Goal: Task Accomplishment & Management: Use online tool/utility

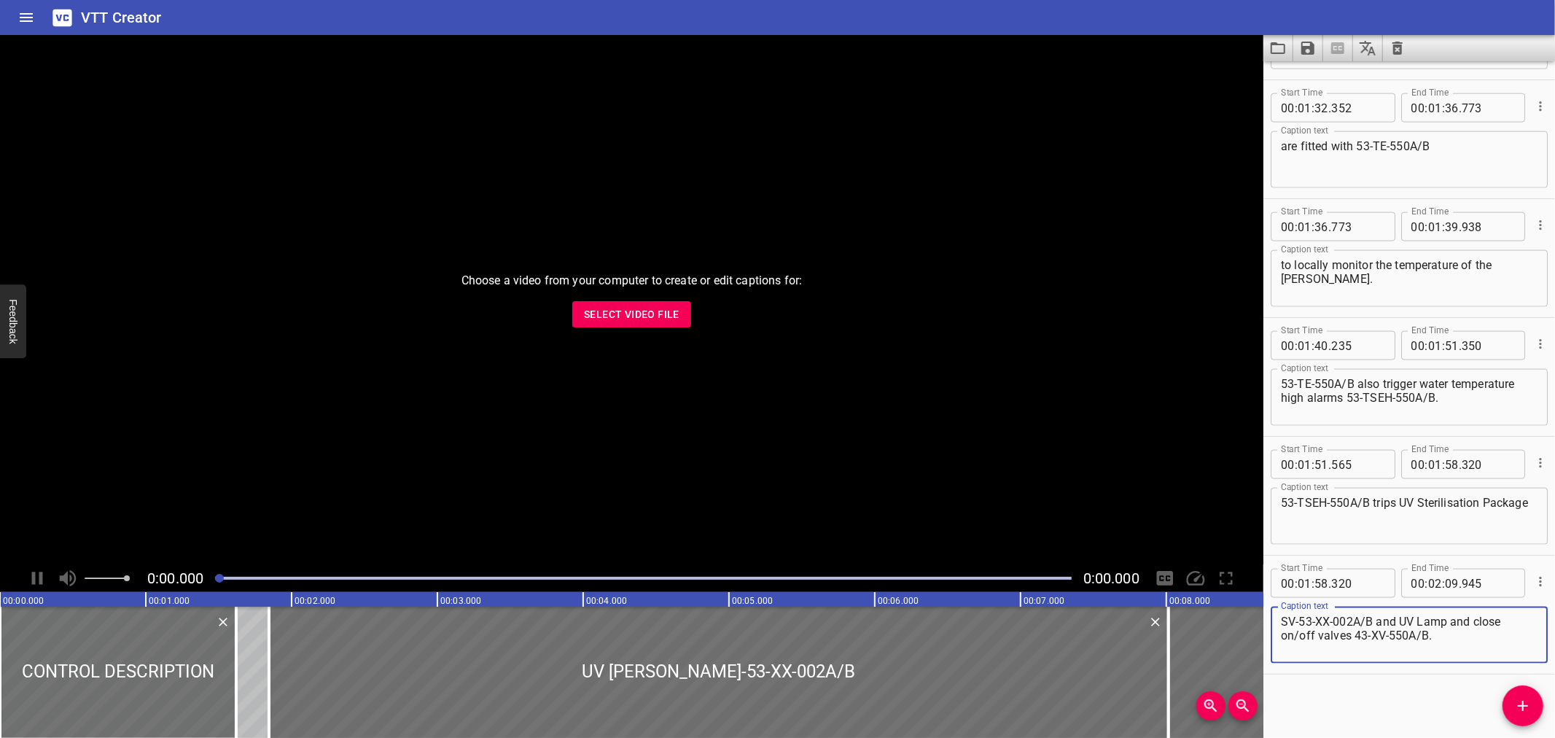
scroll to position [1648, 0]
click at [1274, 48] on icon "Load captions from file" at bounding box center [1277, 47] width 17 height 17
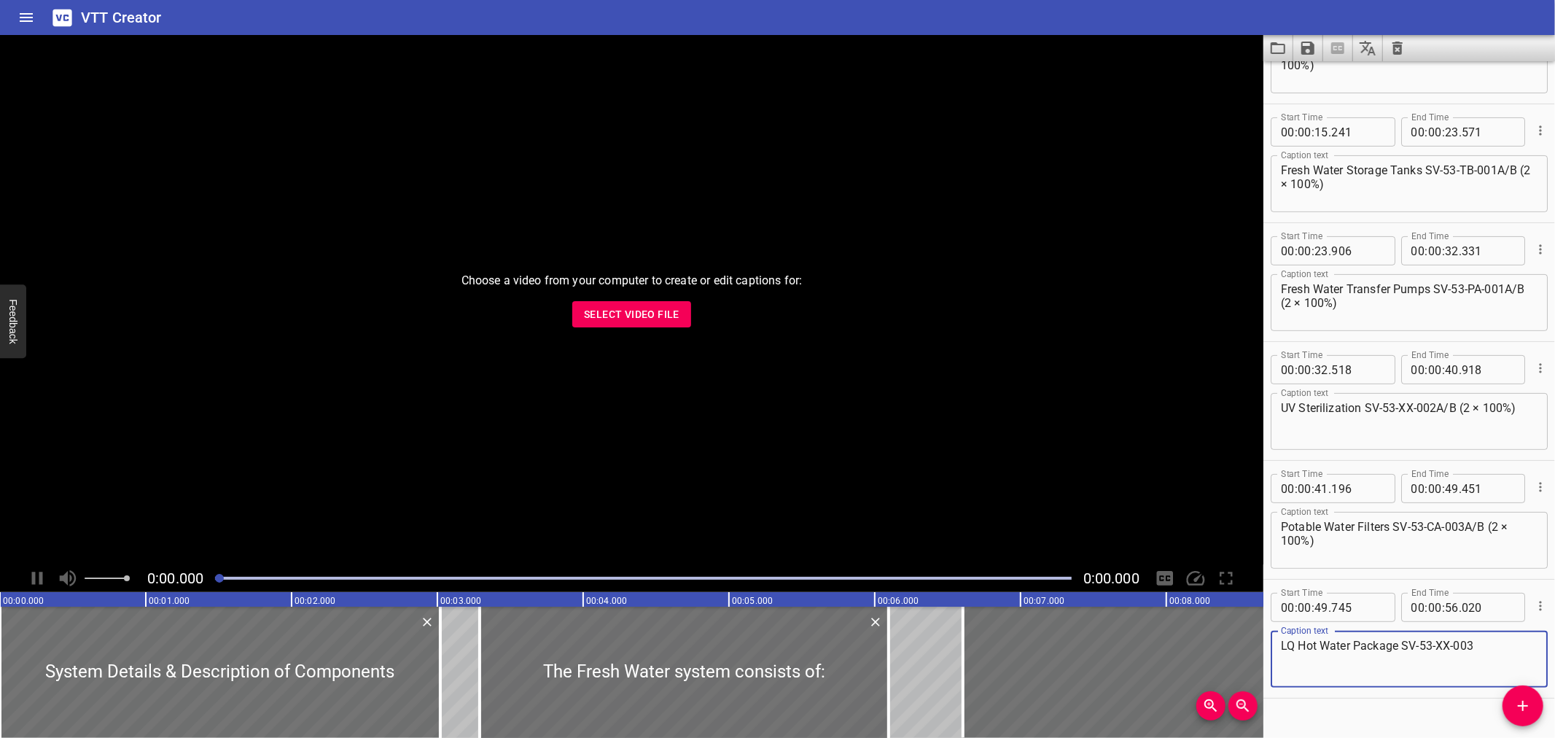
scroll to position [341, 0]
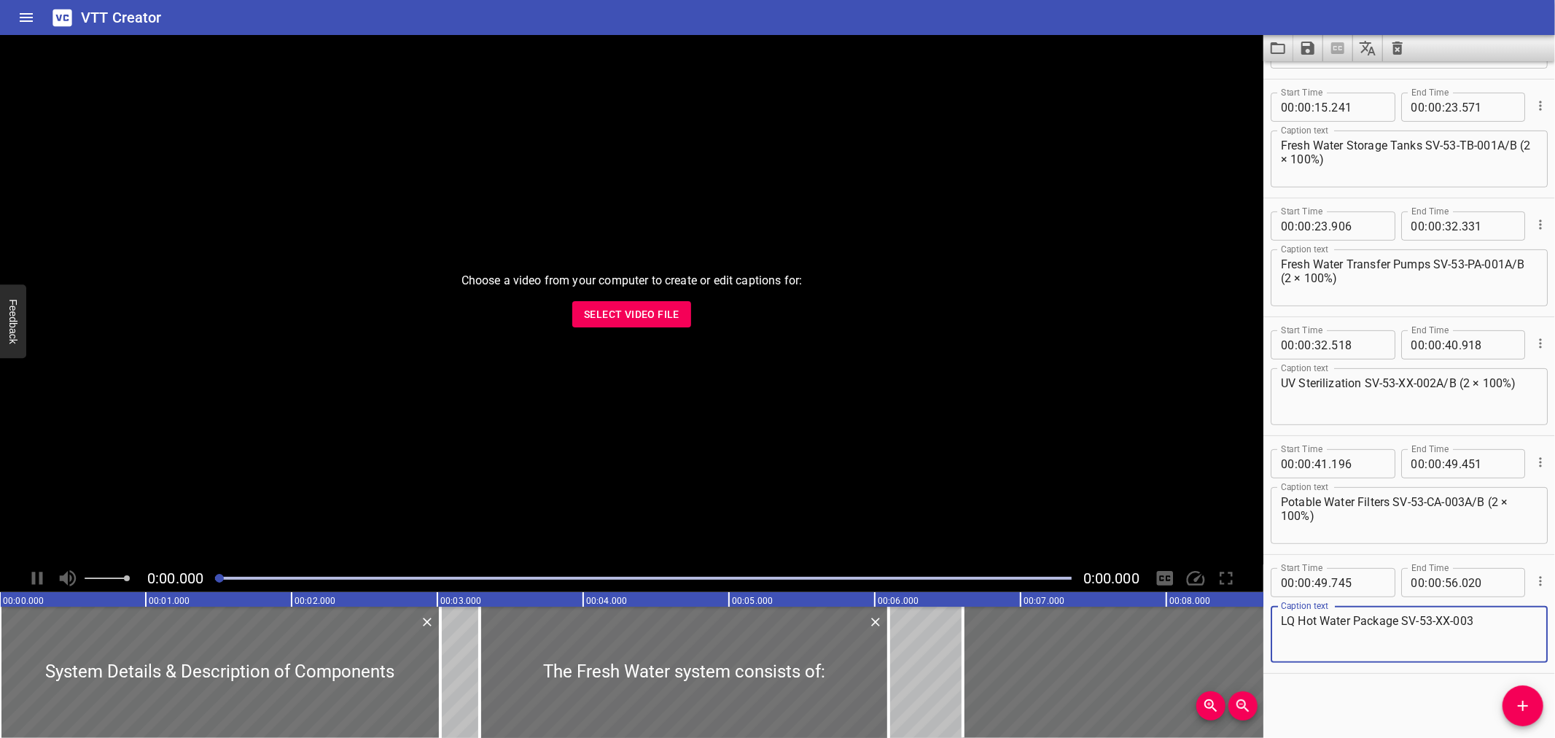
drag, startPoint x: 1481, startPoint y: 618, endPoint x: 1403, endPoint y: 628, distance: 79.4
click at [1403, 628] on textarea "LQ Hot Water Package SV-53-XX-003" at bounding box center [1409, 635] width 257 height 42
click at [1398, 620] on textarea "LQ Hot Water Package SV-53-XX-003" at bounding box center [1409, 635] width 257 height 42
click at [1403, 615] on textarea "LQ Hot Water Package SV-53-XX-003" at bounding box center [1409, 635] width 257 height 42
click at [1496, 622] on textarea "LQ Hot Water Package (SV-53-XX-003" at bounding box center [1409, 635] width 257 height 42
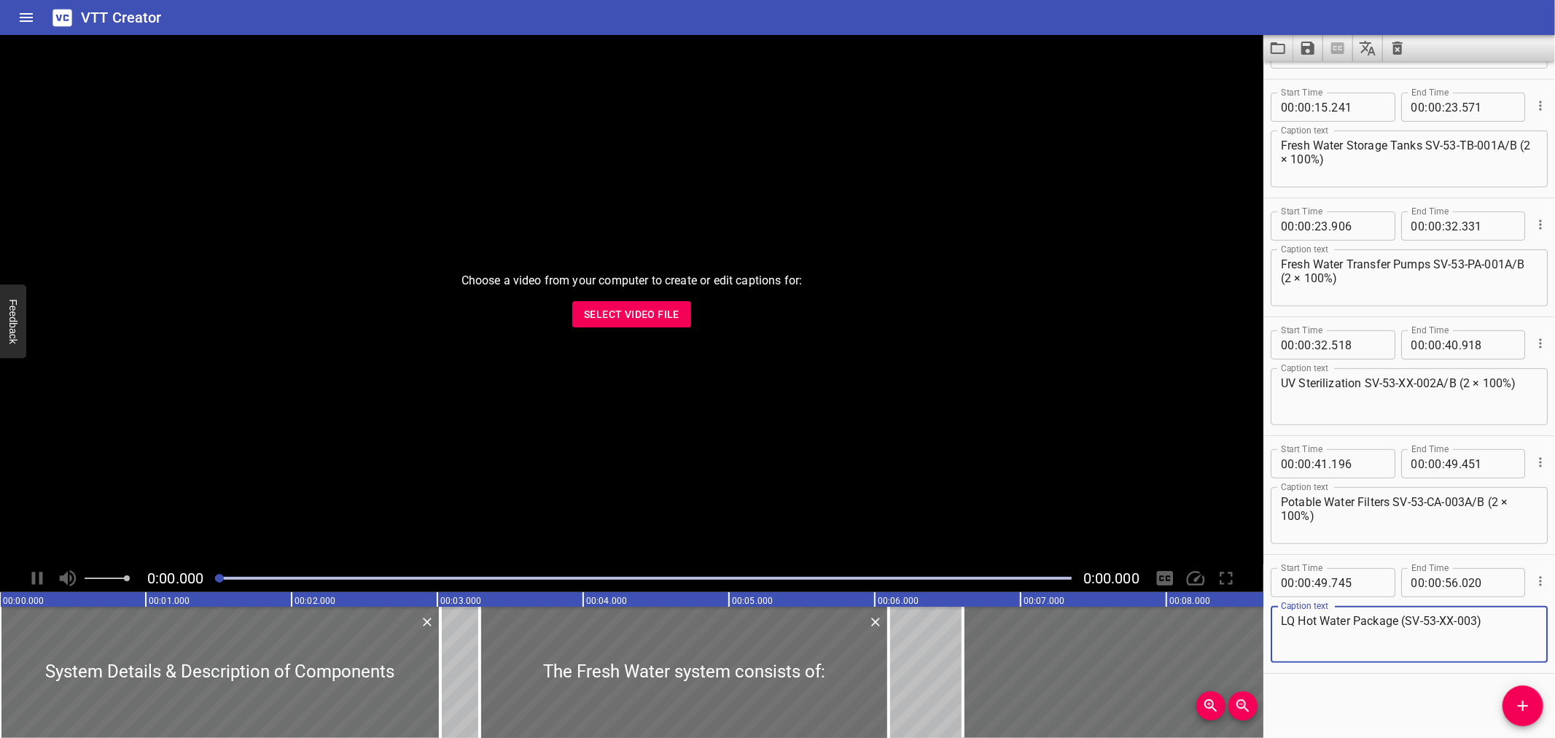
type textarea "LQ Hot Water Package (SV-53-XX-003)"
click at [1265, 30] on div "VTT Creator" at bounding box center [777, 17] width 1555 height 35
click at [1274, 55] on icon "Load captions from file" at bounding box center [1277, 47] width 17 height 17
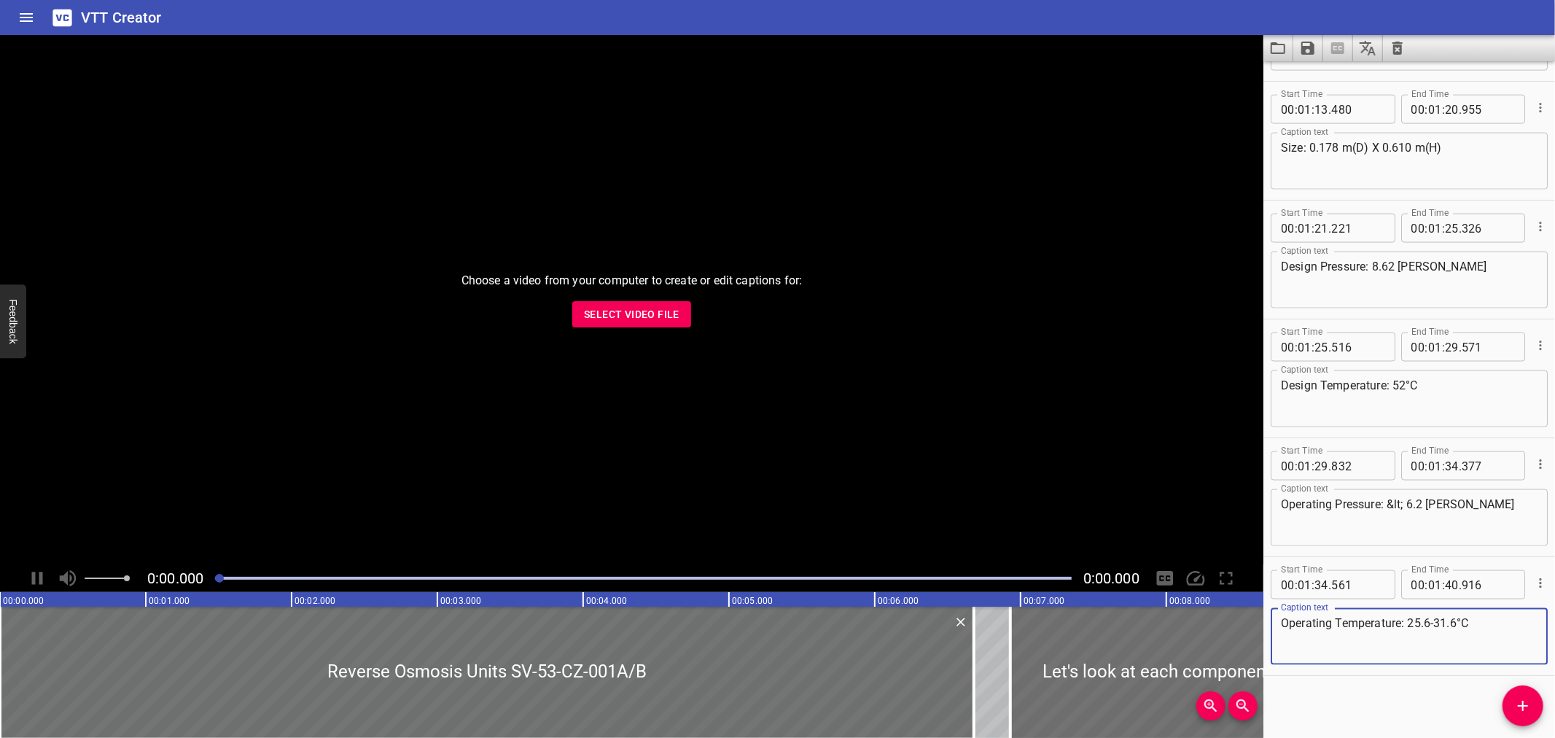
scroll to position [1766, 0]
click at [1278, 47] on icon "Load captions from file" at bounding box center [1277, 47] width 17 height 17
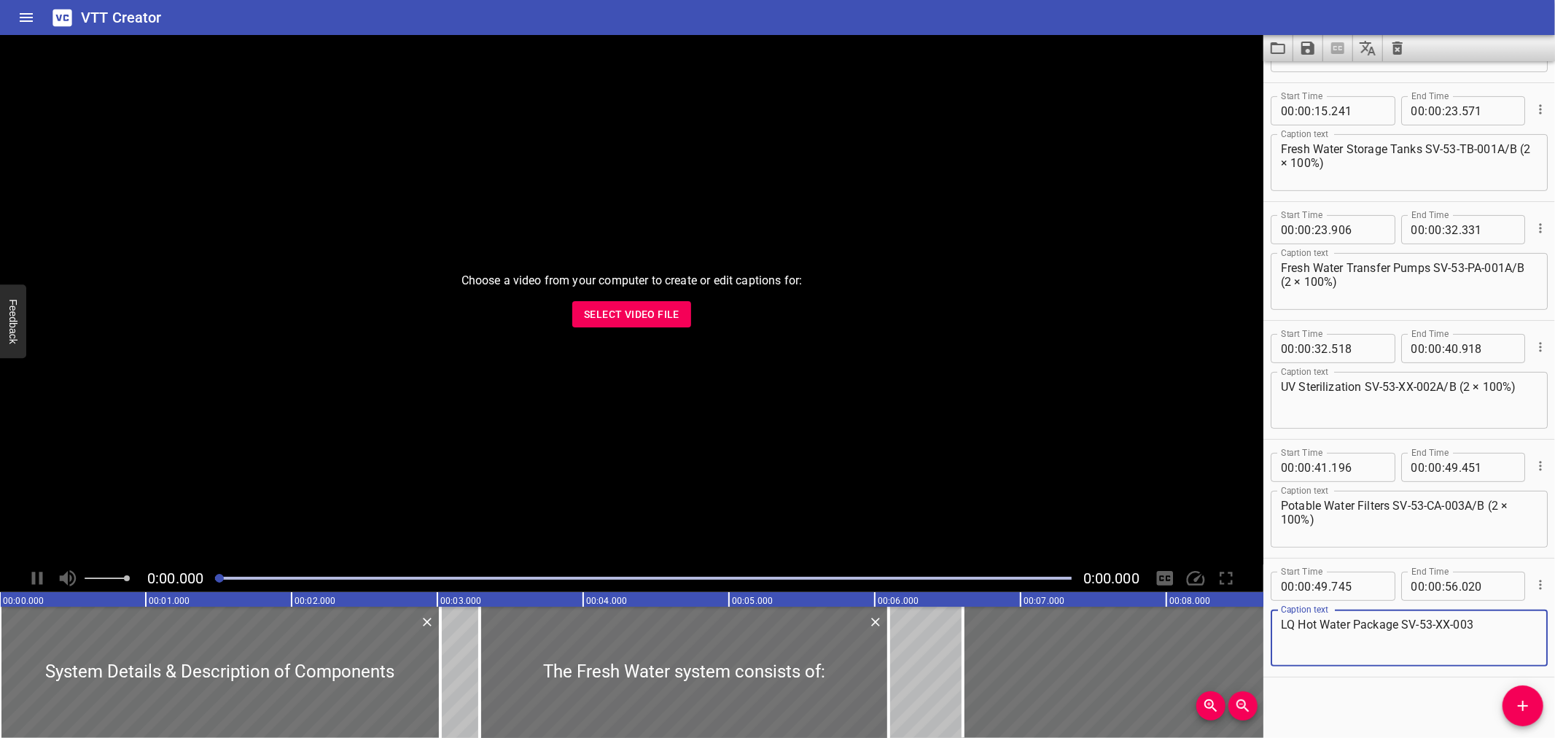
scroll to position [341, 0]
click at [1403, 620] on textarea "LQ Hot Water Package SV-53-XX-003" at bounding box center [1409, 635] width 257 height 42
type textarea "LQ Hot Water Package (SV-53-XX-003)"
click at [1315, 52] on icon "Save captions to file" at bounding box center [1307, 47] width 17 height 17
click at [1317, 74] on li "Save to VTT file" at bounding box center [1346, 80] width 107 height 26
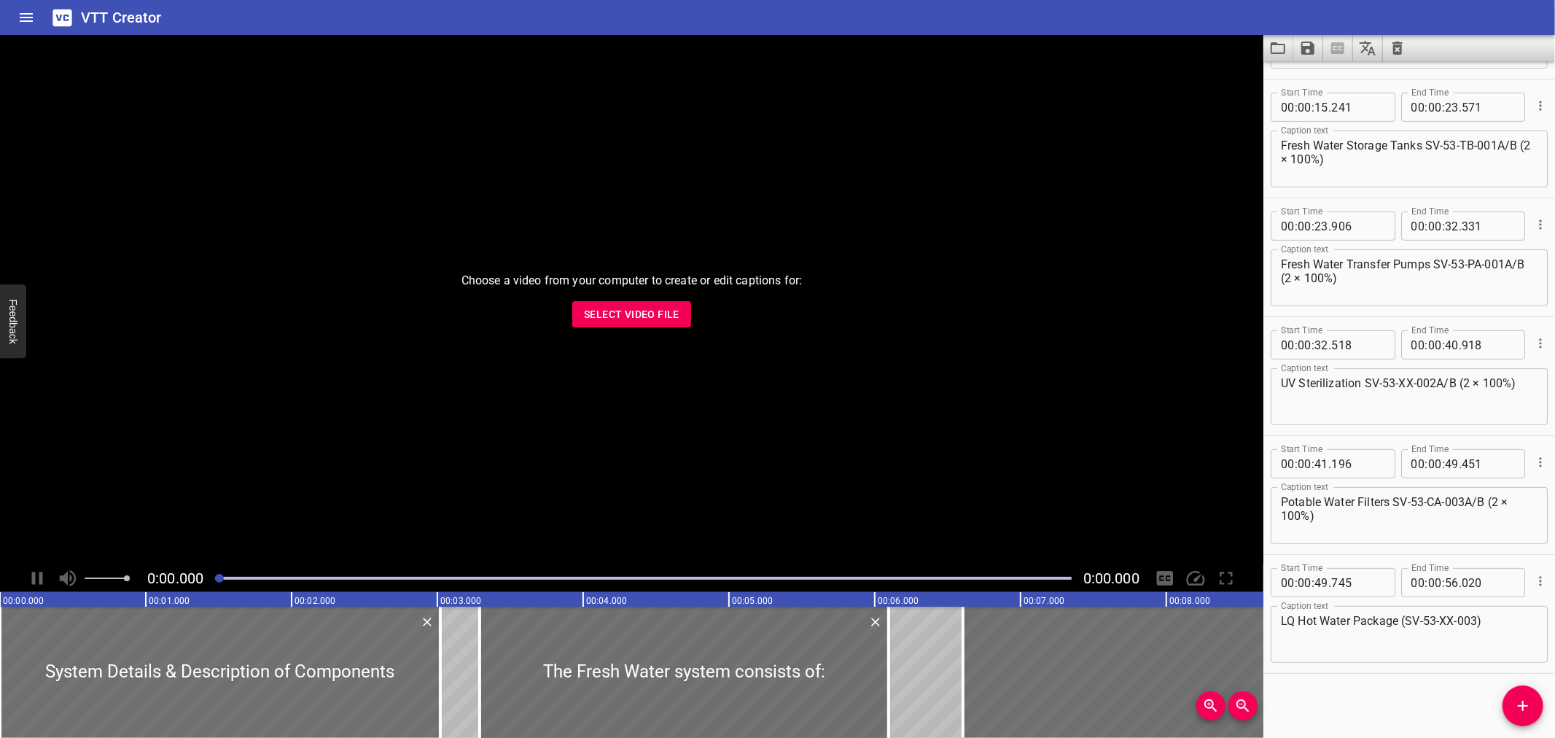
click at [1269, 52] on button "Load captions from file" at bounding box center [1278, 48] width 30 height 26
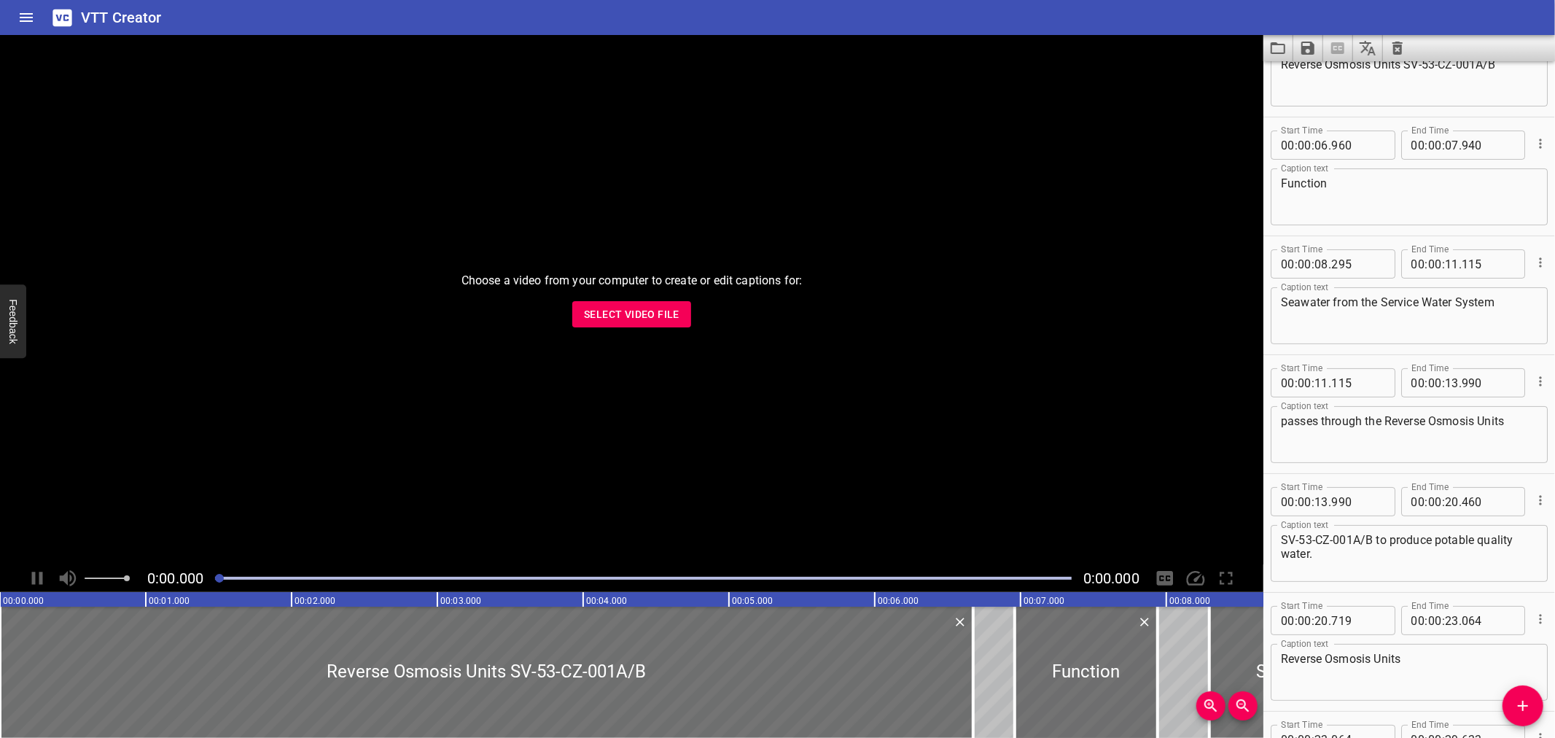
scroll to position [0, 0]
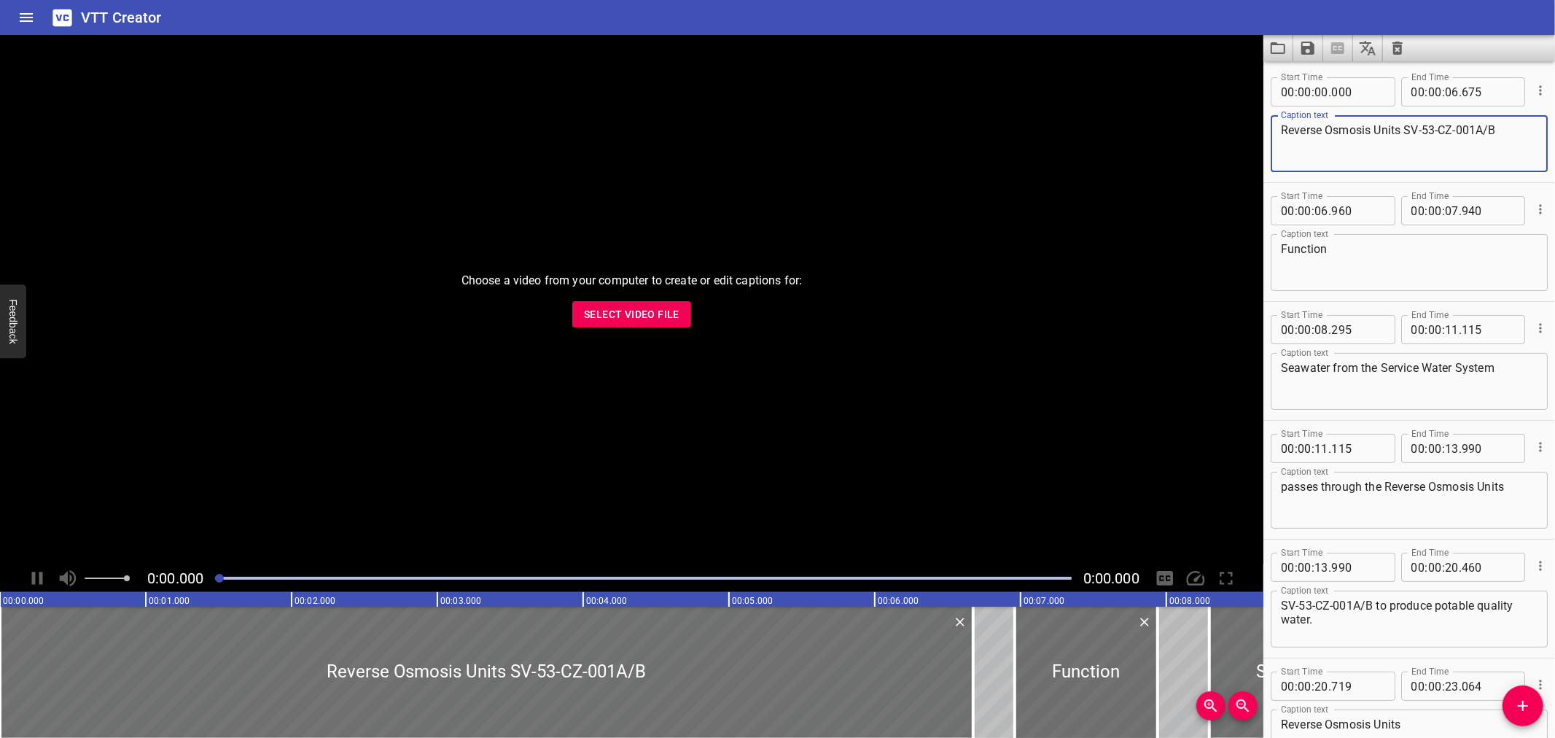
click at [1405, 132] on textarea "Reverse Osmosis Units SV-53-CZ-001A/B" at bounding box center [1409, 144] width 257 height 42
type textarea "Reverse Osmosis Units (SV-53-CZ-001A/B)"
click at [1283, 37] on button "Load captions from file" at bounding box center [1278, 48] width 30 height 26
click at [606, 311] on span "Select Video File" at bounding box center [632, 314] width 96 height 18
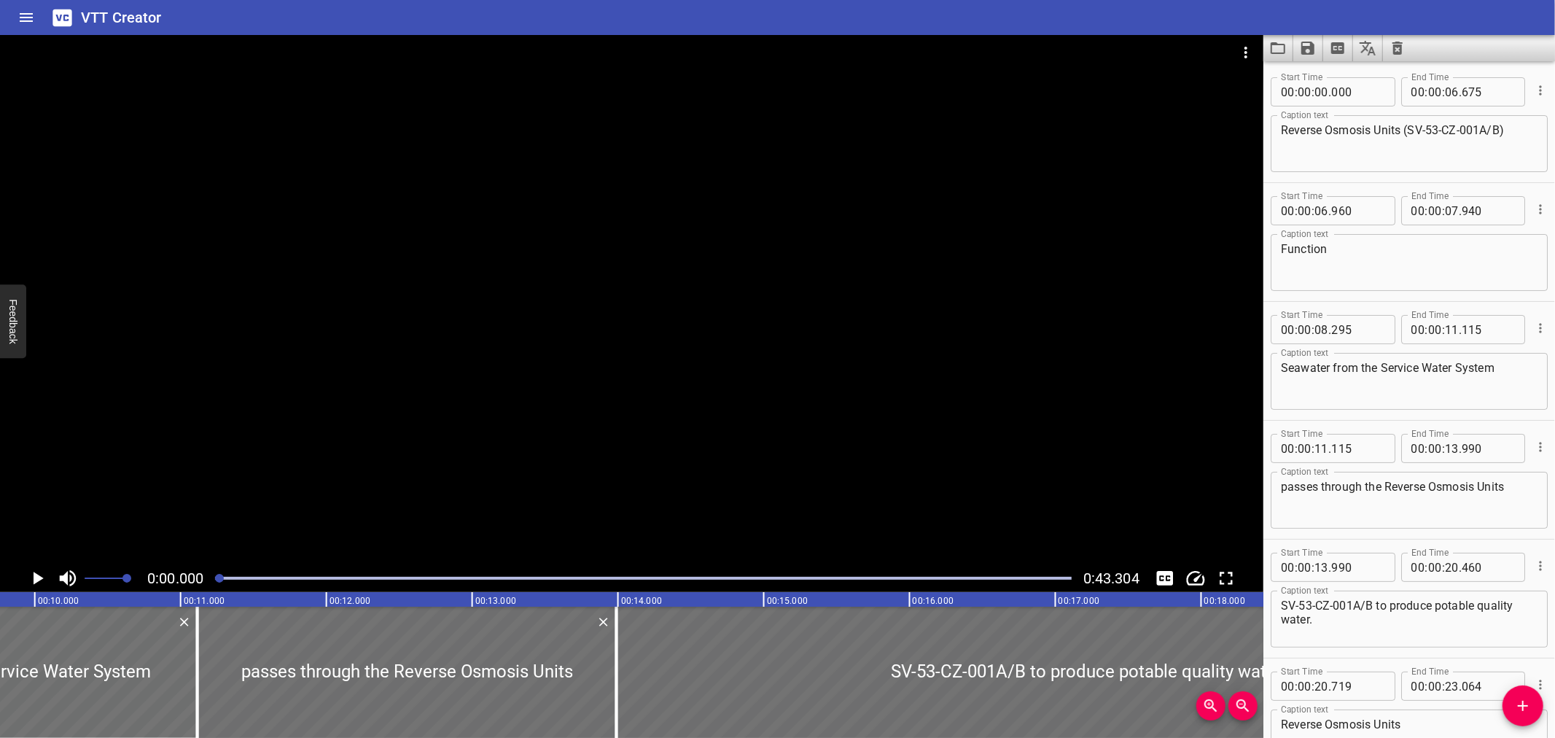
scroll to position [0, 1401]
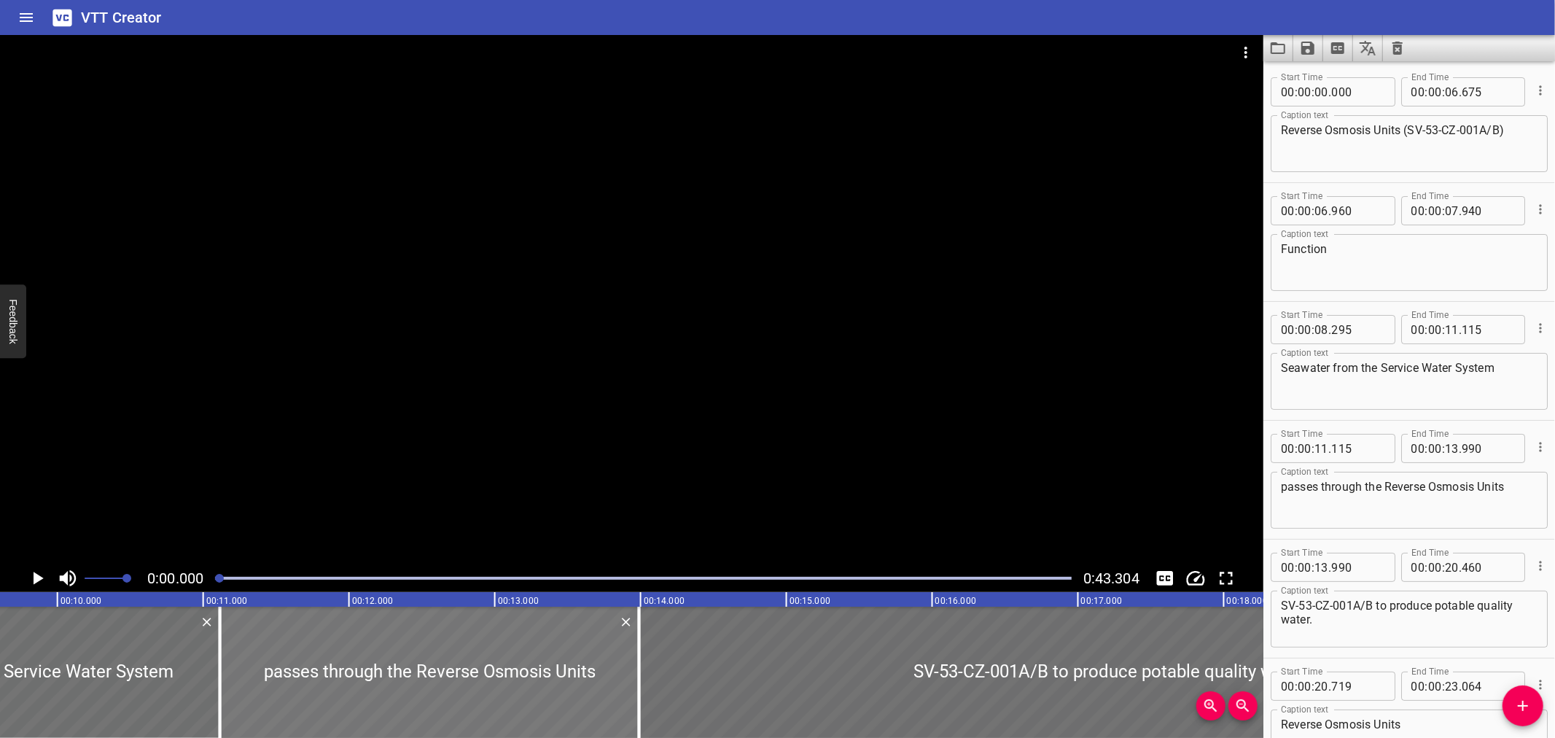
click at [383, 678] on div at bounding box center [429, 672] width 419 height 131
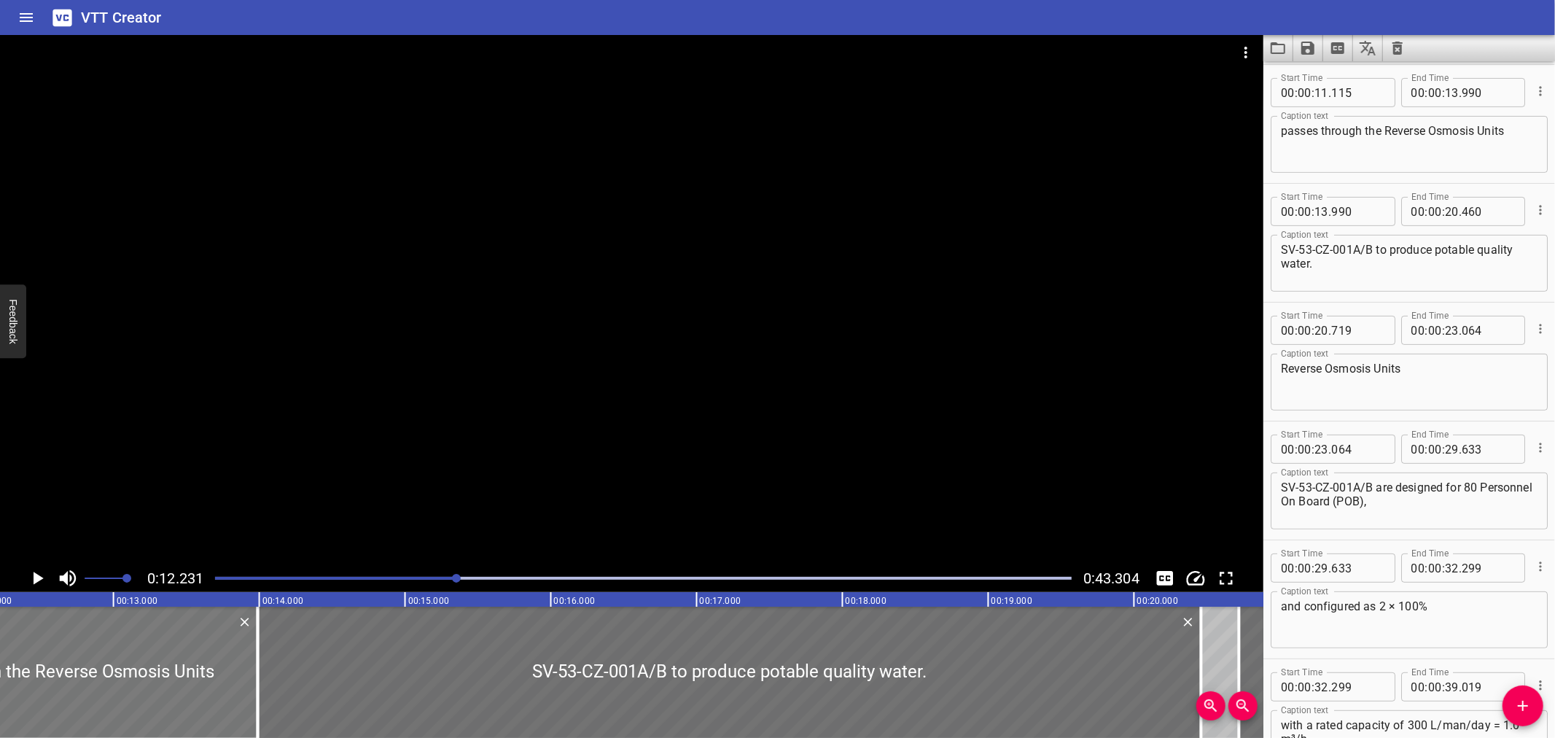
scroll to position [0, 1783]
drag, startPoint x: 1374, startPoint y: 484, endPoint x: 1261, endPoint y: 480, distance: 112.4
click at [1261, 480] on main "0:12.231 0:43.304 00:00.000 00:01.000 00:02.000 00:03.000 00:04.000 00:05.000 0…" at bounding box center [777, 386] width 1555 height 703
click at [1437, 363] on textarea "Reverse Osmosis Units" at bounding box center [1409, 383] width 257 height 42
paste textarea "SV-53-CZ-001A/B"
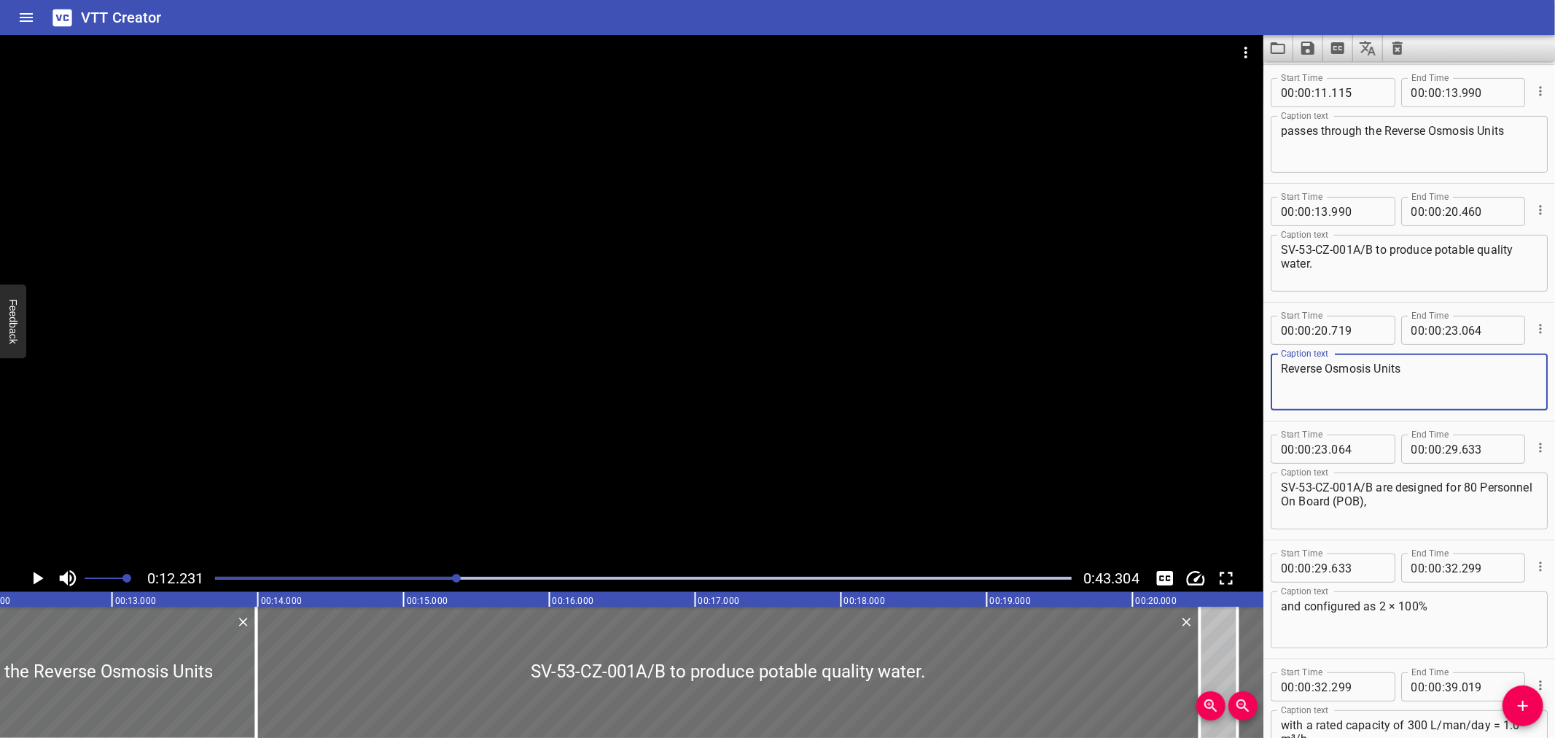
type textarea "Reverse Osmosis Units"
click at [1510, 134] on textarea "passes through the Reverse Osmosis Units" at bounding box center [1409, 145] width 257 height 42
click at [1512, 126] on textarea "passes through the Reverse Osmosis Units" at bounding box center [1409, 145] width 257 height 42
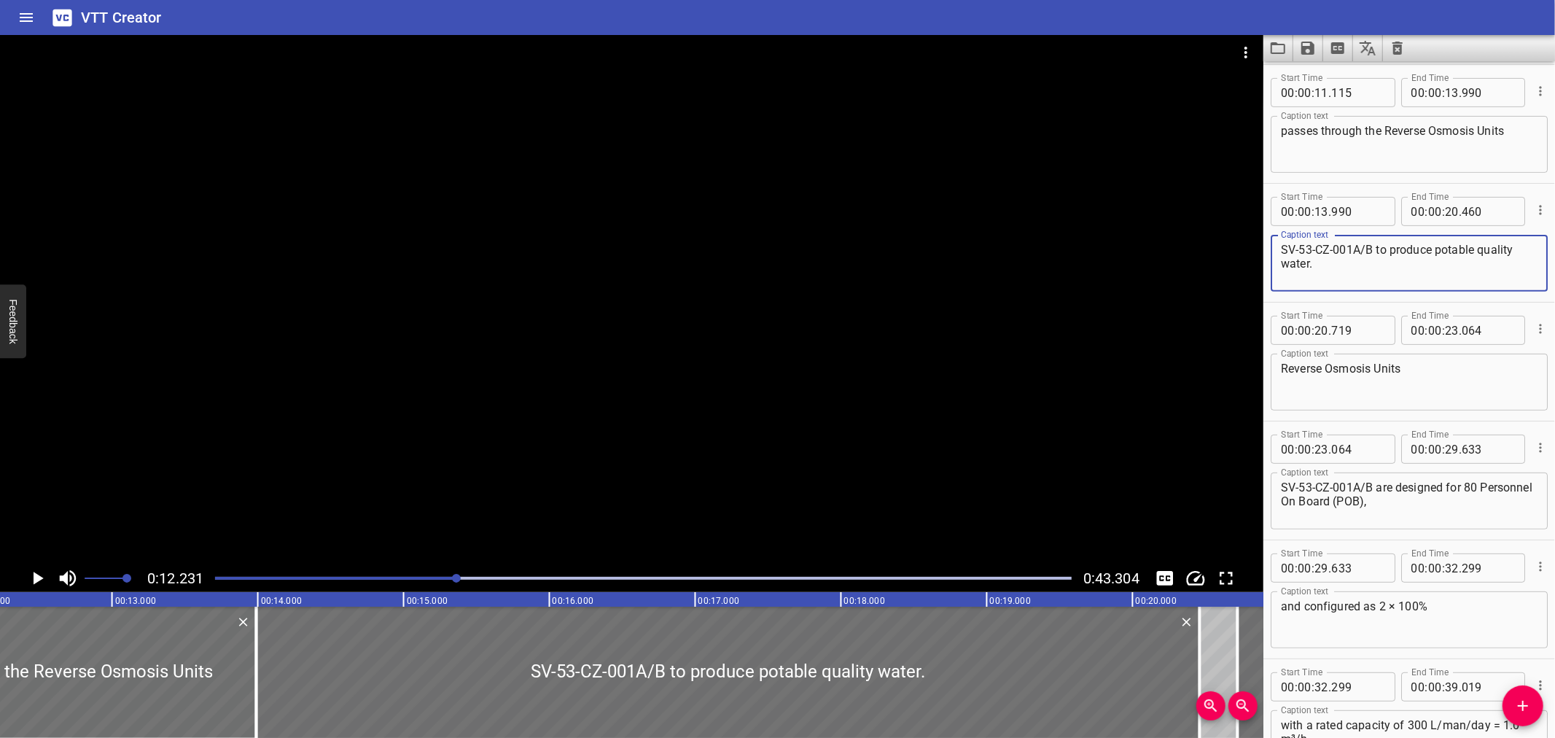
drag, startPoint x: 1372, startPoint y: 244, endPoint x: 1438, endPoint y: 176, distance: 94.4
click at [1277, 246] on div "SV-53-CZ-001A/B to produce potable quality water. Caption text" at bounding box center [1409, 263] width 277 height 57
click at [1511, 133] on textarea "passes through the Reverse Osmosis Units" at bounding box center [1409, 145] width 257 height 42
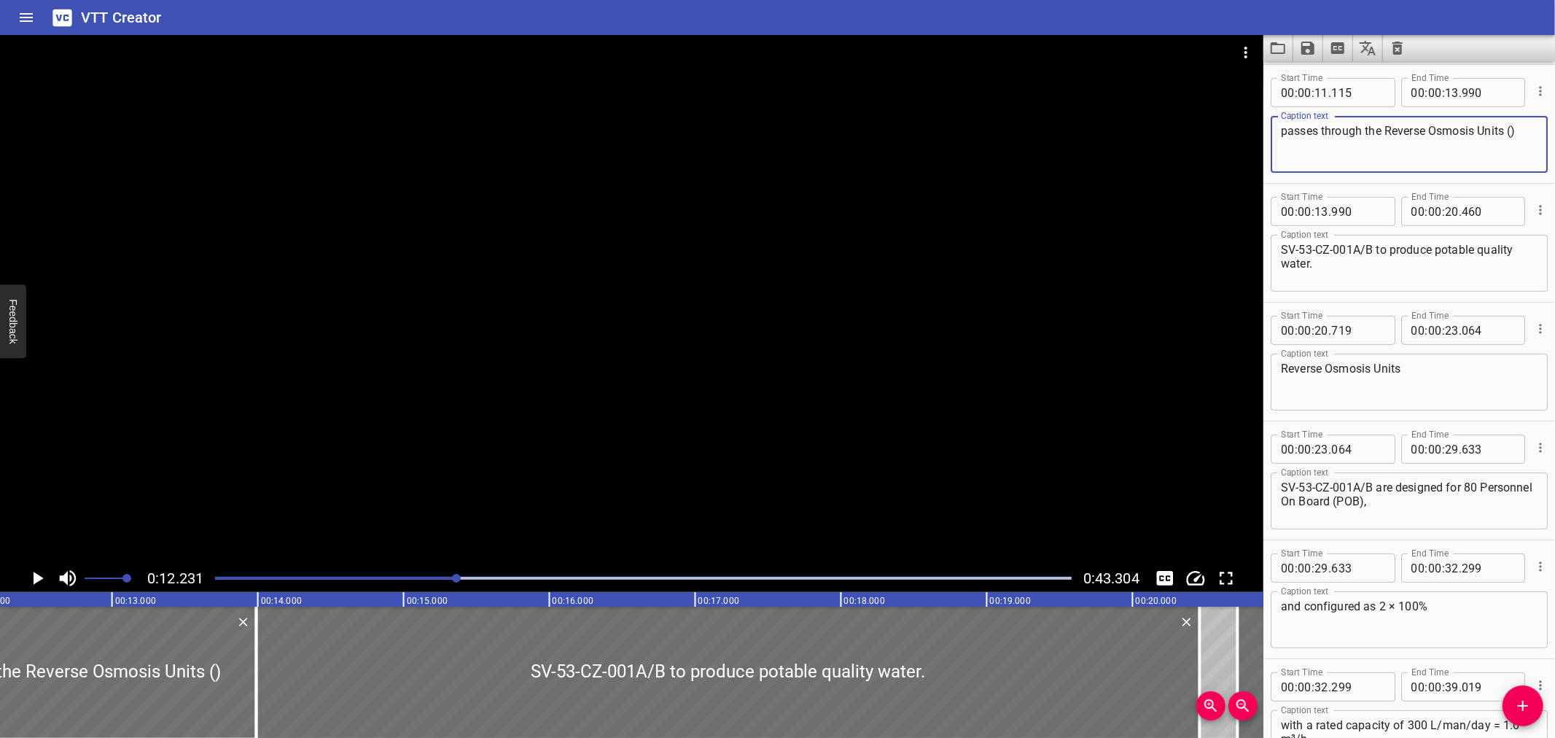
paste textarea "SV-53-CZ-001A/B"
type textarea "passes through the Reverse Osmosis Units (SV-53-CZ-001A/B)"
click at [36, 580] on icon "Play/Pause" at bounding box center [39, 578] width 10 height 13
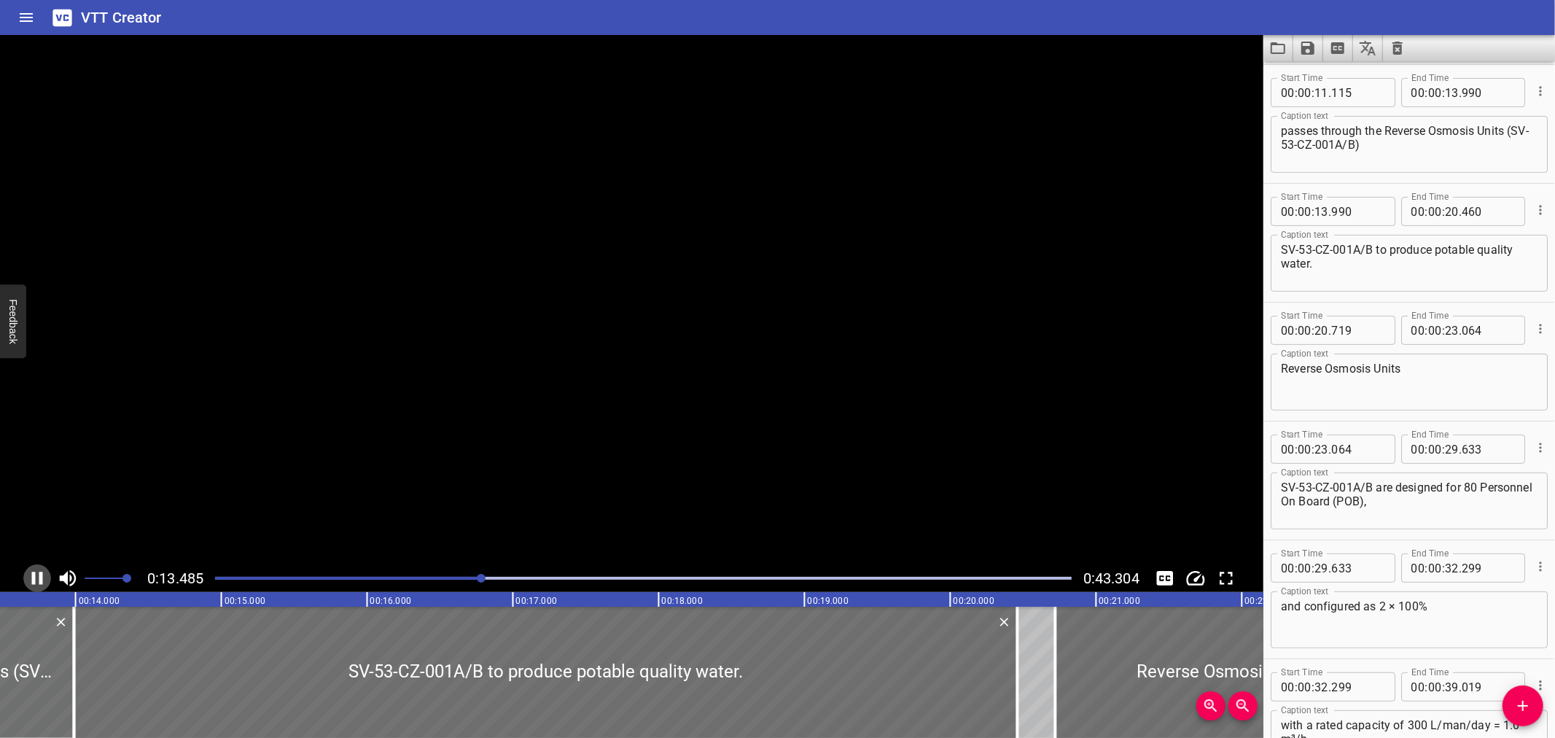
click at [36, 580] on icon "Play/Pause" at bounding box center [37, 578] width 22 height 22
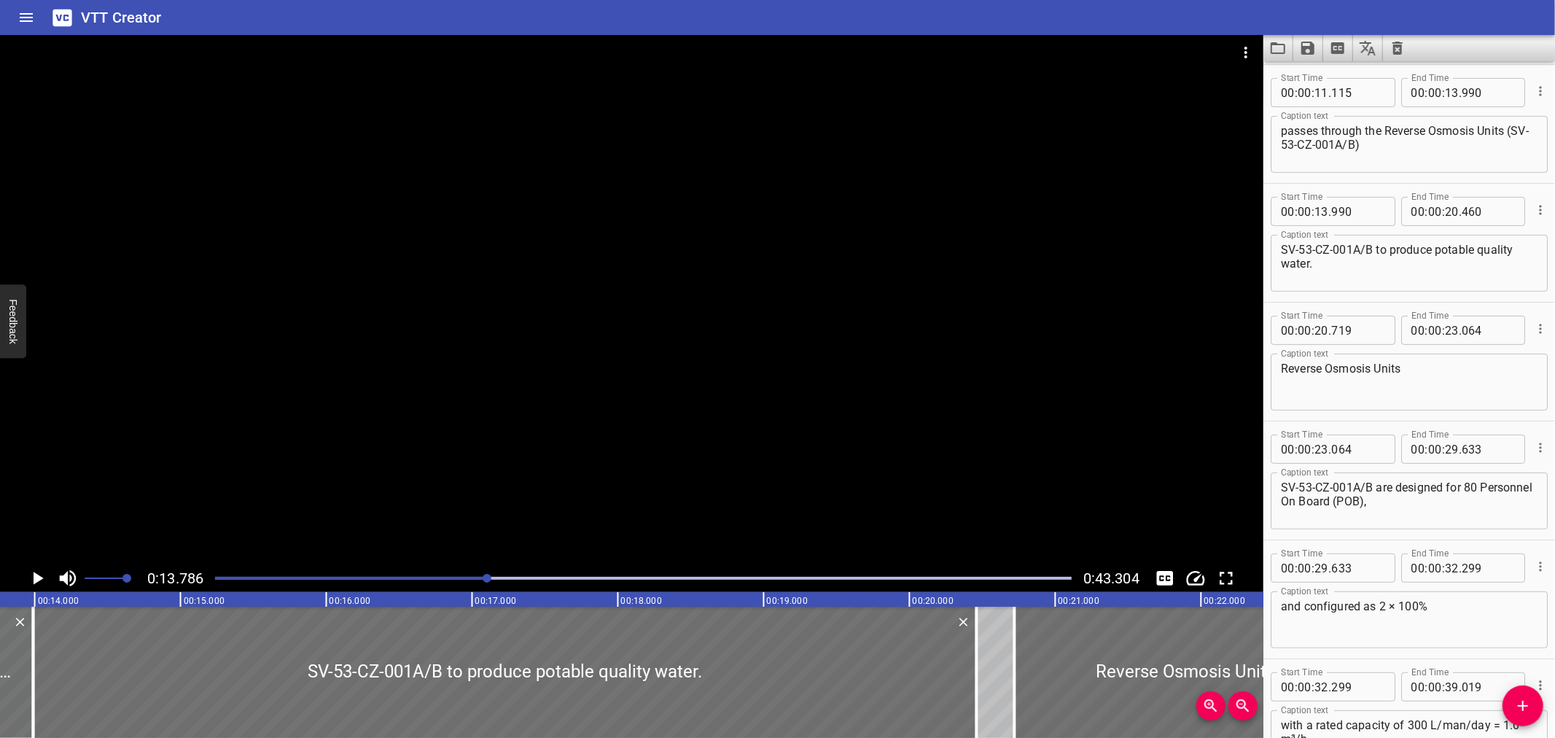
scroll to position [0, 2010]
click at [36, 580] on icon "Play/Pause" at bounding box center [39, 578] width 10 height 13
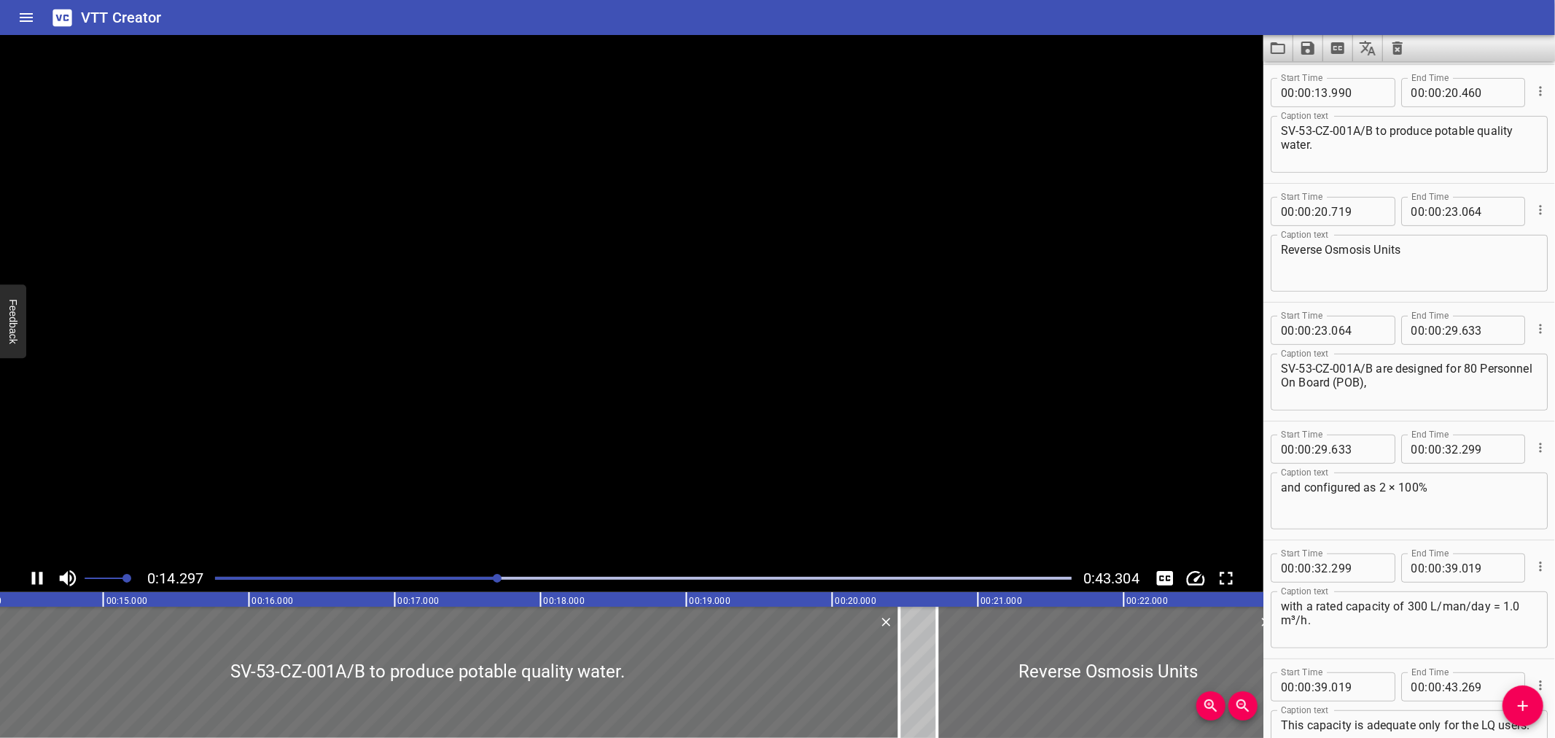
click at [36, 580] on icon "Play/Pause" at bounding box center [37, 578] width 22 height 22
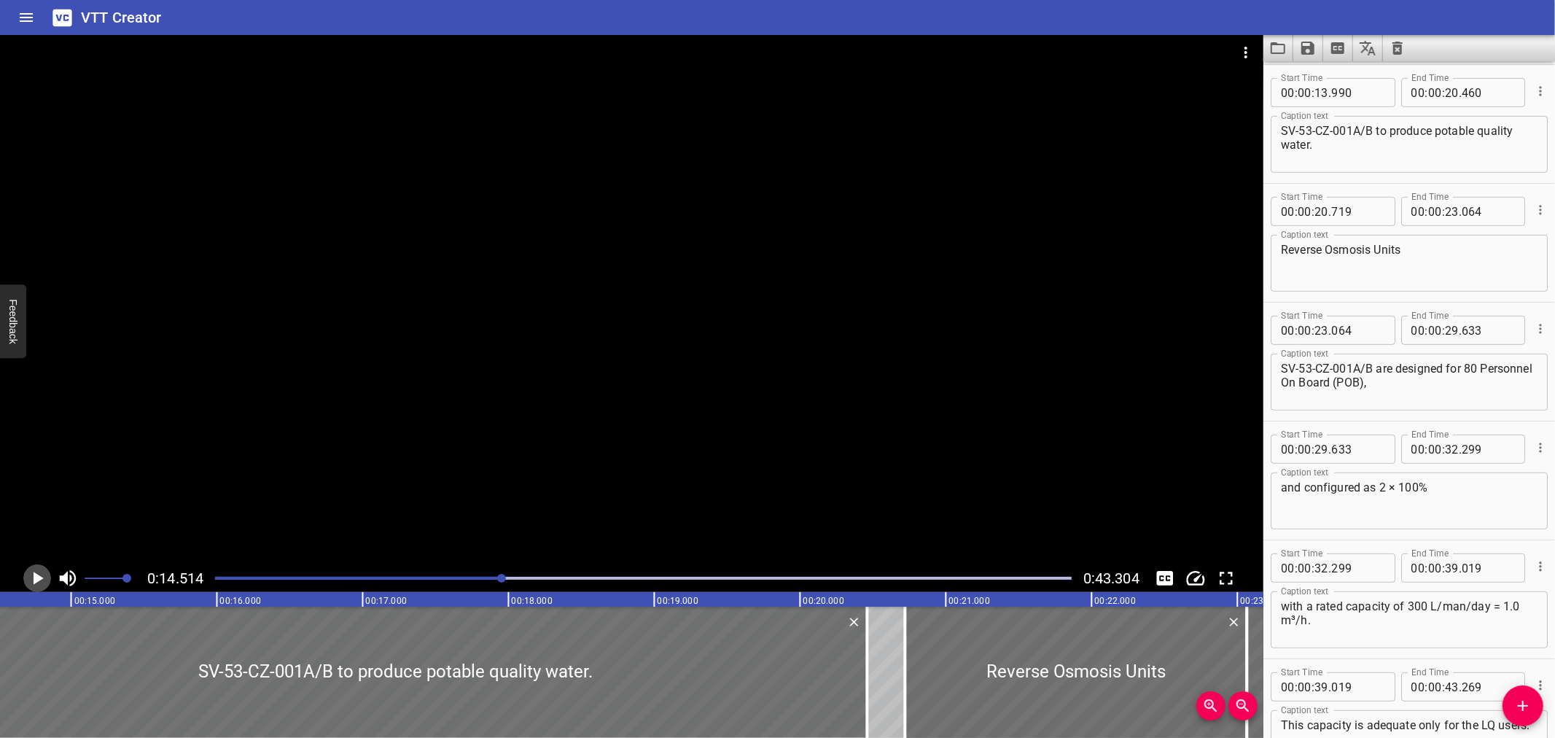
click at [36, 580] on icon "Play/Pause" at bounding box center [39, 578] width 10 height 13
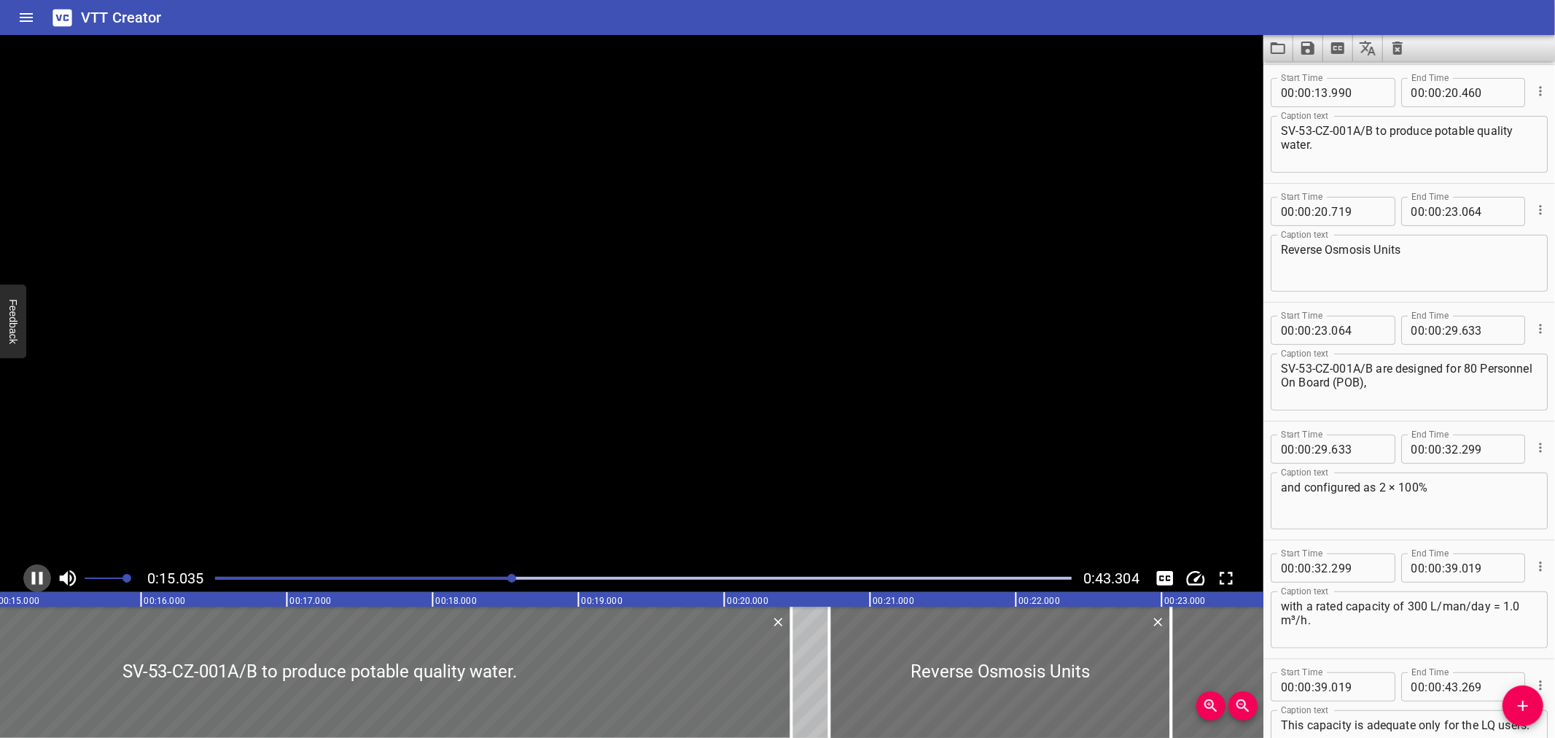
click at [36, 580] on icon "Play/Pause" at bounding box center [37, 578] width 22 height 22
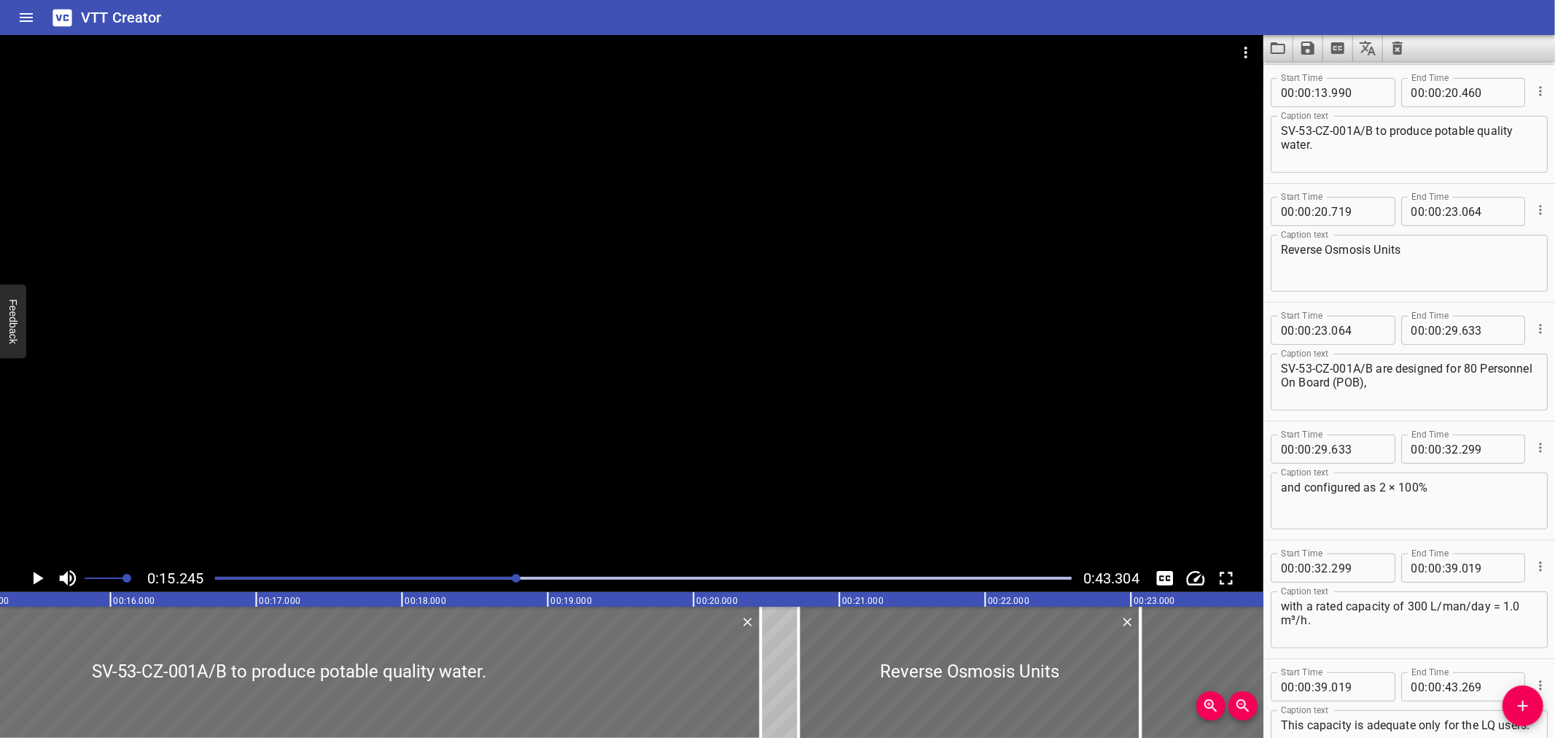
click at [36, 580] on icon "Play/Pause" at bounding box center [39, 578] width 10 height 13
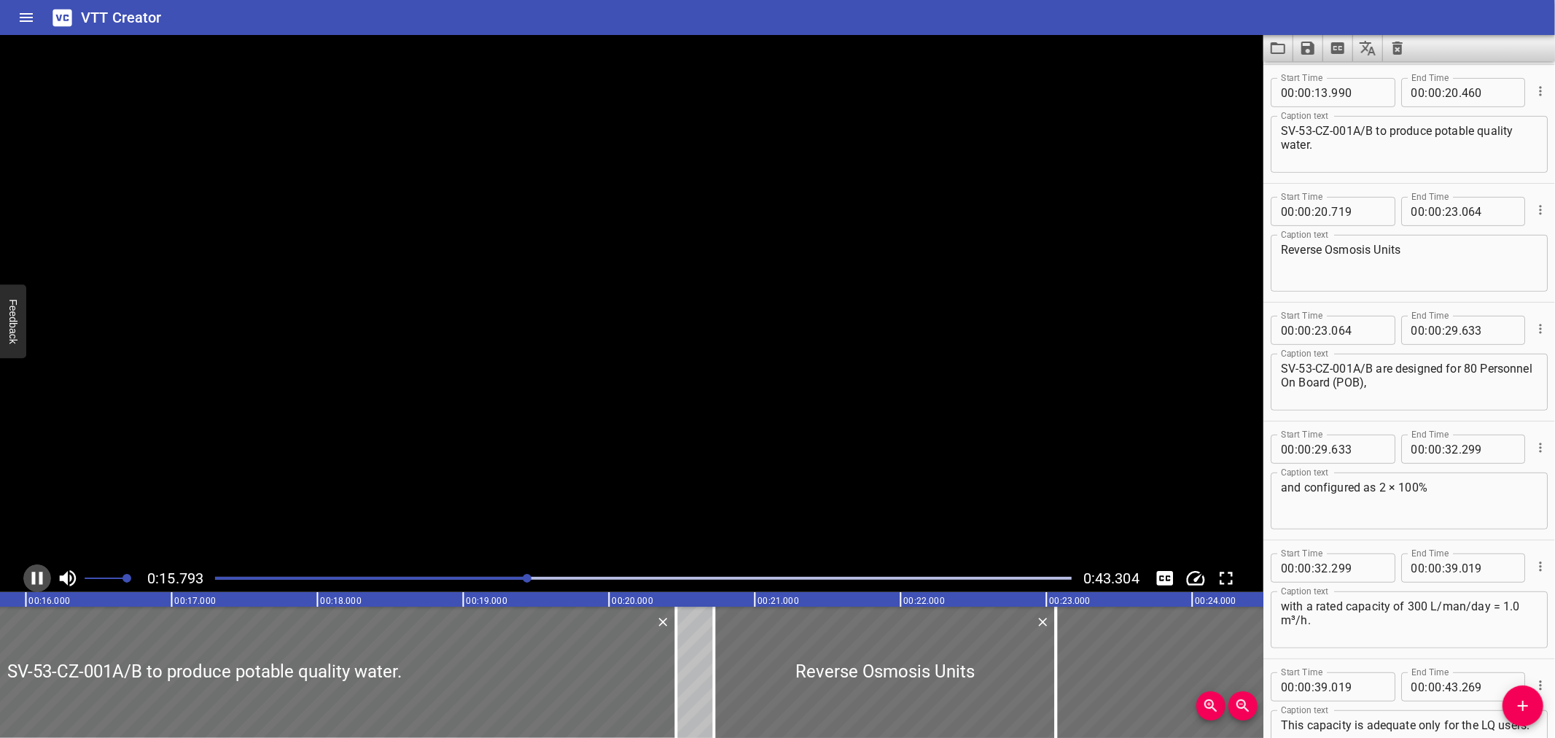
click at [36, 580] on icon "Play/Pause" at bounding box center [37, 578] width 22 height 22
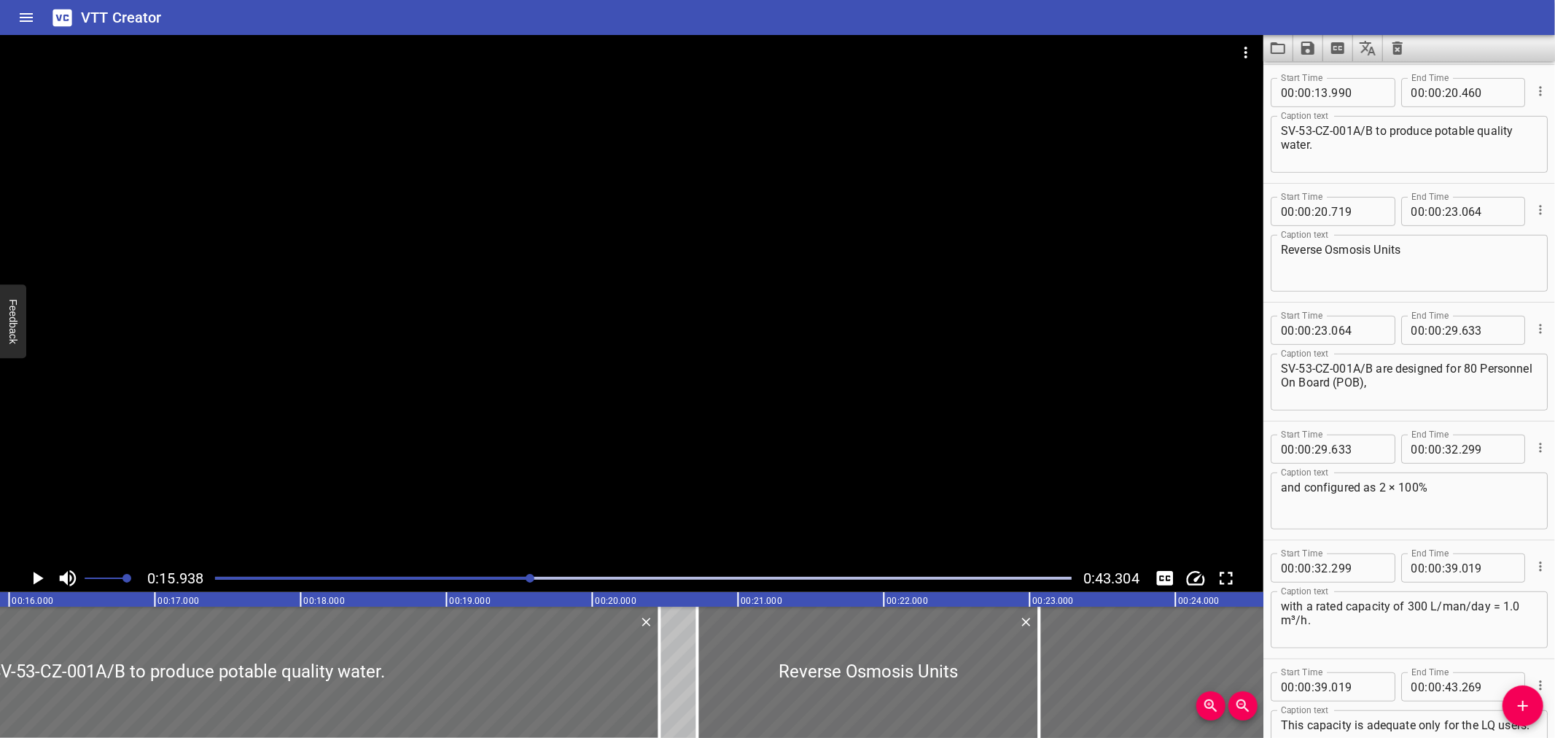
click at [36, 580] on icon "Play/Pause" at bounding box center [39, 578] width 10 height 13
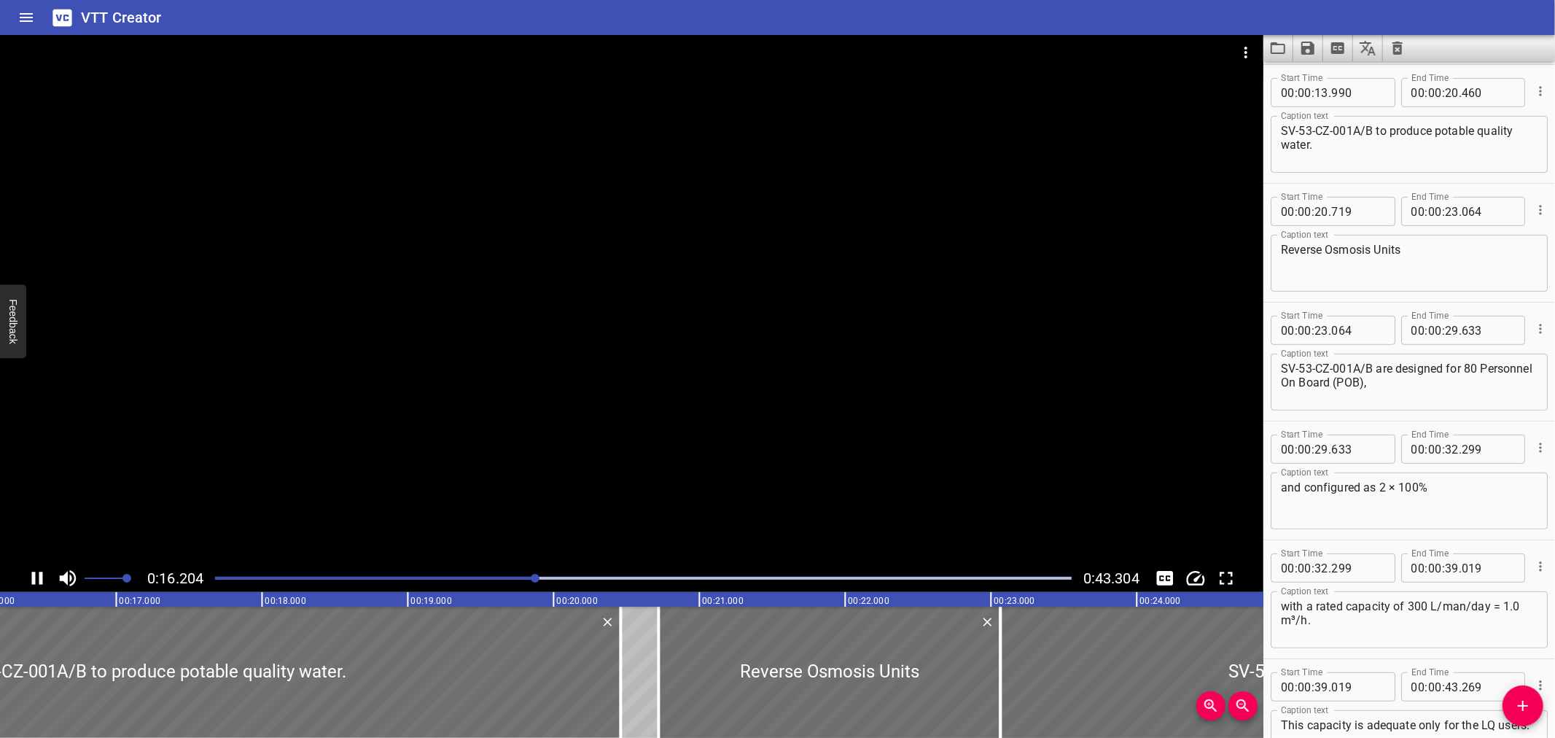
click at [36, 580] on icon "Play/Pause" at bounding box center [37, 578] width 22 height 22
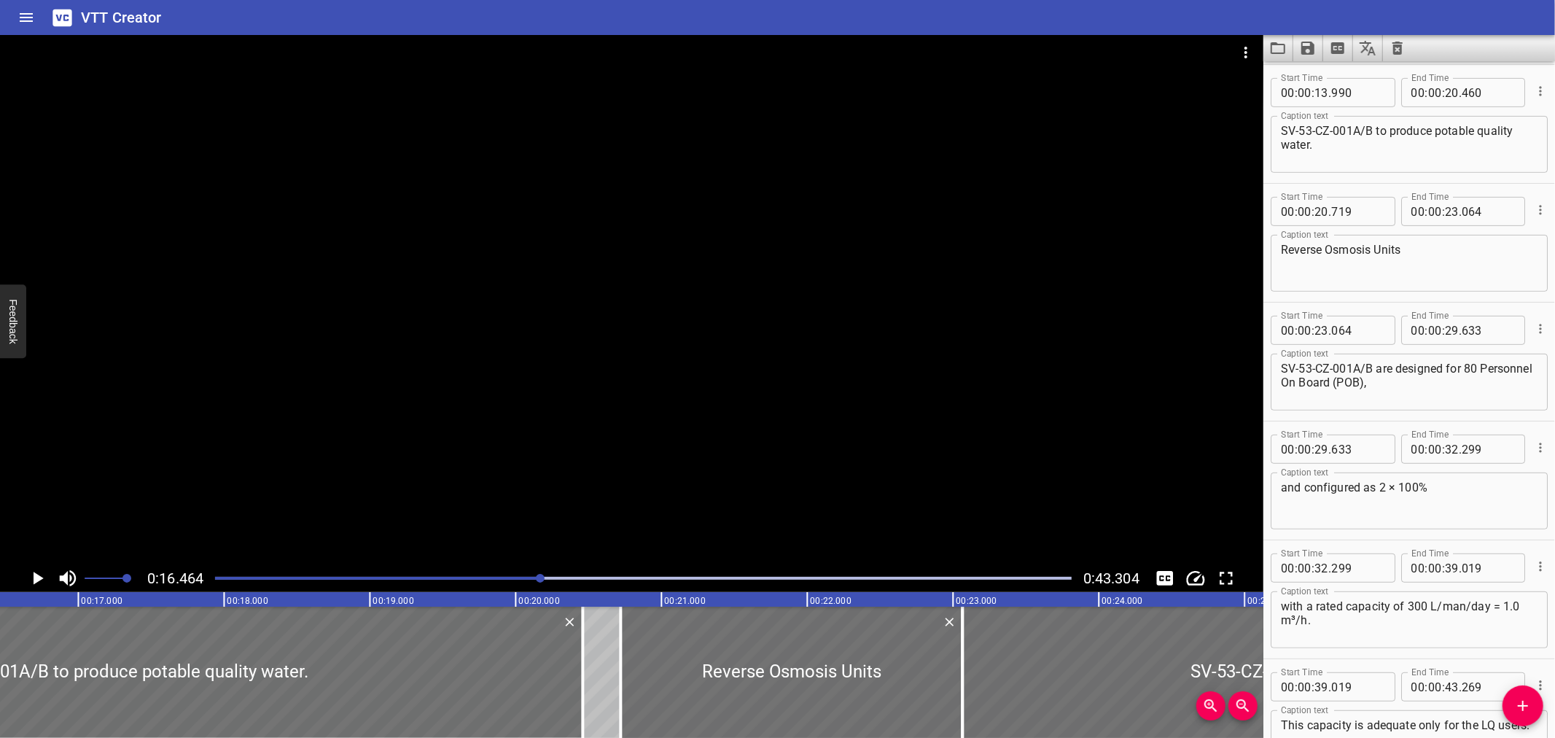
click at [36, 580] on icon "Play/Pause" at bounding box center [39, 578] width 10 height 13
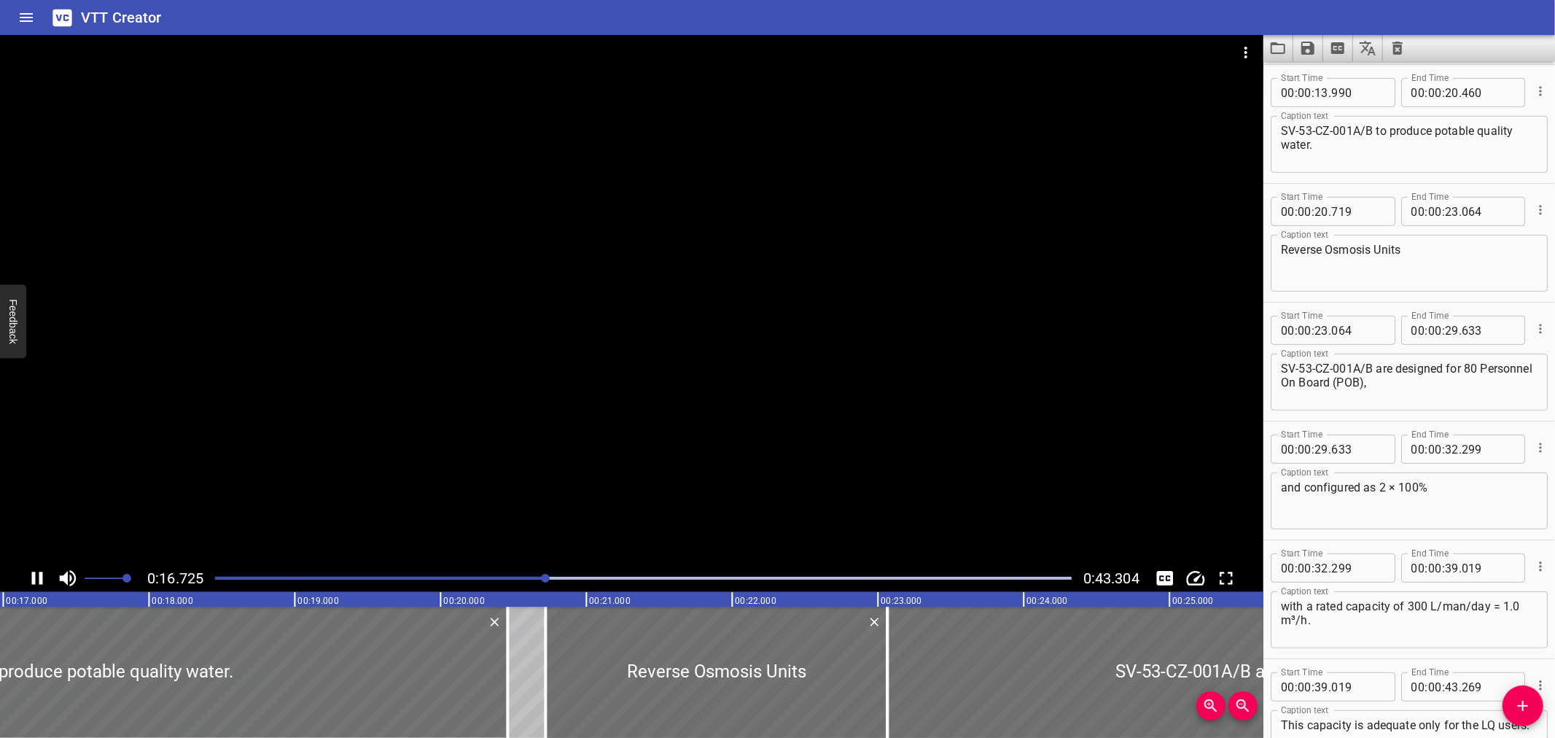
click at [36, 580] on icon "Play/Pause" at bounding box center [37, 578] width 22 height 22
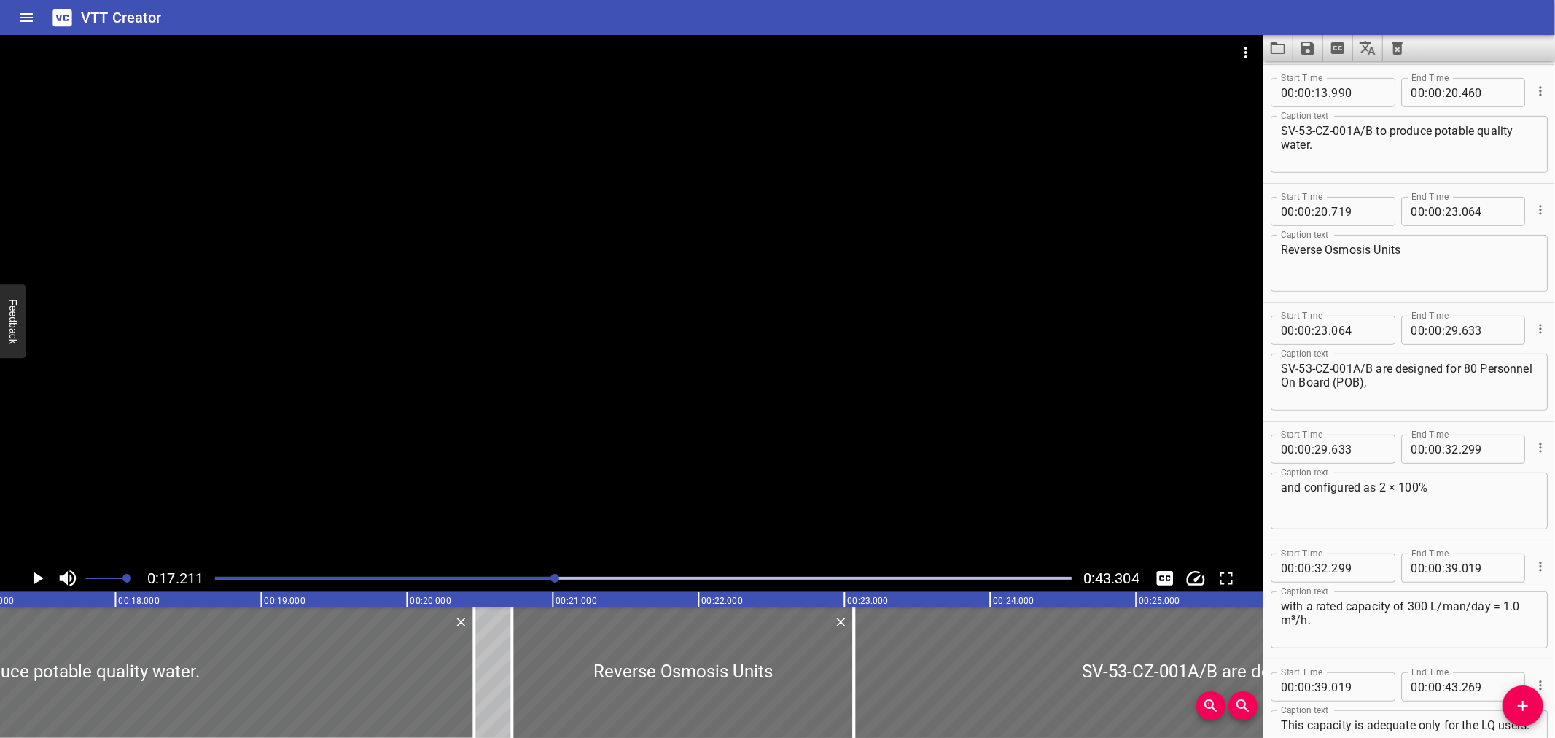
click at [36, 580] on icon "Play/Pause" at bounding box center [39, 578] width 10 height 13
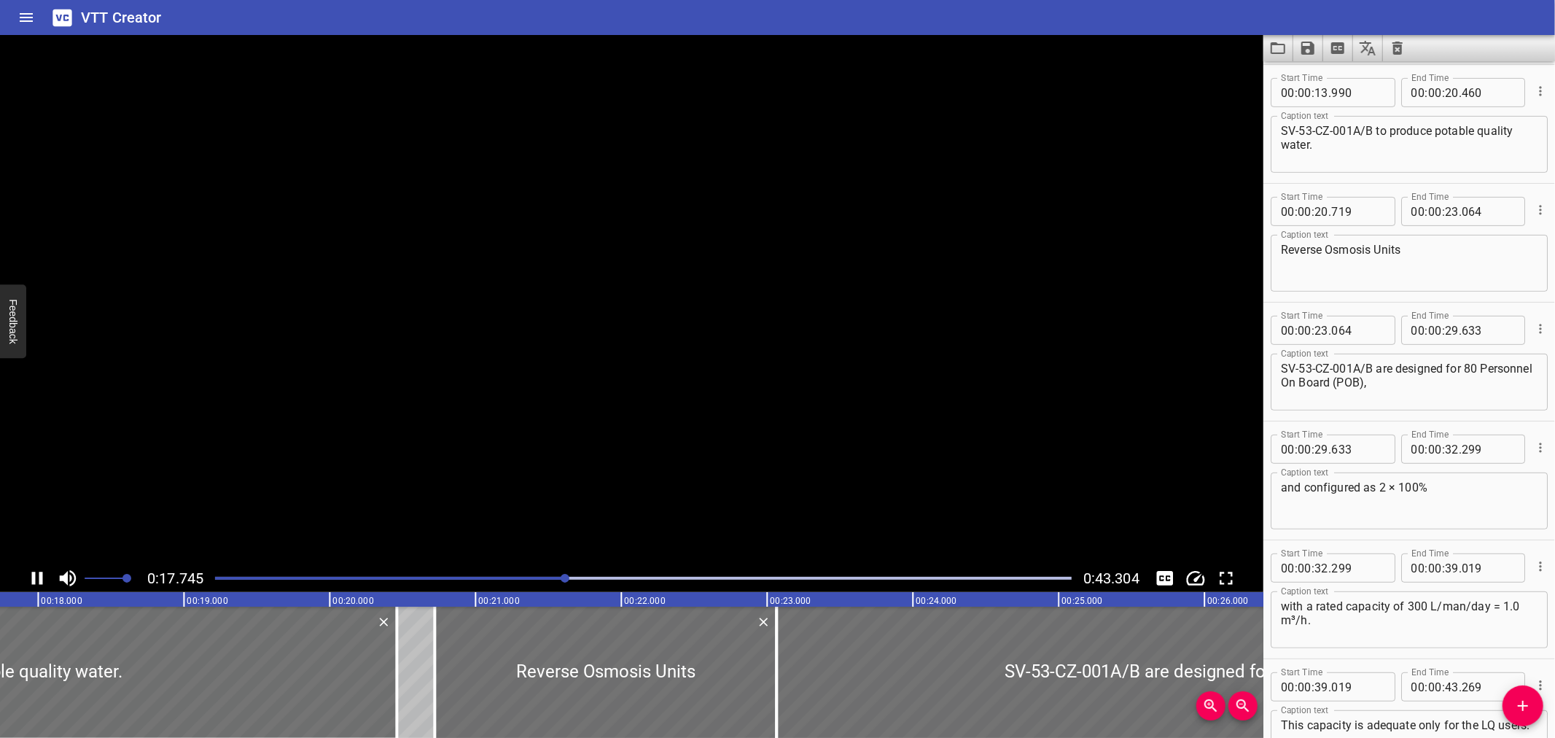
click at [36, 580] on icon "Play/Pause" at bounding box center [37, 578] width 22 height 22
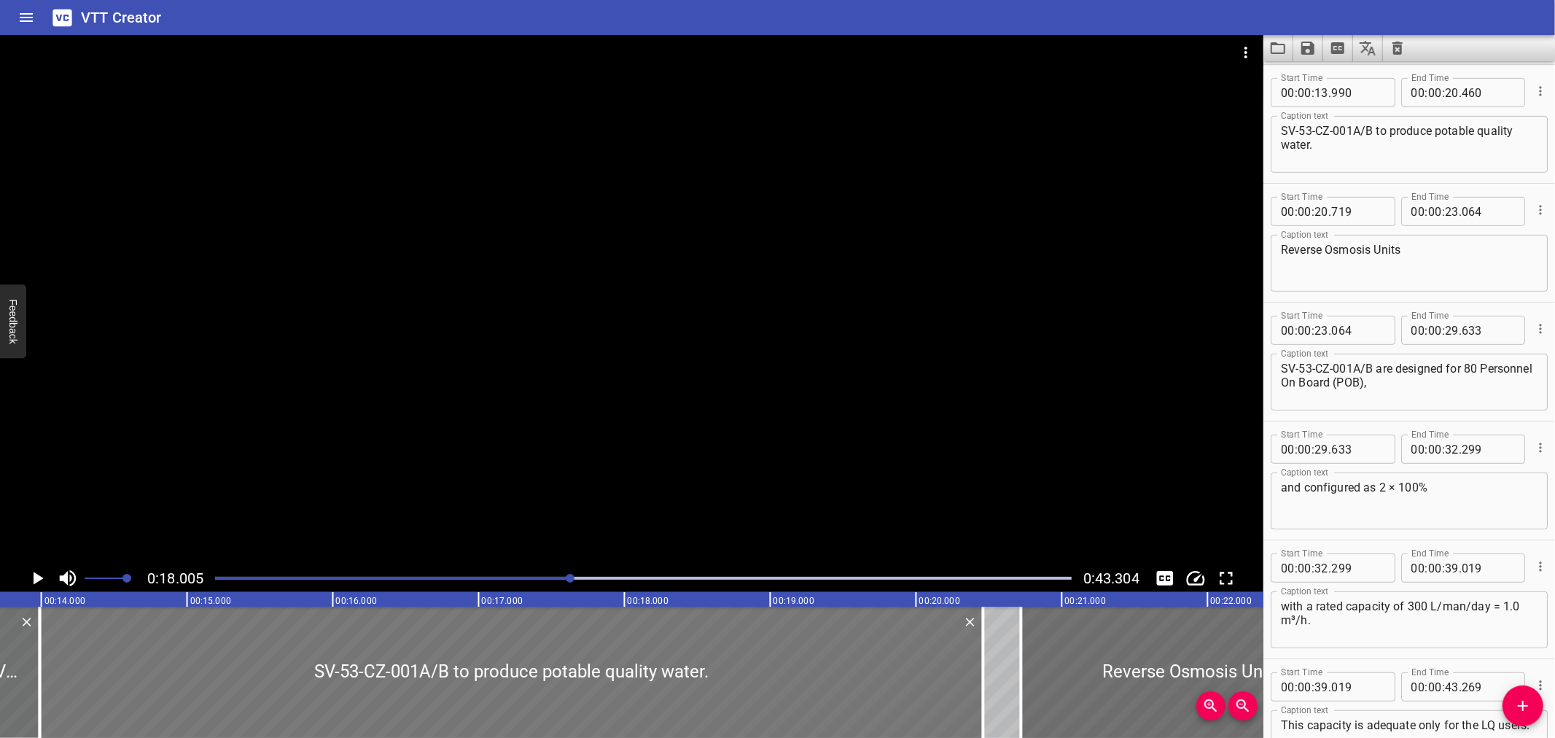
scroll to position [0, 1954]
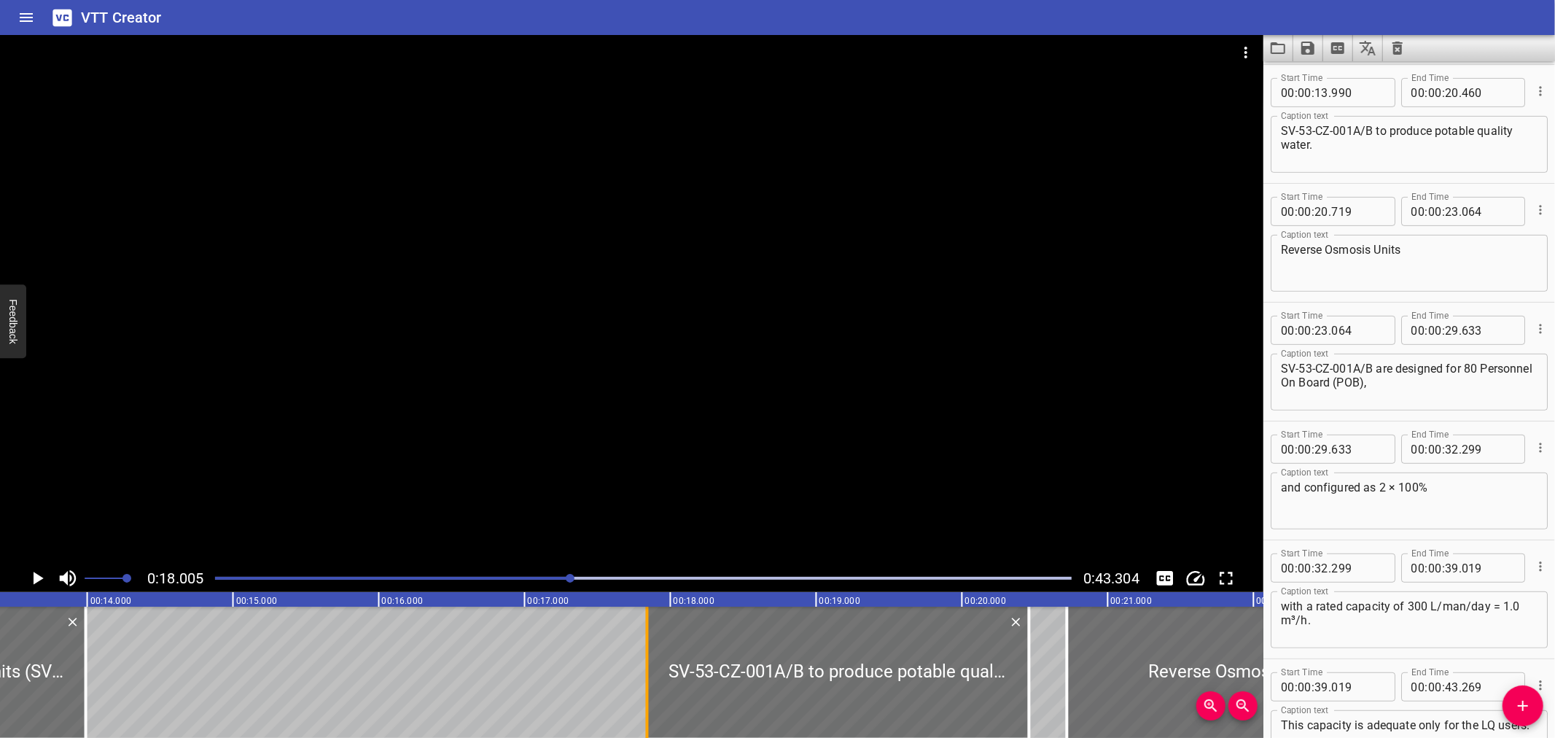
drag, startPoint x: 86, startPoint y: 693, endPoint x: 650, endPoint y: 705, distance: 563.7
click at [649, 705] on div at bounding box center [647, 672] width 3 height 131
type input "17"
type input "855"
click at [650, 705] on div at bounding box center [649, 672] width 3 height 131
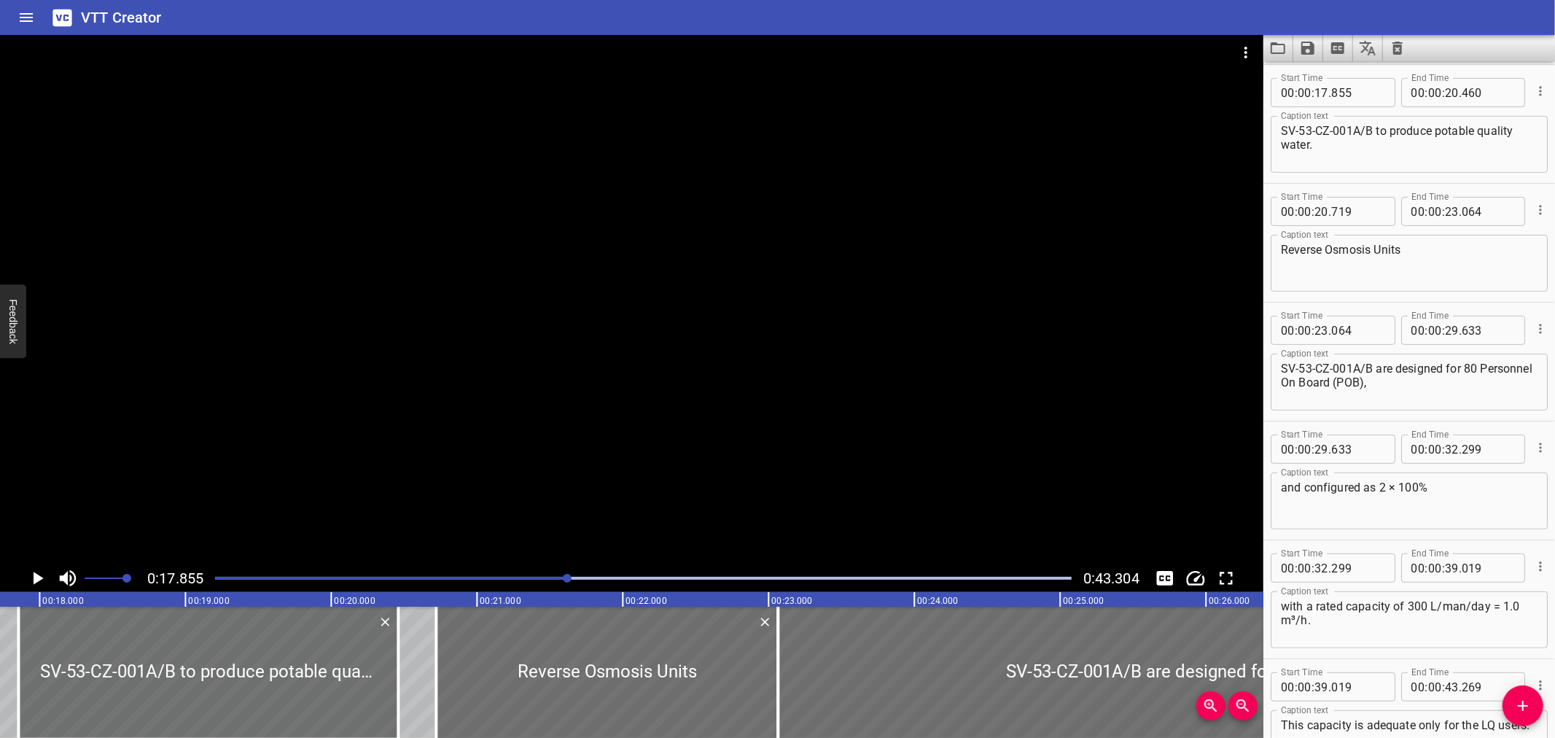
scroll to position [0, 2603]
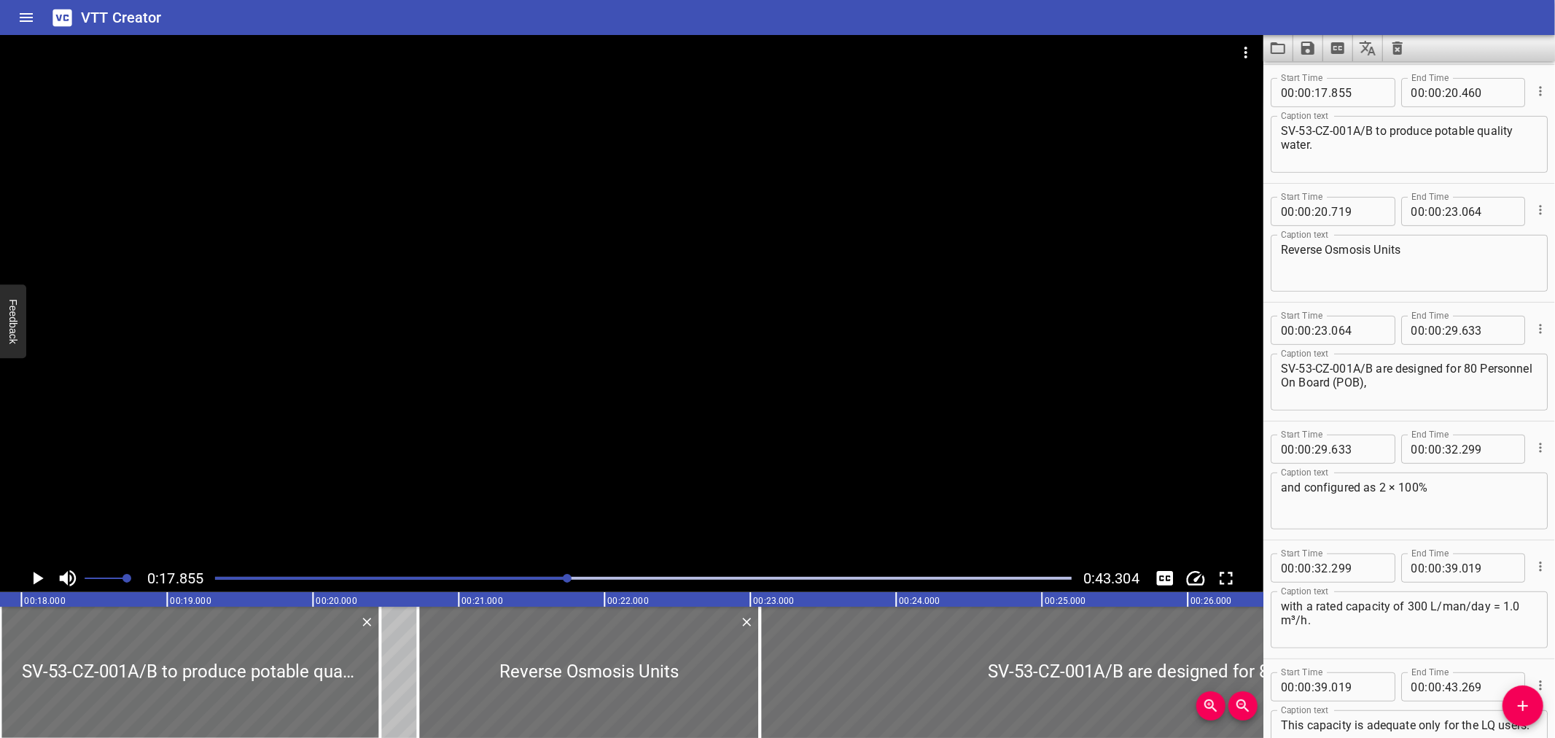
click at [30, 570] on icon "Play/Pause" at bounding box center [37, 578] width 22 height 22
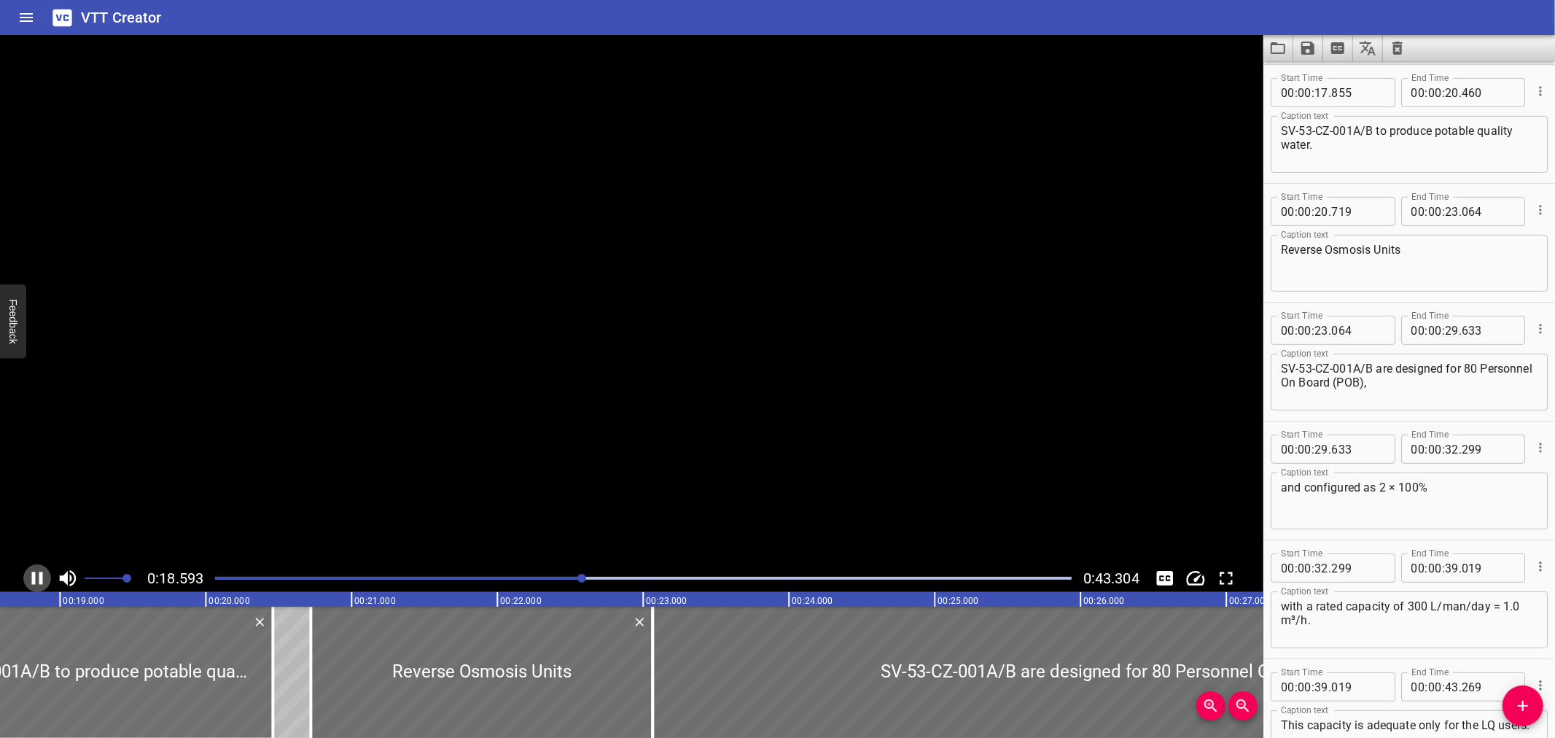
click at [30, 570] on icon "Play/Pause" at bounding box center [37, 578] width 22 height 22
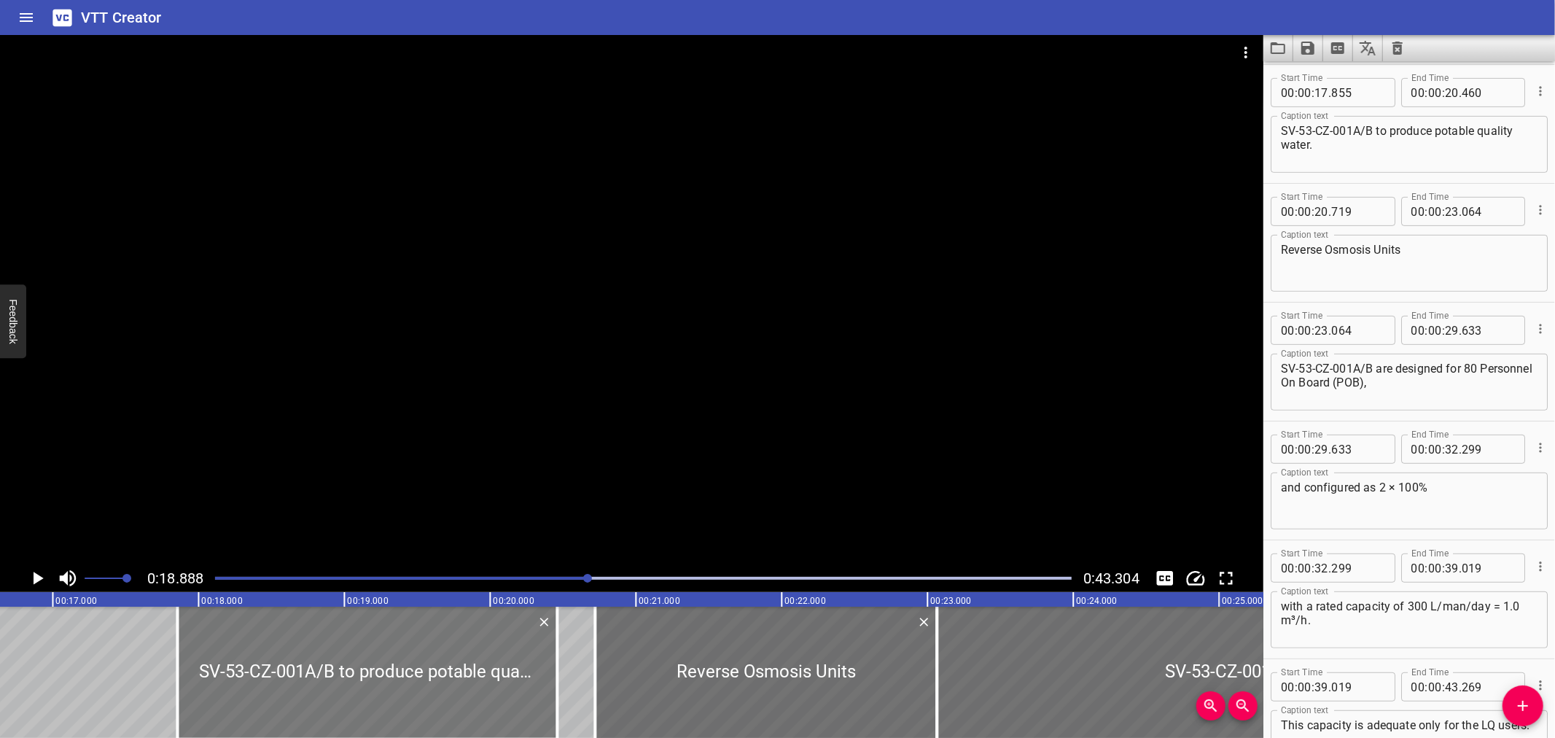
scroll to position [0, 2375]
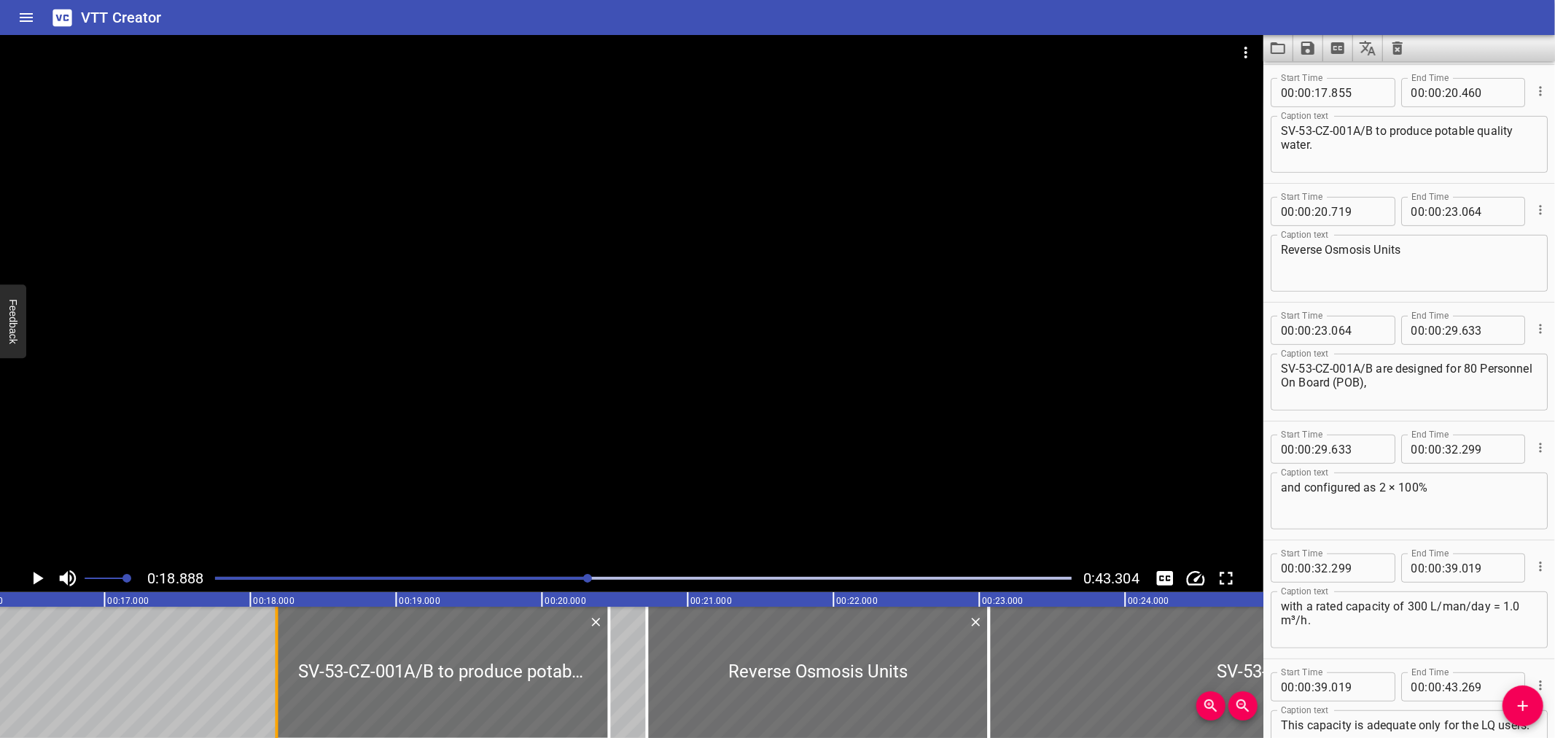
drag, startPoint x: 231, startPoint y: 695, endPoint x: 278, endPoint y: 701, distance: 47.8
click at [278, 701] on div at bounding box center [276, 672] width 15 height 131
type input "18"
type input "180"
click at [278, 701] on div at bounding box center [276, 672] width 15 height 131
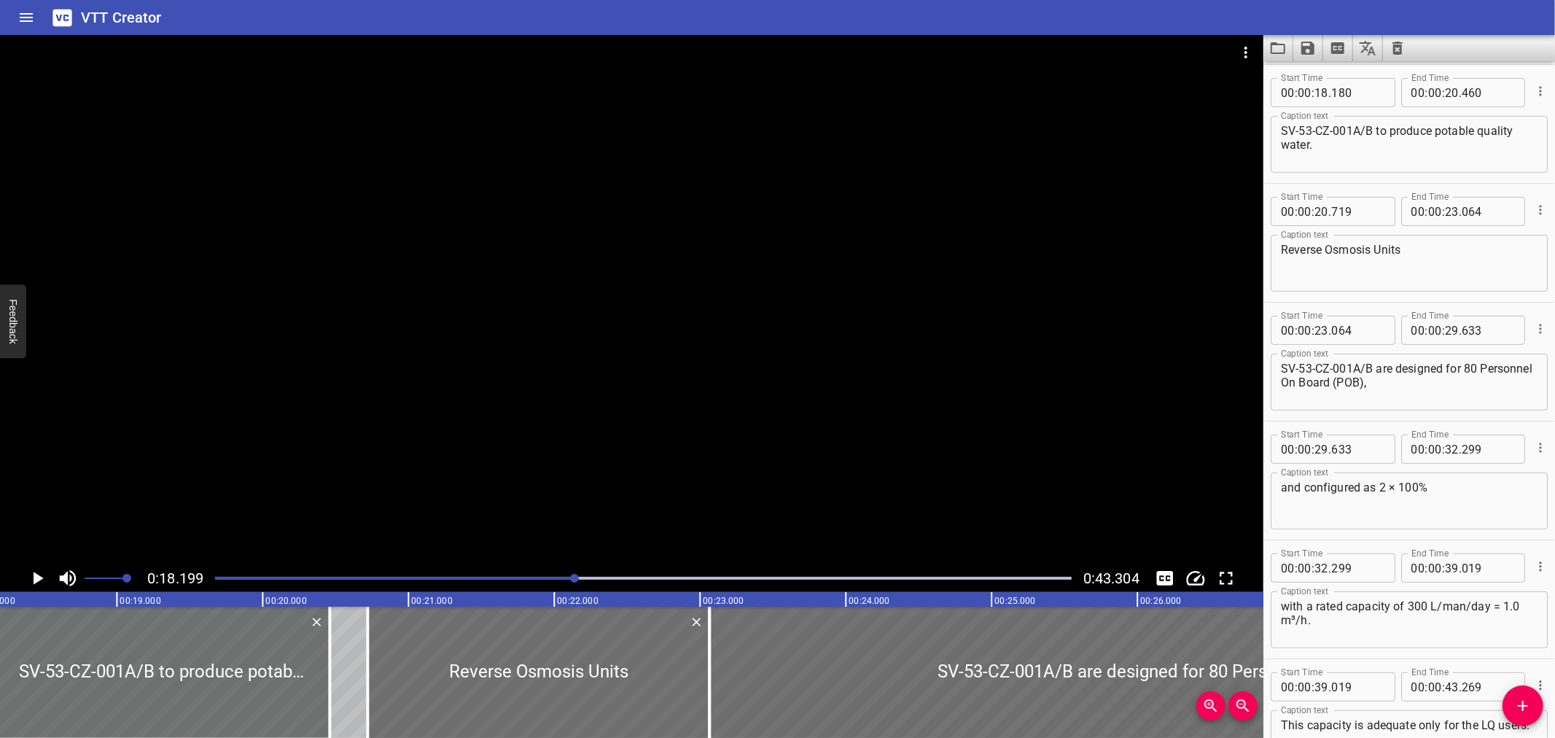
click at [41, 577] on icon "Play/Pause" at bounding box center [39, 578] width 10 height 13
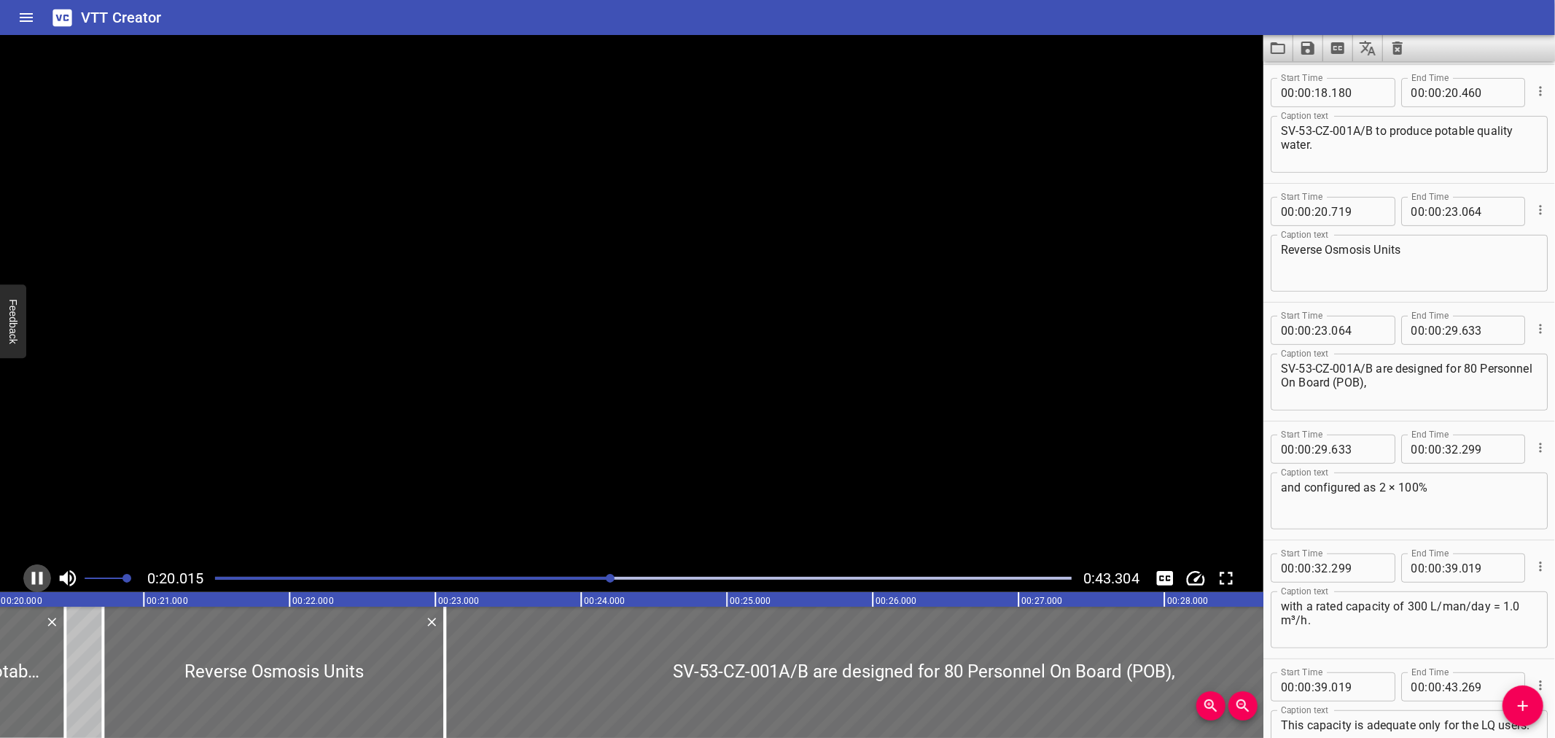
click at [41, 577] on icon "Play/Pause" at bounding box center [37, 578] width 11 height 13
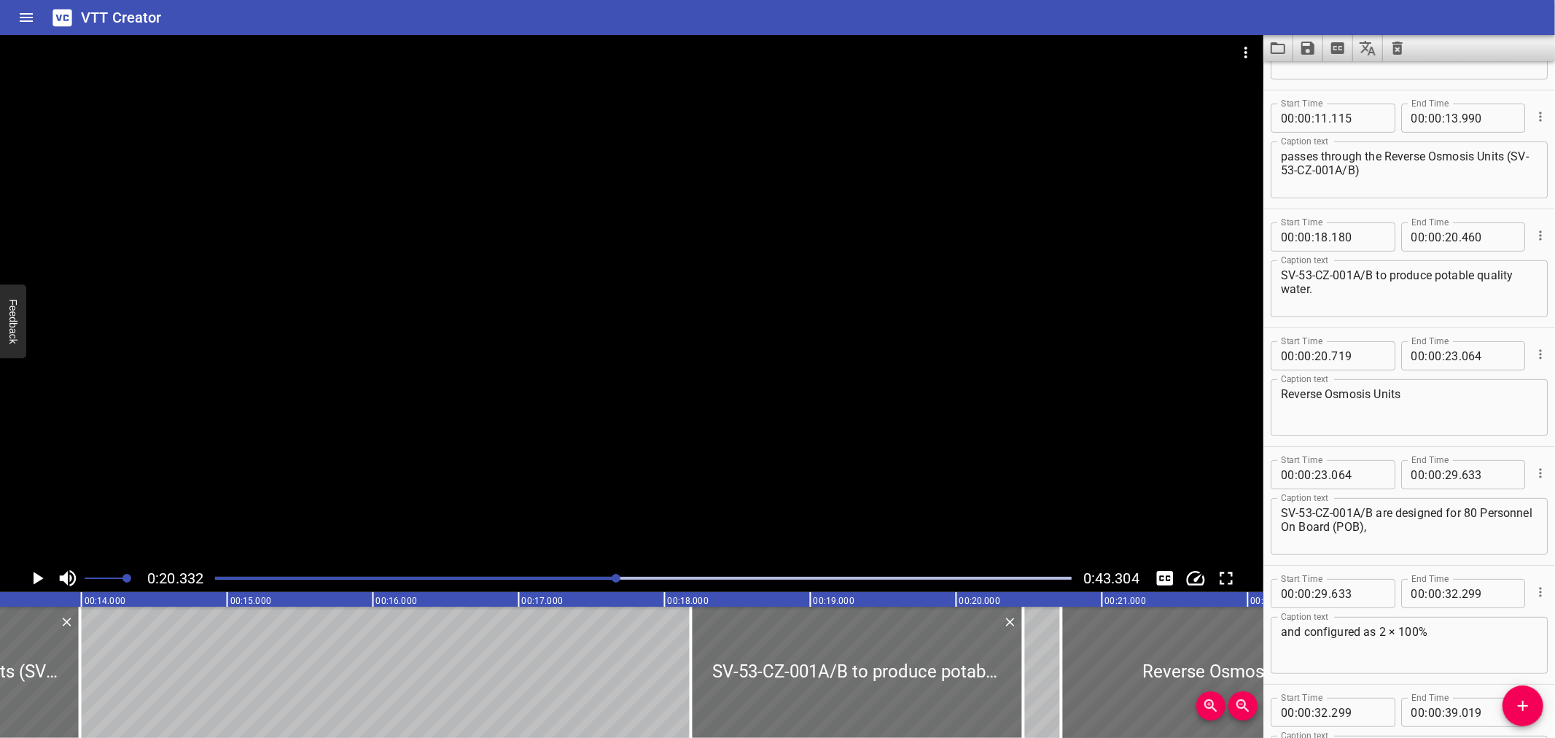
scroll to position [324, 0]
click at [1445, 125] on input "number" at bounding box center [1452, 123] width 14 height 29
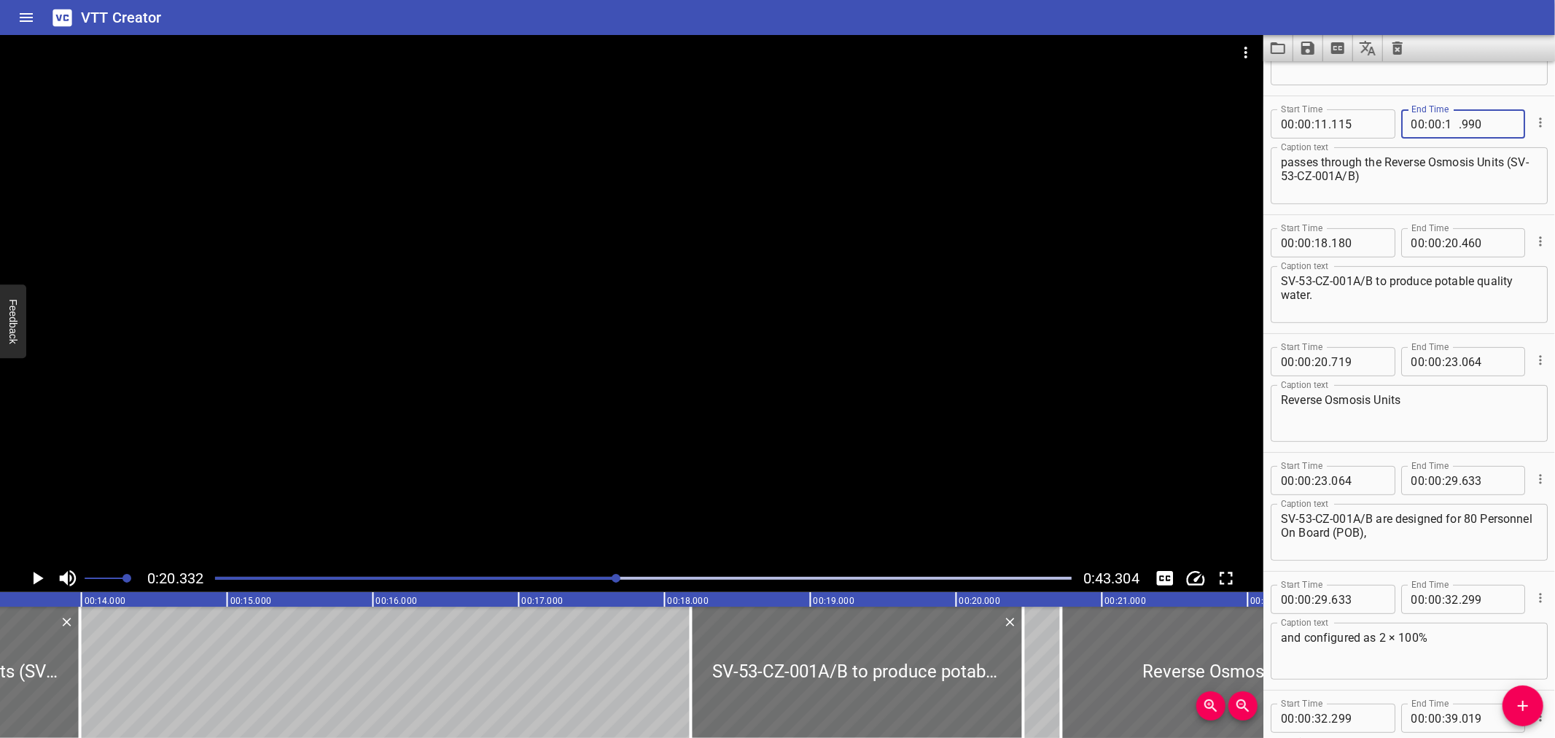
type input "18"
type input "180"
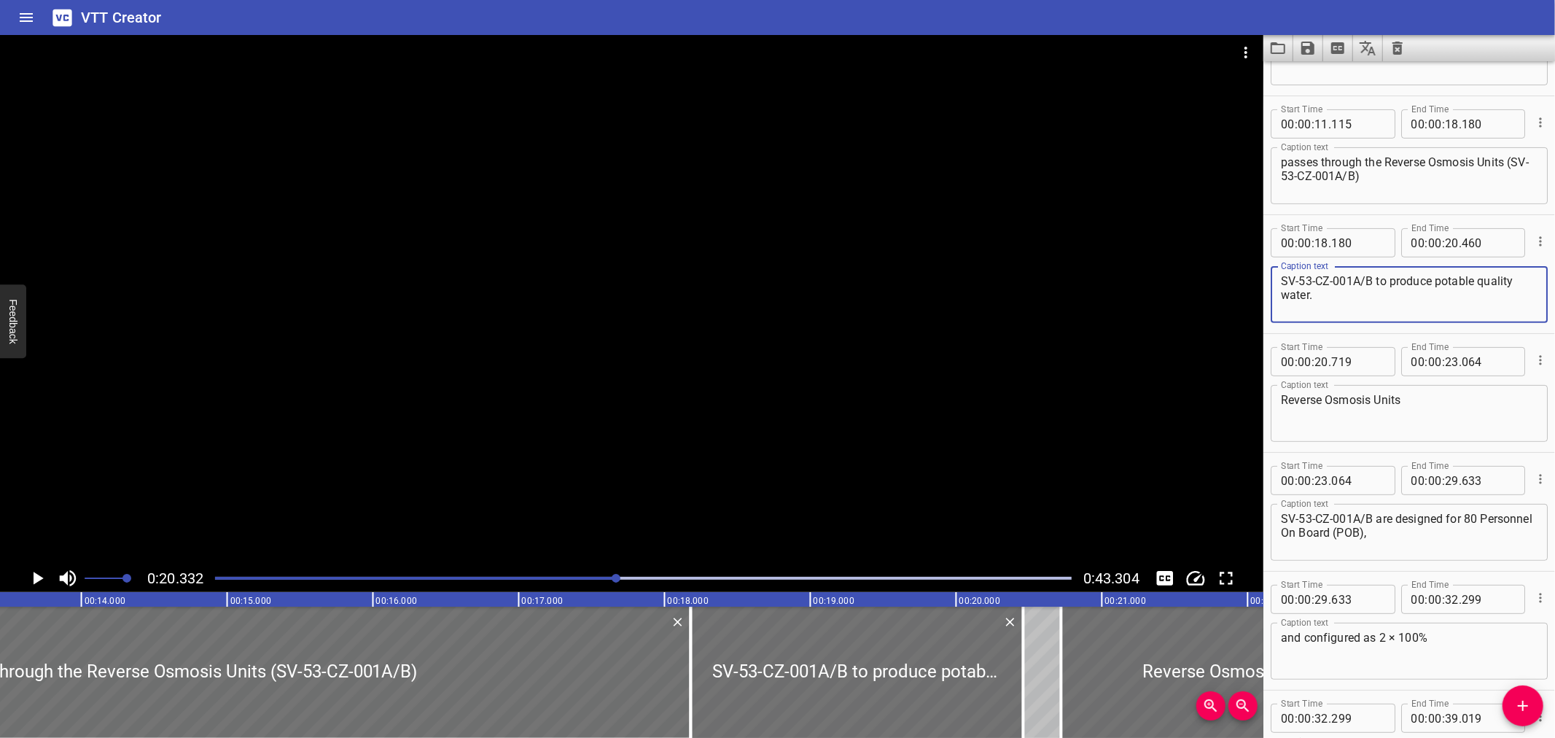
drag, startPoint x: 1376, startPoint y: 279, endPoint x: 1215, endPoint y: 278, distance: 160.4
click at [1215, 278] on main "0:20.332 0:43.304 00:00.000 00:01.000 00:02.000 00:03.000 00:04.000 00:05.000 0…" at bounding box center [777, 386] width 1555 height 703
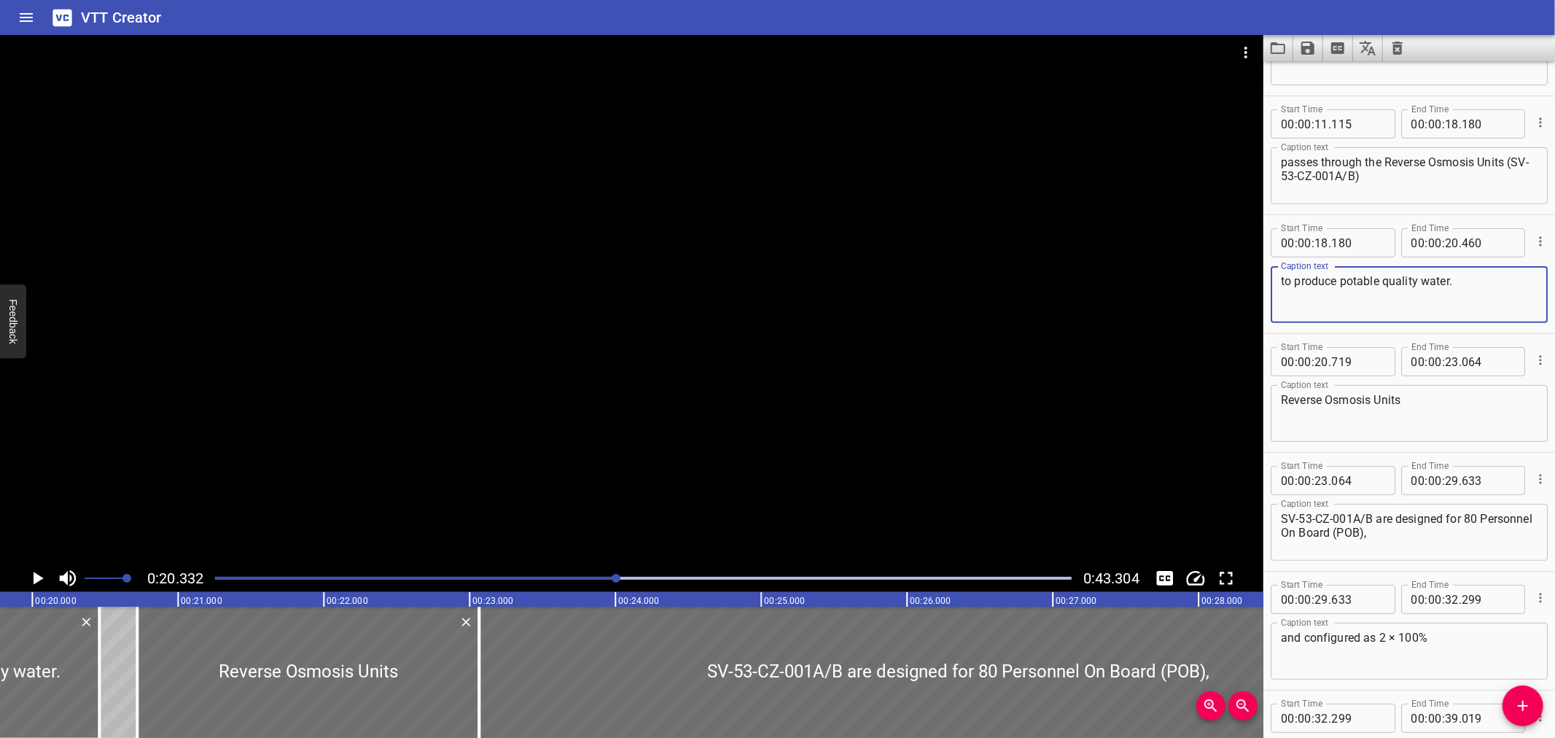
scroll to position [0, 2896]
type textarea "to produce potable quality water."
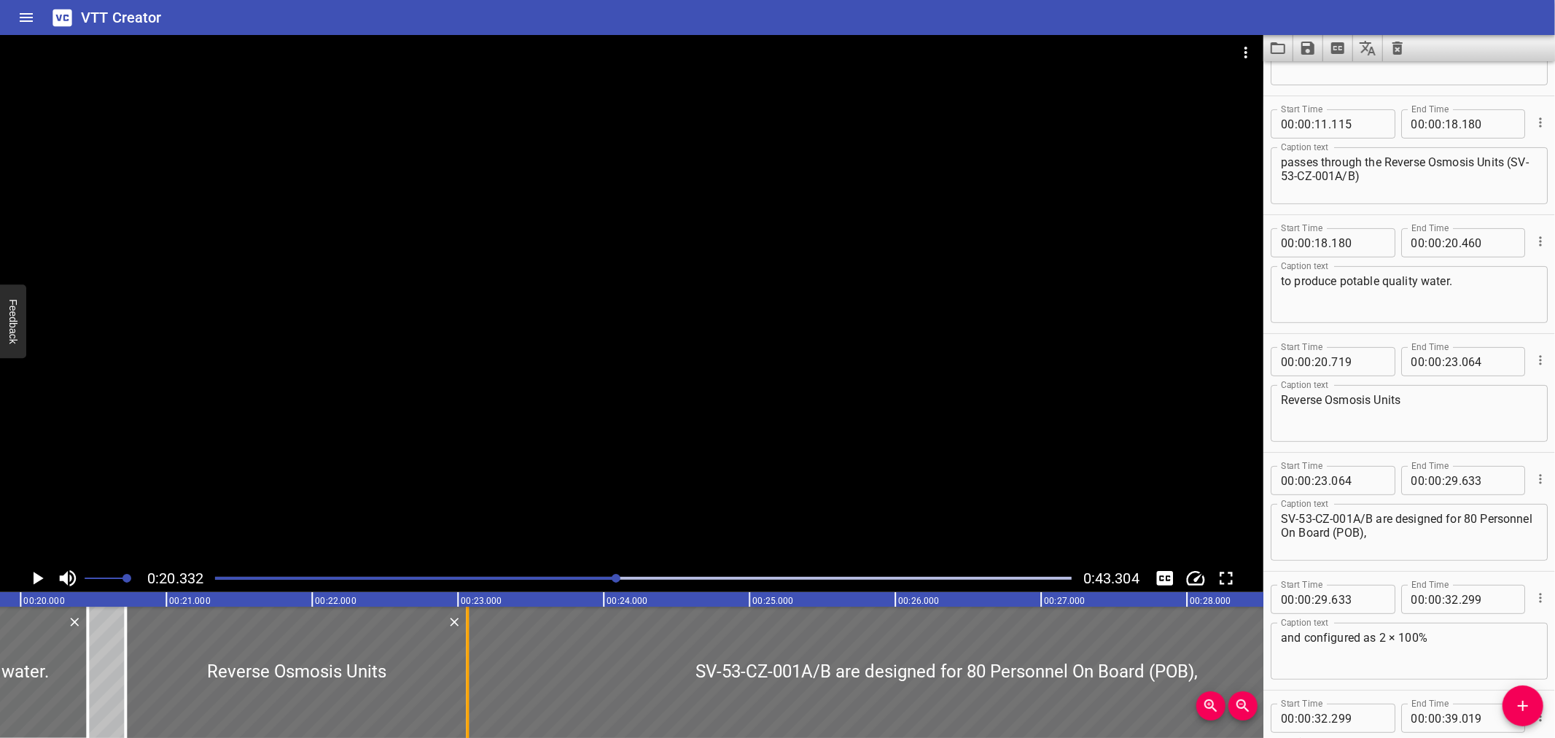
click at [462, 671] on div at bounding box center [467, 672] width 15 height 131
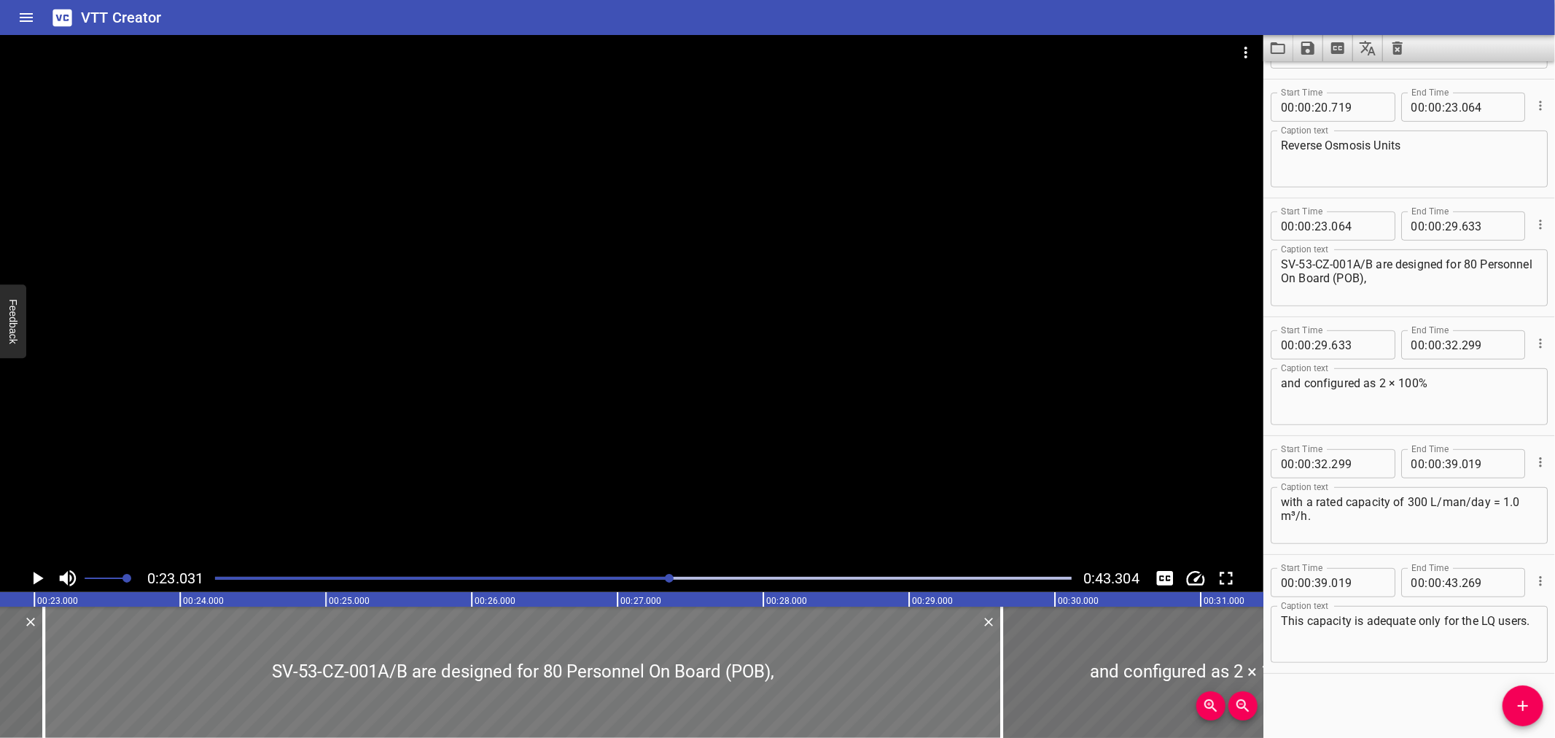
scroll to position [0, 3358]
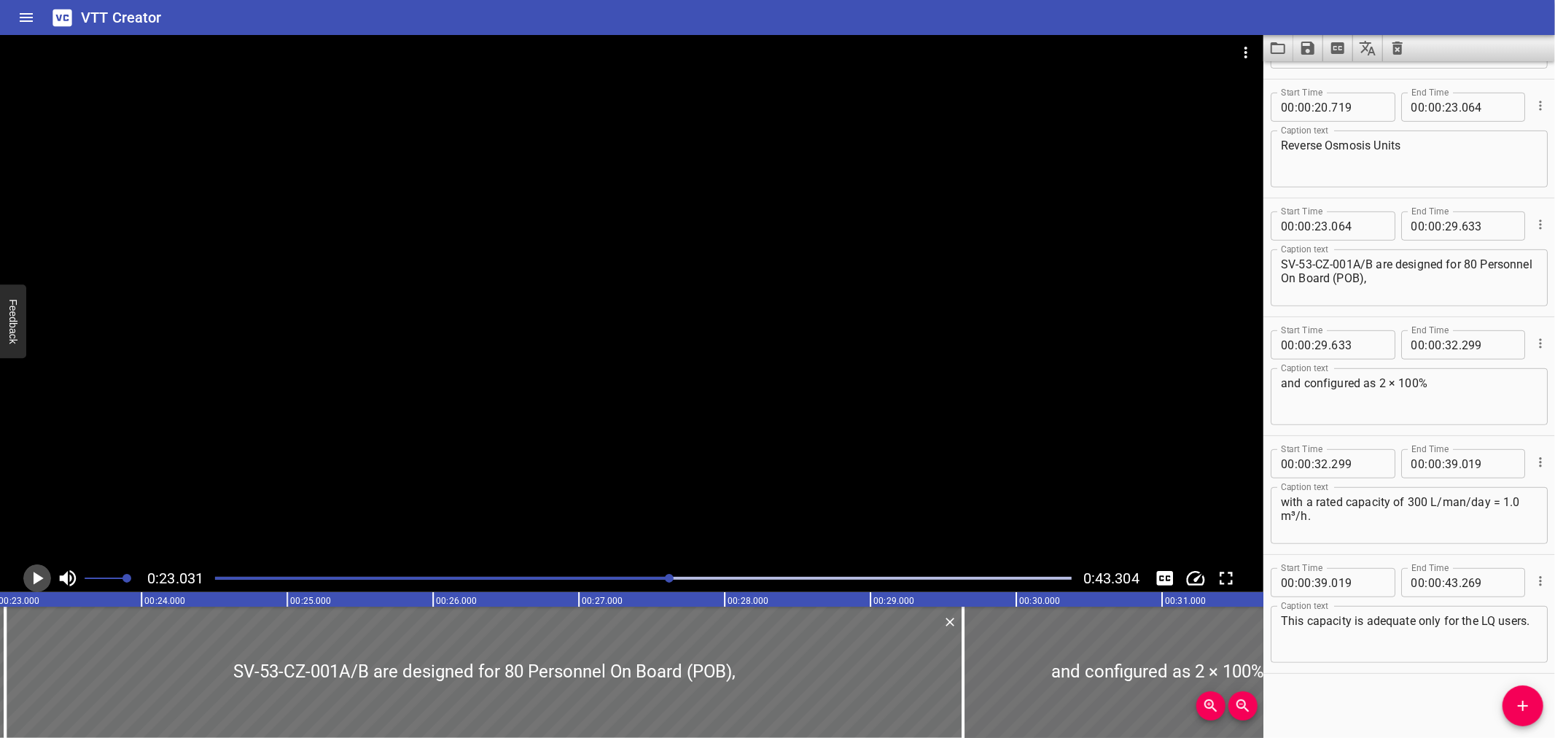
click at [39, 574] on icon "Play/Pause" at bounding box center [37, 578] width 22 height 22
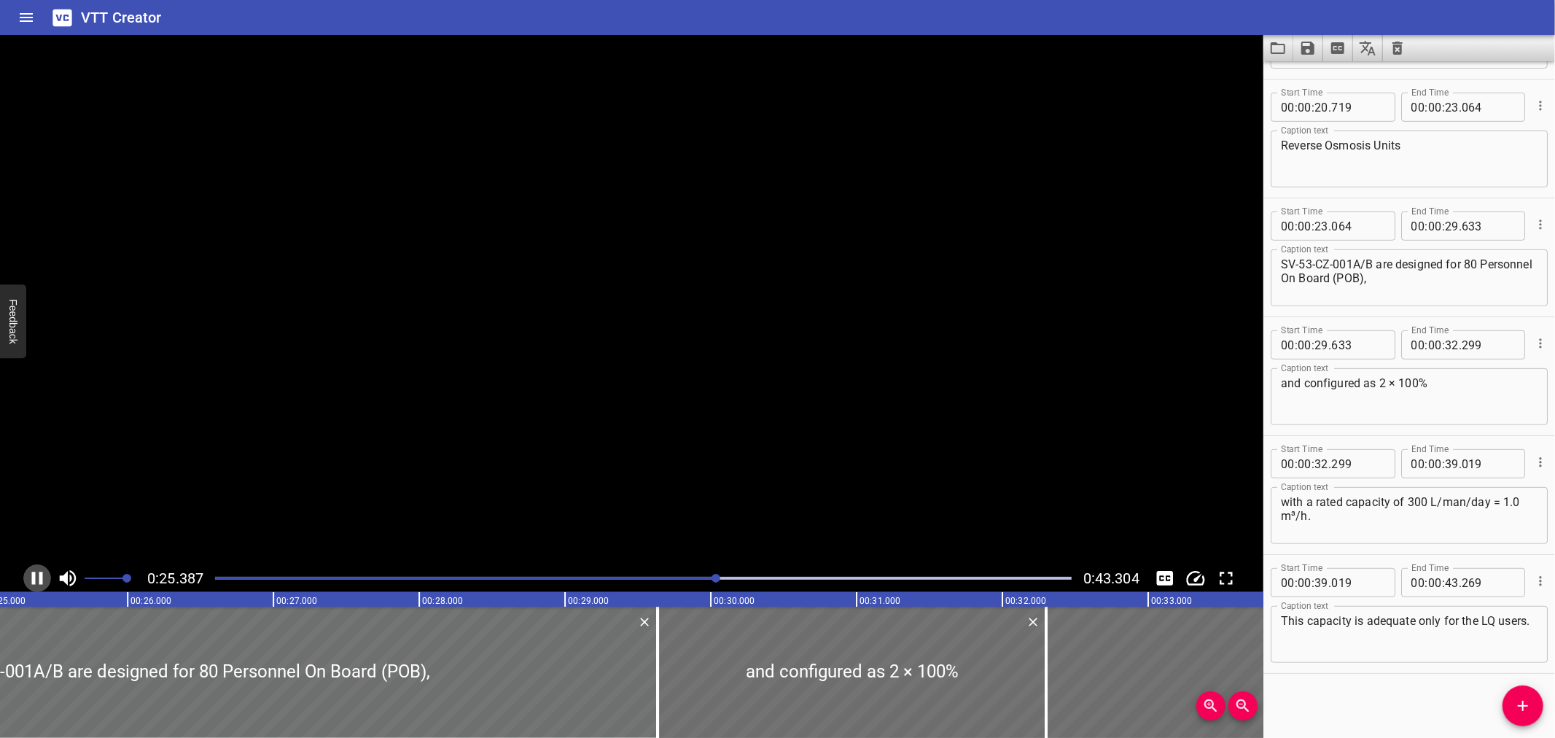
click at [39, 574] on icon "Play/Pause" at bounding box center [37, 578] width 22 height 22
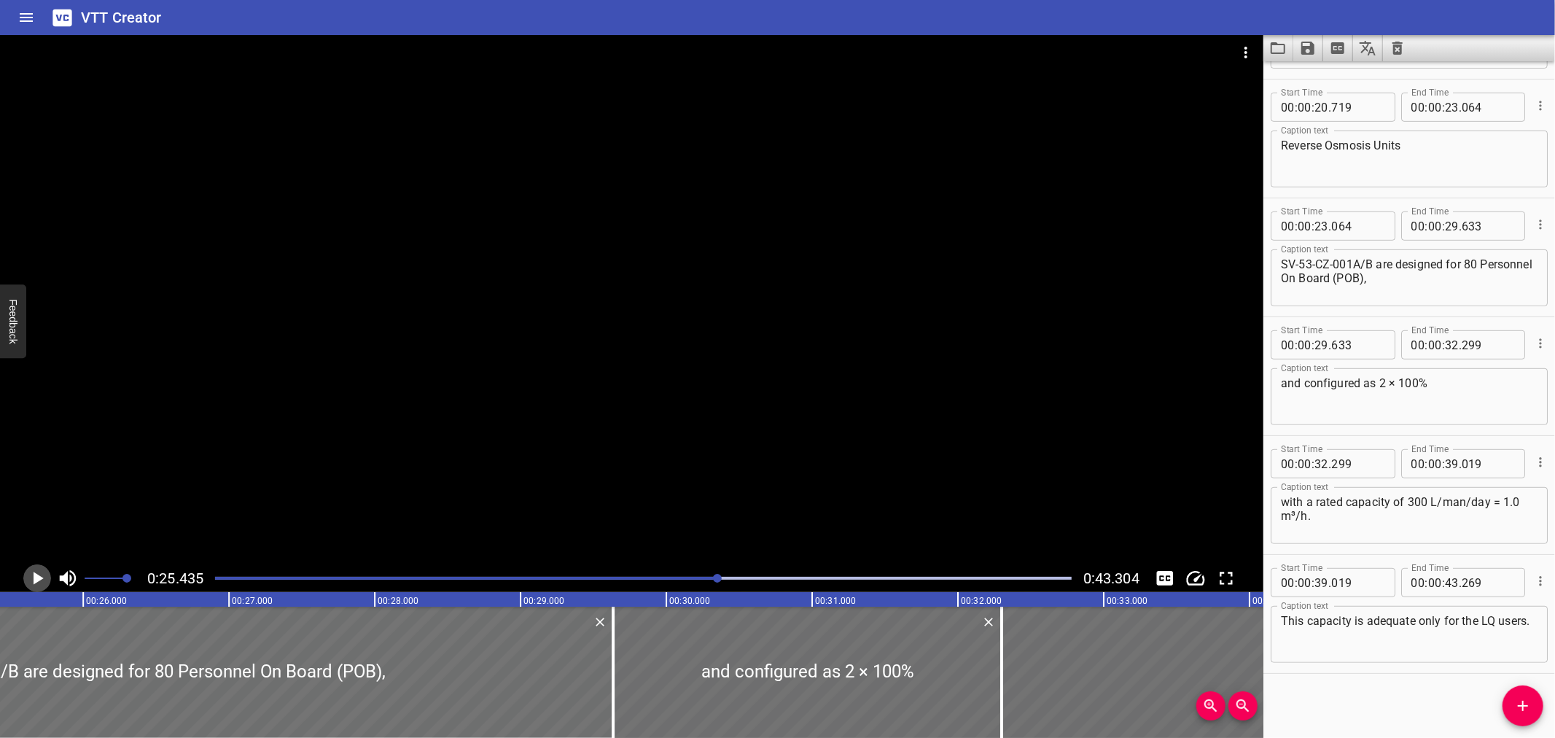
click at [39, 574] on icon "Play/Pause" at bounding box center [37, 578] width 22 height 22
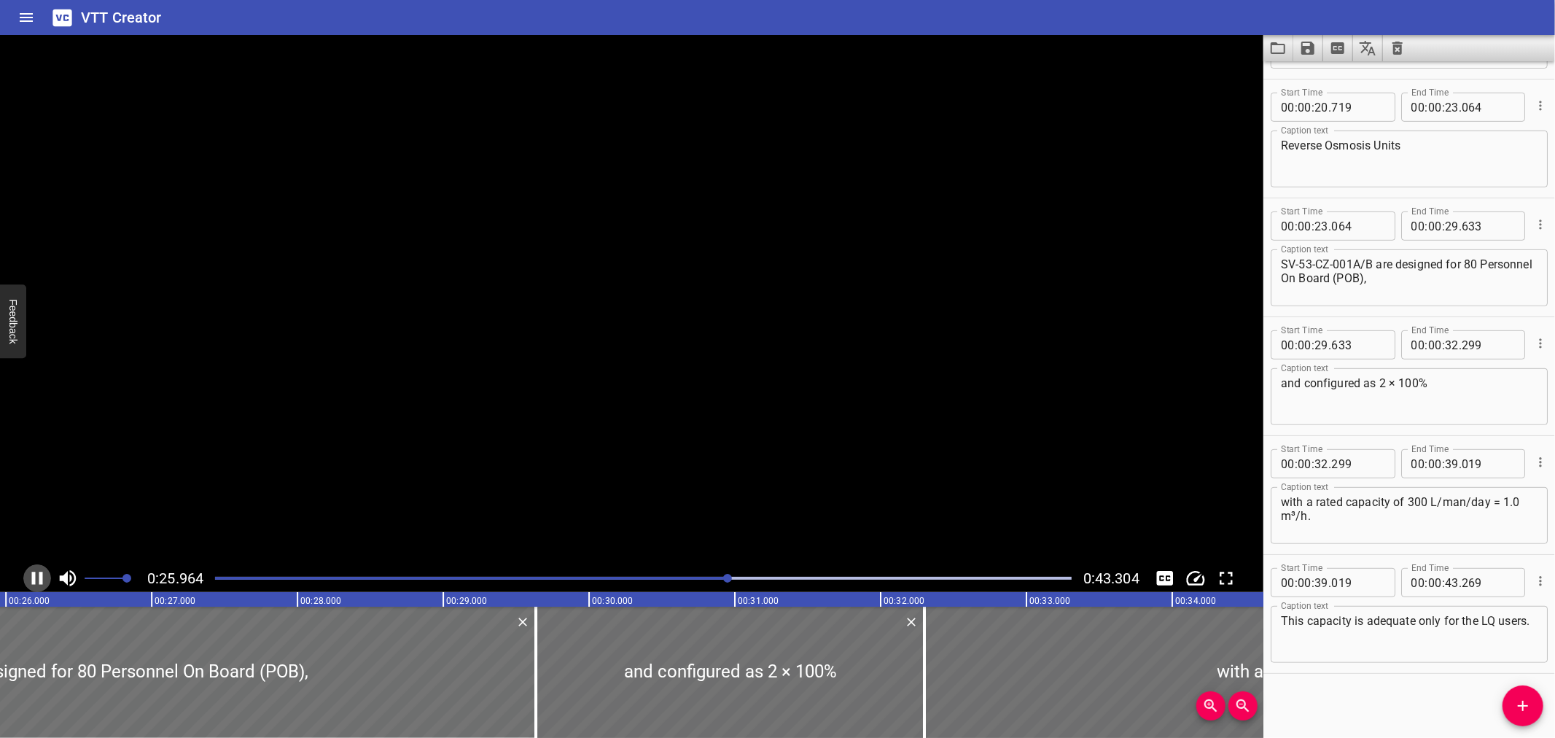
click at [39, 574] on icon "Play/Pause" at bounding box center [37, 578] width 22 height 22
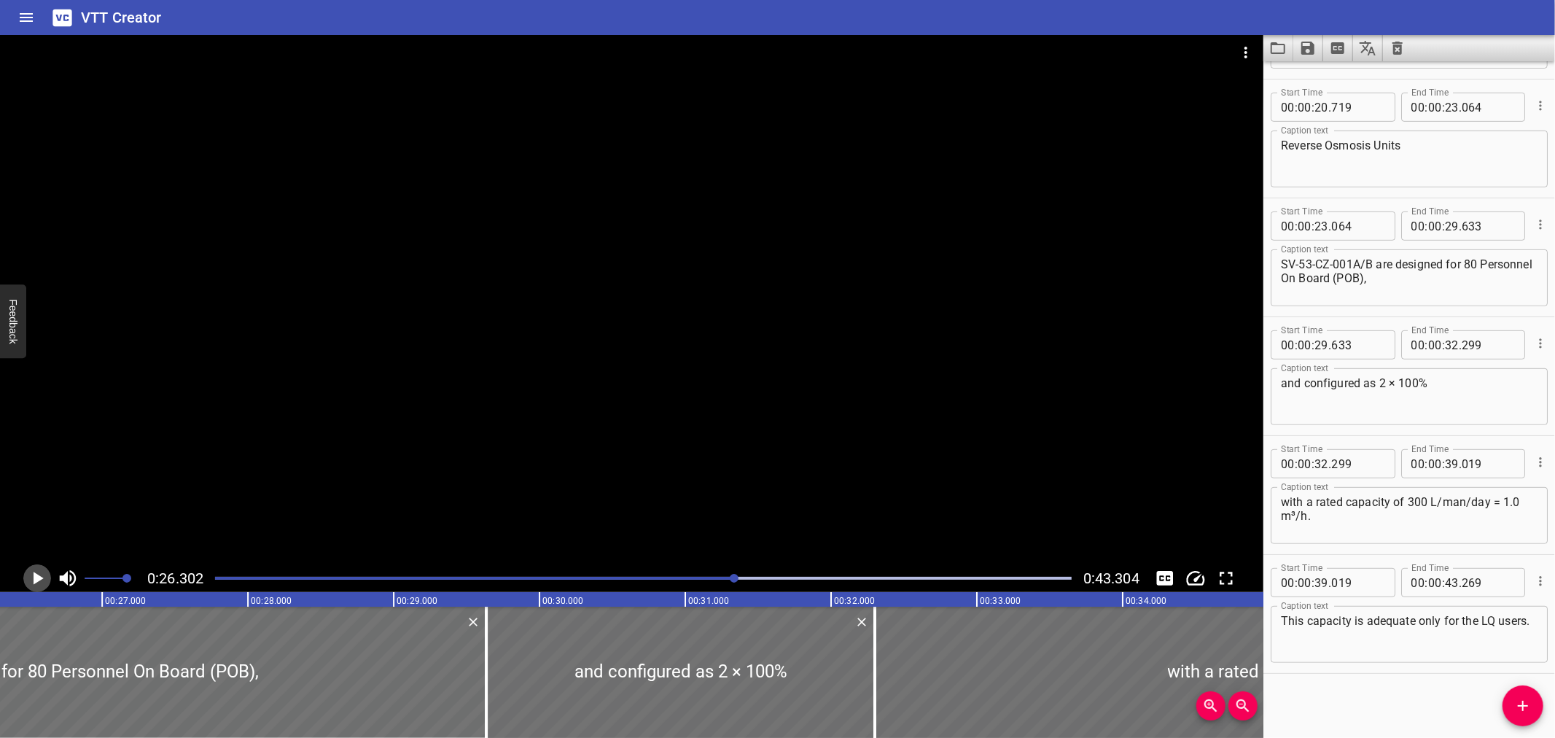
click at [39, 574] on icon "Play/Pause" at bounding box center [37, 578] width 22 height 22
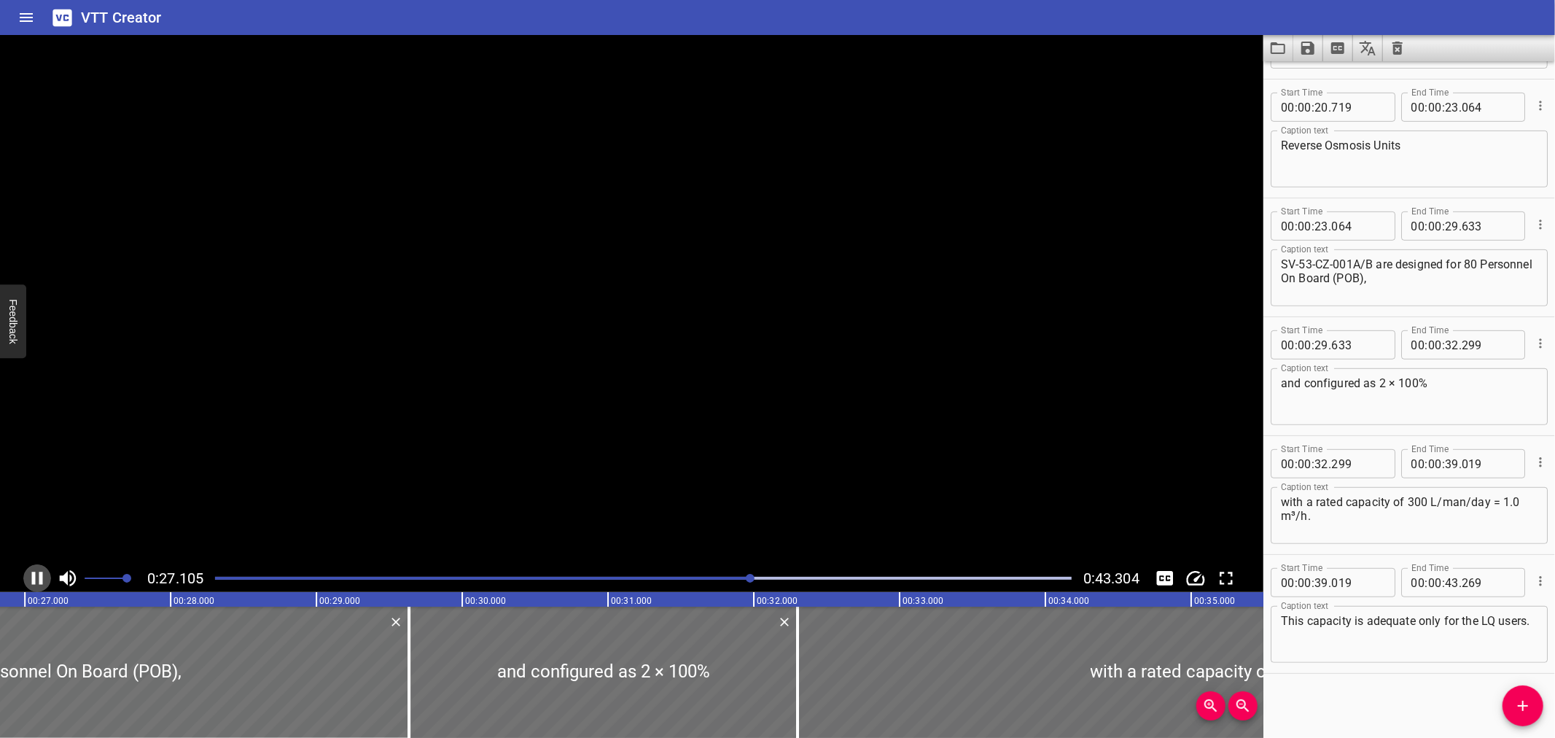
click at [39, 574] on icon "Play/Pause" at bounding box center [37, 578] width 22 height 22
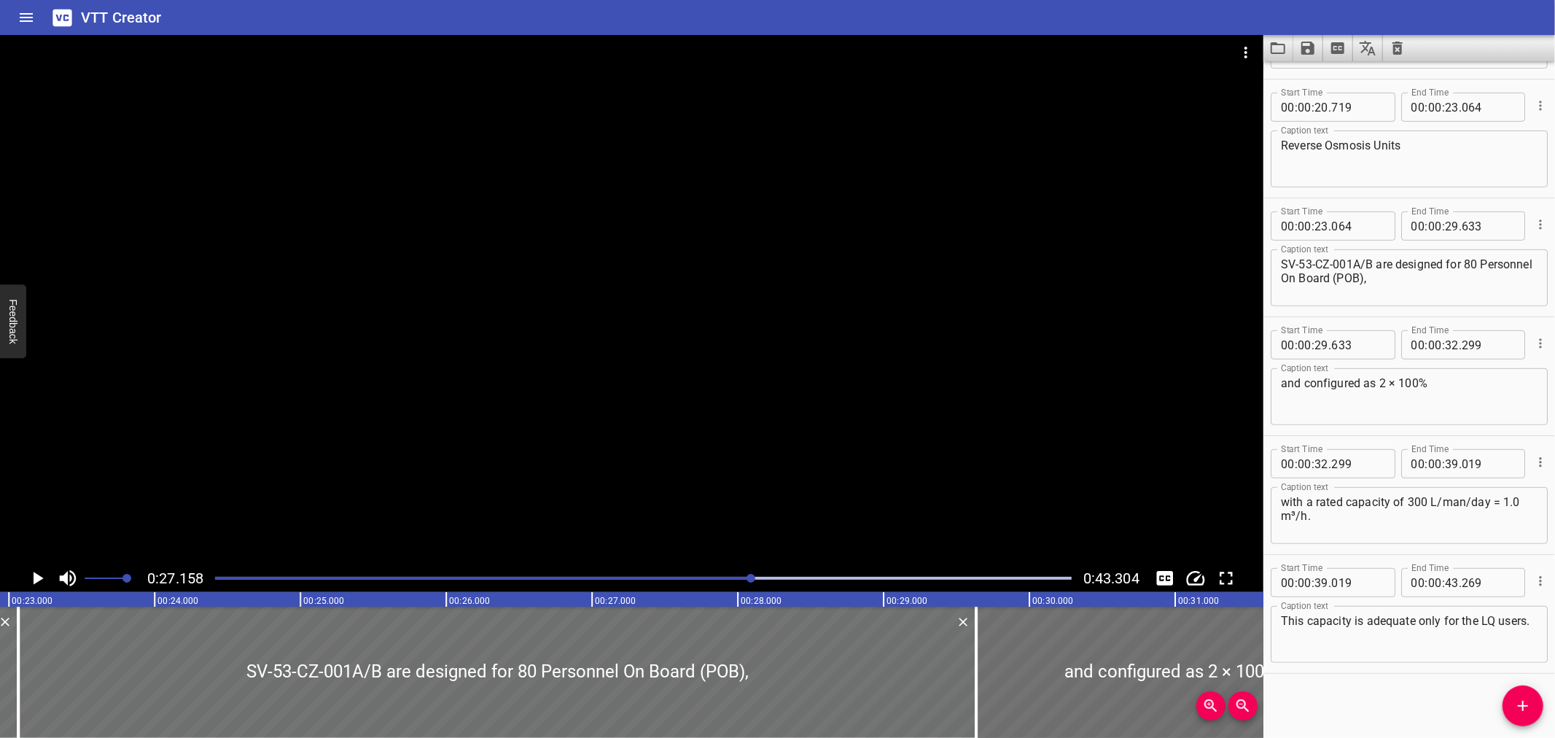
scroll to position [0, 3305]
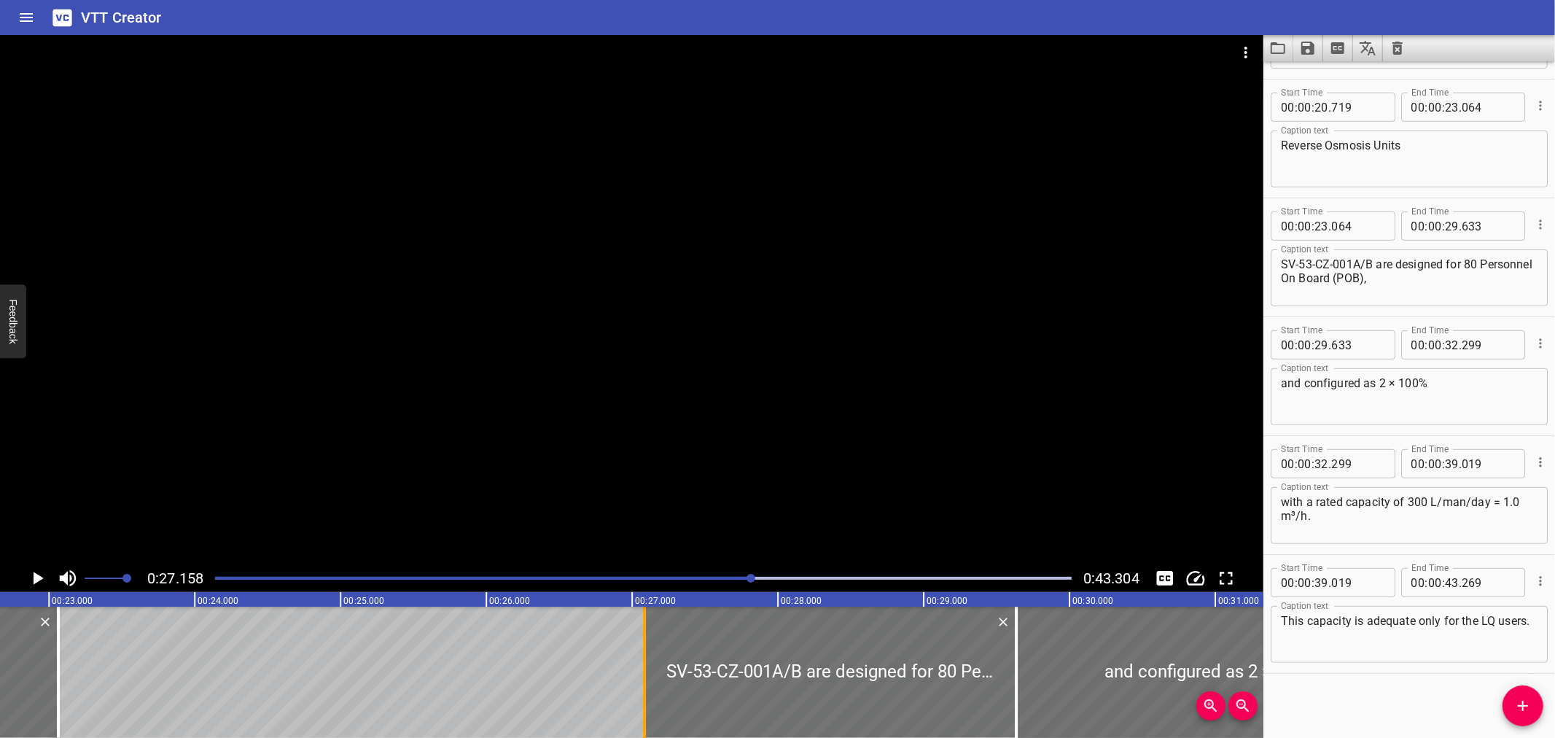
drag, startPoint x: 61, startPoint y: 687, endPoint x: 646, endPoint y: 720, distance: 586.3
click at [646, 720] on div at bounding box center [644, 672] width 15 height 131
type input "27"
click at [646, 720] on div at bounding box center [643, 672] width 15 height 131
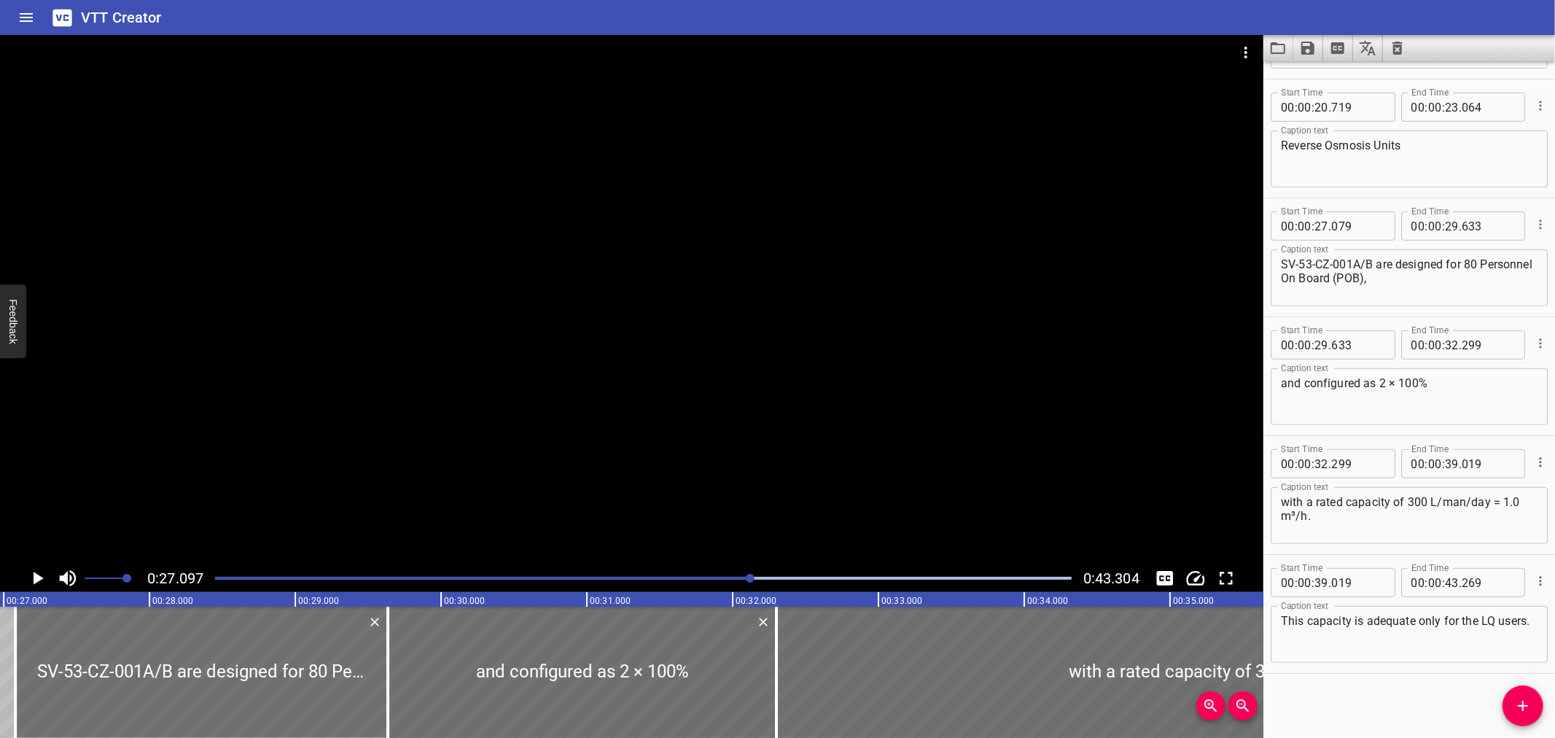
scroll to position [0, 3950]
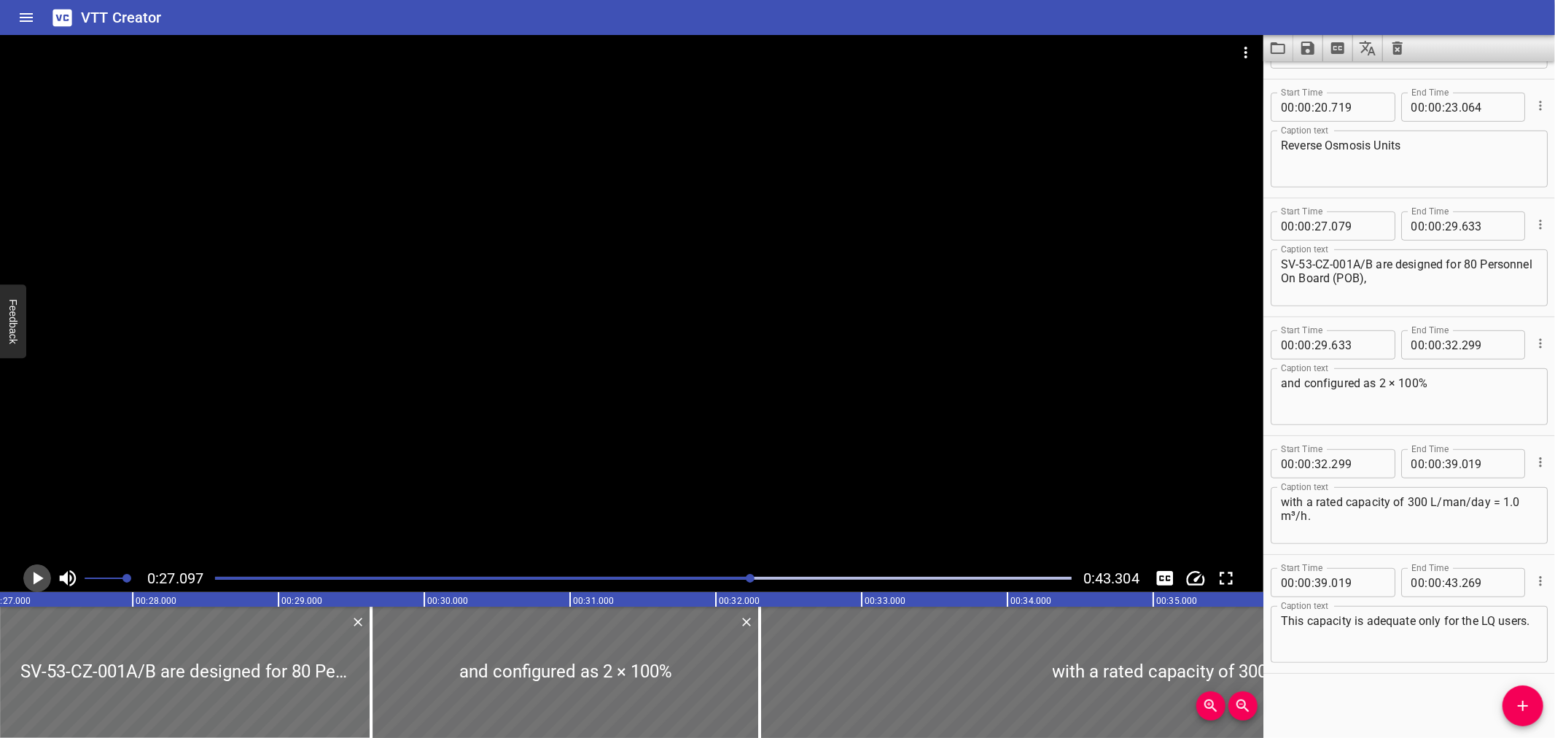
click at [31, 572] on icon "Play/Pause" at bounding box center [37, 578] width 22 height 22
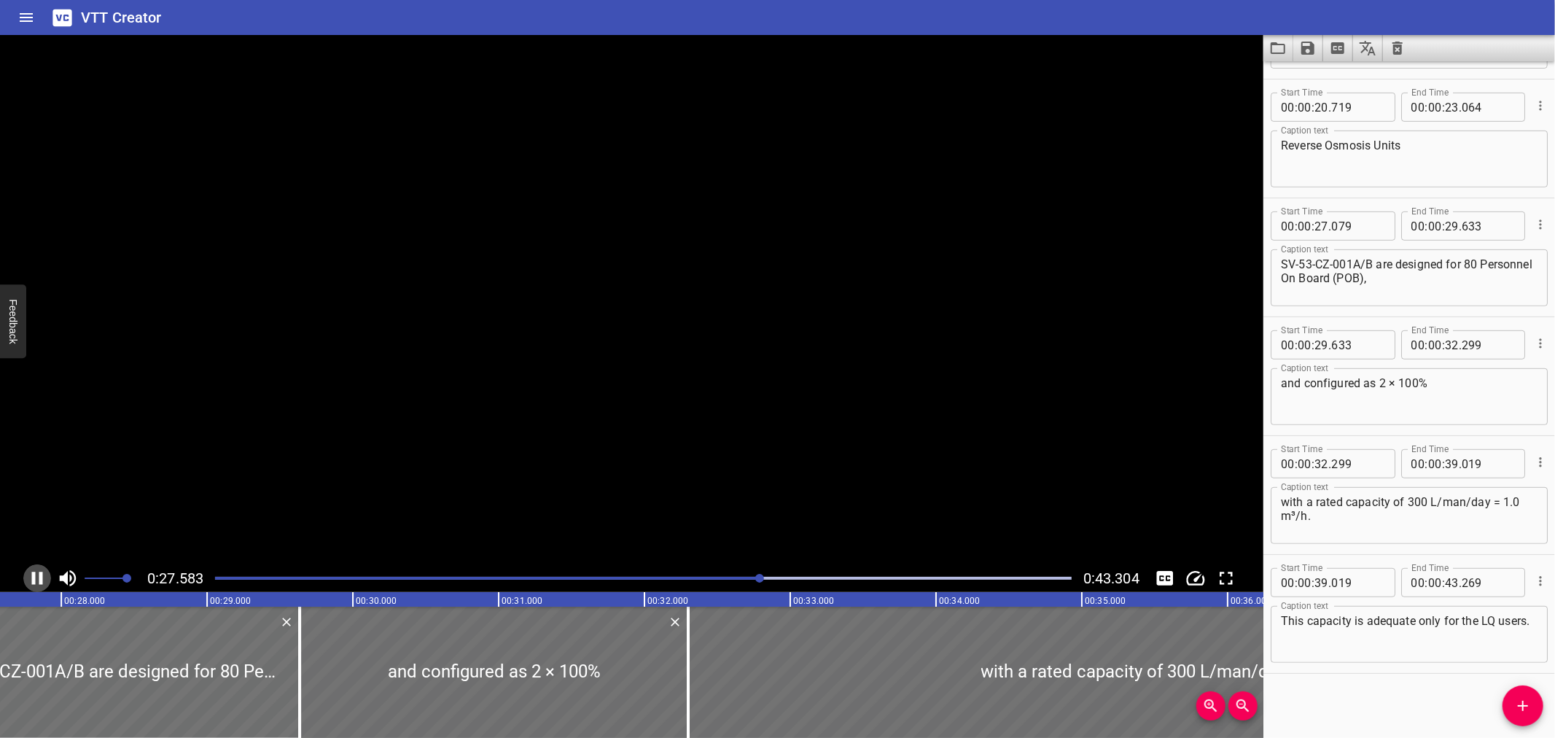
click at [31, 572] on icon "Play/Pause" at bounding box center [37, 578] width 22 height 22
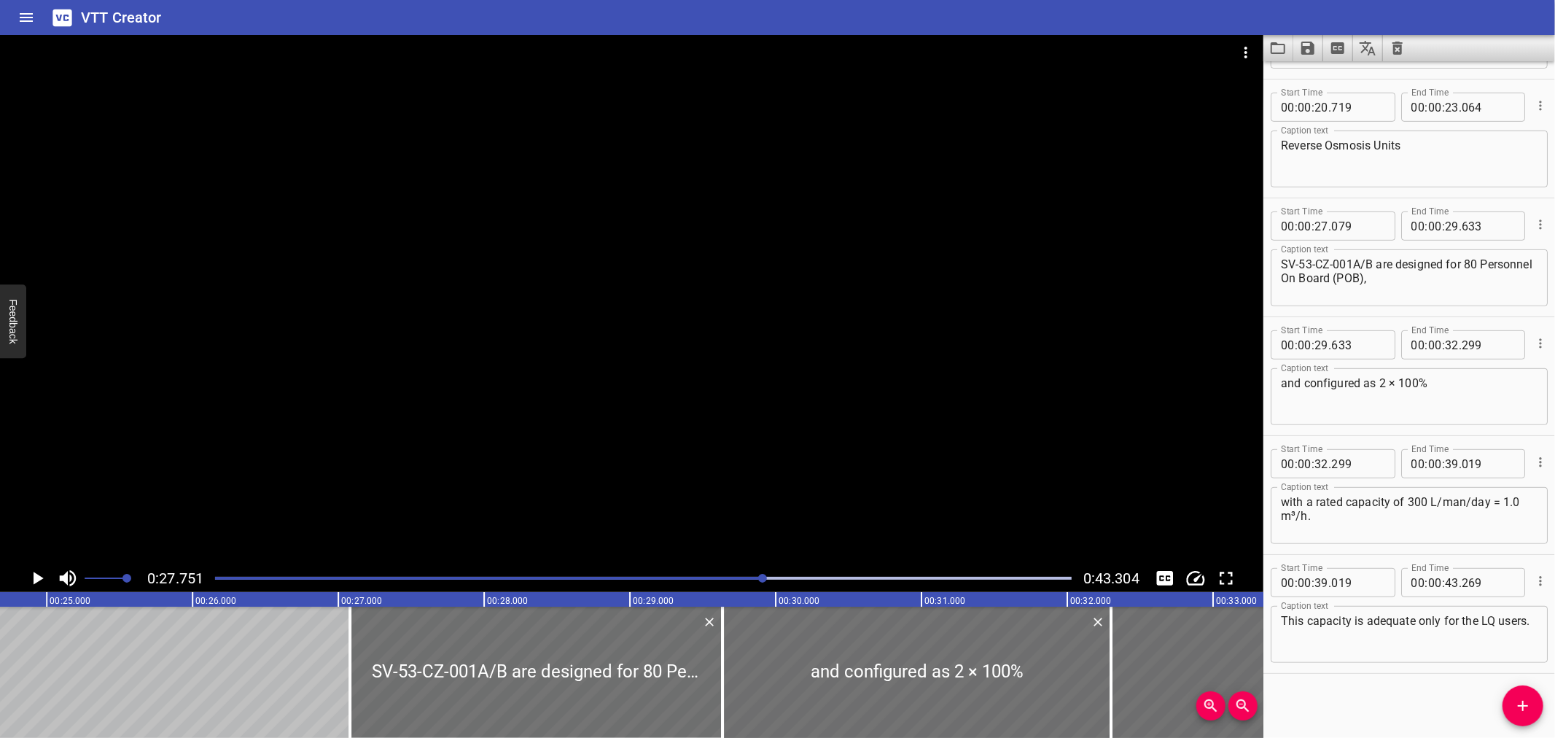
scroll to position [0, 3569]
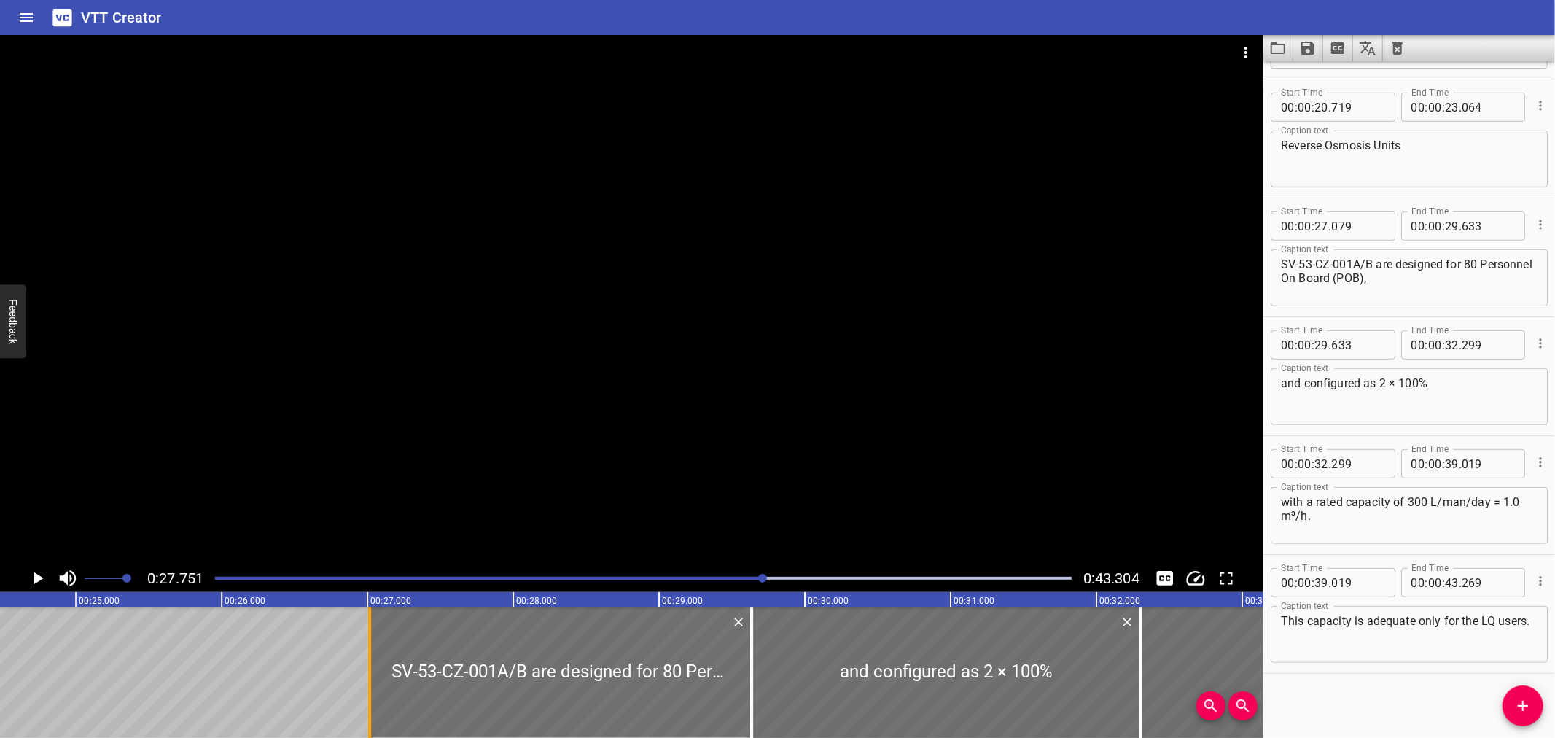
drag, startPoint x: 372, startPoint y: 708, endPoint x: 362, endPoint y: 707, distance: 9.5
click at [362, 707] on div at bounding box center [369, 672] width 15 height 131
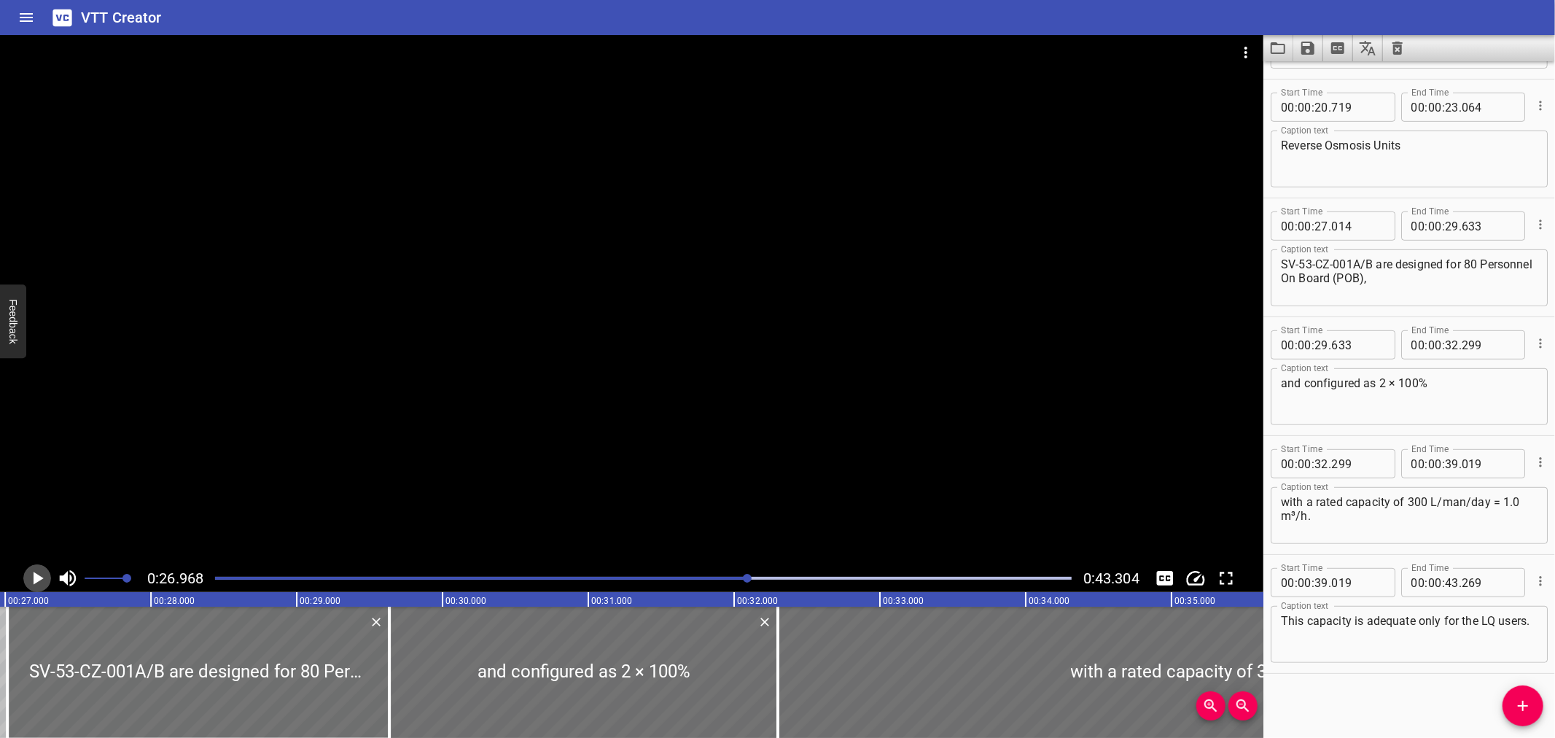
click at [33, 571] on icon "Play/Pause" at bounding box center [37, 578] width 22 height 22
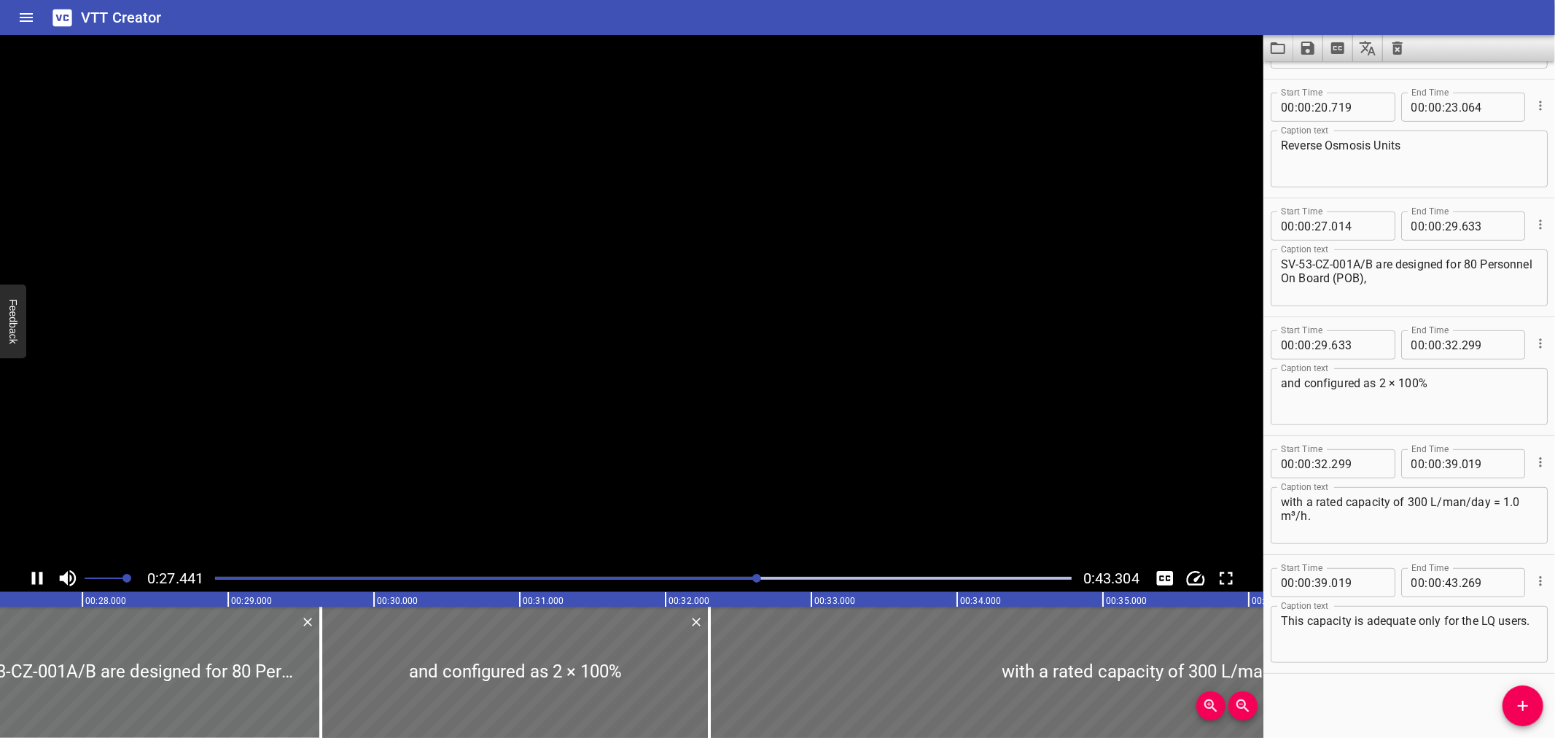
click at [33, 571] on icon "Play/Pause" at bounding box center [37, 578] width 22 height 22
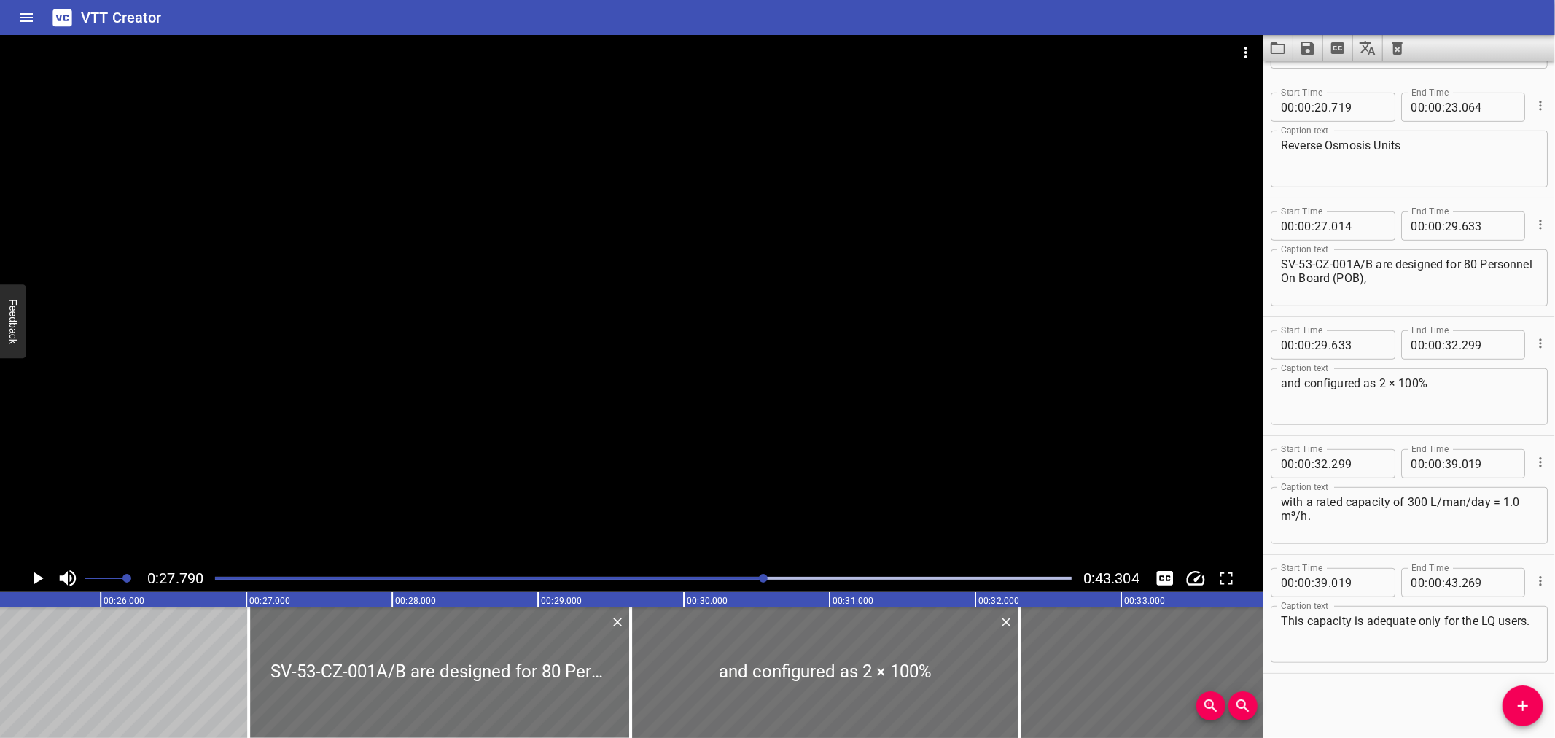
scroll to position [0, 3610]
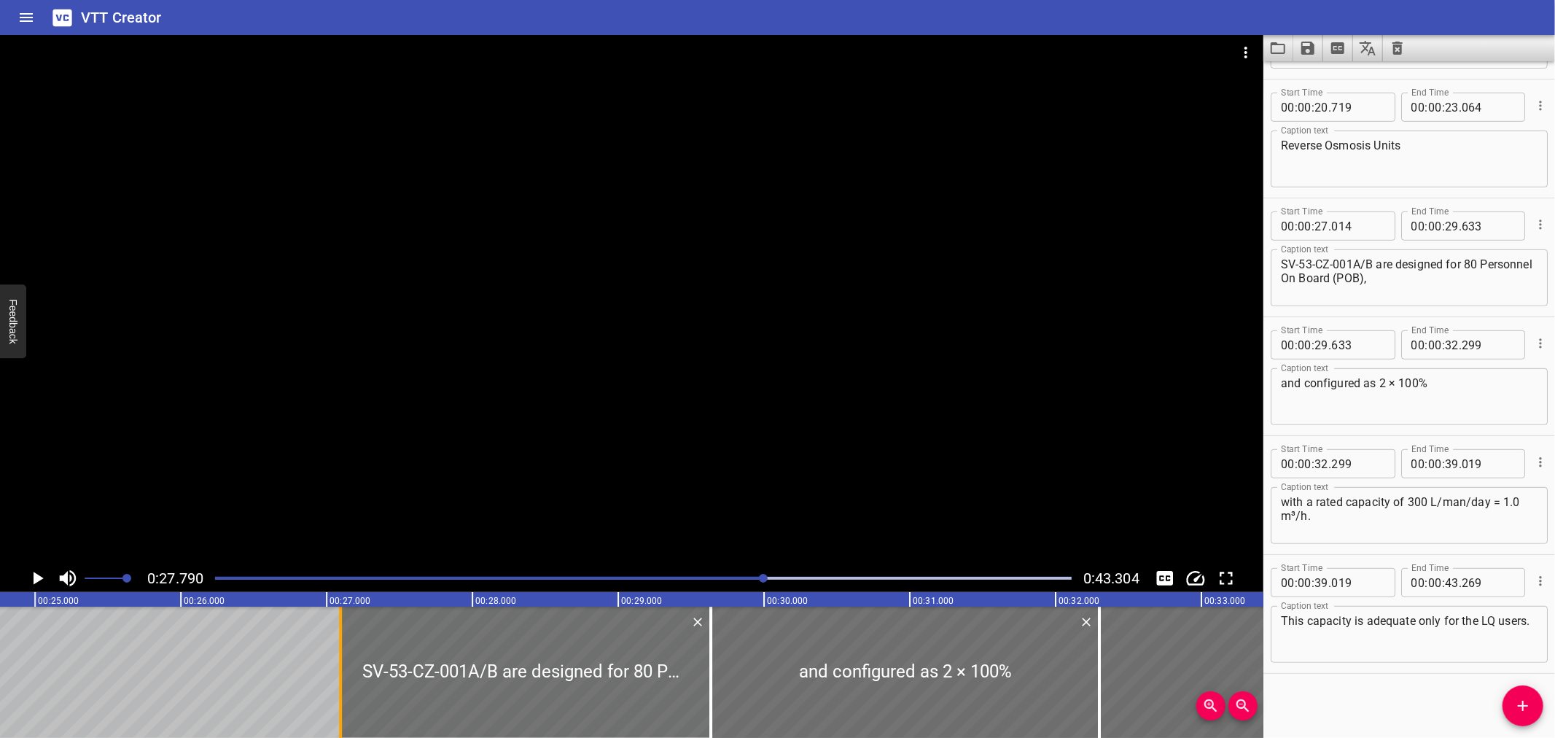
drag, startPoint x: 332, startPoint y: 704, endPoint x: 344, endPoint y: 706, distance: 11.8
click at [344, 706] on div at bounding box center [340, 672] width 15 height 131
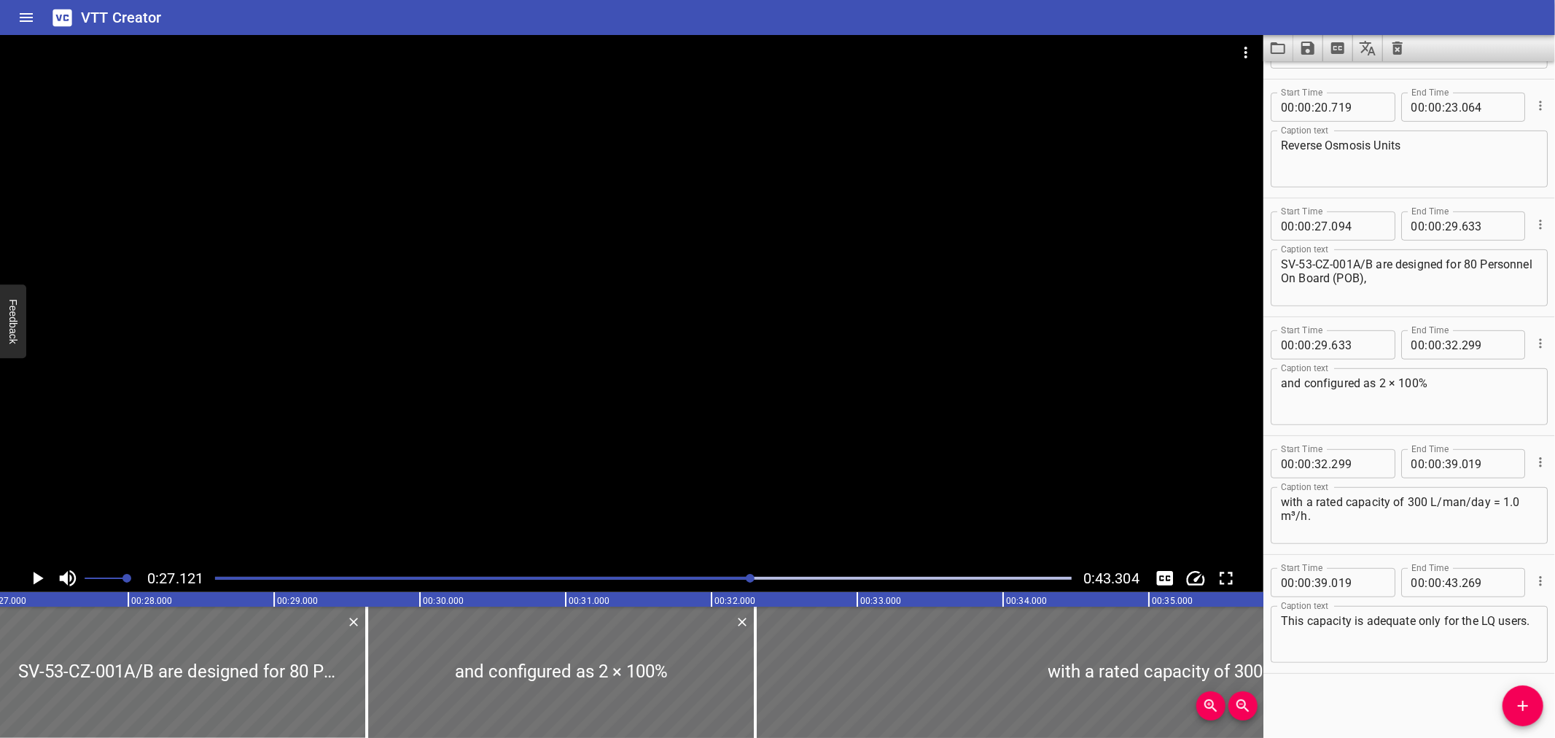
click at [32, 577] on icon "Play/Pause" at bounding box center [37, 578] width 22 height 22
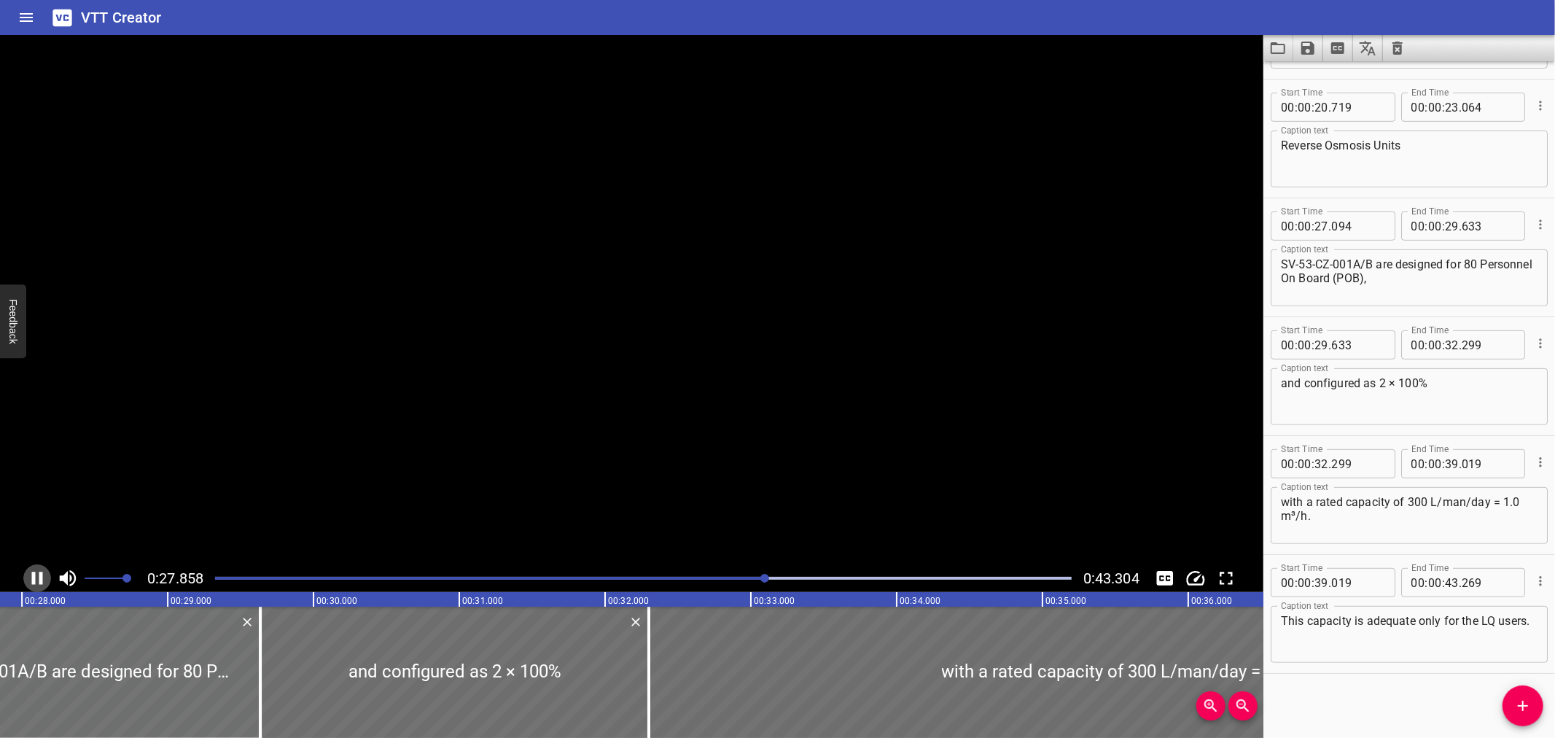
click at [32, 577] on icon "Play/Pause" at bounding box center [37, 578] width 11 height 13
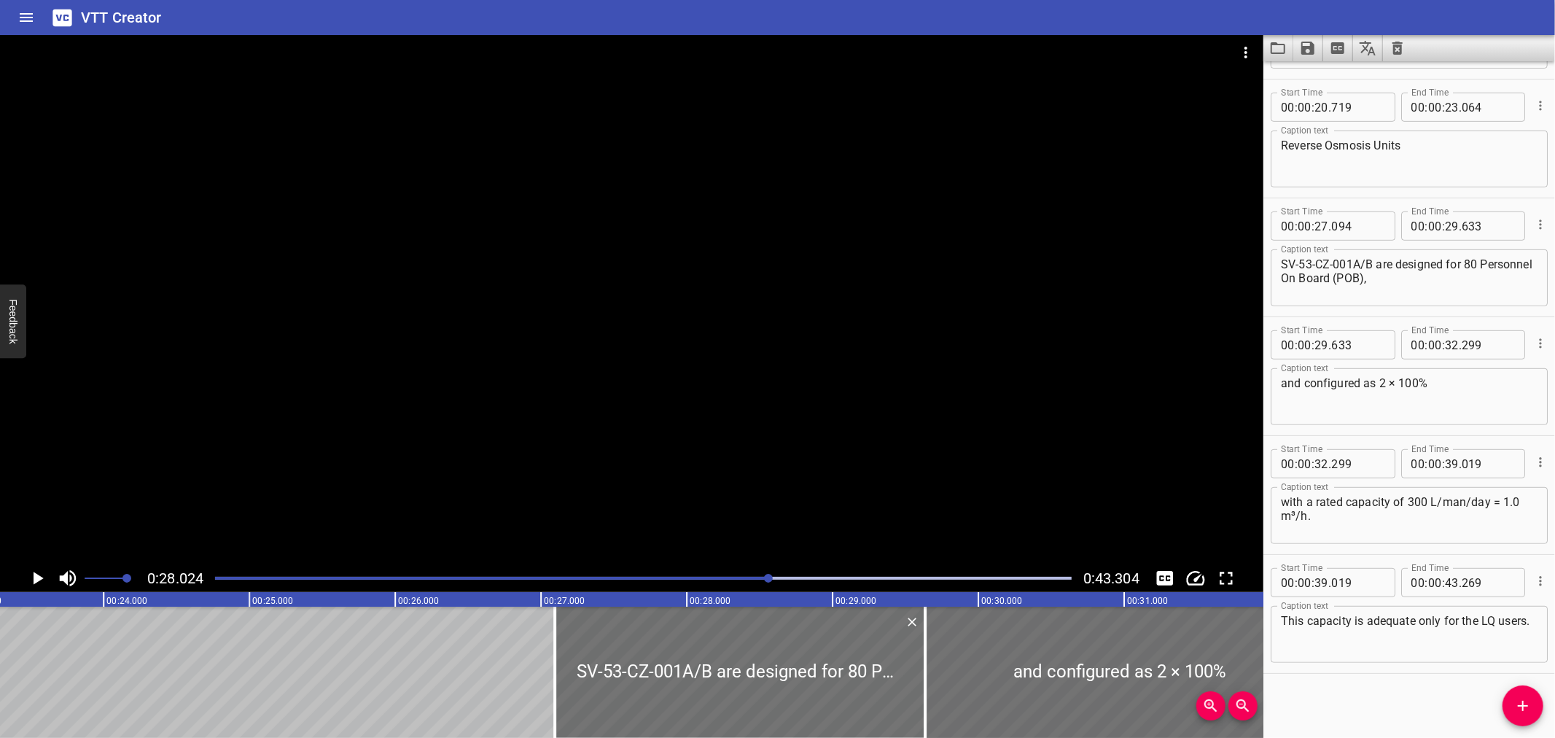
scroll to position [0, 3391]
click at [557, 709] on div at bounding box center [561, 672] width 15 height 131
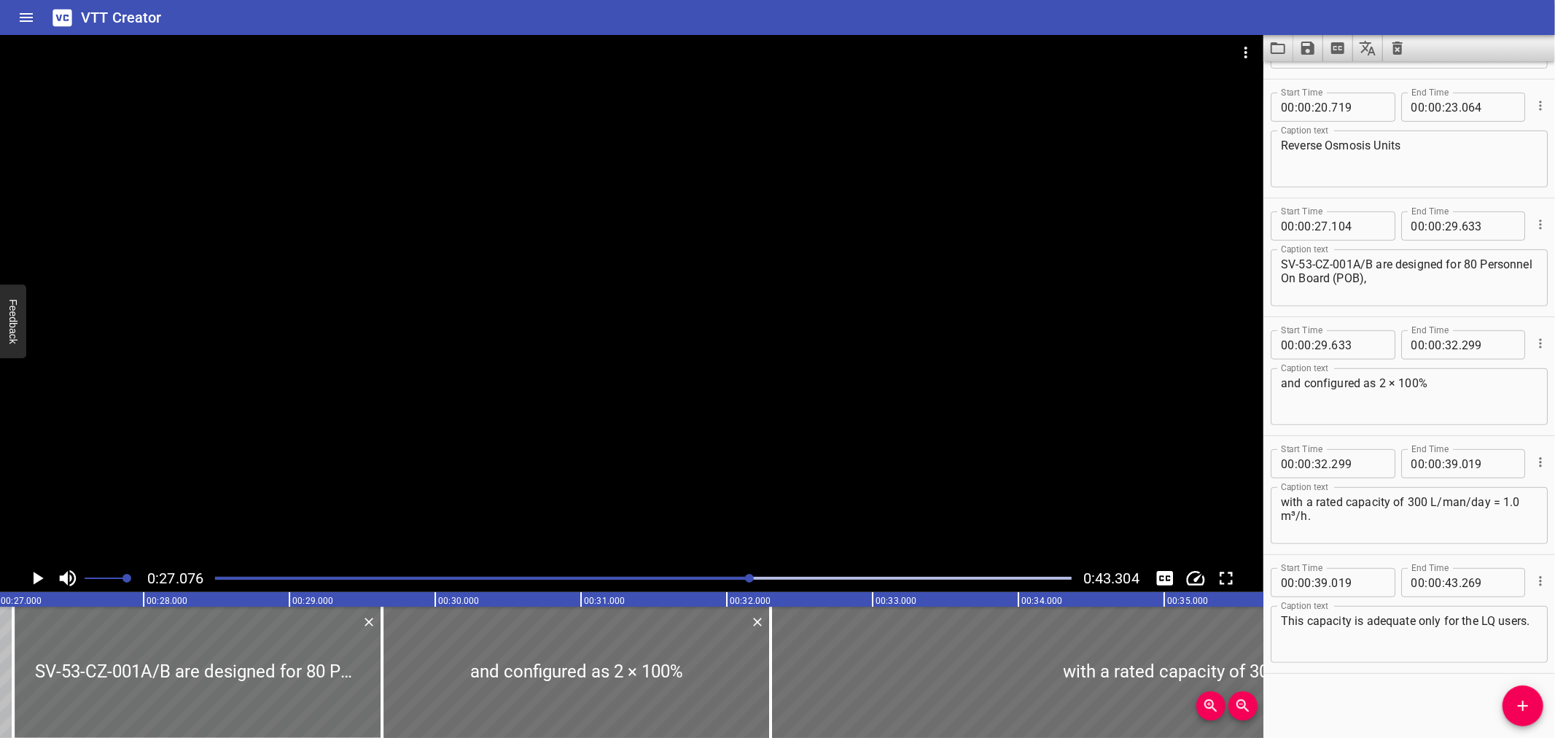
scroll to position [0, 3948]
click at [33, 567] on icon "Play/Pause" at bounding box center [37, 578] width 22 height 22
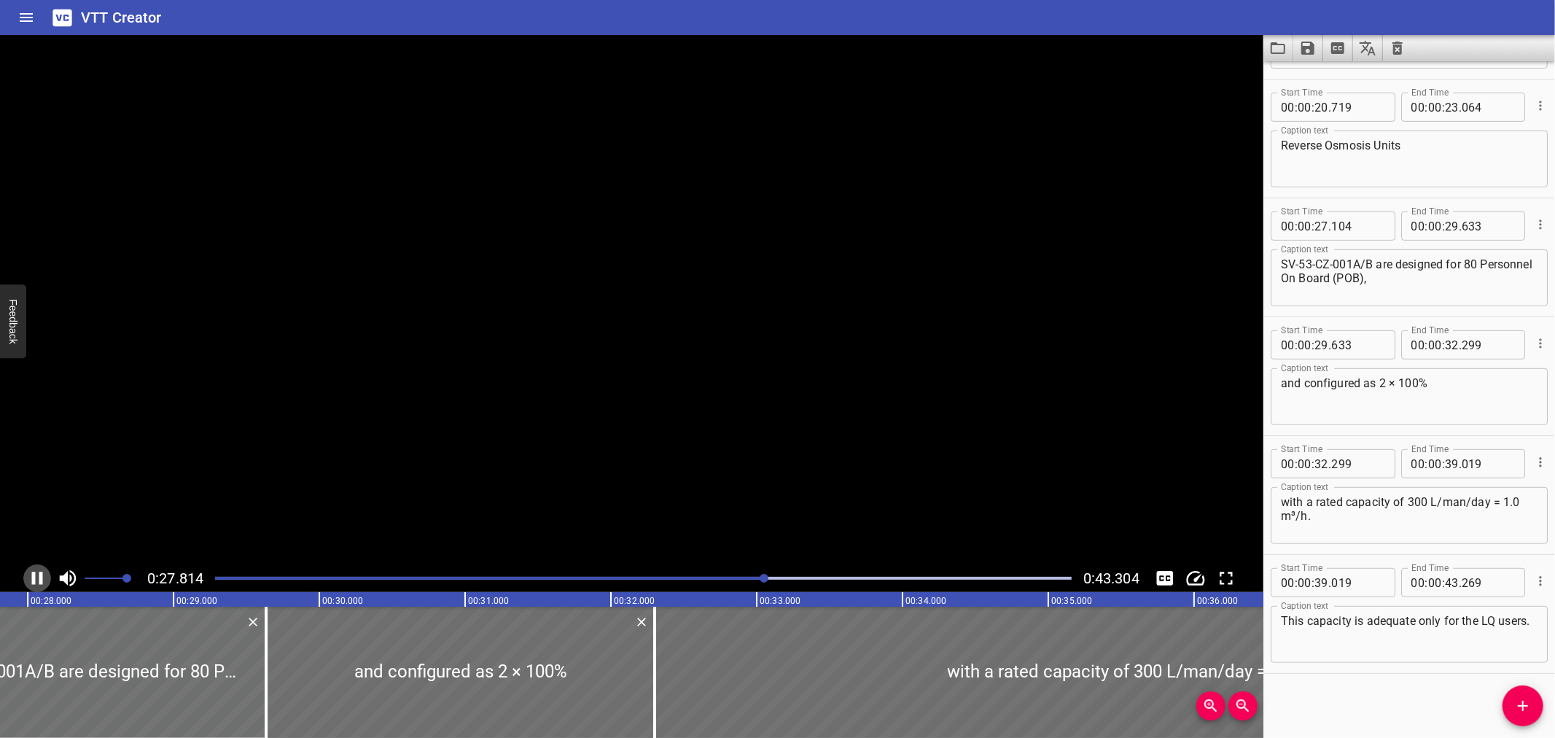
click at [33, 567] on icon "Play/Pause" at bounding box center [37, 578] width 22 height 22
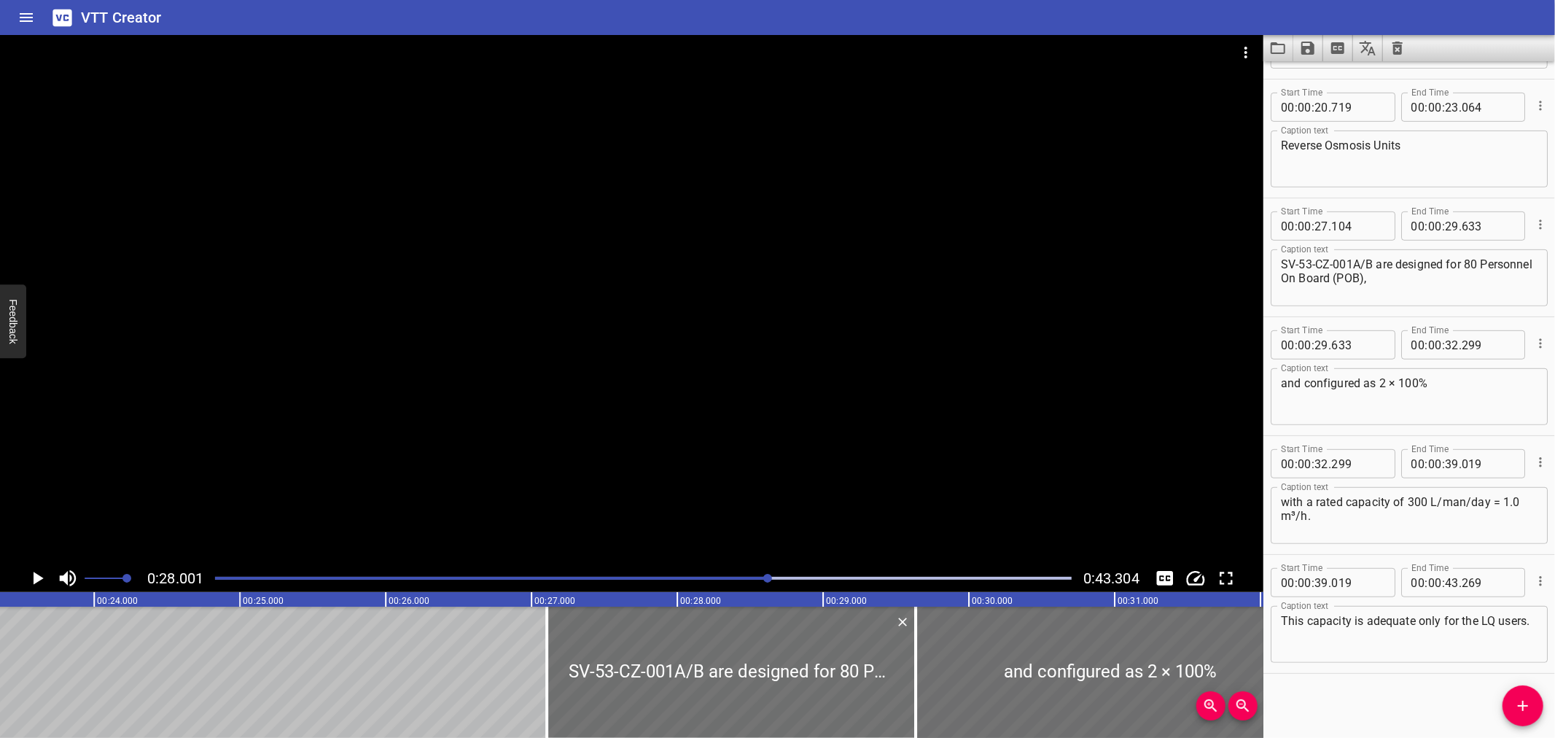
scroll to position [0, 3279]
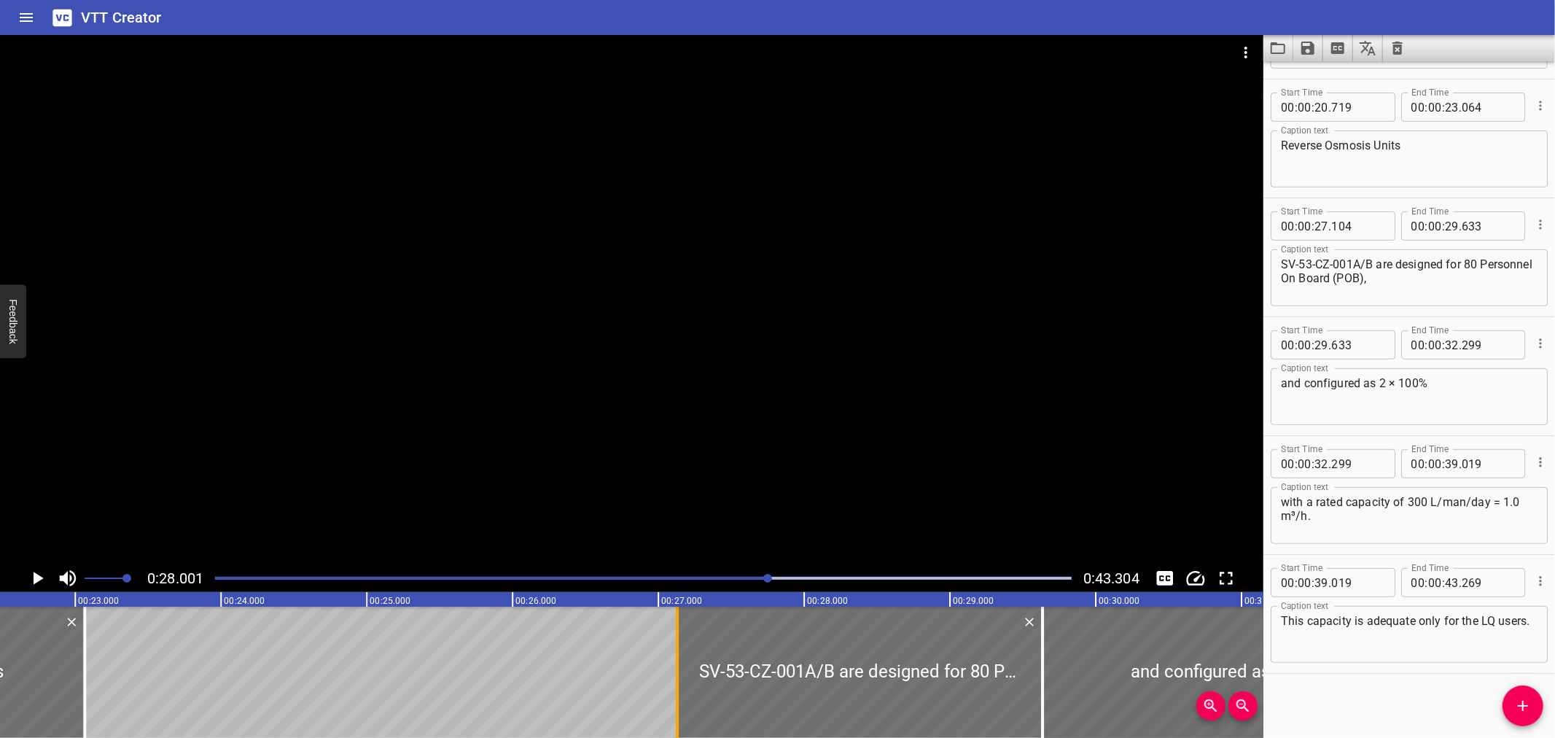
click at [676, 703] on div at bounding box center [677, 672] width 3 height 131
type input "124"
click at [682, 651] on div at bounding box center [676, 672] width 15 height 131
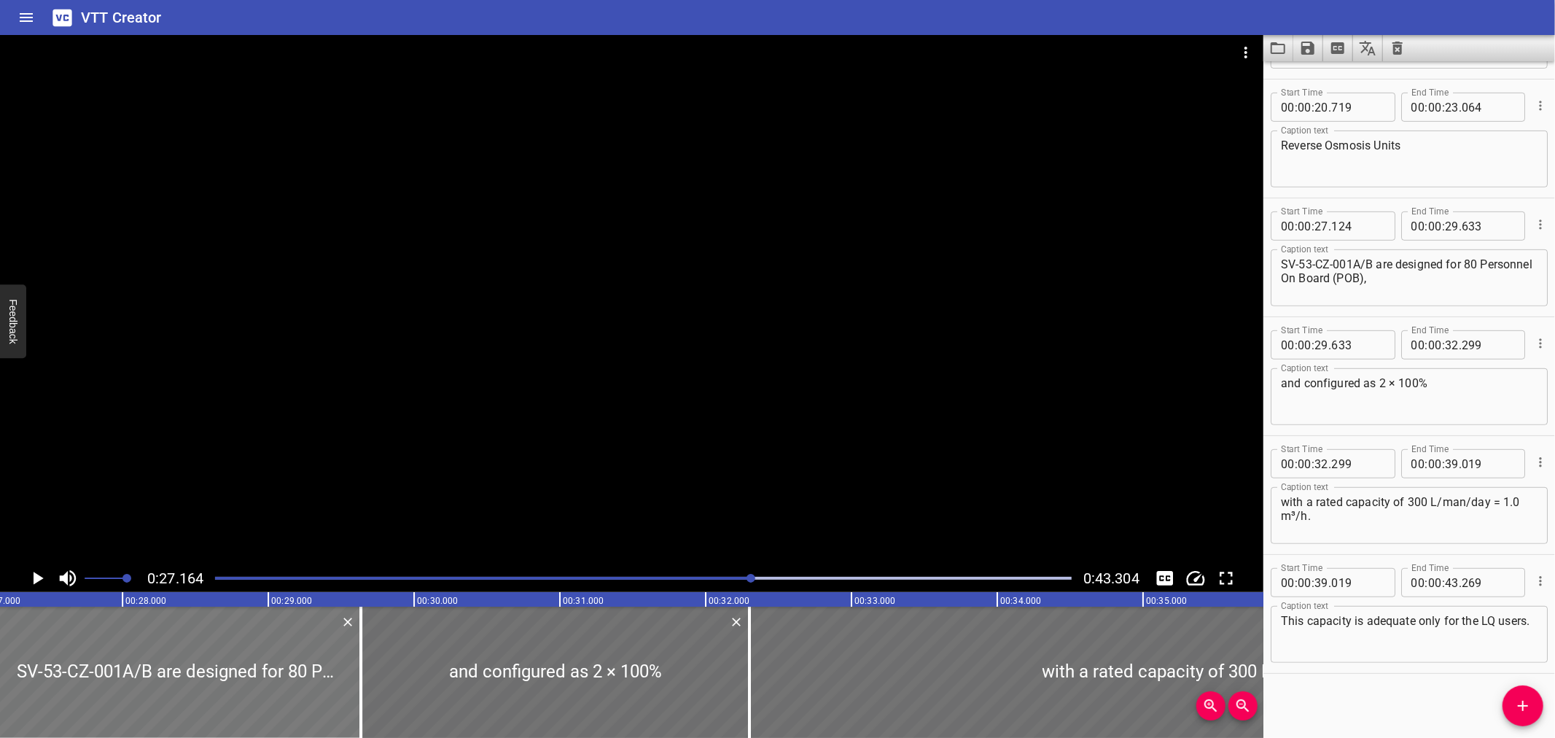
scroll to position [0, 3961]
click at [26, 571] on icon "Play/Pause" at bounding box center [37, 578] width 22 height 22
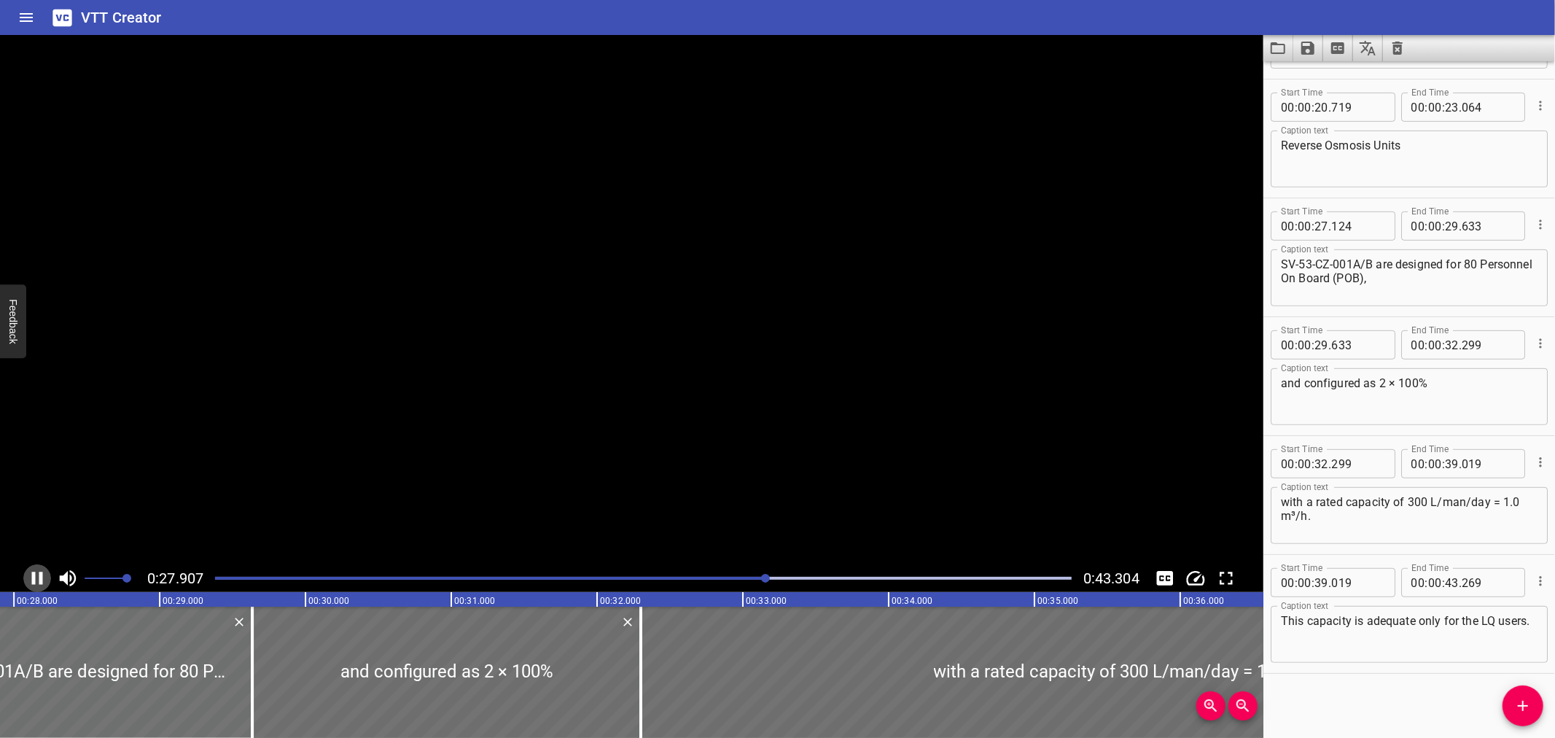
click at [26, 571] on icon "Play/Pause" at bounding box center [37, 578] width 22 height 22
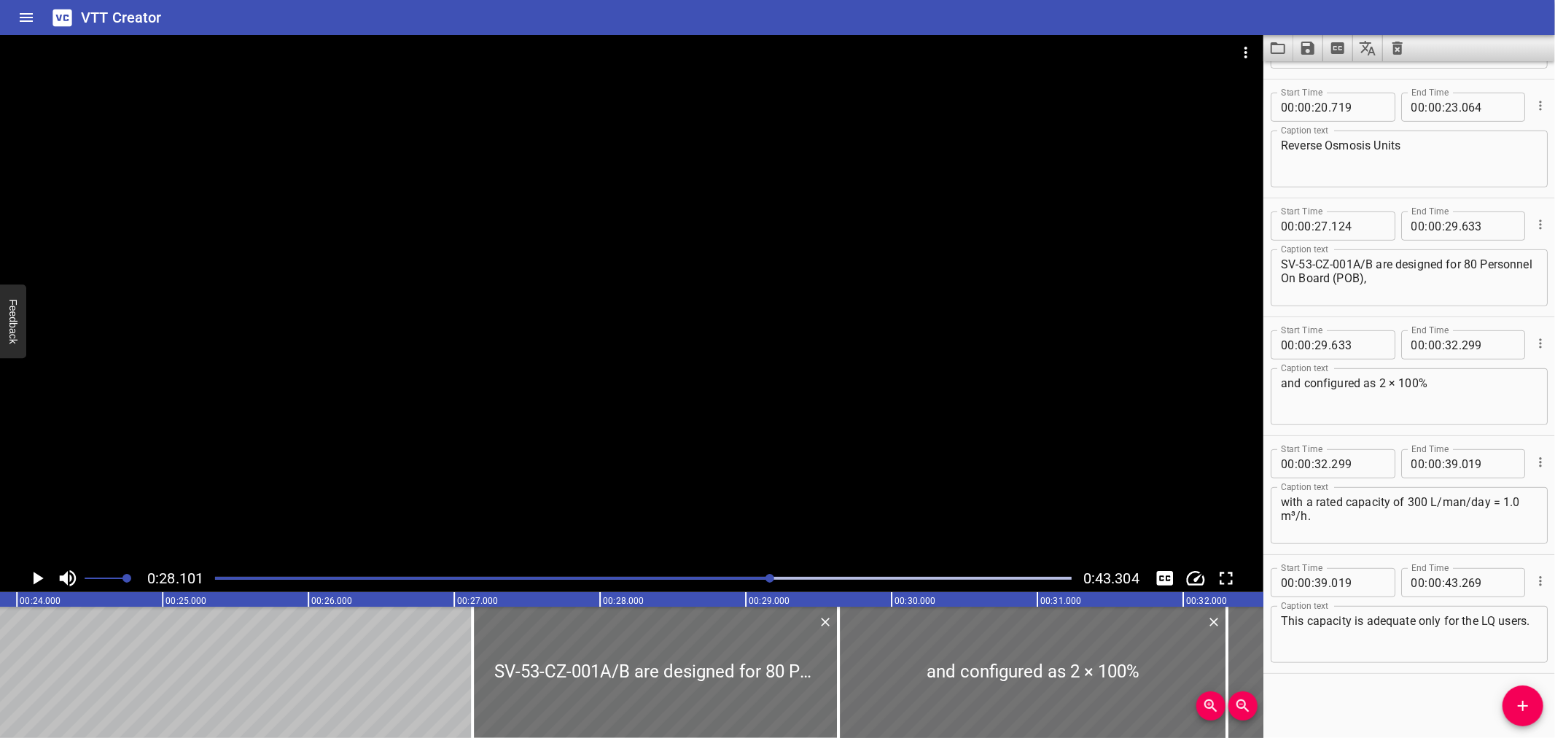
scroll to position [0, 3420]
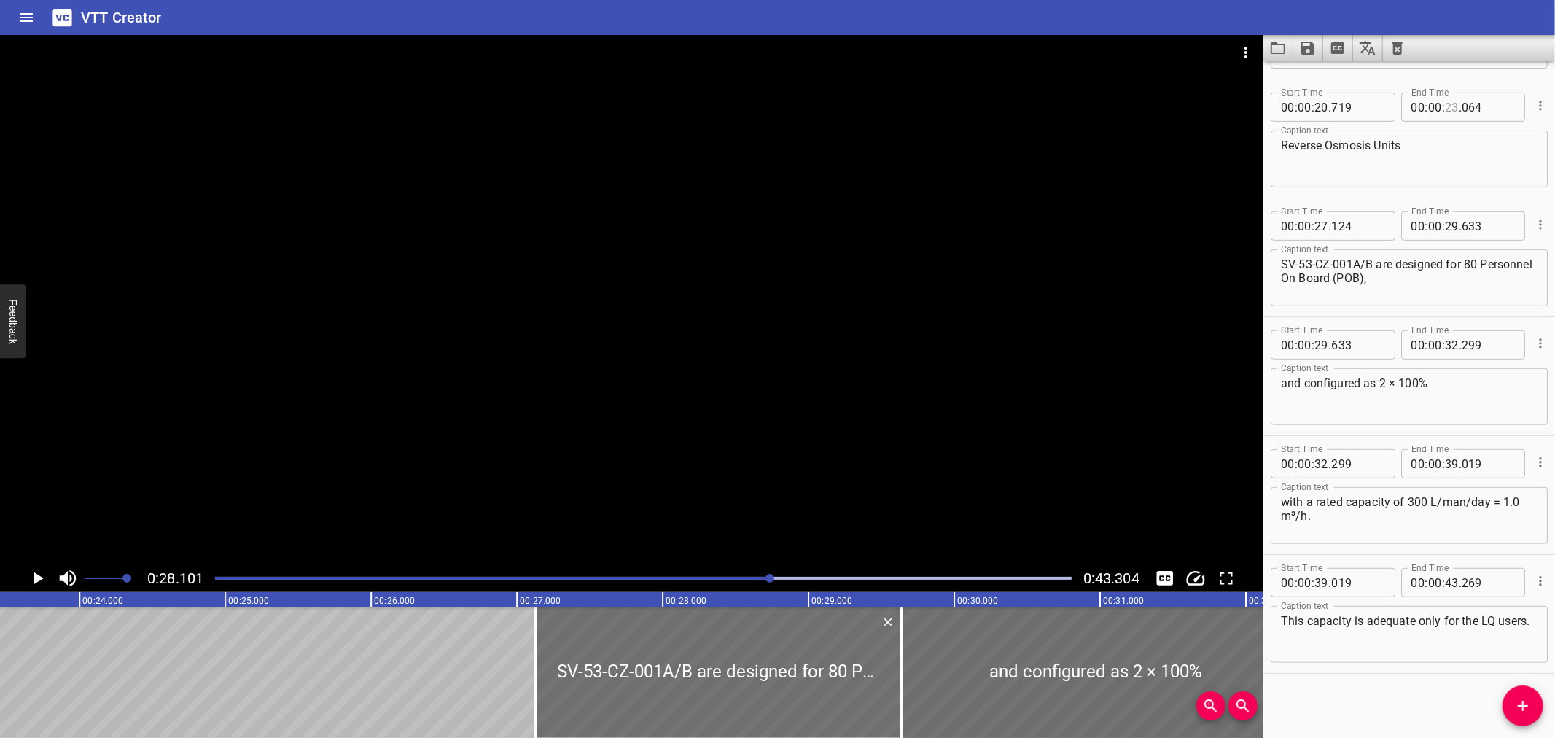
click at [1445, 107] on input "number" at bounding box center [1452, 107] width 14 height 29
type input "27"
type input "124"
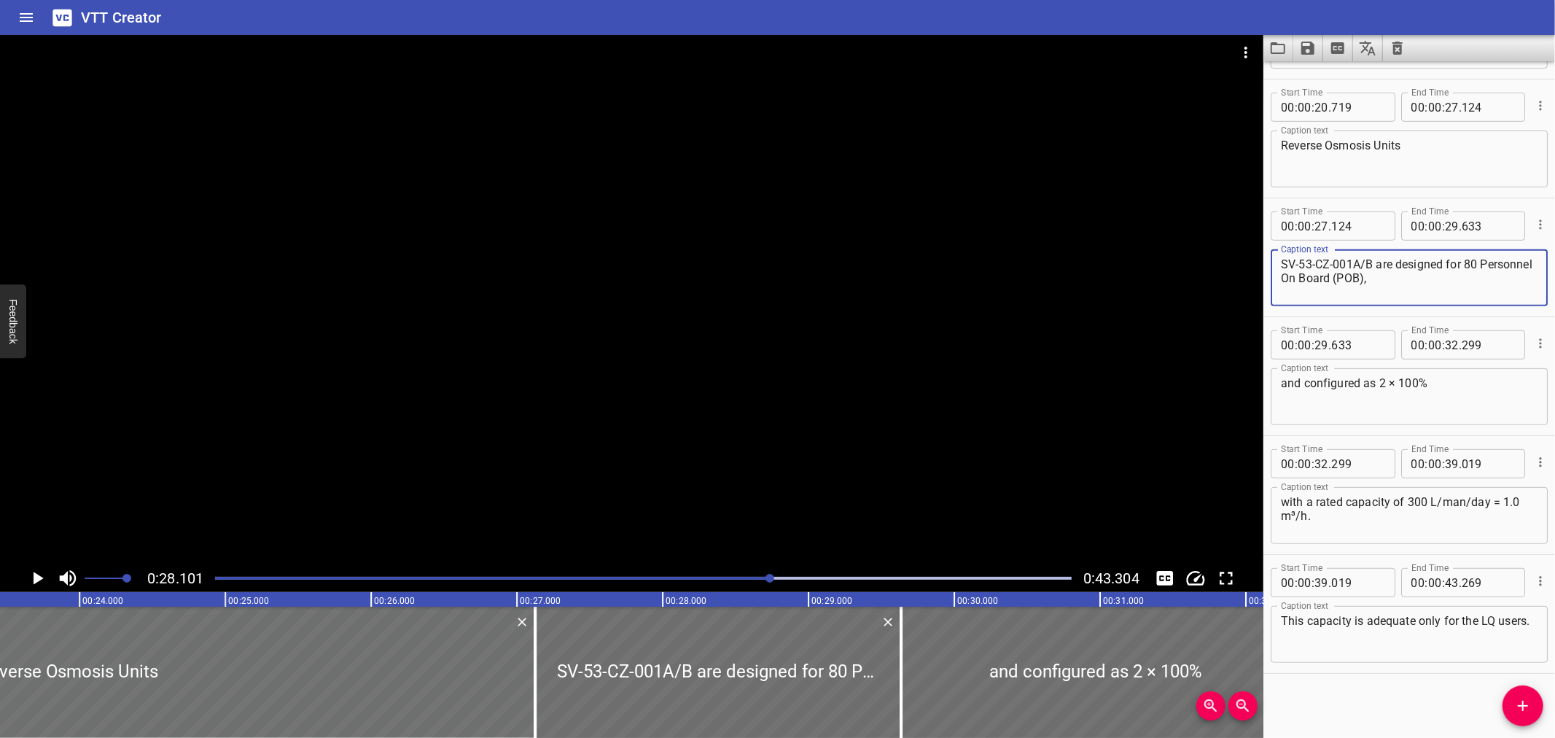
drag, startPoint x: 1371, startPoint y: 261, endPoint x: 1276, endPoint y: 263, distance: 95.5
click at [1276, 263] on div "SV-53-CZ-001A/B are designed for 80 Personnel On Board (POB), Caption text" at bounding box center [1409, 277] width 277 height 57
type textarea "are designed for 80 Personnel On Board (POB),"
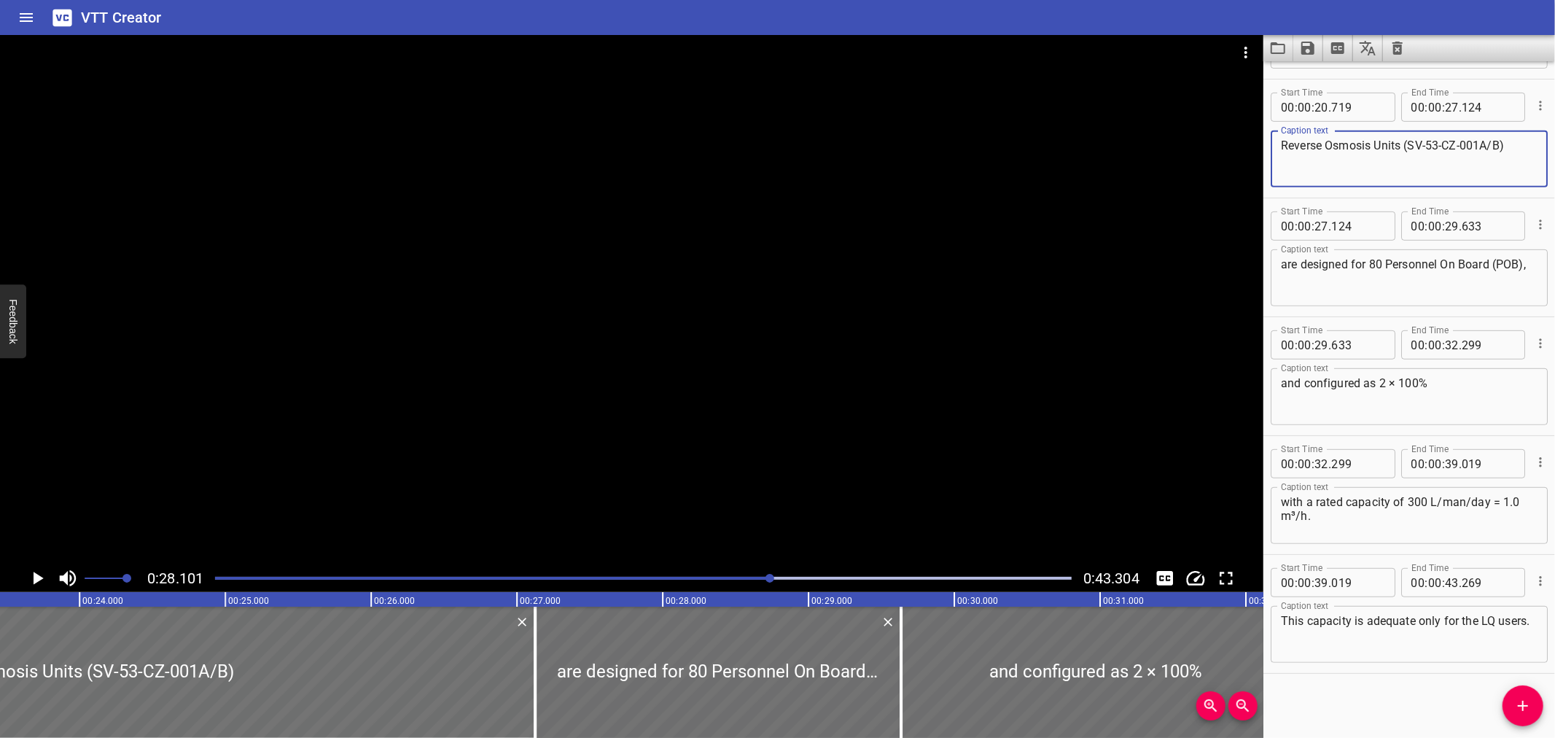
type textarea "Reverse Osmosis Units (SV-53-CZ-001A/B)"
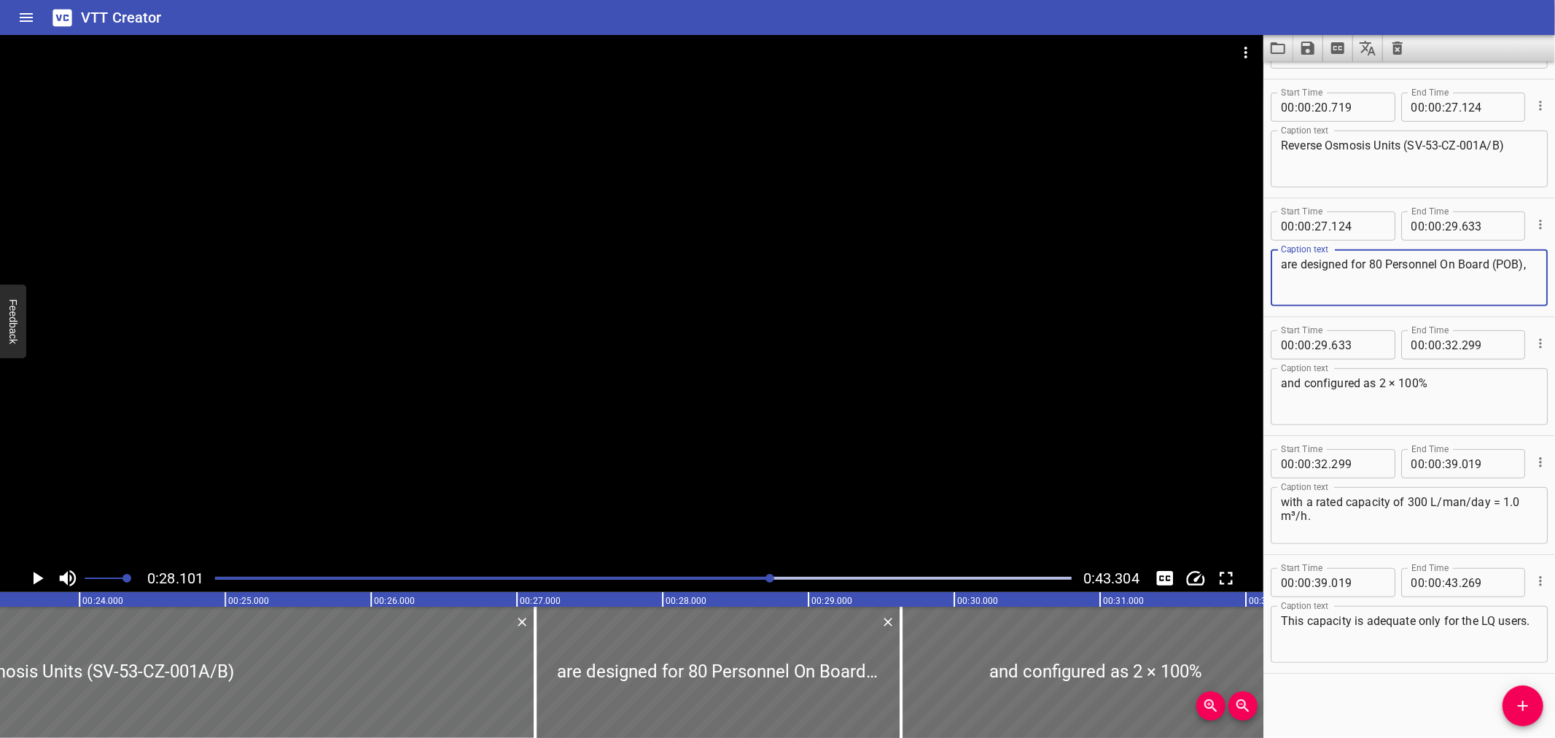
click at [1285, 258] on textarea "are designed for 80 Personnel On Board (POB)," at bounding box center [1409, 278] width 257 height 42
type textarea "are designed for 80 Personnel On Board (POB),"
drag, startPoint x: 1492, startPoint y: 440, endPoint x: 1503, endPoint y: 394, distance: 47.2
click at [1503, 394] on textarea "and configured as 2 × 100%" at bounding box center [1409, 397] width 257 height 42
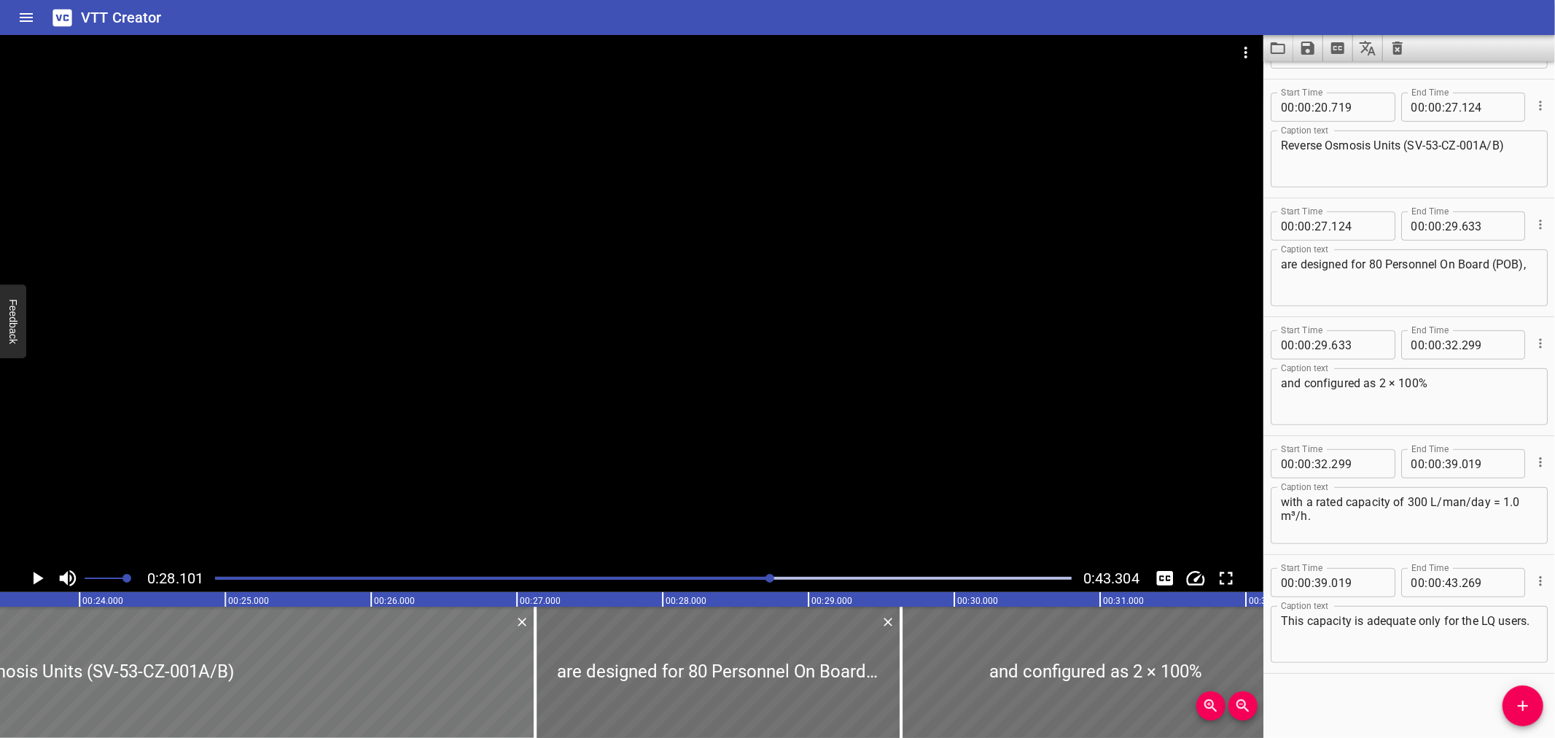
click at [147, 651] on div at bounding box center [68, 672] width 934 height 131
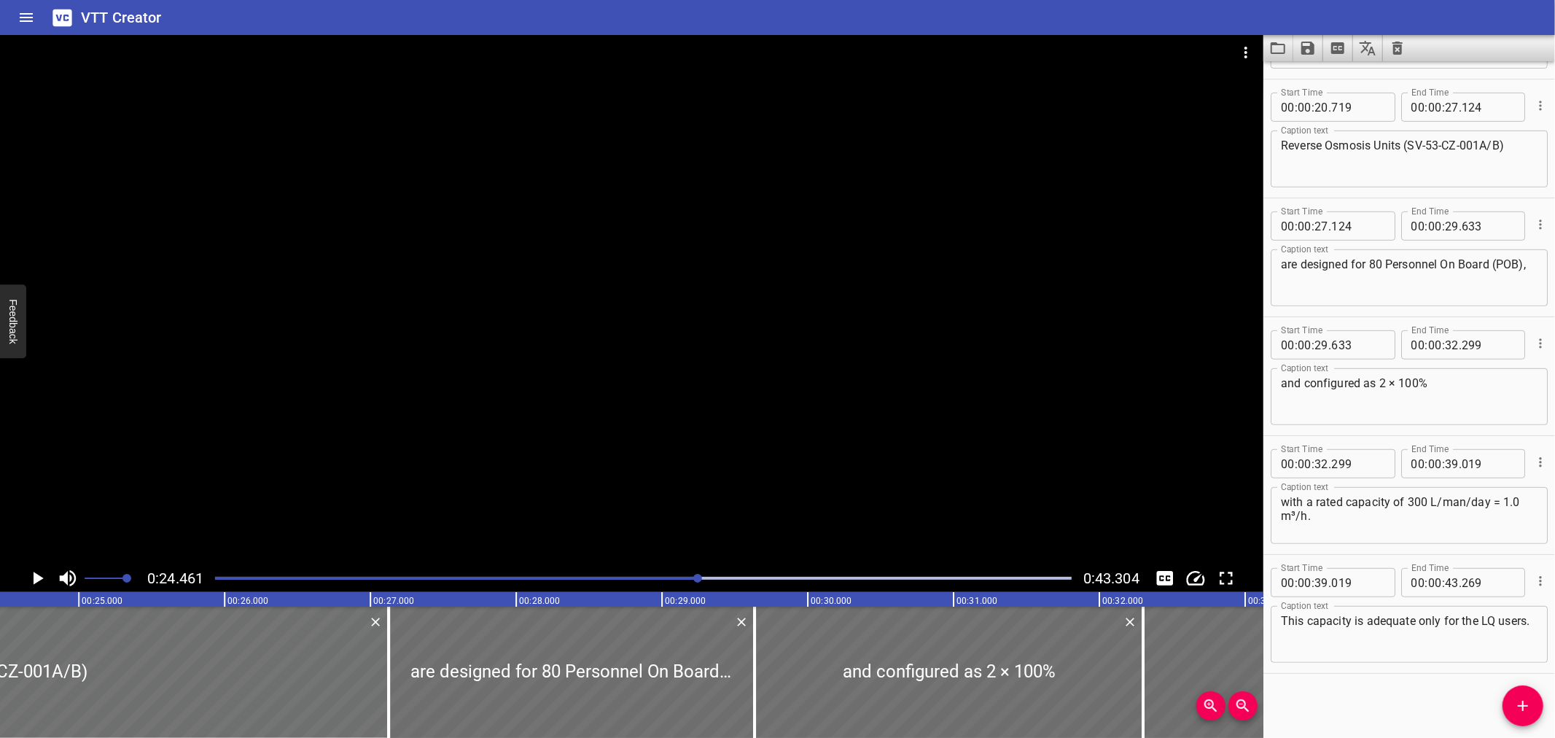
click at [261, 428] on div at bounding box center [631, 299] width 1263 height 529
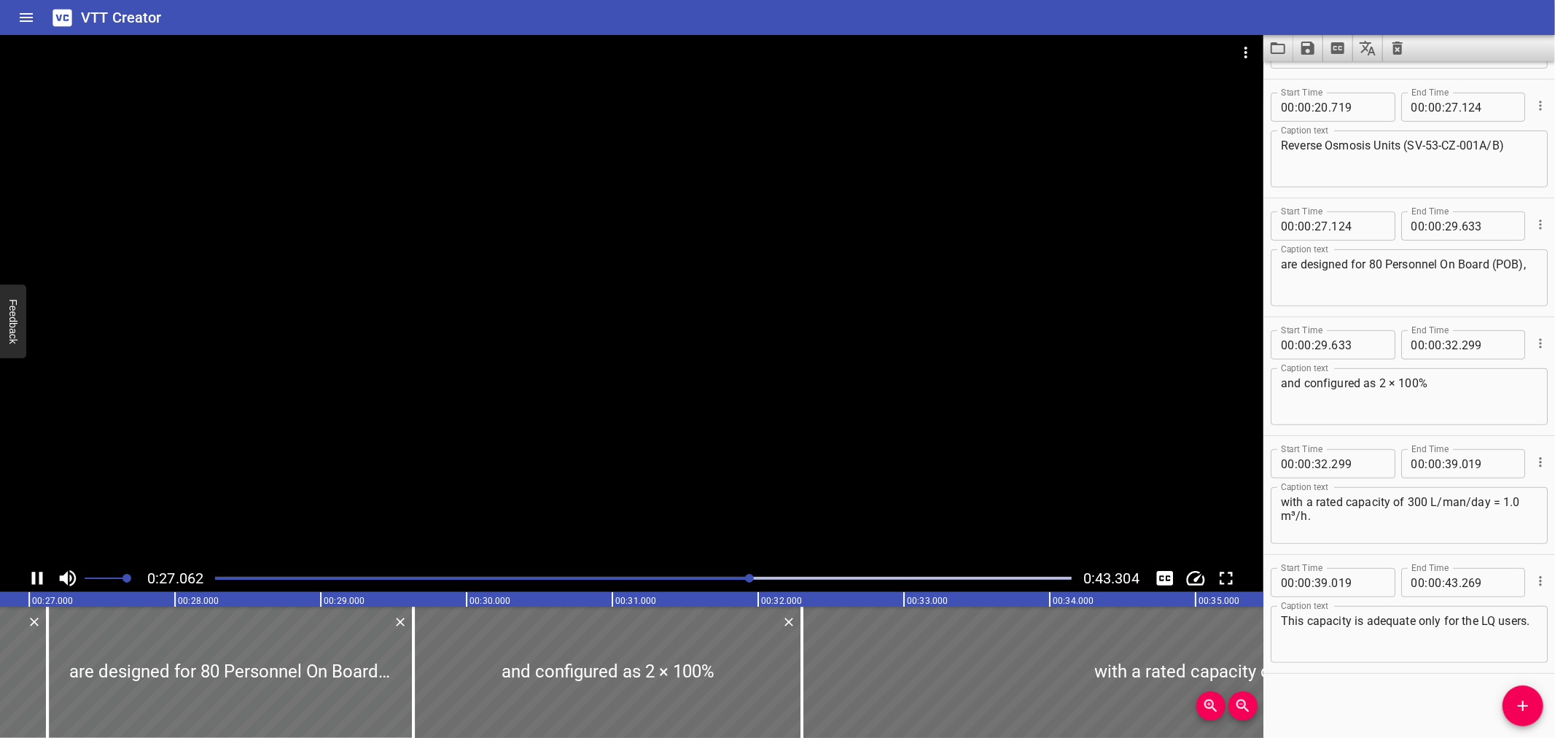
click at [640, 578] on div "Play progress" at bounding box center [322, 578] width 857 height 3
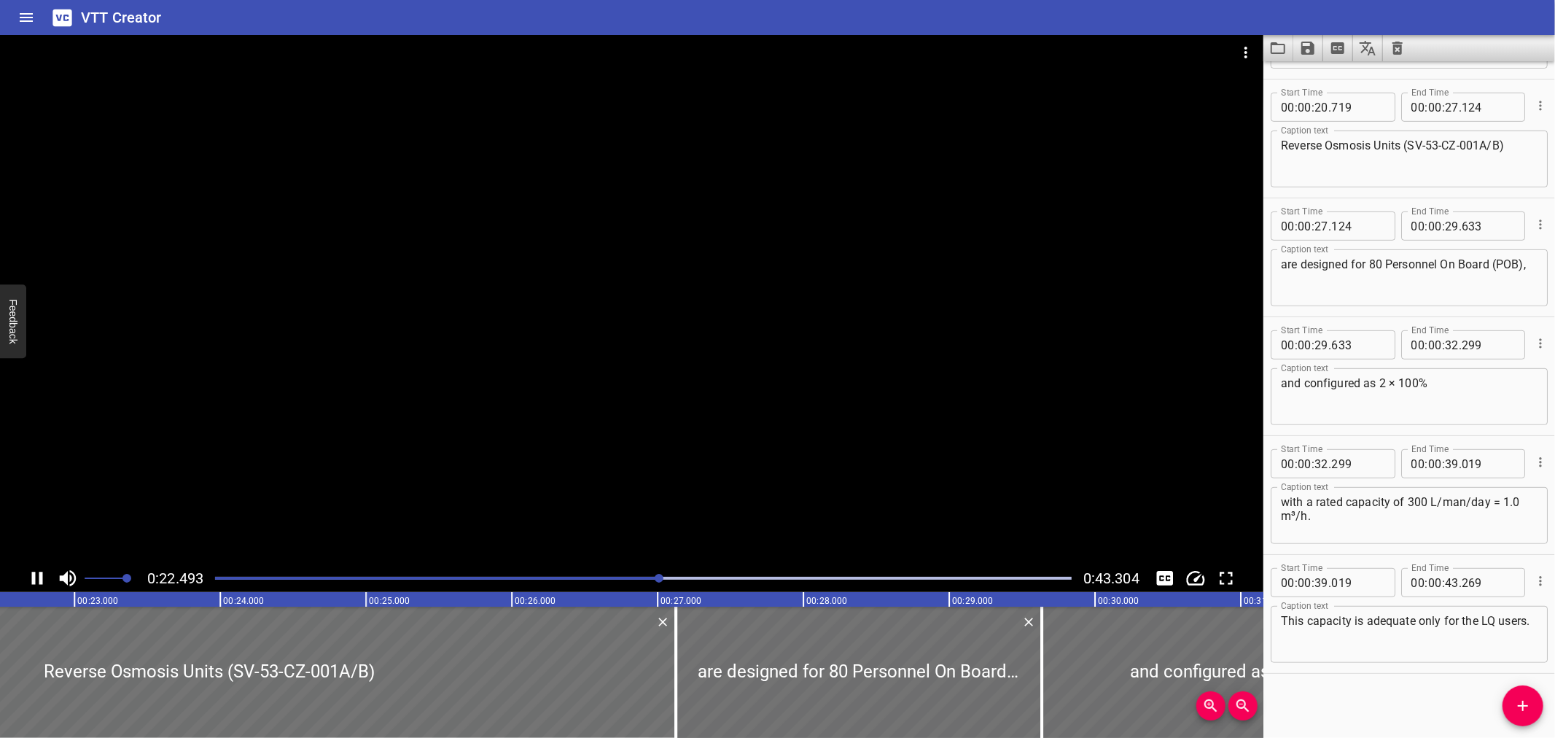
drag, startPoint x: 628, startPoint y: 580, endPoint x: 614, endPoint y: 584, distance: 14.3
click at [621, 581] on div at bounding box center [643, 578] width 874 height 20
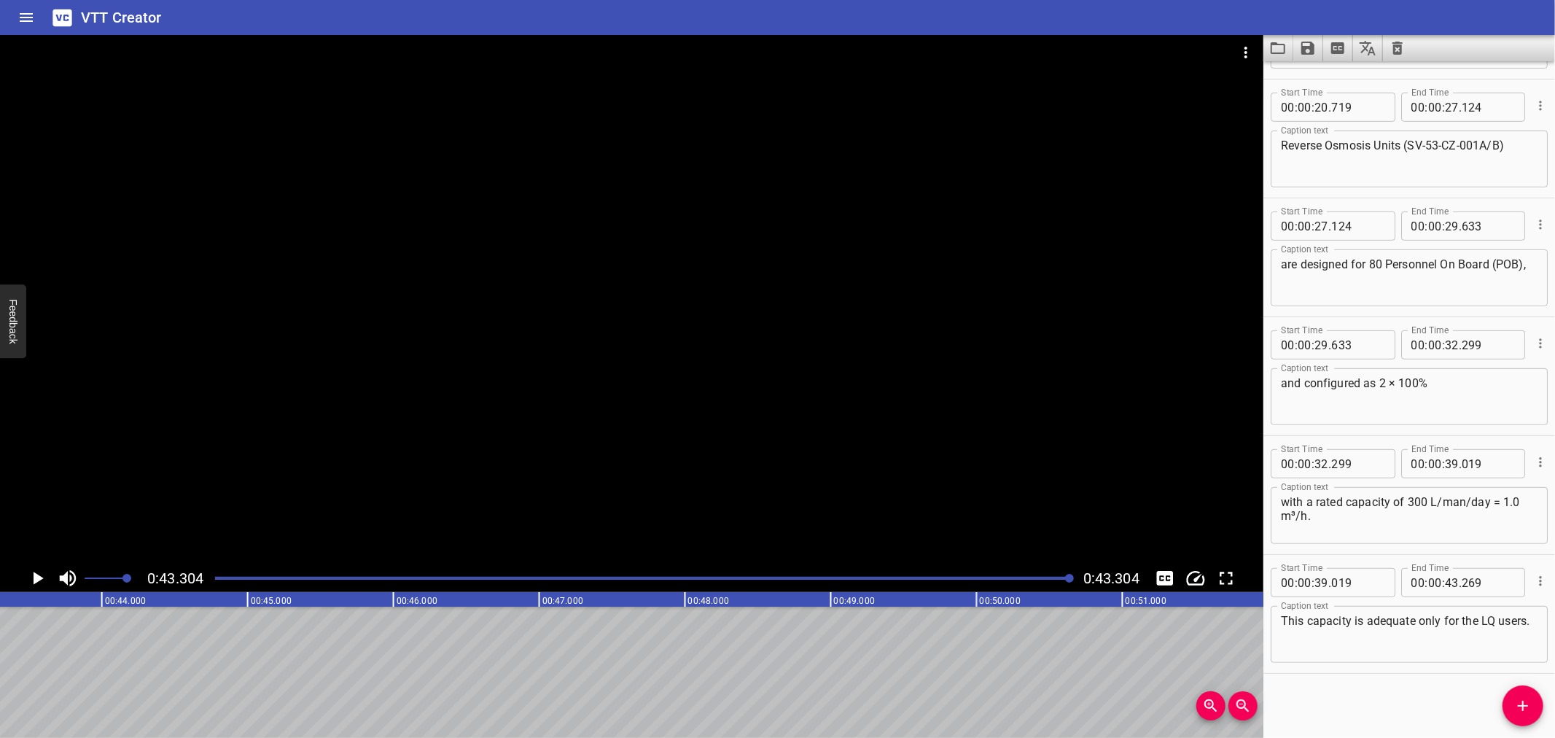
scroll to position [0, 6314]
click at [1316, 38] on button "Save captions to file" at bounding box center [1308, 48] width 30 height 26
click at [1324, 79] on li "Save to VTT file" at bounding box center [1346, 80] width 107 height 26
click at [1277, 50] on icon "Load captions from file" at bounding box center [1277, 47] width 17 height 17
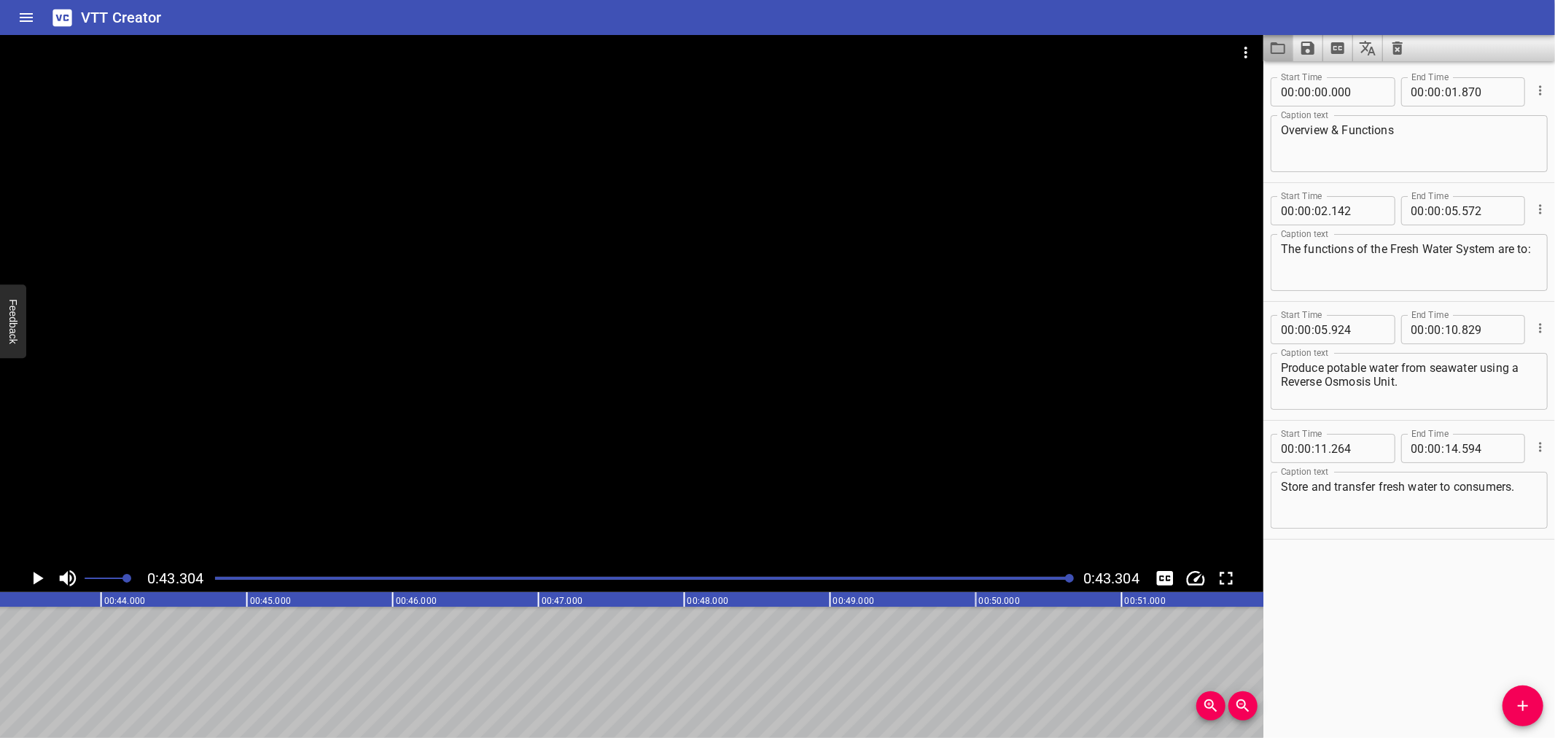
click at [1266, 49] on button "Load captions from file" at bounding box center [1278, 48] width 30 height 26
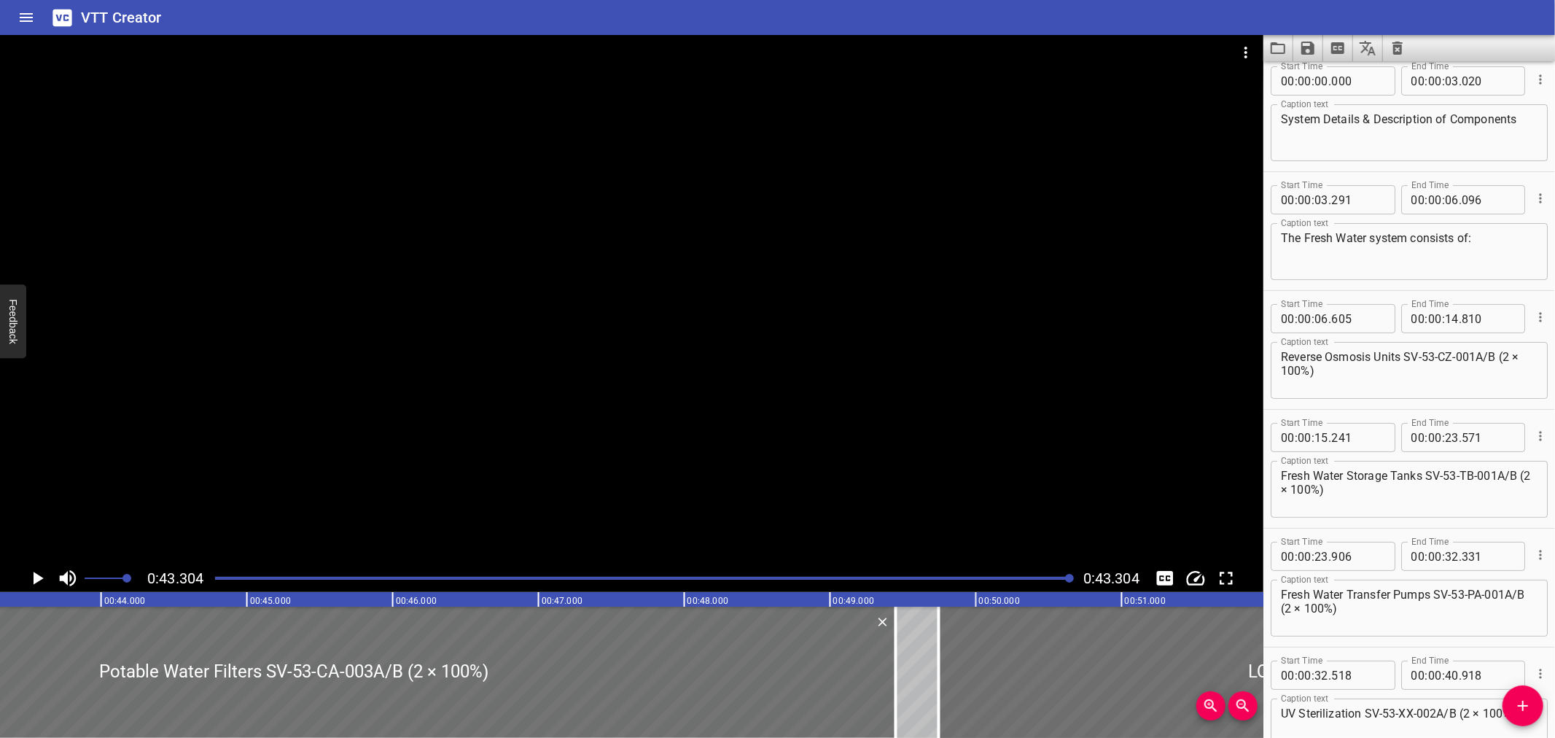
scroll to position [0, 0]
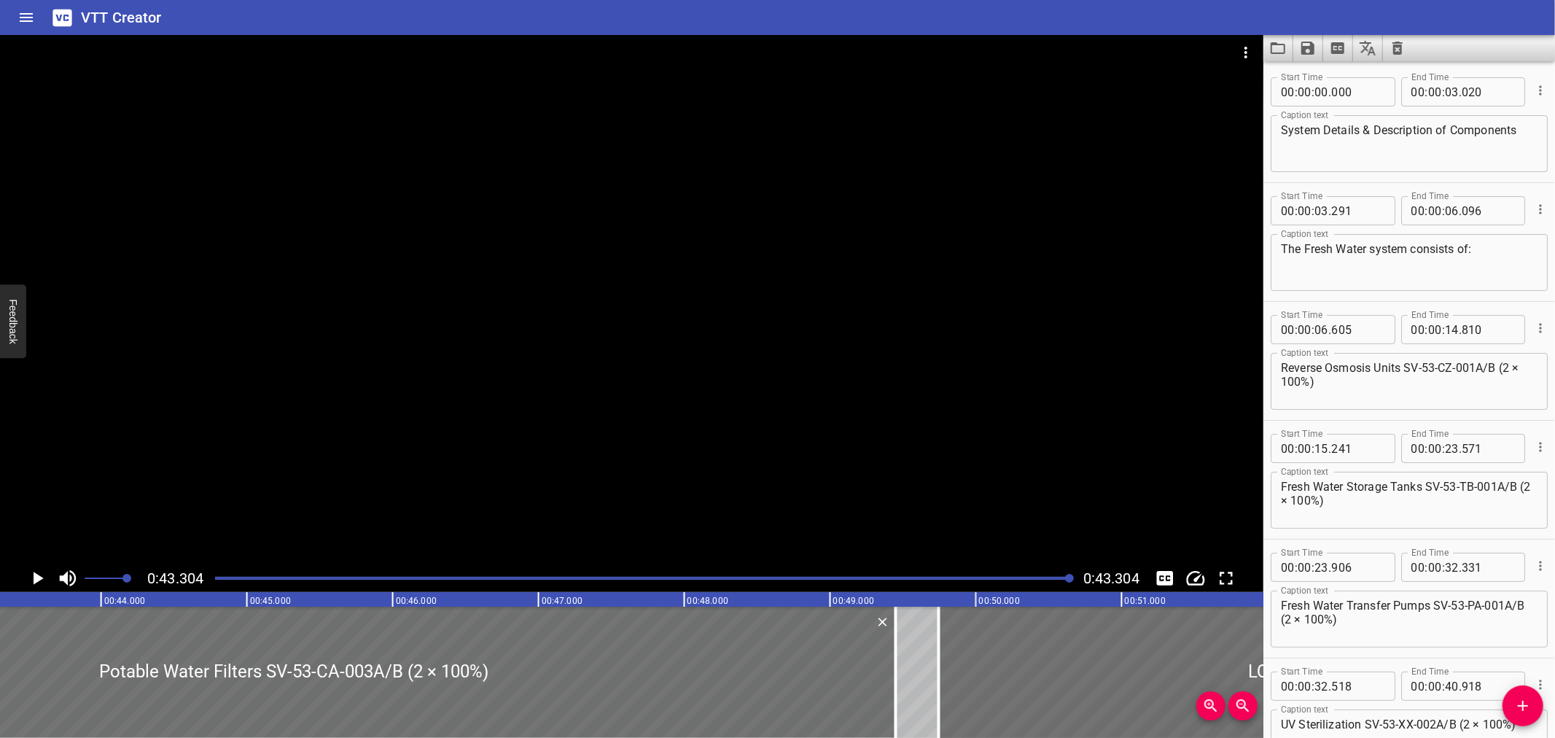
click at [1335, 728] on textarea "UV Sterilization SV-53-XX-002A/B (2 × 100%)" at bounding box center [1409, 738] width 257 height 42
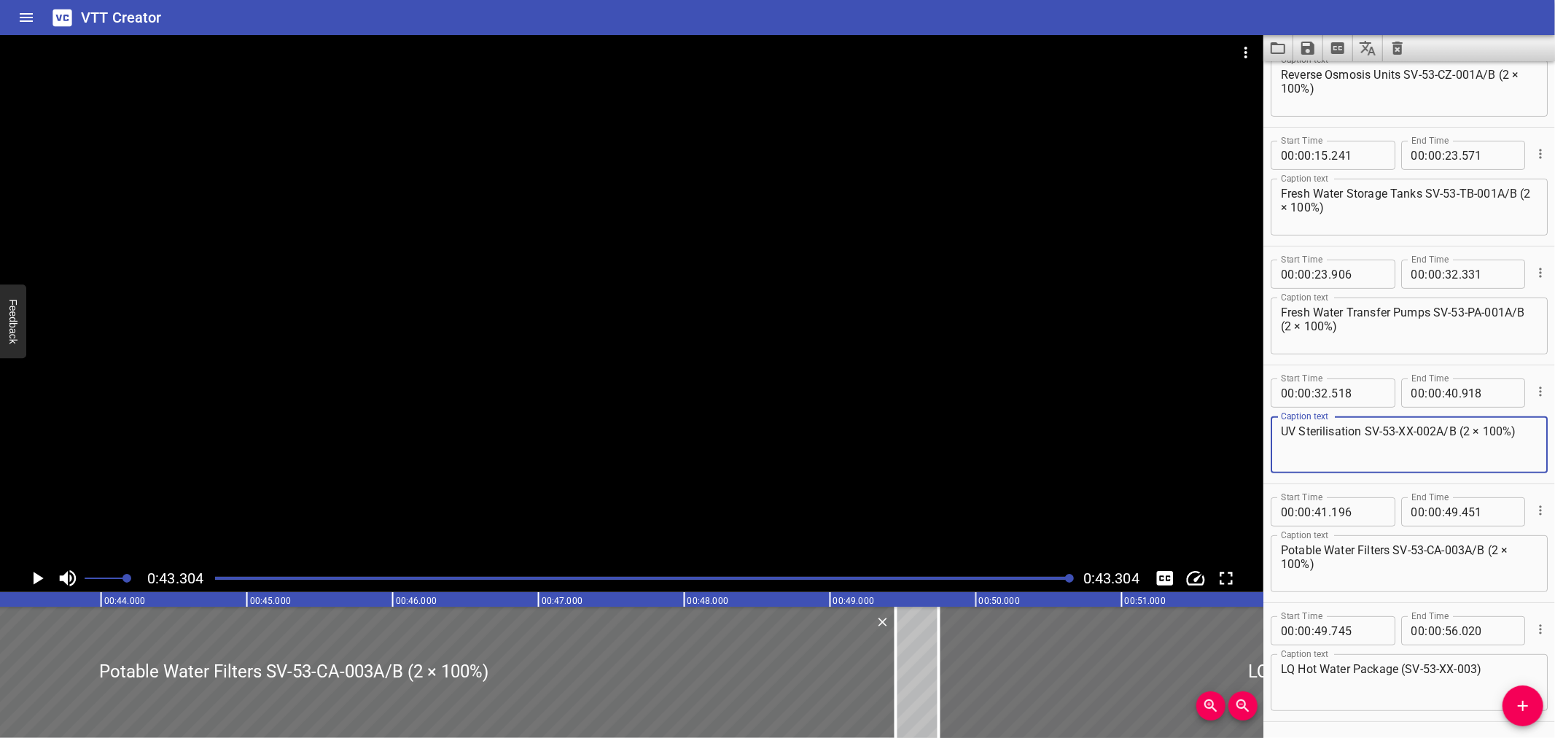
scroll to position [341, 0]
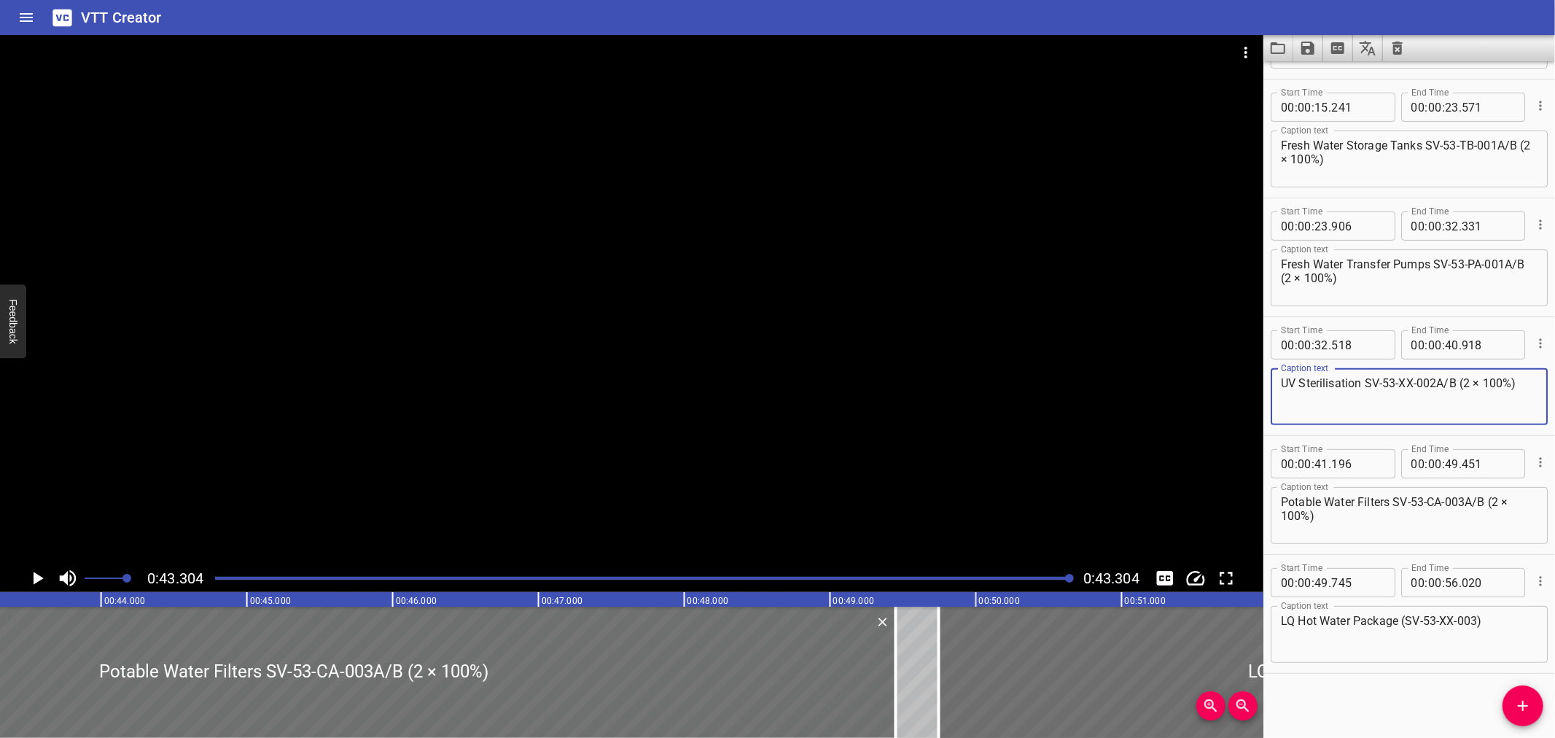
type textarea "UV Sterilisation SV-53-XX-002A/B (2 × 100%)"
click at [1309, 42] on icon "Save captions to file" at bounding box center [1307, 48] width 13 height 13
click at [1323, 82] on li "Save to VTT file" at bounding box center [1346, 80] width 107 height 26
click at [1280, 39] on icon "Load captions from file" at bounding box center [1277, 47] width 17 height 17
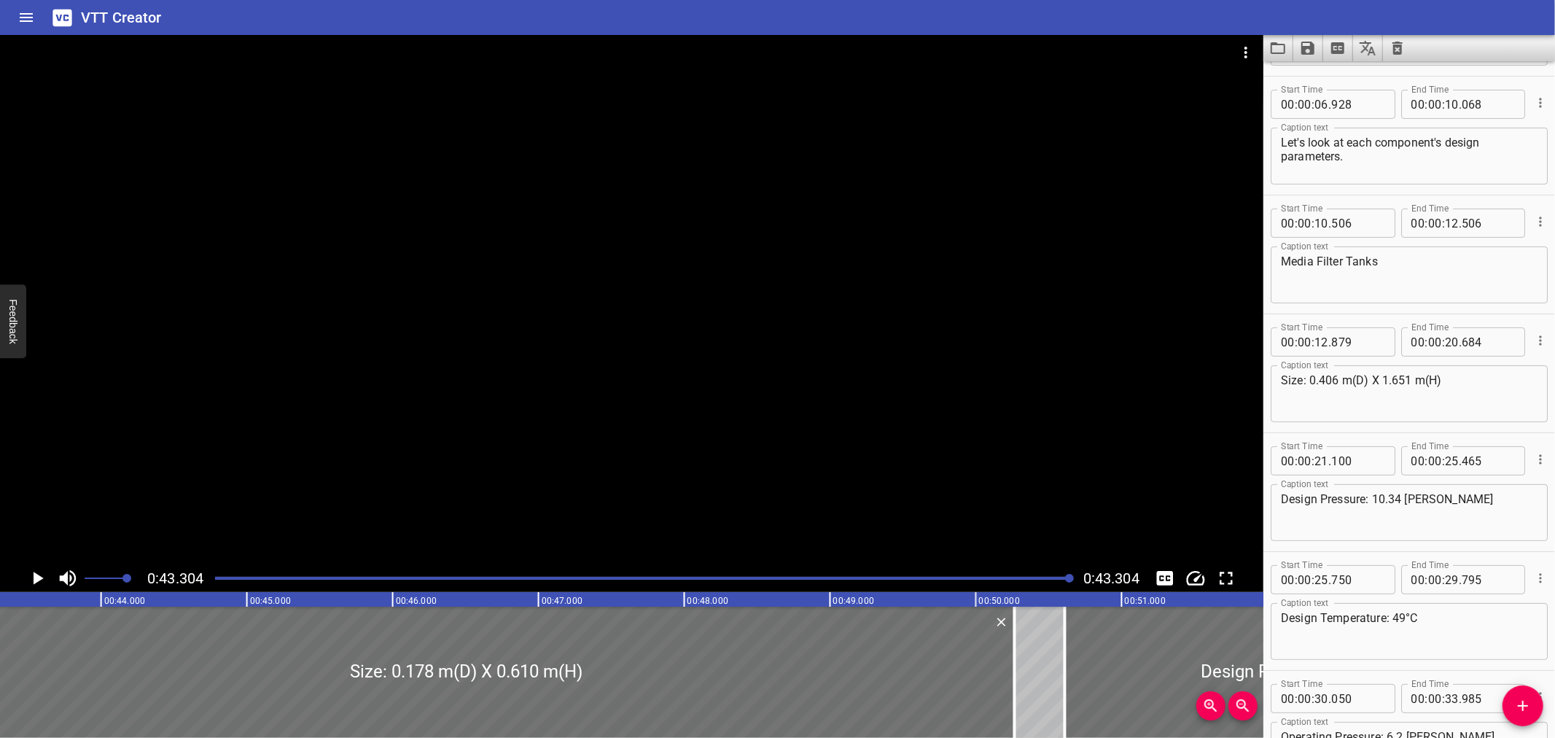
scroll to position [0, 0]
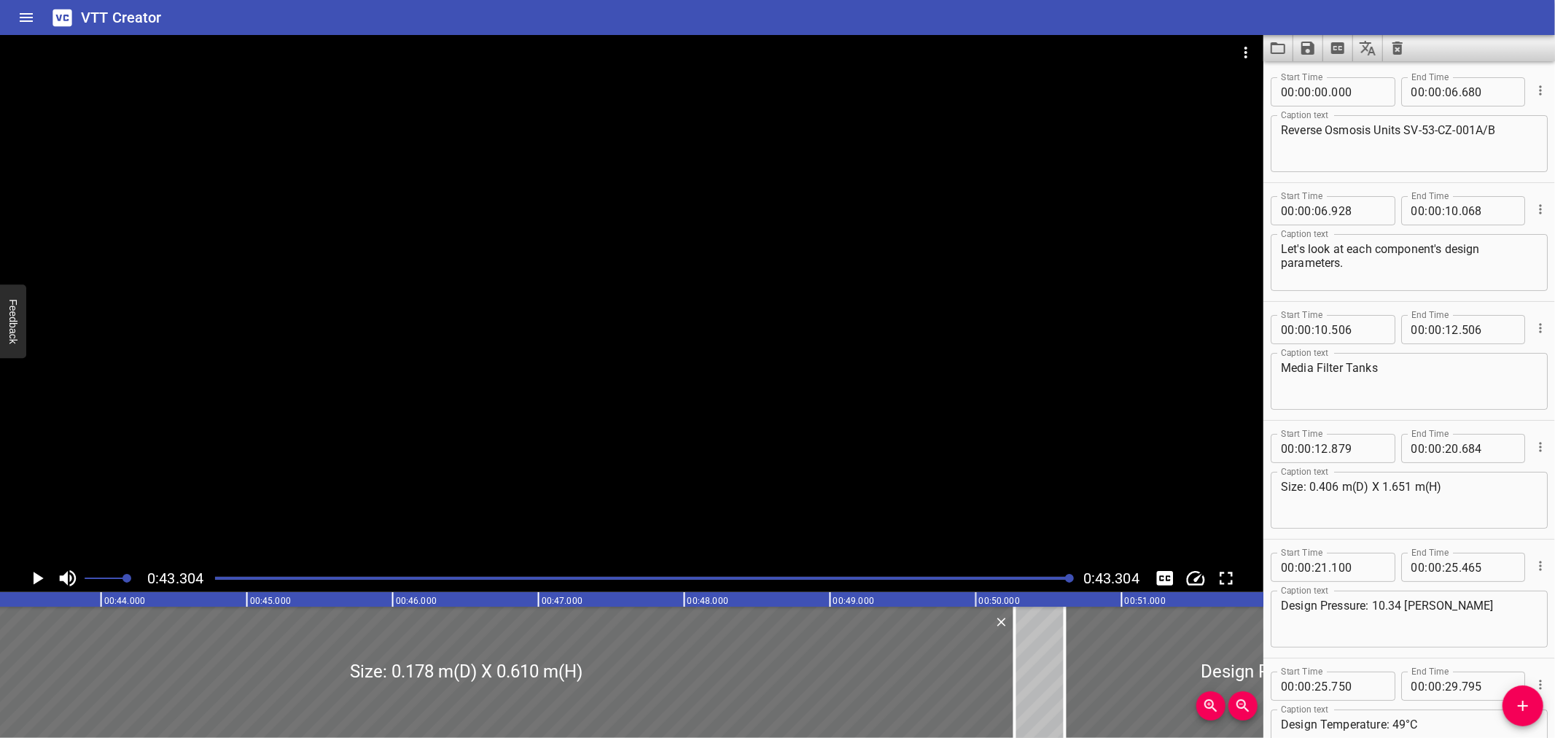
click at [1407, 133] on textarea "Reverse Osmosis Units SV-53-CZ-001A/B" at bounding box center [1409, 144] width 257 height 42
click at [1520, 128] on textarea "Reverse Osmosis Units (SV-53-CZ-001A/B" at bounding box center [1409, 144] width 257 height 42
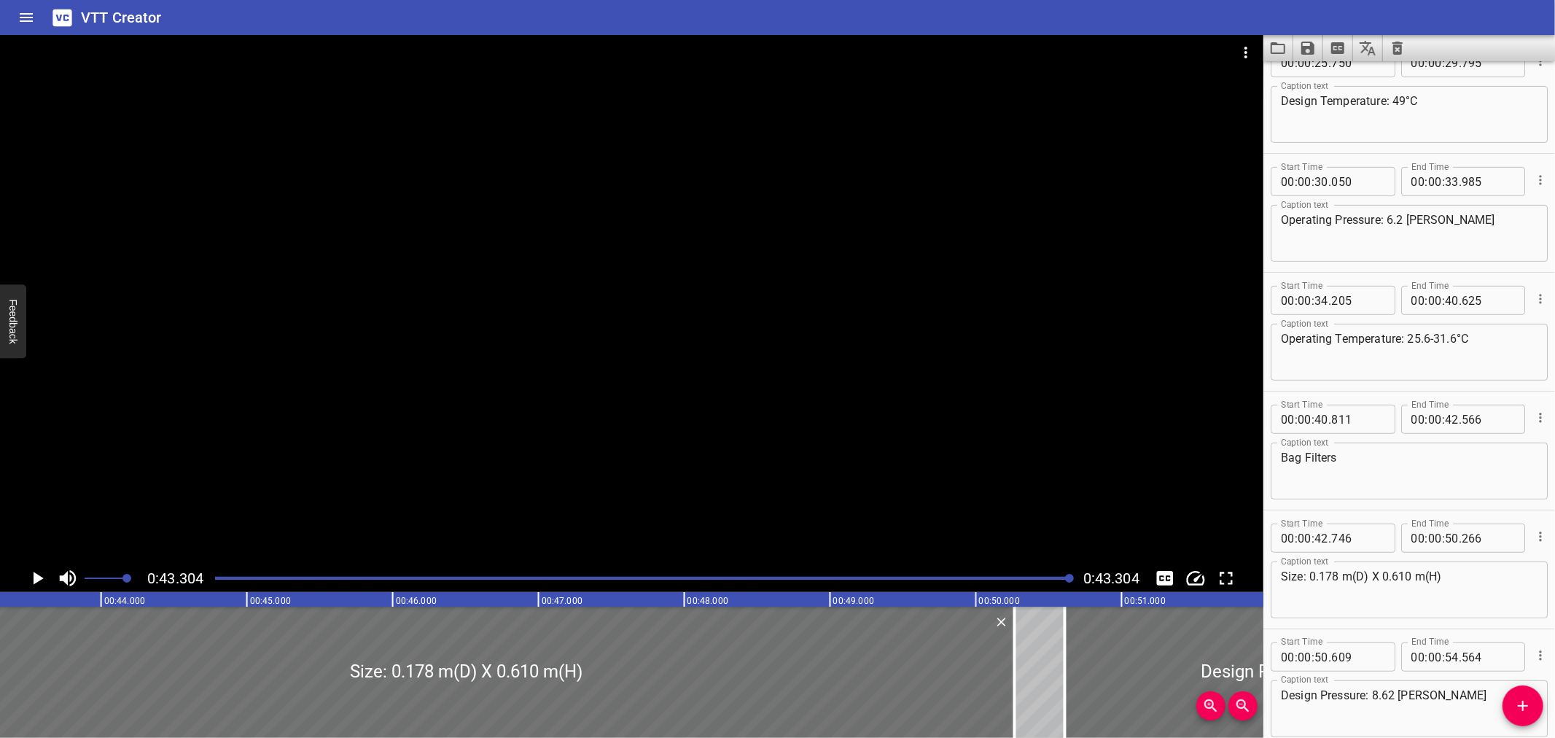
scroll to position [632, 0]
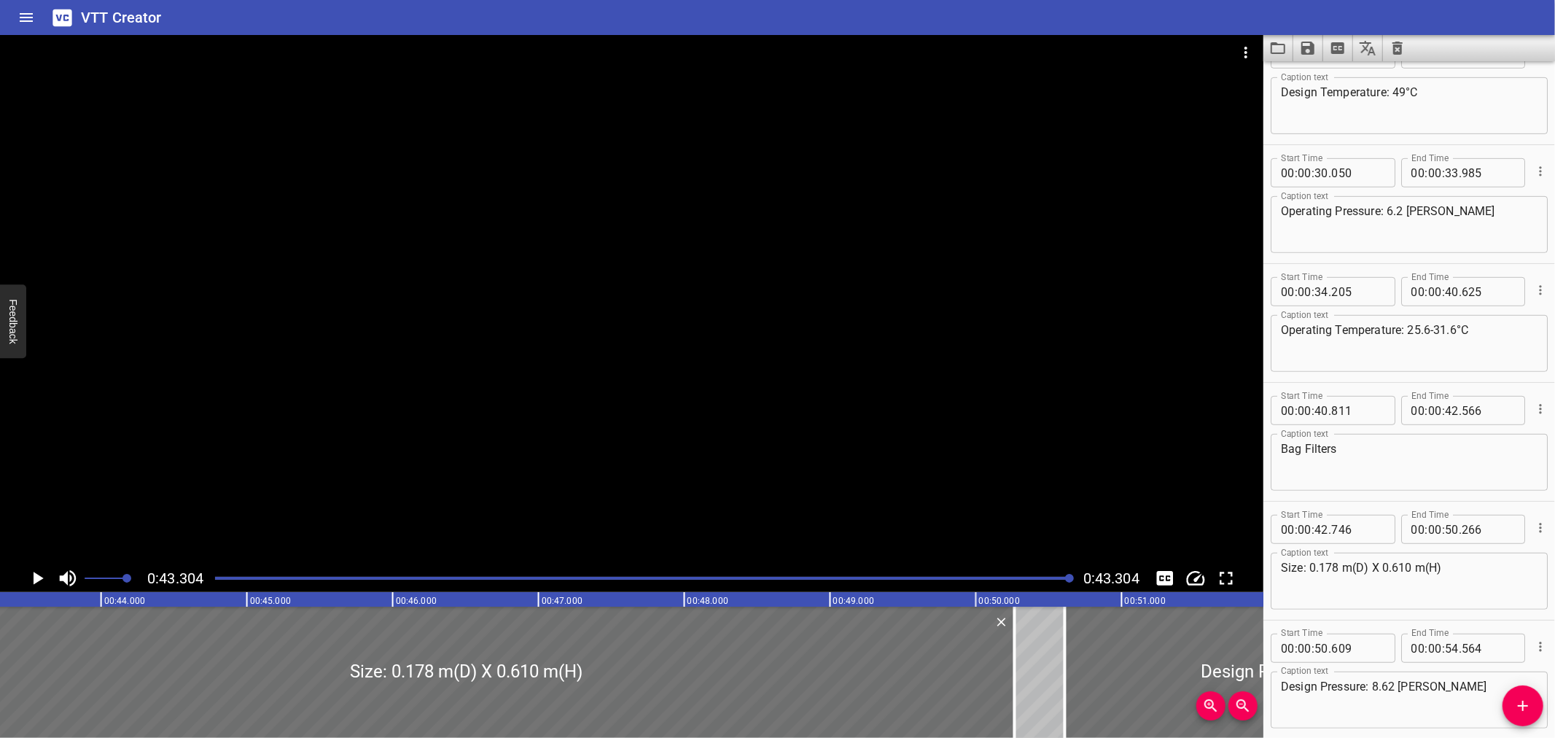
type textarea "Reverse Osmosis Units (SV-53-CZ-001A/B)"
click at [1536, 325] on div "Start Time 00 : 00 : 34 . 205 Start Time End Time 00 : 00 : 40 . 625 End Time C…" at bounding box center [1409, 323] width 292 height 118
click at [1311, 45] on icon "Save captions to file" at bounding box center [1307, 48] width 13 height 13
click at [1317, 67] on li "Save to VTT file" at bounding box center [1346, 80] width 107 height 26
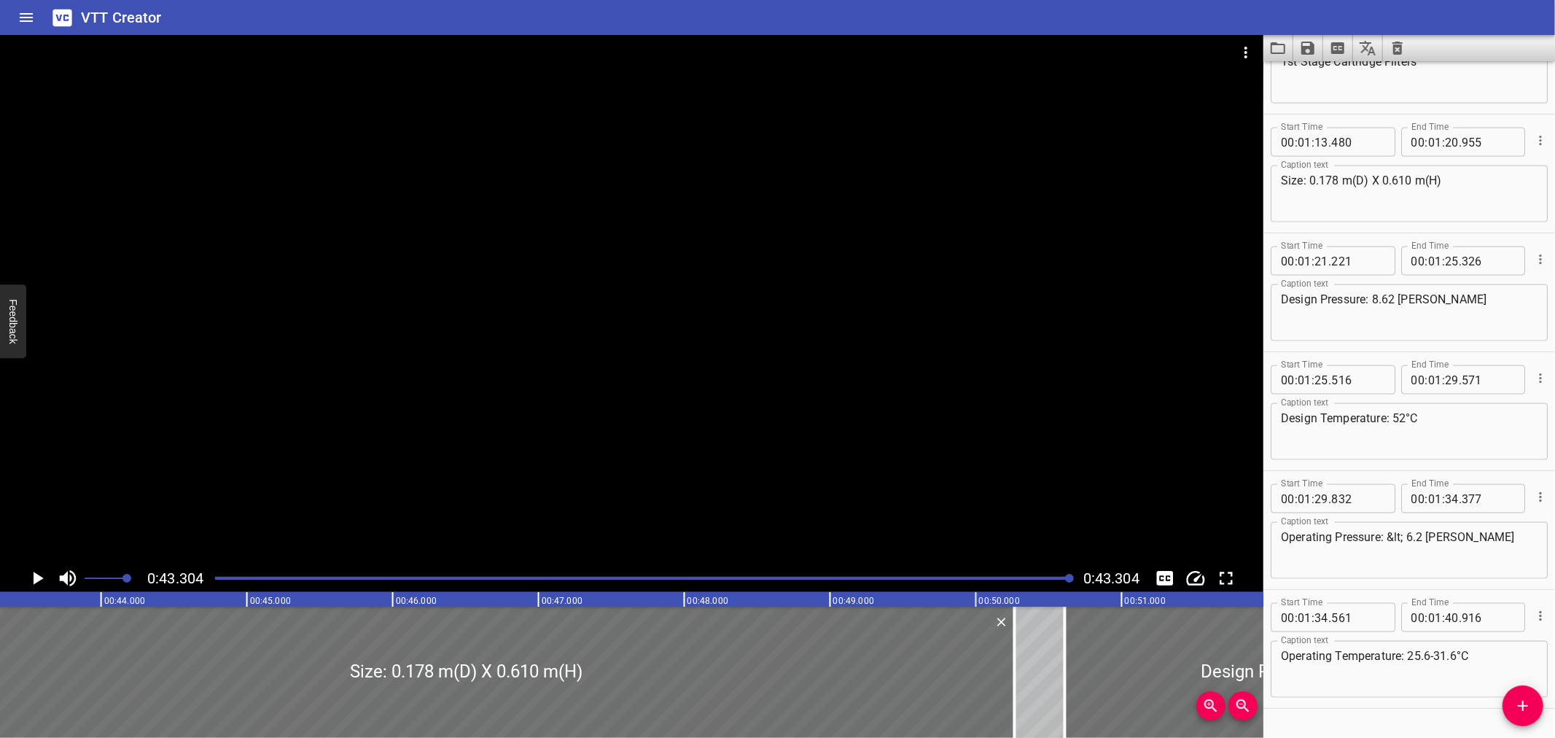
scroll to position [1742, 0]
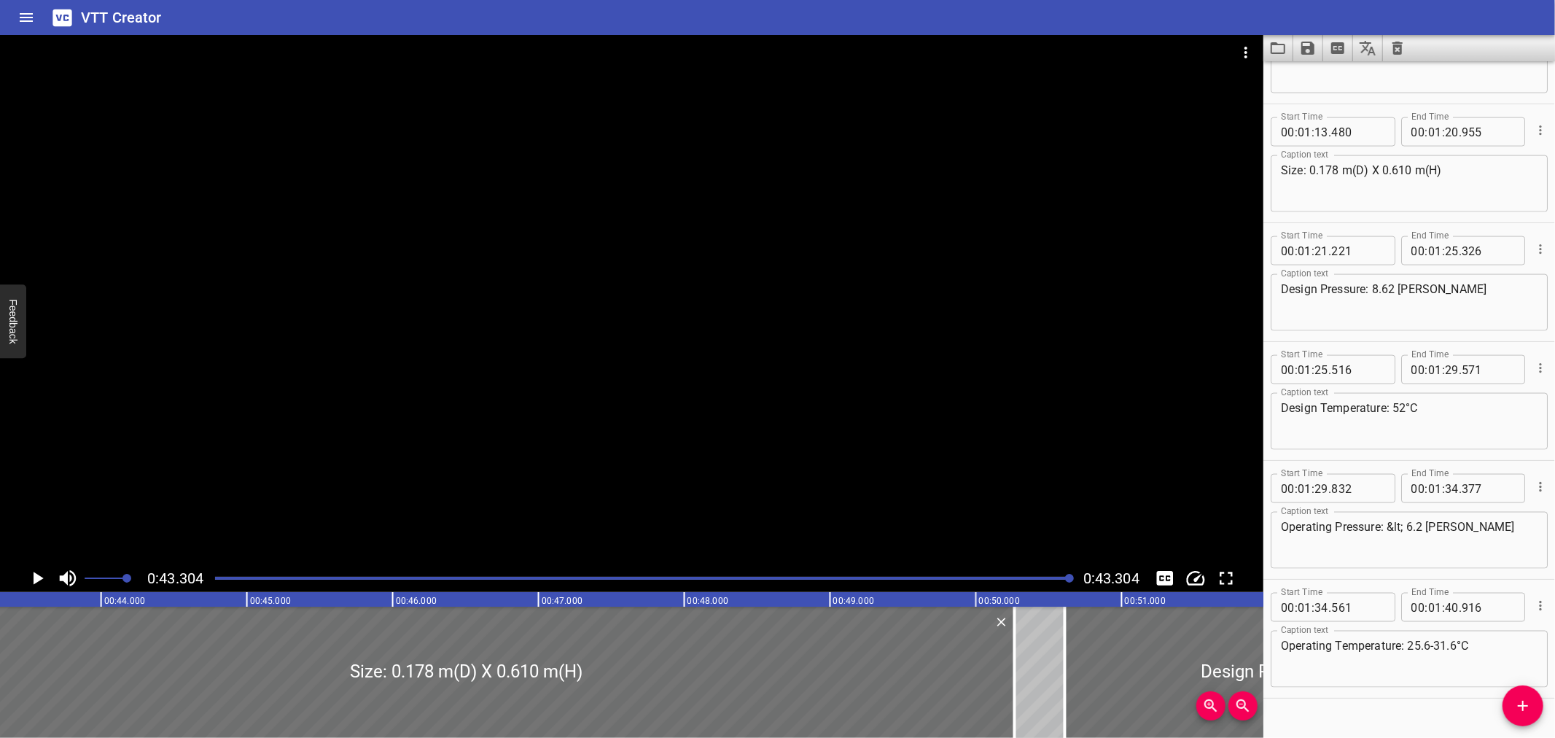
type input "566"
drag, startPoint x: 1467, startPoint y: 657, endPoint x: 1481, endPoint y: 659, distance: 14.7
click at [1481, 659] on textarea "Operating Temperature: 25.6-31.6°C" at bounding box center [1409, 660] width 257 height 42
click at [1276, 40] on icon "Load captions from file" at bounding box center [1277, 47] width 17 height 17
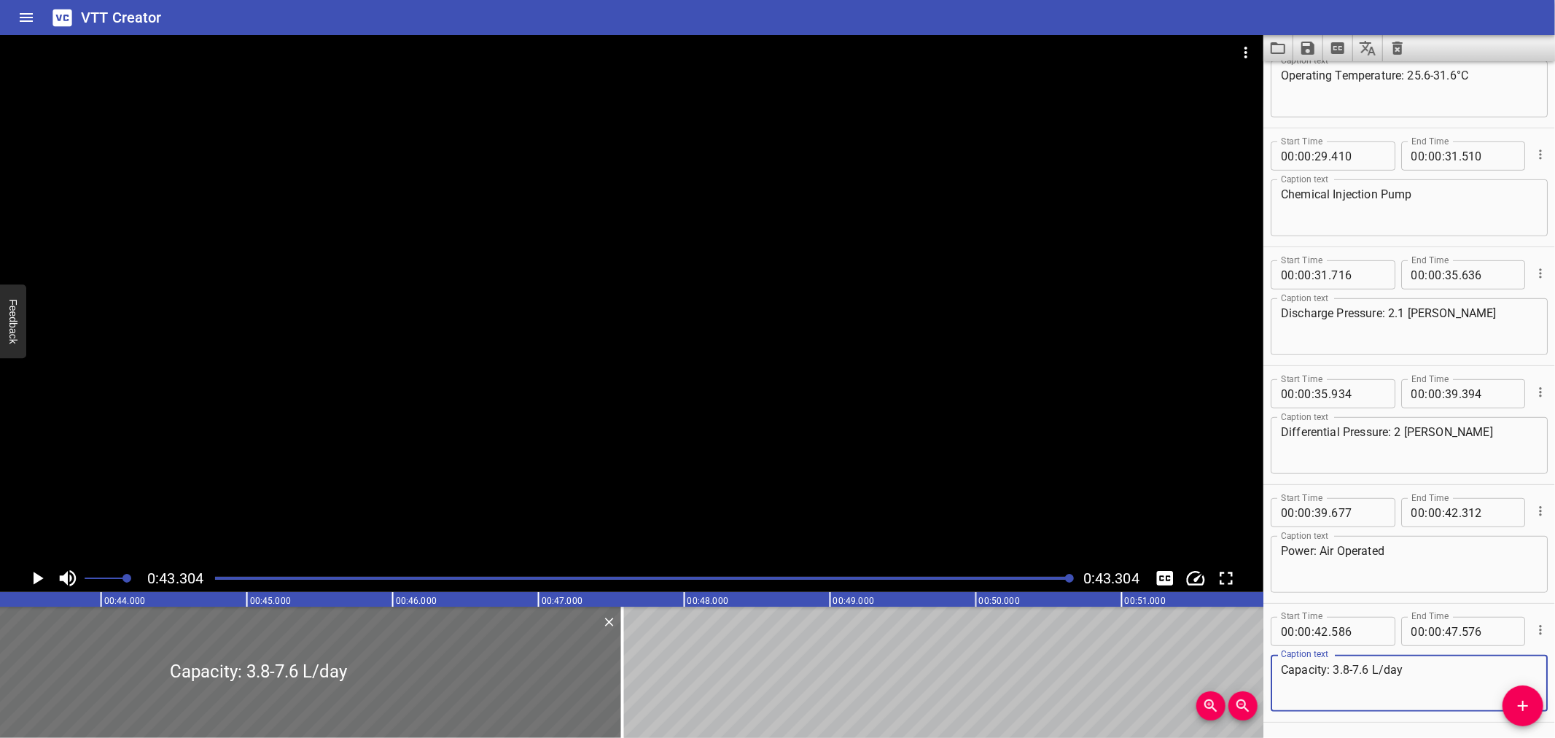
scroll to position [698, 0]
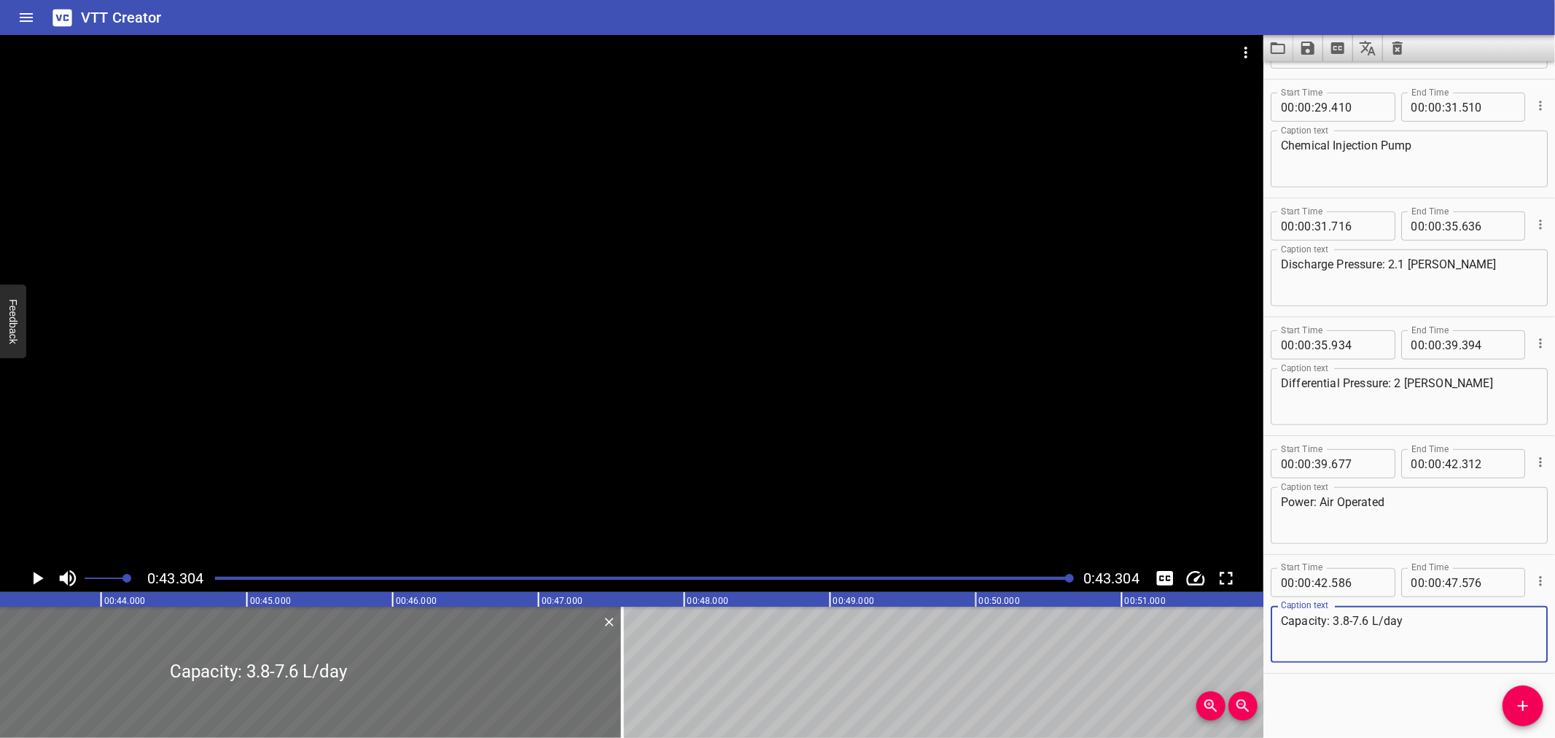
click at [846, 483] on div at bounding box center [631, 299] width 1263 height 529
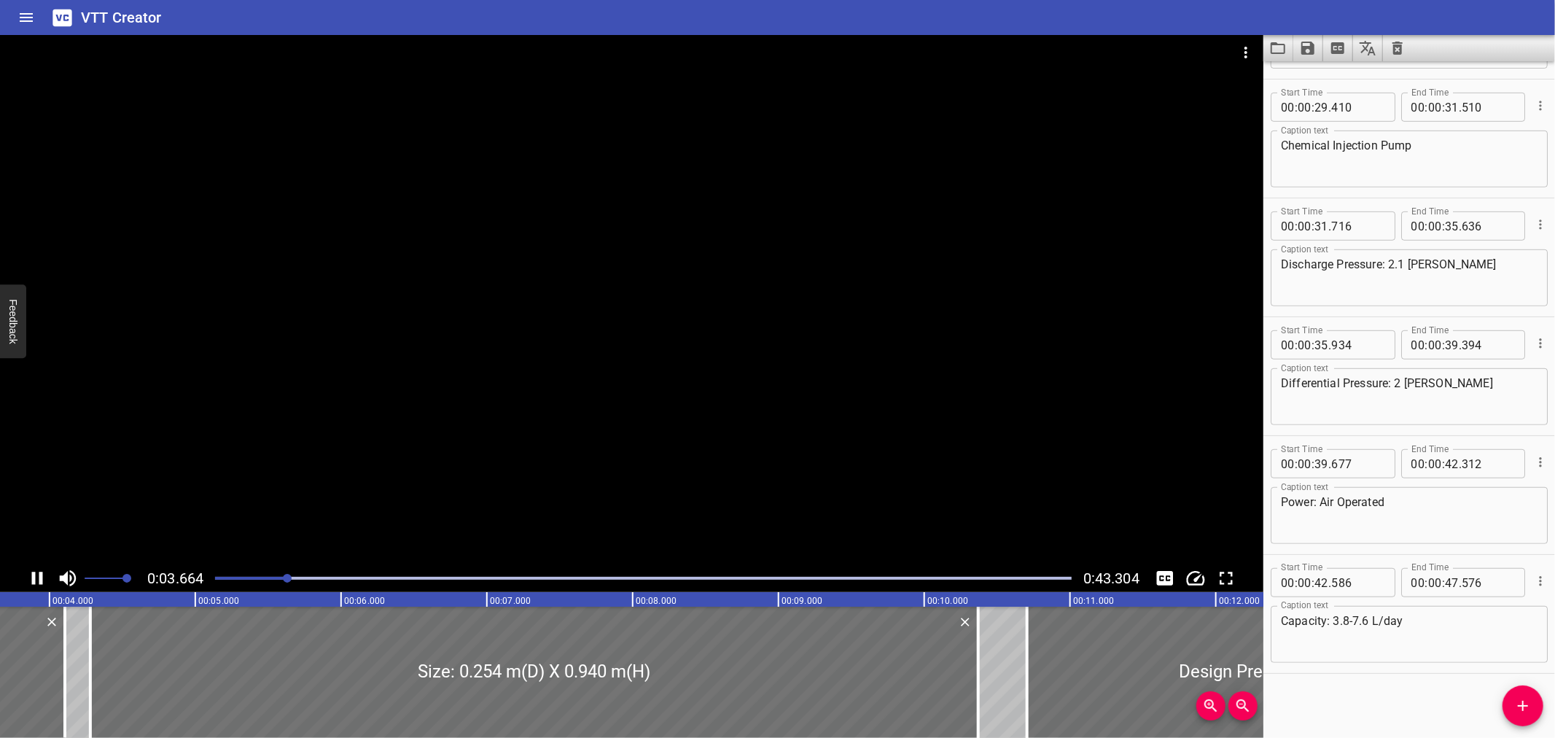
click at [66, 574] on icon "Toggle mute" at bounding box center [68, 578] width 17 height 16
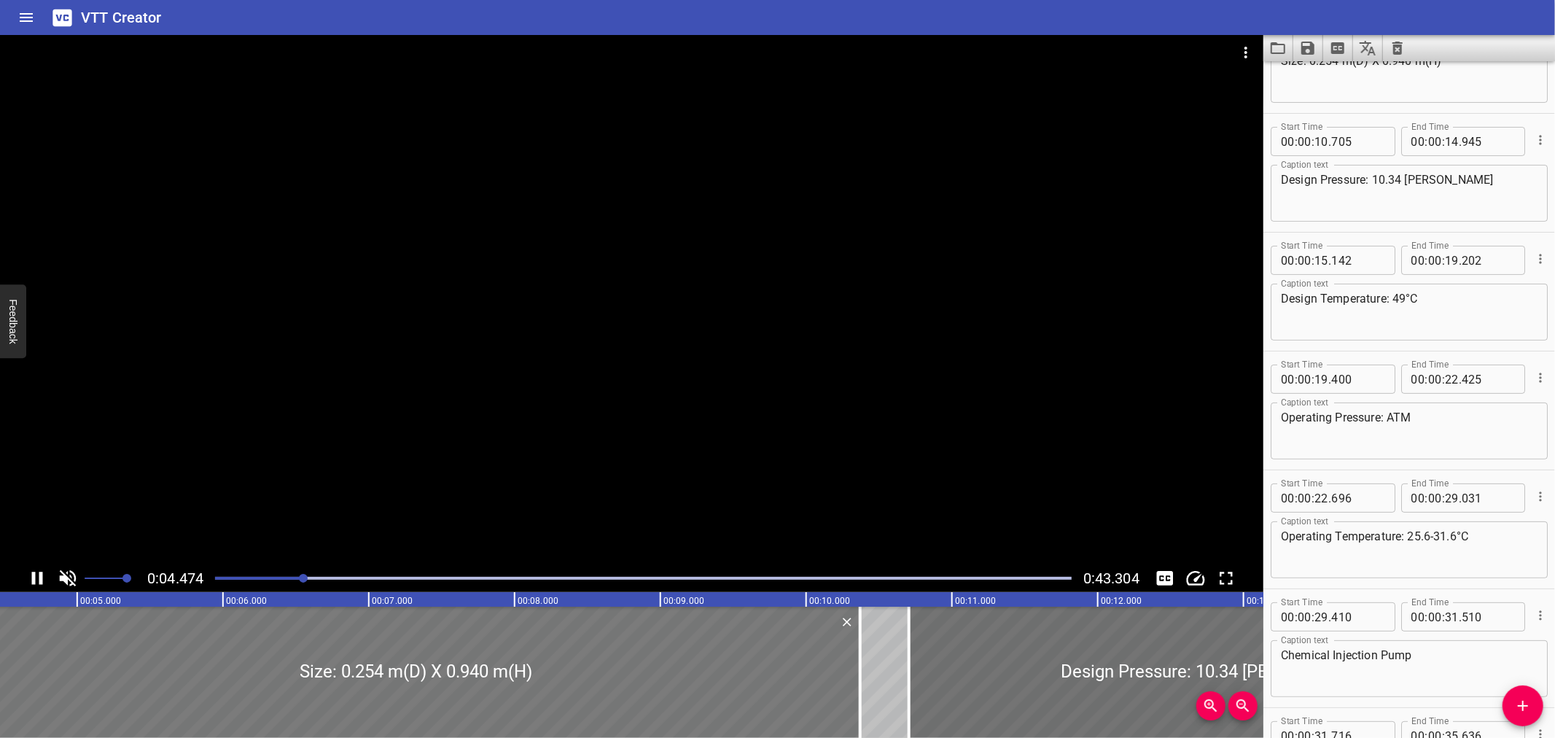
scroll to position [119, 0]
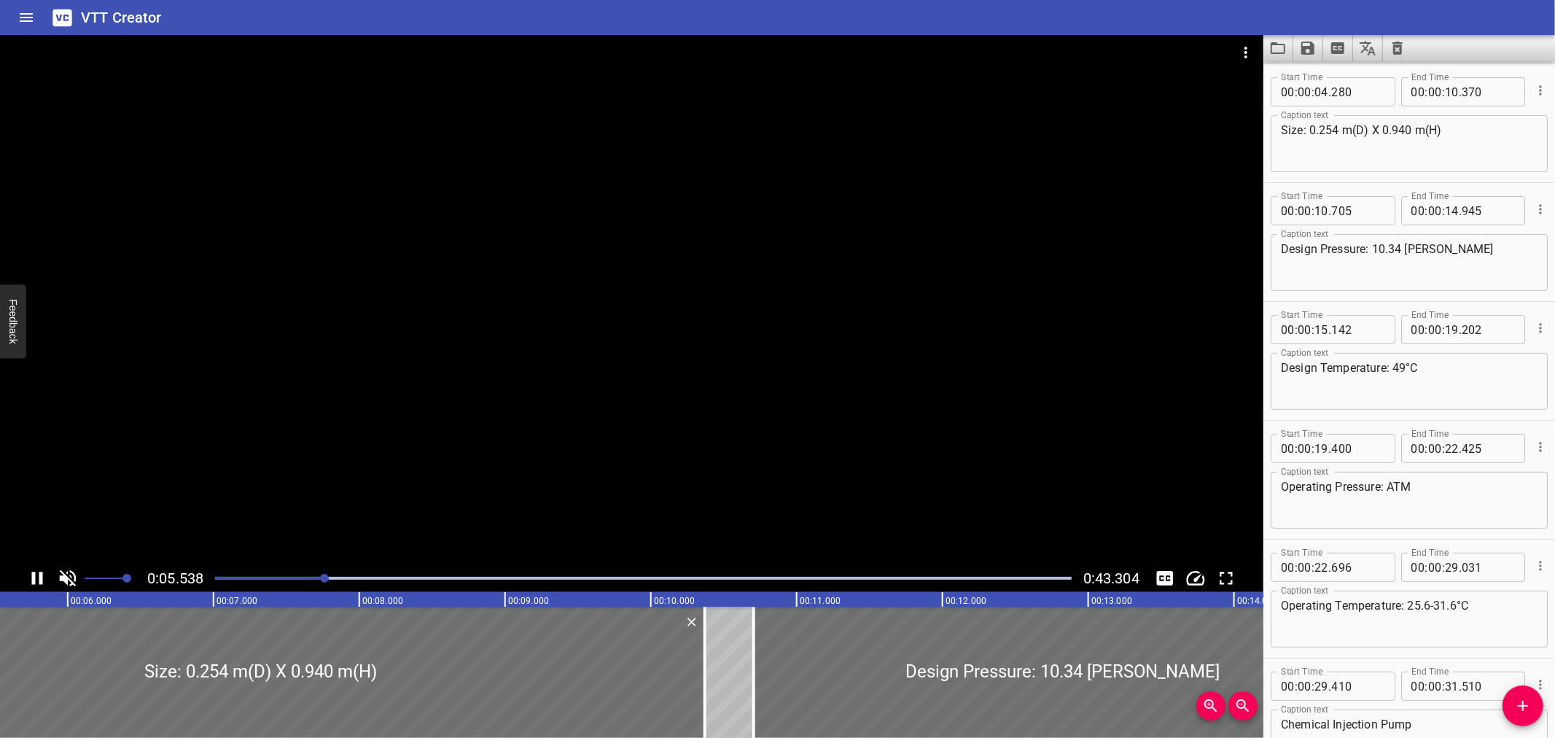
click at [938, 397] on div at bounding box center [631, 299] width 1263 height 529
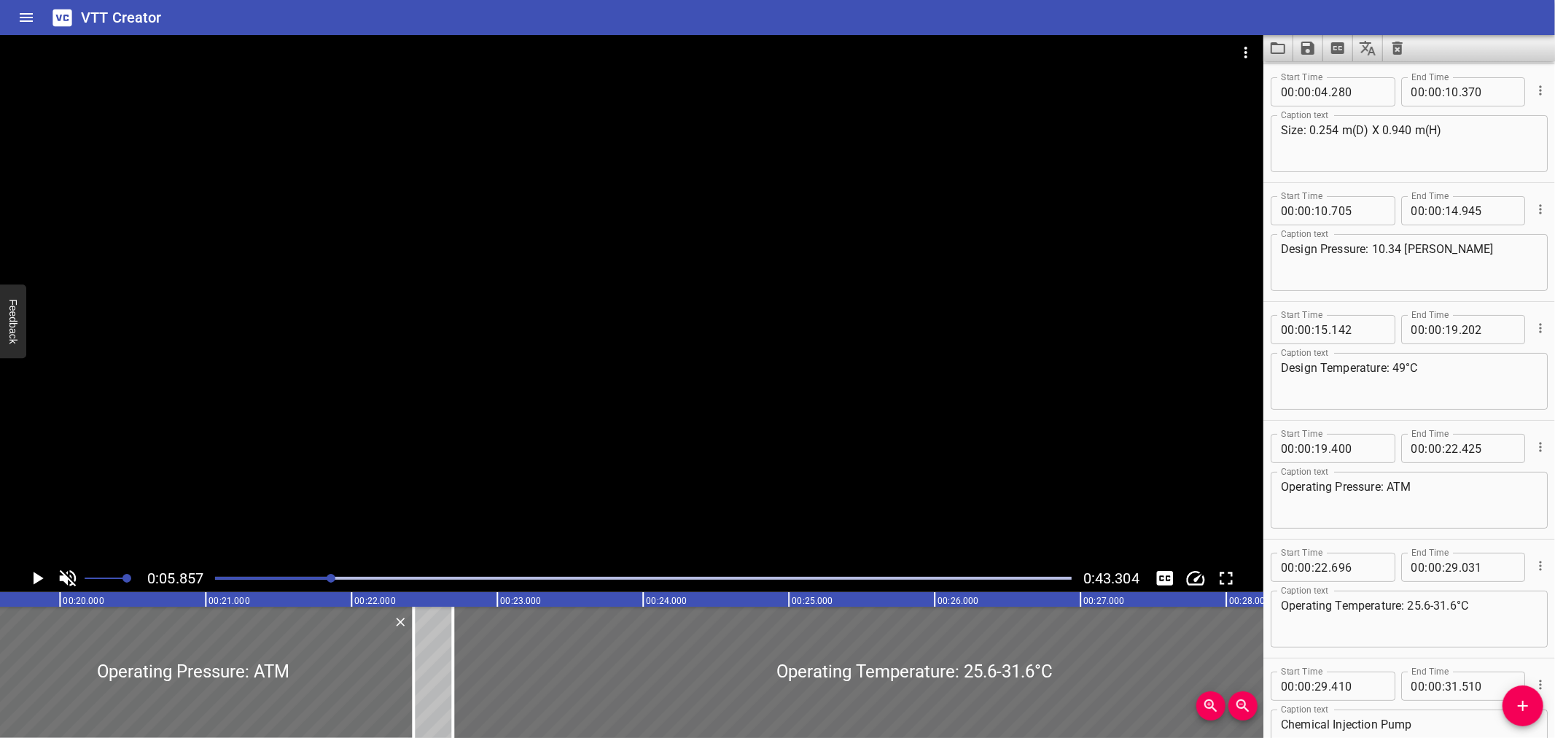
scroll to position [0, 3190]
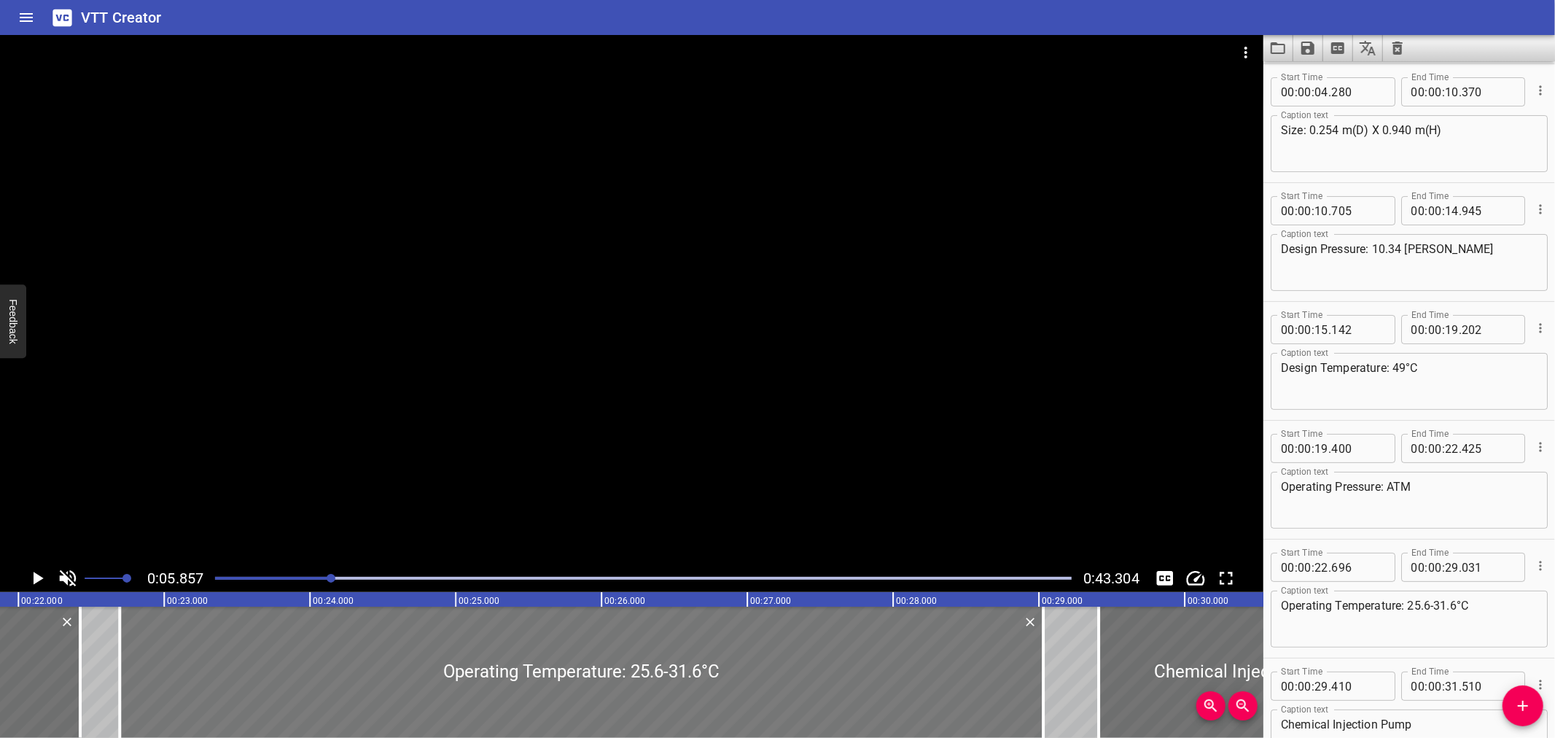
click at [572, 697] on div at bounding box center [582, 672] width 924 height 131
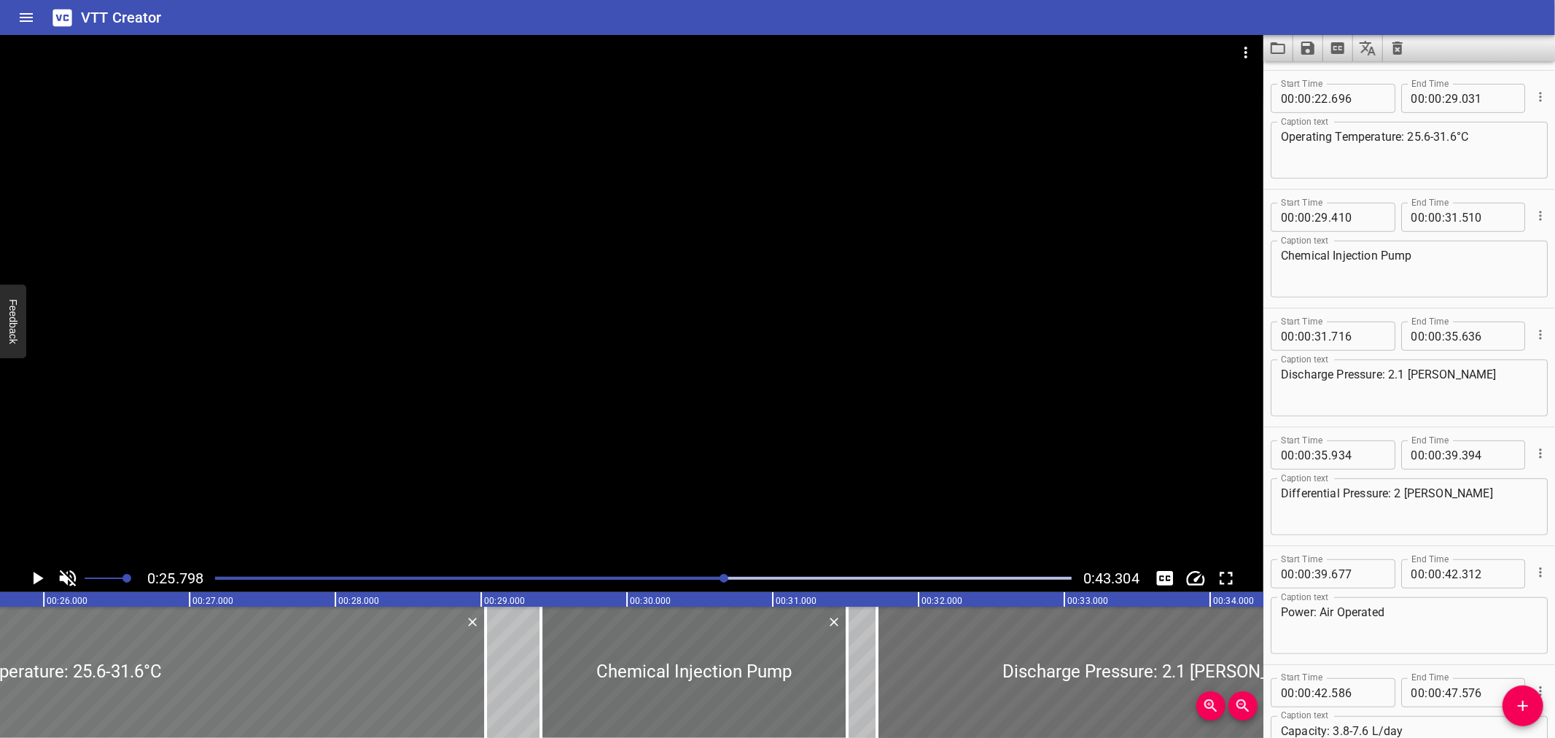
scroll to position [0, 3762]
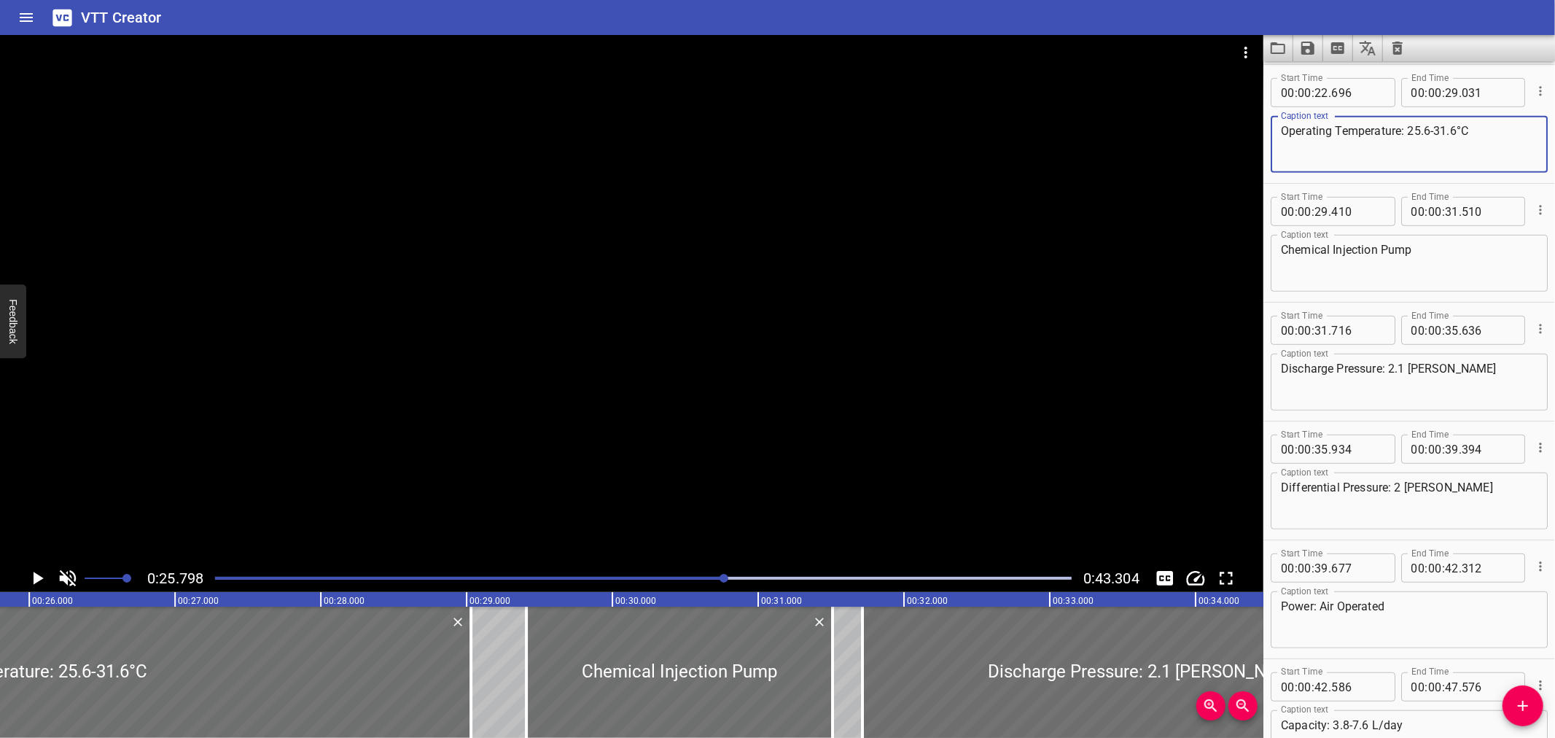
click at [1437, 124] on textarea "Operating Temperature: 25.6-31.6°C" at bounding box center [1409, 145] width 257 height 42
type textarea "Operating Temperature: 25.6-31.6°C"
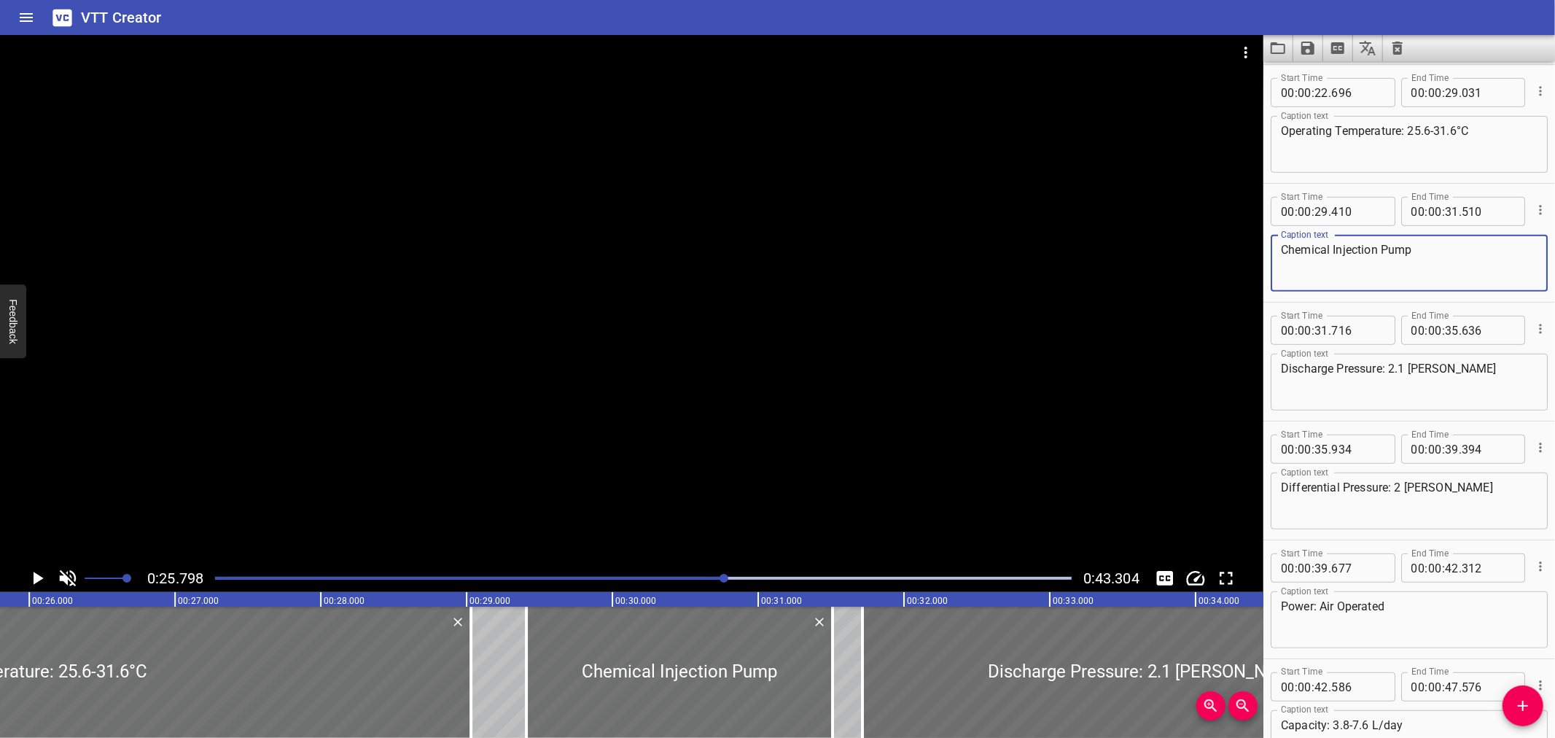
click at [1449, 266] on textarea "Chemical Injection Pump" at bounding box center [1409, 264] width 257 height 42
click at [1271, 45] on icon "Load captions from file" at bounding box center [1278, 48] width 15 height 12
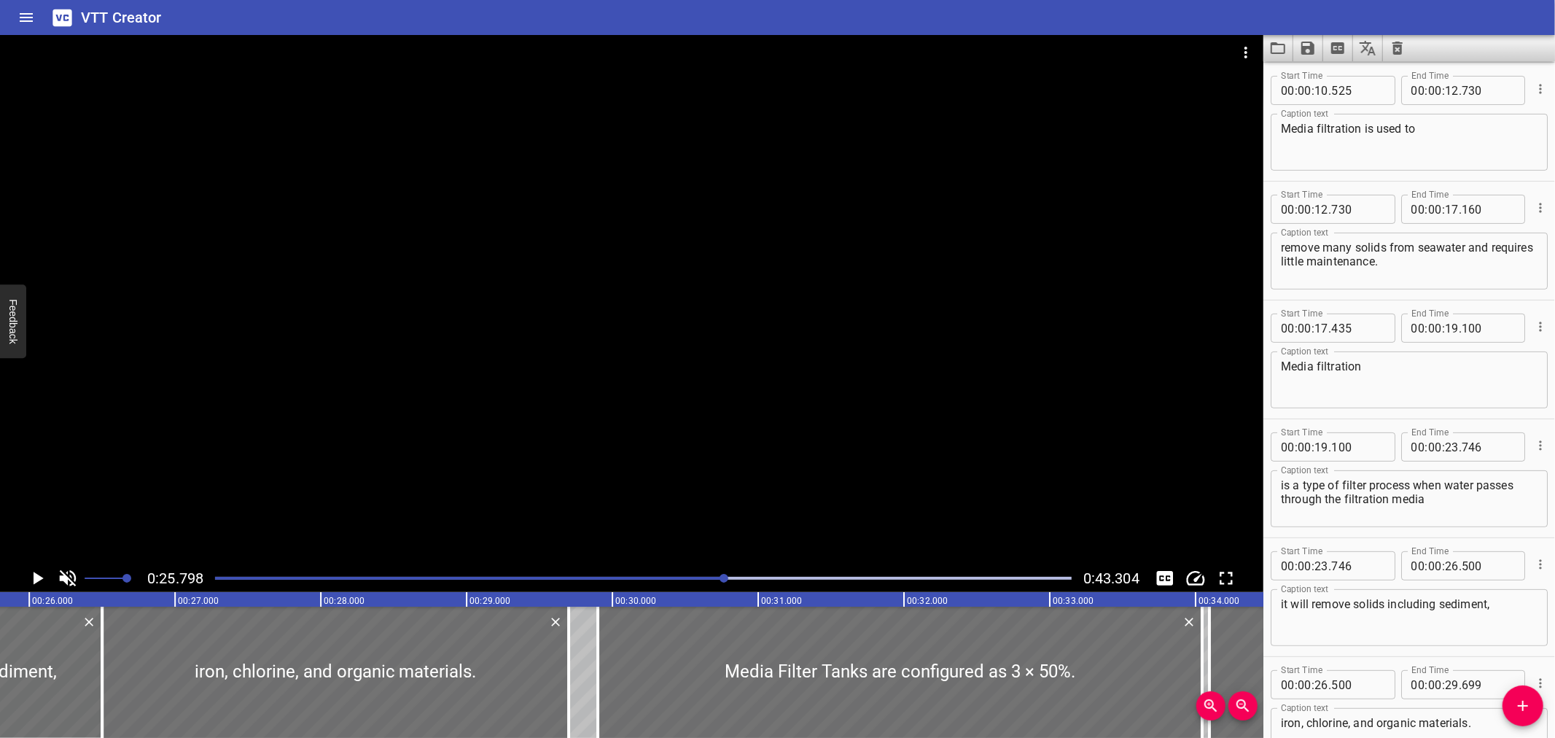
scroll to position [0, 0]
drag, startPoint x: 1424, startPoint y: 237, endPoint x: 1398, endPoint y: 248, distance: 27.8
click at [1423, 238] on div "Media Filter Tanks SV-53-CA-500/501/502 Caption text" at bounding box center [1409, 262] width 277 height 57
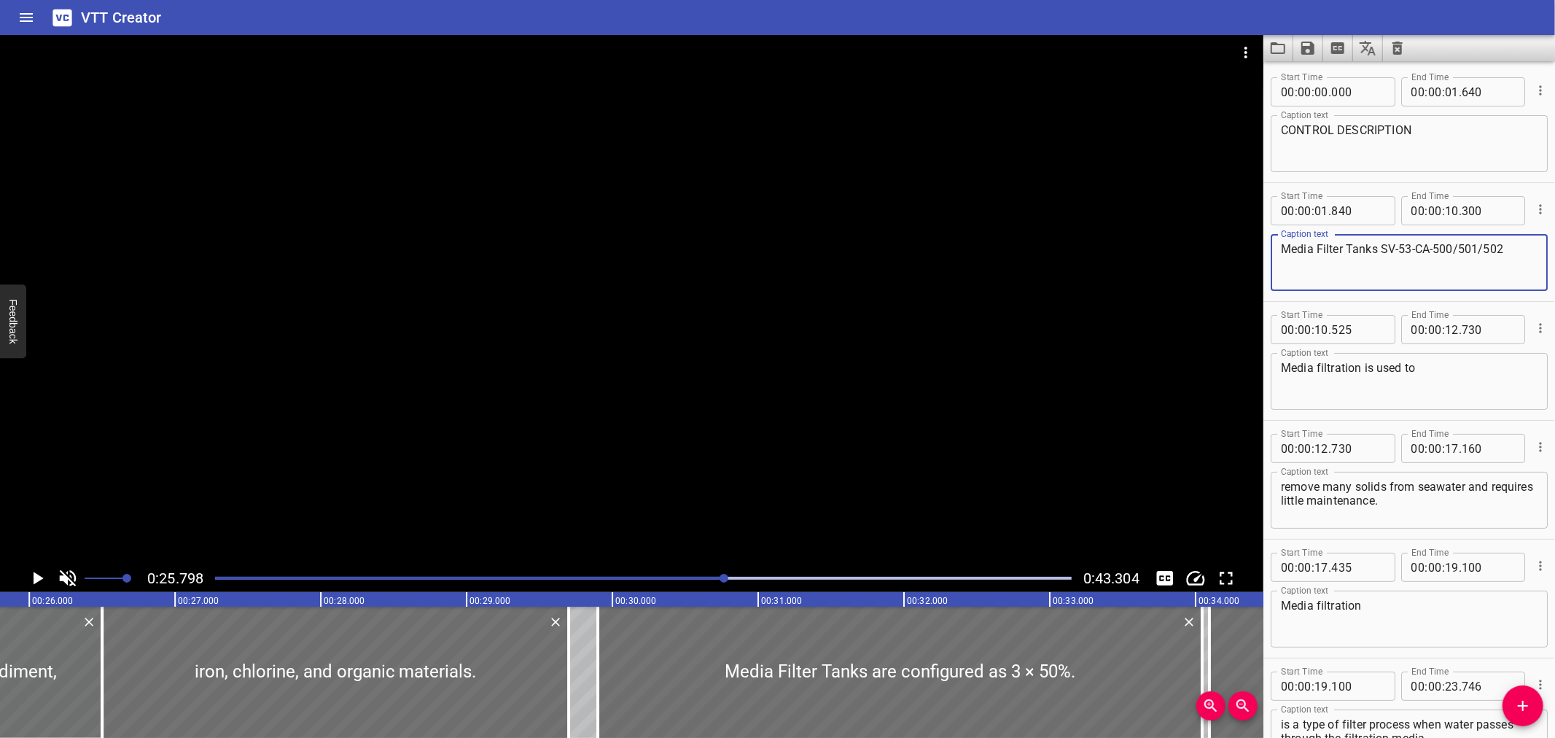
click at [1385, 249] on textarea "Media Filter Tanks SV-53-CA-500/501/502" at bounding box center [1409, 263] width 257 height 42
click at [1382, 249] on textarea "Media Filter Tanks SV-53-CA-500/501/502" at bounding box center [1409, 263] width 257 height 42
click at [1513, 243] on textarea "Media Filter Tanks (SV-53-CA-500/501/502" at bounding box center [1409, 263] width 257 height 42
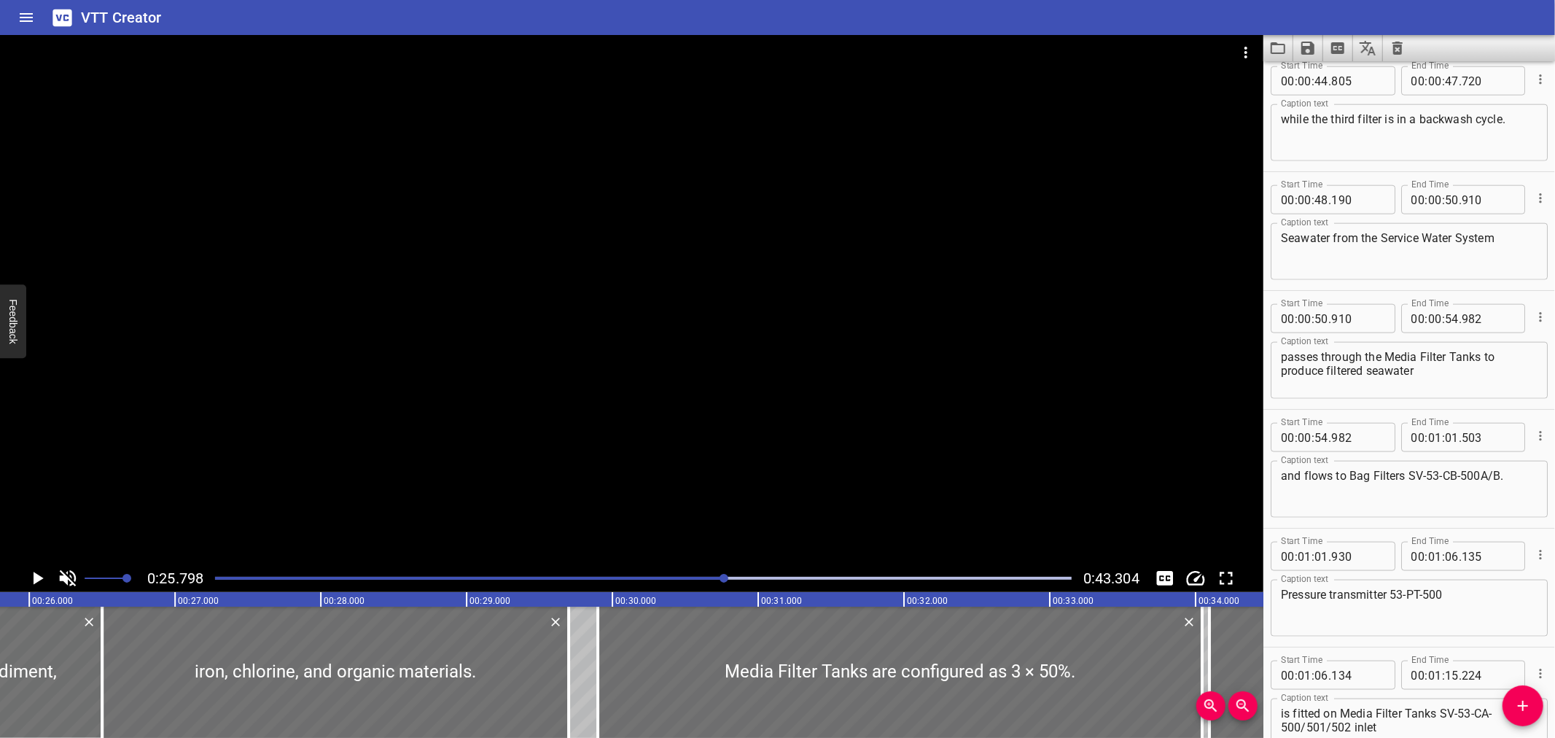
scroll to position [1460, 0]
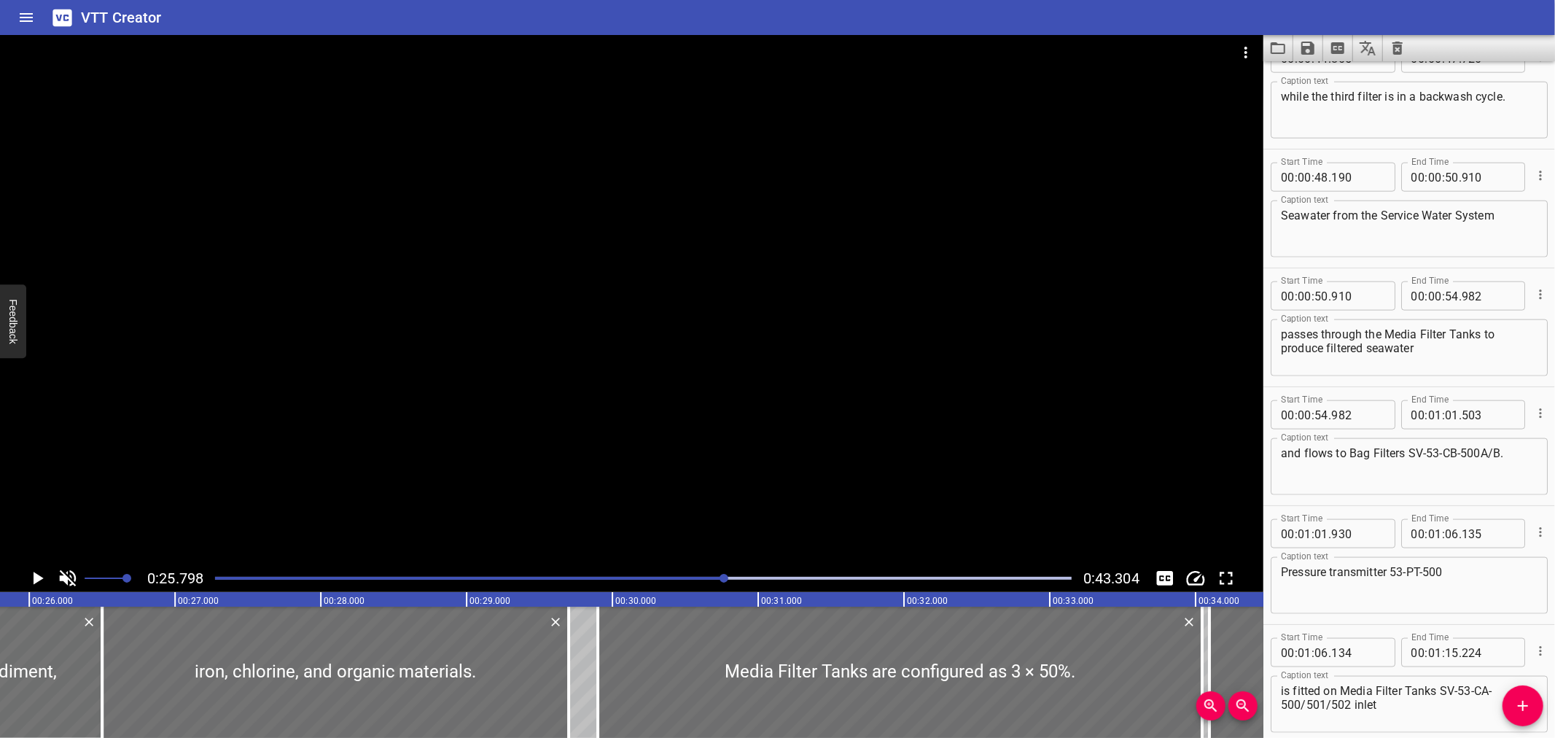
type textarea "Media Filter Tanks (SV-53-CA-500/501/502)"
click at [1410, 450] on textarea "and flows to Bag Filters SV-53-CB-500A/B." at bounding box center [1409, 467] width 257 height 42
click at [1504, 447] on textarea "and flows to Bag Filters (SV-53-CB-500A/B." at bounding box center [1409, 467] width 257 height 42
type textarea "and flows to Bag Filters (SV-53-CB-500A/B)."
click at [1395, 565] on textarea "Pressure transmitter 53-PT-500" at bounding box center [1409, 586] width 257 height 42
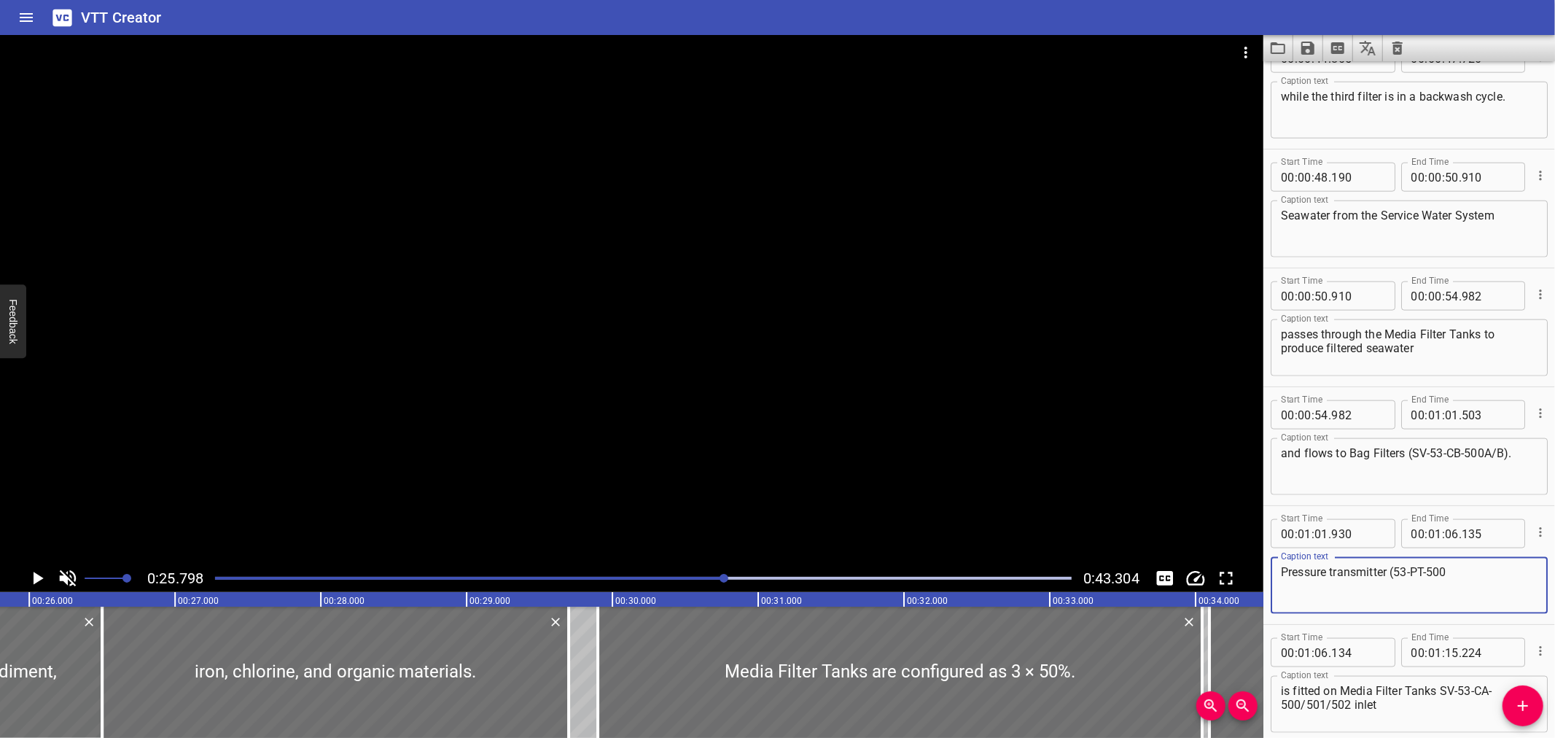
click at [1463, 567] on textarea "Pressure transmitter (53-PT-500" at bounding box center [1409, 586] width 257 height 42
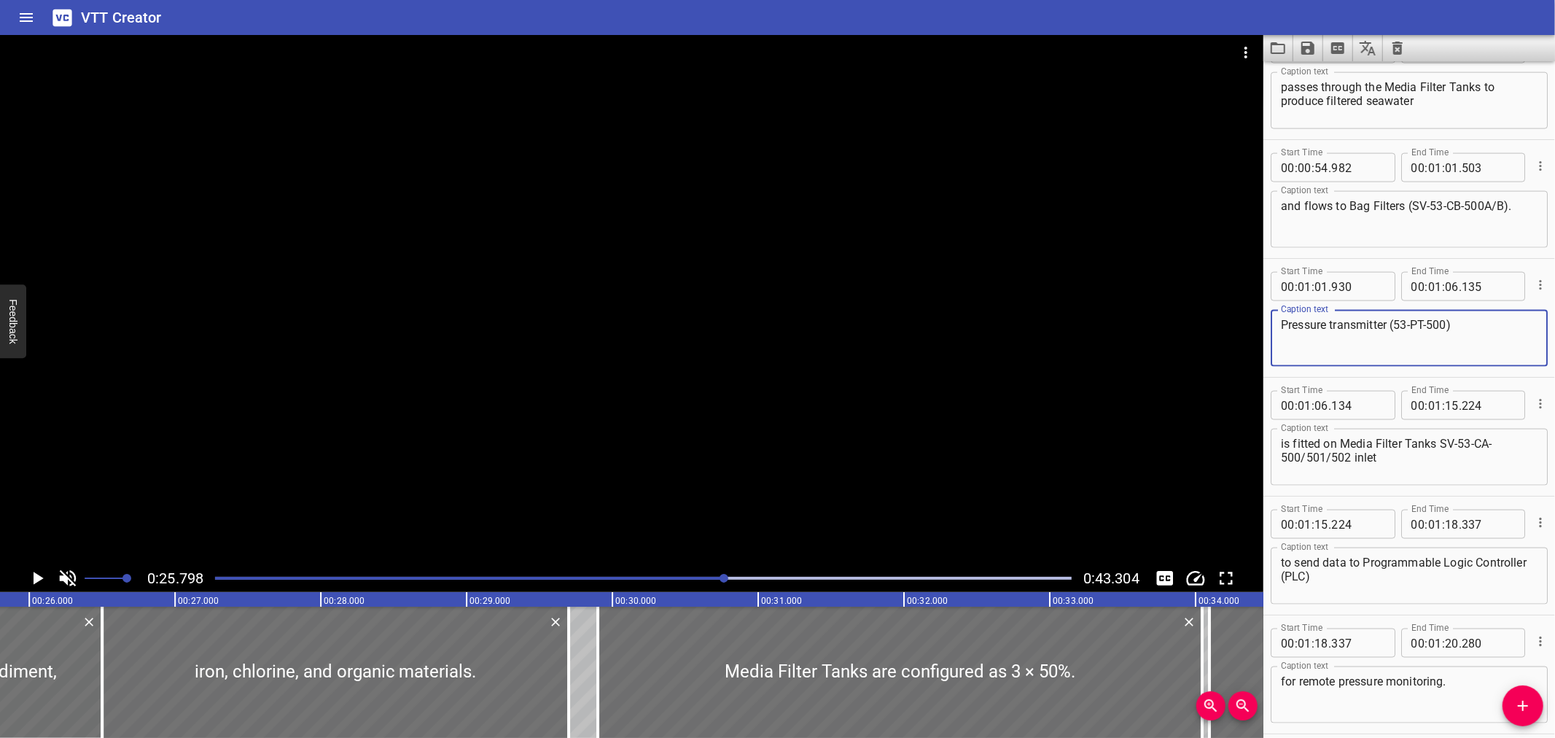
scroll to position [1710, 0]
type textarea "Pressure transmitter (53-PT-500)"
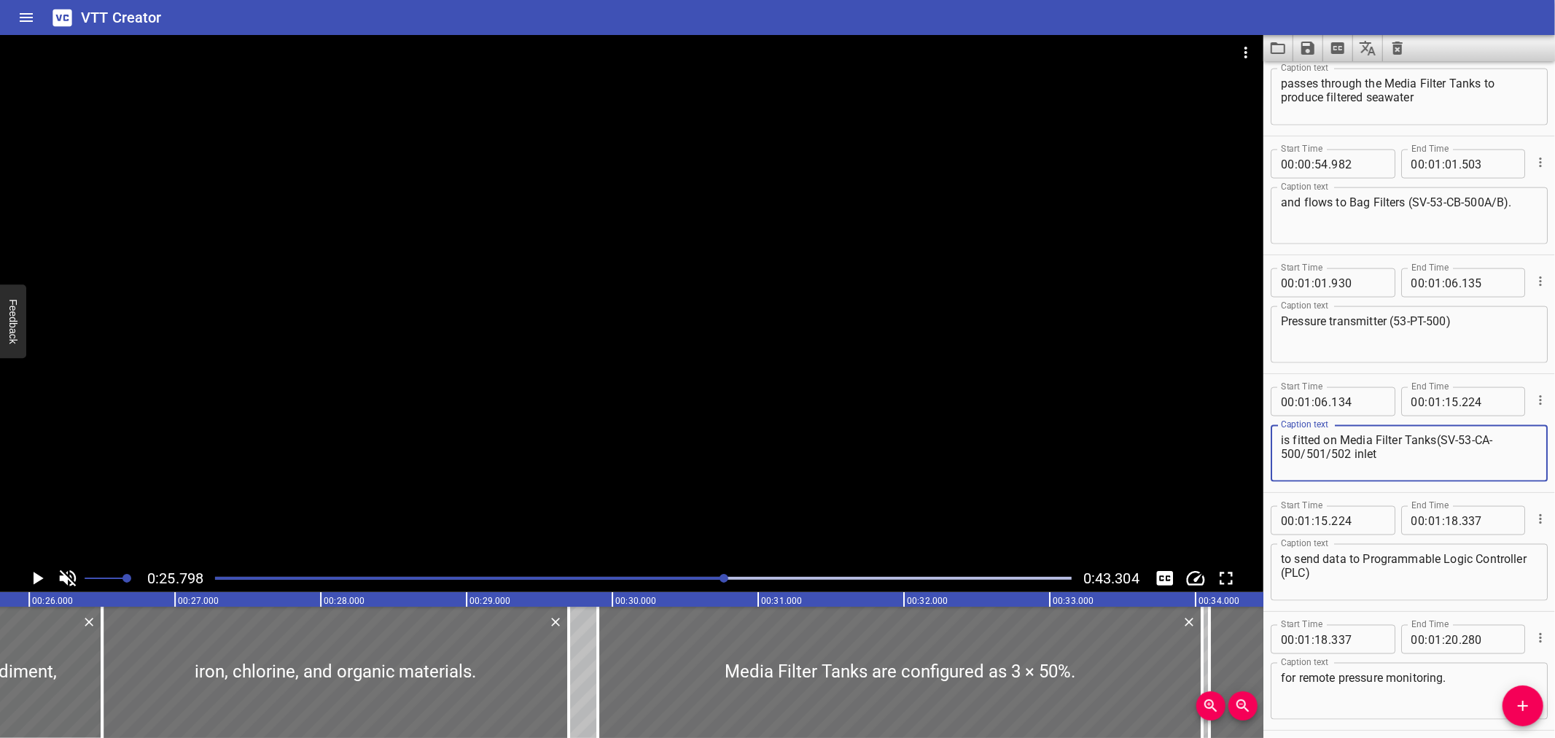
drag, startPoint x: 1440, startPoint y: 435, endPoint x: 1417, endPoint y: 449, distance: 26.5
click at [1356, 452] on textarea "is fitted on Media Filter Tanks(SV-53-CA-500/501/502 inlet" at bounding box center [1409, 454] width 257 height 42
click at [1352, 451] on textarea "is fitted on Media Filter Tanks(SV-53-CA-500/501/502 inlet" at bounding box center [1409, 454] width 257 height 42
click at [1350, 452] on textarea "is fitted on Media Filter Tanks(SV-53-CA-500/501/502 inlet" at bounding box center [1409, 454] width 257 height 42
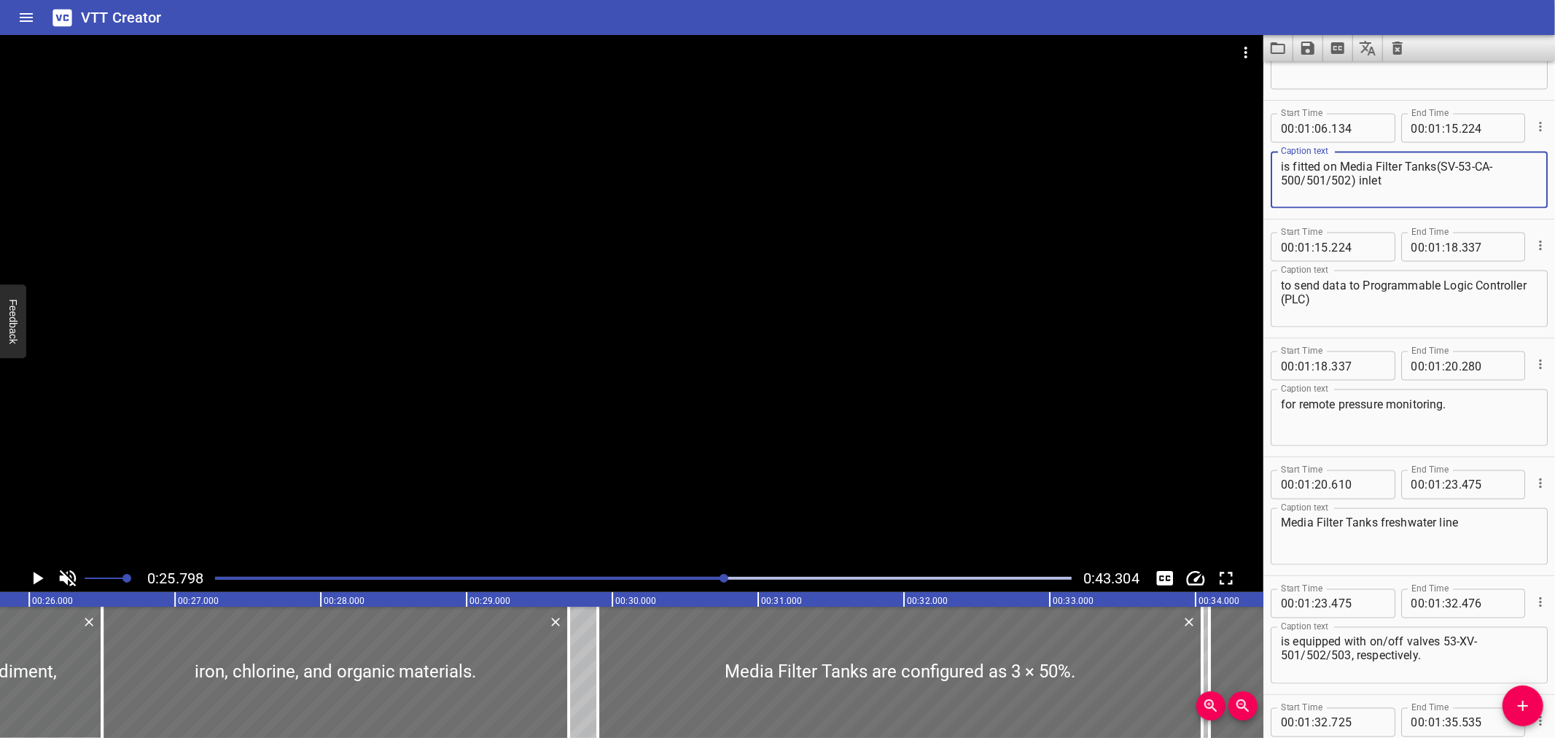
scroll to position [1995, 0]
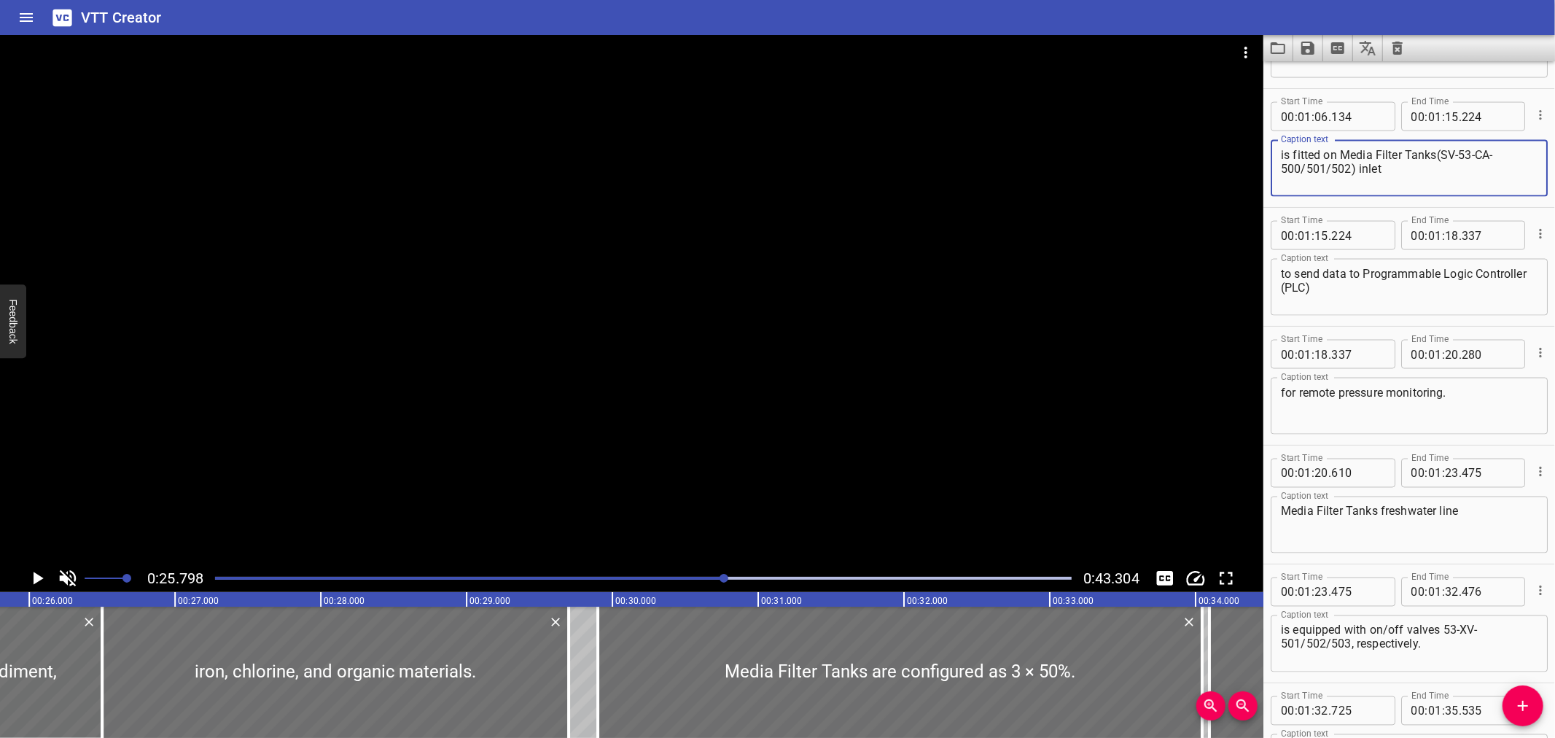
type textarea "is fitted on Media Filter Tanks(SV-53-CA-500/501/502) inlet"
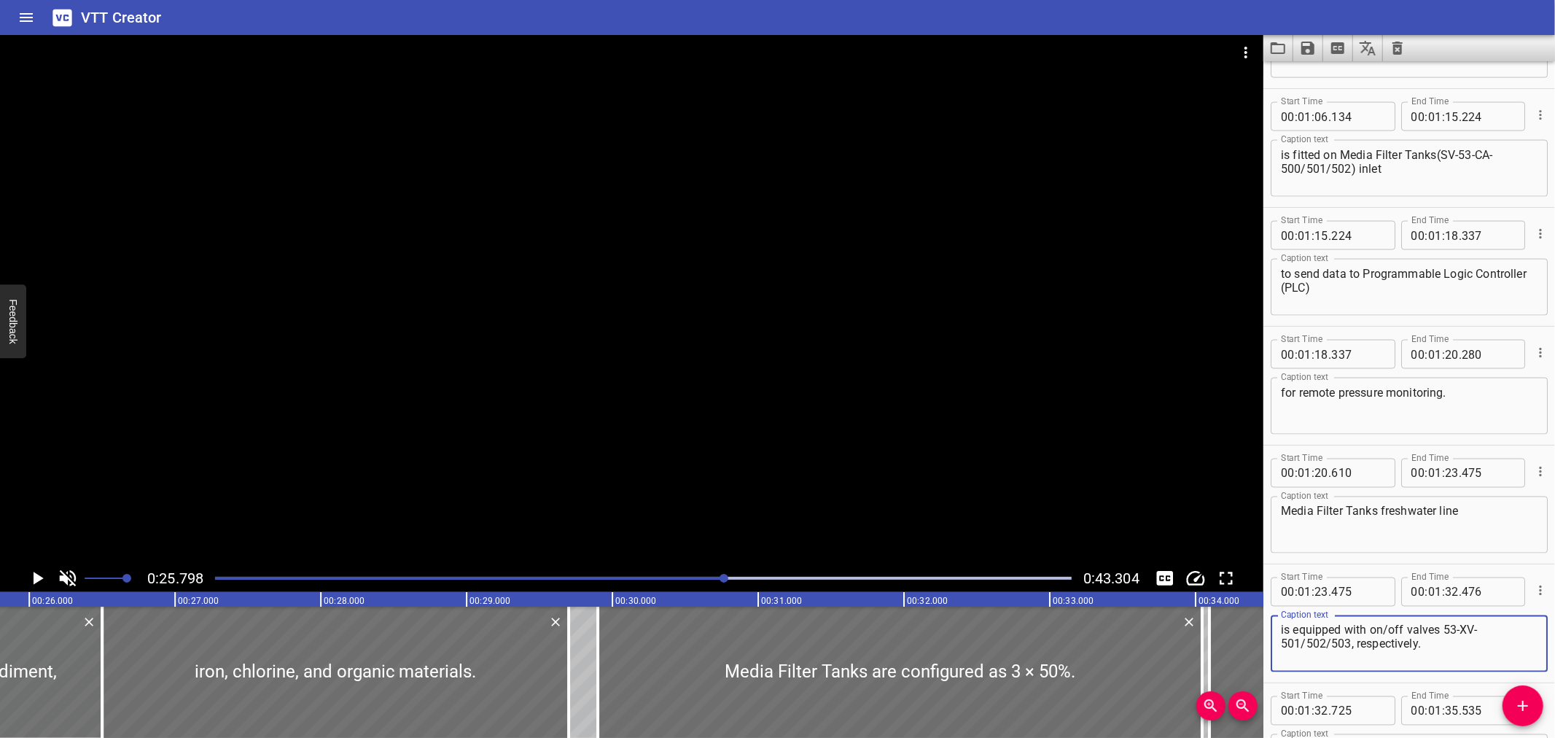
click at [1444, 625] on textarea "is equipped with on/off valves 53-XV-501/502/503, respectively." at bounding box center [1409, 644] width 257 height 42
click at [1351, 643] on textarea "is equipped with on/off valves (53-XV-501/502/503, respectively." at bounding box center [1409, 644] width 257 height 42
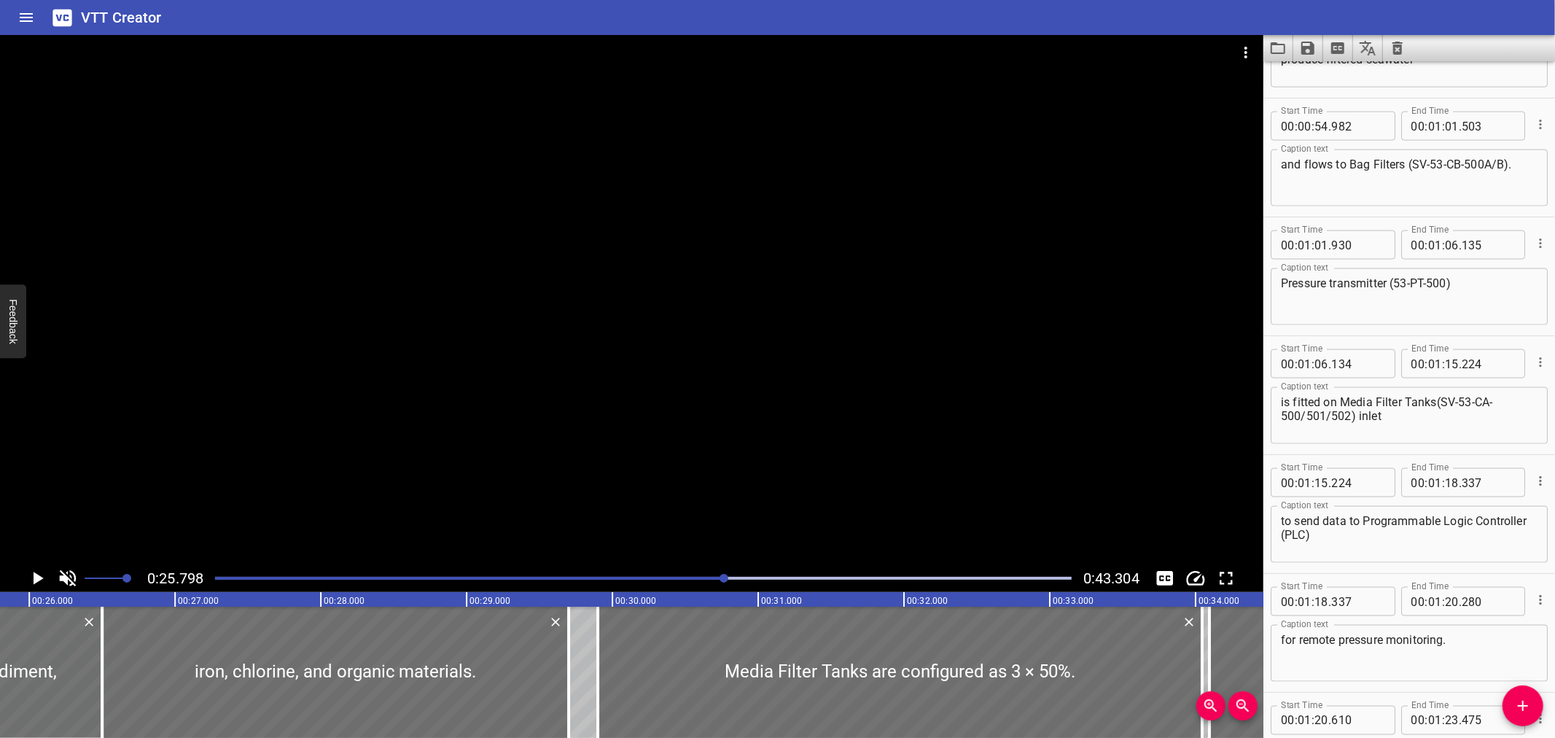
scroll to position [1745, 0]
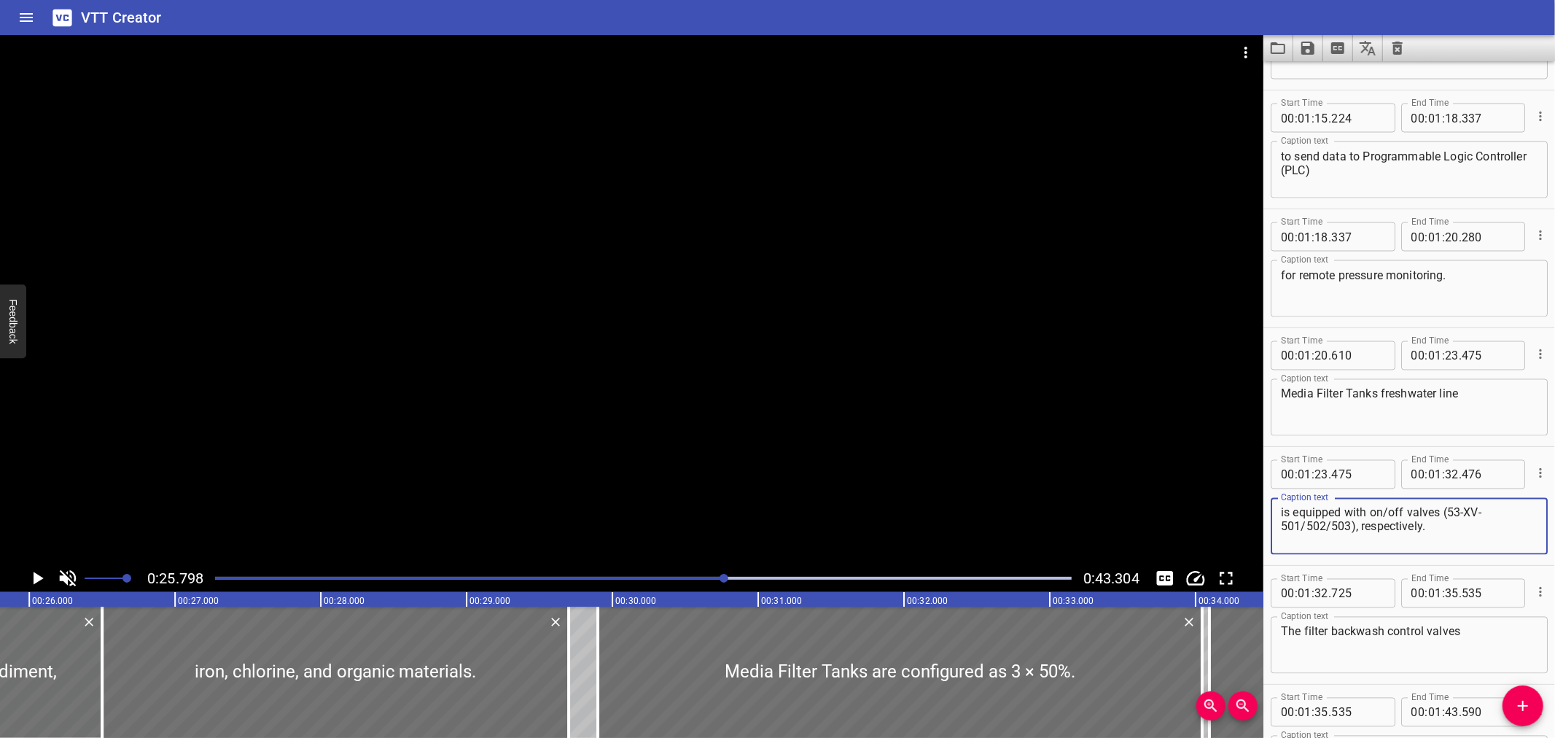
type textarea "is equipped with on/off valves (53-XV-501/502/503), respectively."
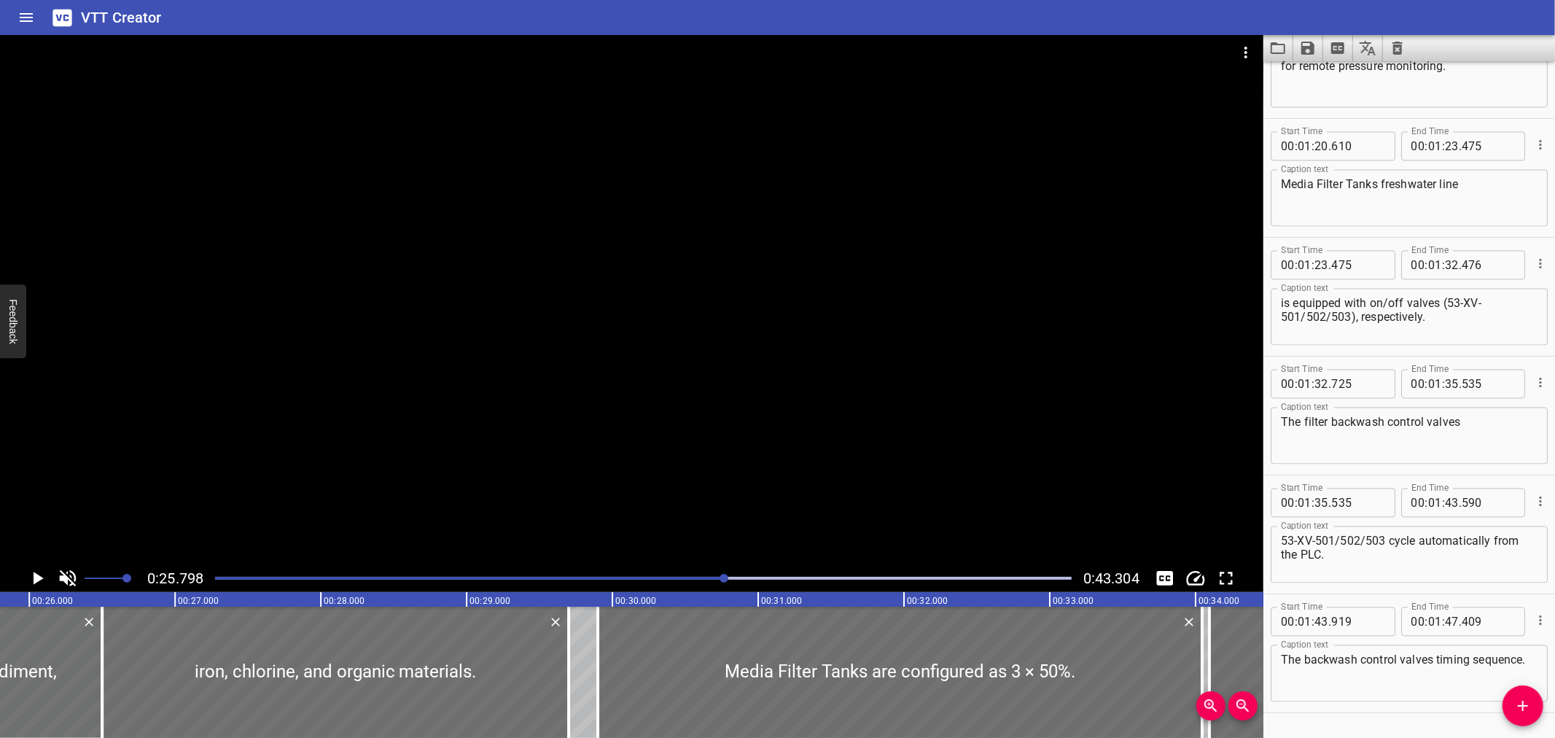
drag, startPoint x: 1546, startPoint y: 572, endPoint x: 1389, endPoint y: 690, distance: 196.3
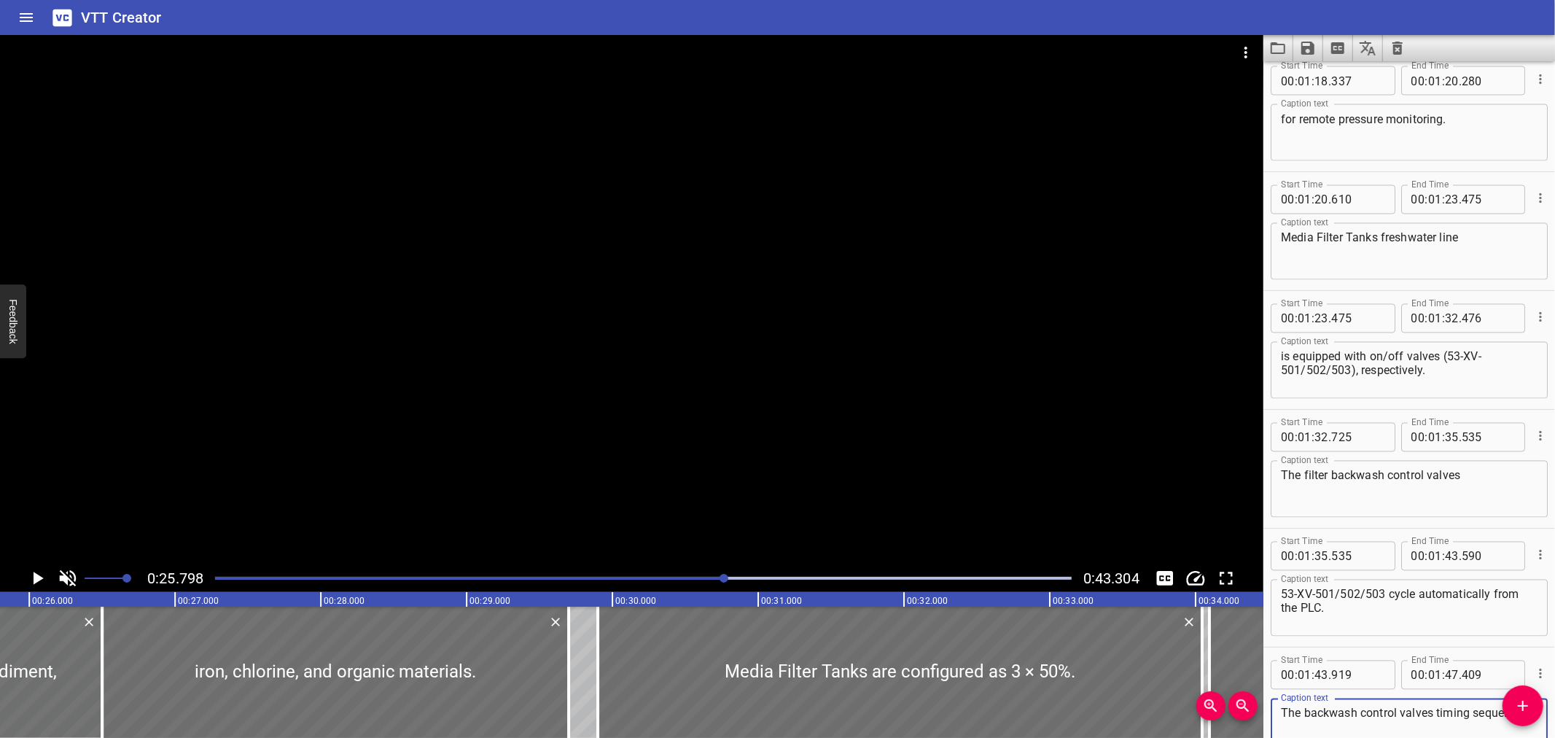
scroll to position [2284, 0]
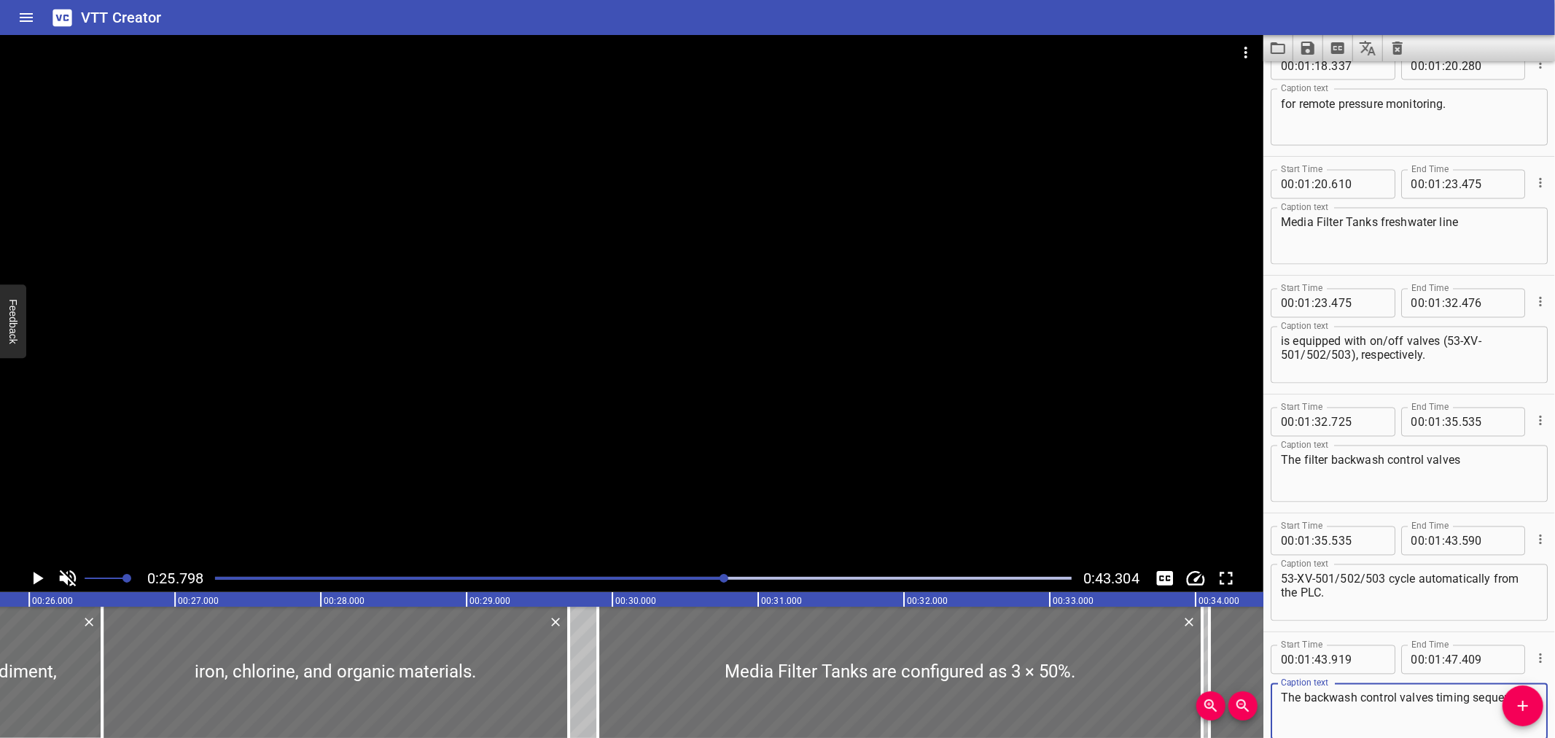
click at [869, 577] on div "Play progress" at bounding box center [643, 578] width 857 height 3
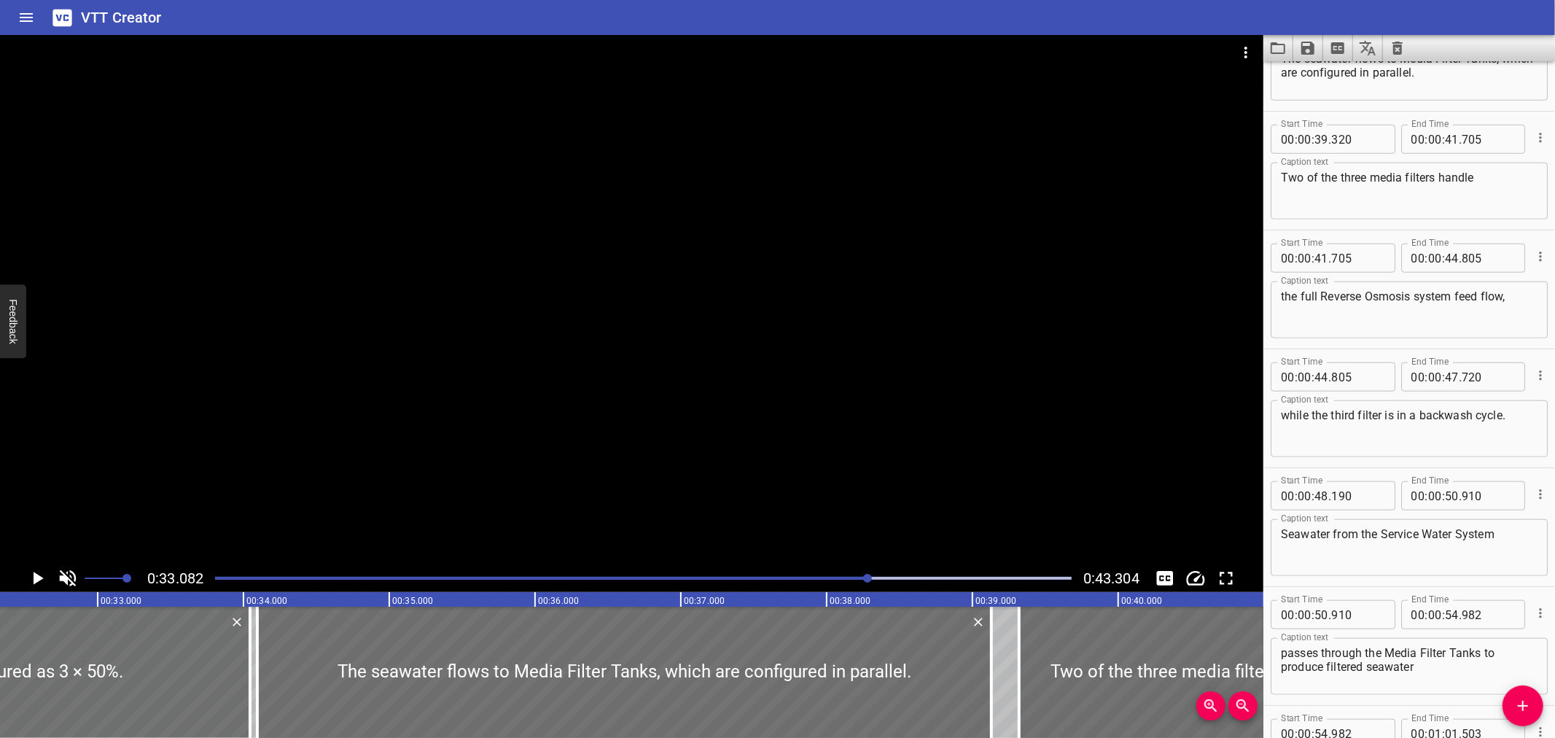
scroll to position [0, 4821]
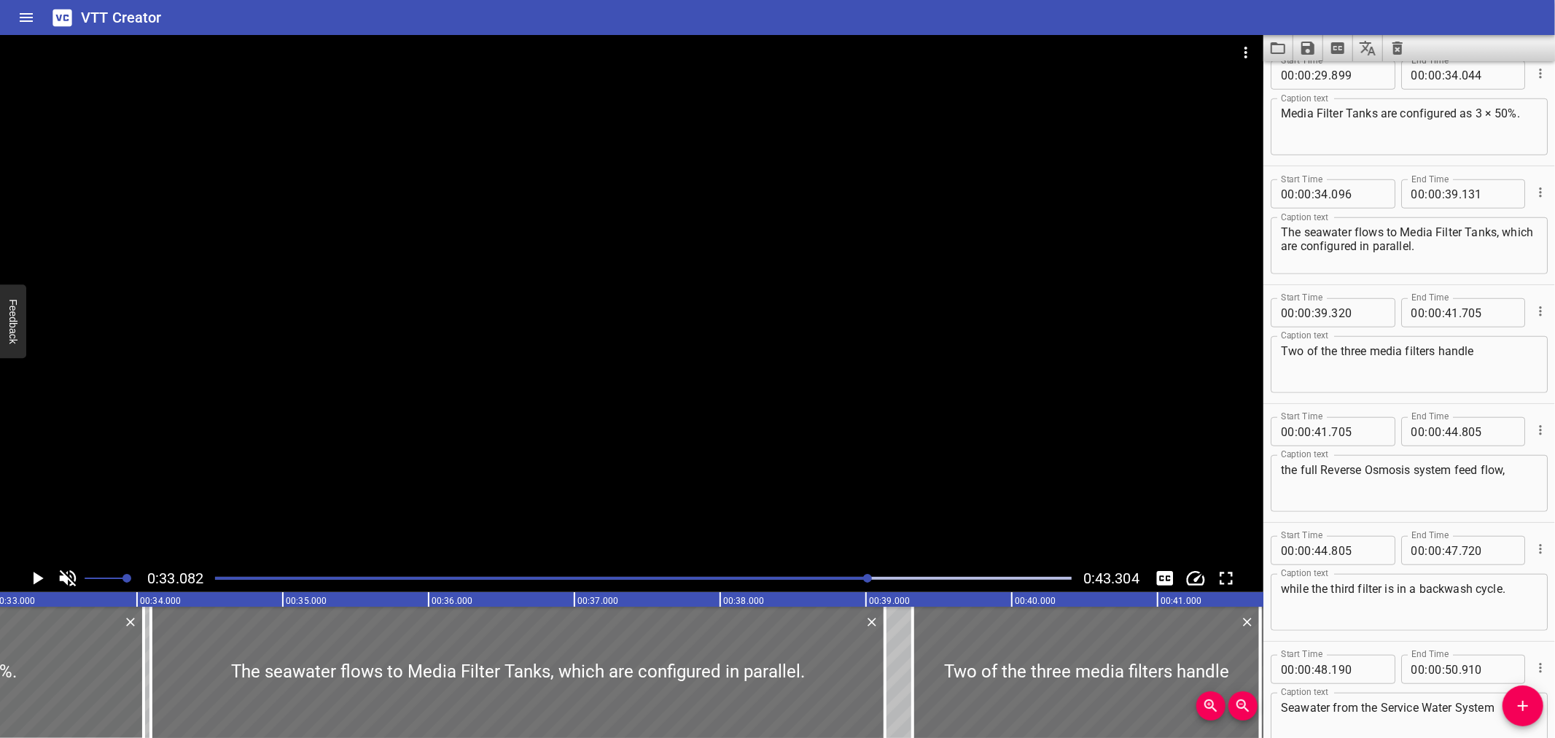
click at [914, 580] on div at bounding box center [643, 578] width 874 height 20
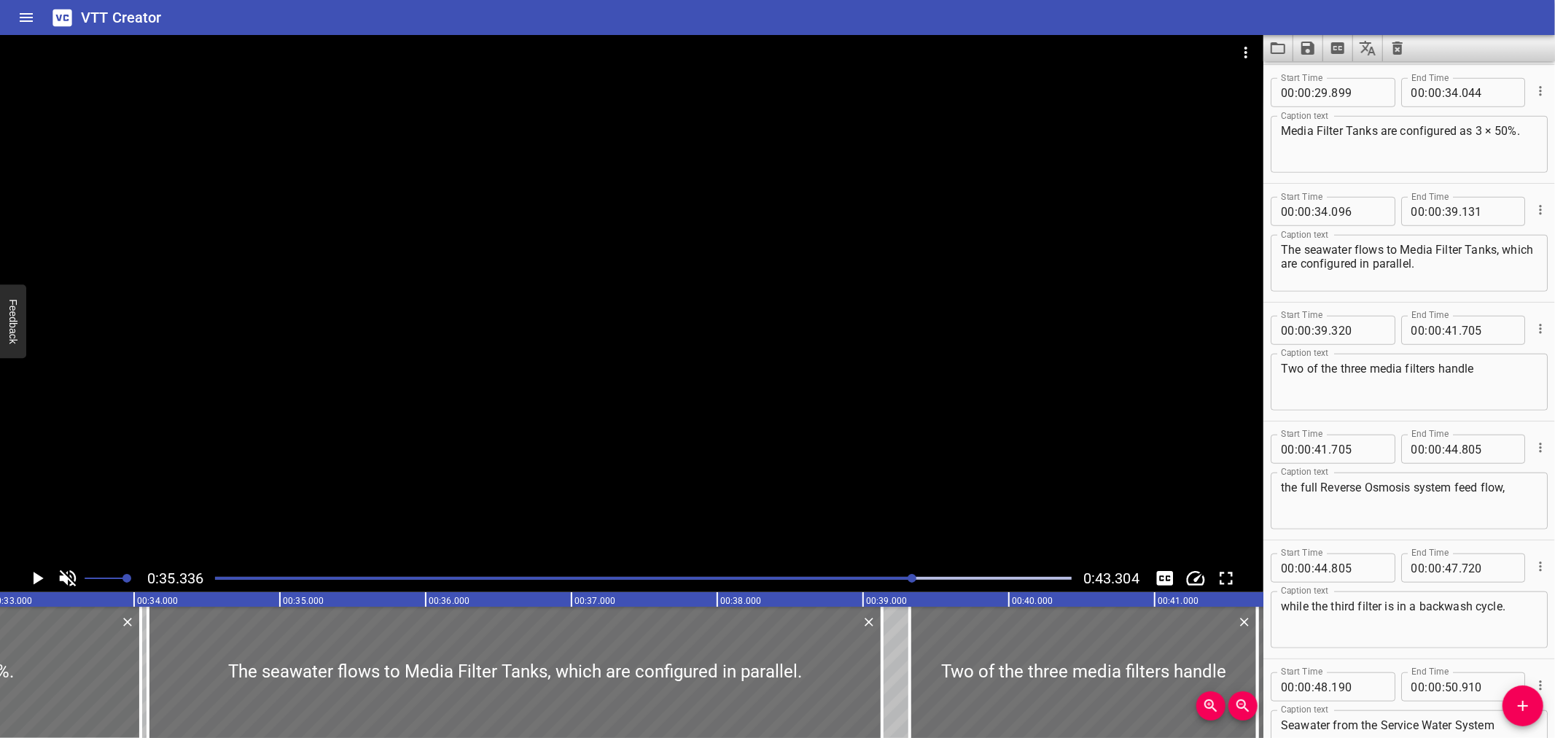
scroll to position [0, 0]
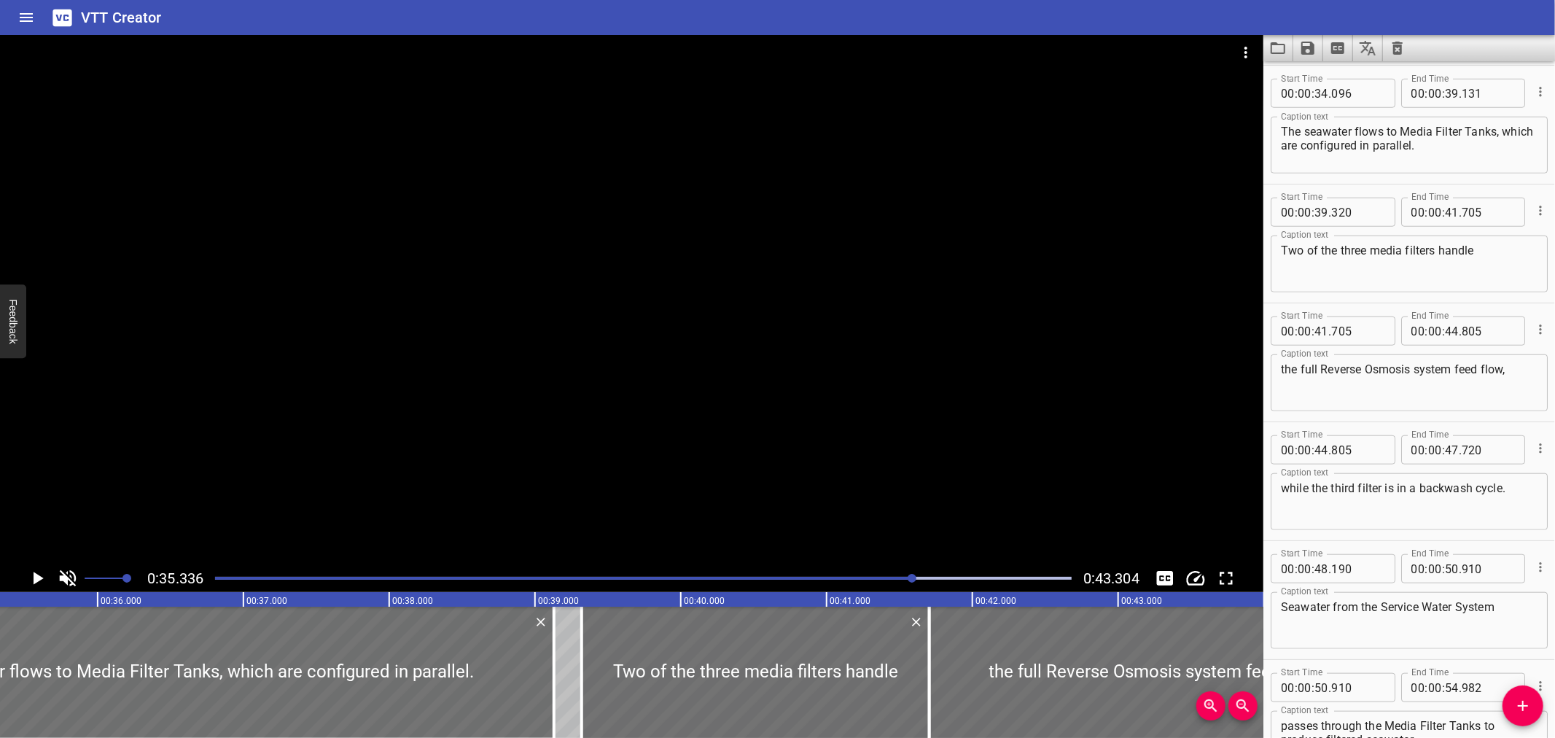
click at [953, 579] on div "Play progress" at bounding box center [643, 578] width 857 height 3
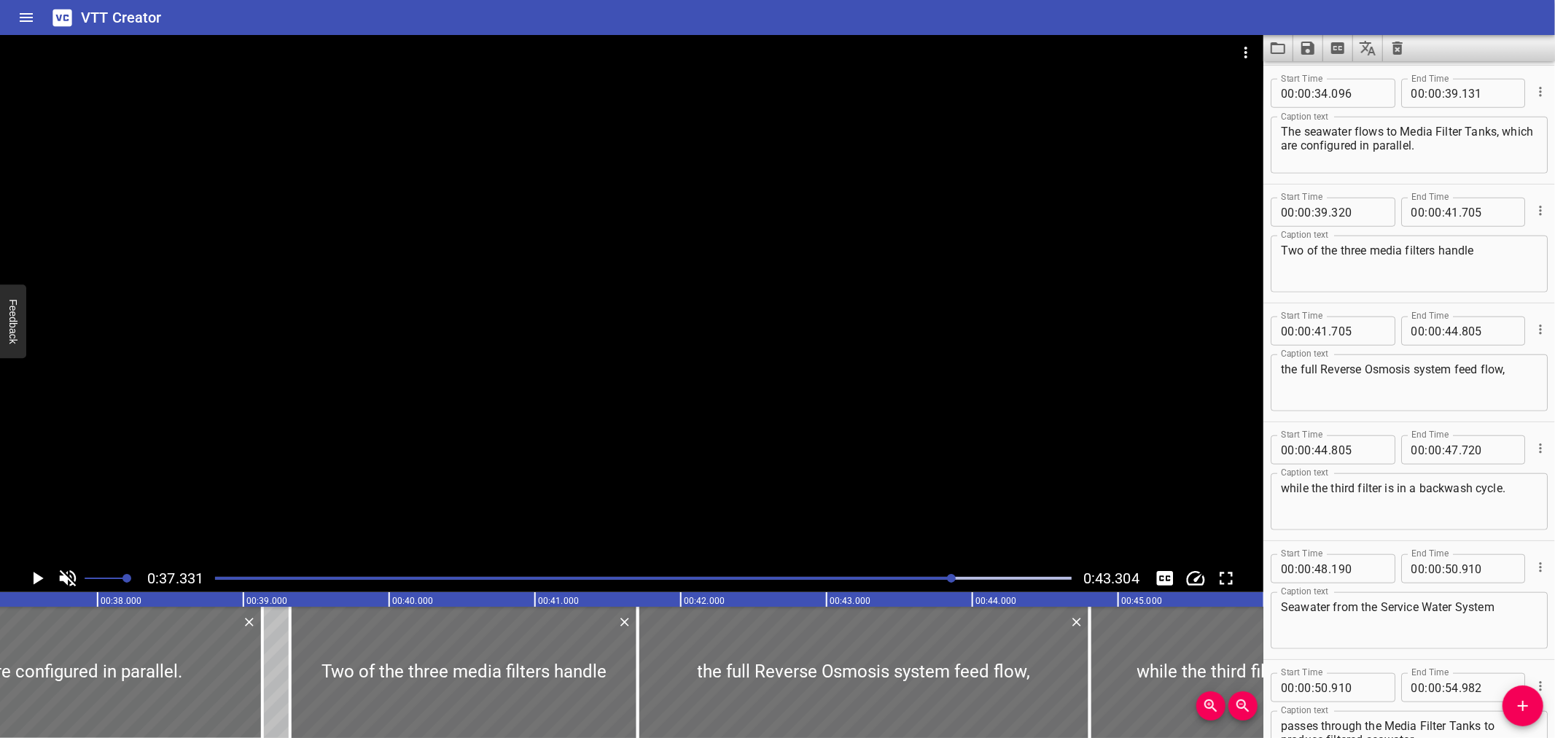
click at [981, 577] on div "Play progress" at bounding box center [643, 578] width 857 height 3
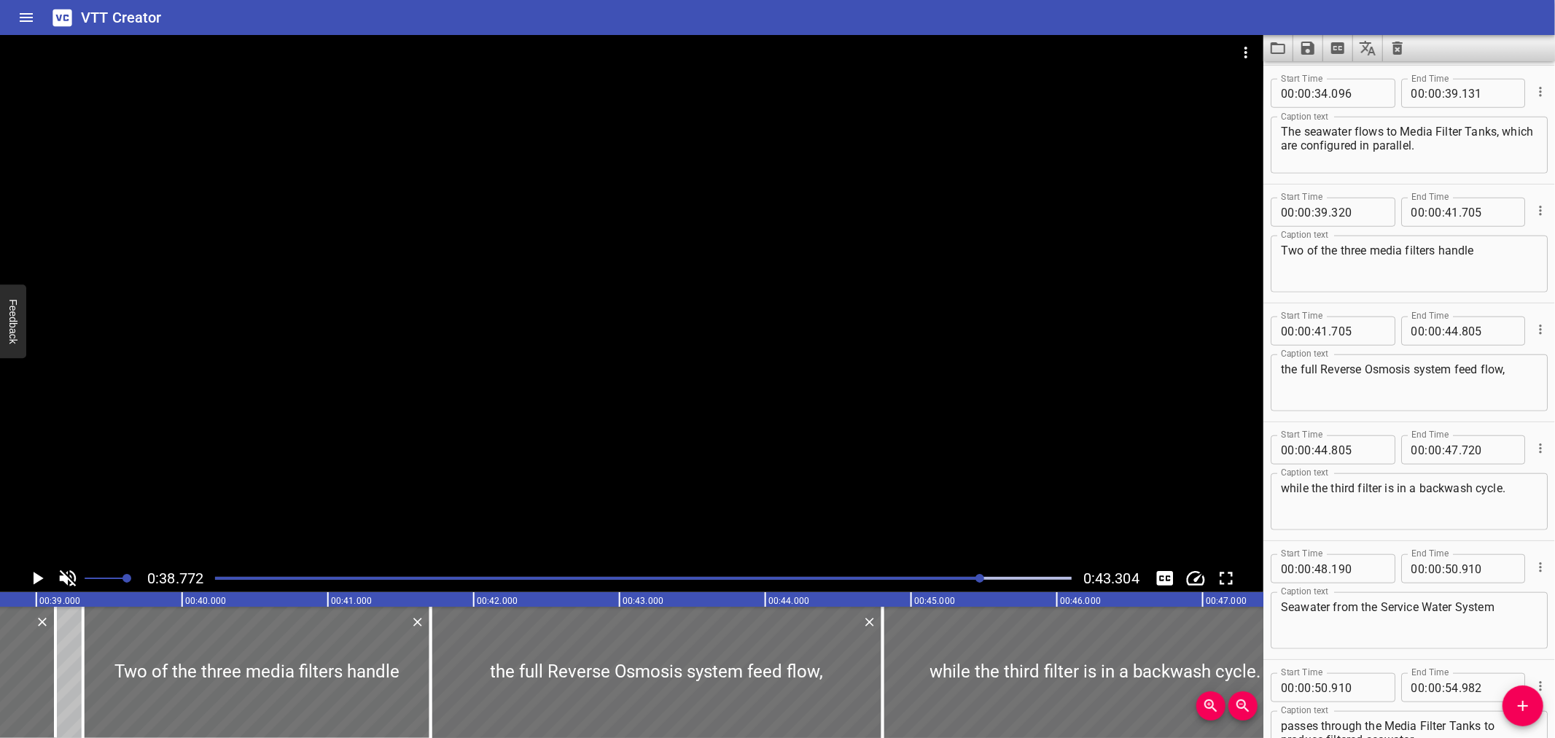
scroll to position [0, 5653]
click at [1231, 51] on button "Video Options" at bounding box center [1245, 52] width 35 height 35
click at [1247, 50] on li "Select New Video File..." at bounding box center [1300, 54] width 145 height 26
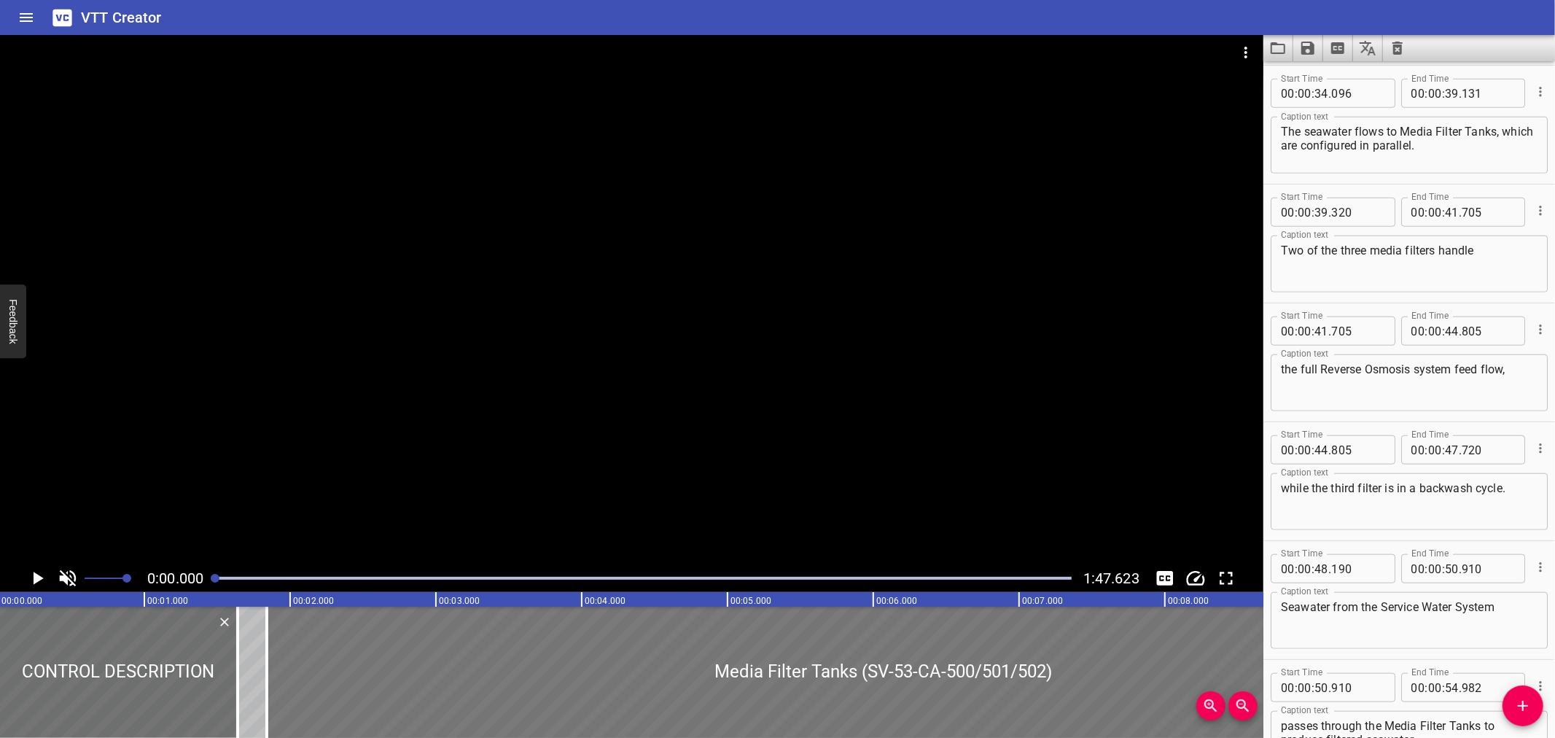
scroll to position [0, 0]
click at [835, 584] on div at bounding box center [643, 578] width 874 height 20
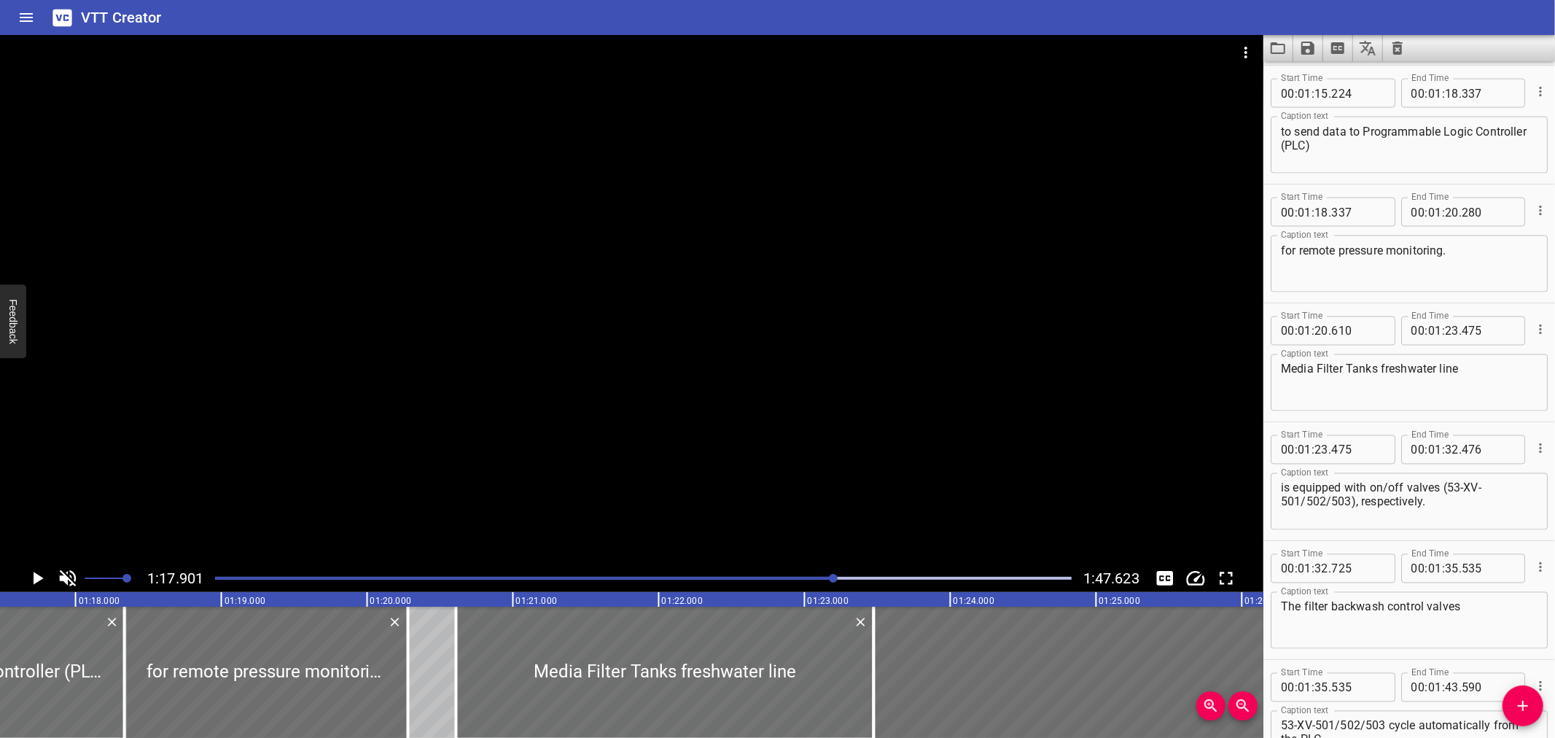
scroll to position [0, 11379]
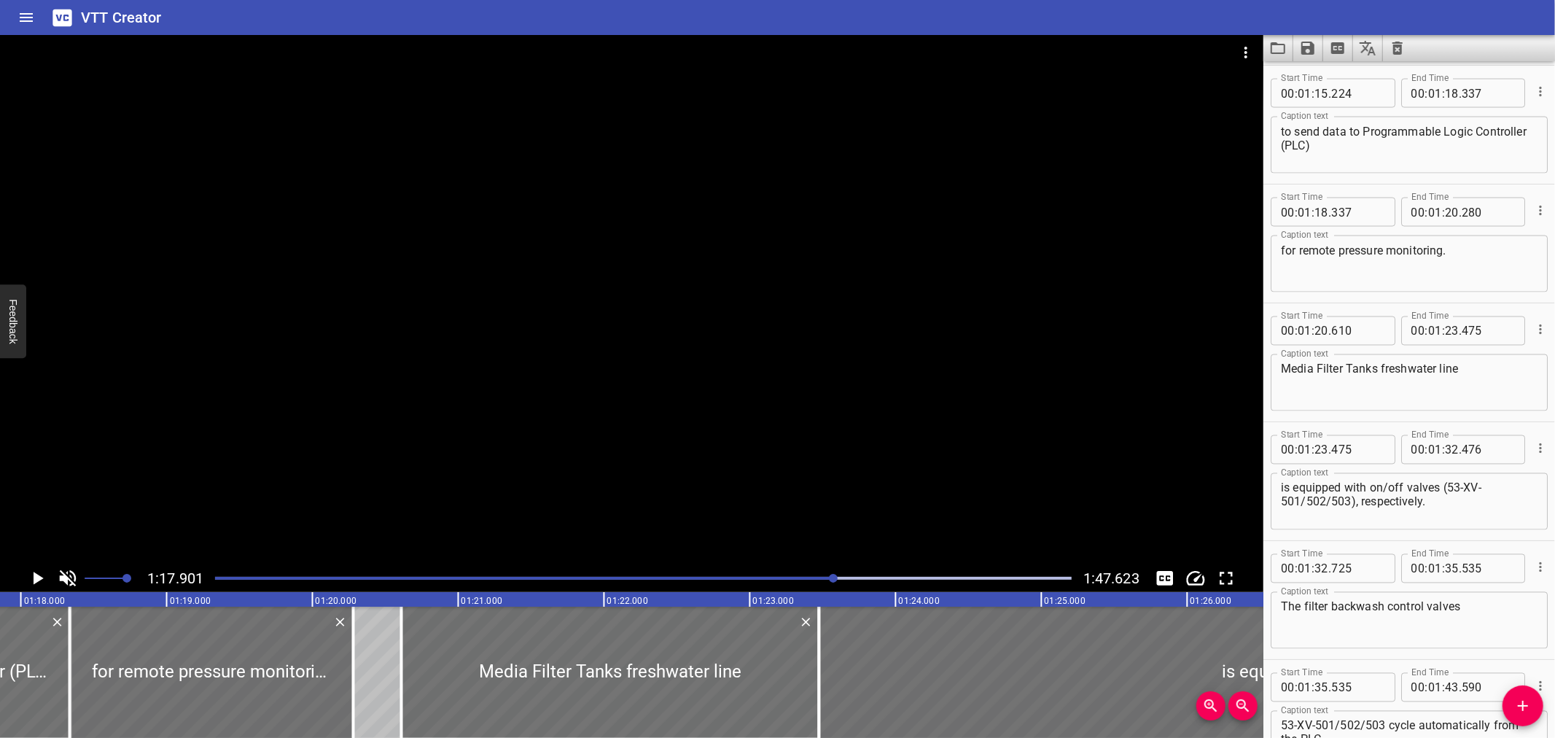
click at [865, 582] on div at bounding box center [643, 578] width 874 height 20
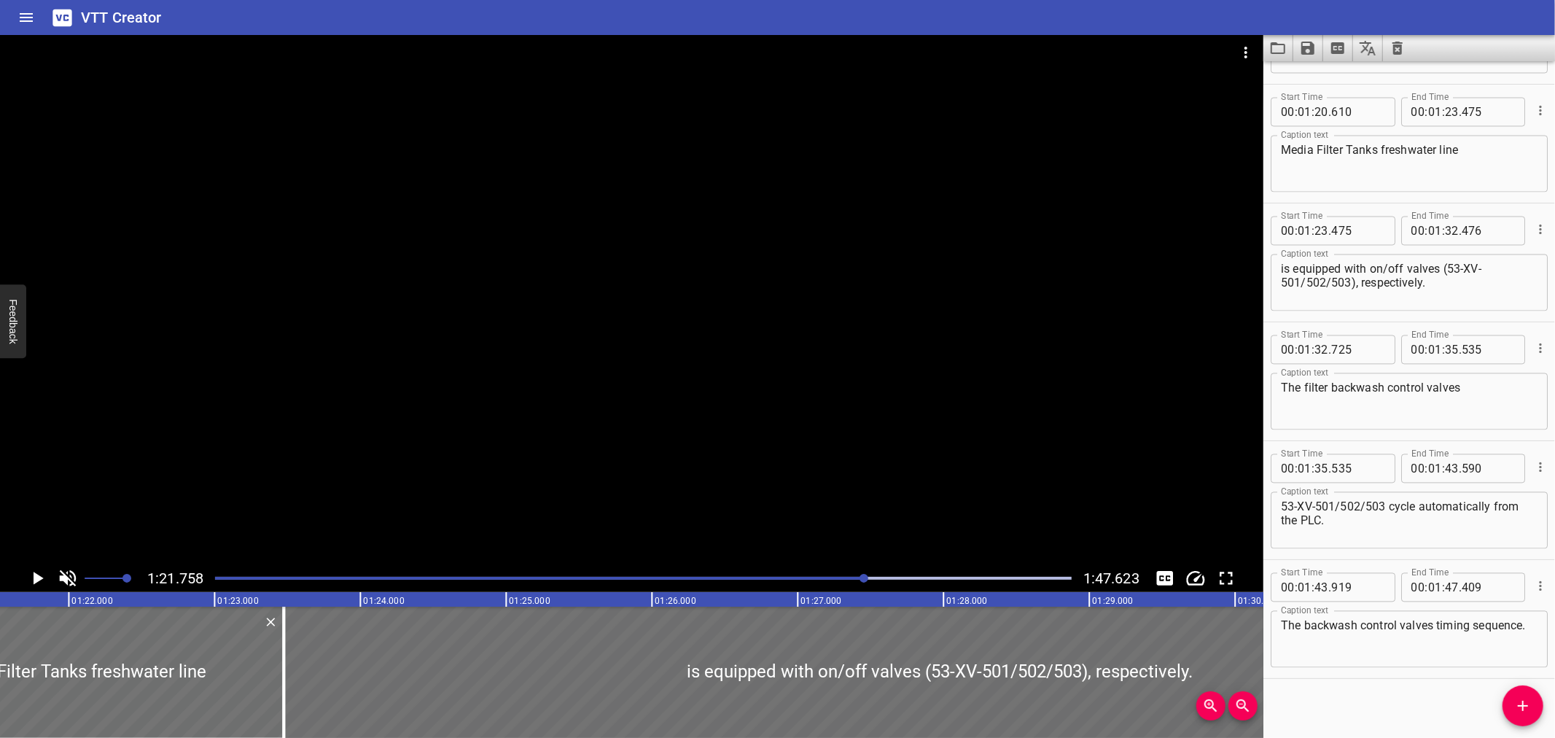
scroll to position [2360, 0]
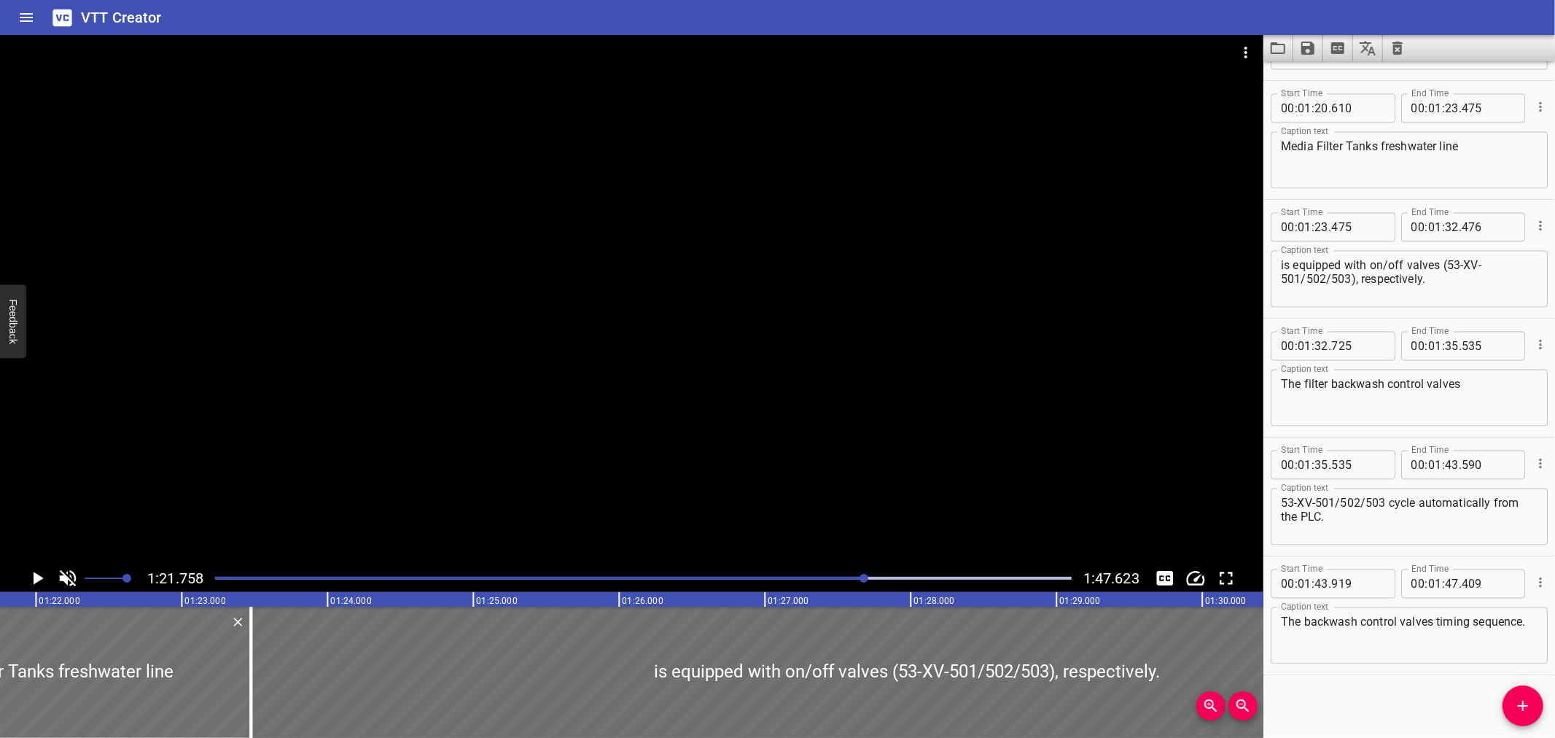
click at [930, 580] on div at bounding box center [643, 578] width 874 height 20
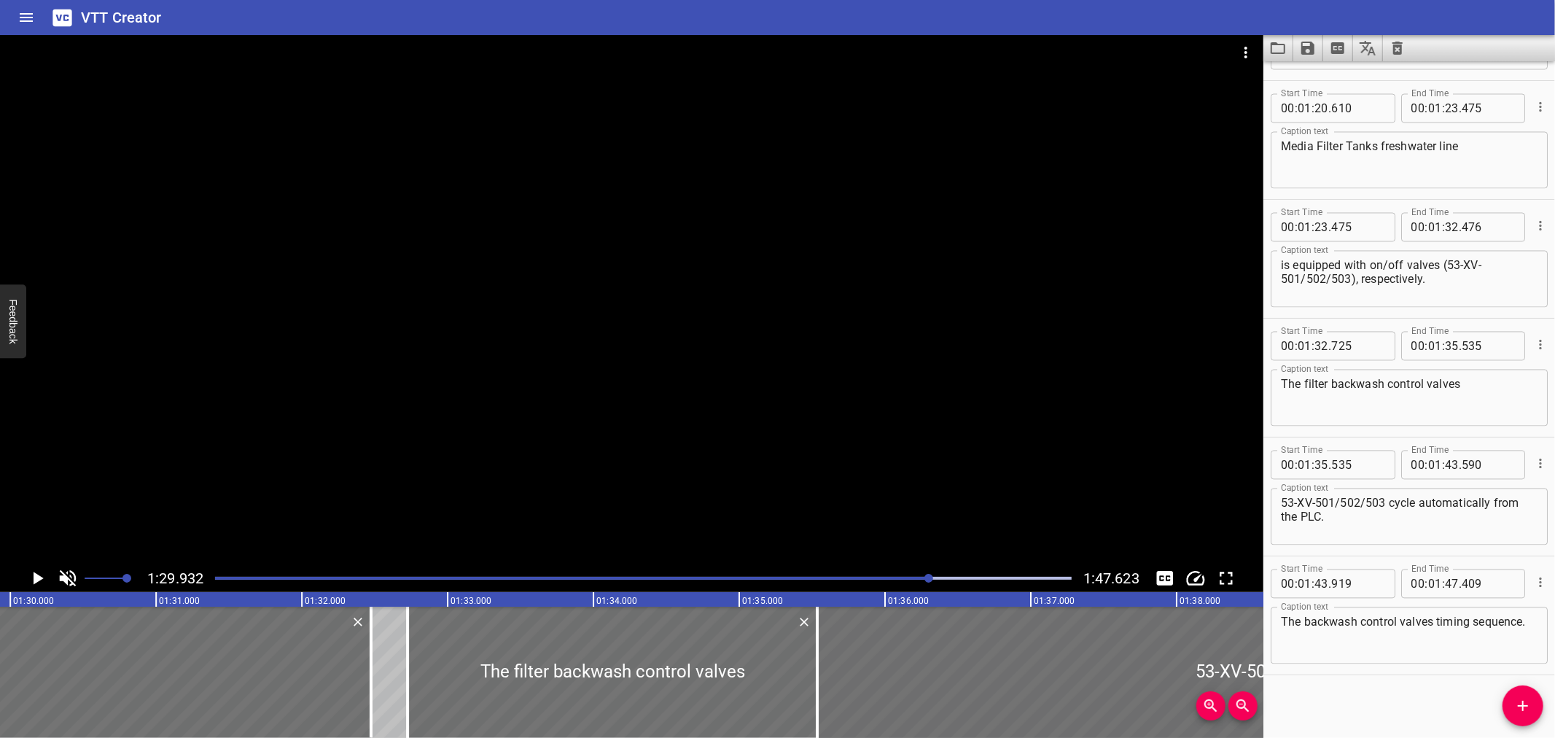
click at [939, 580] on div at bounding box center [643, 578] width 874 height 20
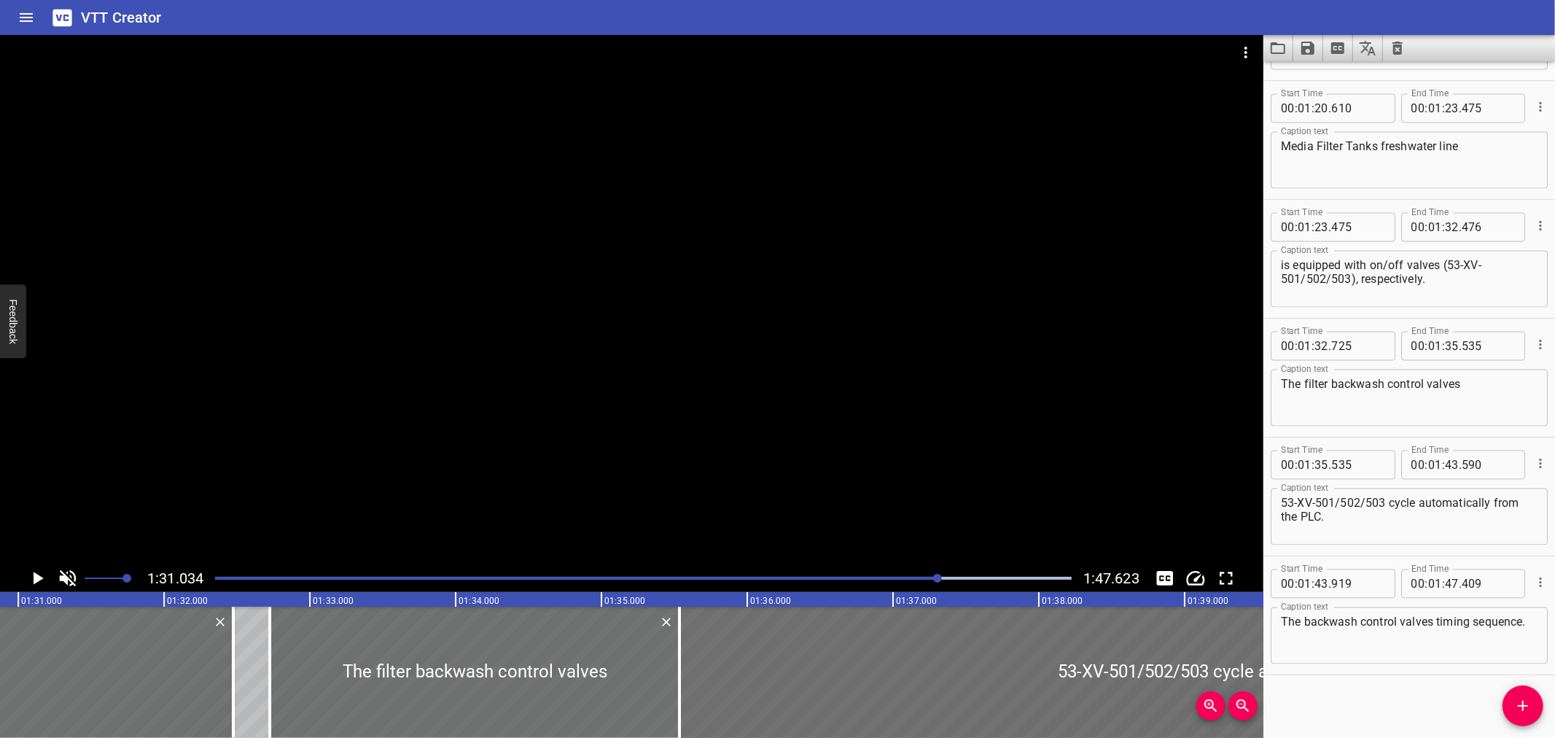
scroll to position [0, 13273]
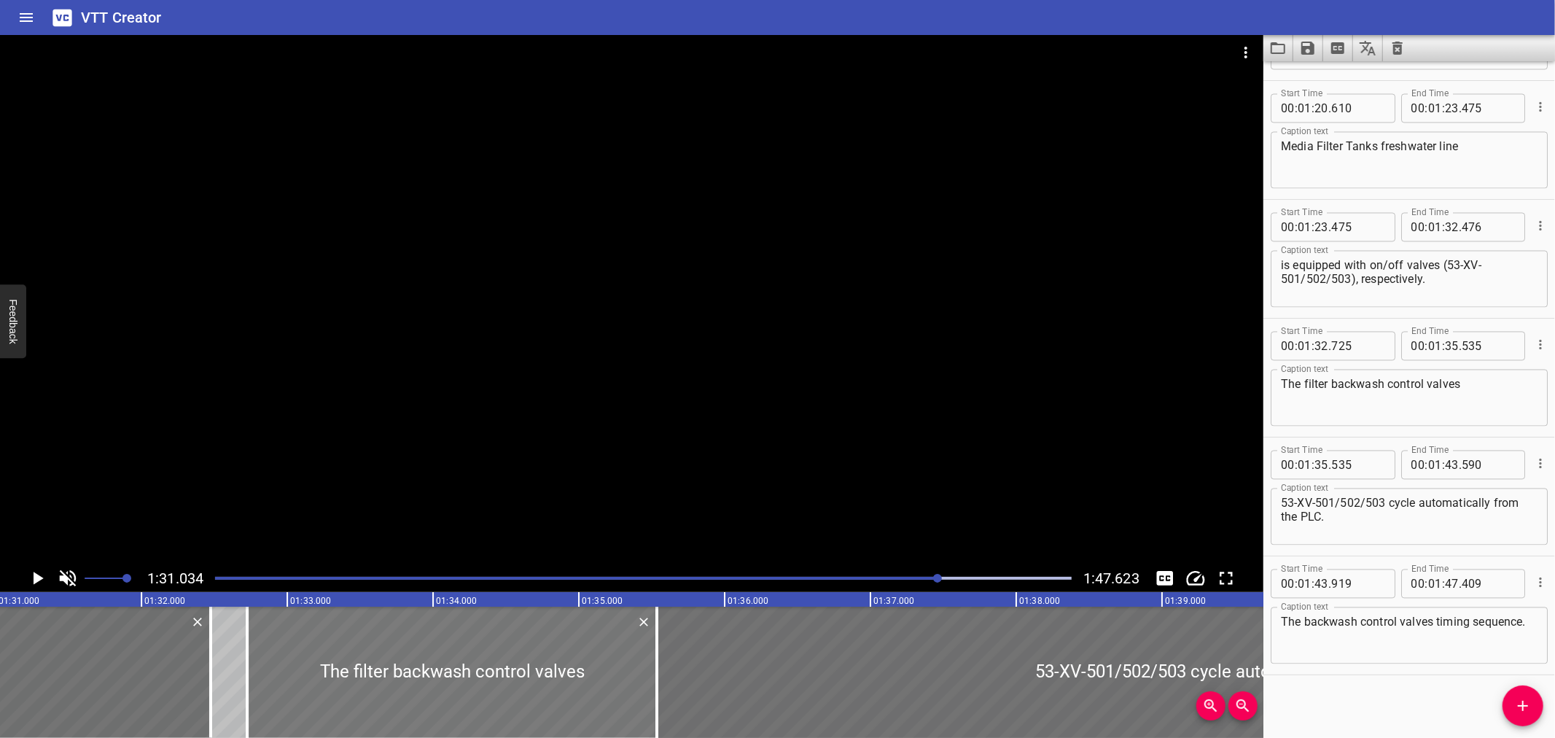
click at [377, 710] on div at bounding box center [452, 672] width 410 height 131
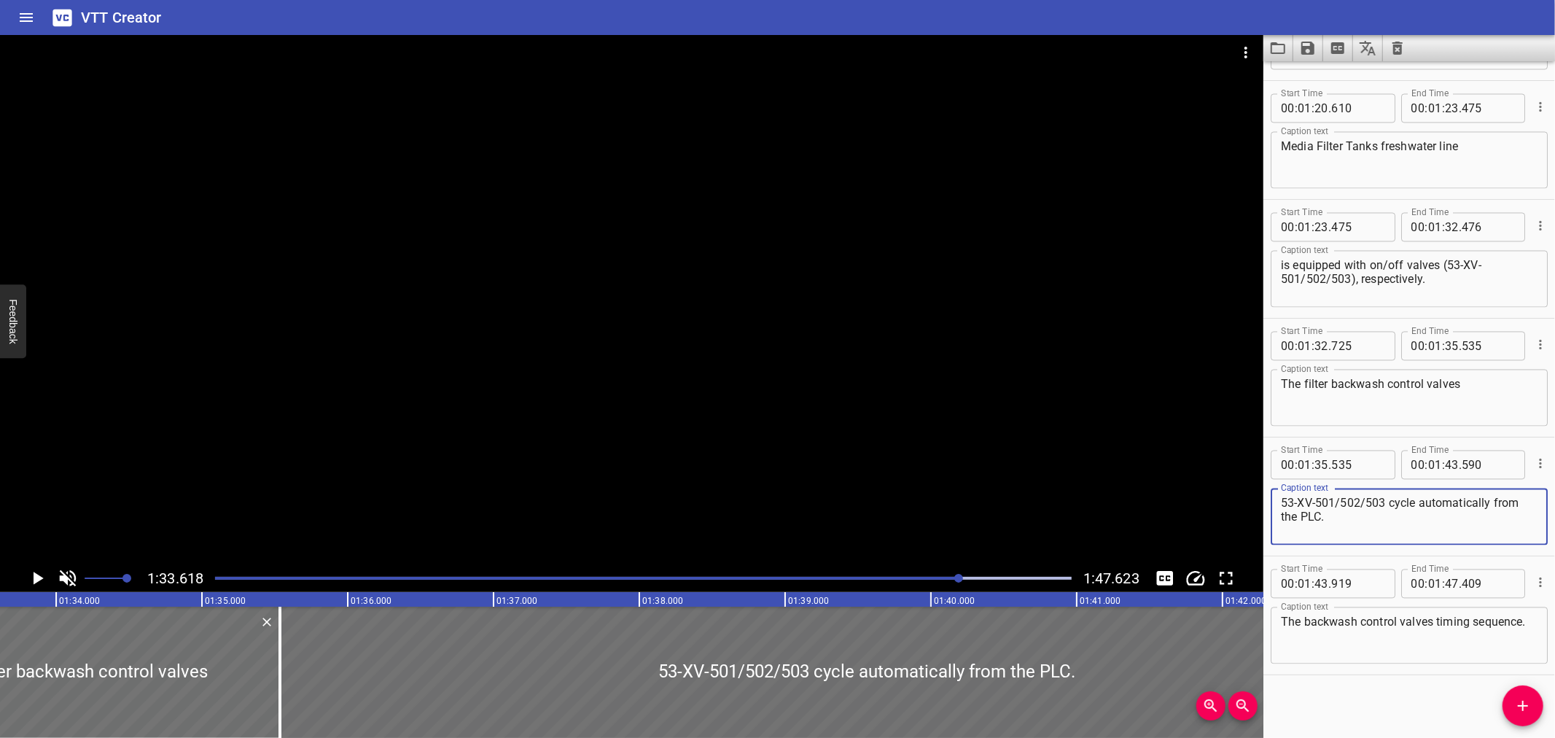
drag, startPoint x: 1382, startPoint y: 499, endPoint x: 1259, endPoint y: 499, distance: 123.2
click at [1259, 499] on main "1:33.618 1:47.623 00:00.000 00:01.000 00:02.000 00:03.000 00:04.000 00:05.000 0…" at bounding box center [777, 386] width 1555 height 703
type textarea "cycle automatically from the PLC."
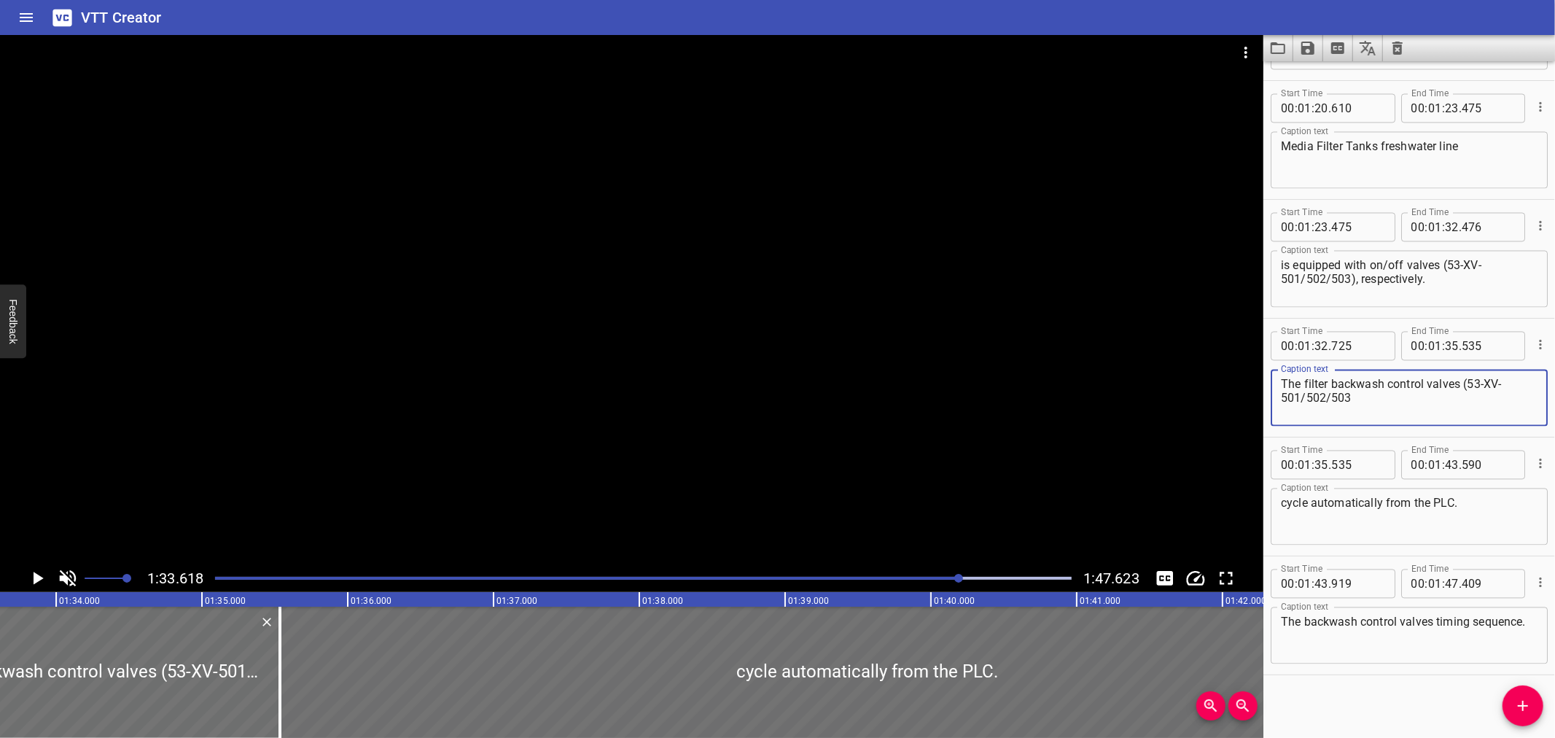
type textarea "The filter backwash control valves (53-XV-501/502/503)"
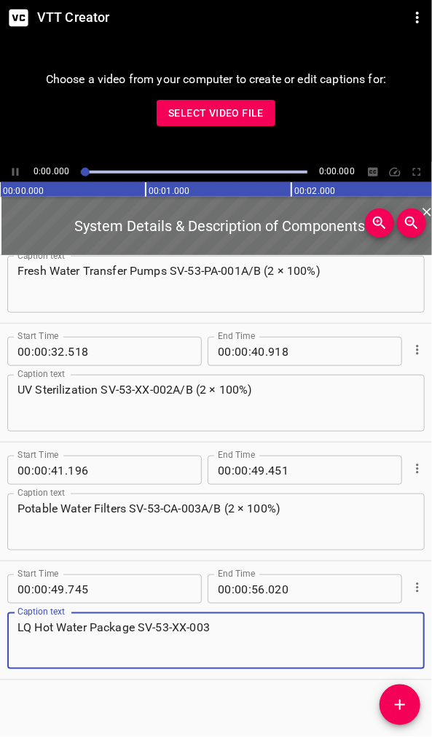
scroll to position [536, 0]
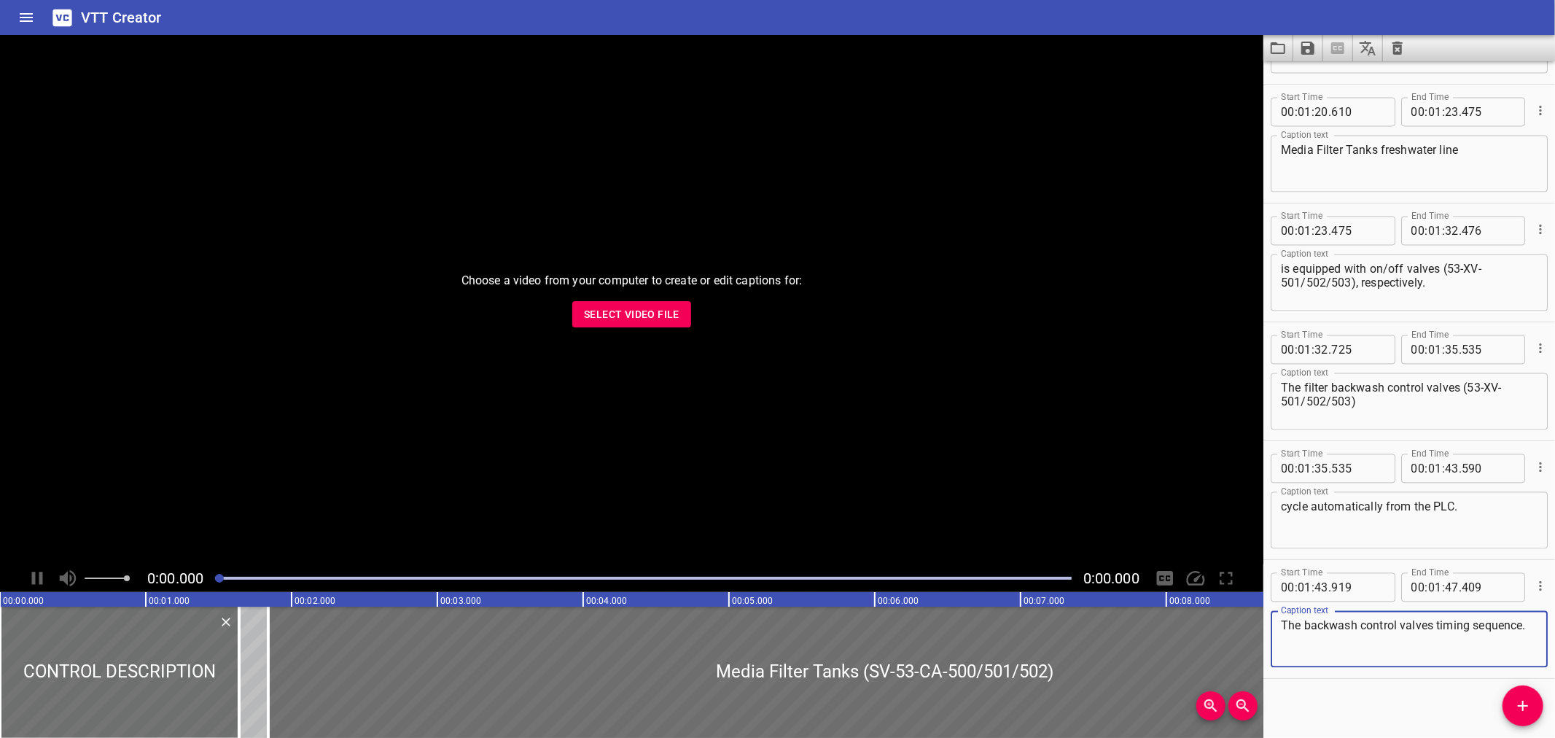
scroll to position [2360, 0]
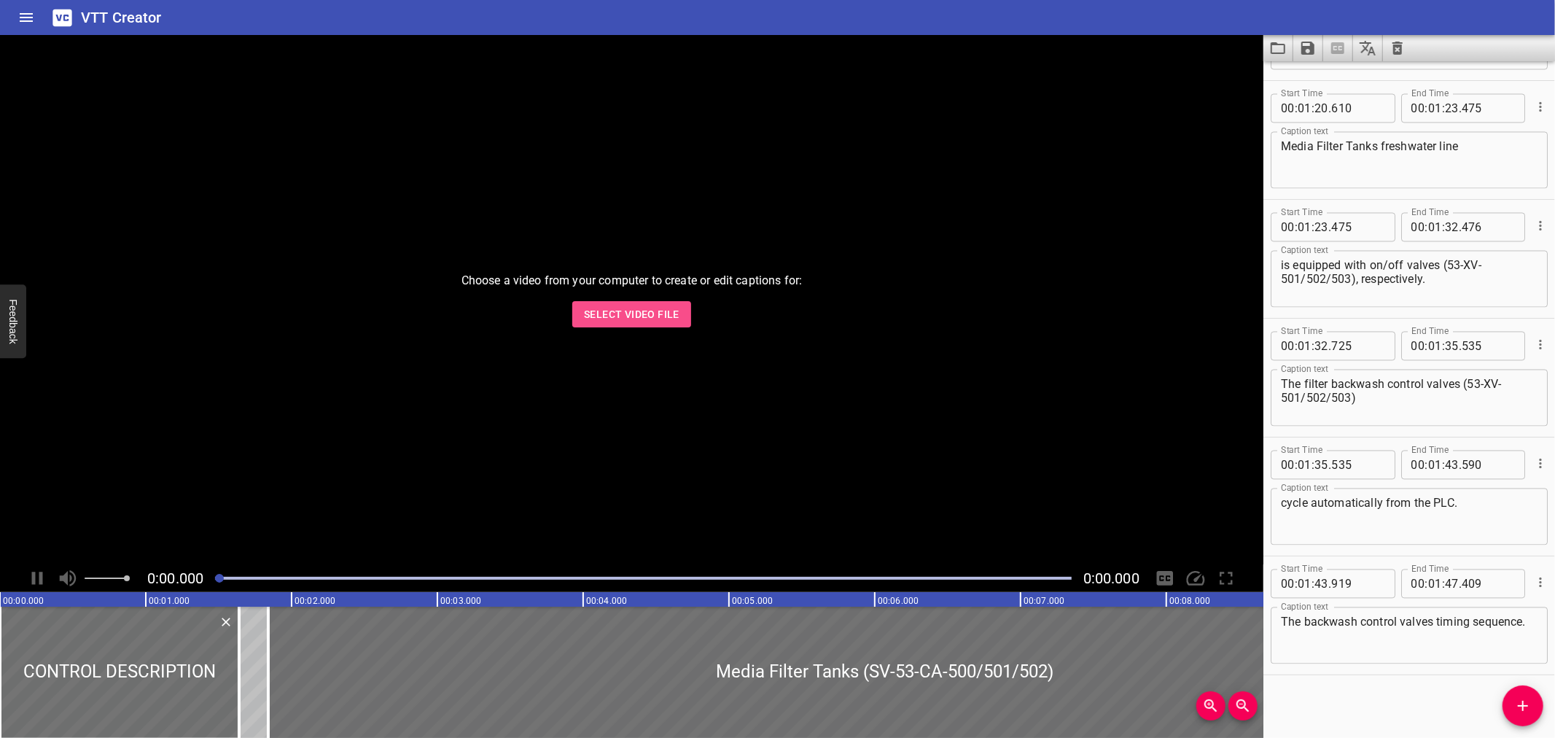
click at [630, 305] on span "Select Video File" at bounding box center [632, 314] width 96 height 18
click at [904, 574] on div at bounding box center [643, 578] width 874 height 20
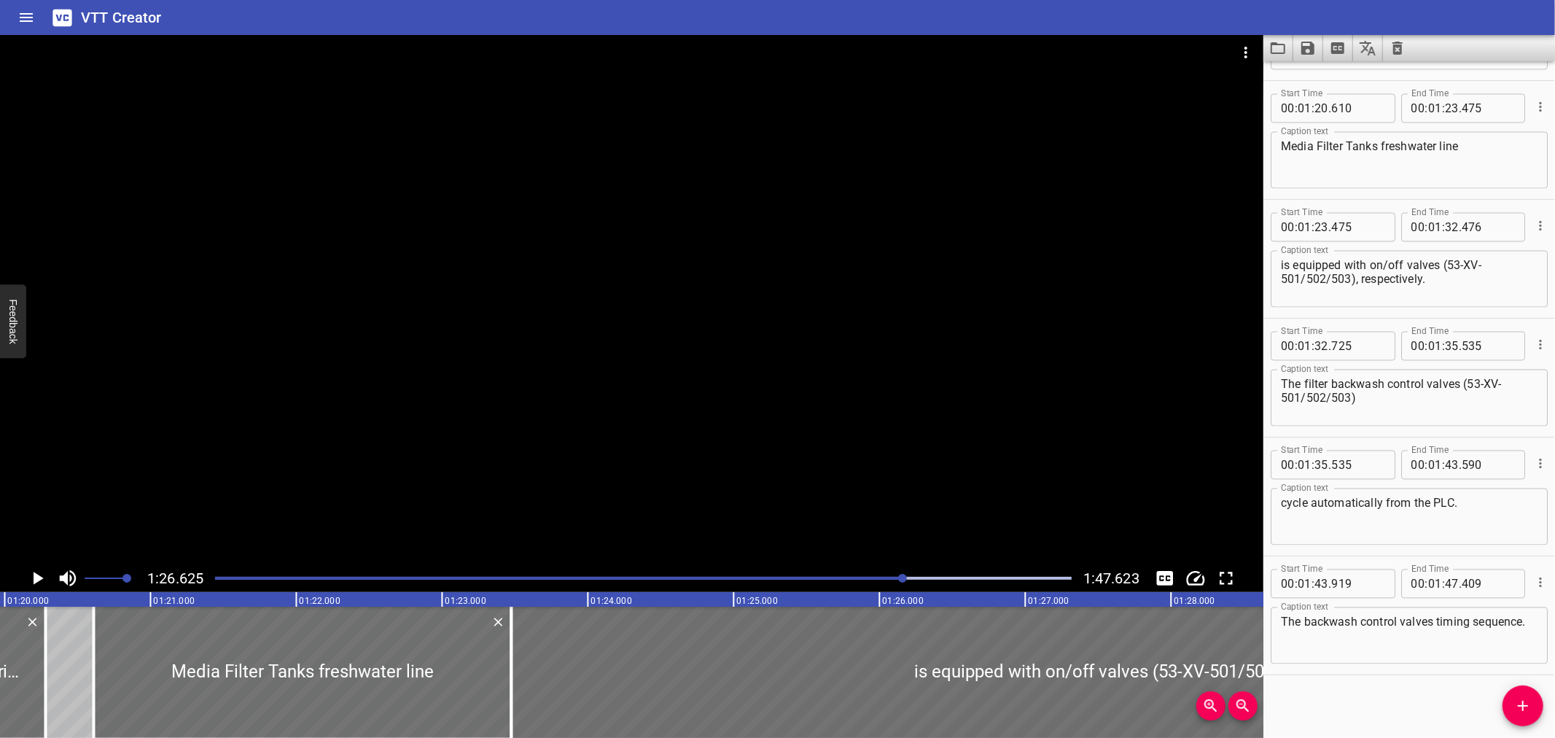
click at [934, 573] on div at bounding box center [643, 578] width 874 height 20
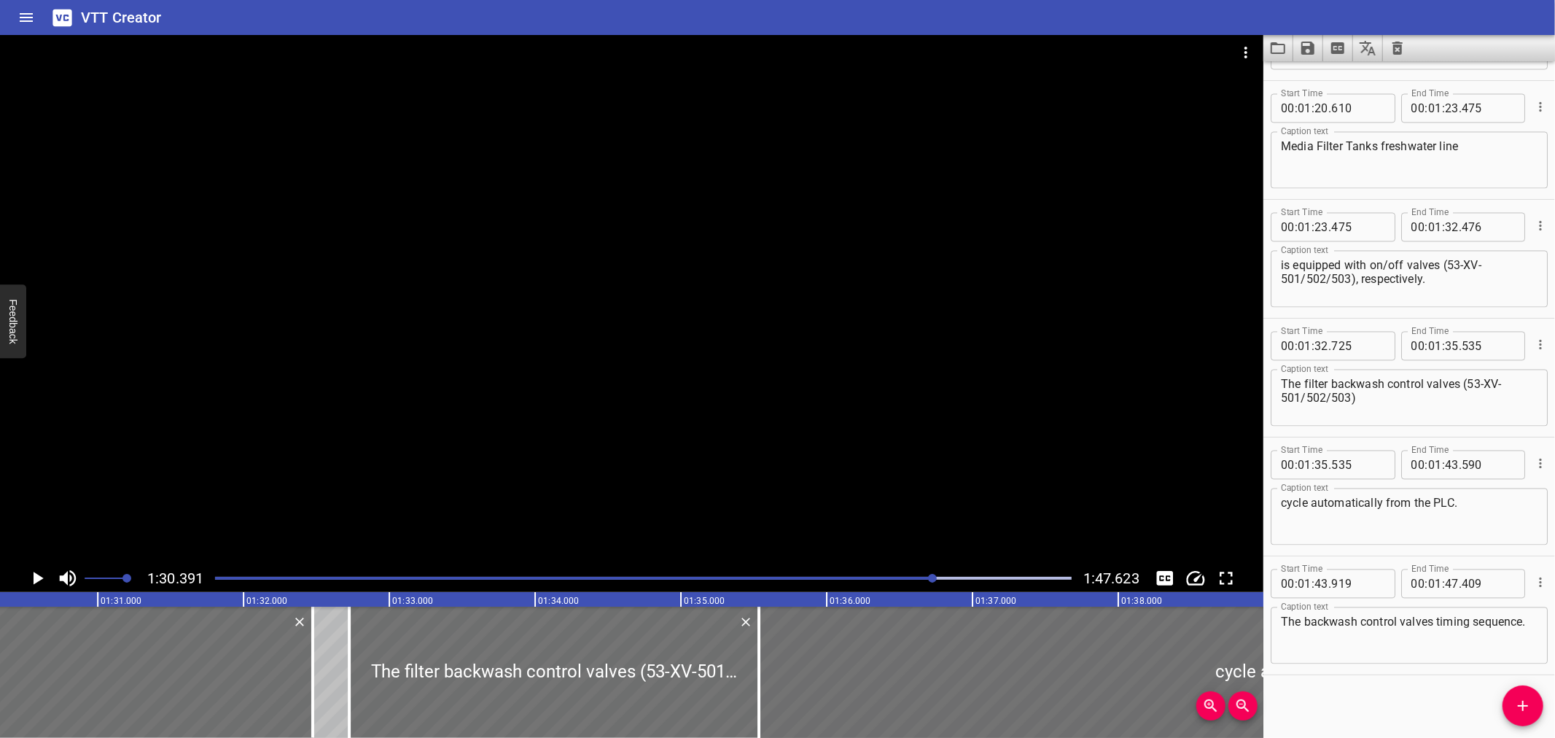
scroll to position [0, 13179]
click at [537, 658] on div at bounding box center [546, 672] width 410 height 131
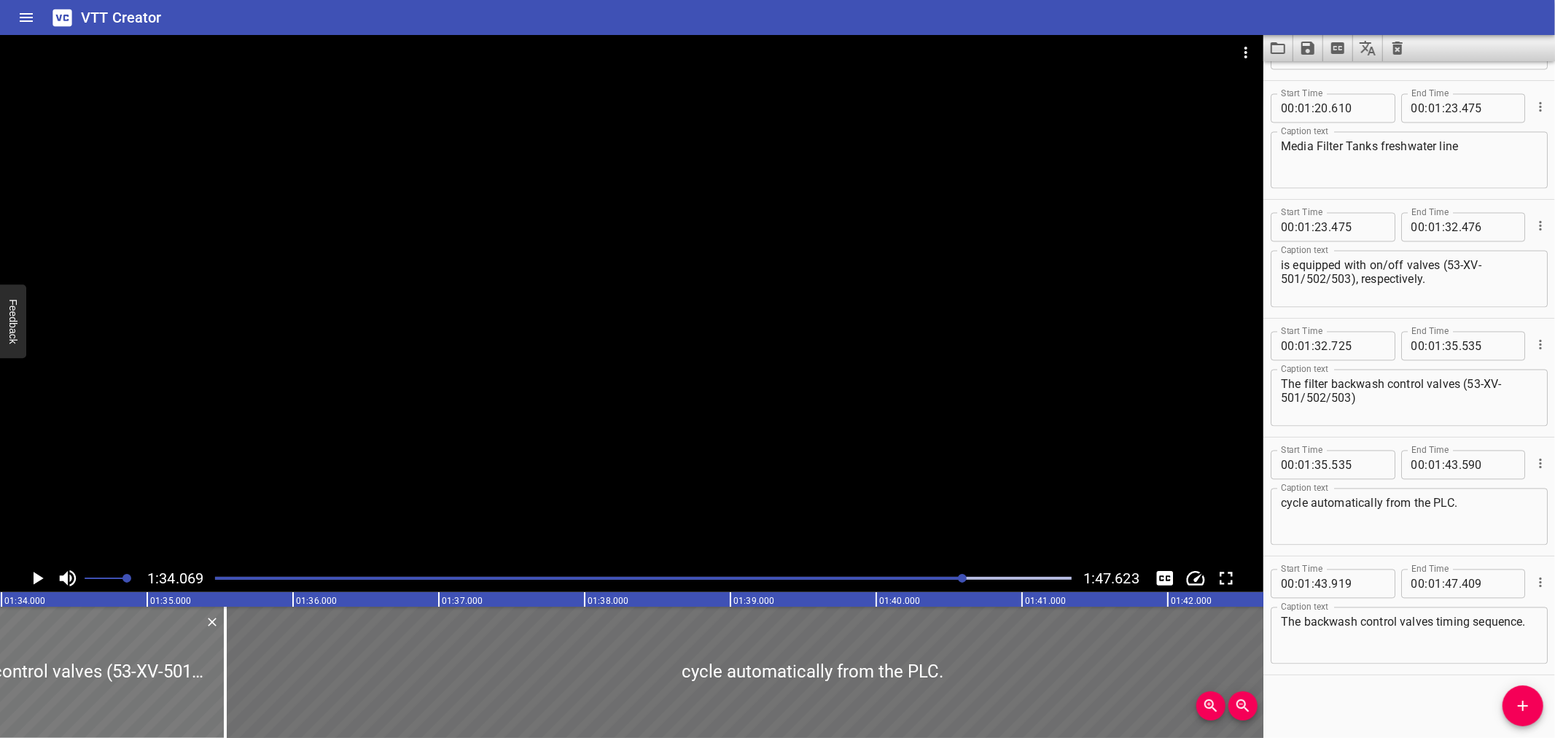
scroll to position [0, 13716]
click at [174, 528] on div at bounding box center [631, 299] width 1263 height 529
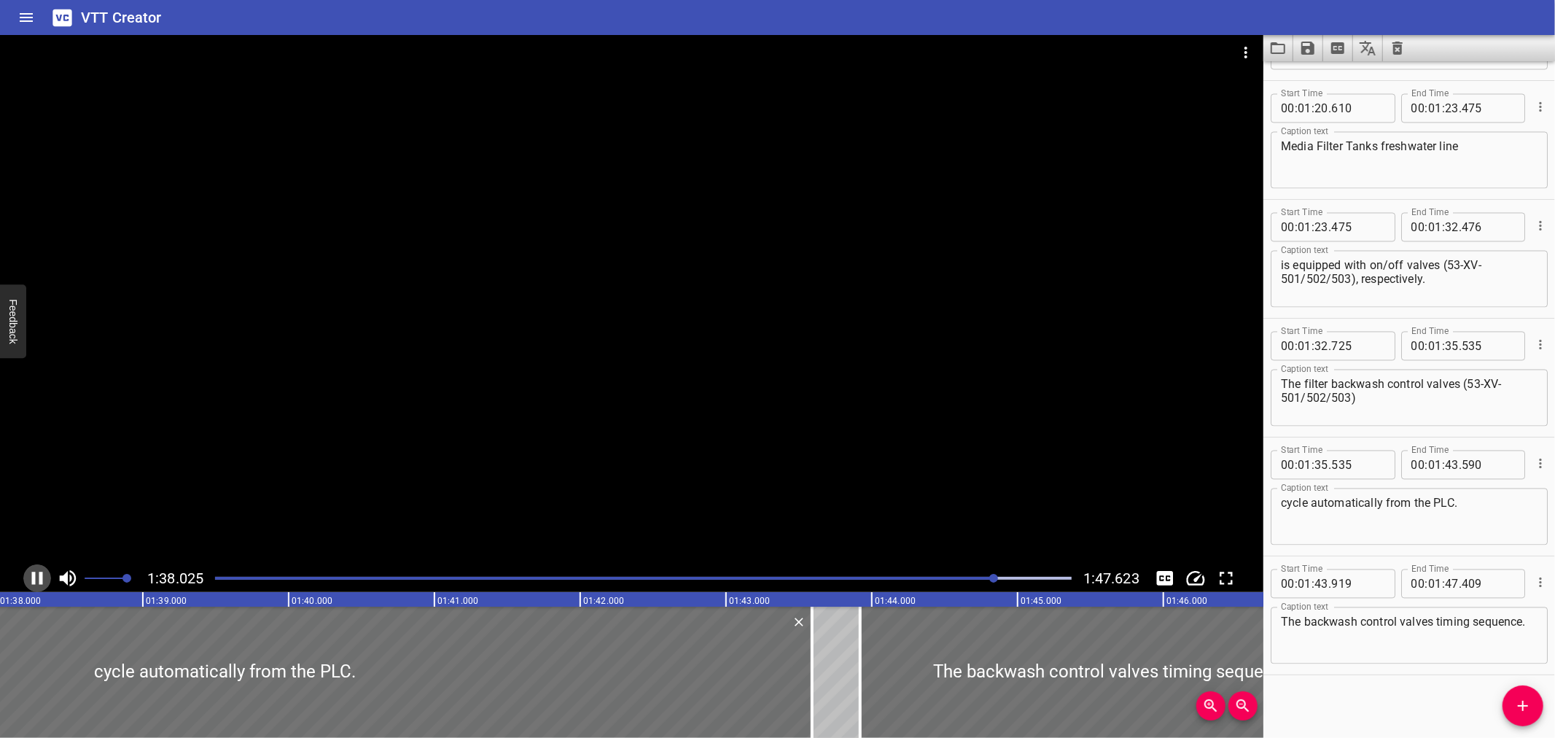
click at [37, 576] on icon "Play/Pause" at bounding box center [37, 578] width 22 height 22
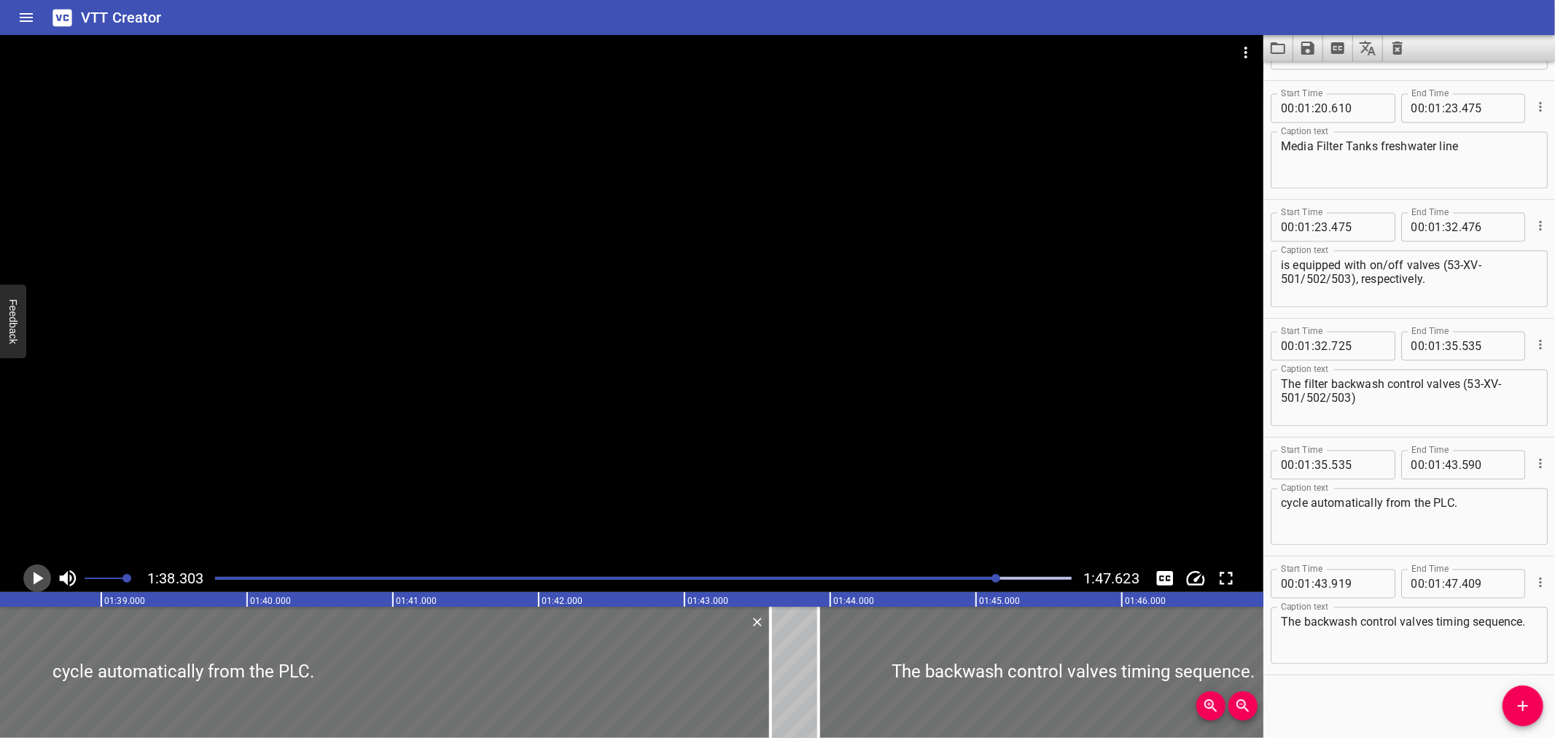
click at [38, 576] on icon "Play/Pause" at bounding box center [39, 578] width 10 height 13
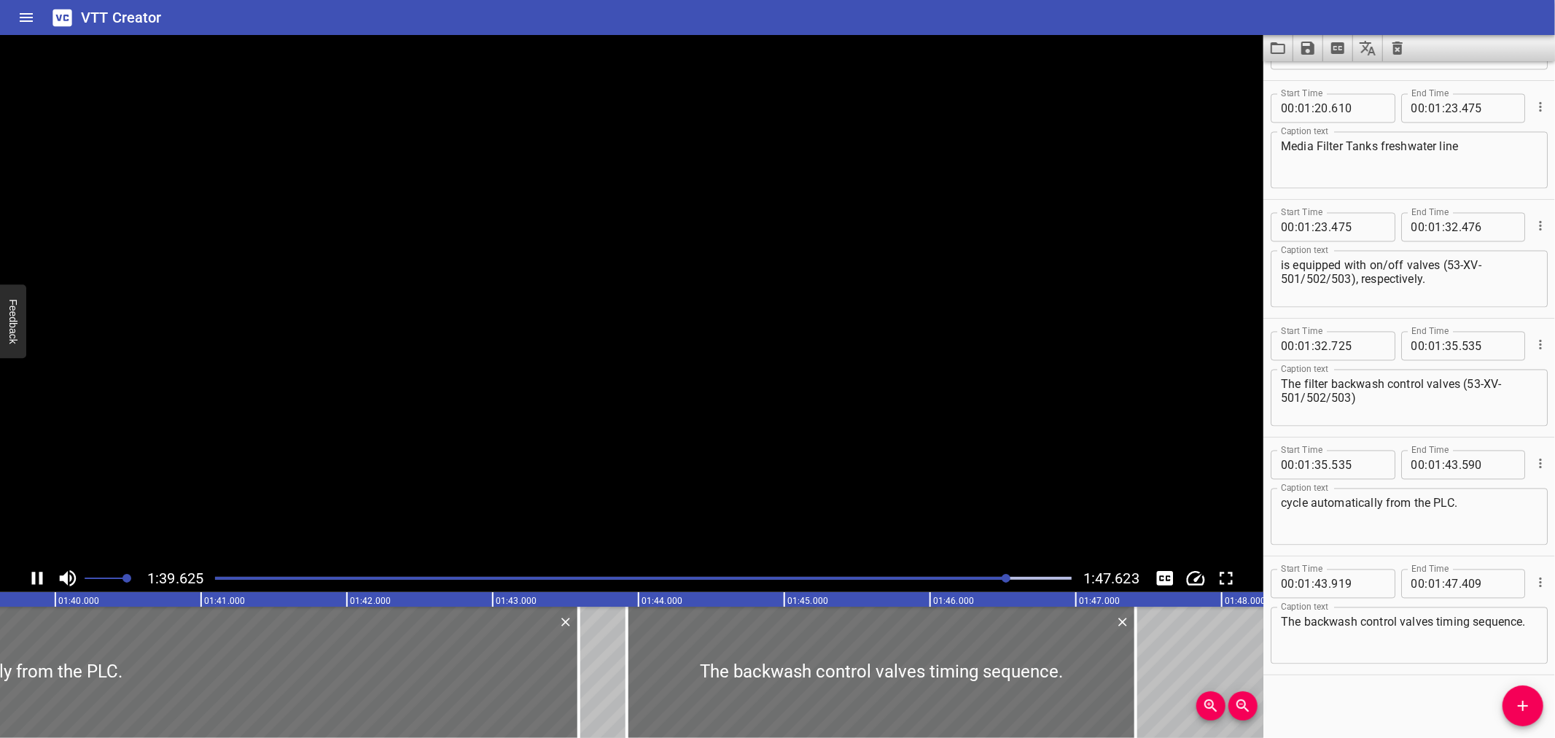
click at [38, 576] on icon "Play/Pause" at bounding box center [37, 578] width 22 height 22
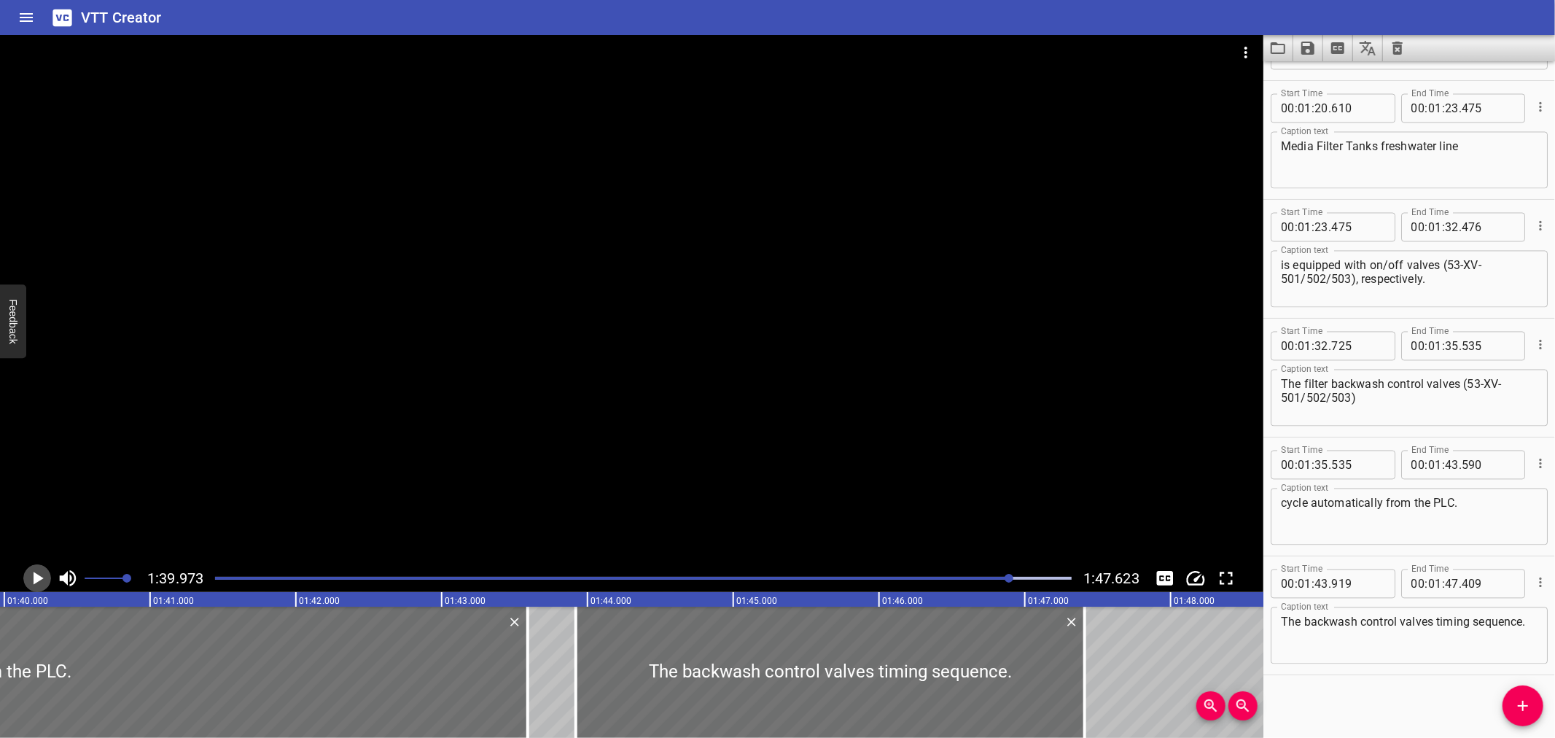
click at [38, 576] on icon "Play/Pause" at bounding box center [39, 578] width 10 height 13
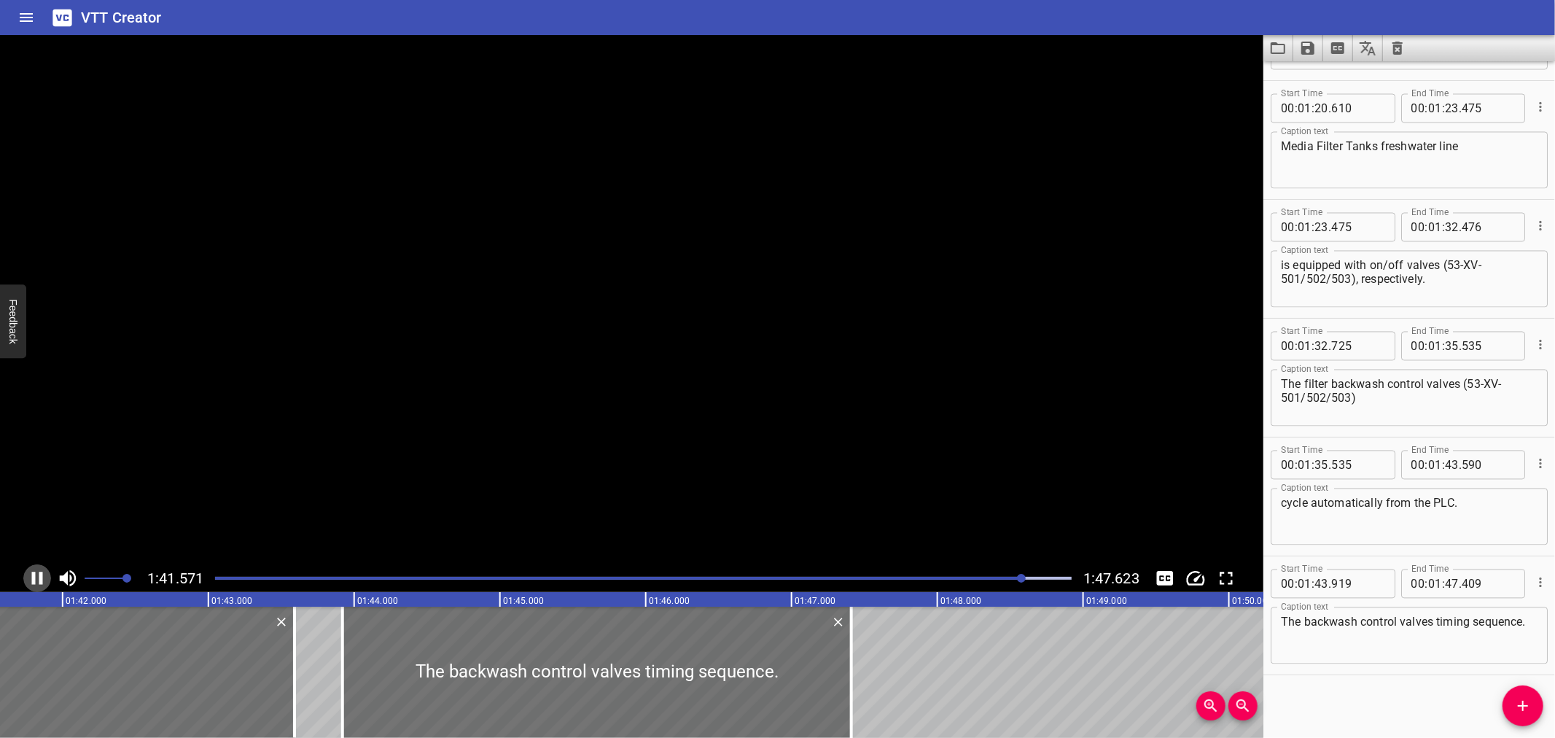
click at [38, 576] on icon "Play/Pause" at bounding box center [37, 578] width 22 height 22
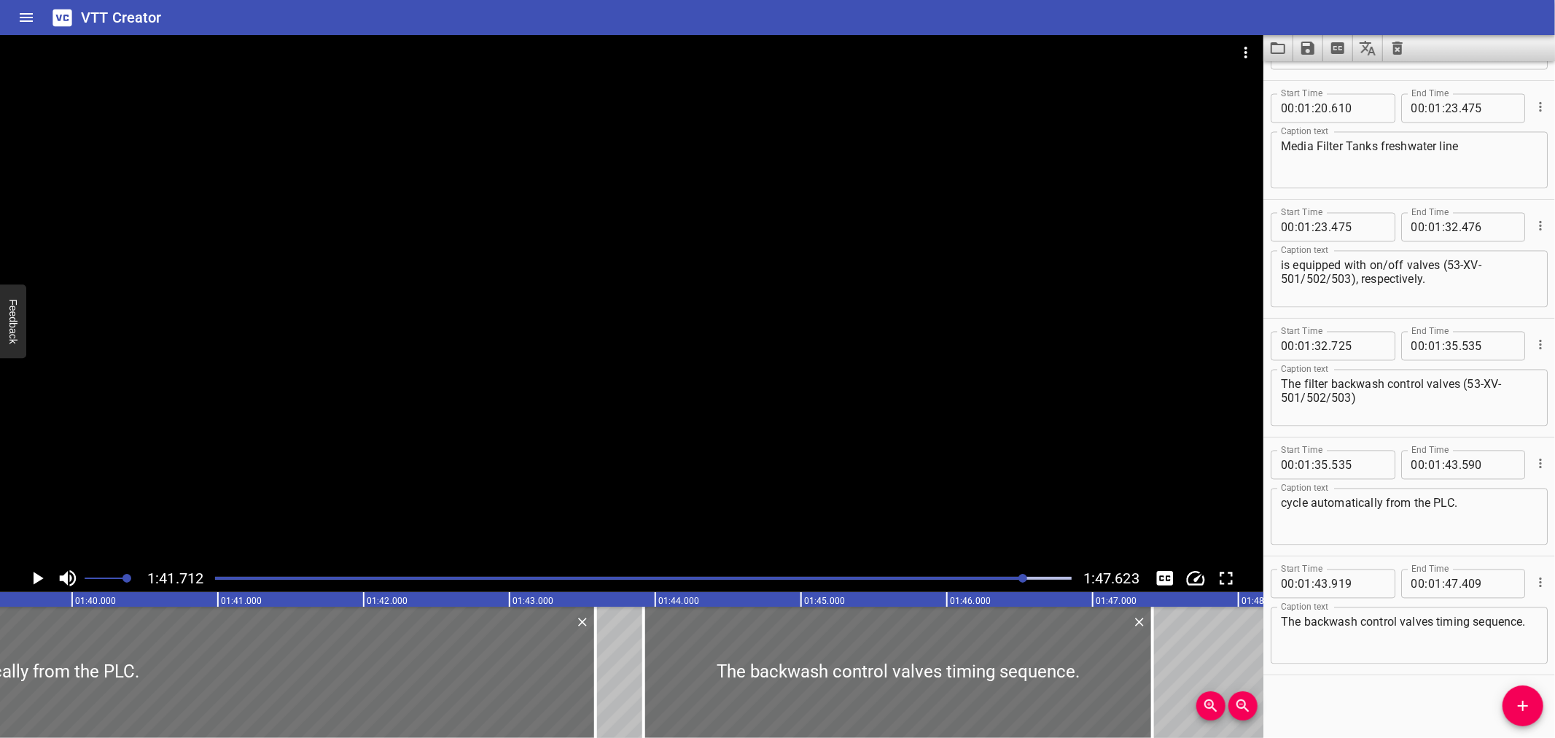
scroll to position [0, 14497]
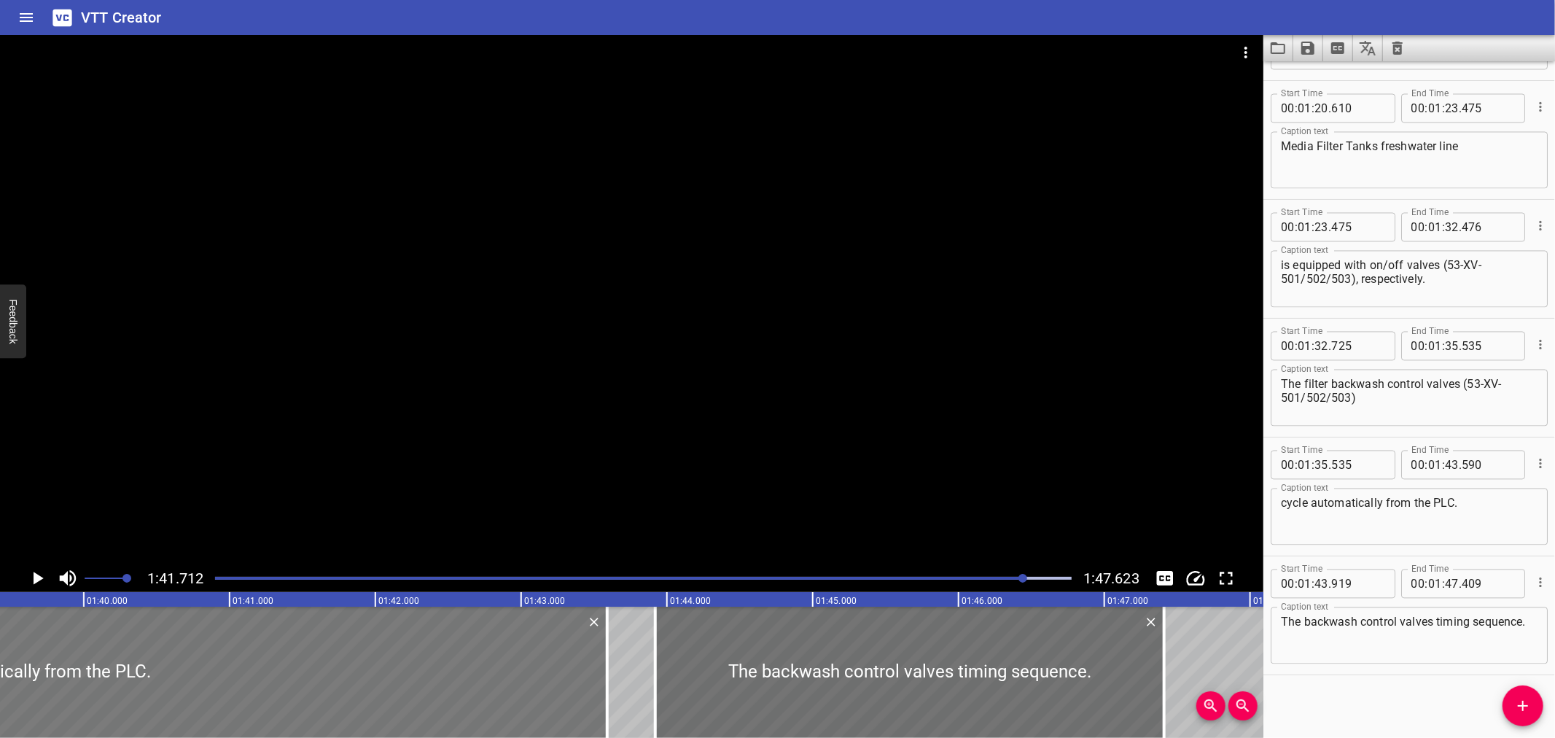
click at [180, 667] on div at bounding box center [20, 672] width 1175 height 131
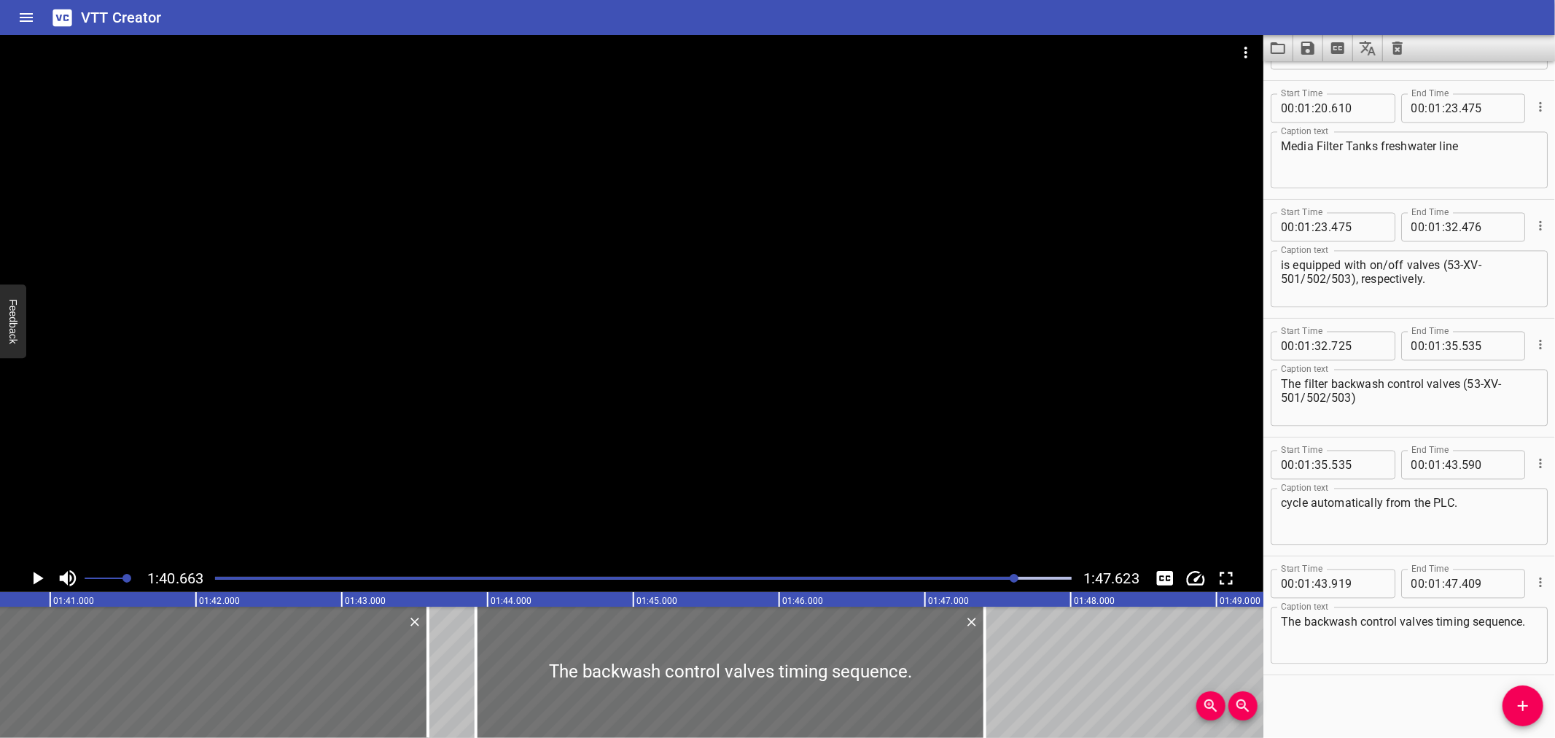
scroll to position [0, 14677]
click at [34, 576] on icon "Play/Pause" at bounding box center [37, 578] width 22 height 22
click at [34, 576] on icon "Play/Pause" at bounding box center [37, 578] width 11 height 13
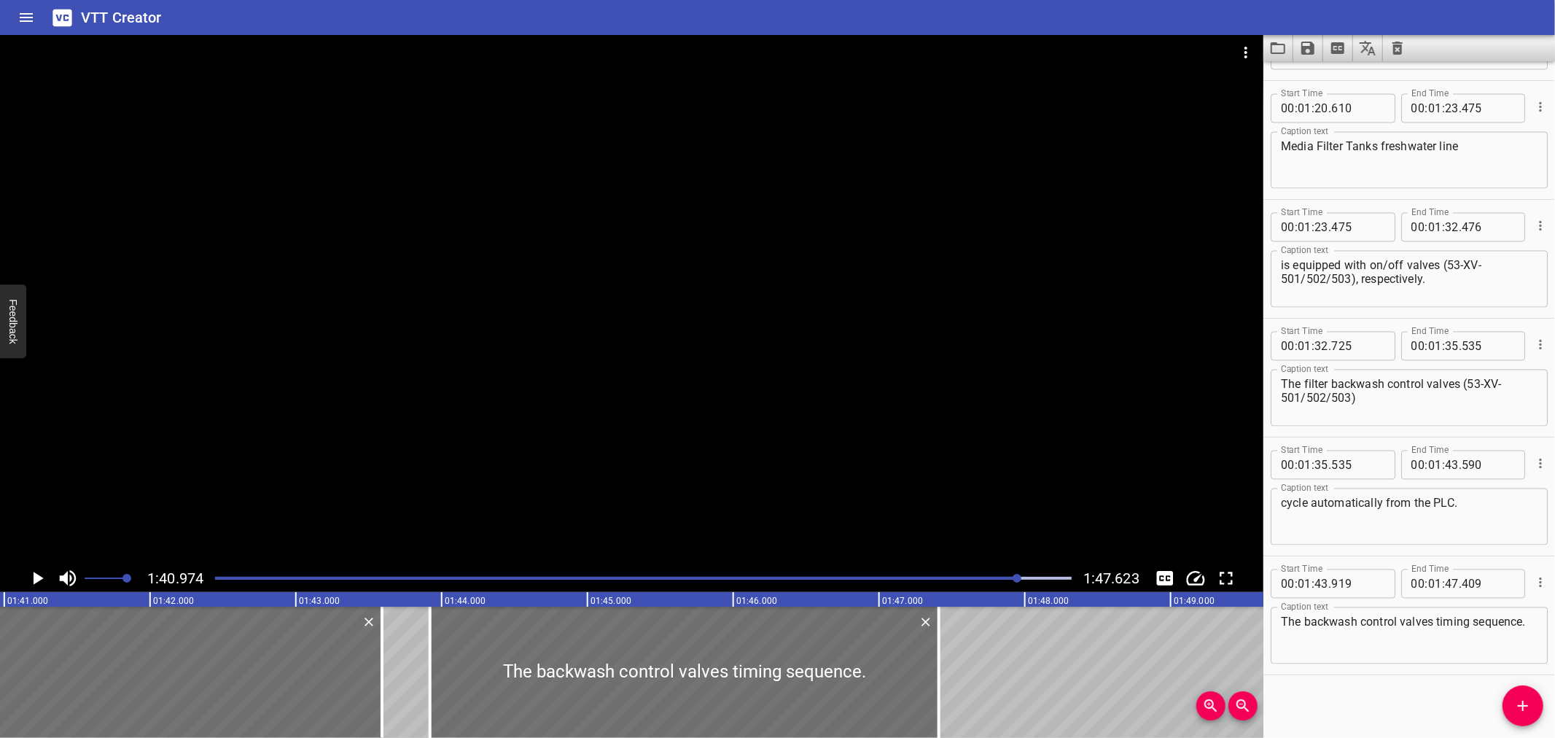
click at [34, 576] on icon "Play/Pause" at bounding box center [39, 578] width 10 height 13
click at [34, 576] on icon "Play/Pause" at bounding box center [37, 578] width 11 height 13
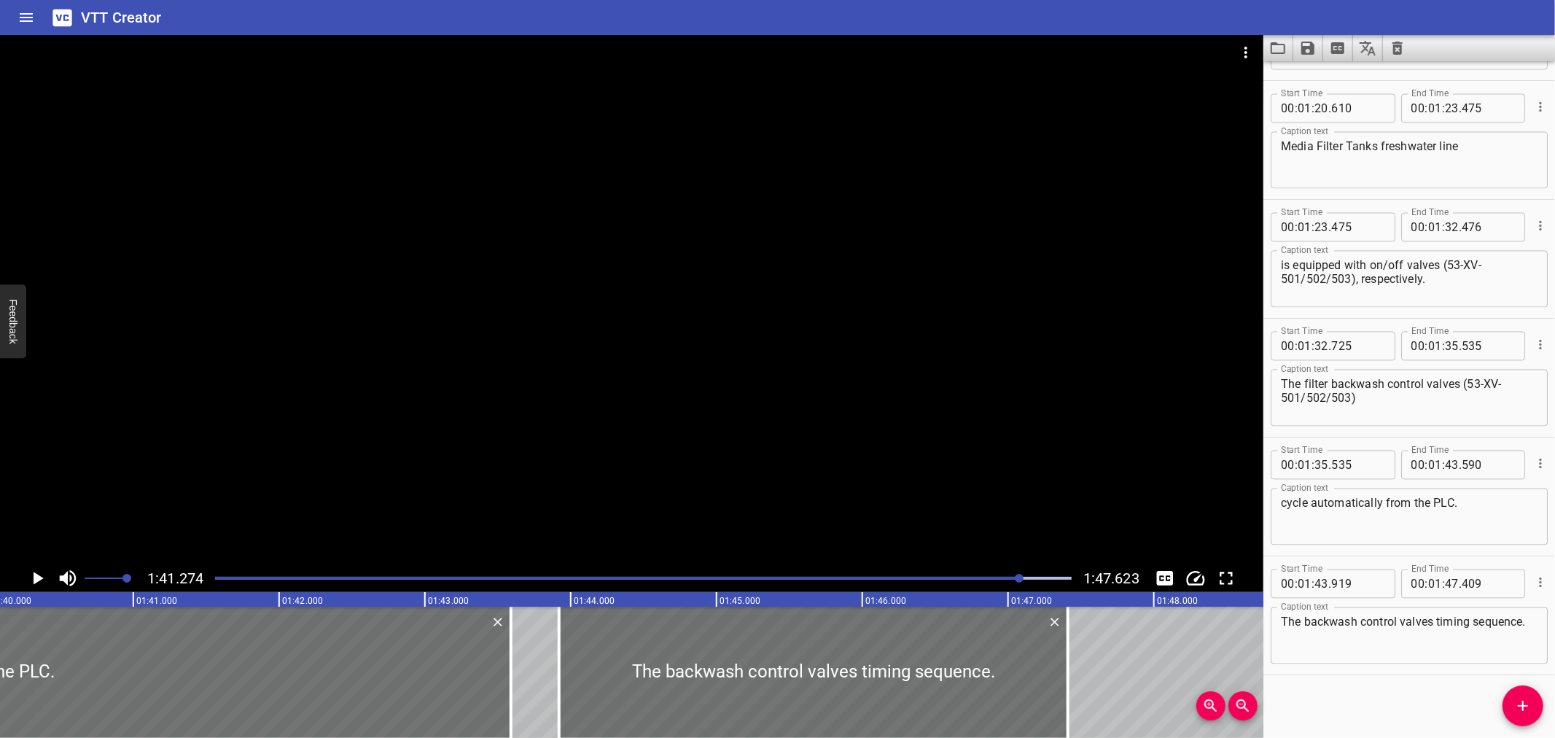
scroll to position [0, 14548]
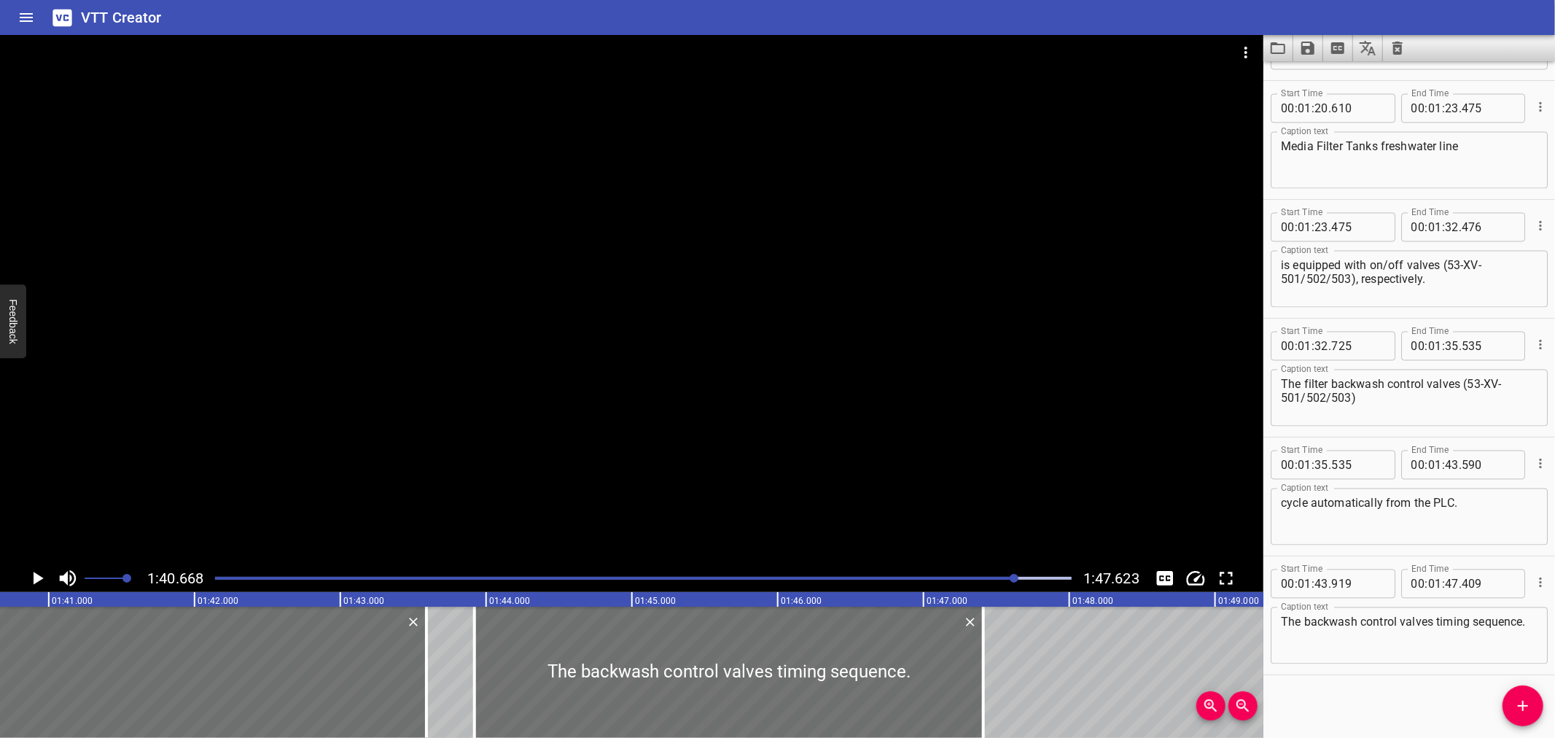
click at [8, 556] on div at bounding box center [631, 299] width 1263 height 529
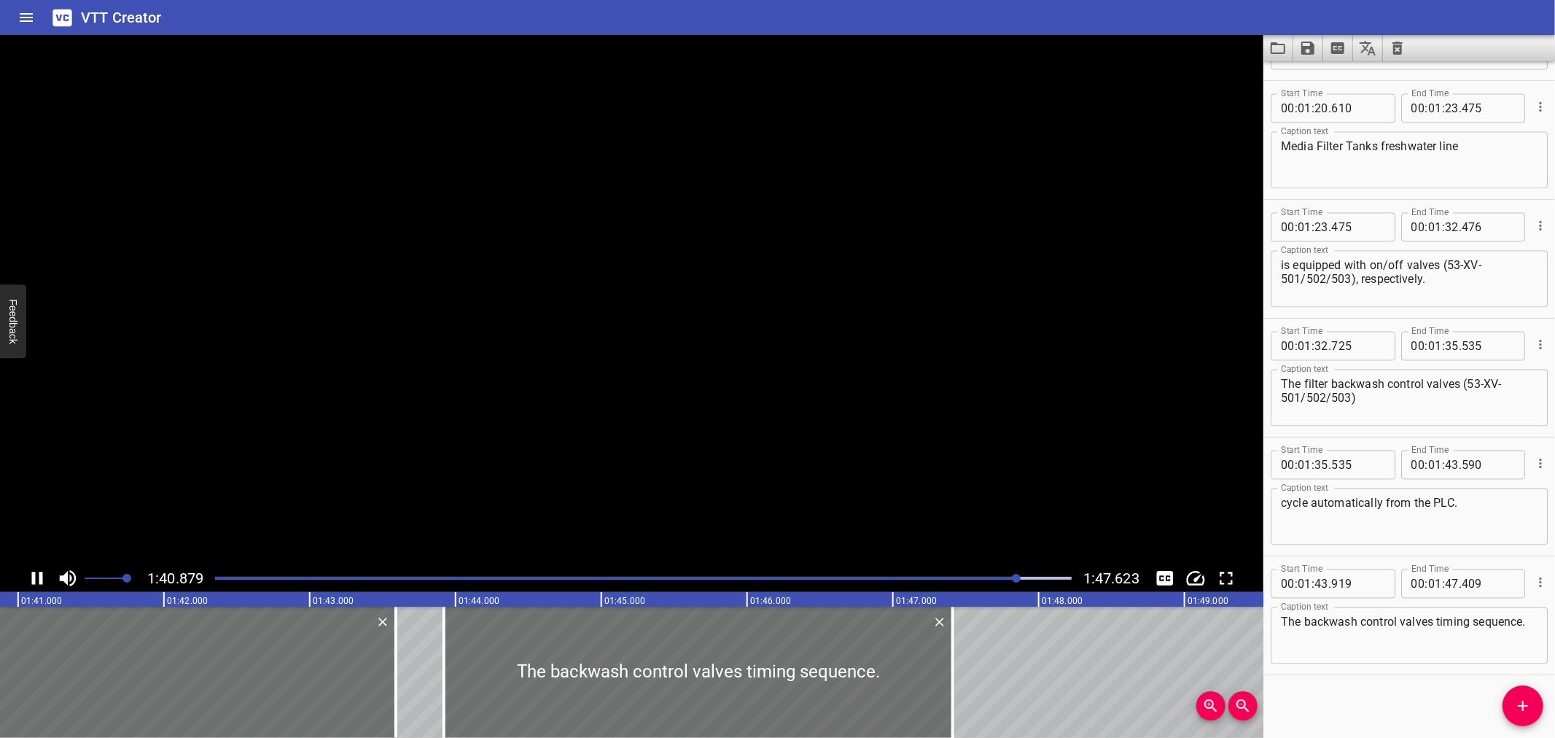
click at [23, 571] on div "1:40.879 1:47.623" at bounding box center [631, 578] width 1263 height 28
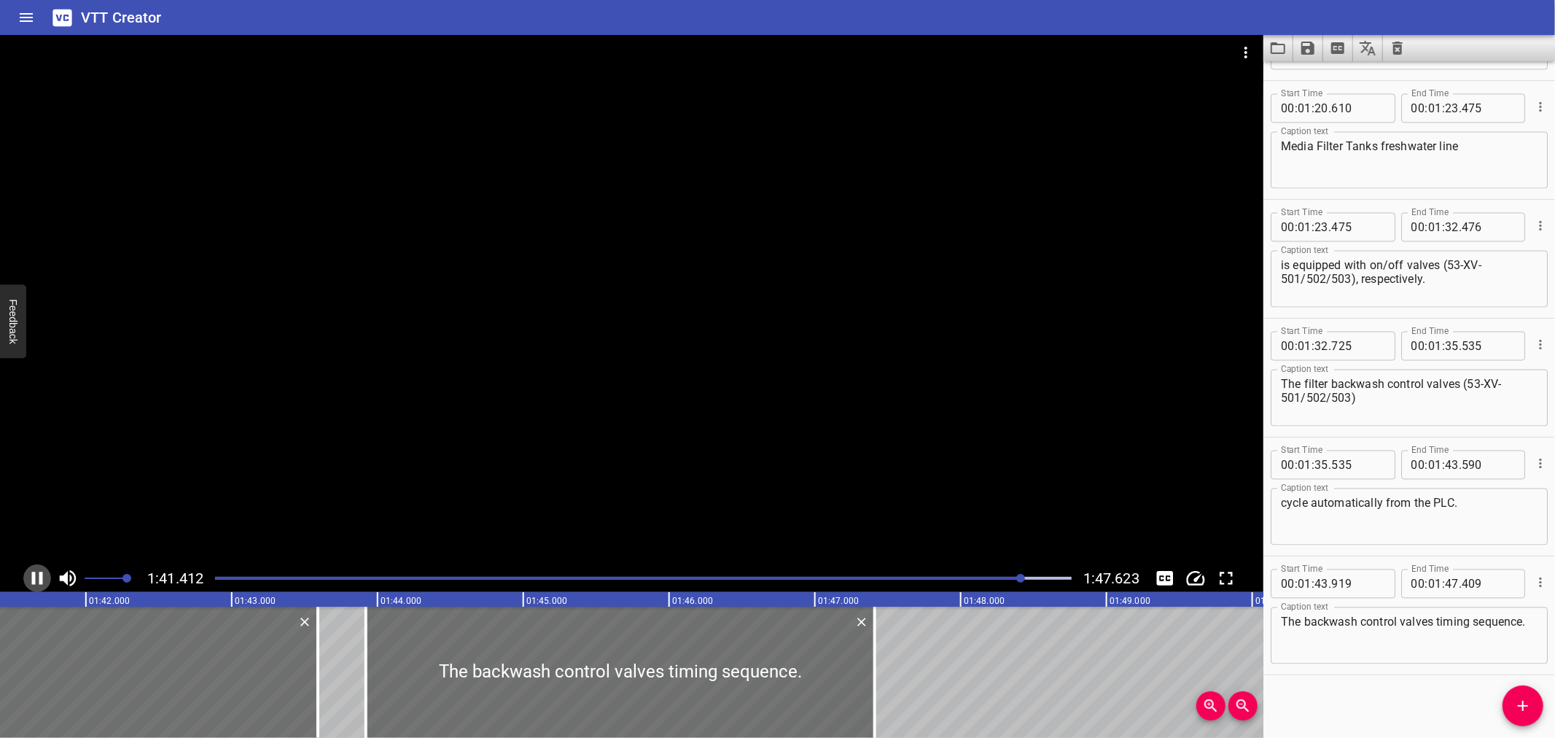
click at [29, 573] on icon "Play/Pause" at bounding box center [37, 578] width 22 height 22
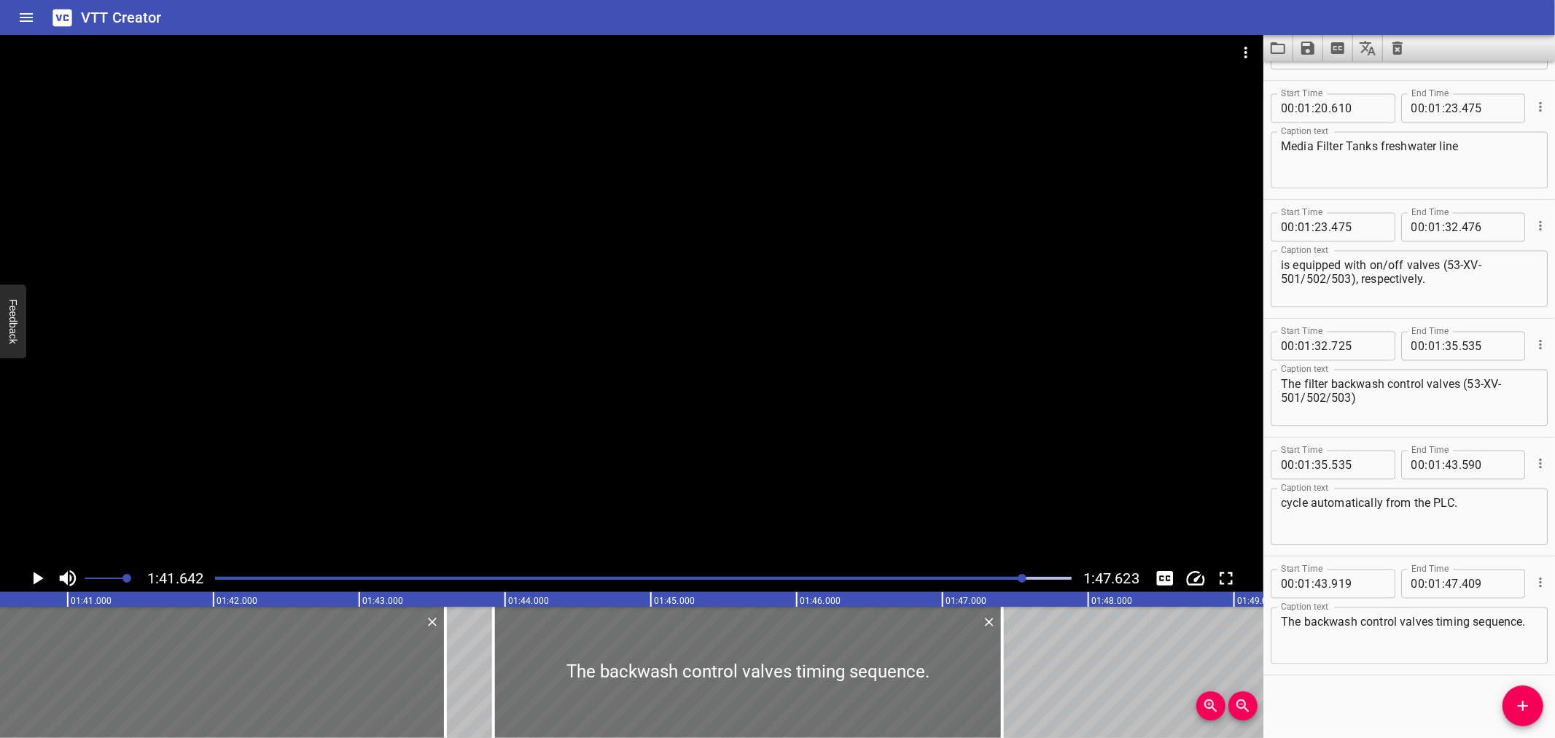
scroll to position [0, 14626]
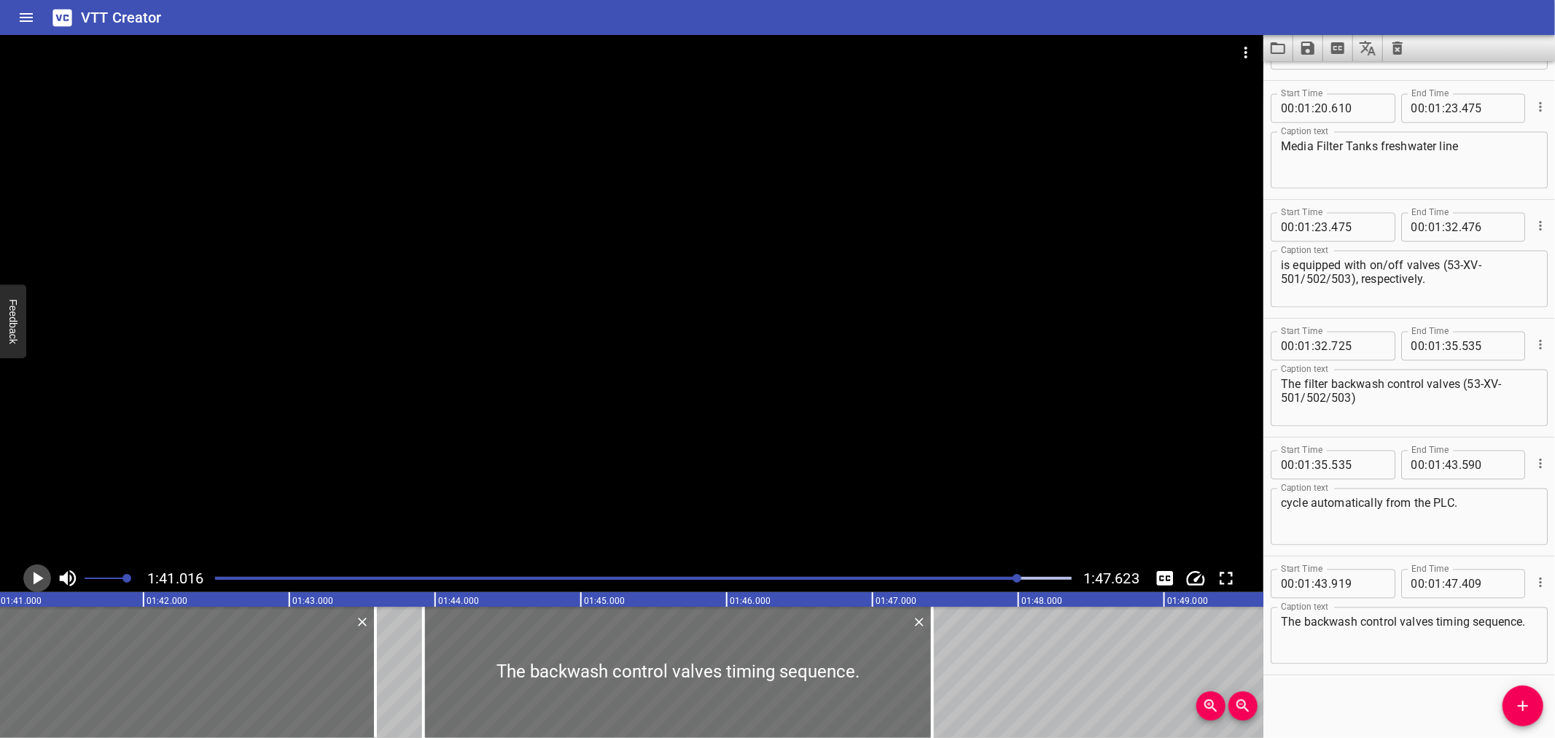
click at [35, 572] on icon "Play/Pause" at bounding box center [37, 578] width 22 height 22
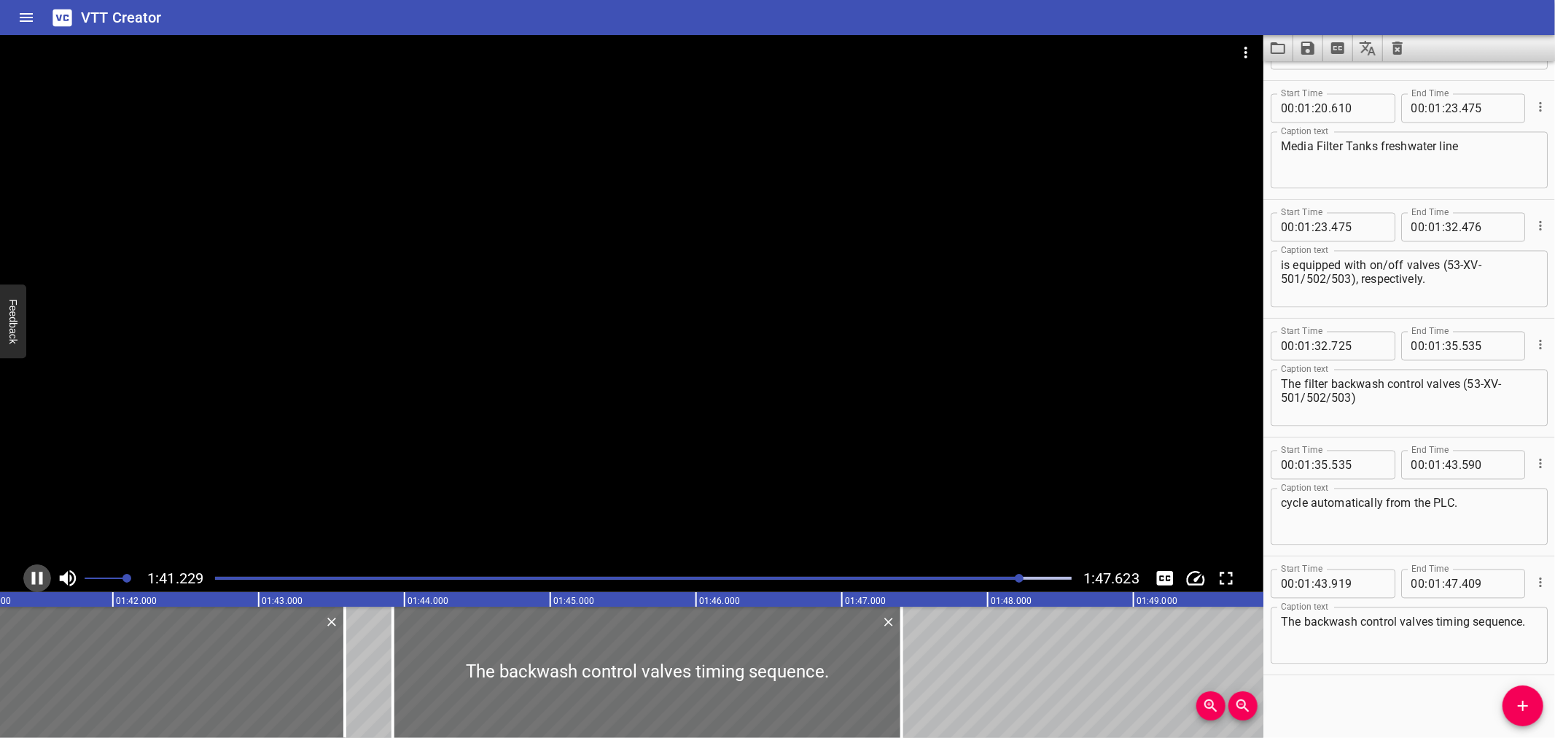
click at [35, 570] on icon "Play/Pause" at bounding box center [37, 578] width 22 height 22
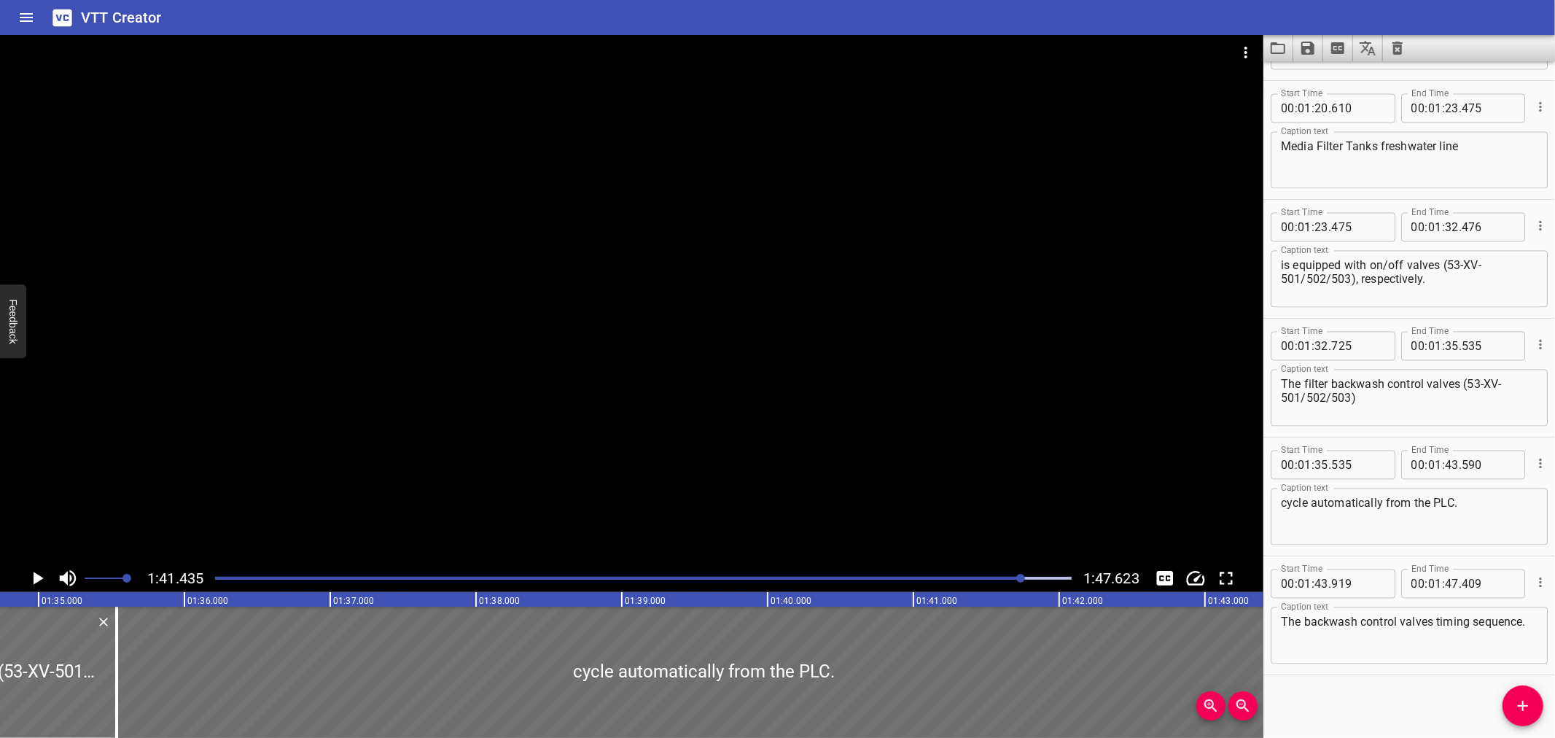
scroll to position [0, 13860]
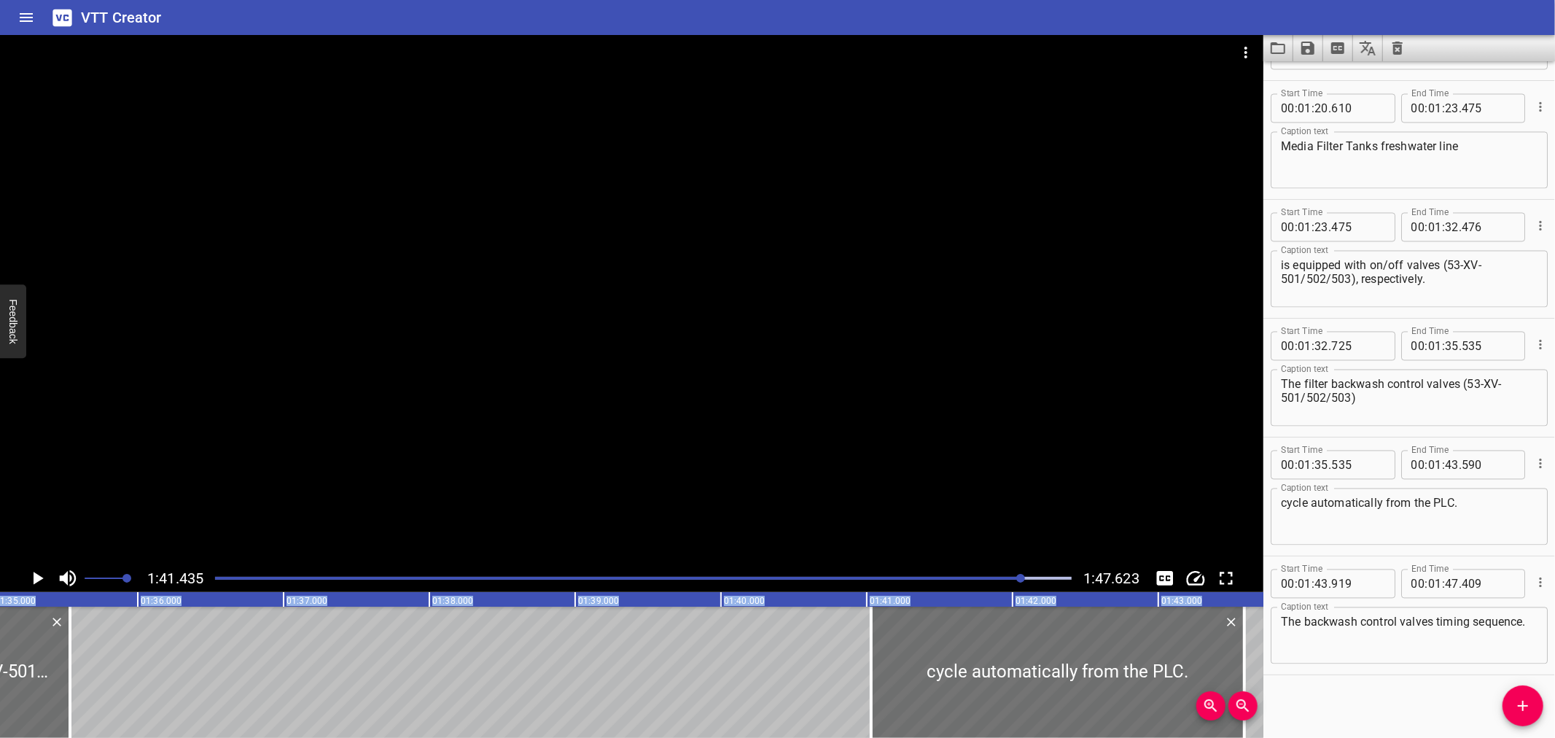
drag, startPoint x: 71, startPoint y: 688, endPoint x: 873, endPoint y: 776, distance: 806.0
click at [873, 737] on html "VTT Creator Caption Editor Batch Transcribe Login Sign Up Privacy Contact 1:41.…" at bounding box center [777, 369] width 1555 height 738
type input "41"
type input "030"
drag, startPoint x: 866, startPoint y: 710, endPoint x: 859, endPoint y: 709, distance: 7.3
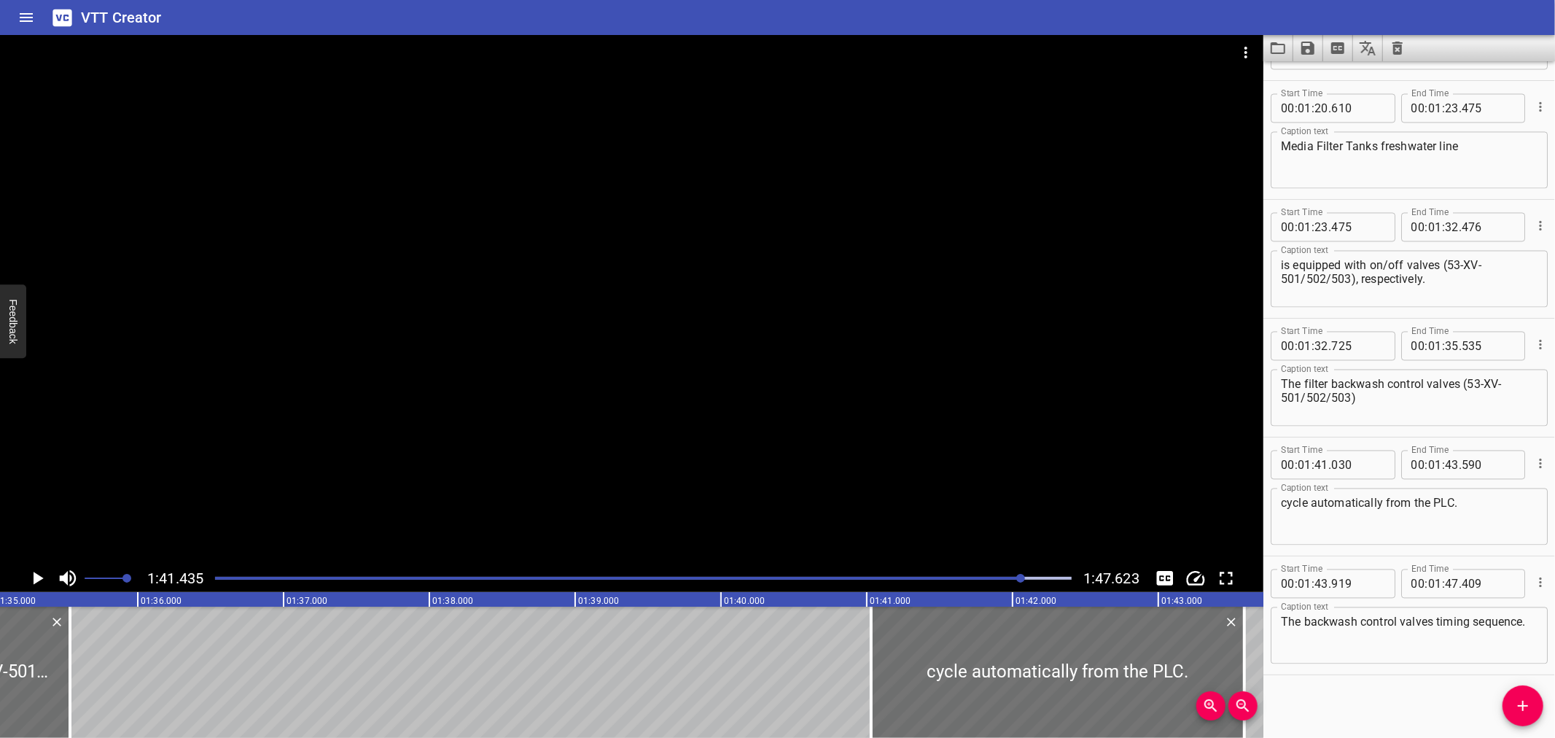
click at [866, 710] on div at bounding box center [871, 672] width 15 height 131
click at [868, 653] on div at bounding box center [871, 672] width 15 height 131
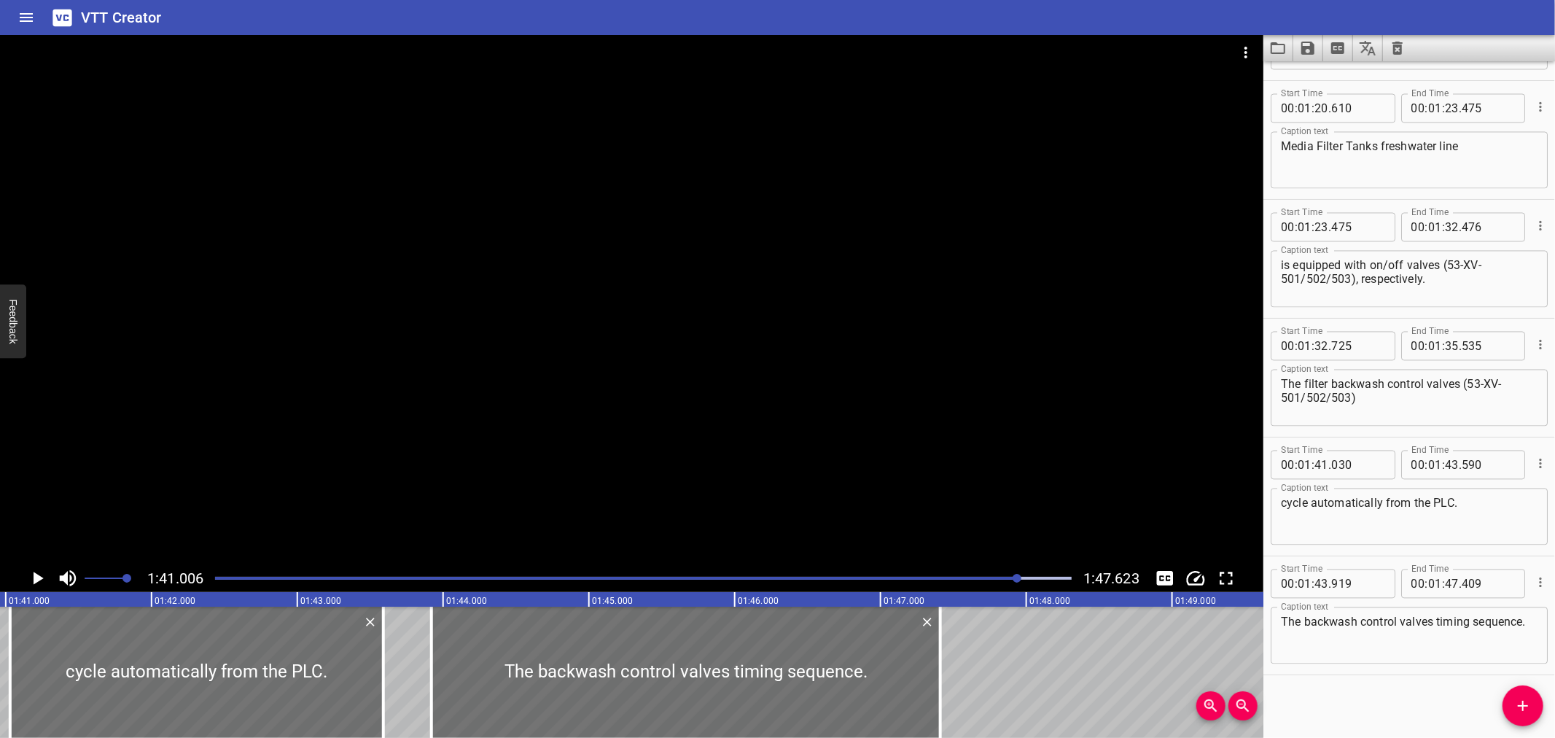
scroll to position [0, 14728]
click at [42, 574] on icon "Play/Pause" at bounding box center [37, 578] width 22 height 22
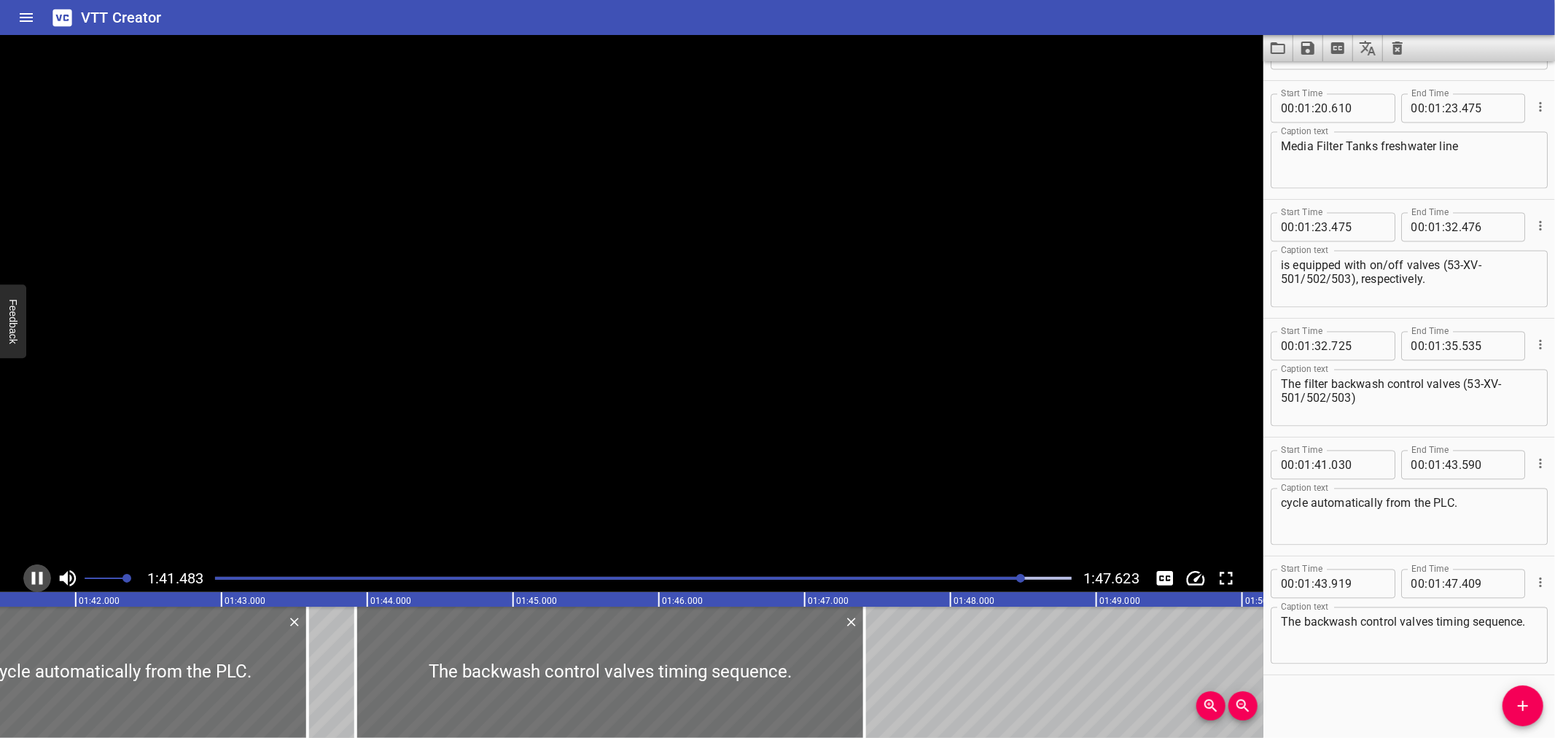
click at [42, 574] on icon "Play/Pause" at bounding box center [37, 578] width 22 height 22
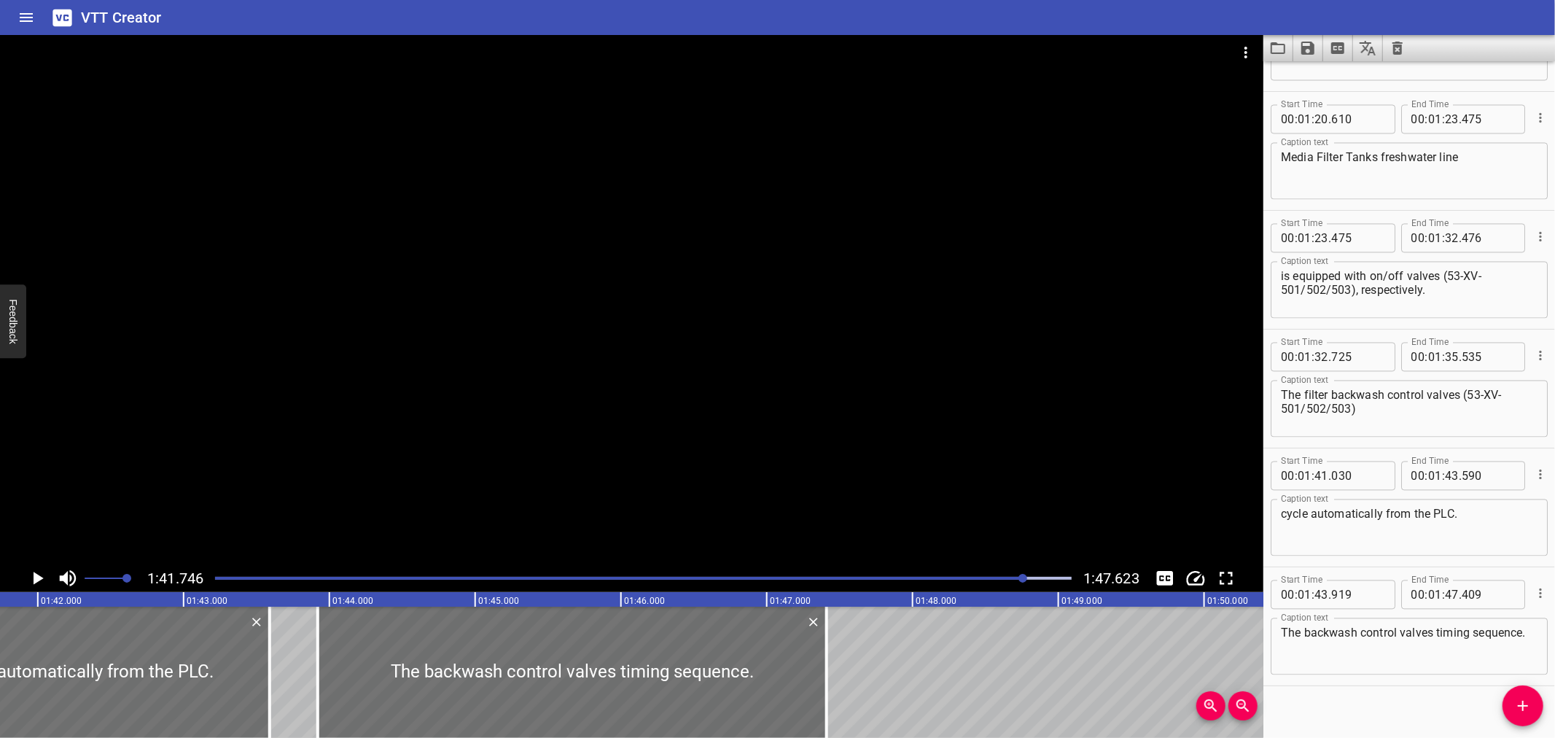
scroll to position [2360, 0]
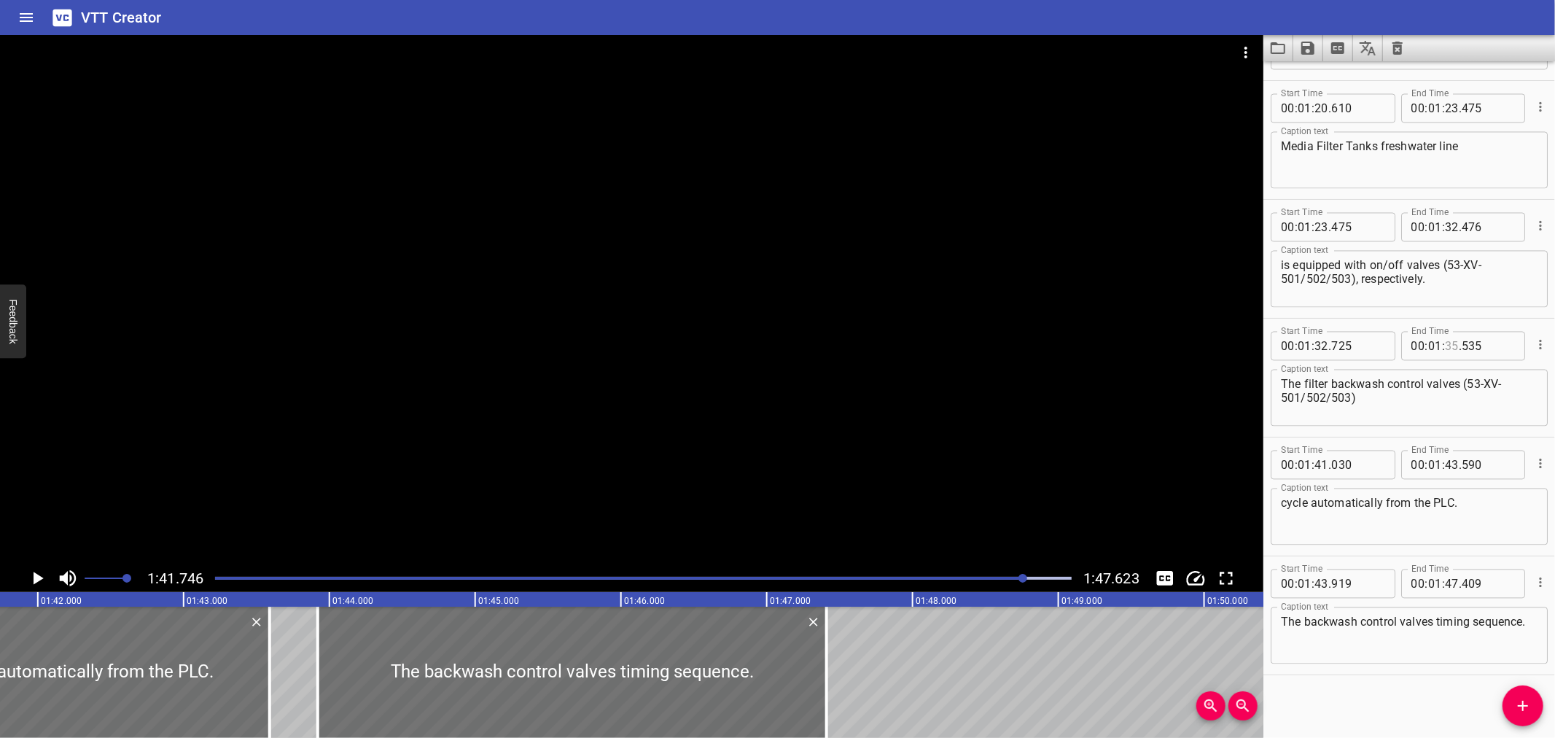
click at [1445, 341] on input "number" at bounding box center [1452, 346] width 14 height 29
type input "41"
type input "030"
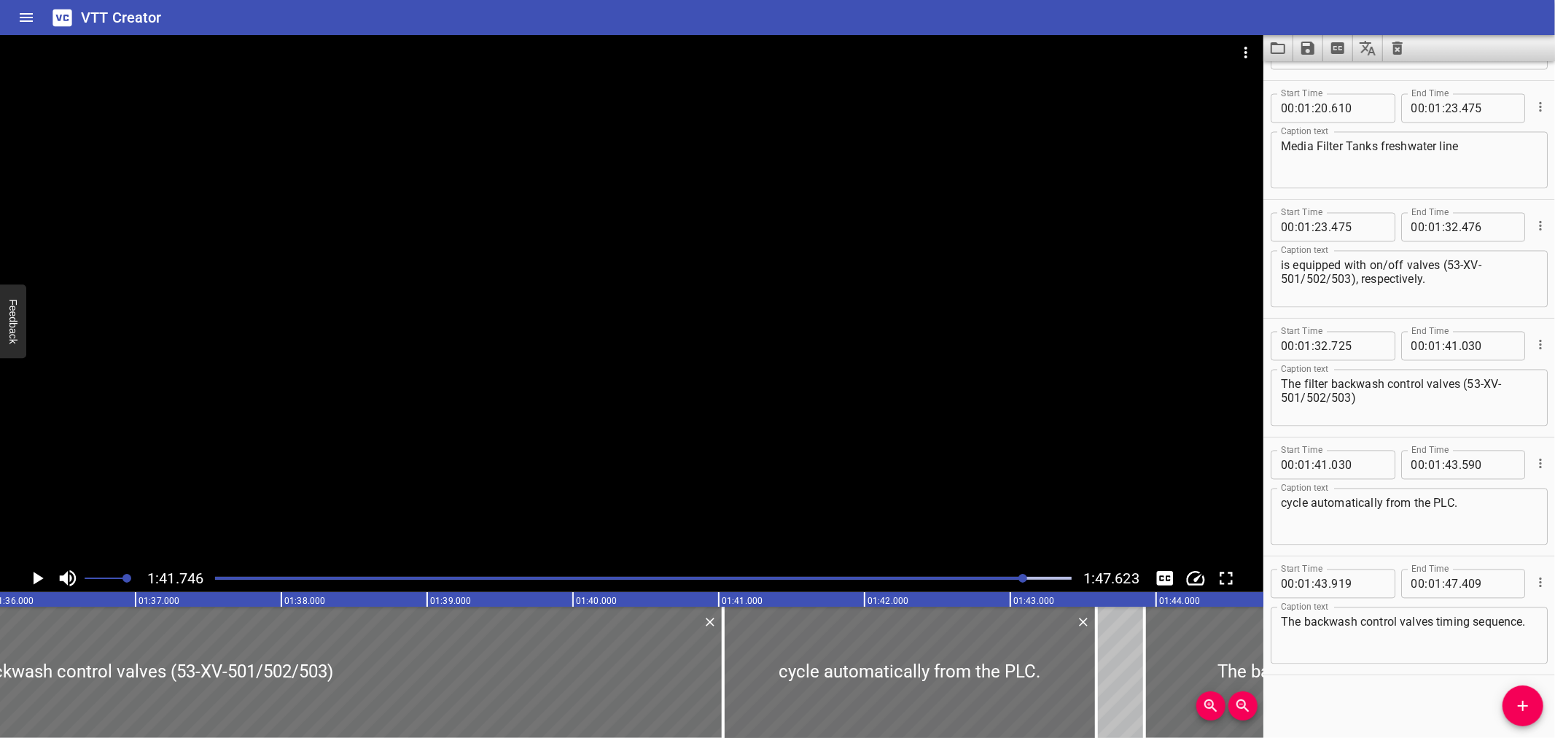
scroll to position [0, 13974]
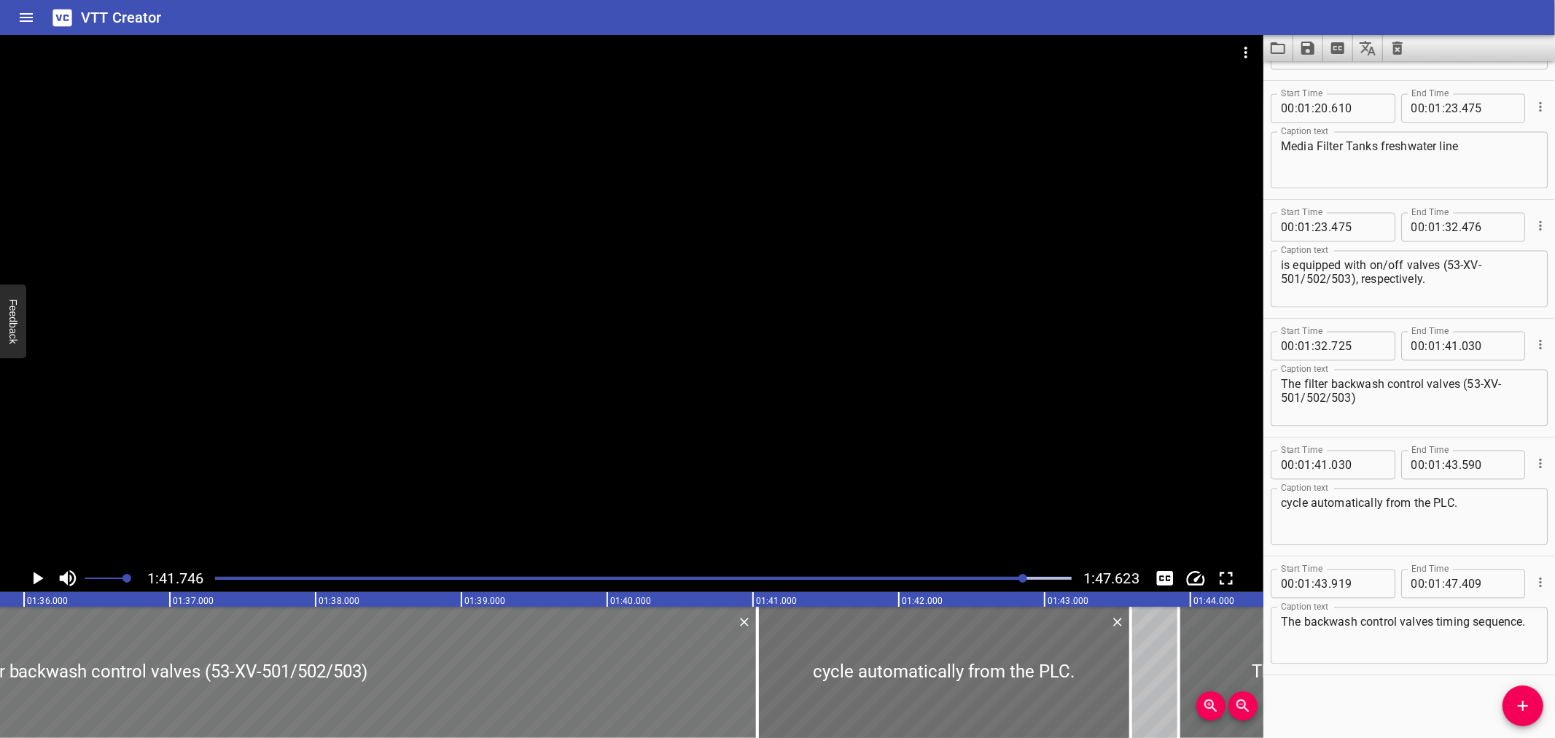
click at [69, 624] on div at bounding box center [152, 672] width 1211 height 131
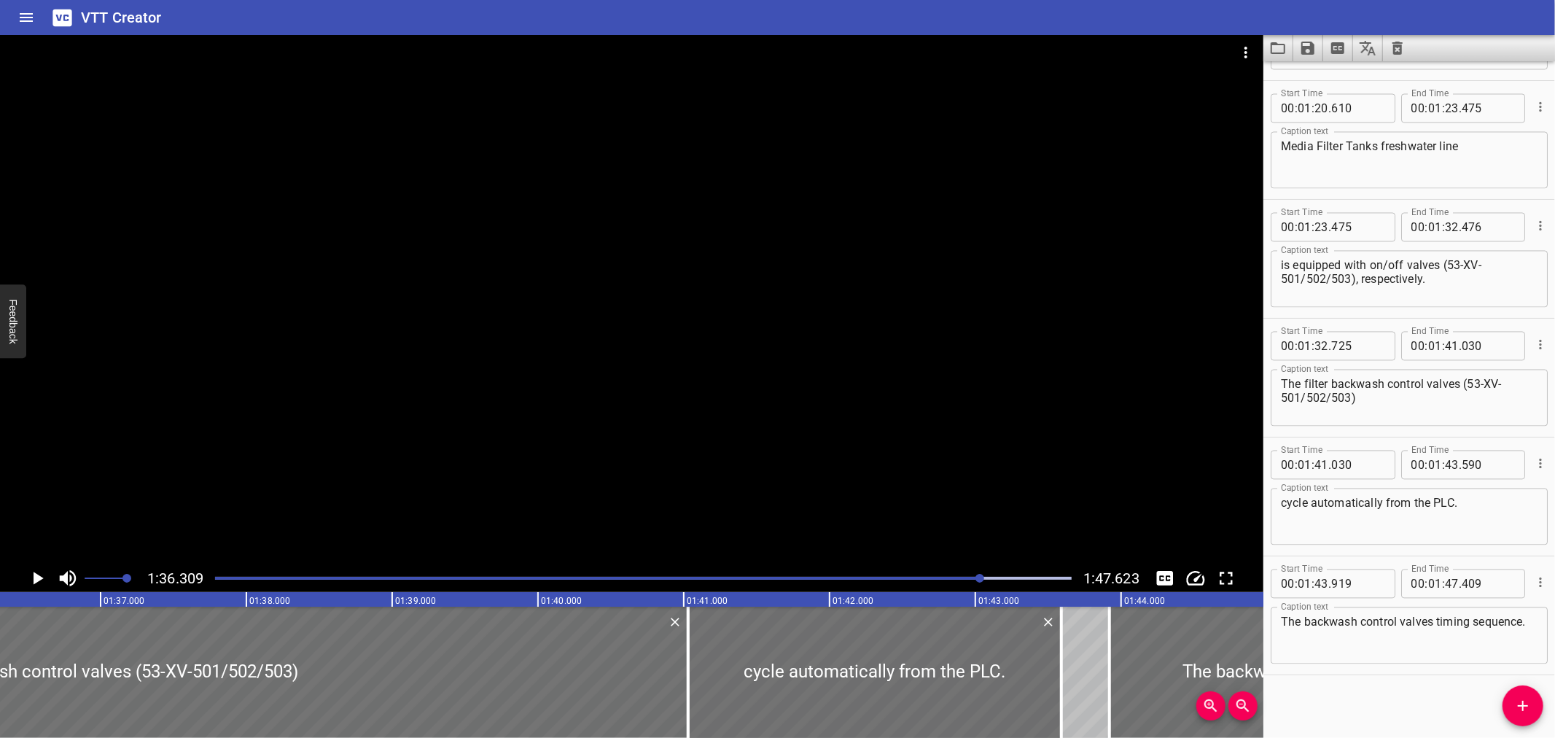
click at [309, 365] on div at bounding box center [631, 299] width 1263 height 529
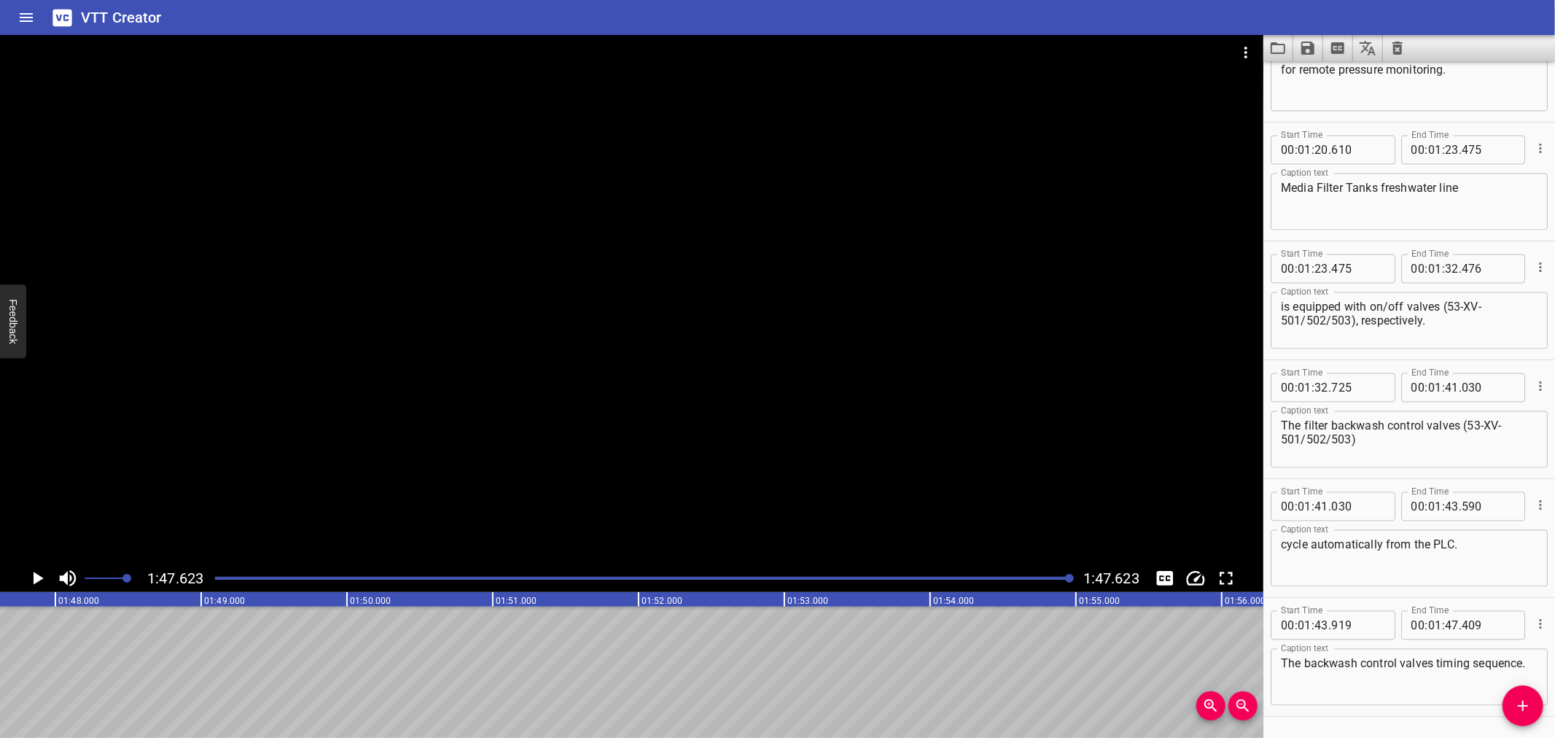
scroll to position [2360, 0]
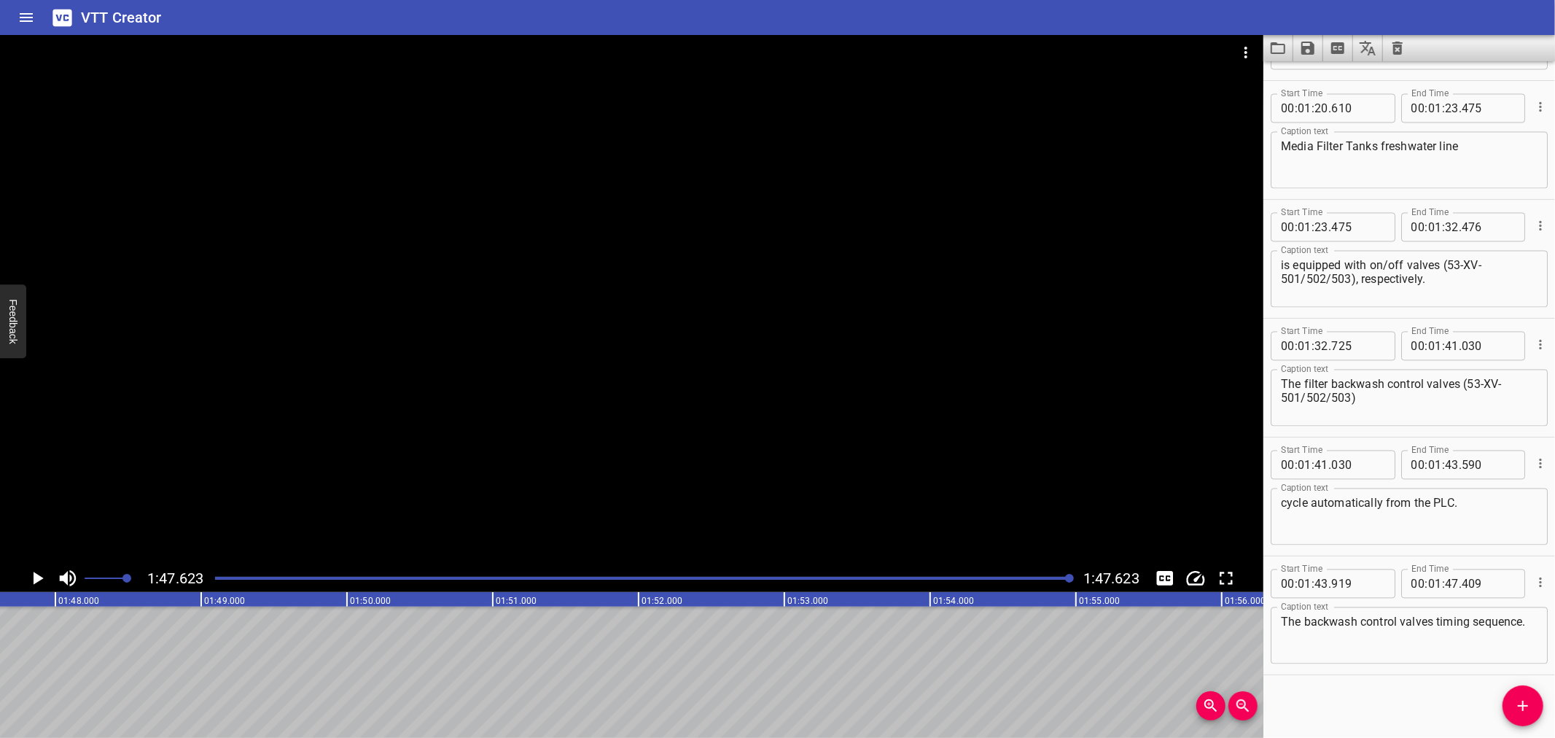
drag, startPoint x: 1535, startPoint y: 615, endPoint x: 1302, endPoint y: 46, distance: 615.1
click at [1304, 39] on div "VTT Creator Caption Editor Batch Transcribe Login Sign Up Privacy Contact 1:47.…" at bounding box center [777, 369] width 1555 height 738
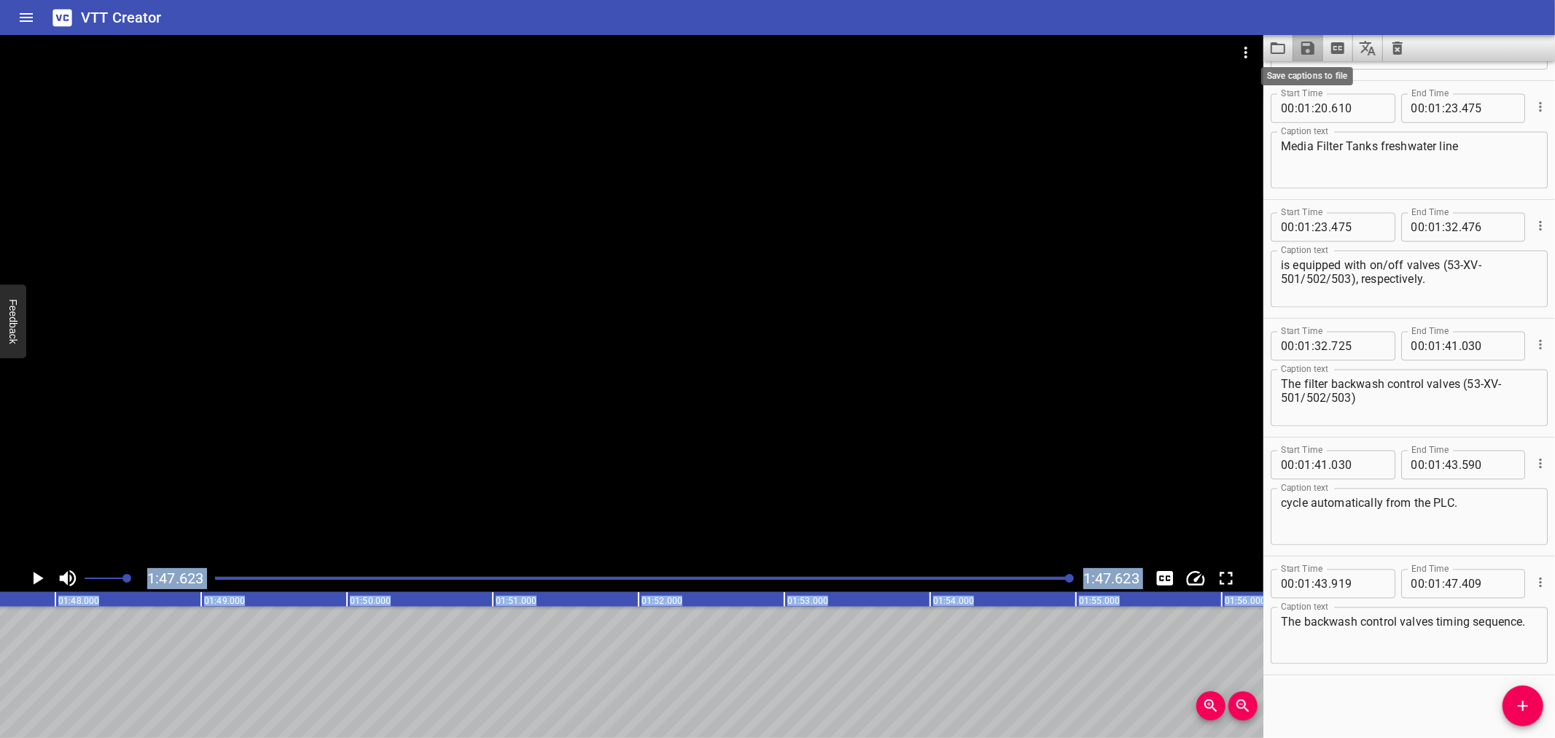
click at [1302, 46] on icon "Save captions to file" at bounding box center [1307, 48] width 13 height 13
click at [1314, 69] on li "Save to VTT file" at bounding box center [1346, 80] width 107 height 26
click at [994, 13] on div "VTT Creator" at bounding box center [777, 17] width 1555 height 35
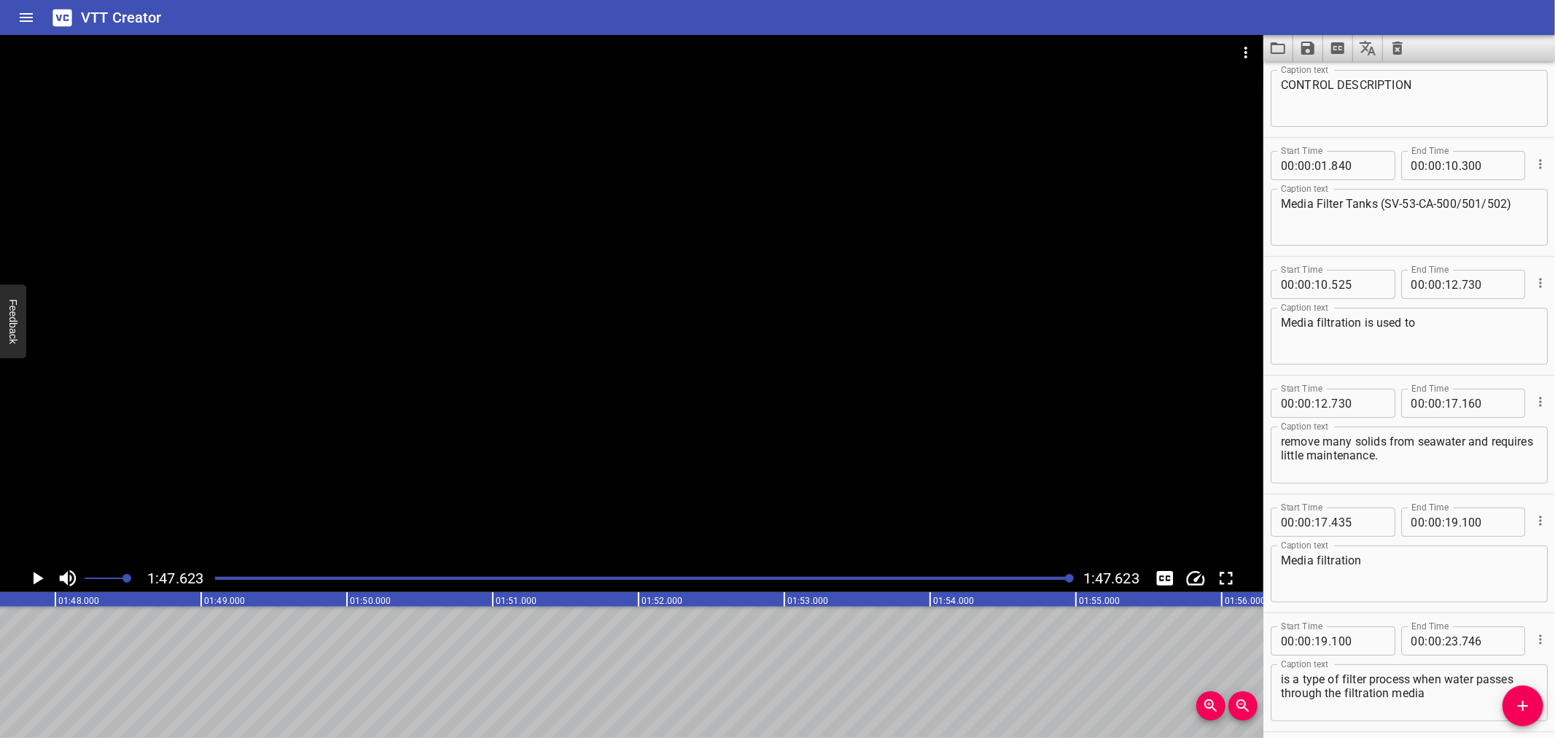
scroll to position [0, 0]
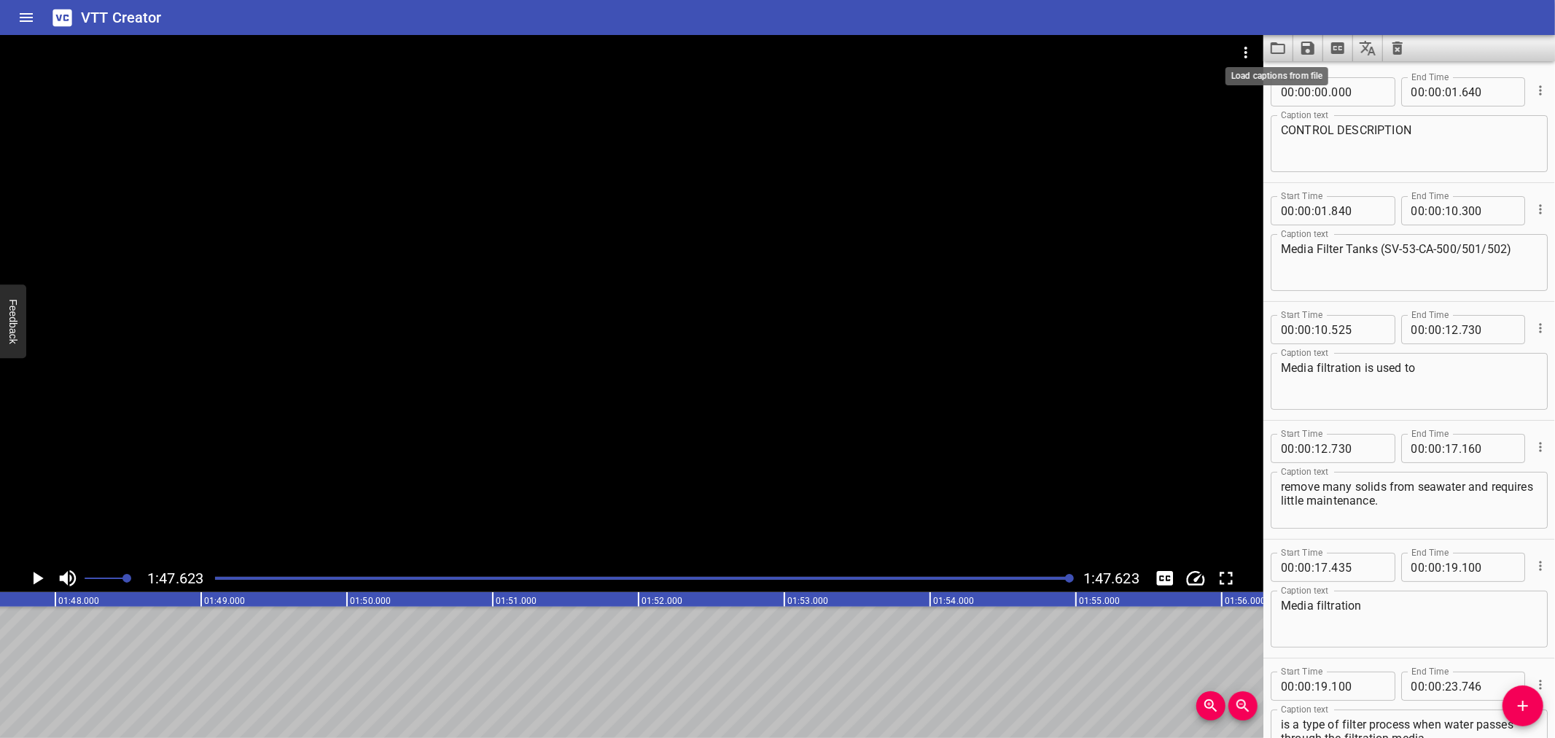
click at [1273, 45] on icon "Load captions from file" at bounding box center [1277, 47] width 17 height 17
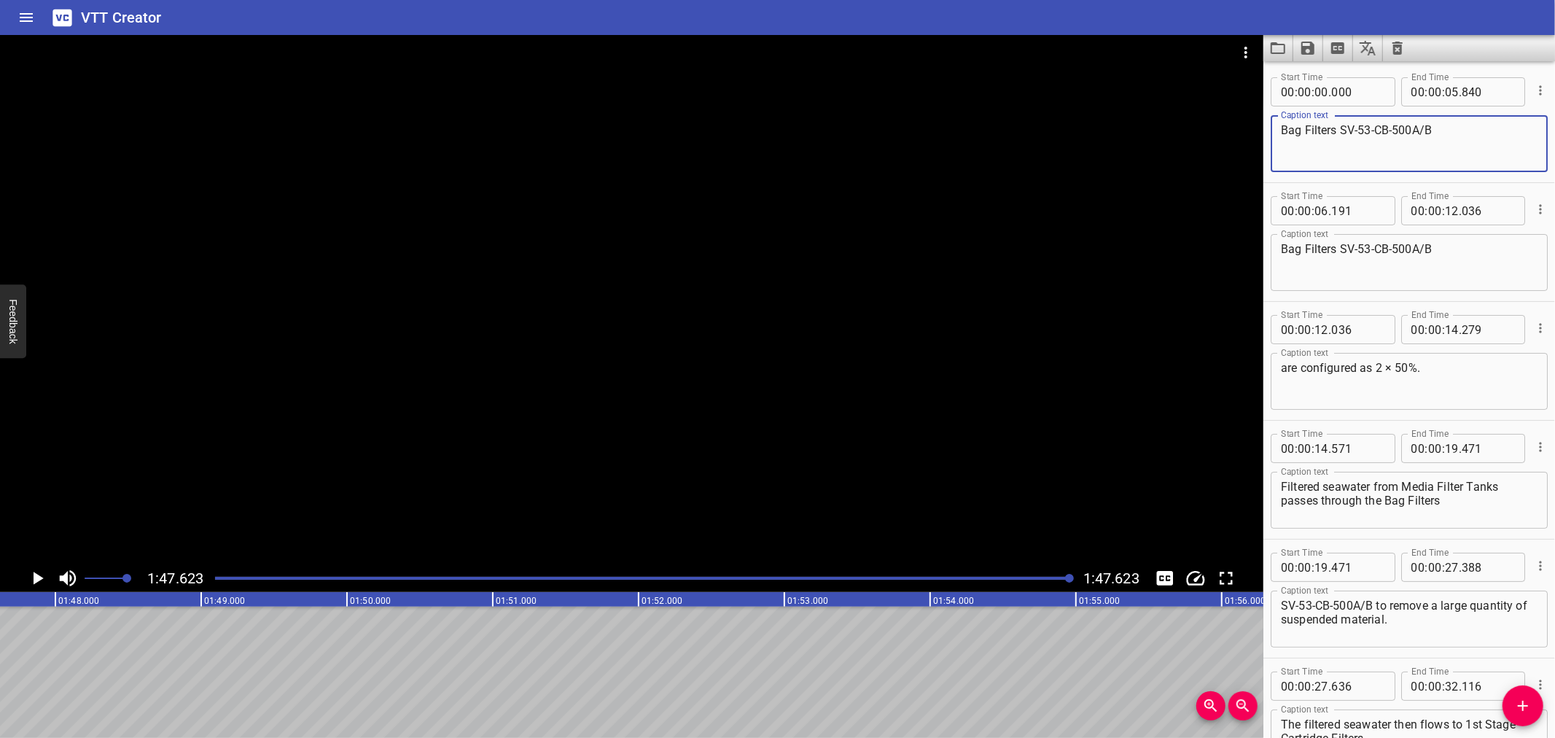
click at [1340, 126] on textarea "Bag Filters SV-53-CB-500A/B" at bounding box center [1409, 144] width 257 height 42
click at [1466, 125] on textarea "Bag Filters (SV-53-CB-500A/B" at bounding box center [1409, 144] width 257 height 42
type textarea "Bag Filters (SV-53-CB-500A/B)"
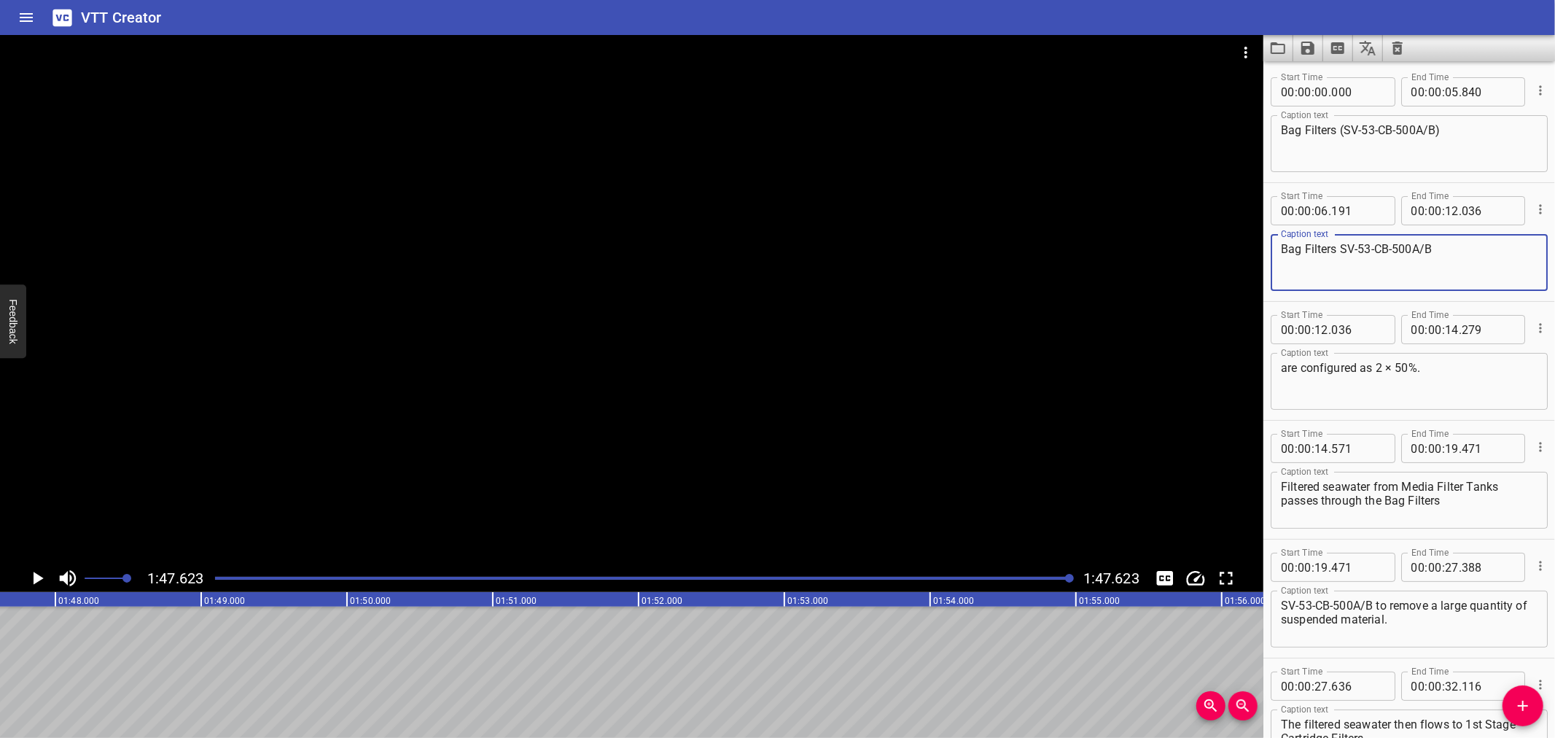
click at [1338, 249] on textarea "Bag Filters SV-53-CB-500A/B" at bounding box center [1409, 263] width 257 height 42
click at [1341, 250] on textarea "Bag Filters SV-53-CB-500A/B" at bounding box center [1409, 263] width 257 height 42
click at [1437, 246] on textarea "Bag Filters (SV-53-CB-500A/B" at bounding box center [1409, 263] width 257 height 42
click at [1255, 59] on button "Video Options" at bounding box center [1245, 52] width 35 height 35
click at [1255, 59] on li "Select New Video File..." at bounding box center [1300, 54] width 145 height 26
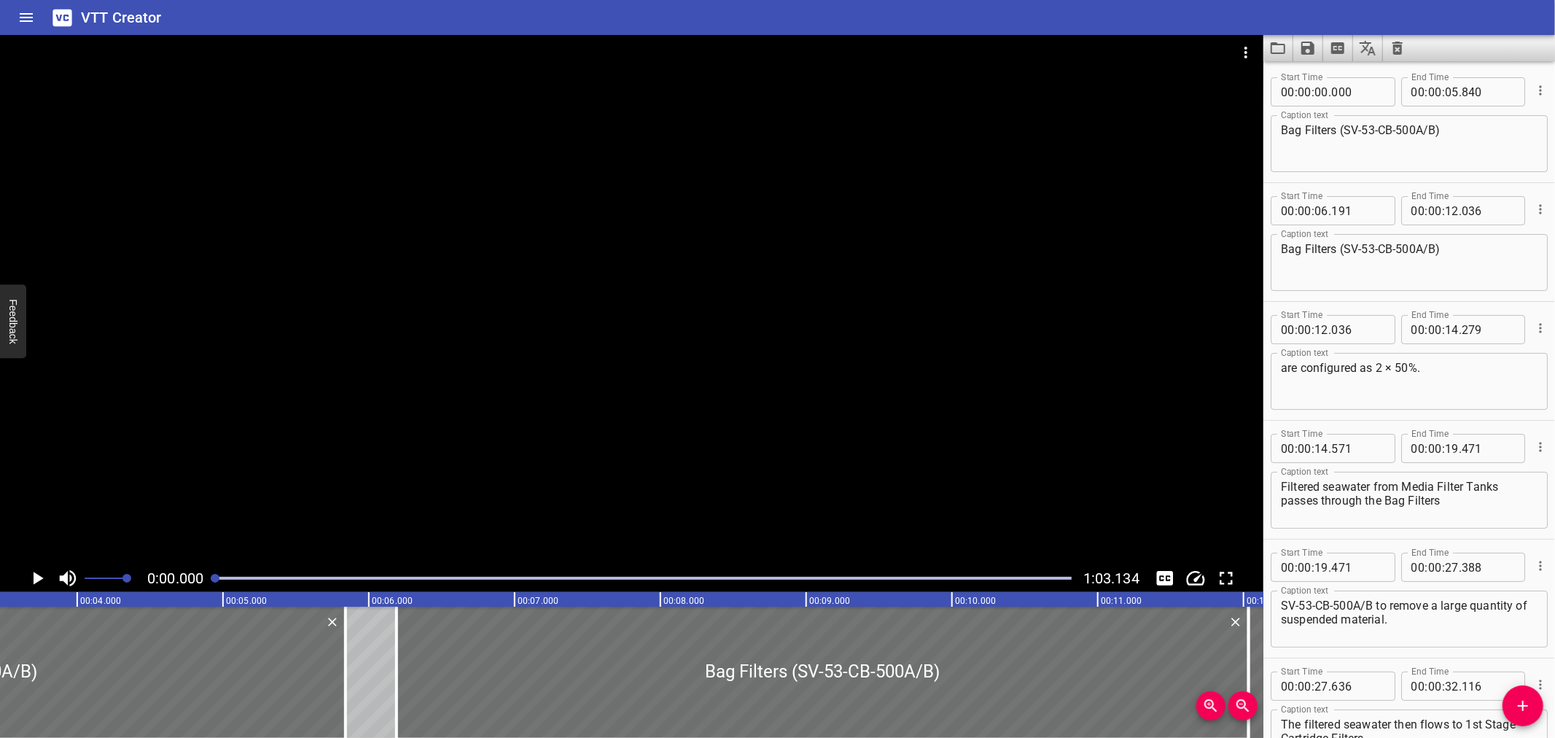
scroll to position [0, 84]
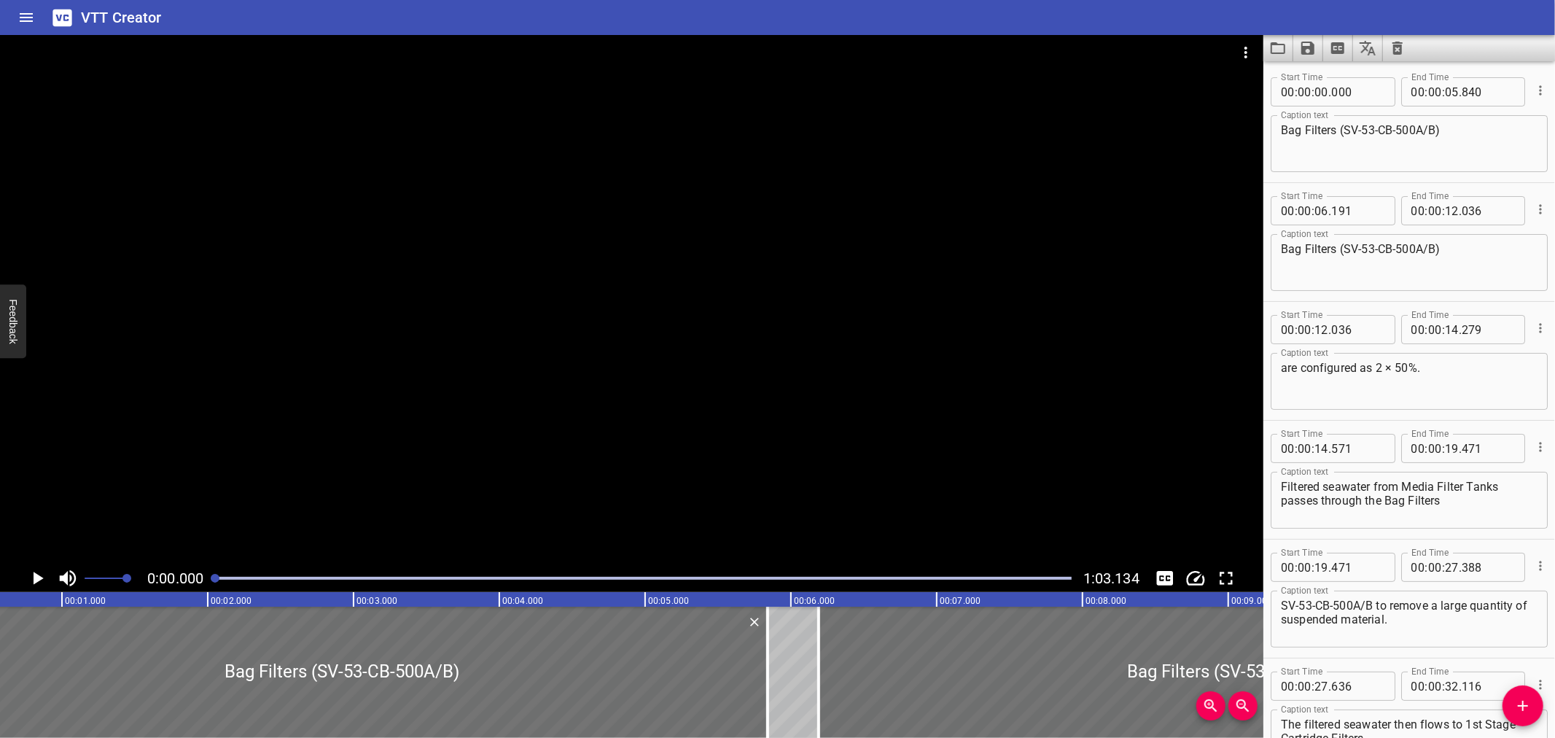
click at [311, 577] on div "Play progress" at bounding box center [643, 578] width 857 height 3
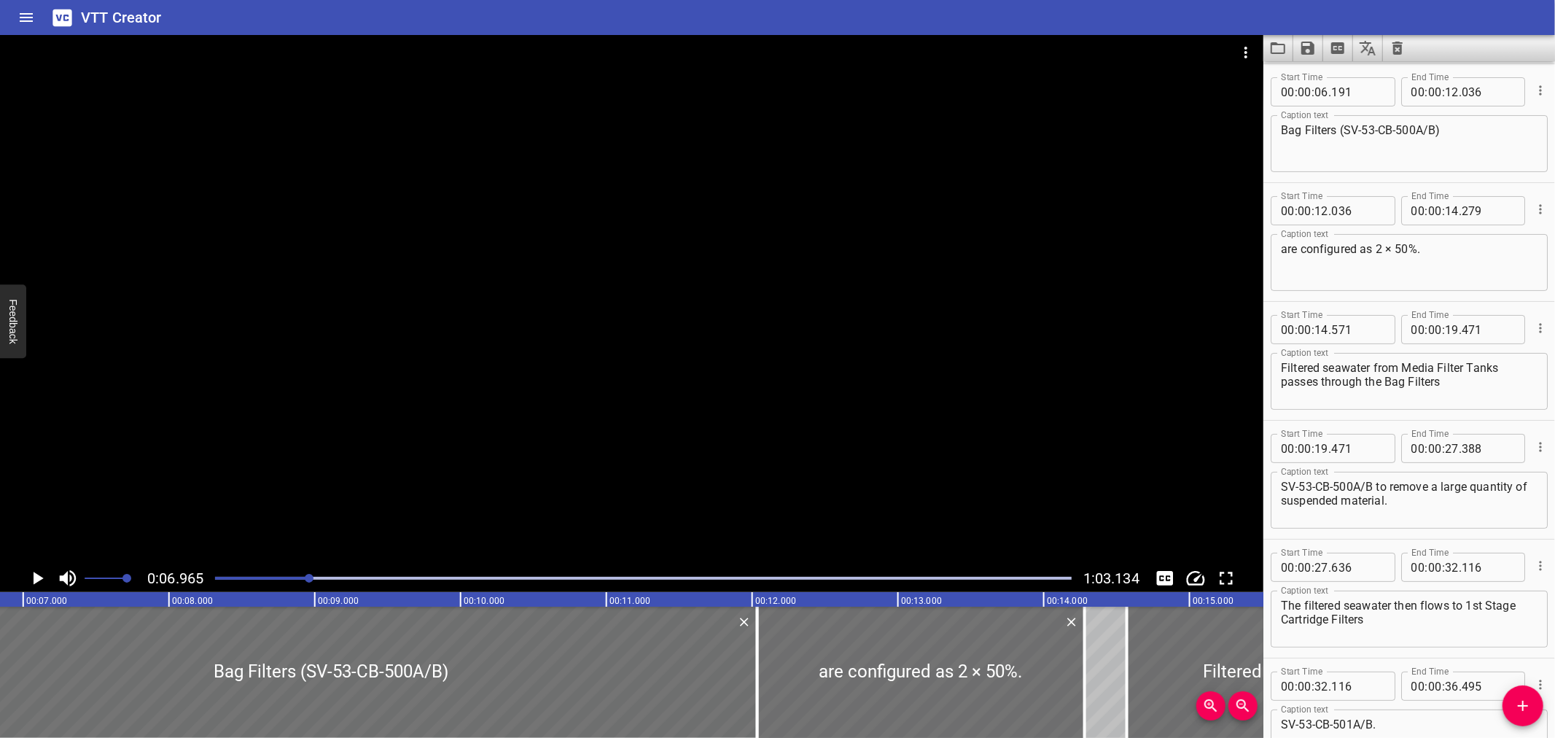
scroll to position [0, 1016]
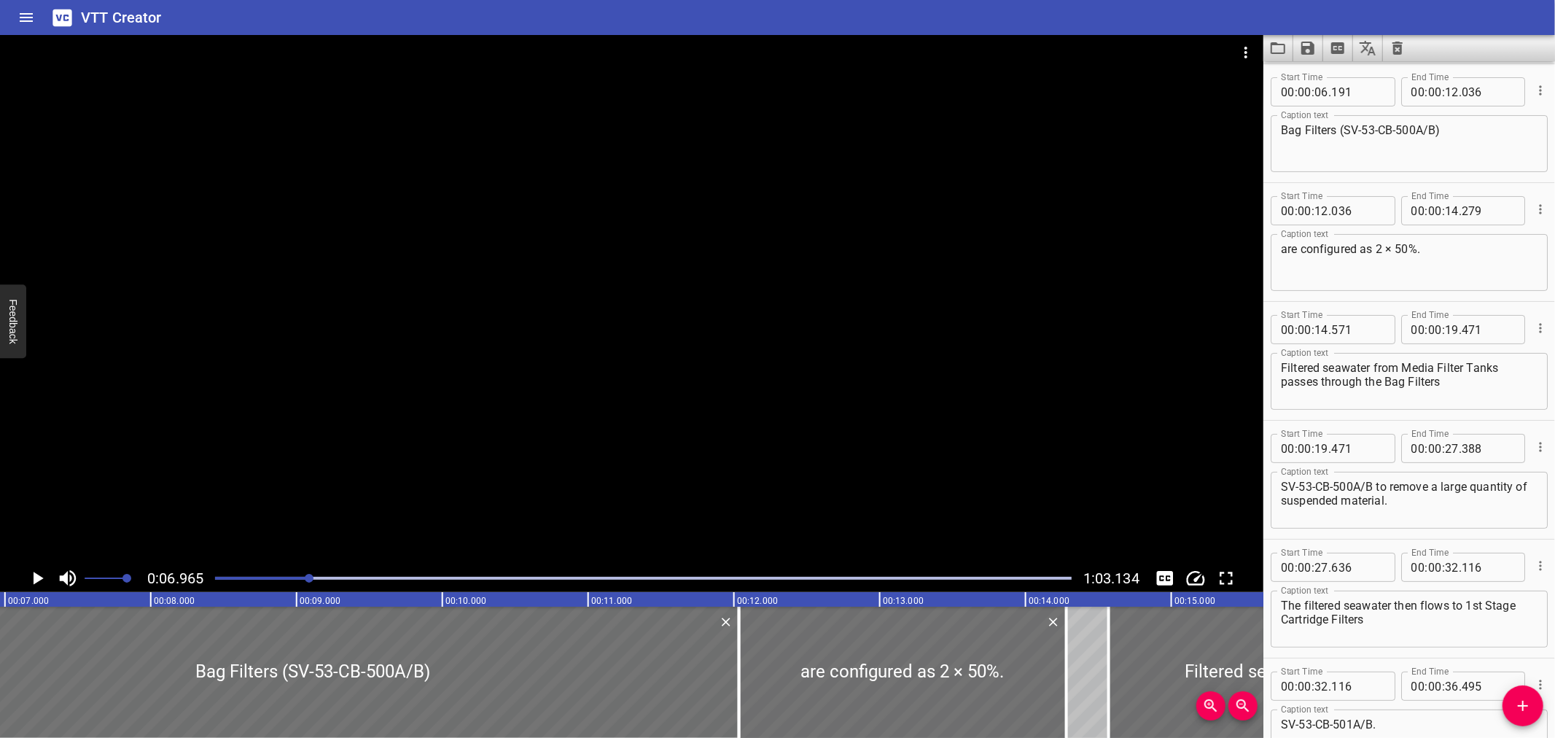
click at [360, 578] on div "Play progress" at bounding box center [643, 578] width 857 height 3
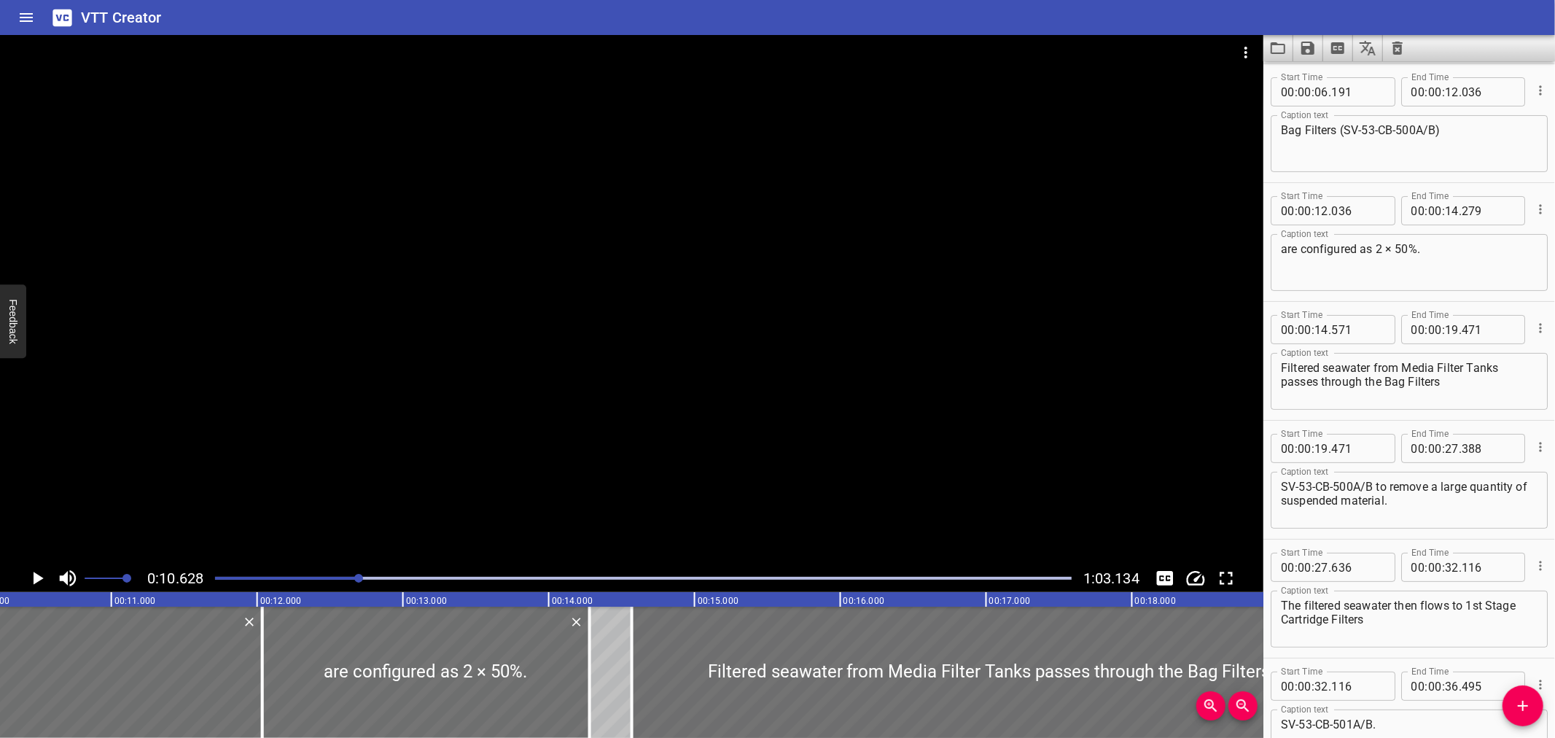
scroll to position [0, 1549]
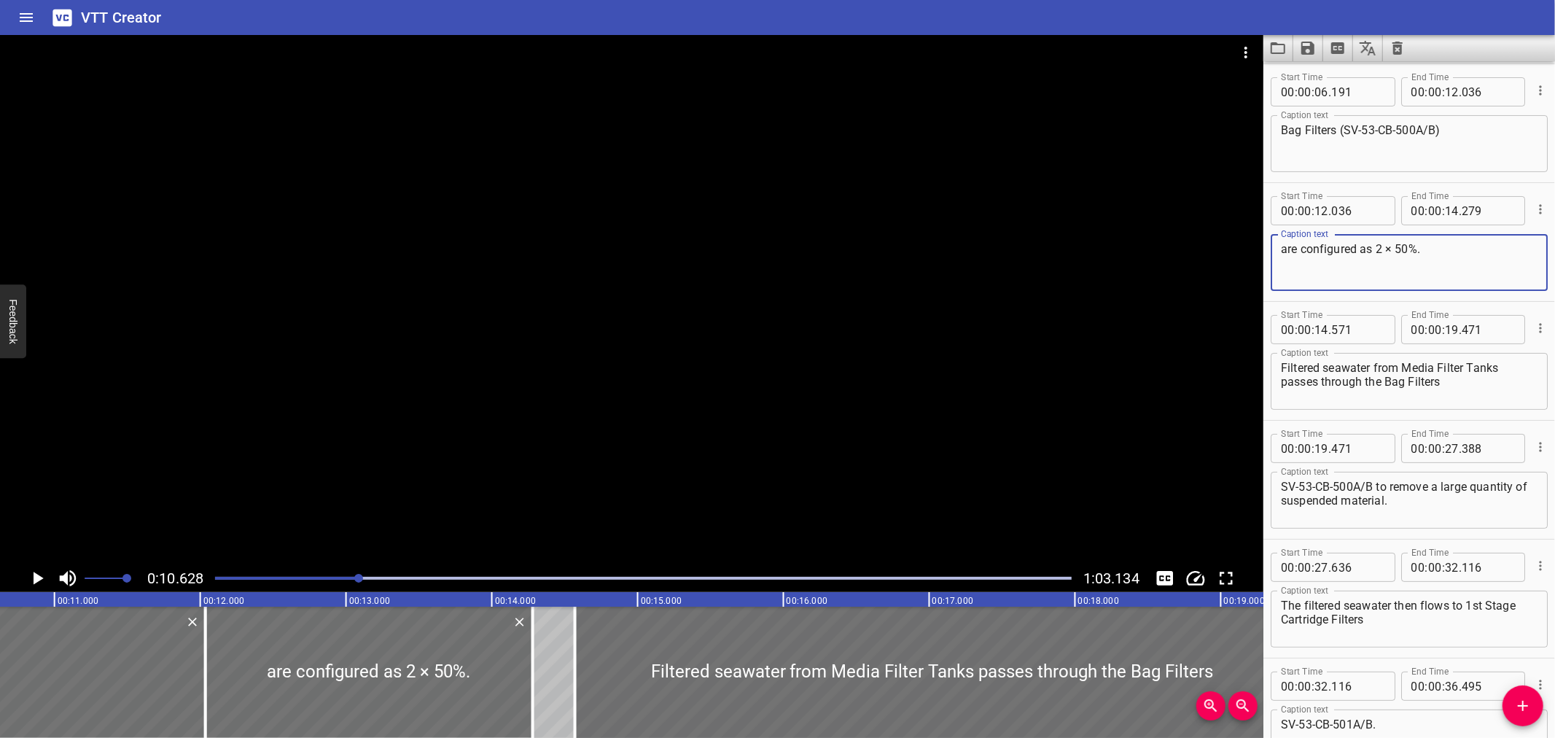
drag, startPoint x: 1438, startPoint y: 241, endPoint x: 1177, endPoint y: 239, distance: 261.0
click at [1177, 239] on main "0:10.628 1:03.134 00:00.000 00:01.000 00:02.000 00:03.000 00:04.000 00:05.000 0…" at bounding box center [777, 386] width 1555 height 703
click at [1471, 129] on textarea "Bag Filters (SV-53-CB-500A/B)" at bounding box center [1409, 144] width 257 height 42
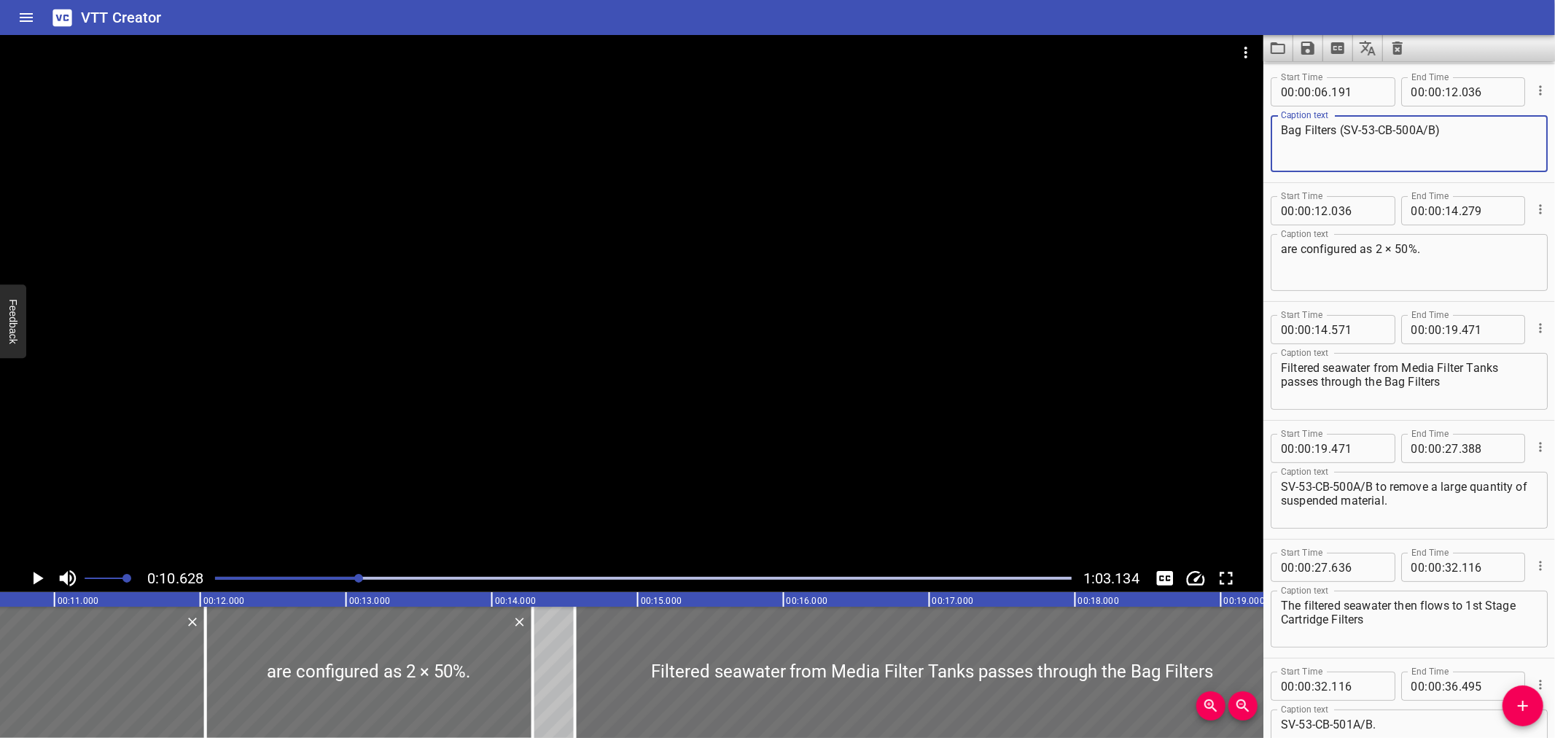
paste textarea "are configured as 2 × 50%."
click at [1441, 125] on textarea "Bag Filters (SV-53-CB-500A/B) are configured as 2 × 50%." at bounding box center [1409, 144] width 257 height 42
type textarea "Bag Filters (SV-53-CB-500A/B) are configured as 2 × 50%."
click at [519, 625] on icon "Delete" at bounding box center [520, 622] width 15 height 15
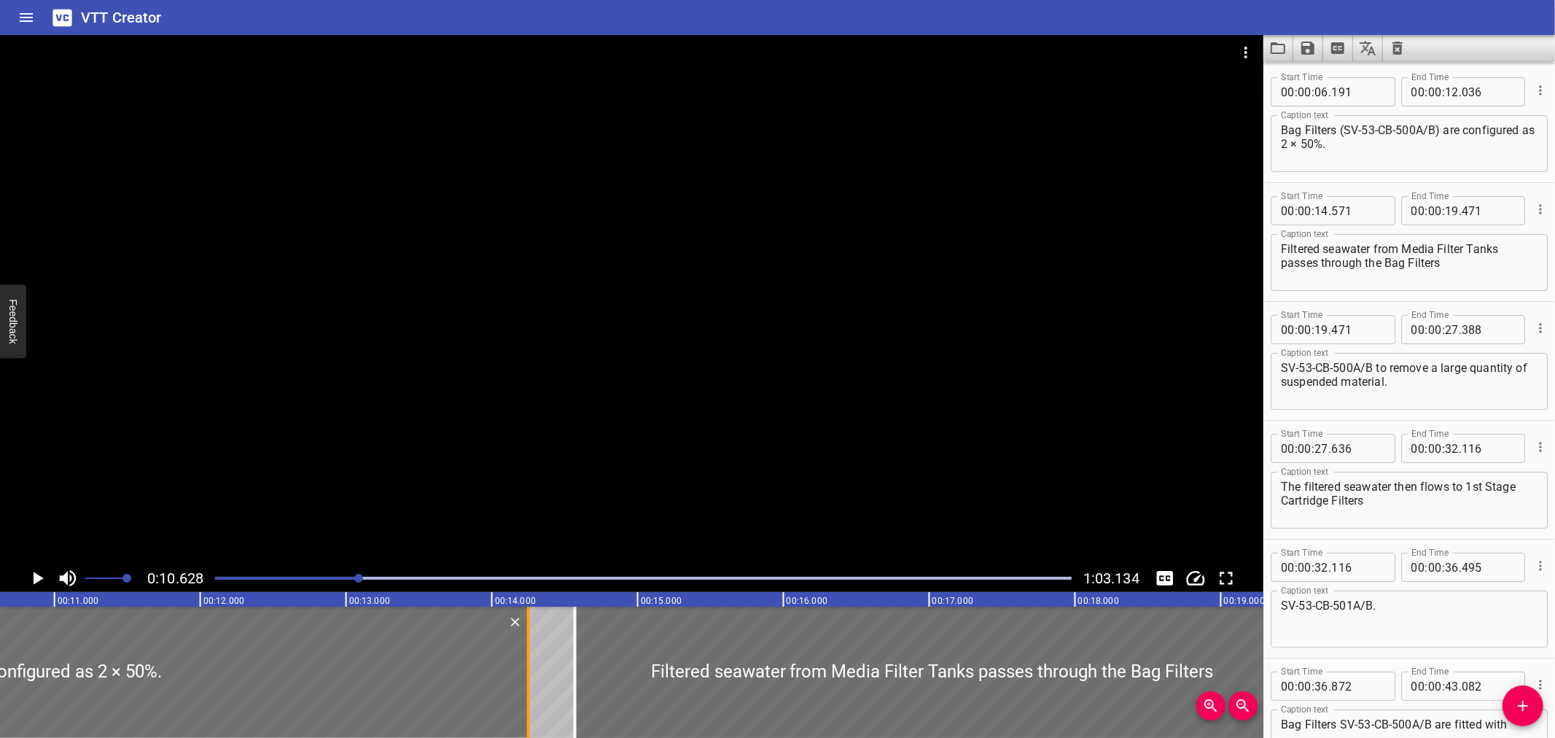
drag, startPoint x: 206, startPoint y: 661, endPoint x: 529, endPoint y: 658, distance: 323.0
click at [529, 658] on div at bounding box center [528, 672] width 15 height 131
type input "14"
type input "251"
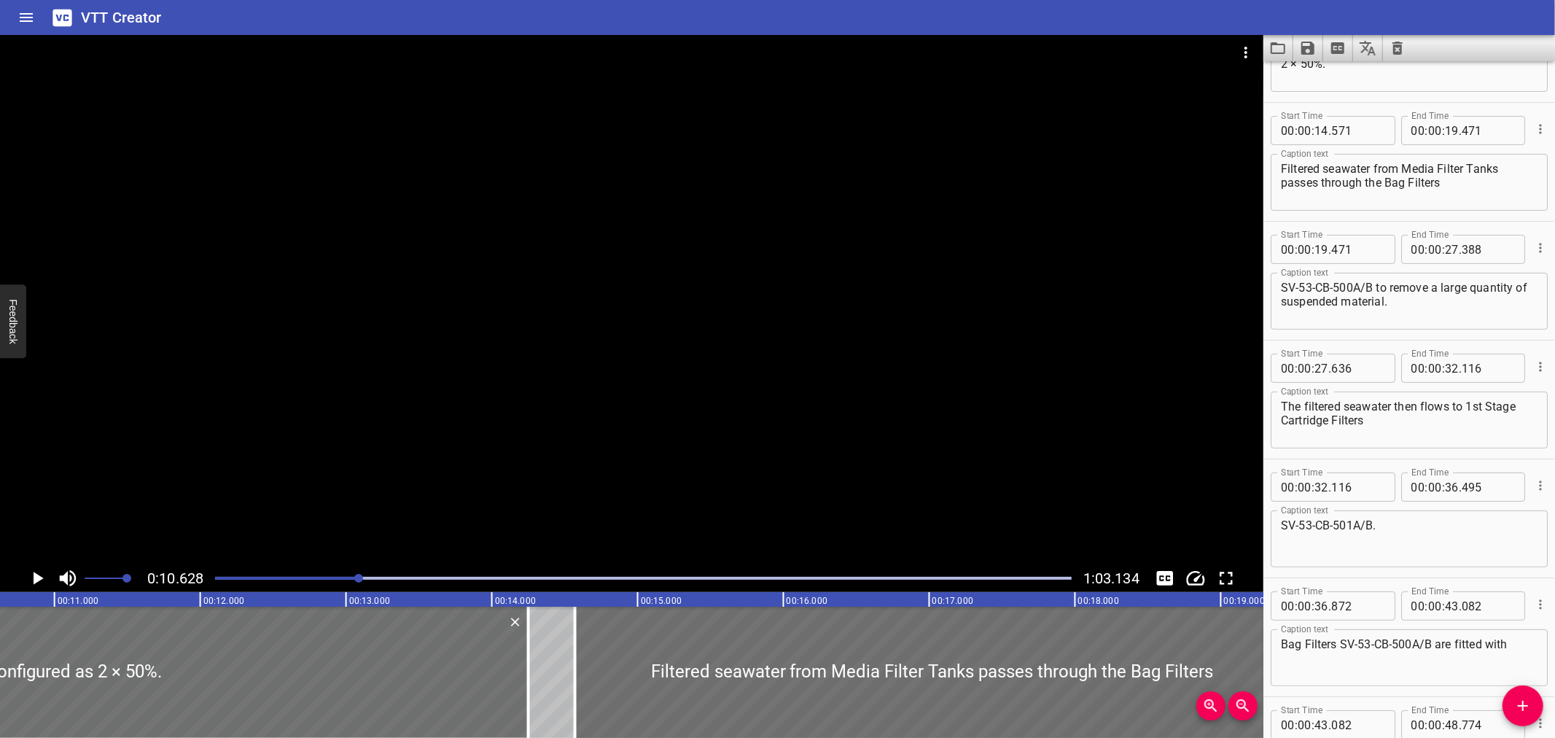
scroll to position [201, 0]
drag, startPoint x: 1549, startPoint y: 239, endPoint x: 1378, endPoint y: 217, distance: 172.0
click at [1378, 217] on div "Start Time 00 : 00 : 14 . 571 Start Time End Time 00 : 00 : 19 . 471 End Time C…" at bounding box center [1409, 160] width 292 height 118
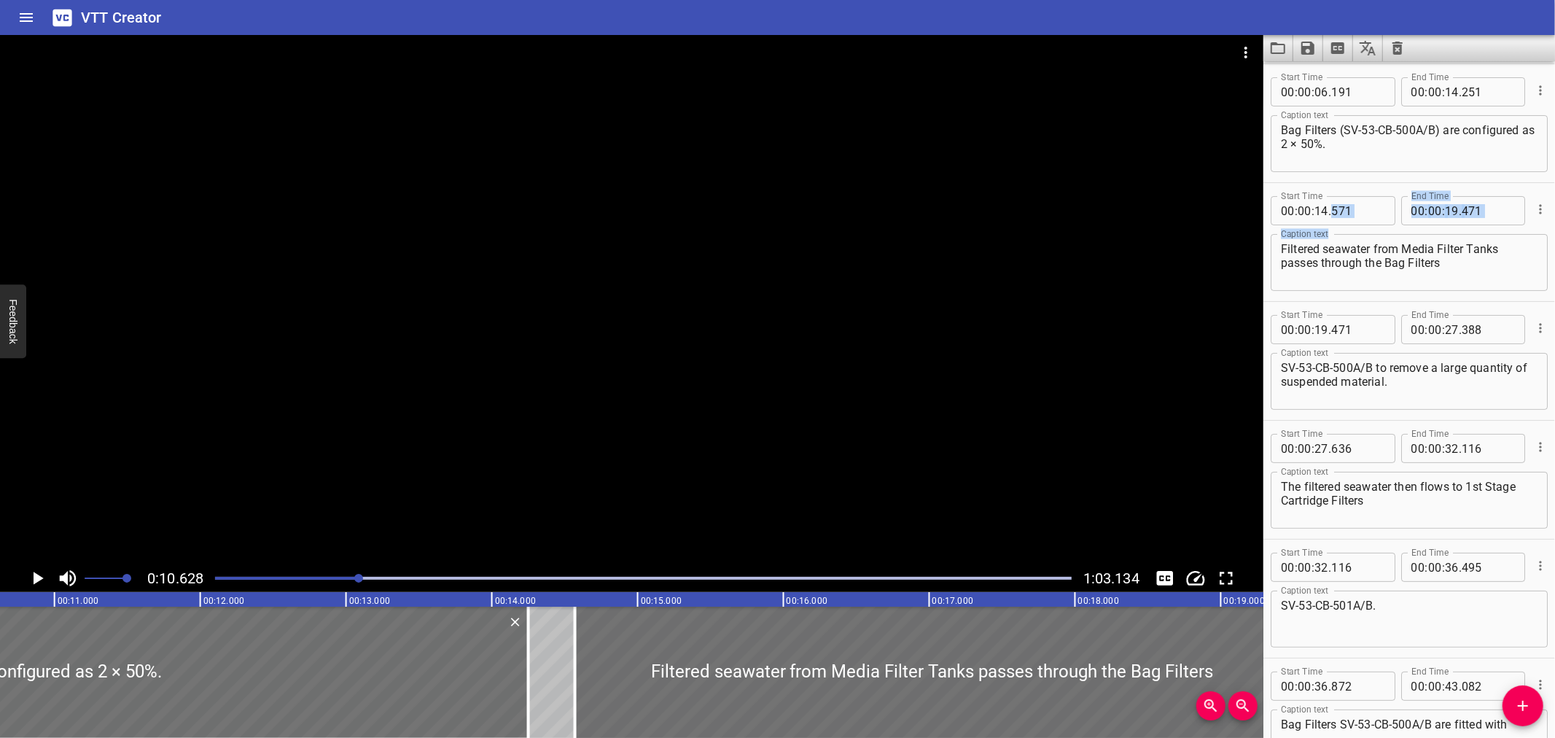
click at [1368, 283] on div "Filtered seawater from Media Filter Tanks passes through the Bag Filters Captio…" at bounding box center [1409, 262] width 277 height 57
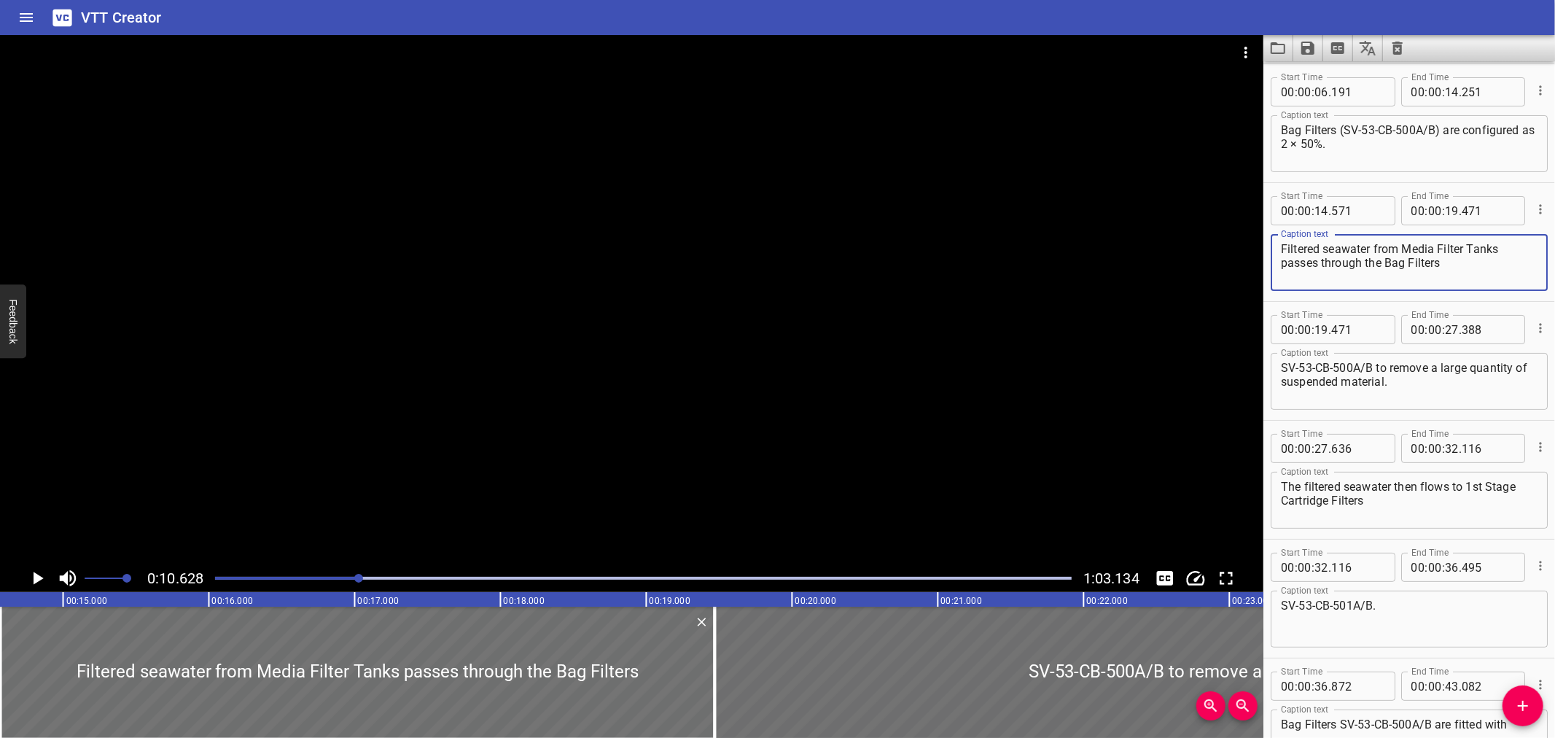
scroll to position [0, 2078]
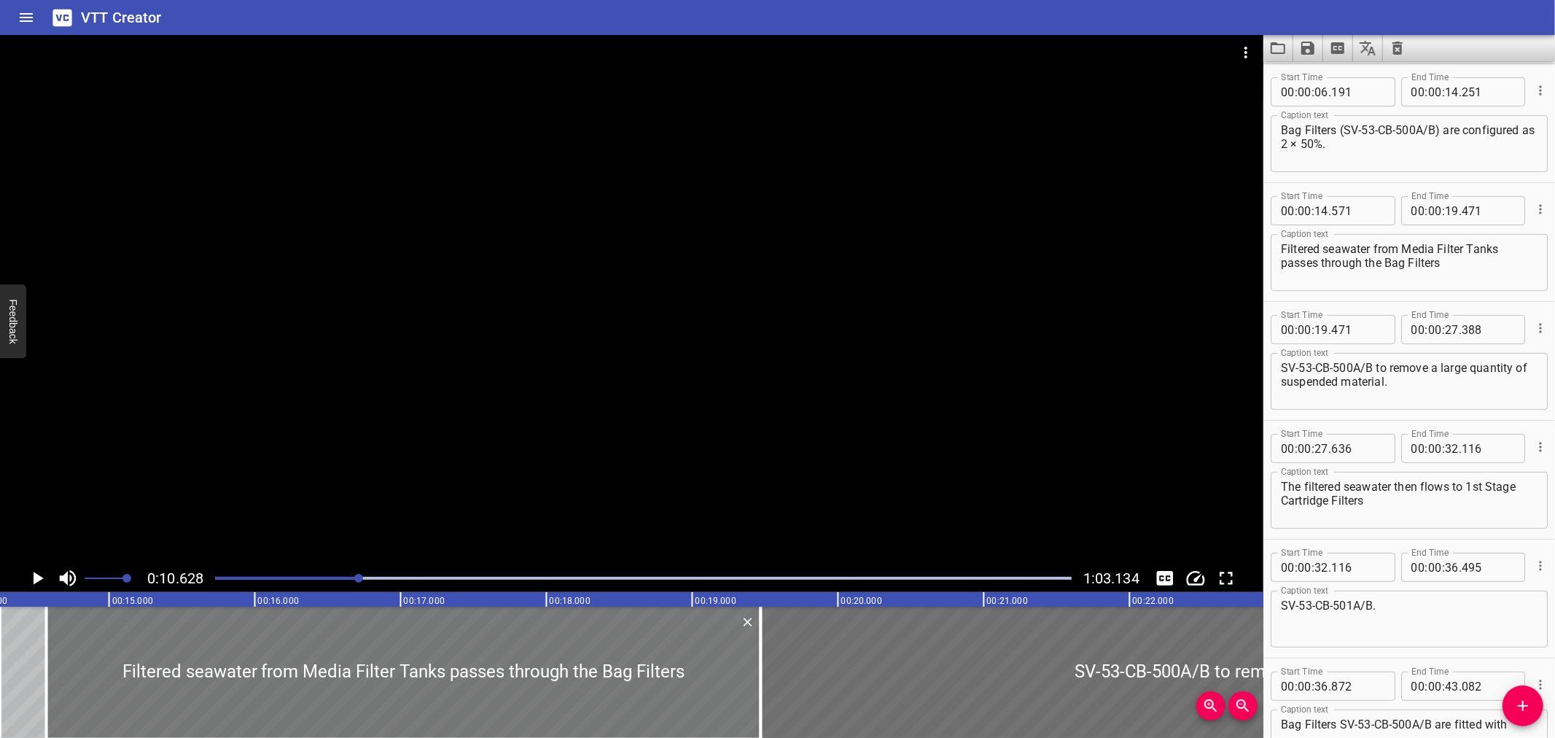
click at [494, 666] on div at bounding box center [404, 672] width 714 height 131
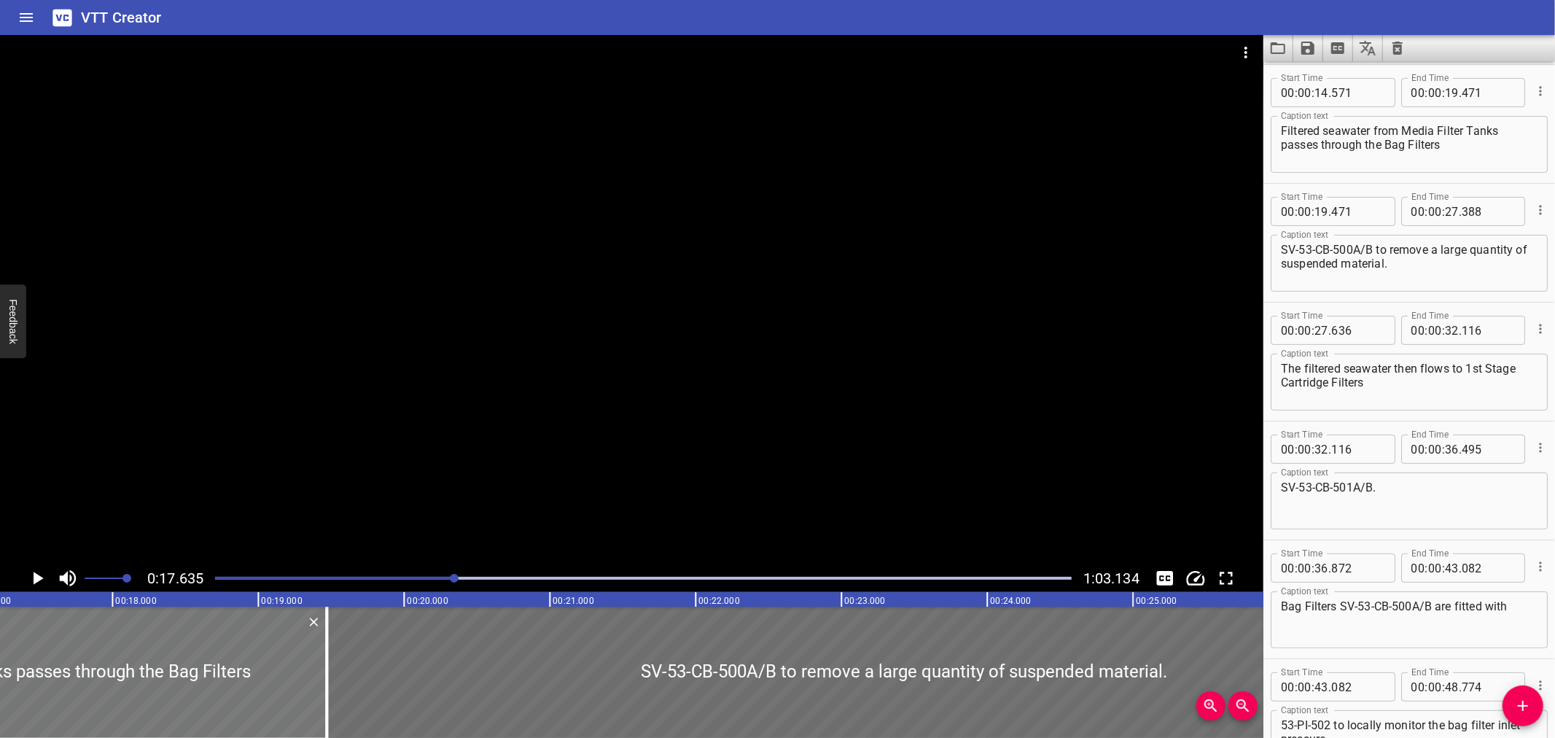
scroll to position [0, 2620]
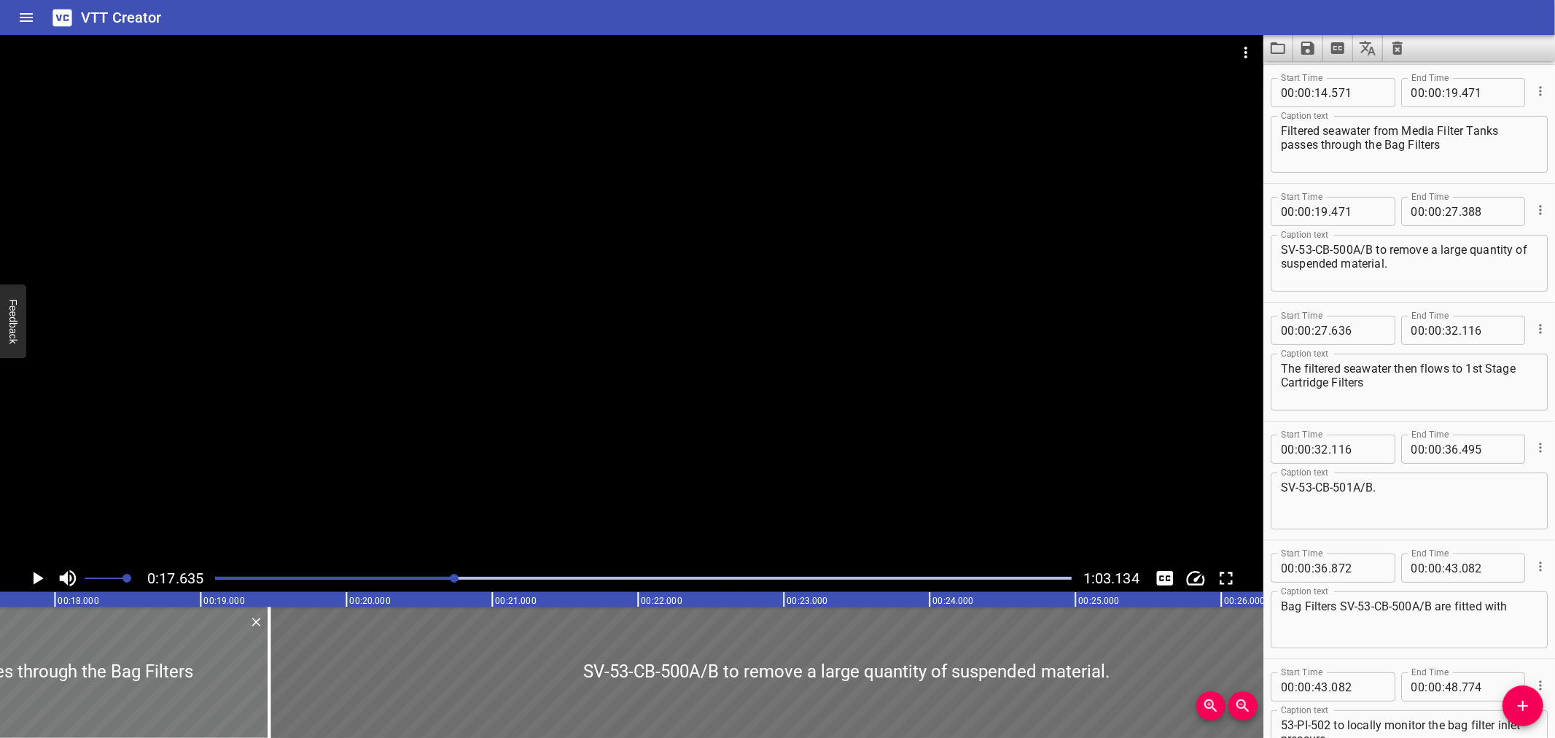
click at [464, 668] on div at bounding box center [846, 672] width 1154 height 131
type input "20"
type input "210"
type input "28"
type input "127"
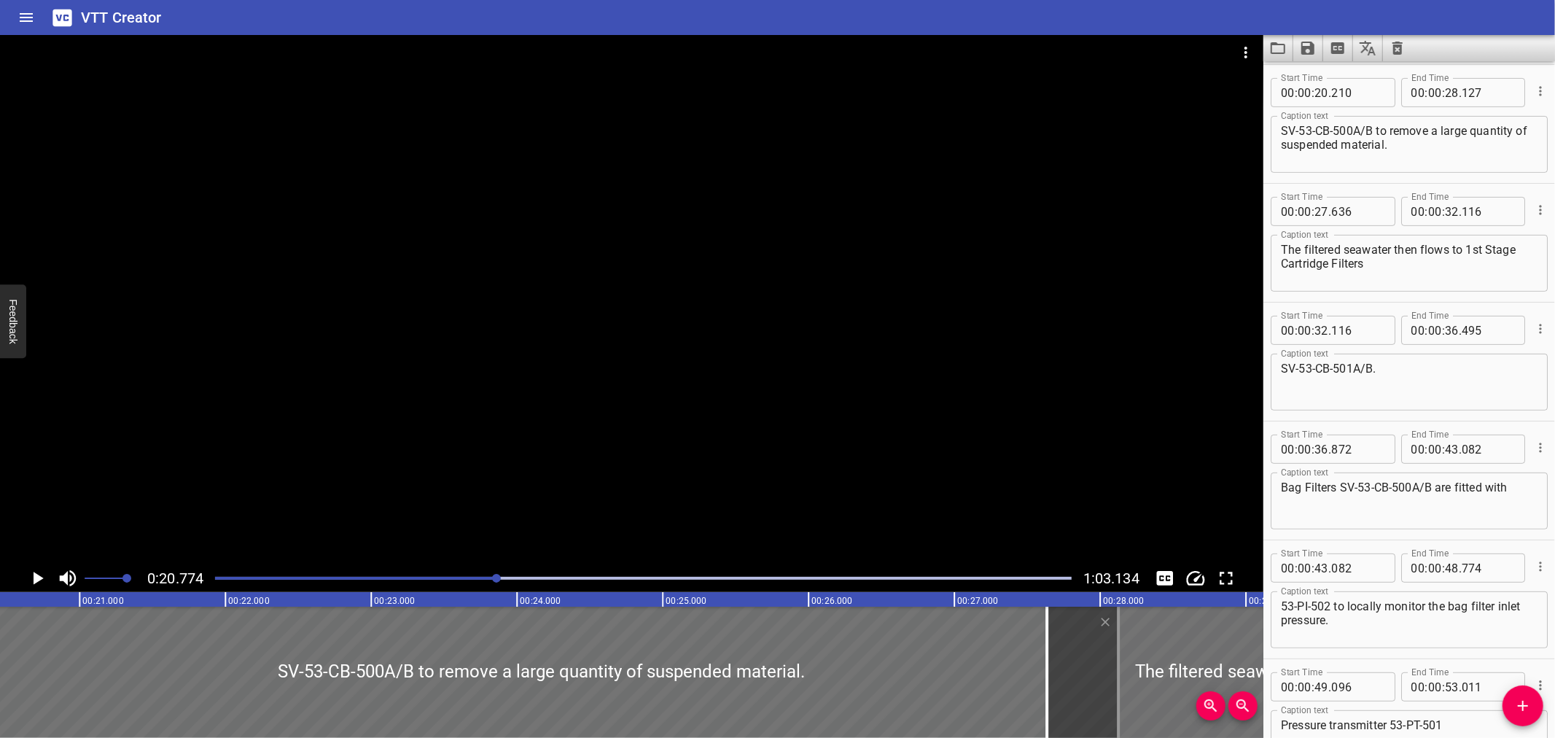
scroll to position [0, 3063]
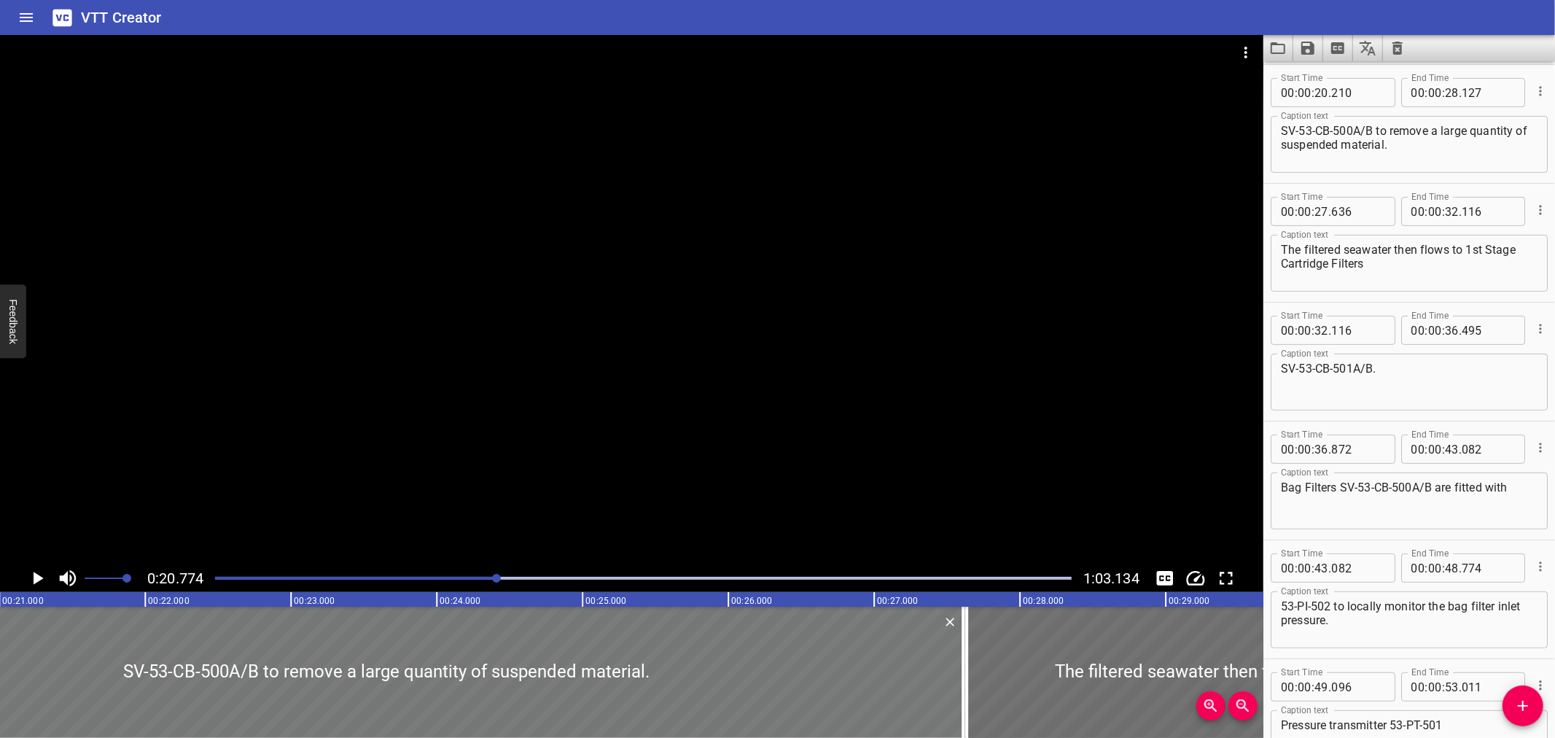
drag, startPoint x: 488, startPoint y: 684, endPoint x: 413, endPoint y: 687, distance: 75.2
click at [413, 687] on div at bounding box center [386, 672] width 1154 height 131
type input "19"
type input "695"
type input "27"
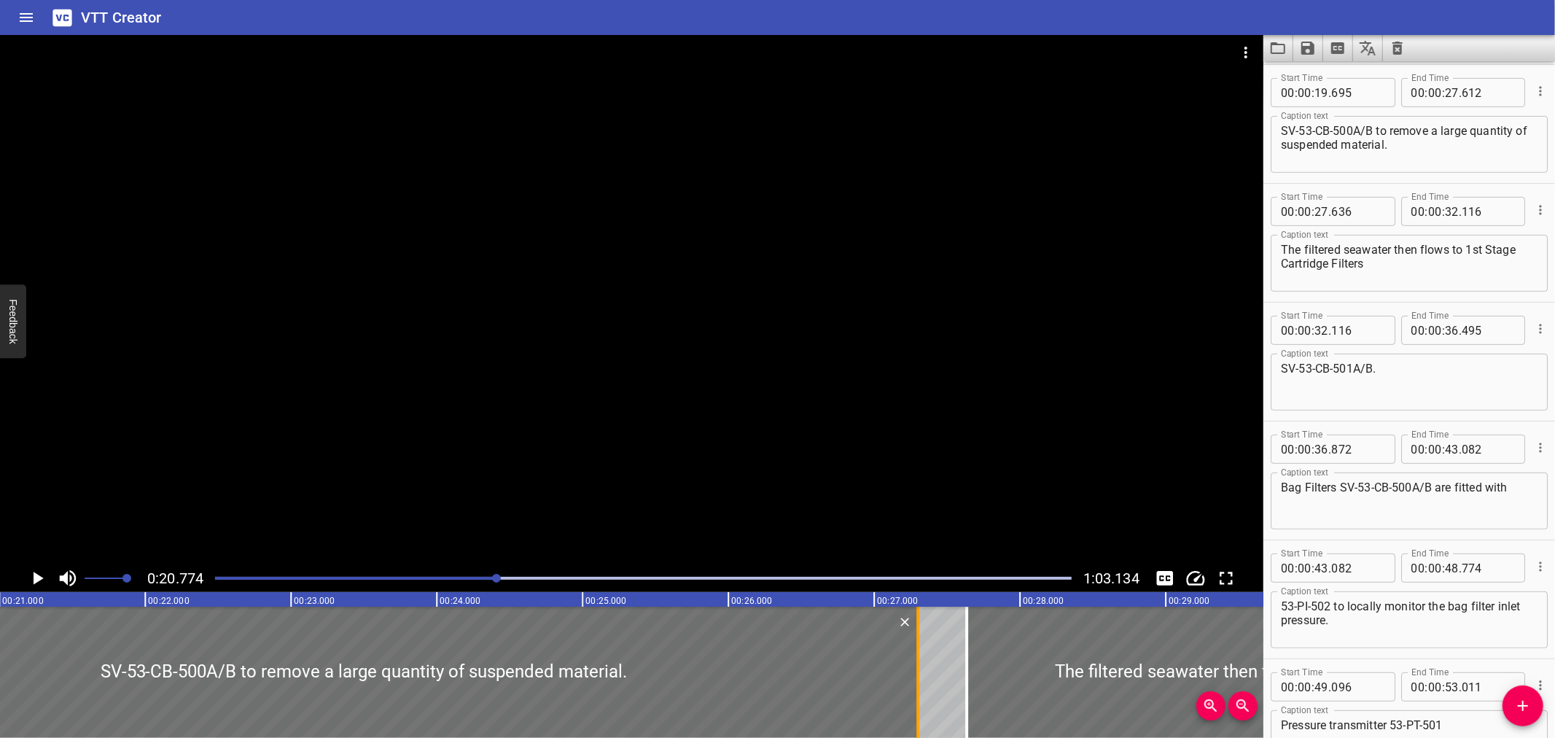
drag, startPoint x: 957, startPoint y: 650, endPoint x: 911, endPoint y: 658, distance: 45.9
click at [911, 658] on div at bounding box center [918, 672] width 15 height 131
type input "302"
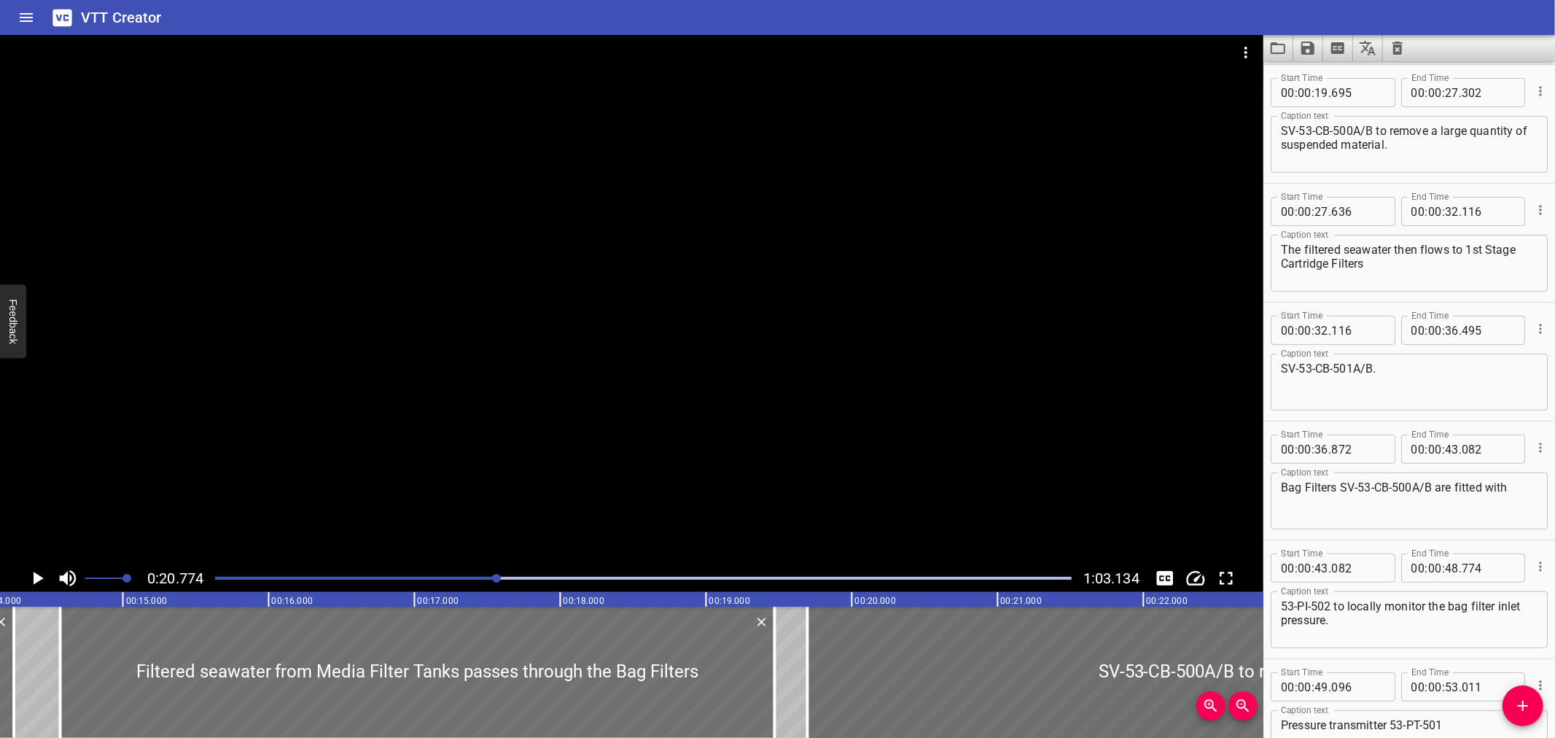
scroll to position [0, 2018]
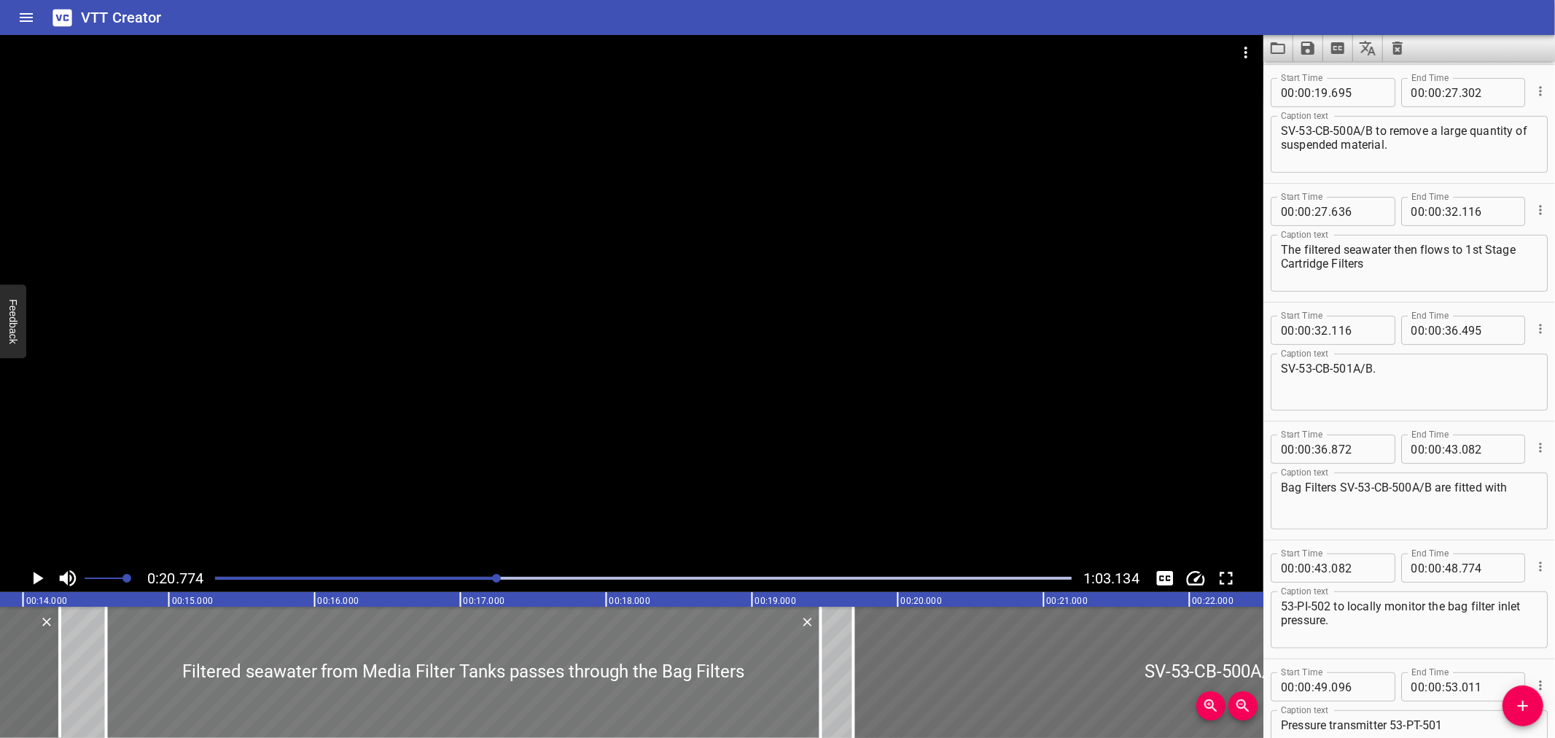
click at [132, 647] on div at bounding box center [463, 672] width 714 height 131
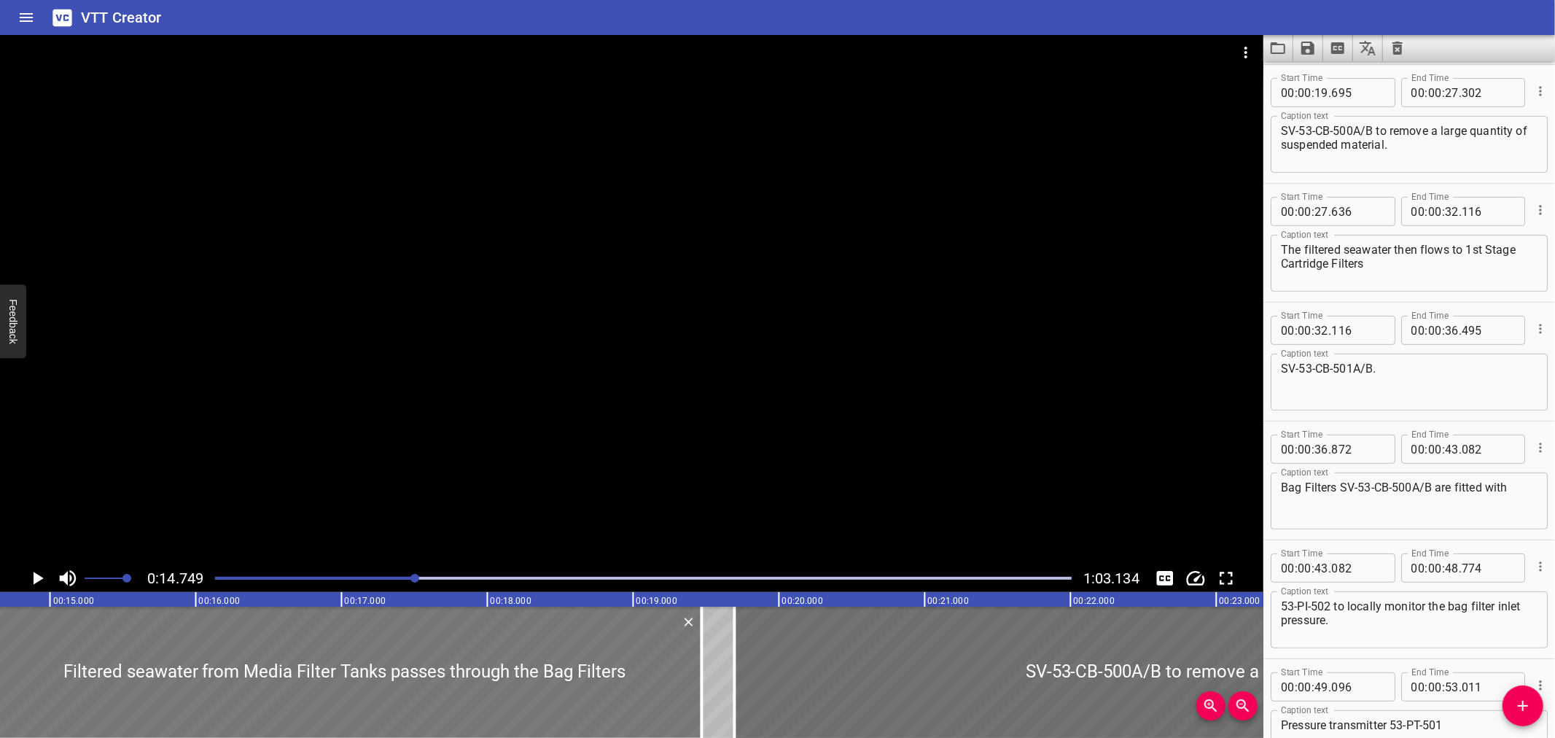
scroll to position [0, 2151]
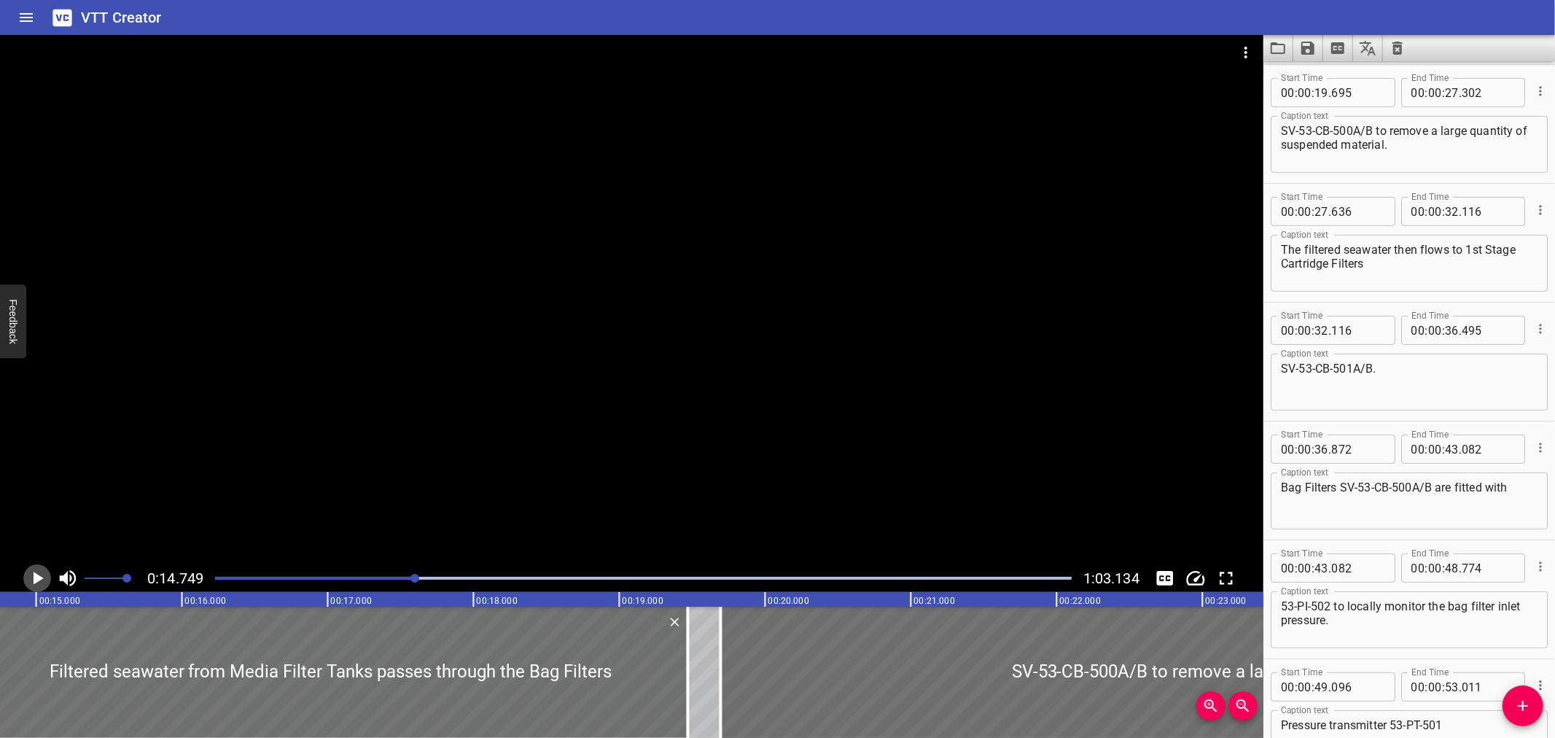
click at [39, 581] on icon "Play/Pause" at bounding box center [37, 578] width 22 height 22
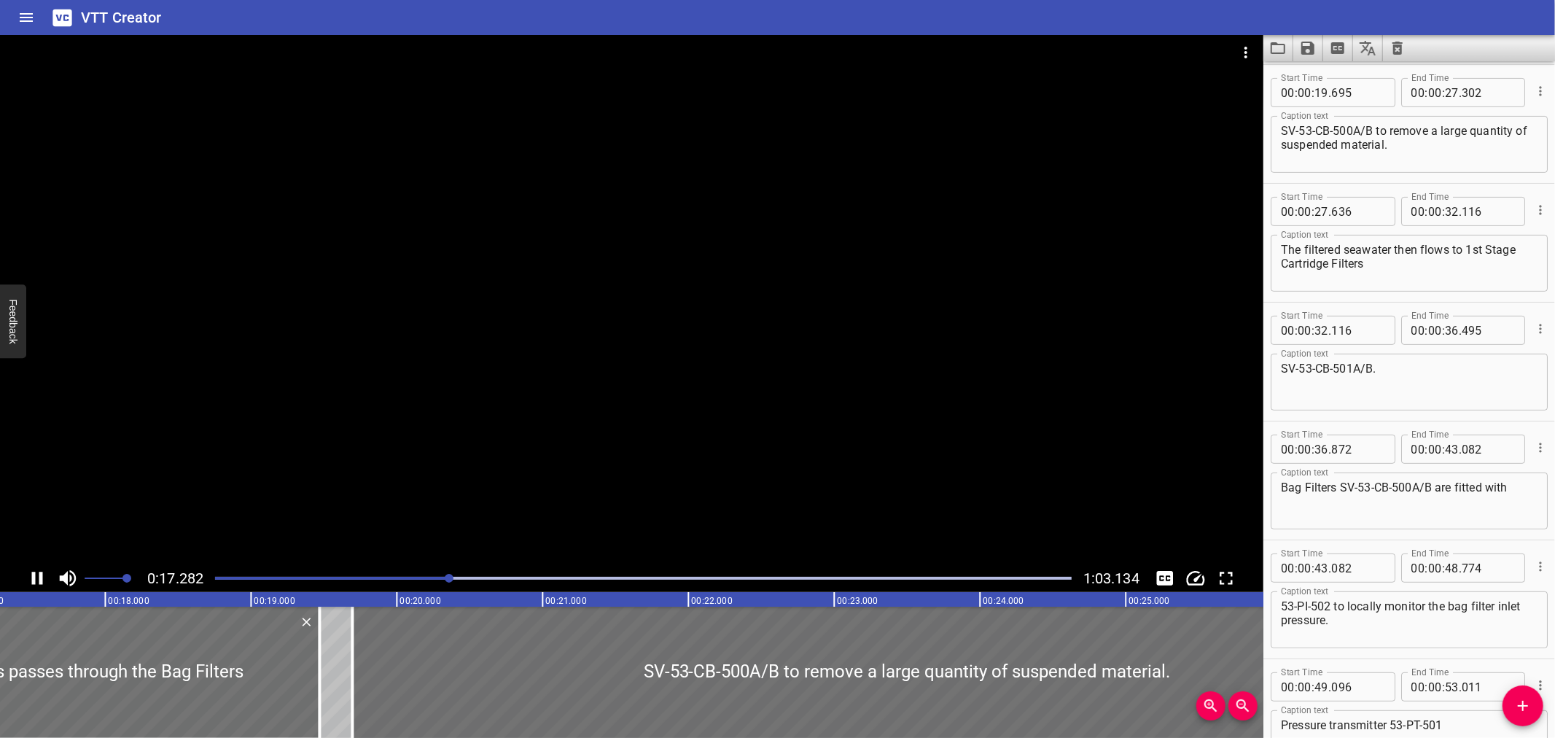
click at [34, 573] on icon "Play/Pause" at bounding box center [37, 578] width 11 height 13
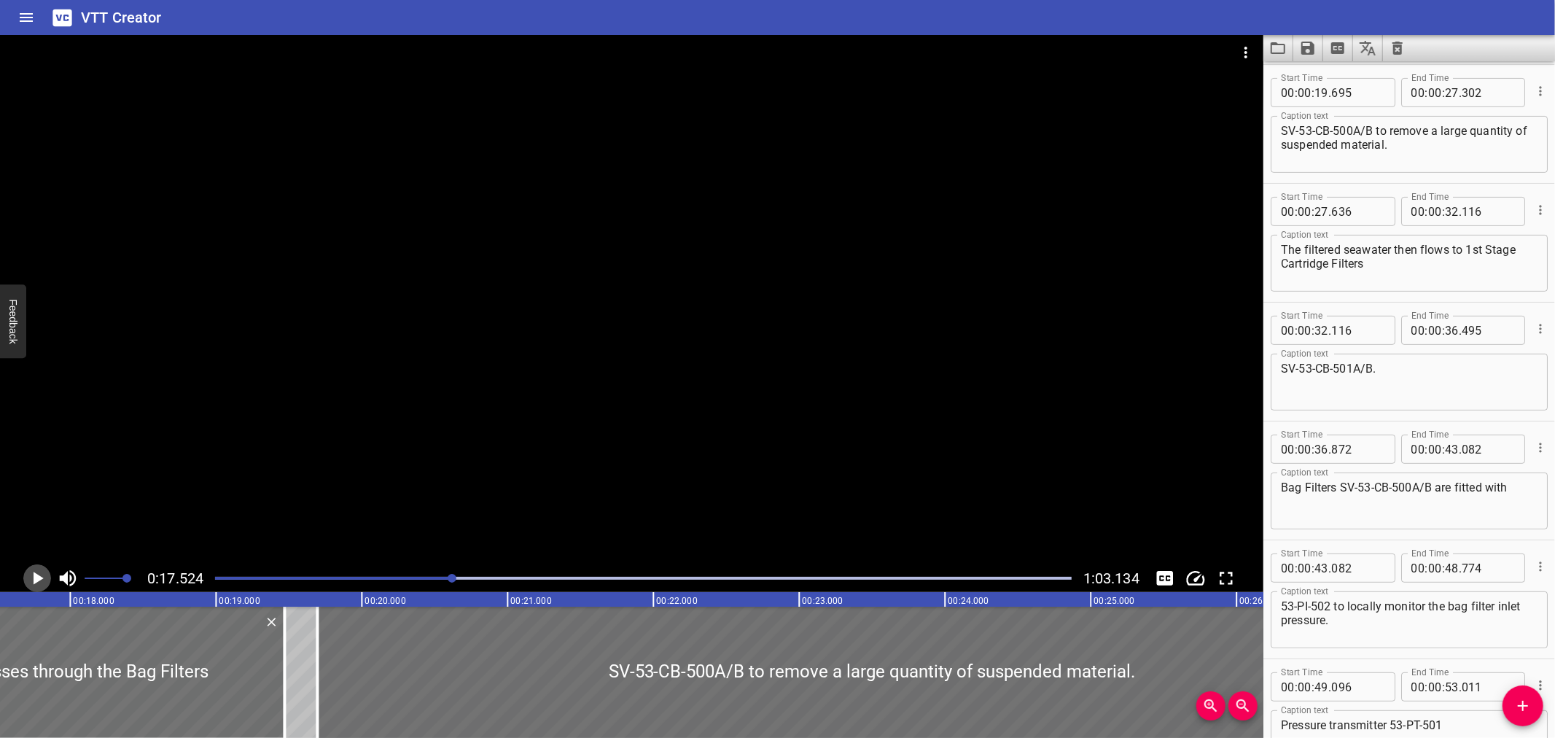
click at [34, 573] on icon "Play/Pause" at bounding box center [39, 578] width 10 height 13
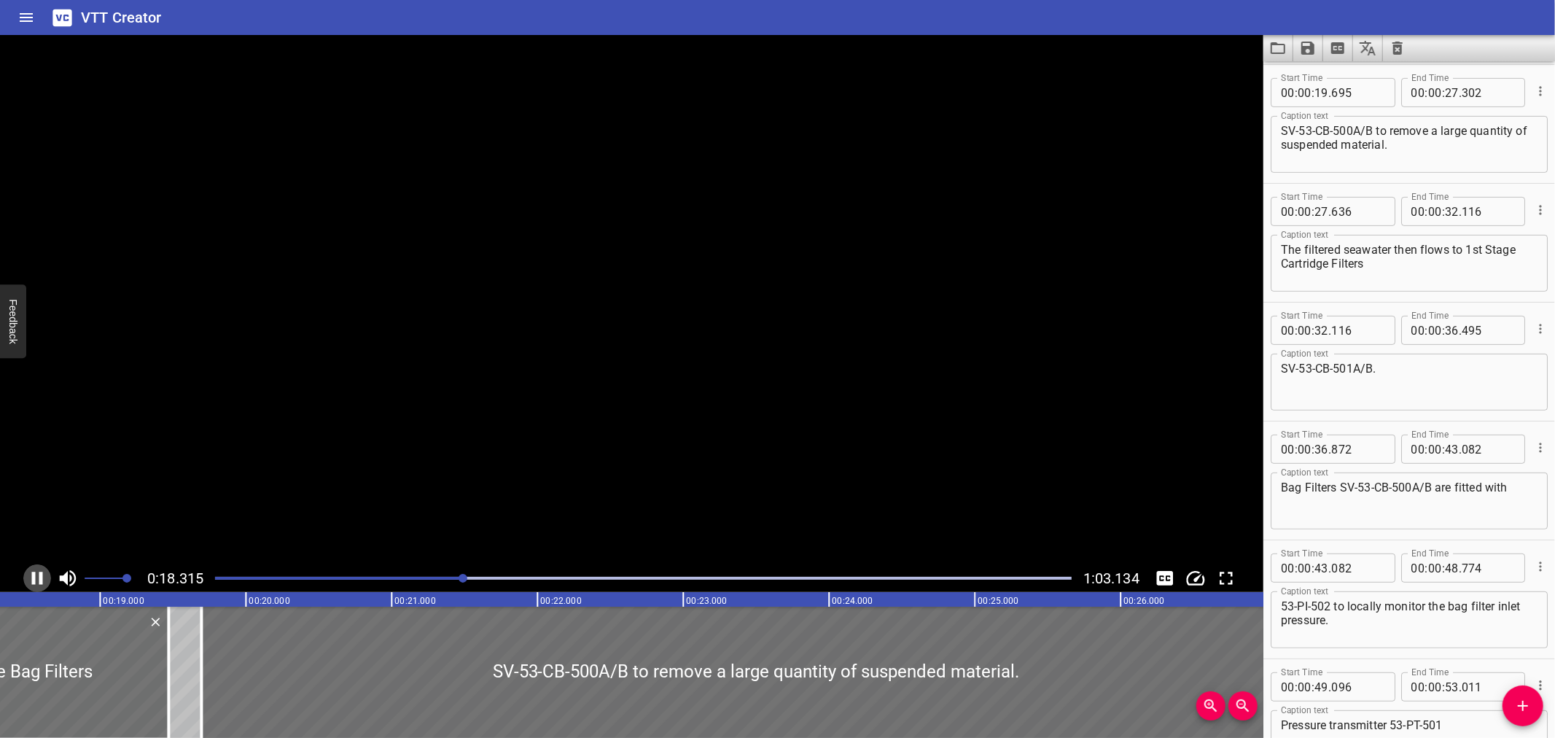
click at [34, 573] on icon "Play/Pause" at bounding box center [37, 578] width 11 height 13
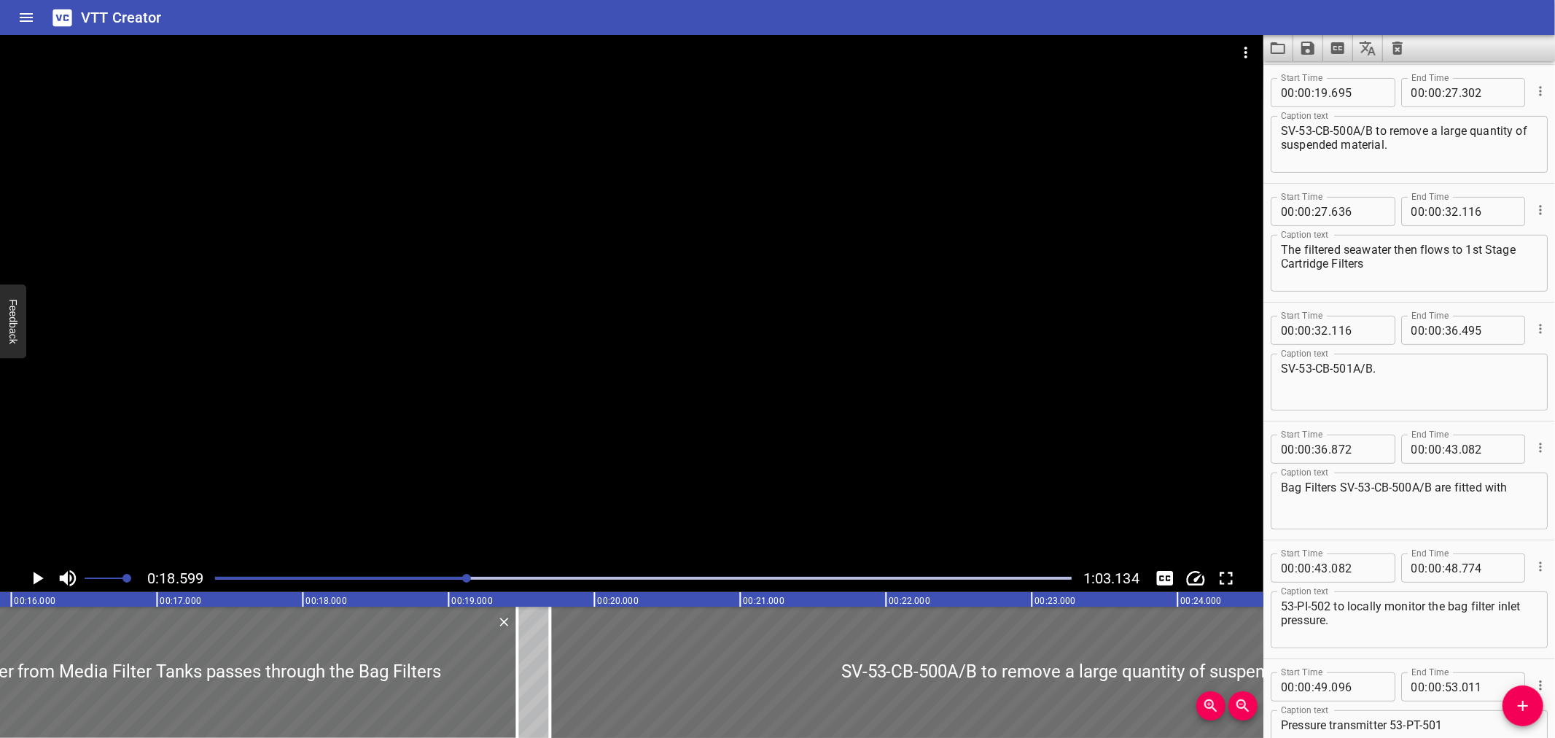
scroll to position [0, 2286]
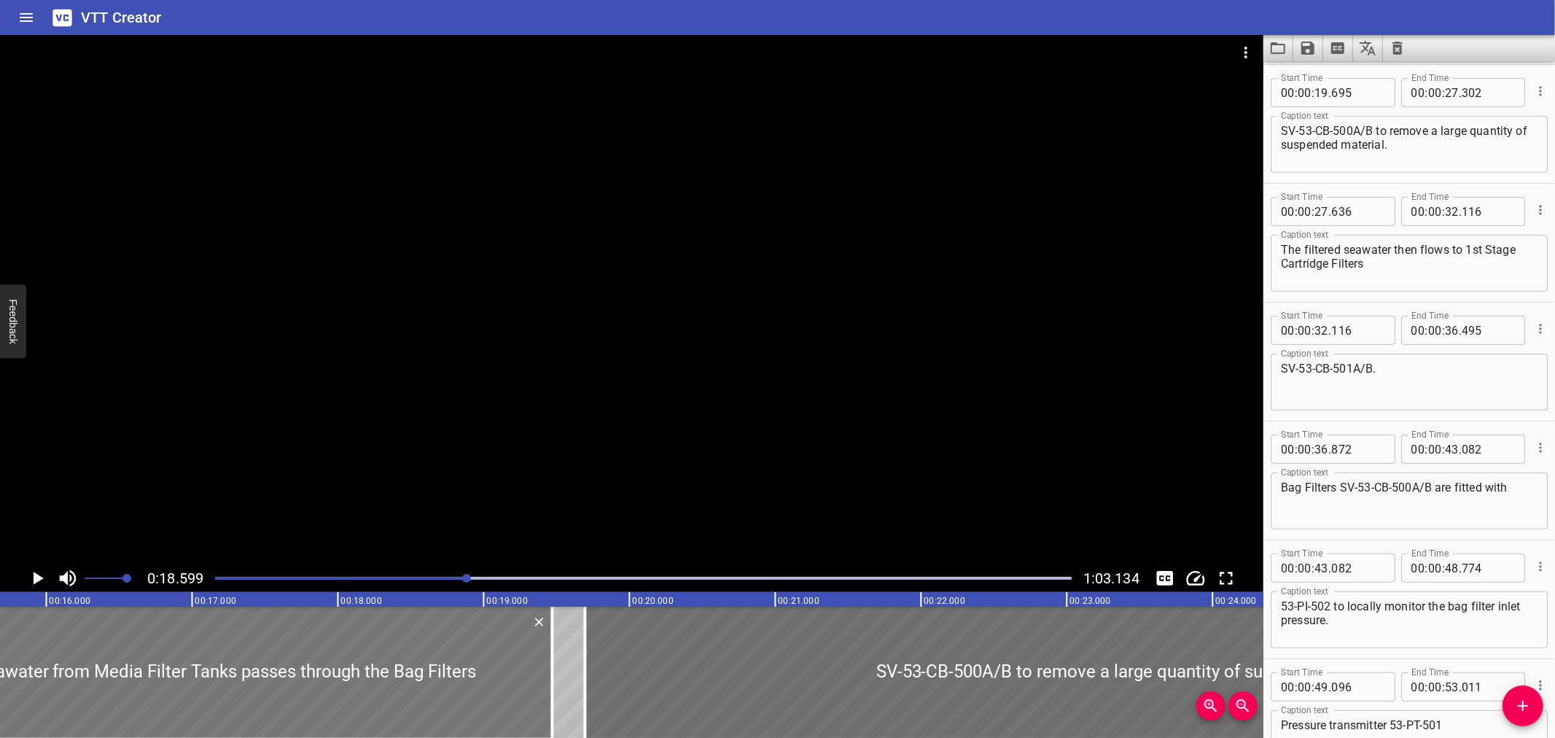
click at [57, 672] on div at bounding box center [195, 672] width 714 height 131
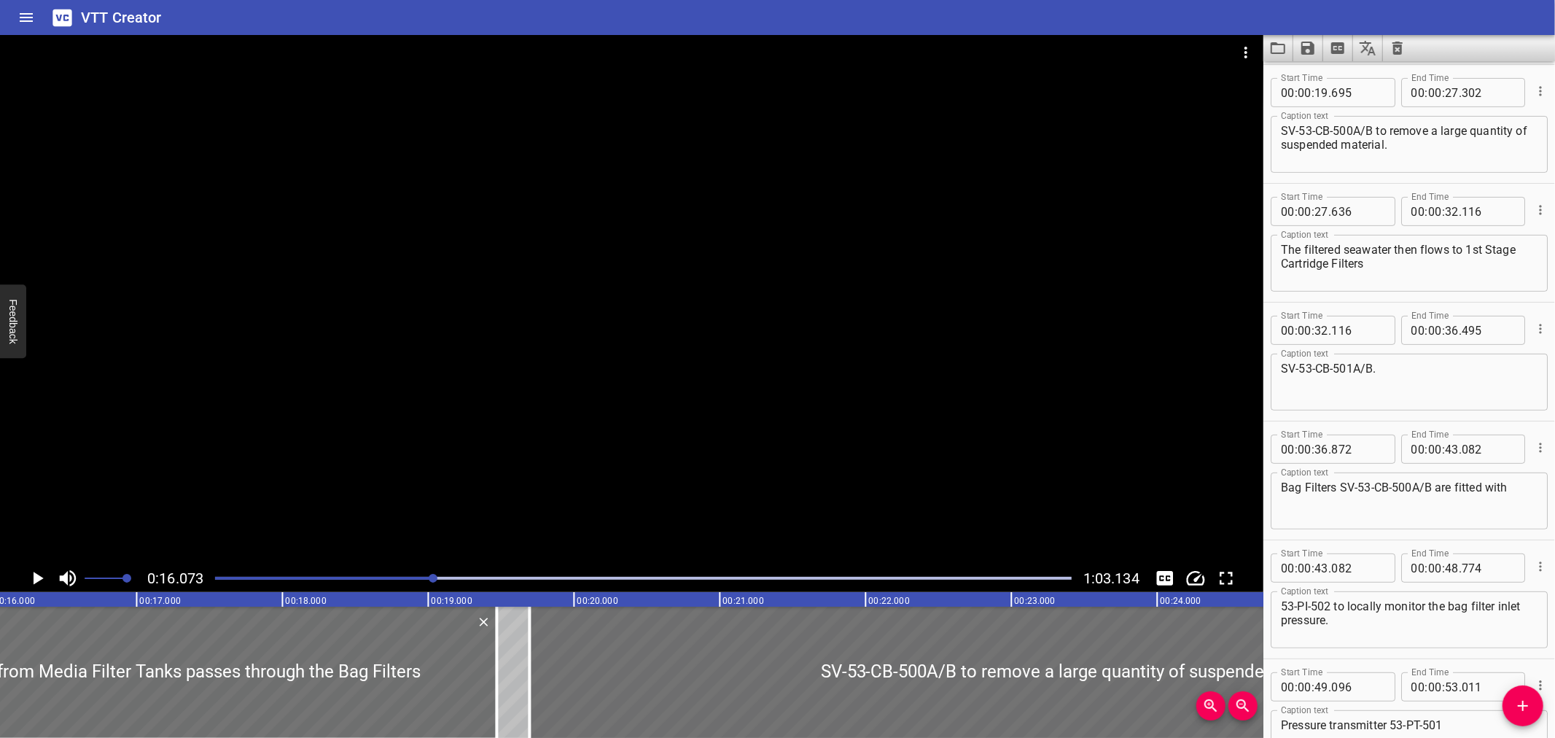
scroll to position [0, 2343]
click at [32, 579] on icon "Play/Pause" at bounding box center [37, 578] width 22 height 22
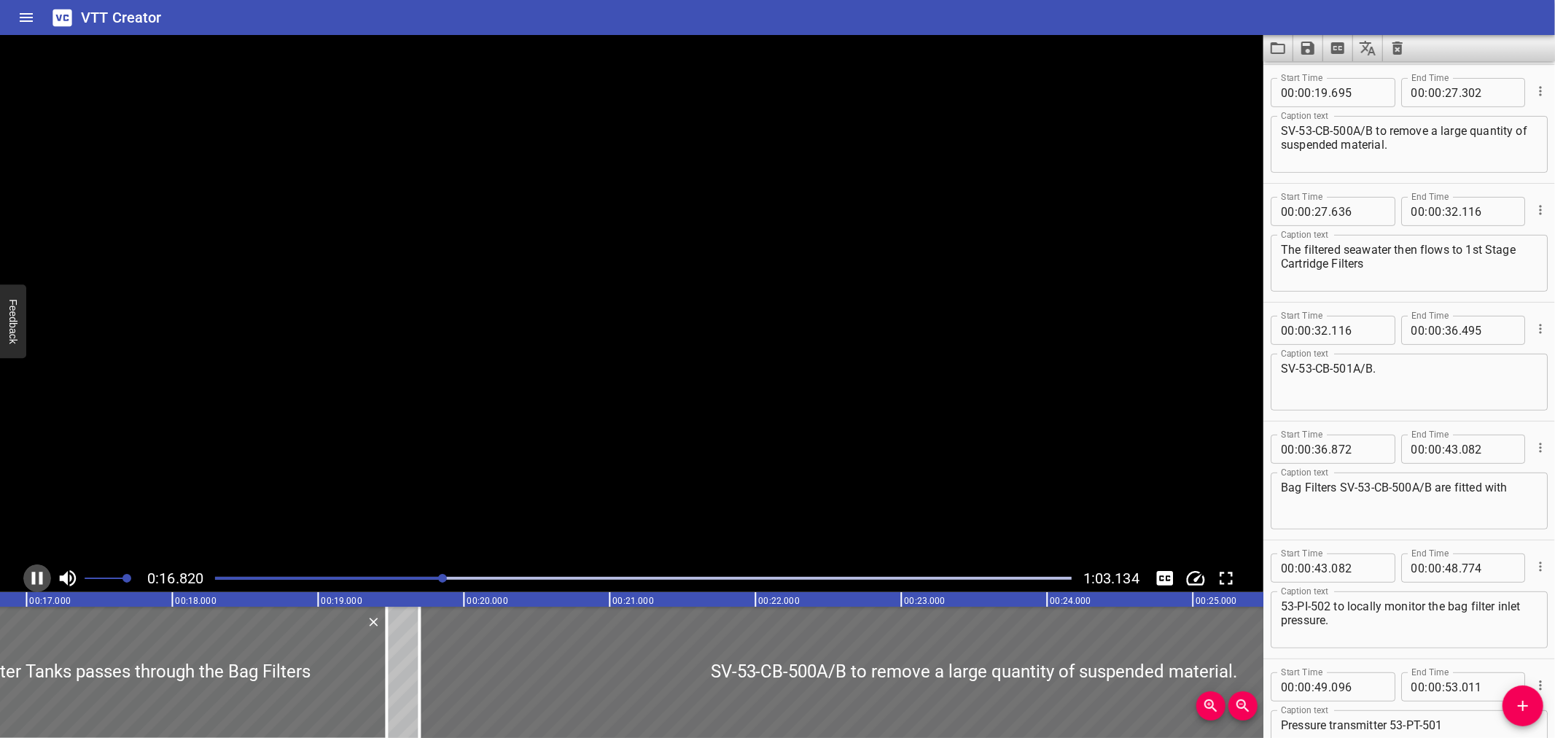
click at [32, 579] on icon "Play/Pause" at bounding box center [37, 578] width 11 height 13
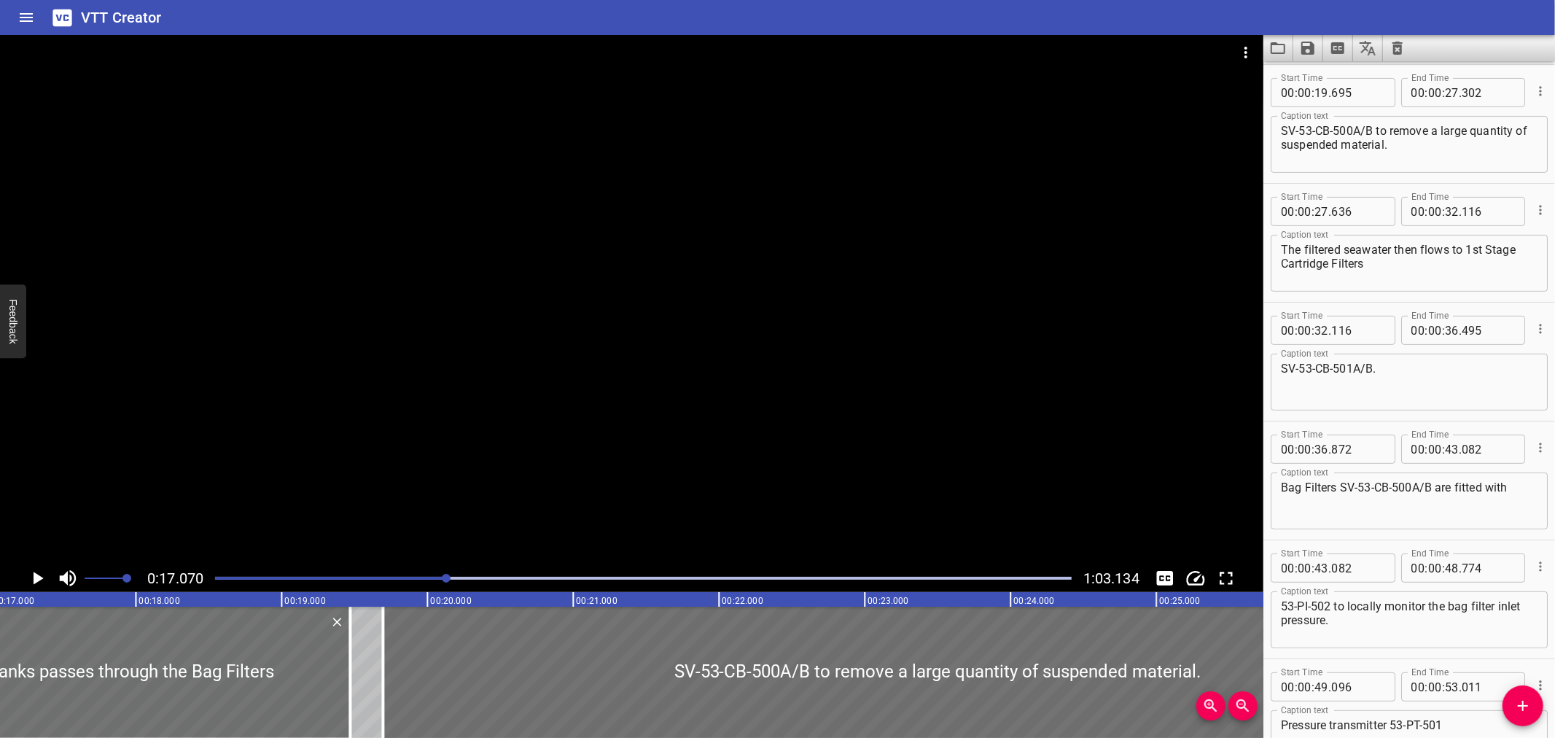
click at [32, 579] on icon "Play/Pause" at bounding box center [37, 578] width 22 height 22
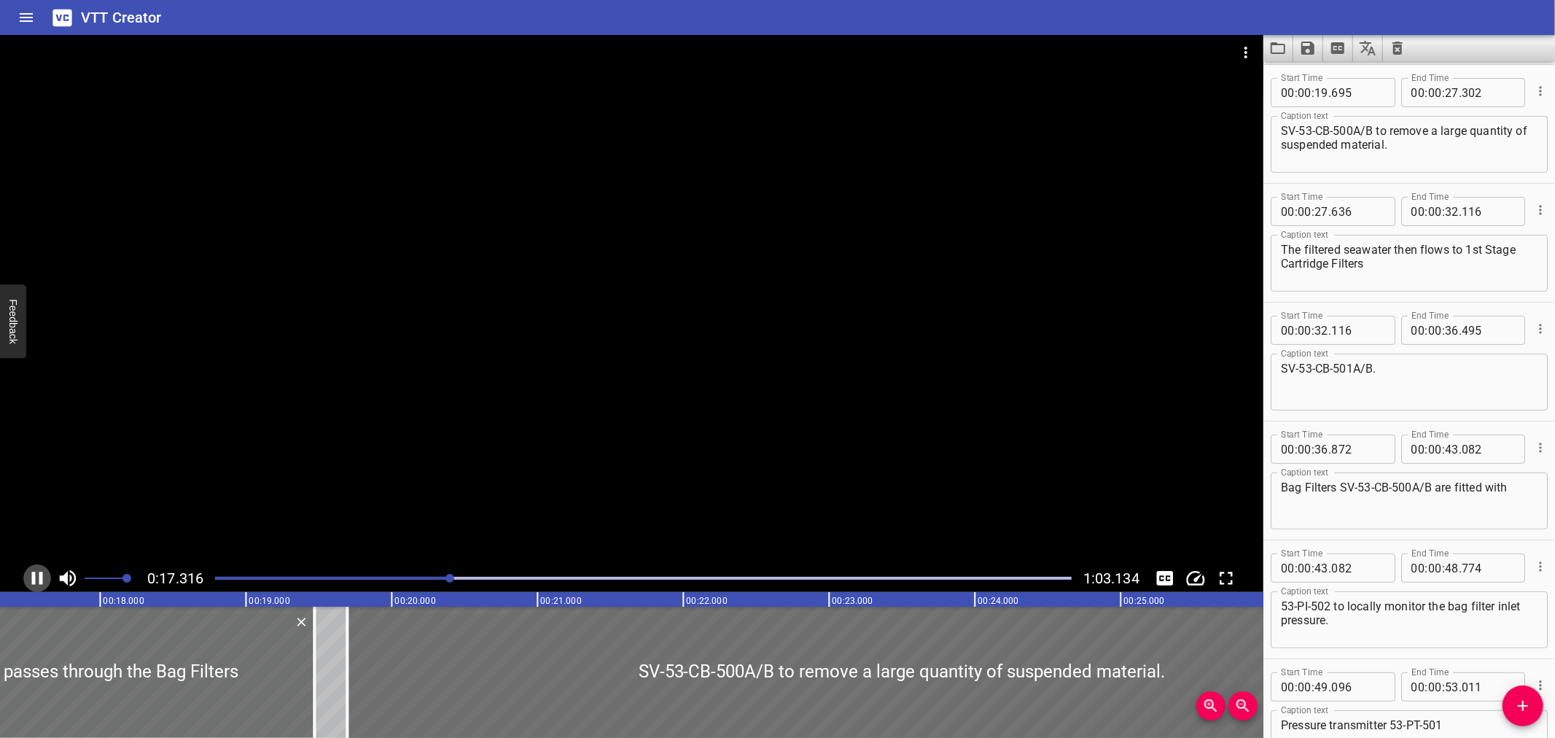
click at [32, 579] on icon "Play/Pause" at bounding box center [37, 578] width 11 height 13
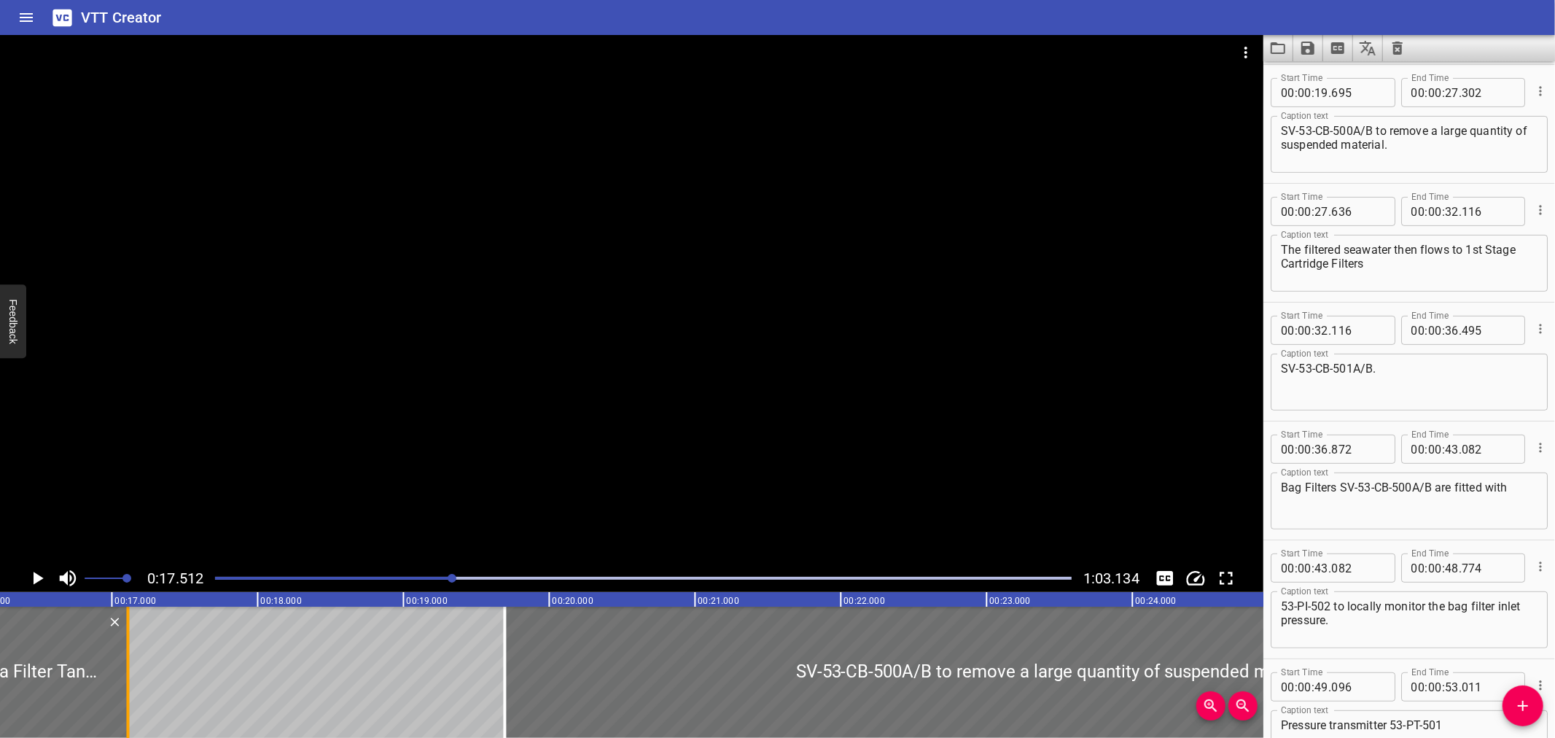
scroll to position [0, 2348]
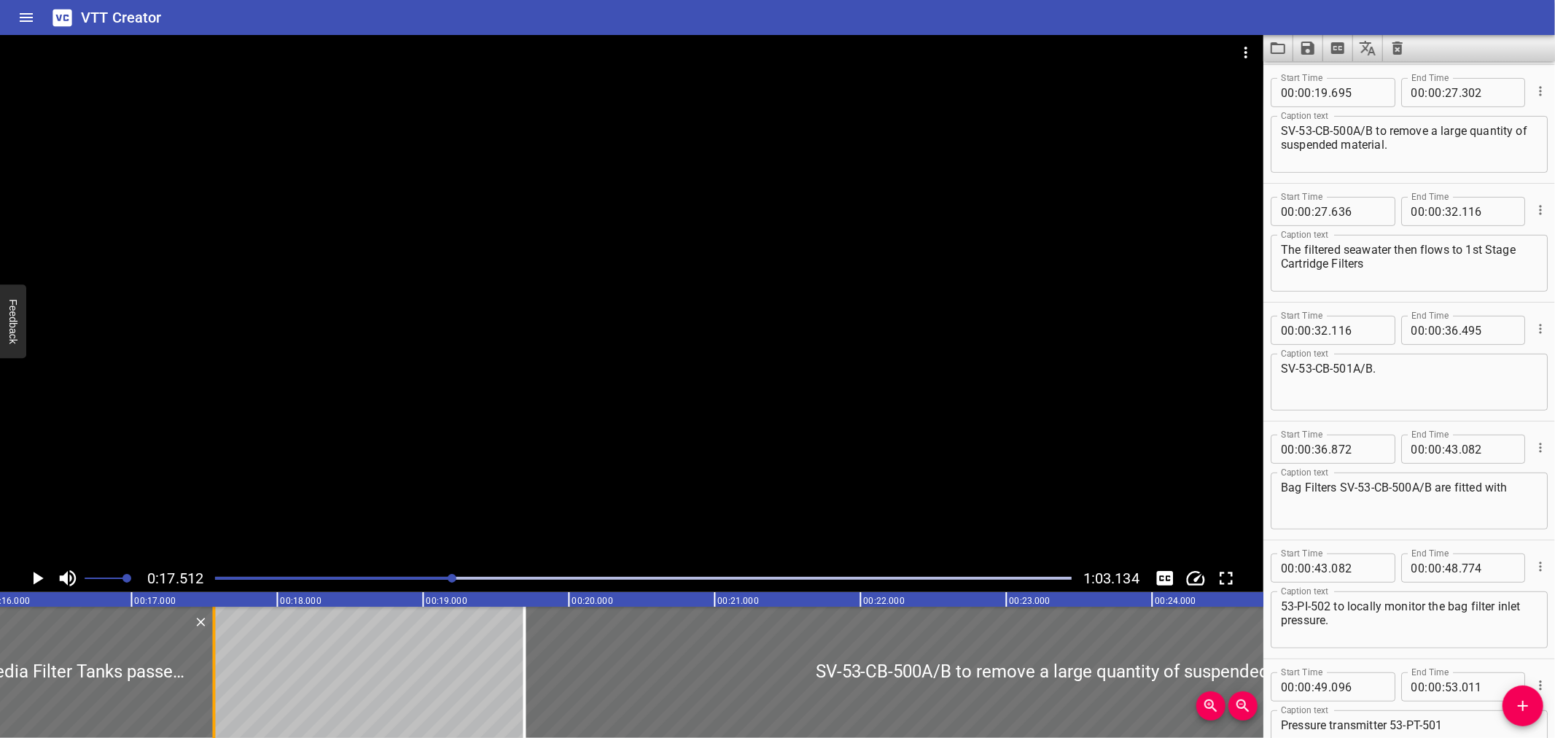
drag, startPoint x: 278, startPoint y: 696, endPoint x: 206, endPoint y: 706, distance: 72.8
click at [206, 706] on div at bounding box center [213, 672] width 15 height 131
type input "17"
type input "565"
click at [206, 706] on div at bounding box center [213, 672] width 15 height 131
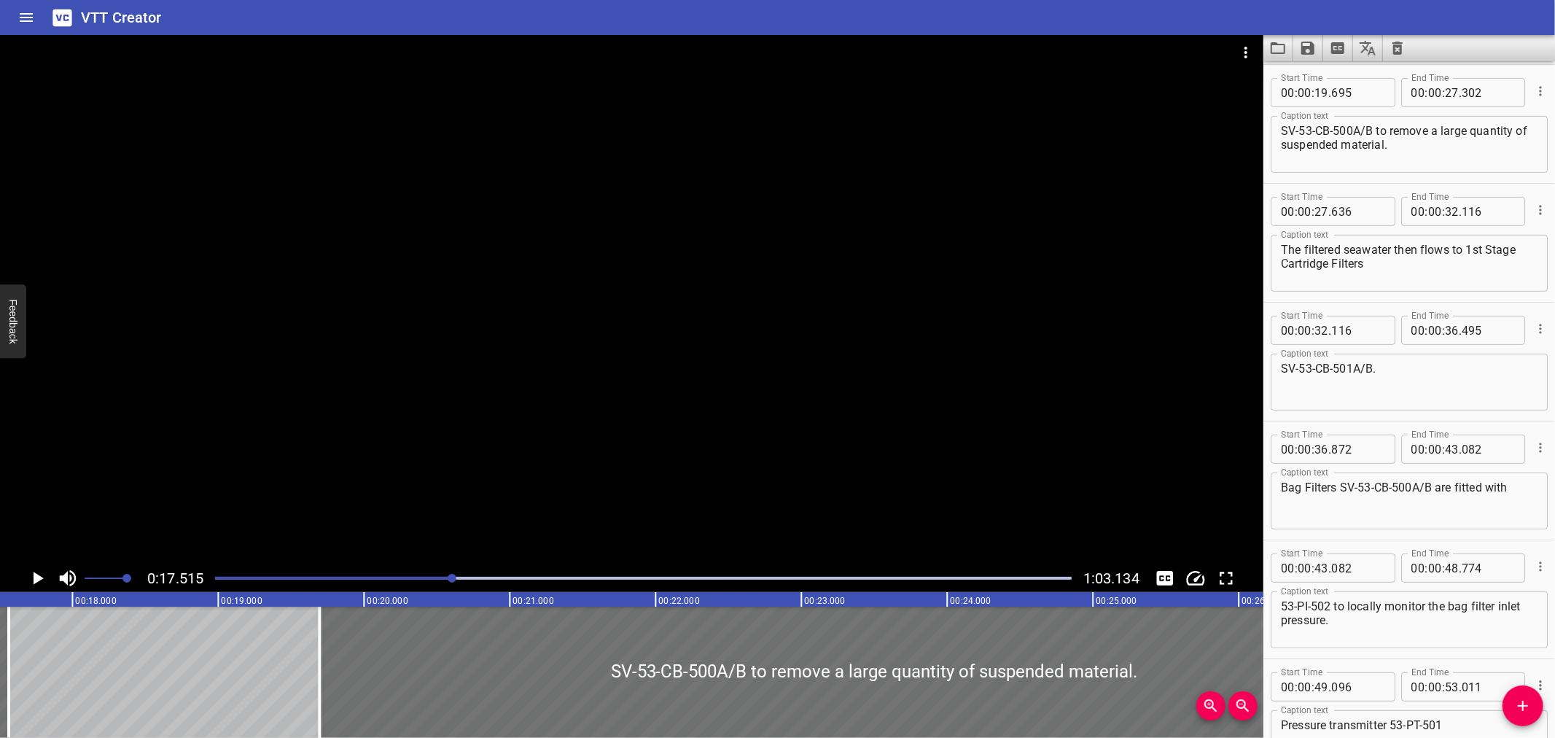
scroll to position [0, 2554]
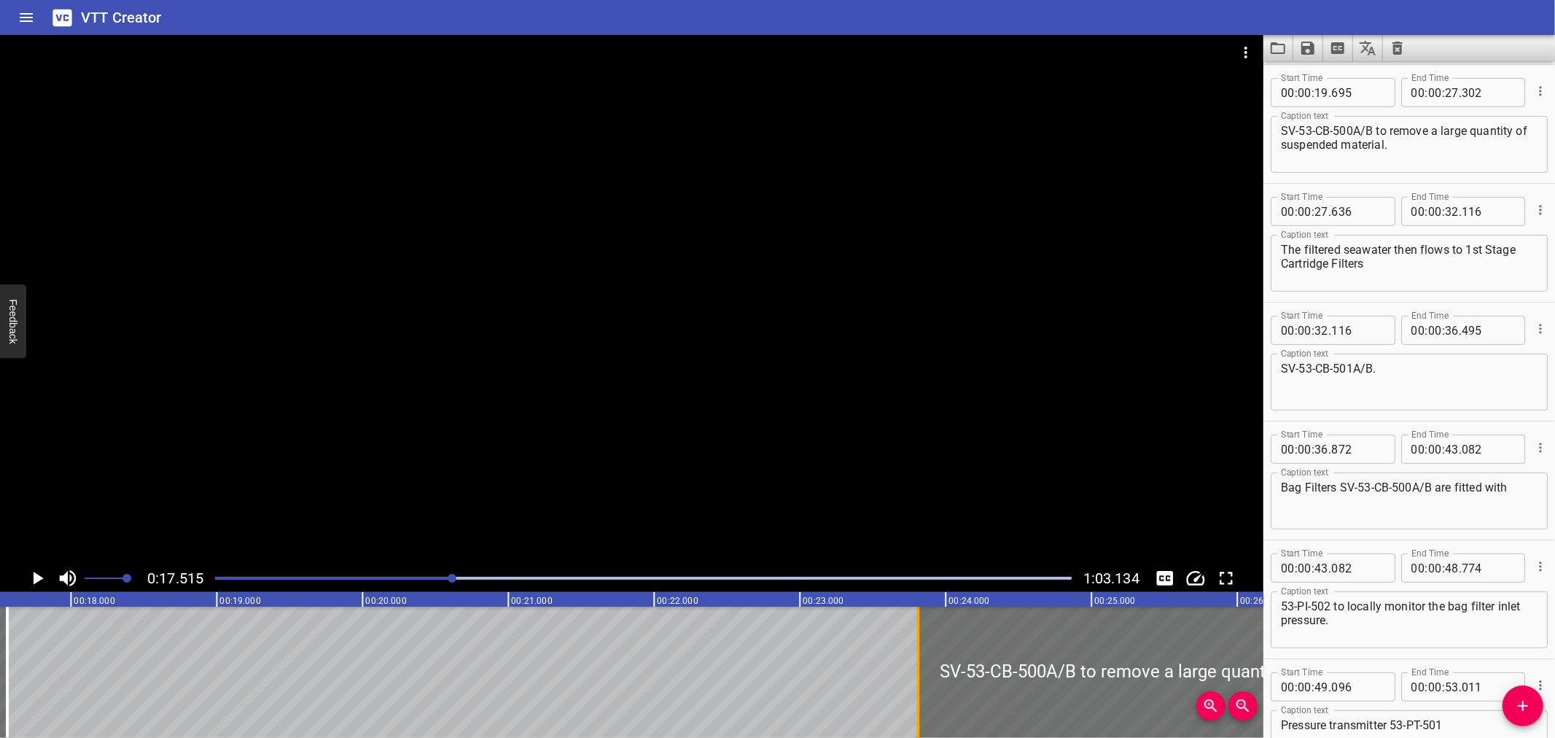
drag, startPoint x: 313, startPoint y: 693, endPoint x: 914, endPoint y: 687, distance: 600.0
click at [914, 687] on div at bounding box center [918, 672] width 15 height 131
type input "23"
type input "810"
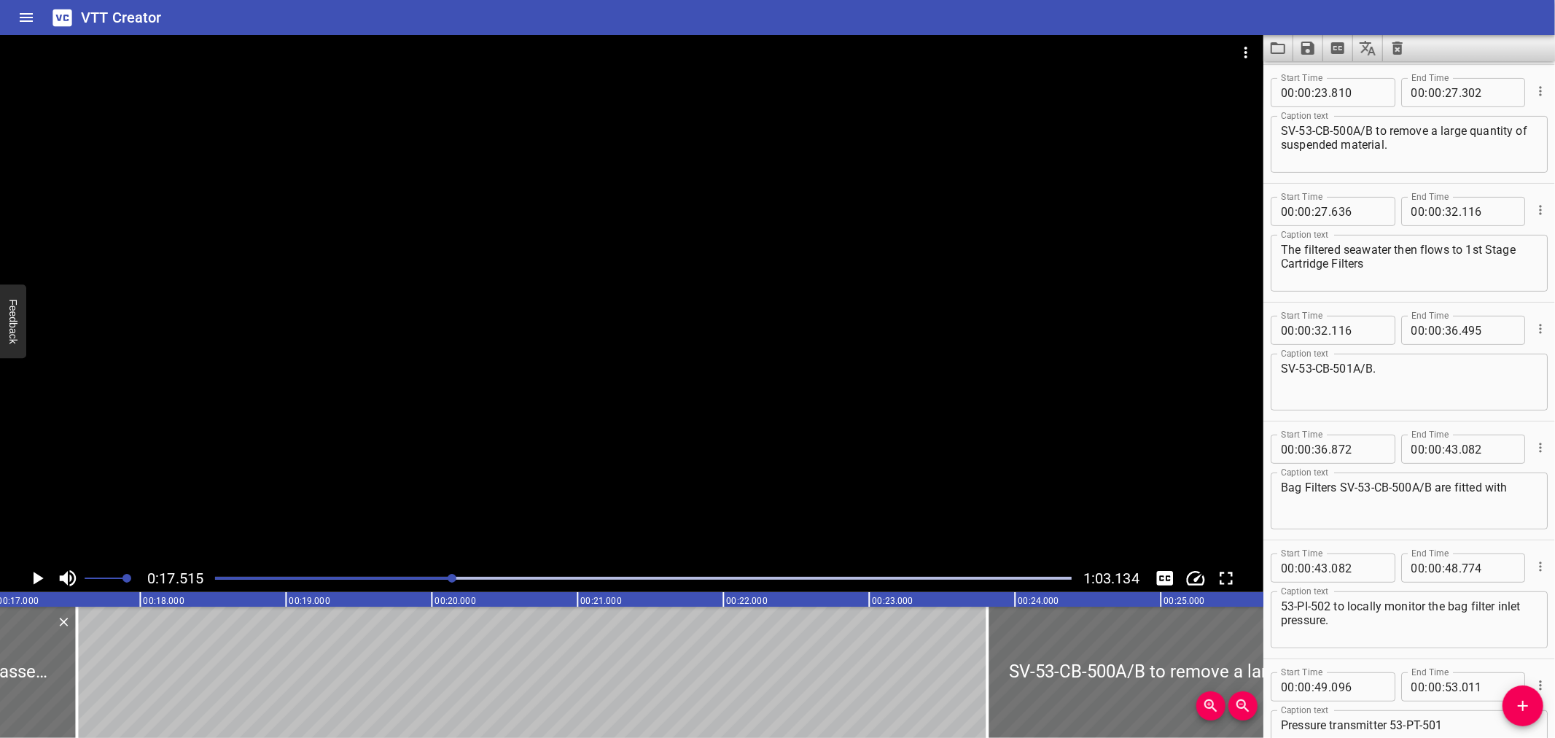
scroll to position [0, 2428]
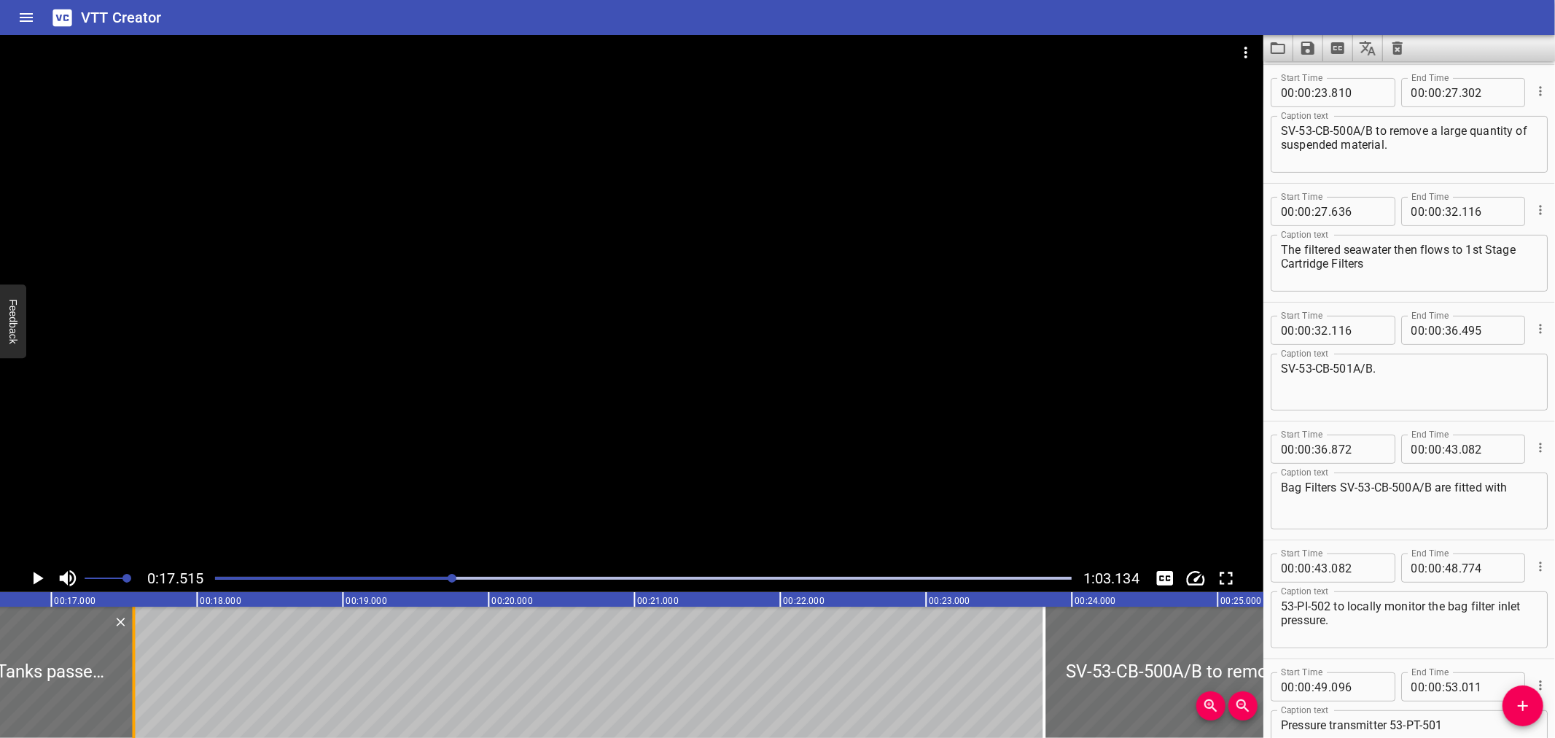
click at [132, 705] on div at bounding box center [133, 672] width 3 height 131
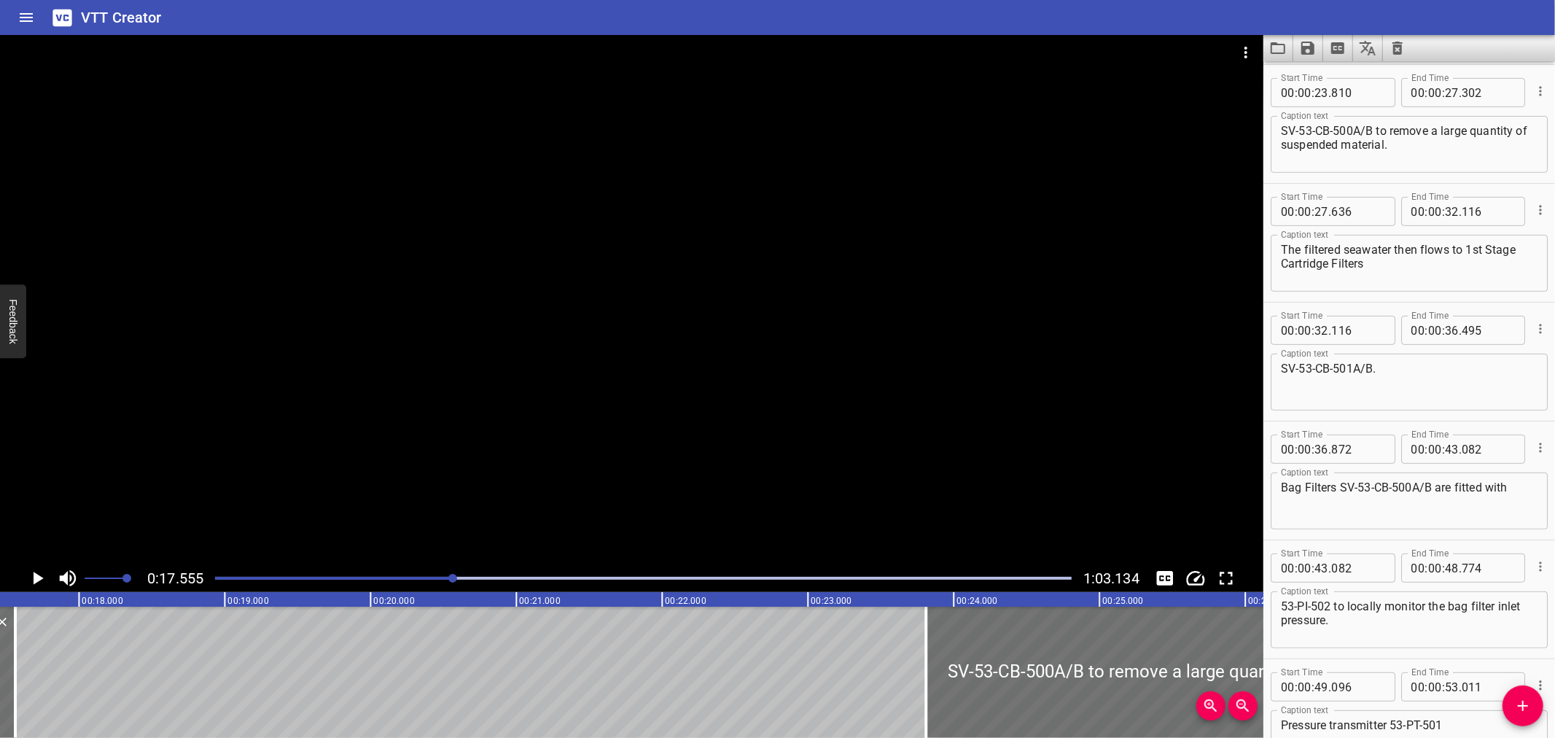
scroll to position [0, 2560]
click at [1506, 698] on span "Add Cue" at bounding box center [1523, 705] width 41 height 17
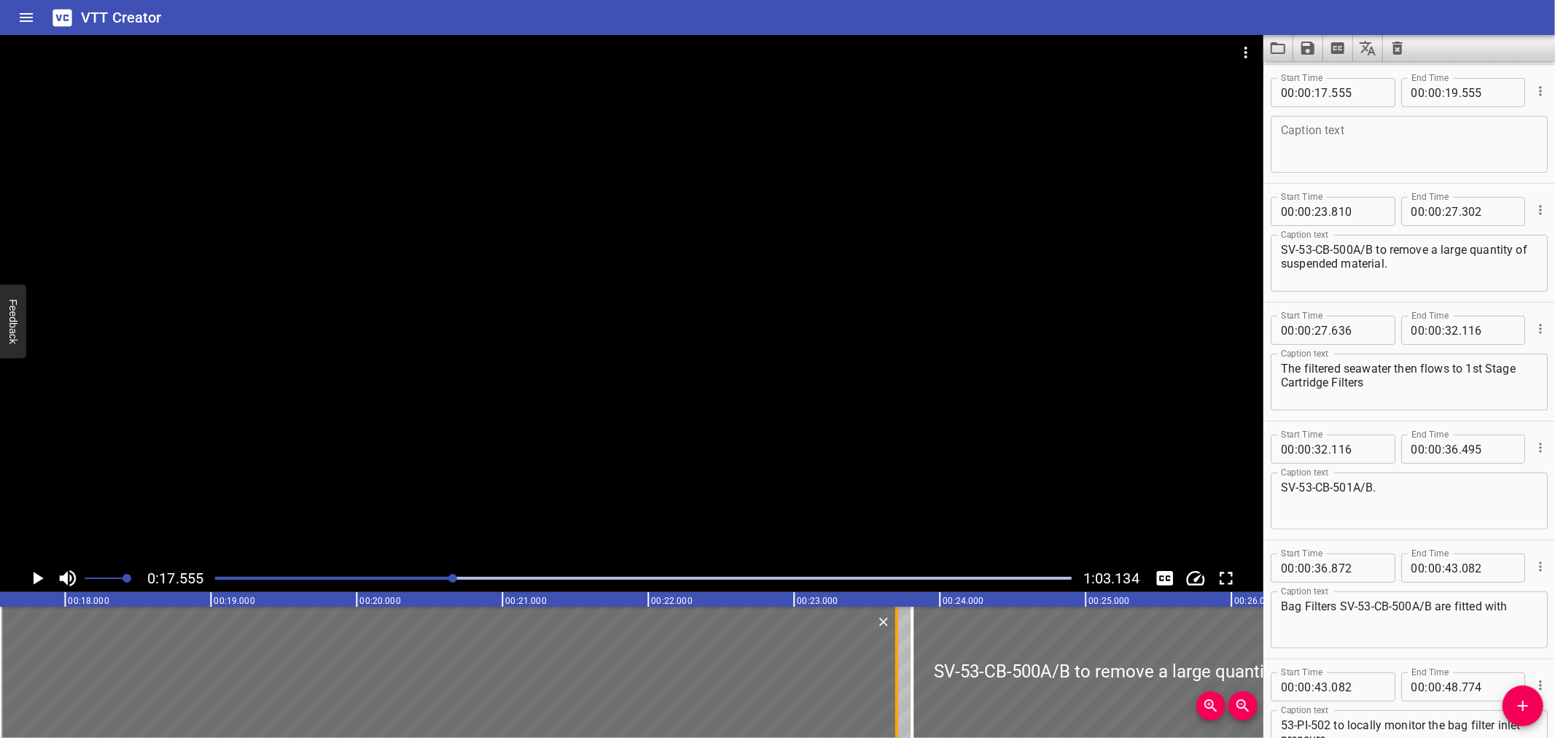
drag, startPoint x: 287, startPoint y: 688, endPoint x: 892, endPoint y: 682, distance: 605.2
click at [892, 682] on div at bounding box center [896, 672] width 15 height 131
type input "23"
type input "705"
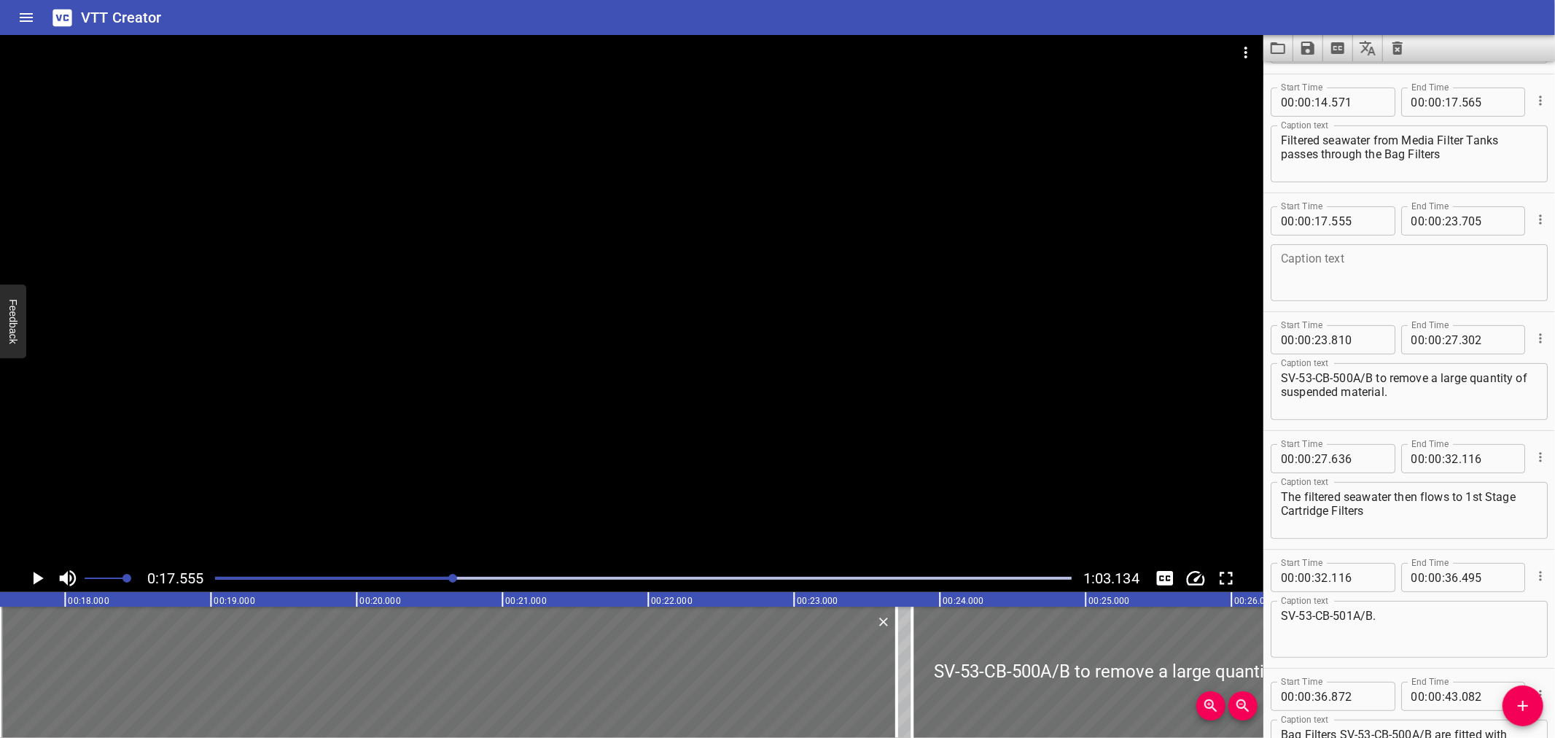
scroll to position [222, 0]
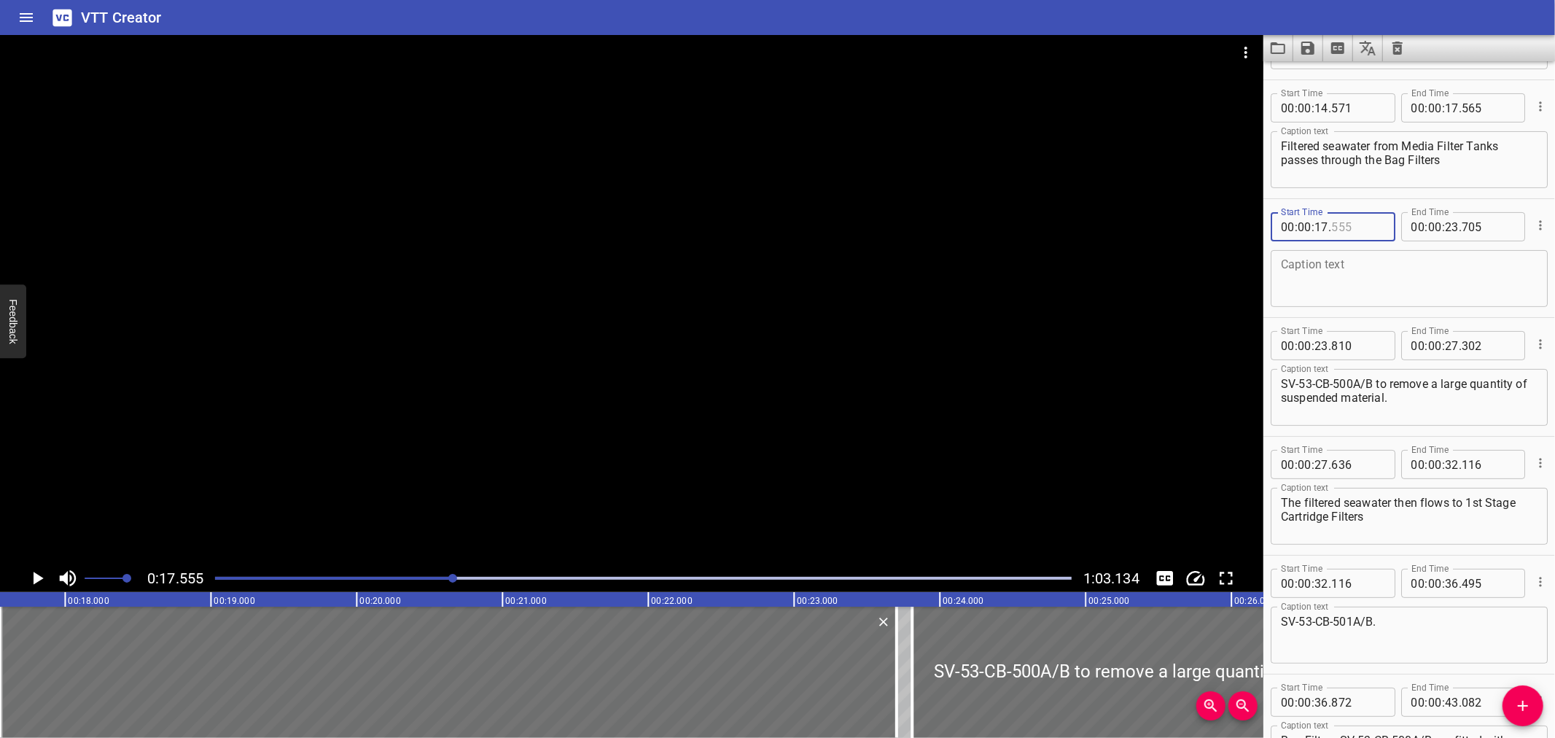
click at [1371, 230] on input "number" at bounding box center [1357, 226] width 53 height 29
type input "565"
drag, startPoint x: 1460, startPoint y: 156, endPoint x: 1242, endPoint y: 162, distance: 218.8
click at [1242, 162] on main "0:17.555 1:03.134 00:00.000 00:01.000 00:02.000 00:03.000 00:04.000 00:05.000 0…" at bounding box center [777, 386] width 1555 height 703
type textarea "Filtered seawater from Media Filter Tanks"
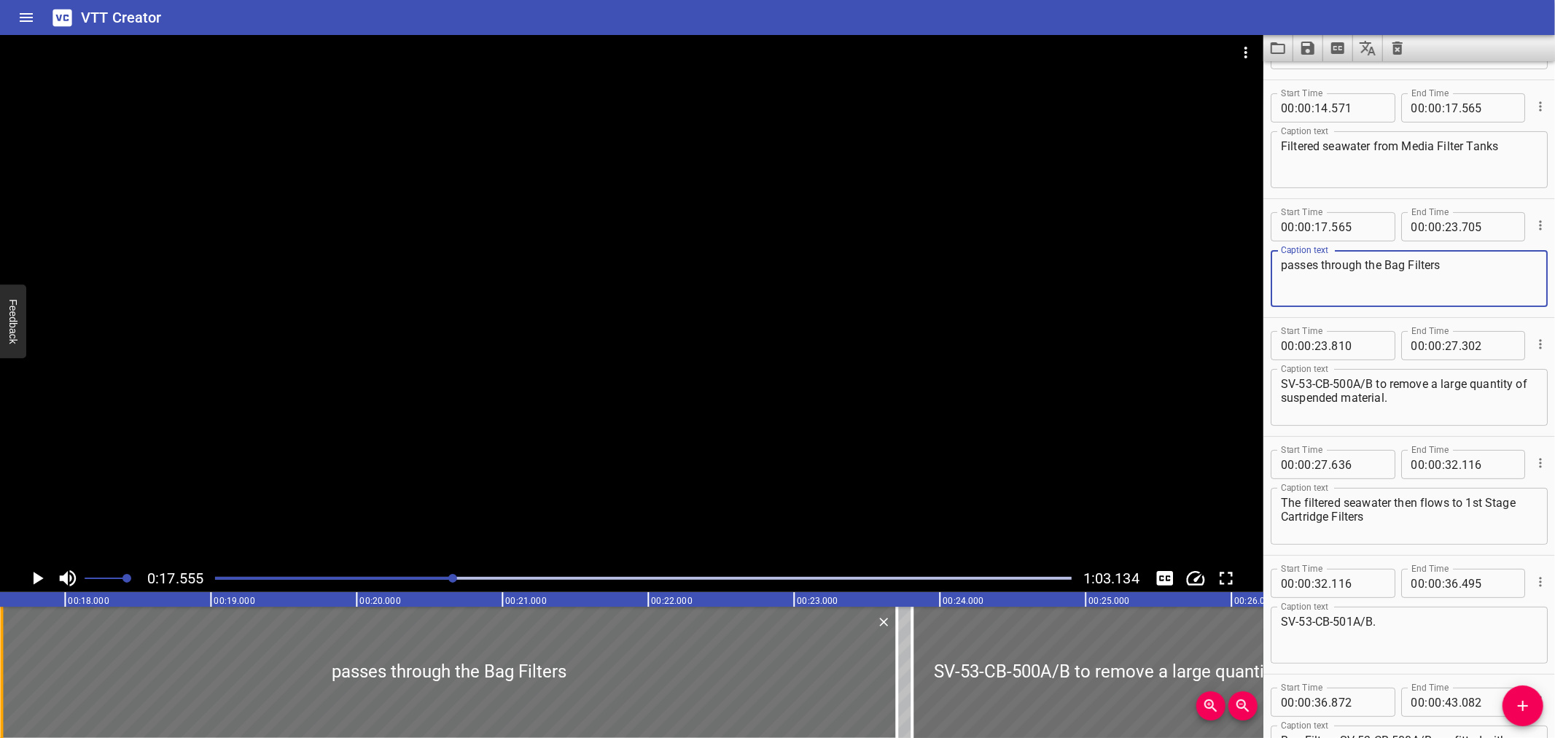
type textarea "passes through the Bag Filters"
click at [0, 636] on div at bounding box center [1, 672] width 3 height 131
click at [35, 576] on icon "Play/Pause" at bounding box center [39, 578] width 10 height 13
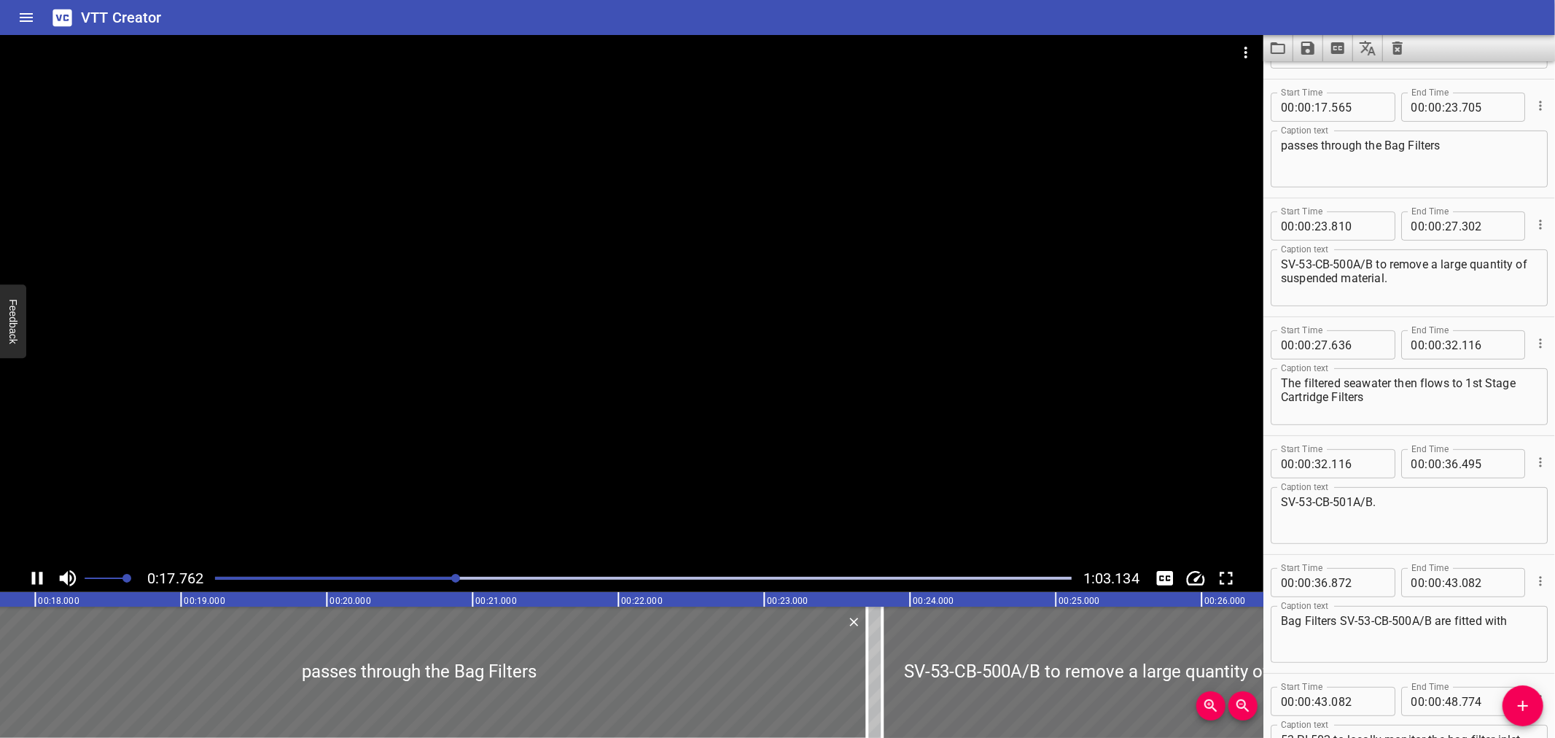
scroll to position [356, 0]
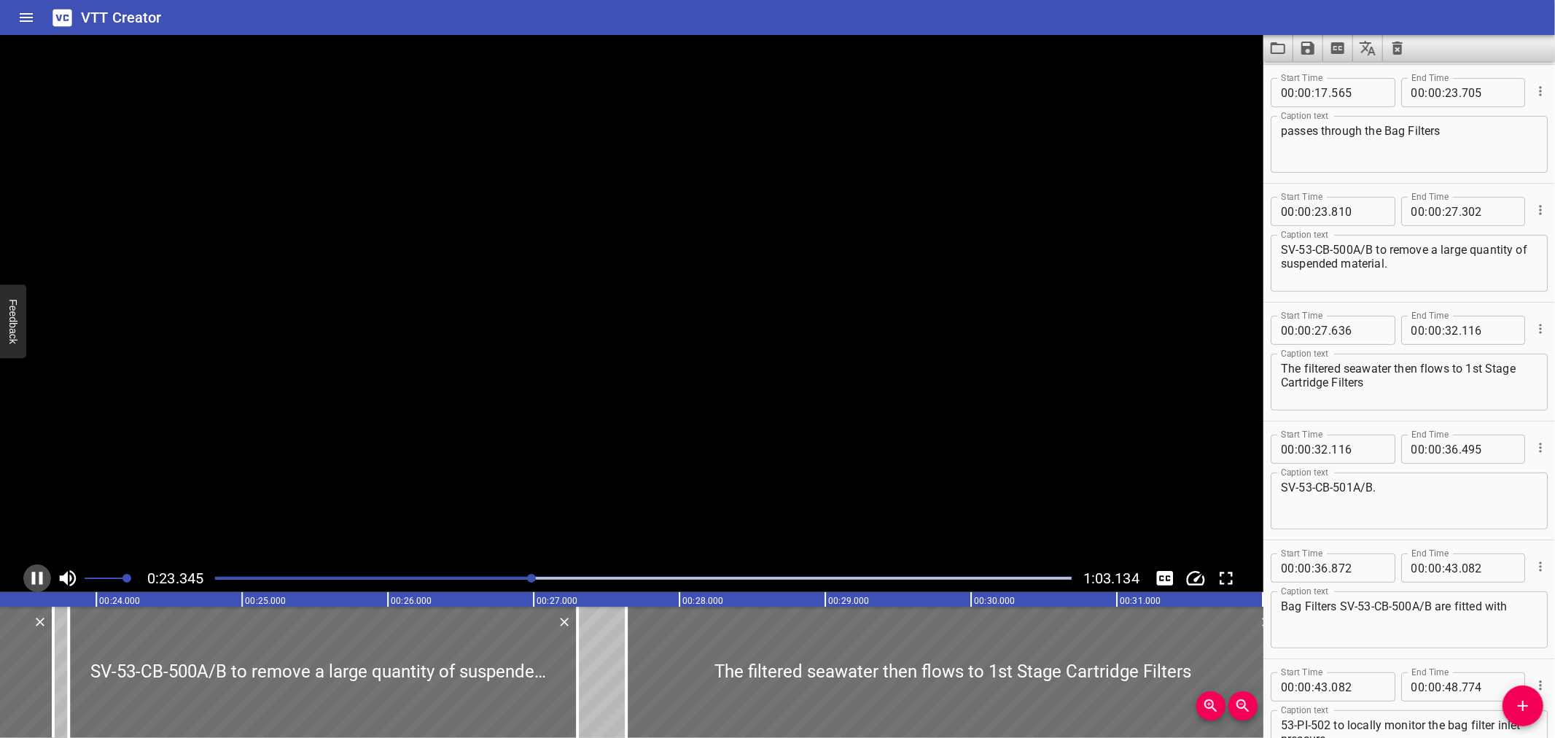
click at [35, 576] on icon "Play/Pause" at bounding box center [37, 578] width 22 height 22
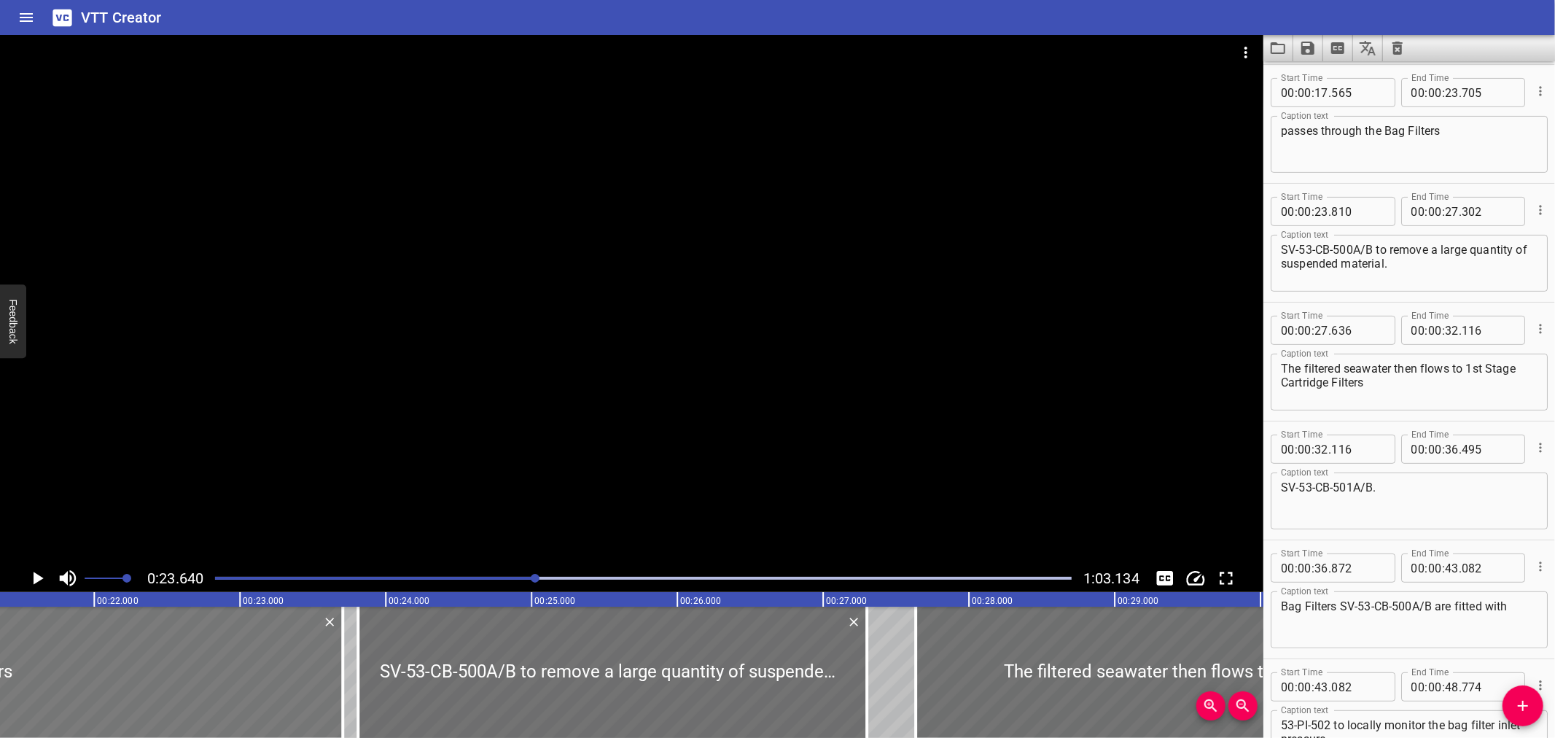
scroll to position [0, 3091]
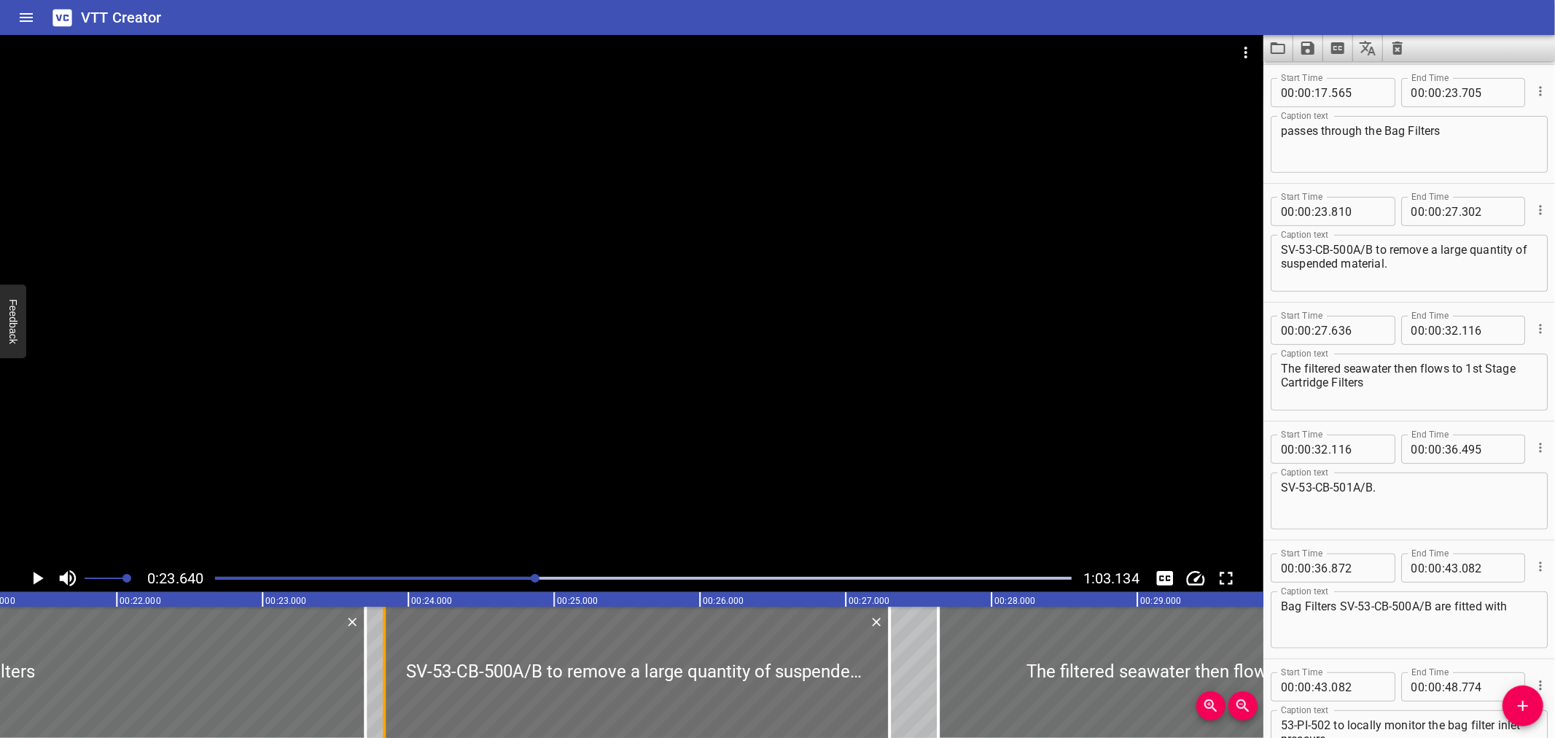
click at [381, 690] on div at bounding box center [384, 672] width 15 height 131
type input "835"
click at [1492, 97] on input "number" at bounding box center [1488, 92] width 53 height 29
type input "835"
click at [1477, 125] on textarea "passes through the Bag Filters" at bounding box center [1409, 145] width 257 height 42
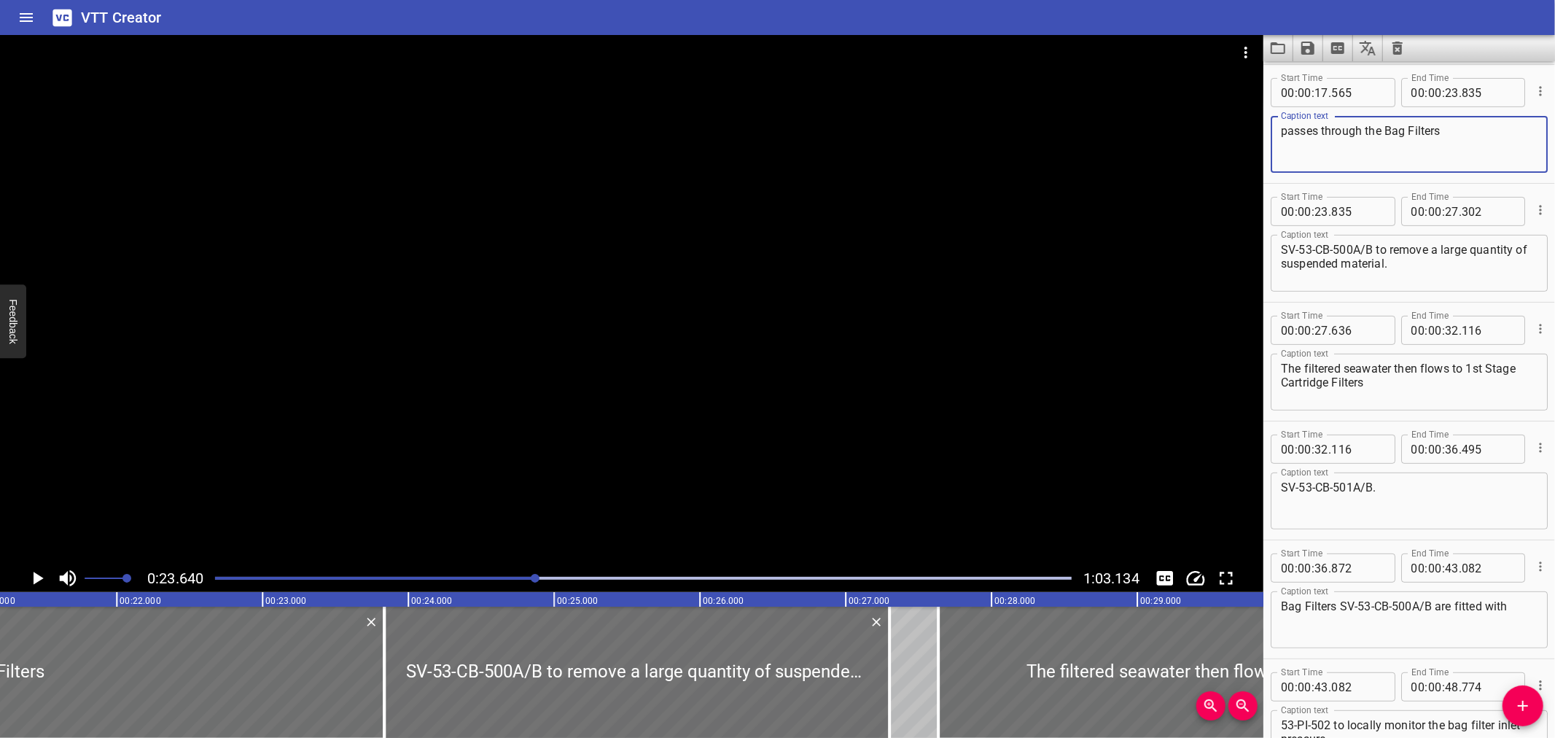
click at [1473, 141] on textarea "passes through the Bag Filters" at bounding box center [1409, 145] width 257 height 42
type textarea "passes through the Bag Filters"
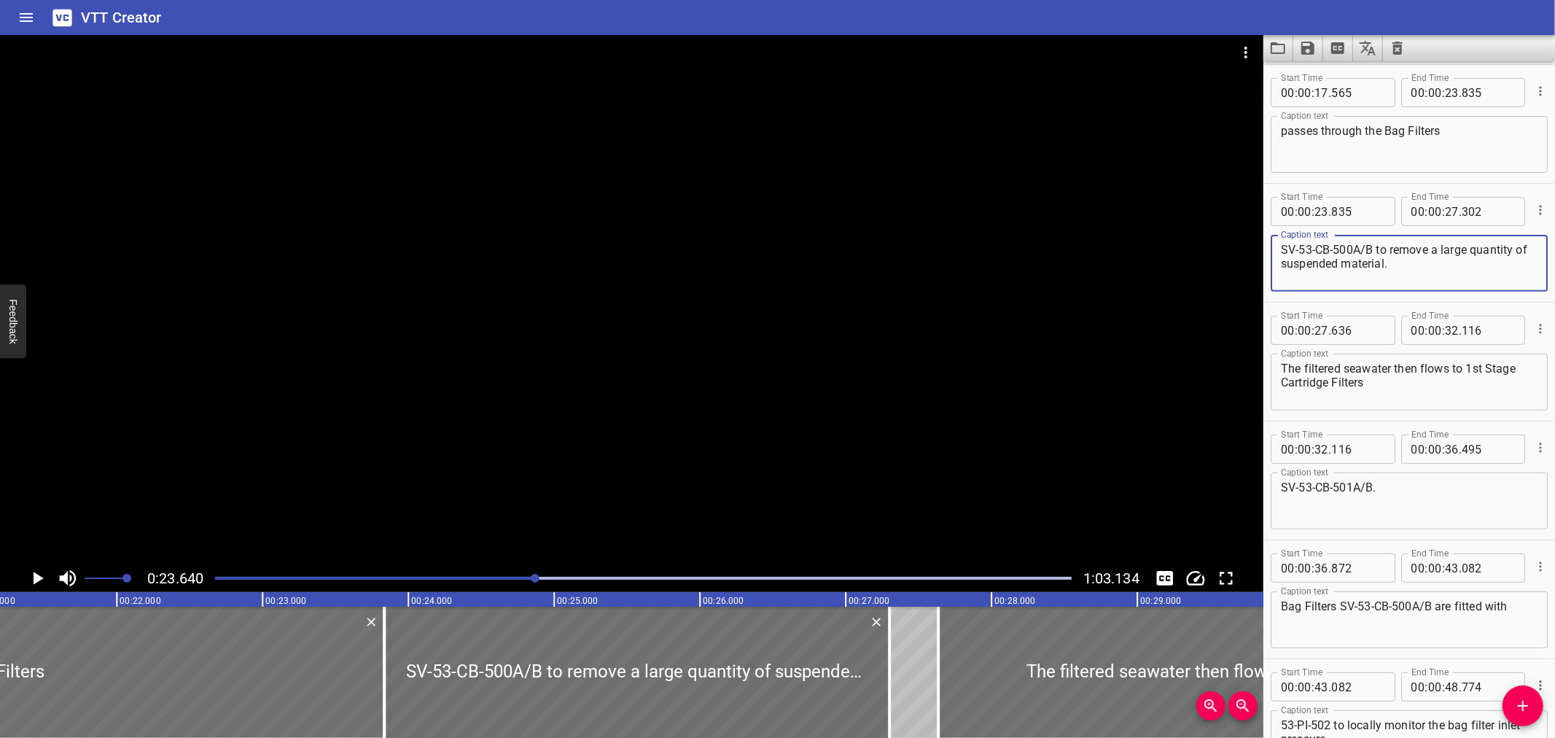
drag, startPoint x: 1376, startPoint y: 249, endPoint x: 1284, endPoint y: 251, distance: 92.6
click at [1284, 251] on textarea "SV-53-CB-500A/B to remove a large quantity of suspended material." at bounding box center [1409, 264] width 257 height 42
type textarea "to remove a large quantity of suspended material."
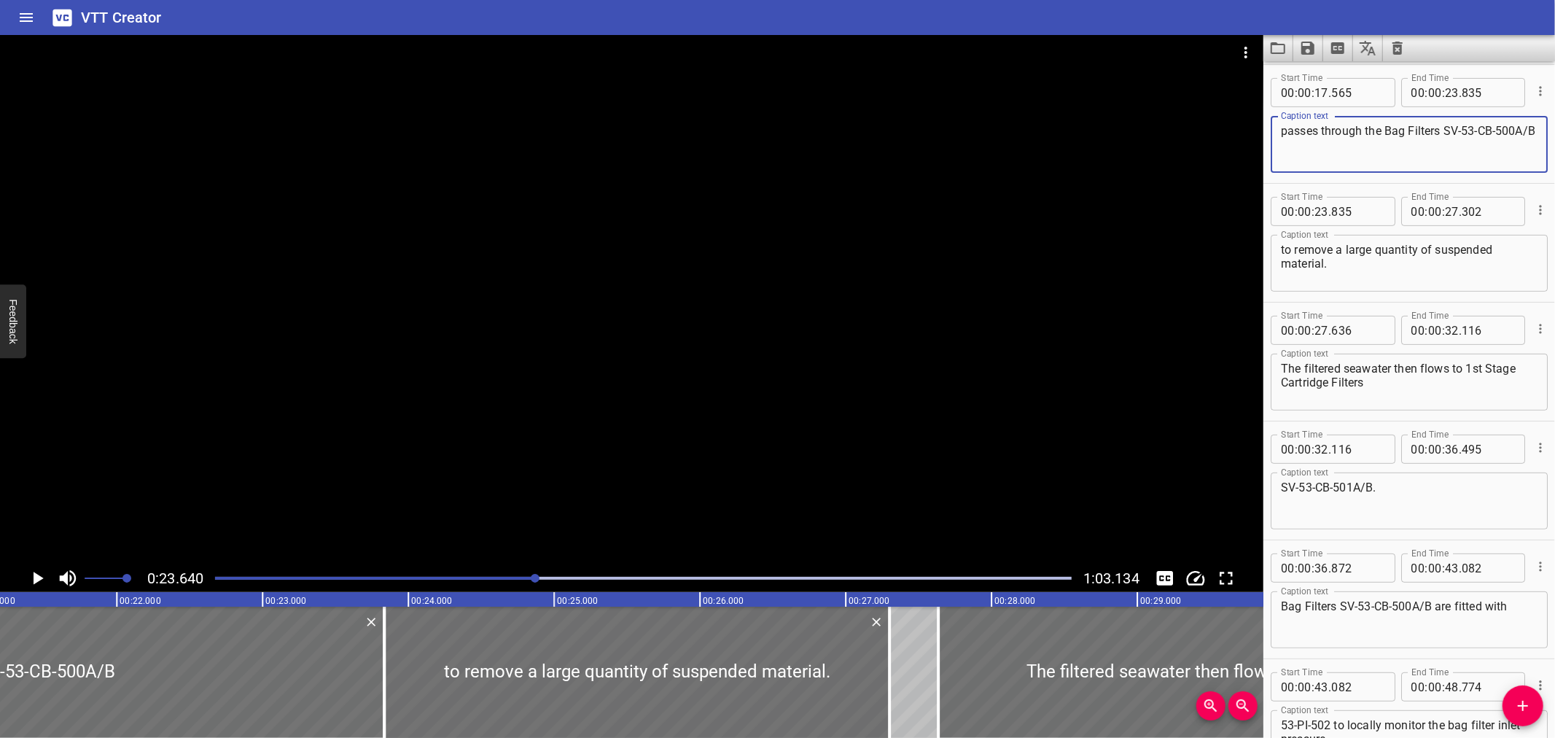
click at [1390, 155] on textarea "passes through the Bag Filters SV-53-CB-500A/B" at bounding box center [1409, 145] width 257 height 42
click at [1445, 129] on textarea "passes through the Bag Filters SV-53-CB-500A/B)" at bounding box center [1409, 145] width 257 height 42
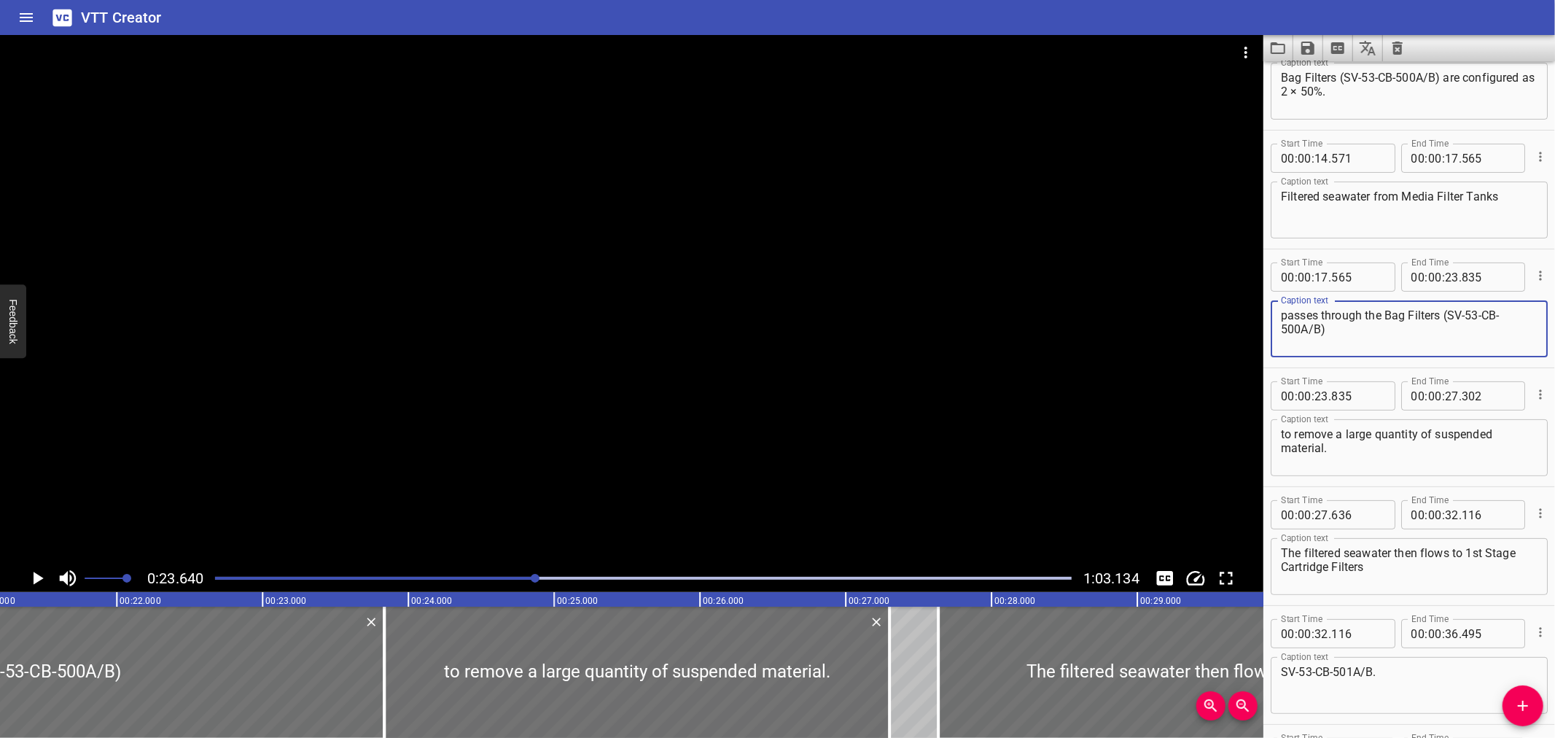
scroll to position [150, 0]
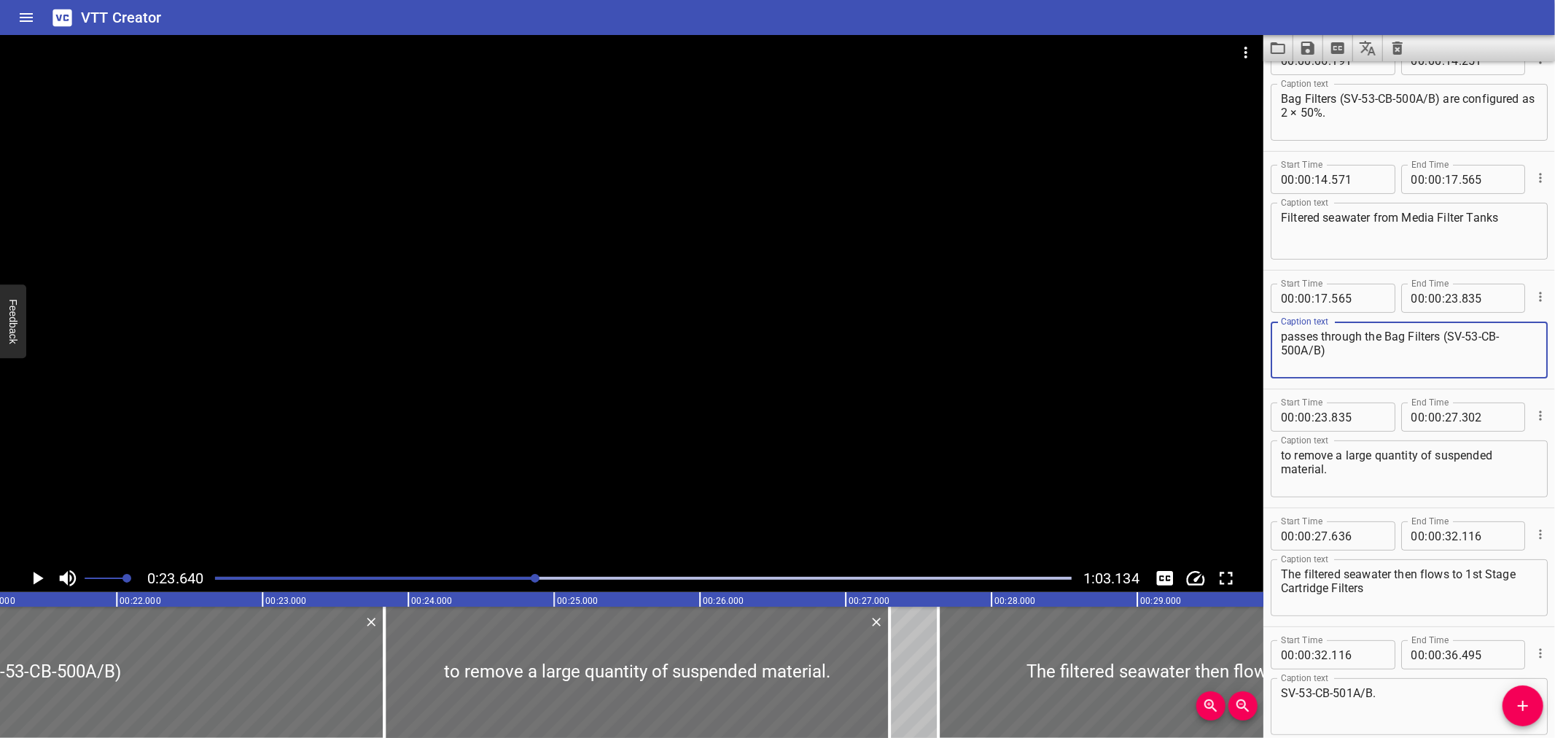
type textarea "passes through the Bag Filters (SV-53-CB-500A/B)"
click at [1511, 214] on textarea "Filtered seawater from Media Filter Tanks" at bounding box center [1409, 232] width 257 height 42
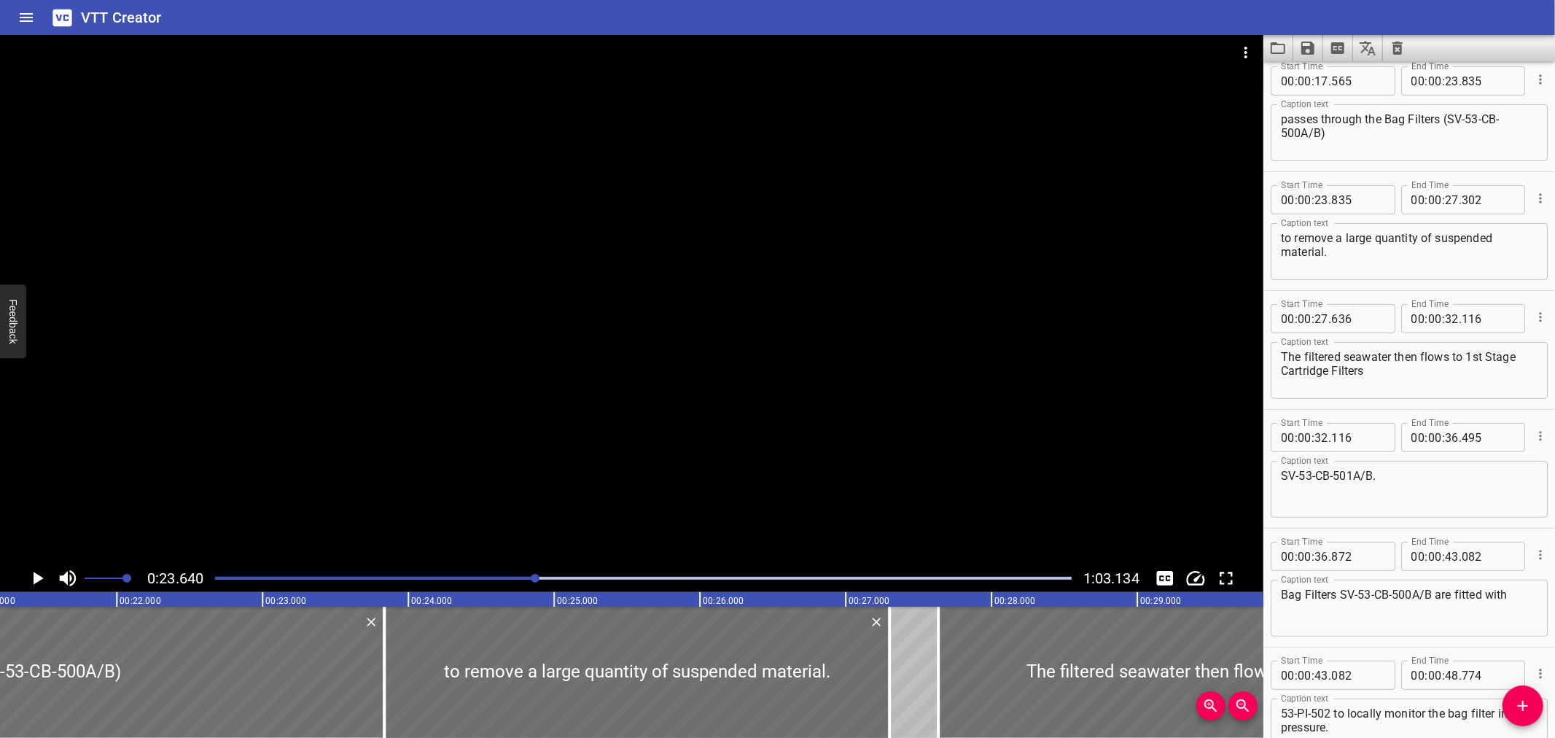
scroll to position [420, 0]
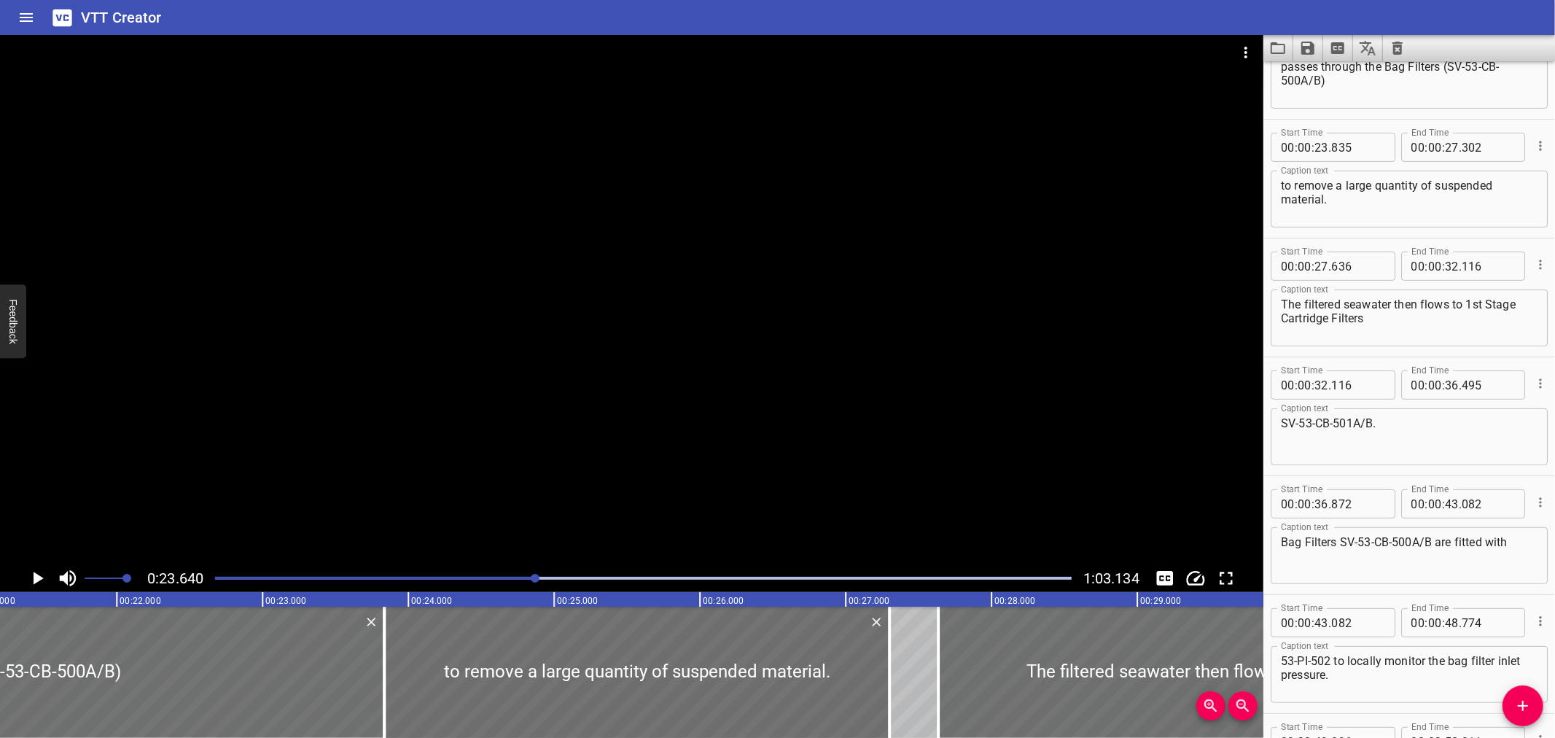
type textarea "Filtered seawater from Media Filter Tanks"
click at [940, 624] on div at bounding box center [938, 672] width 15 height 131
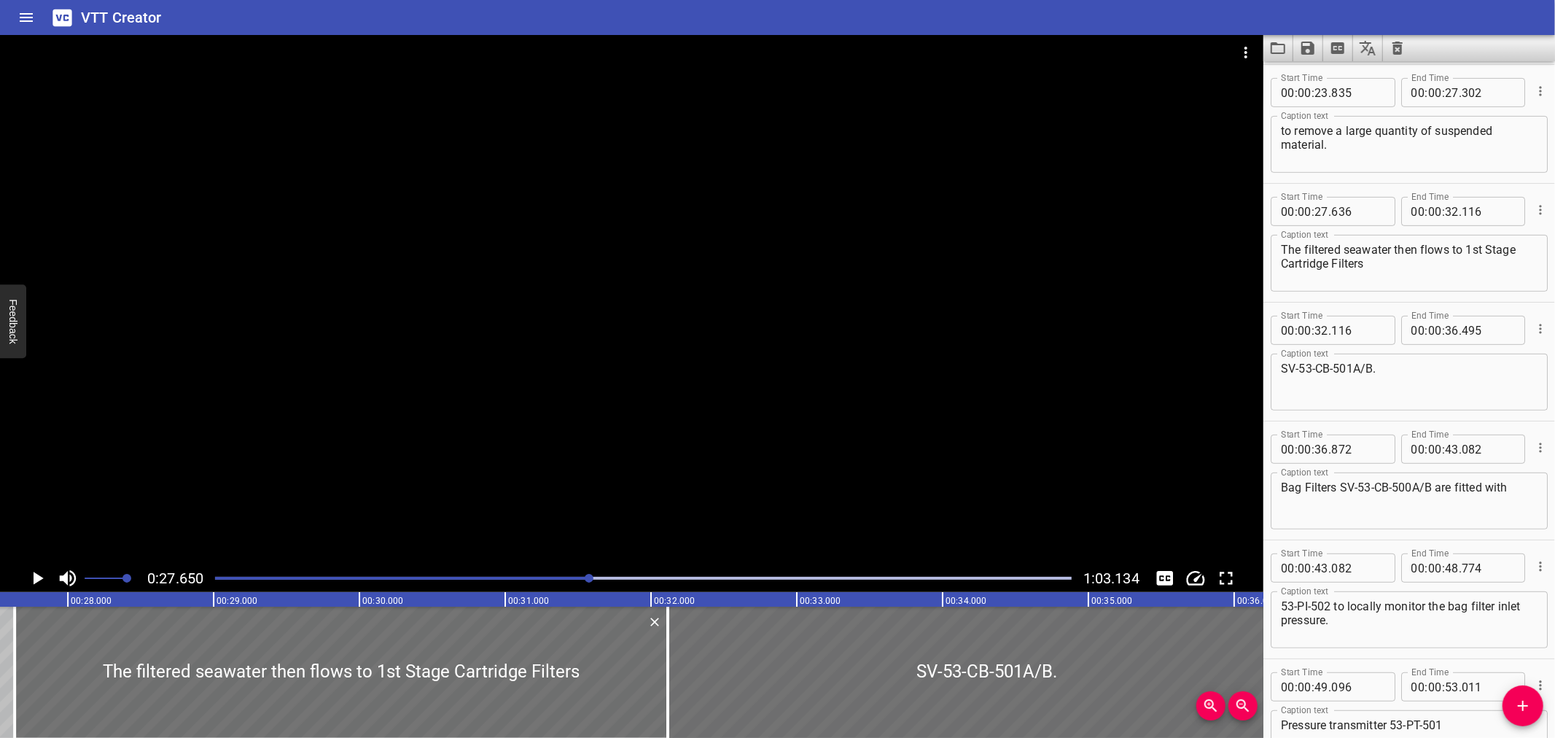
scroll to position [0, 4032]
click at [38, 576] on icon "Play/Pause" at bounding box center [39, 578] width 10 height 13
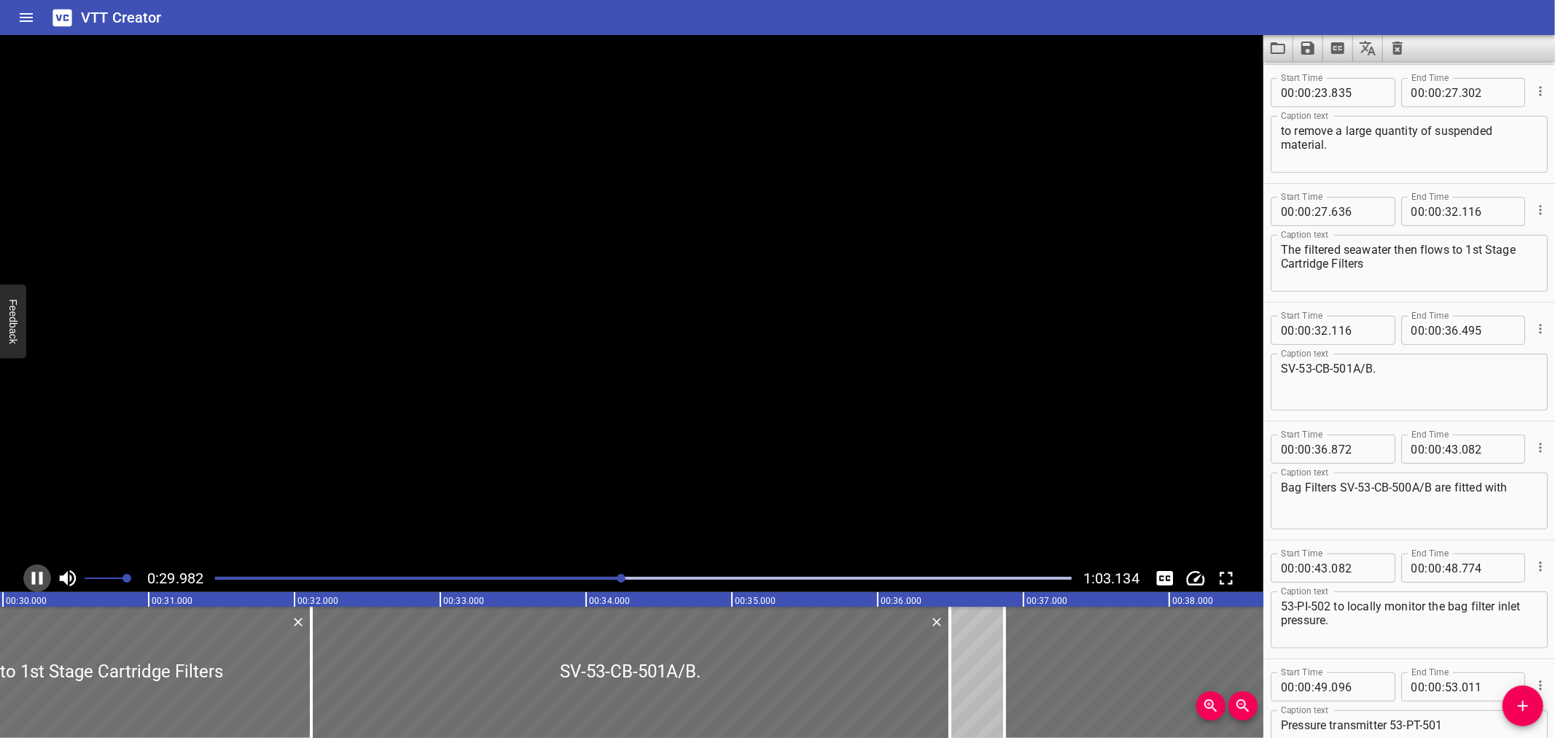
click at [38, 574] on icon "Play/Pause" at bounding box center [37, 578] width 22 height 22
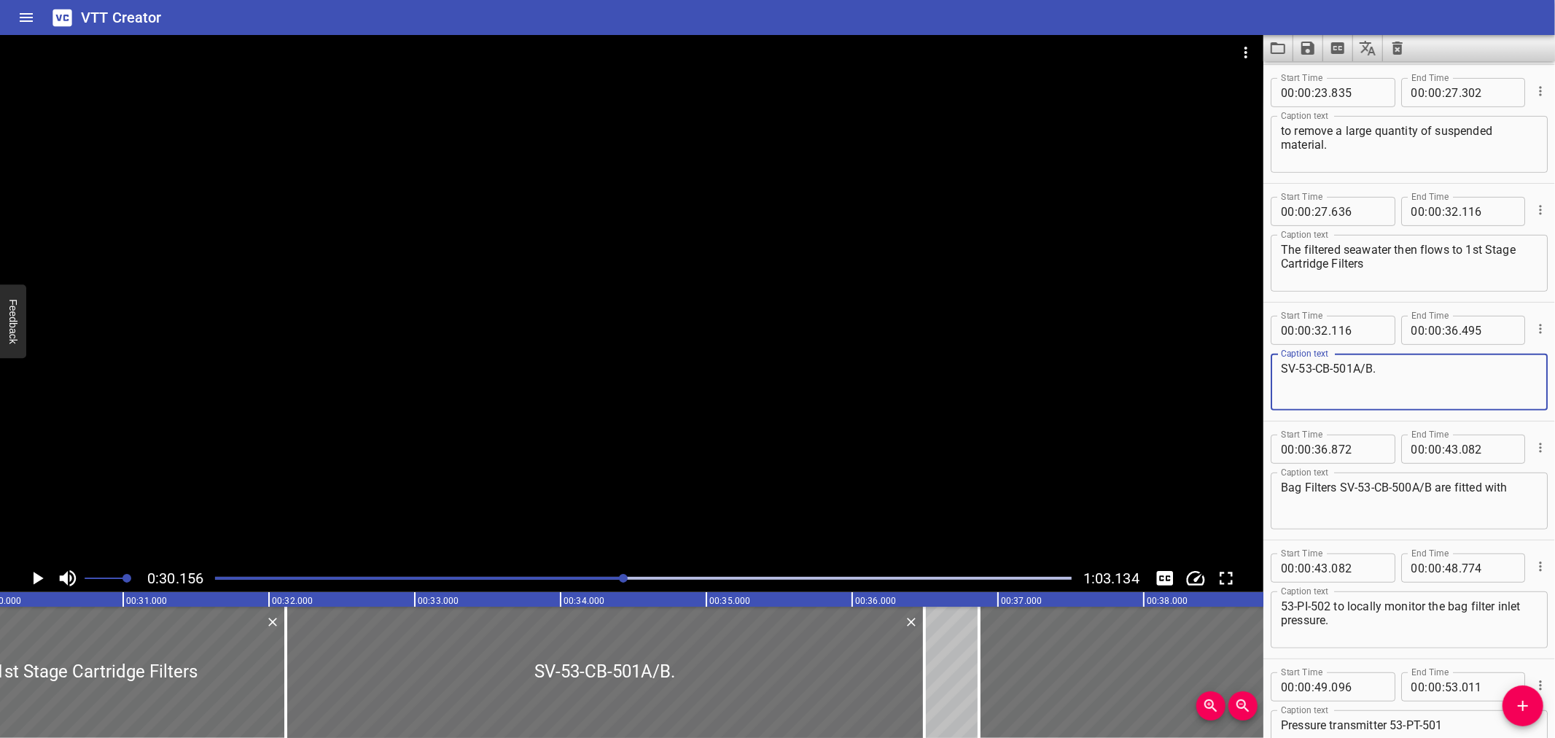
drag, startPoint x: 1392, startPoint y: 365, endPoint x: 1212, endPoint y: 370, distance: 180.9
click at [1212, 370] on main "0:30.156 1:03.134 00:00.000 00:01.000 00:02.000 00:03.000 00:04.000 00:05.000 0…" at bounding box center [777, 386] width 1555 height 703
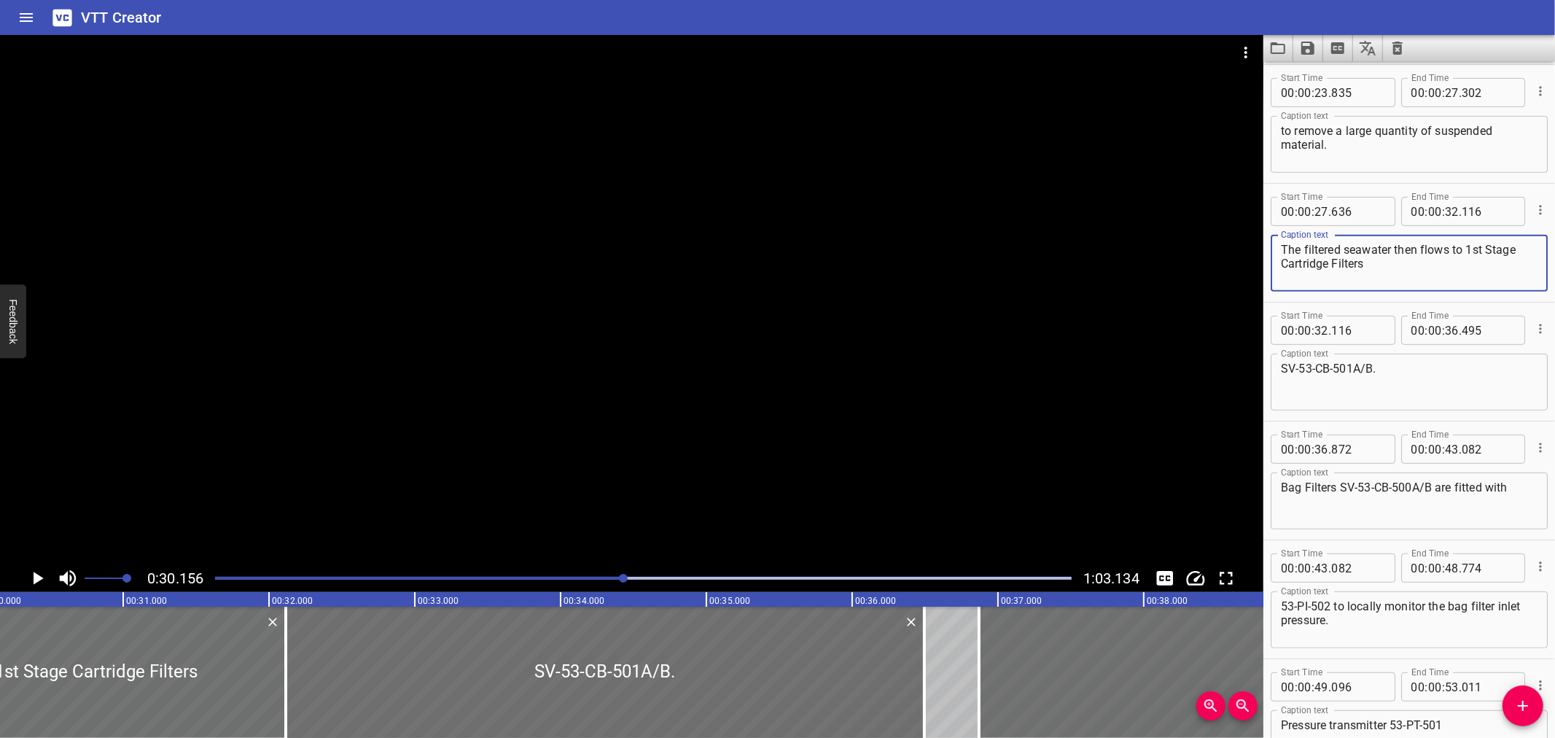
click at [1400, 266] on textarea "The filtered seawater then flows to 1st Stage Cartridge Filters" at bounding box center [1409, 264] width 257 height 42
paste textarea "SV-53-CB-501A/B."
type textarea "The filtered seawater then flows to 1st Stage Cartridge Filters"
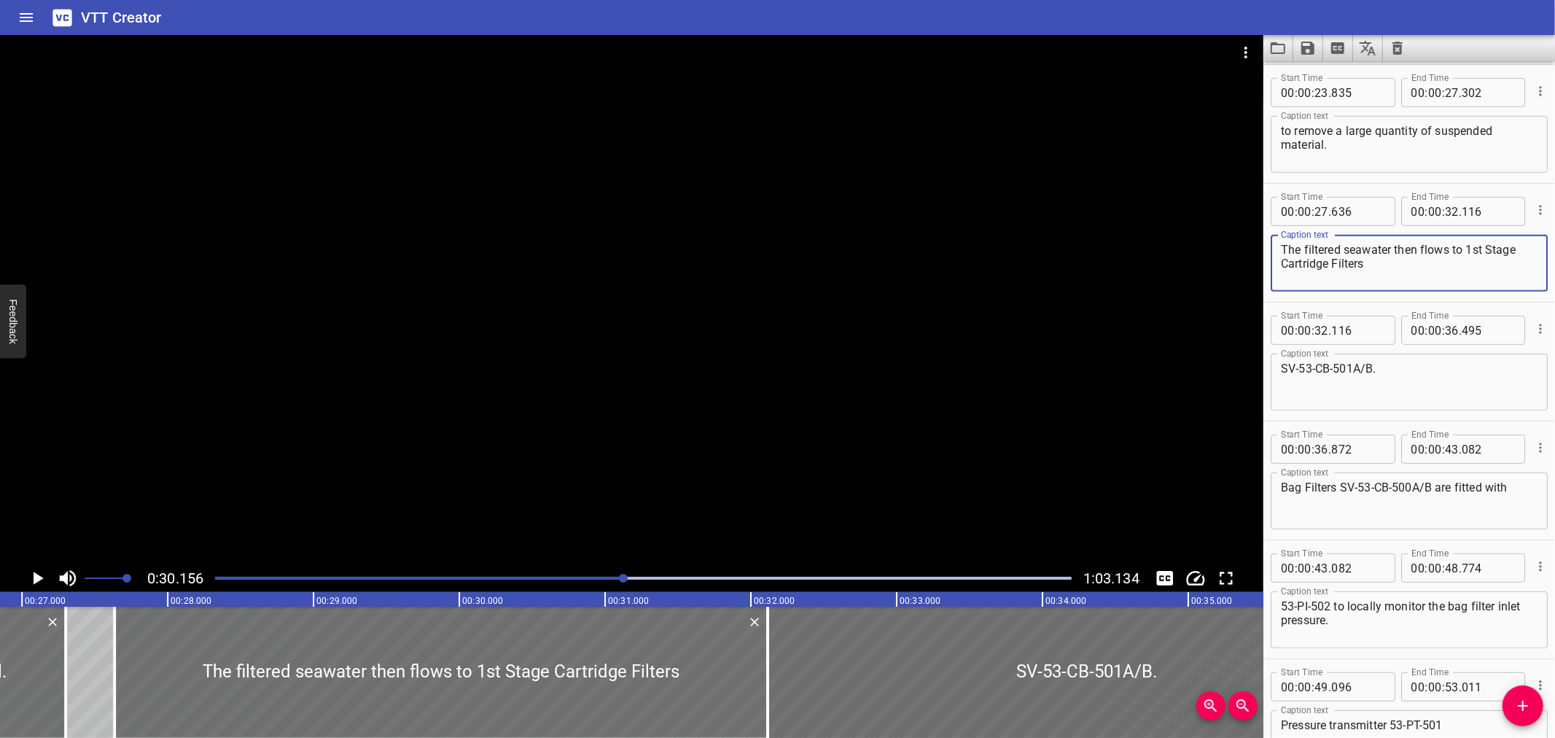
scroll to position [0, 3868]
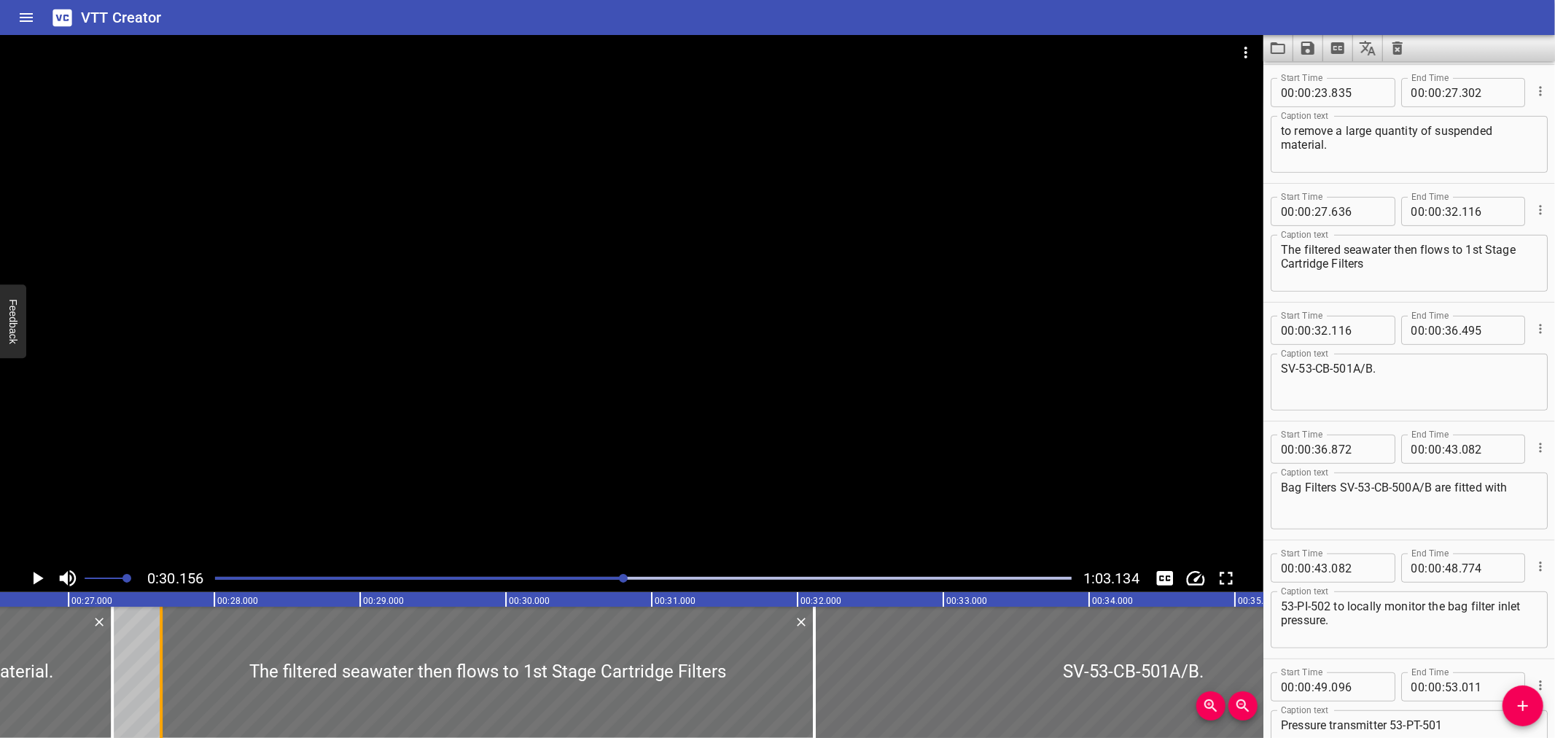
click at [163, 682] on div at bounding box center [161, 672] width 15 height 131
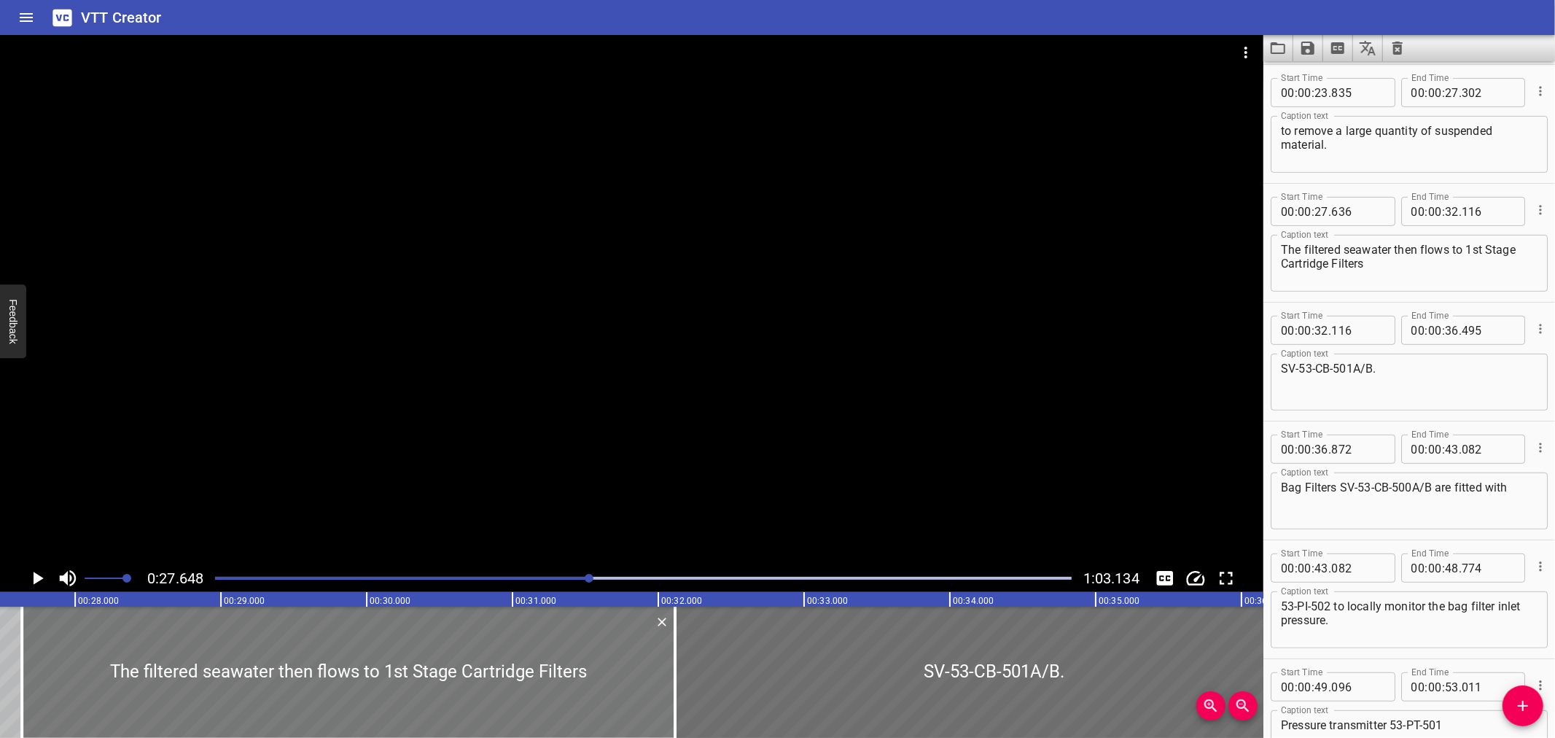
scroll to position [0, 4032]
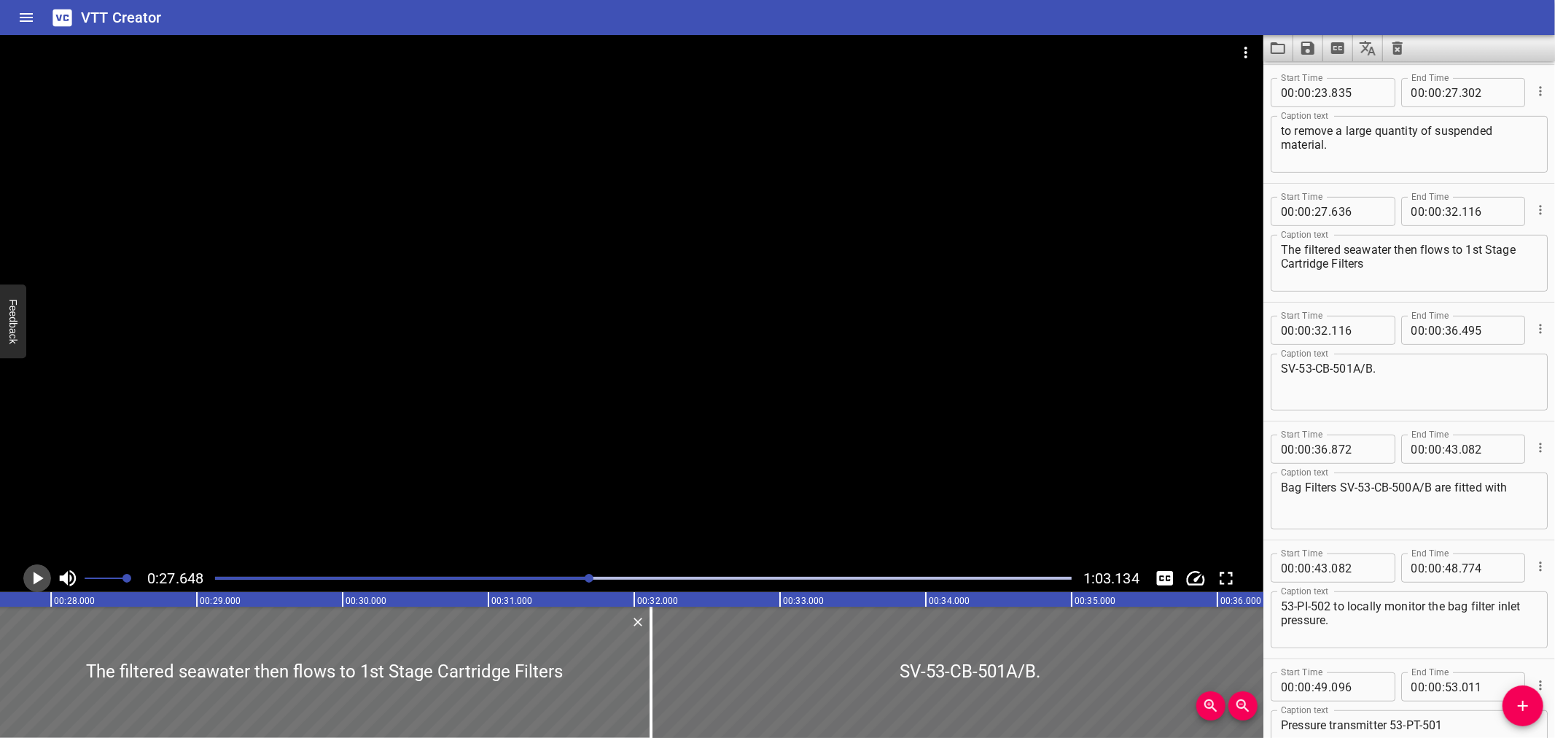
click at [36, 569] on icon "Play/Pause" at bounding box center [37, 578] width 22 height 22
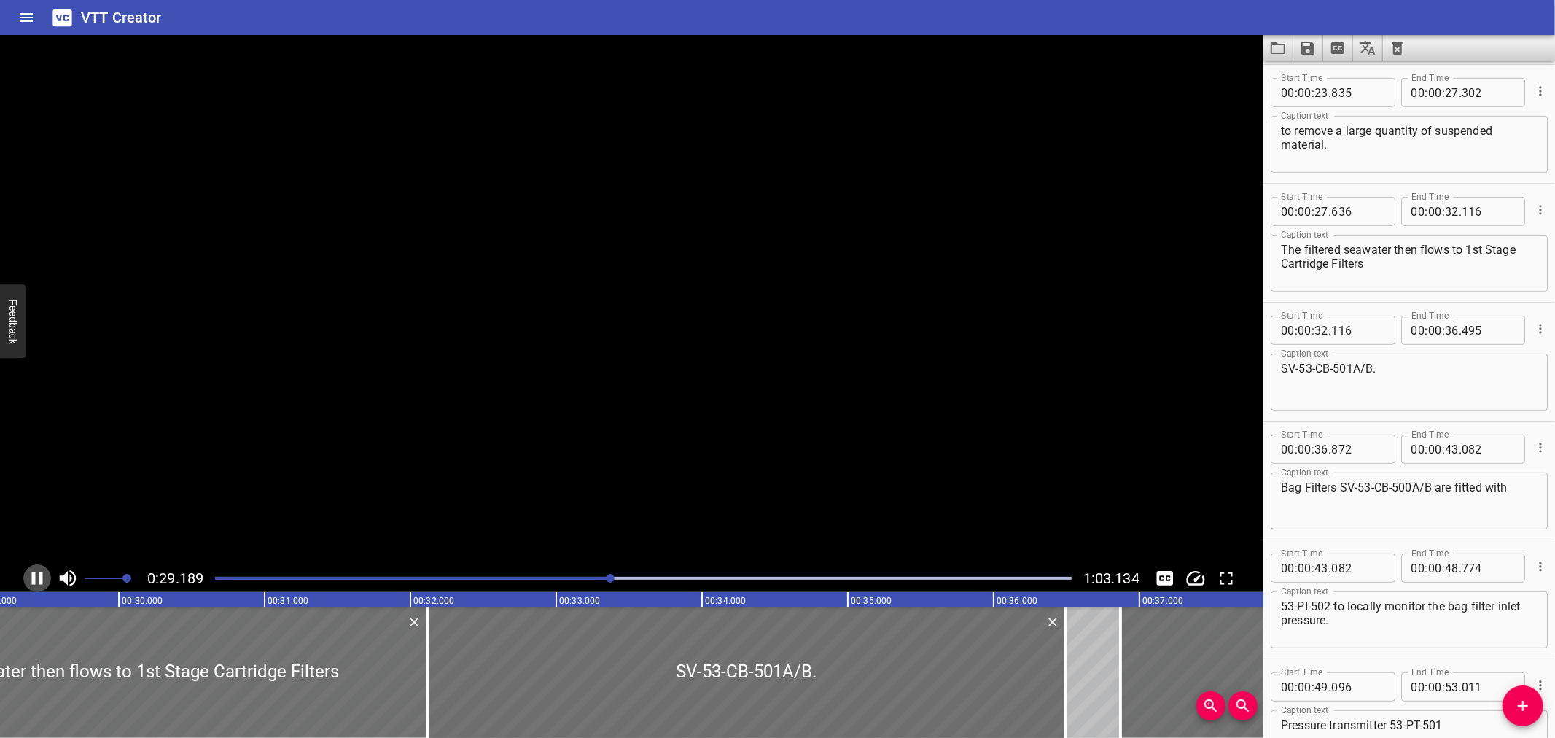
click at [36, 569] on icon "Play/Pause" at bounding box center [37, 578] width 22 height 22
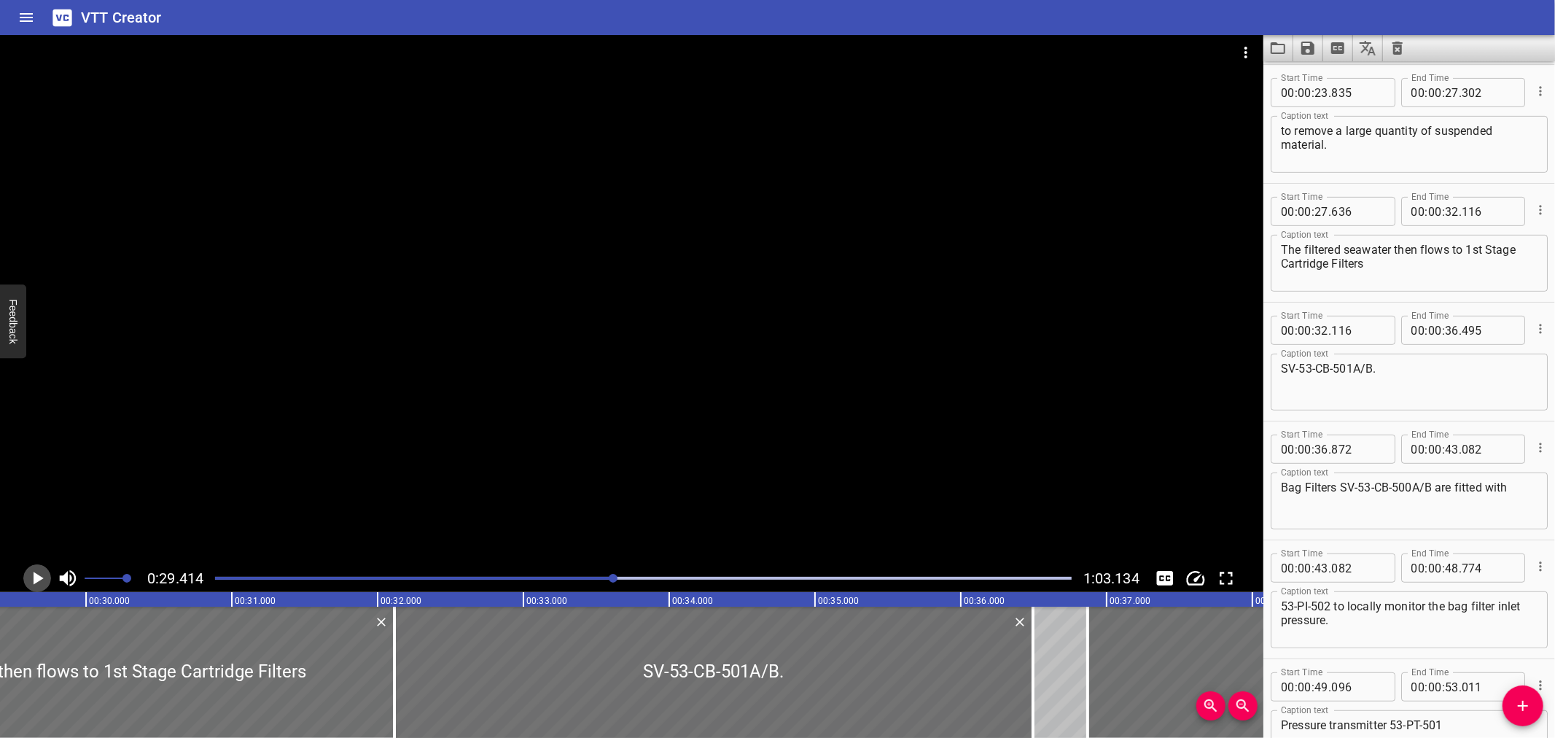
click at [36, 569] on icon "Play/Pause" at bounding box center [37, 578] width 22 height 22
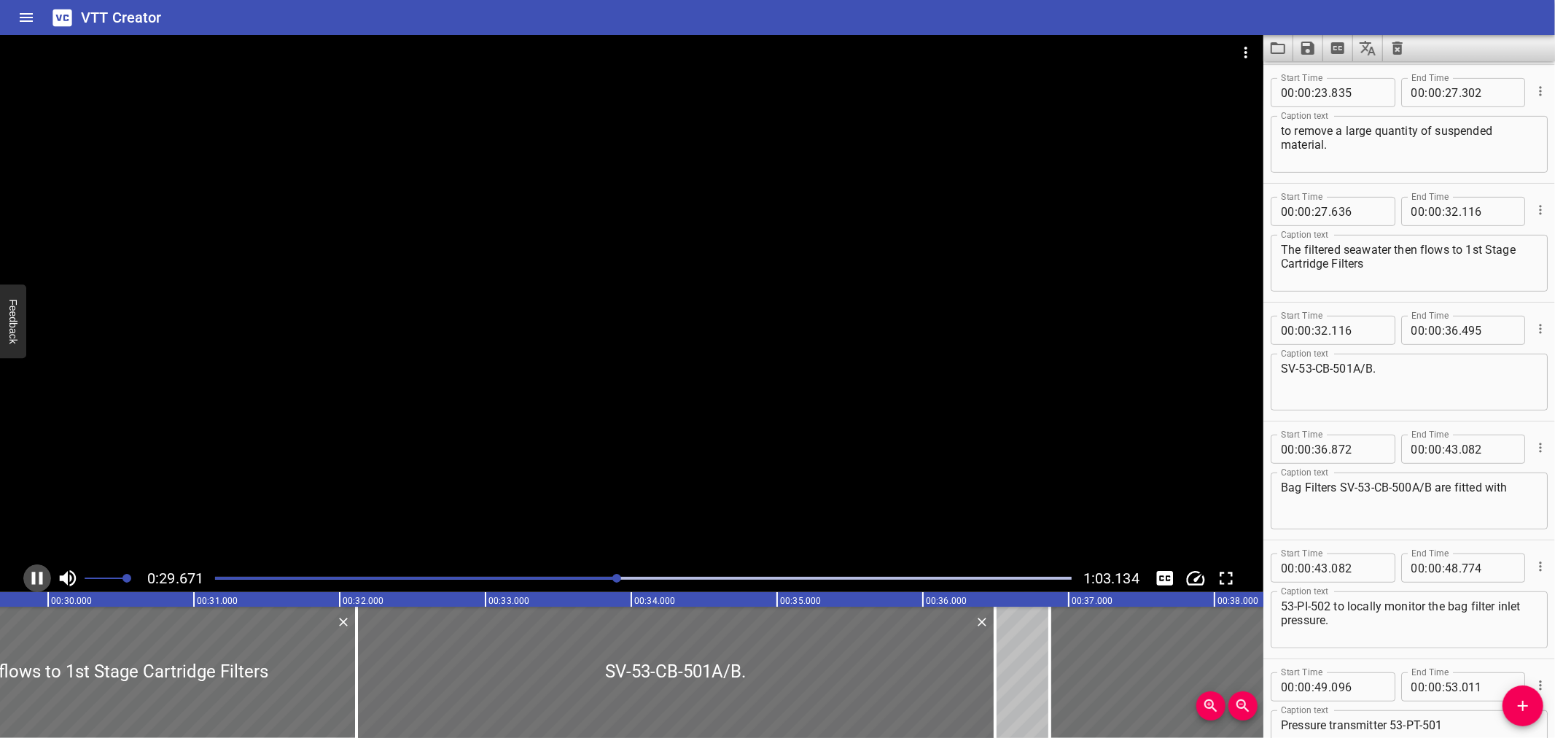
click at [36, 569] on icon "Play/Pause" at bounding box center [37, 578] width 22 height 22
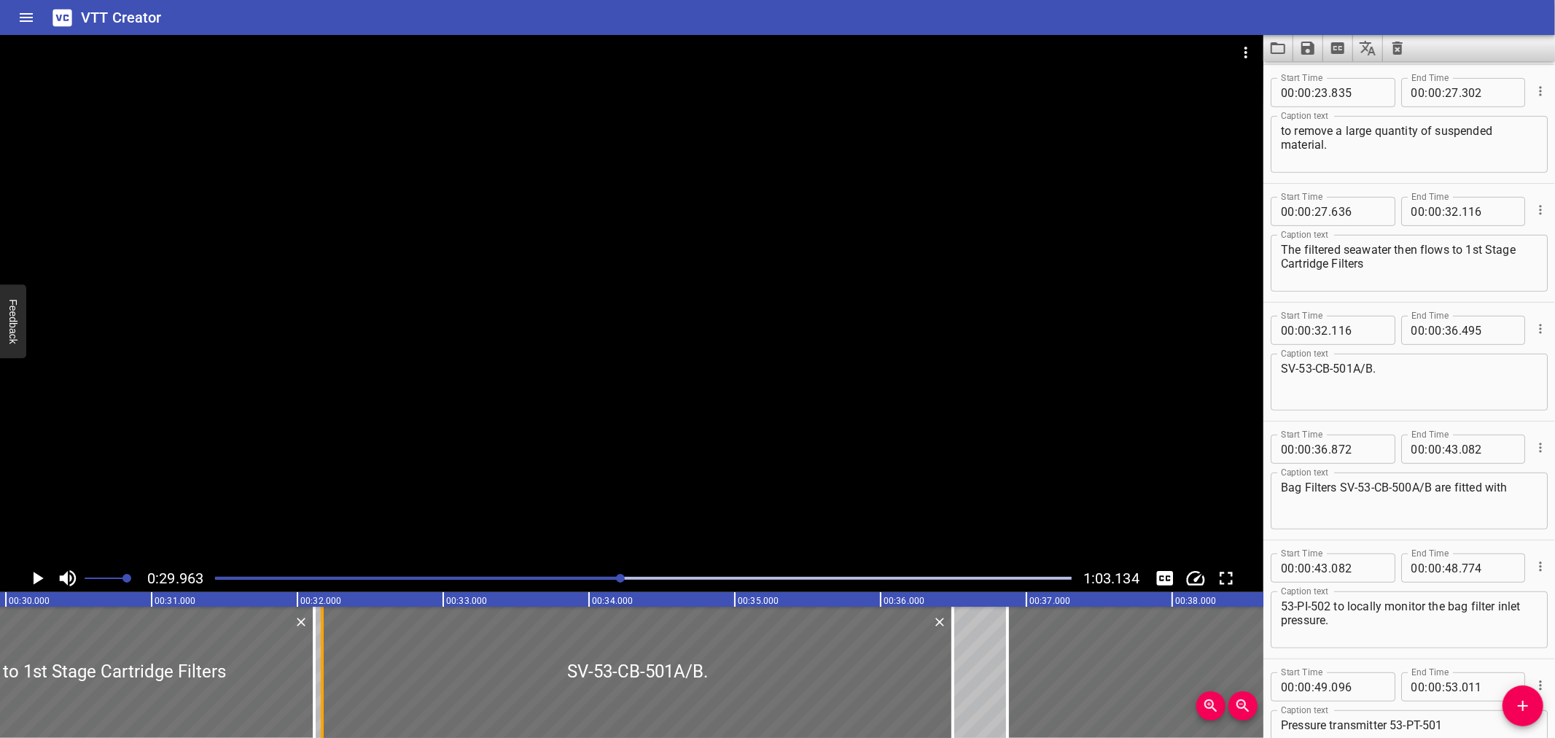
drag, startPoint x: 314, startPoint y: 655, endPoint x: 325, endPoint y: 657, distance: 11.2
click at [324, 657] on div at bounding box center [322, 672] width 3 height 131
type input "196"
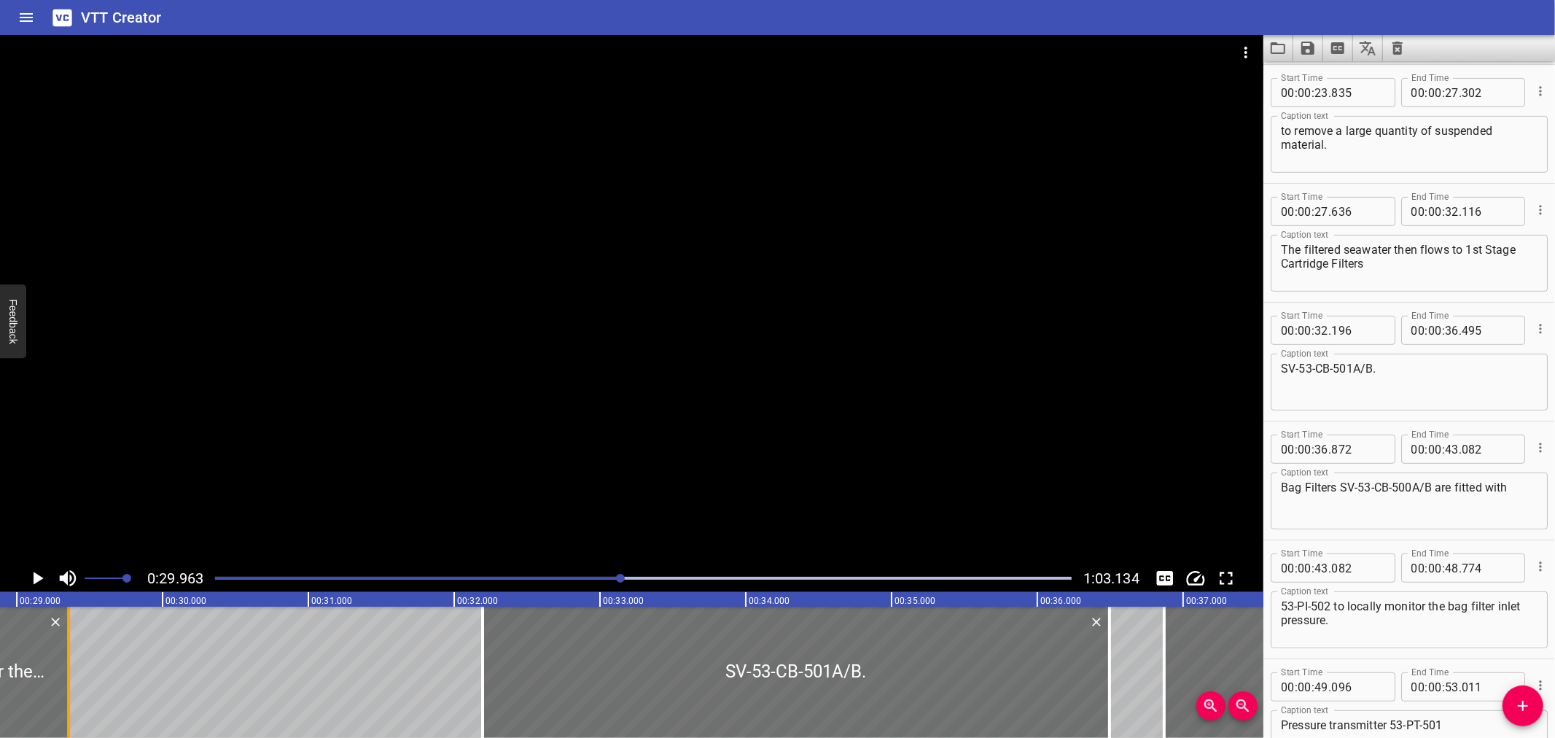
scroll to position [0, 4175]
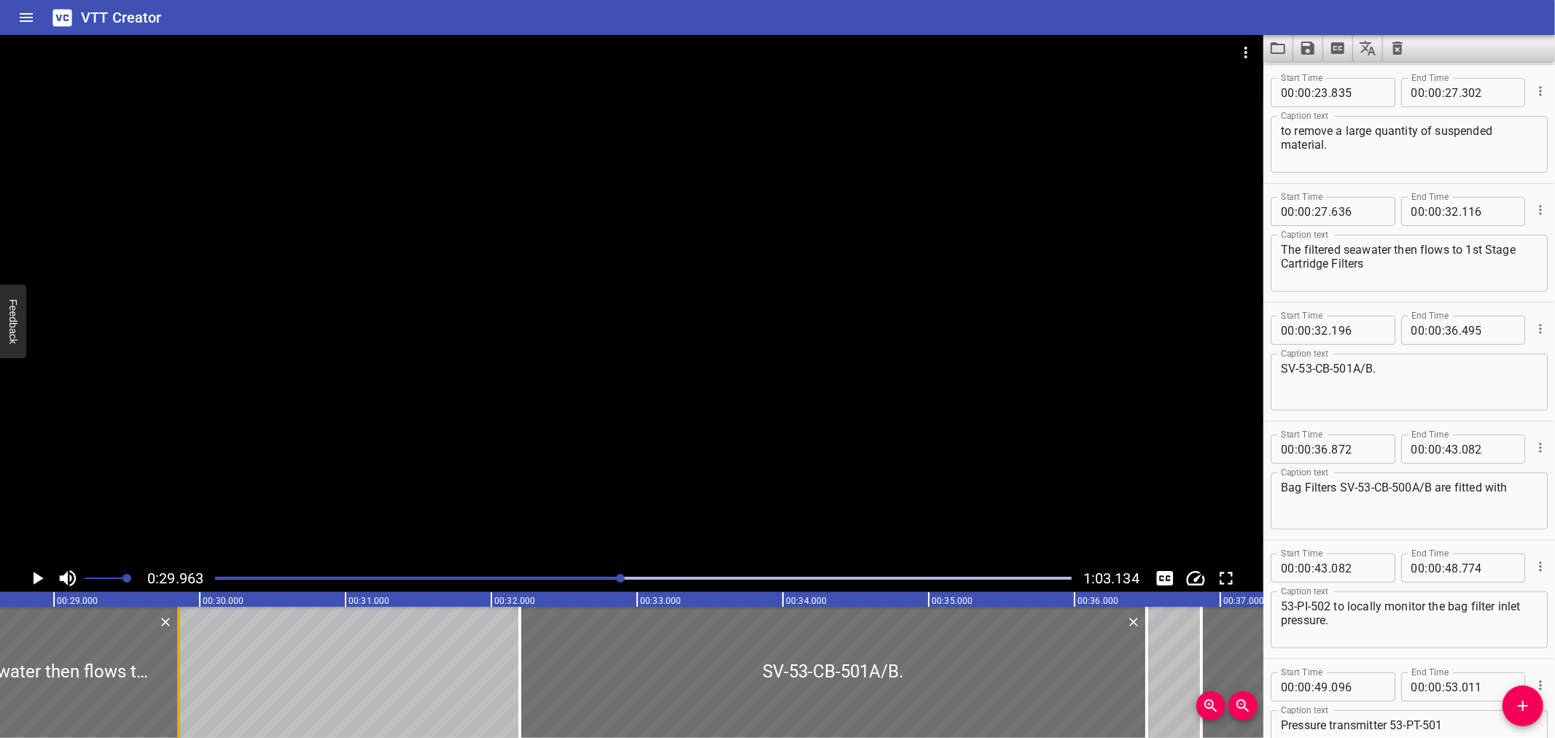
drag, startPoint x: 307, startPoint y: 657, endPoint x: 173, endPoint y: 690, distance: 138.3
click at [173, 690] on div at bounding box center [178, 672] width 15 height 131
type input "29"
click at [42, 572] on icon "Play/Pause" at bounding box center [37, 578] width 22 height 22
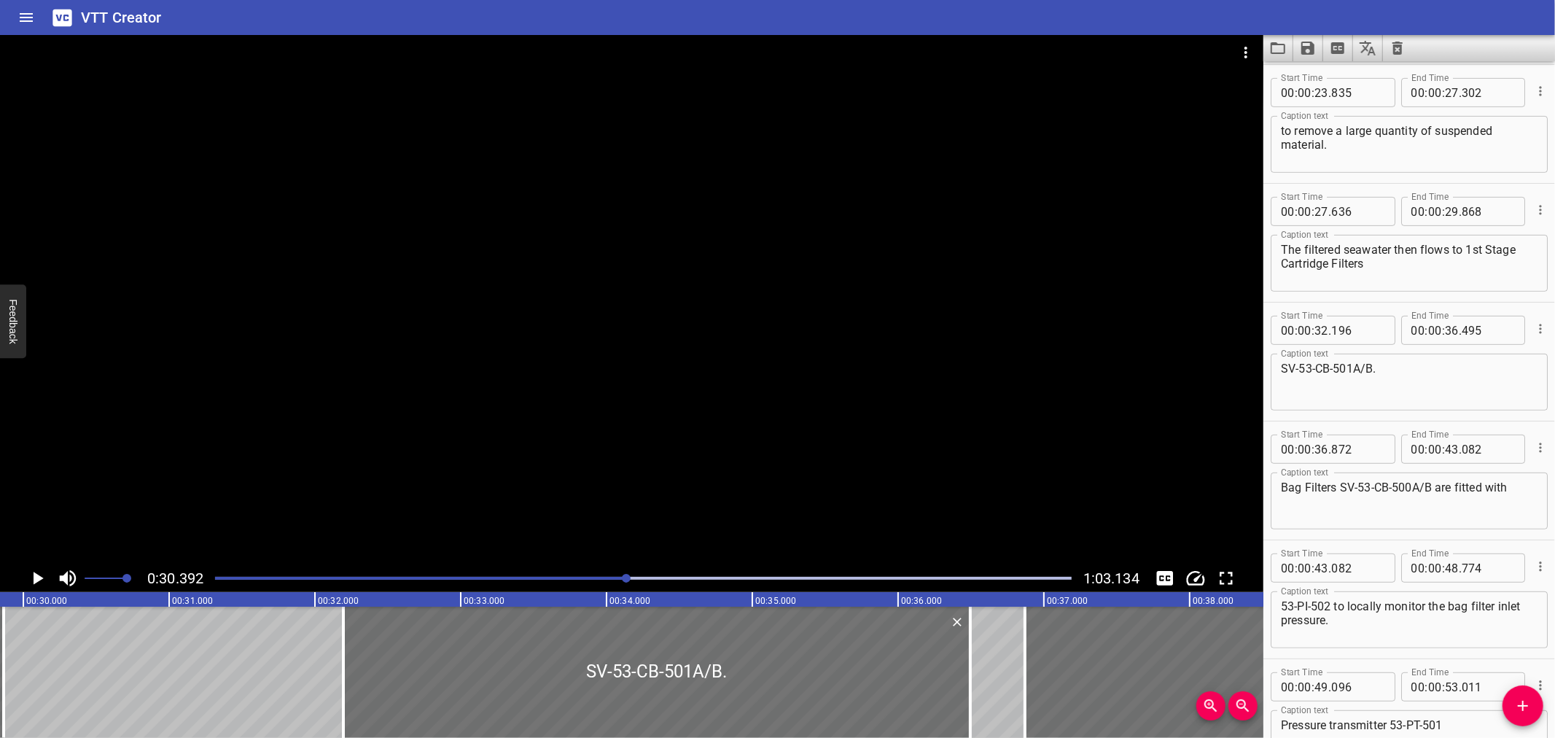
scroll to position [0, 4282]
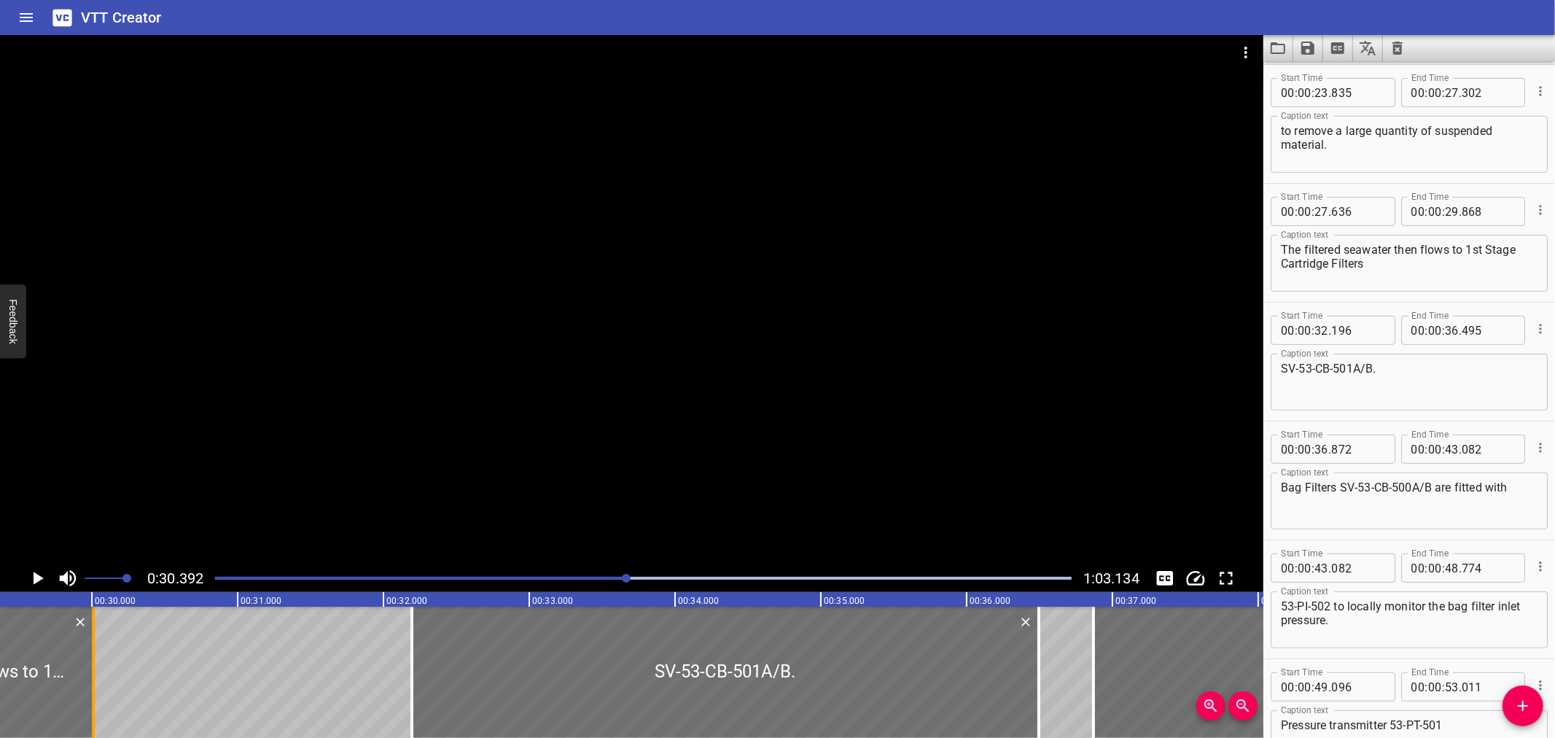
click at [90, 694] on div at bounding box center [93, 672] width 15 height 131
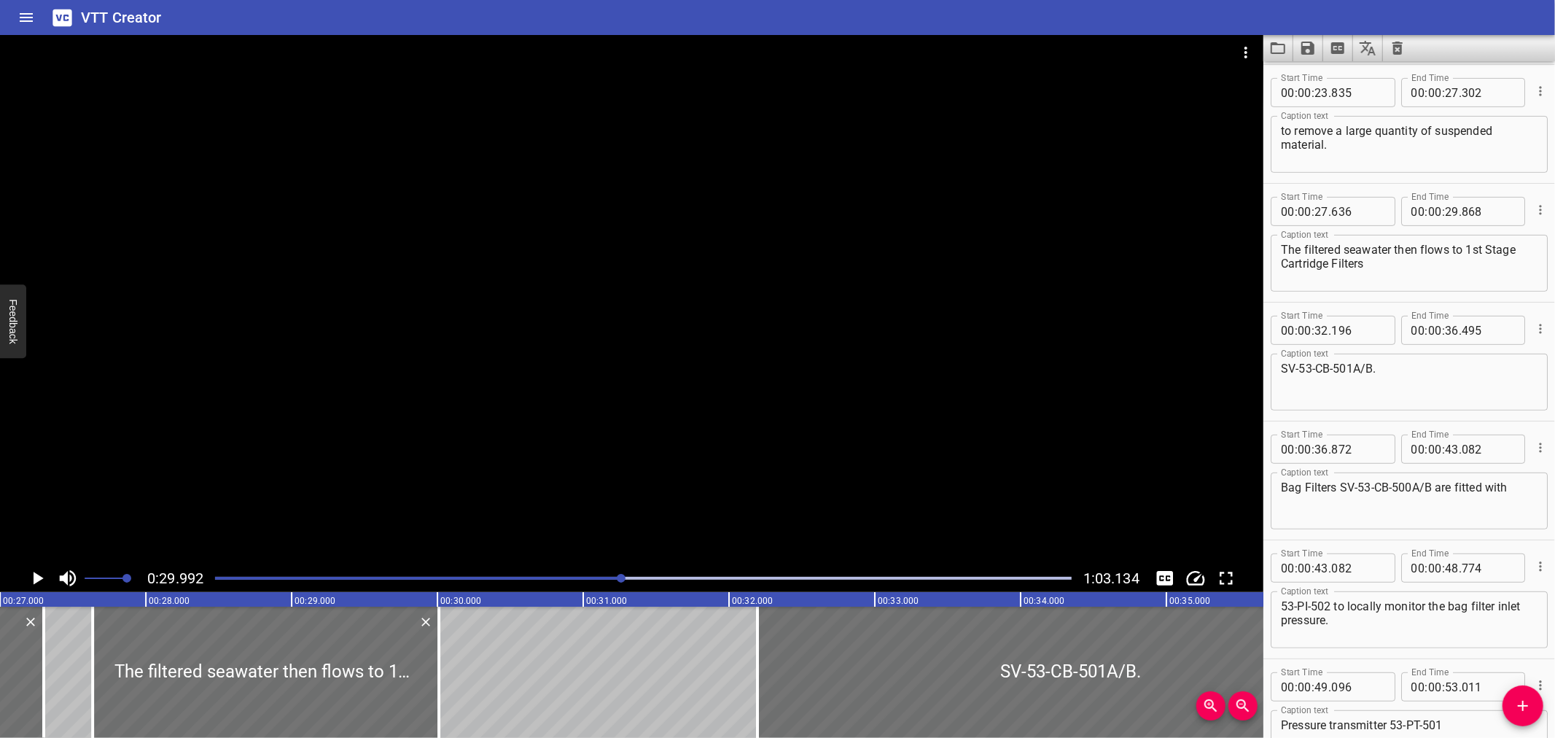
scroll to position [0, 3914]
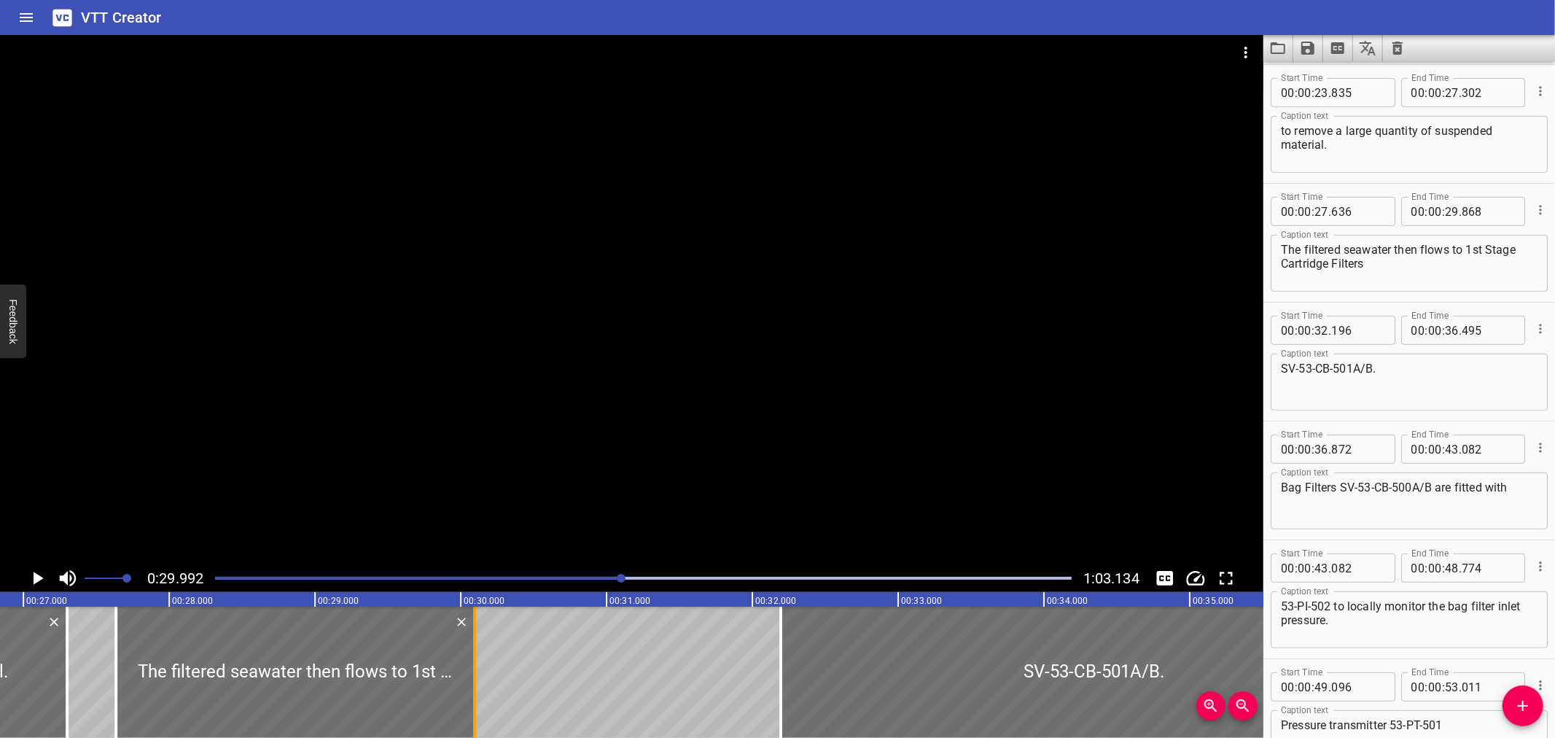
drag, startPoint x: 458, startPoint y: 701, endPoint x: 471, endPoint y: 701, distance: 13.1
click at [471, 701] on div at bounding box center [474, 672] width 15 height 131
type input "958"
drag, startPoint x: 451, startPoint y: 698, endPoint x: 468, endPoint y: 698, distance: 17.5
click at [468, 698] on div at bounding box center [471, 672] width 15 height 131
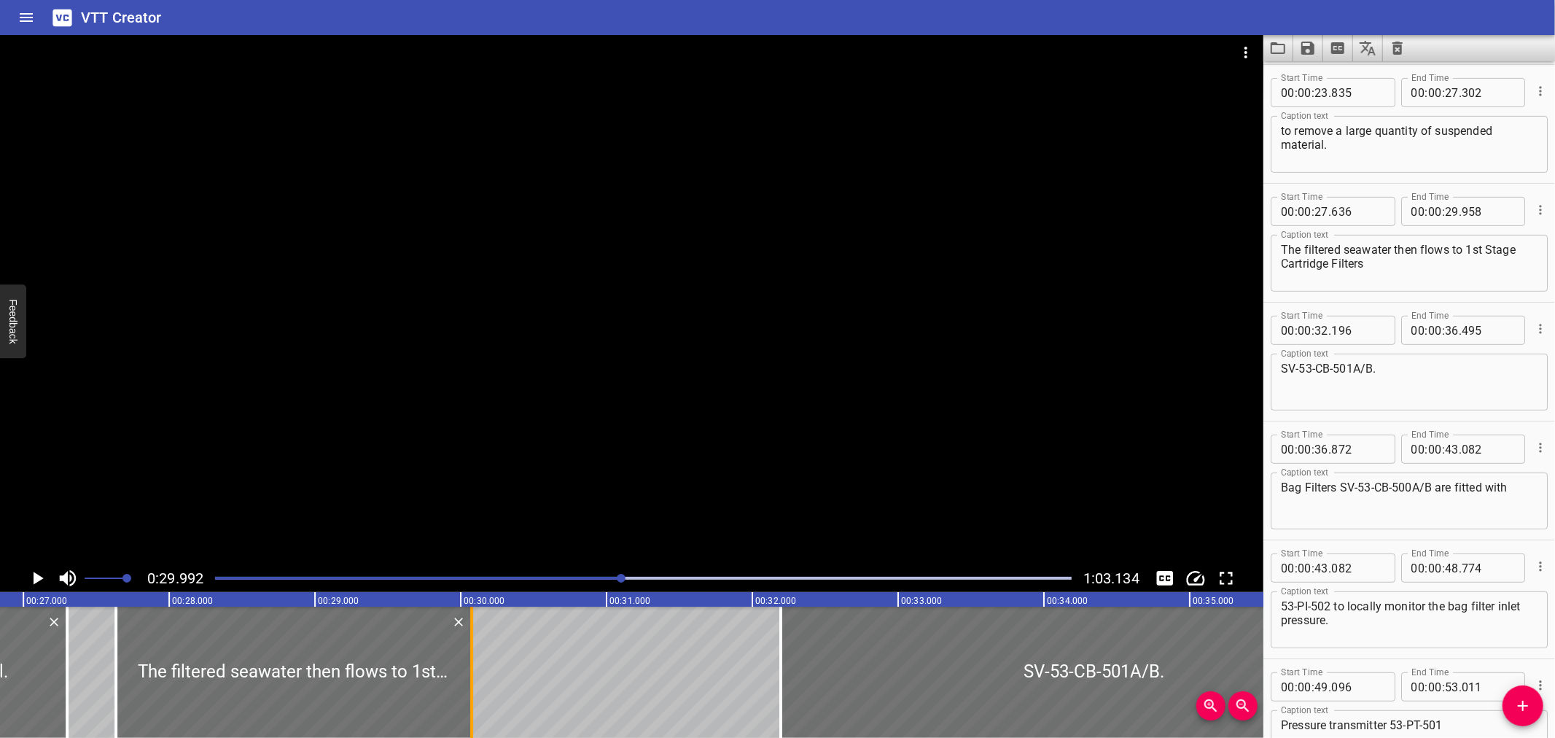
type input "30"
type input "078"
drag, startPoint x: 468, startPoint y: 698, endPoint x: 456, endPoint y: 701, distance: 12.0
click at [456, 701] on div at bounding box center [460, 672] width 15 height 131
type input "29"
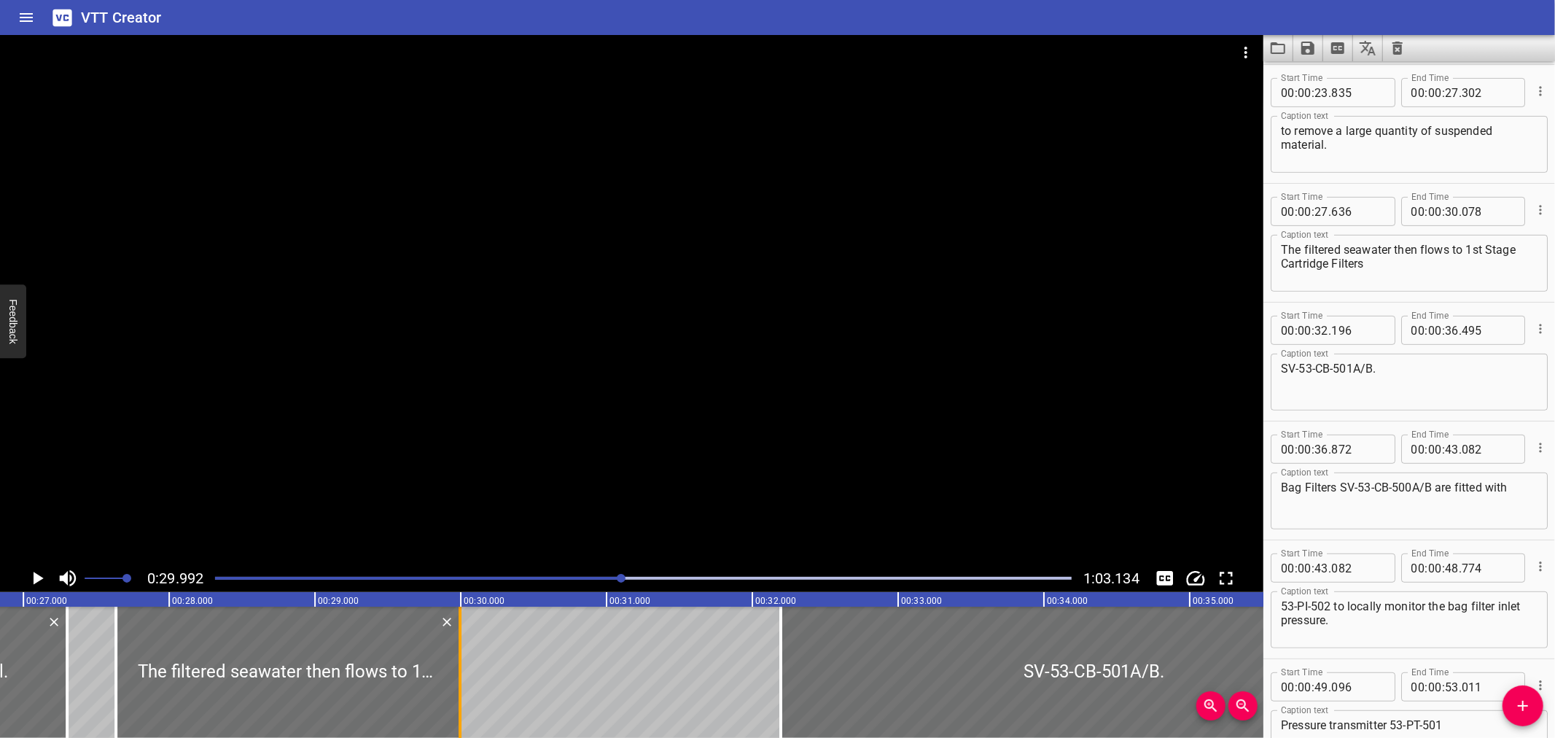
type input "998"
drag, startPoint x: 456, startPoint y: 701, endPoint x: 496, endPoint y: 702, distance: 39.4
click at [496, 702] on div at bounding box center [495, 672] width 15 height 131
type input "30"
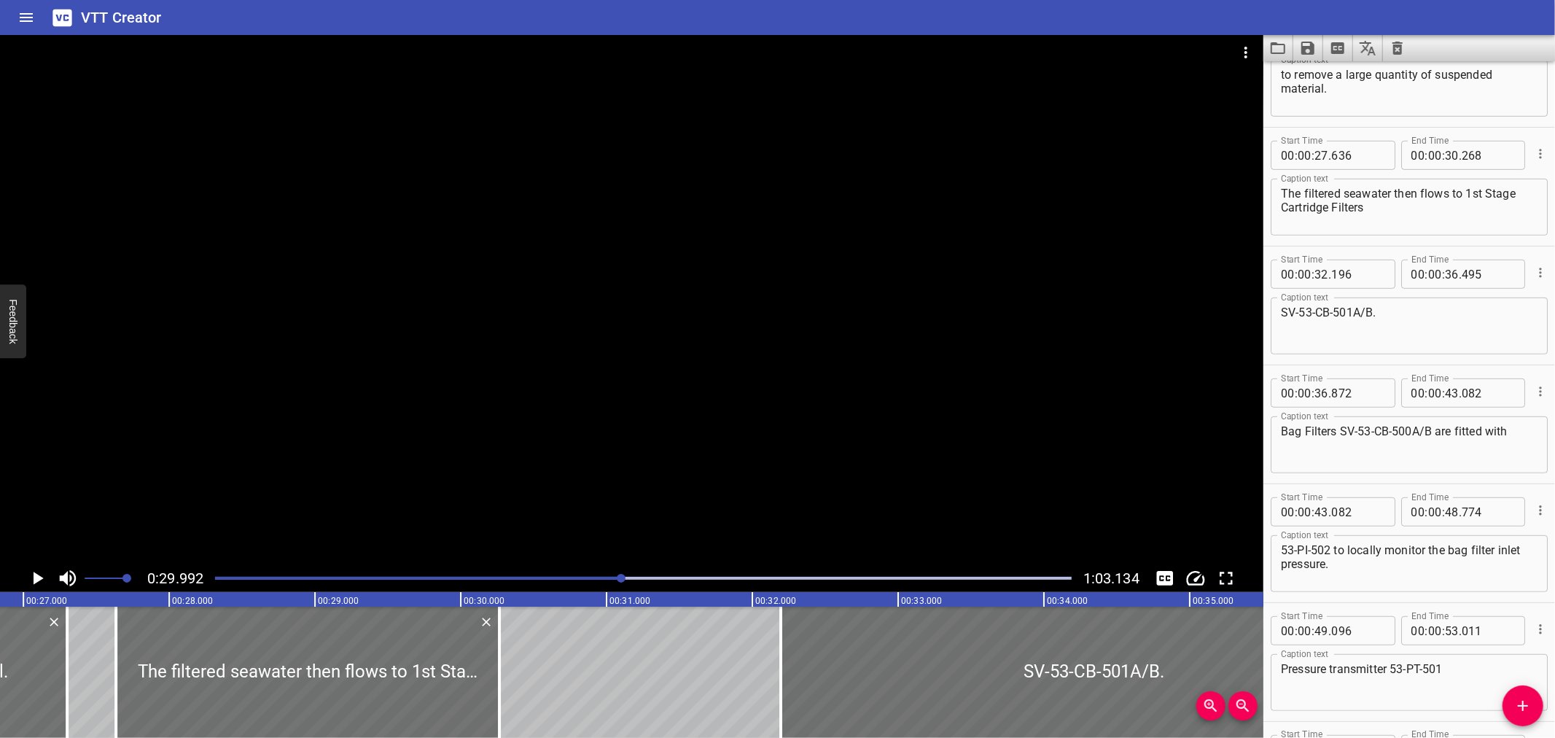
scroll to position [533, 0]
drag, startPoint x: 497, startPoint y: 679, endPoint x: 465, endPoint y: 682, distance: 32.2
click at [466, 682] on div at bounding box center [467, 672] width 3 height 131
drag, startPoint x: 465, startPoint y: 682, endPoint x: 486, endPoint y: 682, distance: 21.1
click at [487, 682] on div at bounding box center [488, 672] width 3 height 131
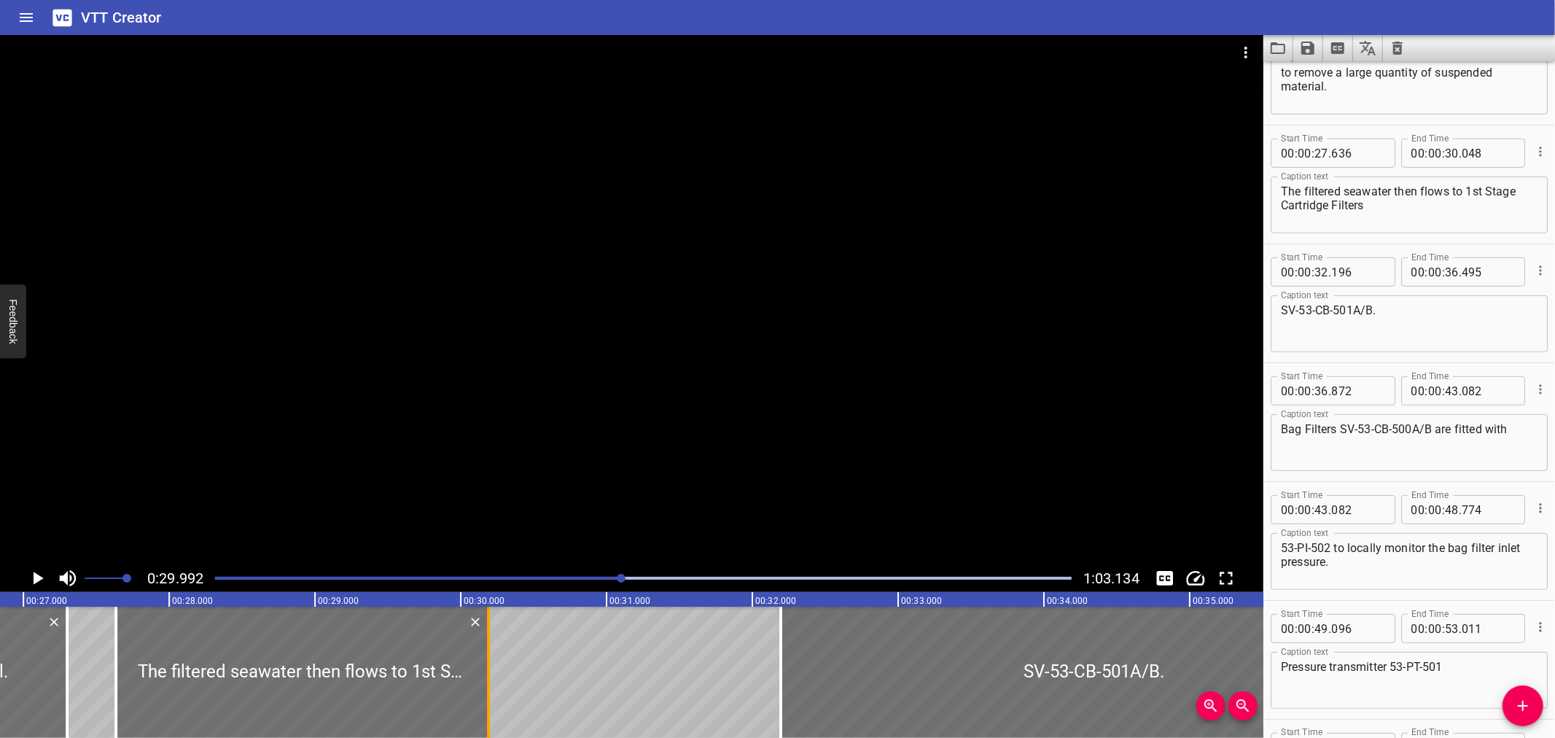
type input "193"
click at [487, 682] on div at bounding box center [488, 672] width 3 height 131
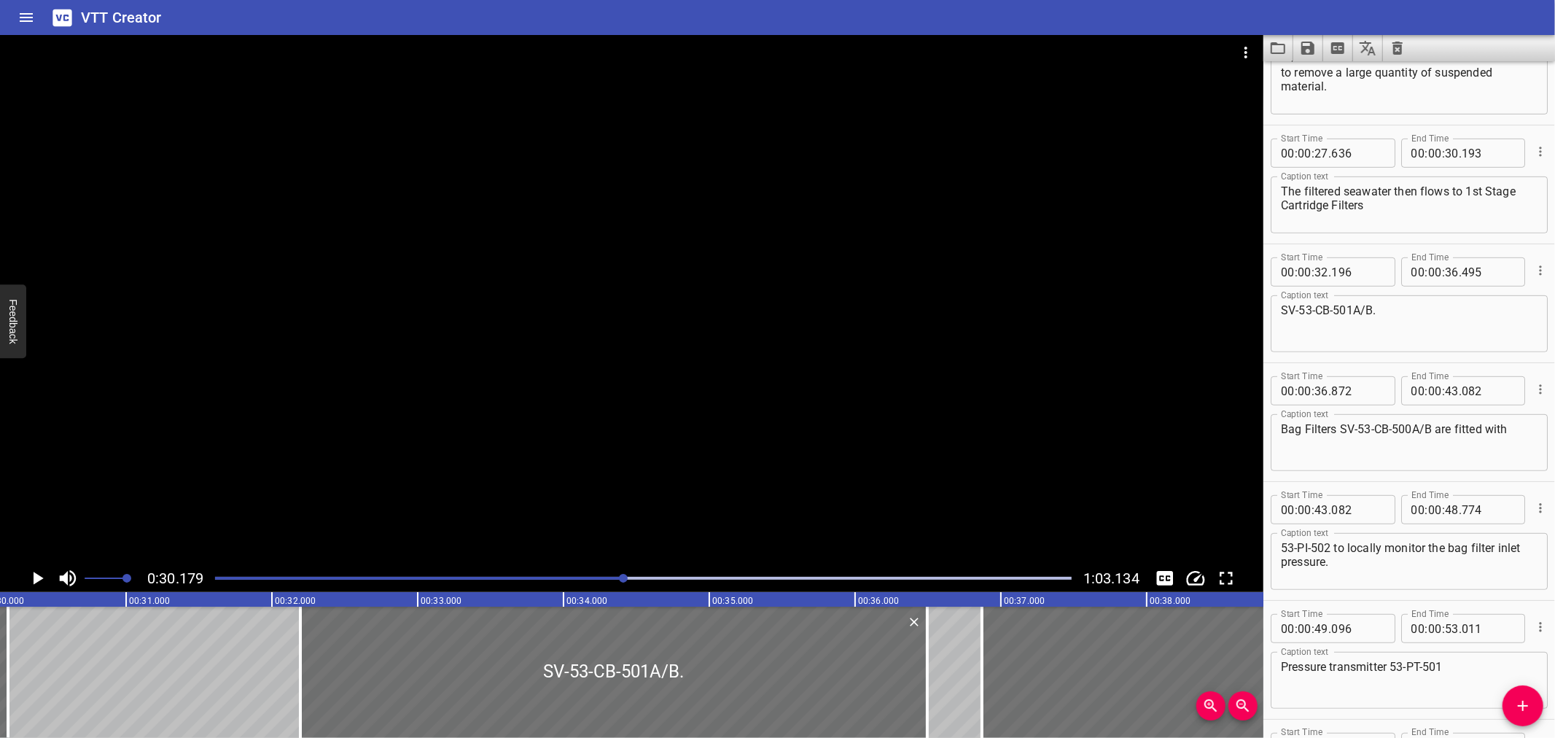
scroll to position [0, 4400]
click at [50, 579] on button "Play/Pause" at bounding box center [37, 578] width 28 height 28
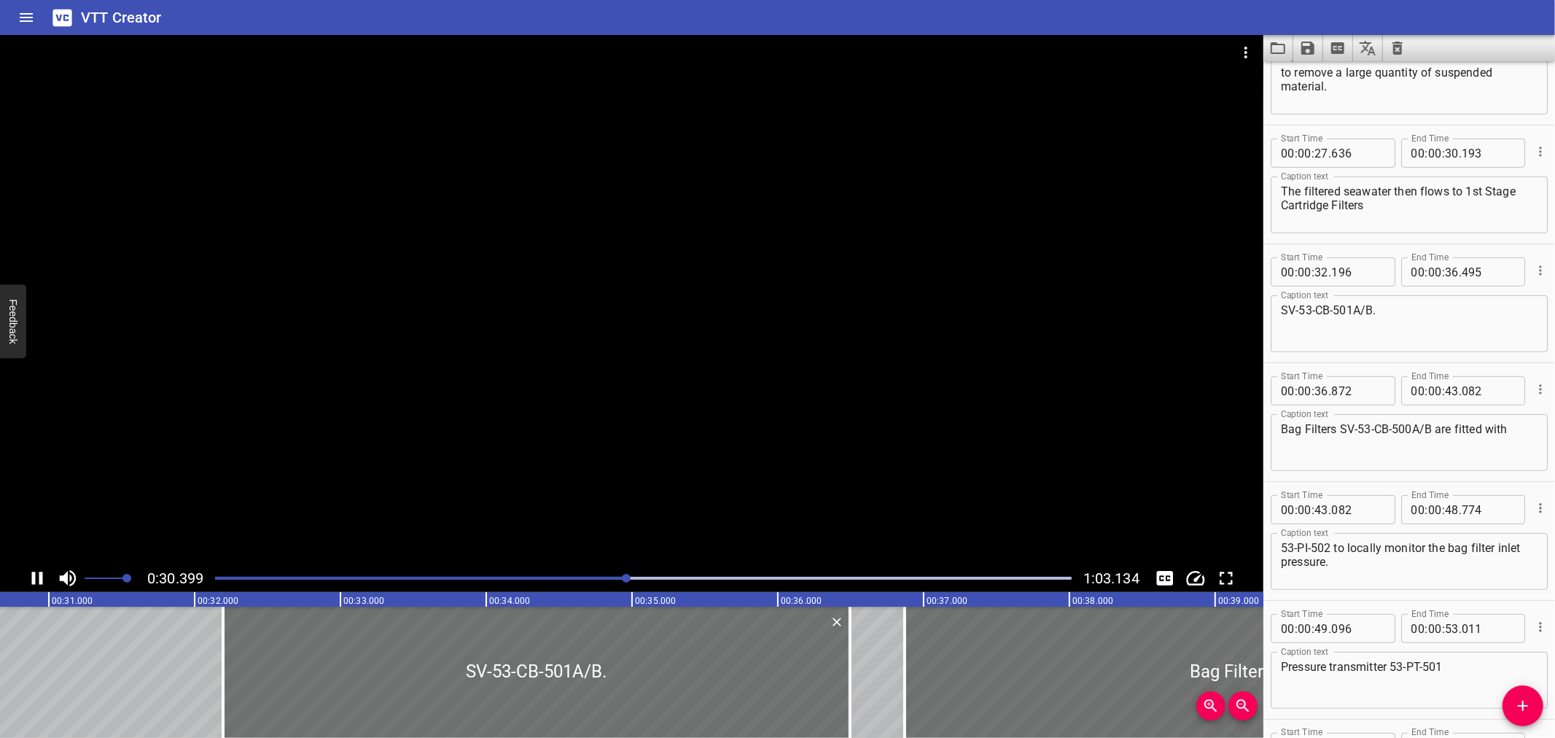
click at [42, 579] on icon "Play/Pause" at bounding box center [37, 578] width 11 height 13
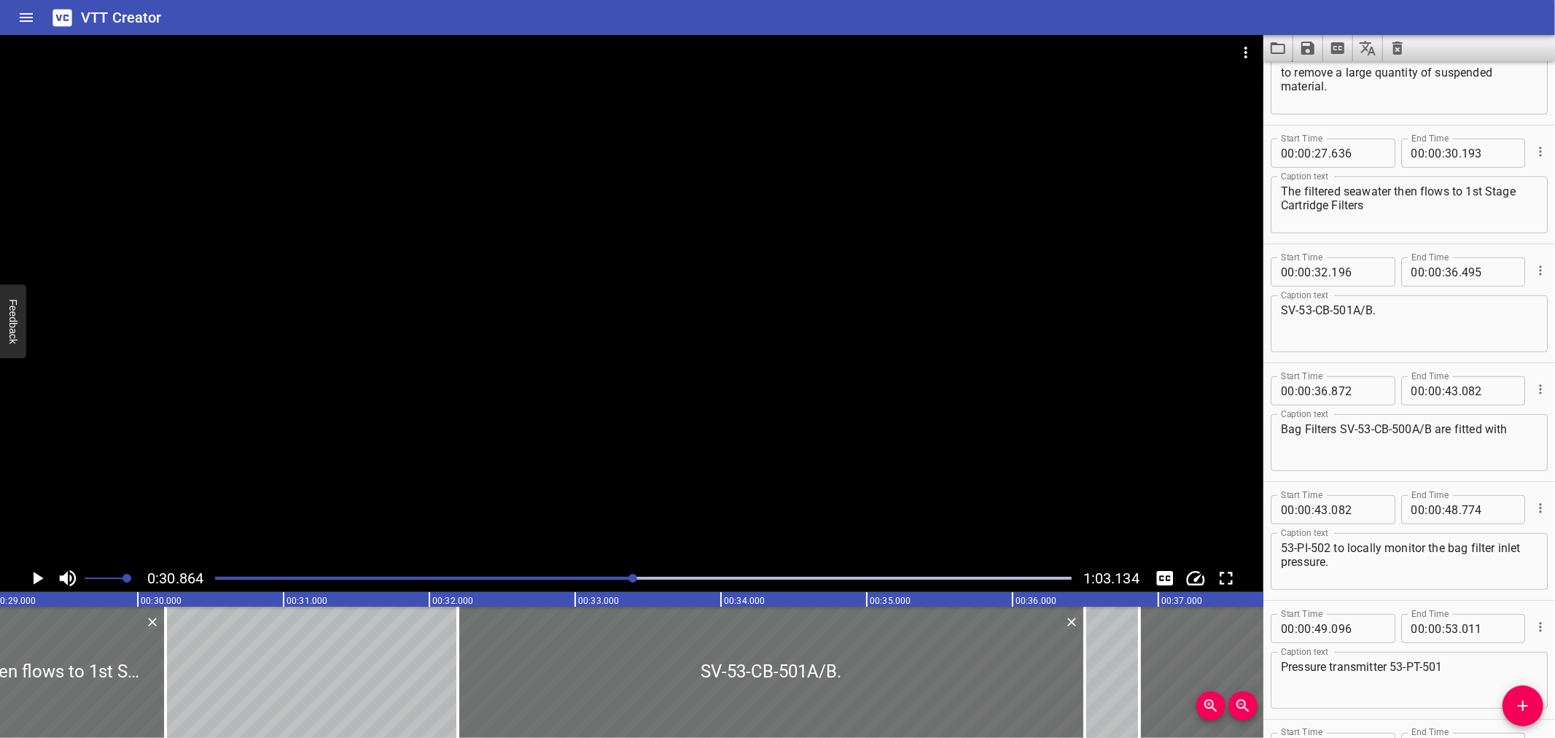
scroll to position [0, 4214]
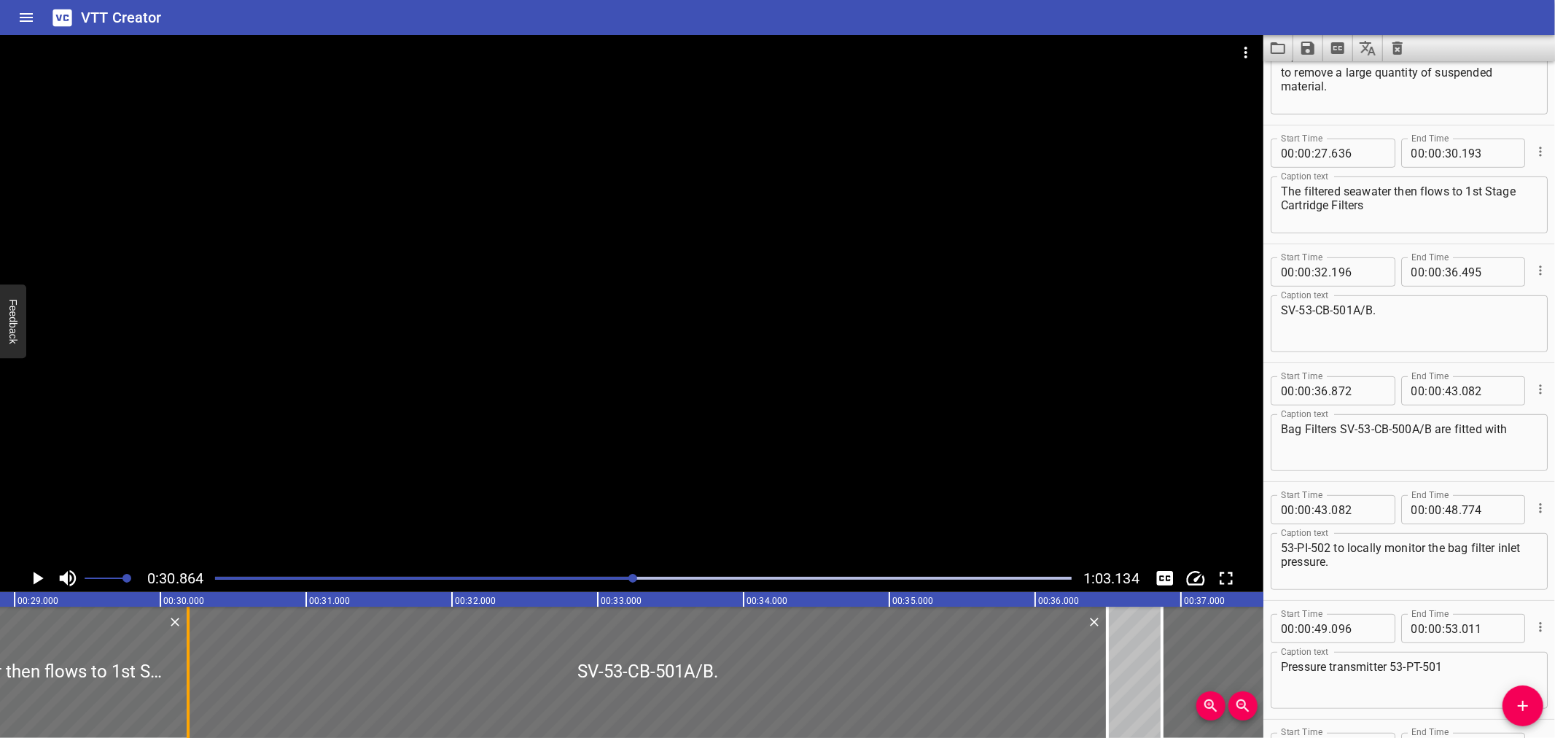
drag, startPoint x: 478, startPoint y: 689, endPoint x: 186, endPoint y: 706, distance: 292.8
click at [187, 706] on div at bounding box center [188, 672] width 3 height 131
type input "30"
type input "191"
click at [1482, 155] on input "number" at bounding box center [1488, 153] width 53 height 29
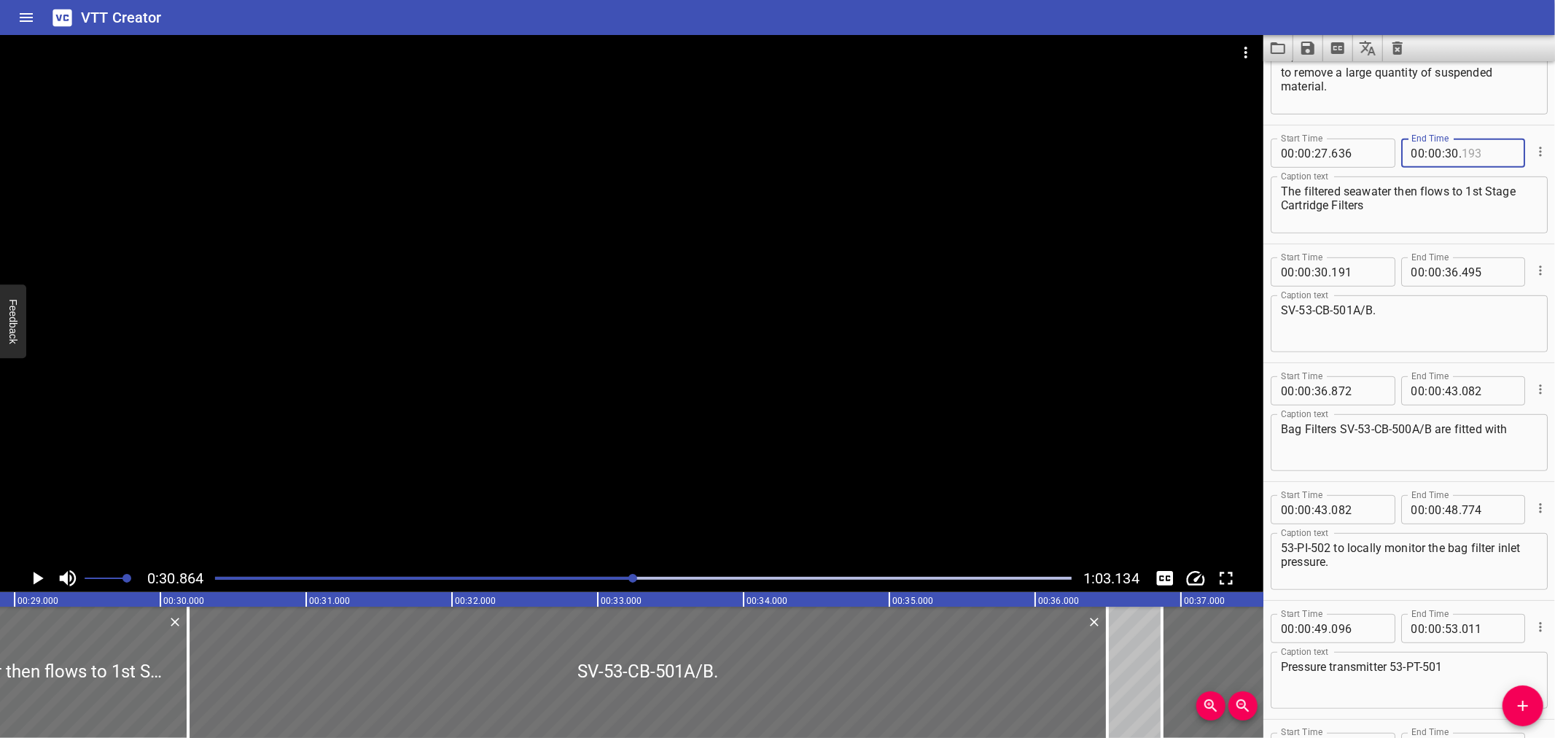
type input "193"
click at [1374, 260] on input "number" at bounding box center [1357, 271] width 53 height 29
type input "193"
drag, startPoint x: 1469, startPoint y: 186, endPoint x: 1526, endPoint y: 206, distance: 60.2
click at [1526, 206] on div "The filtered seawater then flows to 1st Stage Cartridge Filters Caption text" at bounding box center [1409, 204] width 277 height 57
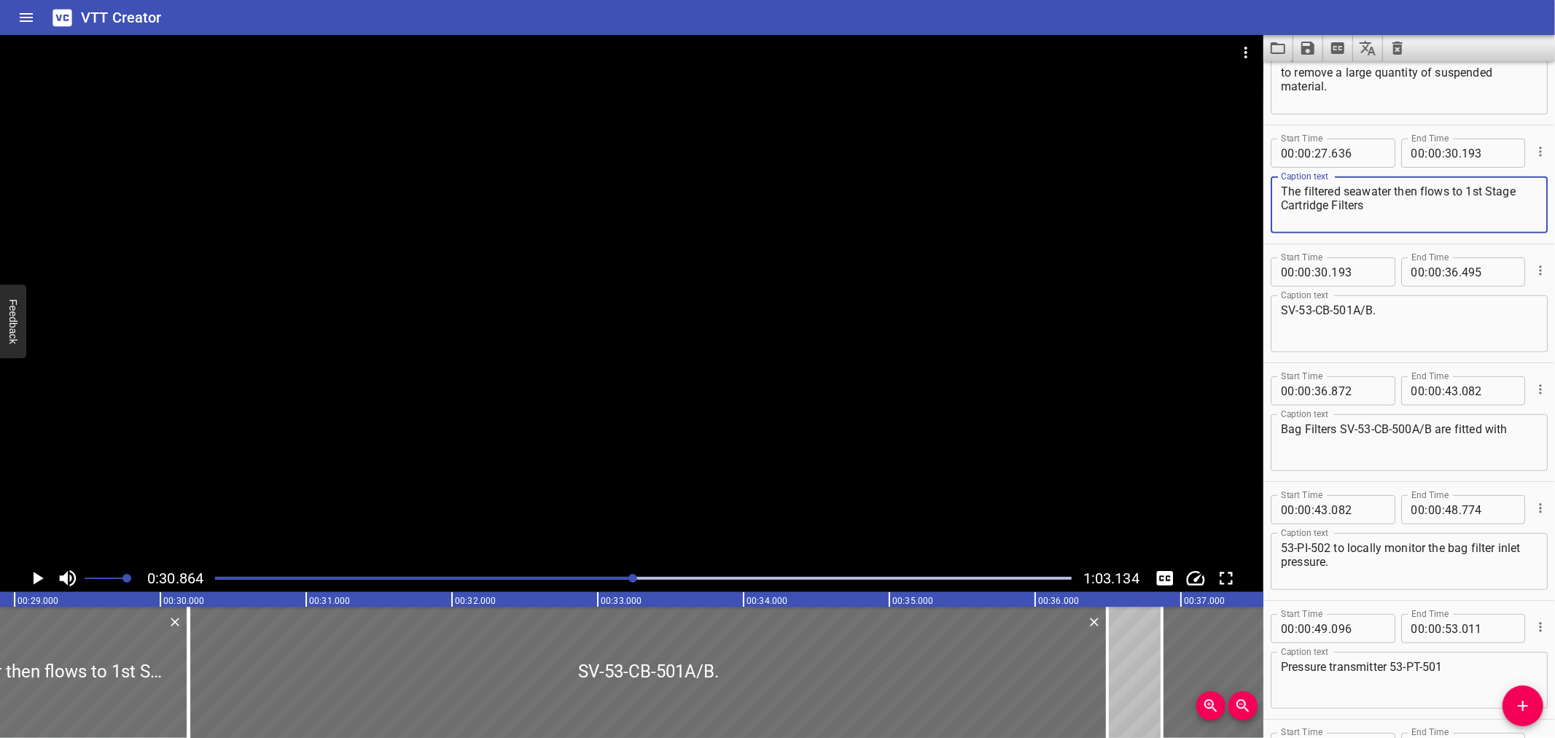
click at [1457, 197] on textarea "The filtered seawater then flows to 1st Stage Cartridge Filters" at bounding box center [1409, 205] width 257 height 42
click at [1448, 211] on textarea "The filtered seawater then flows to 1st Stage Cartridge Filters" at bounding box center [1409, 205] width 257 height 42
drag, startPoint x: 1468, startPoint y: 186, endPoint x: 1482, endPoint y: 246, distance: 62.1
click at [1482, 246] on div "Start Time 00 : 00 : 00 . 000 Start Time End Time 00 : 00 : 05 . 840 End Time C…" at bounding box center [1409, 244] width 292 height 1426
type textarea "The filtered seawater then flows to"
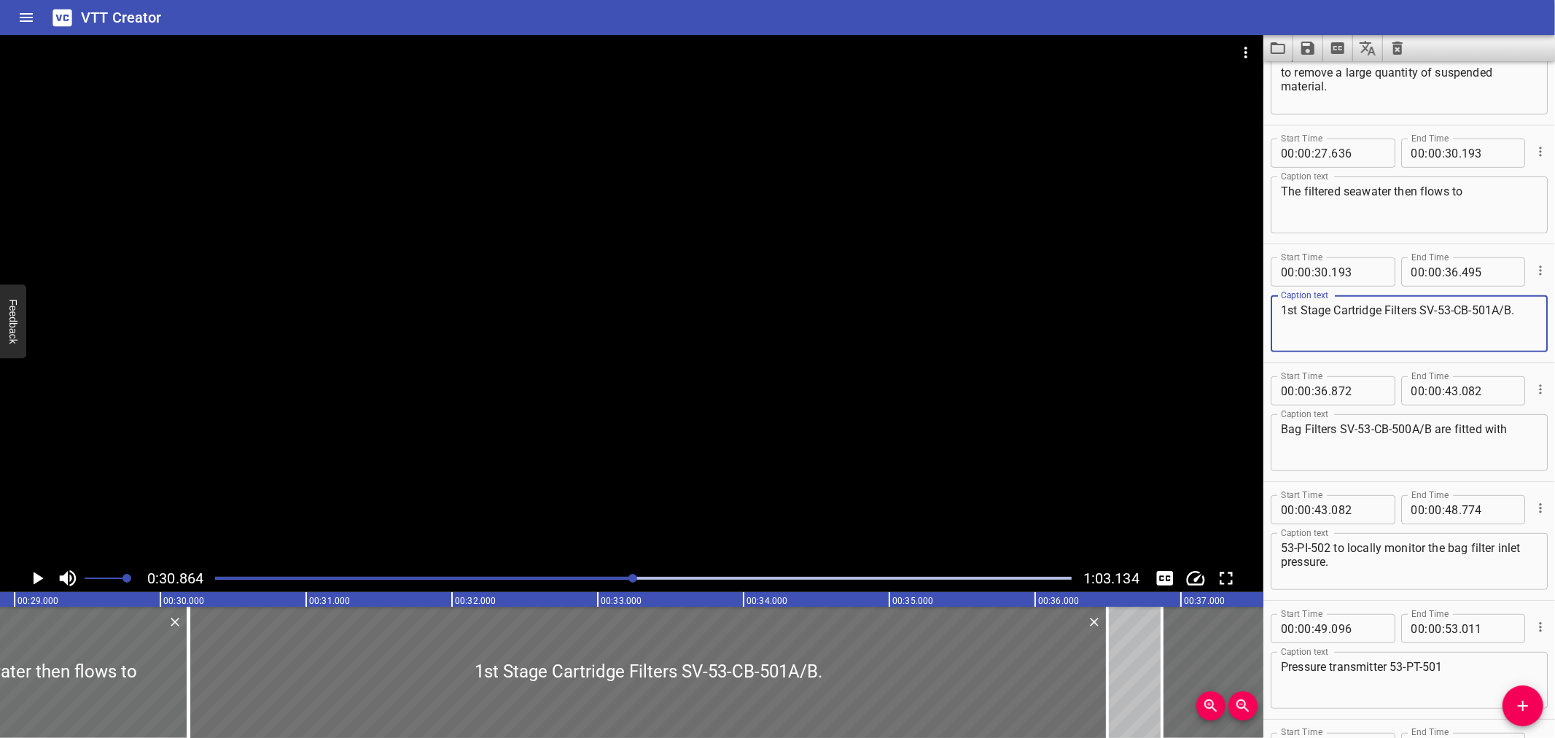
type textarea "1st Stage Cartridge Filters SV-53-CB-501A/B."
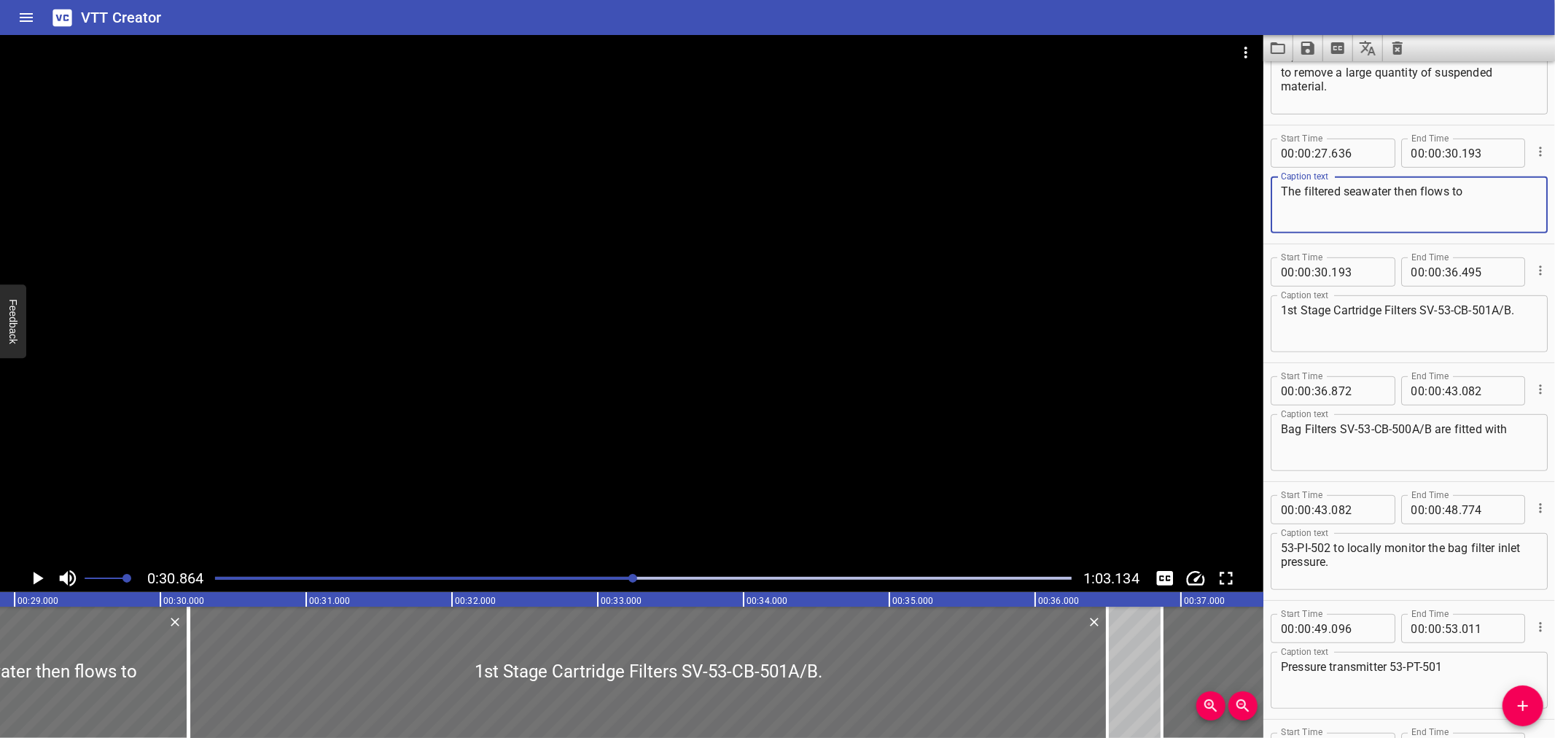
click at [1487, 191] on textarea "The filtered seawater then flows to" at bounding box center [1409, 205] width 257 height 42
type textarea "The filtered seawater then flows to"
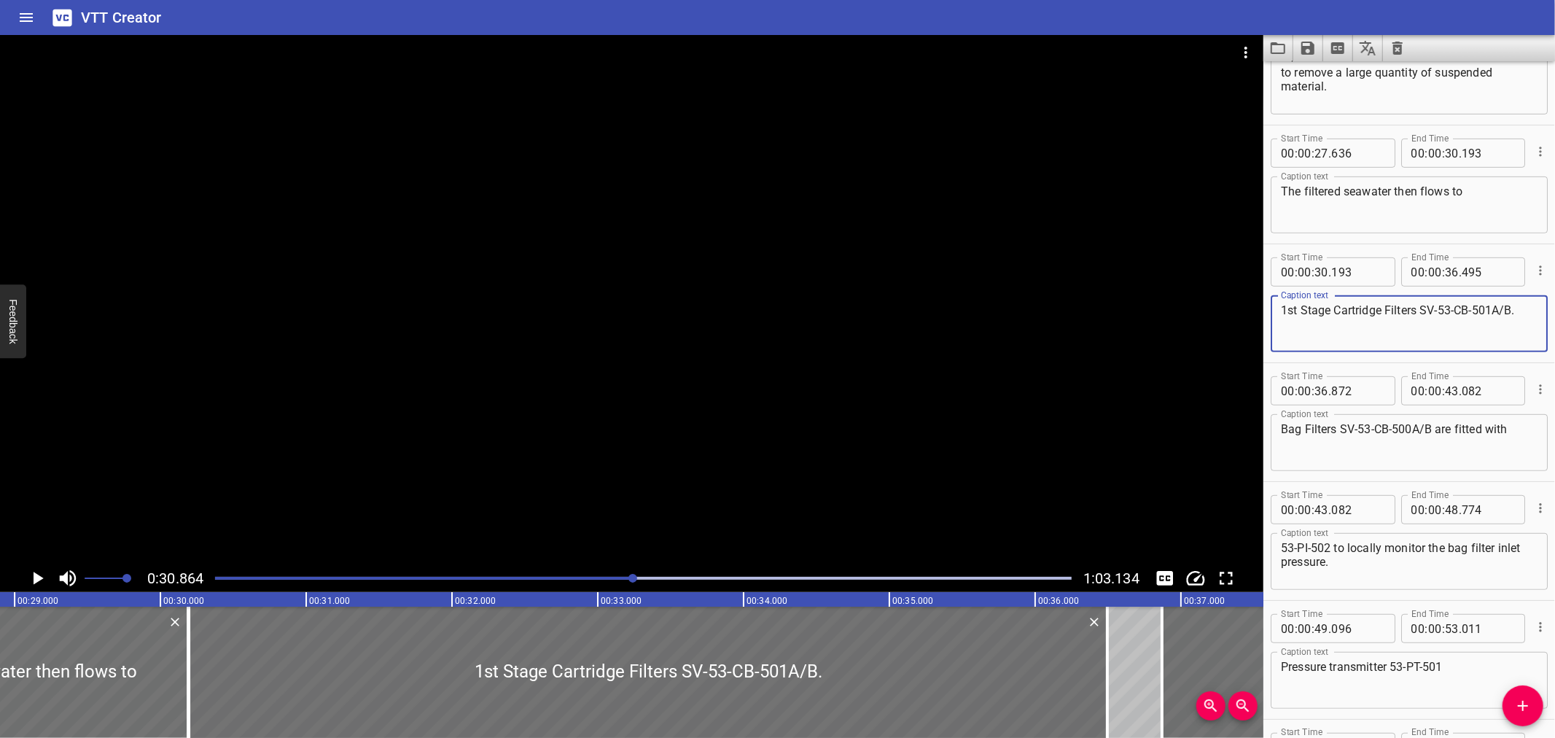
click at [1419, 303] on textarea "1st Stage Cartridge Filters SV-53-CB-501A/B." at bounding box center [1409, 324] width 257 height 42
click at [1423, 311] on textarea "1st Stage Cartridge Filters SV-53-CB-501A/B." at bounding box center [1409, 324] width 257 height 42
click at [1522, 308] on textarea "1st Stage Cartridge Filters (SV-53-CB-501A/B." at bounding box center [1409, 324] width 257 height 42
click at [1516, 309] on textarea "1st Stage Cartridge Filters (SV-53-CB-501A/B." at bounding box center [1409, 324] width 257 height 42
type textarea "1st Stage Cartridge Filters (SV-53-CB-501A/B)."
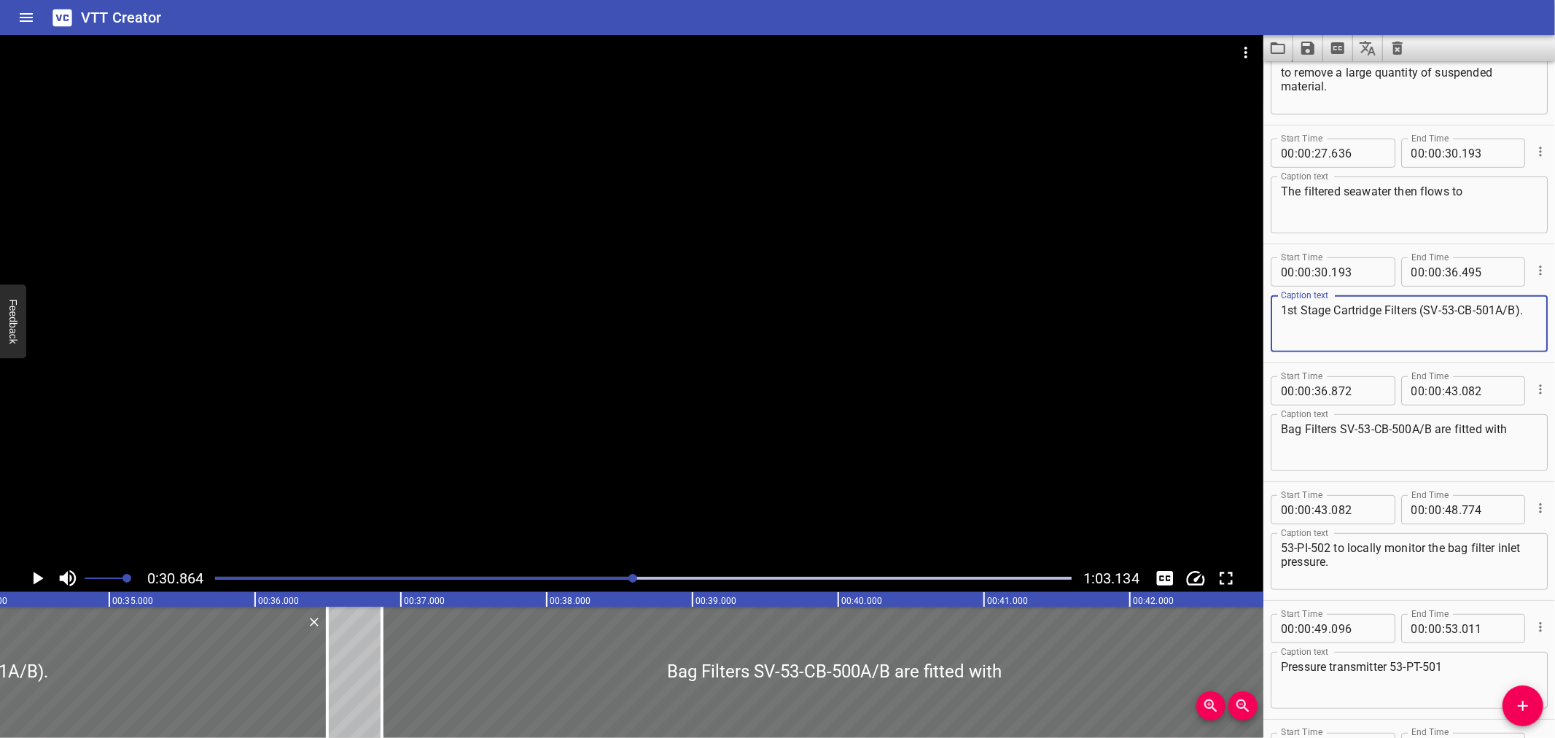
scroll to position [0, 5006]
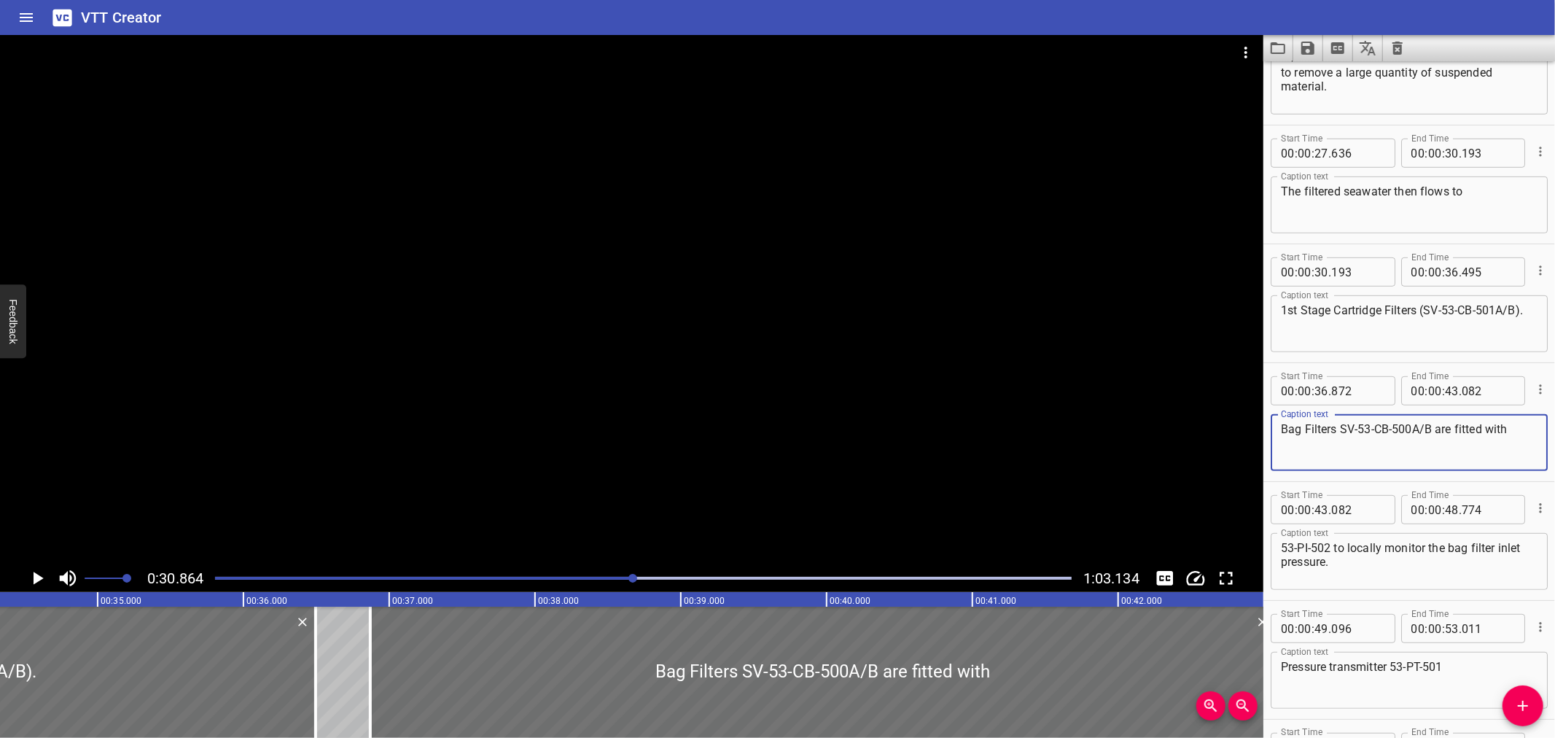
click at [1342, 426] on textarea "Bag Filters SV-53-CB-500A/B are fitted with" at bounding box center [1409, 443] width 257 height 42
click at [1435, 426] on textarea "Bag Filters (SV-53-CB-500A/B are fitted with" at bounding box center [1409, 443] width 257 height 42
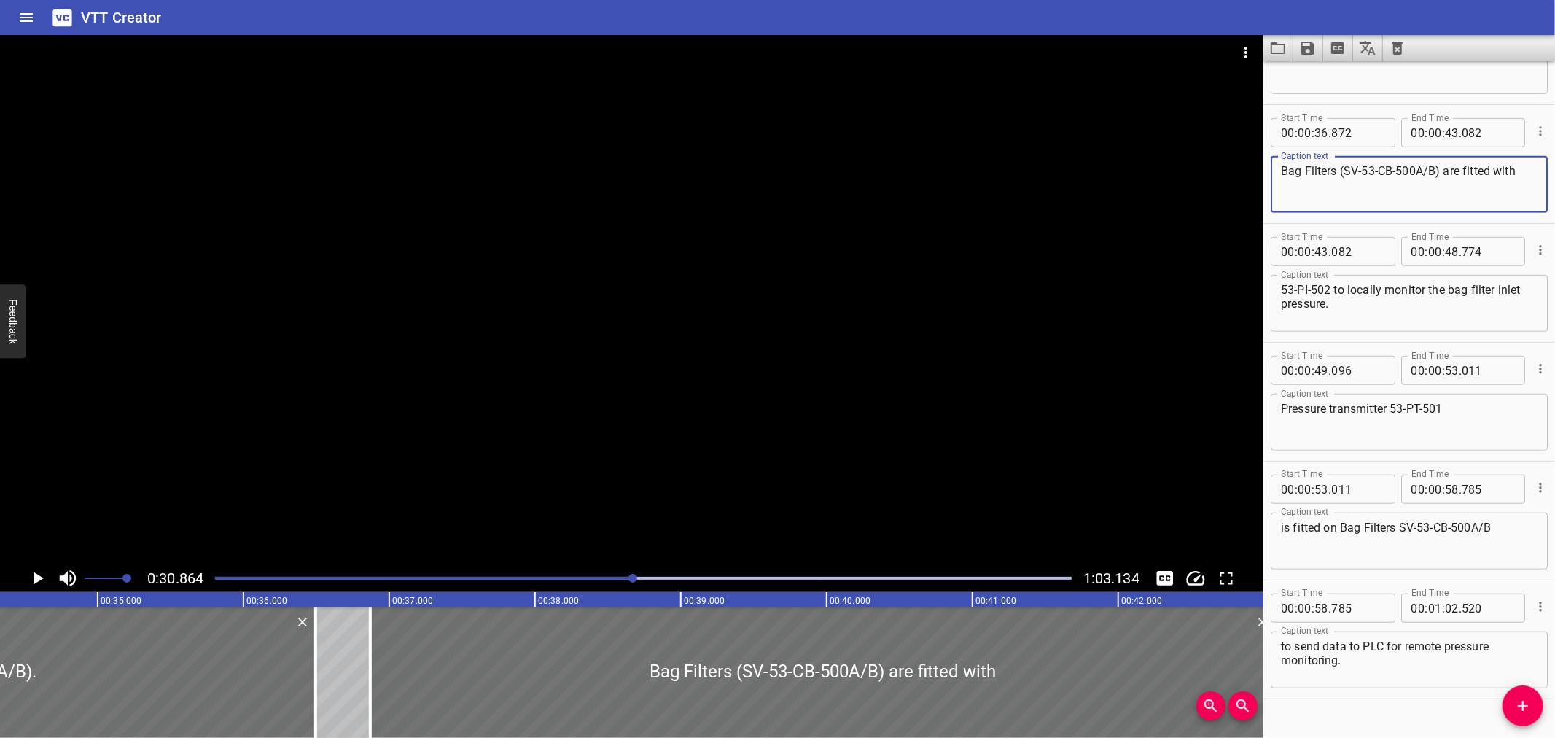
scroll to position [796, 0]
type textarea "Bag Filters (SV-53-CB-500A/B) are fitted with"
click at [1391, 405] on textarea "Pressure transmitter 53-PT-501" at bounding box center [1409, 418] width 257 height 42
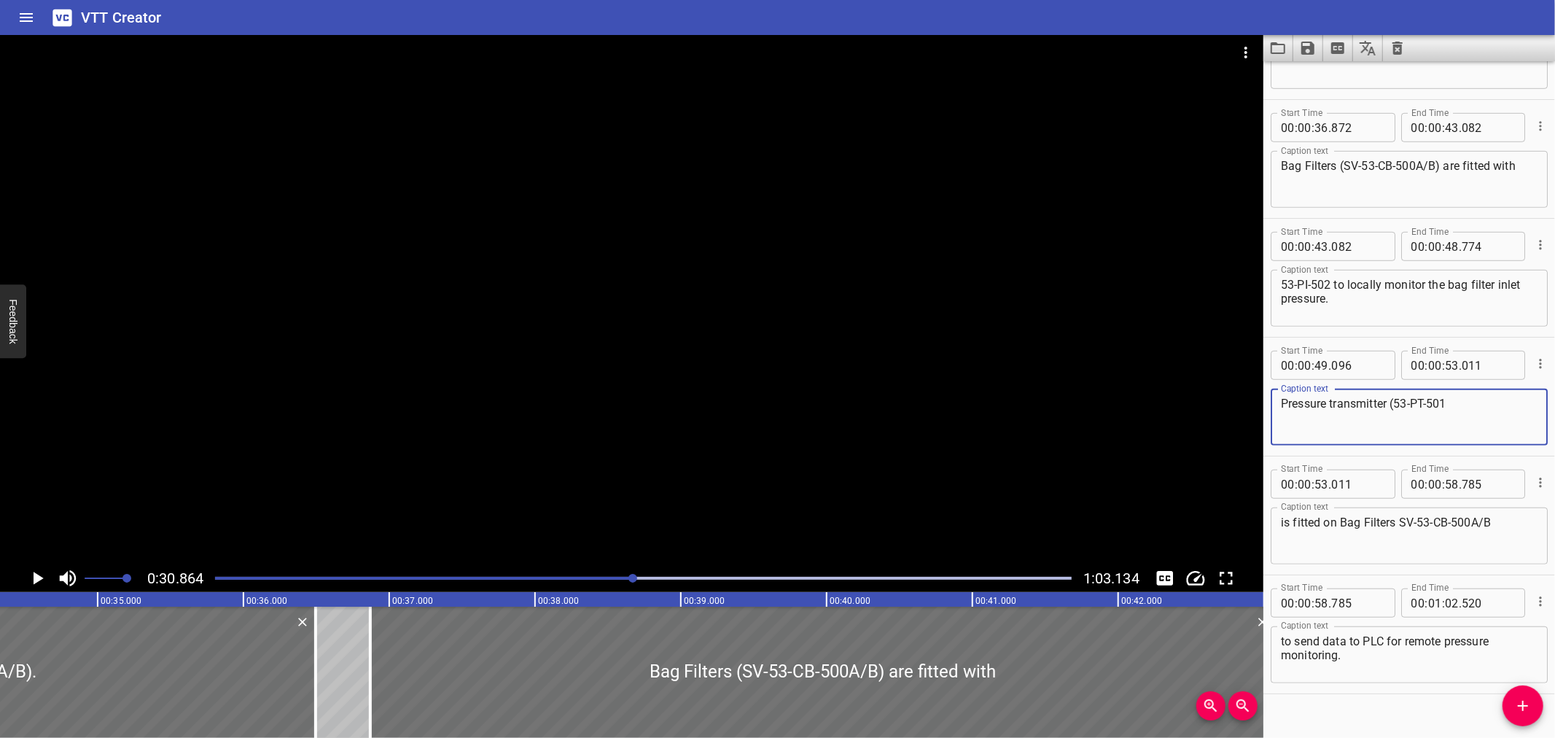
click at [1453, 404] on textarea "Pressure transmitter (53-PT-501" at bounding box center [1409, 418] width 257 height 42
type textarea "Pressure transmitter (53-PT-501)"
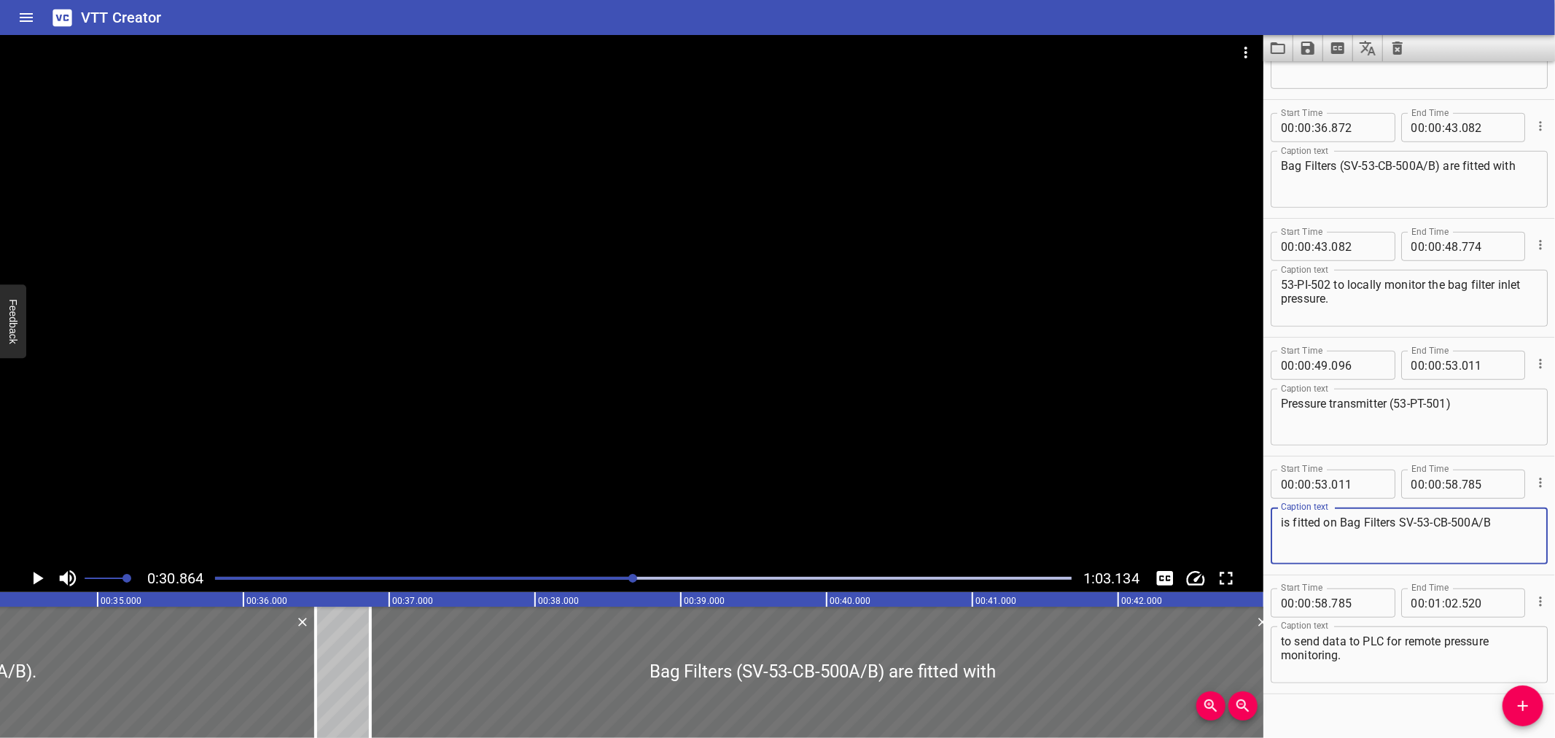
click at [1401, 515] on textarea "is fitted on Bag Filters SV-53-CB-500A/B" at bounding box center [1409, 536] width 257 height 42
click at [1500, 526] on textarea "is fitted on Bag Filters (SV-53-CB-500A/B" at bounding box center [1409, 536] width 257 height 42
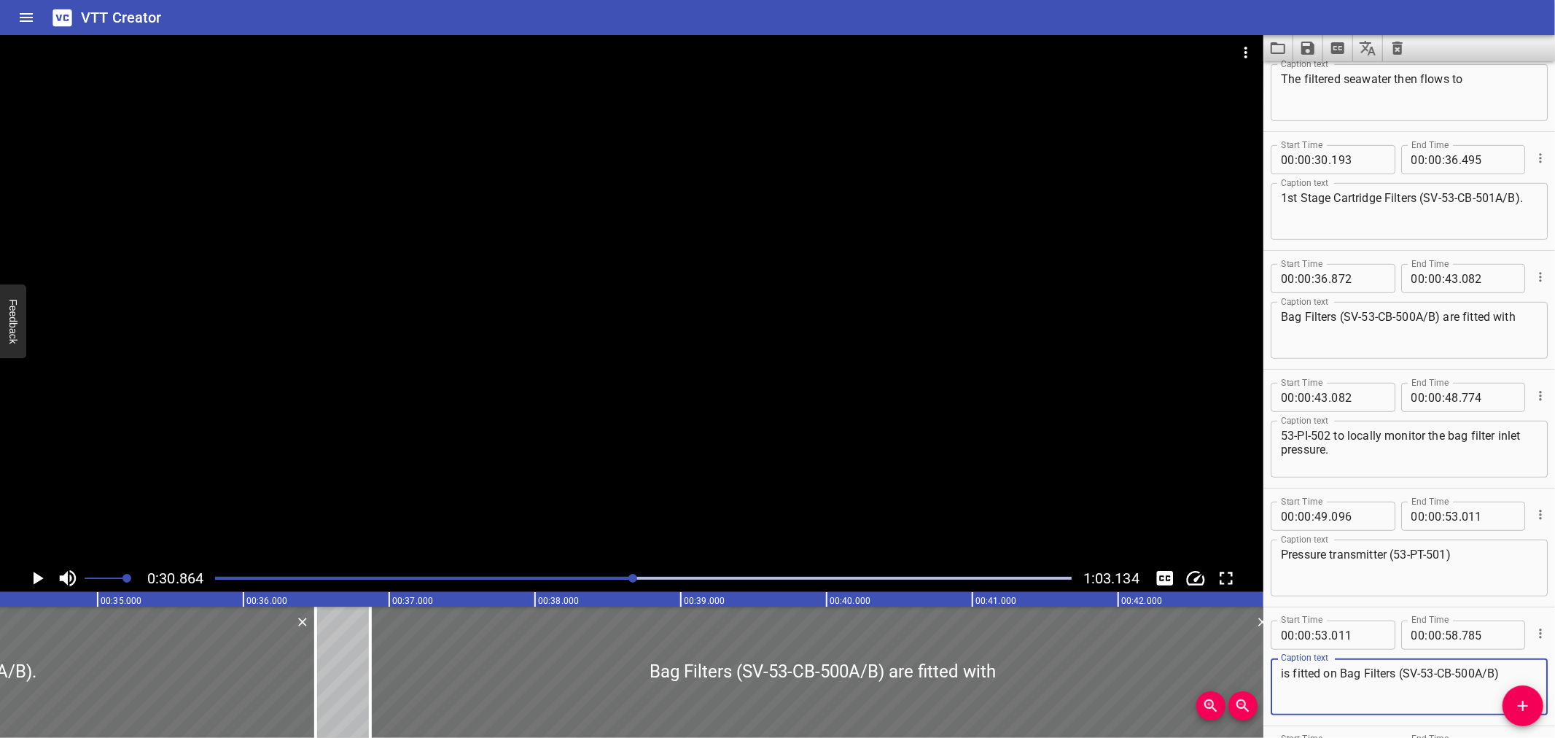
scroll to position [303, 0]
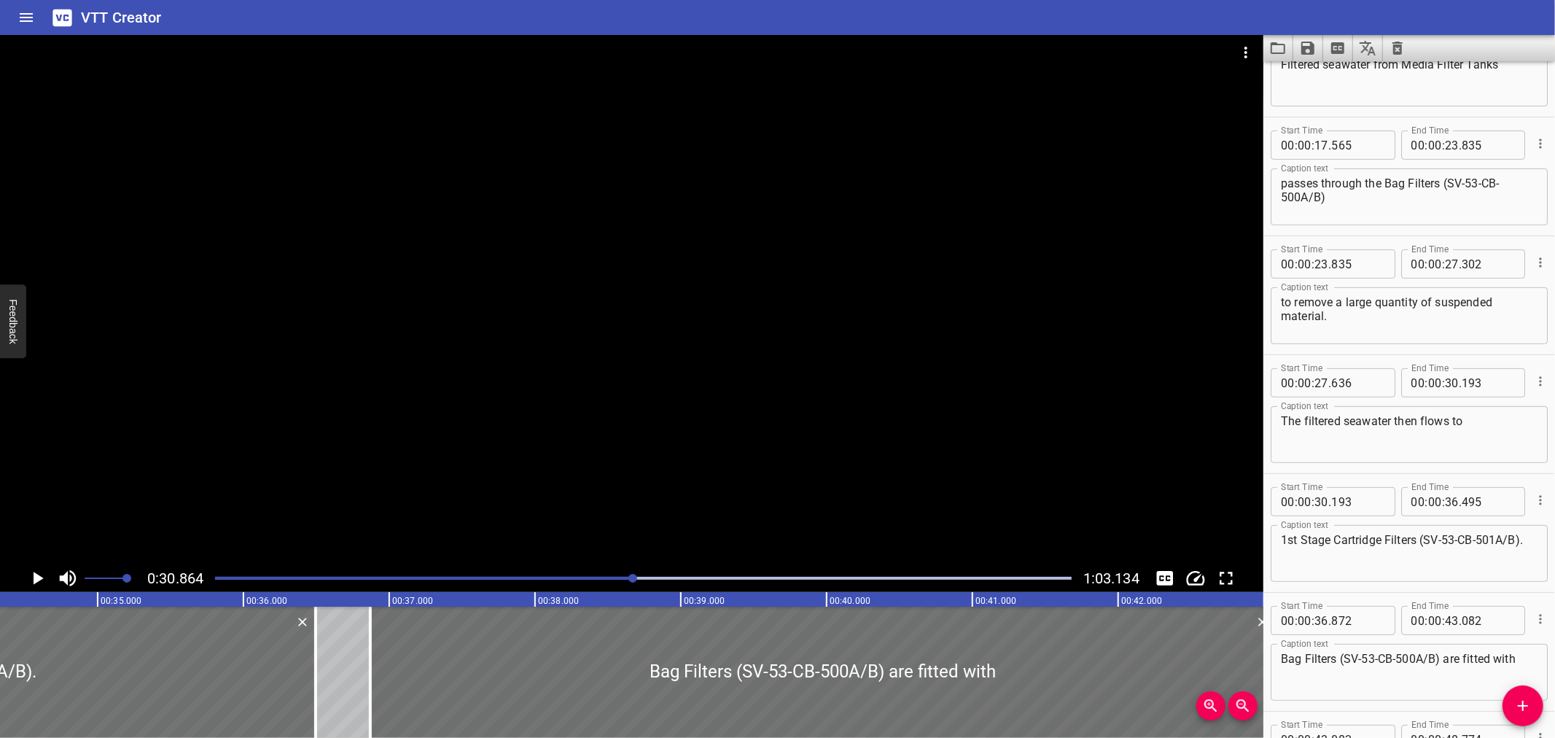
type textarea "is fitted on Bag Filters (SV-53-CB-500A/B)"
click at [1310, 44] on icon "Save captions to file" at bounding box center [1307, 48] width 13 height 13
click at [1337, 69] on li "Save to VTT file" at bounding box center [1346, 80] width 107 height 26
drag, startPoint x: 1521, startPoint y: 497, endPoint x: 1215, endPoint y: 20, distance: 566.7
drag, startPoint x: 1215, startPoint y: 20, endPoint x: 1199, endPoint y: 23, distance: 15.5
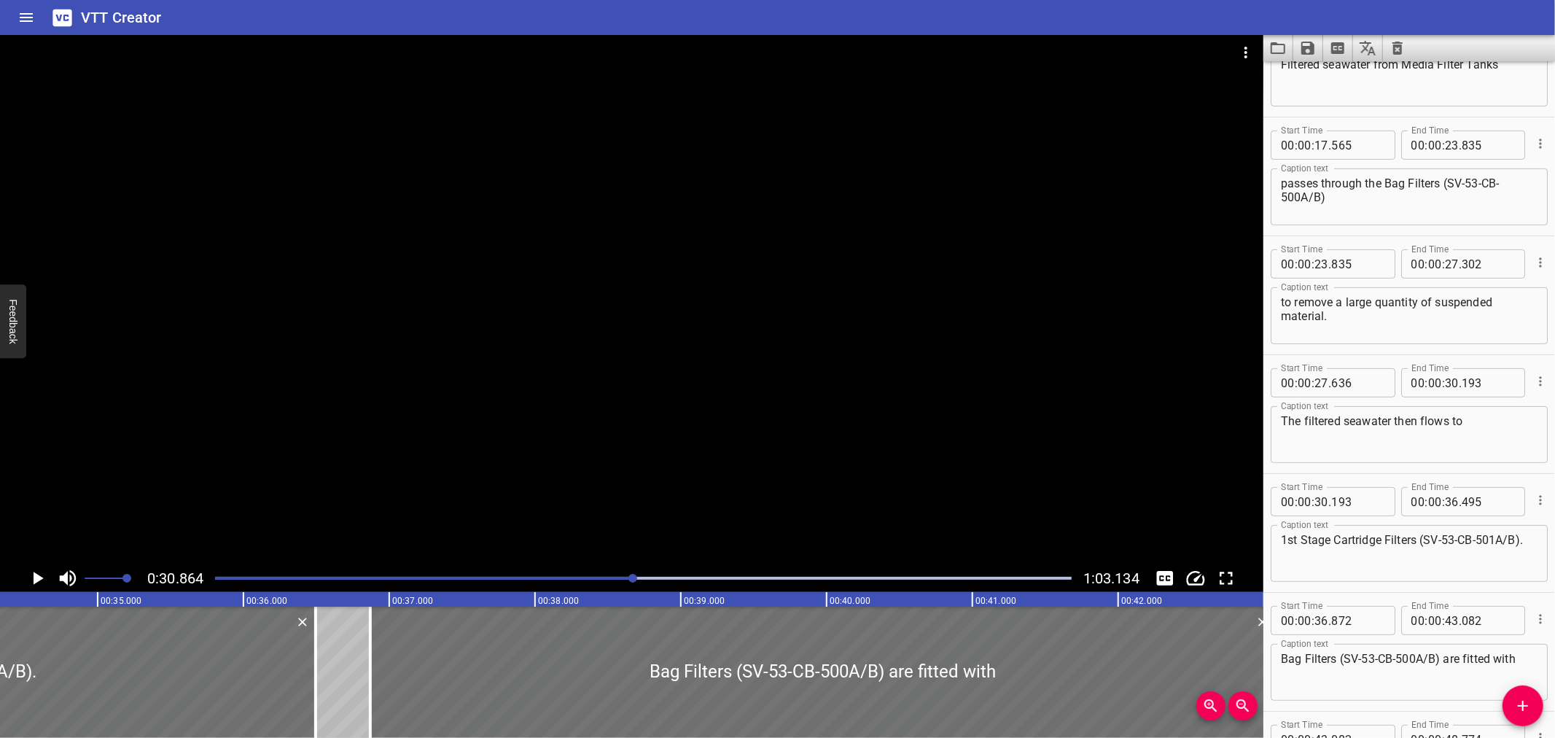
click at [1199, 23] on div "VTT Creator" at bounding box center [777, 17] width 1555 height 35
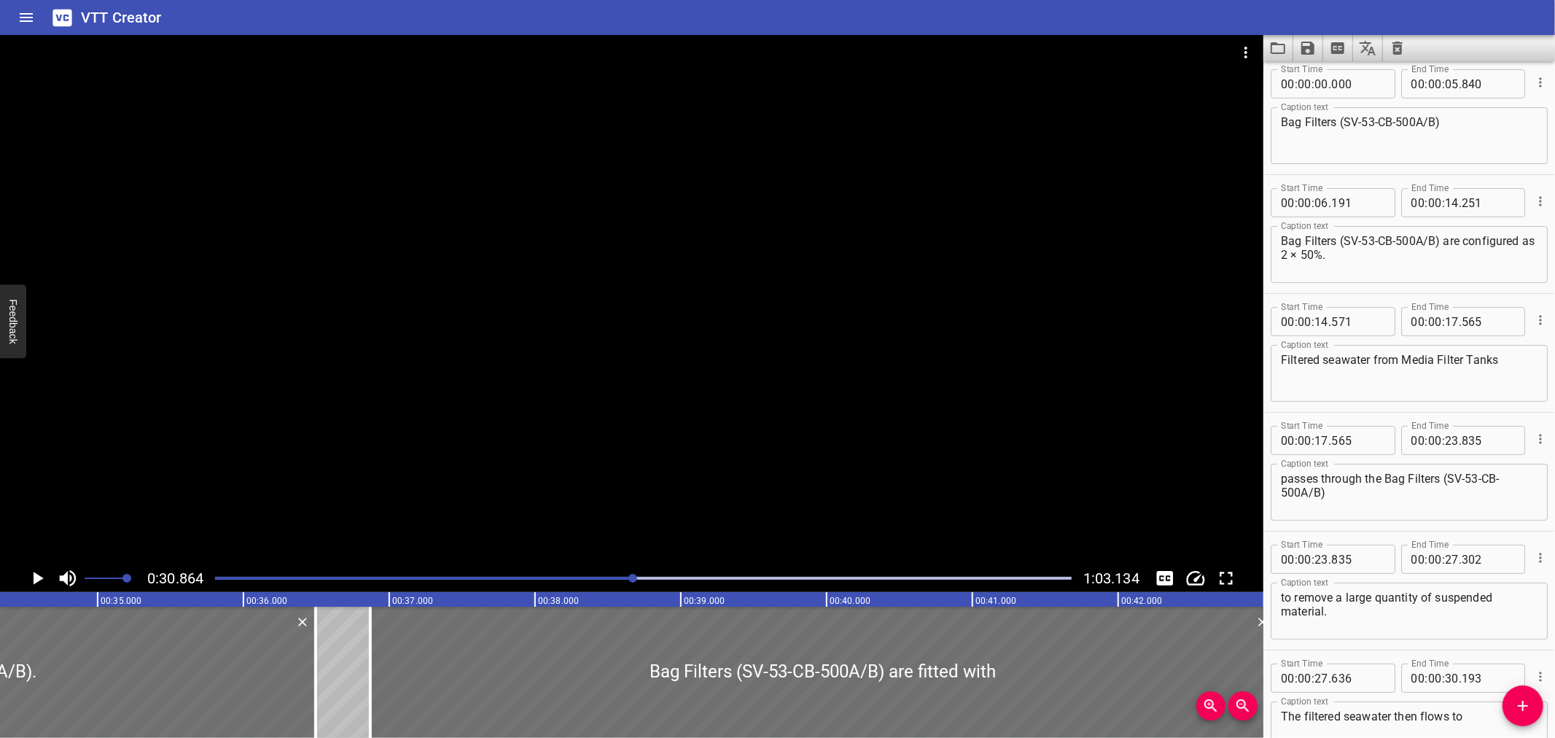
scroll to position [0, 0]
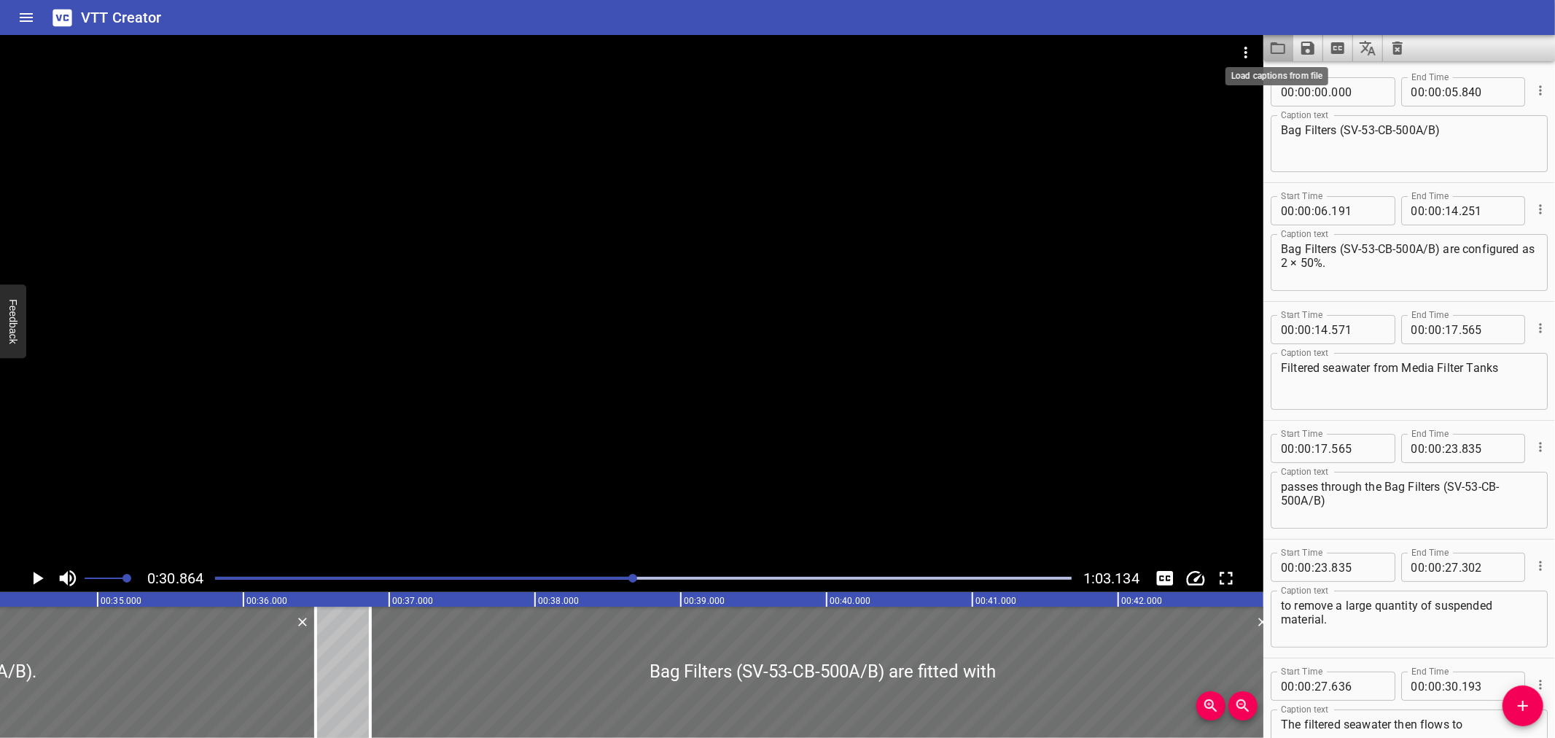
click at [1277, 52] on icon "Load captions from file" at bounding box center [1277, 47] width 17 height 17
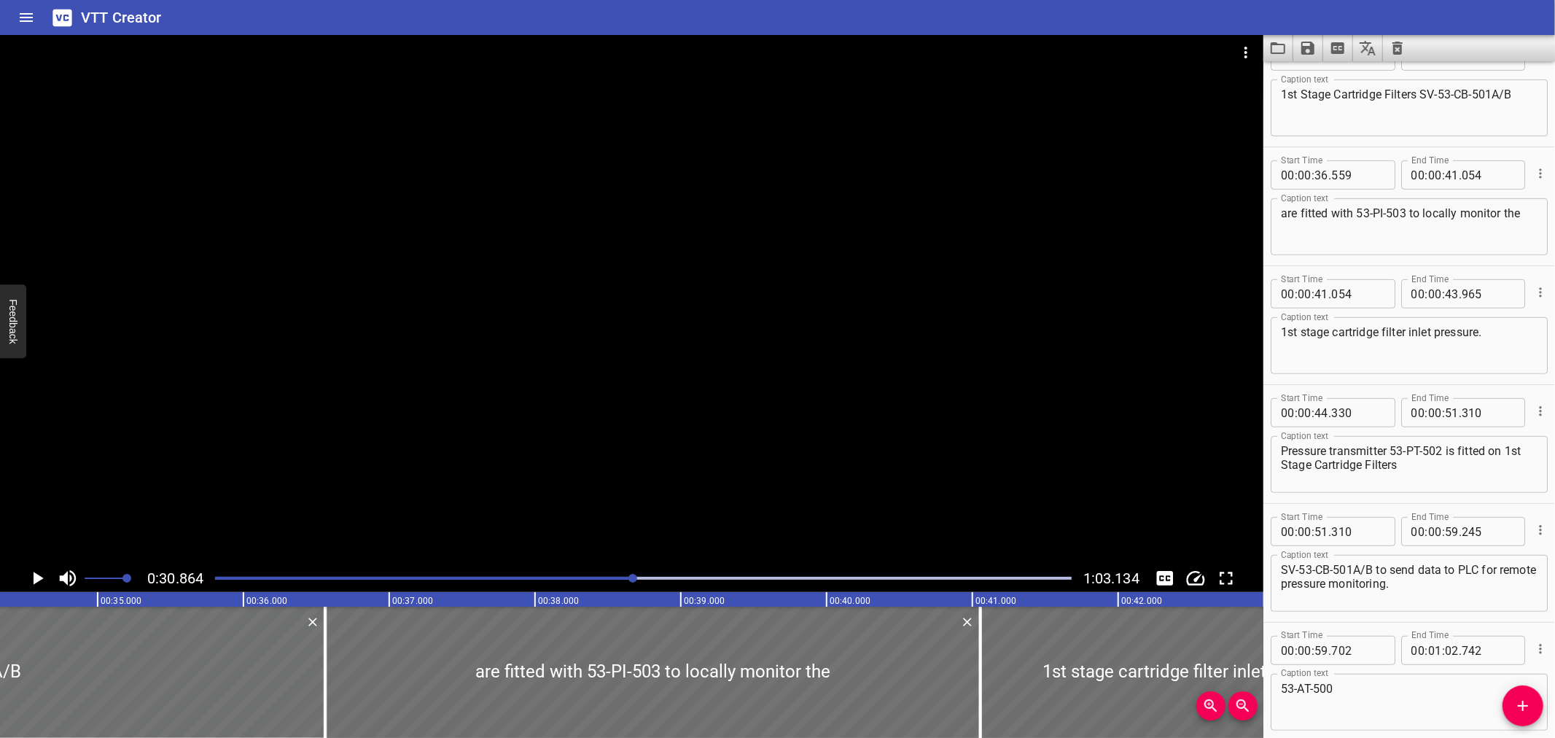
scroll to position [1648, 0]
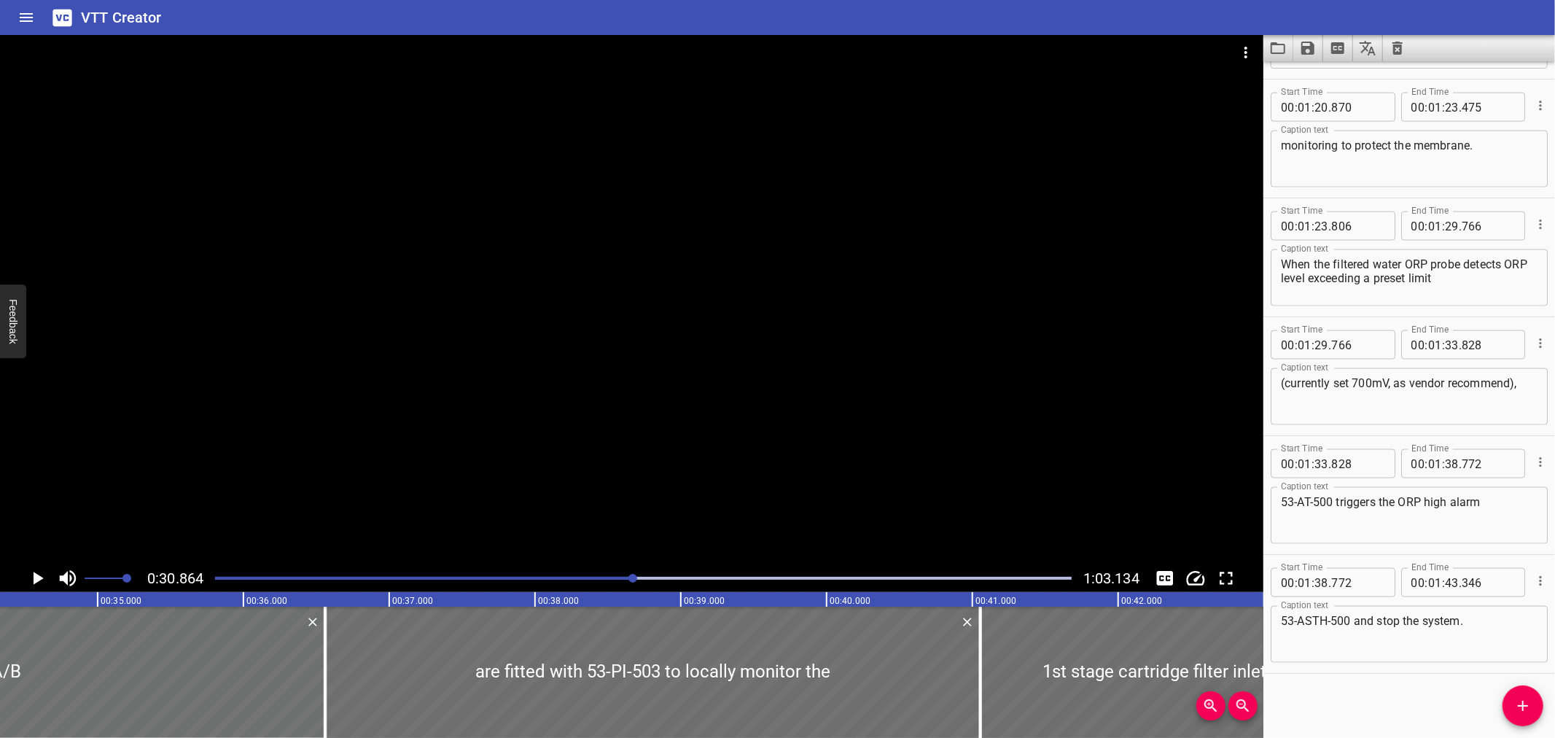
click at [1274, 34] on div "VTT Creator" at bounding box center [777, 17] width 1555 height 35
click at [1271, 40] on icon "Load captions from file" at bounding box center [1277, 47] width 17 height 17
click at [1241, 45] on icon "Video Options" at bounding box center [1245, 52] width 17 height 17
click at [1242, 45] on li "Select New Video File..." at bounding box center [1300, 54] width 145 height 26
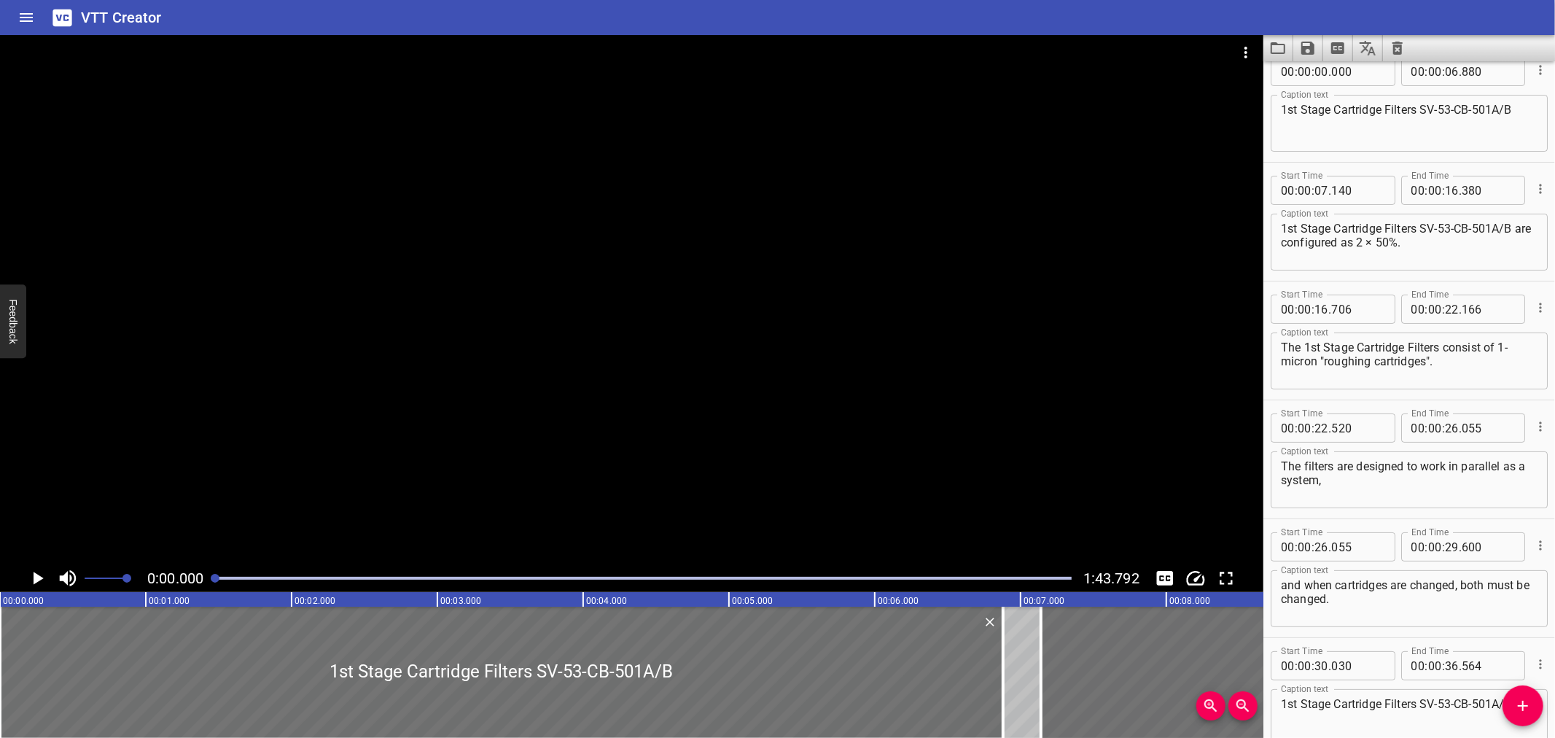
scroll to position [0, 0]
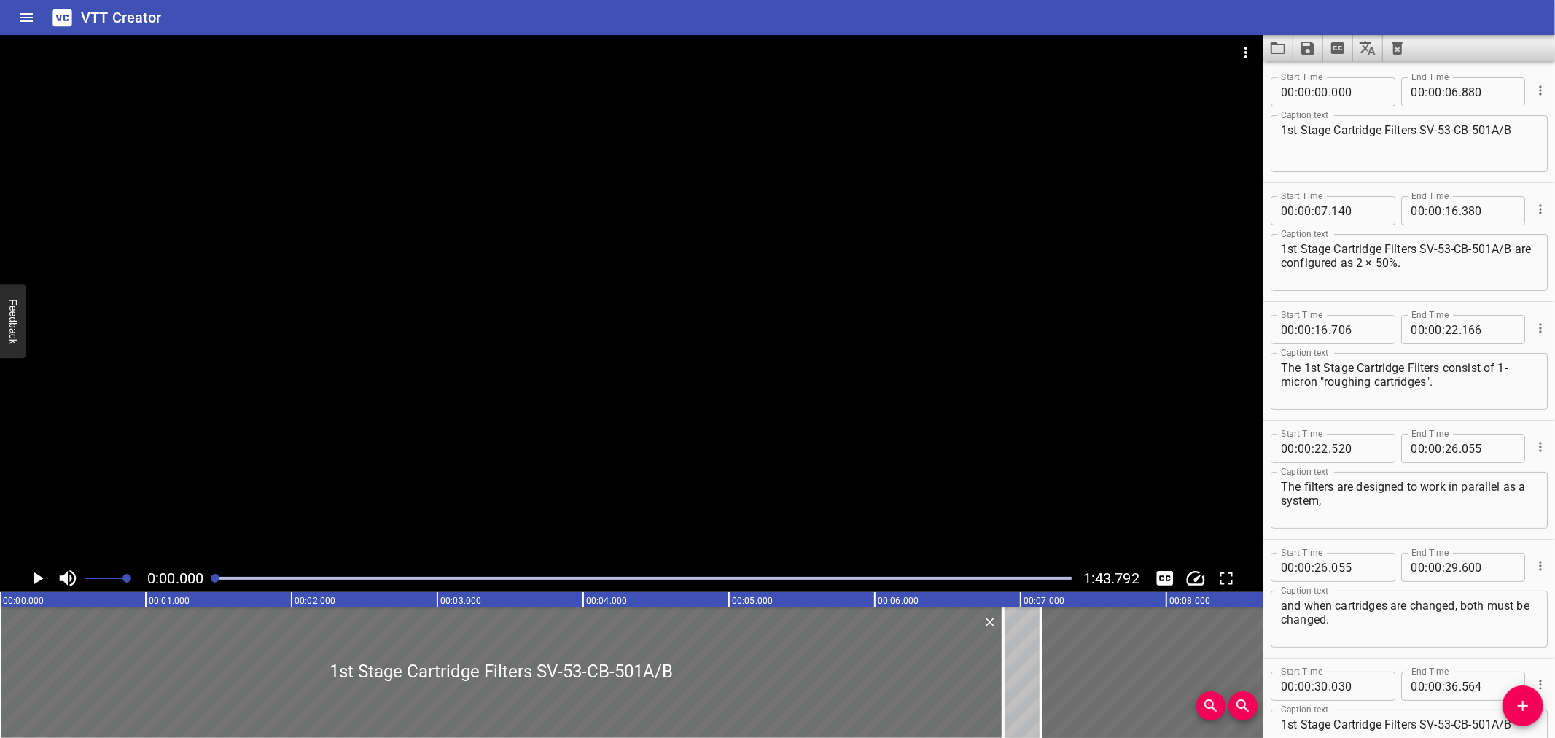
click at [1419, 125] on textarea "1st Stage Cartridge Filters SV-53-CB-501A/B" at bounding box center [1409, 144] width 257 height 42
click at [1425, 132] on textarea "1st Stage Cartridge Filters SV-53-CB-501A/B" at bounding box center [1409, 144] width 257 height 42
click at [1522, 136] on textarea "1st Stage Cartridge Filters (SV-53-CB-501A/B" at bounding box center [1409, 144] width 257 height 42
type textarea "1st Stage Cartridge Filters (SV-53-CB-501A/B)"
click at [1425, 244] on textarea "1st Stage Cartridge Filters SV-53-CB-501A/B are configured as 2 × 50%." at bounding box center [1409, 263] width 257 height 42
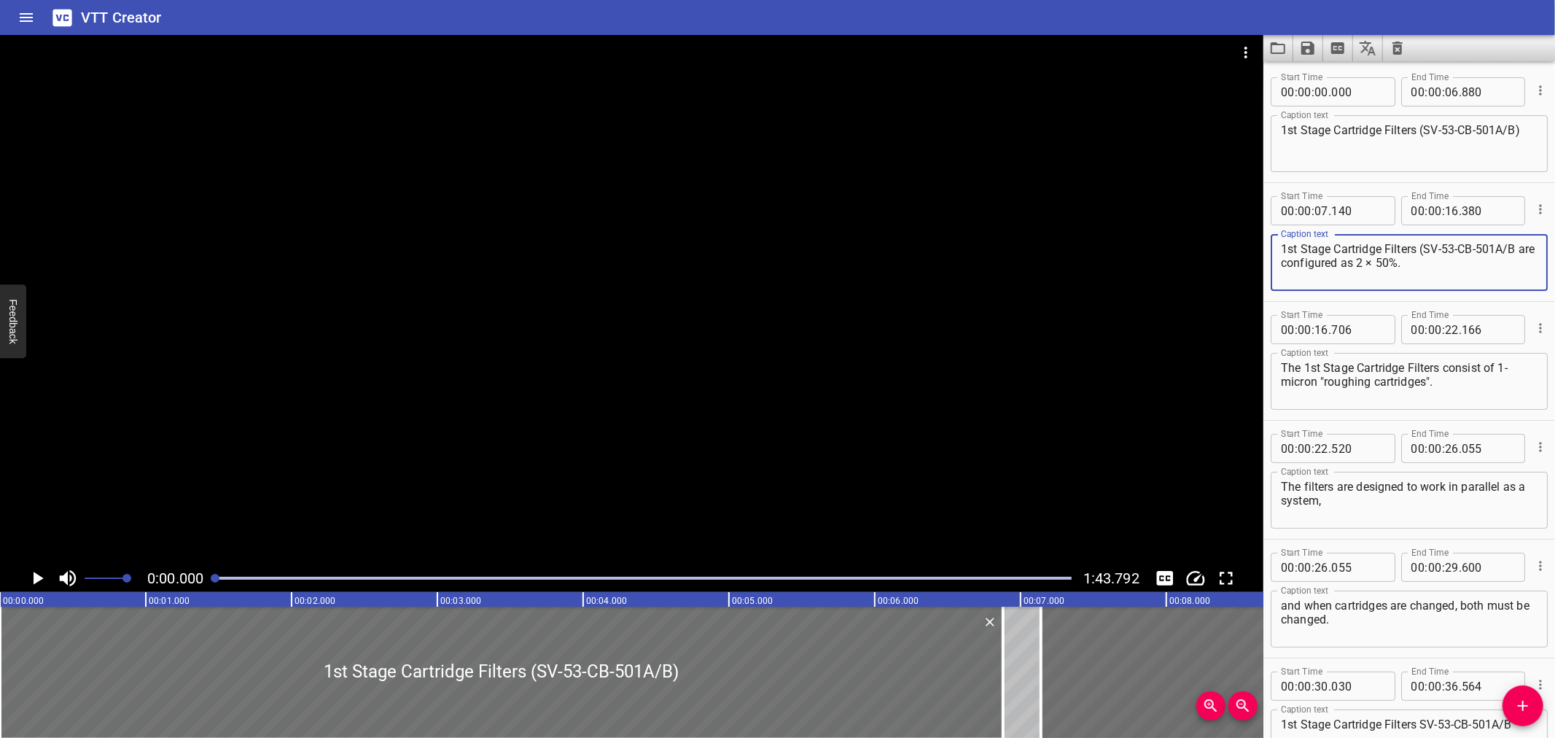
click at [1519, 249] on textarea "1st Stage Cartridge Filters (SV-53-CB-501A/B are configured as 2 × 50%." at bounding box center [1409, 263] width 257 height 42
type textarea "1st Stage Cartridge Filters (SV-53-CB-501A/B) are configured as 2 × 50%."
type input "135"
type input "375"
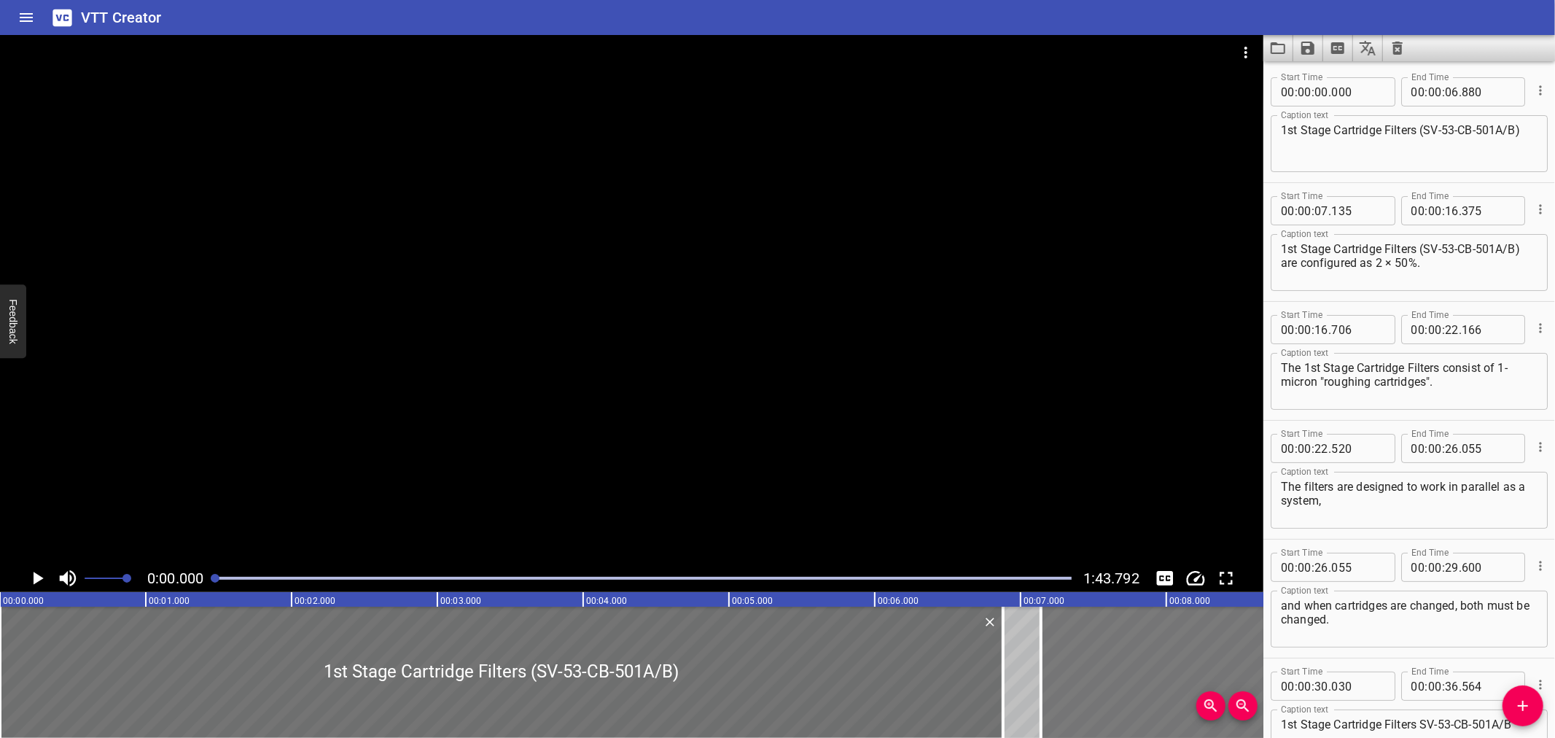
type input "140"
type input "380"
click at [1227, 47] on div at bounding box center [631, 52] width 1263 height 35
click at [1239, 47] on icon "Video Options" at bounding box center [1245, 52] width 17 height 17
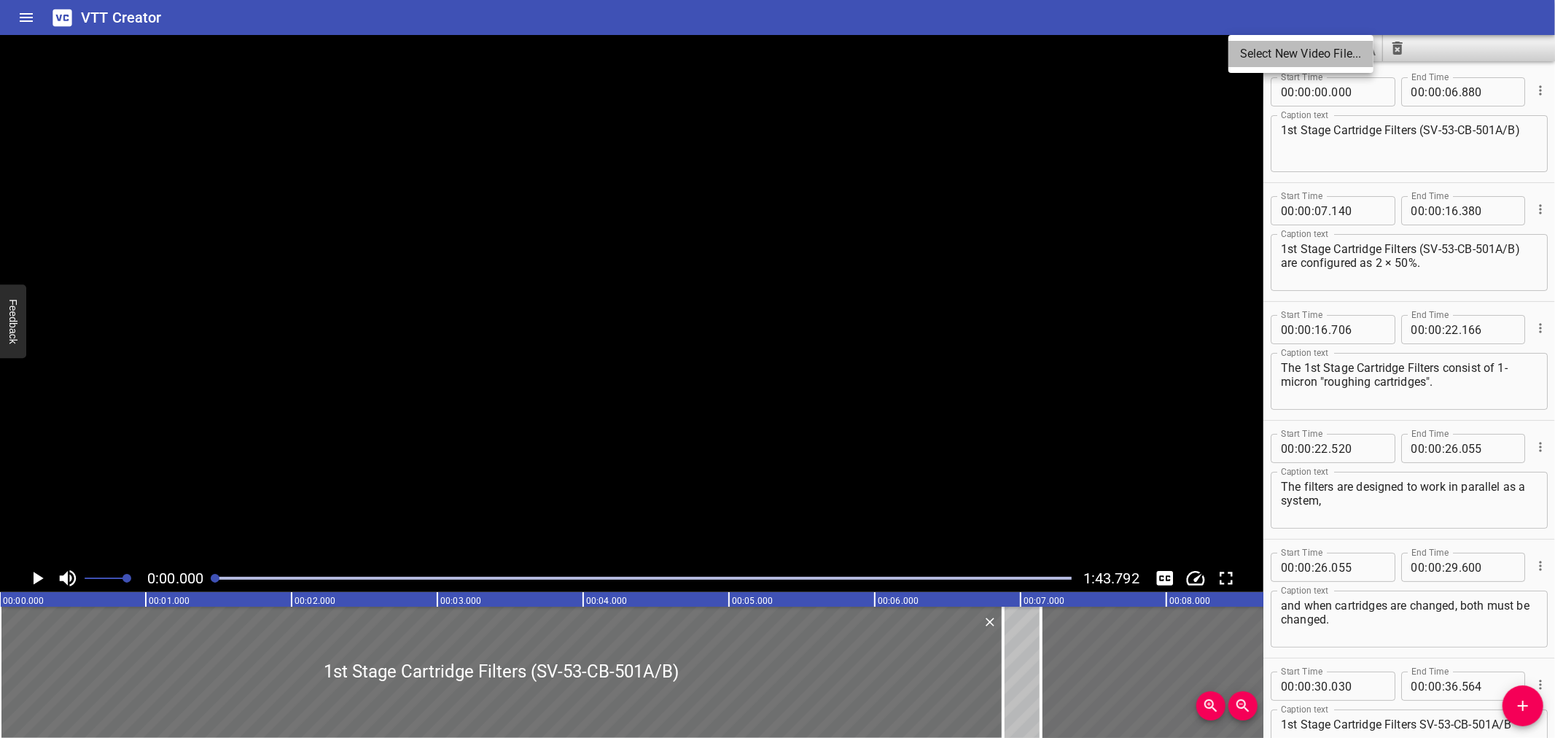
click at [1250, 53] on li "Select New Video File..." at bounding box center [1300, 54] width 145 height 26
click at [460, 483] on div at bounding box center [631, 299] width 1263 height 529
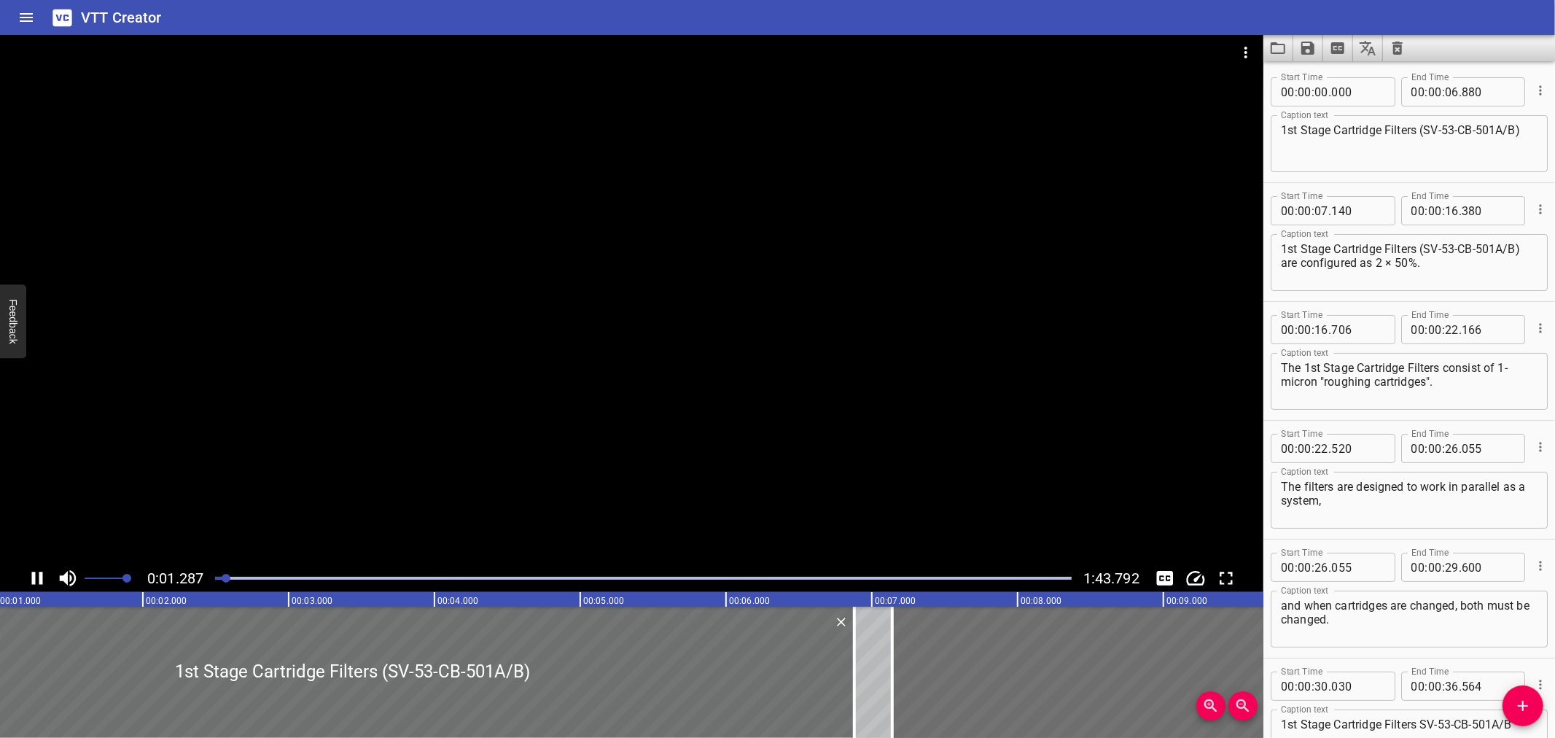
click at [596, 463] on div at bounding box center [631, 299] width 1263 height 529
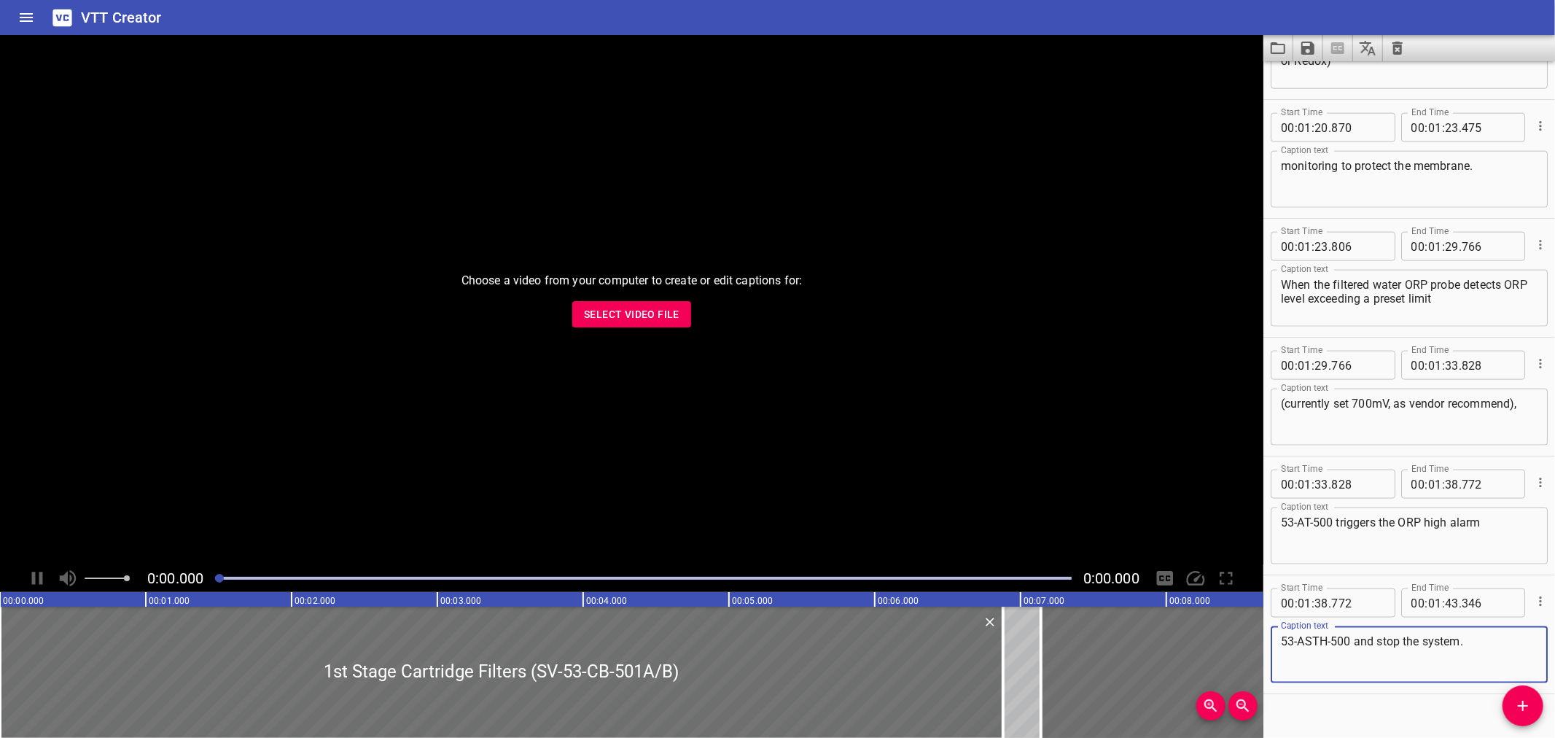
scroll to position [1648, 0]
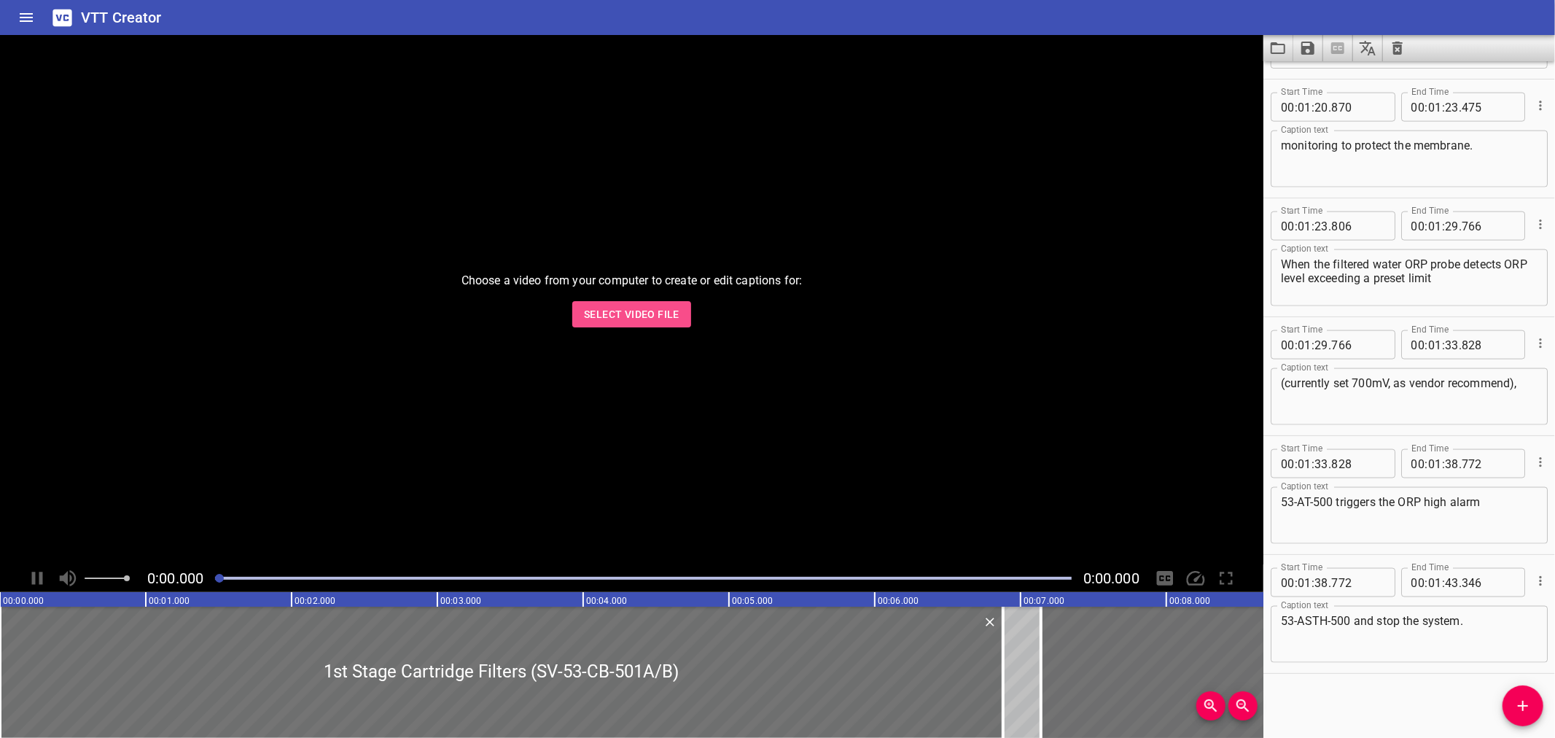
click at [679, 309] on span "Select Video File" at bounding box center [632, 314] width 96 height 18
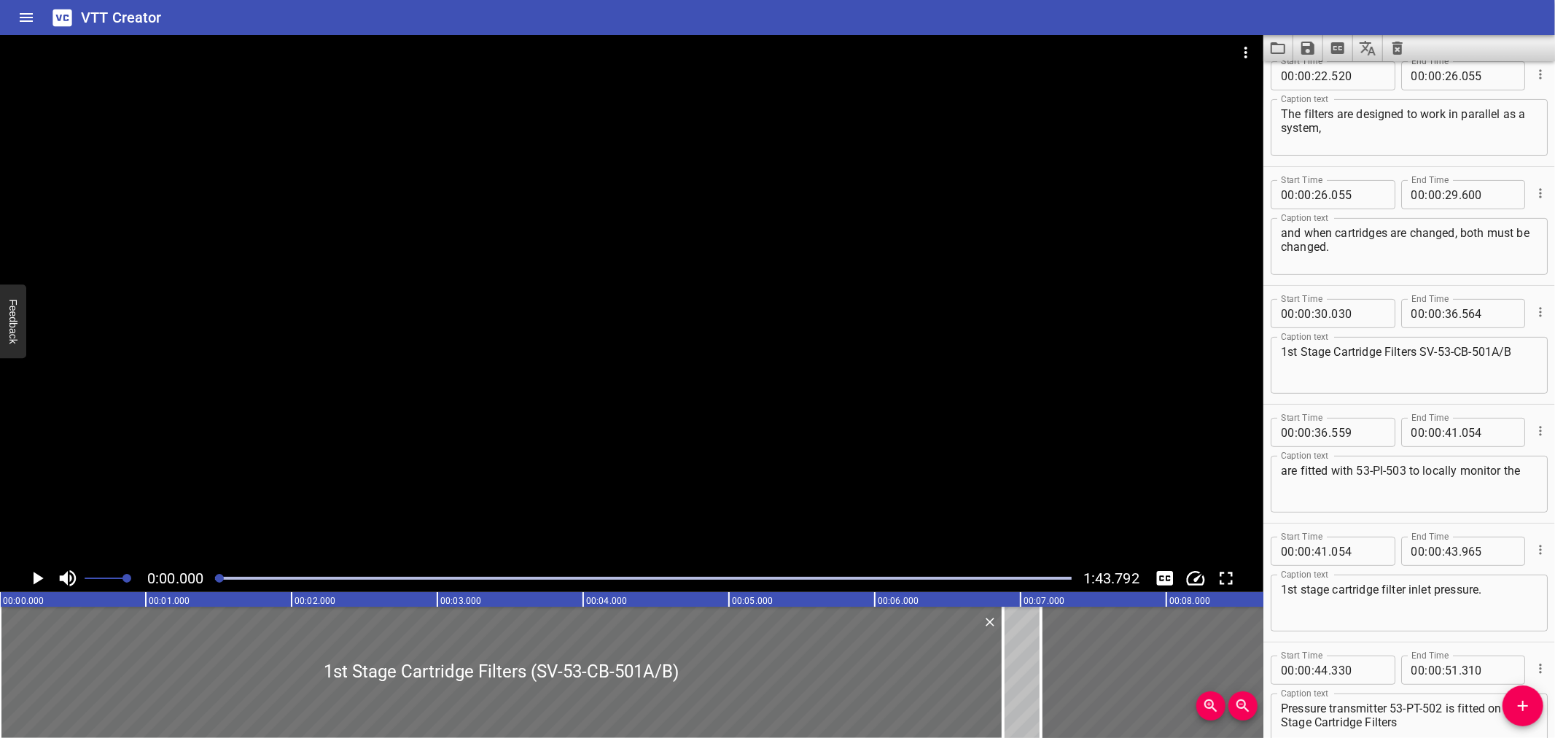
scroll to position [398, 0]
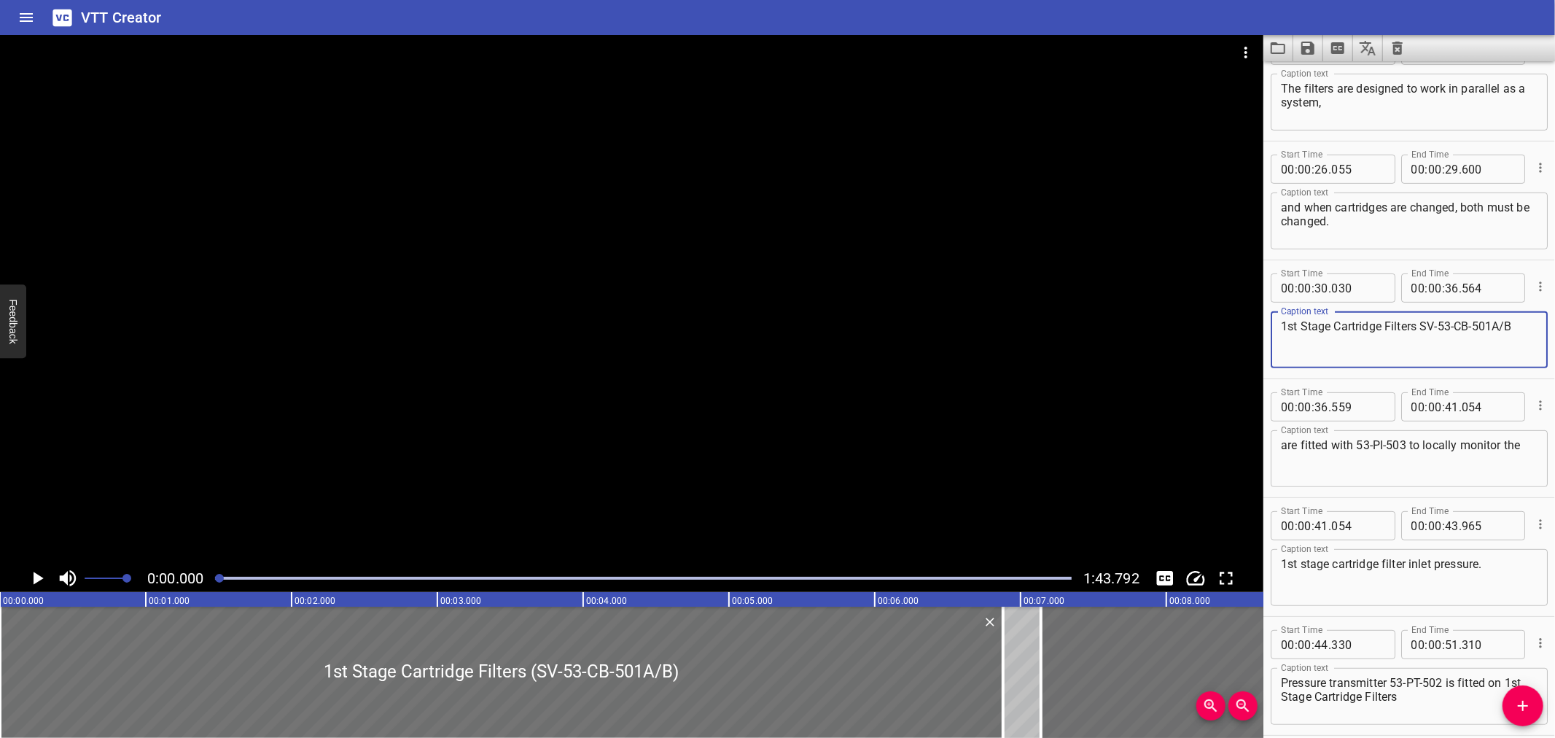
click at [1422, 321] on textarea "1st Stage Cartridge Filters SV-53-CB-501A/B" at bounding box center [1409, 340] width 257 height 42
click at [1522, 323] on textarea "1st Stage Cartridge Filters (SV-53-CB-501A/B" at bounding box center [1409, 340] width 257 height 42
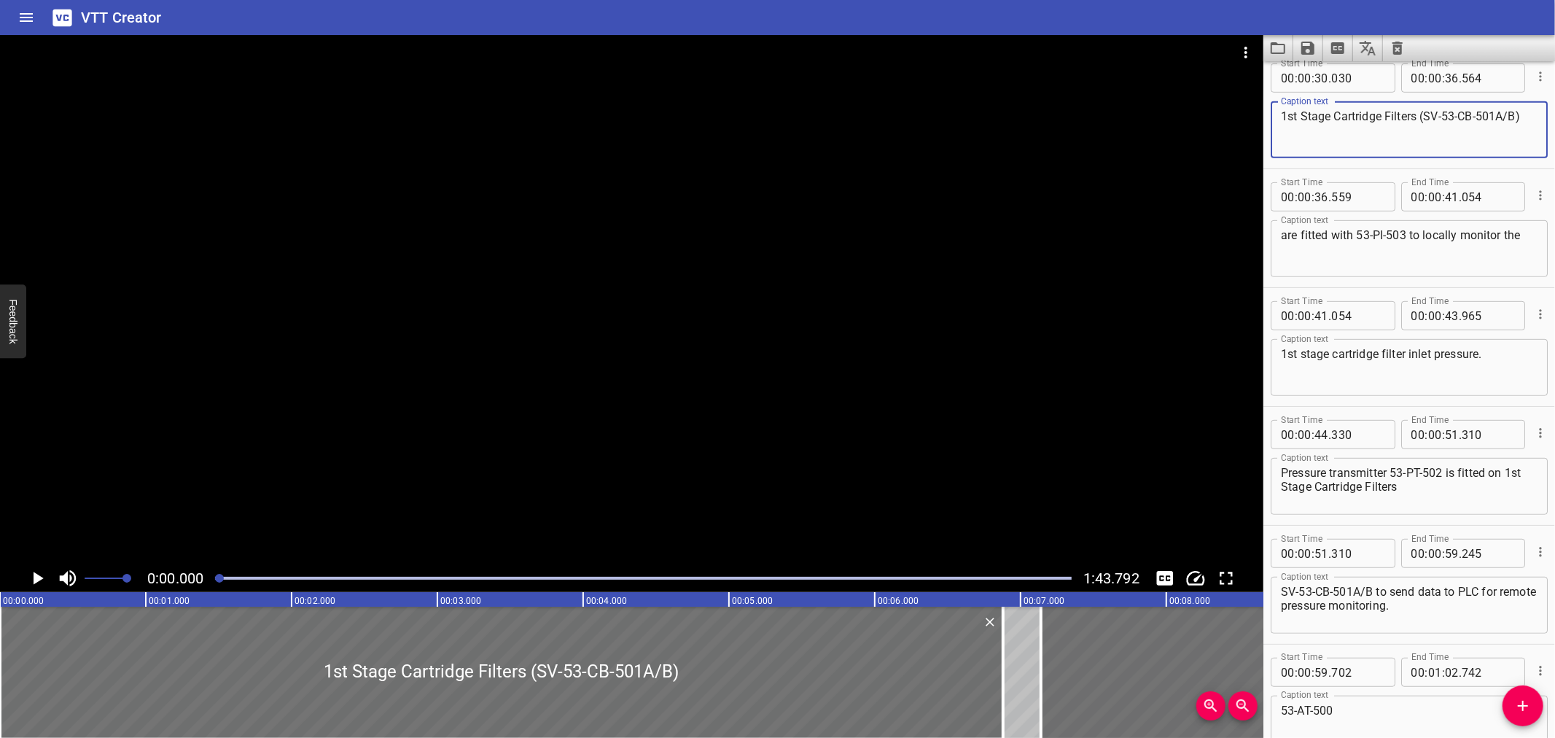
scroll to position [623, 0]
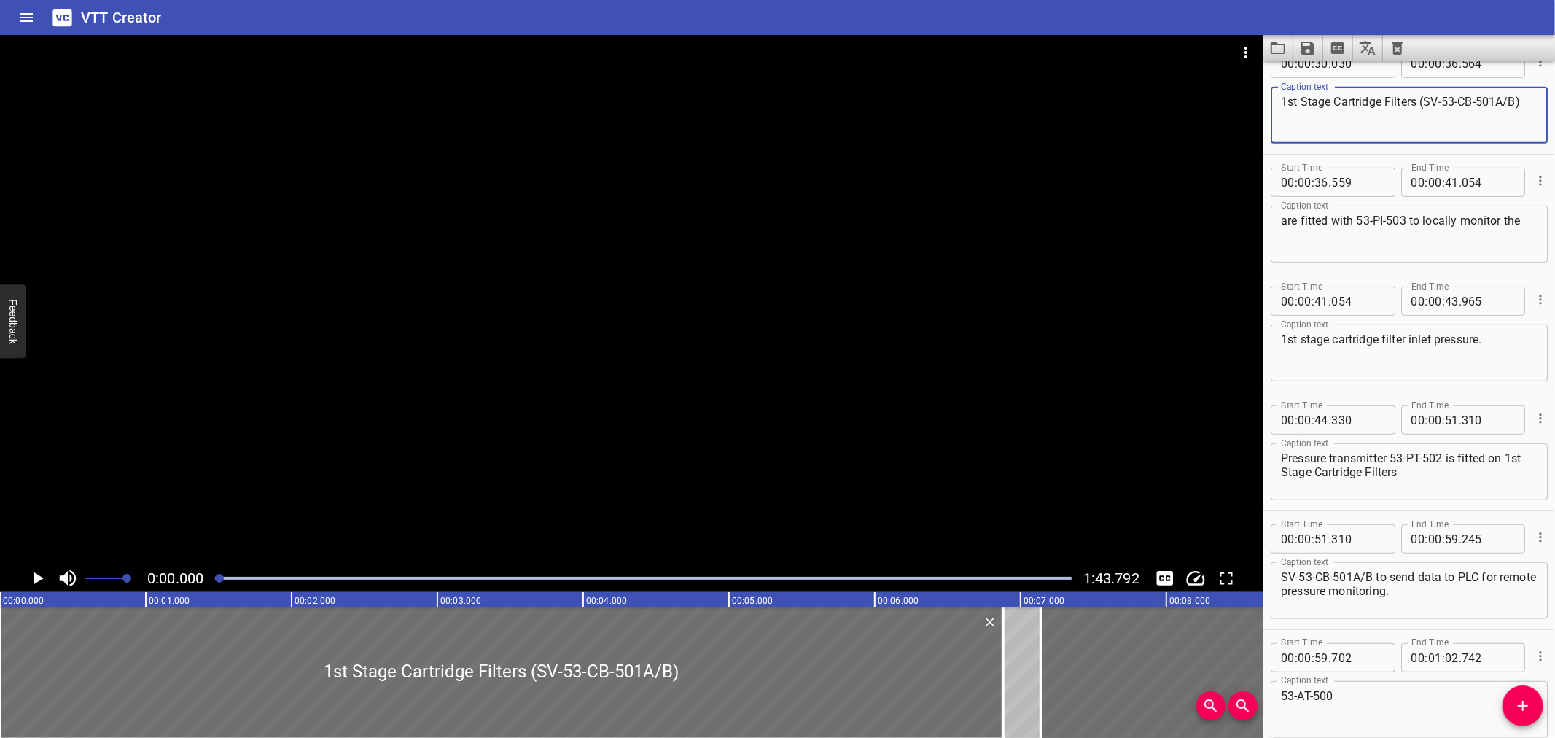
type textarea "1st Stage Cartridge Filters (SV-53-CB-501A/B)"
click at [1394, 451] on textarea "Pressure transmitter 53-PT-502 is fitted on 1st Stage Cartridge Filters" at bounding box center [1409, 472] width 257 height 42
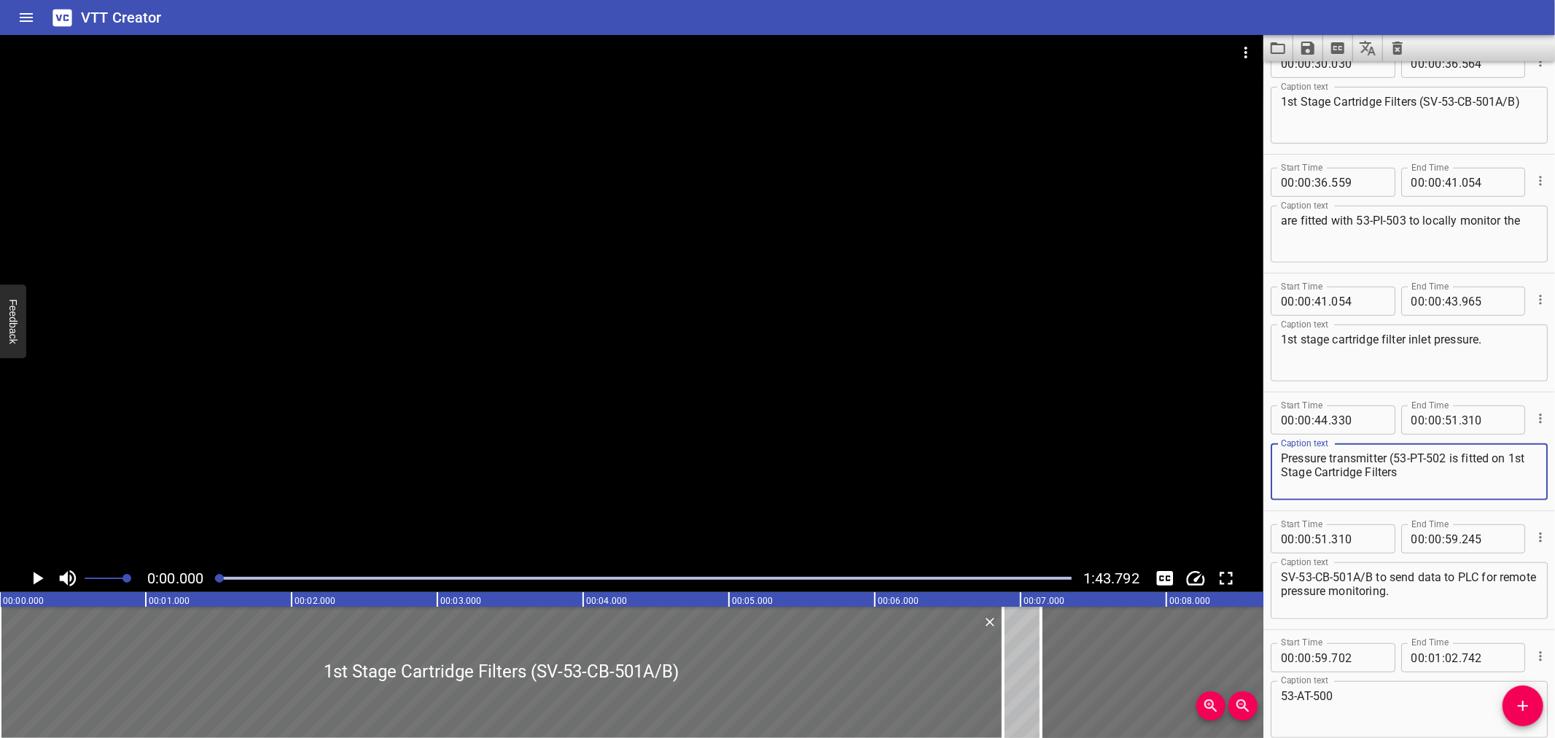
click at [1449, 455] on textarea "Pressure transmitter (53-PT-502 is fitted on 1st Stage Cartridge Filters" at bounding box center [1409, 472] width 257 height 42
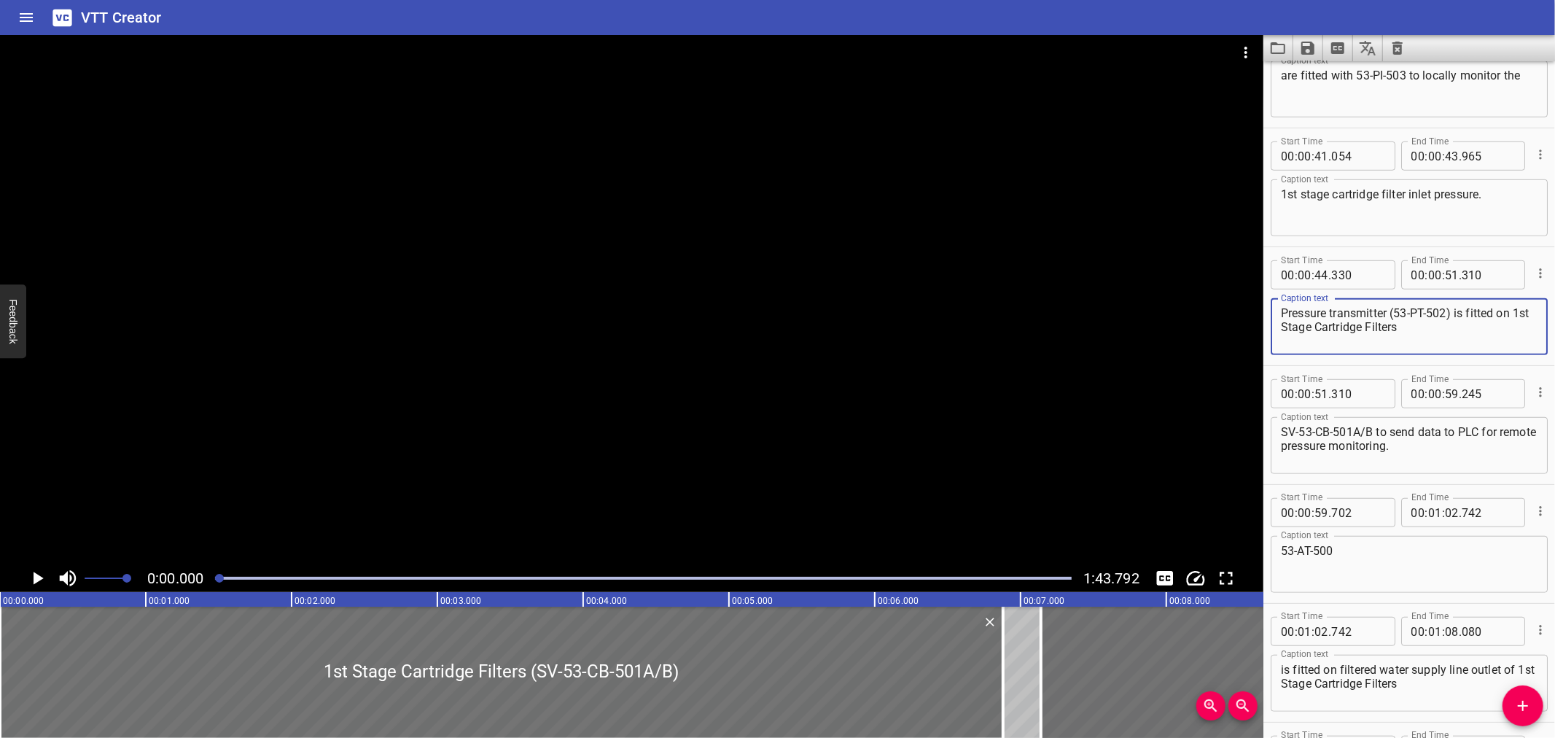
scroll to position [771, 0]
type textarea "Pressure transmitter (53-PT-502) is fitted on 1st Stage Cartridge Filters"
click at [1281, 427] on textarea "SV-53-CB-501A/B to send data to PLC for remote pressure monitoring." at bounding box center [1409, 443] width 257 height 42
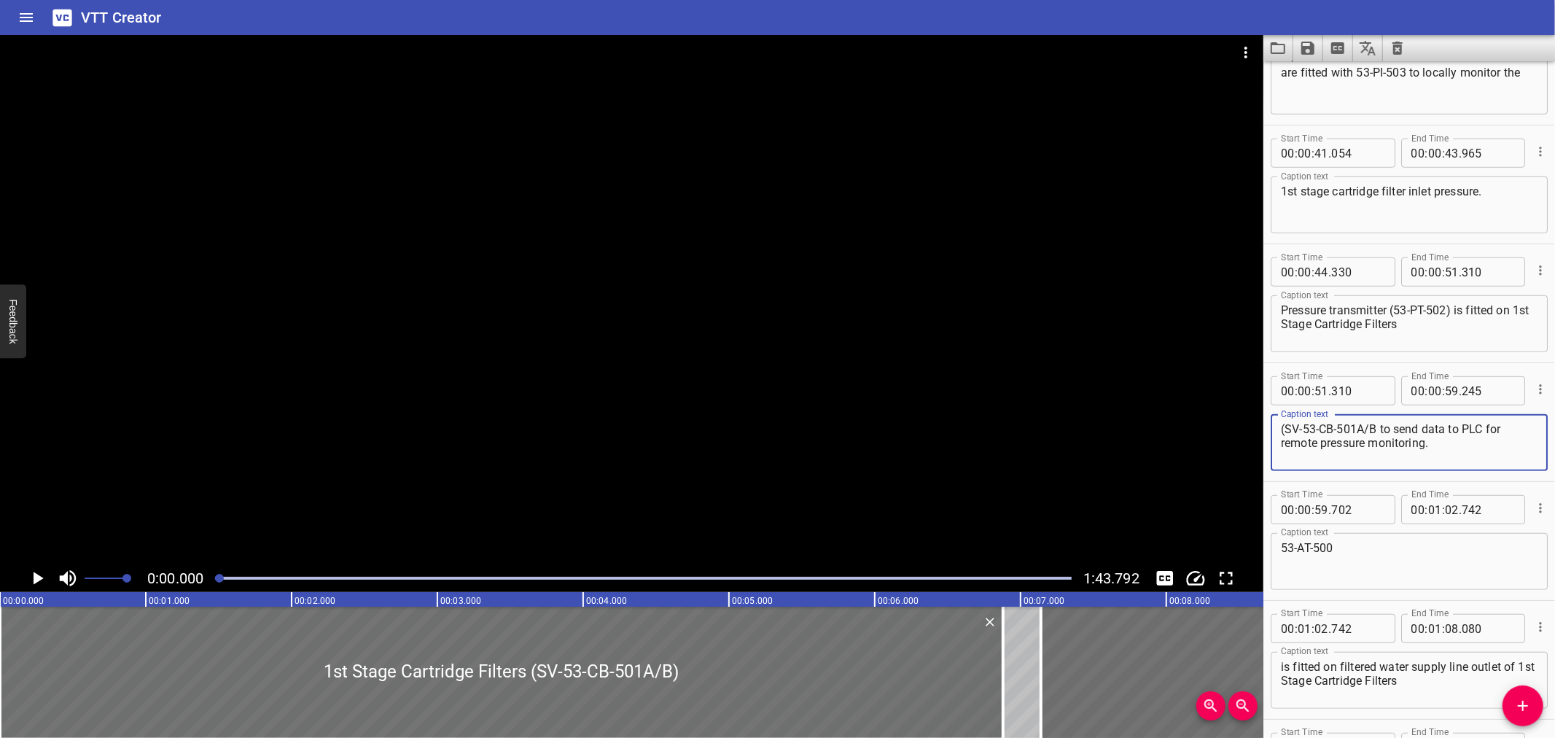
click at [1374, 424] on textarea "(SV-53-CB-501A/B to send data to PLC for remote pressure monitoring." at bounding box center [1409, 443] width 257 height 42
type textarea "(SV-53-CB-501A/B) to send data to PLC for remote pressure monitoring."
click at [640, 574] on div at bounding box center [643, 578] width 874 height 20
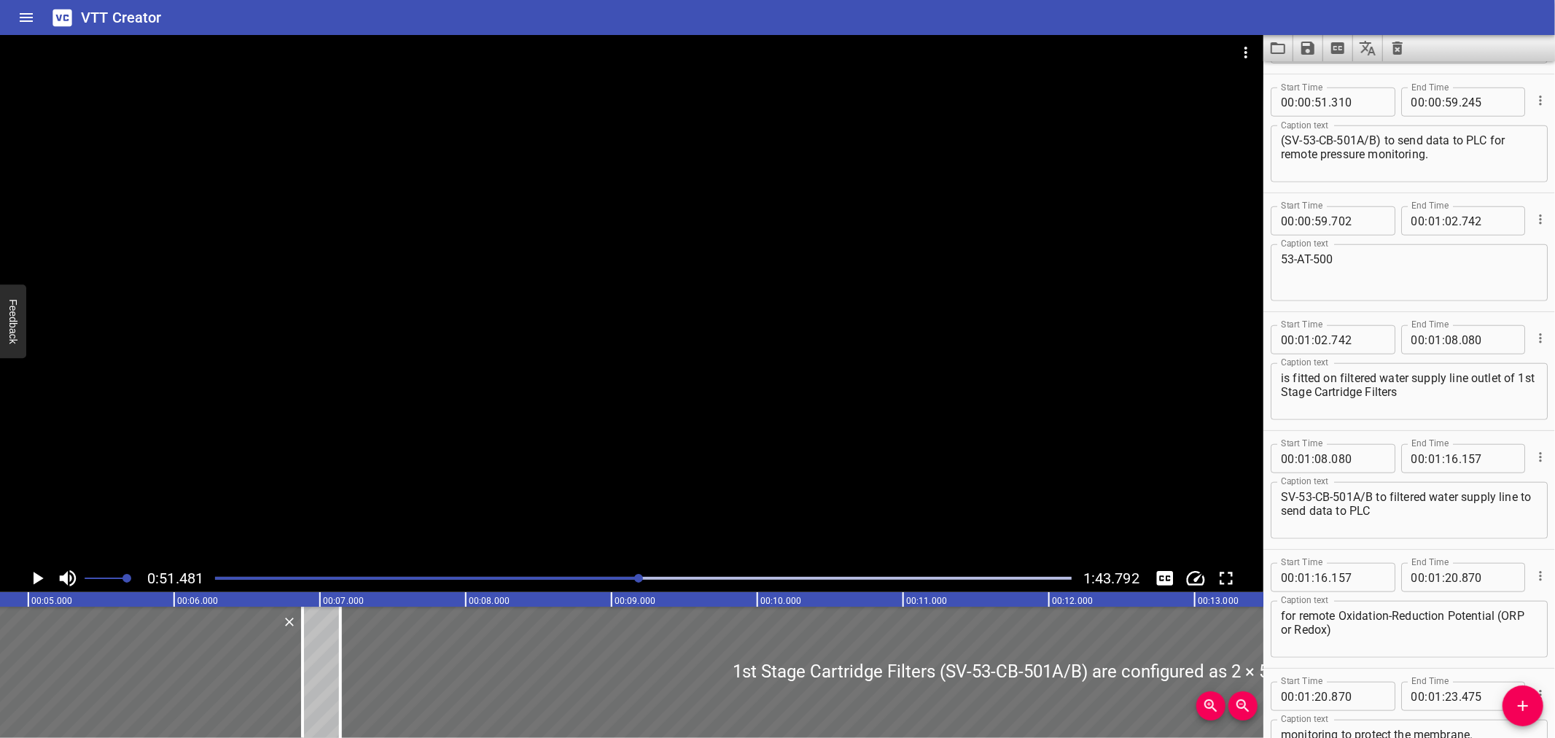
scroll to position [1068, 0]
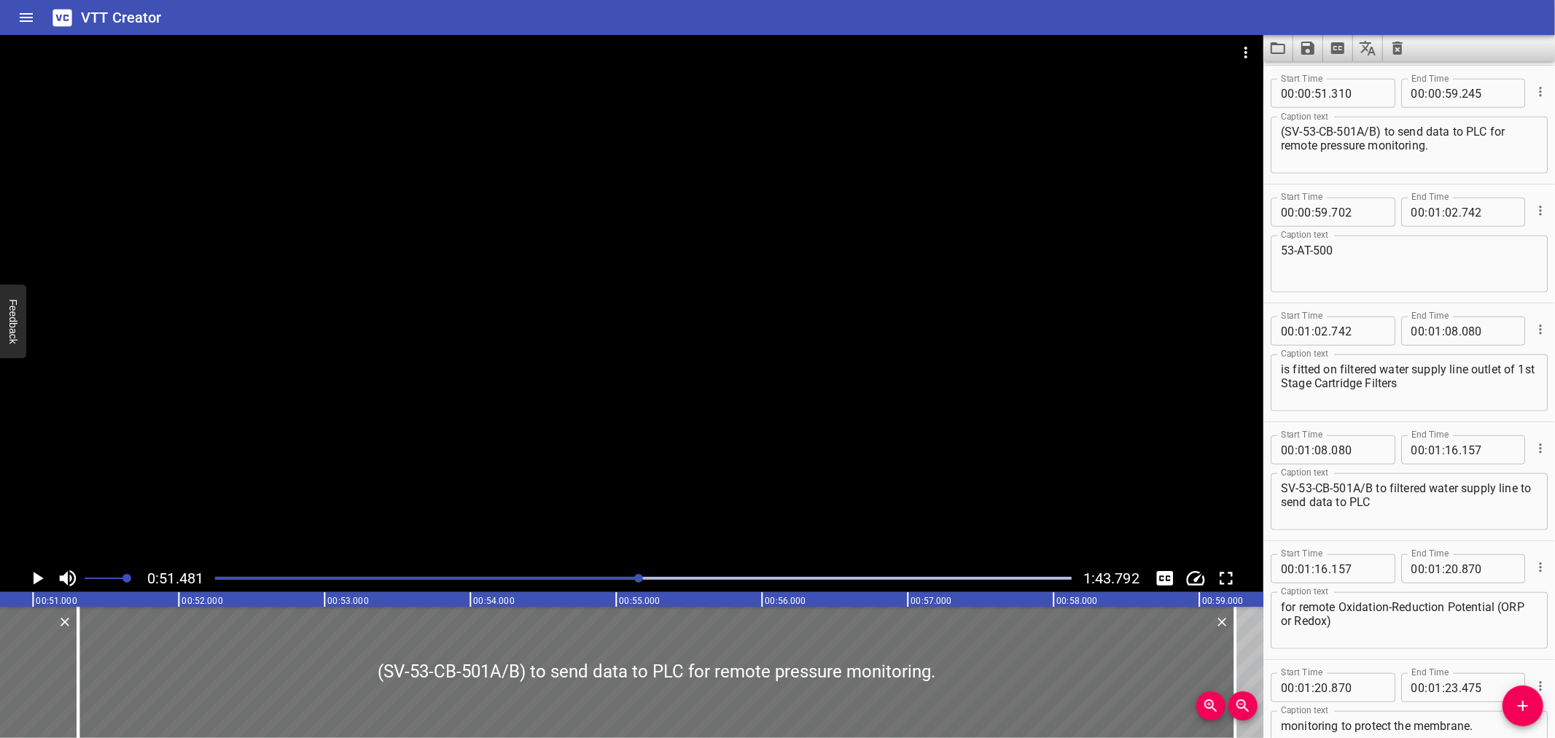
click at [548, 577] on div "Play progress" at bounding box center [211, 578] width 857 height 3
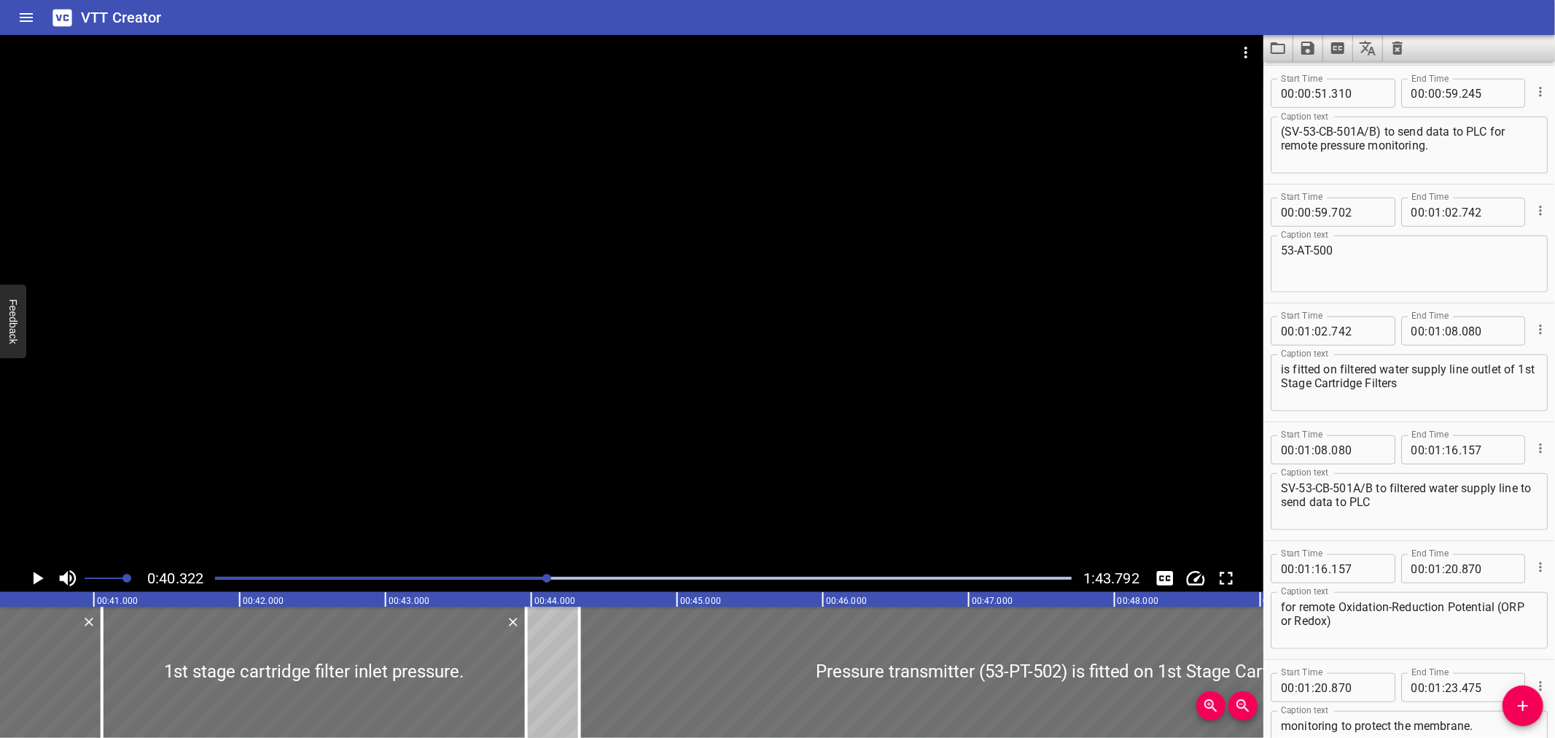
scroll to position [0, 5879]
click at [585, 623] on div at bounding box center [584, 672] width 3 height 131
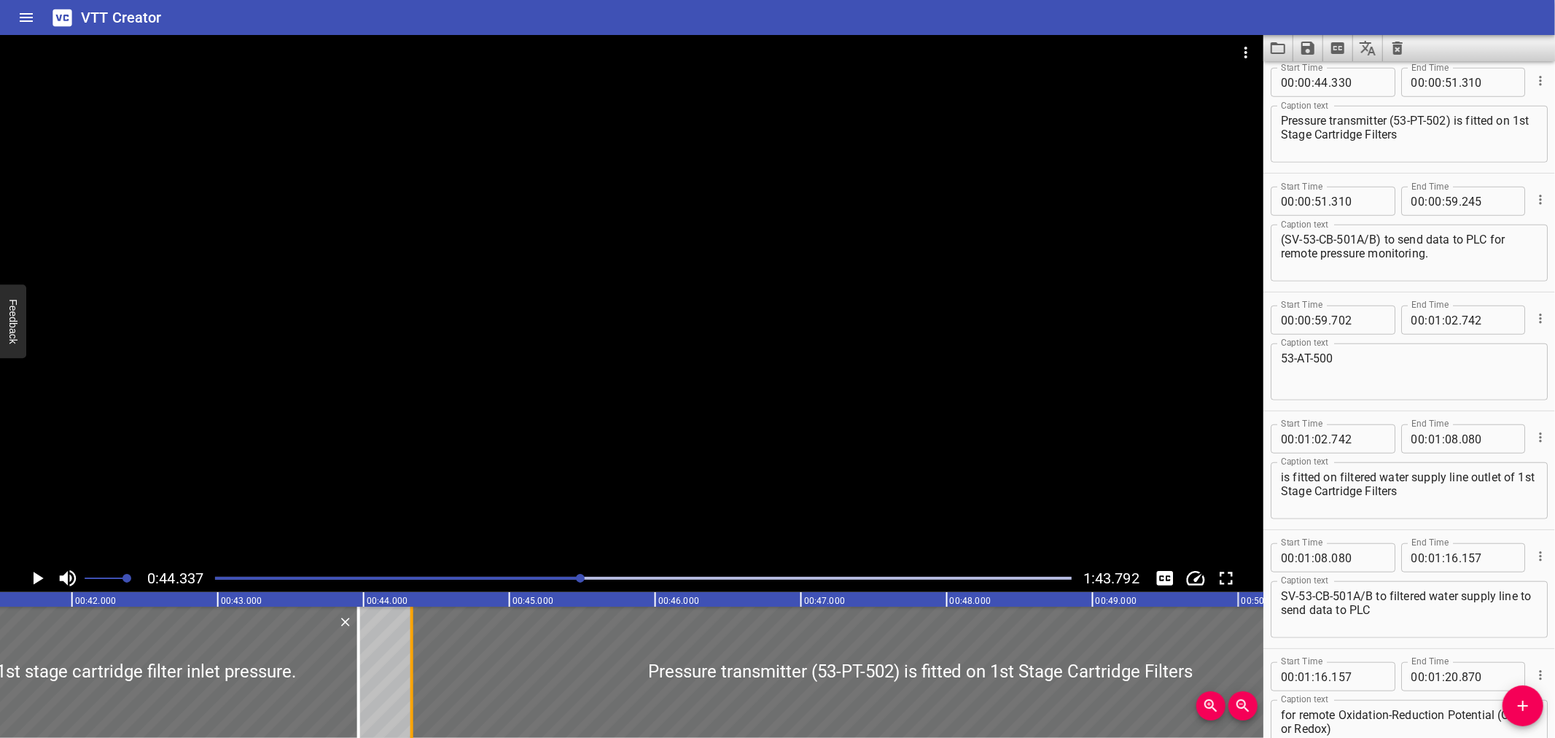
scroll to position [950, 0]
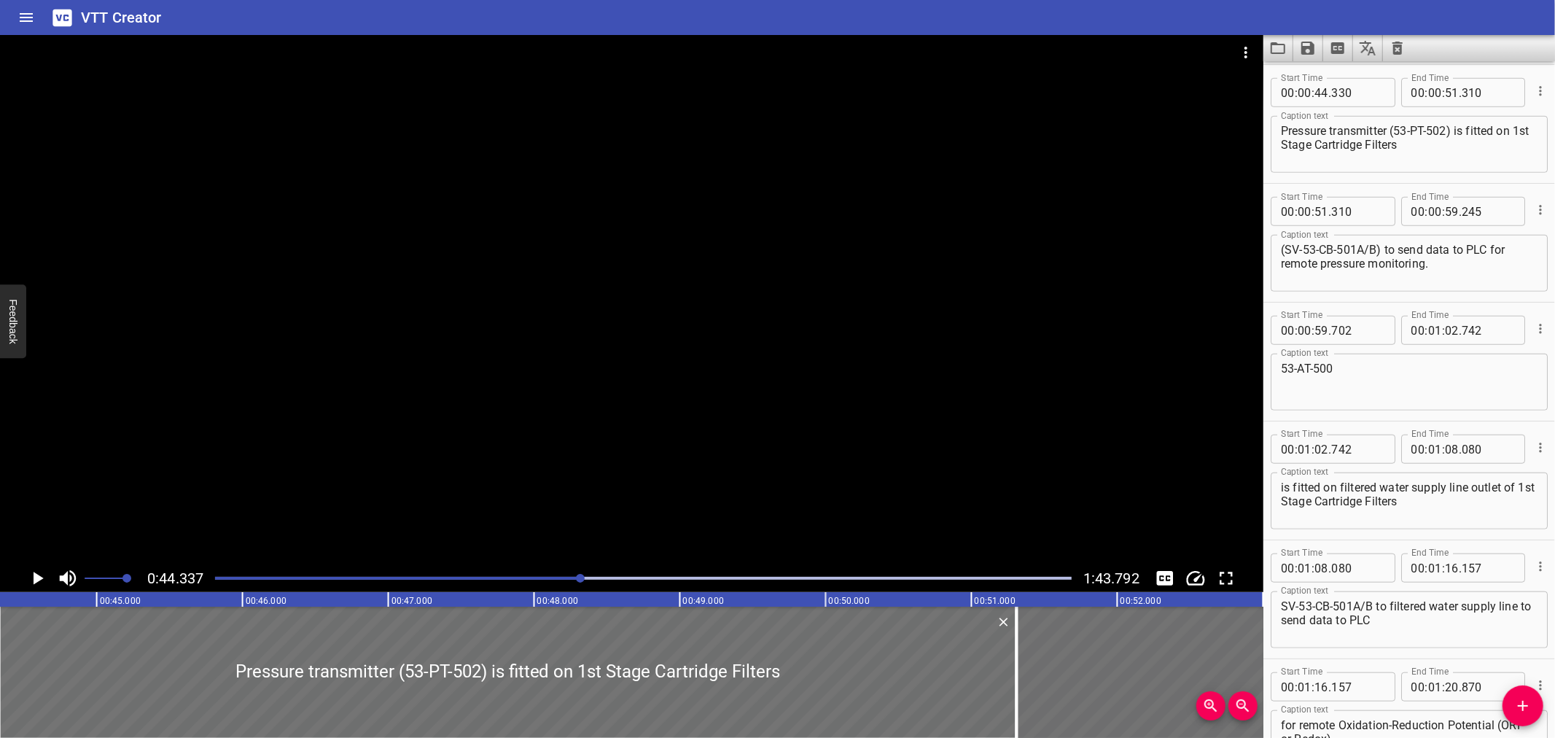
click at [500, 394] on div at bounding box center [631, 299] width 1263 height 529
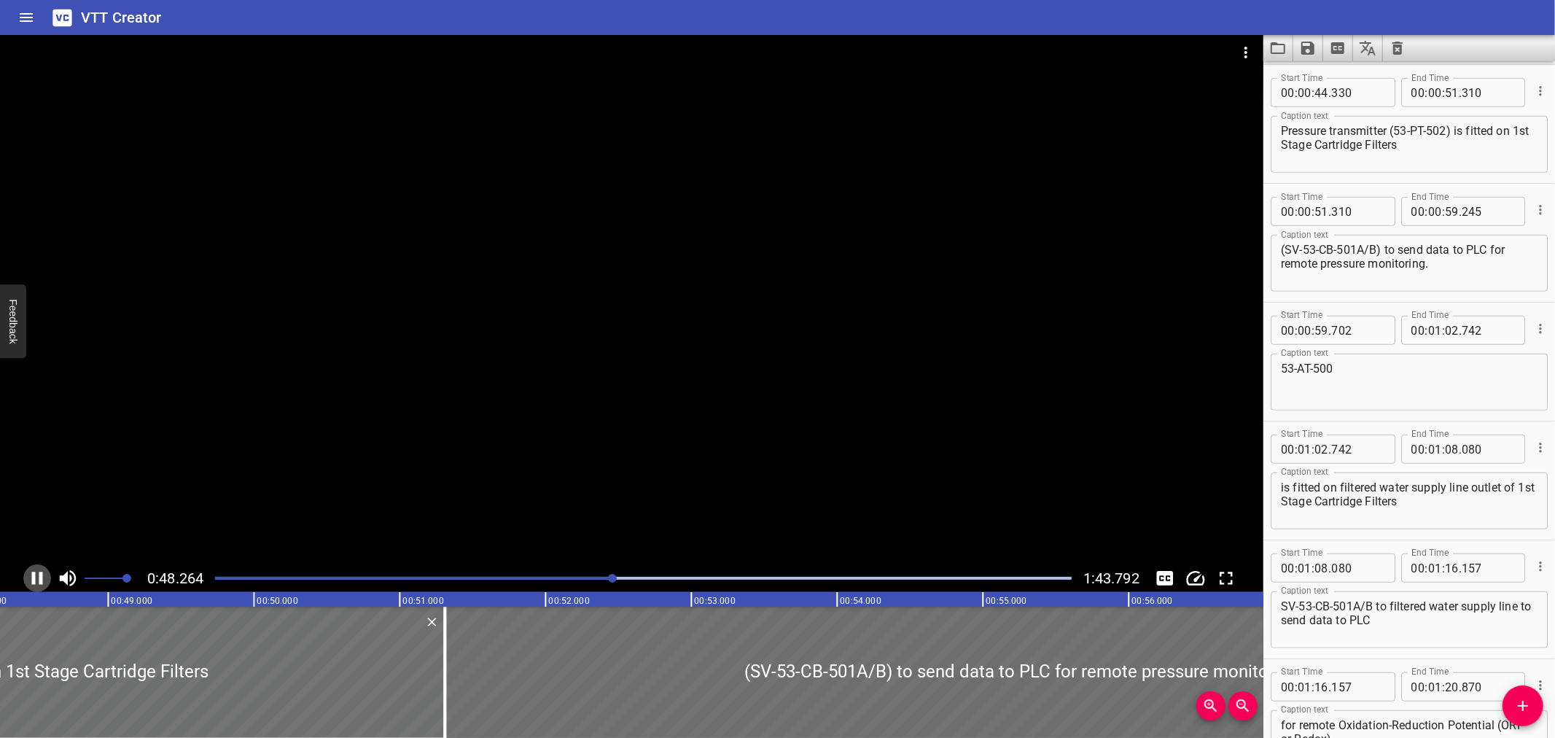
click at [31, 576] on icon "Play/Pause" at bounding box center [37, 578] width 22 height 22
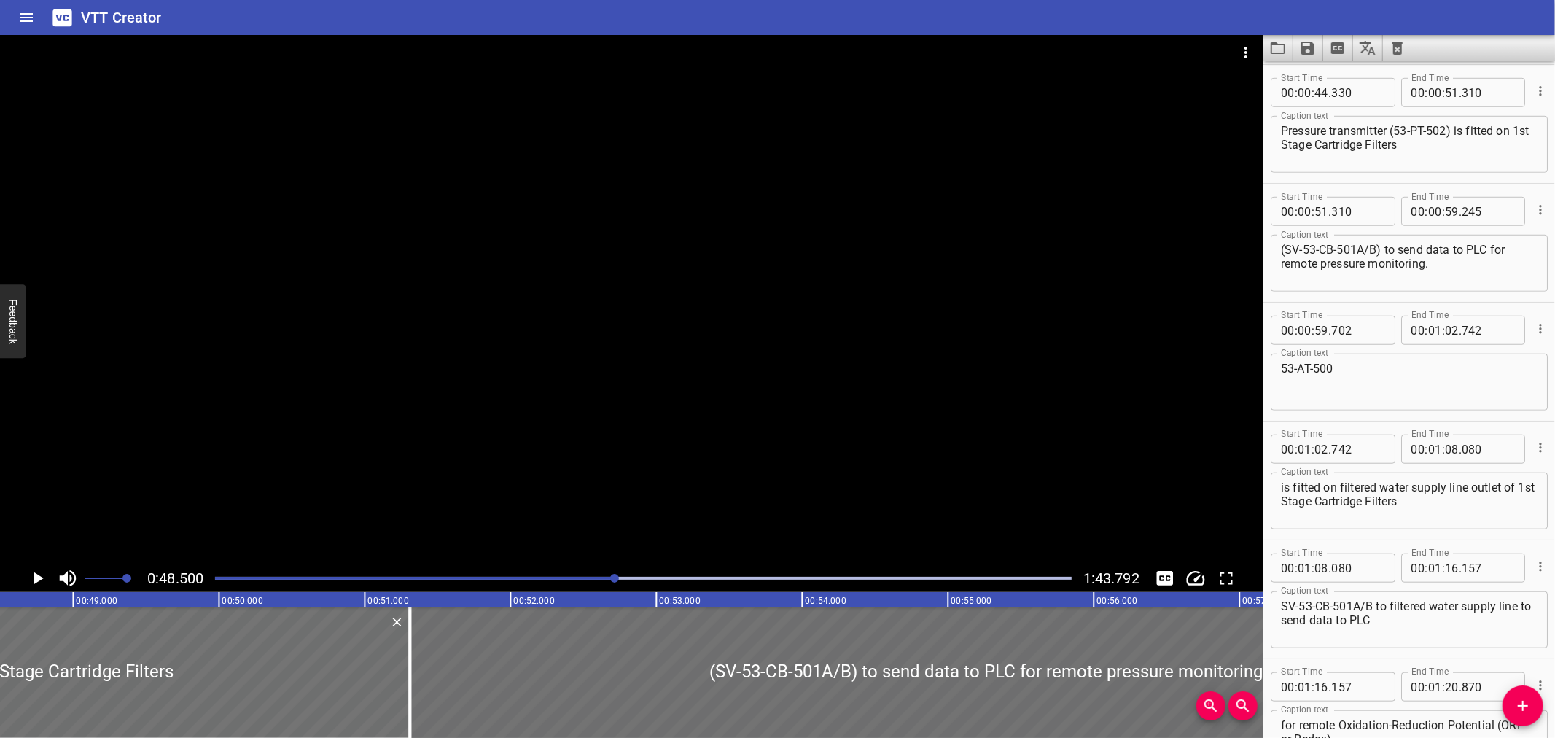
click at [31, 576] on icon "Play/Pause" at bounding box center [37, 578] width 22 height 22
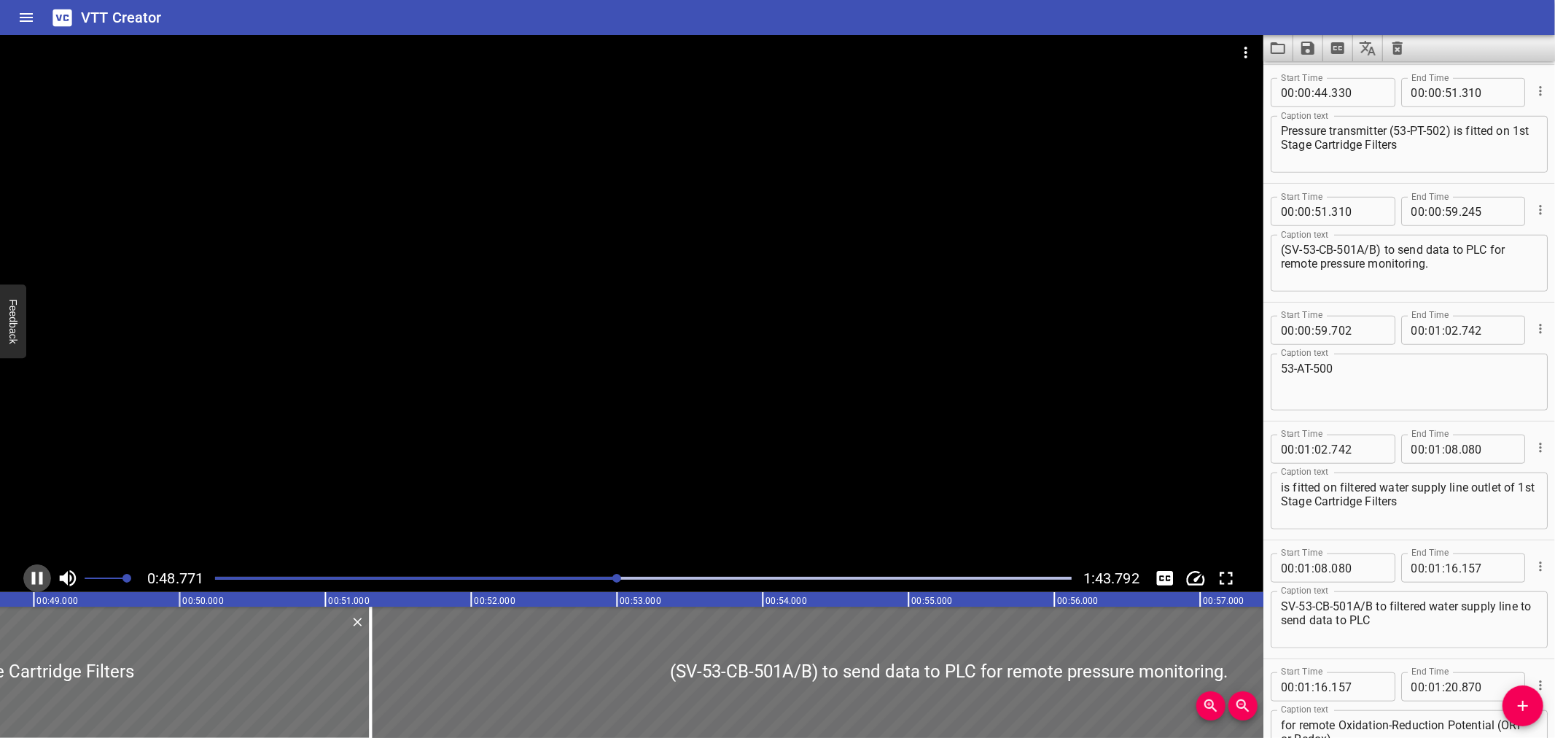
click at [31, 576] on icon "Play/Pause" at bounding box center [37, 578] width 22 height 22
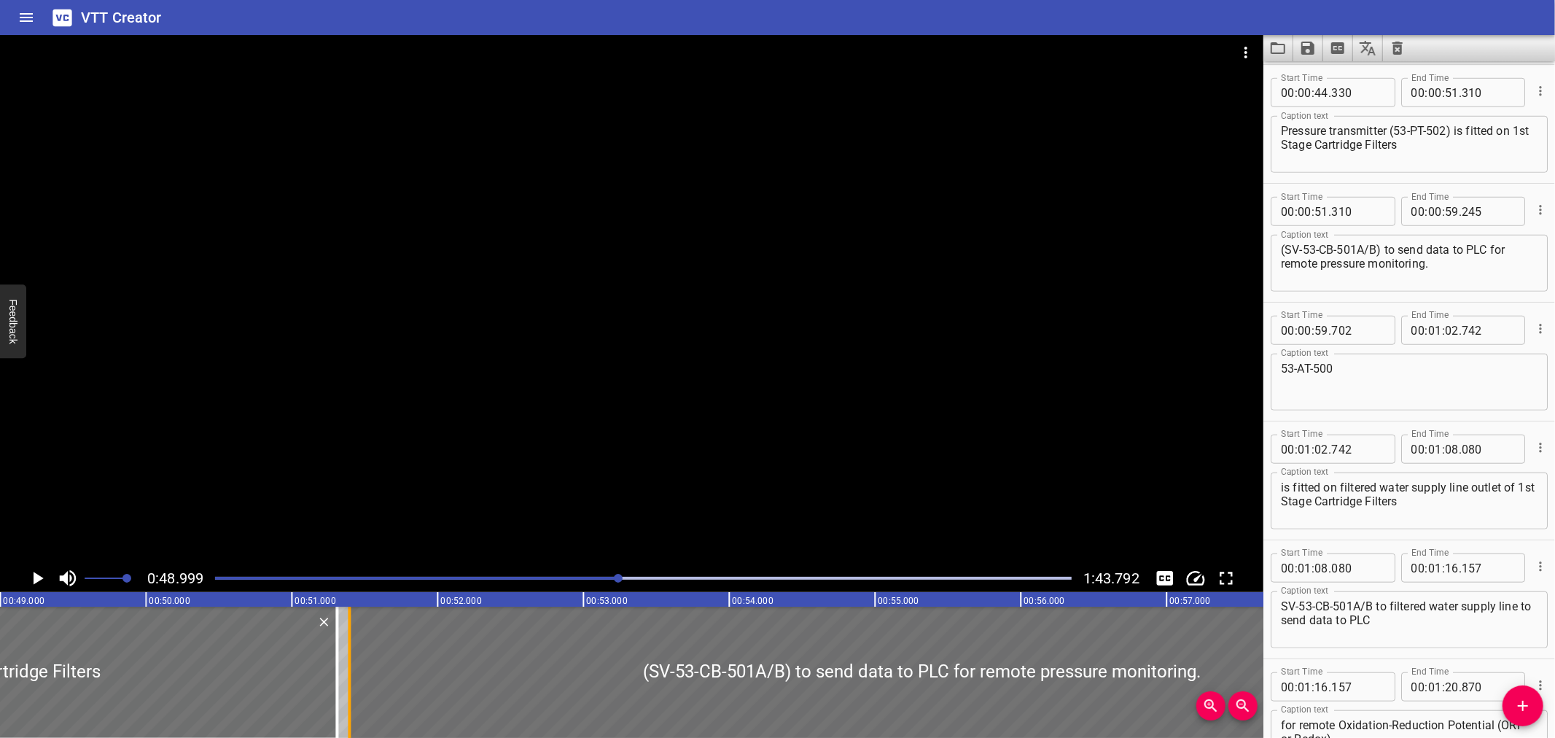
click at [356, 631] on div at bounding box center [349, 672] width 15 height 131
type input "400"
click at [32, 572] on icon "Play/Pause" at bounding box center [37, 578] width 22 height 22
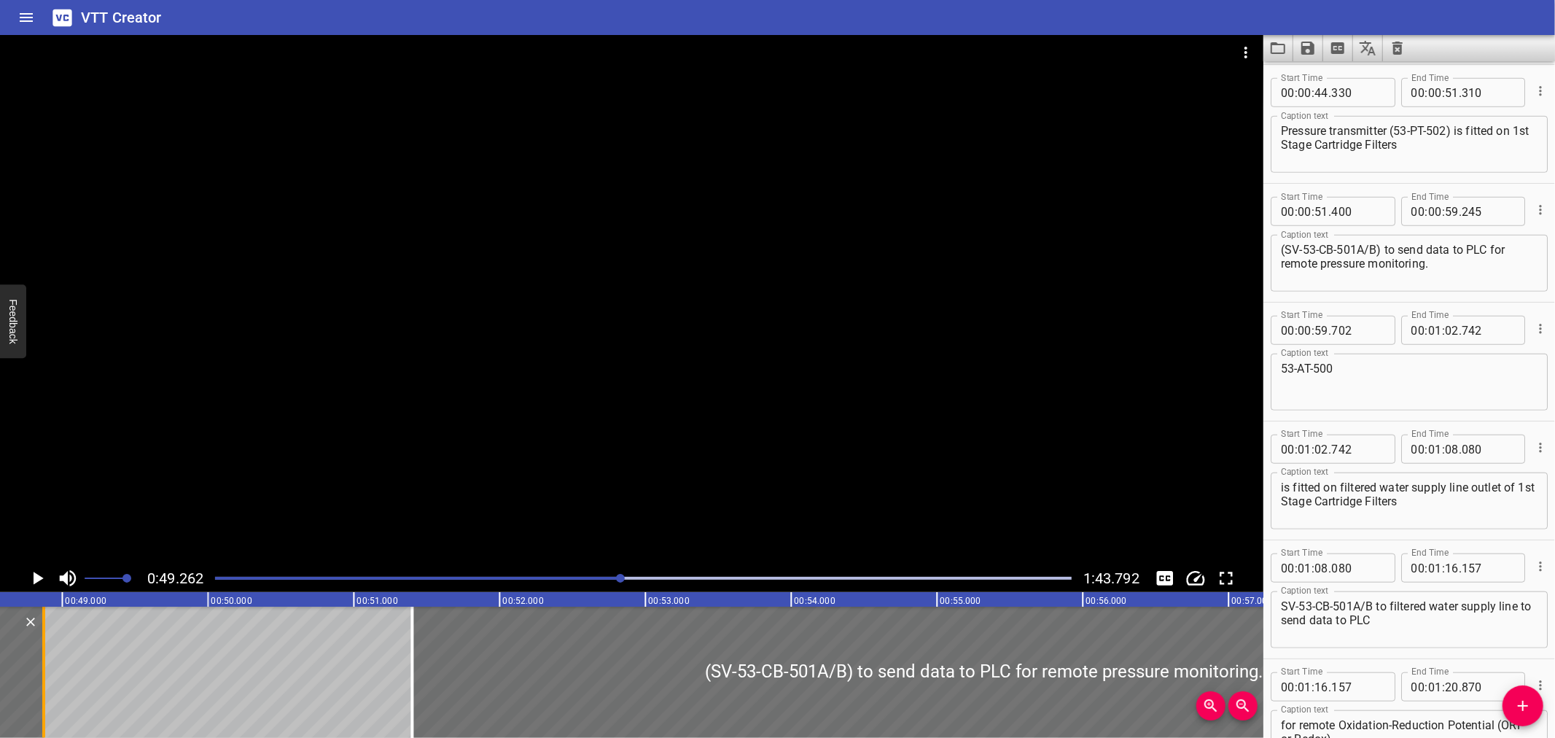
scroll to position [0, 7081]
drag, startPoint x: 295, startPoint y: 663, endPoint x: 74, endPoint y: 669, distance: 221.7
click at [74, 669] on div at bounding box center [77, 672] width 15 height 131
type input "49"
click at [74, 669] on div at bounding box center [77, 672] width 15 height 131
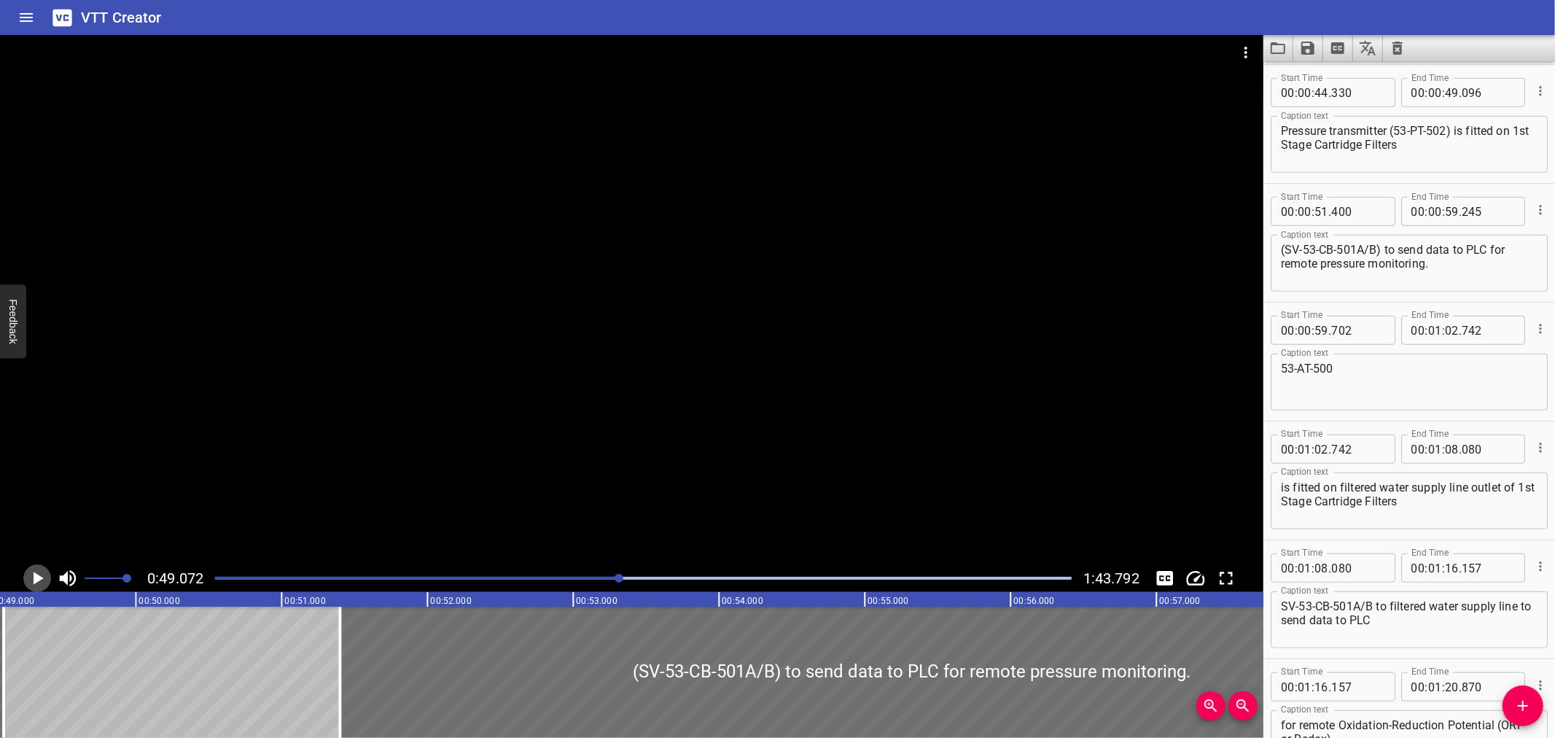
click at [31, 580] on icon "Play/Pause" at bounding box center [37, 578] width 22 height 22
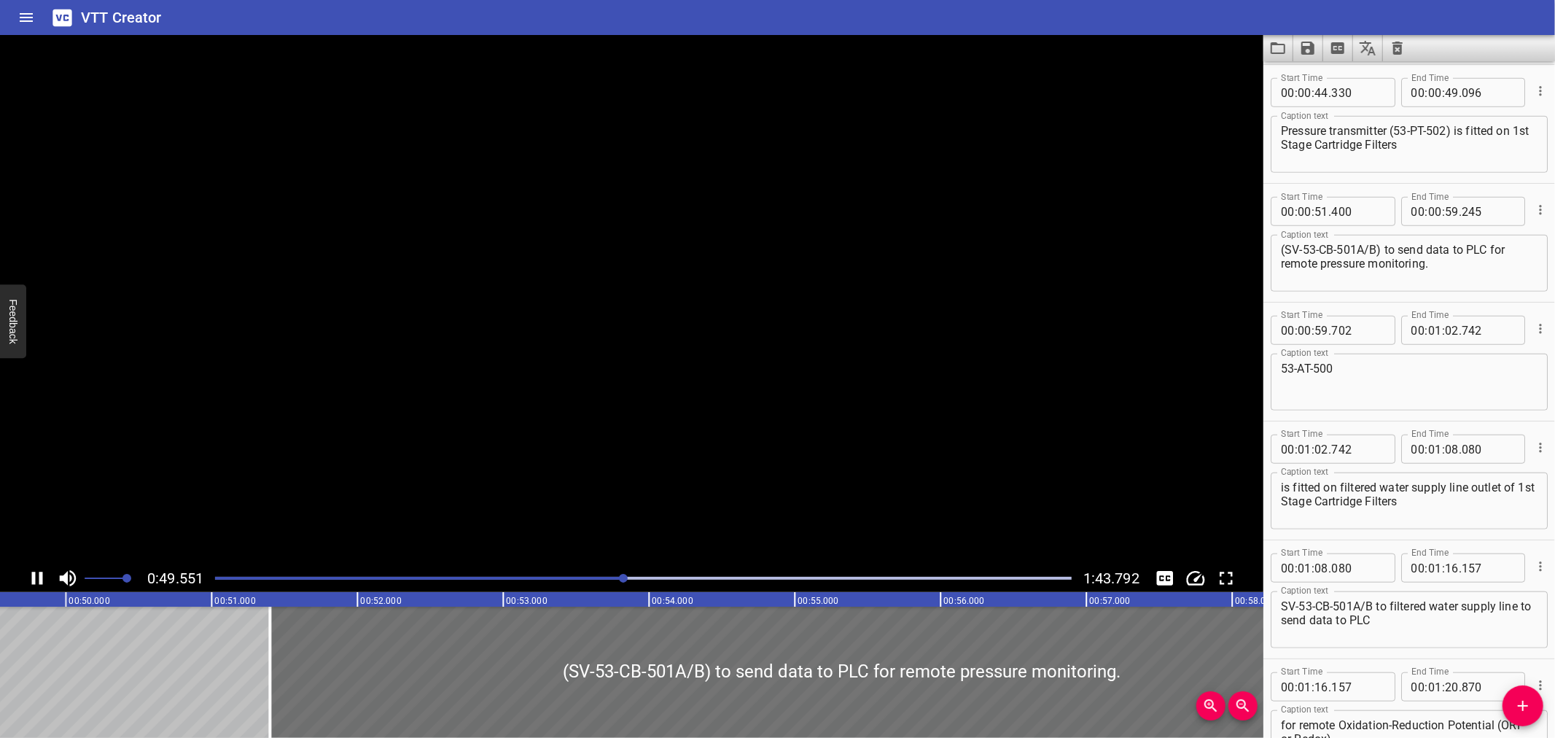
click at [31, 580] on icon "Play/Pause" at bounding box center [37, 578] width 22 height 22
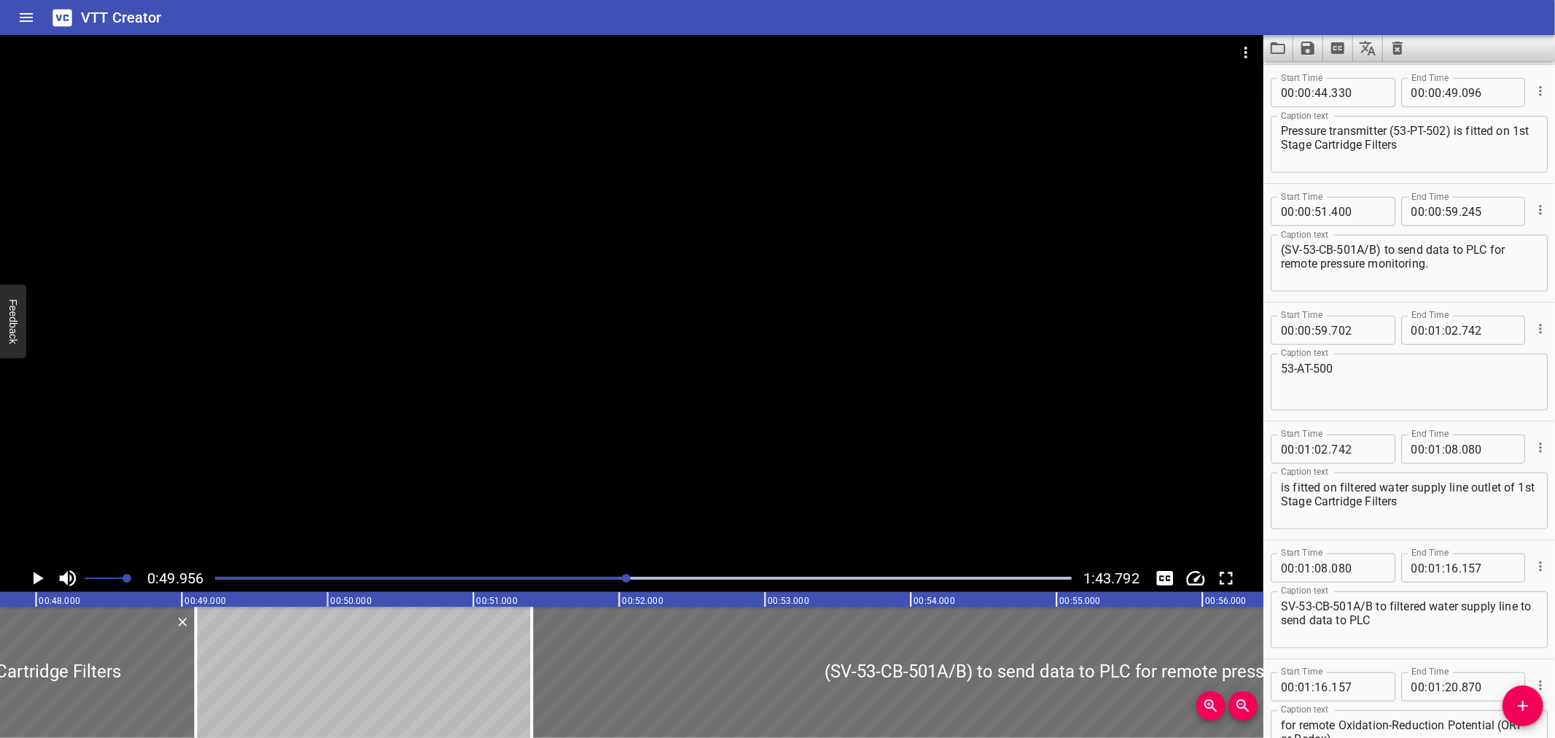
scroll to position [0, 6905]
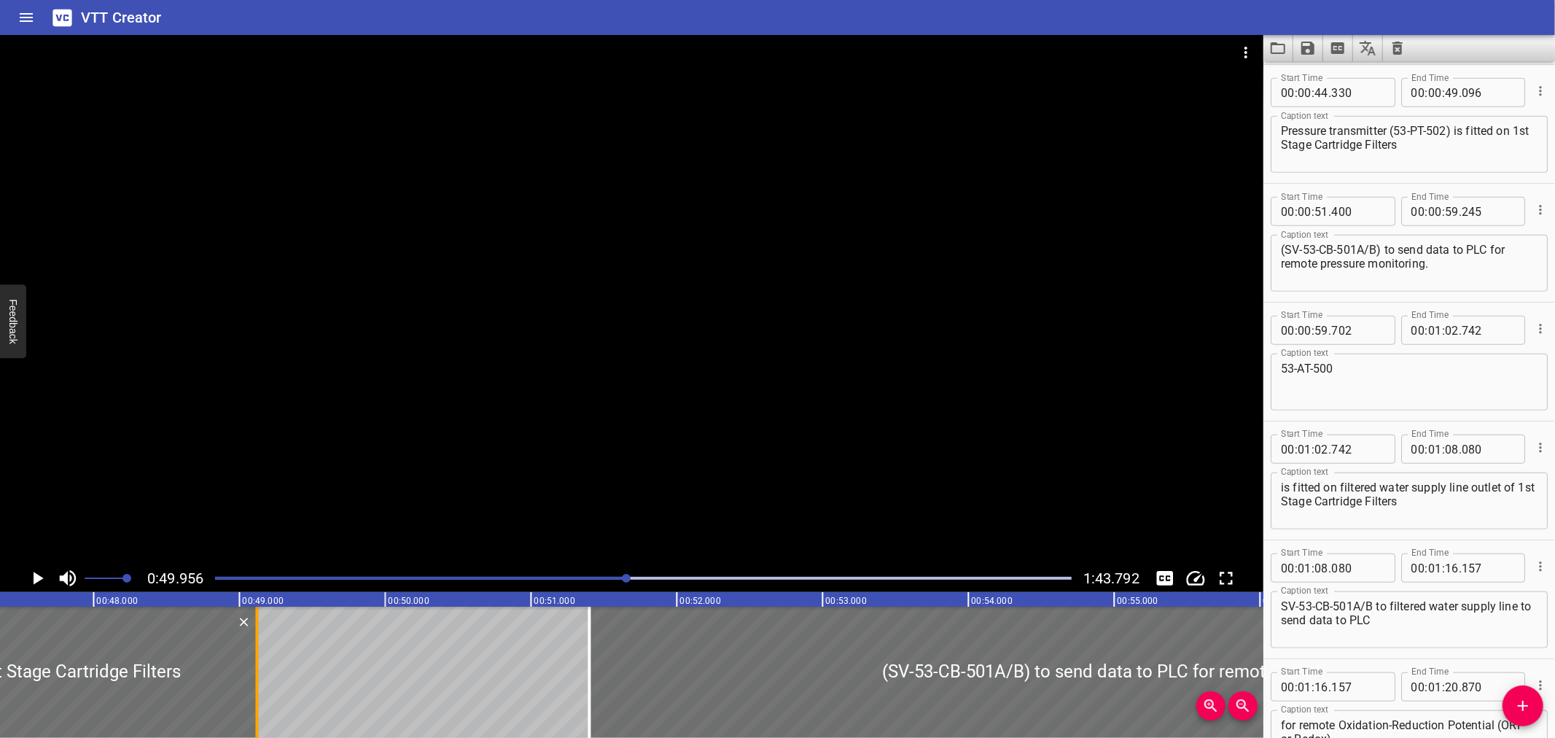
click at [253, 703] on div at bounding box center [257, 672] width 15 height 131
type input "121"
click at [1325, 215] on input "number" at bounding box center [1321, 211] width 14 height 29
type input "48"
type input "121"
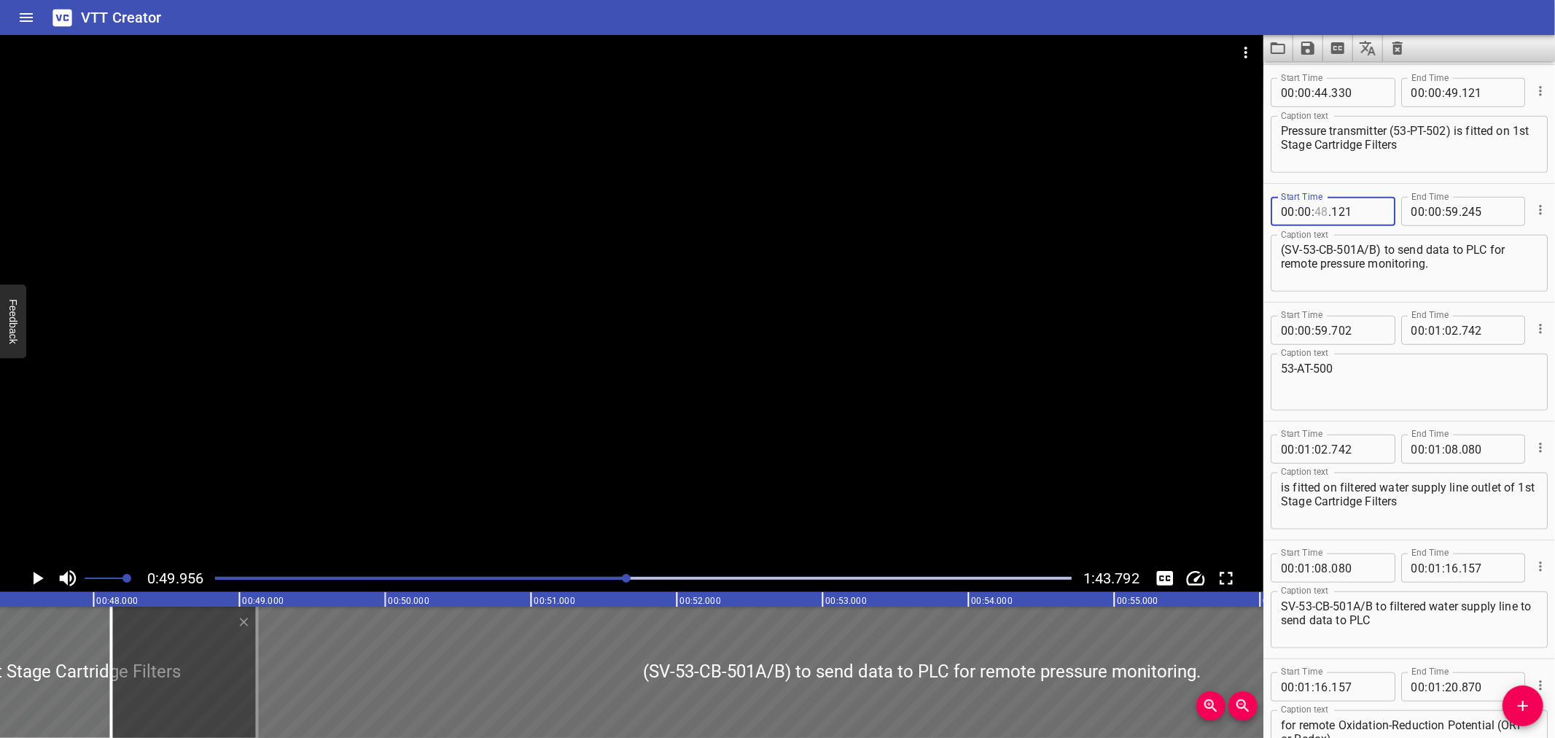
click at [1320, 206] on input "number" at bounding box center [1321, 211] width 14 height 29
type input "49"
type input "121"
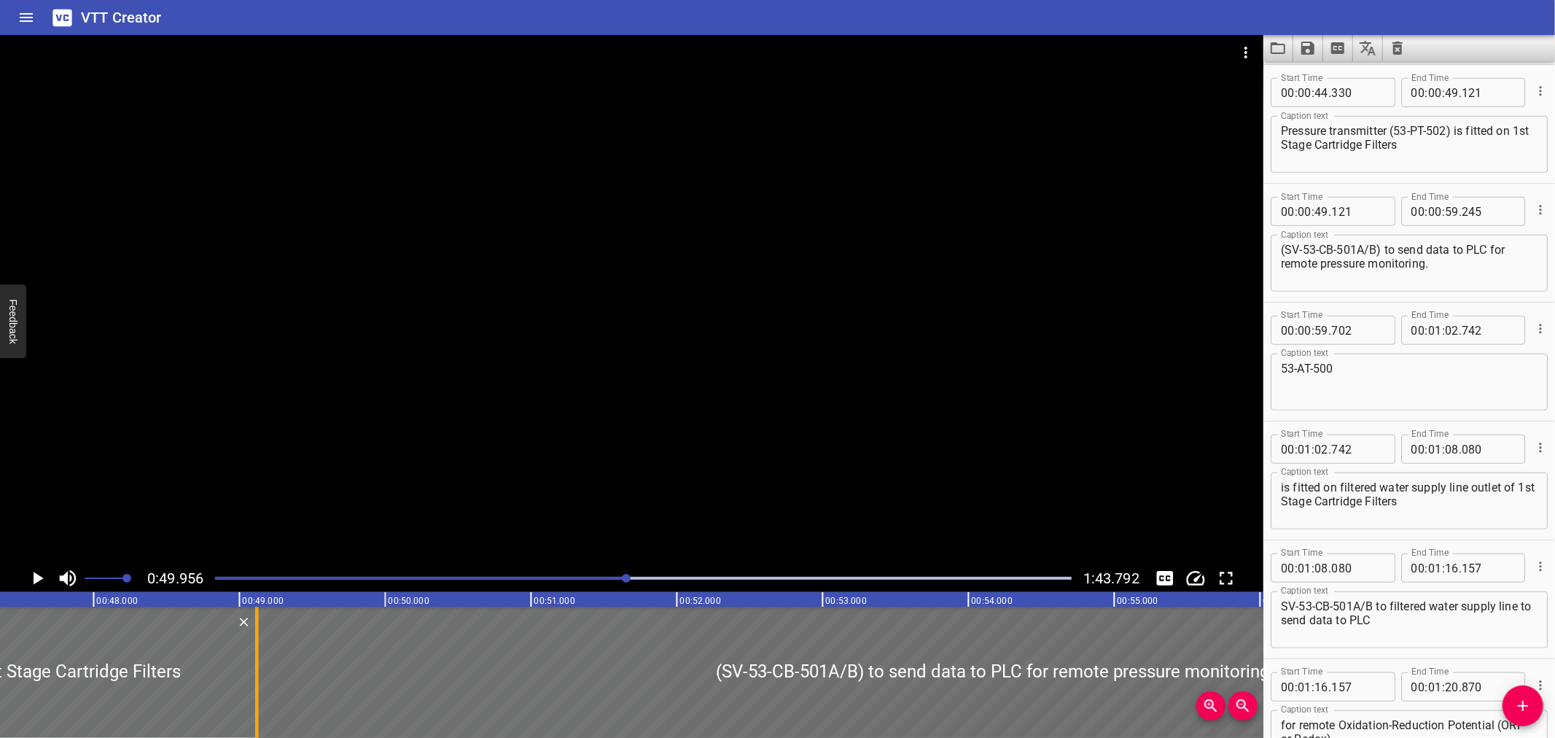
click at [252, 666] on div at bounding box center [257, 672] width 15 height 131
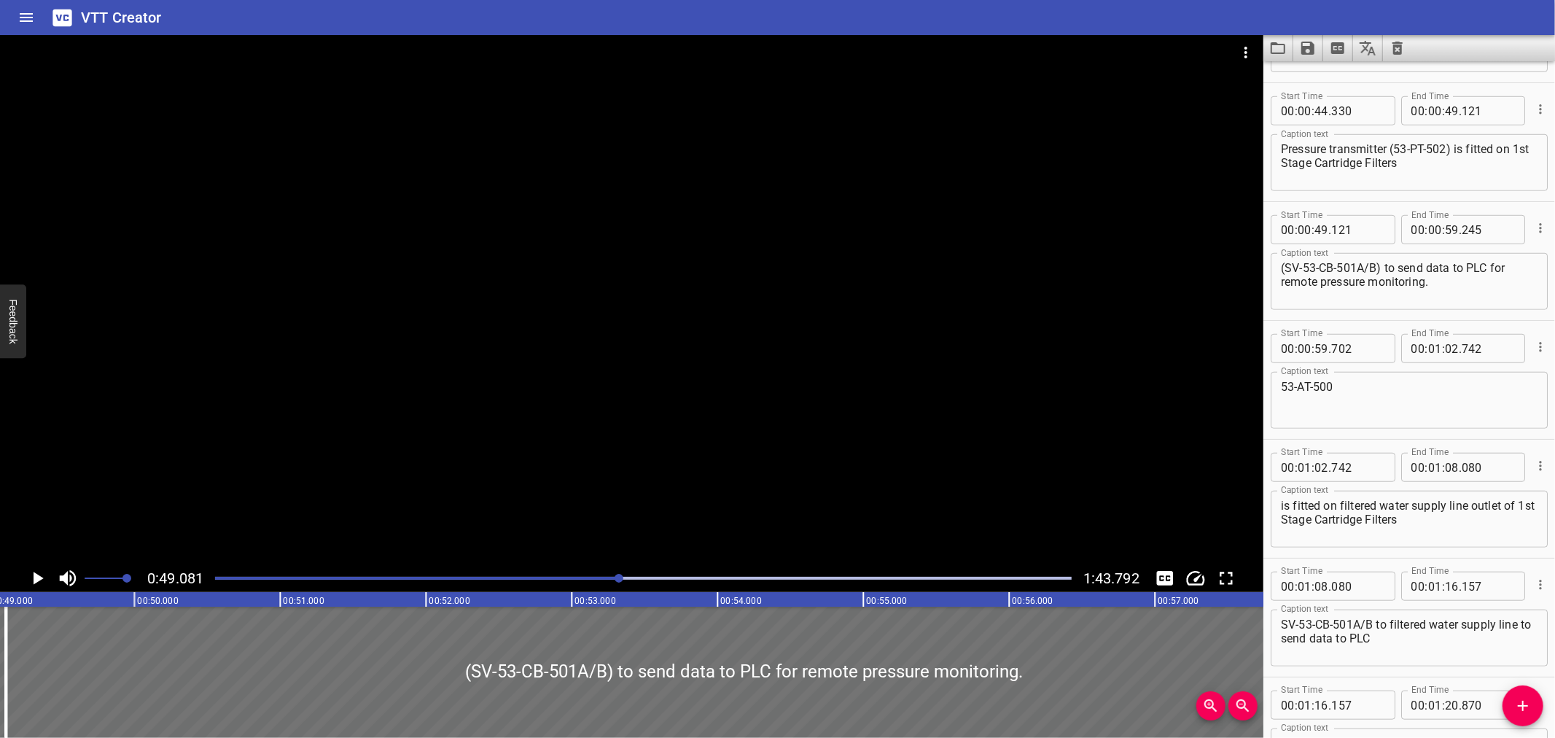
scroll to position [930, 0]
click at [1430, 164] on textarea "Pressure transmitter (53-PT-502) is fitted on 1st Stage Cartridge Filters" at bounding box center [1409, 165] width 257 height 42
drag, startPoint x: 1435, startPoint y: 158, endPoint x: 1263, endPoint y: 169, distance: 172.4
click at [1263, 169] on main "0:49.081 1:43.792 00:00.000 00:01.000 00:02.000 00:03.000 00:04.000 00:05.000 0…" at bounding box center [777, 386] width 1555 height 703
type textarea "Pressure transmitter (53-PT-502) is fitted on"
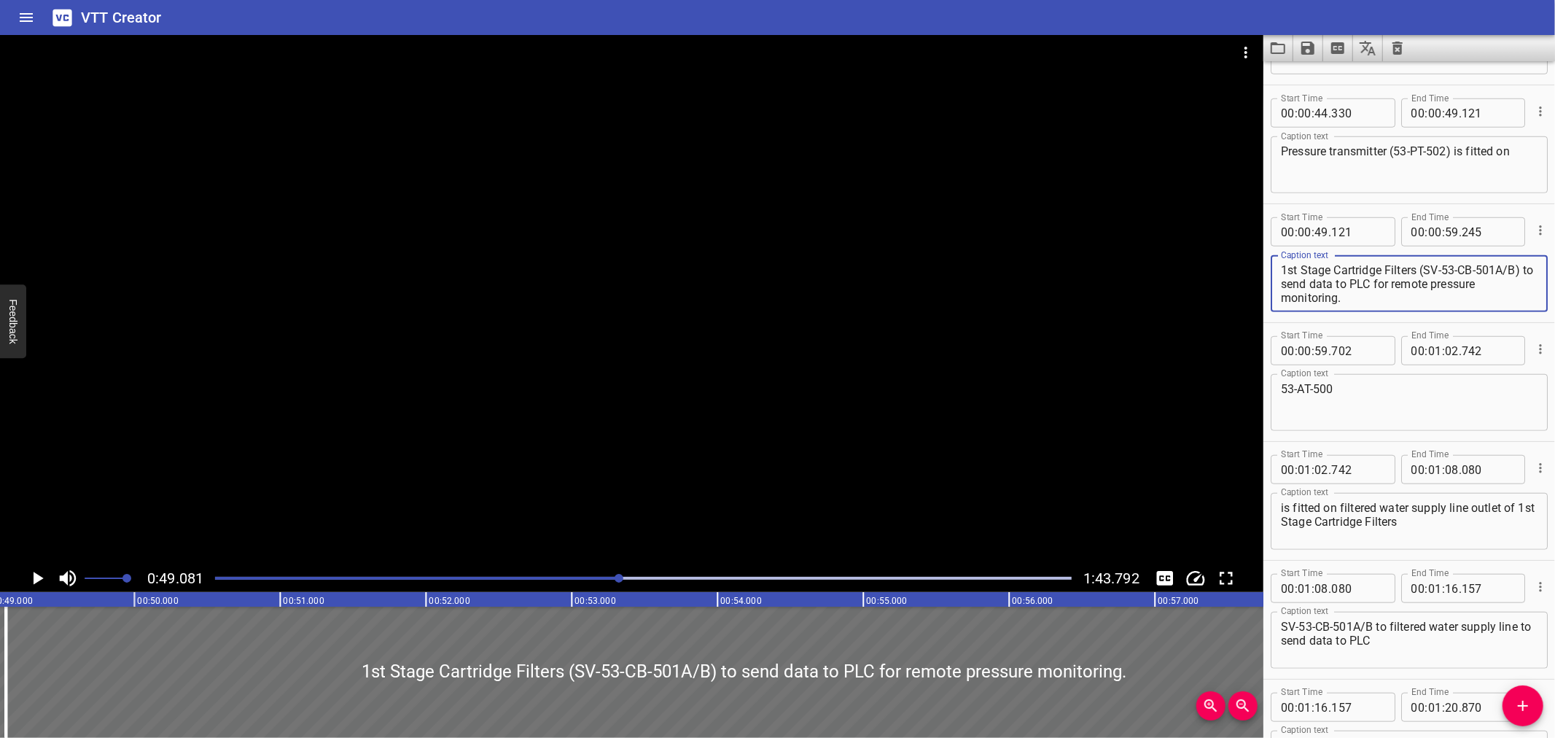
type textarea "1st Stage Cartridge Filters (SV-53-CB-501A/B) to send data to PLC for remote pr…"
click at [324, 439] on div at bounding box center [631, 299] width 1263 height 529
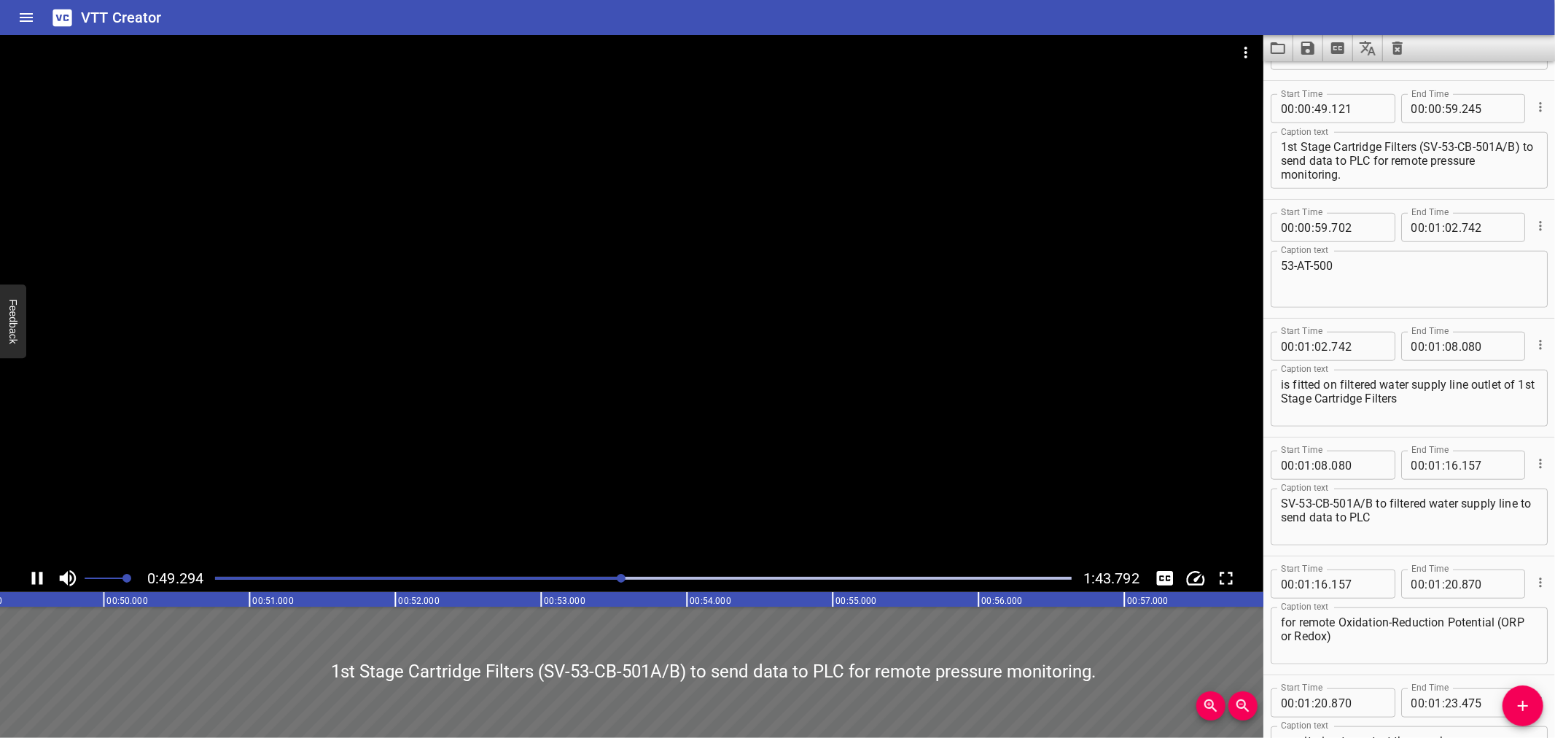
scroll to position [1068, 0]
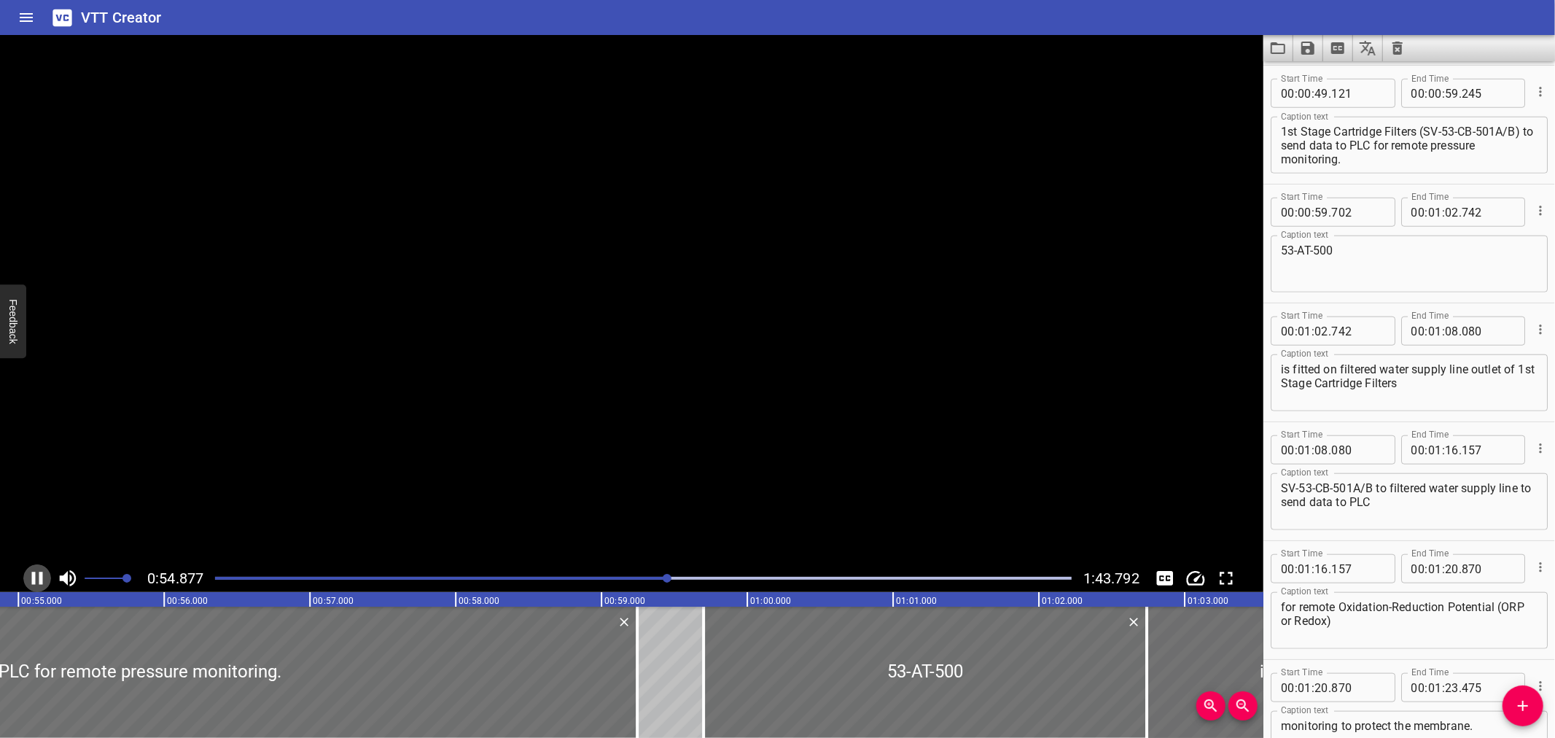
click at [41, 570] on icon "Play/Pause" at bounding box center [37, 578] width 22 height 22
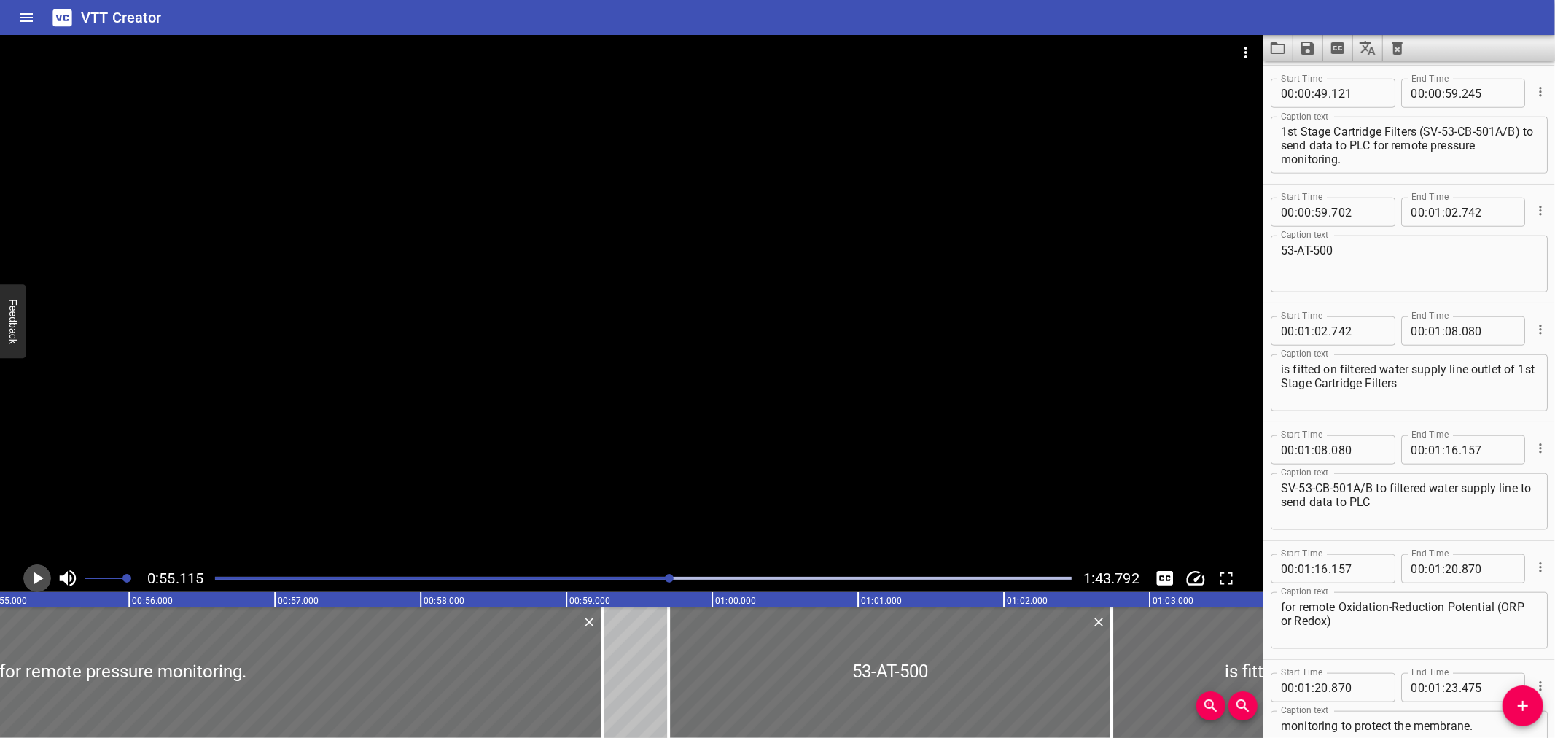
click at [42, 570] on icon "Play/Pause" at bounding box center [37, 578] width 22 height 22
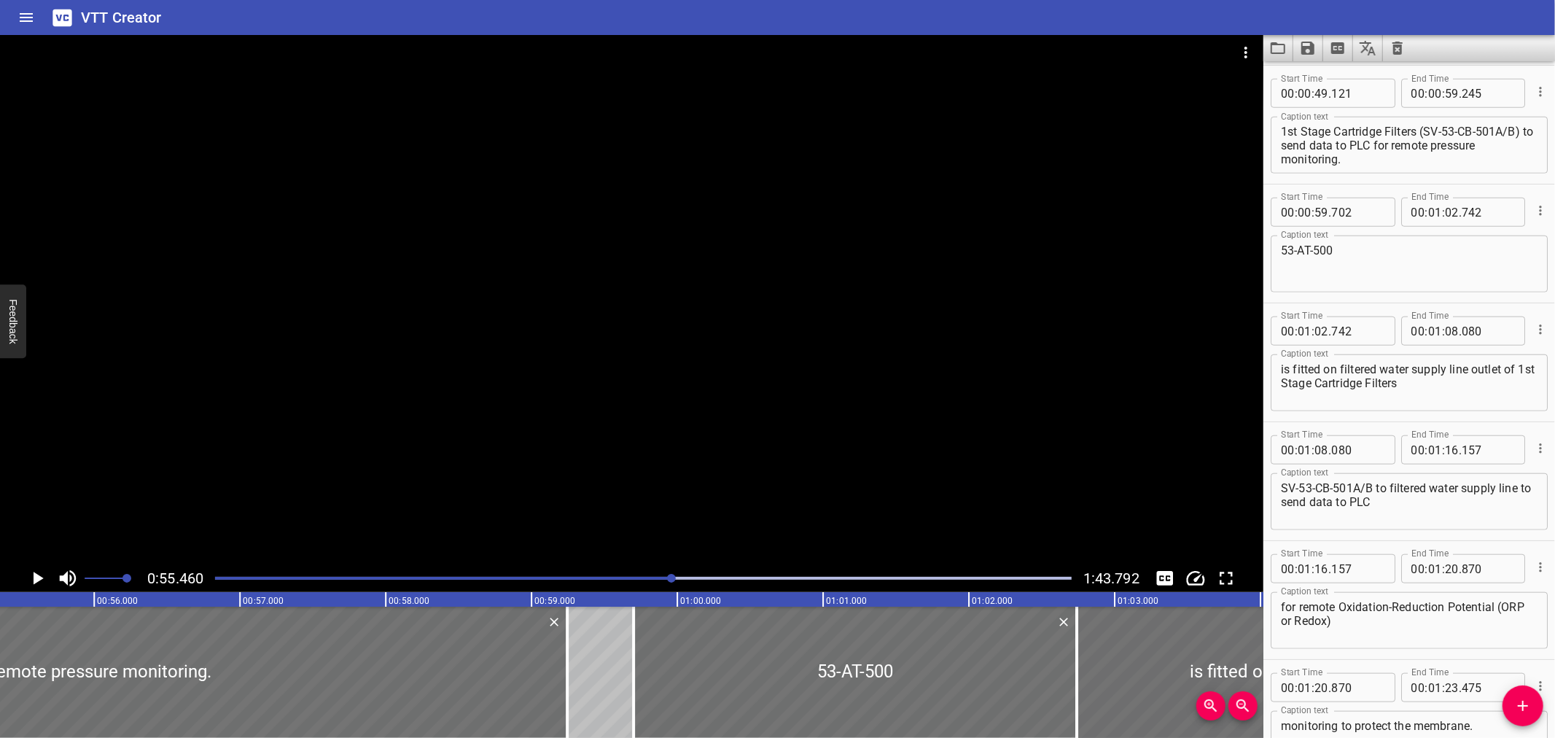
scroll to position [0, 8087]
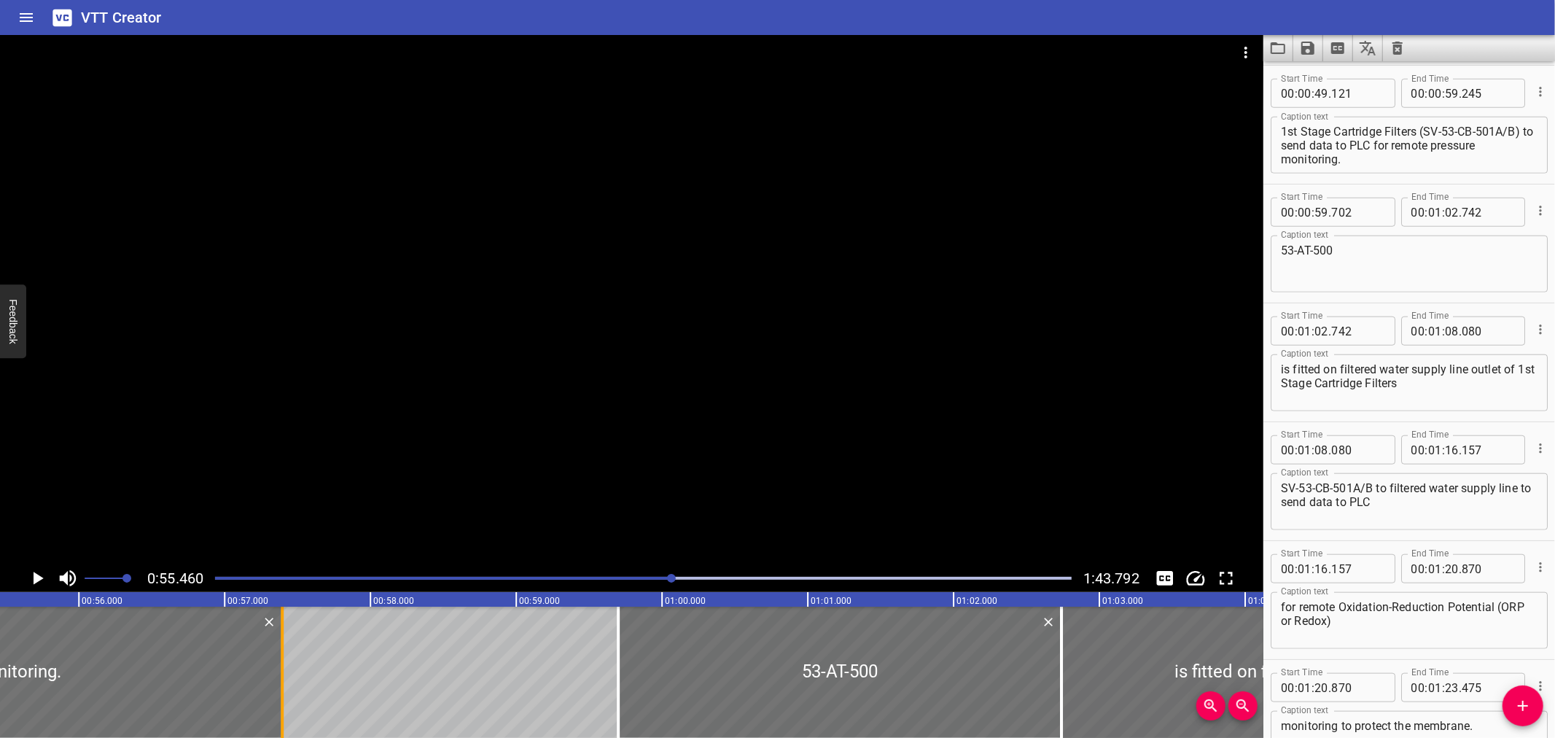
drag, startPoint x: 550, startPoint y: 662, endPoint x: 281, endPoint y: 674, distance: 270.0
click at [281, 674] on div at bounding box center [282, 672] width 3 height 131
type input "57"
type input "395"
click at [39, 574] on icon "Play/Pause" at bounding box center [37, 578] width 22 height 22
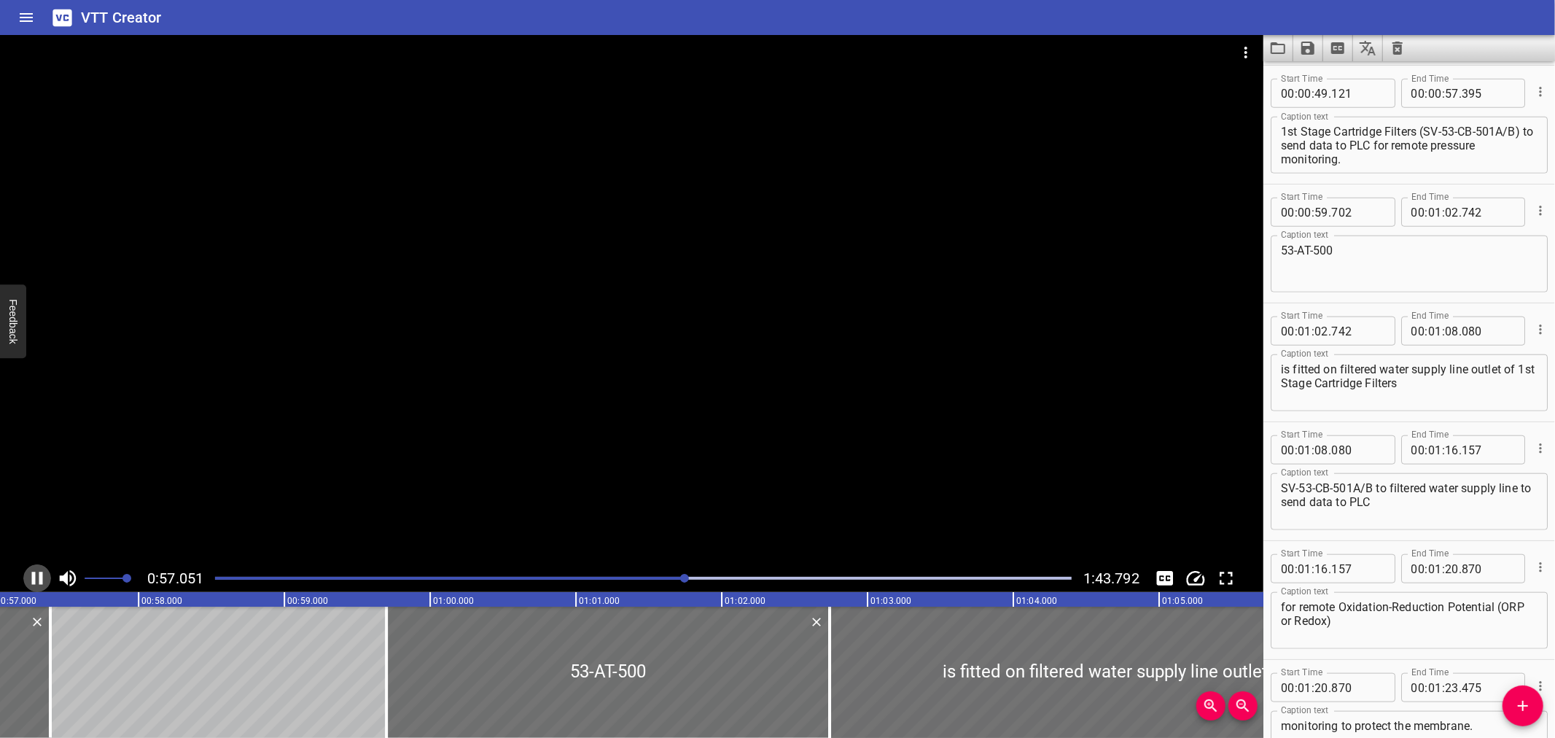
click at [39, 573] on icon "Play/Pause" at bounding box center [37, 578] width 22 height 22
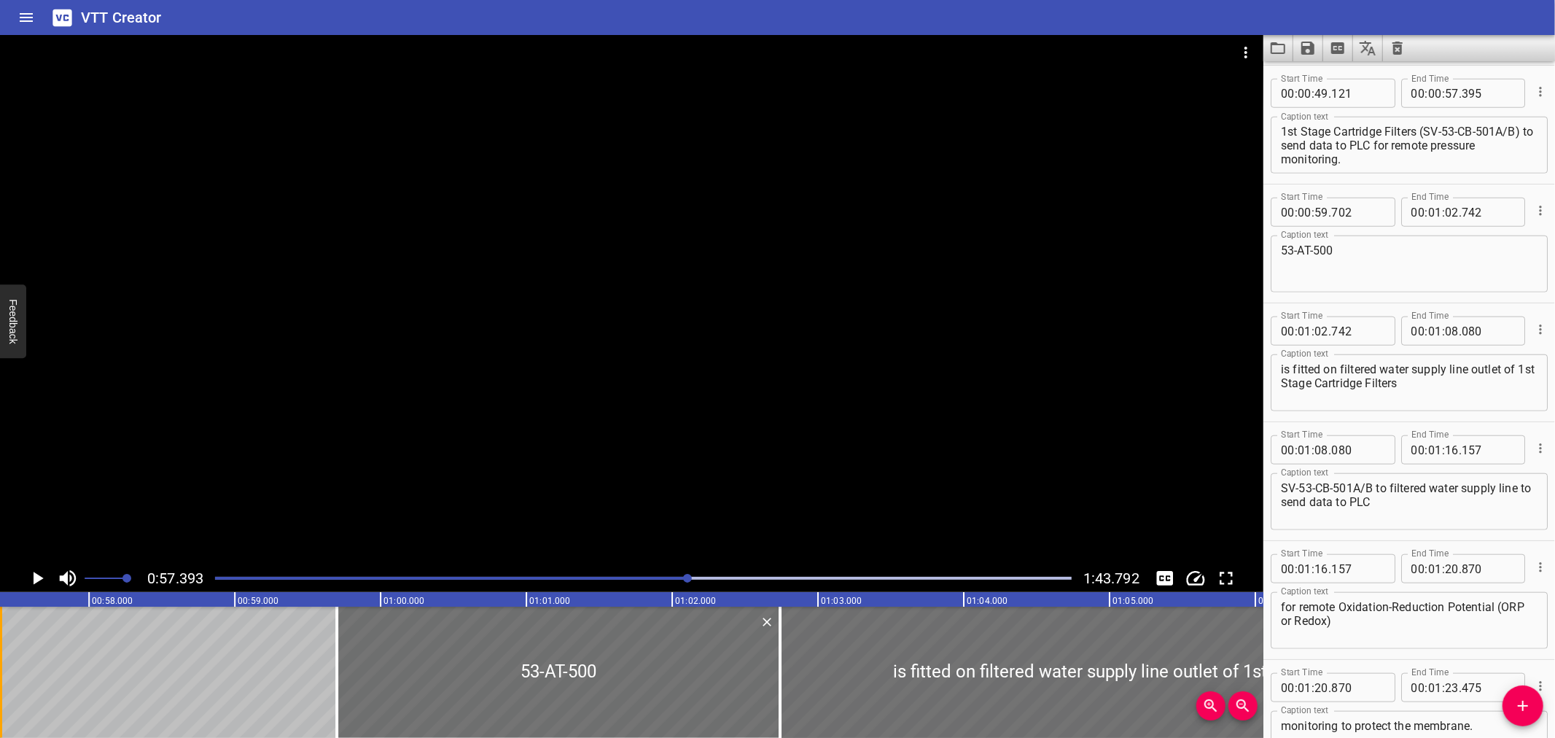
click at [0, 682] on div at bounding box center [0, 672] width 3 height 131
click at [1518, 700] on icon "Add Cue" at bounding box center [1522, 705] width 17 height 17
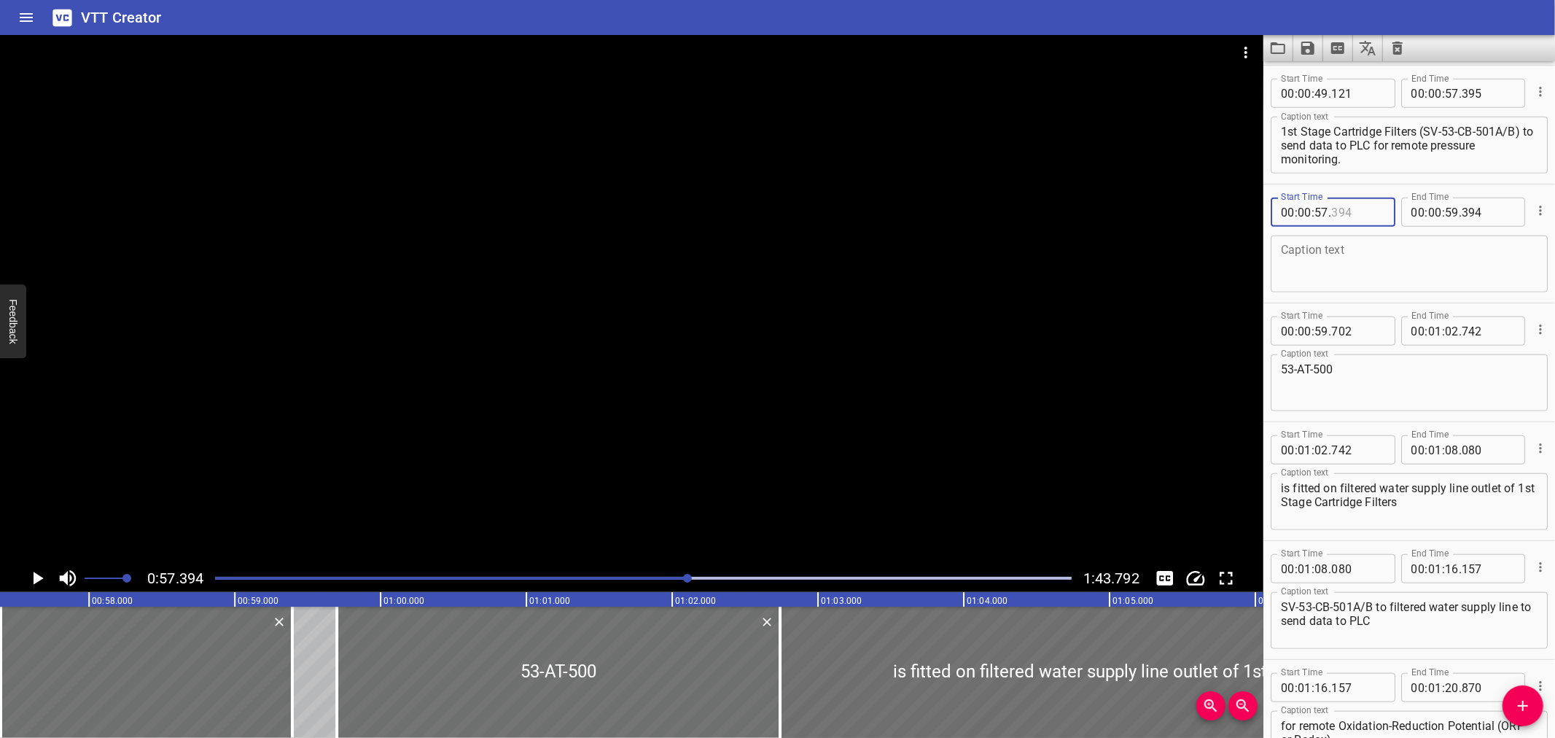
click at [1357, 210] on input "number" at bounding box center [1357, 212] width 53 height 29
type input "395"
drag, startPoint x: 1347, startPoint y: 157, endPoint x: 1396, endPoint y: 143, distance: 51.0
click at [1390, 147] on textarea "1st Stage Cartridge Filters (SV-53-CB-501A/B) to send data to PLC for remote pr…" at bounding box center [1409, 146] width 257 height 42
type textarea "1st Stage Cartridge Filters (SV-53-CB-501A/B) to send data to PLC f"
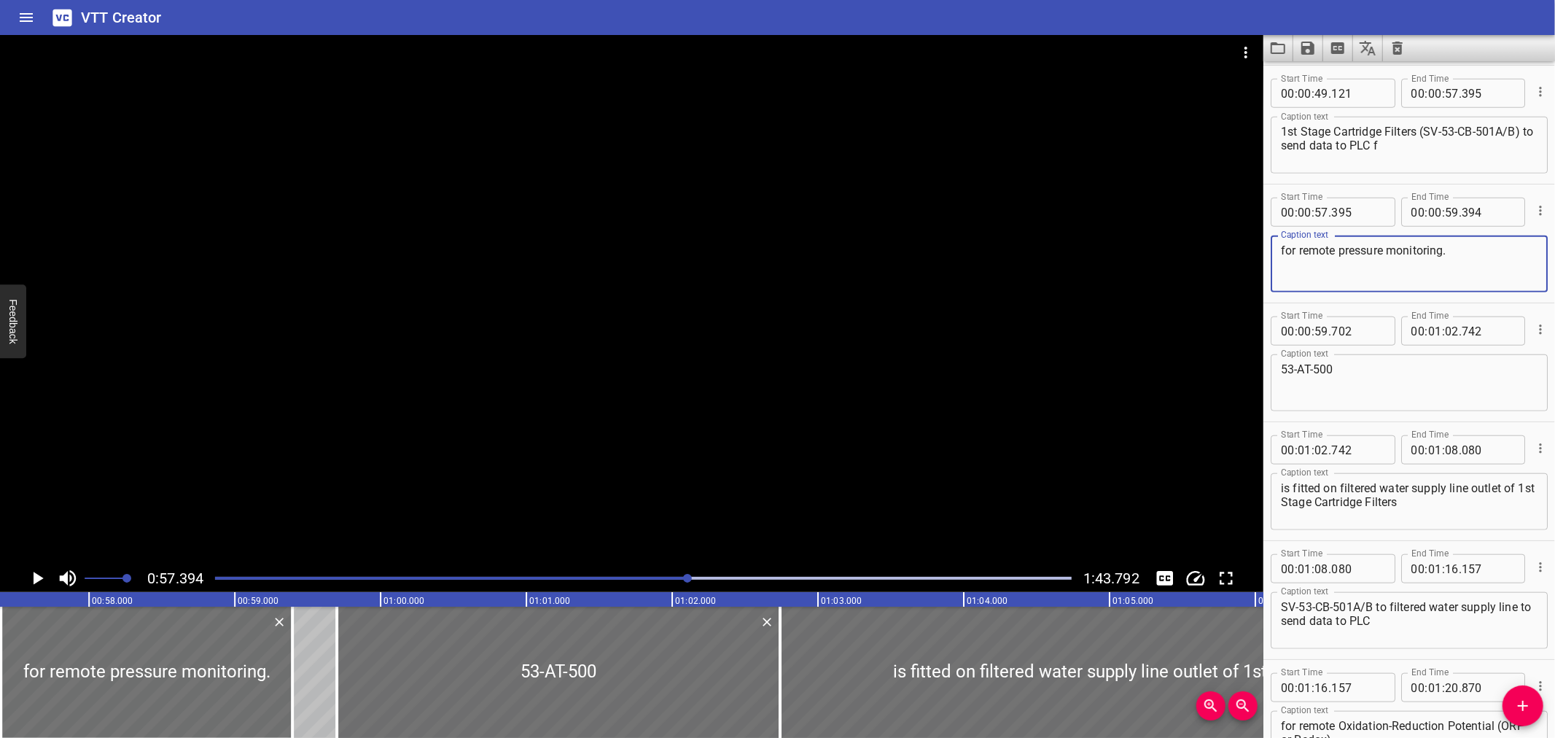
type textarea "for remote pressure monitoring."
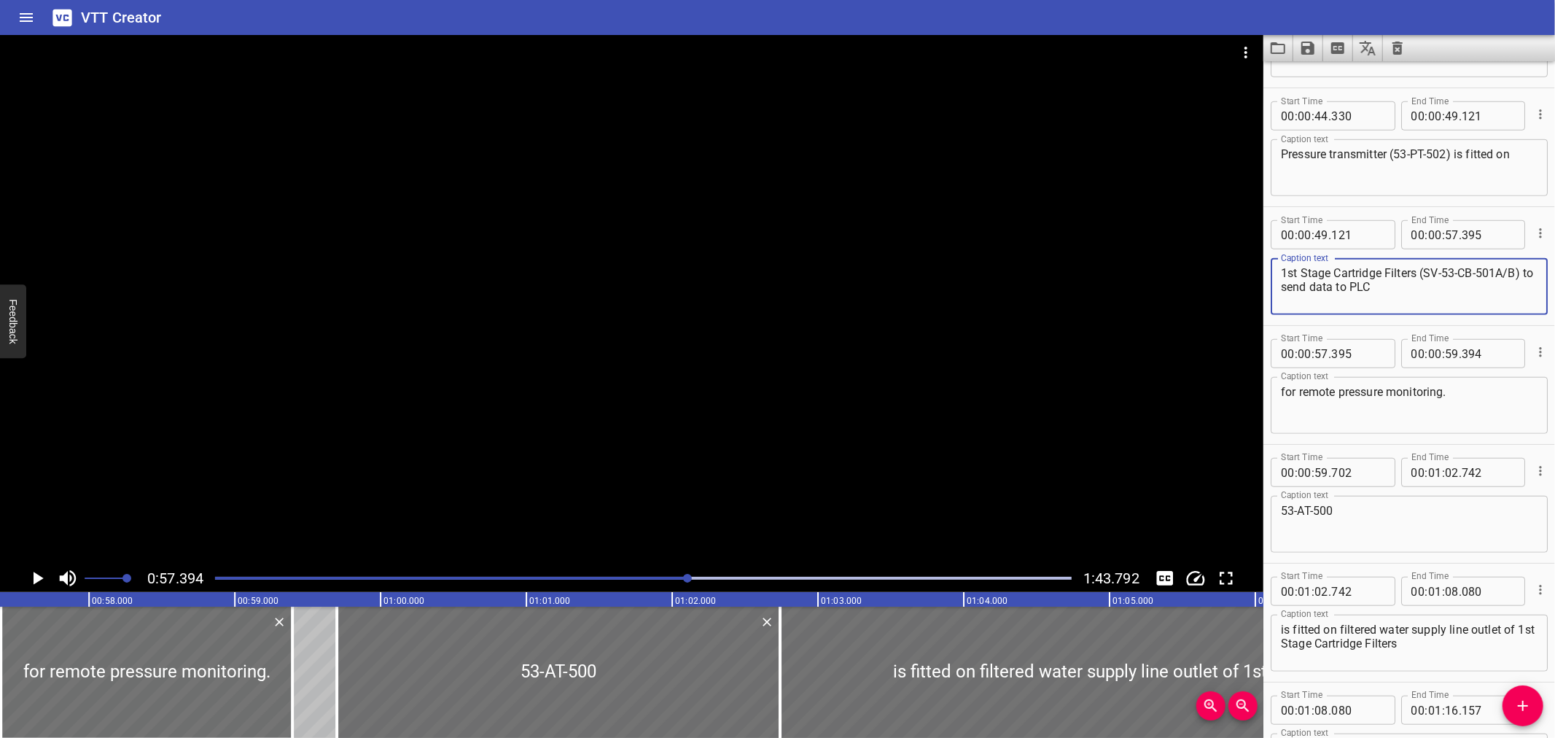
scroll to position [920, 0]
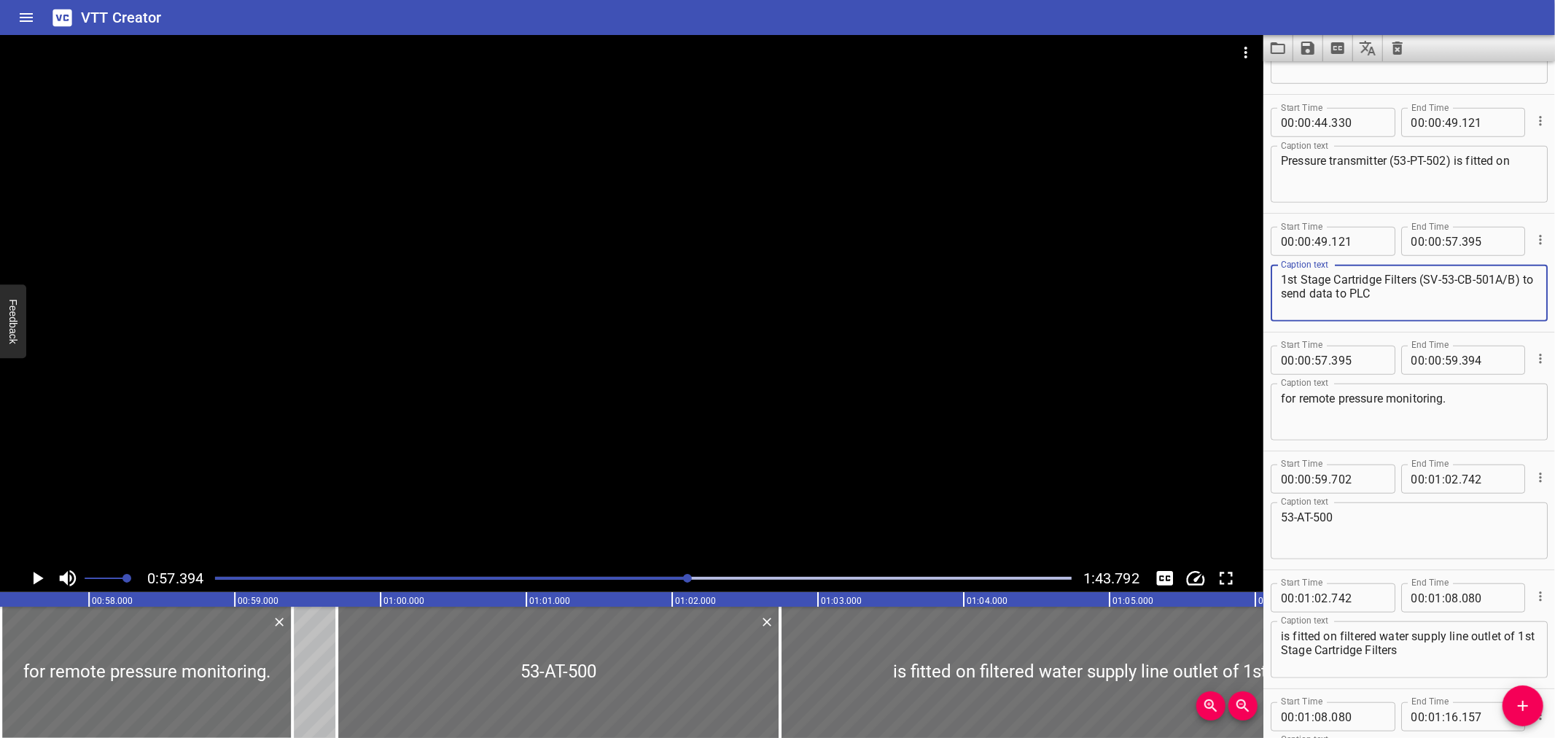
type textarea "1st Stage Cartridge Filters (SV-53-CB-501A/B) to send data to PLC"
click at [1482, 176] on textarea "Pressure transmitter (53-PT-502) is fitted on" at bounding box center [1409, 175] width 257 height 42
click at [1529, 157] on div "Pressure transmitter (53-PT-502) is fitted on Caption text" at bounding box center [1409, 174] width 277 height 57
drag, startPoint x: 1528, startPoint y: 157, endPoint x: 1520, endPoint y: 156, distance: 8.1
click at [1525, 156] on div "Pressure transmitter (53-PT-502) is fitted on Caption text" at bounding box center [1409, 174] width 277 height 57
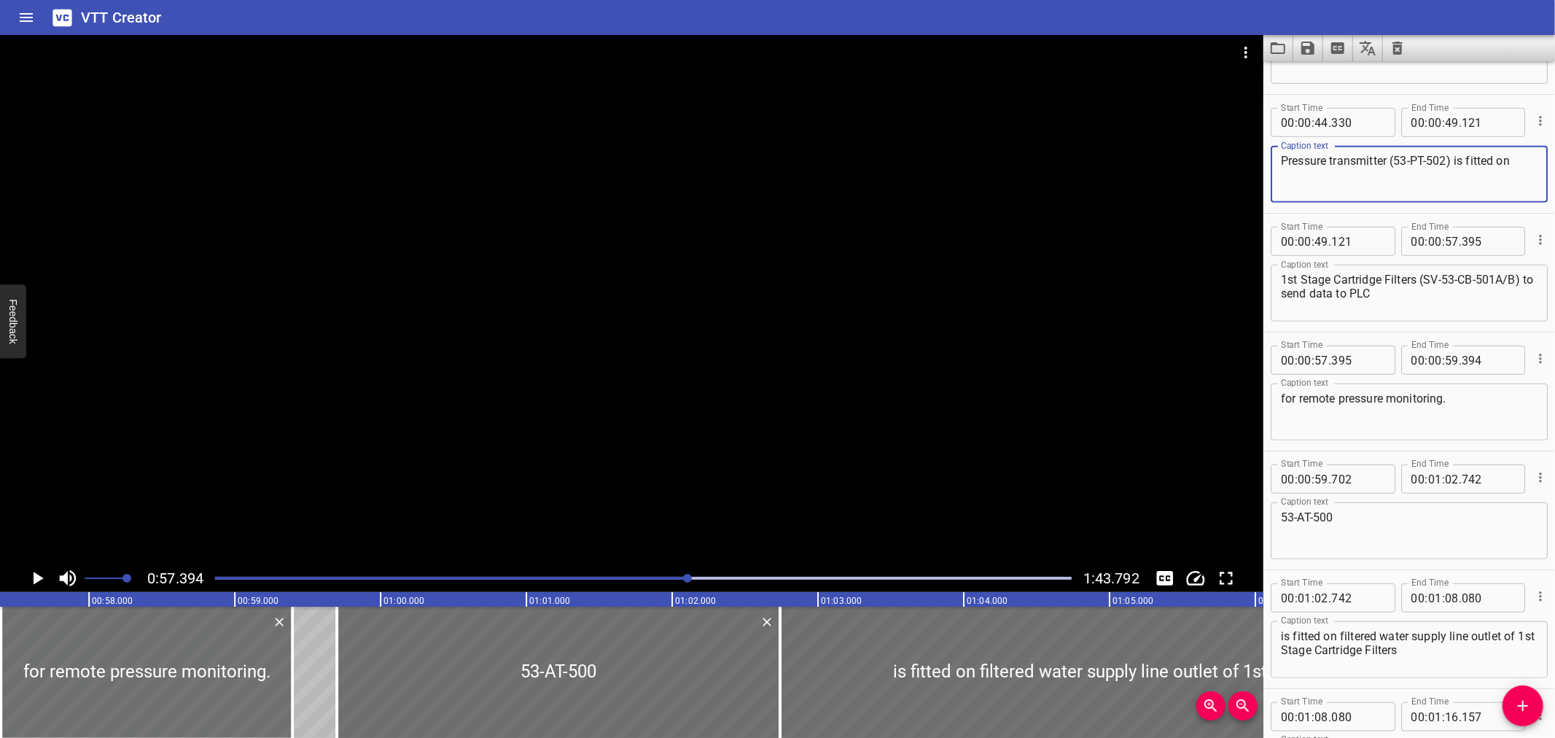
click at [1520, 157] on textarea "Pressure transmitter (53-PT-502) is fitted on" at bounding box center [1409, 175] width 257 height 42
type textarea "Pressure transmitter (53-PT-502) is fitted on"
click at [338, 644] on div at bounding box center [337, 672] width 15 height 131
click at [346, 431] on div at bounding box center [631, 299] width 1263 height 529
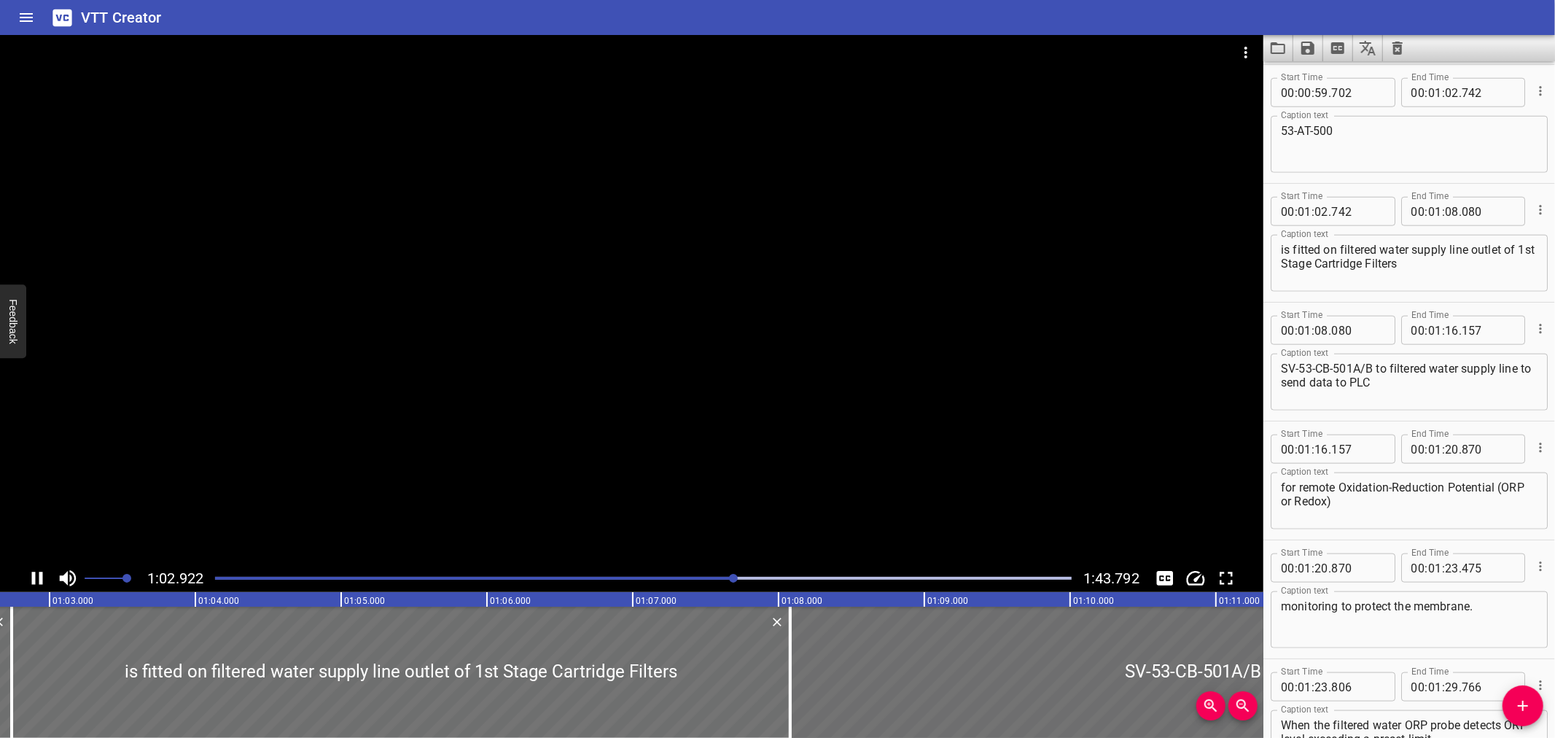
scroll to position [1425, 0]
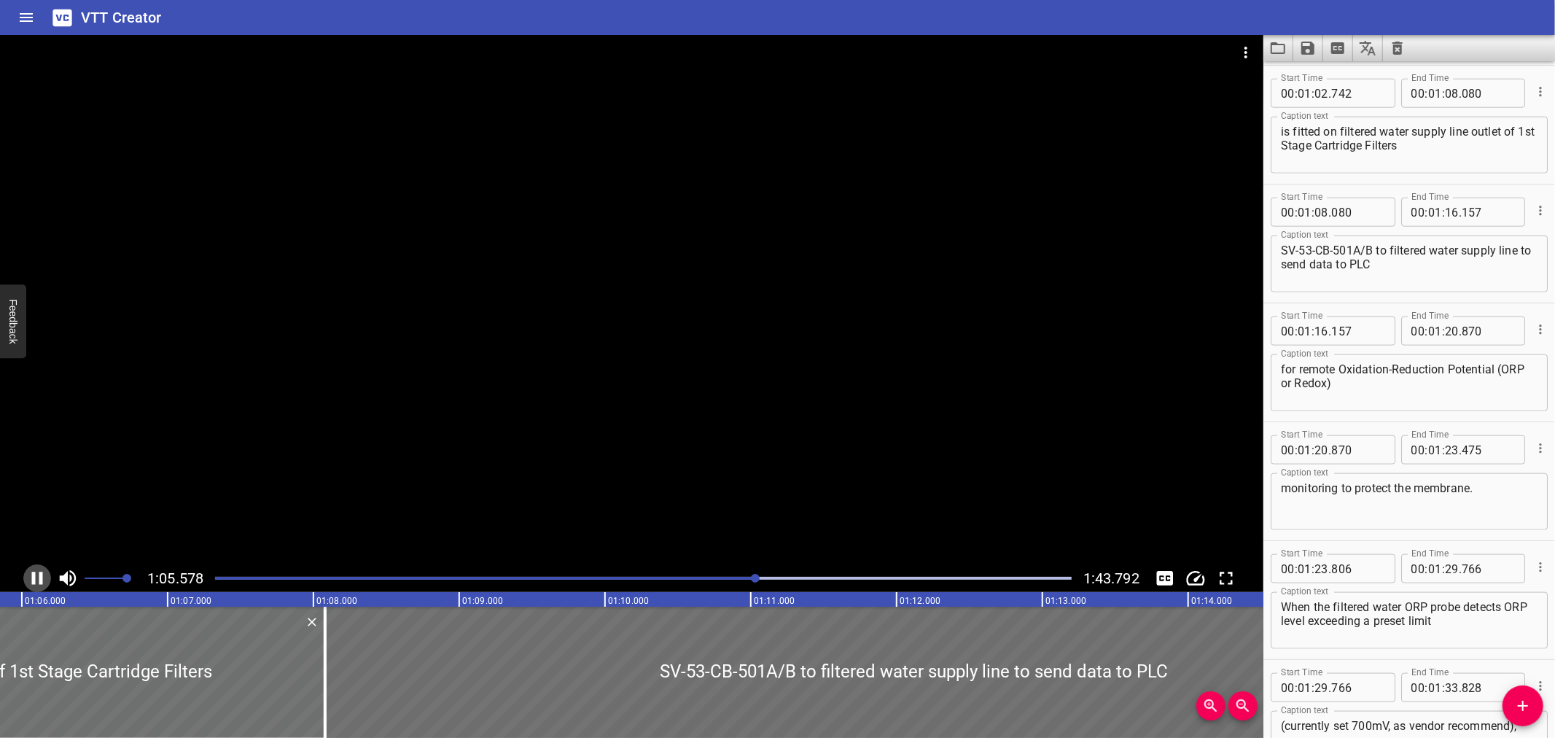
click at [29, 578] on icon "Play/Pause" at bounding box center [37, 578] width 22 height 22
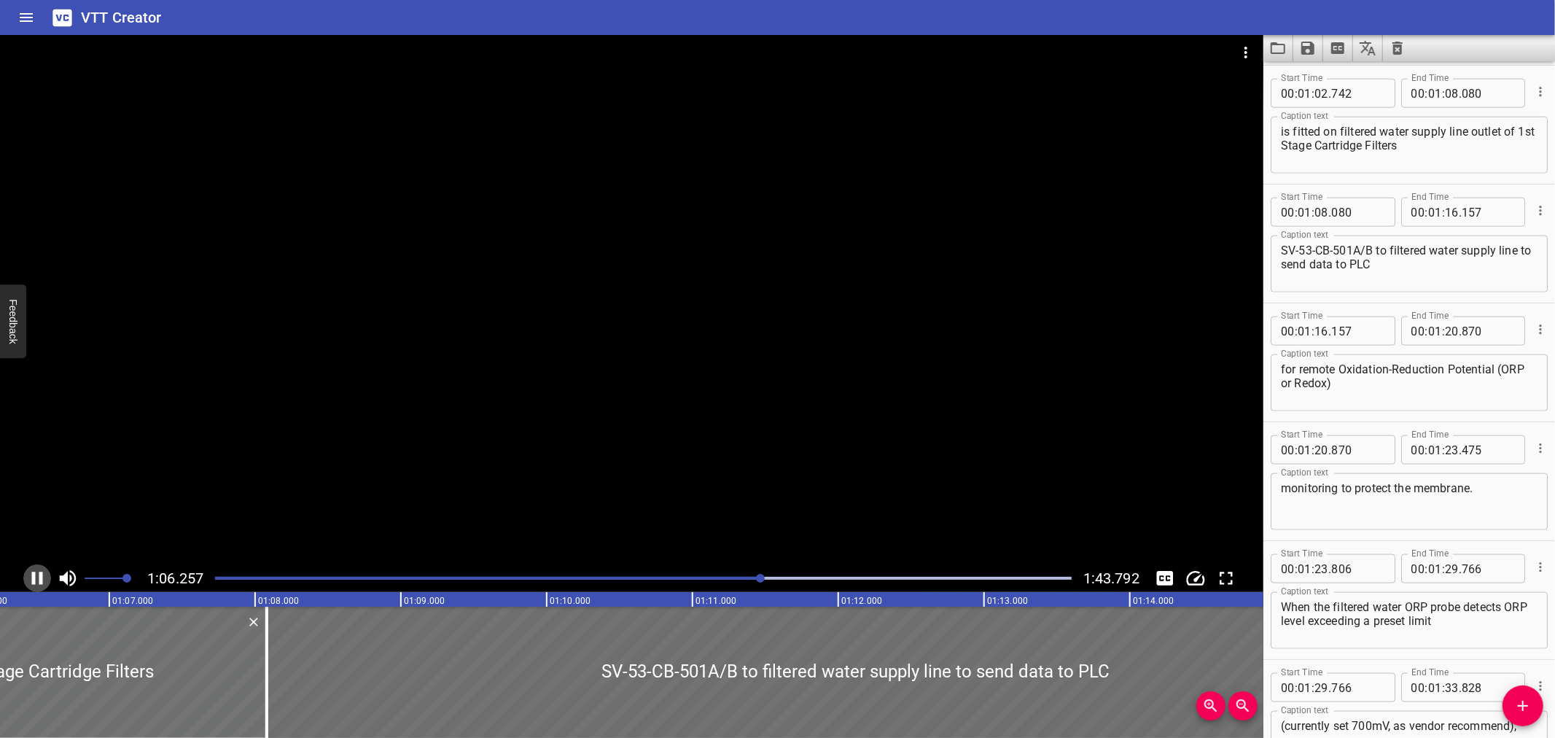
click at [29, 578] on icon "Play/Pause" at bounding box center [37, 578] width 22 height 22
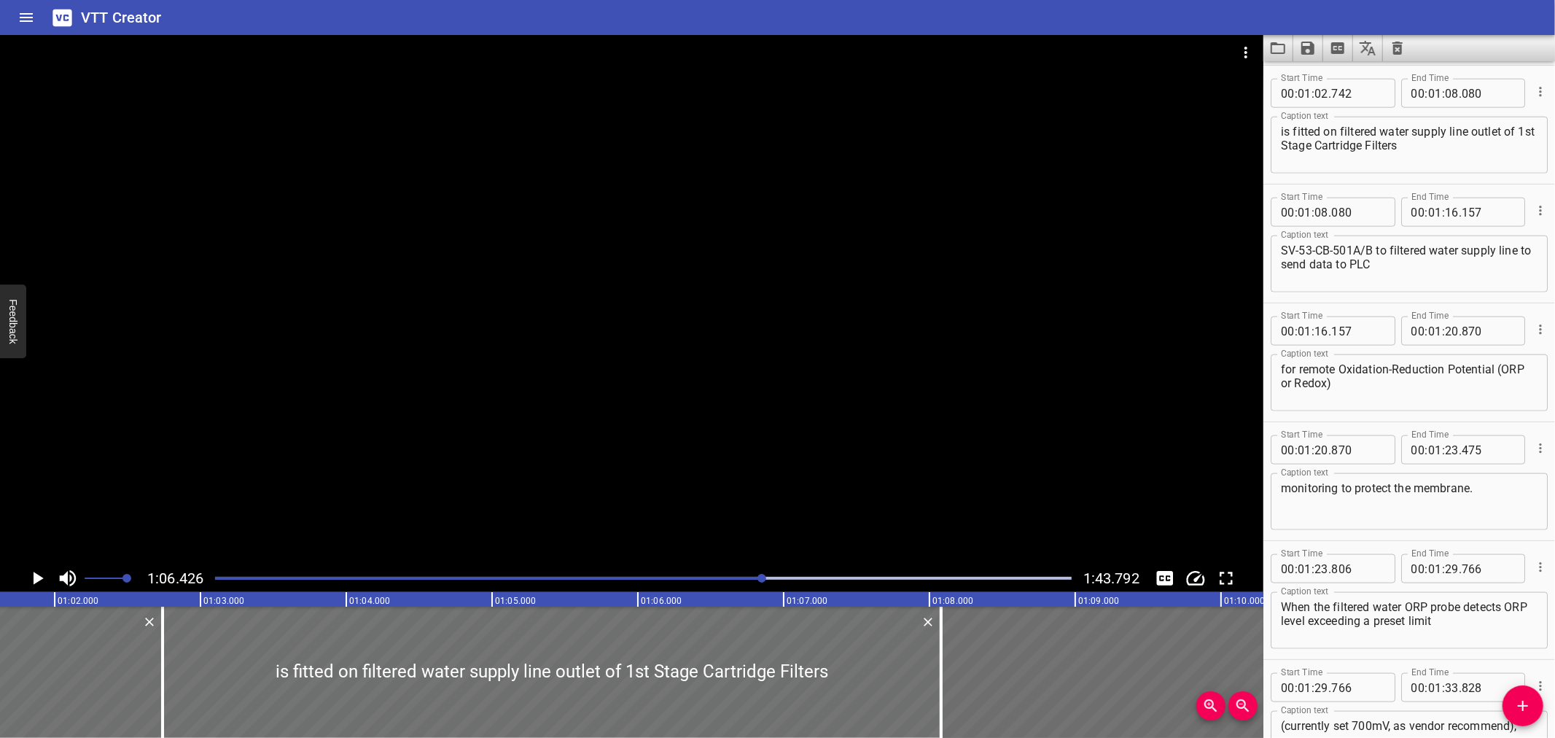
scroll to position [0, 8997]
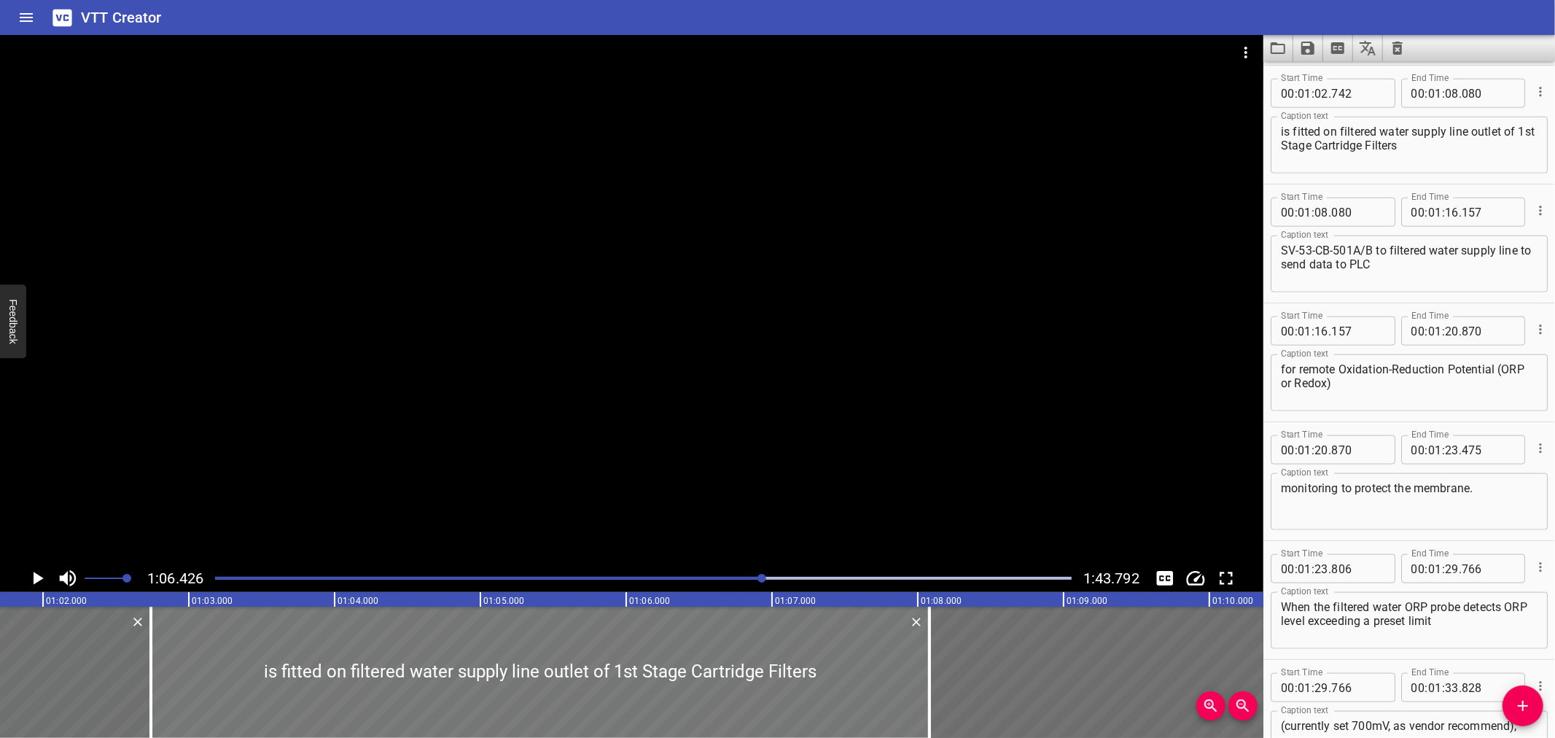
click at [538, 685] on div at bounding box center [540, 672] width 779 height 131
type input "732"
type input "070"
click at [585, 688] on div at bounding box center [538, 672] width 779 height 131
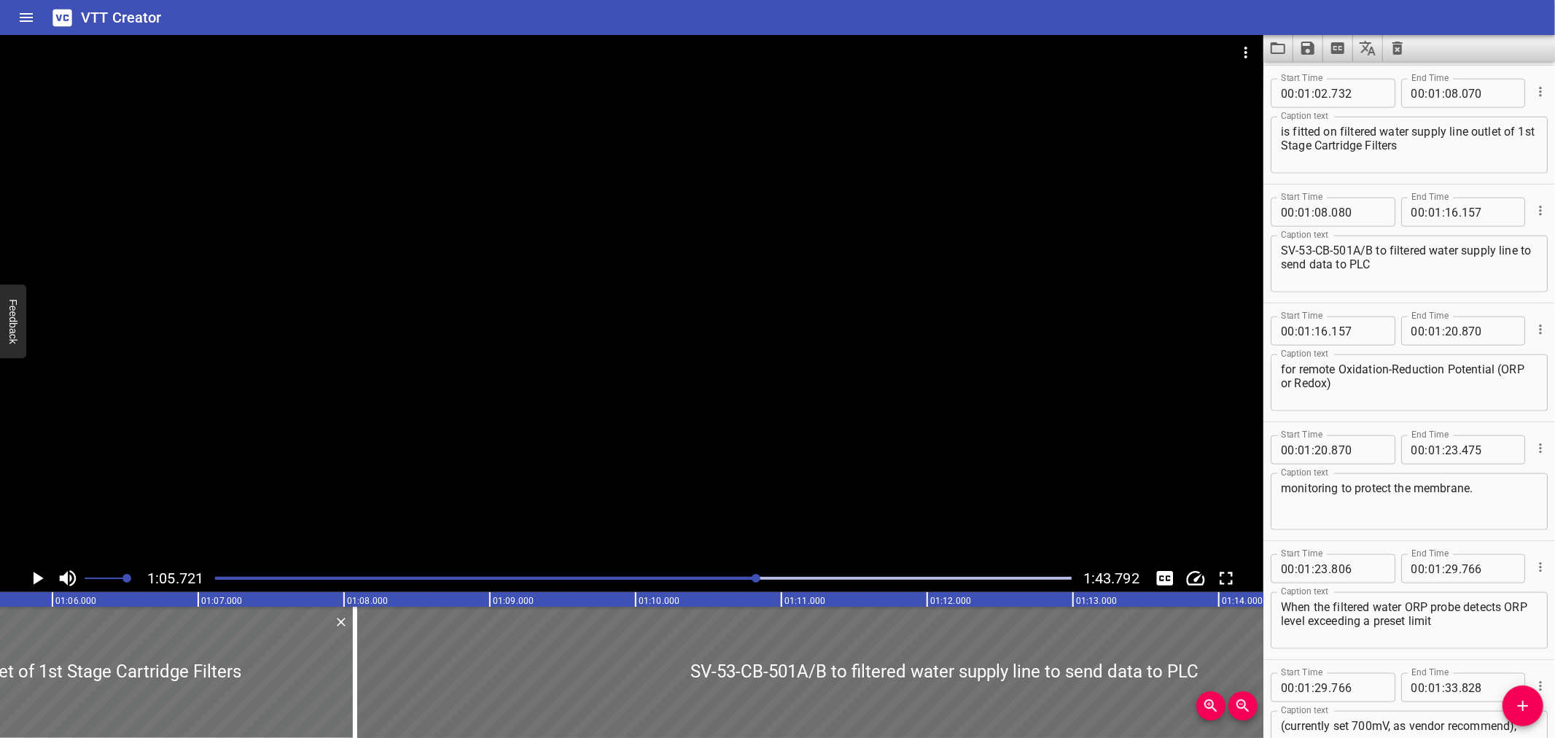
scroll to position [0, 9583]
click at [34, 574] on icon "Play/Pause" at bounding box center [39, 578] width 10 height 13
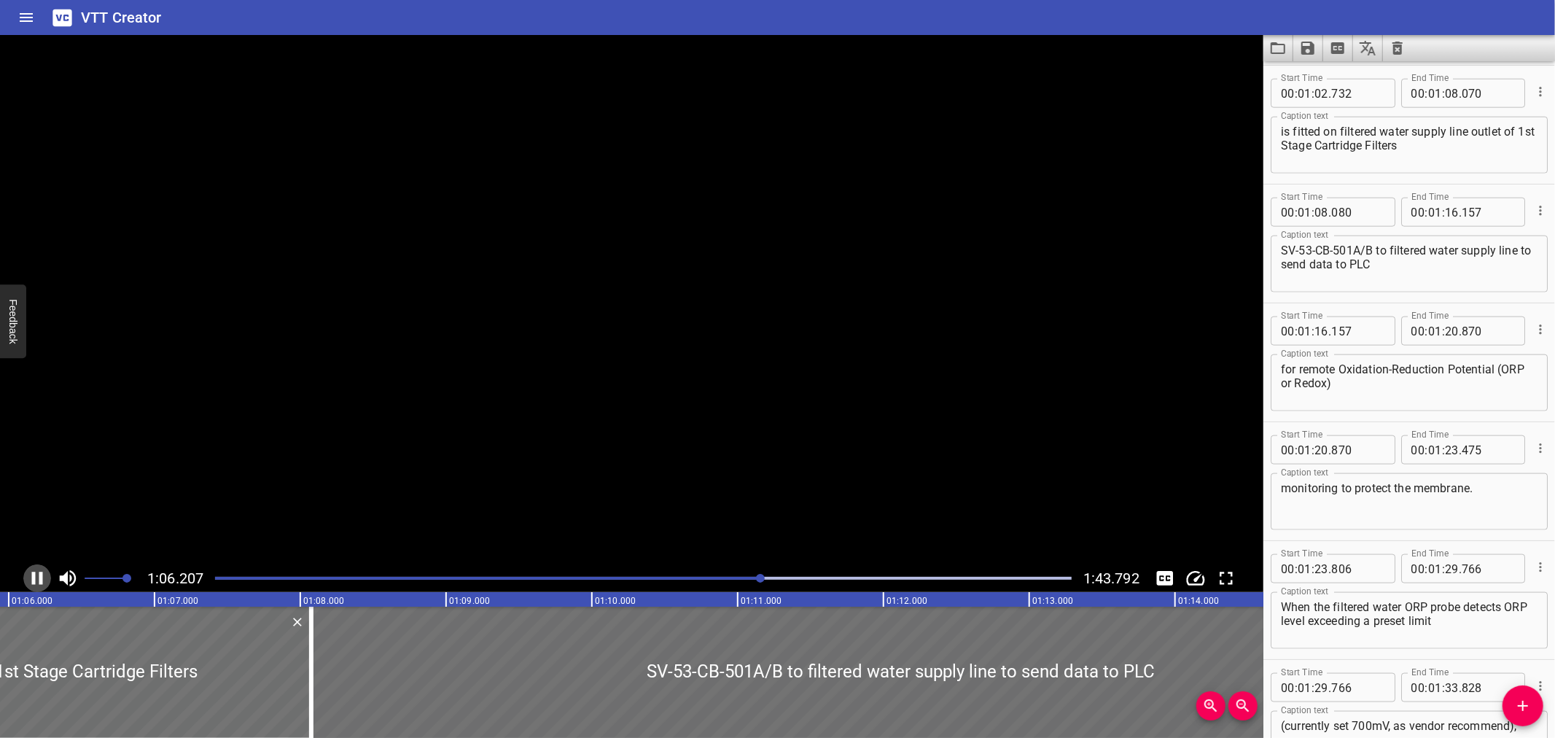
click at [34, 574] on icon "Play/Pause" at bounding box center [37, 578] width 11 height 13
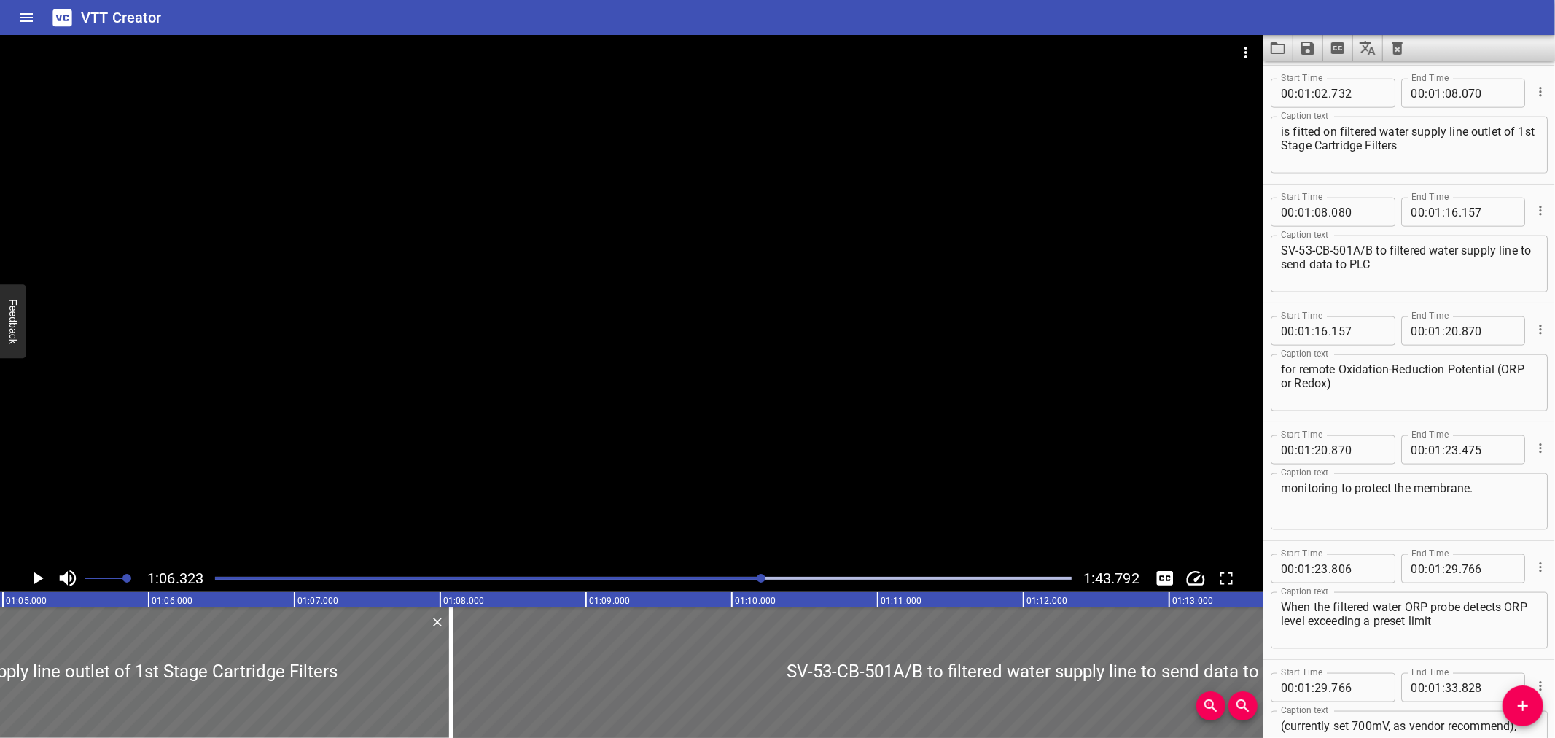
scroll to position [0, 9452]
click at [171, 666] on div at bounding box center [84, 672] width 779 height 131
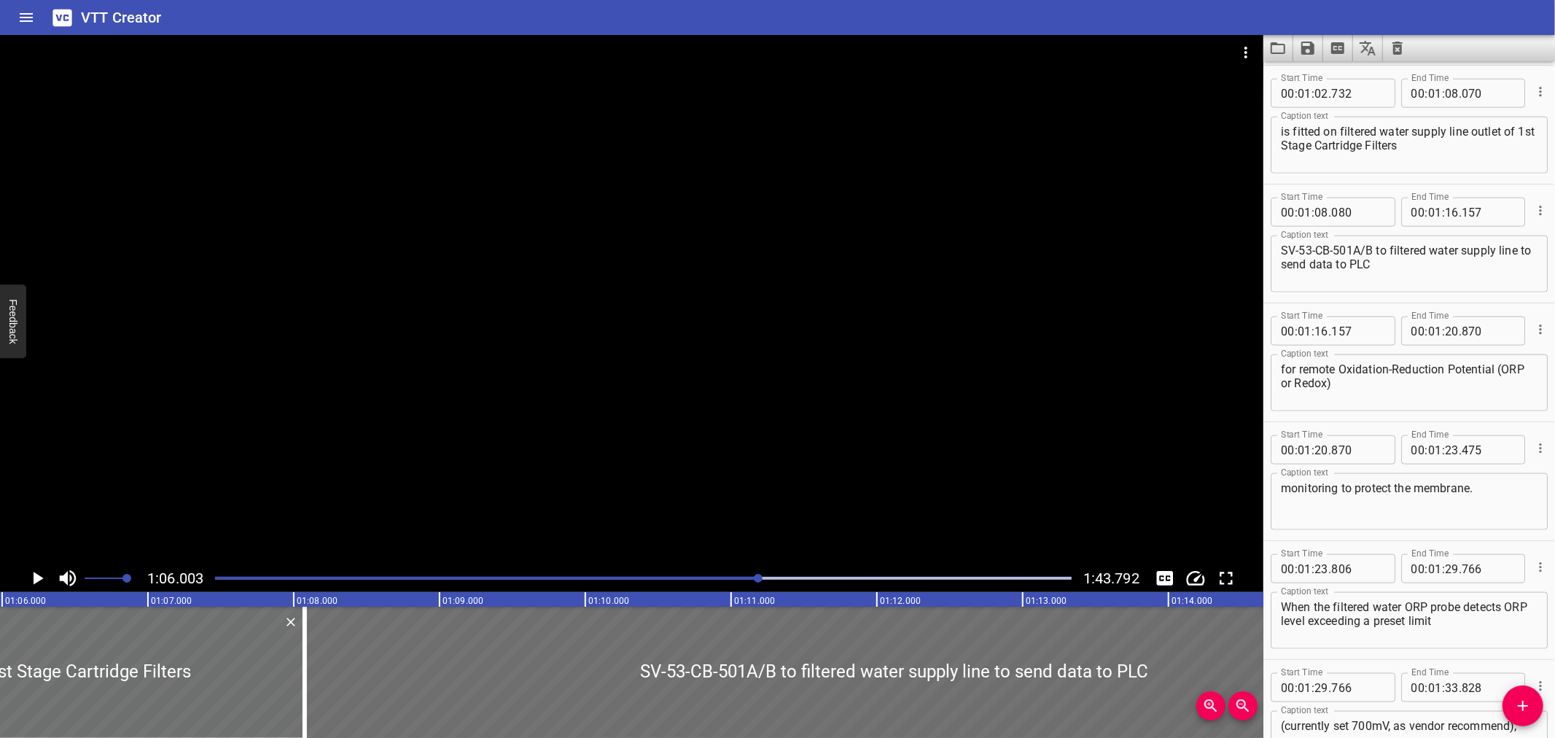
scroll to position [0, 9624]
click at [45, 580] on icon "Play/Pause" at bounding box center [37, 578] width 22 height 22
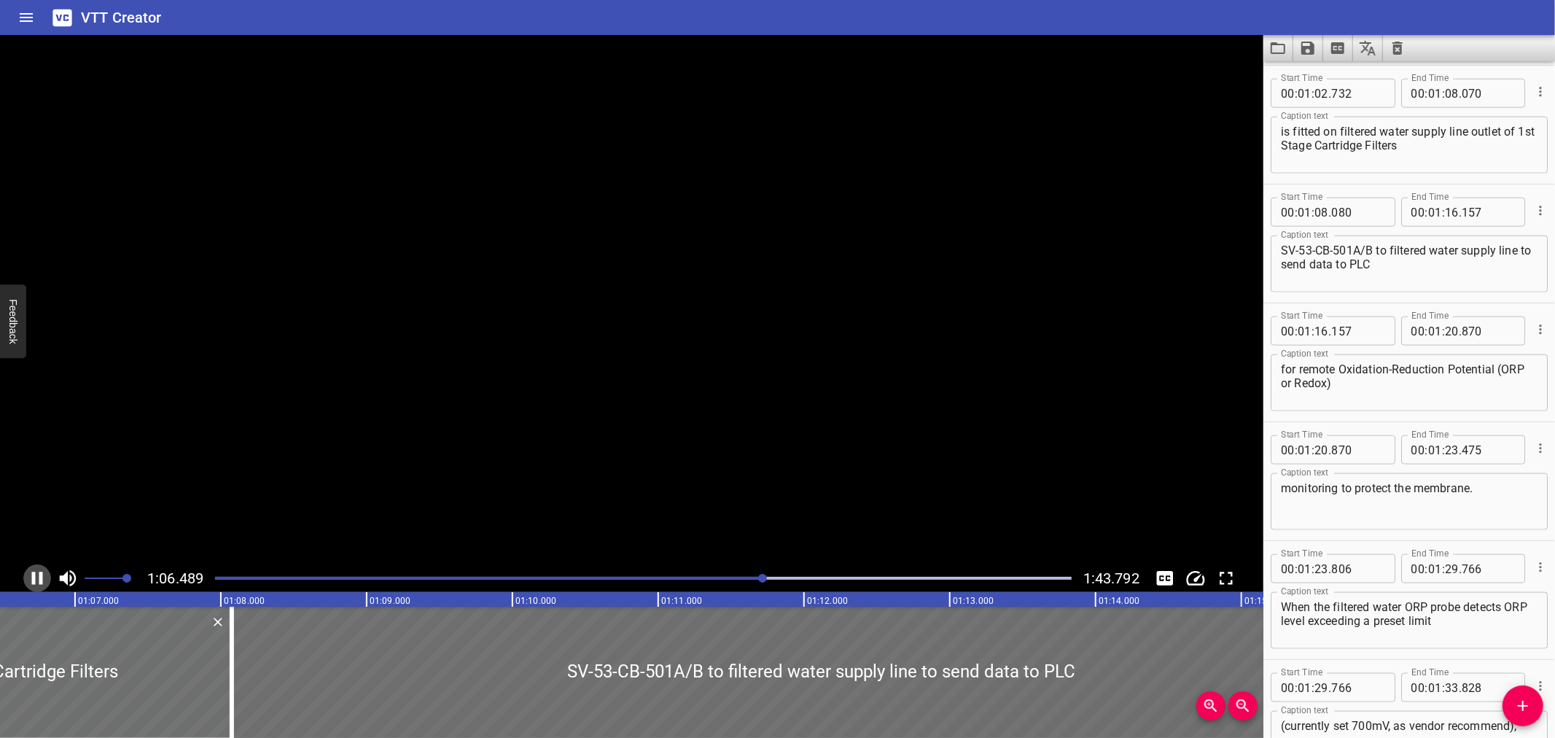
click at [45, 580] on icon "Play/Pause" at bounding box center [37, 578] width 22 height 22
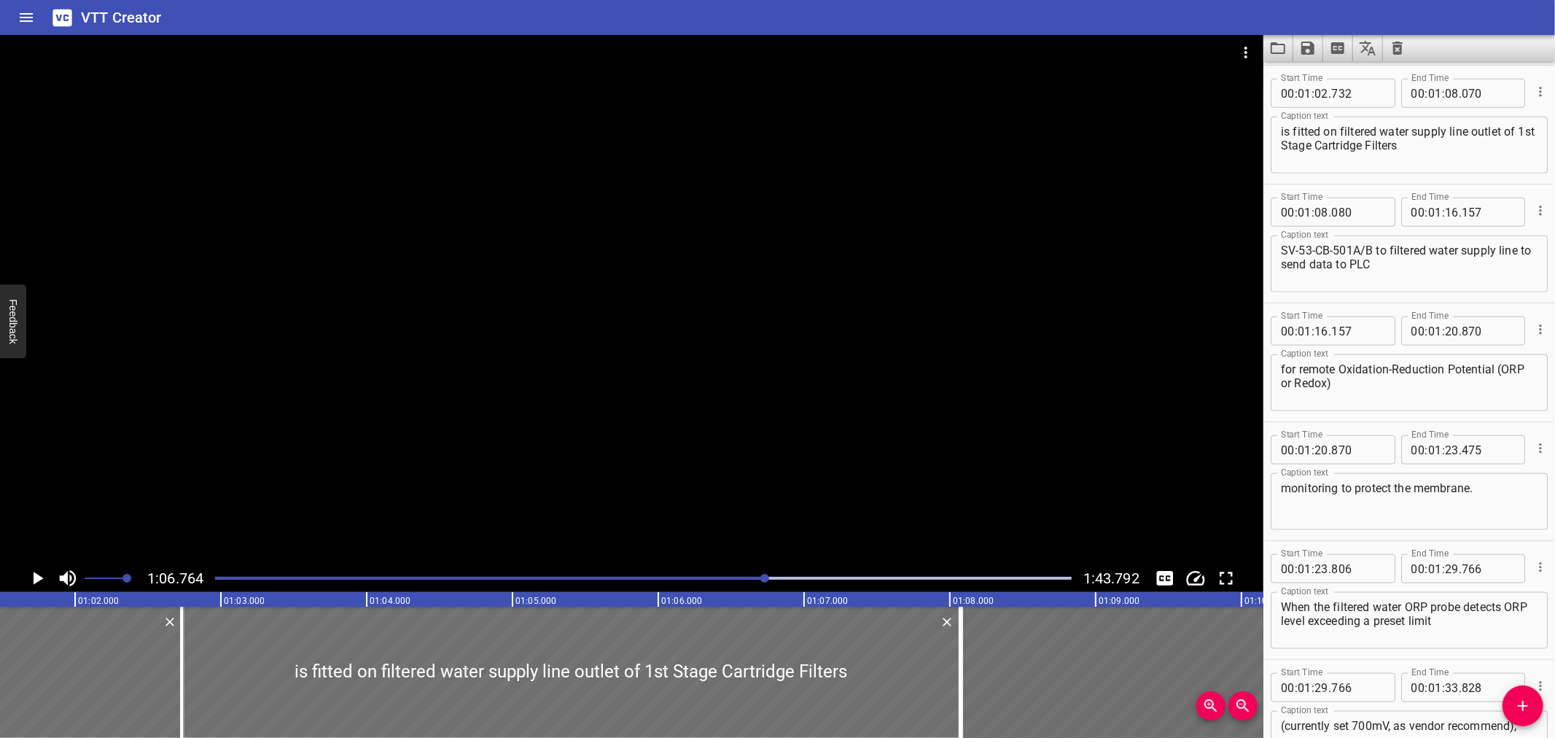
scroll to position [0, 8932]
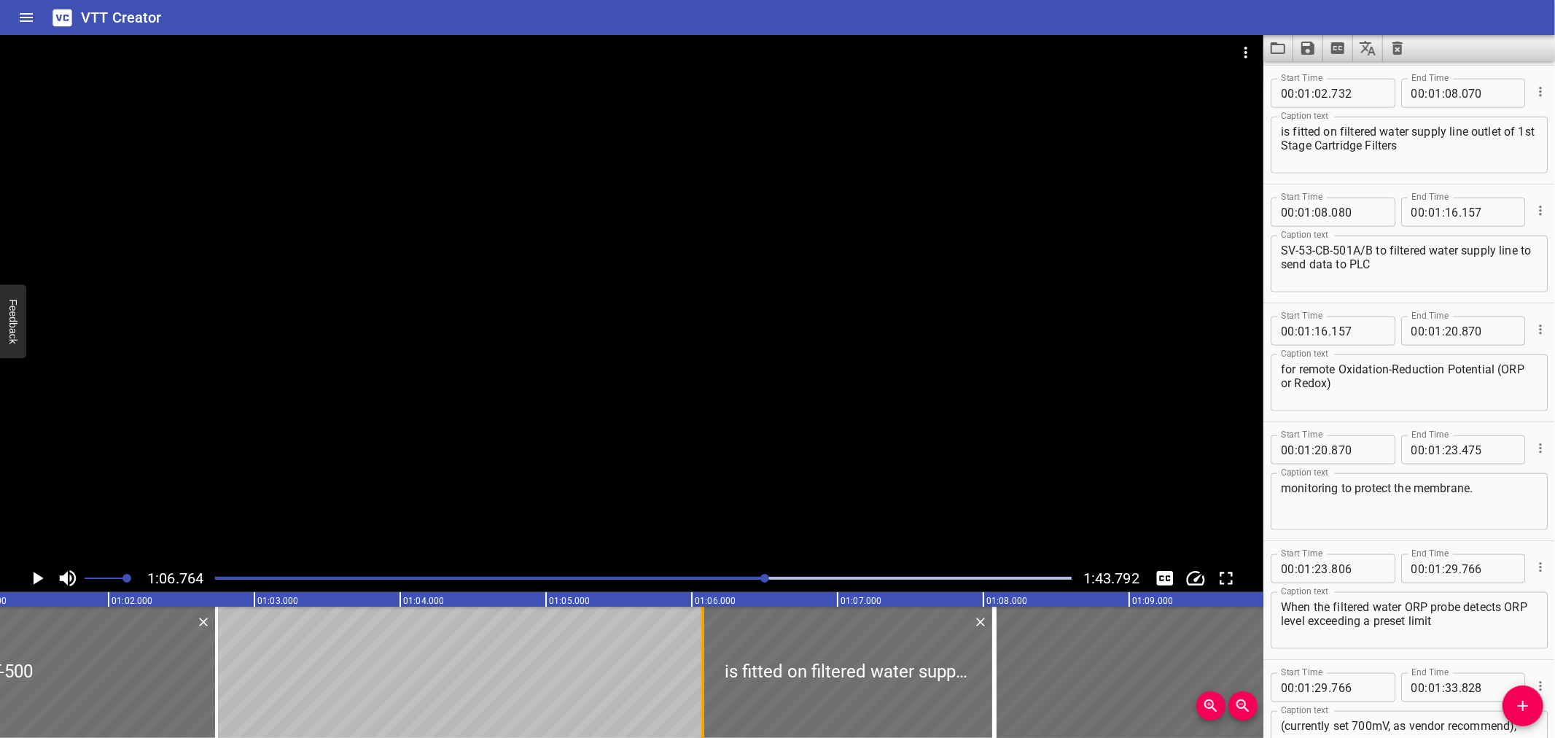
drag, startPoint x: 210, startPoint y: 672, endPoint x: 698, endPoint y: 712, distance: 489.3
click at [698, 712] on div at bounding box center [703, 672] width 15 height 131
type input "06"
type input "077"
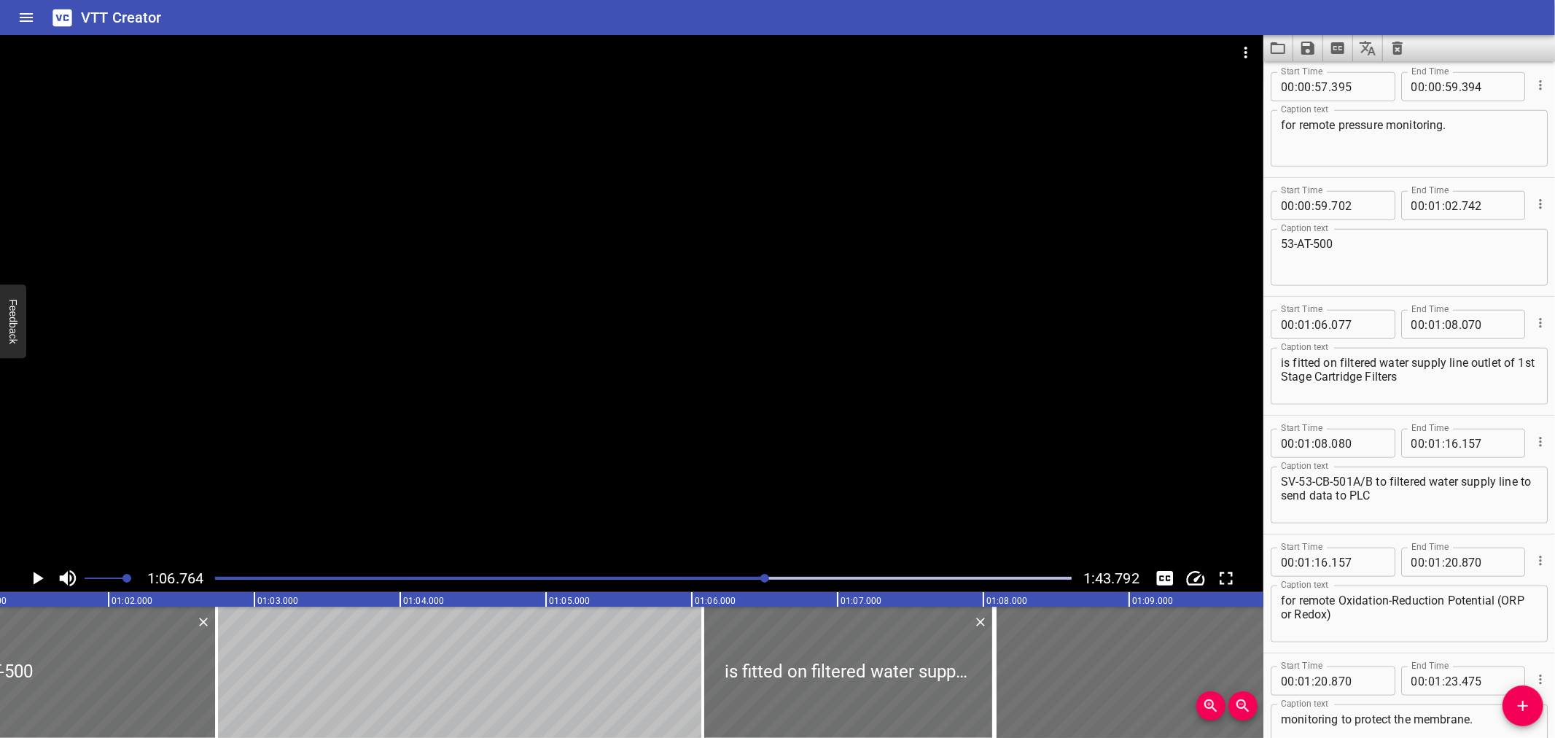
scroll to position [1184, 0]
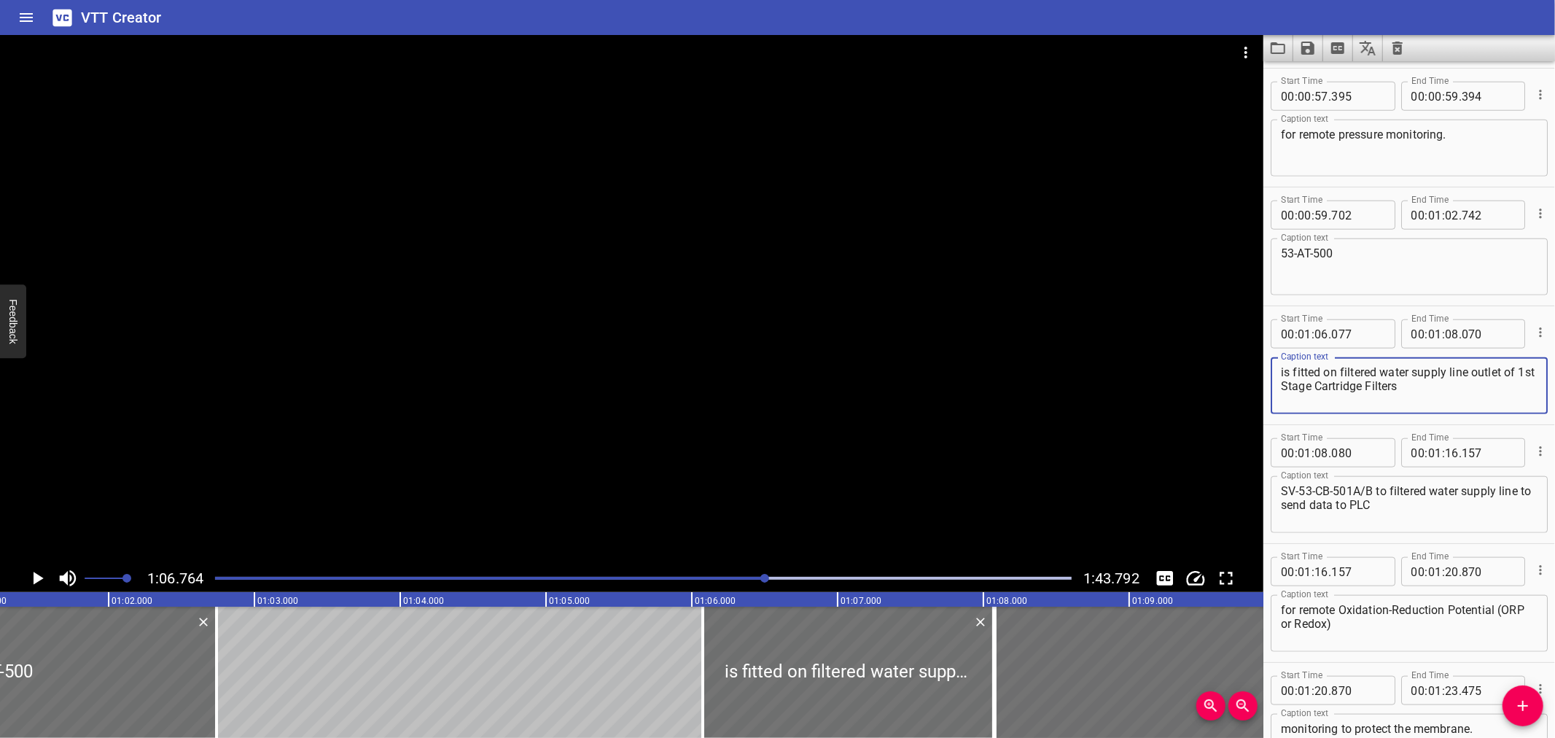
drag, startPoint x: 1526, startPoint y: 365, endPoint x: 1277, endPoint y: 367, distance: 248.6
click at [1277, 367] on div "is fitted on filtered water supply line outlet of 1st Stage Cartridge Filters C…" at bounding box center [1409, 385] width 277 height 57
drag, startPoint x: 1277, startPoint y: 367, endPoint x: 1333, endPoint y: 310, distance: 79.9
click at [1282, 367] on div "is fitted on filtered water supply line outlet of 1st Stage Cartridge Filters C…" at bounding box center [1409, 385] width 277 height 57
click at [1368, 255] on textarea "53-AT-500" at bounding box center [1409, 267] width 257 height 42
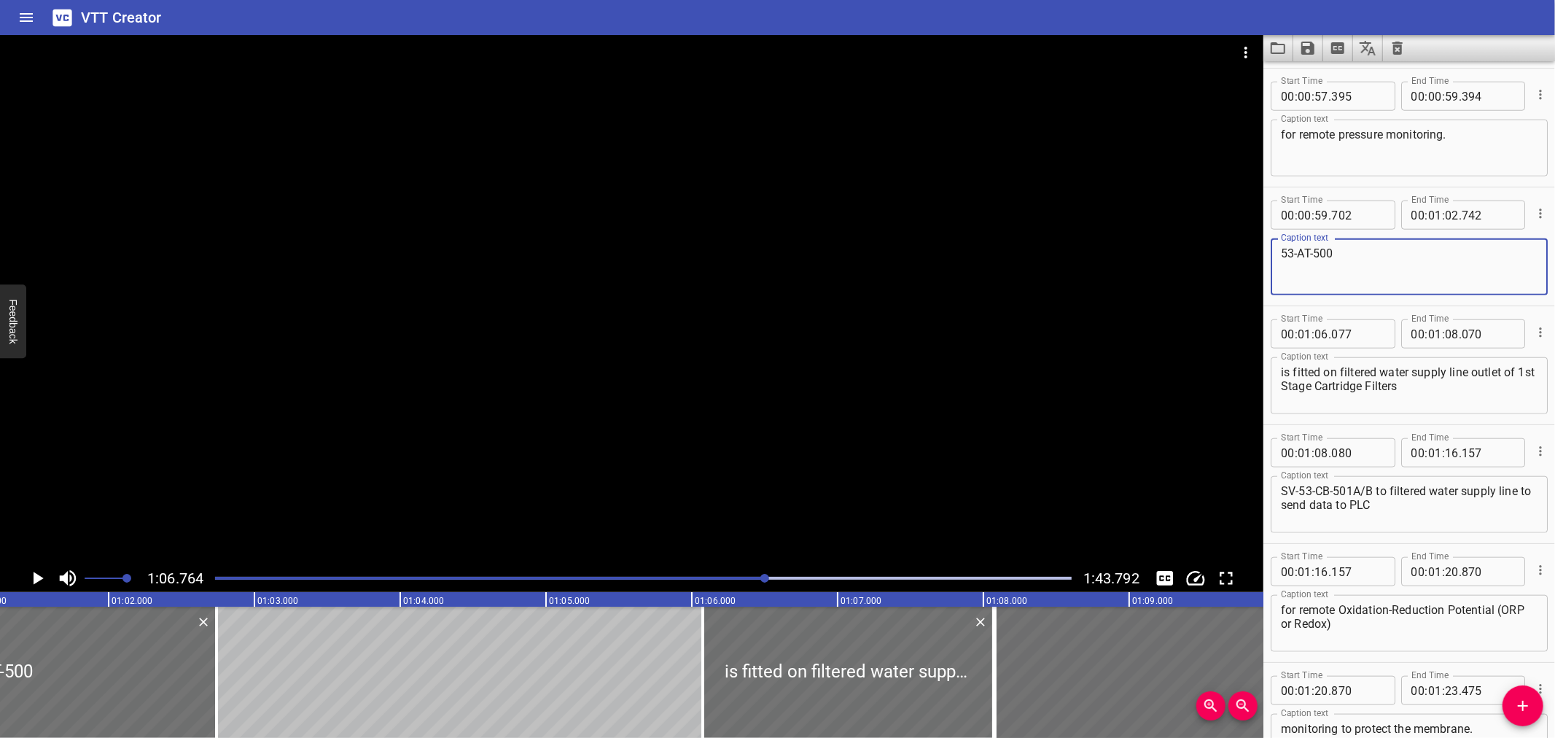
type textarea "53-AT-500"
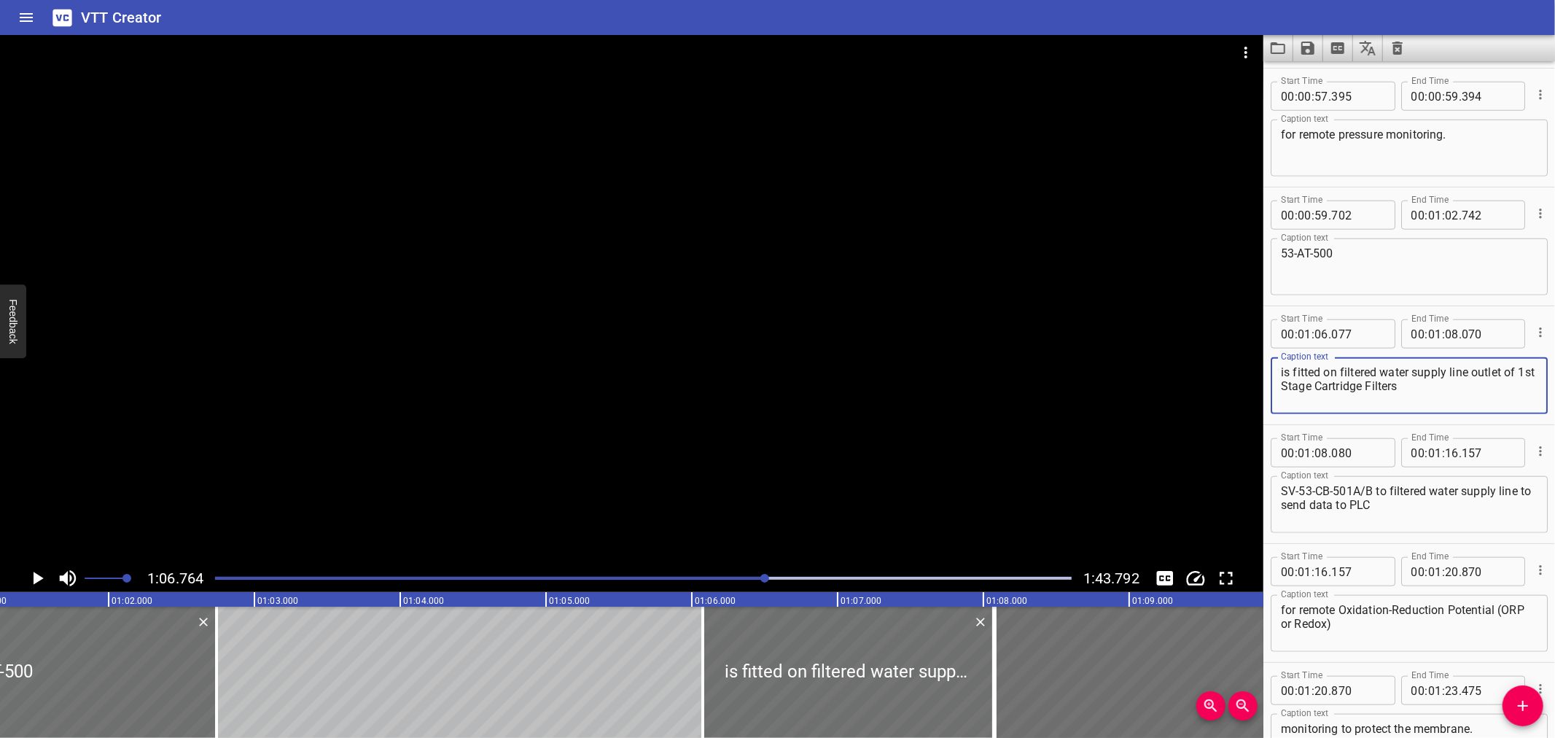
drag, startPoint x: 1519, startPoint y: 369, endPoint x: 1276, endPoint y: 367, distance: 242.8
click at [1276, 367] on div "is fitted on filtered water supply line outlet of 1st Stage Cartridge Filters C…" at bounding box center [1409, 385] width 277 height 57
type textarea "1st Stage Cartridge Filters"
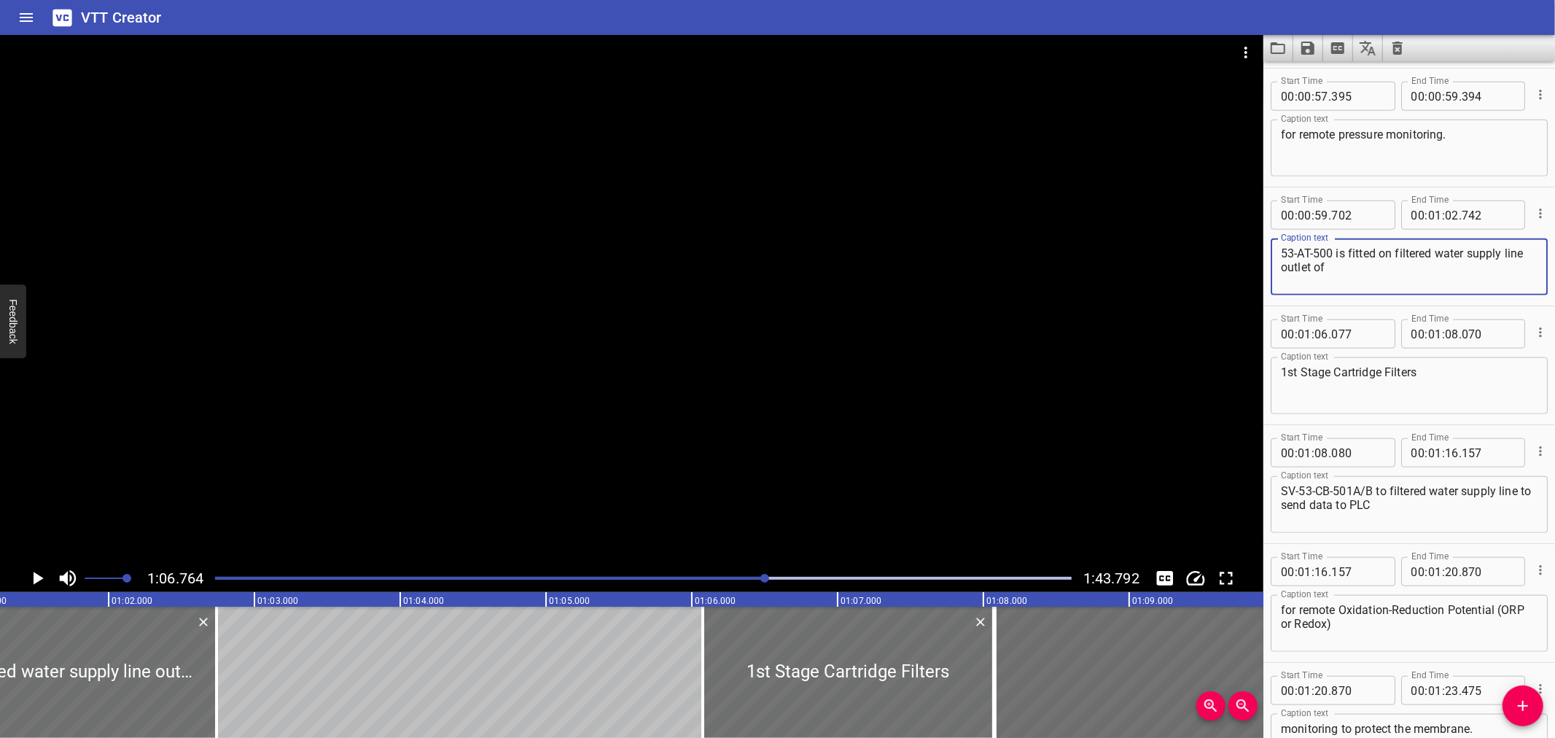
type textarea "53-AT-500 is fitted on filtered water supply line outlet of"
click at [1449, 214] on input "number" at bounding box center [1452, 214] width 14 height 29
type input "06"
type input "077"
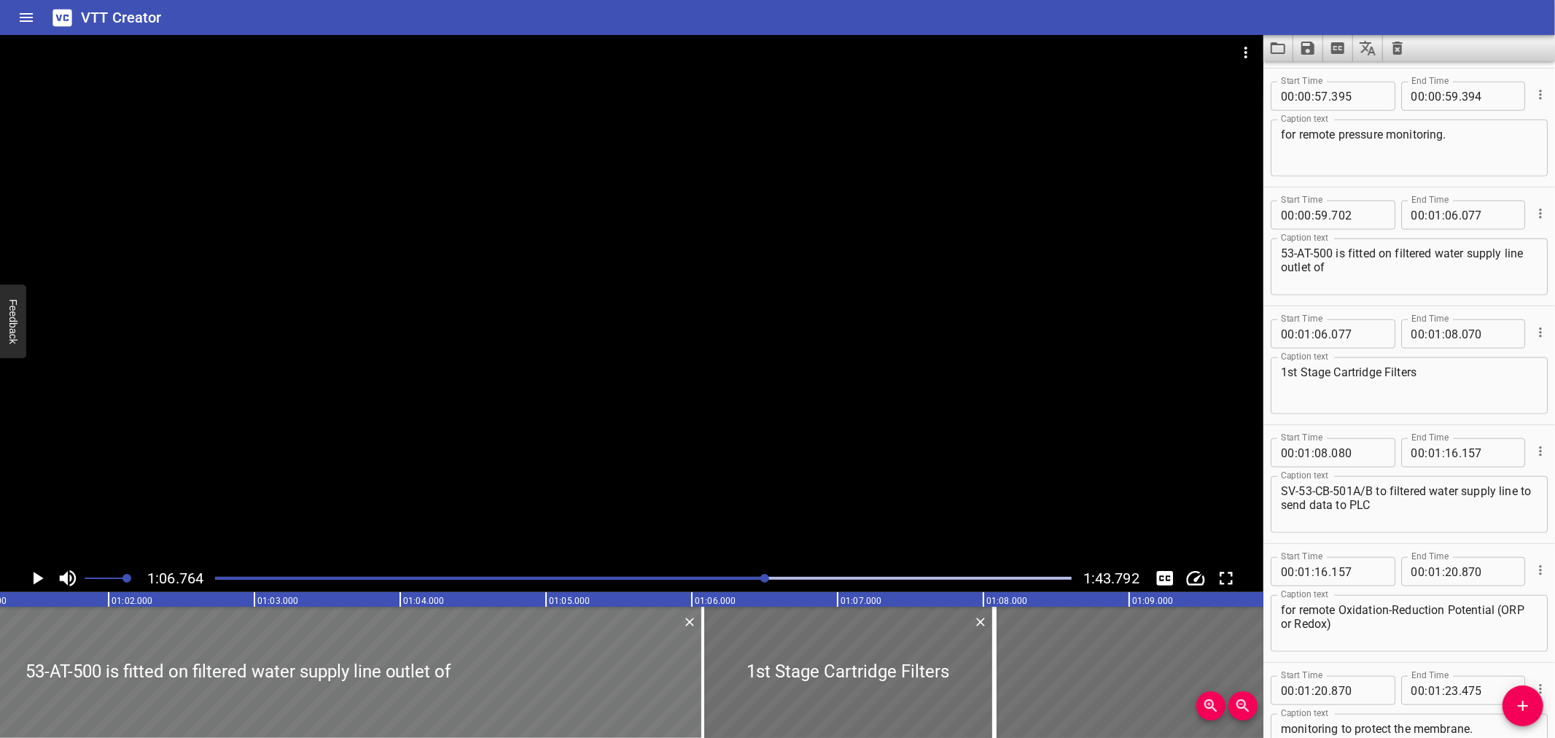
click at [420, 653] on div at bounding box center [238, 672] width 930 height 131
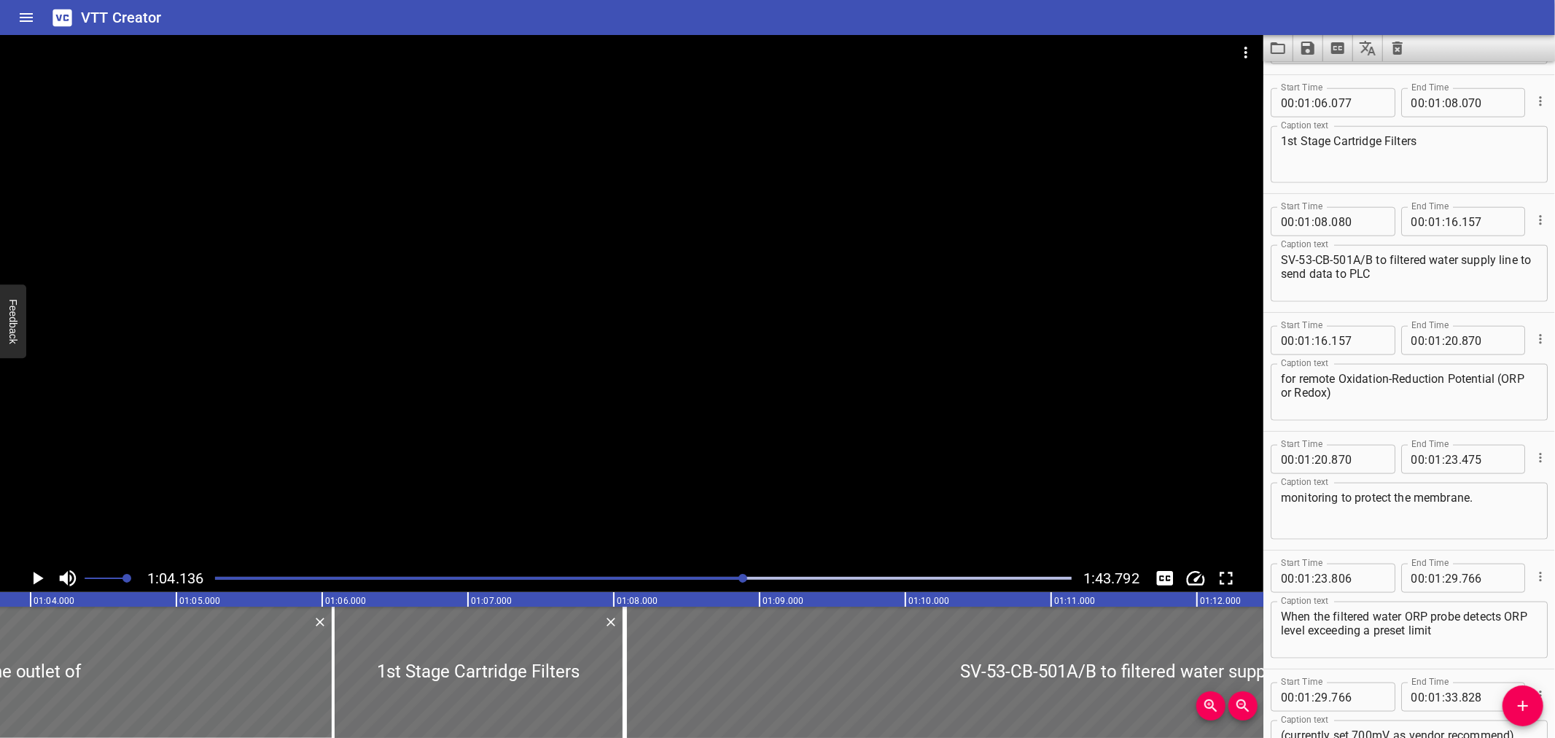
scroll to position [1425, 0]
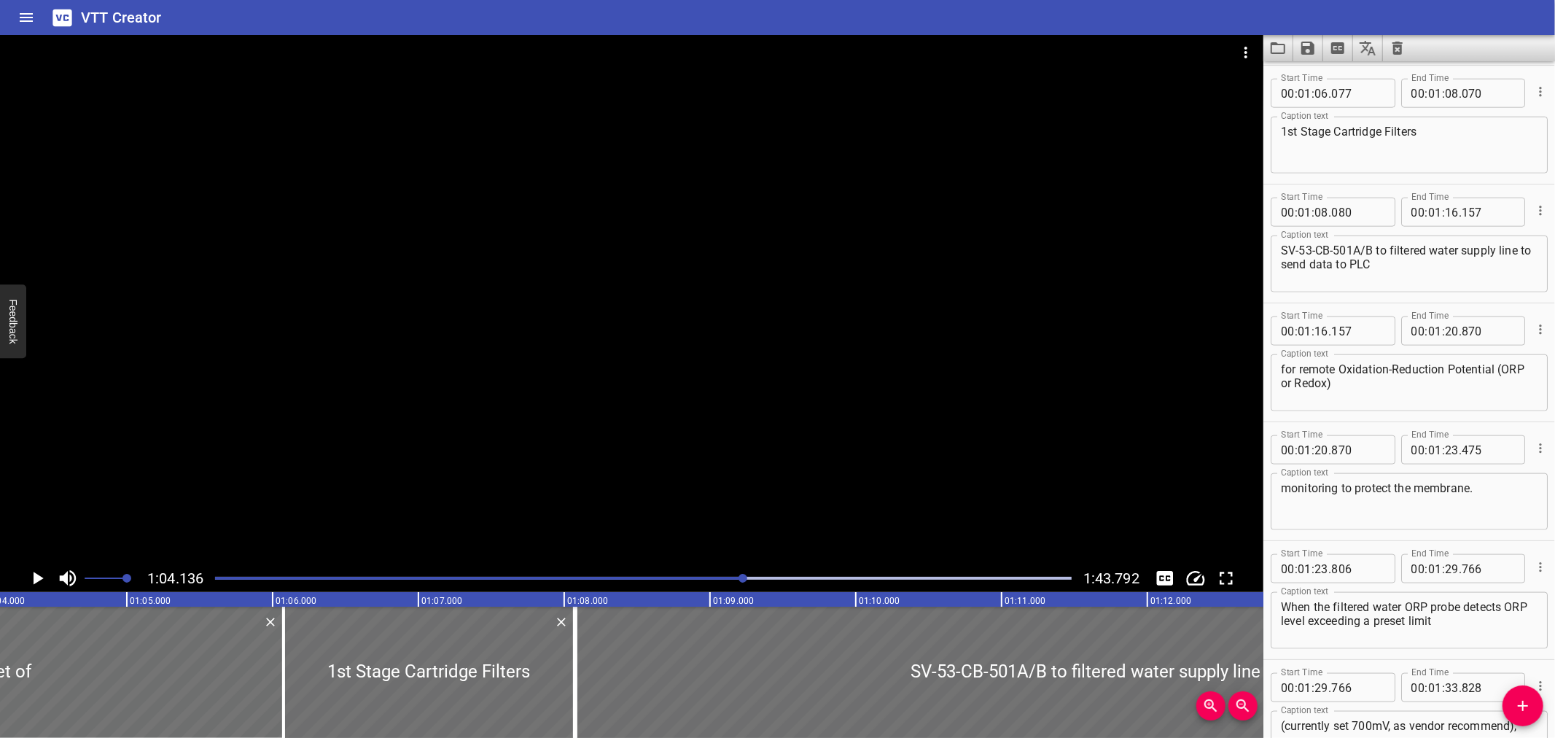
click at [41, 578] on icon "Play/Pause" at bounding box center [39, 578] width 10 height 13
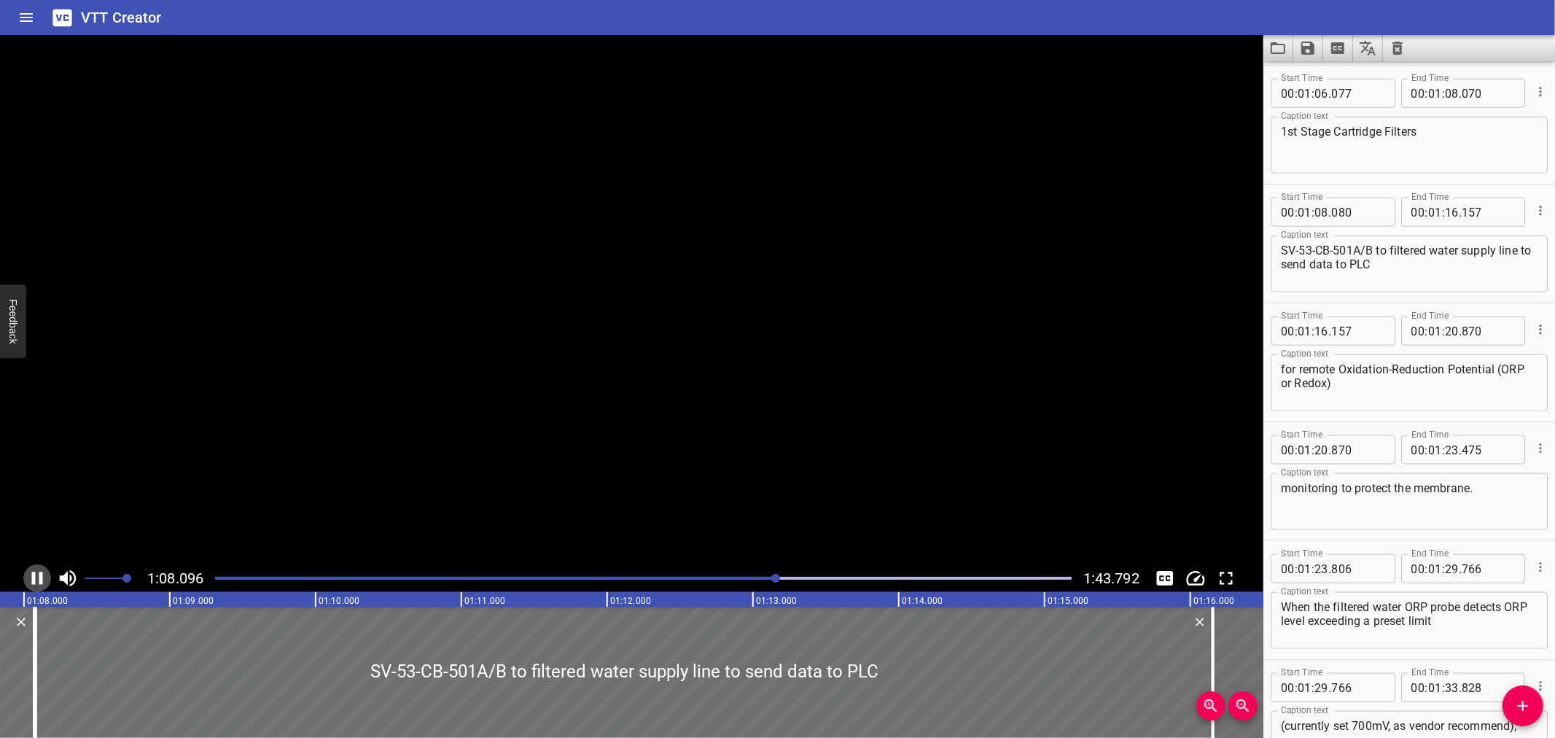
scroll to position [1543, 0]
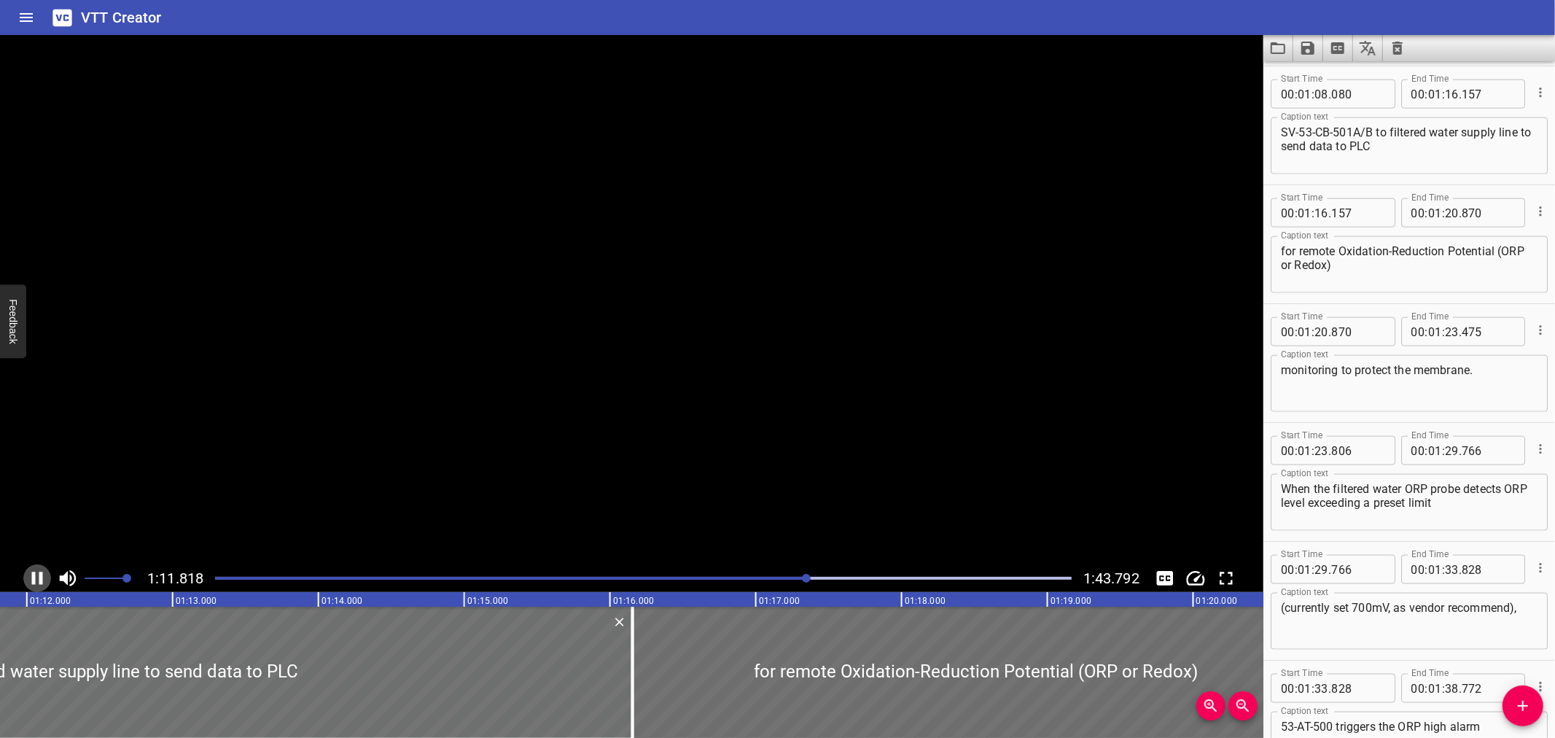
click at [41, 578] on icon "Play/Pause" at bounding box center [37, 578] width 11 height 13
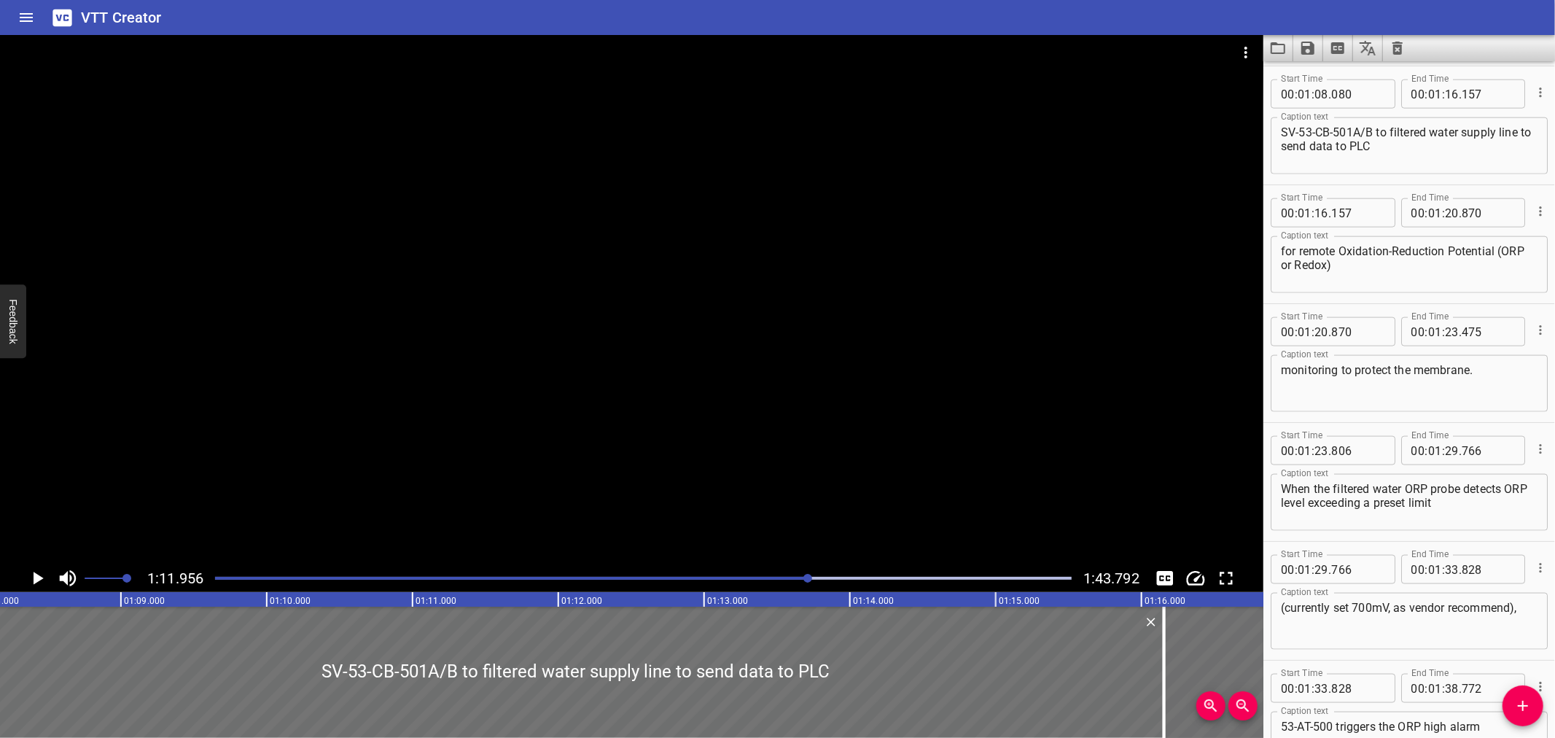
scroll to position [0, 9837]
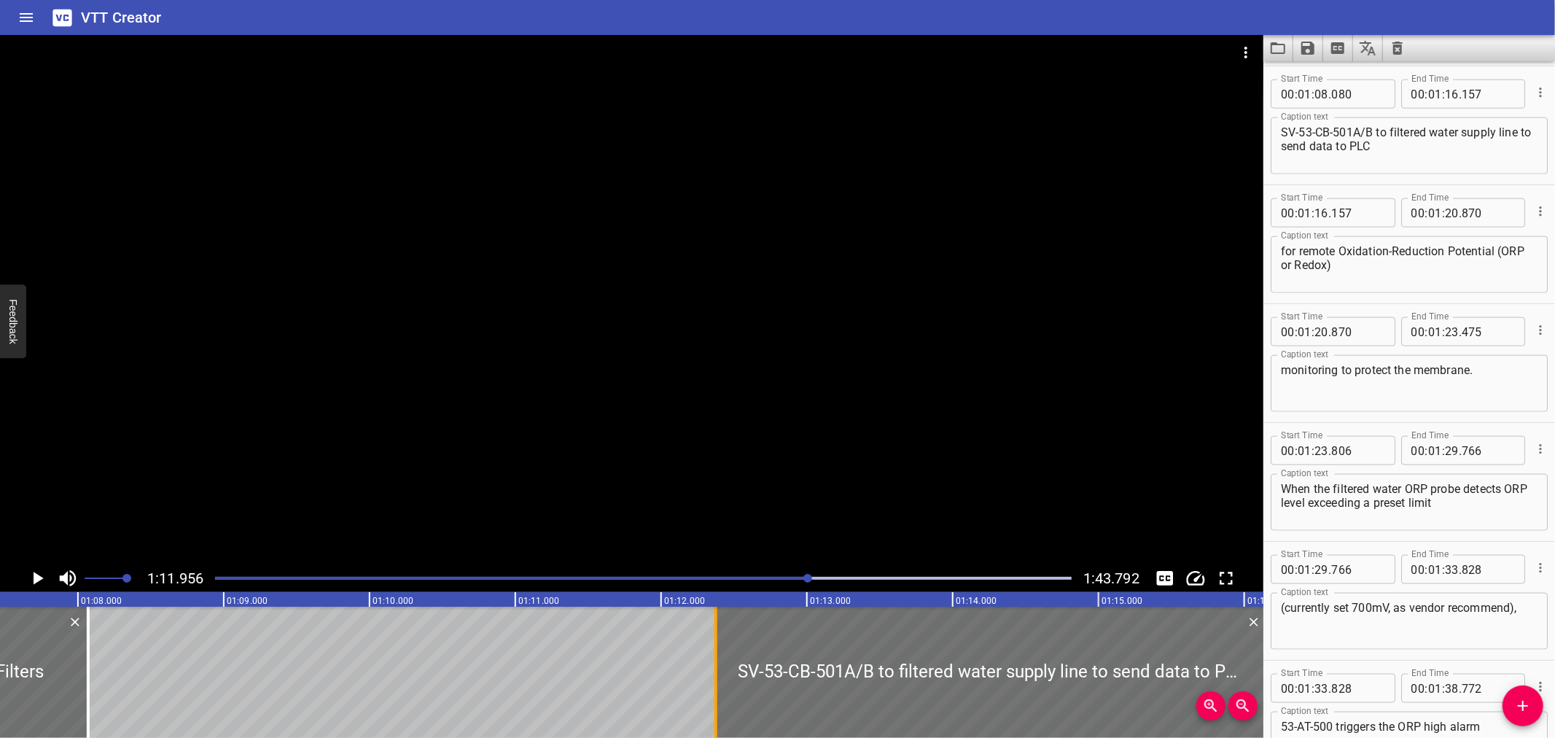
drag, startPoint x: 84, startPoint y: 640, endPoint x: 710, endPoint y: 647, distance: 626.3
click at [710, 647] on div at bounding box center [716, 672] width 15 height 131
type input "12"
type input "375"
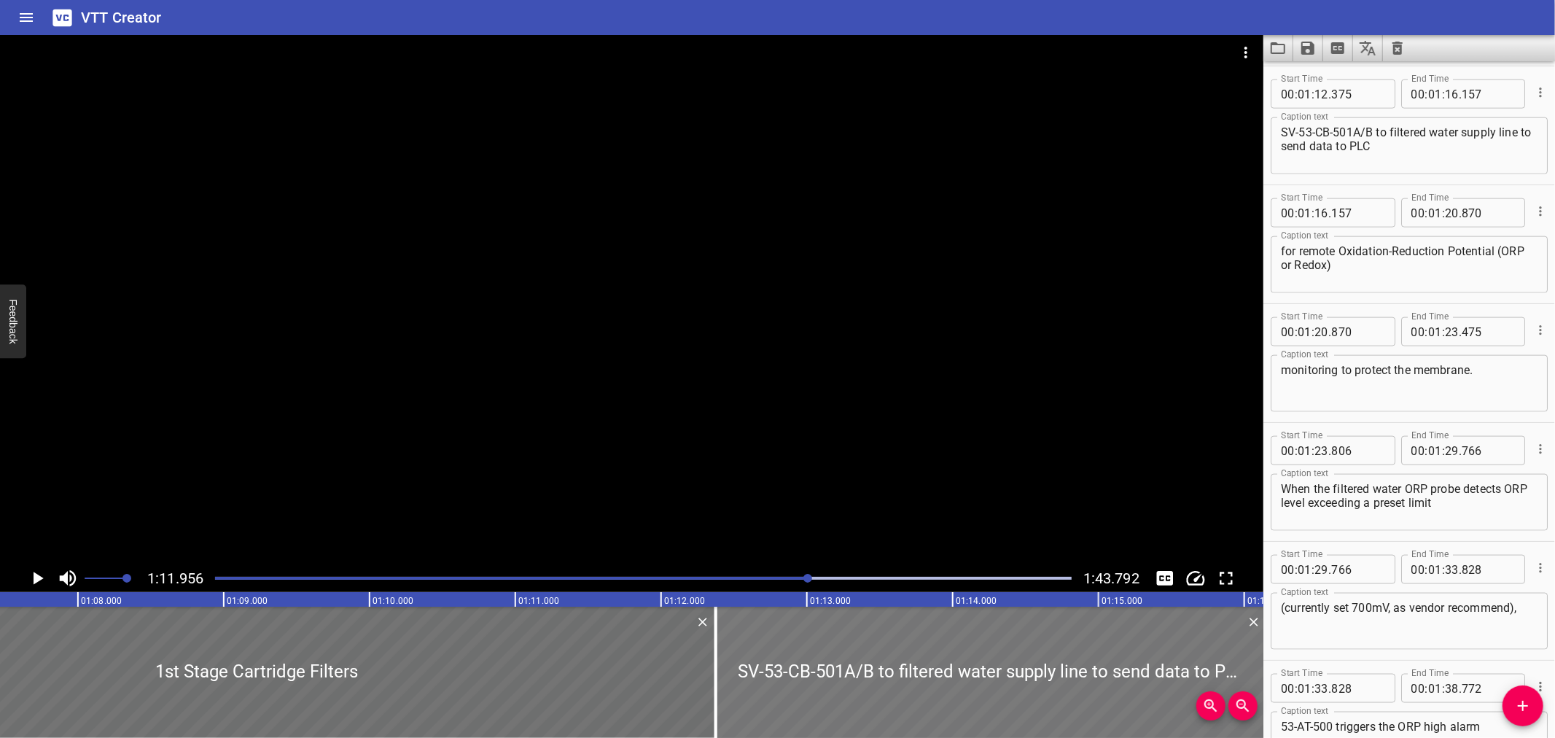
drag, startPoint x: 82, startPoint y: 654, endPoint x: 729, endPoint y: 671, distance: 647.6
type input "12"
type input "375"
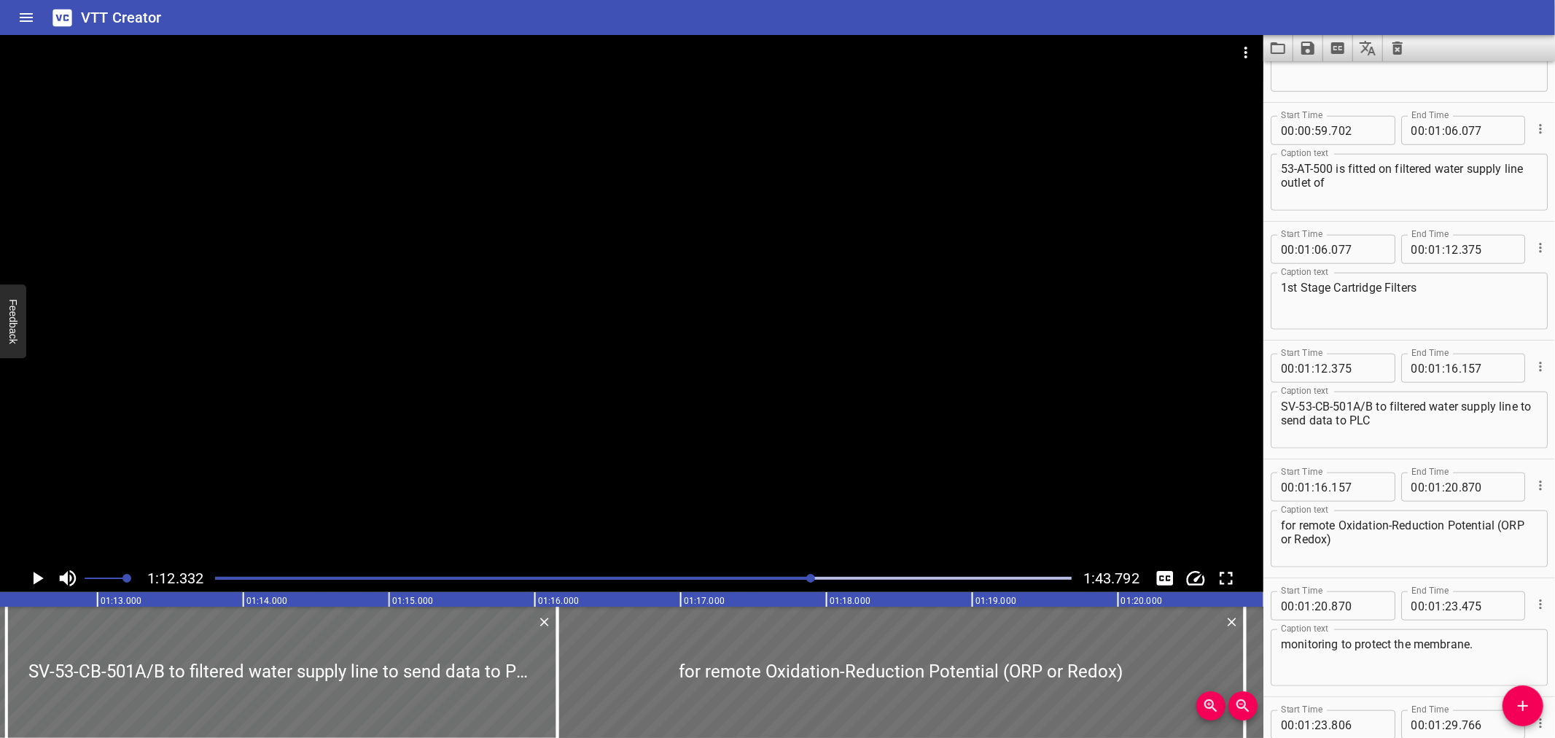
scroll to position [1258, 0]
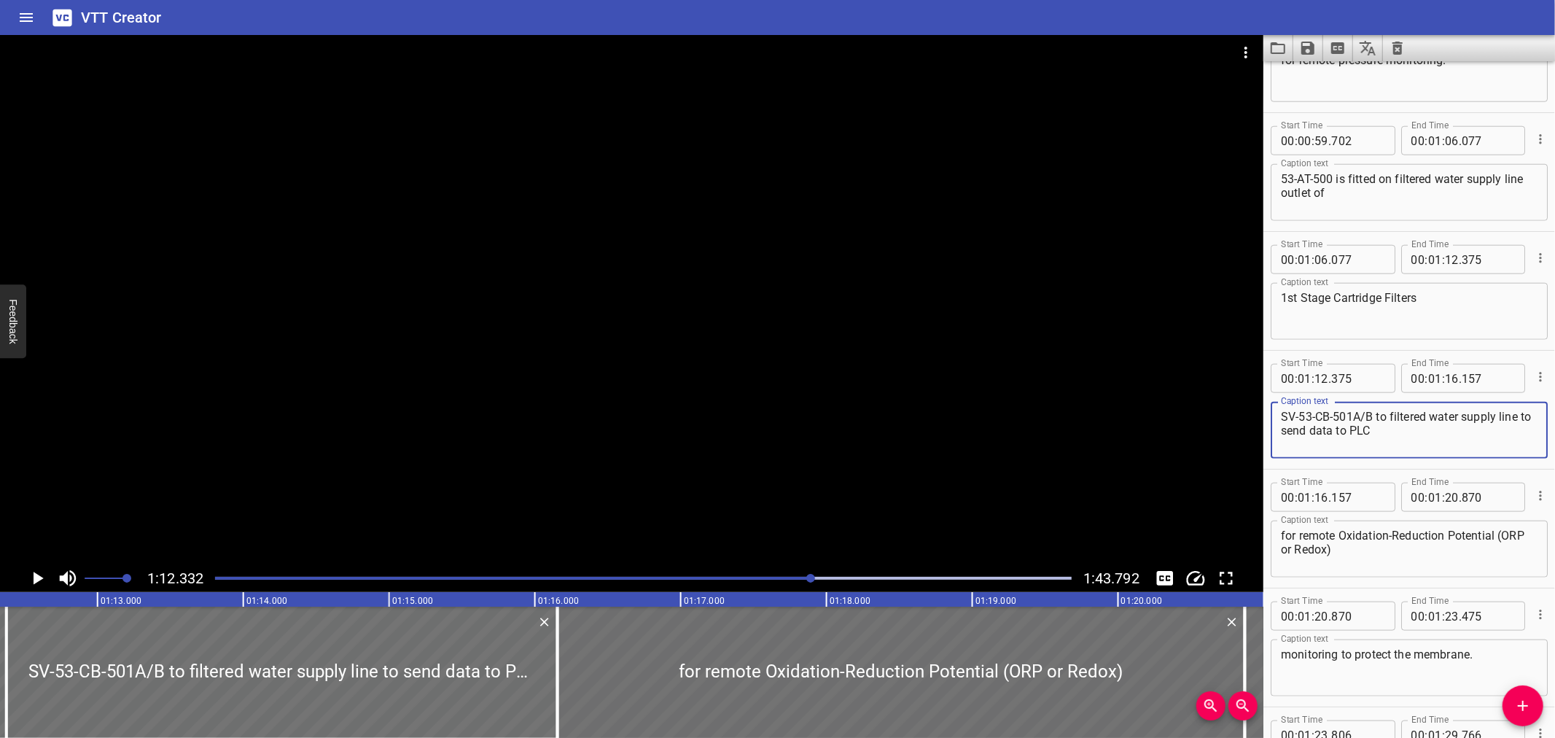
drag, startPoint x: 1376, startPoint y: 413, endPoint x: 1273, endPoint y: 413, distance: 102.8
click at [1273, 413] on div "SV-53-CB-501A/B to filtered water supply line to send data to PLC Caption text" at bounding box center [1409, 430] width 277 height 57
type textarea "to filtered water supply line to send data to PLC"
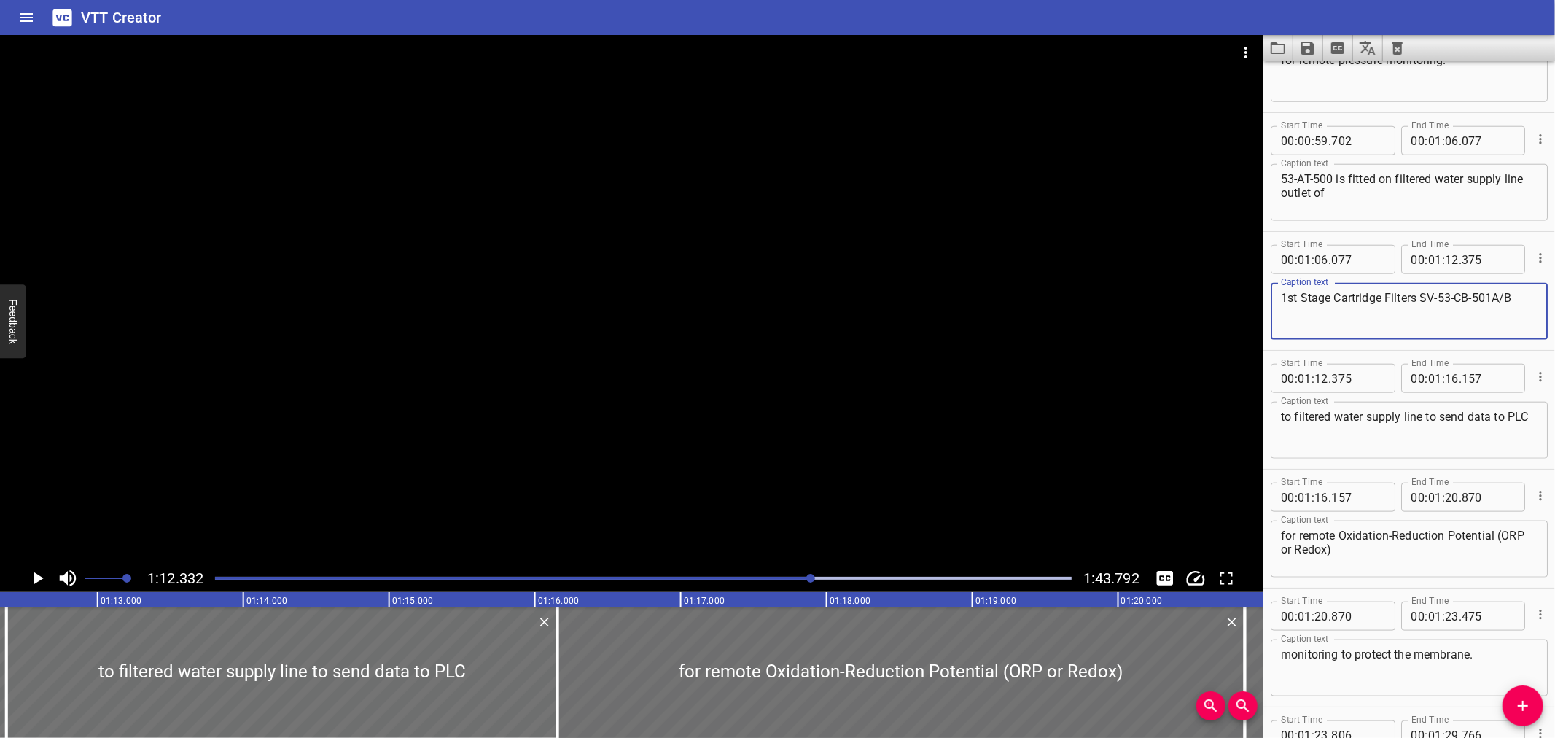
click at [1519, 300] on textarea "1st Stage Cartridge Filters SV-53-CB-501A/B" at bounding box center [1409, 312] width 257 height 42
type textarea "1st Stage Cartridge Filters (SV-53-CB-501A/B)"
click at [558, 650] on div at bounding box center [557, 672] width 15 height 131
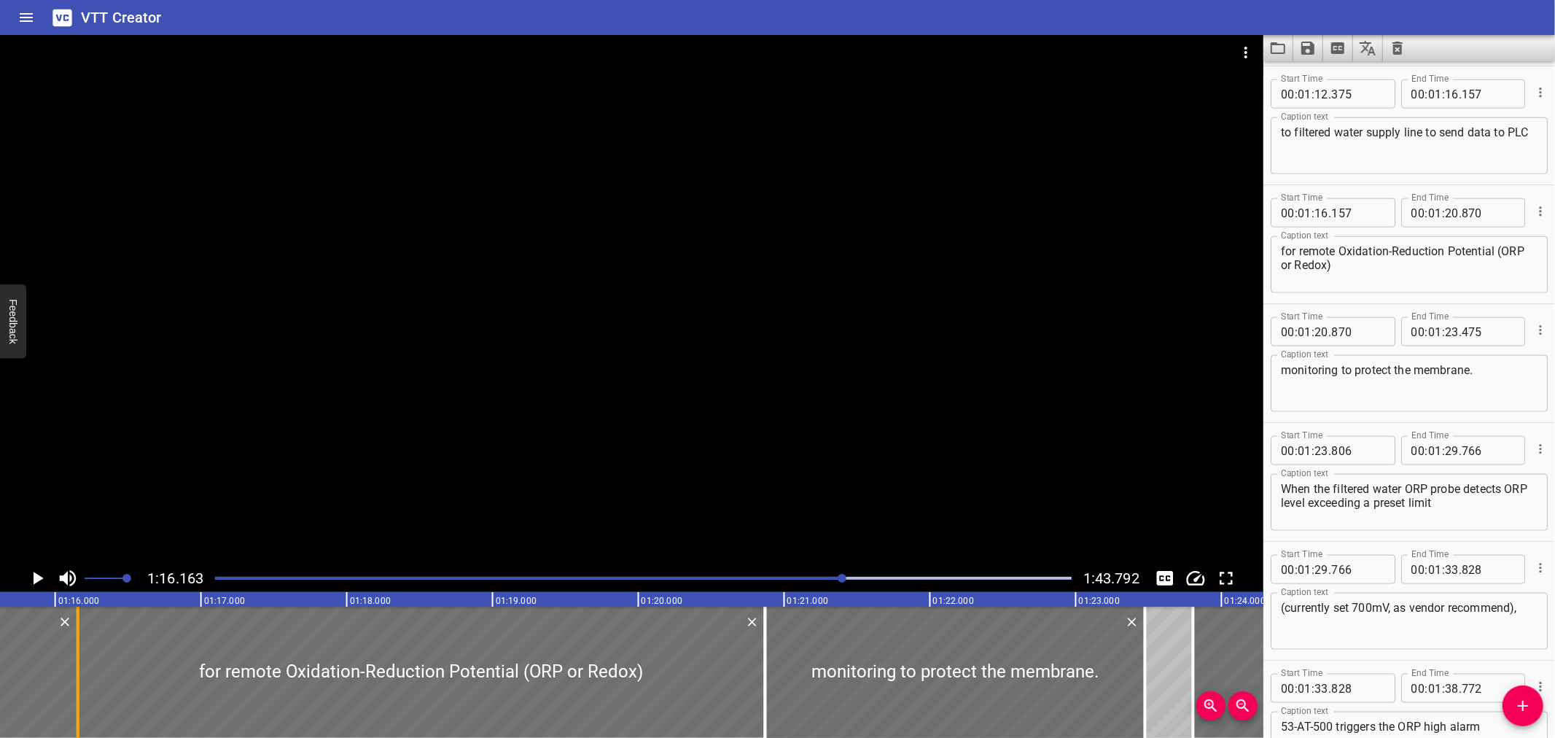
scroll to position [0, 11105]
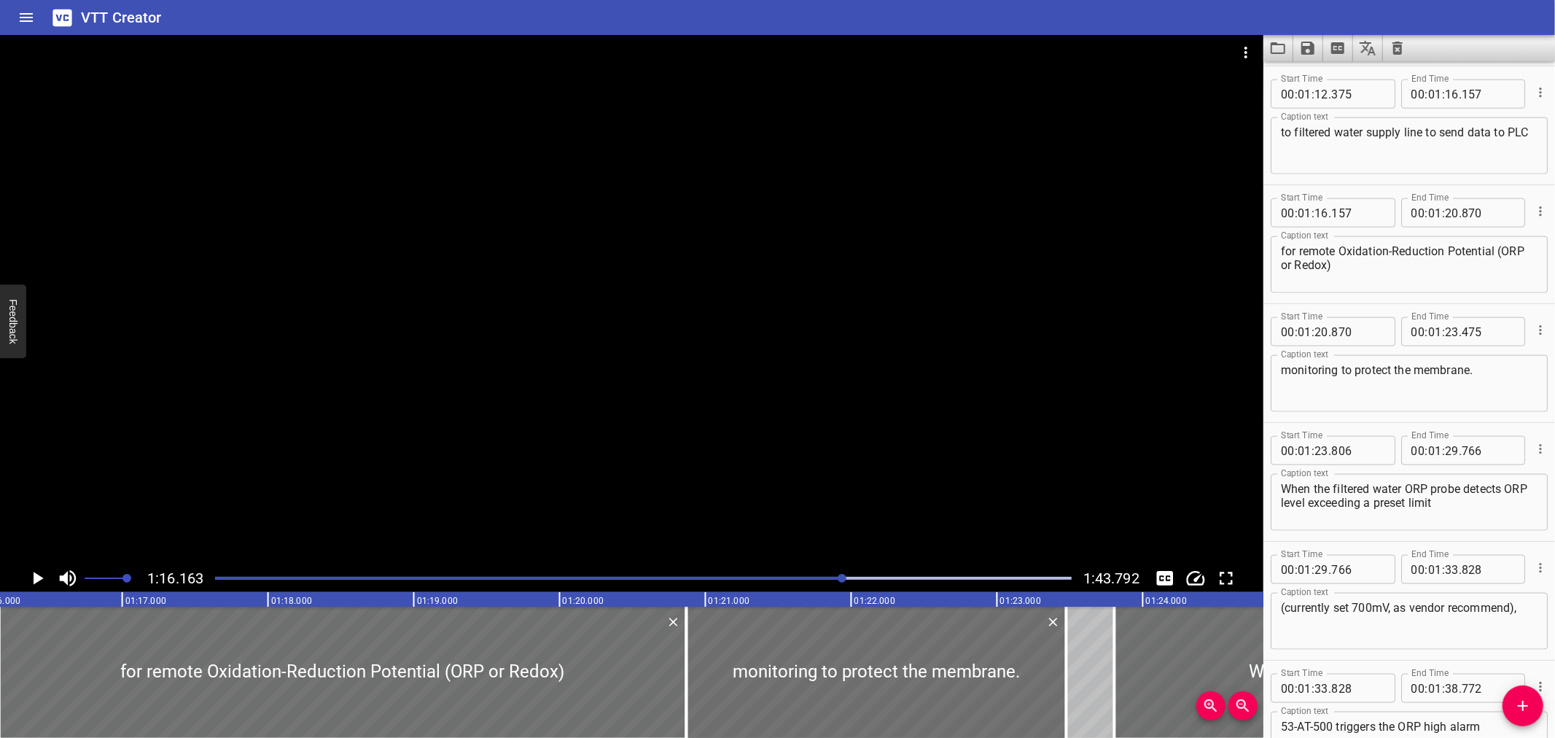
click at [1130, 369] on div at bounding box center [631, 299] width 1263 height 529
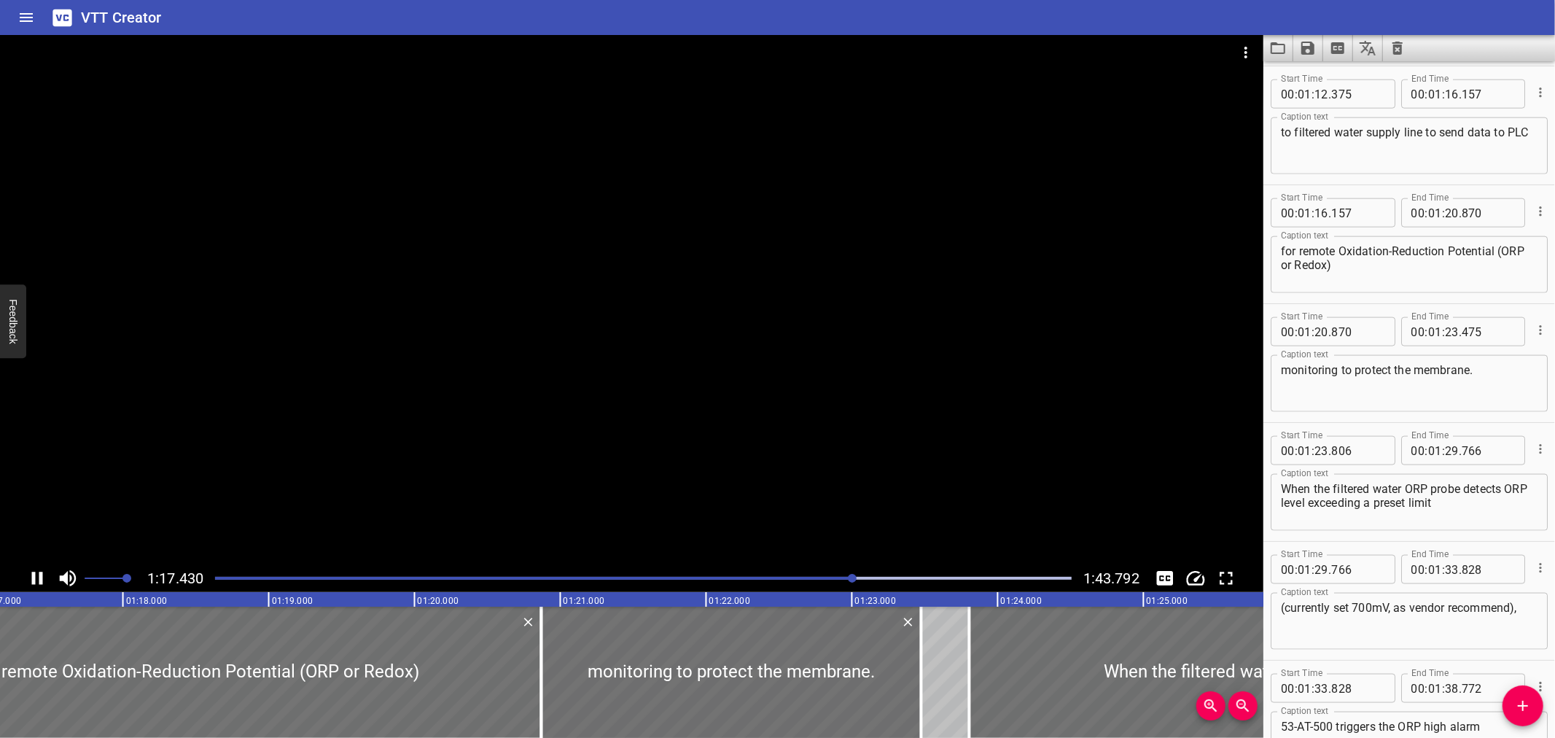
click at [569, 417] on div at bounding box center [631, 299] width 1263 height 529
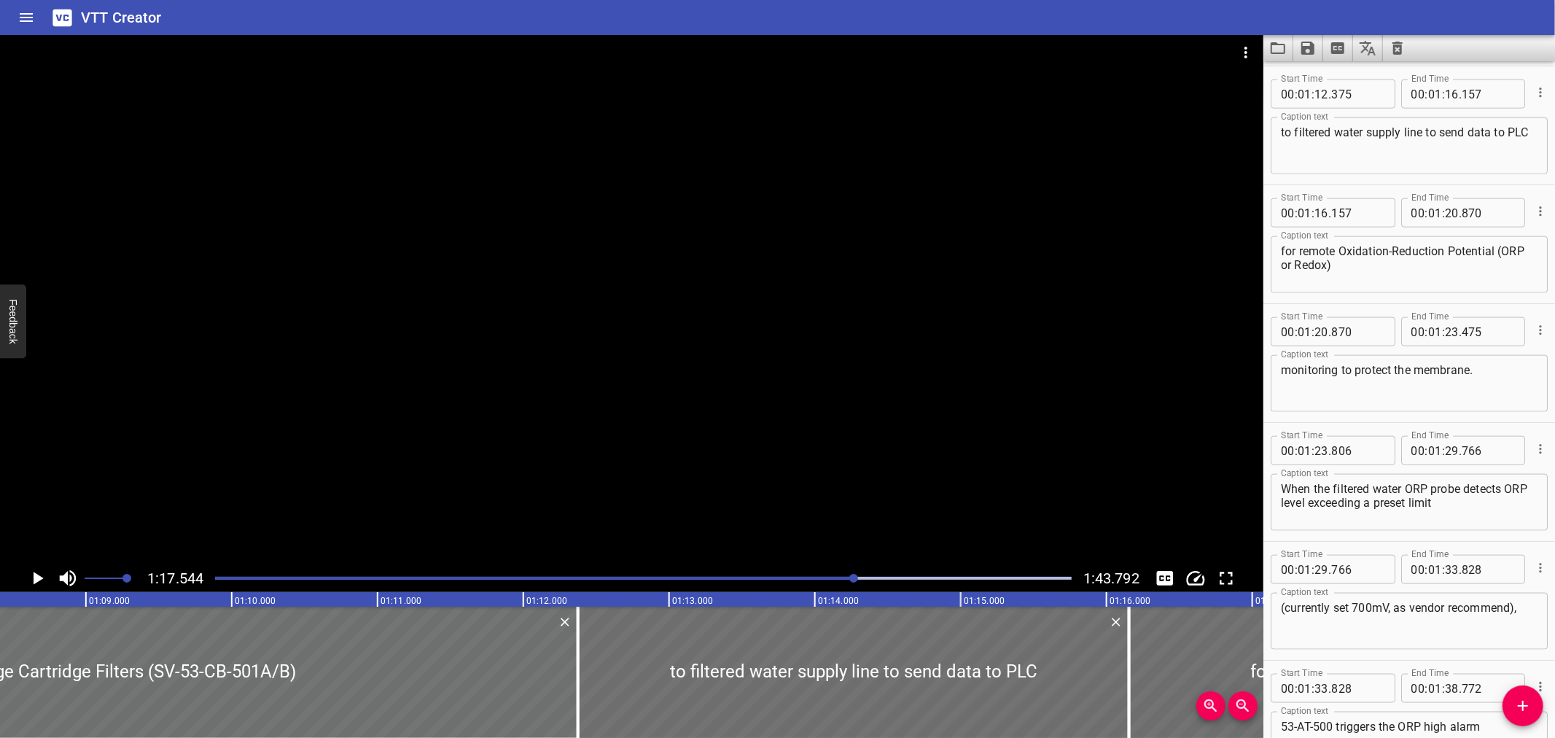
scroll to position [0, 10020]
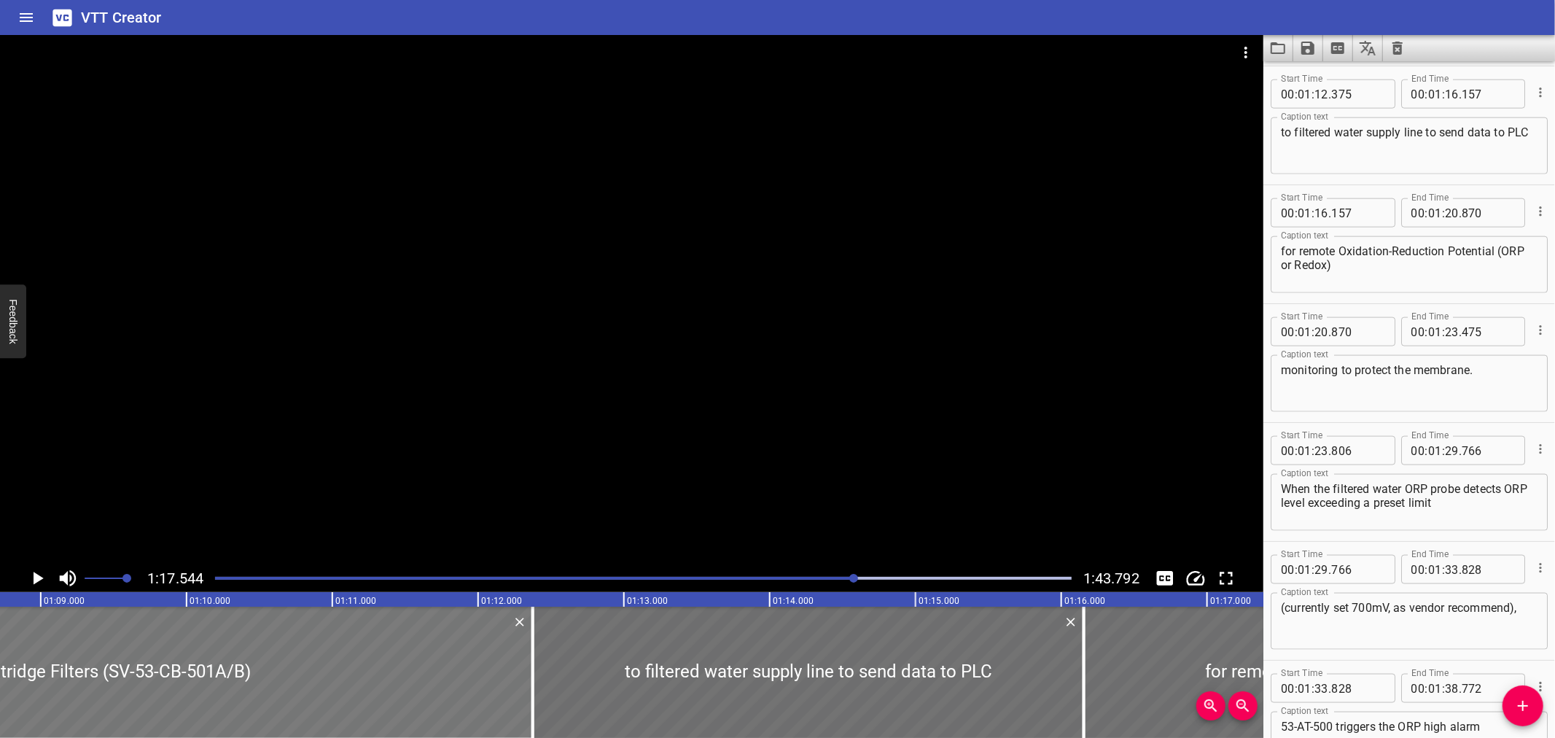
click at [318, 671] on div at bounding box center [73, 672] width 919 height 131
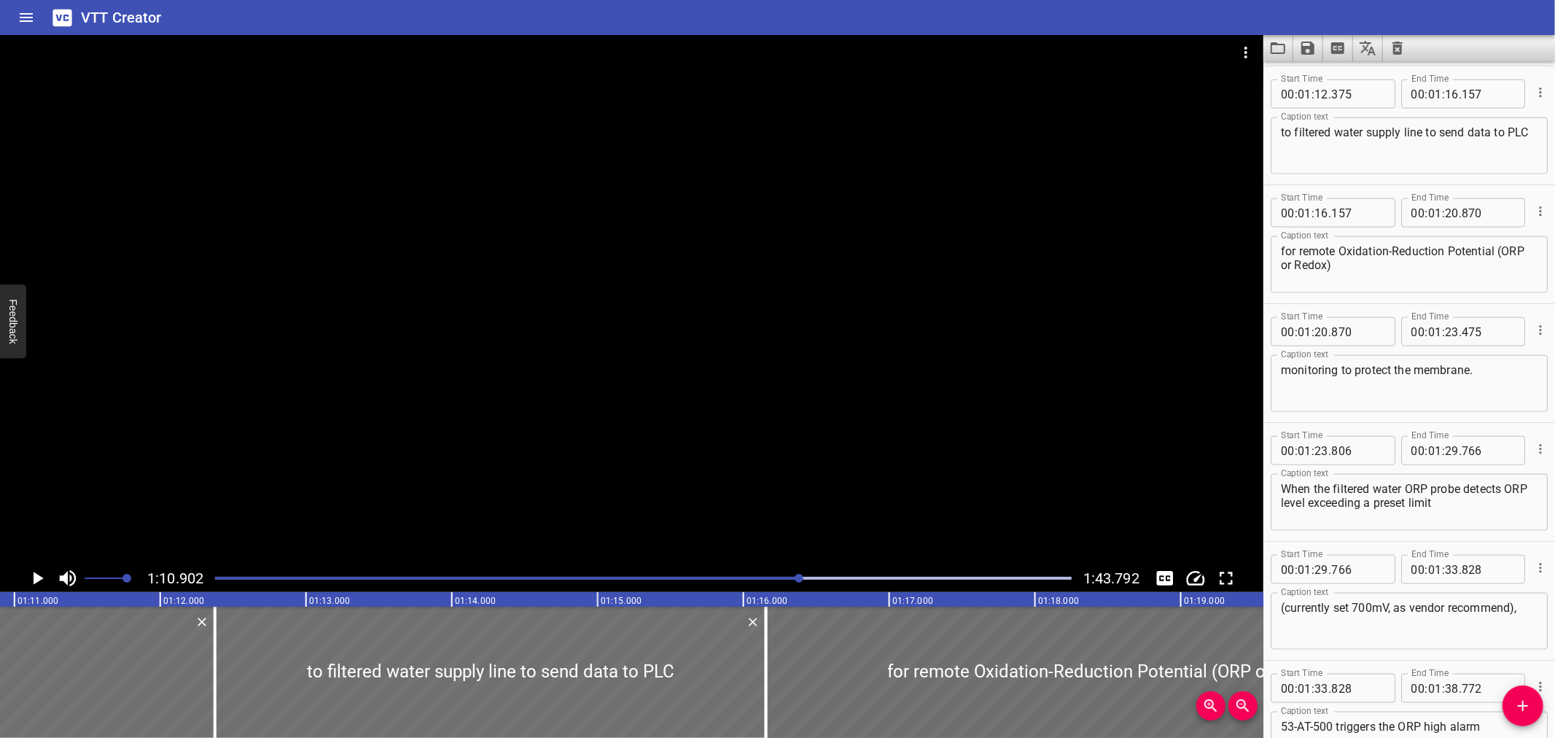
click at [285, 330] on div at bounding box center [631, 299] width 1263 height 529
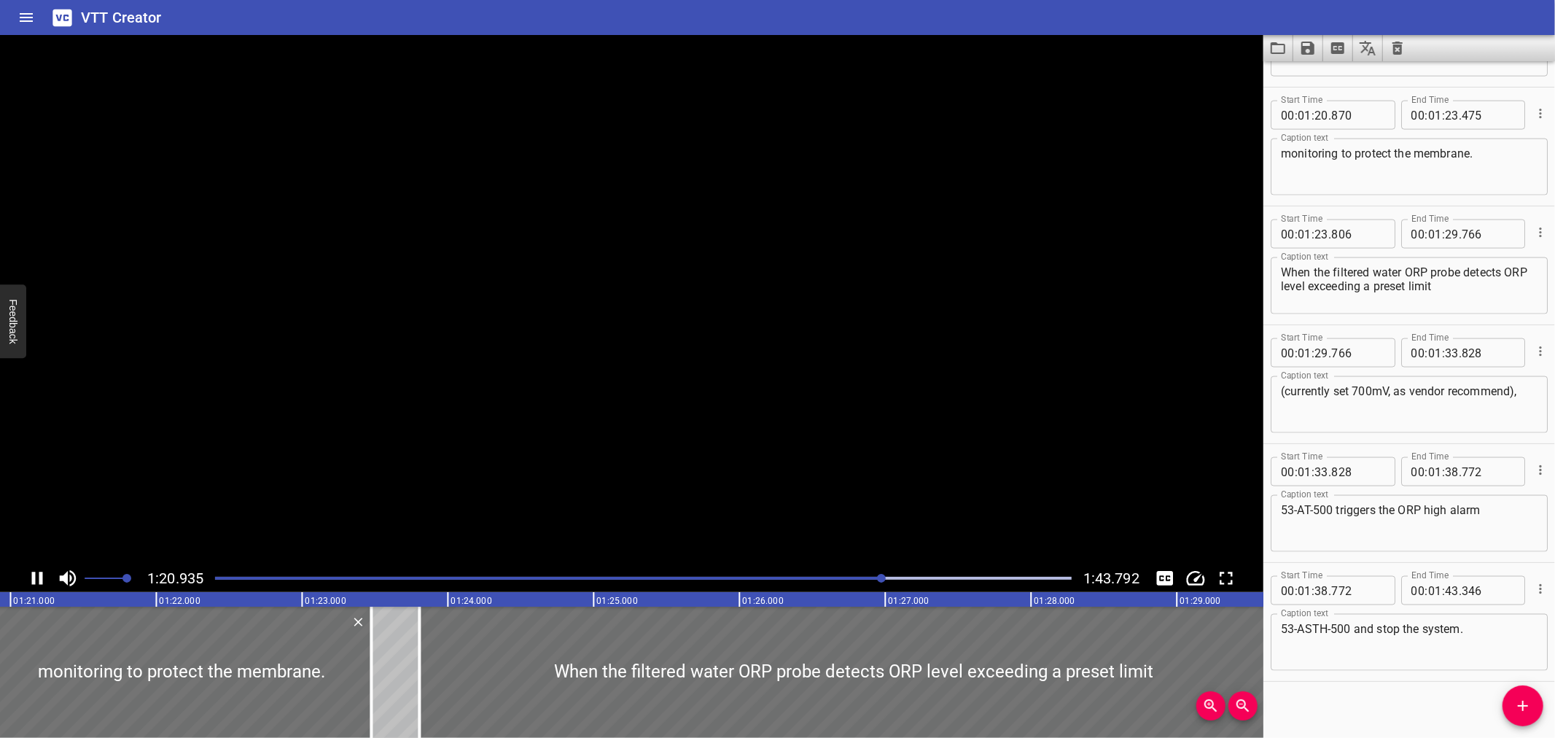
scroll to position [1766, 0]
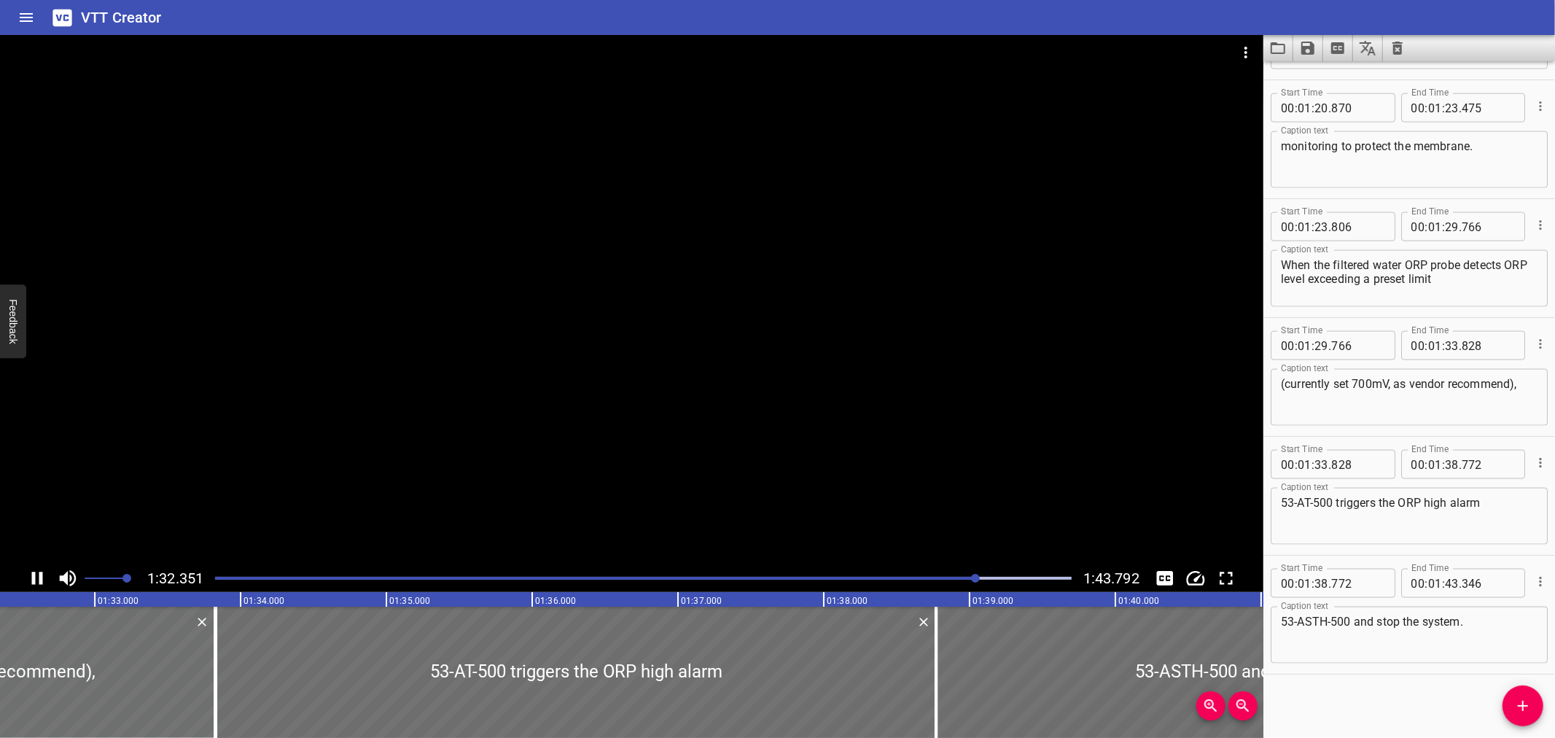
click at [432, 448] on div at bounding box center [631, 299] width 1263 height 529
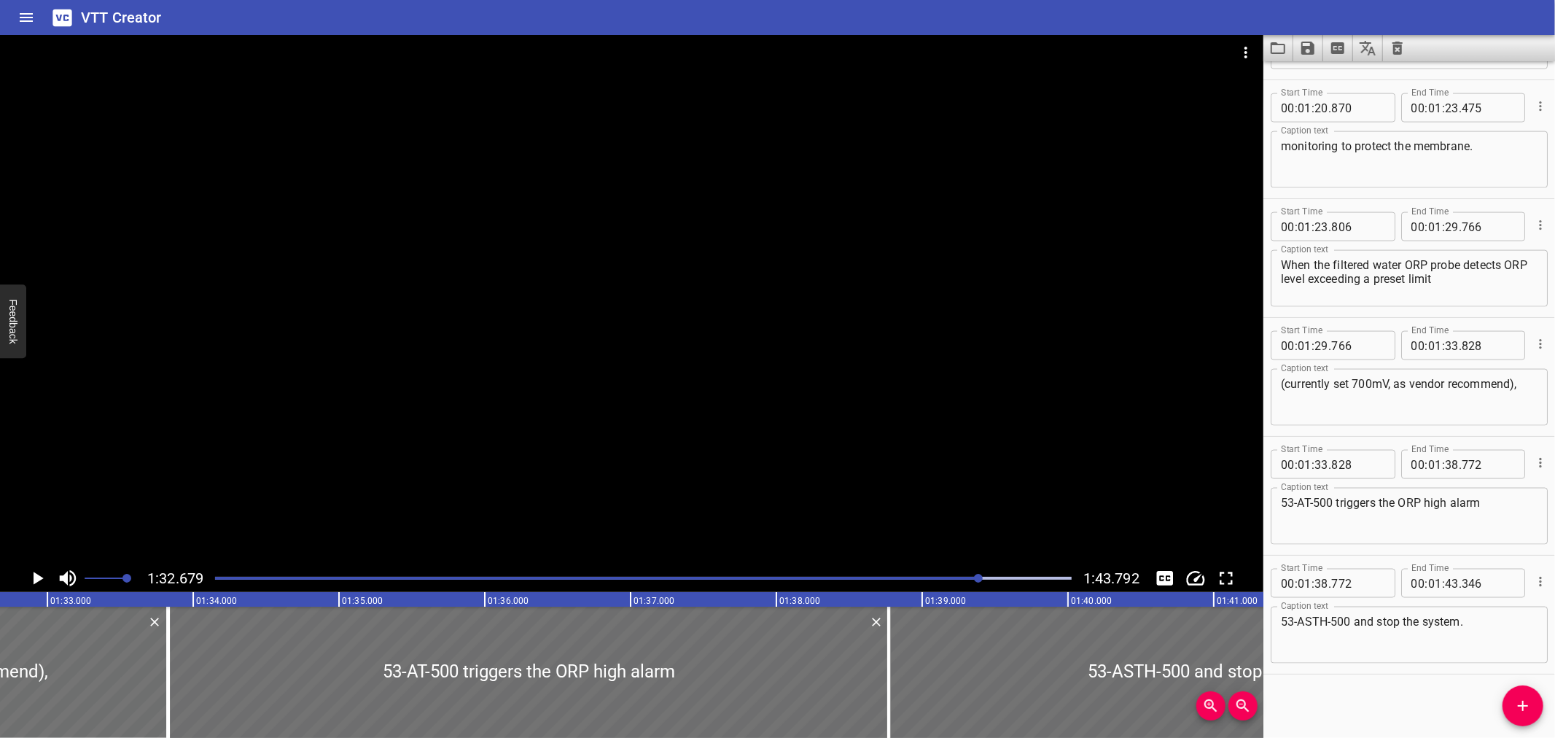
click at [421, 435] on div at bounding box center [631, 299] width 1263 height 529
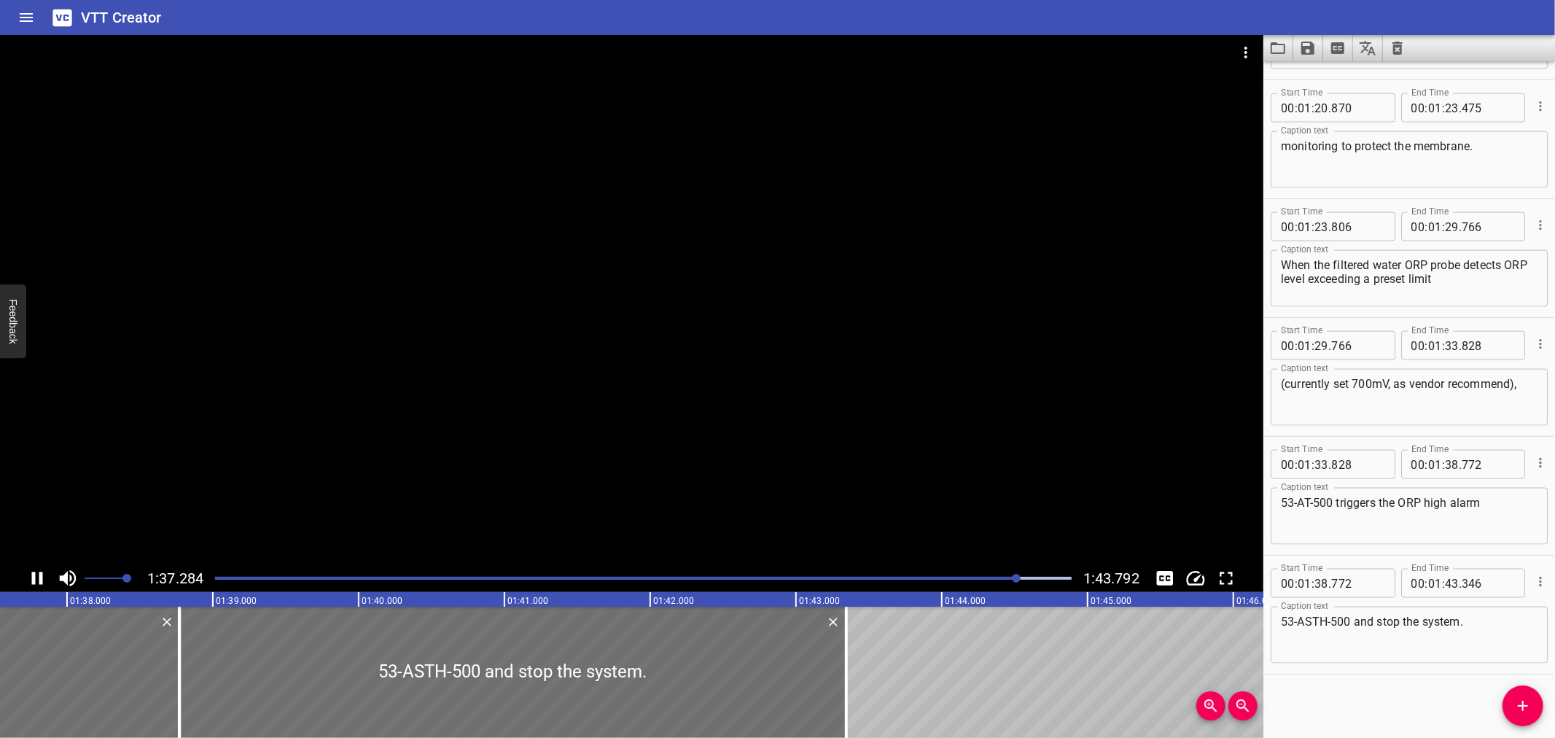
click at [37, 576] on icon "Play/Pause" at bounding box center [37, 578] width 22 height 22
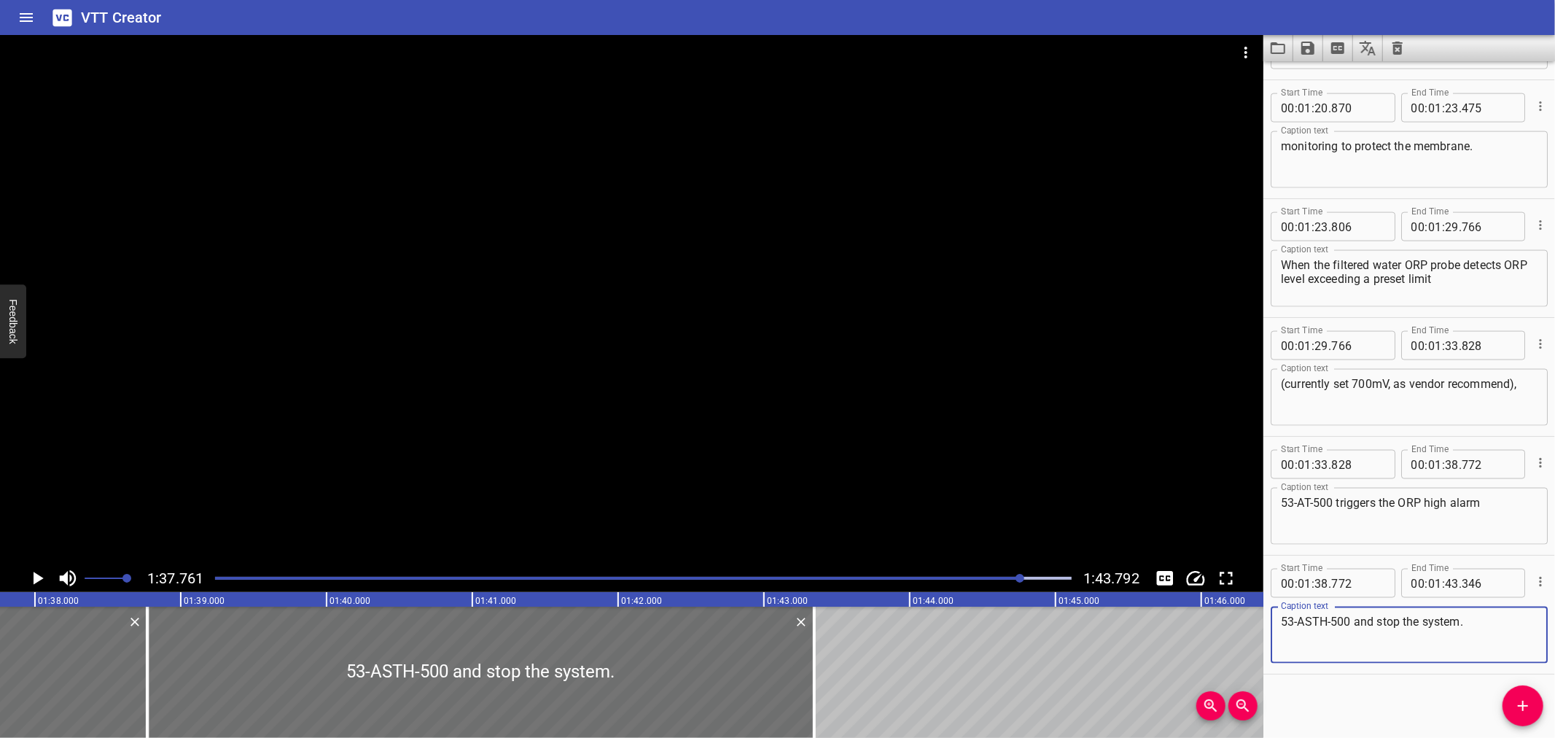
drag, startPoint x: 1490, startPoint y: 621, endPoint x: 1210, endPoint y: 623, distance: 280.0
click at [1210, 623] on main "1:37.761 1:43.792 00:00.000 00:01.000 00:02.000 00:03.000 00:04.000 00:05.000 0…" at bounding box center [777, 386] width 1555 height 703
click at [1498, 496] on textarea "53-AT-500 triggers the ORP high alarm" at bounding box center [1409, 517] width 257 height 42
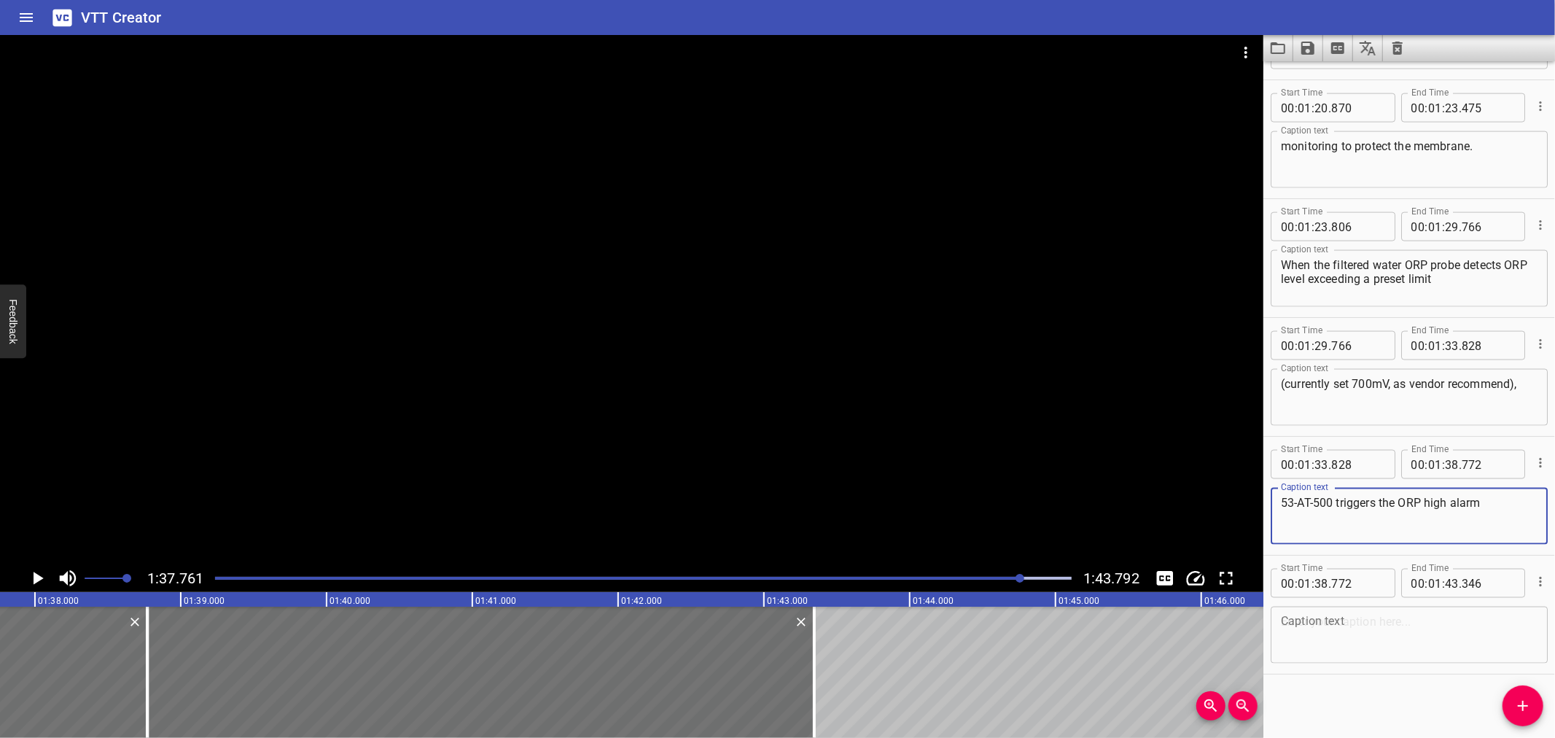
paste textarea "53-ASTH-500 and stop the system."
type textarea "53-AT-500 triggers the ORP high alarm 53-ASTH-500 and stop the system."
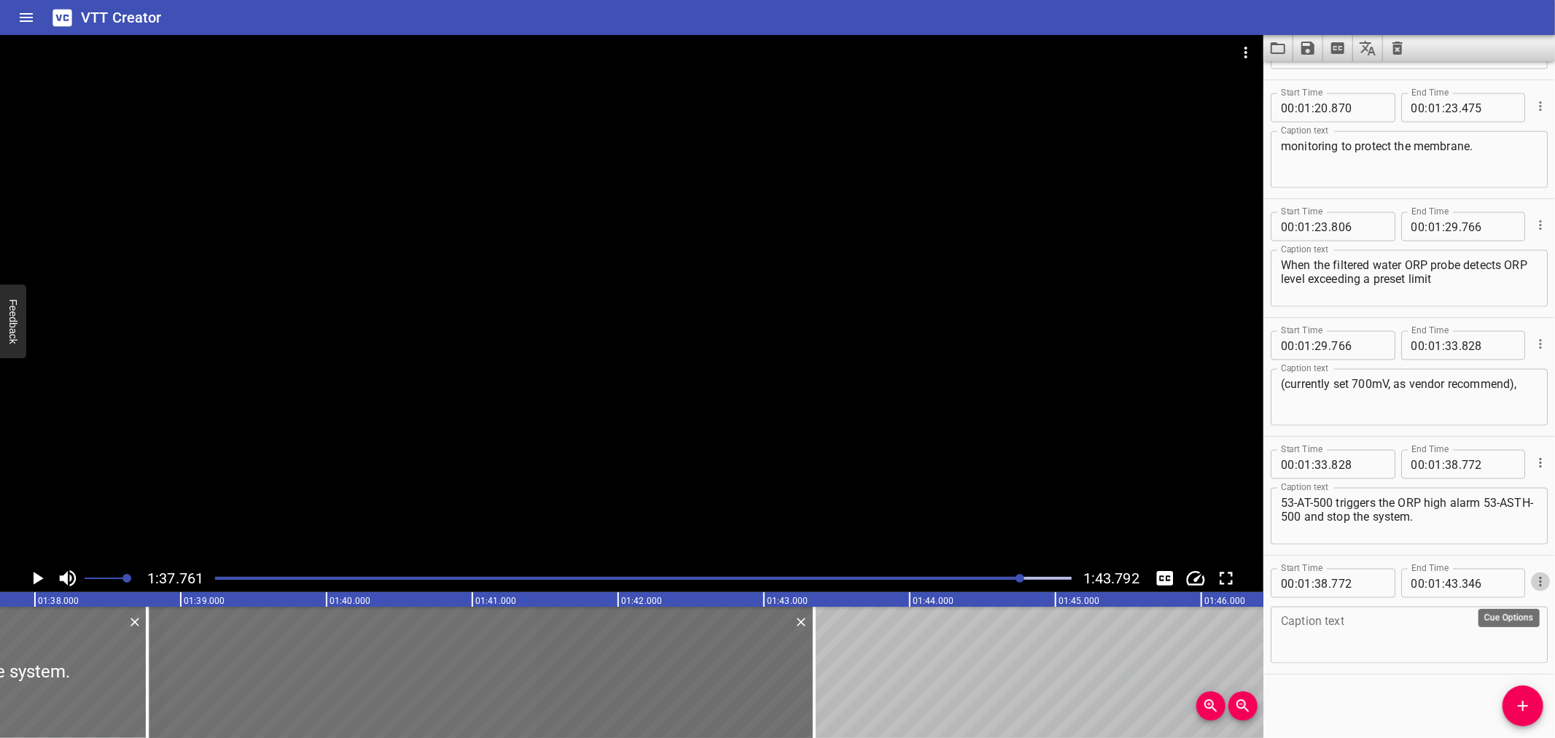
click at [1533, 580] on icon "Cue Options" at bounding box center [1540, 581] width 15 height 15
click at [1517, 611] on li "Delete Cue" at bounding box center [1479, 606] width 127 height 26
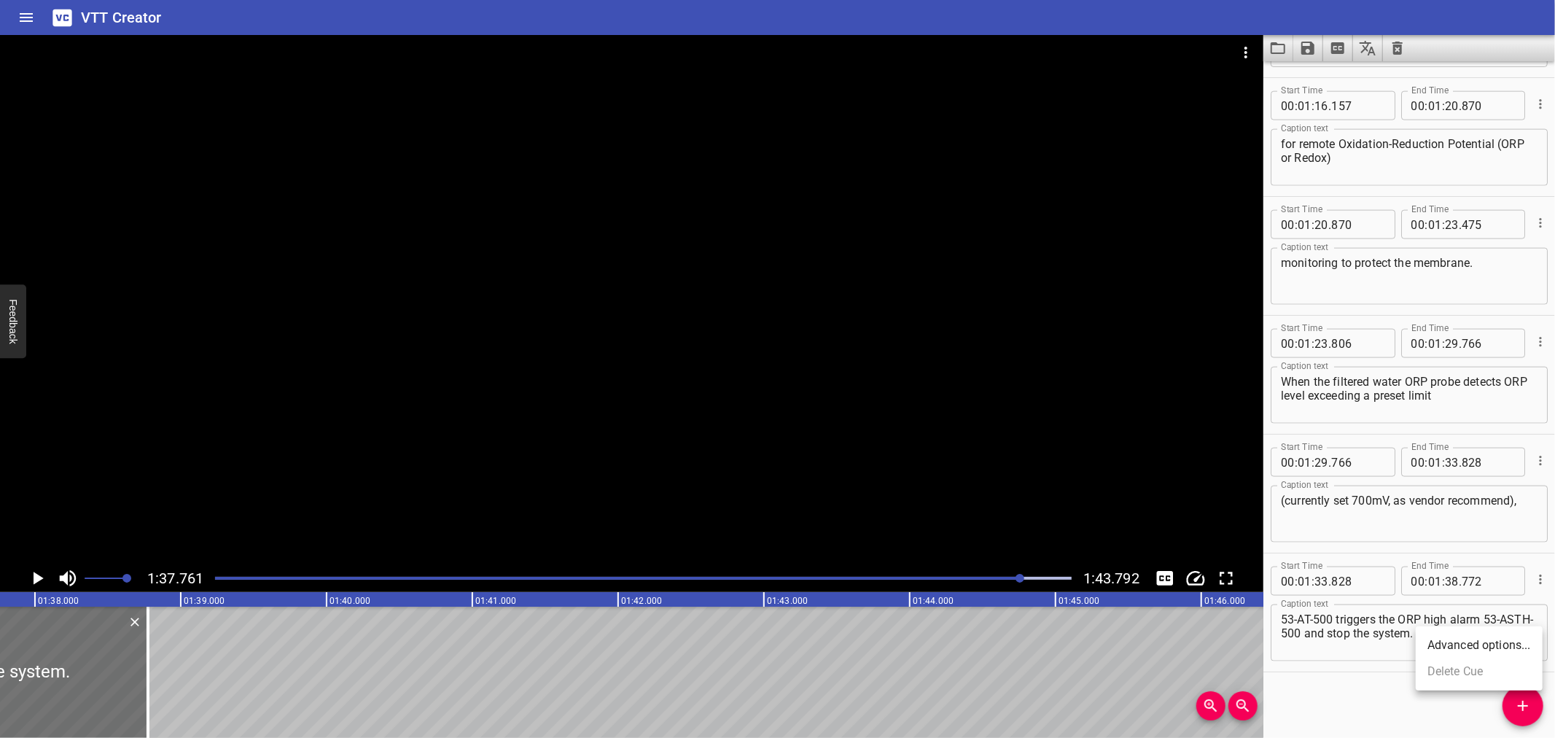
scroll to position [1648, 0]
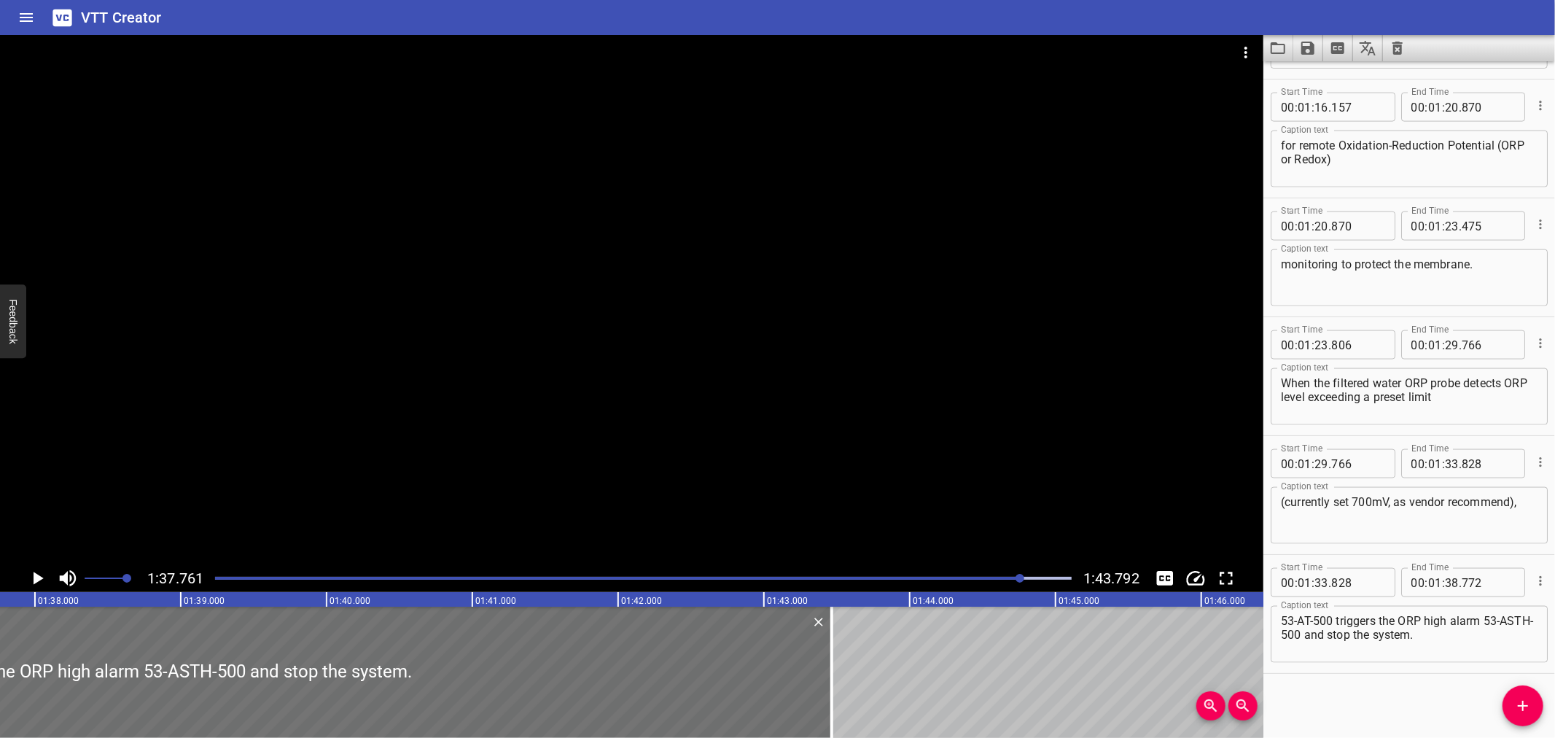
drag, startPoint x: 147, startPoint y: 682, endPoint x: 775, endPoint y: 580, distance: 635.8
click at [830, 679] on div at bounding box center [831, 672] width 3 height 131
type input "43"
type input "442"
click at [684, 354] on div at bounding box center [631, 299] width 1263 height 529
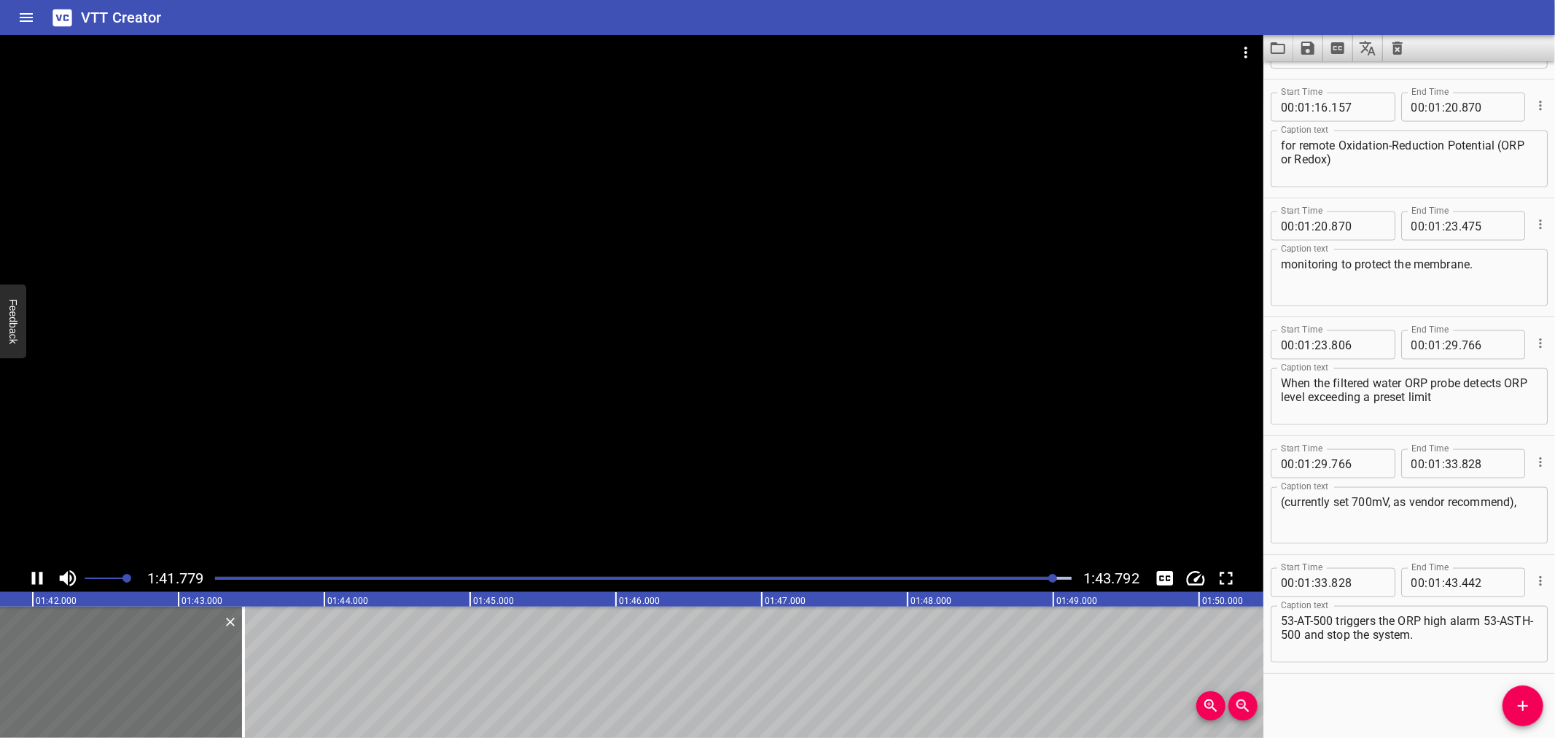
click at [720, 479] on div at bounding box center [631, 299] width 1263 height 529
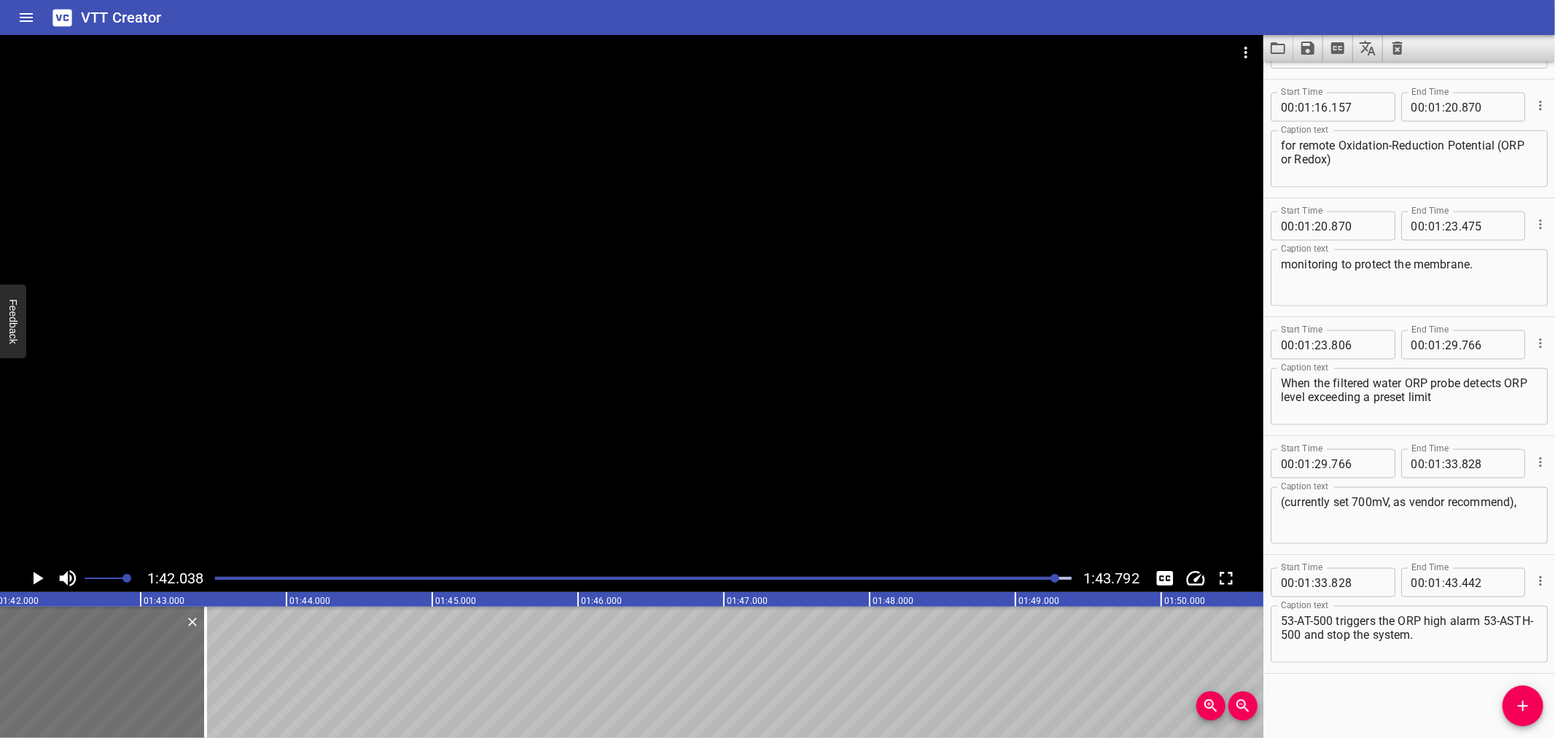
click at [238, 383] on div at bounding box center [631, 299] width 1263 height 529
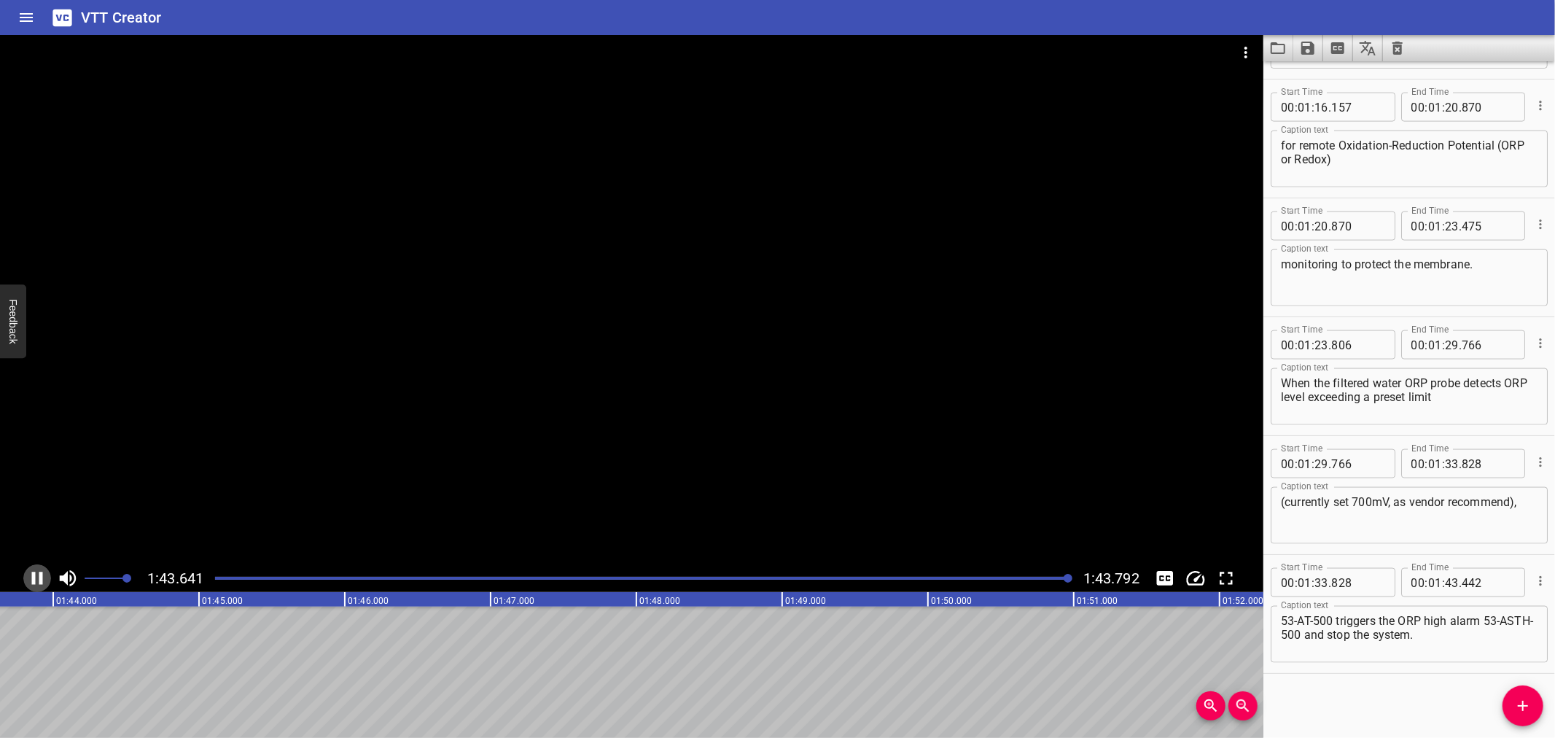
scroll to position [0, 15134]
click at [1483, 616] on textarea "53-AT-500 triggers the ORP high alarm 53-ASTH-500 and stop the system." at bounding box center [1409, 635] width 257 height 42
click at [1335, 634] on textarea "53-AT-500 triggers the ORP high alarm (53-ASTH-500 and stop the system." at bounding box center [1409, 635] width 257 height 42
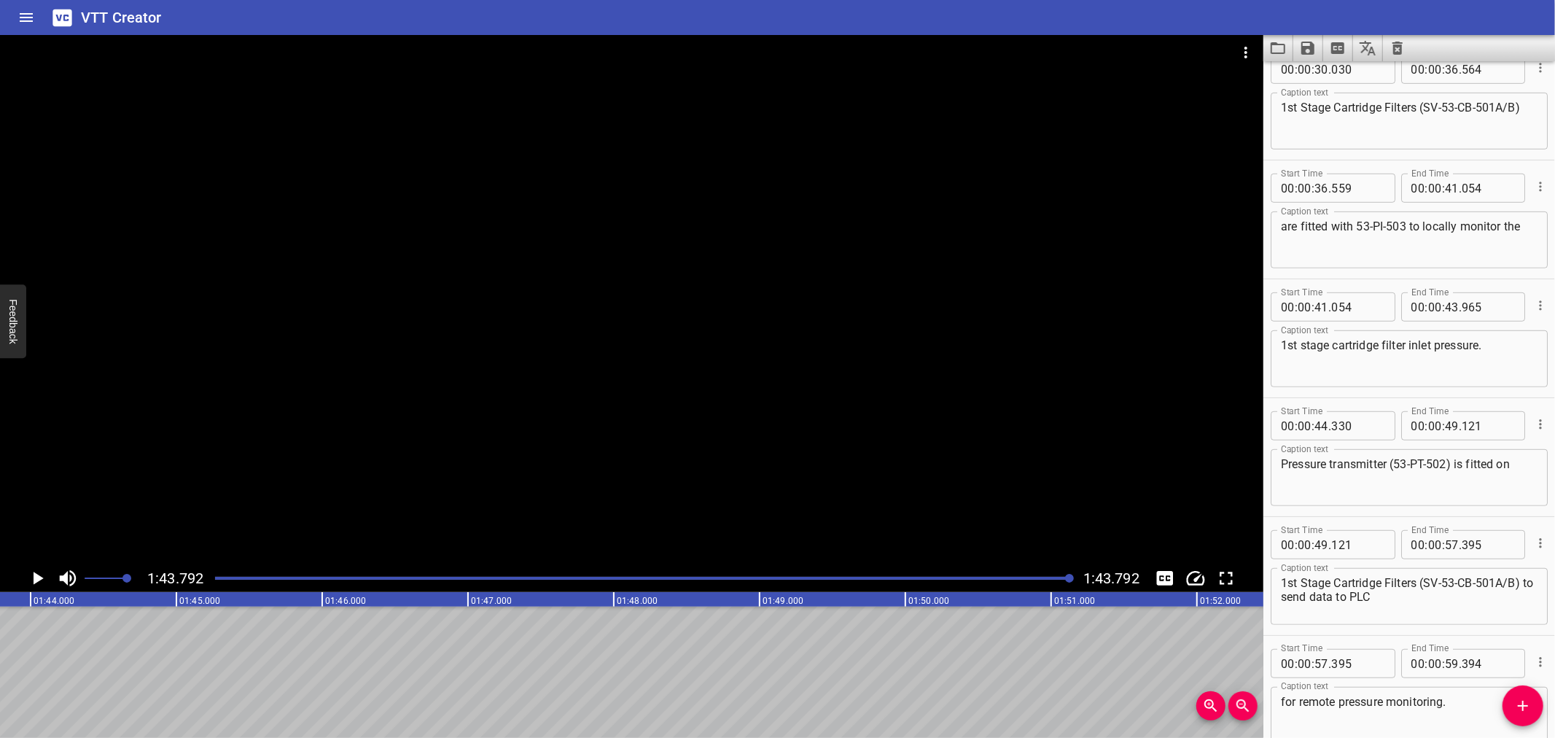
scroll to position [634, 0]
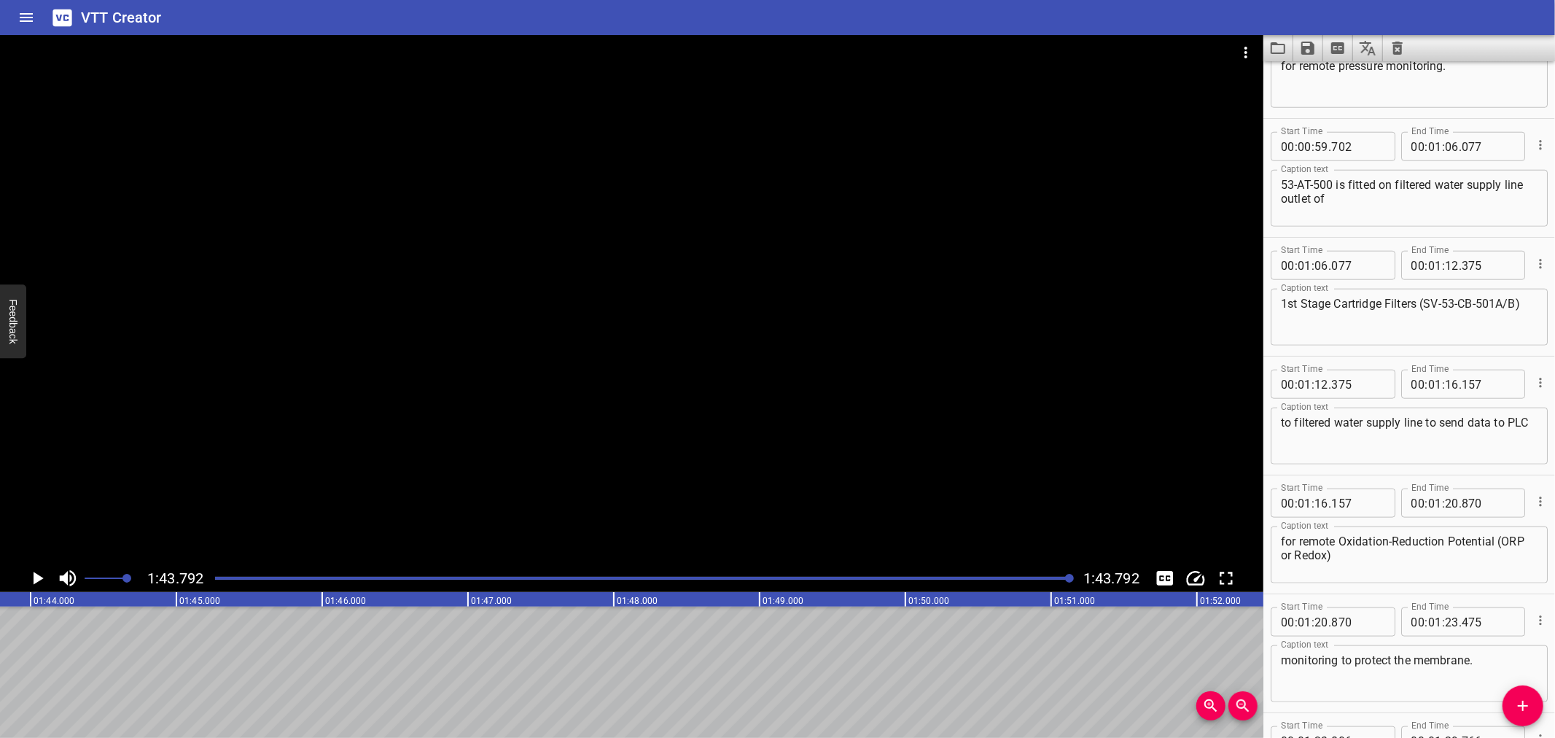
type textarea "53-AT-500 triggers the ORP high alarm (53-ASTH-500) and stop the system."
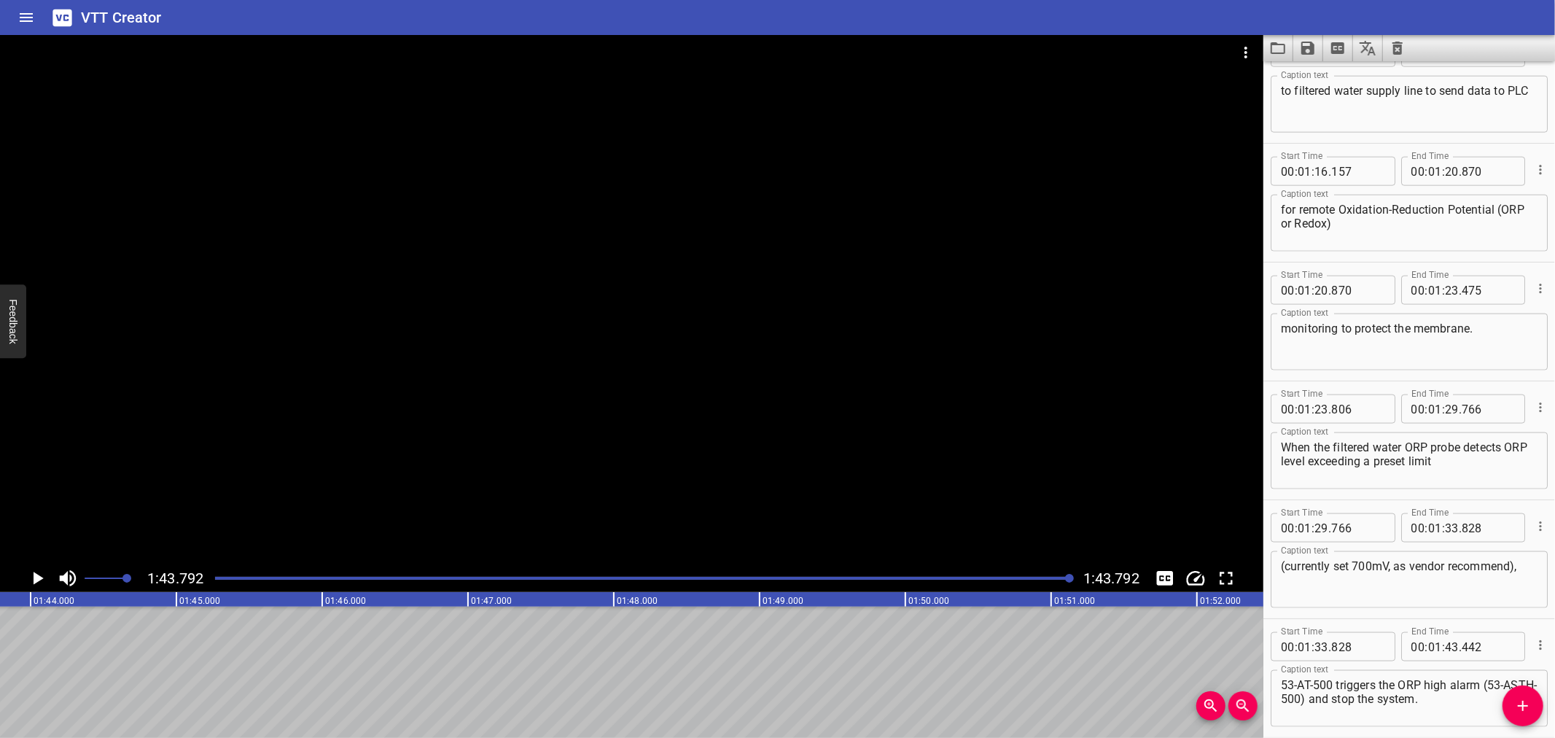
scroll to position [1619, 0]
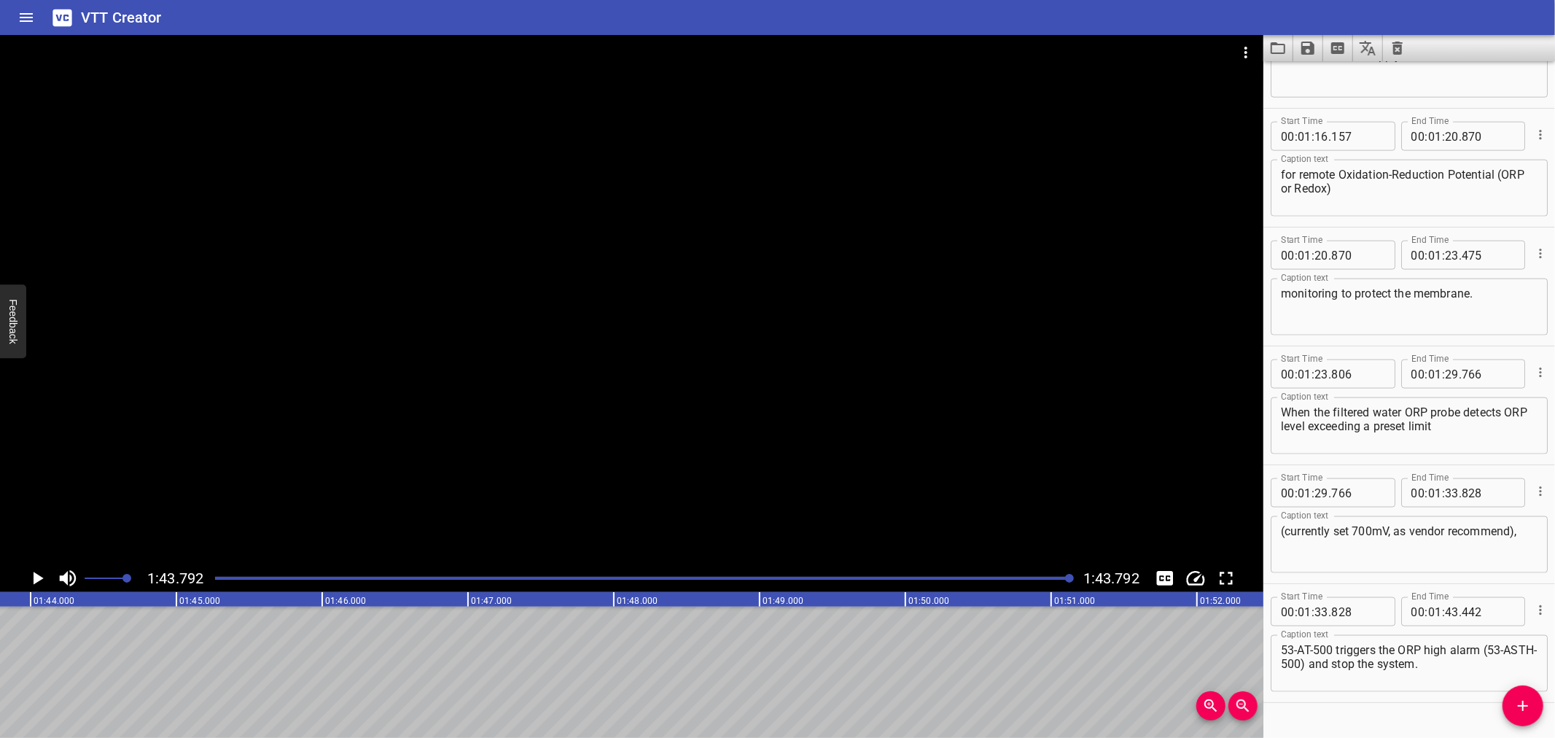
drag, startPoint x: 1553, startPoint y: 622, endPoint x: 1413, endPoint y: 694, distance: 157.5
click at [1413, 694] on div "Start Time 00 : 00 : 00 . 000 Start Time End Time 00 : 00 : 06 . 880 End Time C…" at bounding box center [1409, 399] width 292 height 677
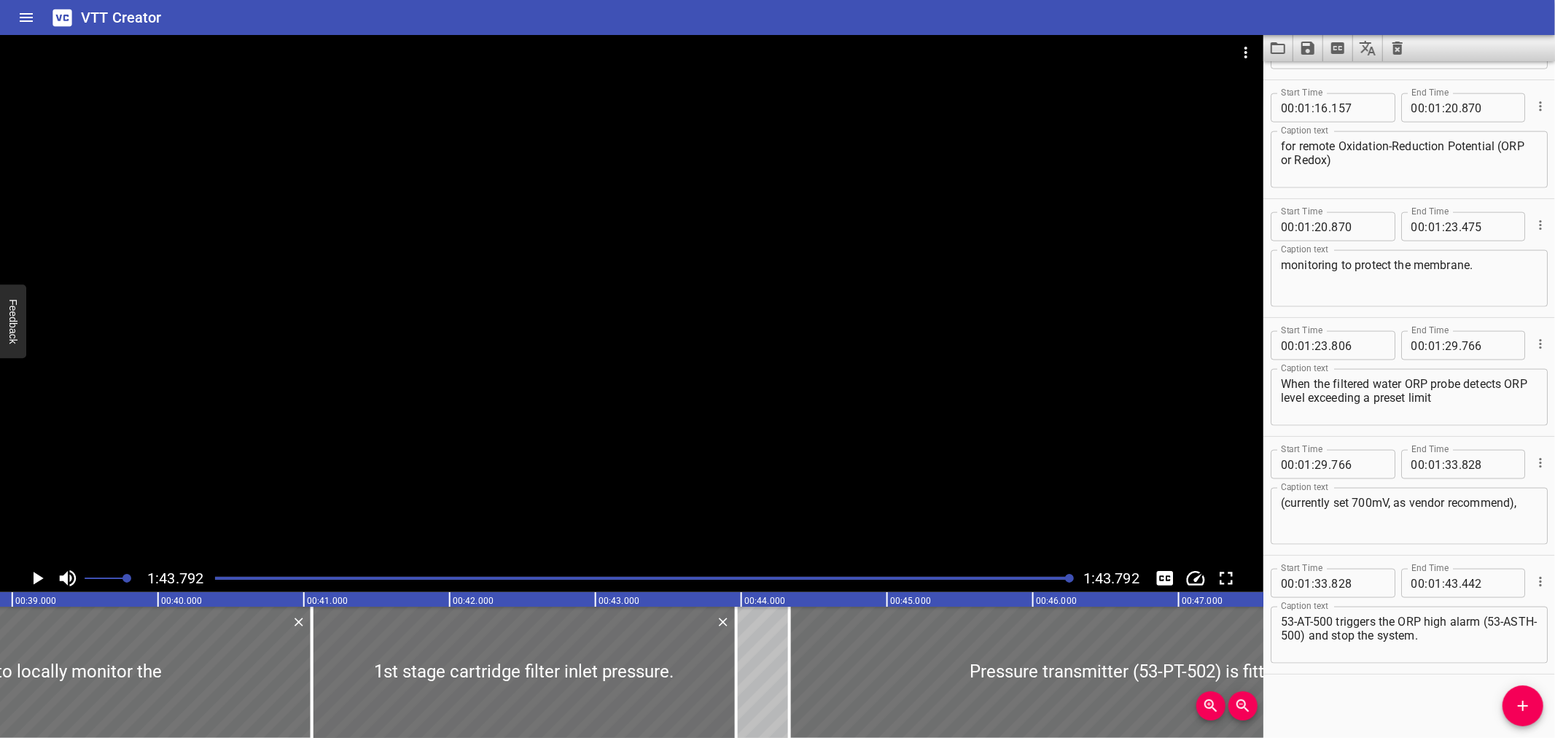
scroll to position [0, 5640]
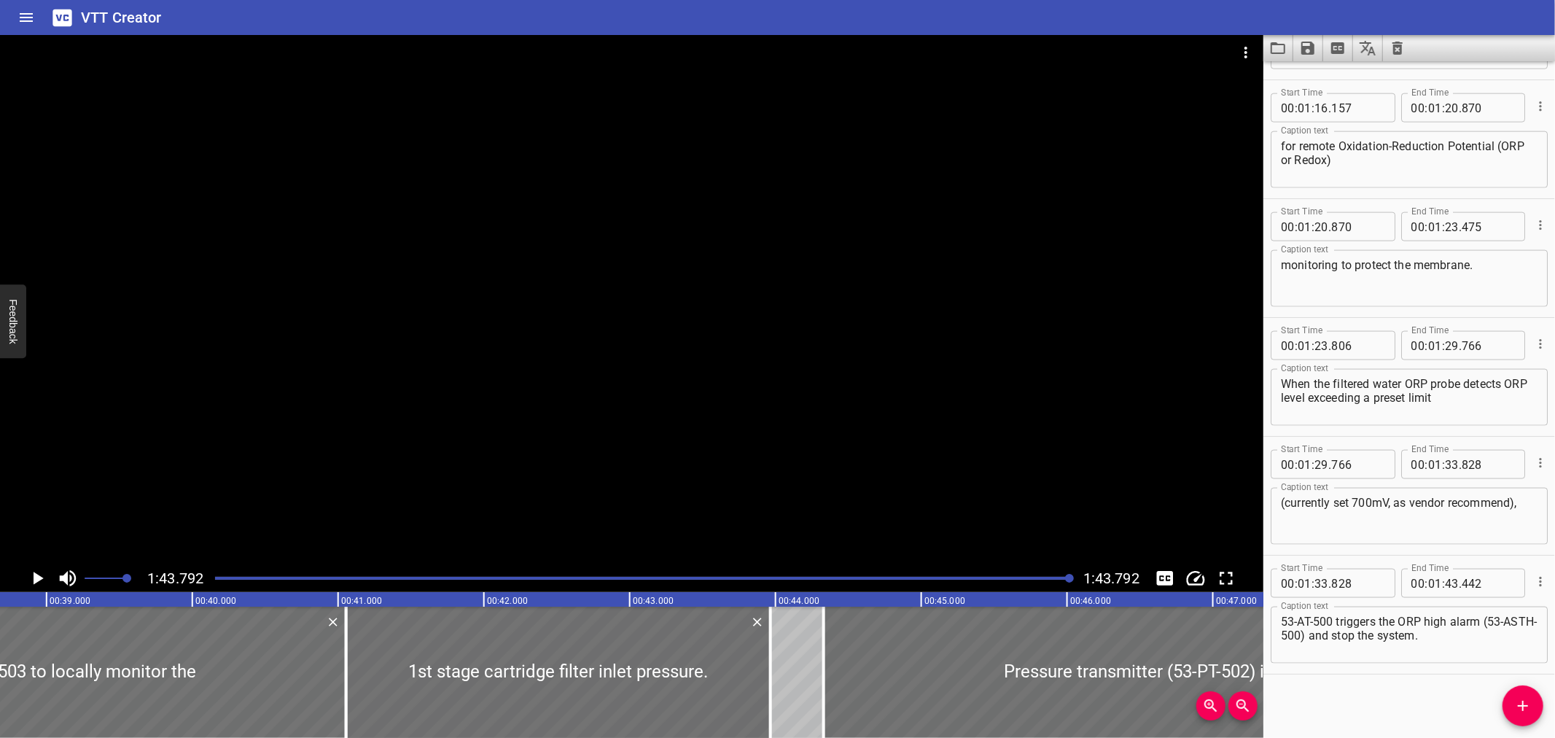
click at [1298, 44] on button "Save captions to file" at bounding box center [1308, 48] width 30 height 26
click at [1301, 69] on li "Save to VTT file" at bounding box center [1346, 80] width 107 height 26
click at [1282, 46] on icon "Load captions from file" at bounding box center [1277, 47] width 17 height 17
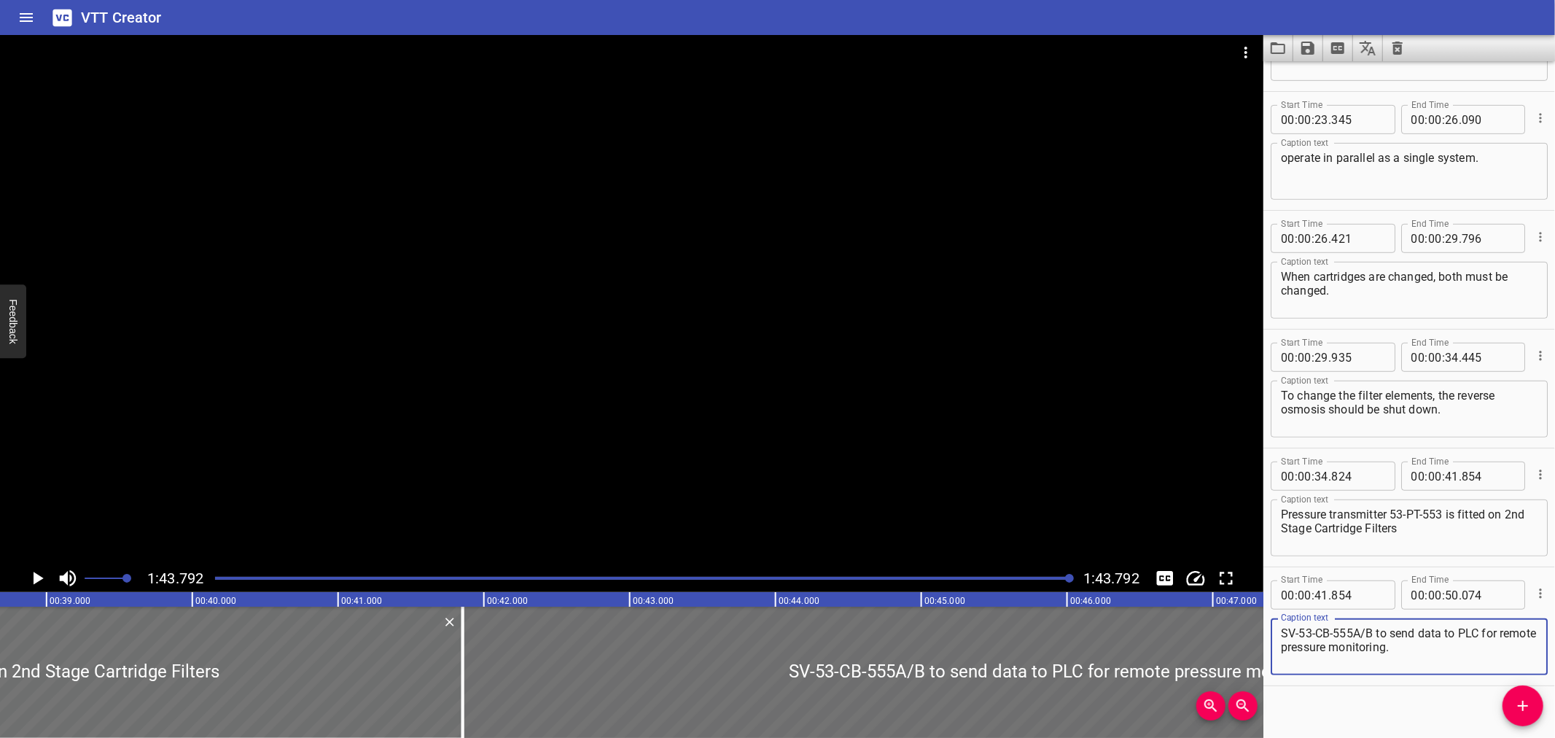
scroll to position [698, 0]
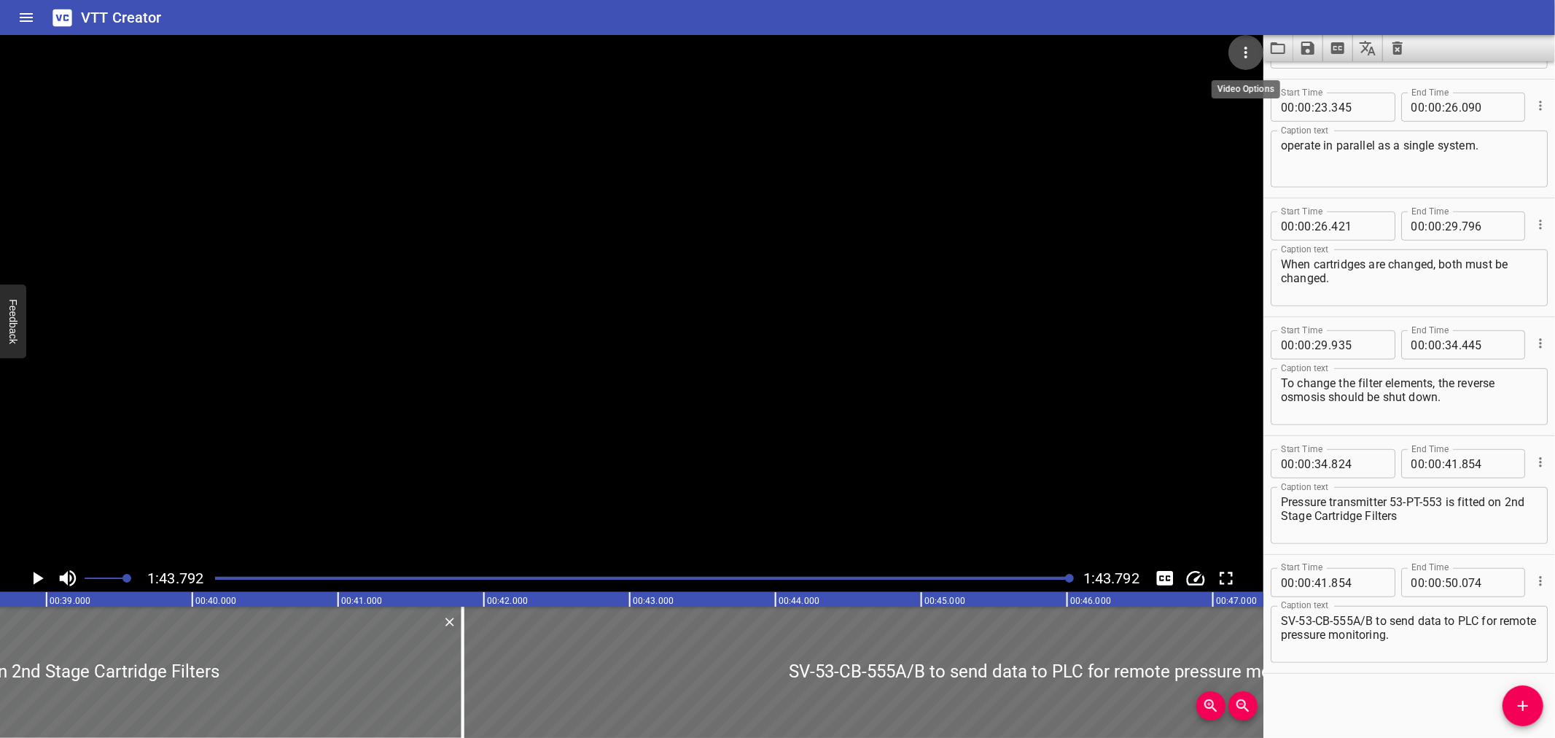
click at [1252, 53] on icon "Video Options" at bounding box center [1245, 52] width 17 height 17
click at [1267, 54] on li "Select New Video File..." at bounding box center [1300, 54] width 145 height 26
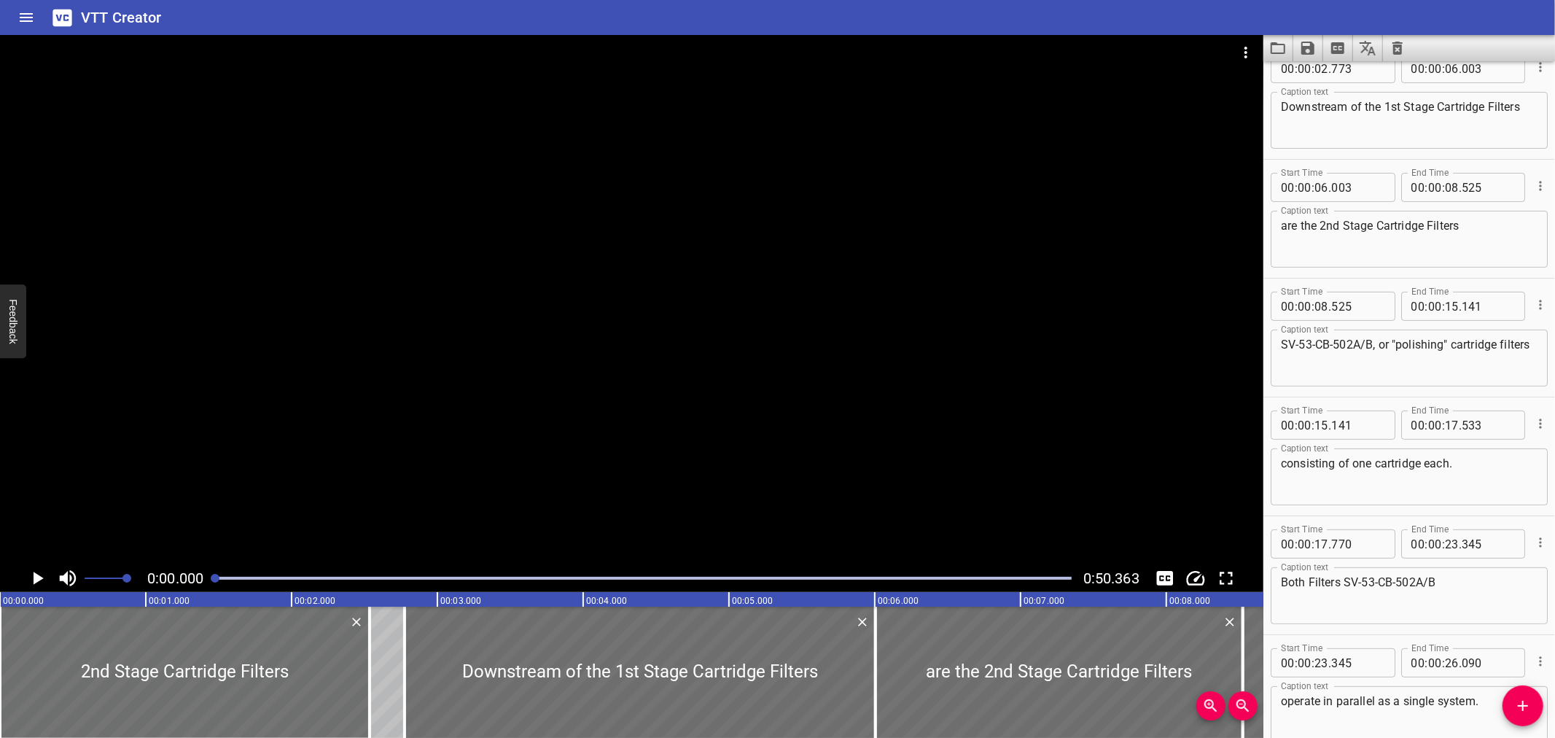
scroll to position [168, 0]
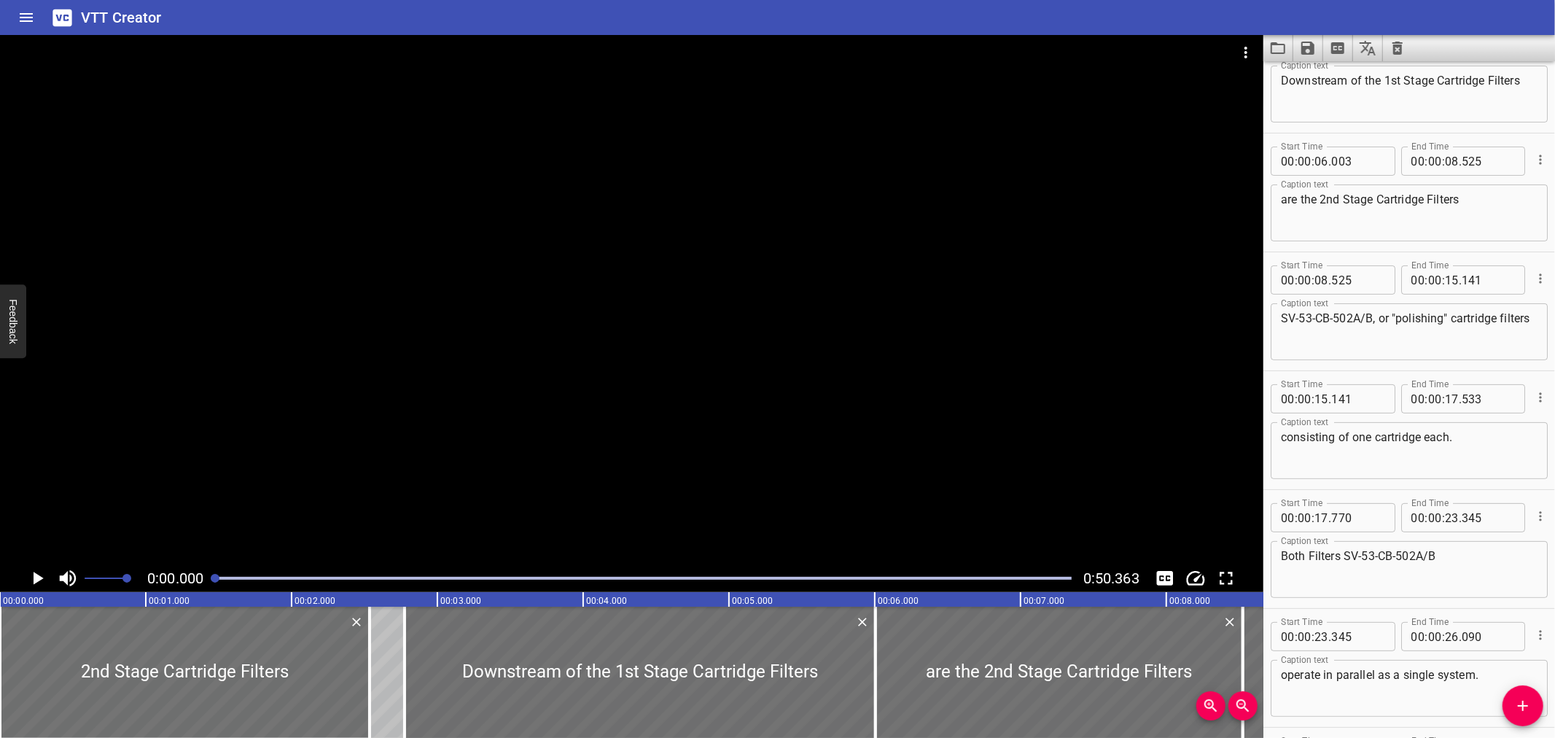
click at [1338, 200] on textarea "are the 2nd Stage Cartridge Filters" at bounding box center [1409, 213] width 257 height 42
click at [386, 576] on div at bounding box center [643, 578] width 874 height 20
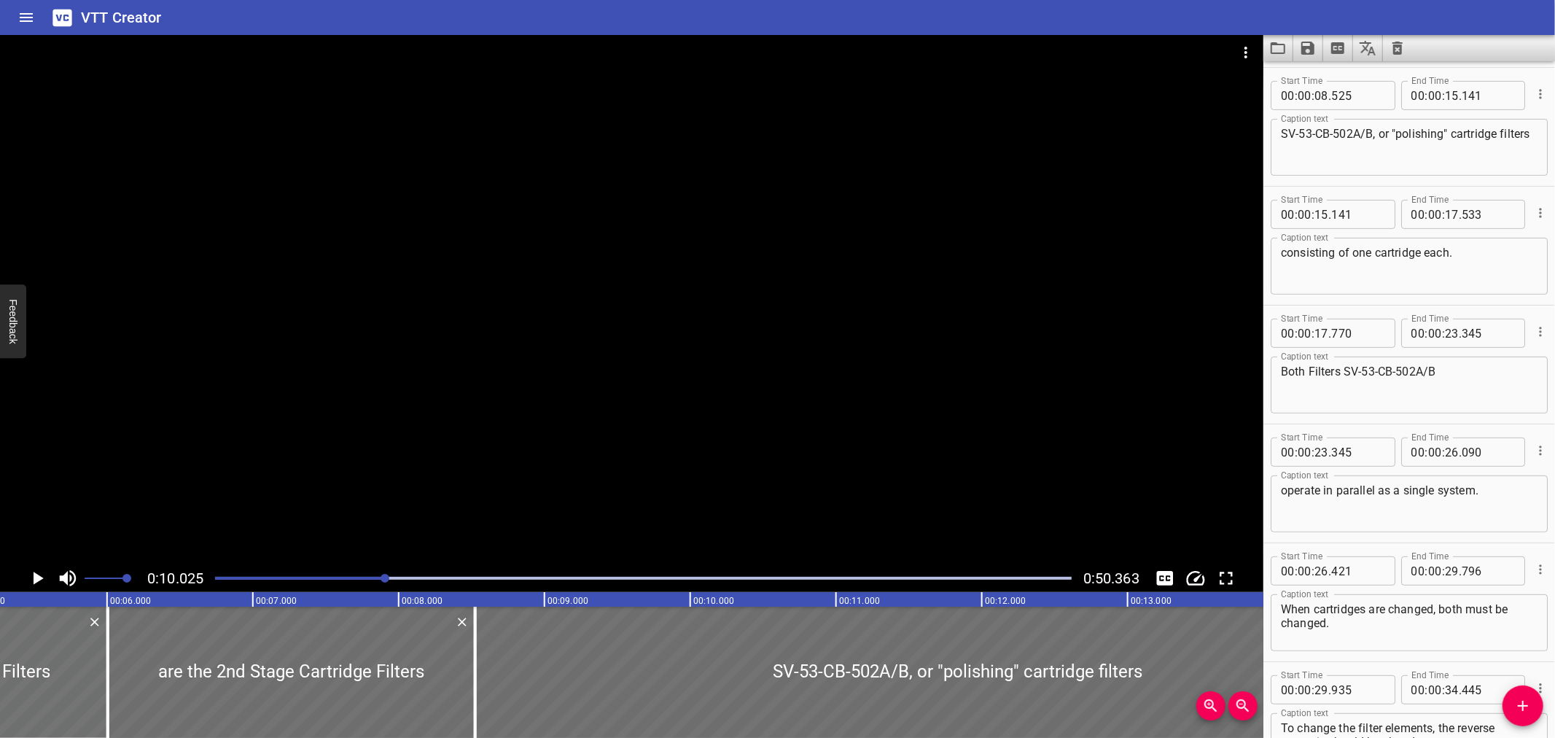
scroll to position [356, 0]
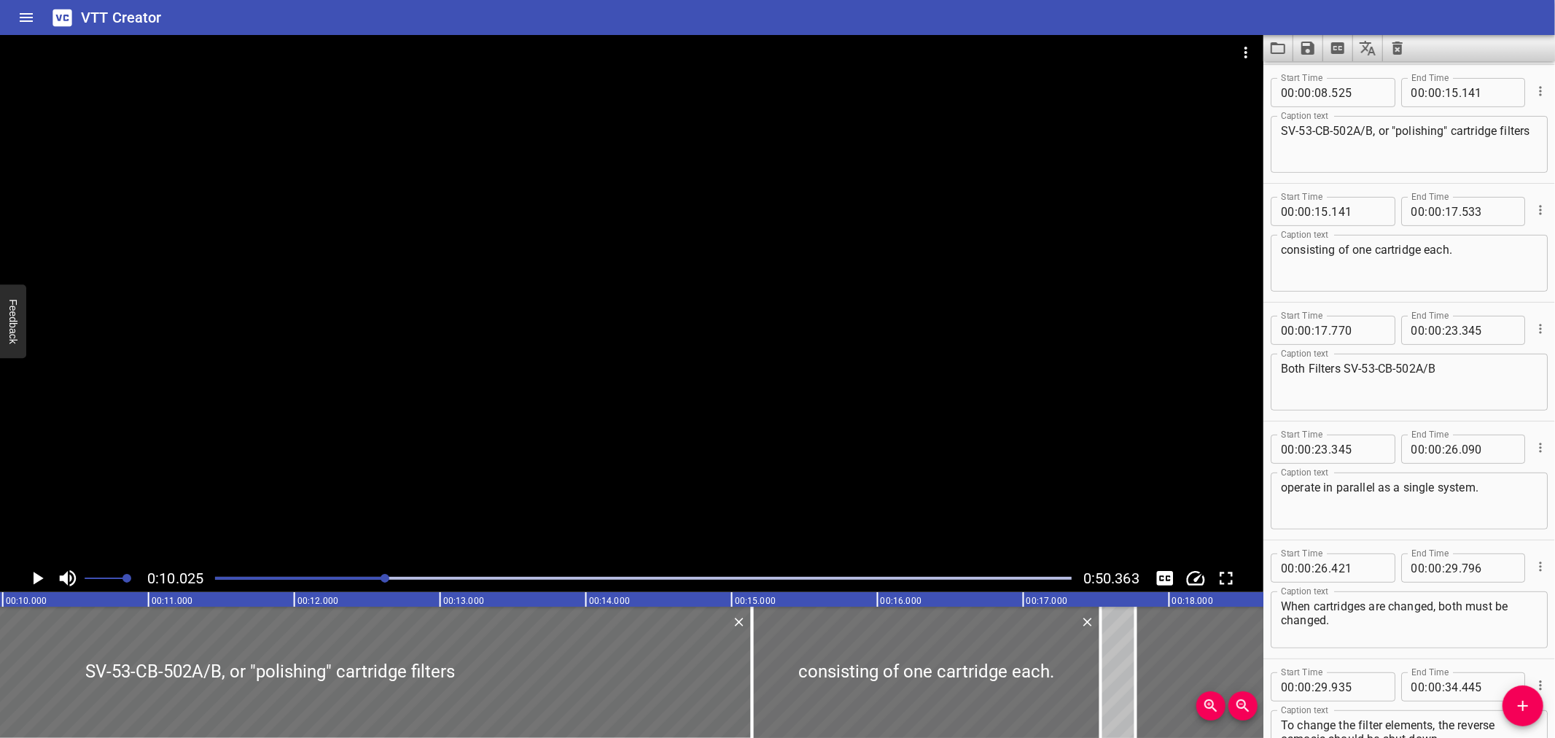
drag, startPoint x: 440, startPoint y: 579, endPoint x: 463, endPoint y: 579, distance: 22.6
click at [455, 579] on div "Play progress" at bounding box center [643, 578] width 857 height 3
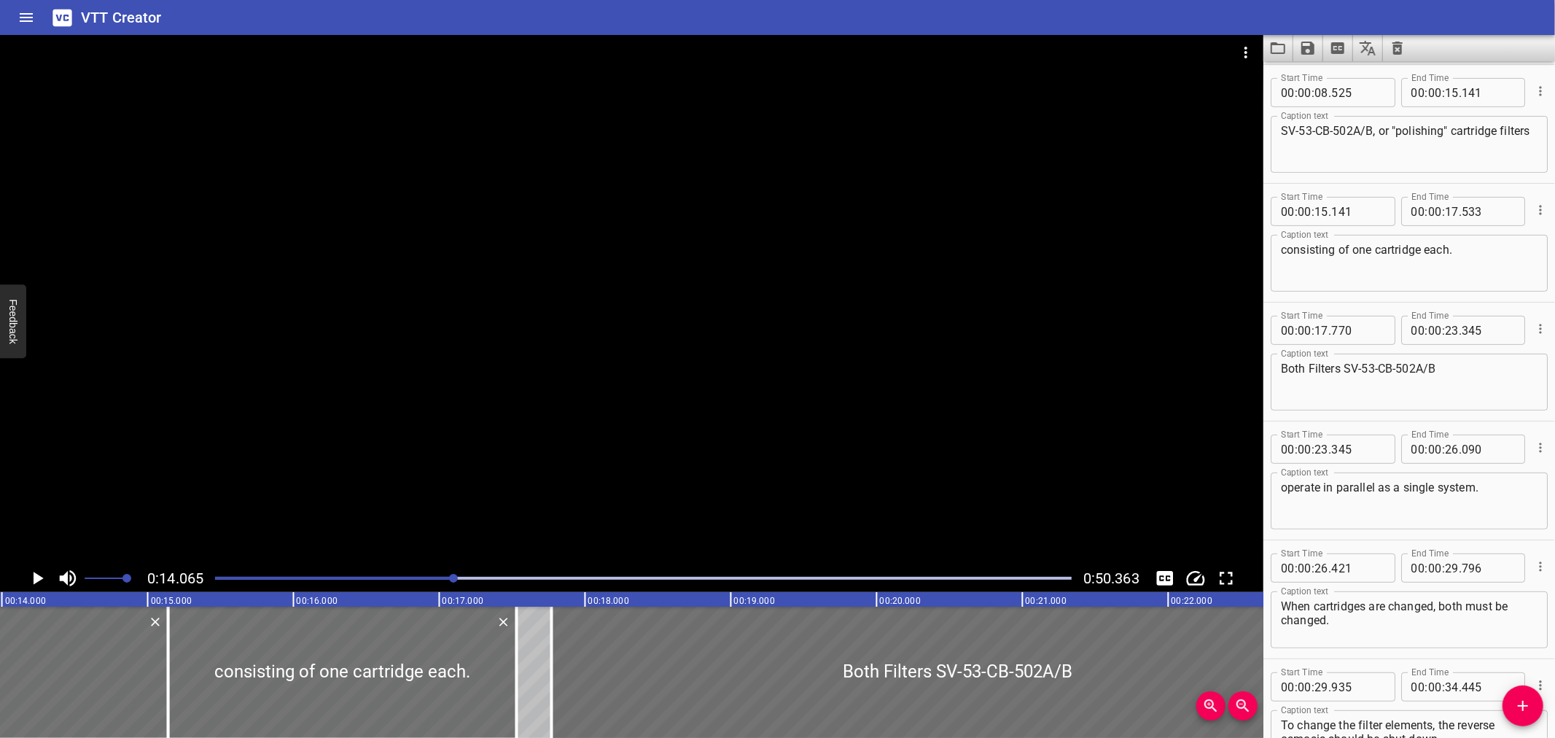
scroll to position [0, 2051]
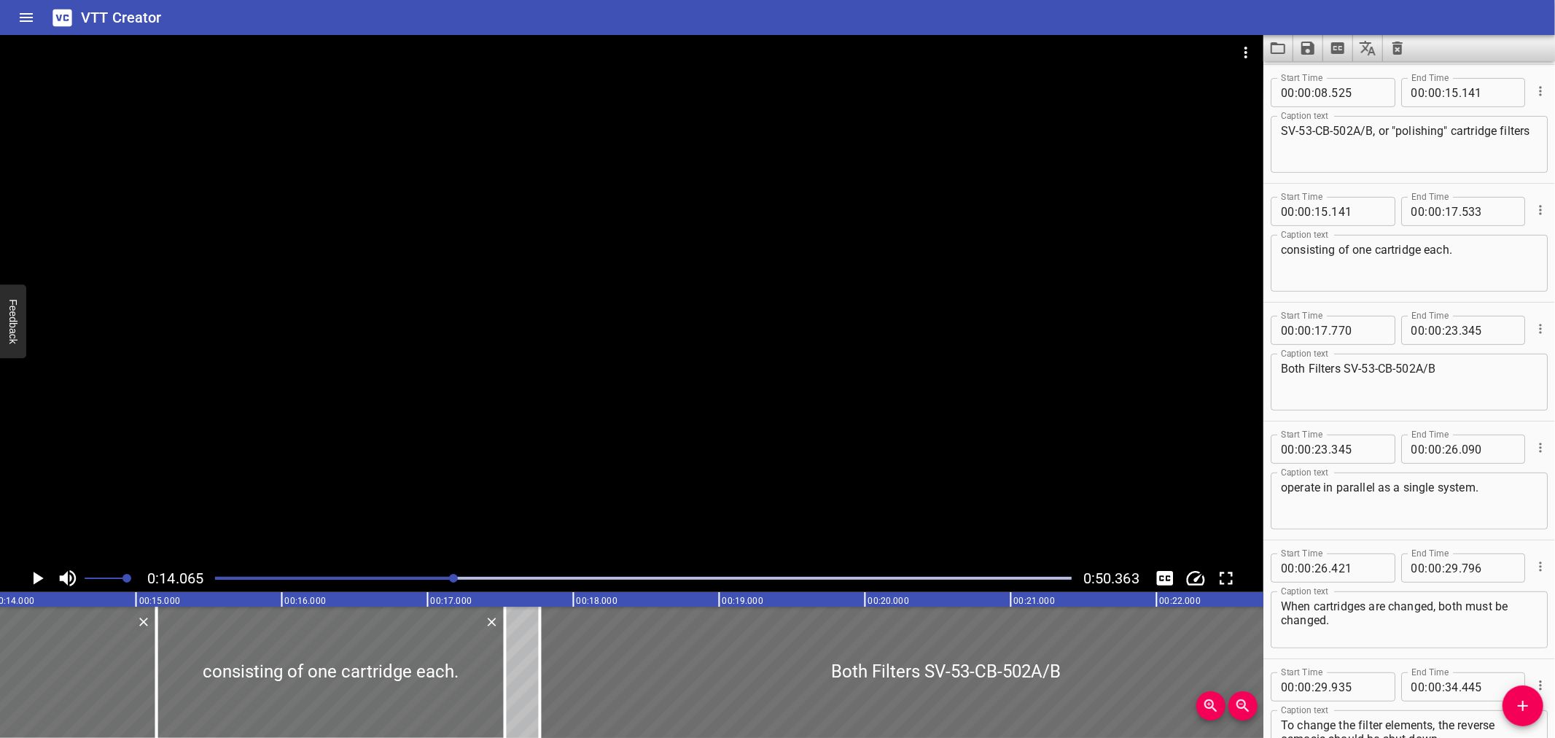
click at [343, 574] on div at bounding box center [643, 578] width 874 height 20
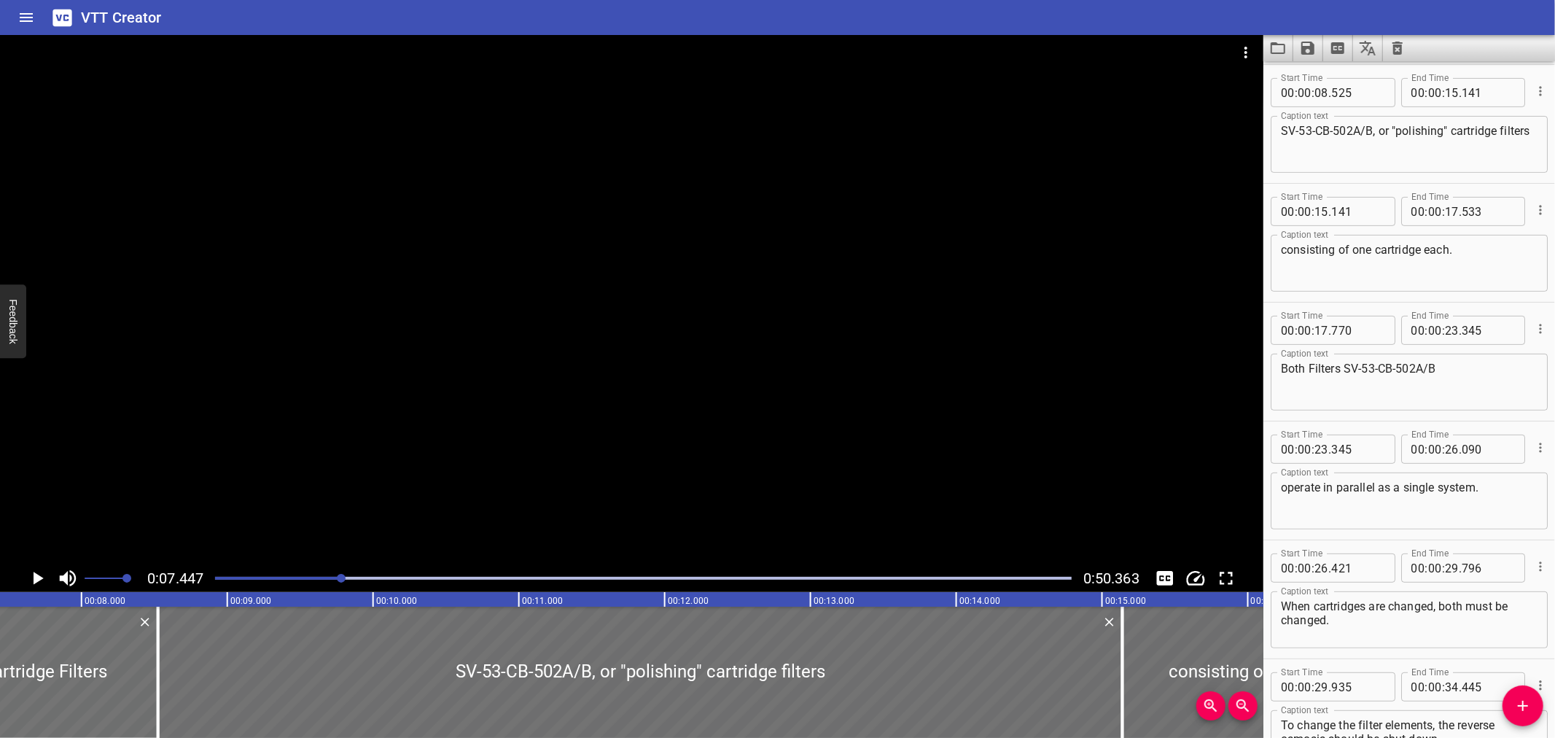
click at [332, 574] on div at bounding box center [643, 578] width 874 height 20
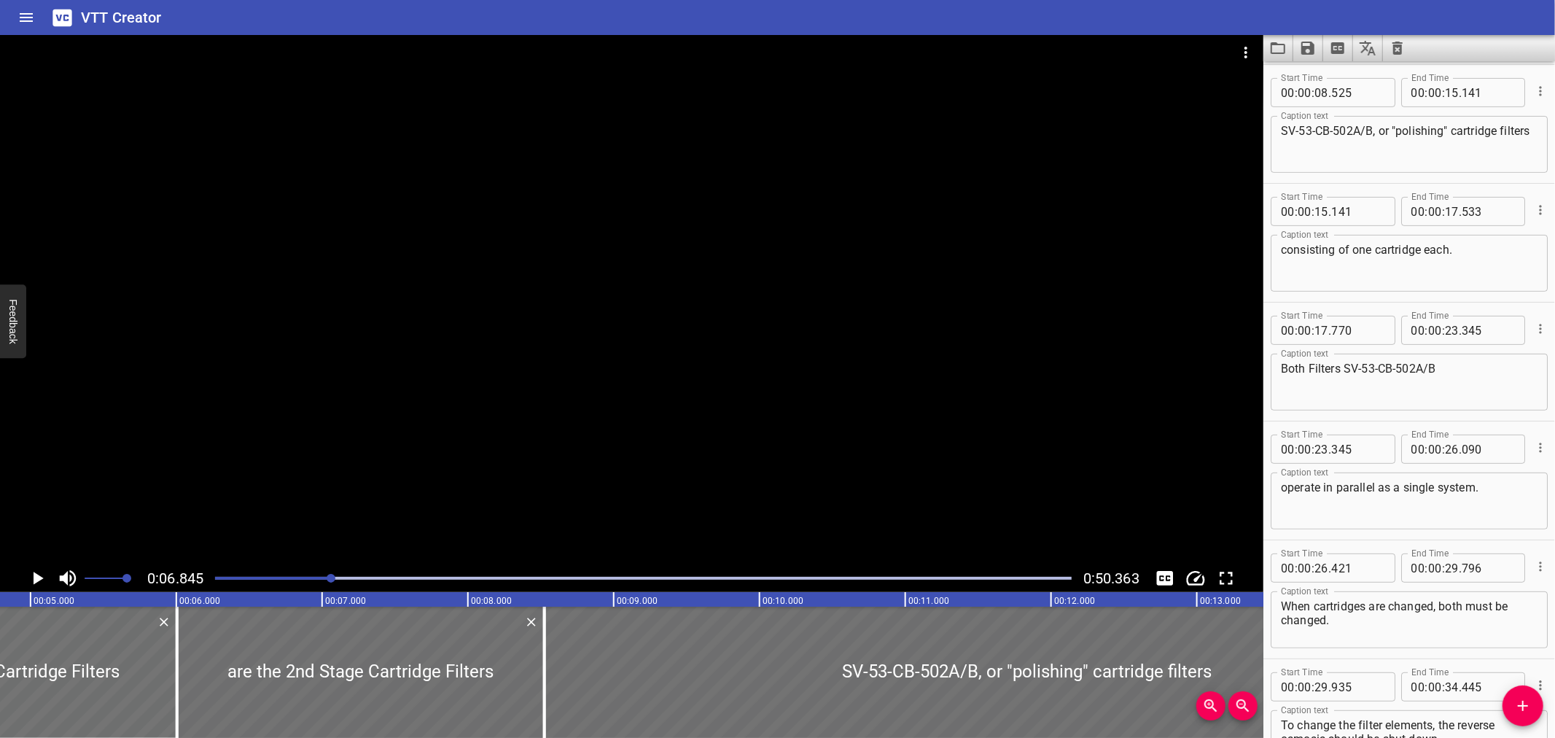
scroll to position [0, 803]
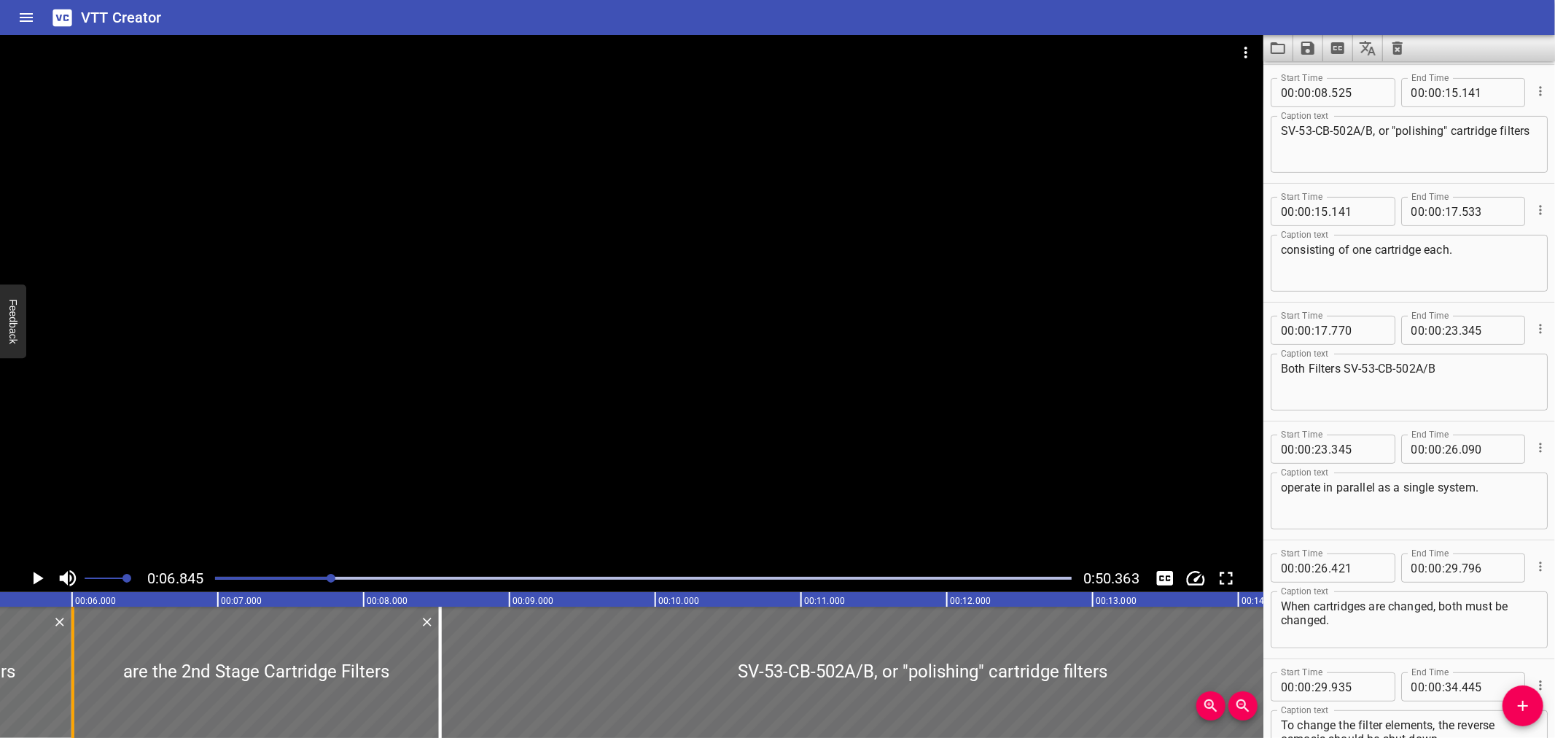
click at [68, 695] on div at bounding box center [73, 672] width 15 height 131
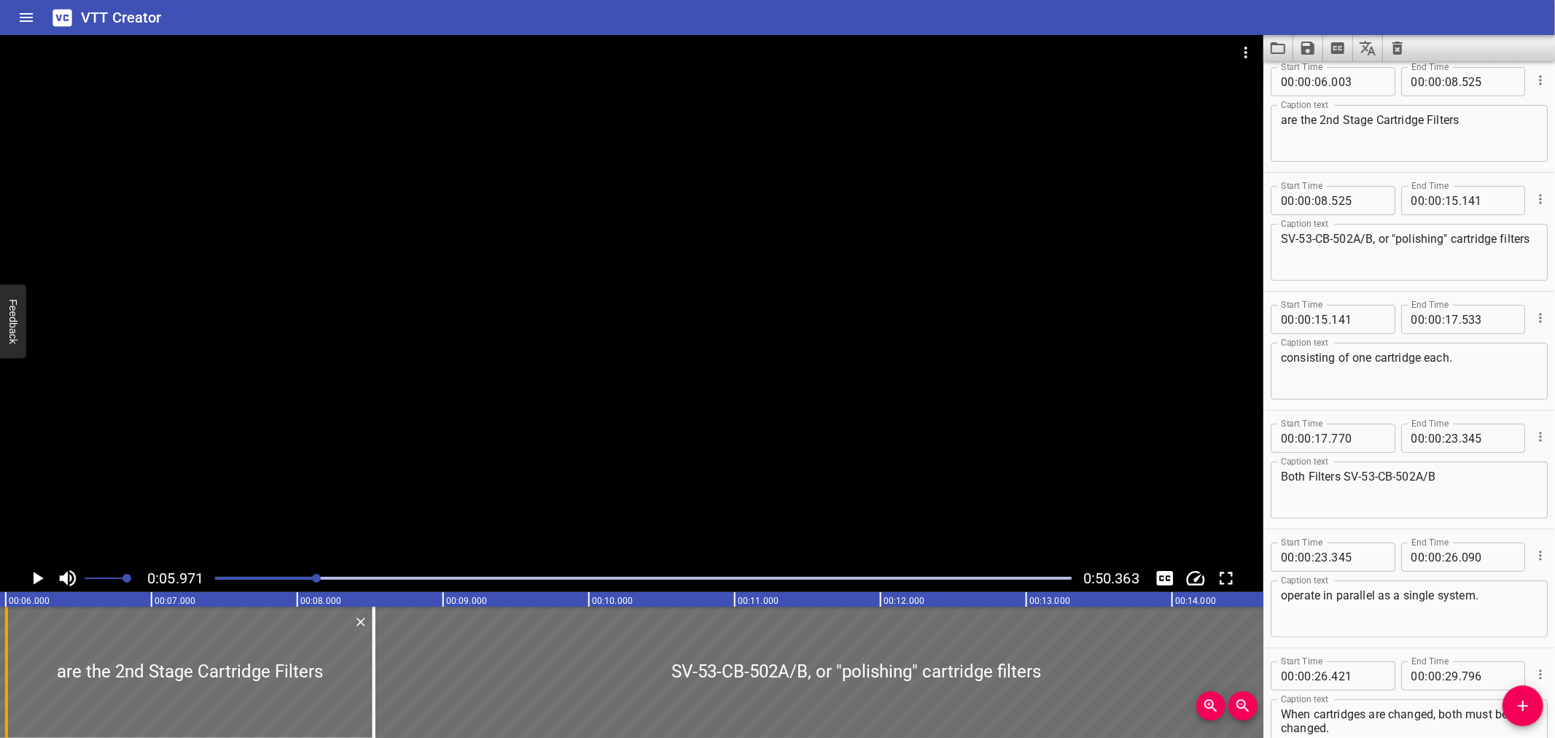
scroll to position [0, 870]
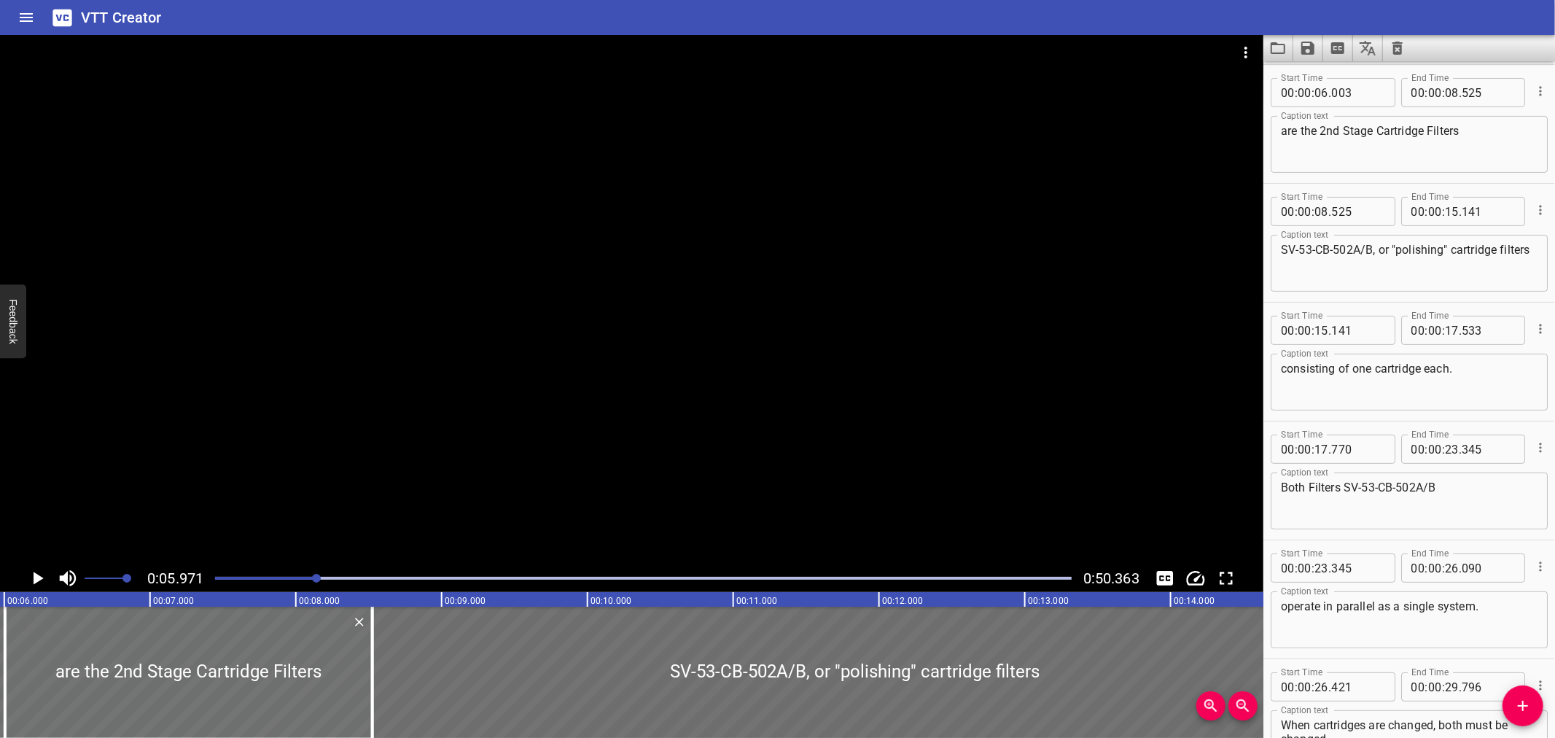
click at [248, 389] on div at bounding box center [631, 299] width 1263 height 529
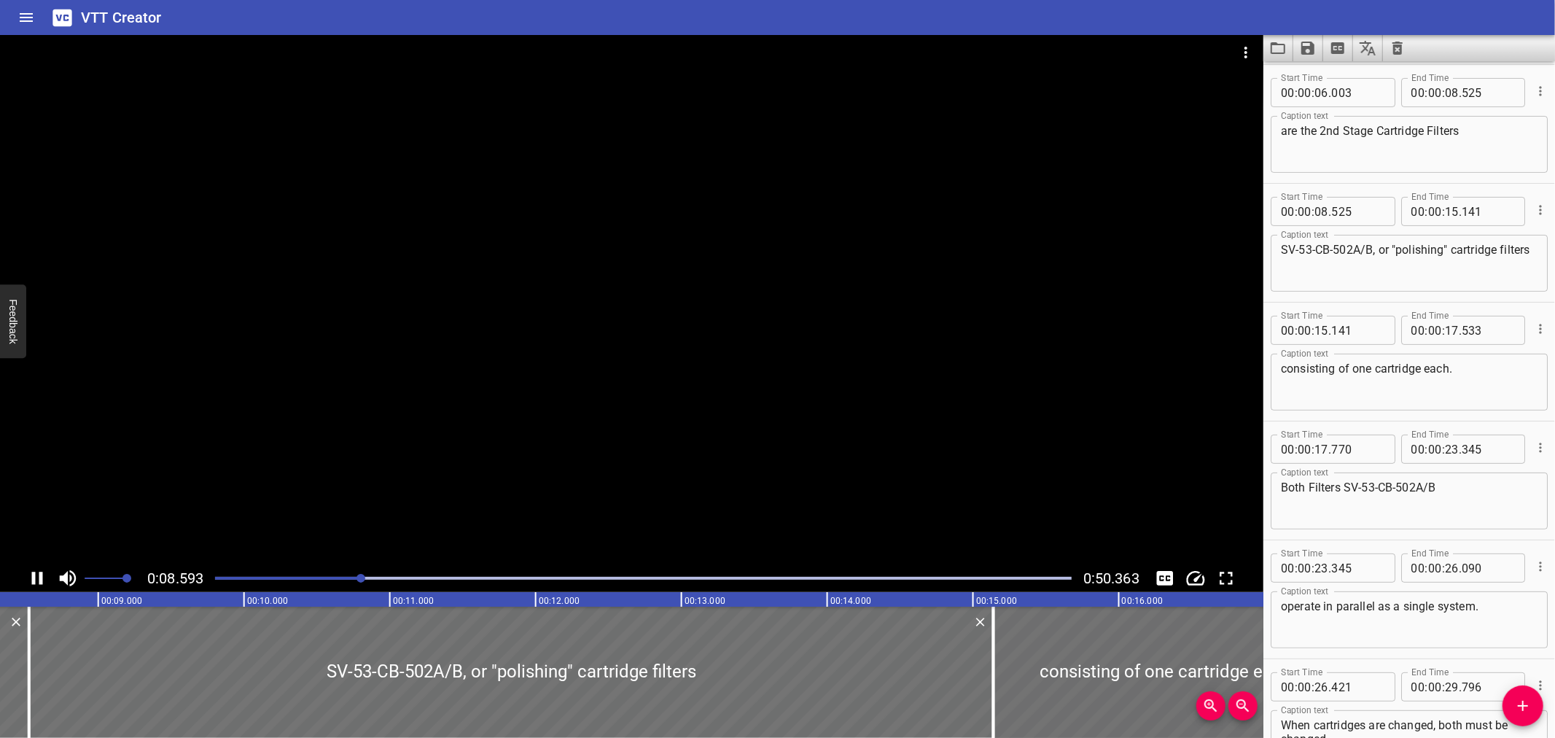
scroll to position [356, 0]
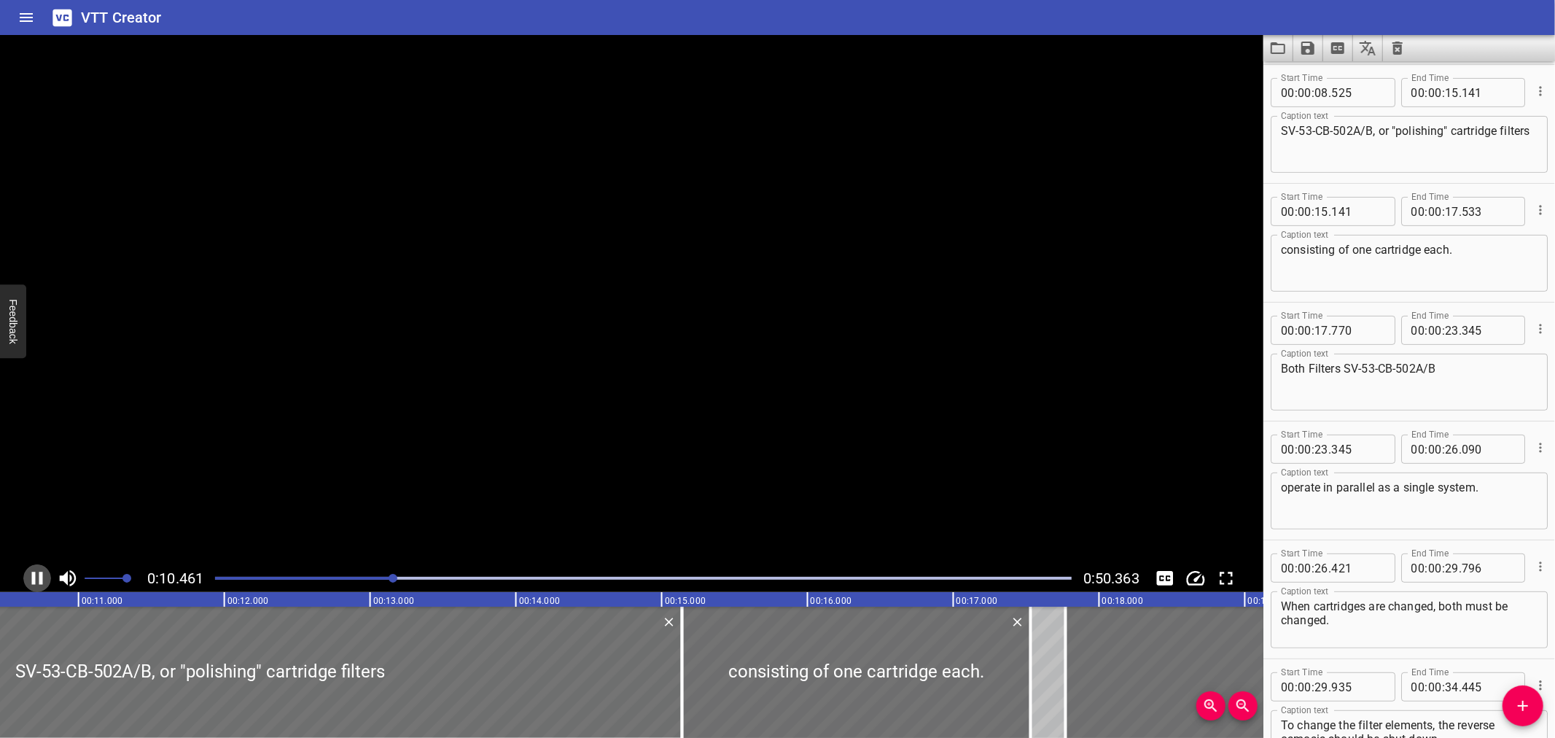
click at [34, 577] on icon "Play/Pause" at bounding box center [37, 578] width 11 height 13
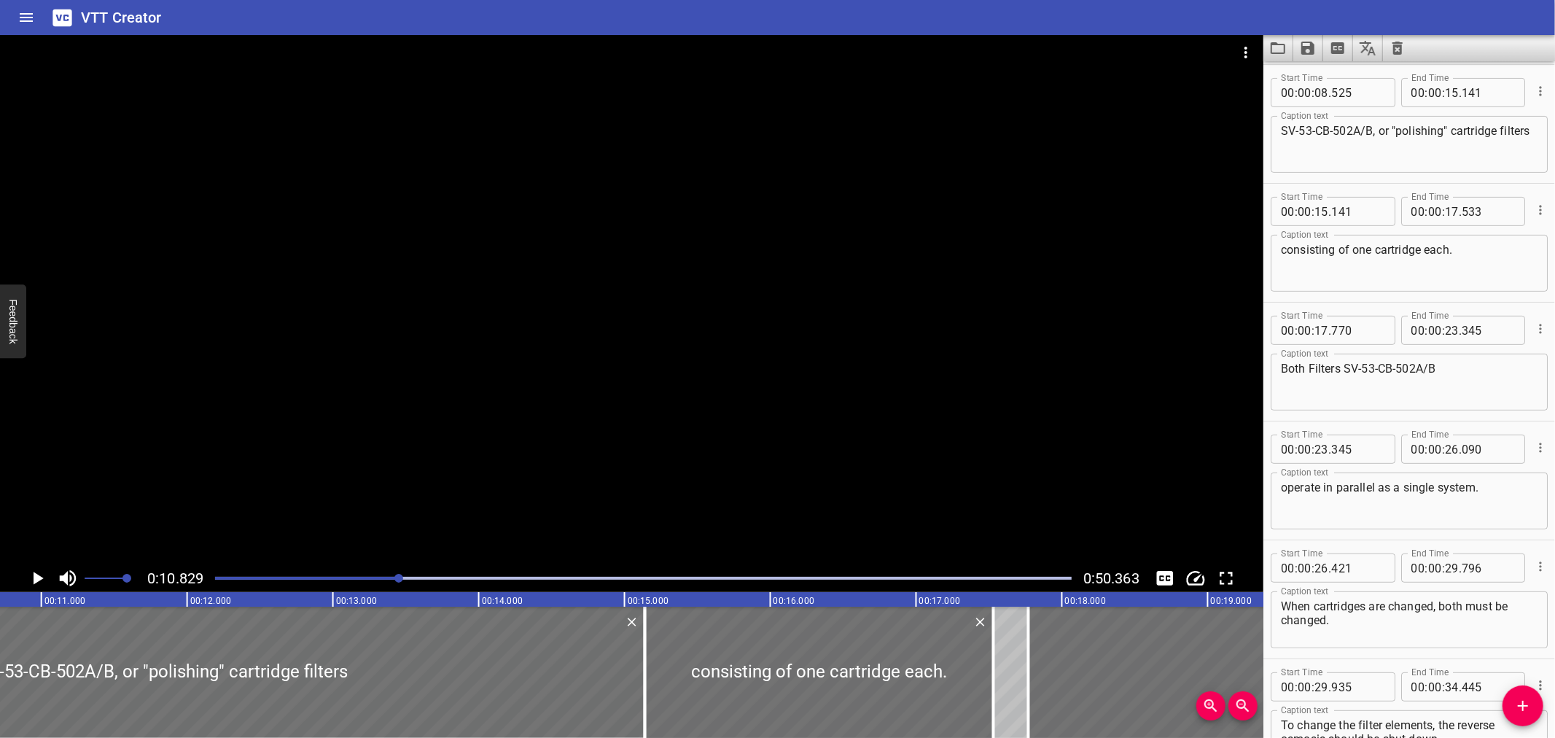
scroll to position [0, 1578]
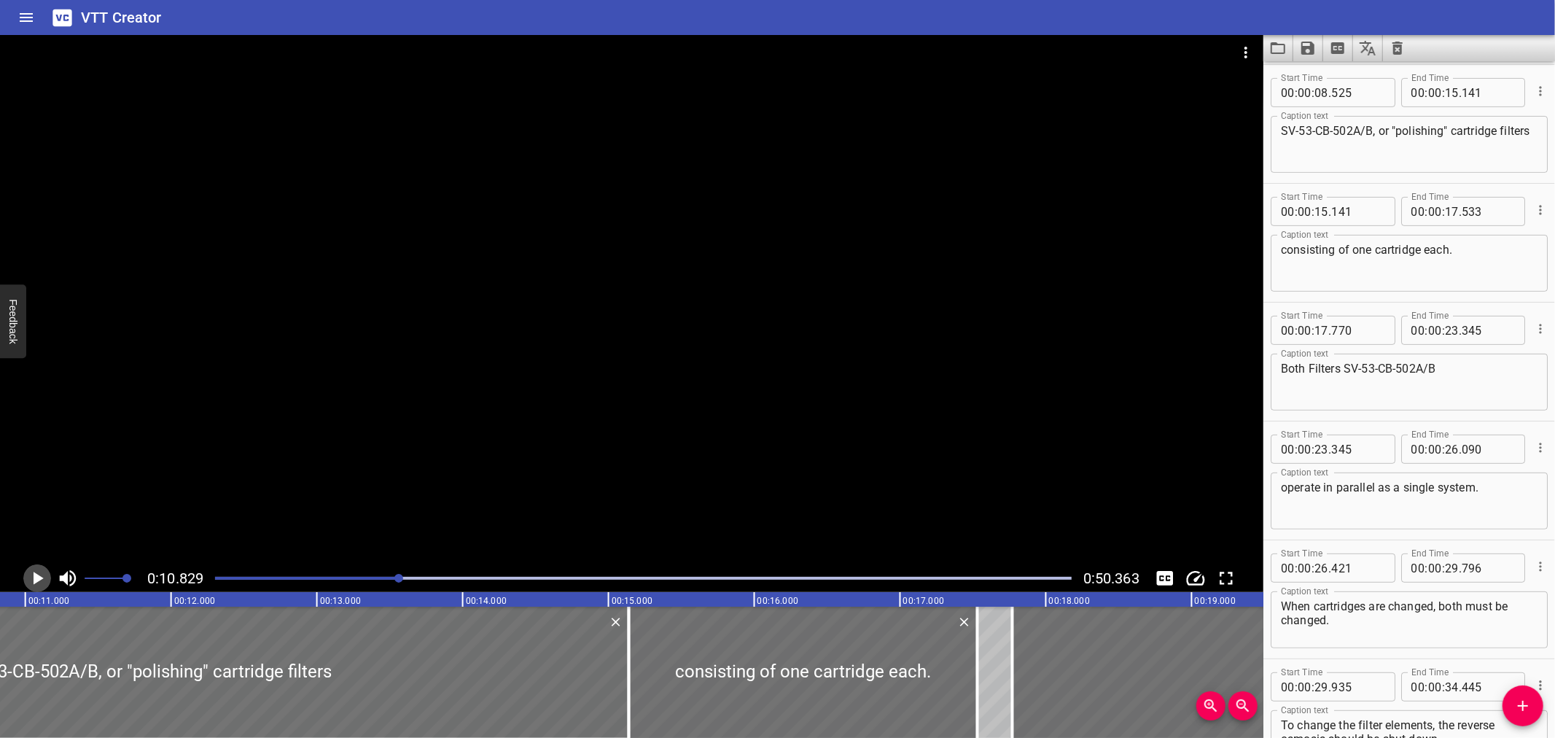
click at [34, 577] on icon "Play/Pause" at bounding box center [39, 578] width 10 height 13
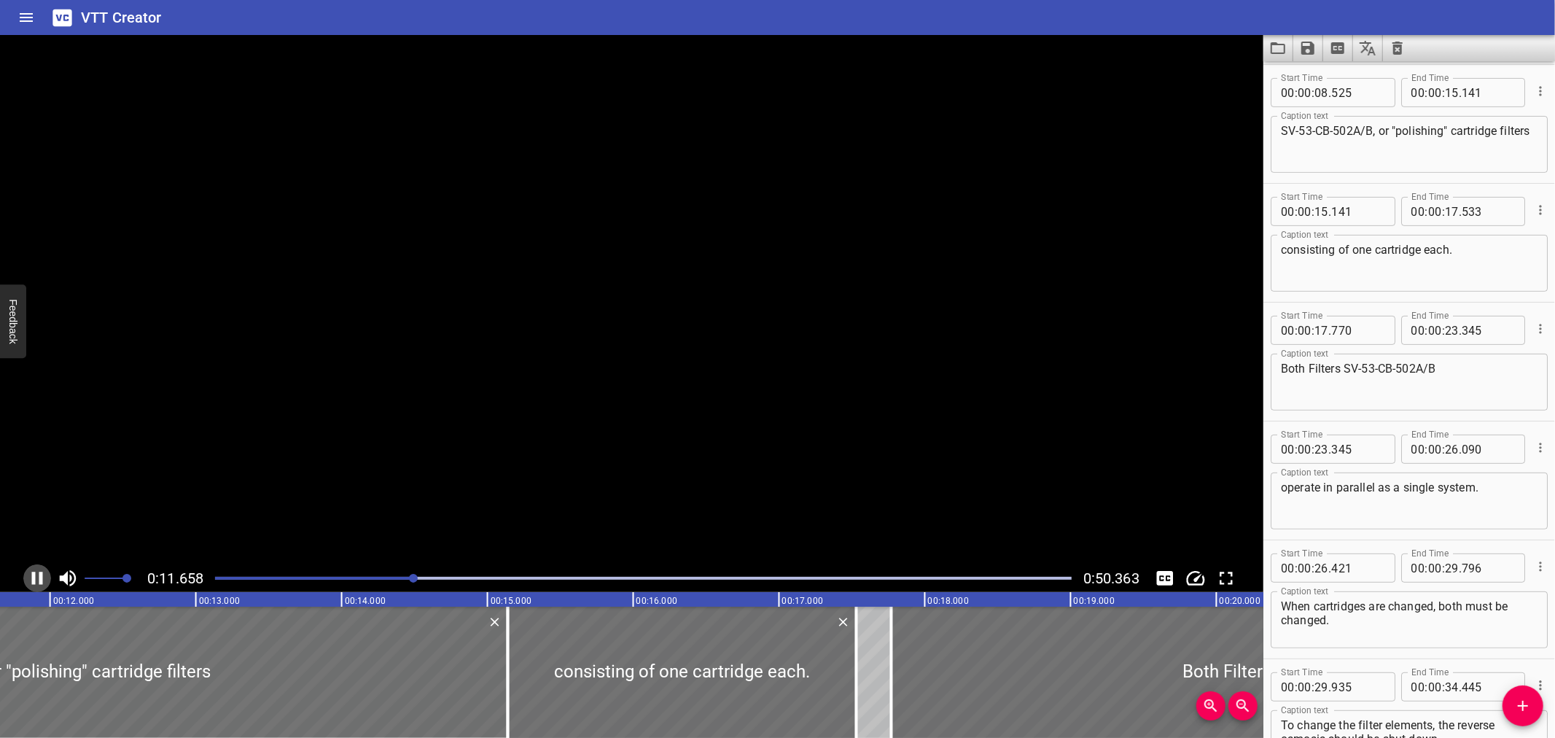
click at [34, 577] on icon "Play/Pause" at bounding box center [37, 578] width 11 height 13
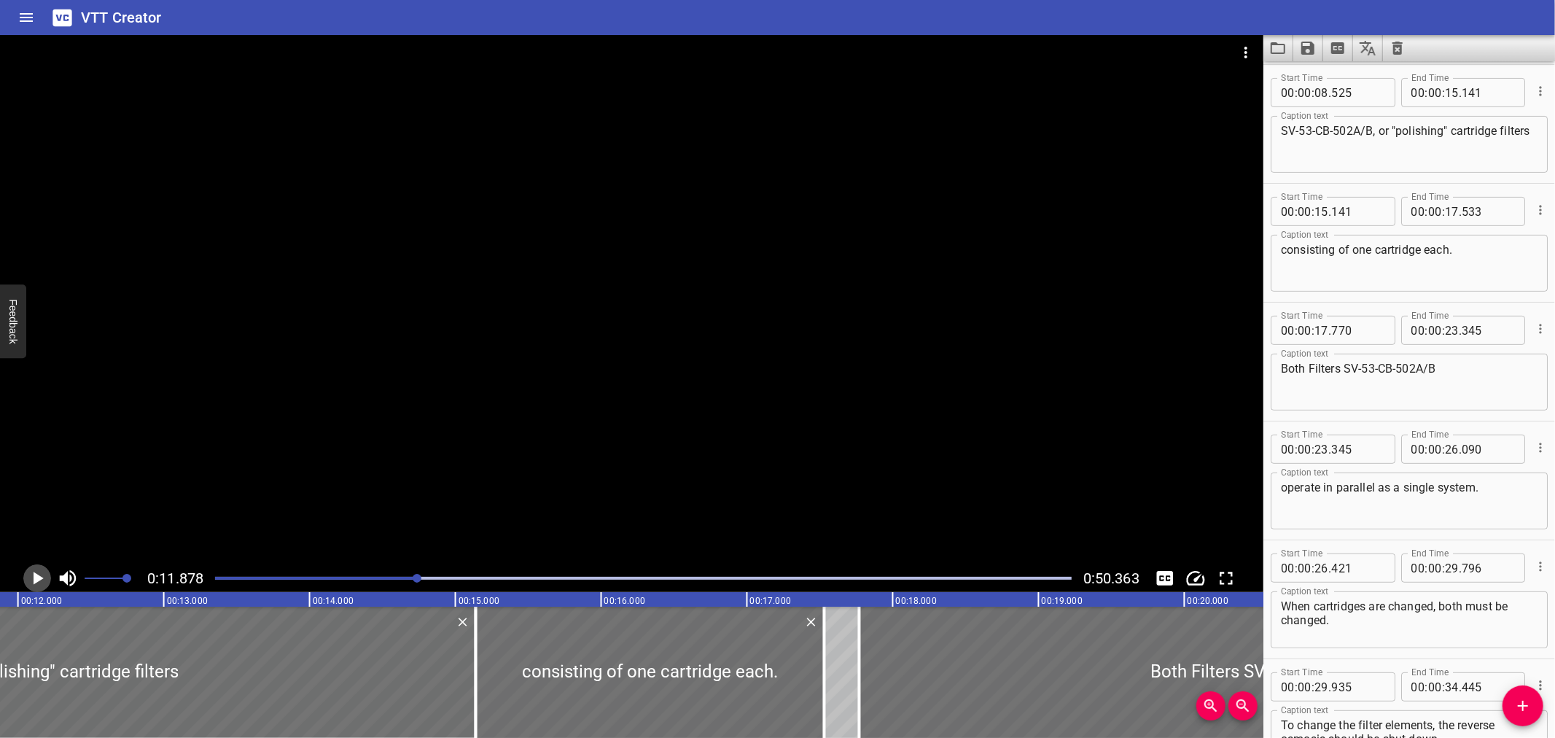
click at [34, 577] on icon "Play/Pause" at bounding box center [39, 578] width 10 height 13
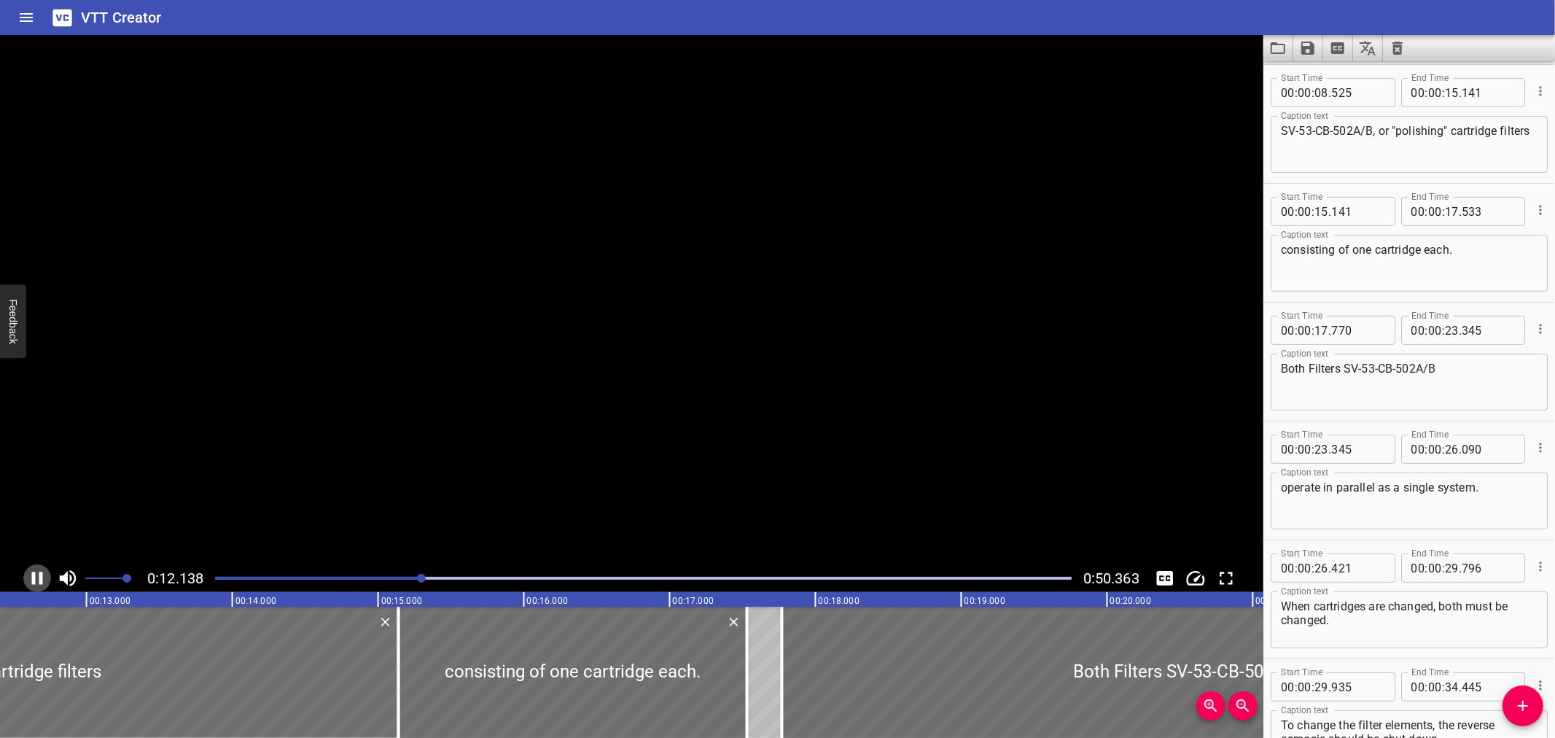
click at [34, 577] on icon "Play/Pause" at bounding box center [37, 578] width 11 height 13
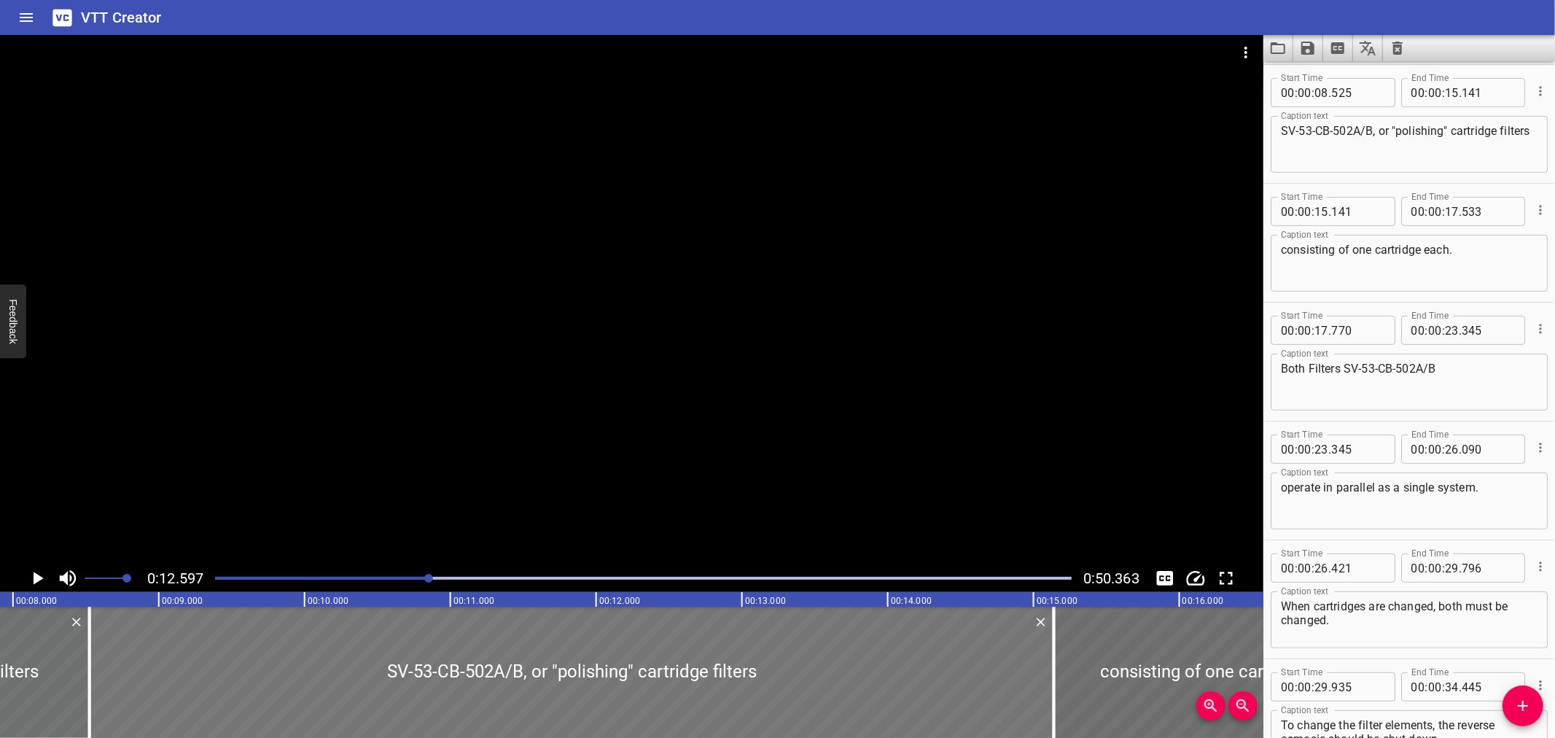
scroll to position [0, 1147]
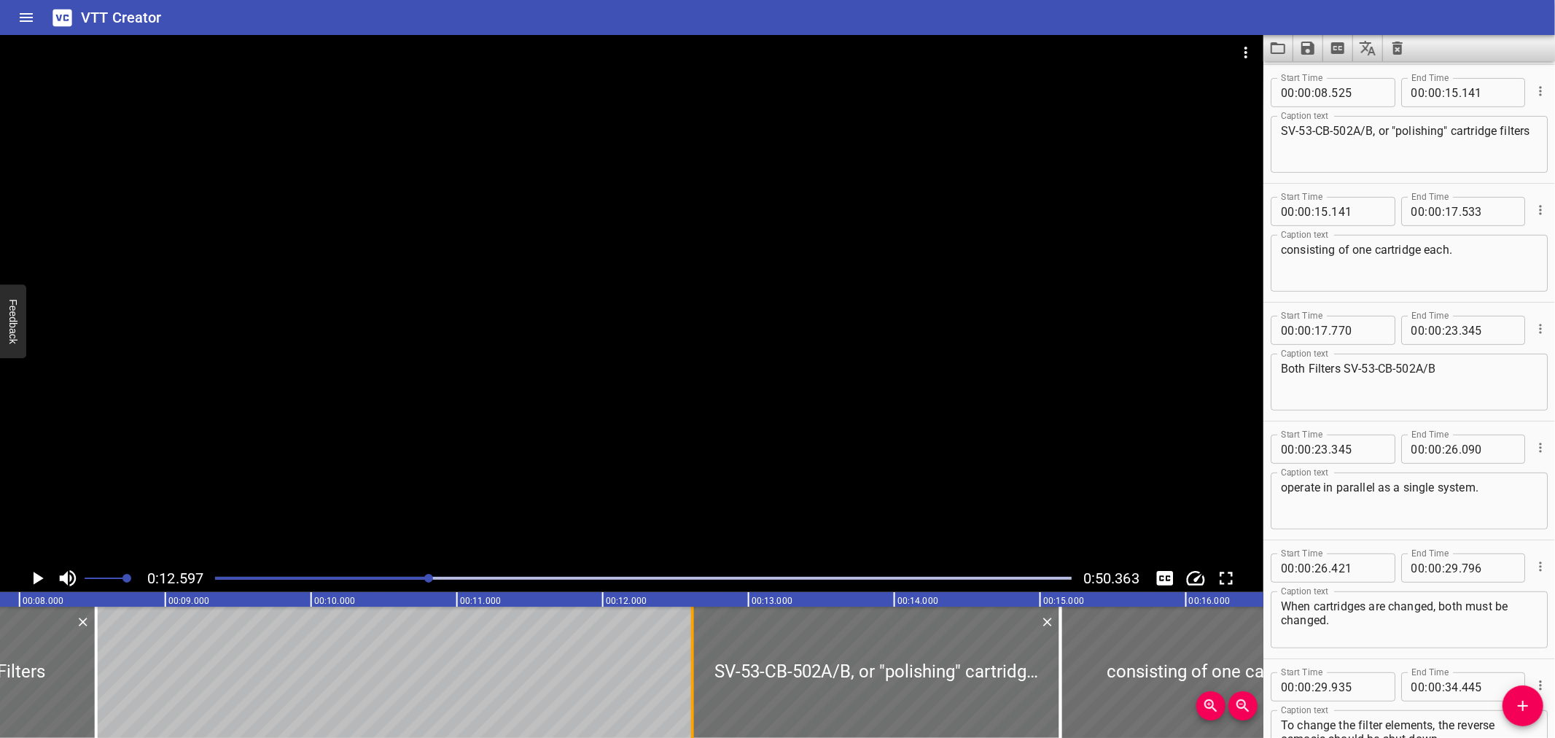
drag, startPoint x: 98, startPoint y: 689, endPoint x: 694, endPoint y: 694, distance: 596.4
click at [694, 694] on div at bounding box center [692, 672] width 15 height 131
type input "12"
type input "615"
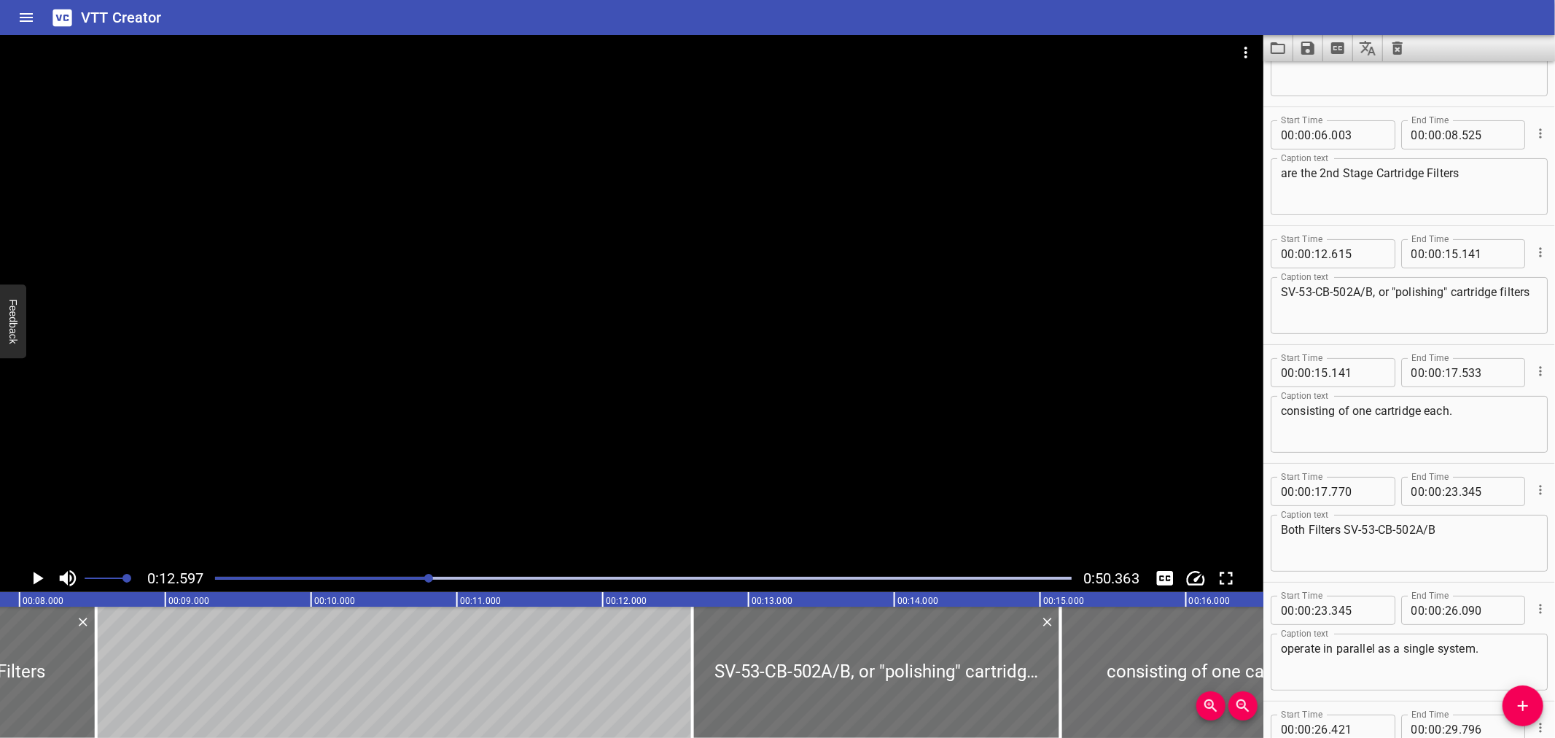
scroll to position [143, 0]
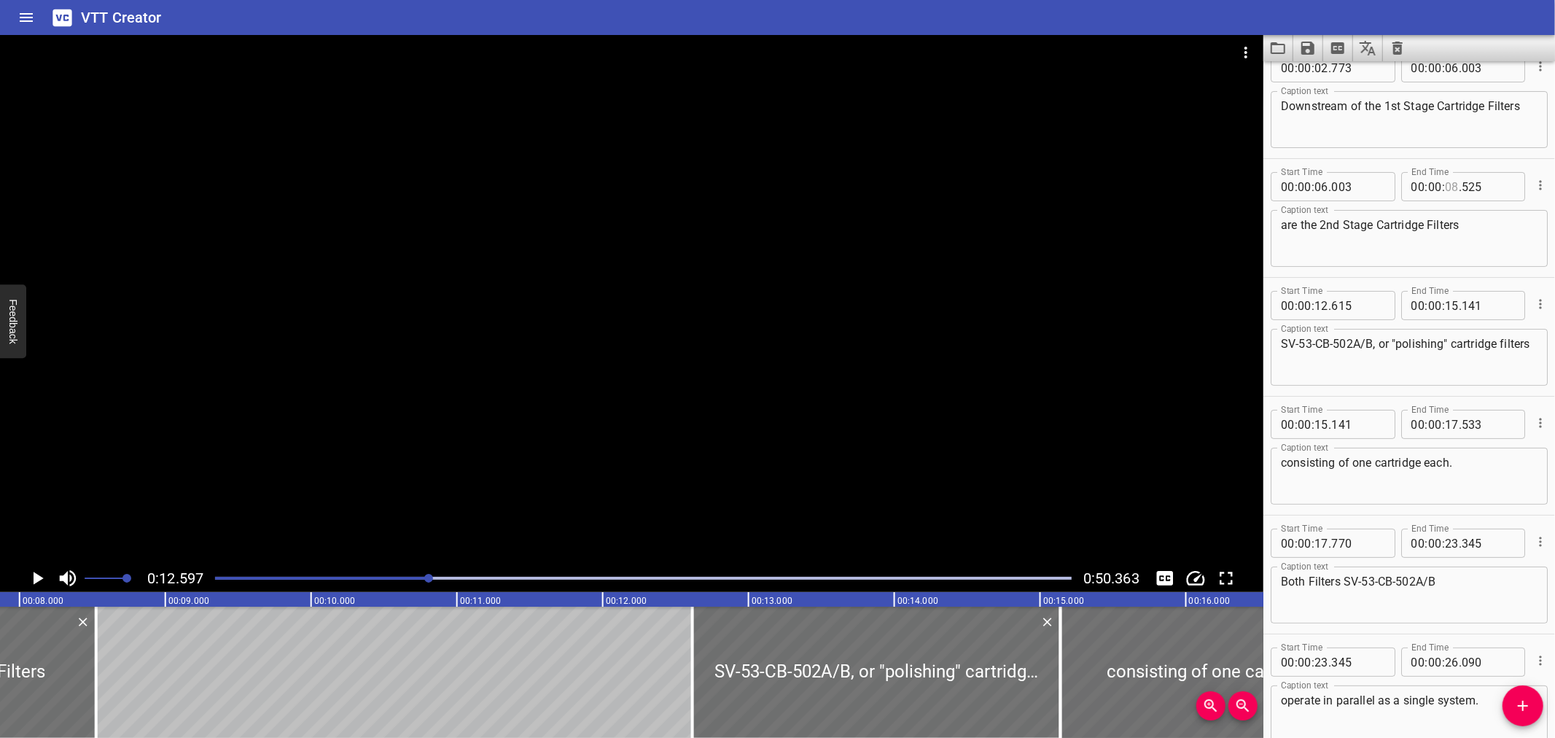
click at [1445, 184] on input "number" at bounding box center [1452, 186] width 14 height 29
type input "12"
type input "615"
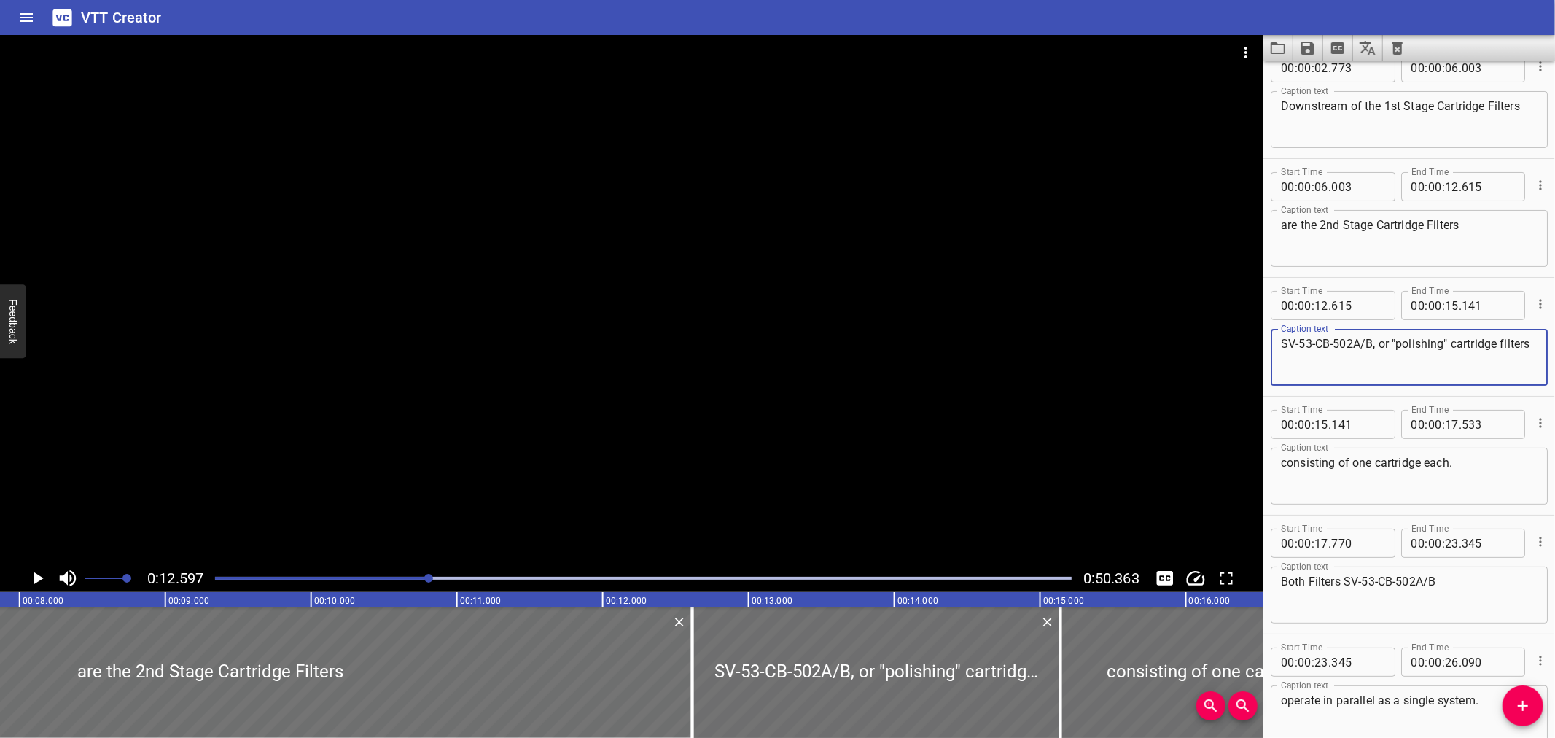
drag, startPoint x: 1379, startPoint y: 341, endPoint x: 1278, endPoint y: 345, distance: 100.7
click at [1278, 345] on div "SV-53-CB-502A/B, or "polishing" cartridge filters Caption text" at bounding box center [1409, 357] width 277 height 57
type textarea "or "polishing" cartridge filters"
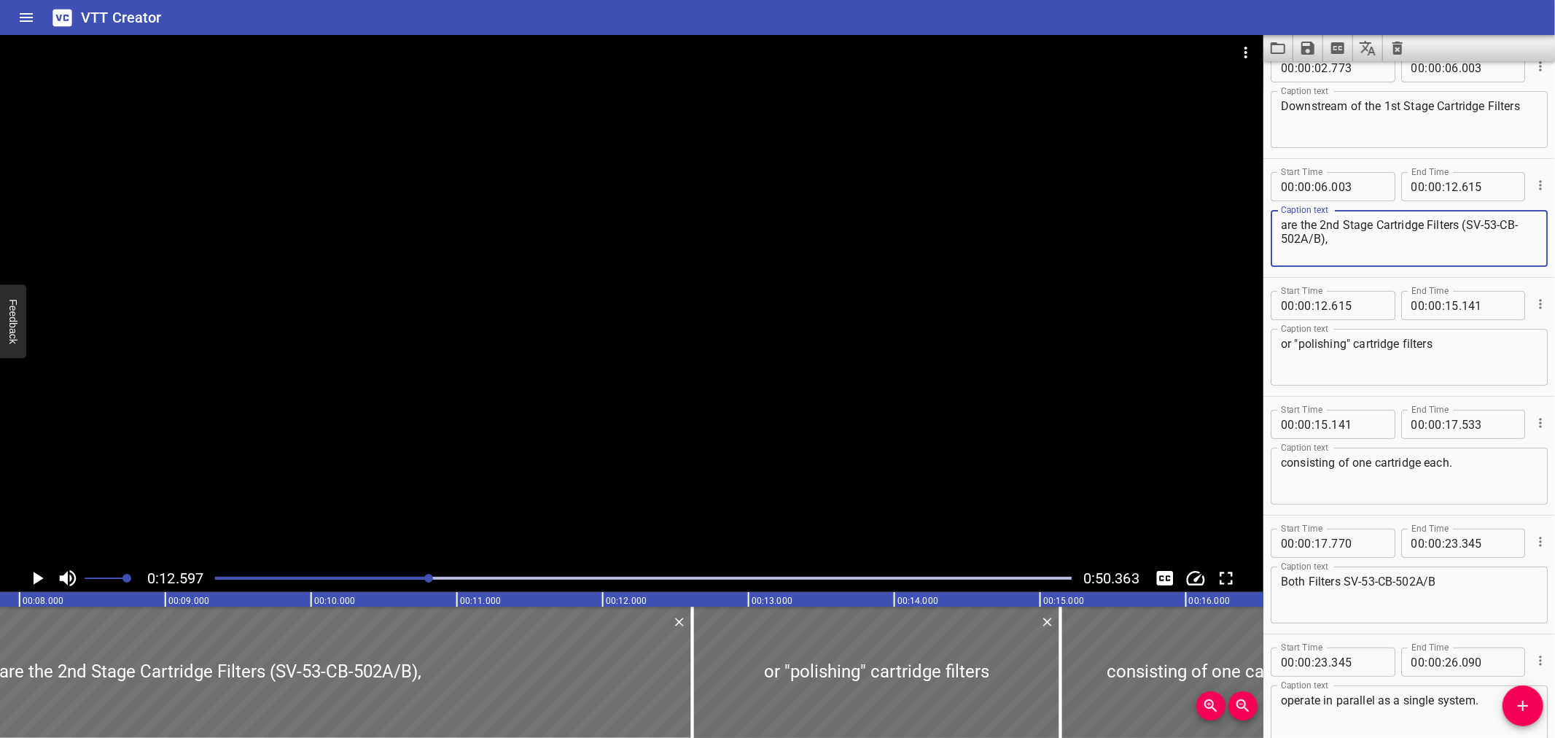
type textarea "are the 2nd Stage Cartridge Filters (SV-53-CB-502A/B),"
click at [417, 480] on div at bounding box center [631, 299] width 1263 height 529
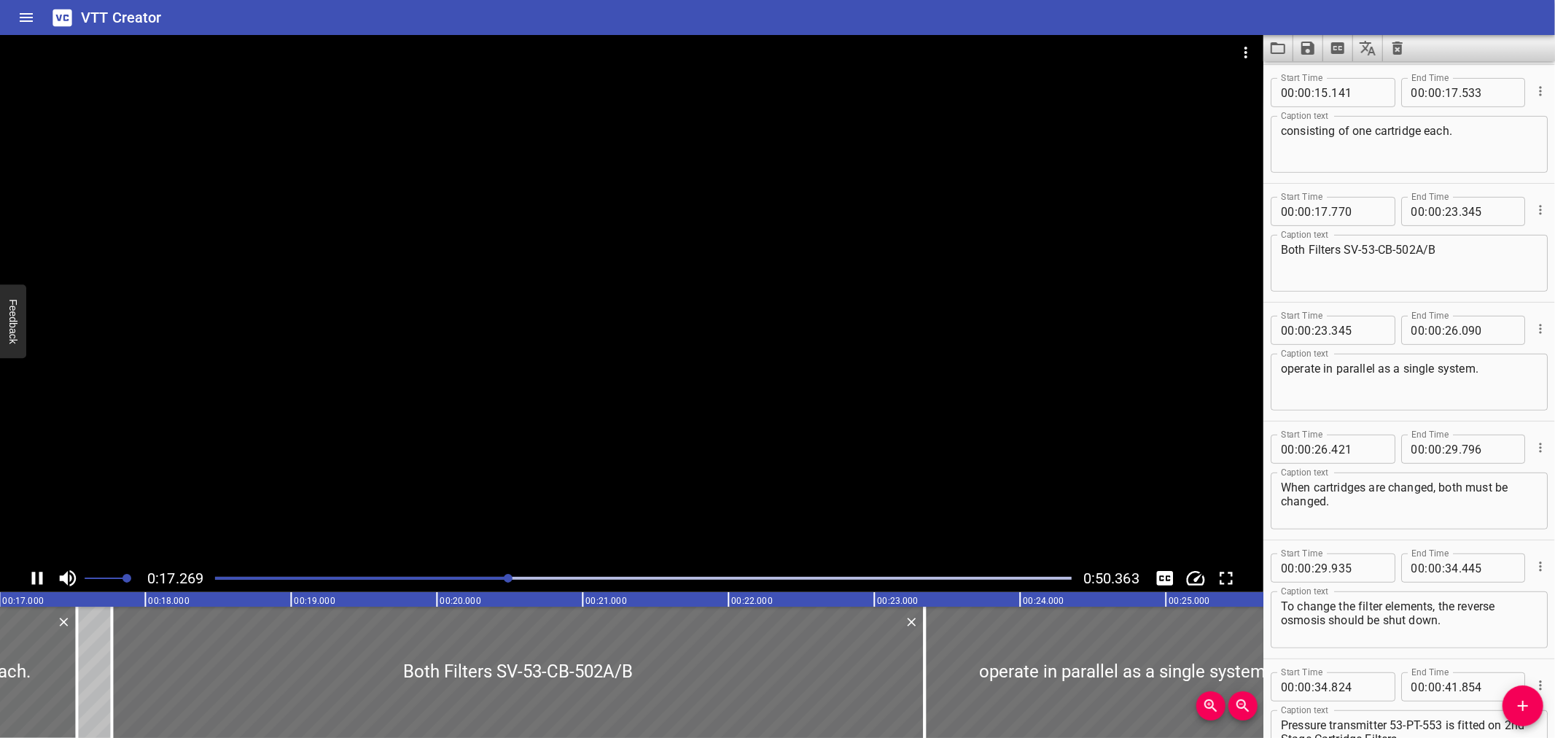
scroll to position [0, 2533]
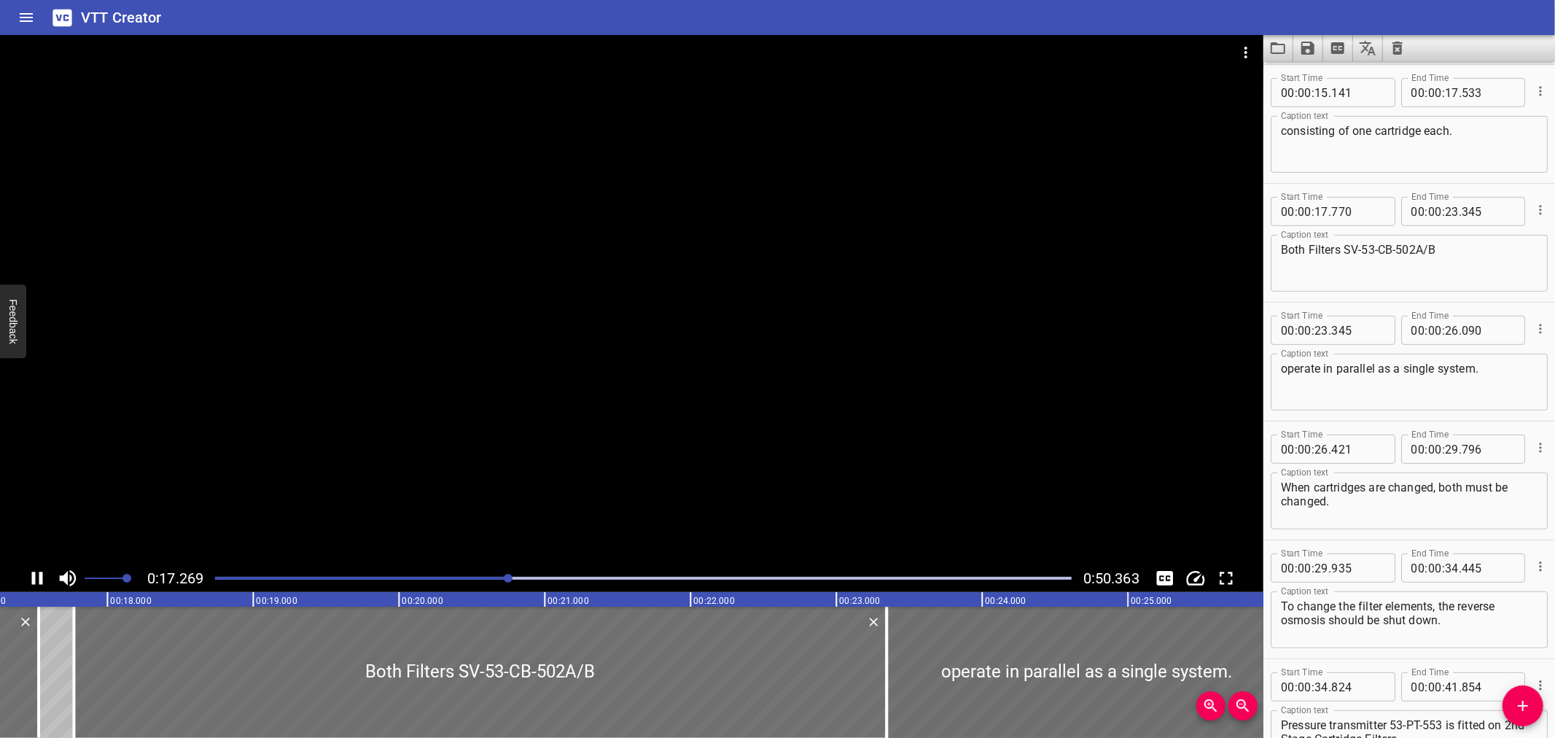
click at [194, 513] on div at bounding box center [631, 299] width 1263 height 529
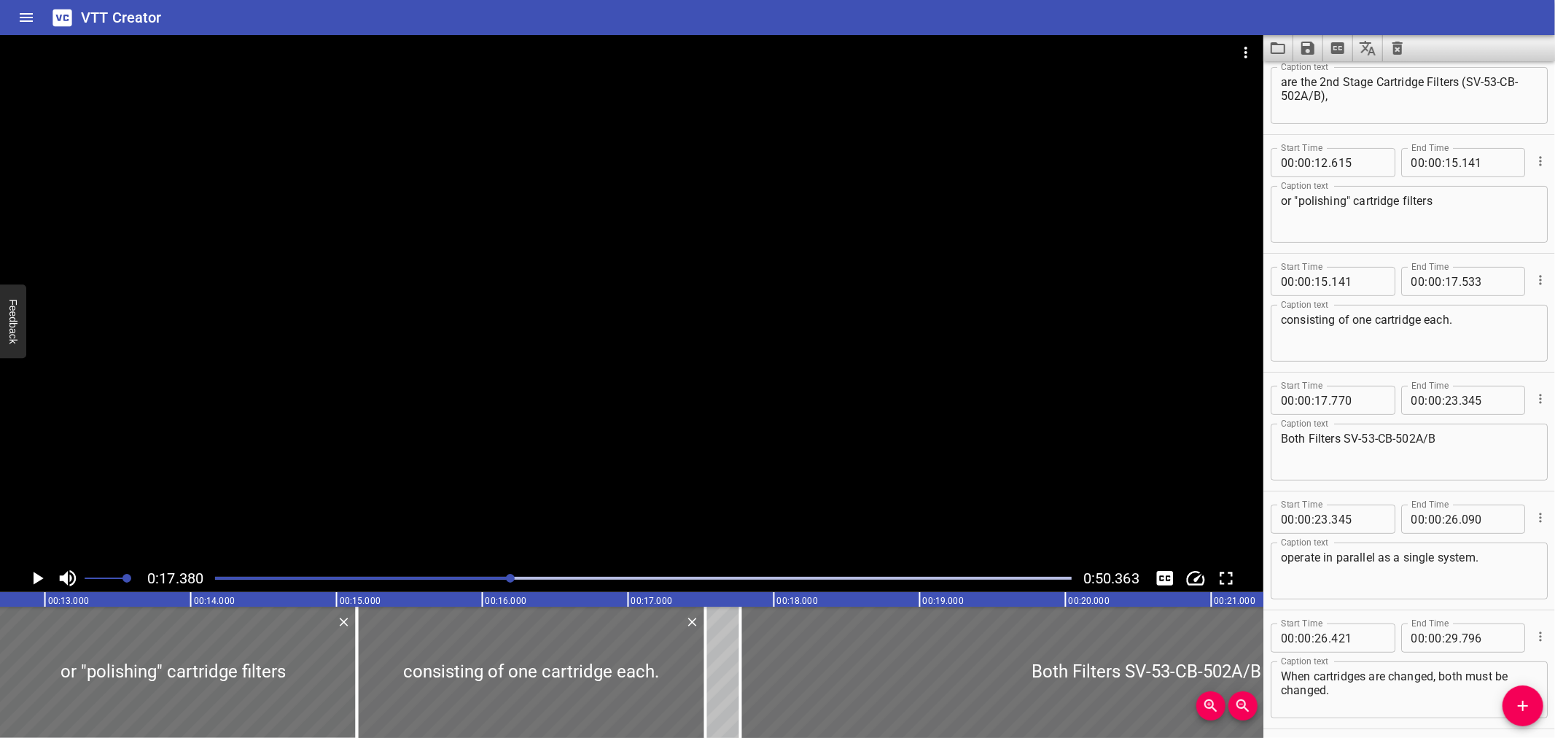
scroll to position [283, 0]
click at [1467, 211] on textarea "or "polishing" cartridge filters" at bounding box center [1409, 218] width 257 height 42
type textarea "or "polishing" cartridge filters"
drag, startPoint x: 1481, startPoint y: 330, endPoint x: 1263, endPoint y: 304, distance: 218.8
click at [1247, 300] on main "0:17.380 0:50.363 00:00.000 00:01.000 00:02.000 00:03.000 00:04.000 00:05.000 0…" at bounding box center [777, 386] width 1555 height 703
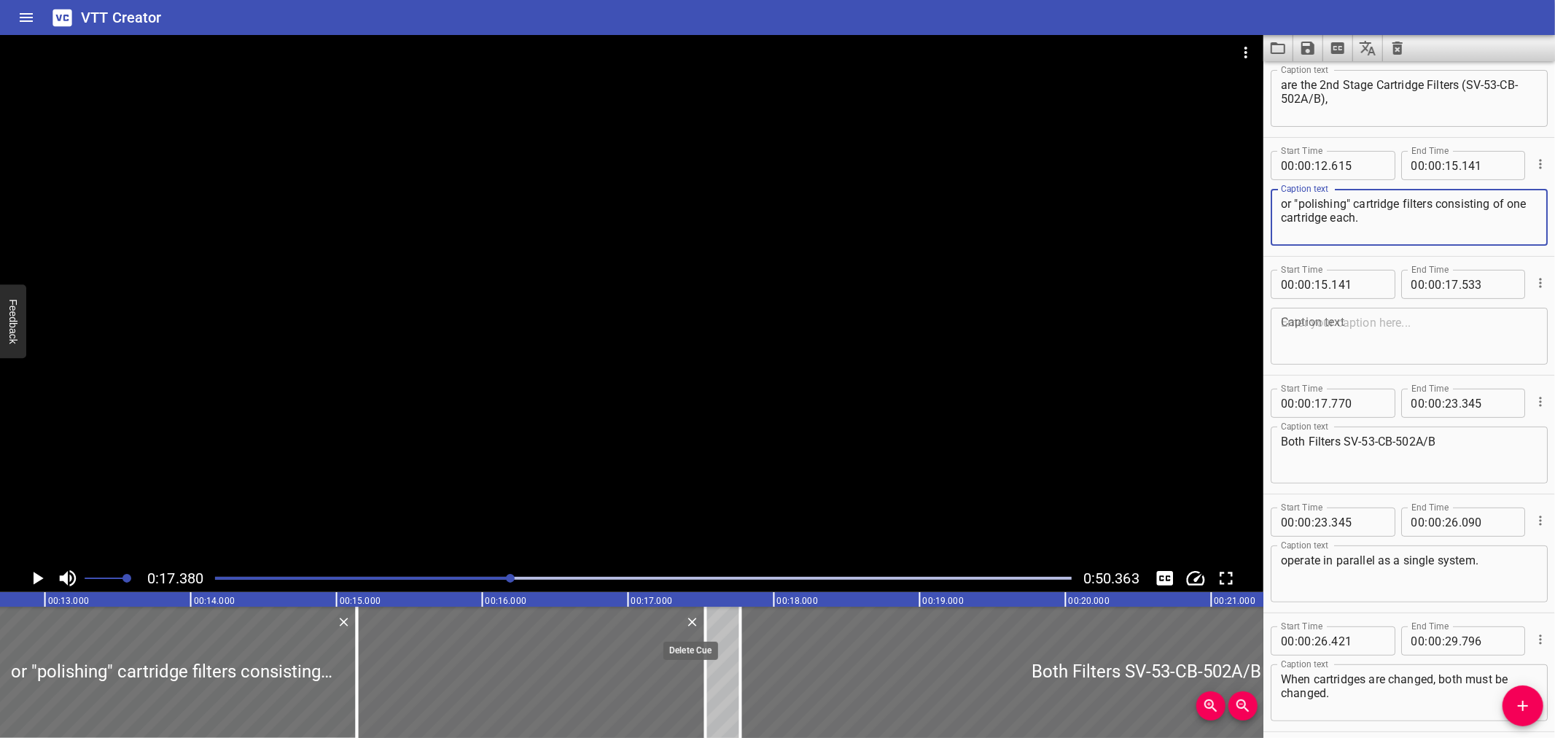
type textarea "or "polishing" cartridge filters consisting of one cartridge each."
click at [695, 623] on icon "Delete" at bounding box center [692, 622] width 15 height 15
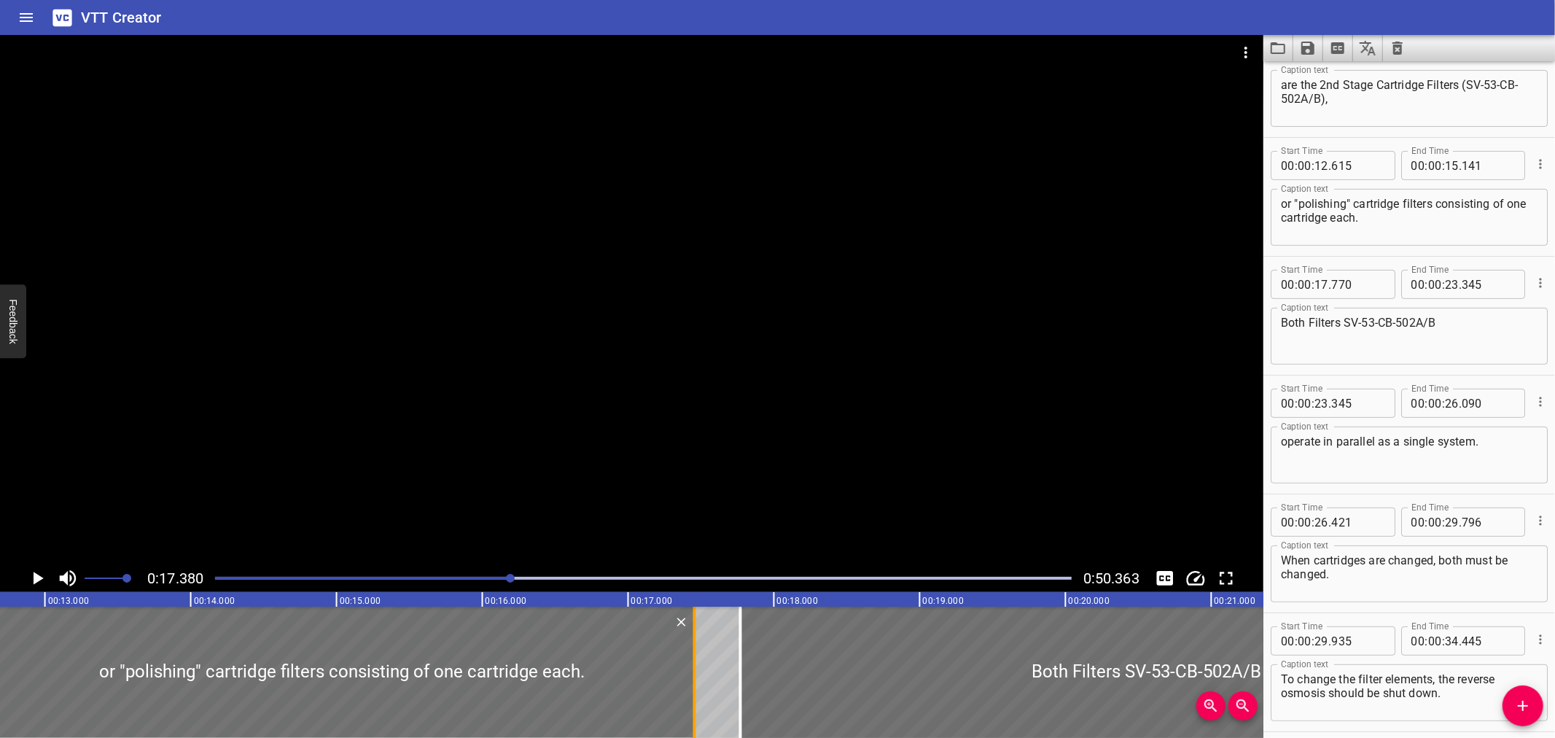
drag, startPoint x: 358, startPoint y: 682, endPoint x: 693, endPoint y: 678, distance: 335.4
click at [693, 678] on div at bounding box center [694, 672] width 3 height 131
type input "17"
type input "456"
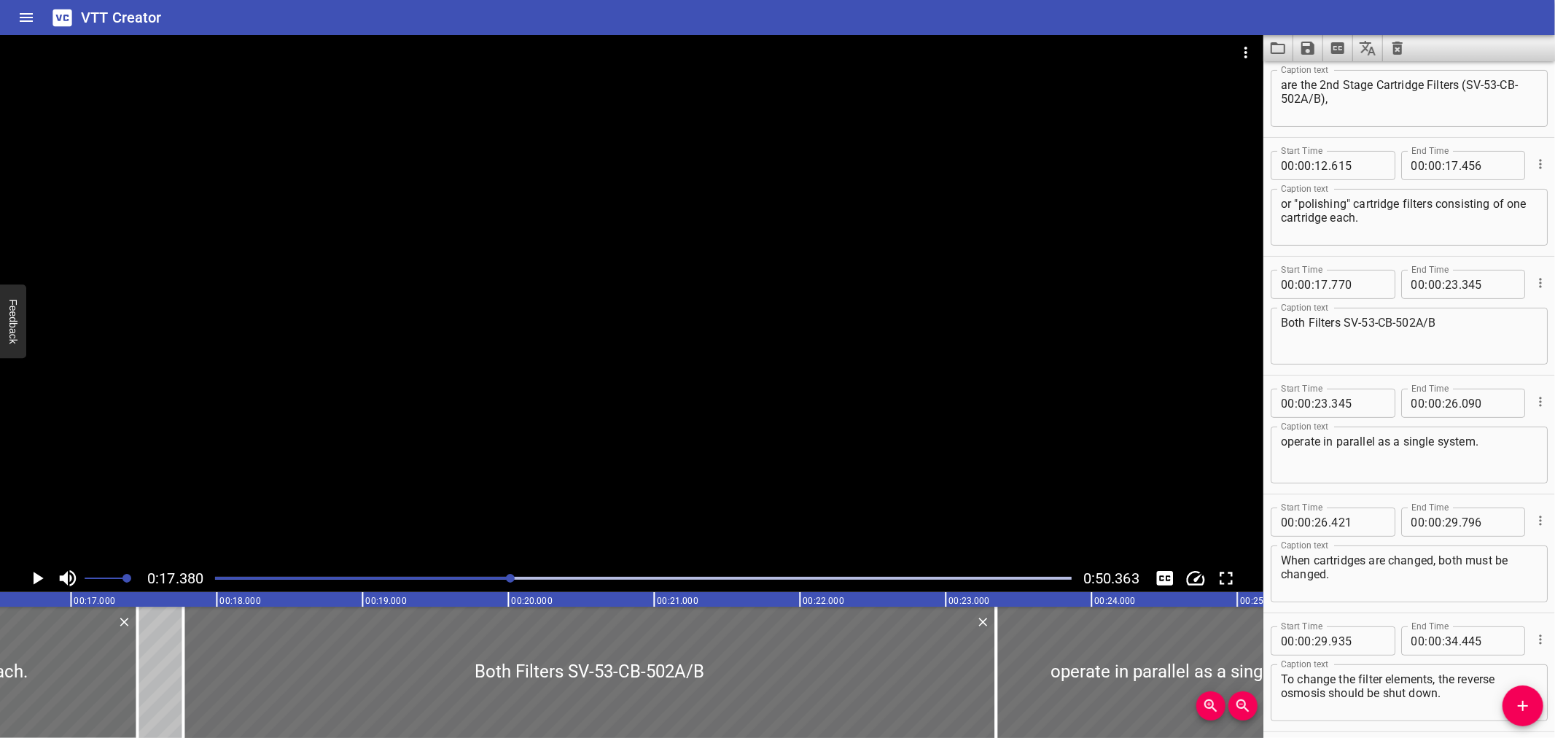
scroll to position [0, 2614]
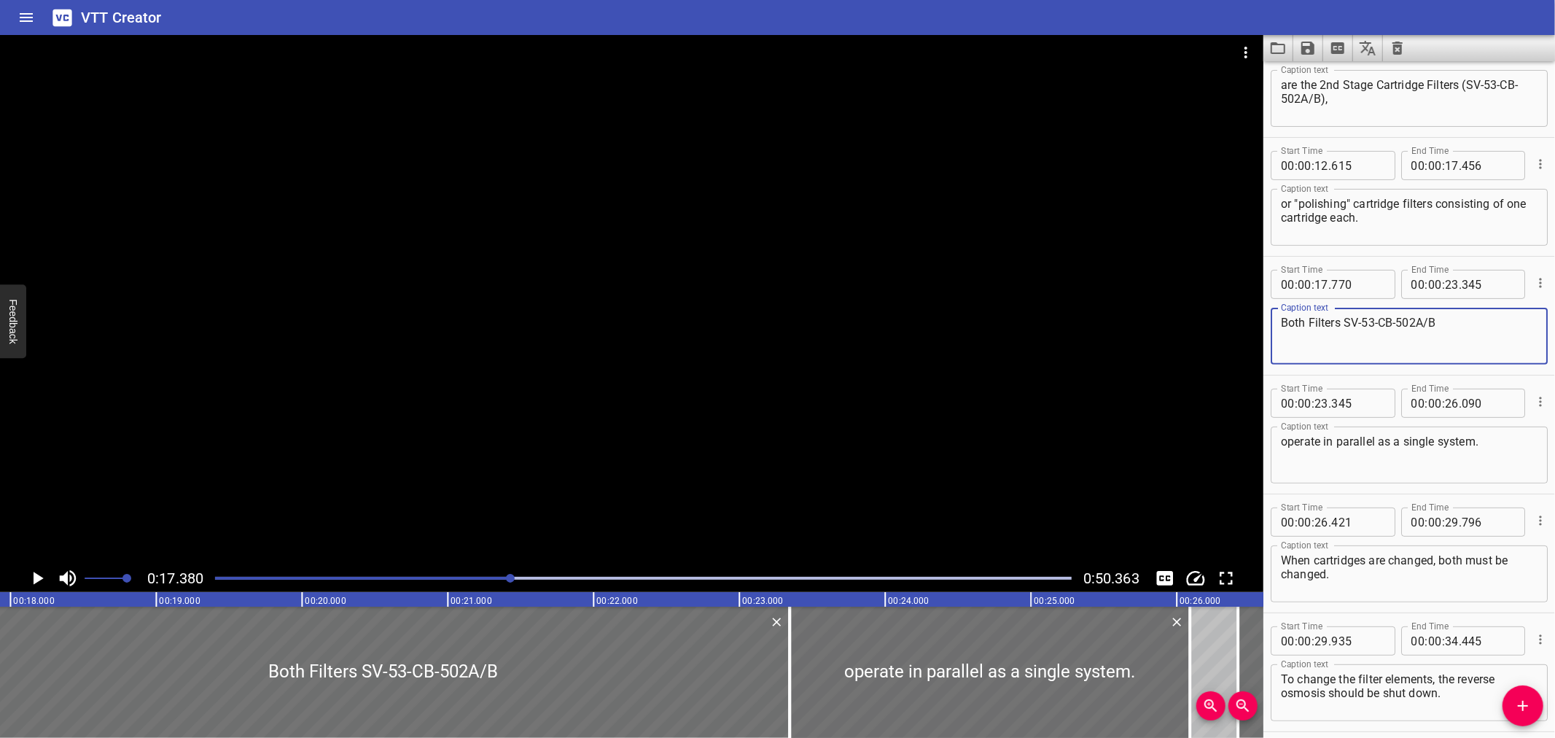
click at [1345, 319] on textarea "Both Filters SV-53-CB-502A/B" at bounding box center [1409, 337] width 257 height 42
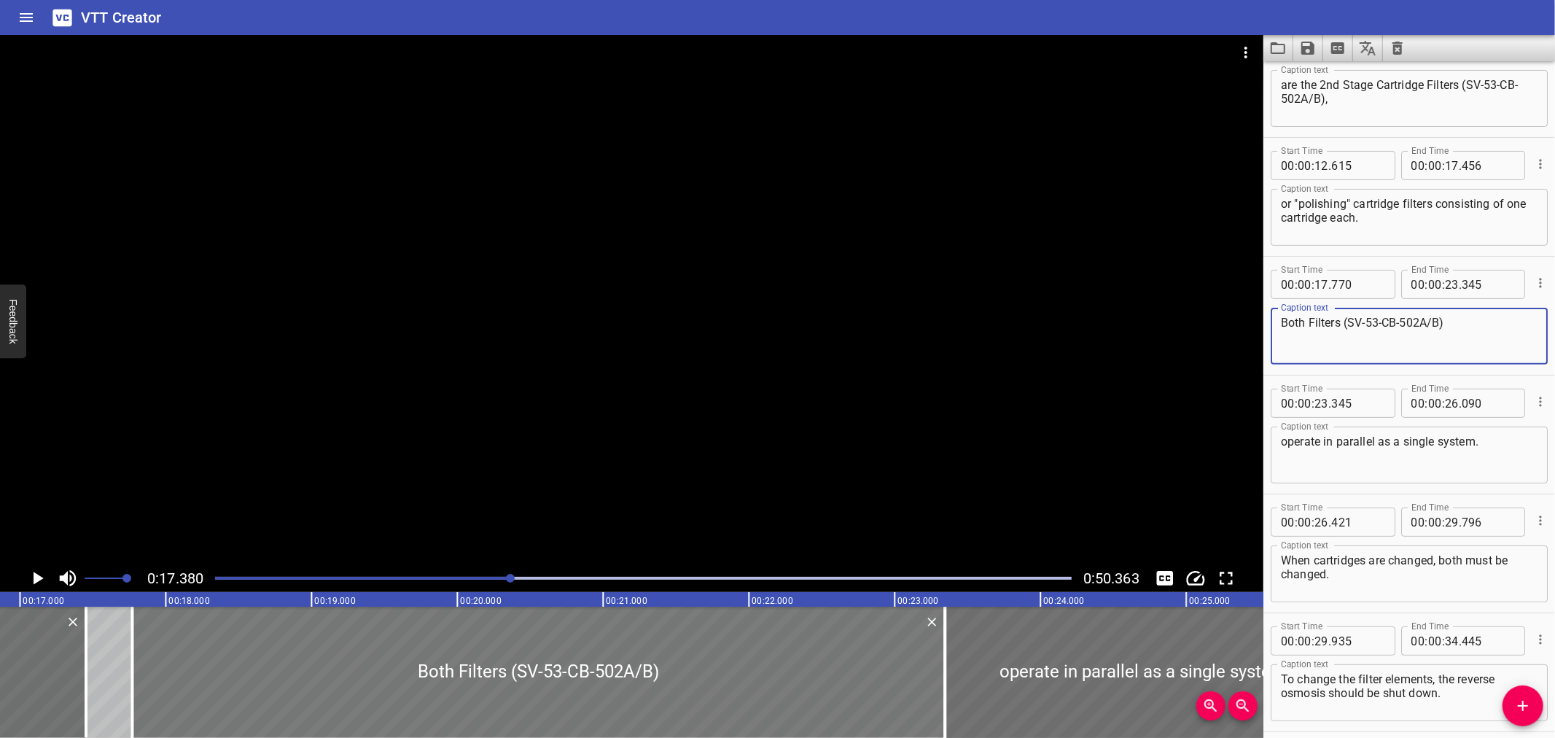
scroll to position [0, 2447]
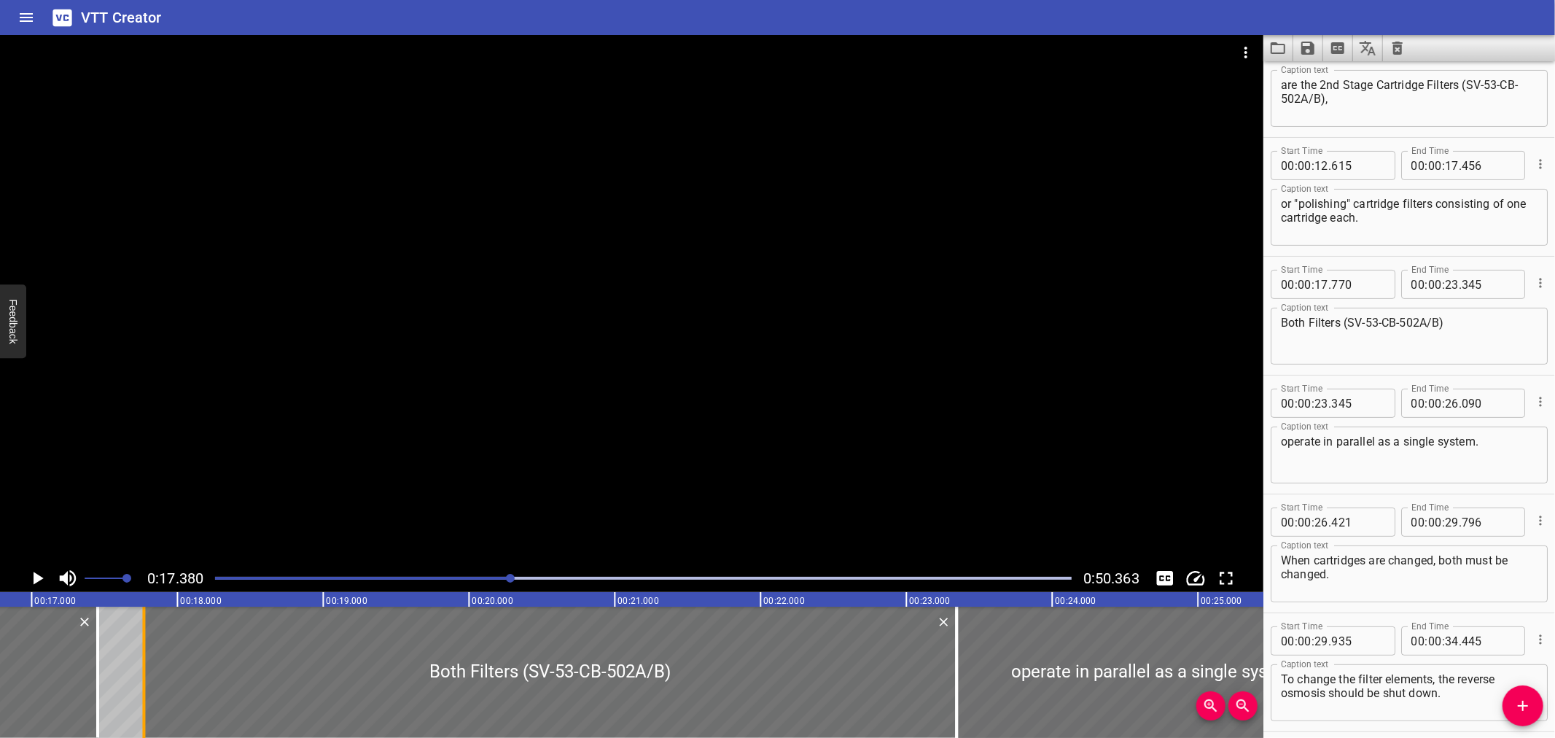
click at [149, 676] on div at bounding box center [143, 672] width 15 height 131
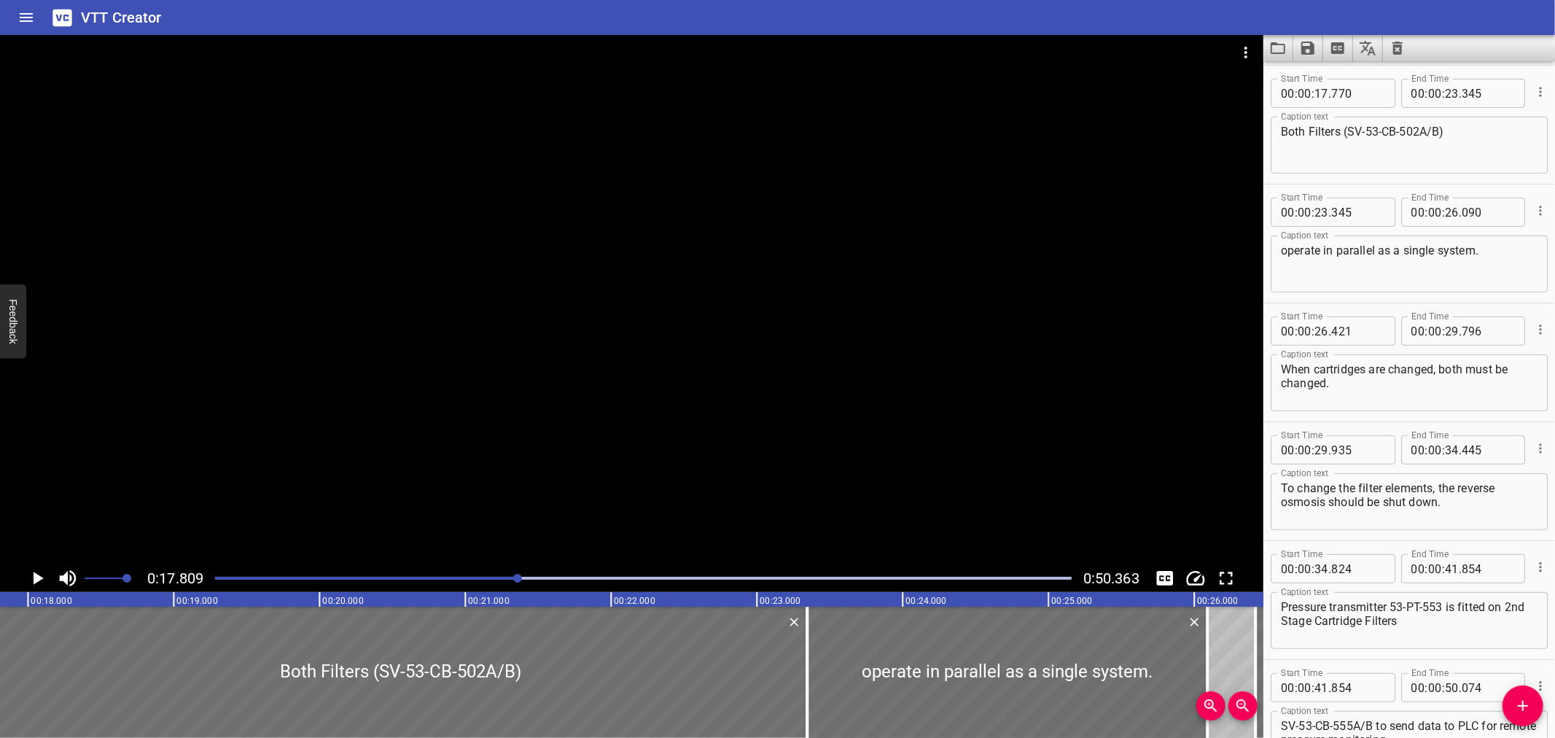
scroll to position [475, 0]
click at [280, 309] on div at bounding box center [631, 299] width 1263 height 529
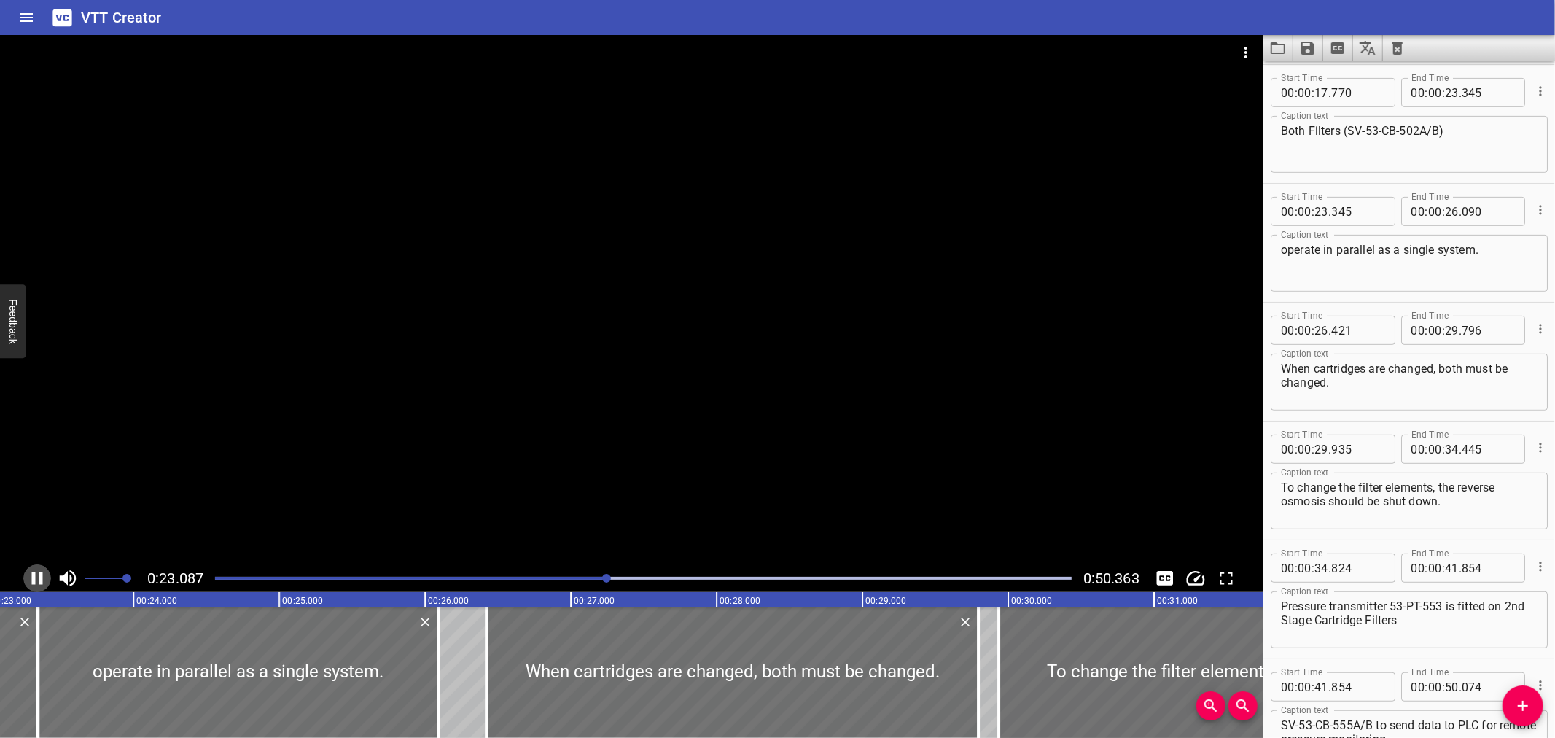
click at [38, 573] on icon "Play/Pause" at bounding box center [37, 578] width 22 height 22
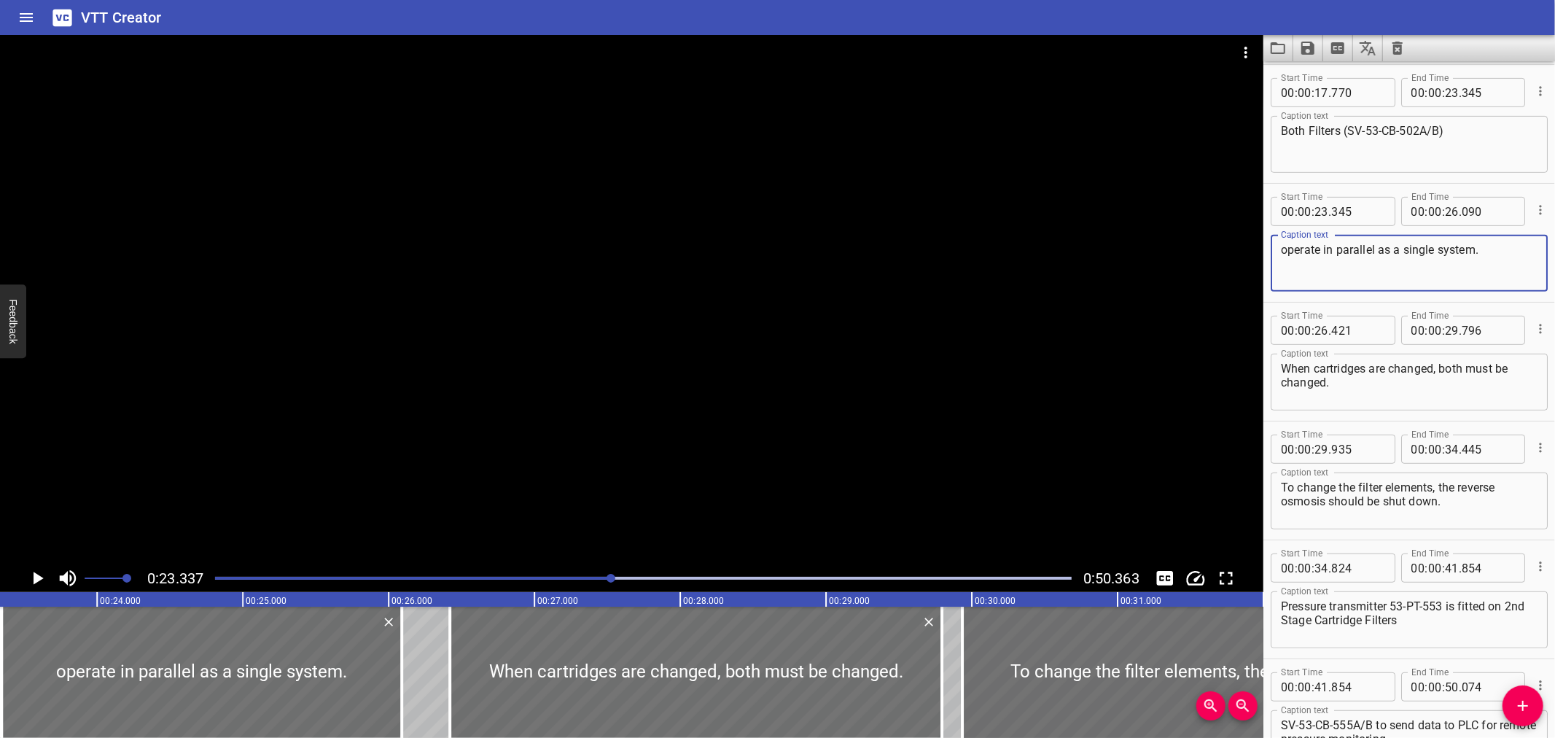
drag, startPoint x: 1493, startPoint y: 249, endPoint x: 1171, endPoint y: 254, distance: 322.3
click at [1171, 254] on main "0:23.337 0:50.363 00:00.000 00:01.000 00:02.000 00:03.000 00:04.000 00:05.000 0…" at bounding box center [777, 386] width 1555 height 703
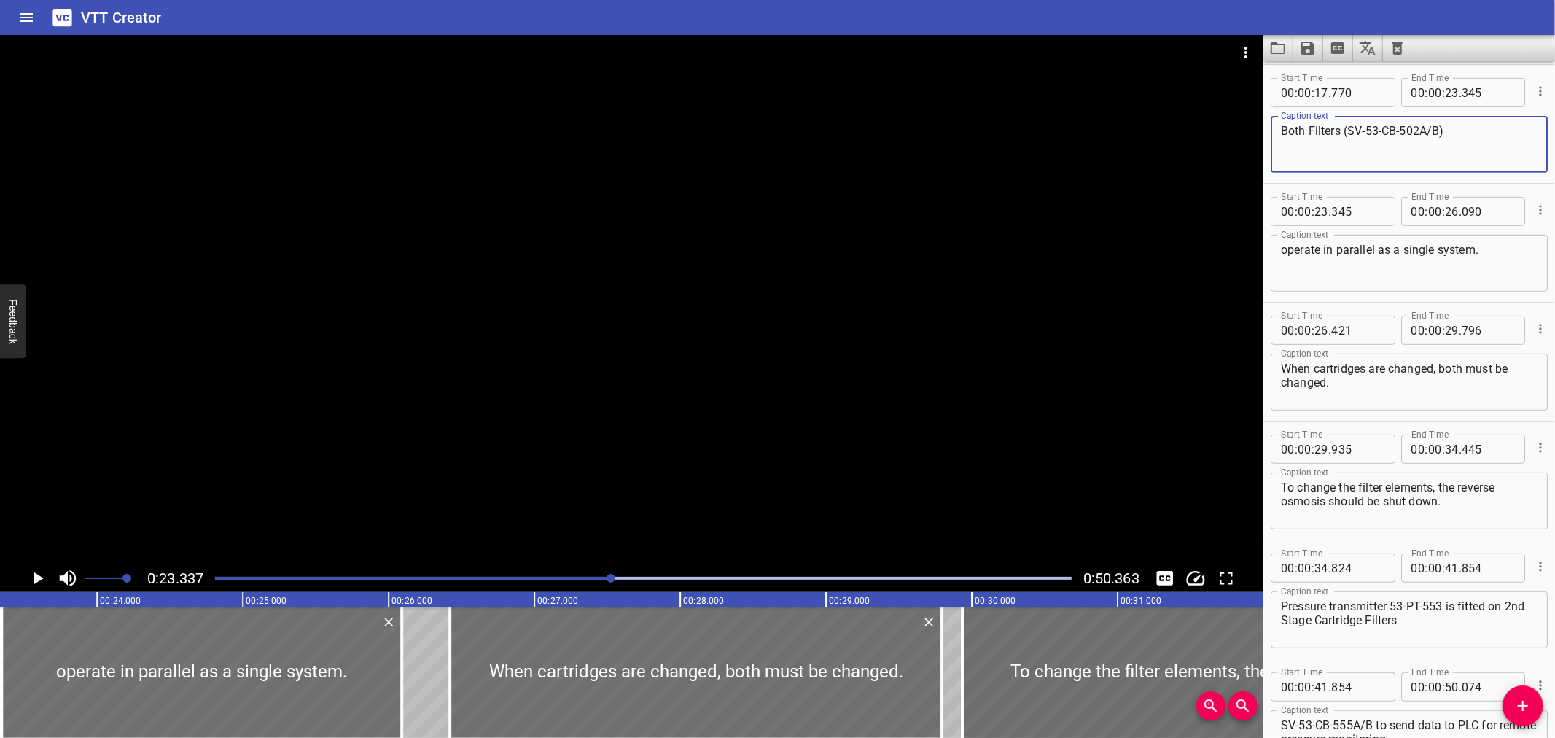
click at [1482, 144] on textarea "Both Filters (SV-53-CB-502A/B)" at bounding box center [1409, 145] width 257 height 42
paste textarea "operate in parallel as a single system."
type textarea "Both Filters (SV-53-CB-502A/B) operate in parallel as a single system."
drag, startPoint x: 389, startPoint y: 622, endPoint x: 365, endPoint y: 621, distance: 24.1
click at [389, 622] on icon "Delete" at bounding box center [388, 622] width 15 height 15
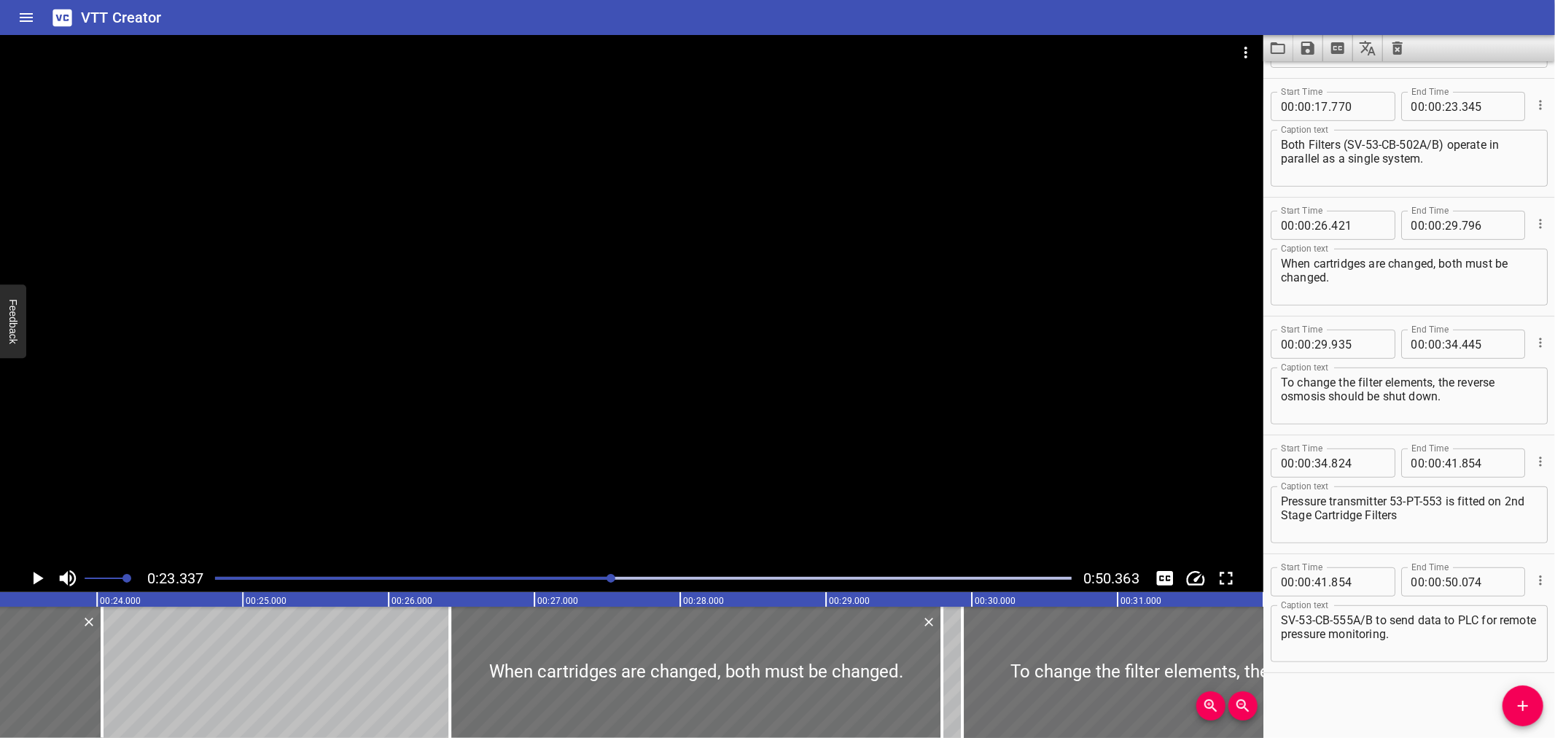
scroll to position [0, 3396]
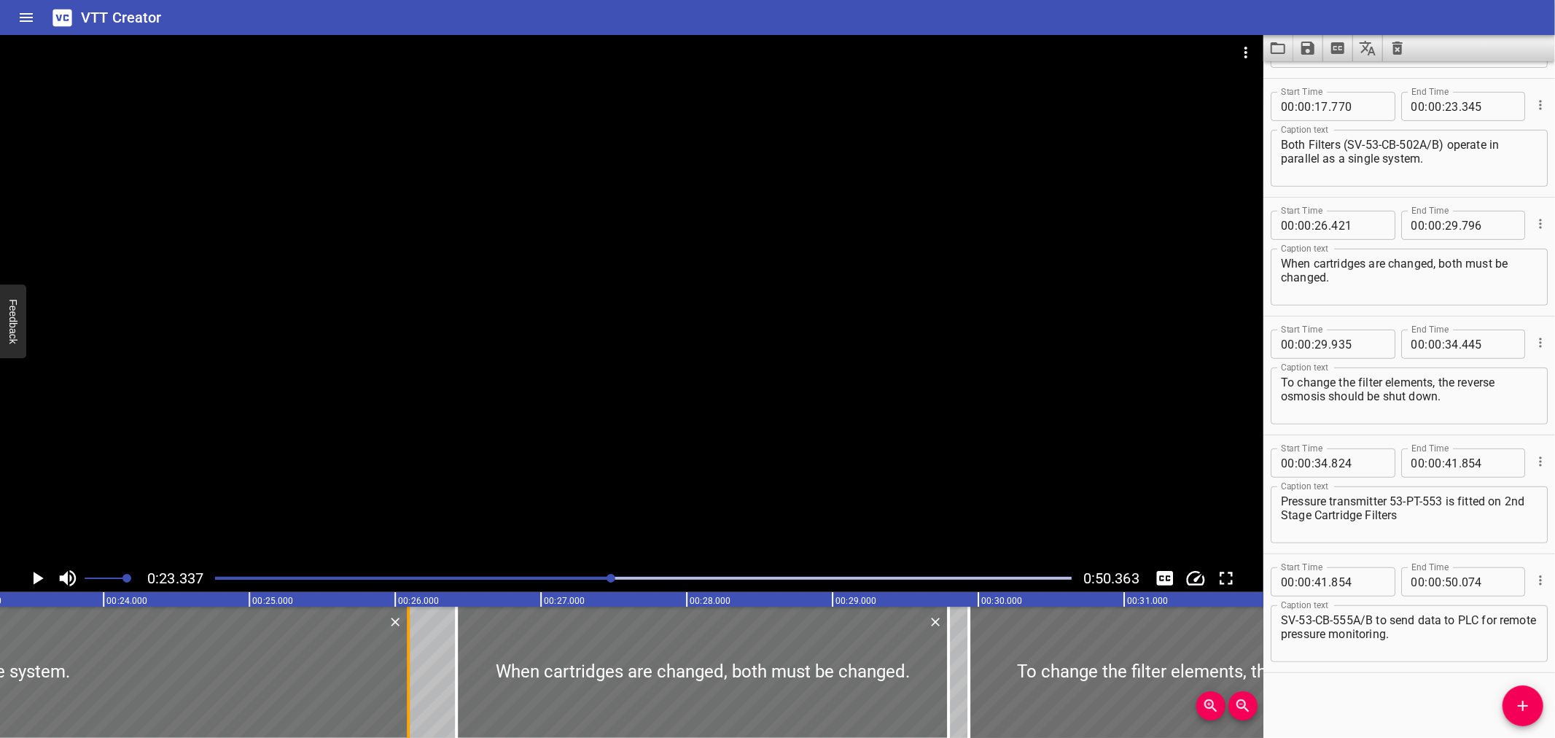
drag, startPoint x: 0, startPoint y: 690, endPoint x: 407, endPoint y: 690, distance: 406.8
click at [407, 690] on div at bounding box center [408, 672] width 3 height 131
type input "26"
type input "091"
click at [348, 447] on div at bounding box center [631, 299] width 1263 height 529
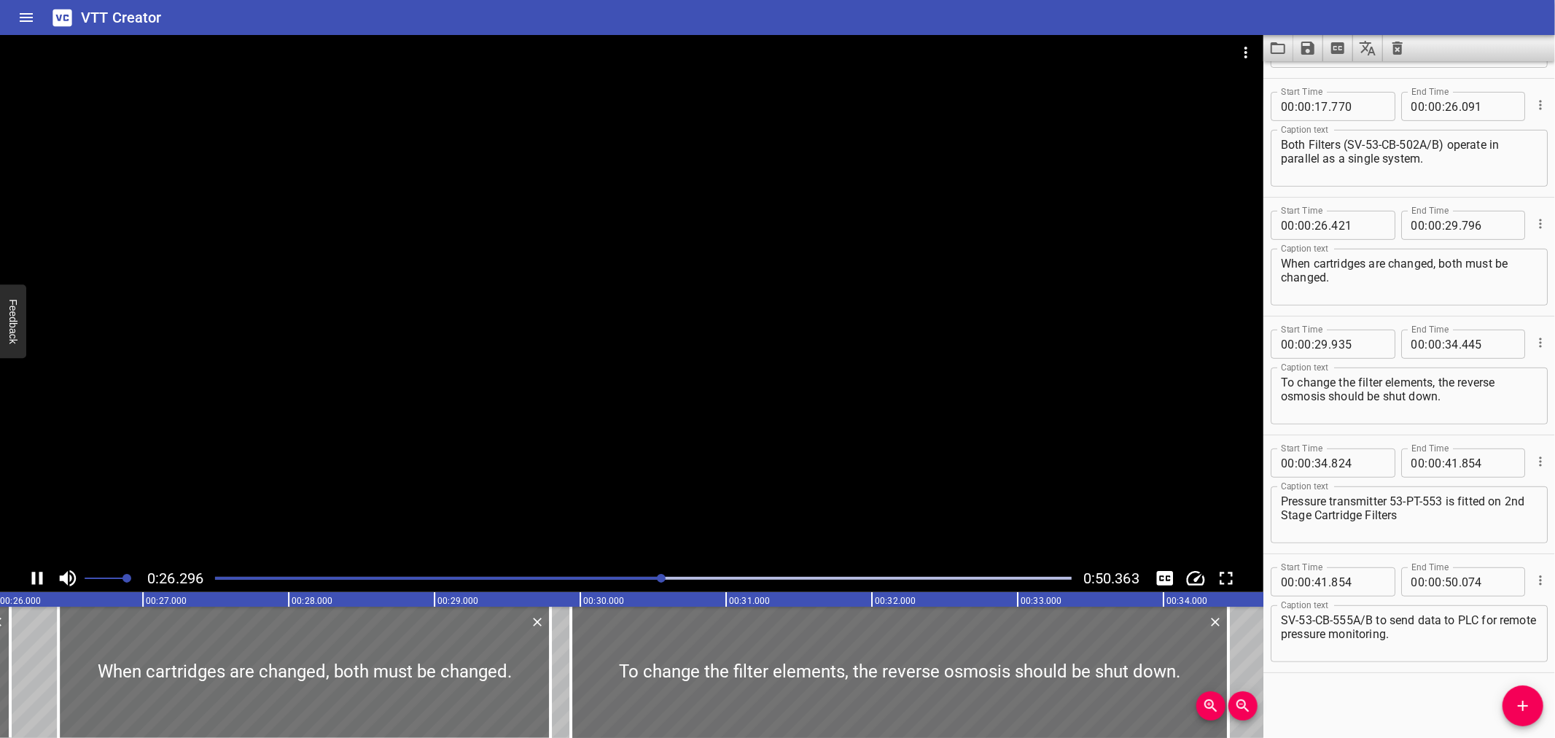
click at [331, 496] on div at bounding box center [631, 299] width 1263 height 529
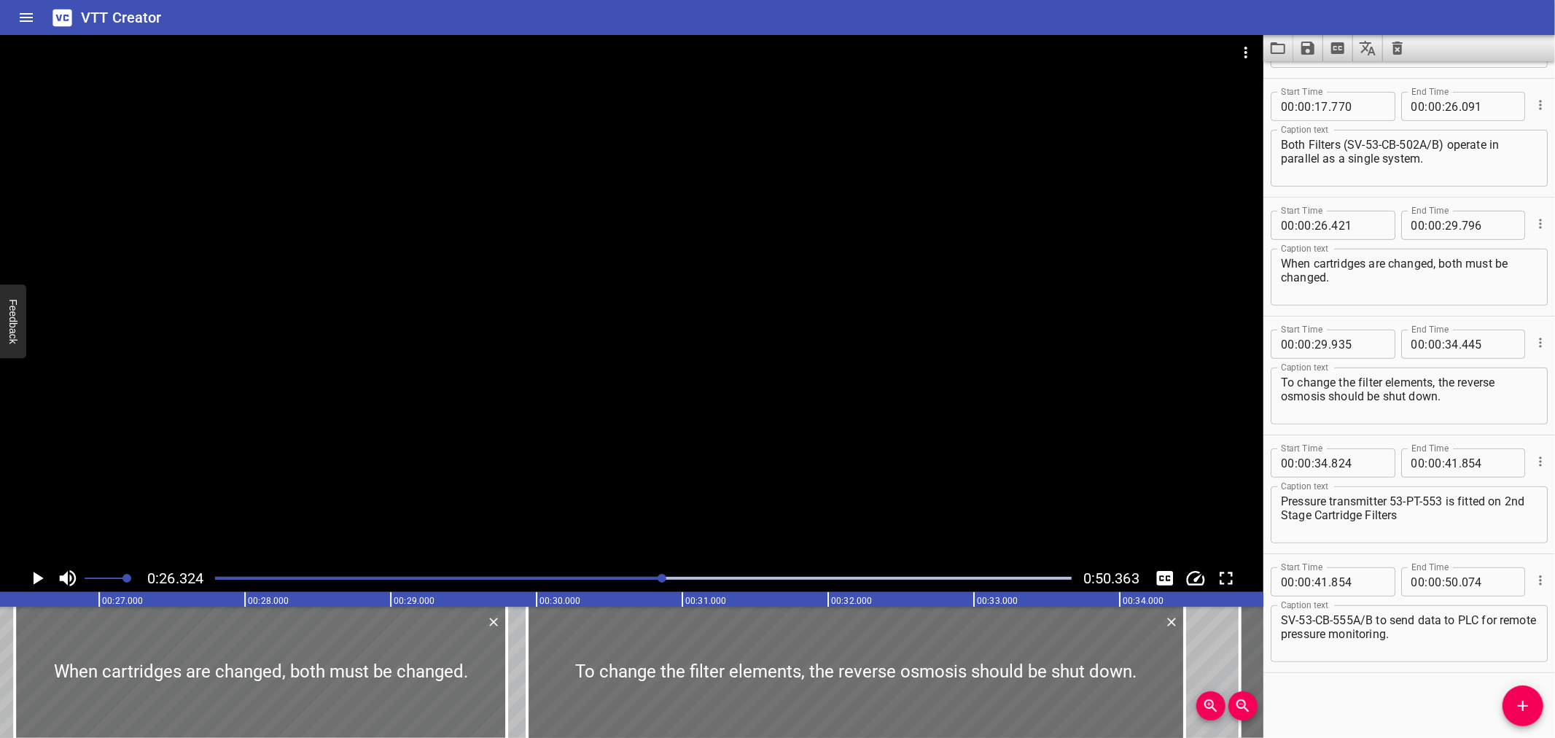
click at [373, 406] on div at bounding box center [631, 299] width 1263 height 529
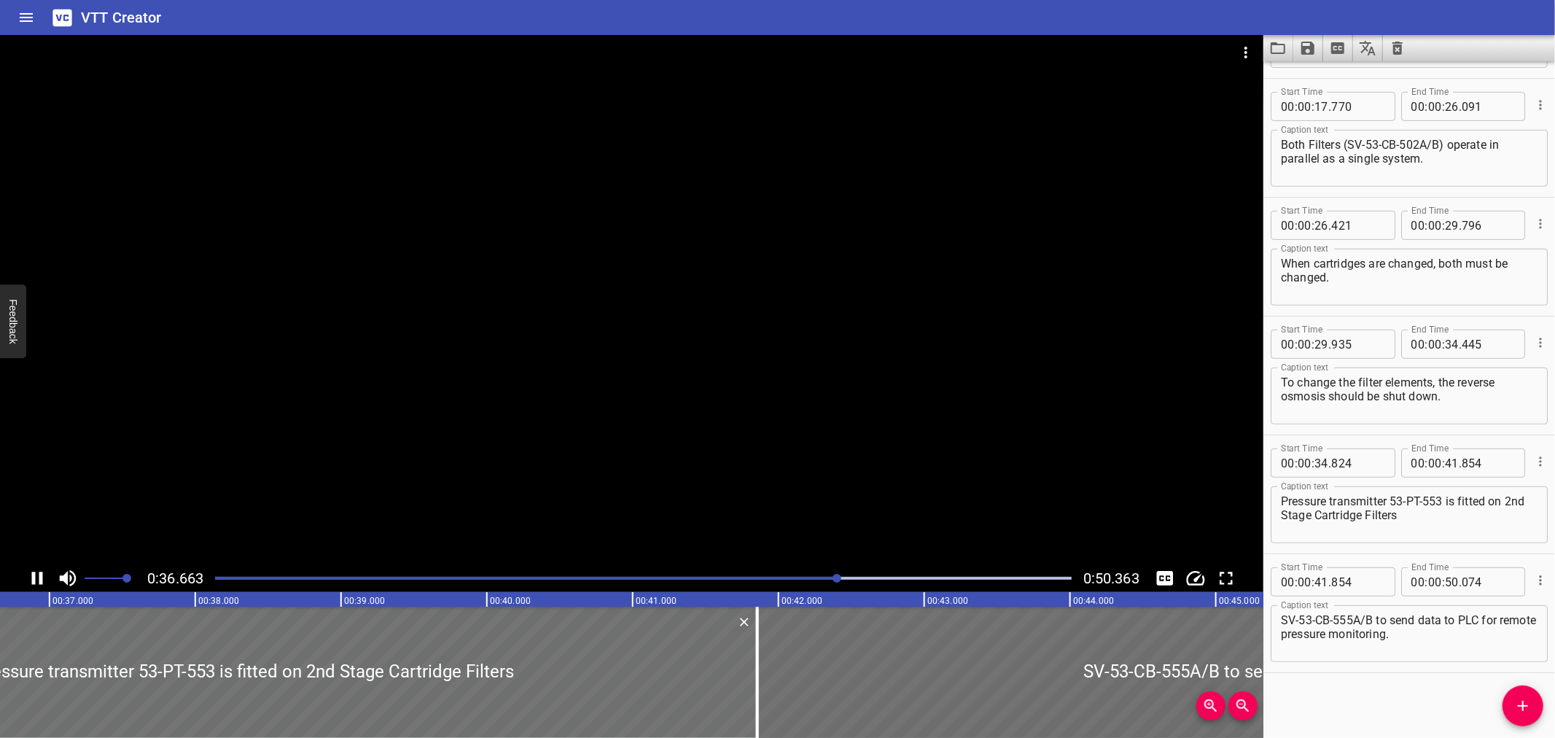
click at [608, 379] on div at bounding box center [631, 299] width 1263 height 529
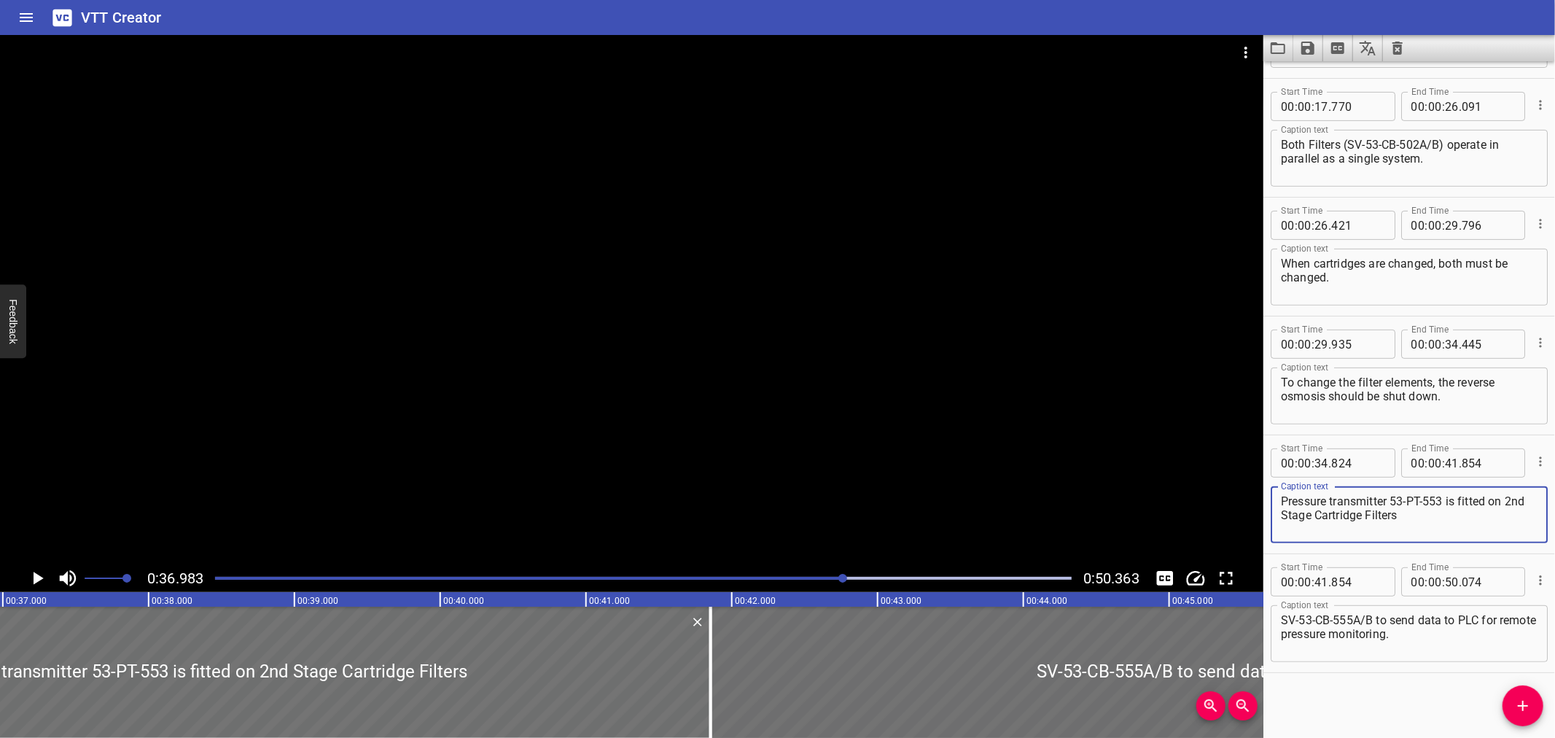
click at [1395, 504] on textarea "Pressure transmitter 53-PT-553 is fitted on 2nd Stage Cartridge Filters" at bounding box center [1409, 515] width 257 height 42
type textarea "Pressure transmitter (53-PT-553) is fitted on 2nd Stage Cartridge Filters"
click at [748, 387] on div at bounding box center [631, 299] width 1263 height 529
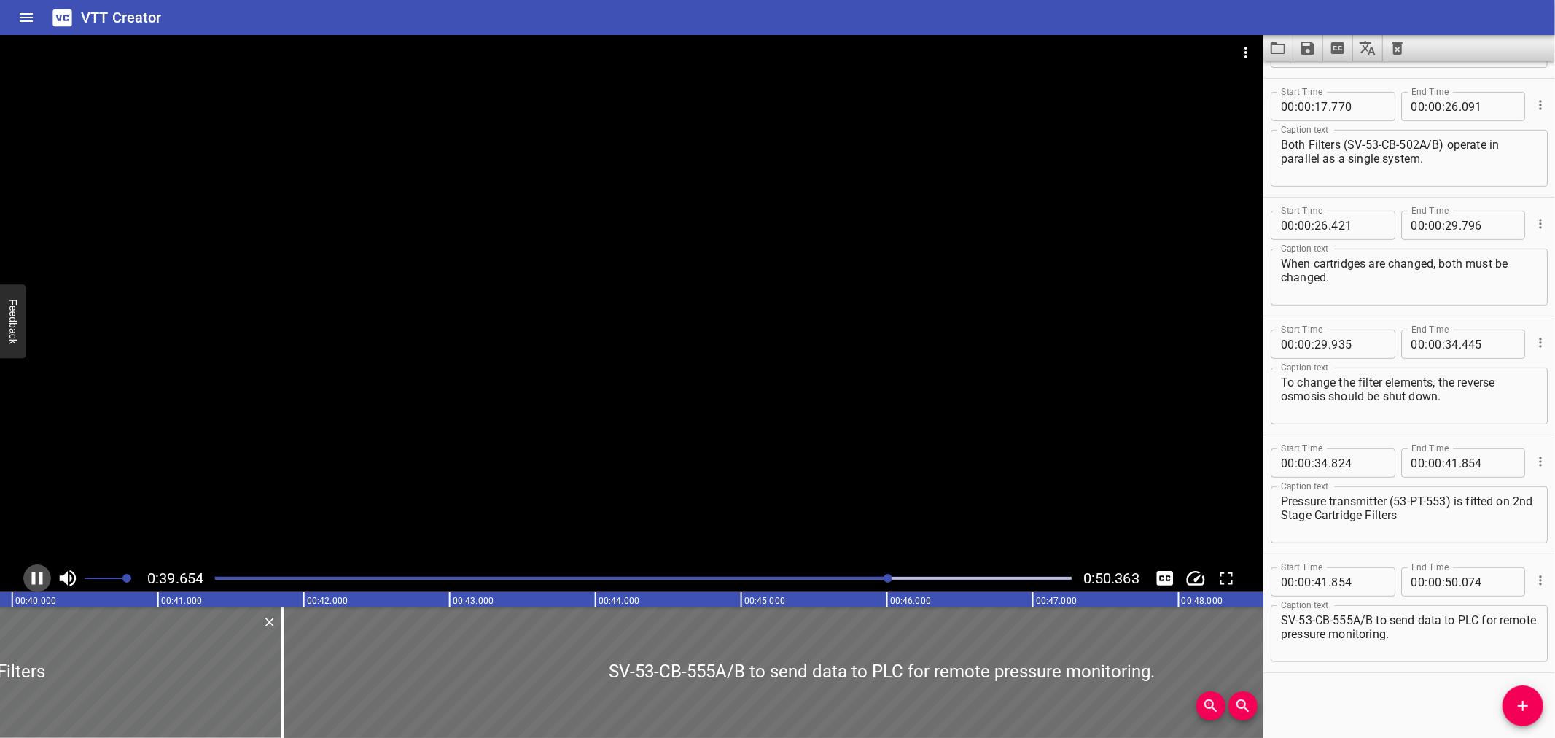
click at [42, 580] on icon "Play/Pause" at bounding box center [37, 578] width 11 height 13
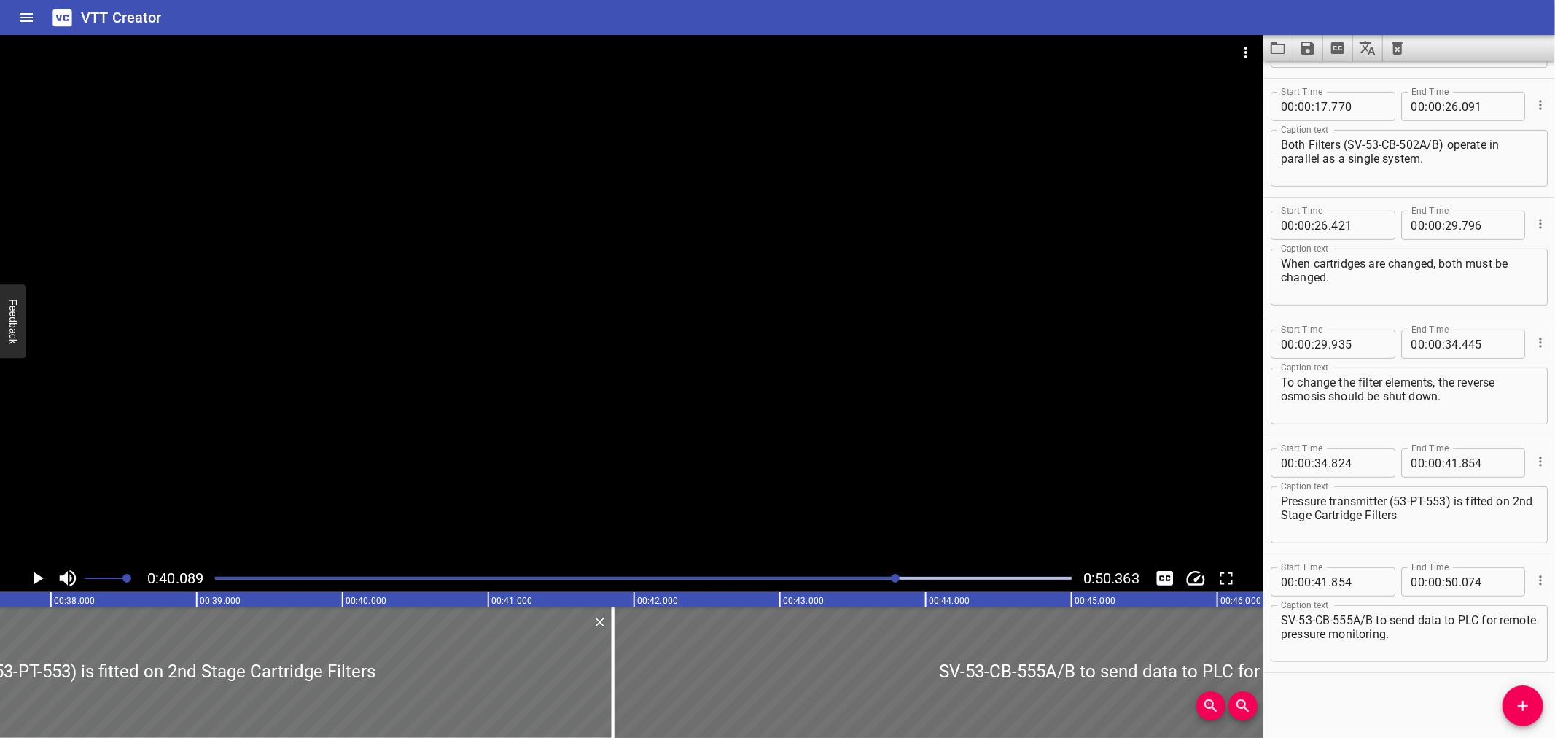
scroll to position [0, 5478]
click at [322, 659] on div at bounding box center [112, 672] width 1025 height 131
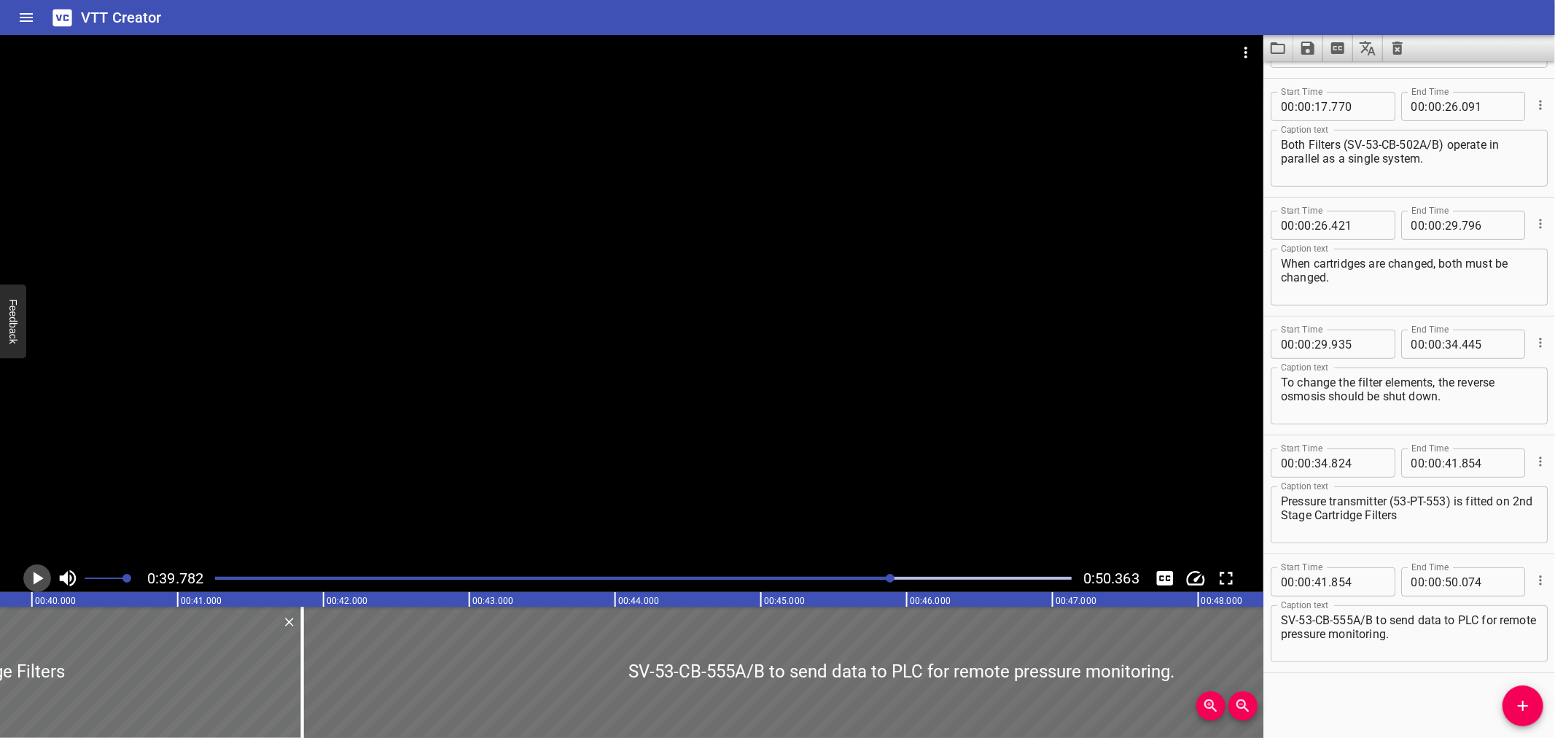
click at [32, 579] on icon "Play/Pause" at bounding box center [37, 578] width 22 height 22
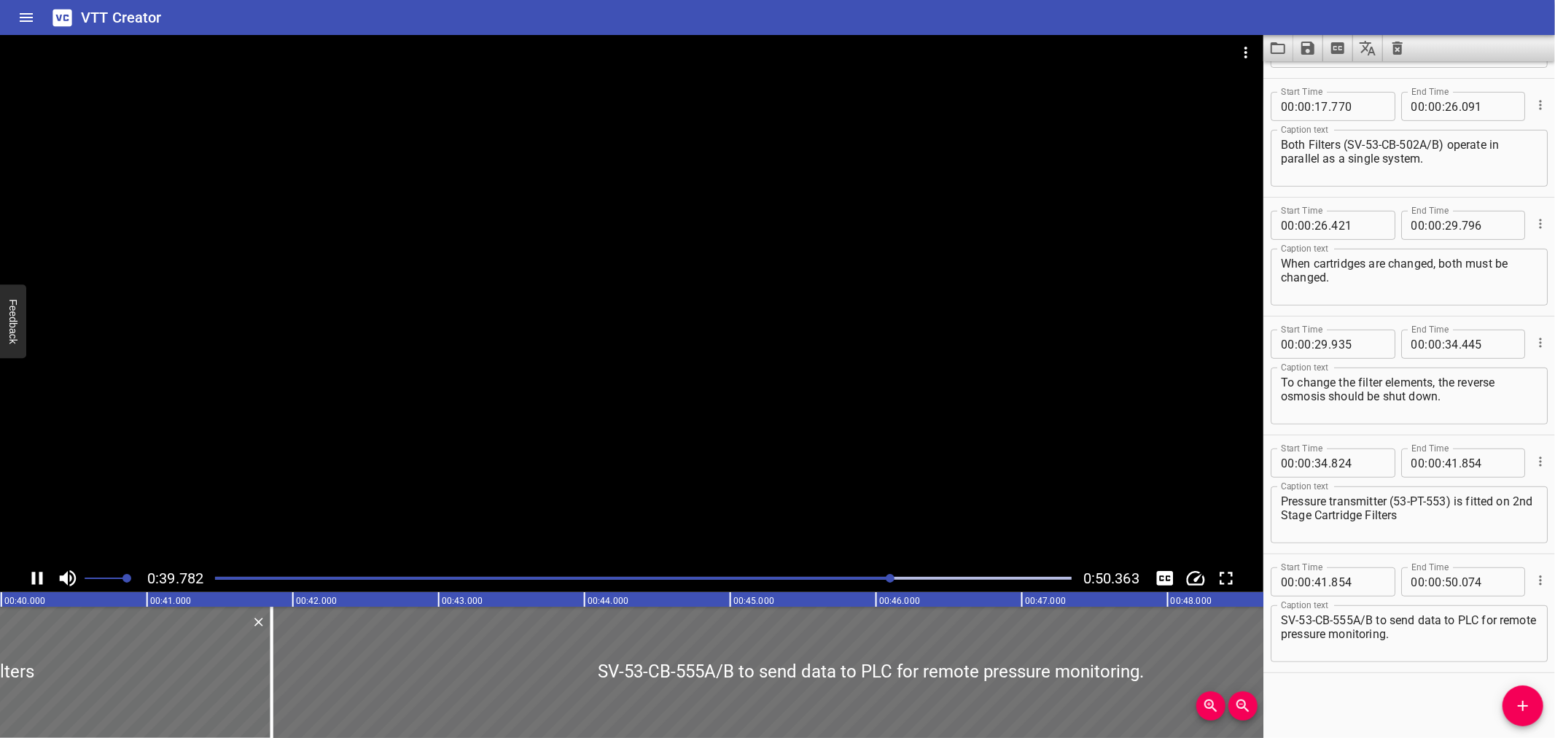
click at [32, 579] on icon "Play/Pause" at bounding box center [37, 578] width 11 height 13
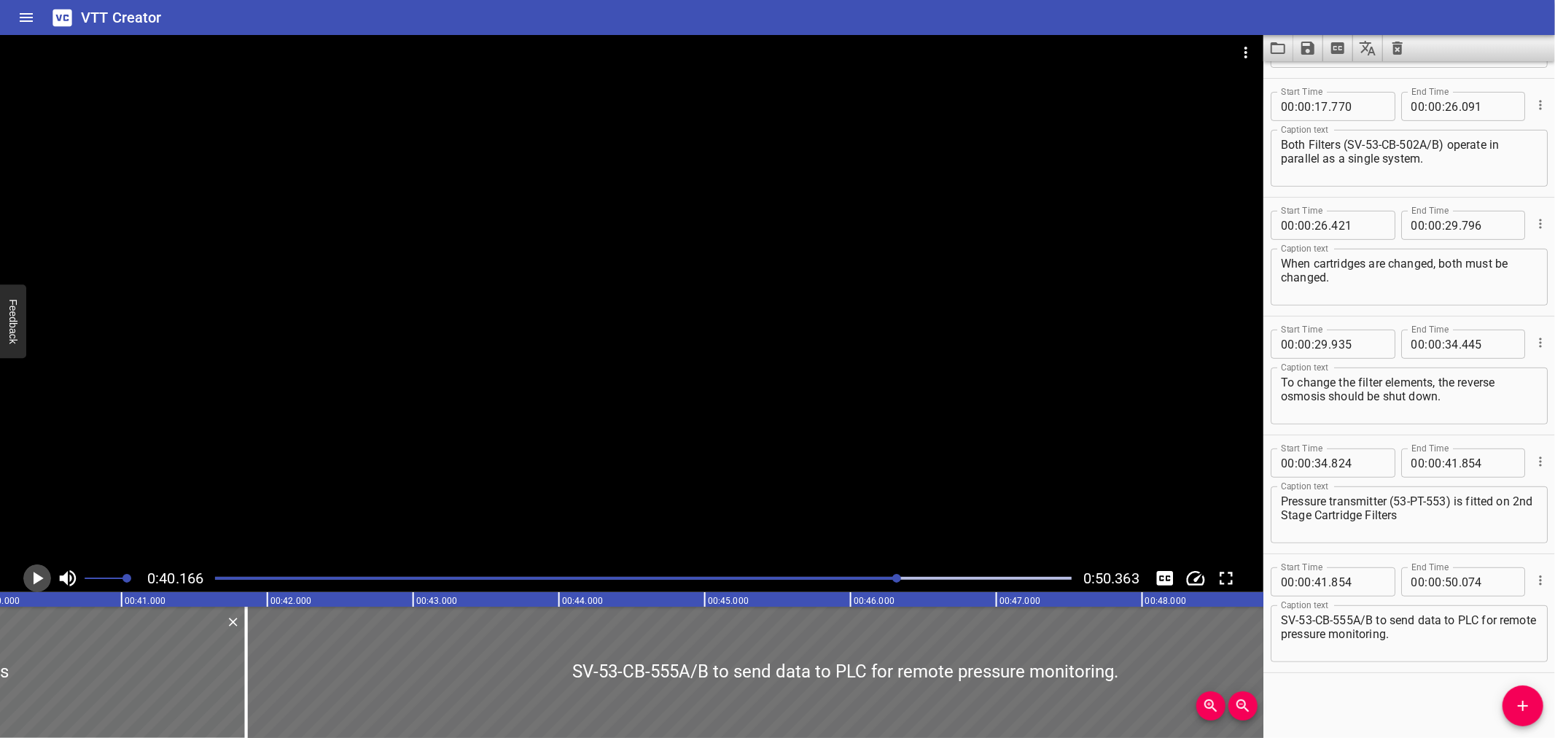
click at [32, 579] on icon "Play/Pause" at bounding box center [37, 578] width 22 height 22
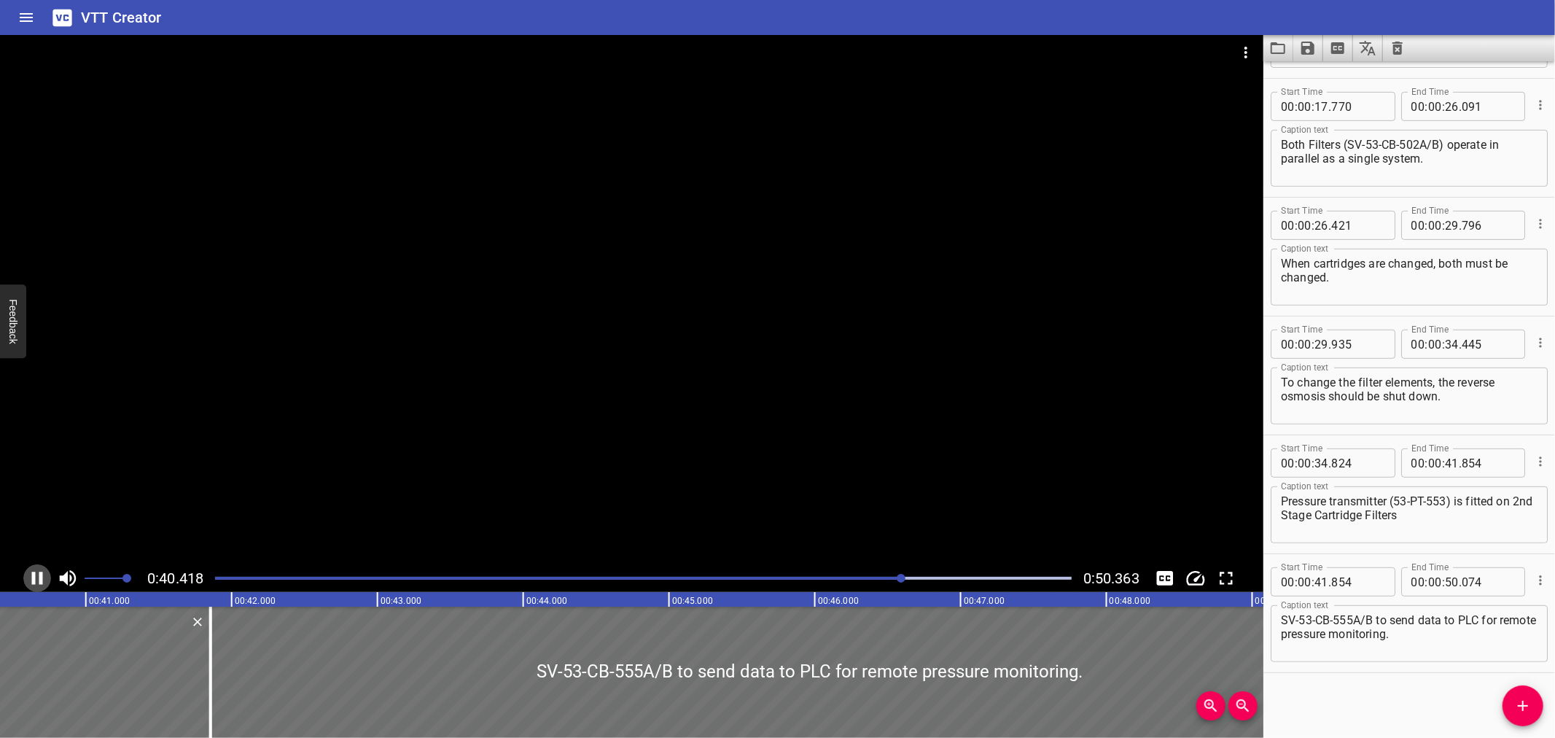
click at [32, 579] on icon "Play/Pause" at bounding box center [37, 578] width 11 height 13
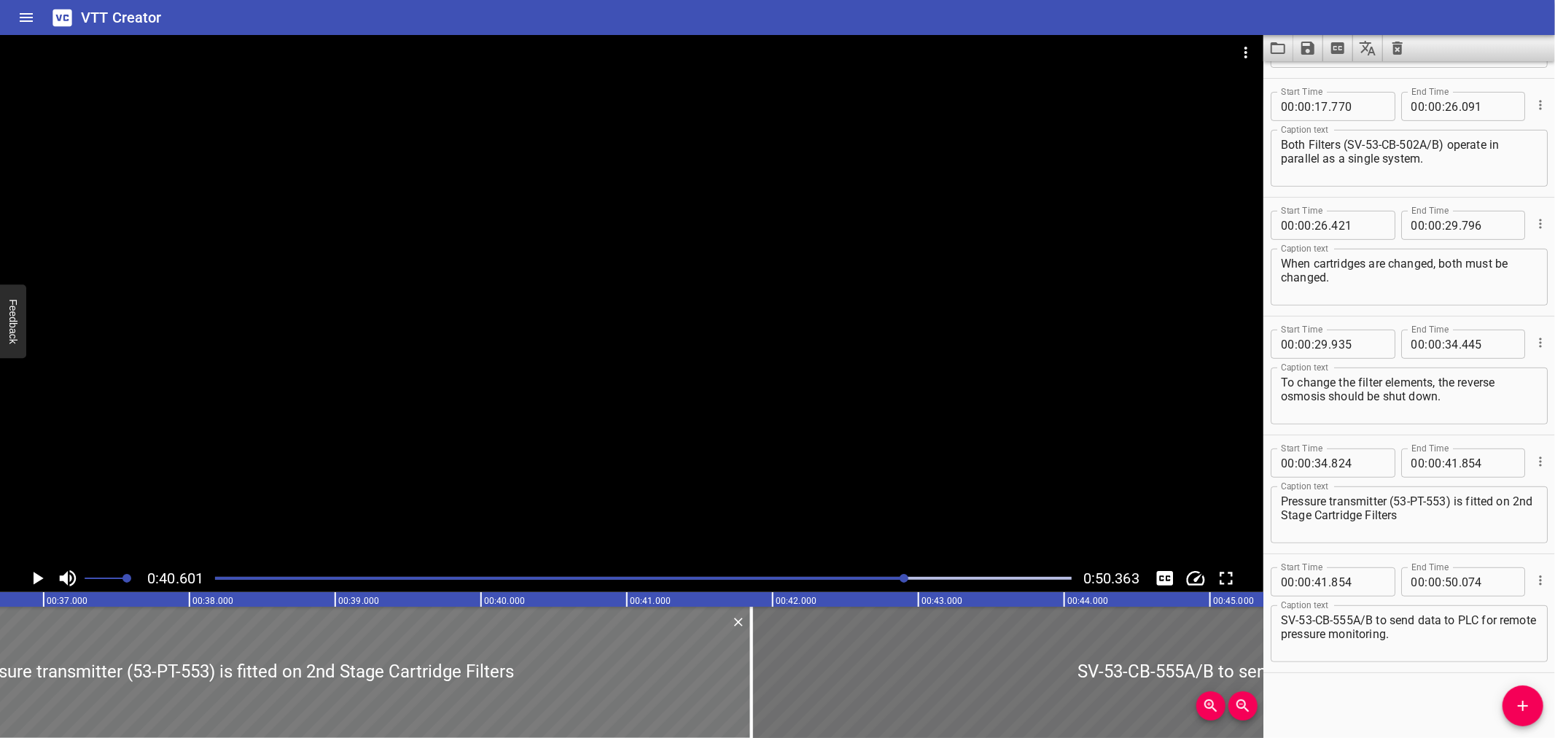
scroll to position [0, 5334]
click at [260, 654] on div at bounding box center [256, 672] width 1025 height 131
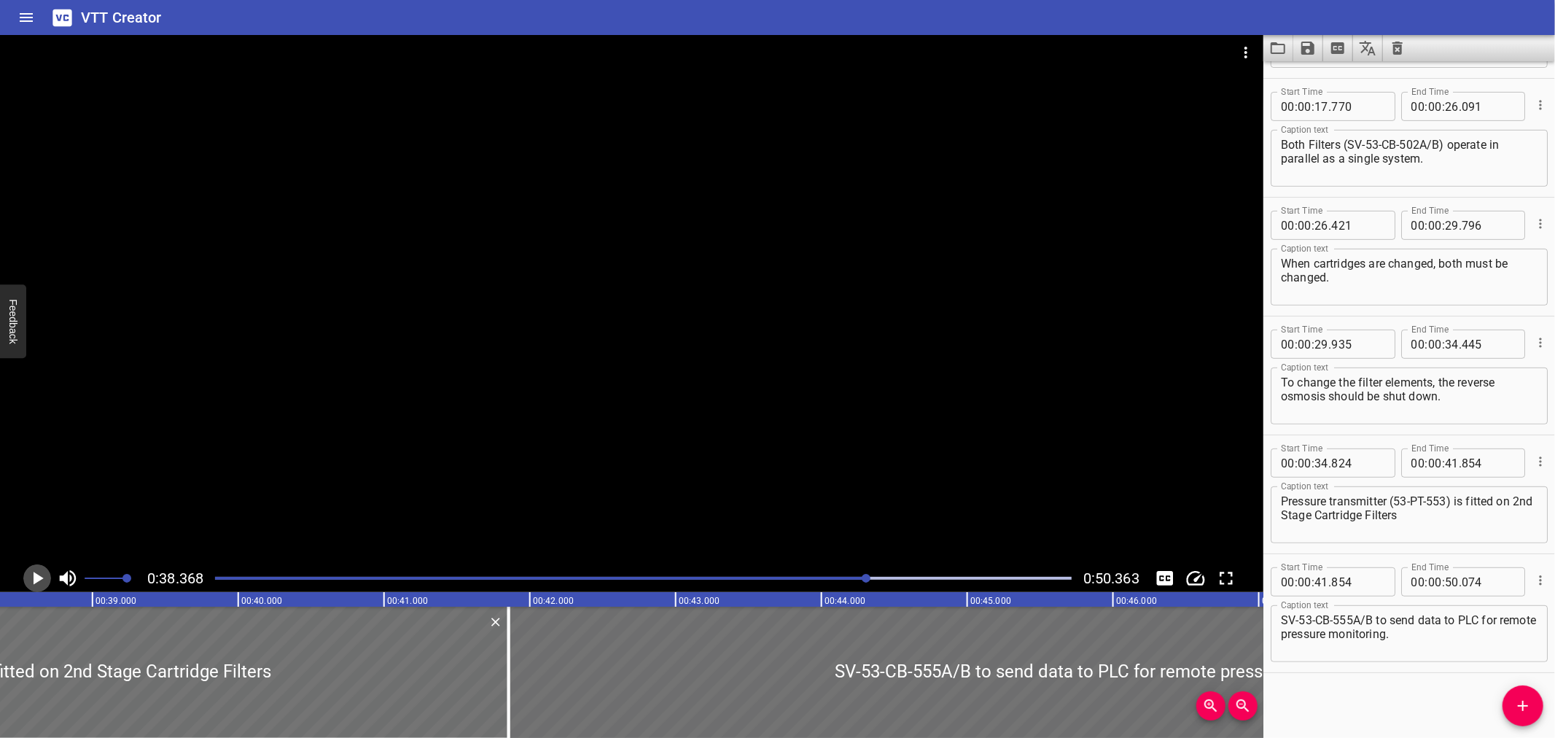
click at [31, 573] on icon "Play/Pause" at bounding box center [37, 578] width 22 height 22
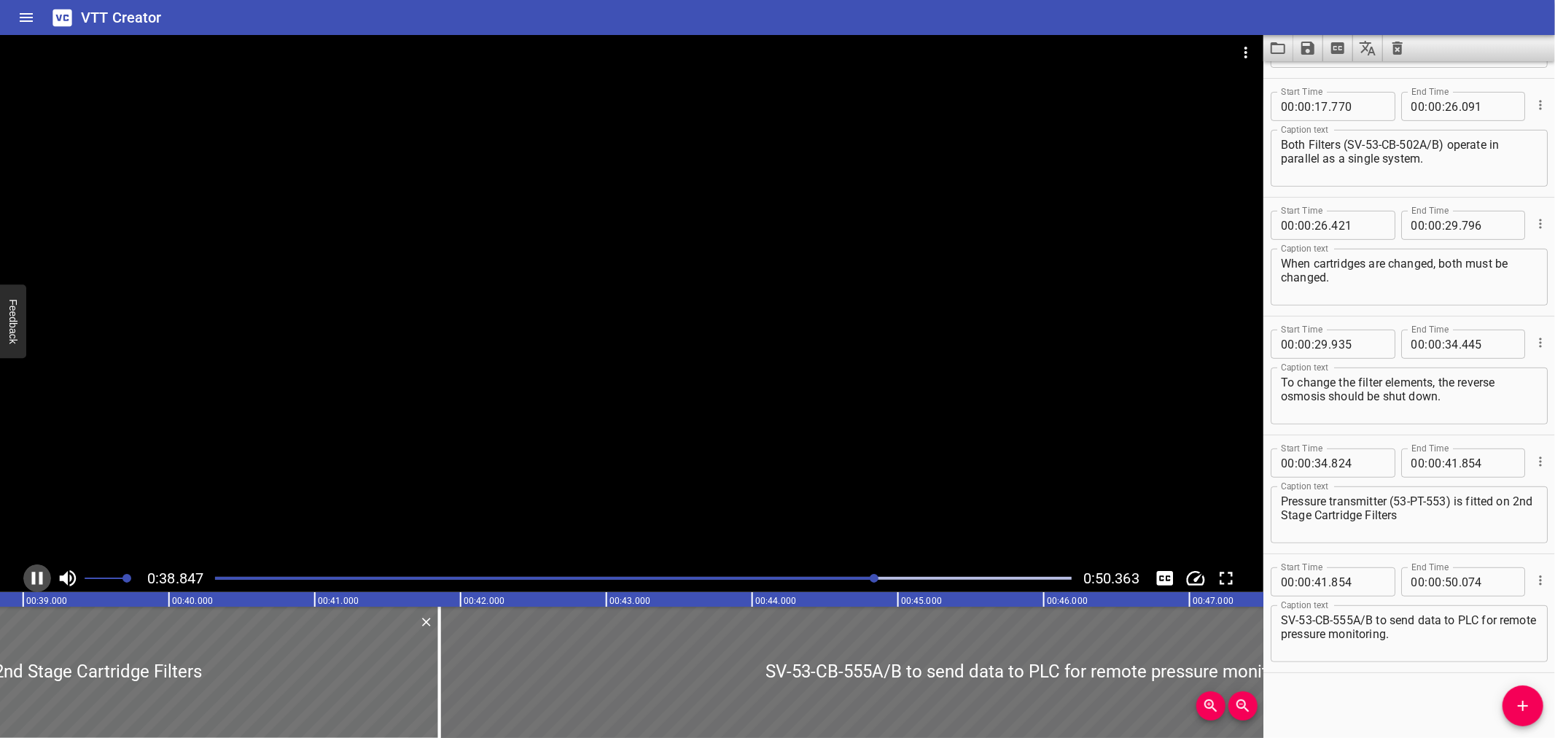
click at [33, 573] on icon "Play/Pause" at bounding box center [37, 578] width 22 height 22
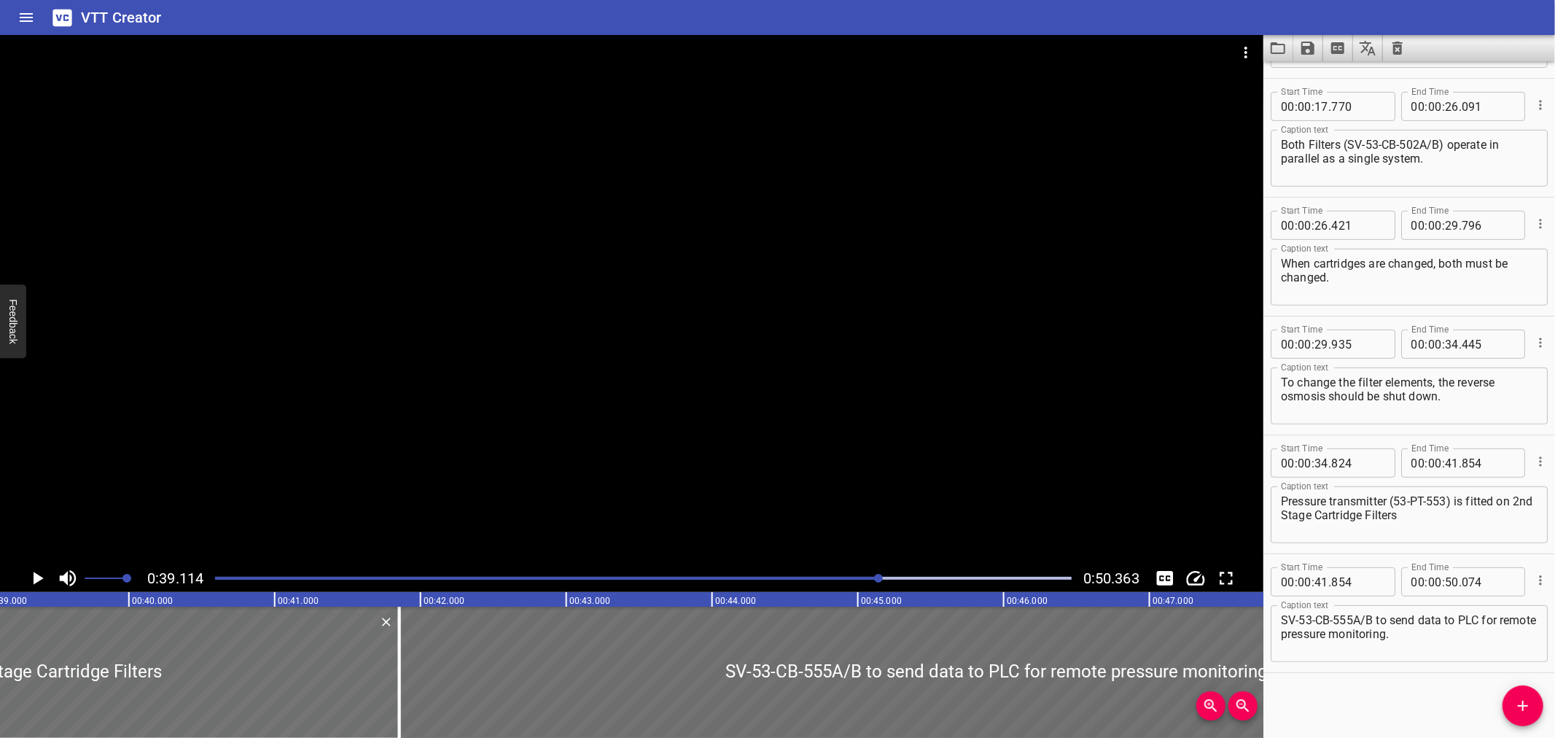
click at [33, 573] on icon "Play/Pause" at bounding box center [37, 578] width 22 height 22
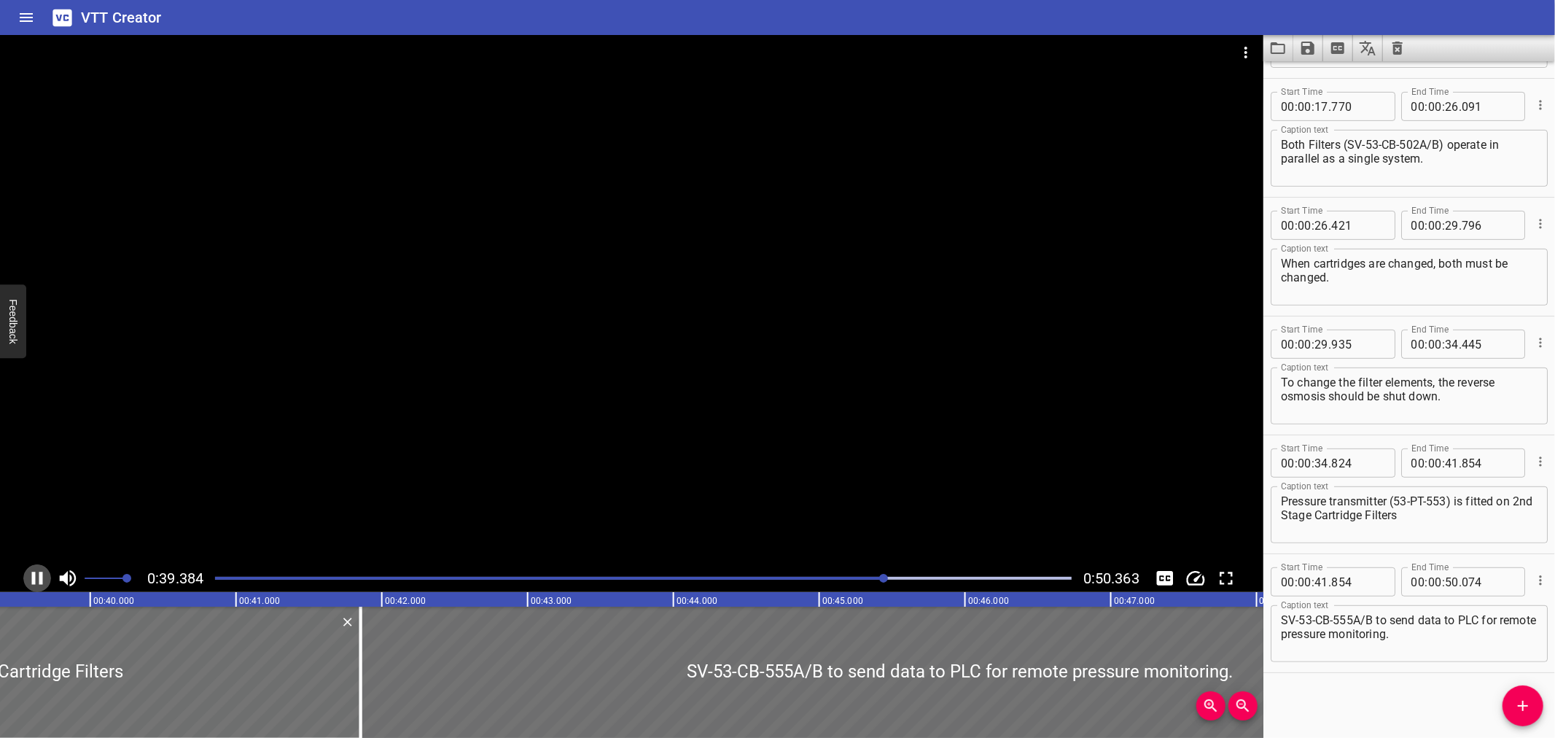
click at [33, 573] on icon "Play/Pause" at bounding box center [37, 578] width 11 height 13
click at [40, 576] on icon "Play/Pause" at bounding box center [37, 578] width 22 height 22
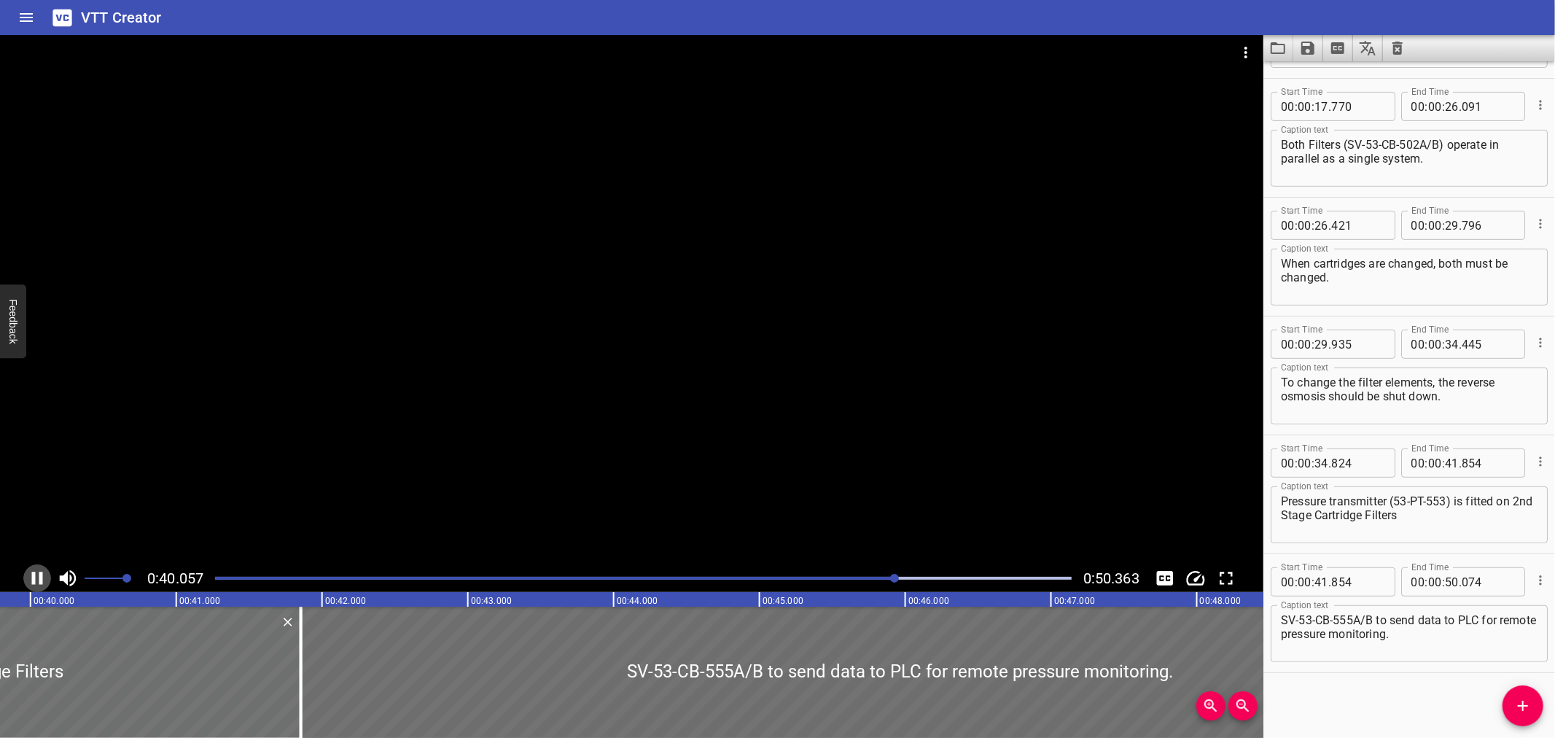
click at [39, 574] on icon "Play/Pause" at bounding box center [37, 578] width 22 height 22
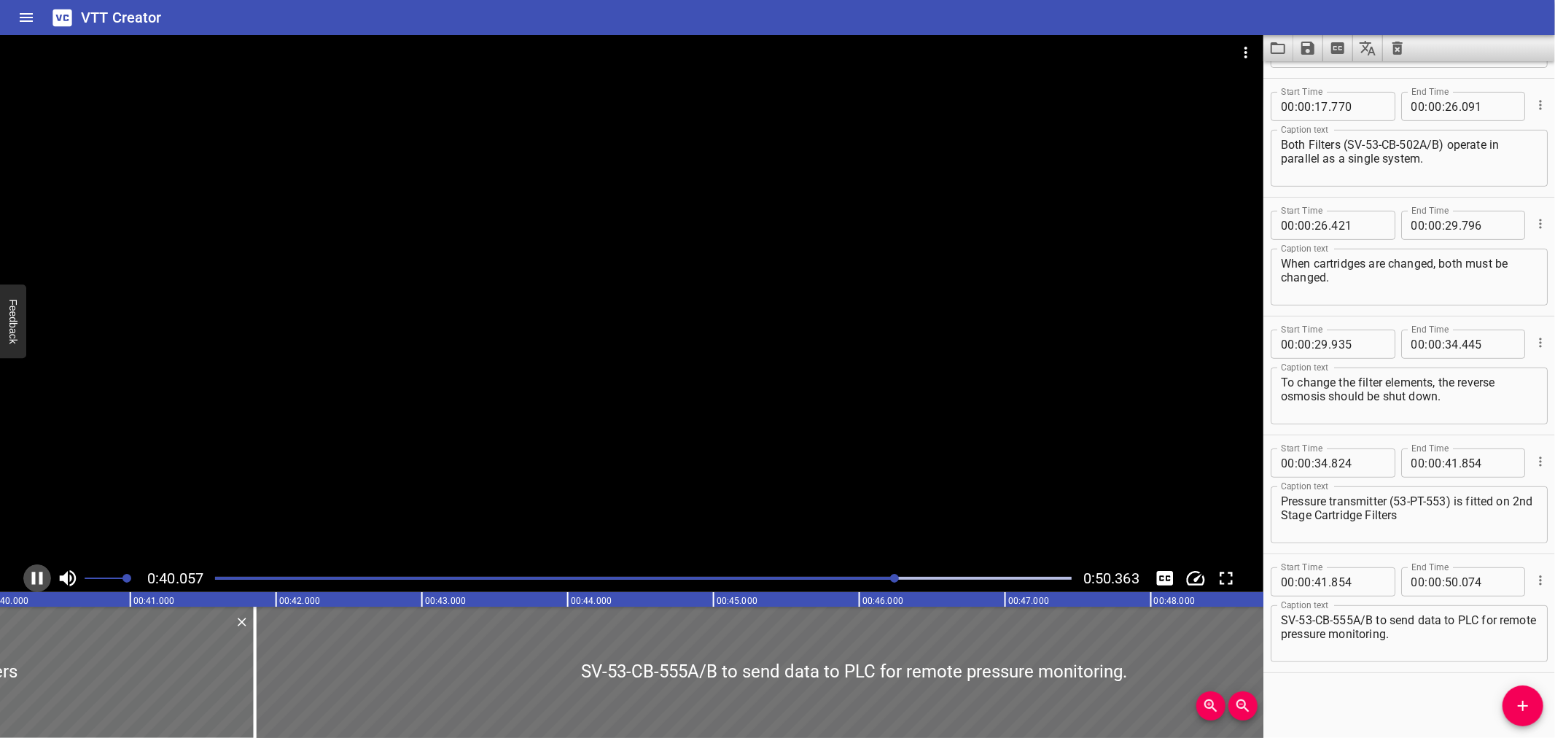
scroll to position [0, 5852]
click at [259, 665] on div at bounding box center [260, 672] width 3 height 131
type input "919"
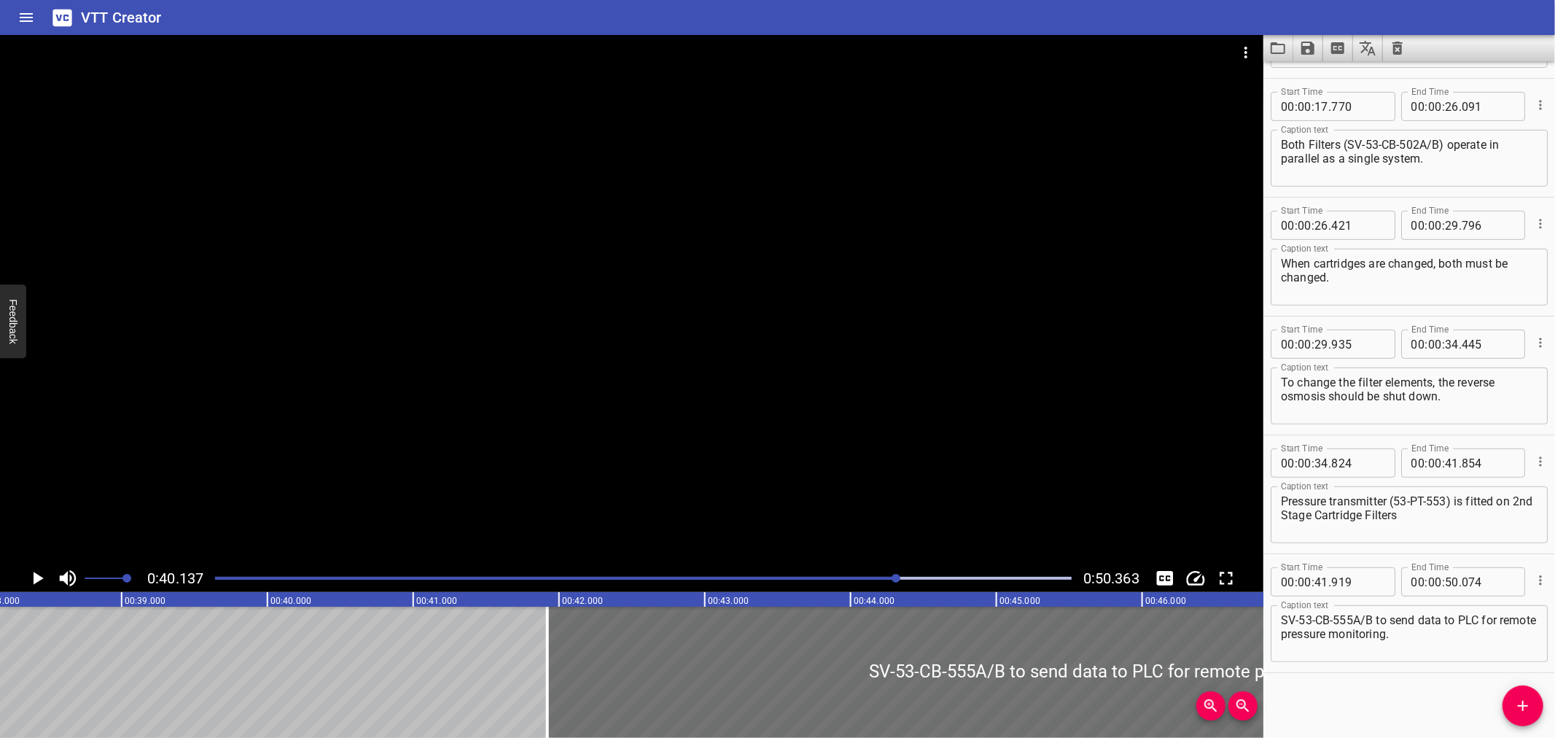
scroll to position [0, 5519]
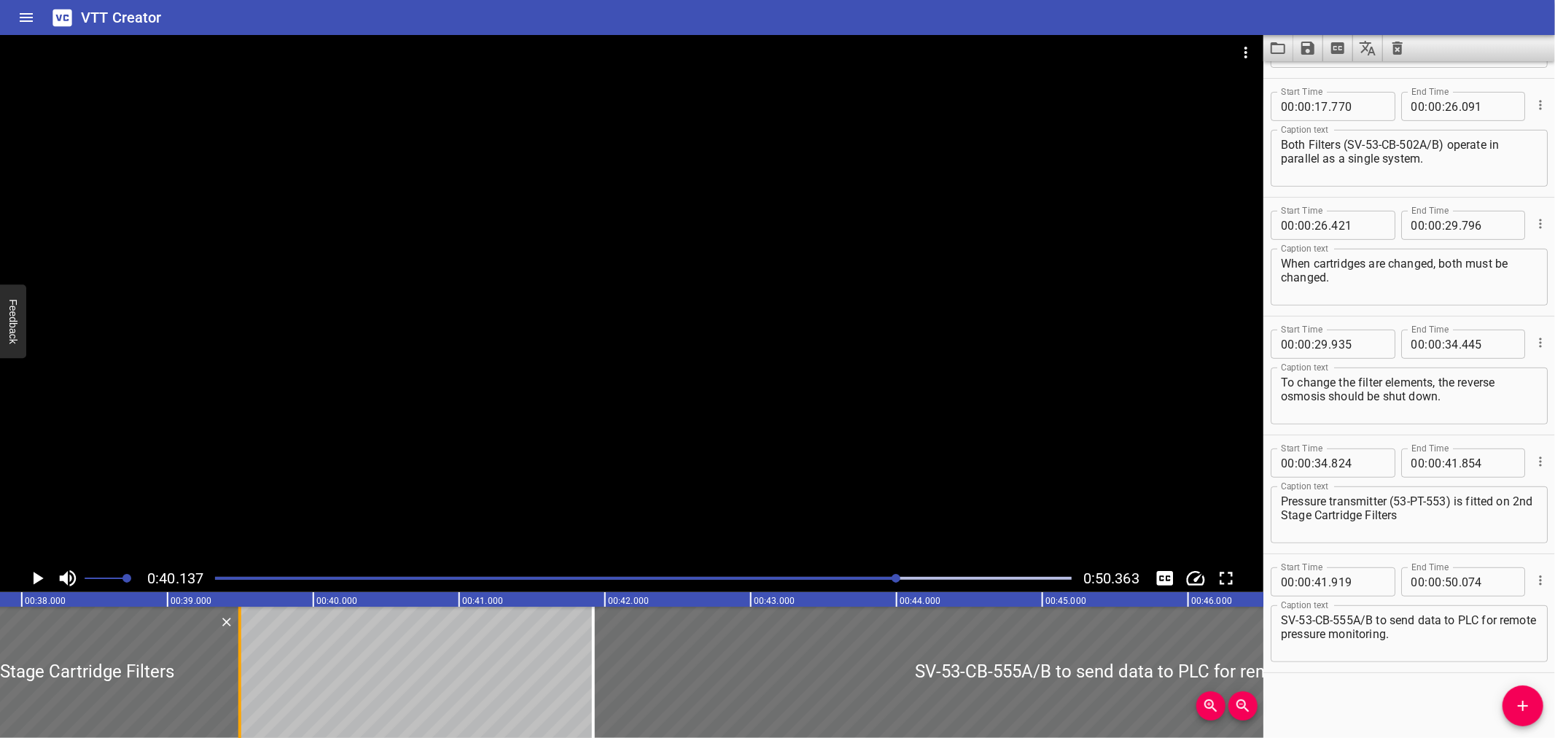
drag, startPoint x: 249, startPoint y: 669, endPoint x: 241, endPoint y: 679, distance: 14.0
click at [241, 679] on div at bounding box center [239, 672] width 3 height 131
type input "39"
type input "505"
click at [241, 679] on div at bounding box center [241, 672] width 3 height 131
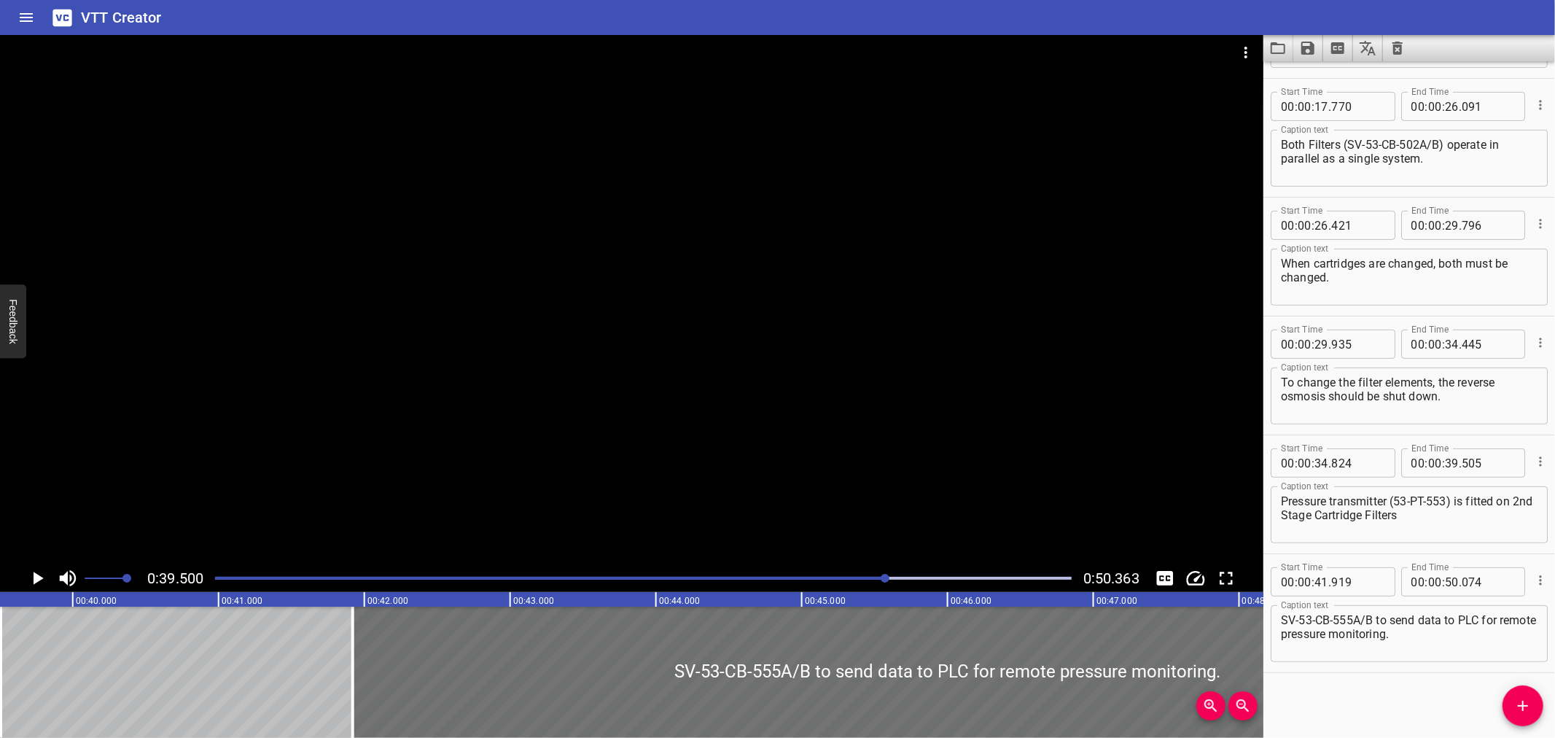
click at [38, 580] on icon "Play/Pause" at bounding box center [39, 578] width 10 height 13
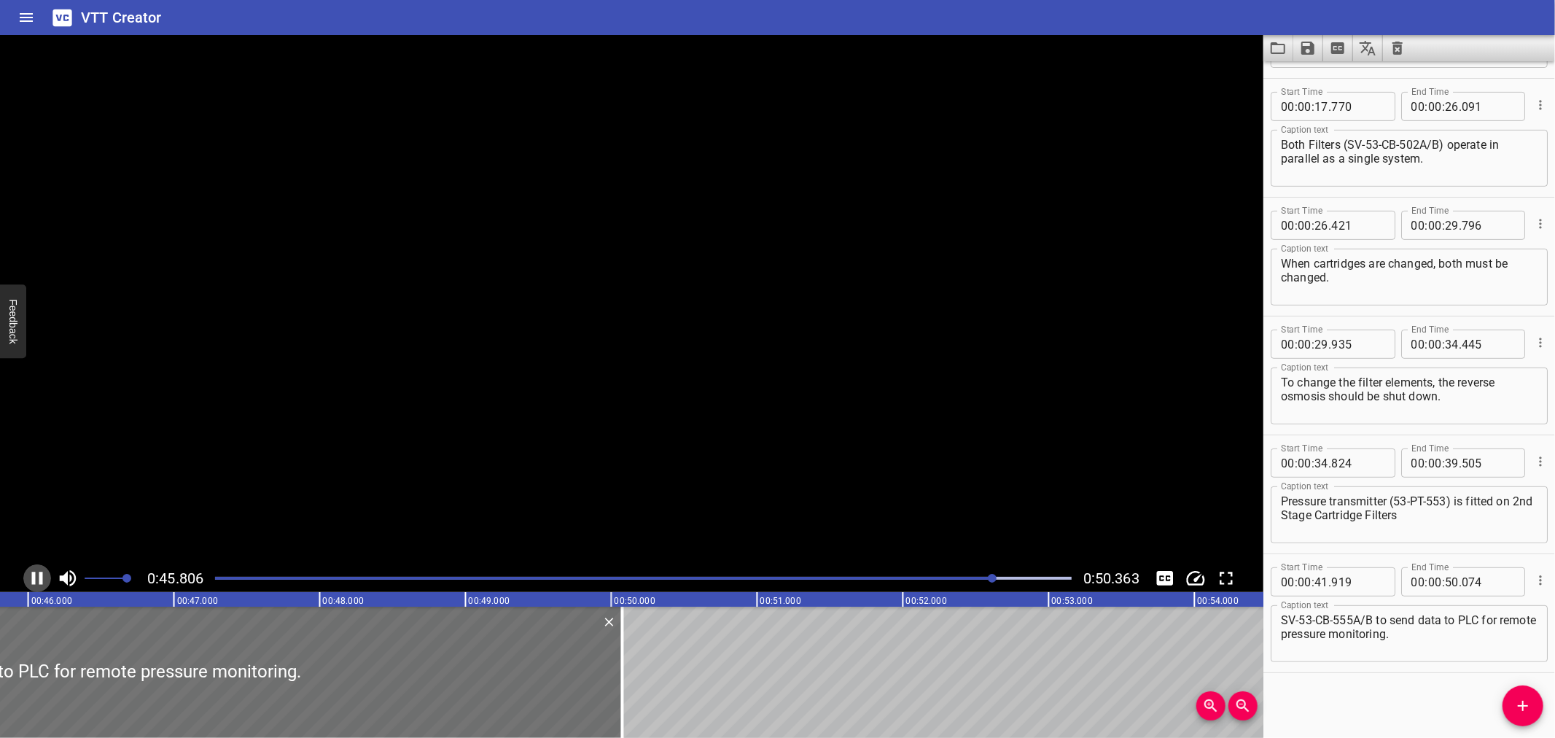
click at [38, 579] on icon "Play/Pause" at bounding box center [37, 578] width 22 height 22
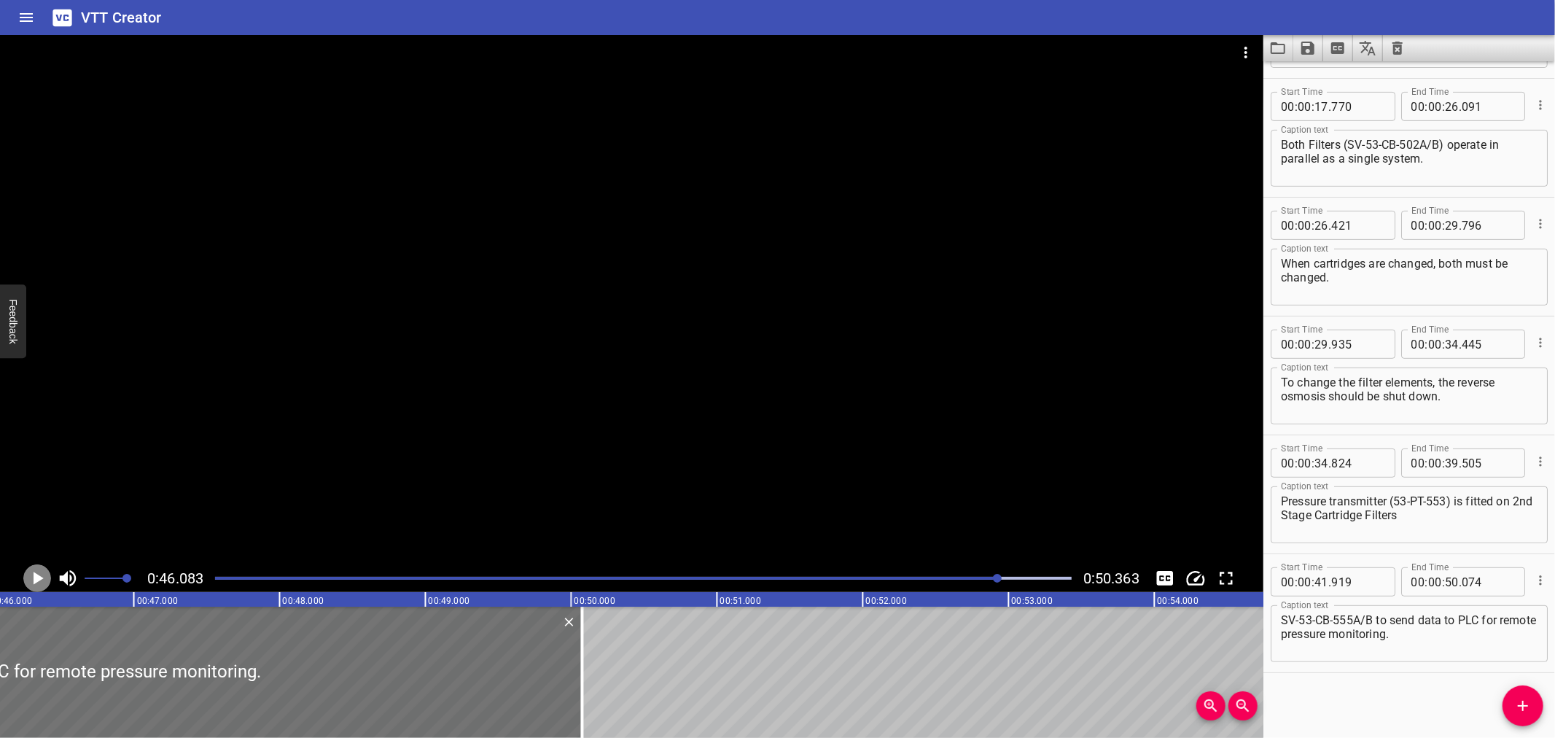
click at [38, 579] on icon "Play/Pause" at bounding box center [39, 578] width 10 height 13
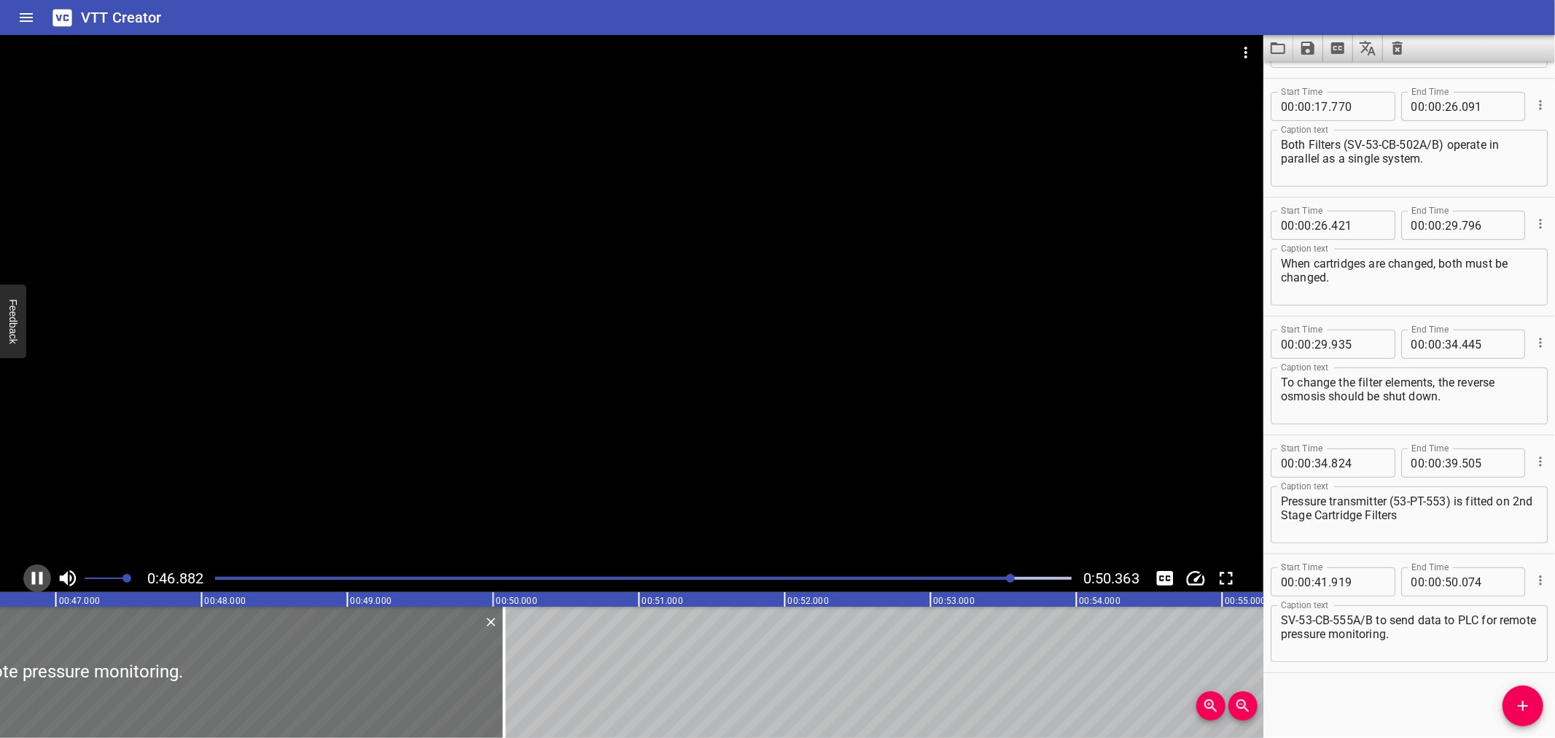
click at [38, 579] on icon "Play/Pause" at bounding box center [37, 578] width 22 height 22
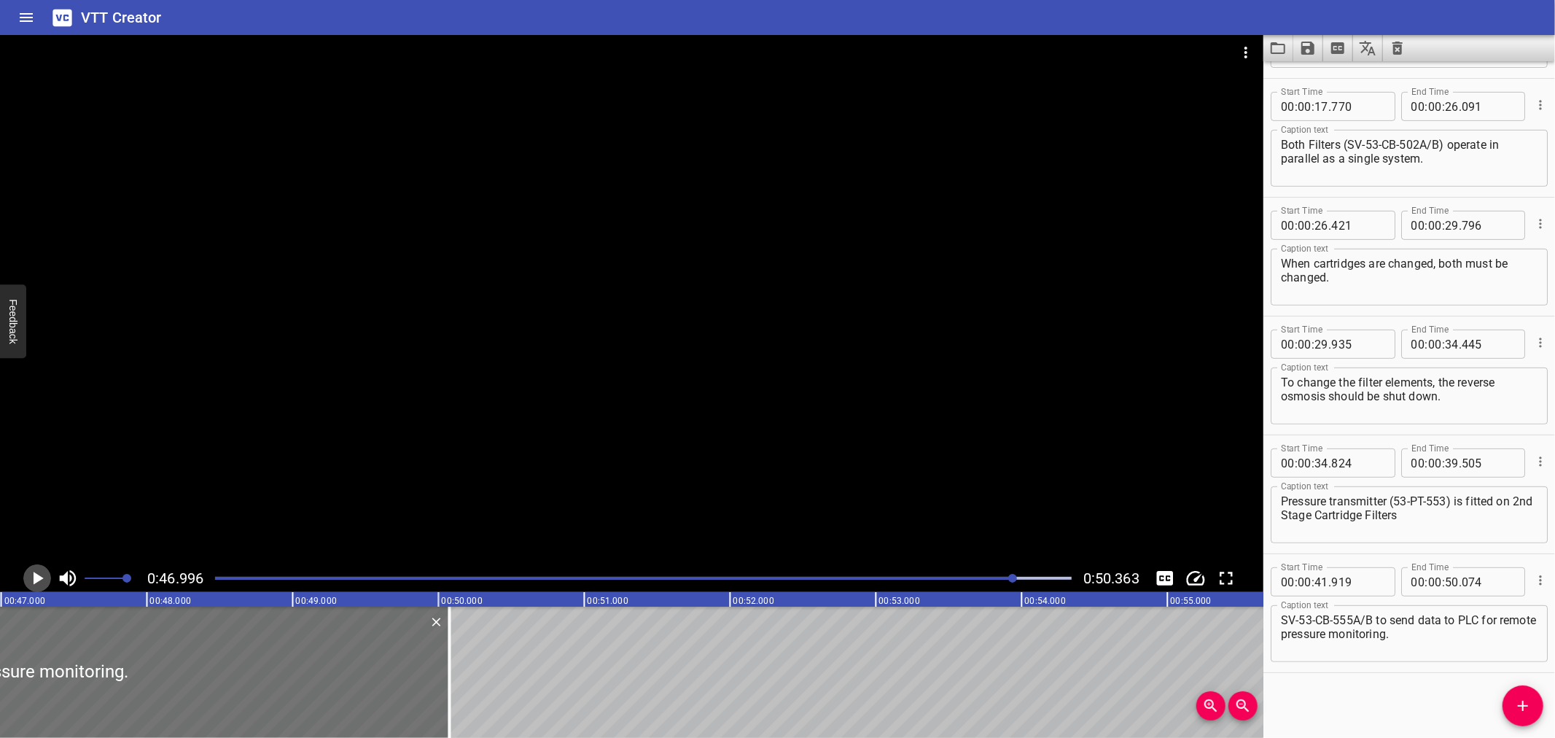
click at [38, 579] on icon "Play/Pause" at bounding box center [39, 578] width 10 height 13
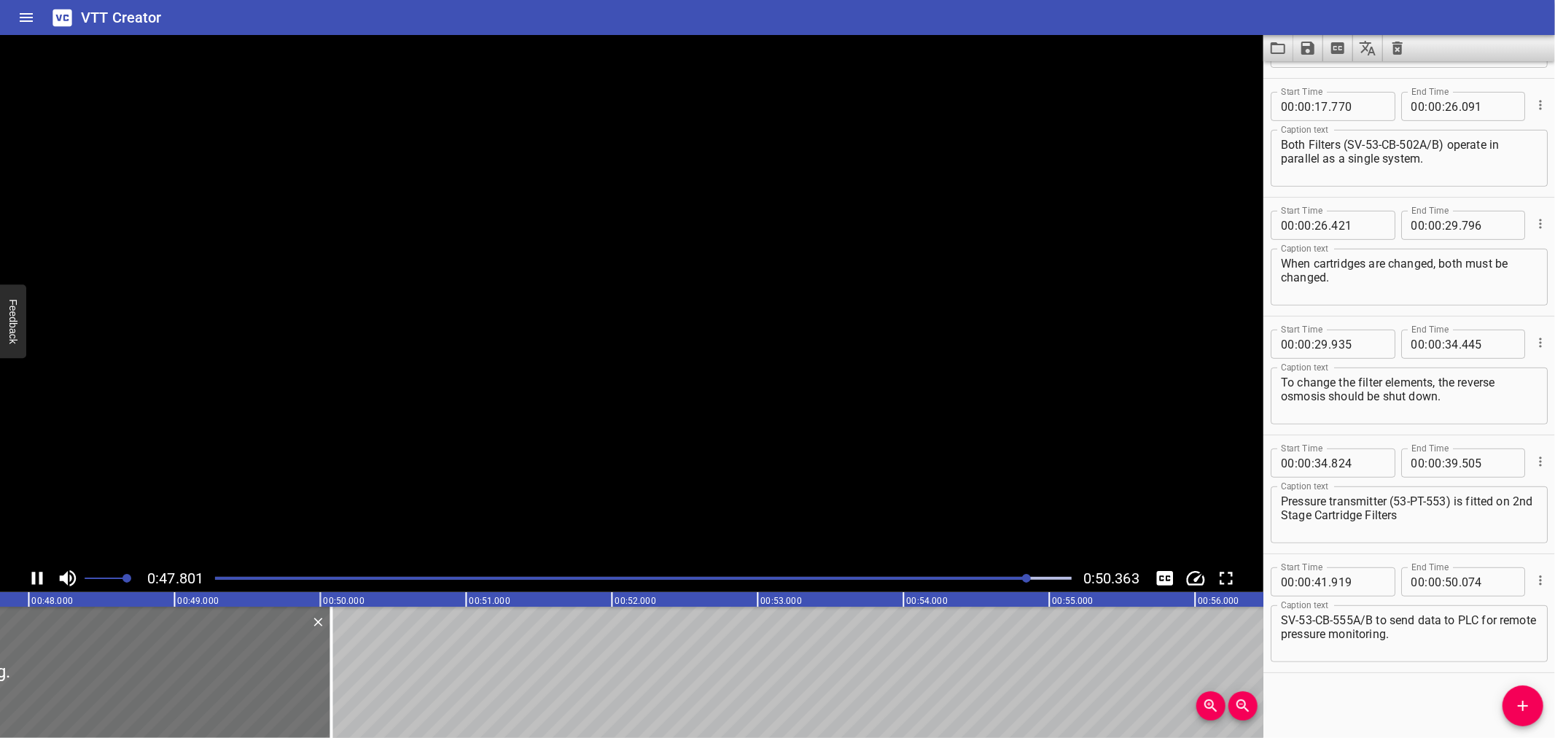
click at [38, 579] on icon "Play/Pause" at bounding box center [37, 578] width 22 height 22
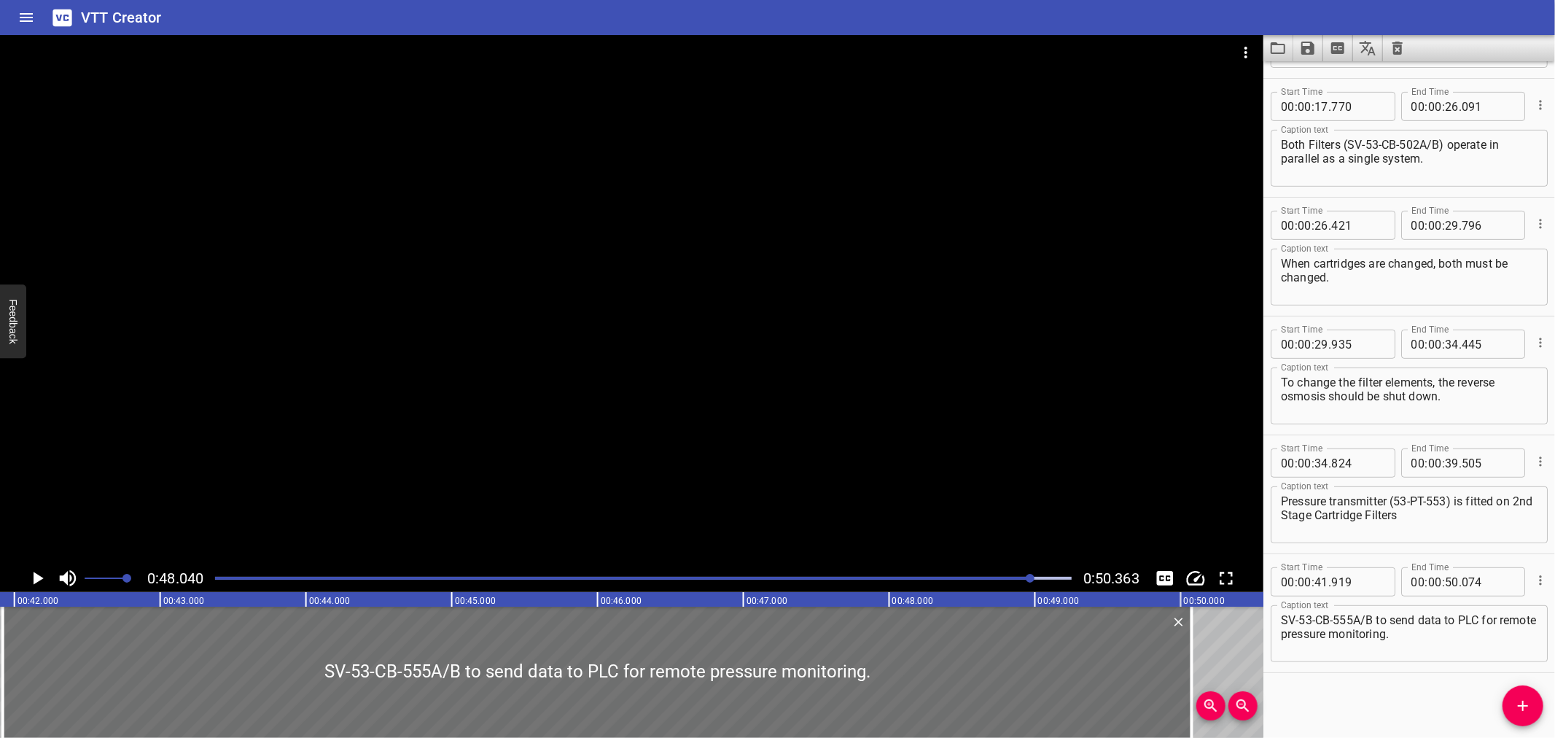
scroll to position [0, 6074]
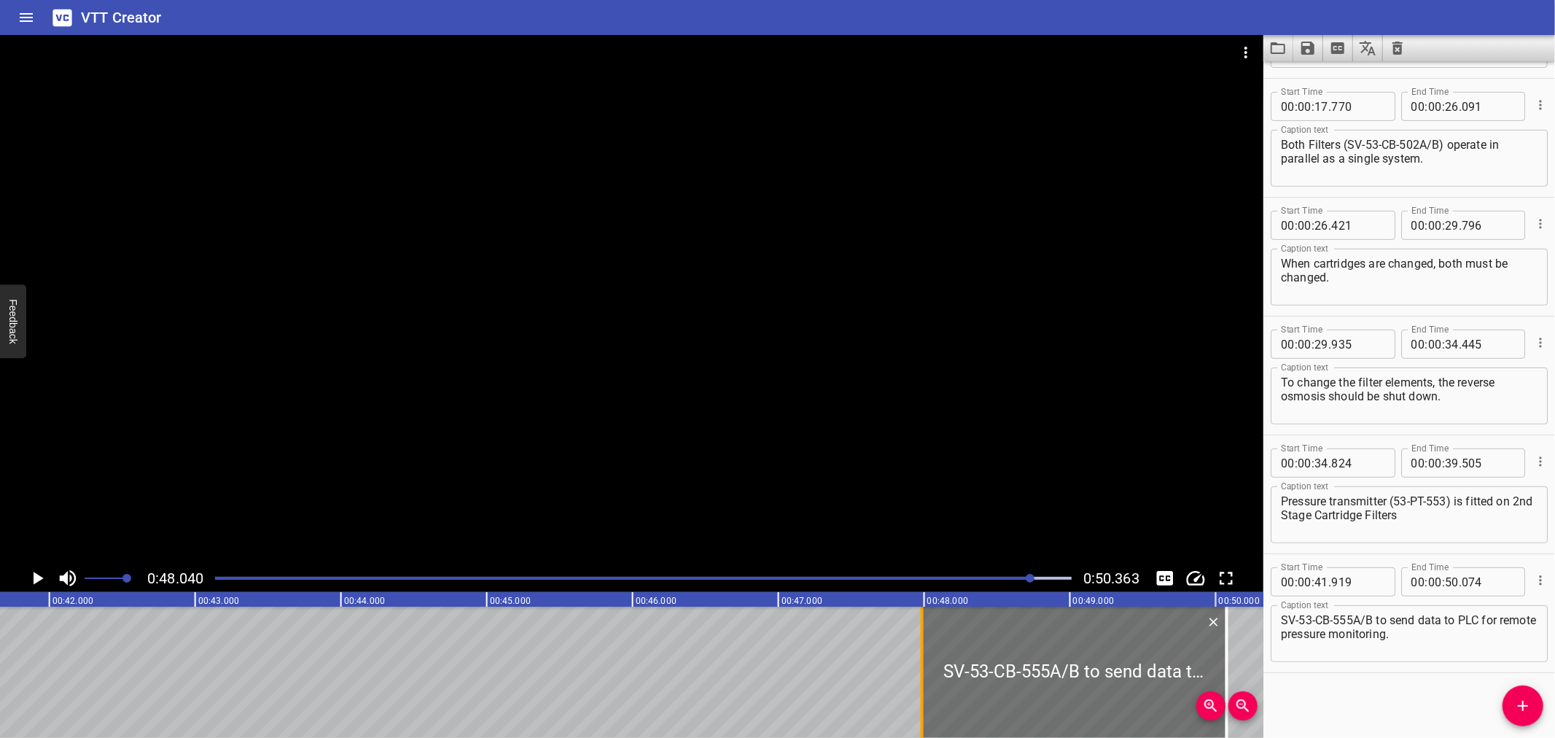
drag, startPoint x: 35, startPoint y: 645, endPoint x: 919, endPoint y: 706, distance: 886.4
click at [919, 706] on div at bounding box center [922, 672] width 15 height 131
type input "47"
type input "984"
click at [919, 706] on div at bounding box center [922, 672] width 15 height 131
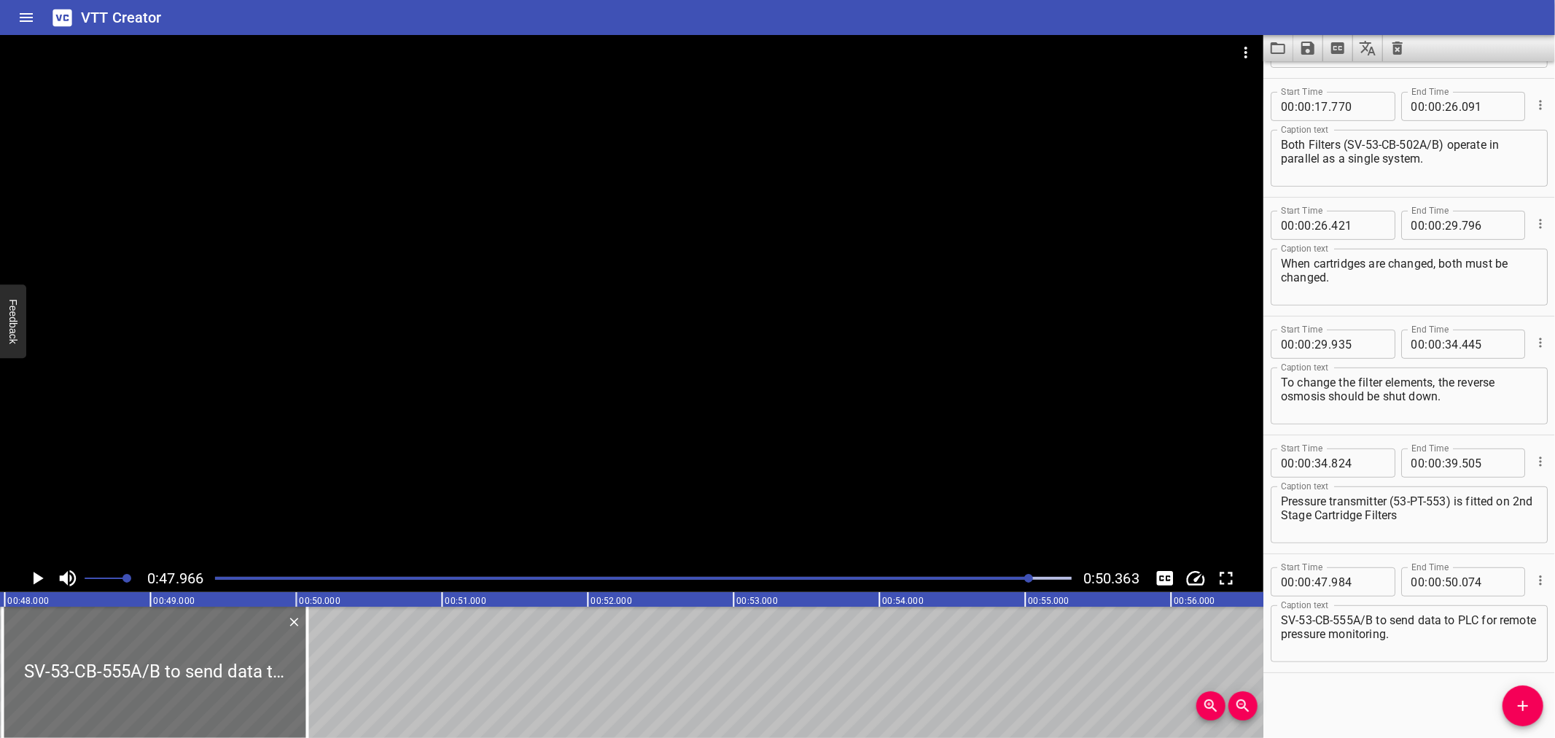
click at [551, 394] on div at bounding box center [631, 299] width 1263 height 529
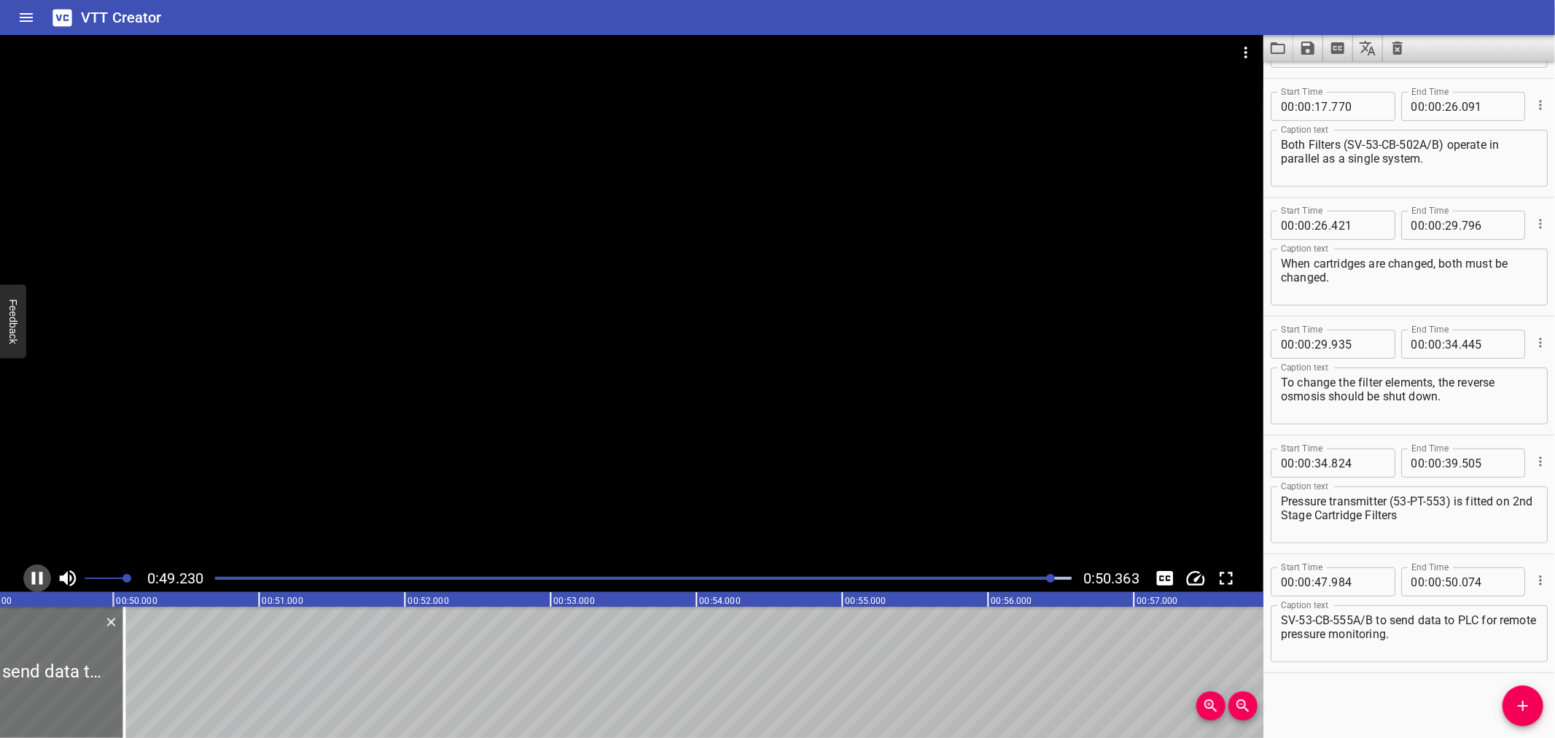
click at [31, 569] on icon "Play/Pause" at bounding box center [37, 578] width 22 height 22
click at [1446, 462] on input "number" at bounding box center [1452, 462] width 14 height 29
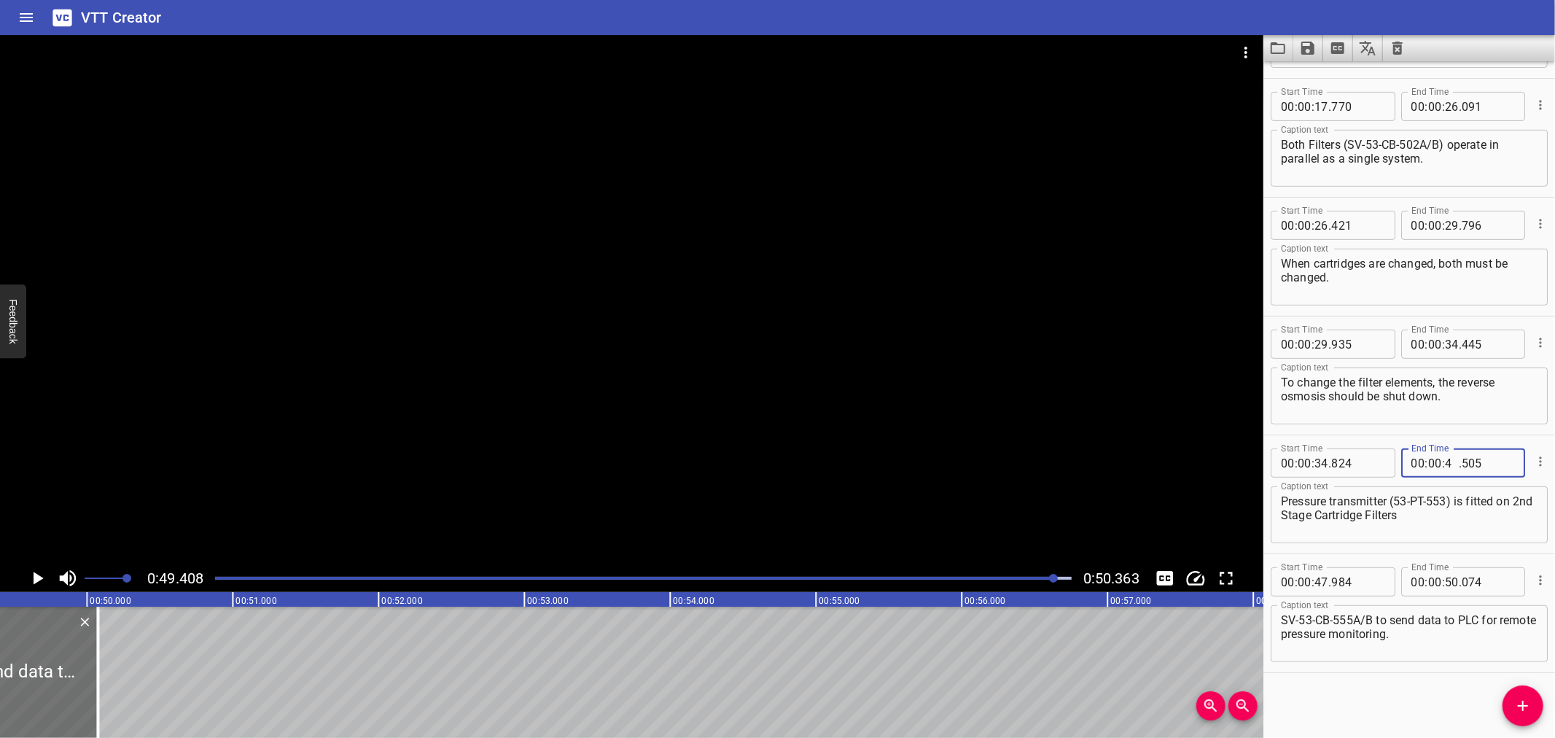
type input "47"
type input "984"
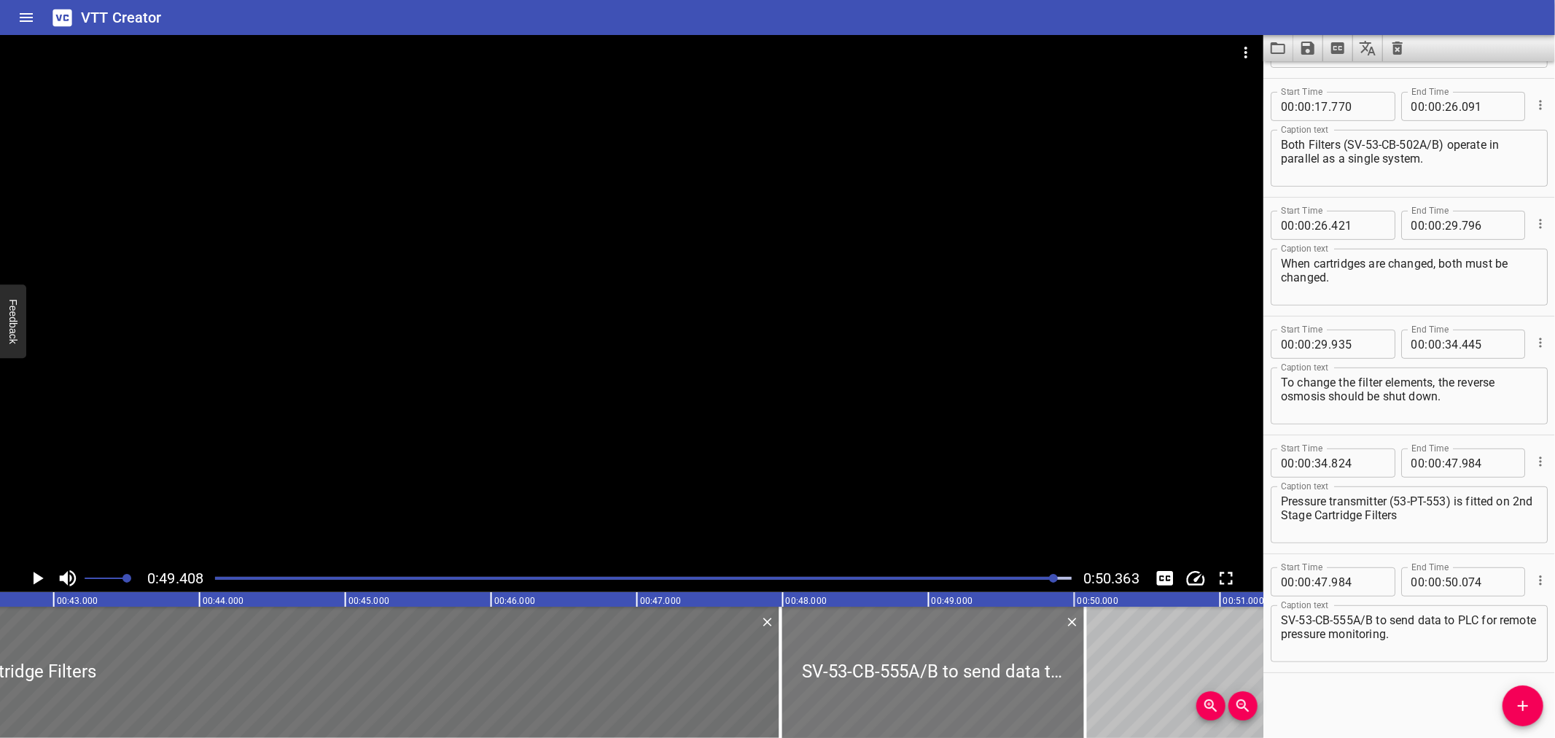
scroll to position [0, 6199]
click at [796, 671] on div at bounding box center [800, 672] width 15 height 131
type input "48"
type input "004"
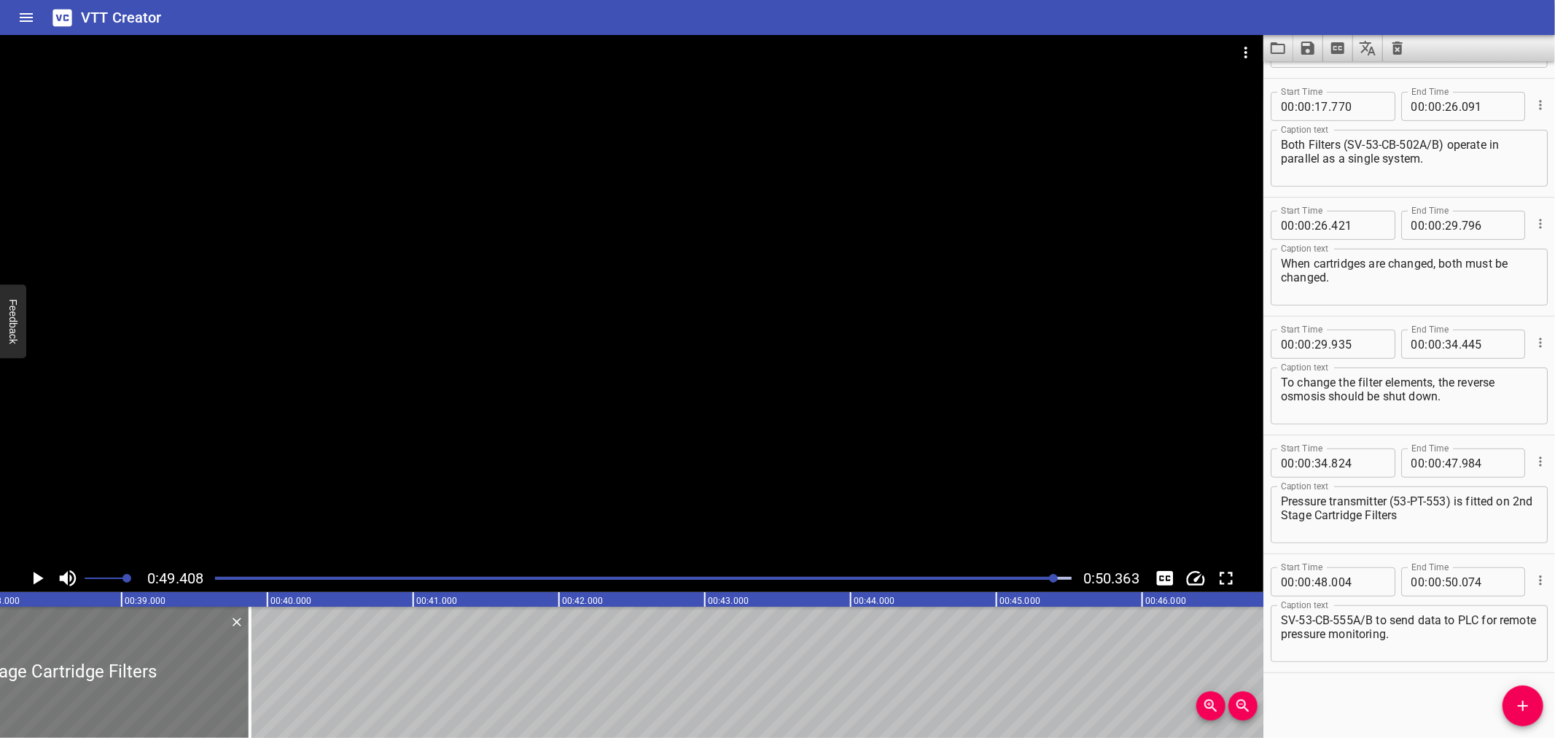
scroll to position [0, 5404]
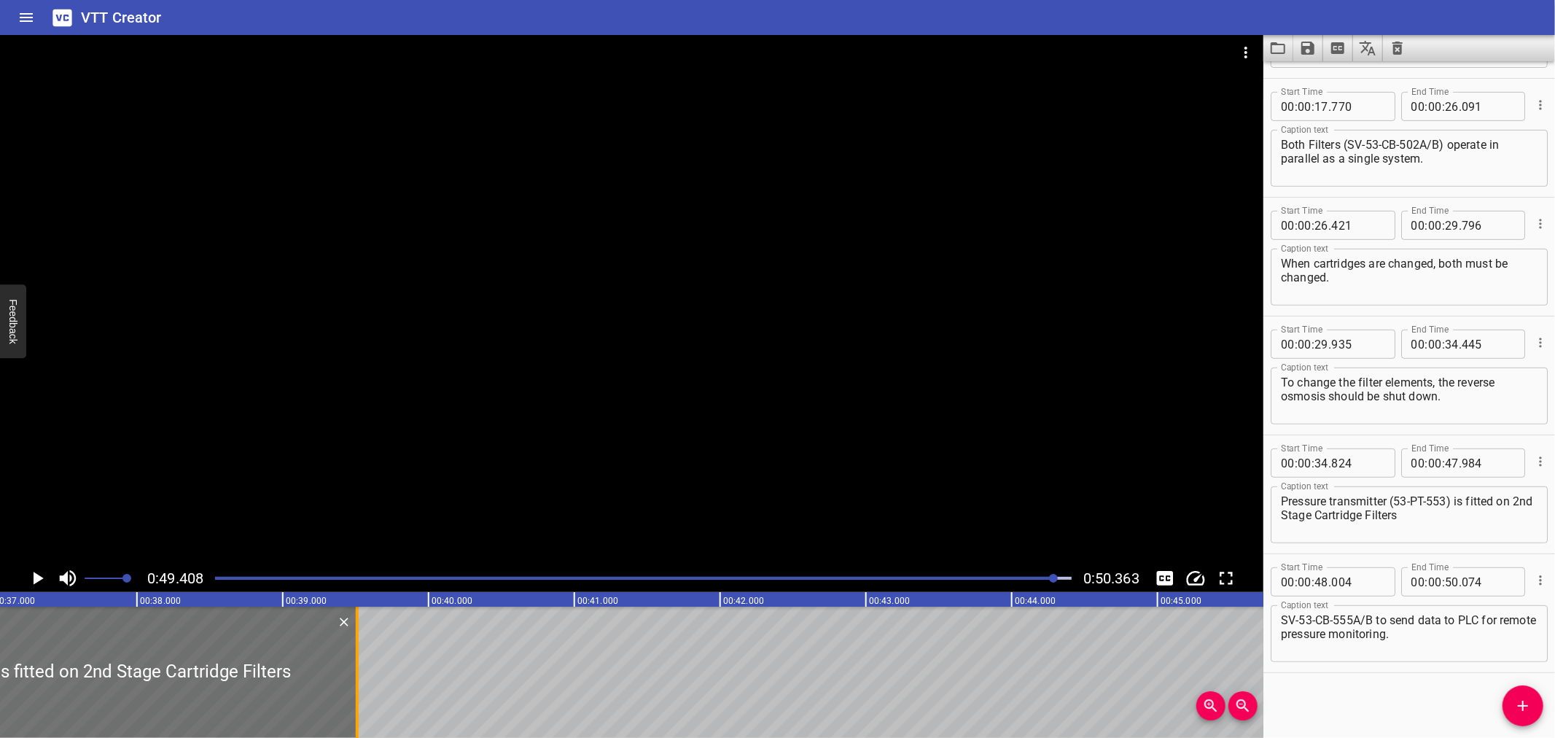
drag, startPoint x: 790, startPoint y: 673, endPoint x: 350, endPoint y: 697, distance: 441.0
click at [350, 697] on div at bounding box center [357, 672] width 15 height 131
type input "39"
type input "508"
click at [350, 697] on div at bounding box center [357, 672] width 15 height 131
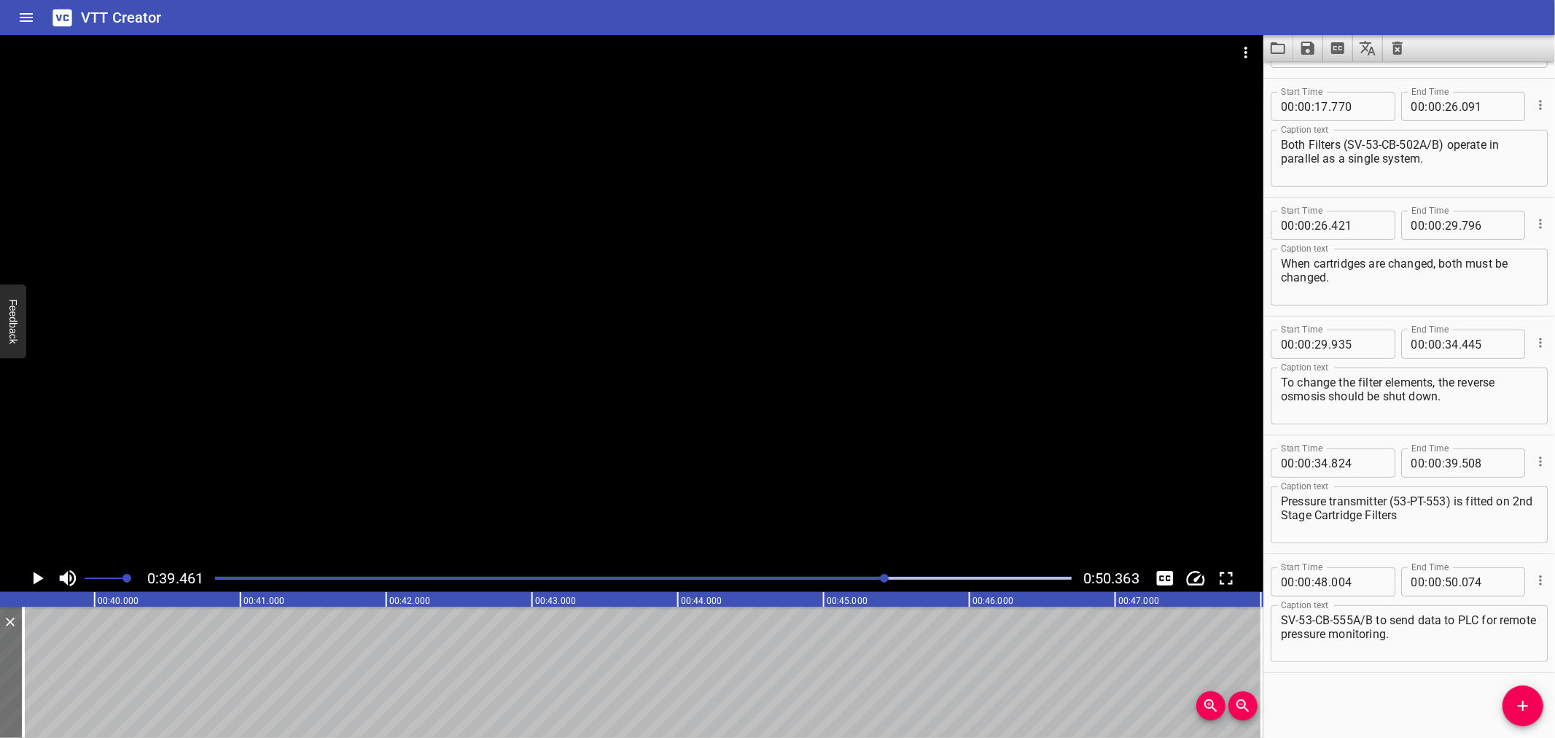
scroll to position [0, 5754]
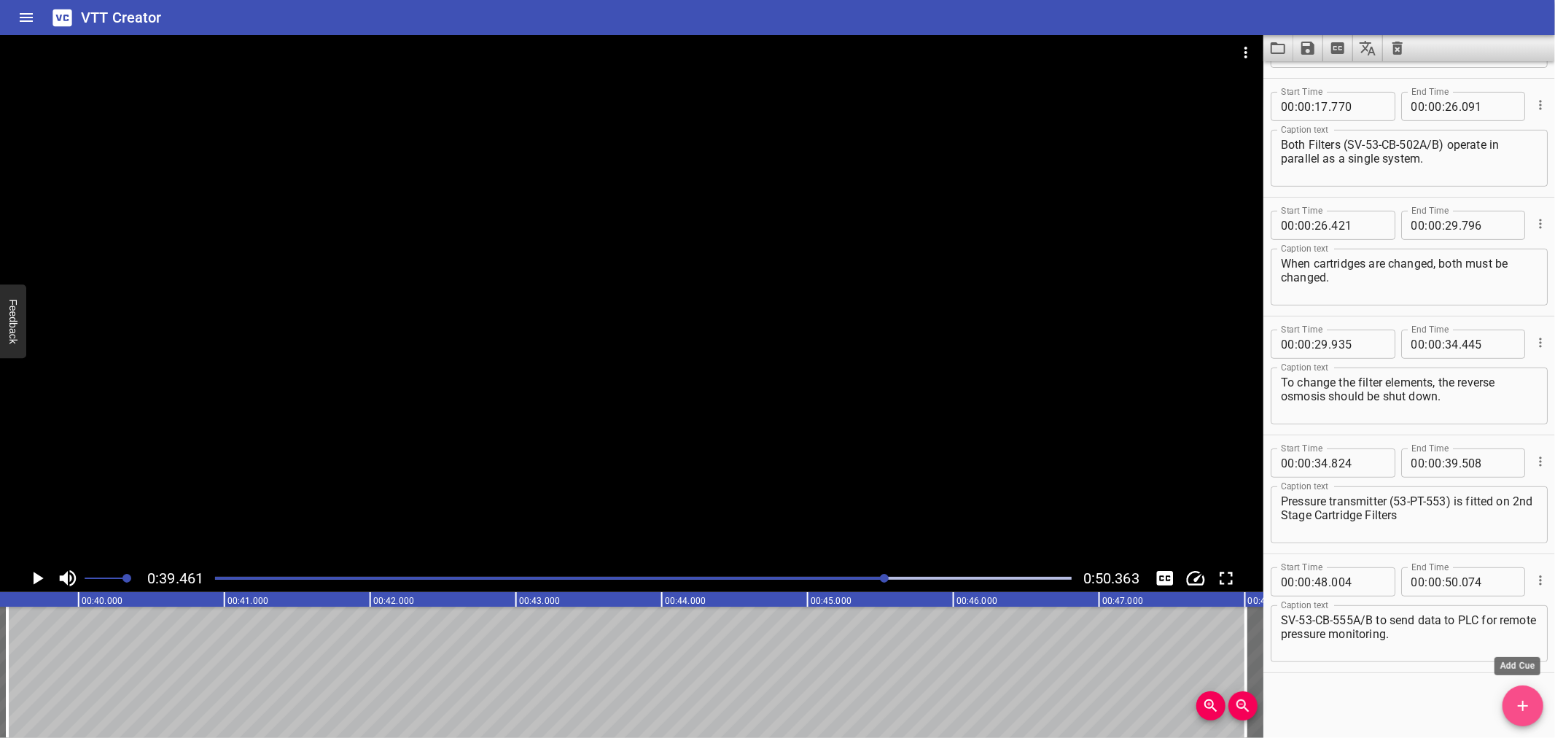
click at [1526, 713] on icon "Add Cue" at bounding box center [1522, 705] width 17 height 17
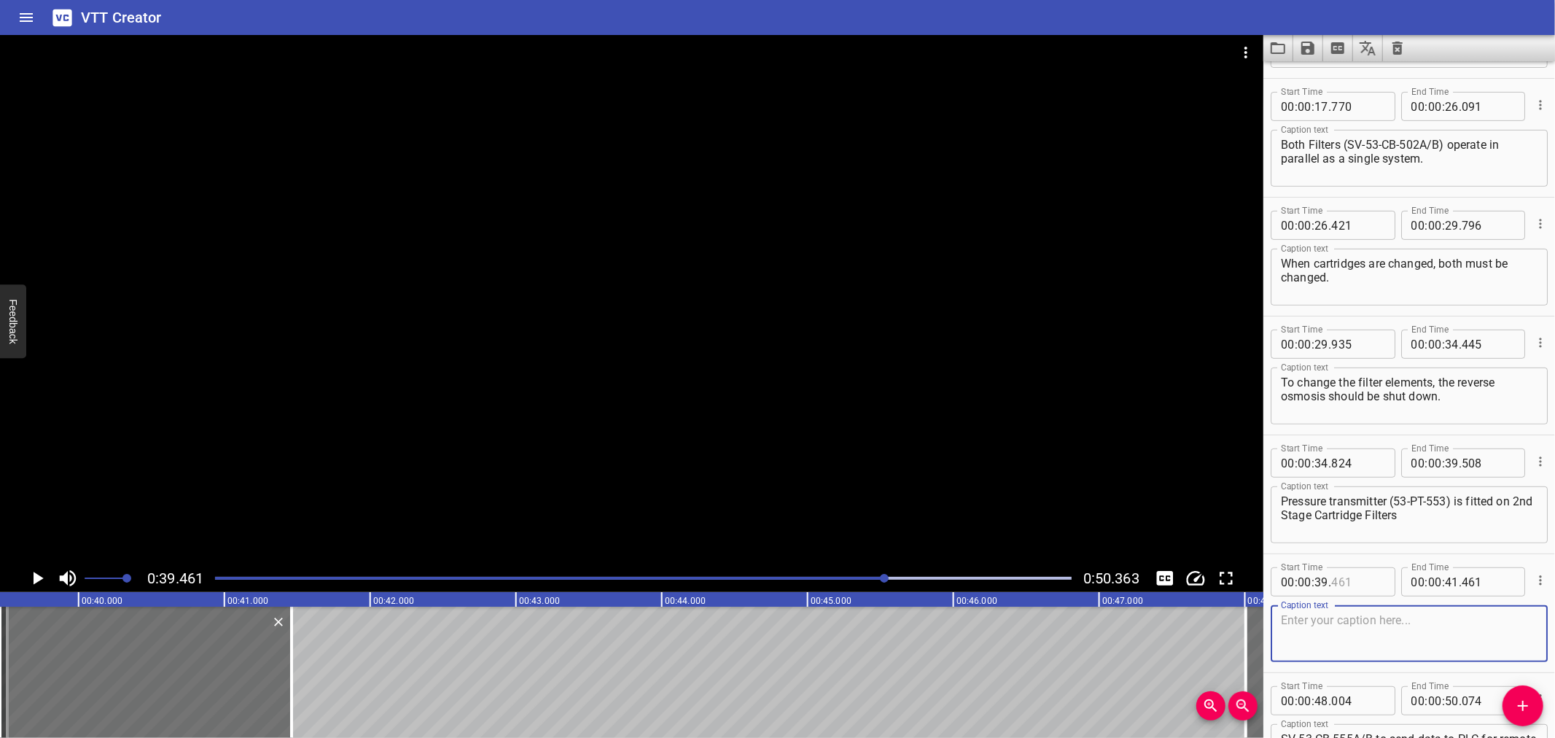
click at [1373, 572] on input "number" at bounding box center [1357, 581] width 53 height 29
type input "508"
click at [1446, 581] on input "number" at bounding box center [1452, 581] width 14 height 29
type input "48"
type input "004"
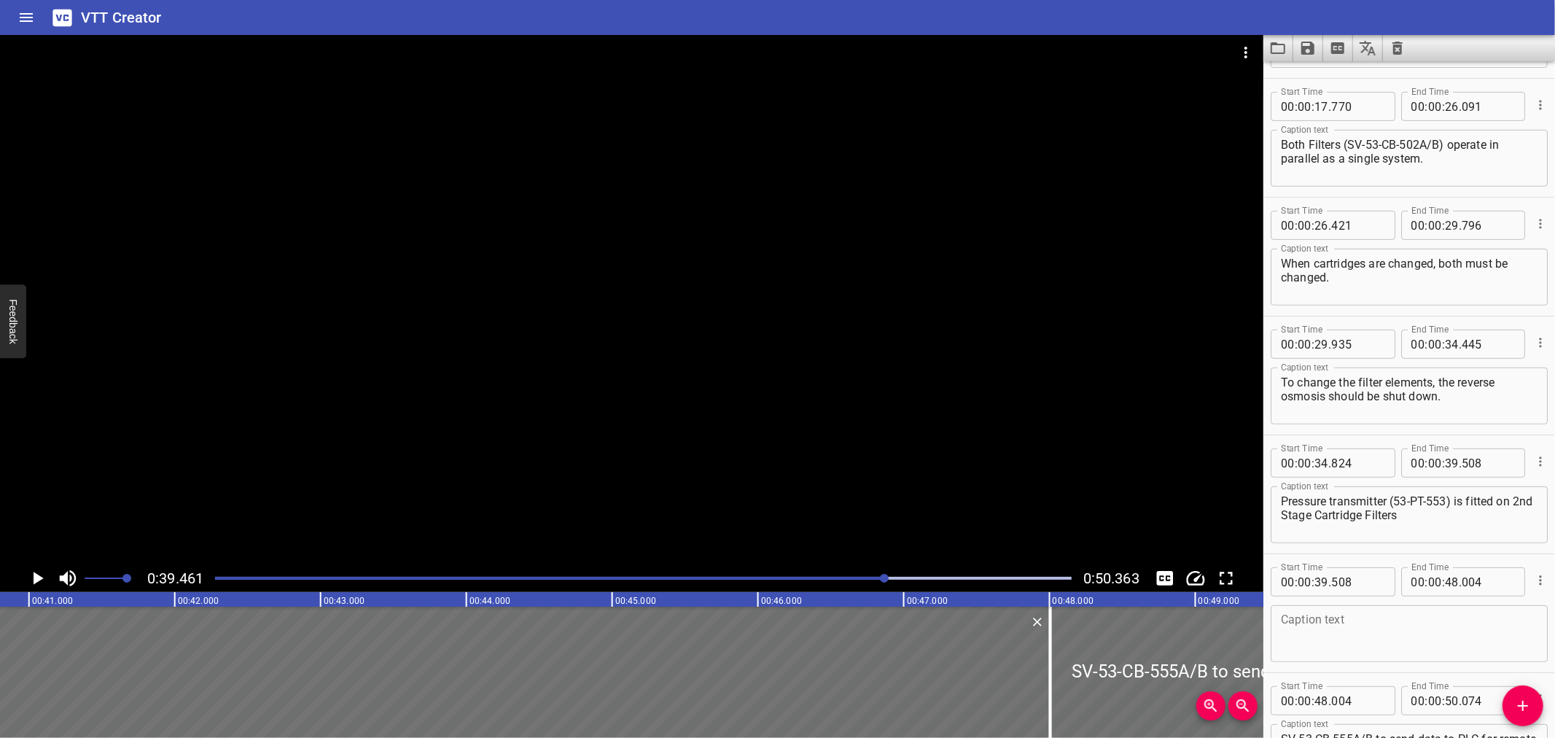
scroll to position [0, 6012]
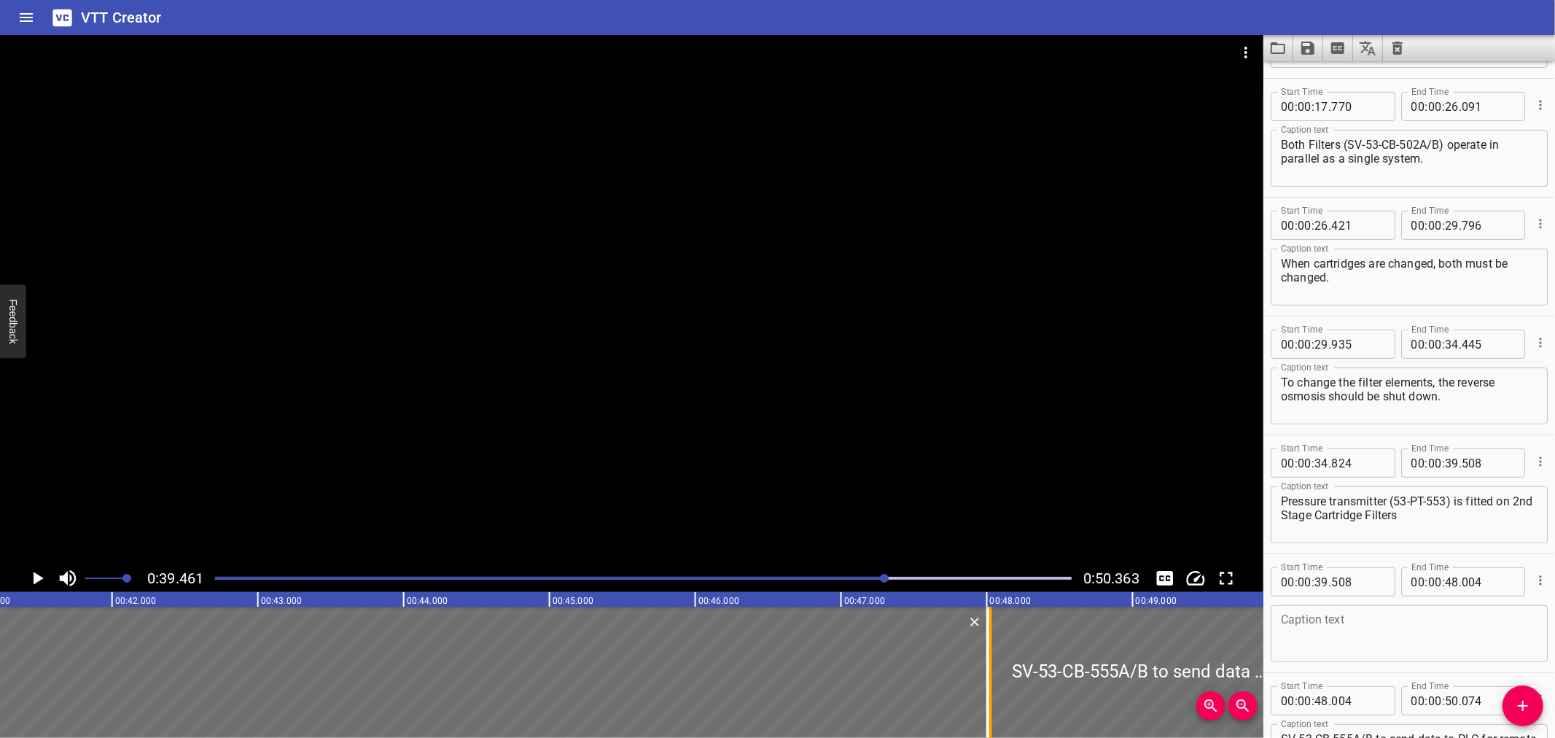
click at [995, 666] on div at bounding box center [990, 672] width 15 height 131
drag, startPoint x: 983, startPoint y: 672, endPoint x: 994, endPoint y: 674, distance: 11.0
click at [995, 674] on div at bounding box center [1002, 672] width 15 height 131
type input "104"
click at [985, 676] on div at bounding box center [984, 672] width 3 height 131
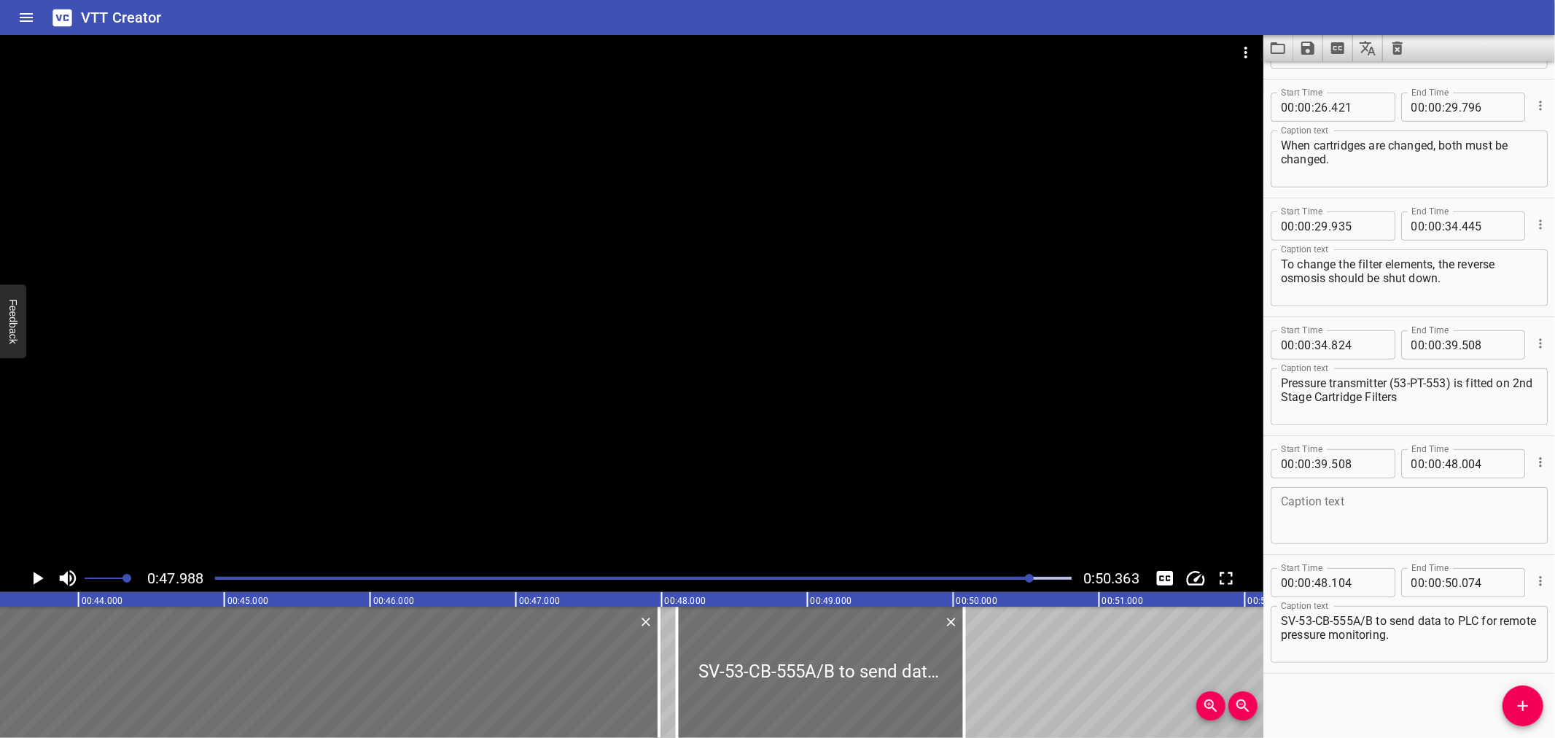
scroll to position [0, 6078]
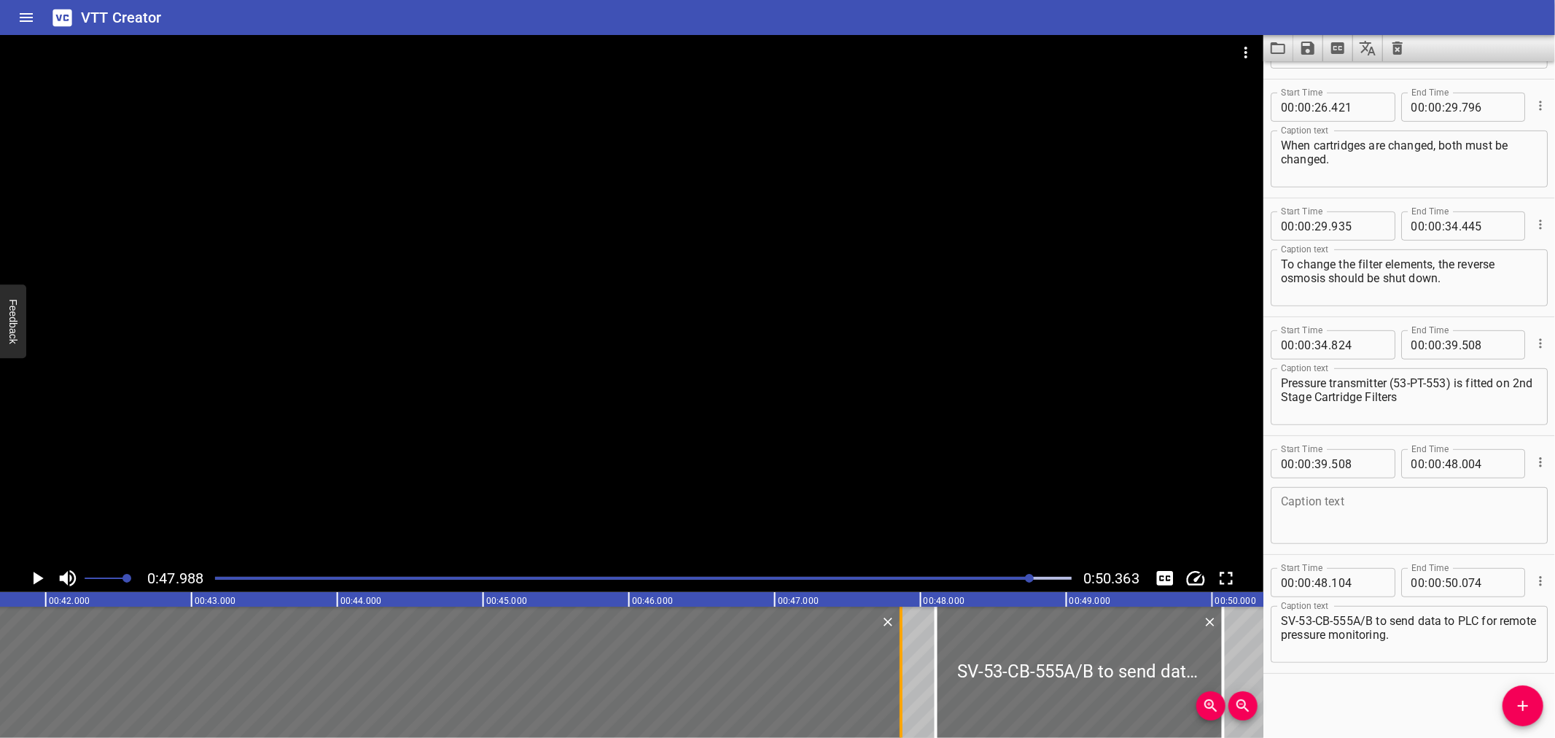
drag, startPoint x: 917, startPoint y: 698, endPoint x: 898, endPoint y: 698, distance: 19.0
click at [900, 698] on div at bounding box center [901, 672] width 3 height 131
type input "47"
drag, startPoint x: 895, startPoint y: 698, endPoint x: 909, endPoint y: 701, distance: 14.9
click at [910, 701] on div at bounding box center [917, 672] width 15 height 131
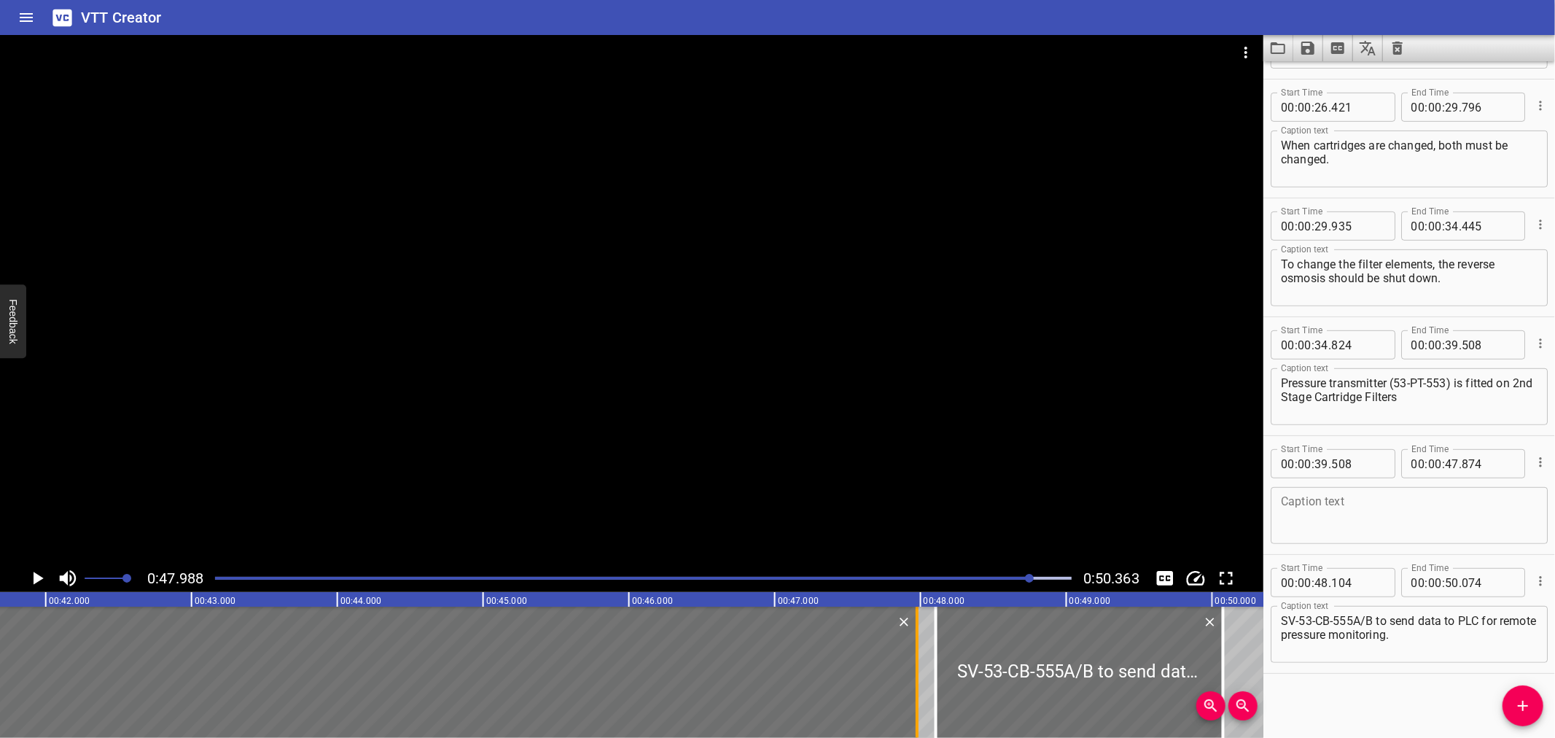
type input "974"
click at [1321, 580] on input "number" at bounding box center [1321, 582] width 14 height 29
type input "47"
type input "974"
drag, startPoint x: 1437, startPoint y: 396, endPoint x: 1255, endPoint y: 410, distance: 182.8
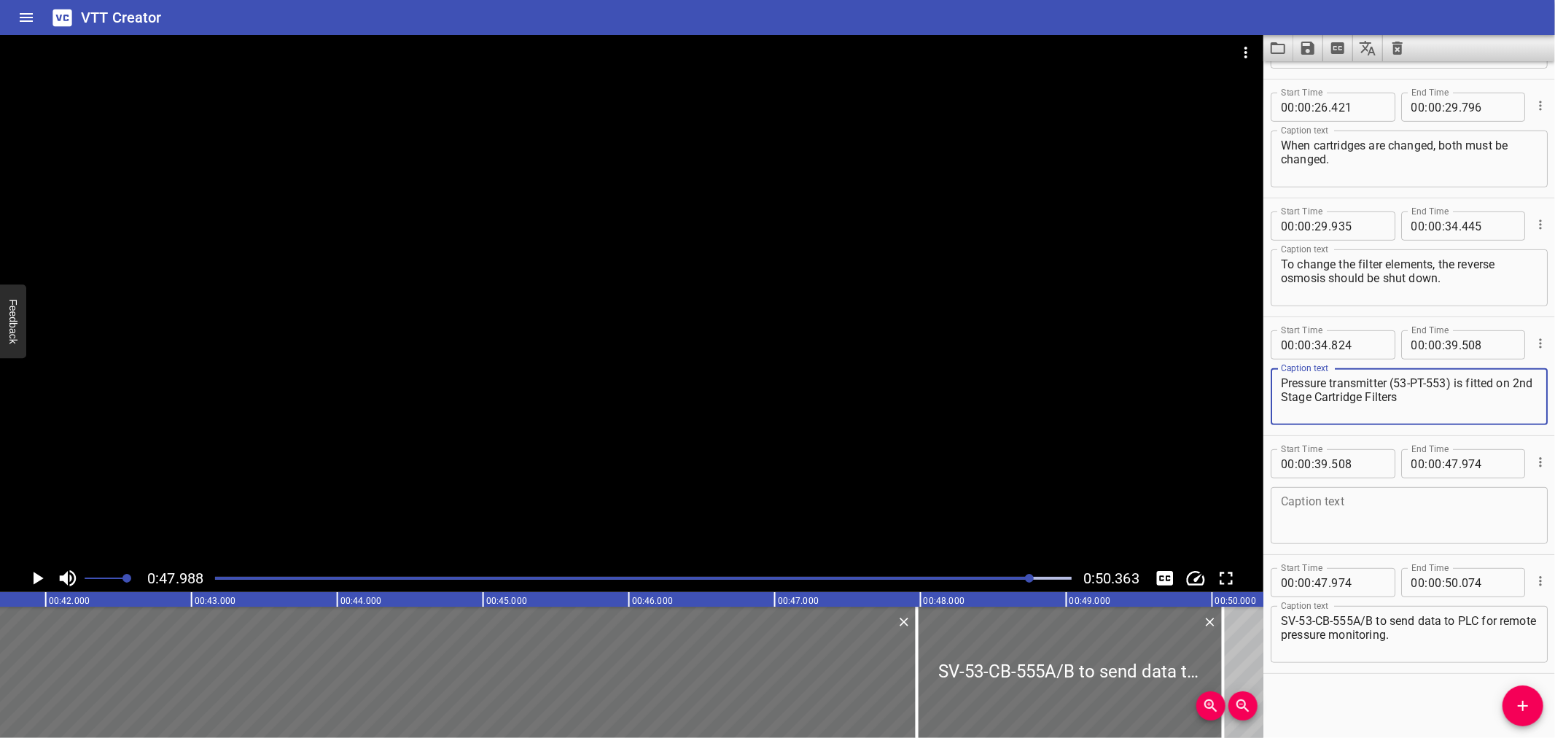
click at [1255, 410] on main "0:47.988 0:50.363 00:00.000 00:01.000 00:02.000 00:03.000 00:04.000 00:05.000 0…" at bounding box center [777, 386] width 1555 height 703
type textarea "Pressure transmitter (53-PT-553) is fitted on"
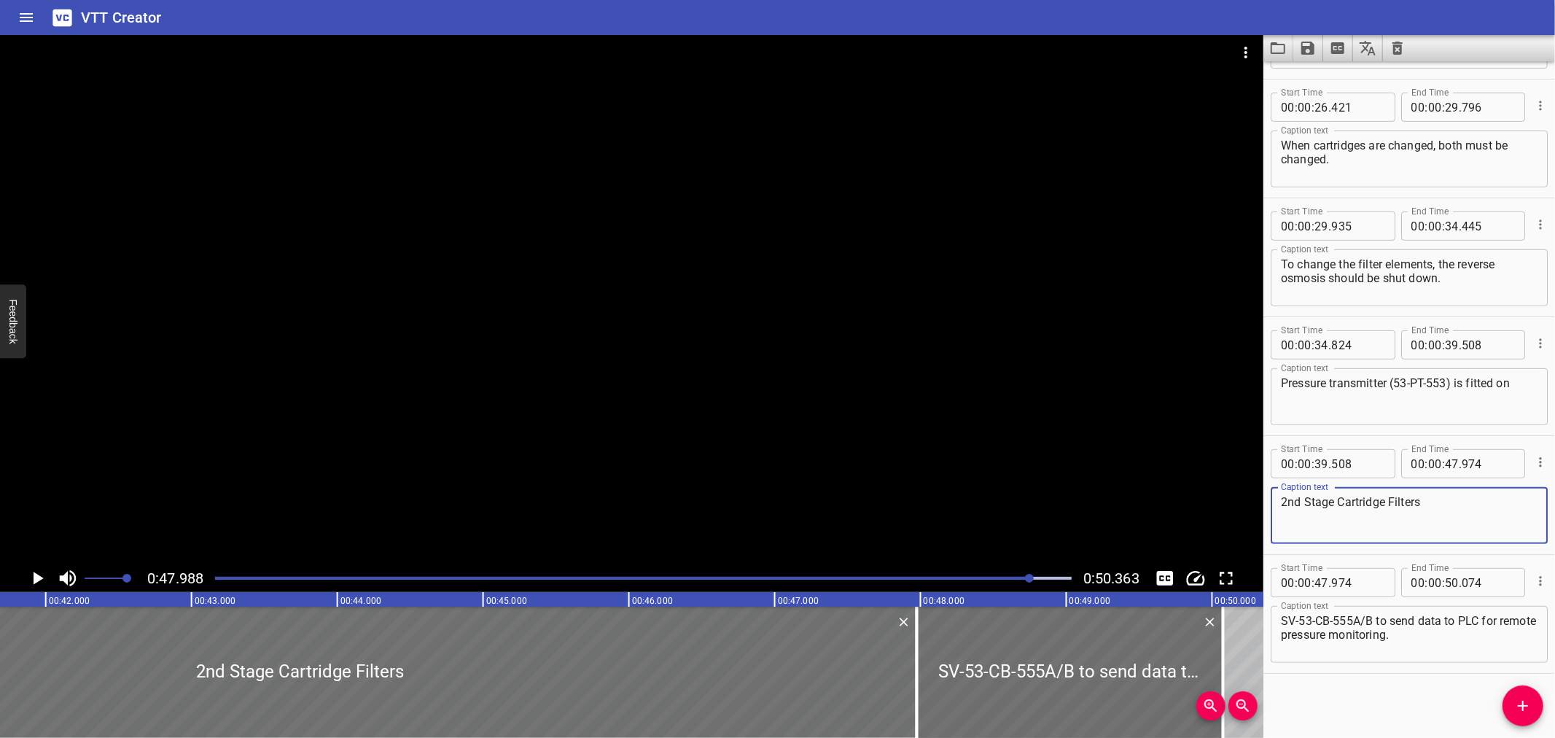
type textarea "2nd Stage Cartridge Filters"
click at [1521, 379] on textarea "Pressure transmitter (53-PT-553) is fitted on" at bounding box center [1409, 397] width 257 height 42
type textarea "Pressure transmitter (53-PT-553) is fitted on"
click at [1455, 500] on textarea "2nd Stage Cartridge Filters" at bounding box center [1409, 516] width 257 height 42
type textarea "2nd Stage Cartridge Filters"
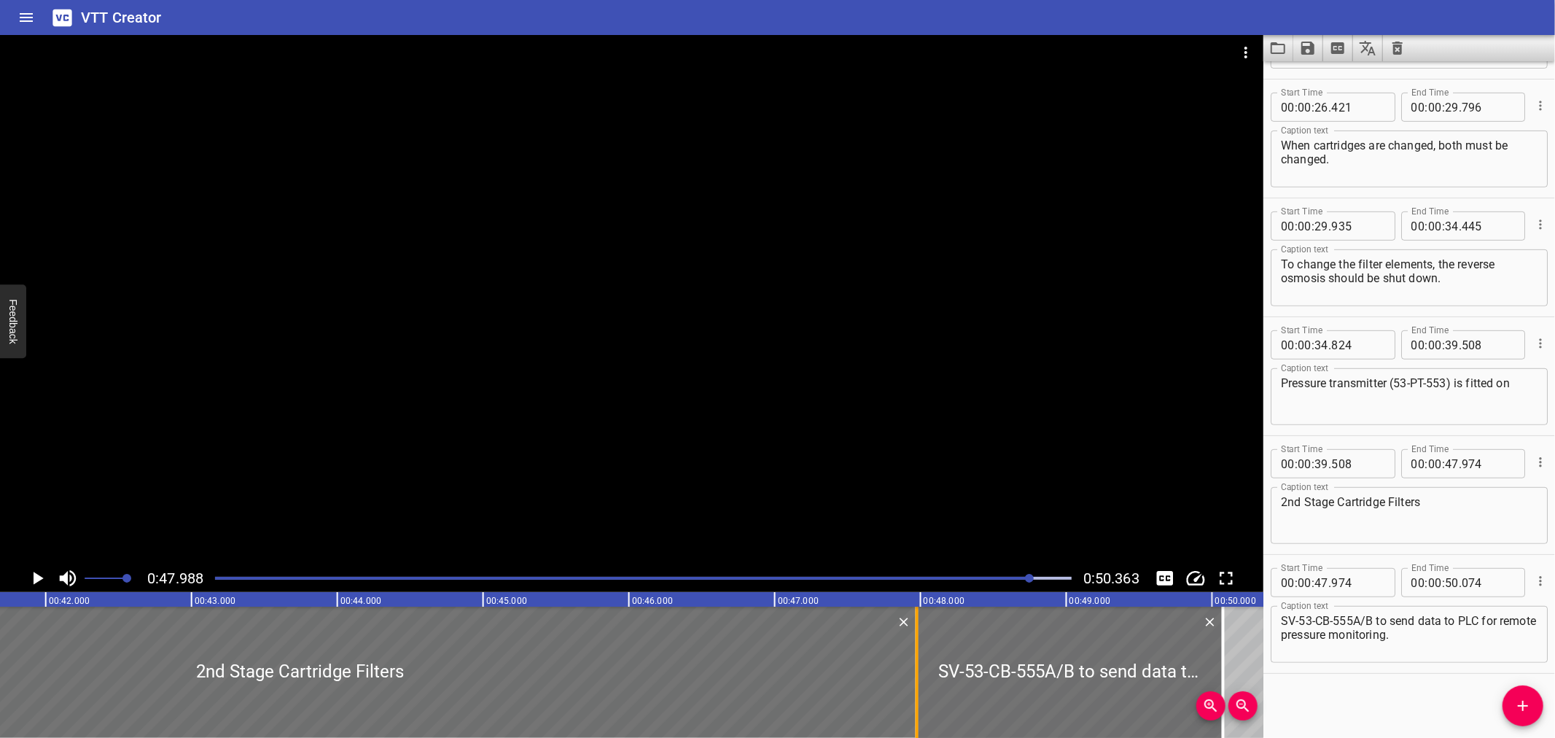
click at [921, 647] on div at bounding box center [917, 672] width 15 height 131
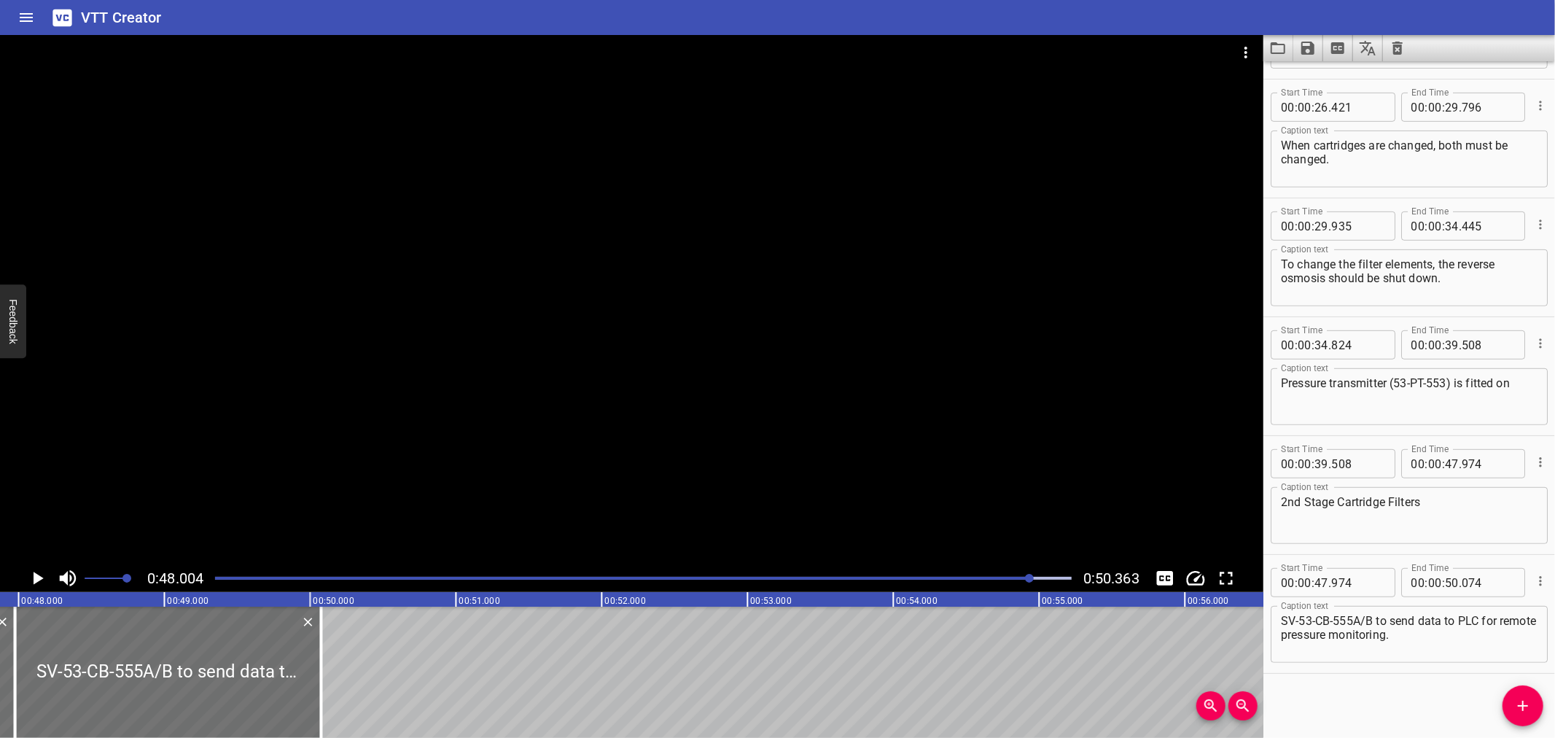
scroll to position [0, 7000]
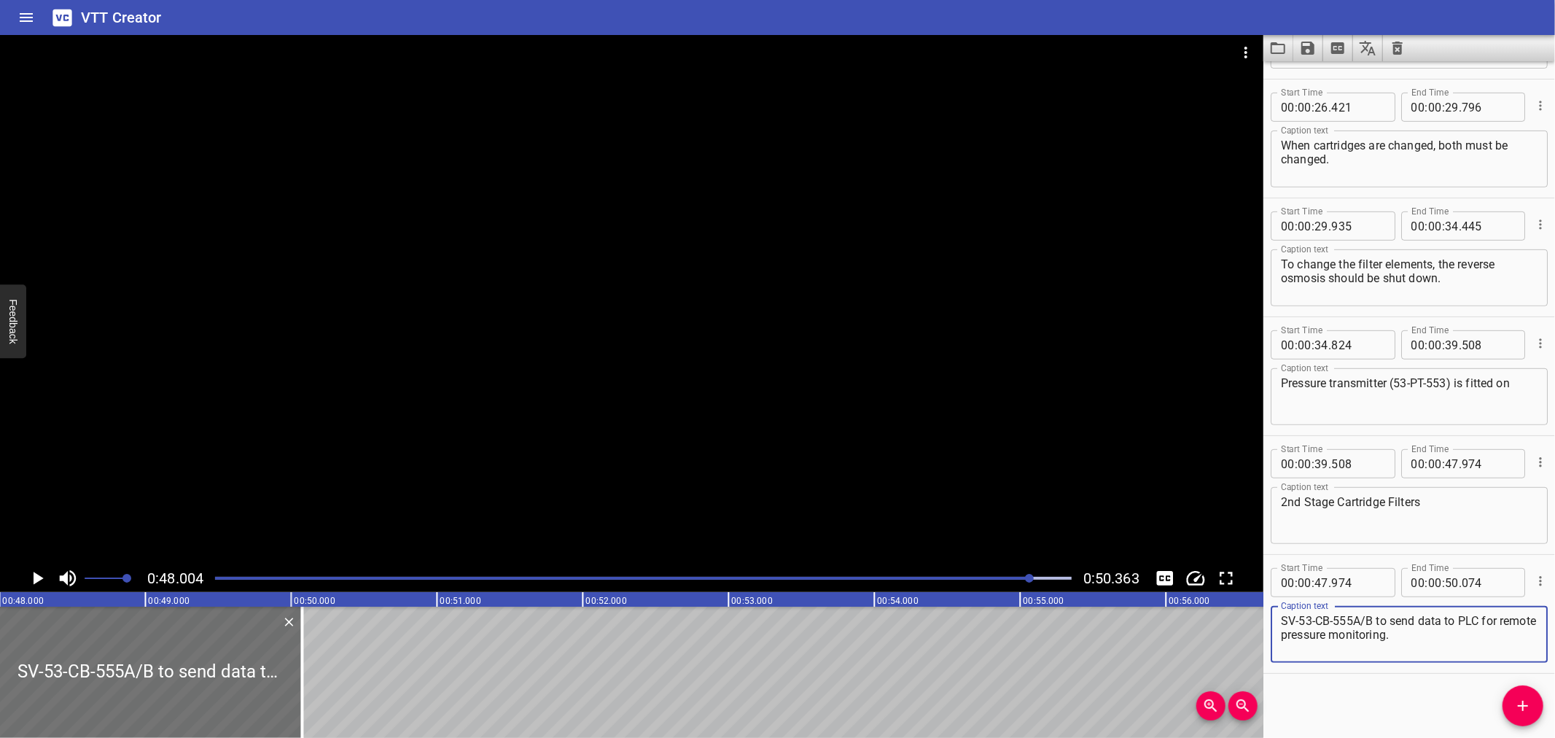
drag, startPoint x: 1481, startPoint y: 620, endPoint x: 1242, endPoint y: 620, distance: 239.1
click at [1242, 620] on main "0:48.004 0:50.363 00:00.000 00:01.000 00:02.000 00:03.000 00:04.000 00:05.000 0…" at bounding box center [777, 386] width 1555 height 703
type textarea "for remote pressure monitoring."
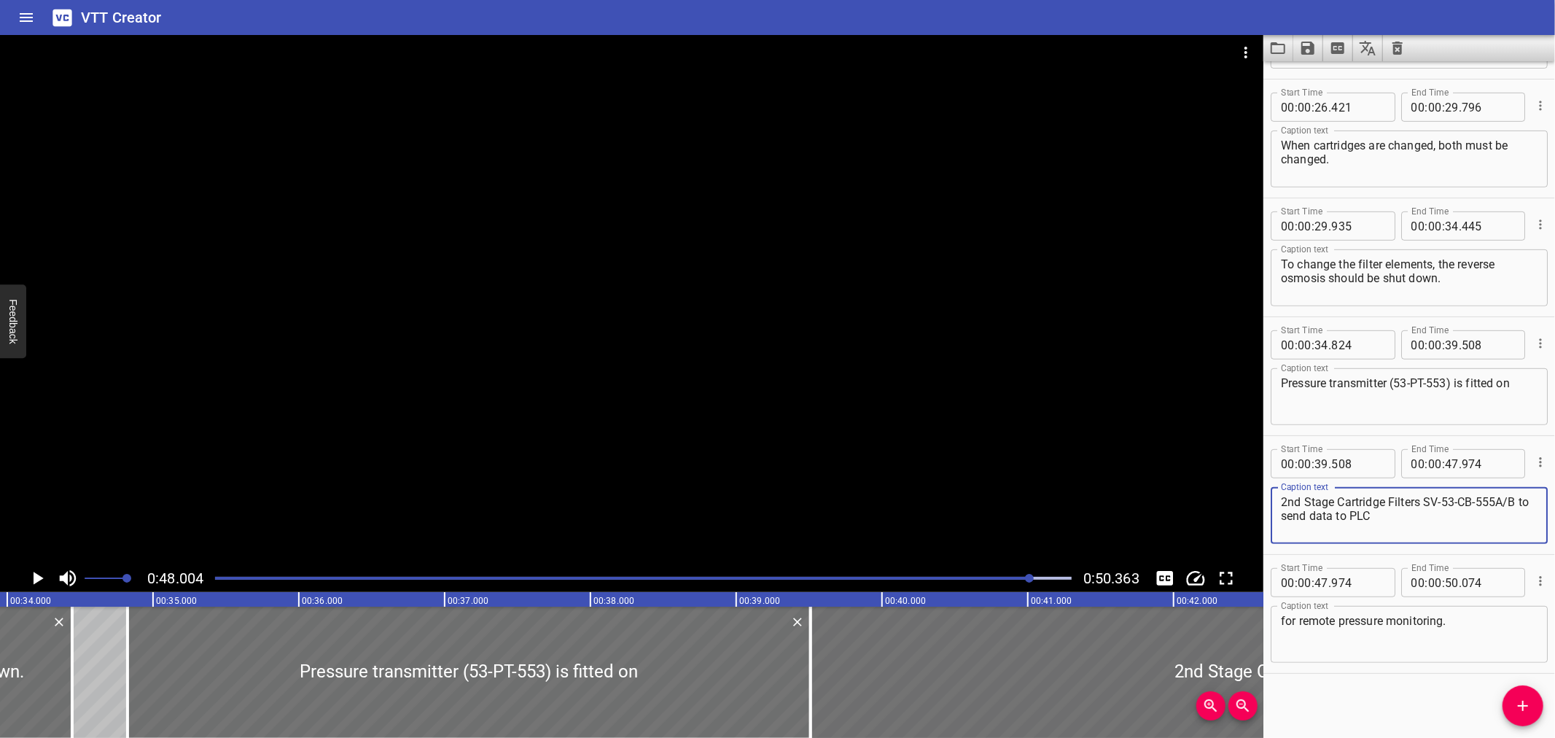
scroll to position [0, 4784]
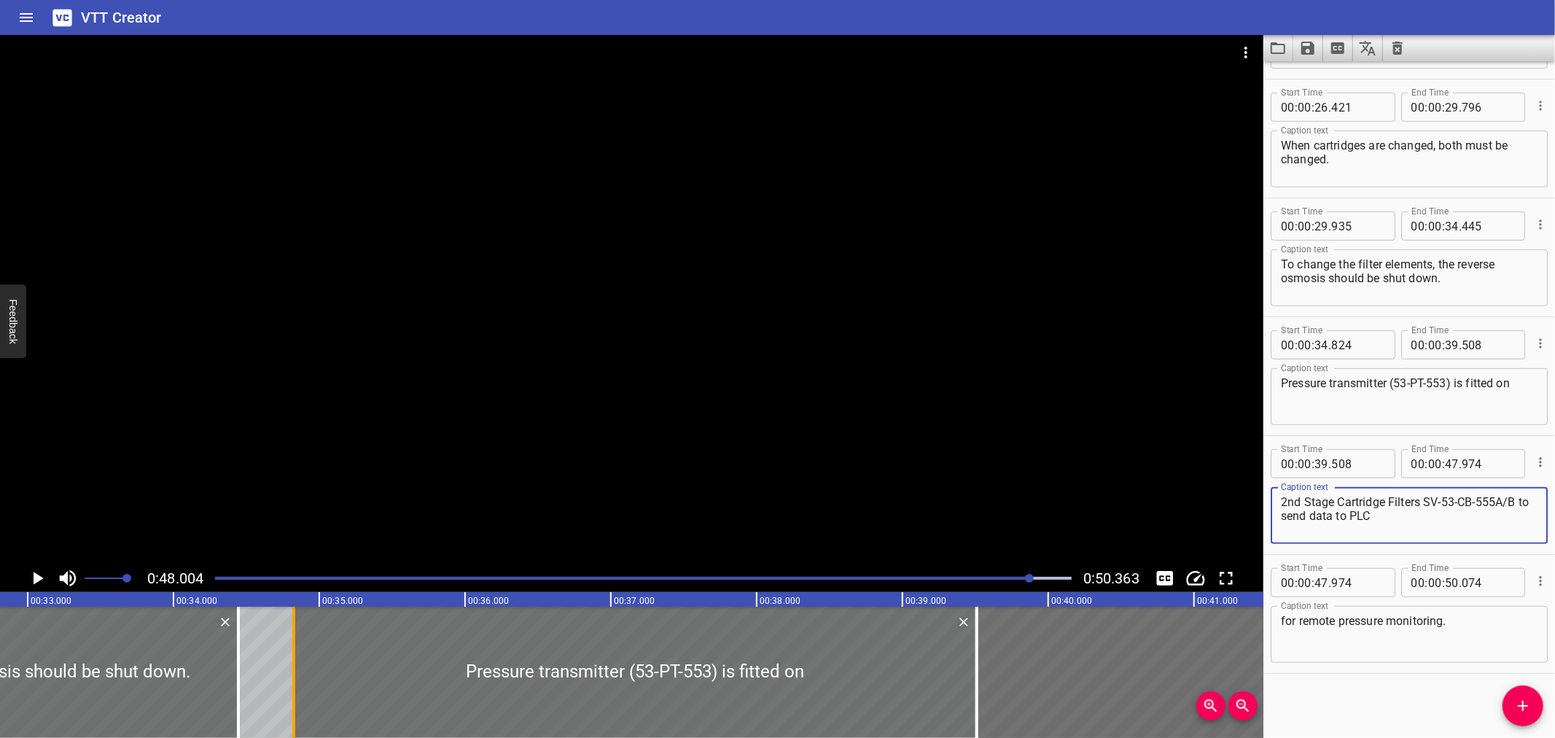
type textarea "2nd Stage Cartridge Filters SV-53-CB-555A/B to send data to PLC"
click at [299, 690] on div at bounding box center [292, 672] width 15 height 131
type input "814"
click at [291, 687] on div at bounding box center [292, 672] width 3 height 131
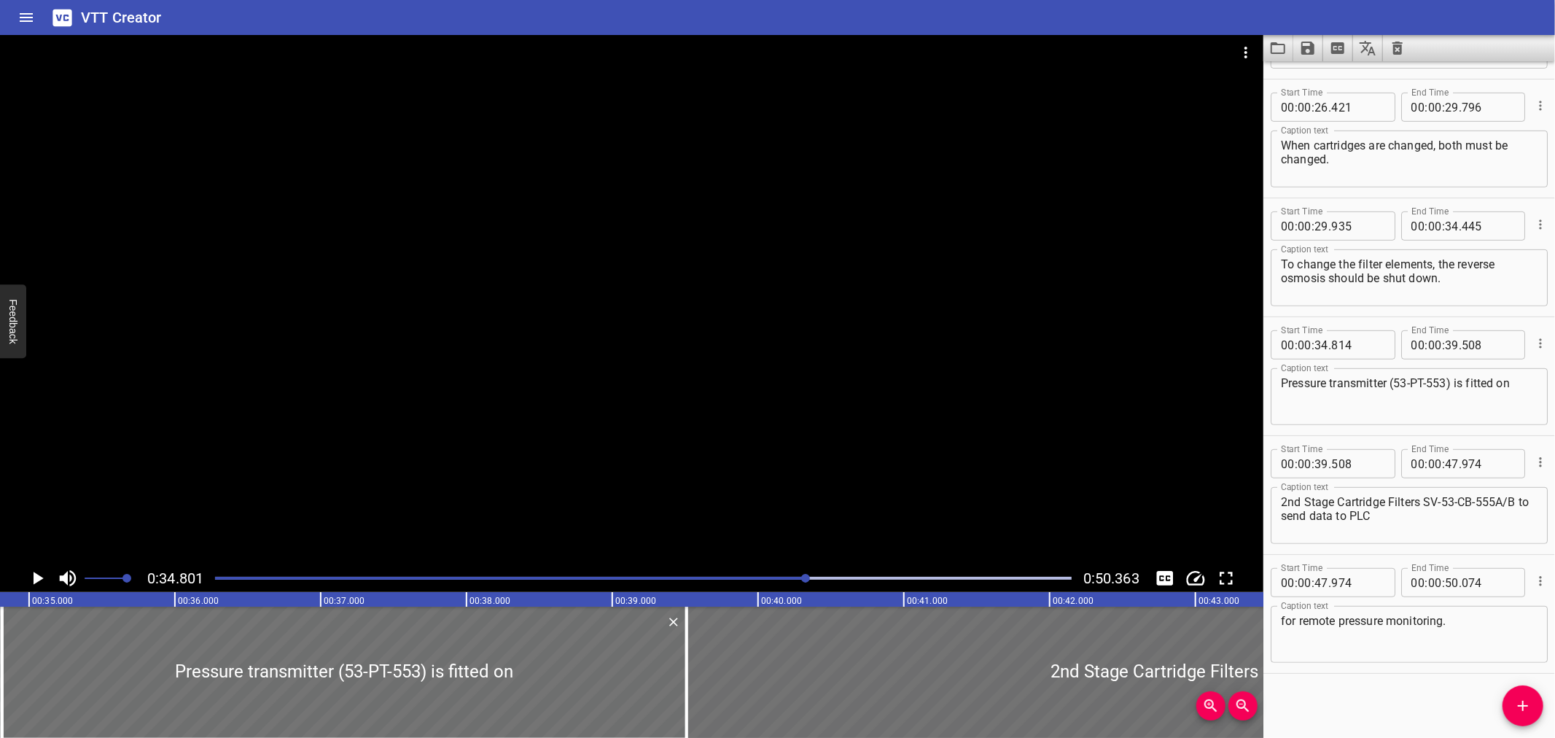
click at [401, 385] on div at bounding box center [631, 299] width 1263 height 529
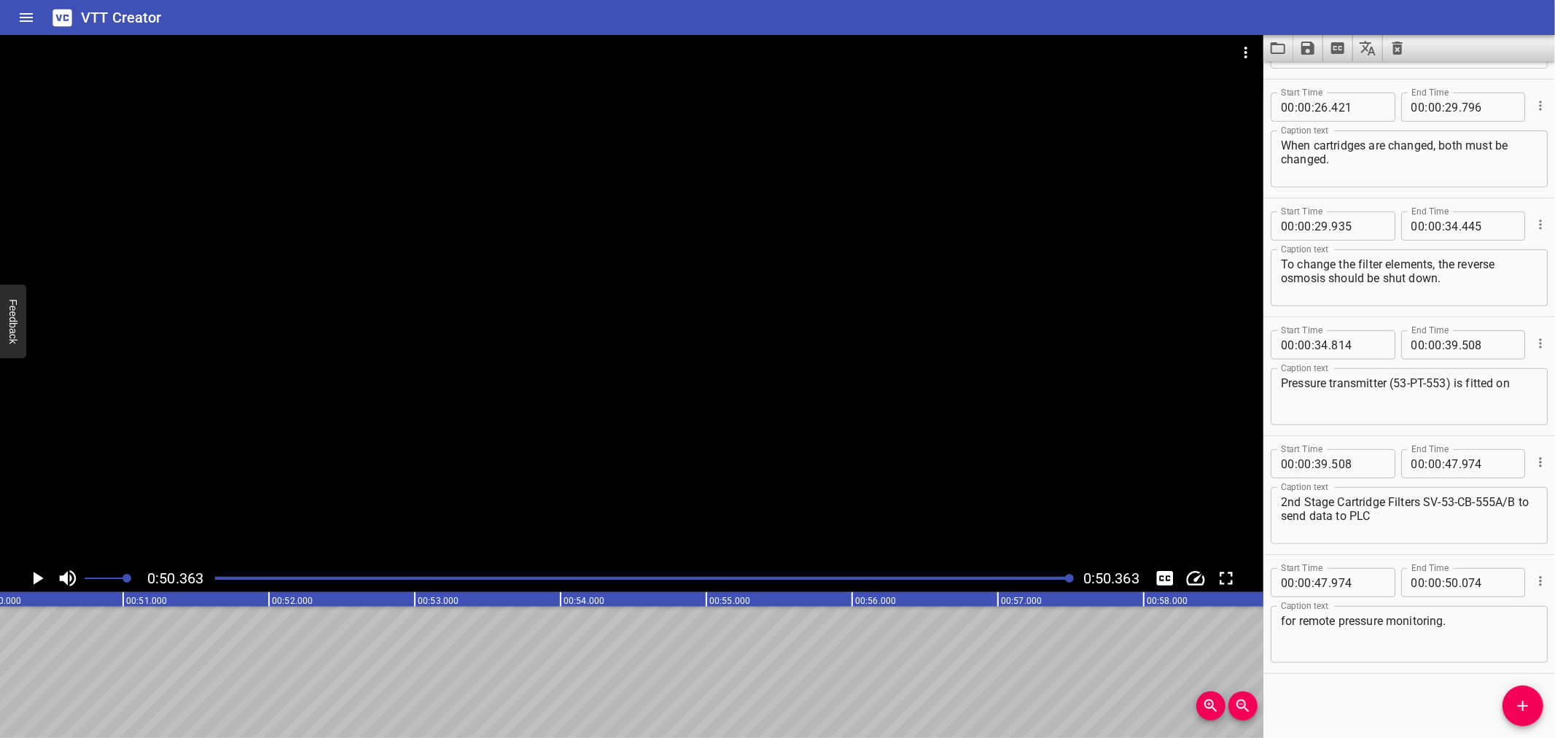
scroll to position [0, 7343]
click at [1426, 499] on textarea "2nd Stage Cartridge Filters SV-53-CB-555A/B to send data to PLC" at bounding box center [1409, 516] width 257 height 42
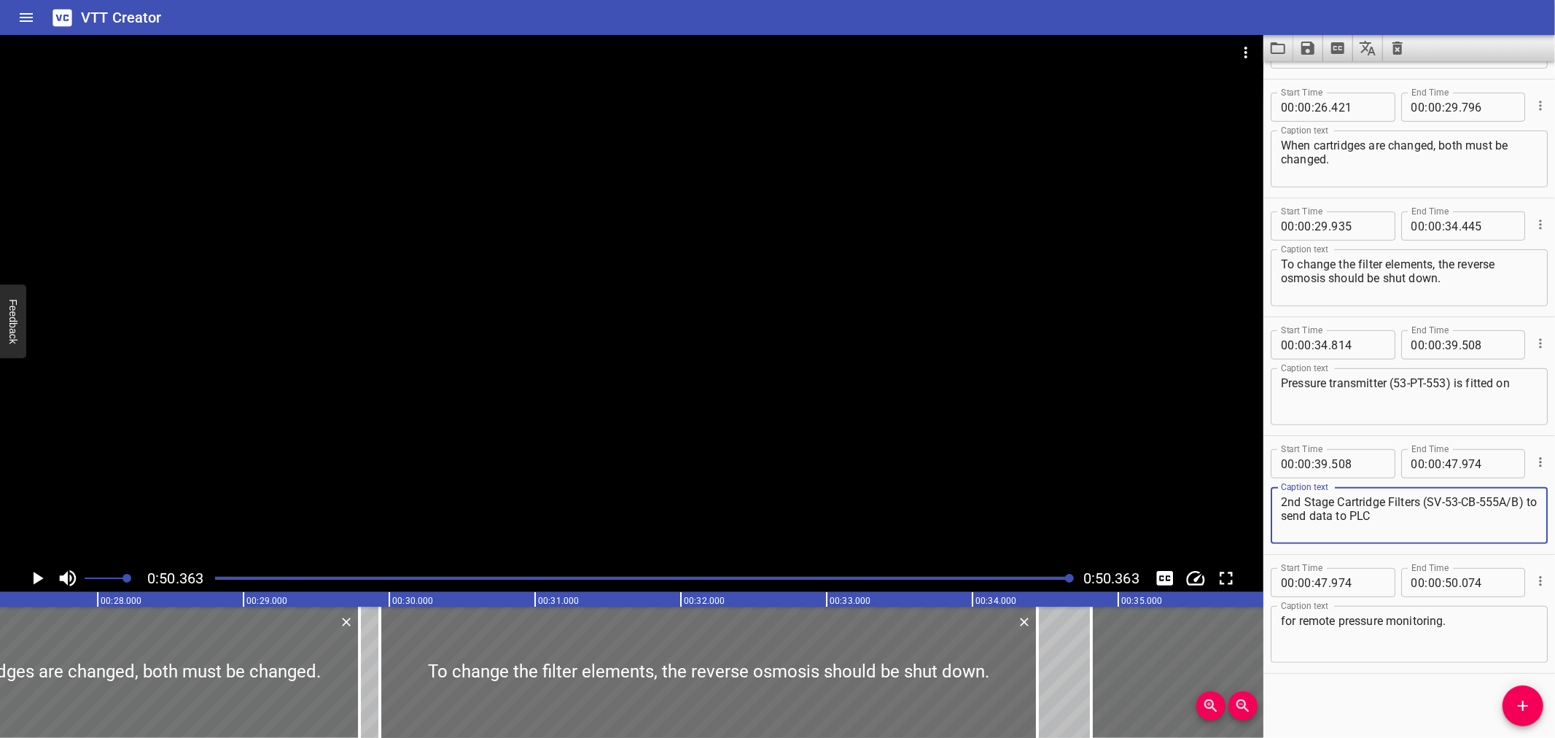
scroll to position [0, 3905]
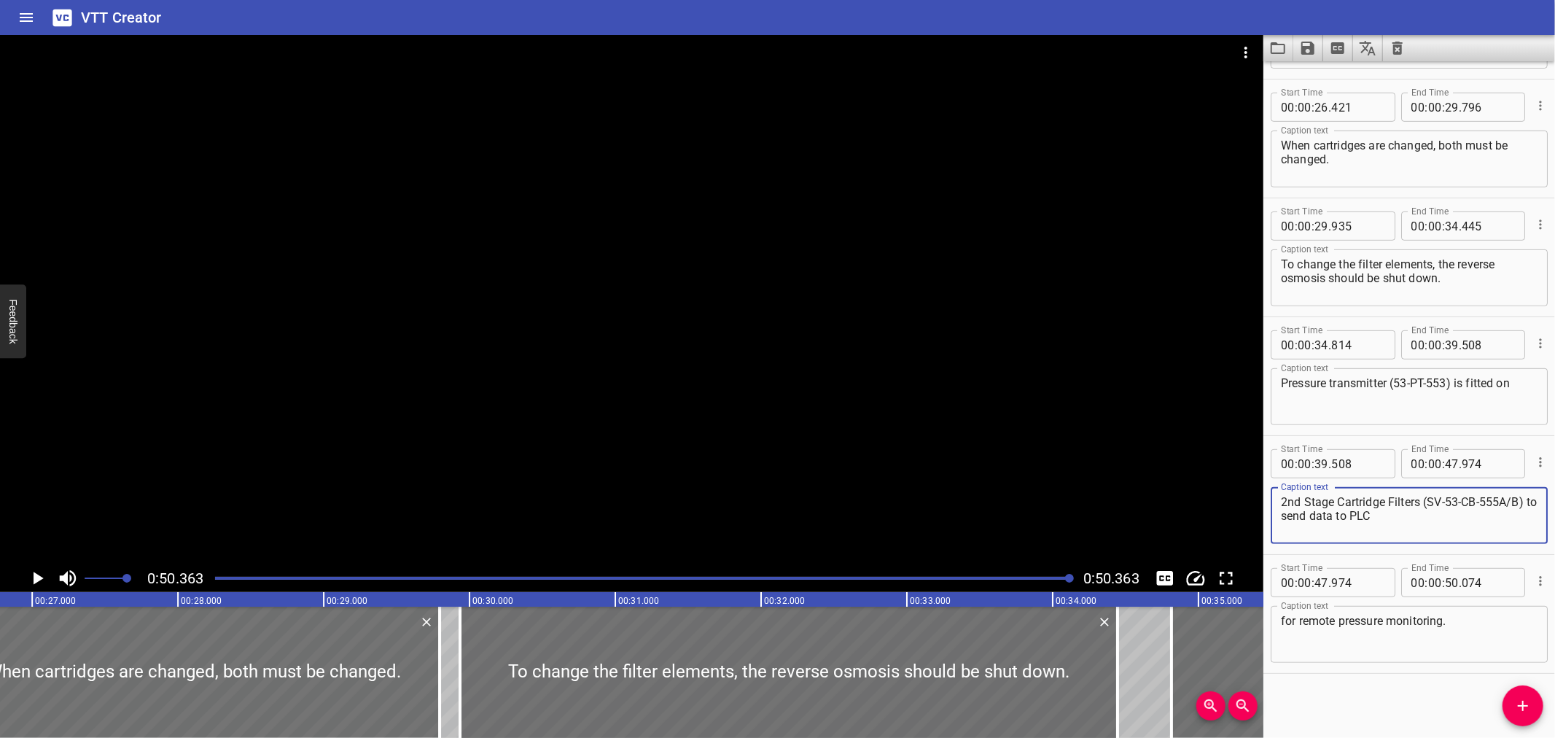
type textarea "2nd Stage Cartridge Filters (SV-53-CB-555A/B) to send data to PLC"
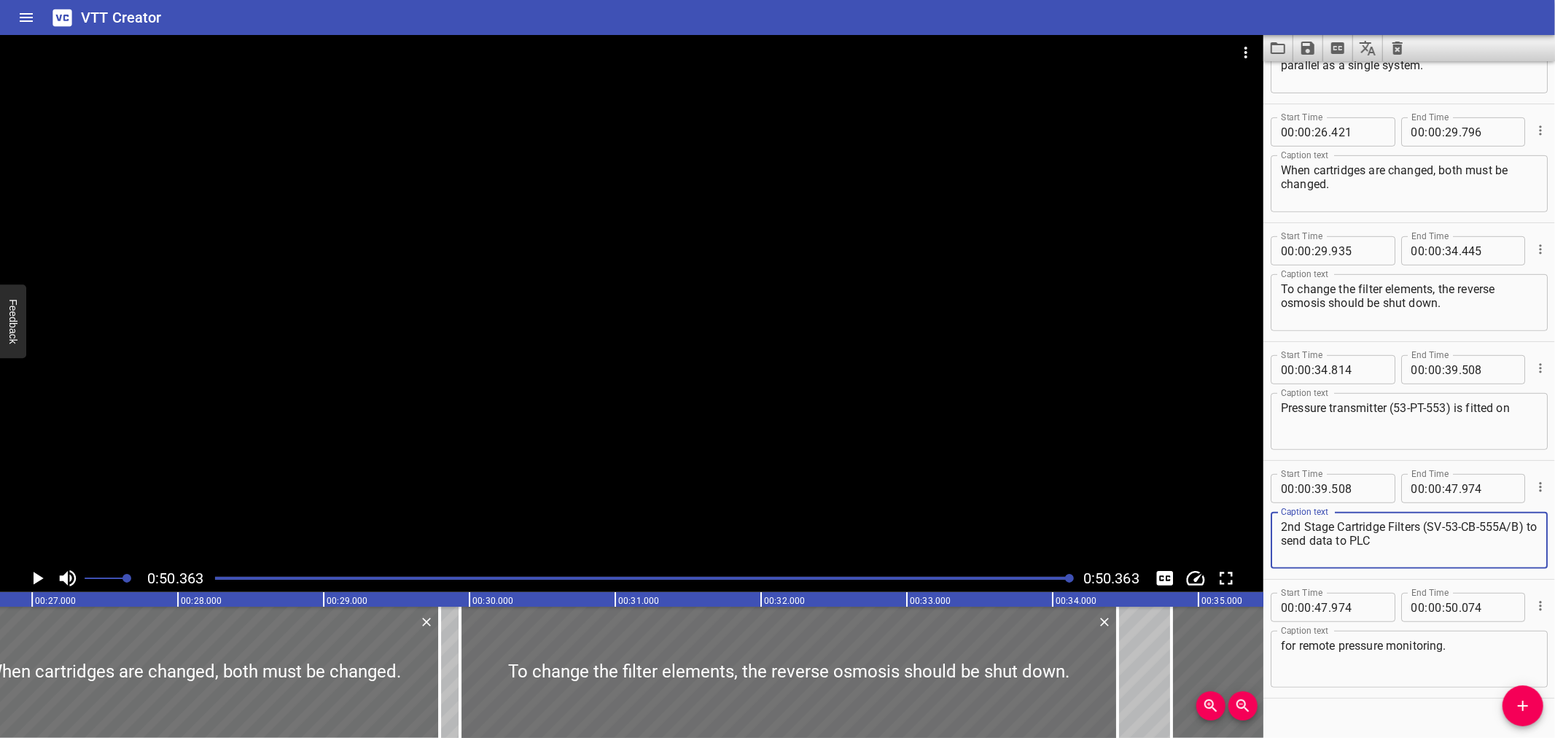
scroll to position [579, 0]
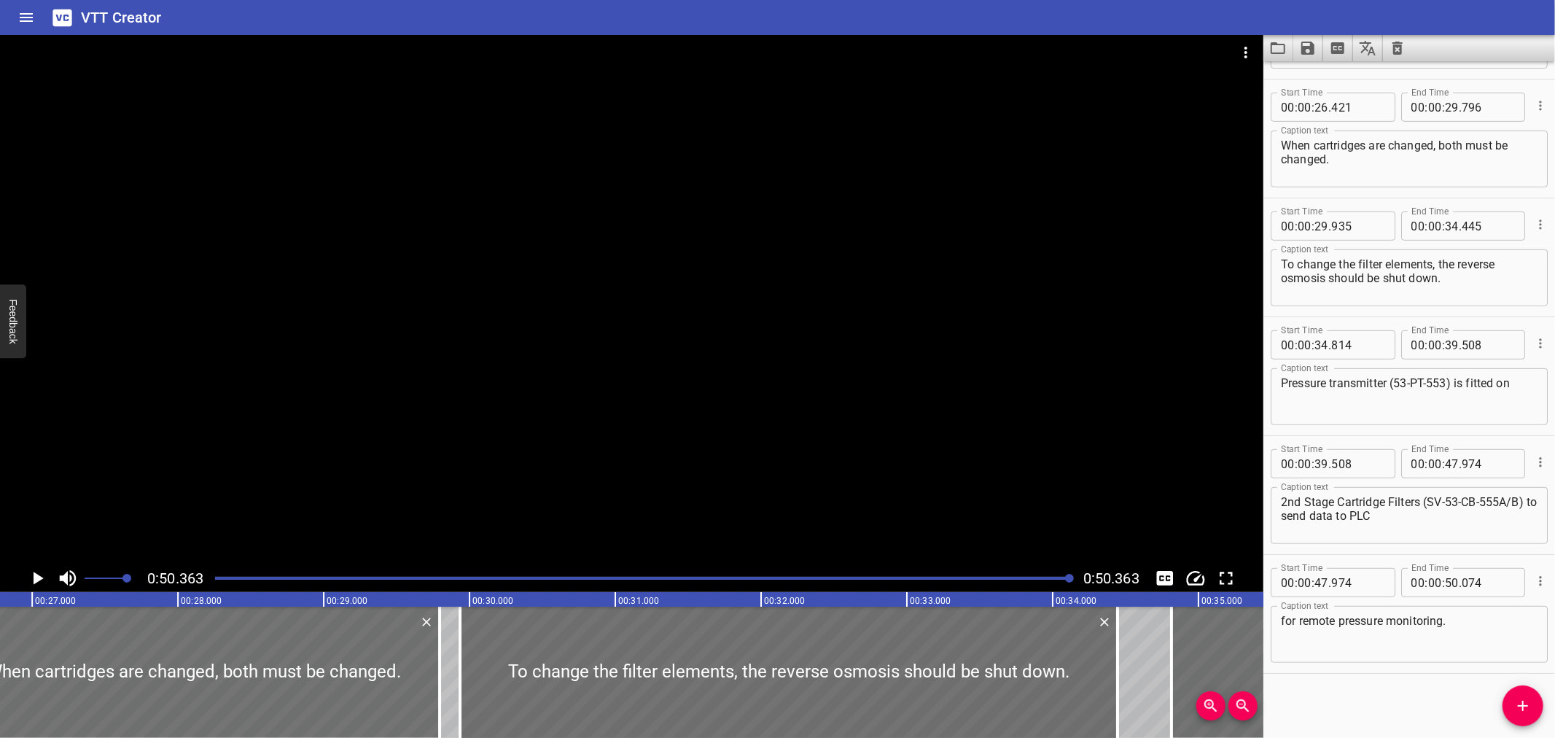
drag, startPoint x: 1546, startPoint y: 549, endPoint x: 1306, endPoint y: 75, distance: 531.1
click at [1306, 75] on div "Start Time 00 : 00 : 17 . 770 Start Time End Time 00 : 00 : 26 . 091 End Time C…" at bounding box center [1409, 20] width 292 height 118
click at [1307, 55] on icon "Save captions to file" at bounding box center [1307, 47] width 17 height 17
click at [1330, 82] on li "Save to VTT file" at bounding box center [1346, 80] width 107 height 26
click at [1390, 537] on div "2nd Stage Cartridge Filters (SV-53-CB-555A/B) to send data to PLC Caption text" at bounding box center [1409, 515] width 277 height 57
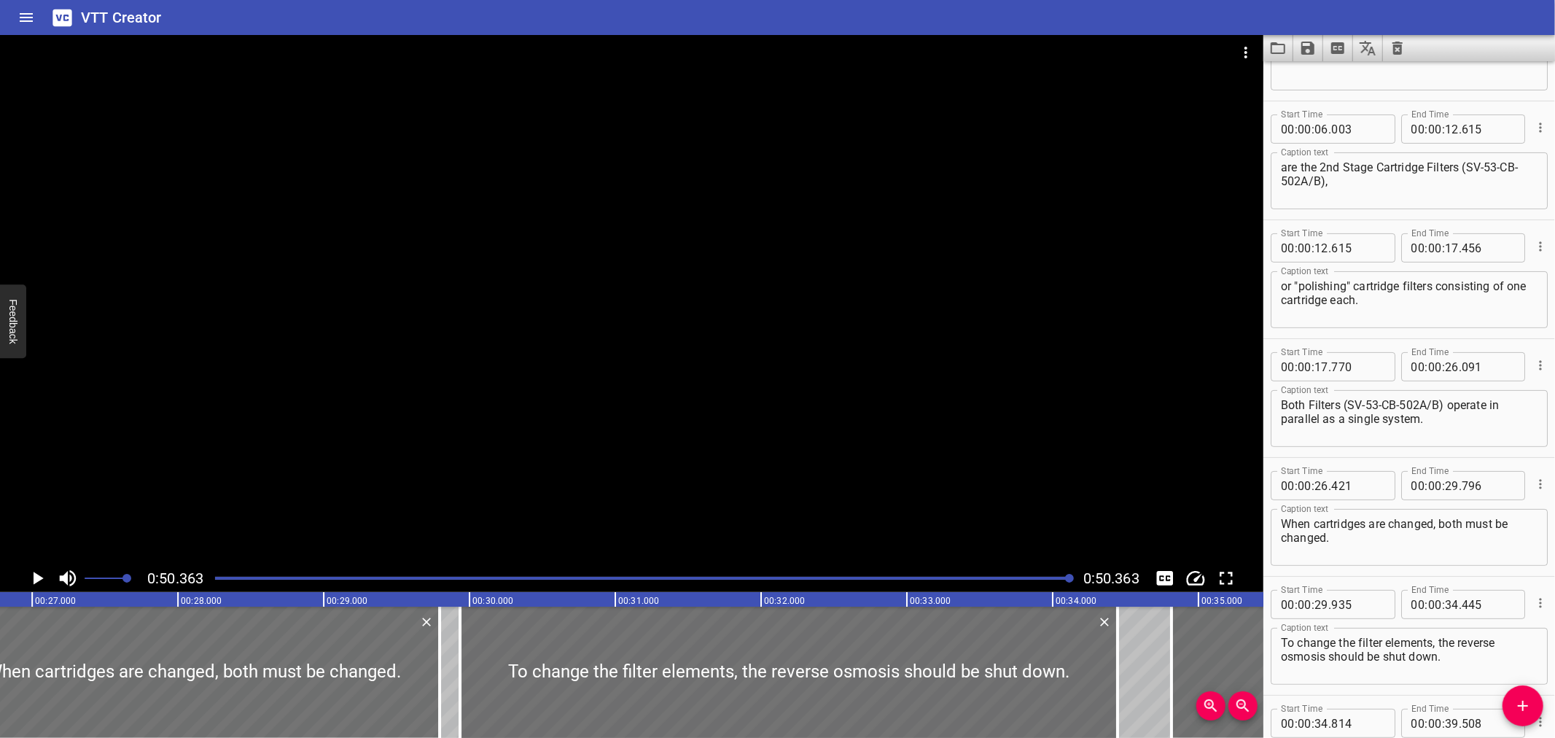
scroll to position [0, 0]
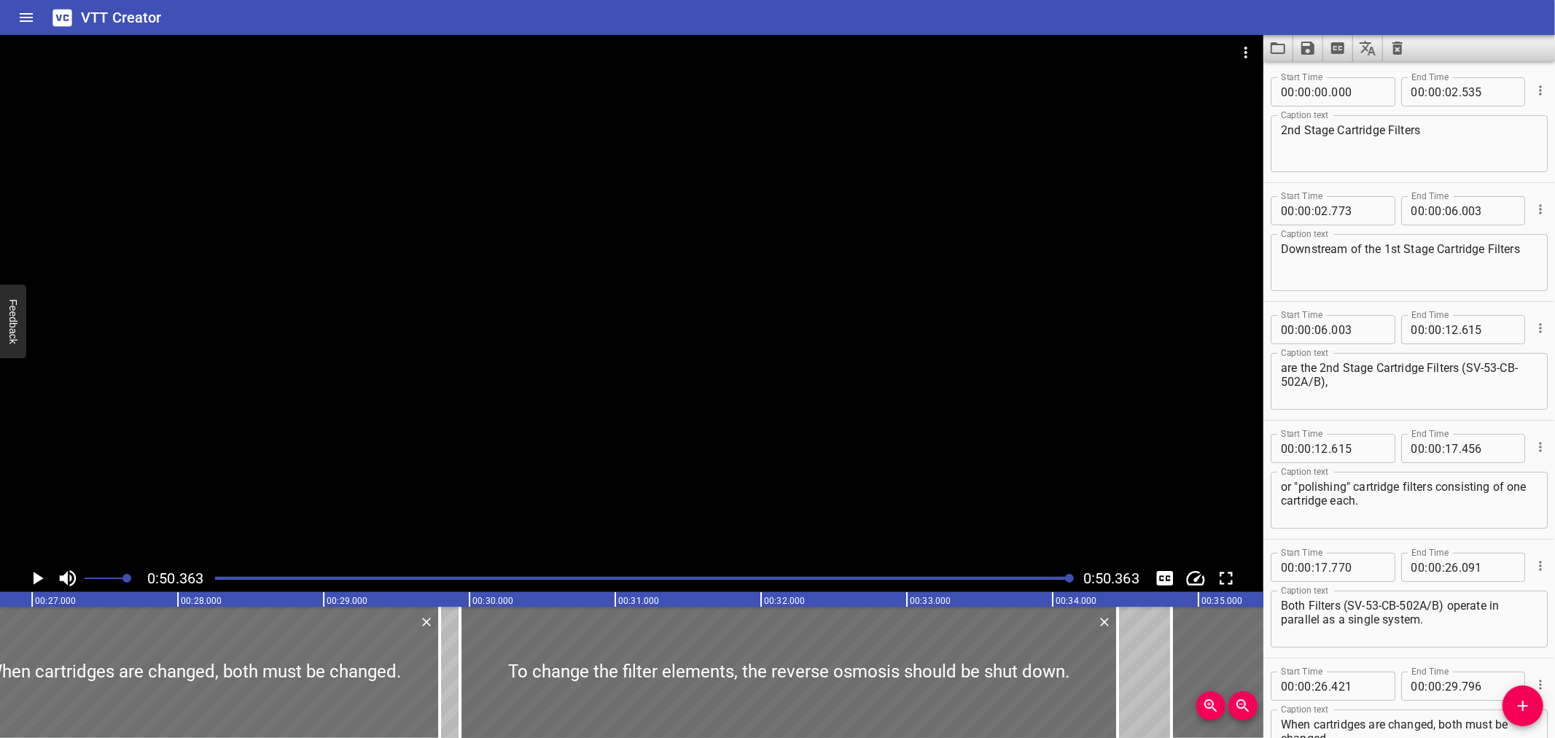
click at [1269, 38] on button "Load captions from file" at bounding box center [1278, 48] width 30 height 26
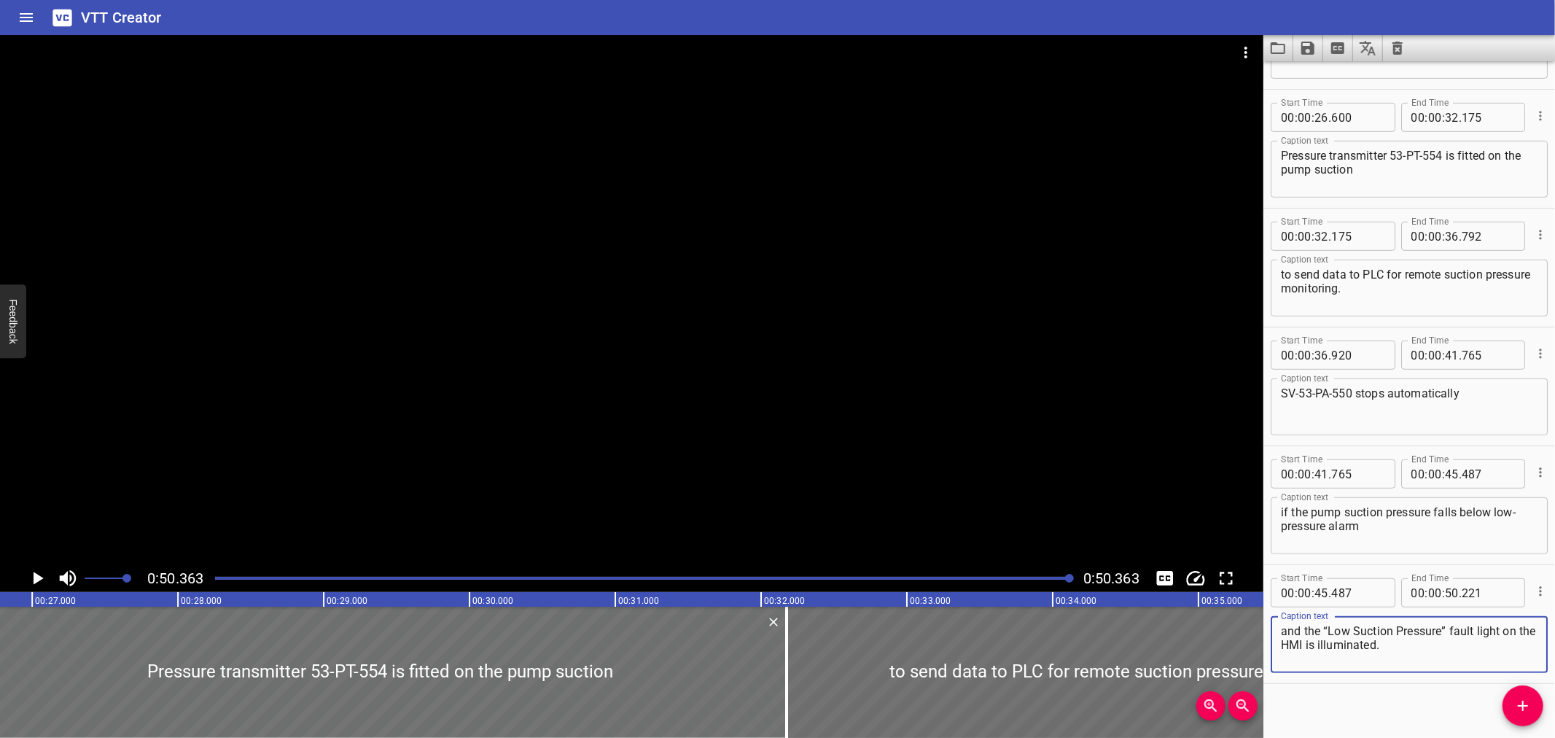
scroll to position [579, 0]
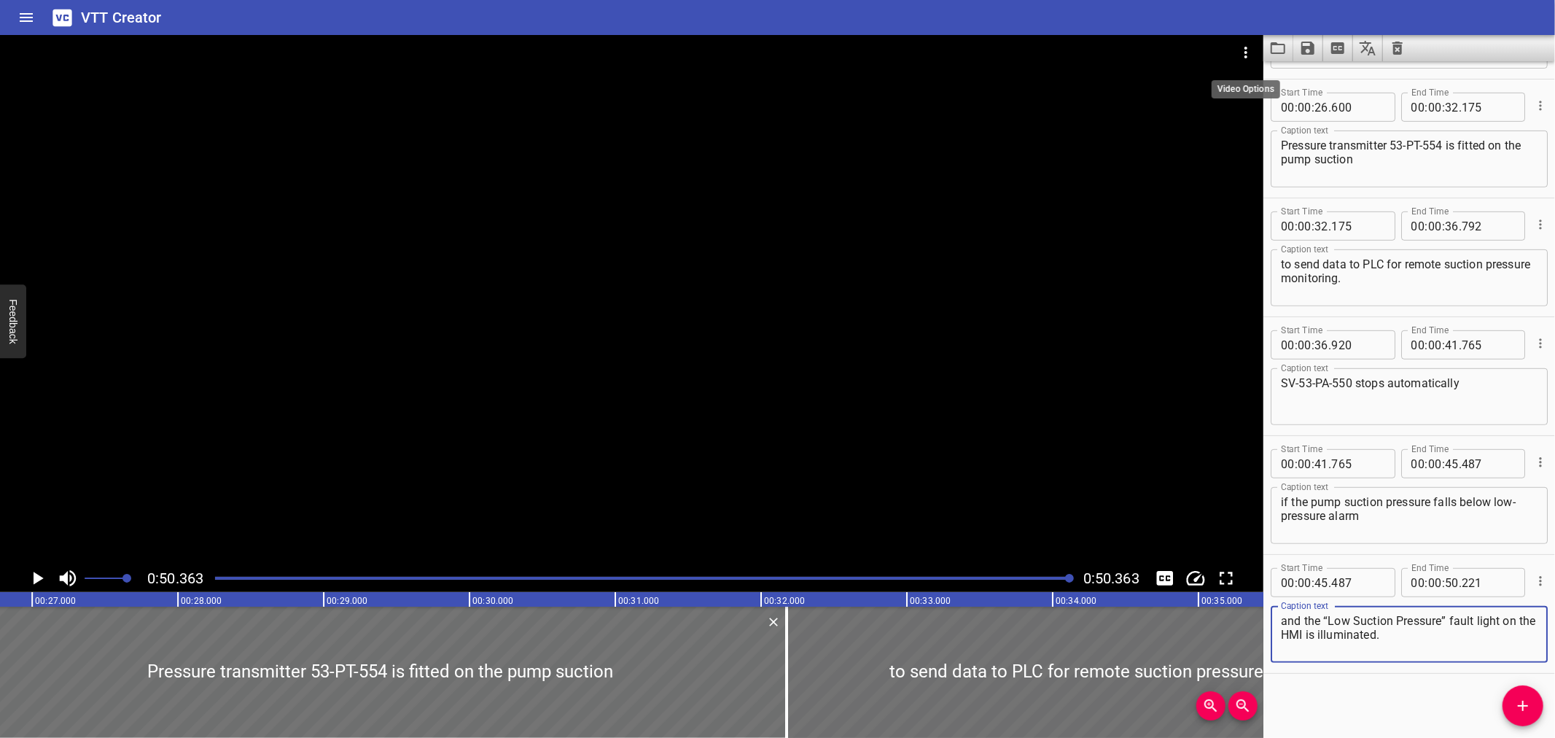
click at [1241, 58] on icon "Video Options" at bounding box center [1245, 52] width 17 height 17
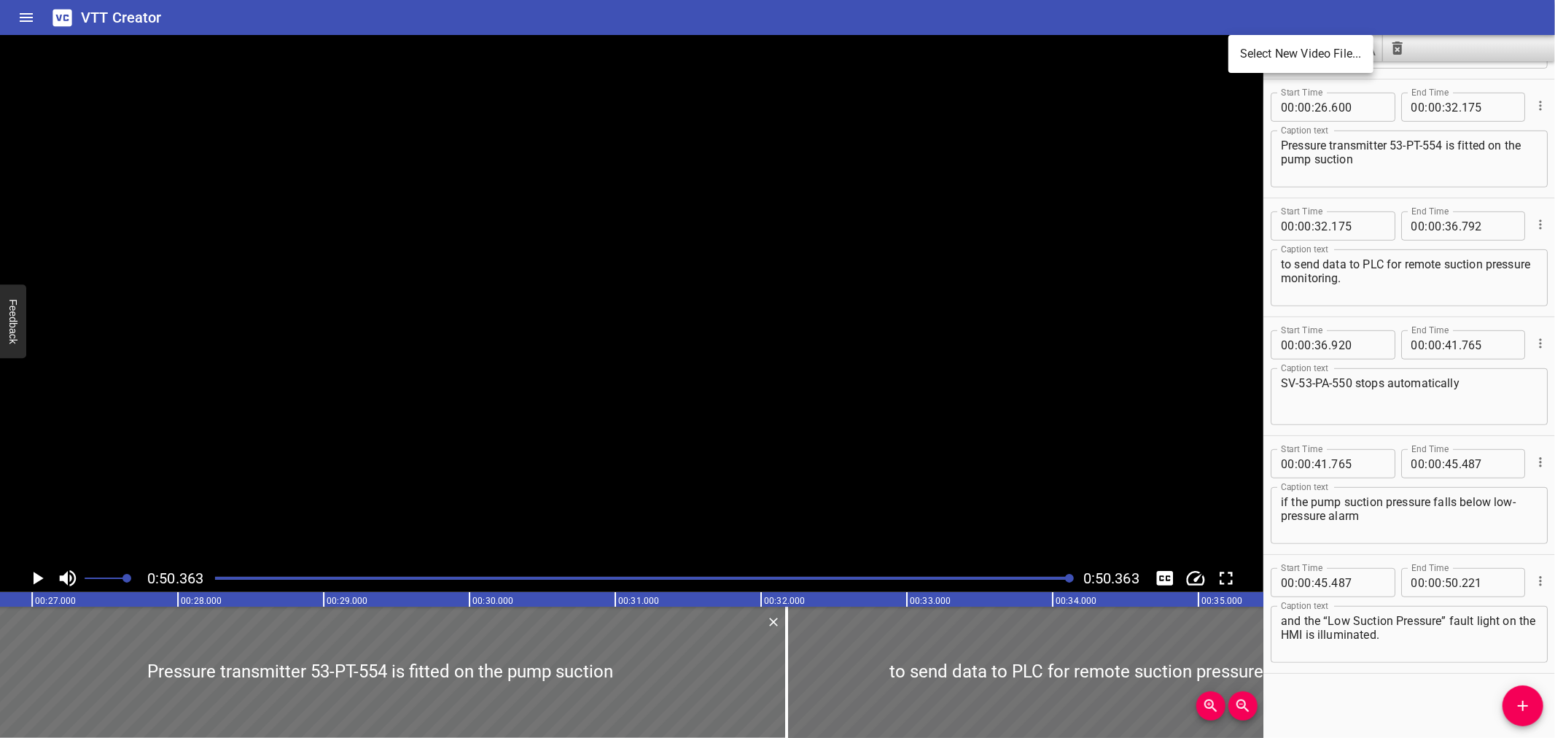
click at [1244, 57] on li "Select New Video File..." at bounding box center [1300, 54] width 145 height 26
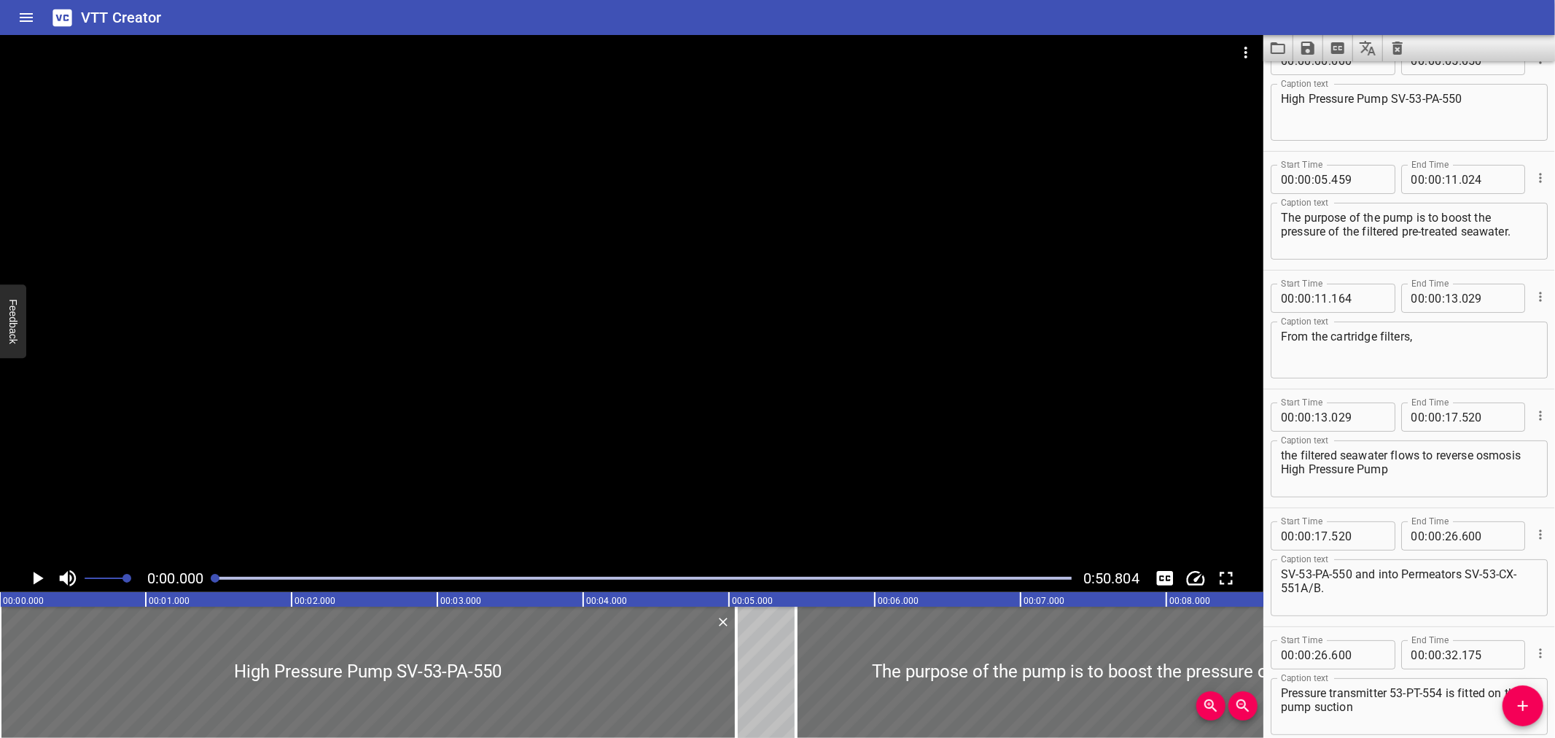
scroll to position [0, 0]
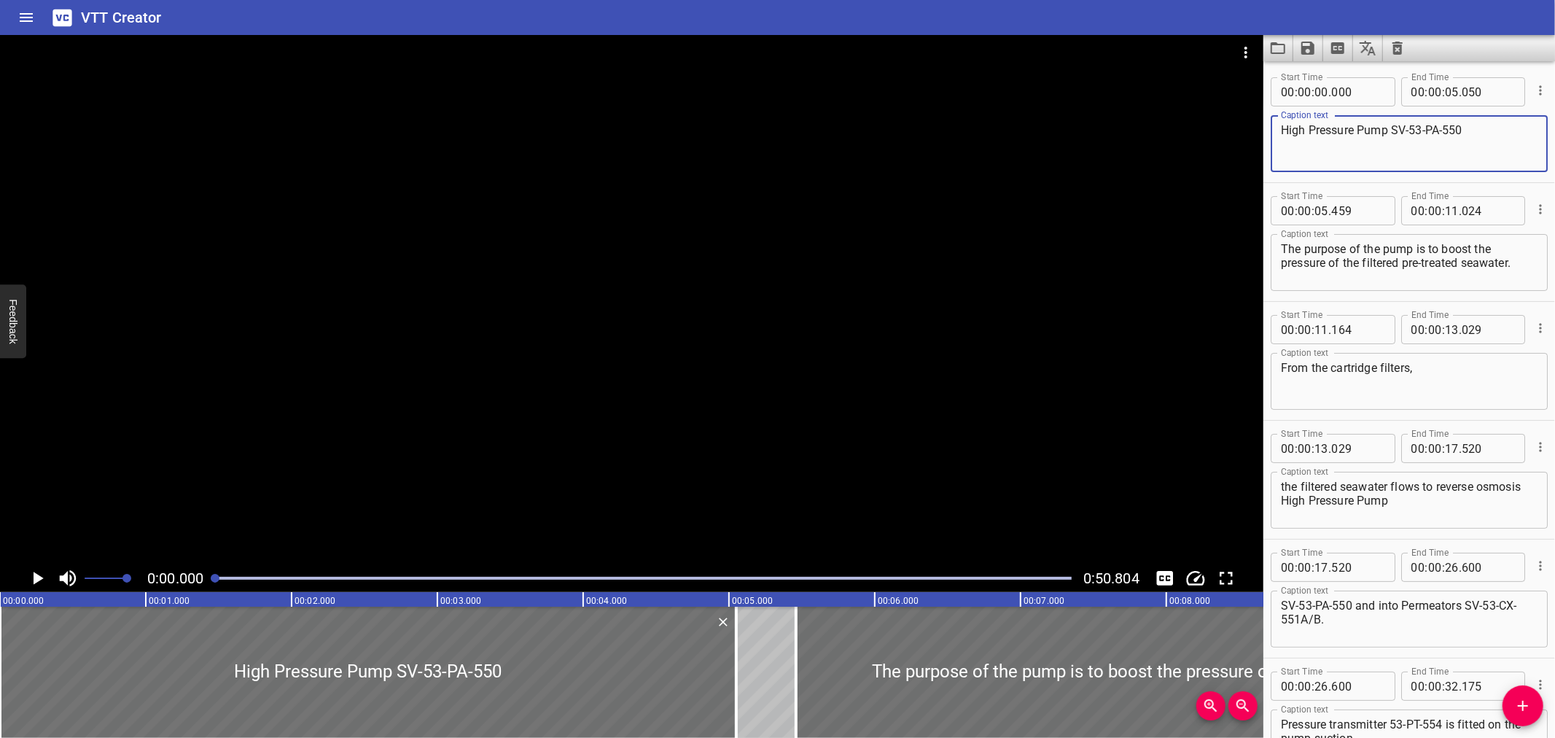
click at [1409, 131] on textarea "High Pressure Pump SV-53-PA-550" at bounding box center [1409, 144] width 257 height 42
click at [1394, 129] on textarea "High Pressure Pump SV-53-PA-550" at bounding box center [1409, 144] width 257 height 42
click at [1486, 129] on textarea "High Pressure Pump (SV-53-PA-550" at bounding box center [1409, 144] width 257 height 42
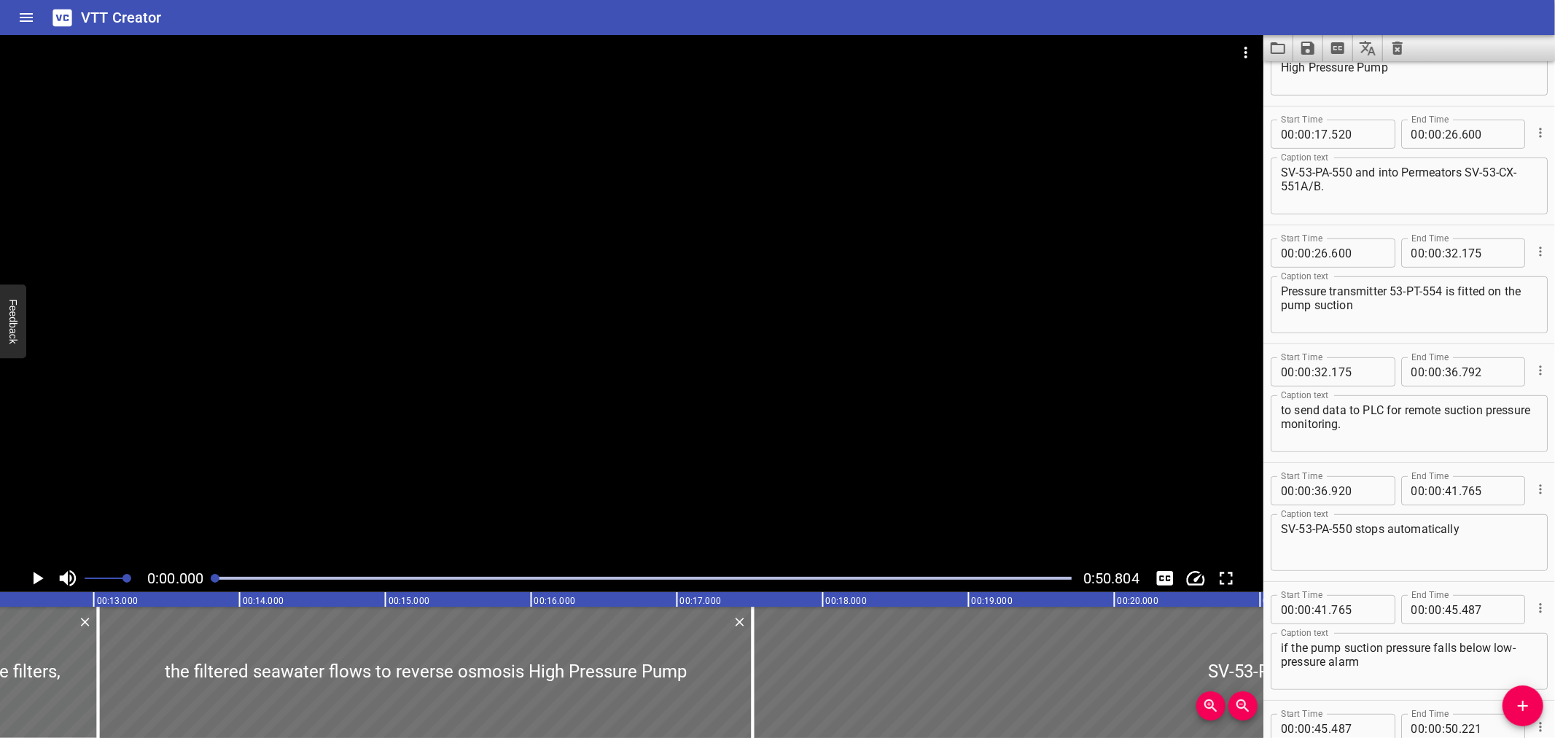
scroll to position [0, 1773]
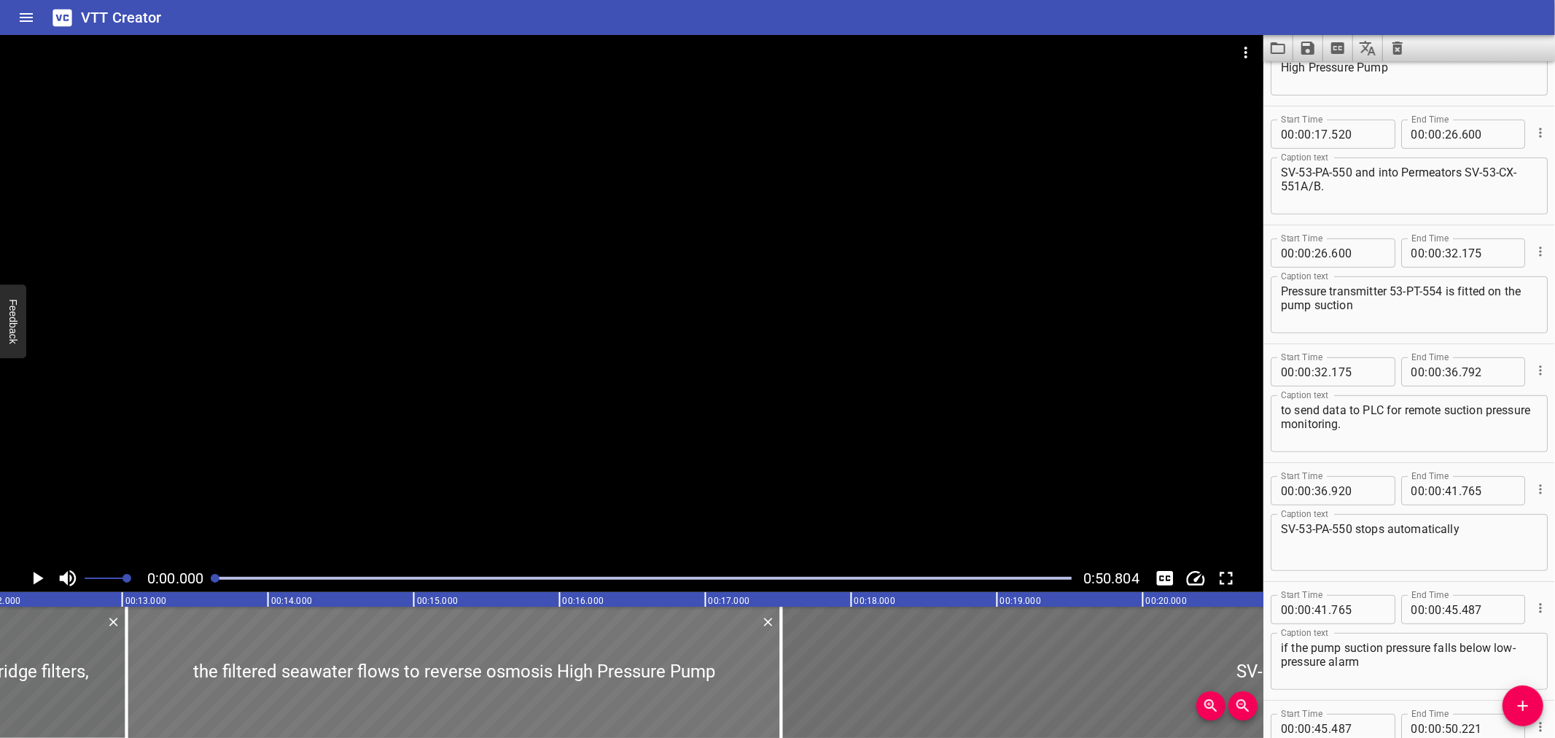
type textarea "High Pressure Pump (SV-53-PA-550)"
click at [478, 691] on div at bounding box center [454, 672] width 655 height 131
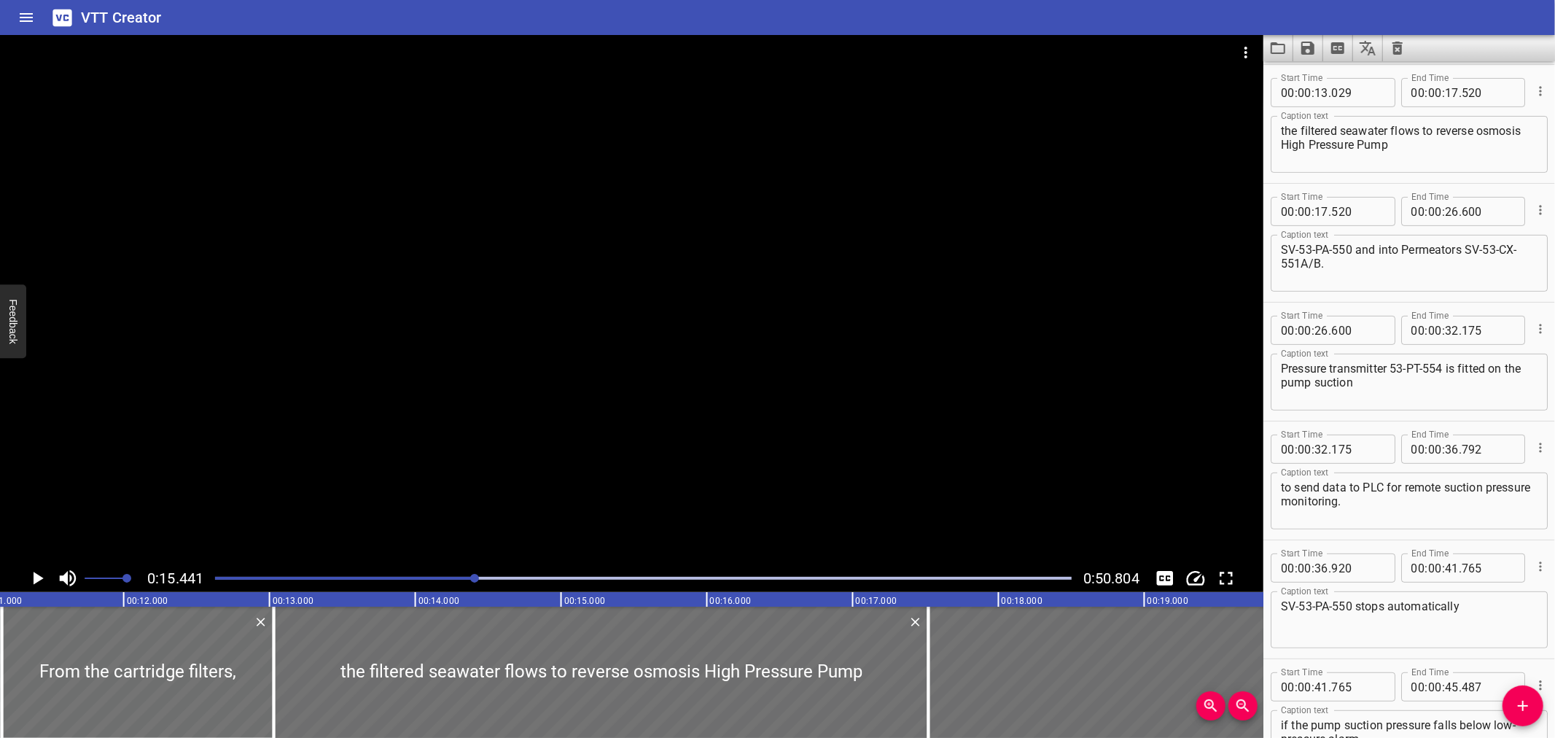
scroll to position [0, 1579]
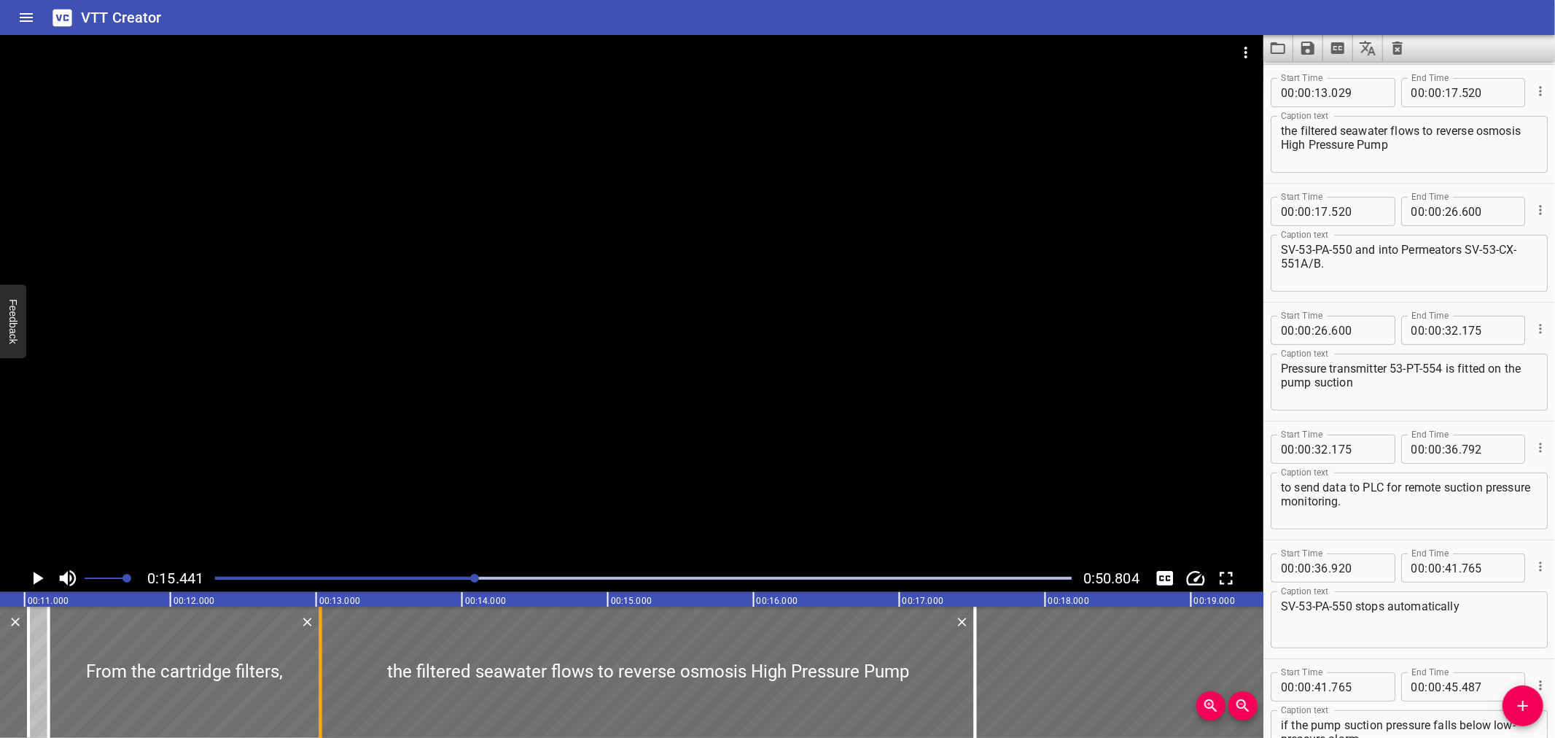
click at [316, 651] on div at bounding box center [320, 672] width 15 height 131
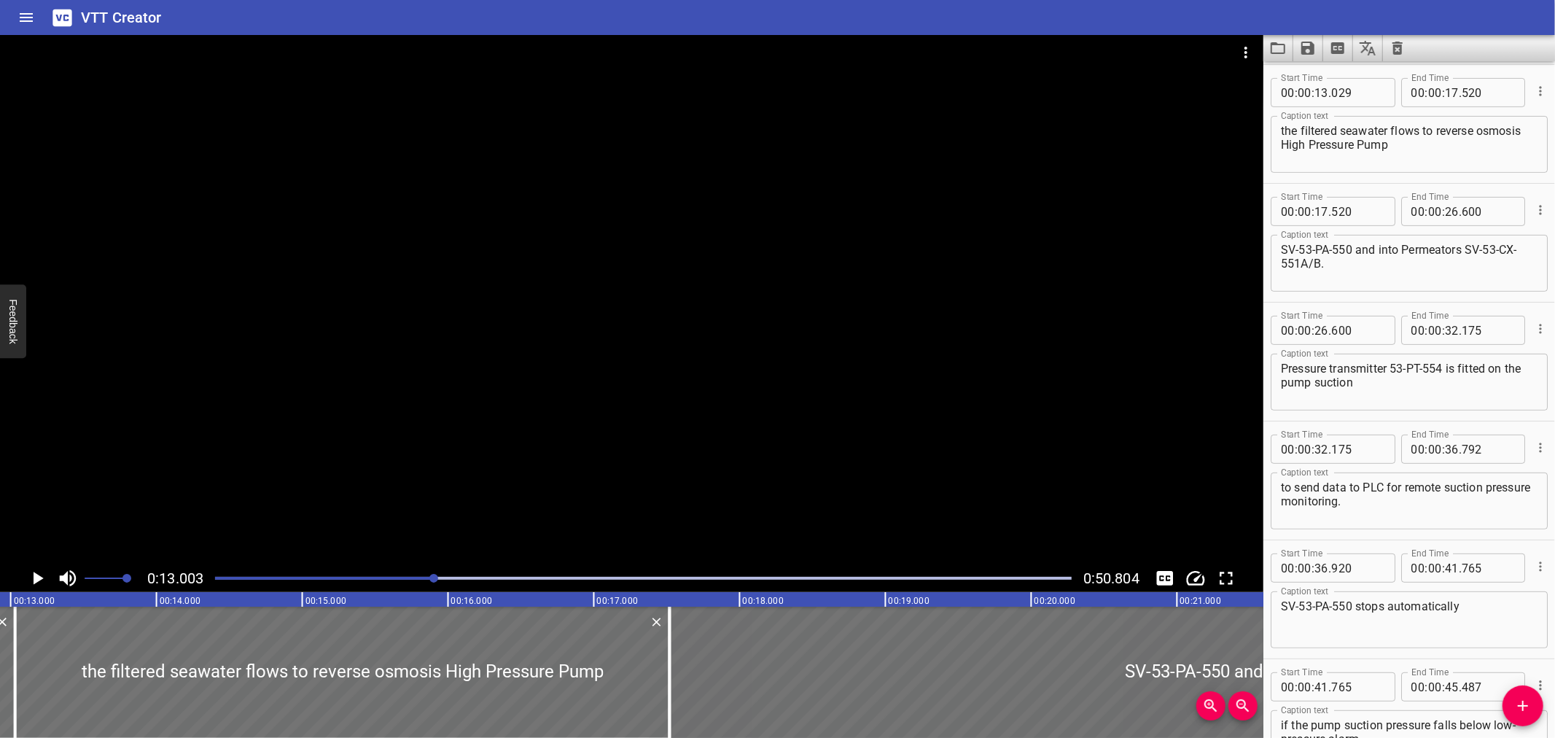
scroll to position [0, 1896]
click at [33, 574] on icon "Play/Pause" at bounding box center [37, 578] width 22 height 22
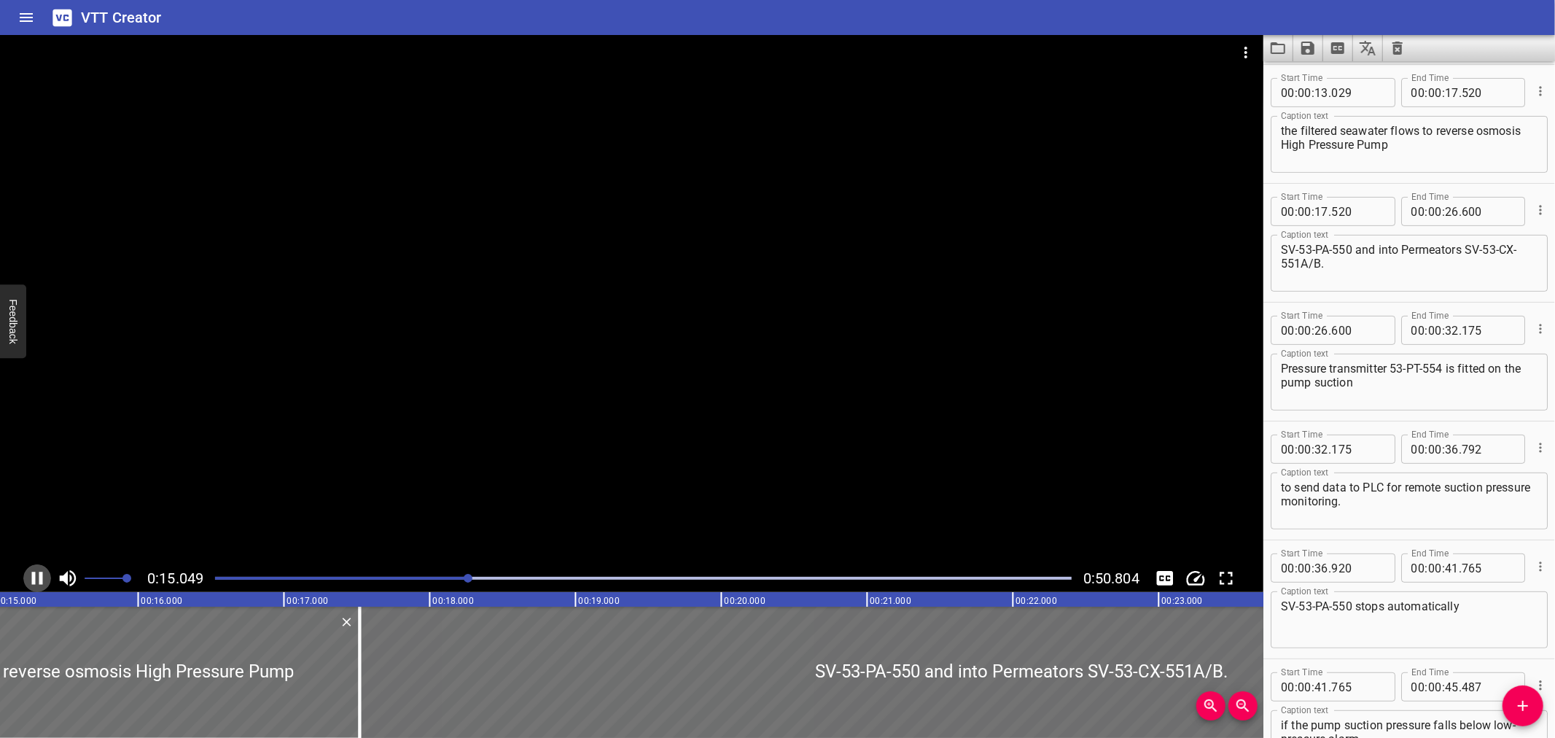
click at [34, 574] on icon "Play/Pause" at bounding box center [37, 578] width 11 height 13
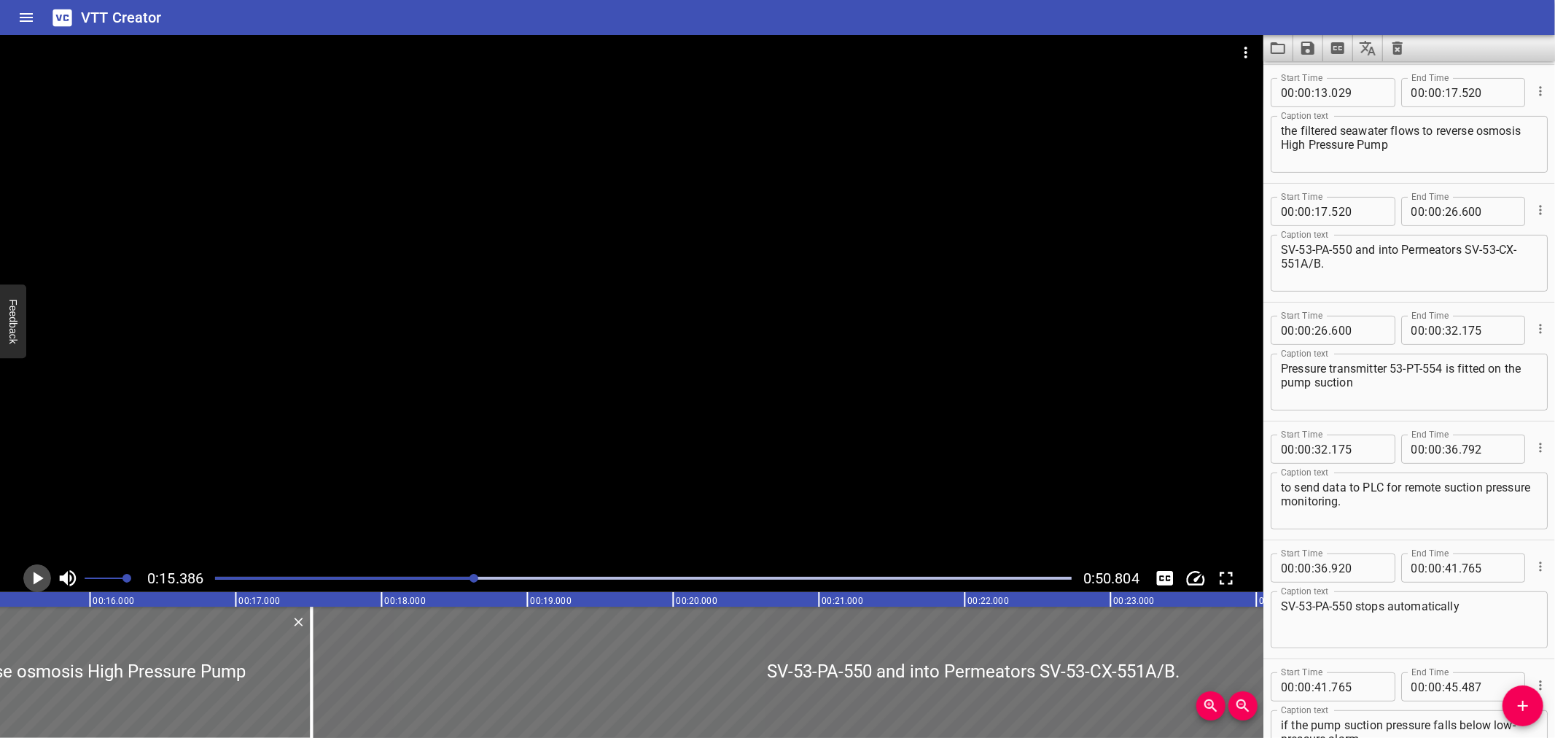
click at [34, 574] on icon "Play/Pause" at bounding box center [39, 578] width 10 height 13
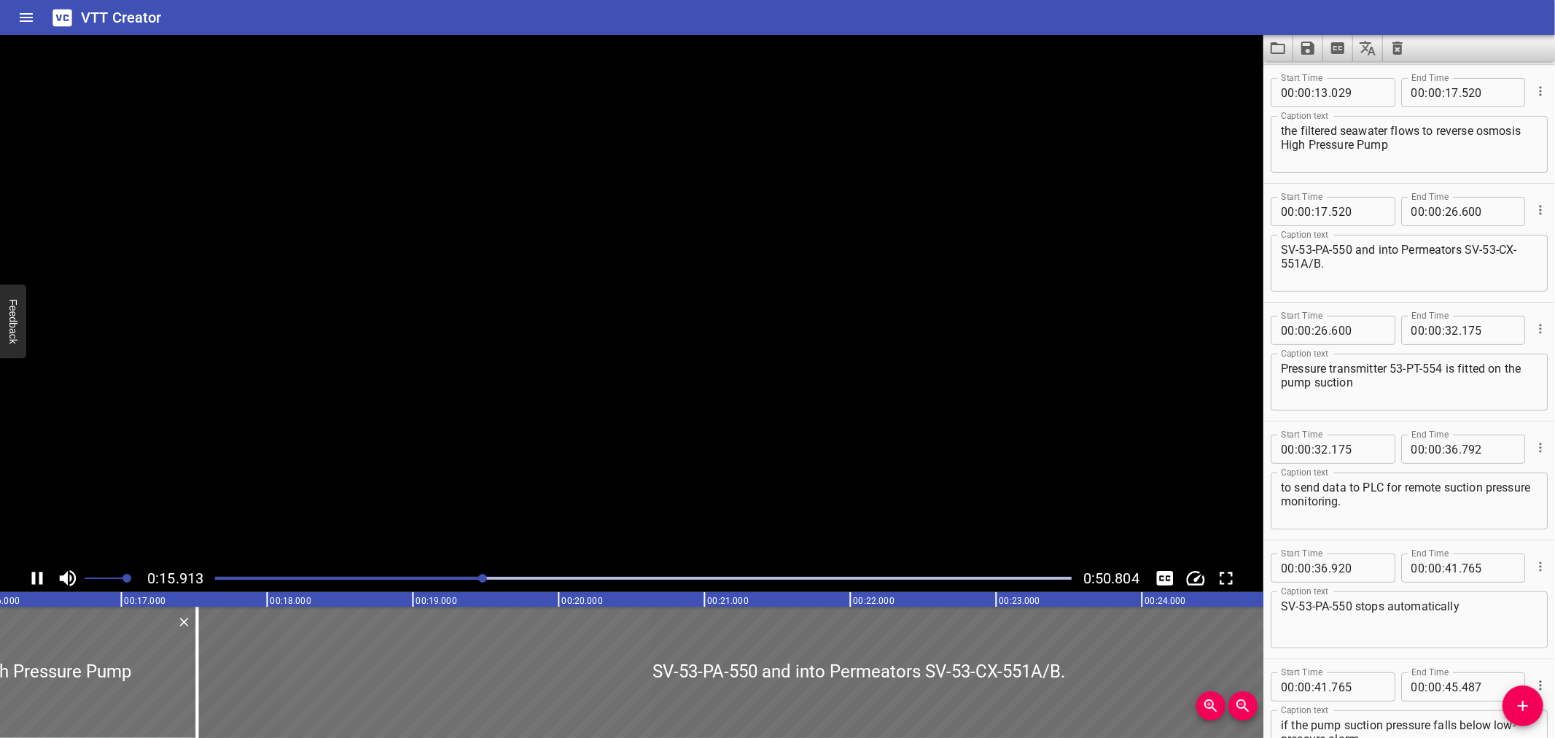
click at [34, 574] on icon "Play/Pause" at bounding box center [37, 578] width 11 height 13
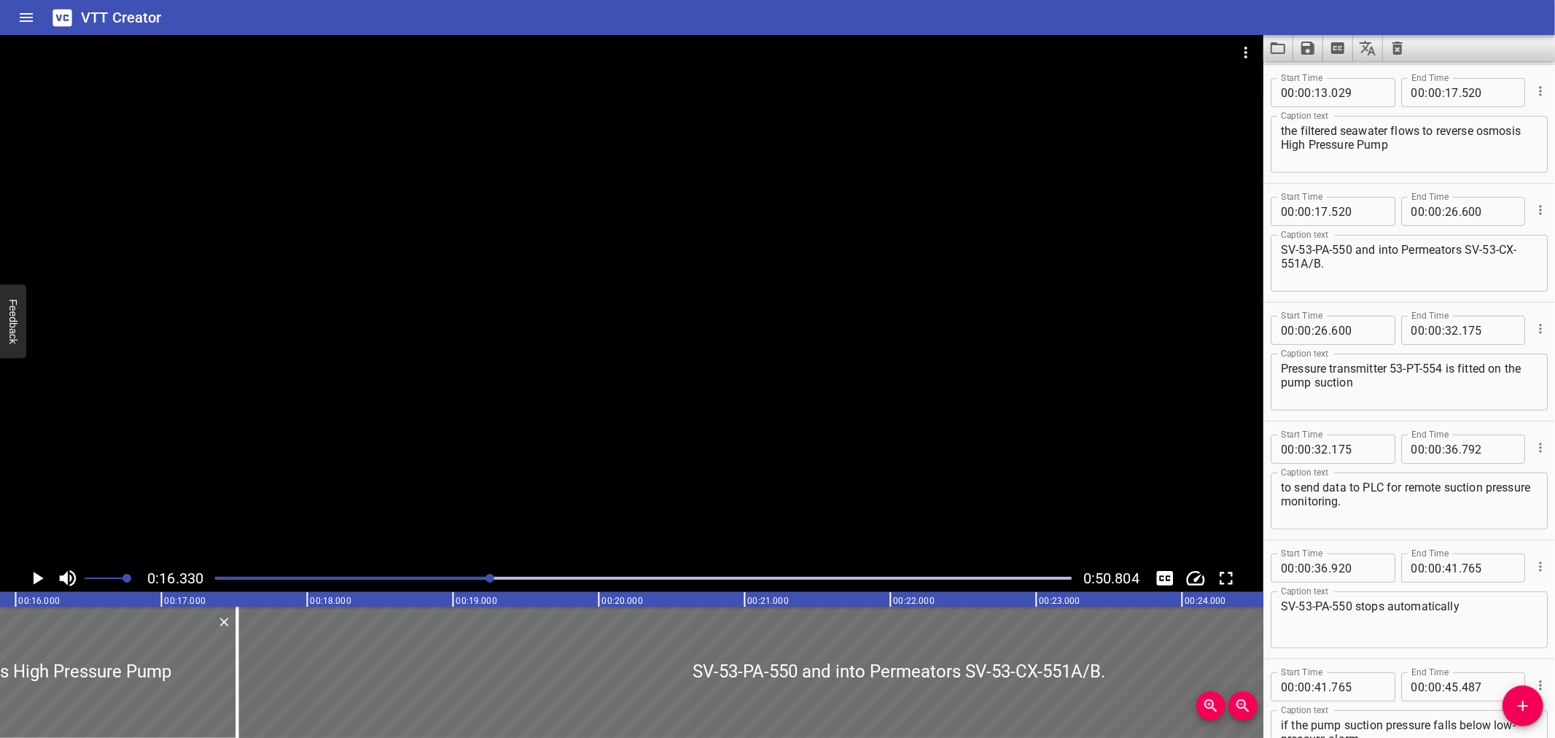
scroll to position [0, 2294]
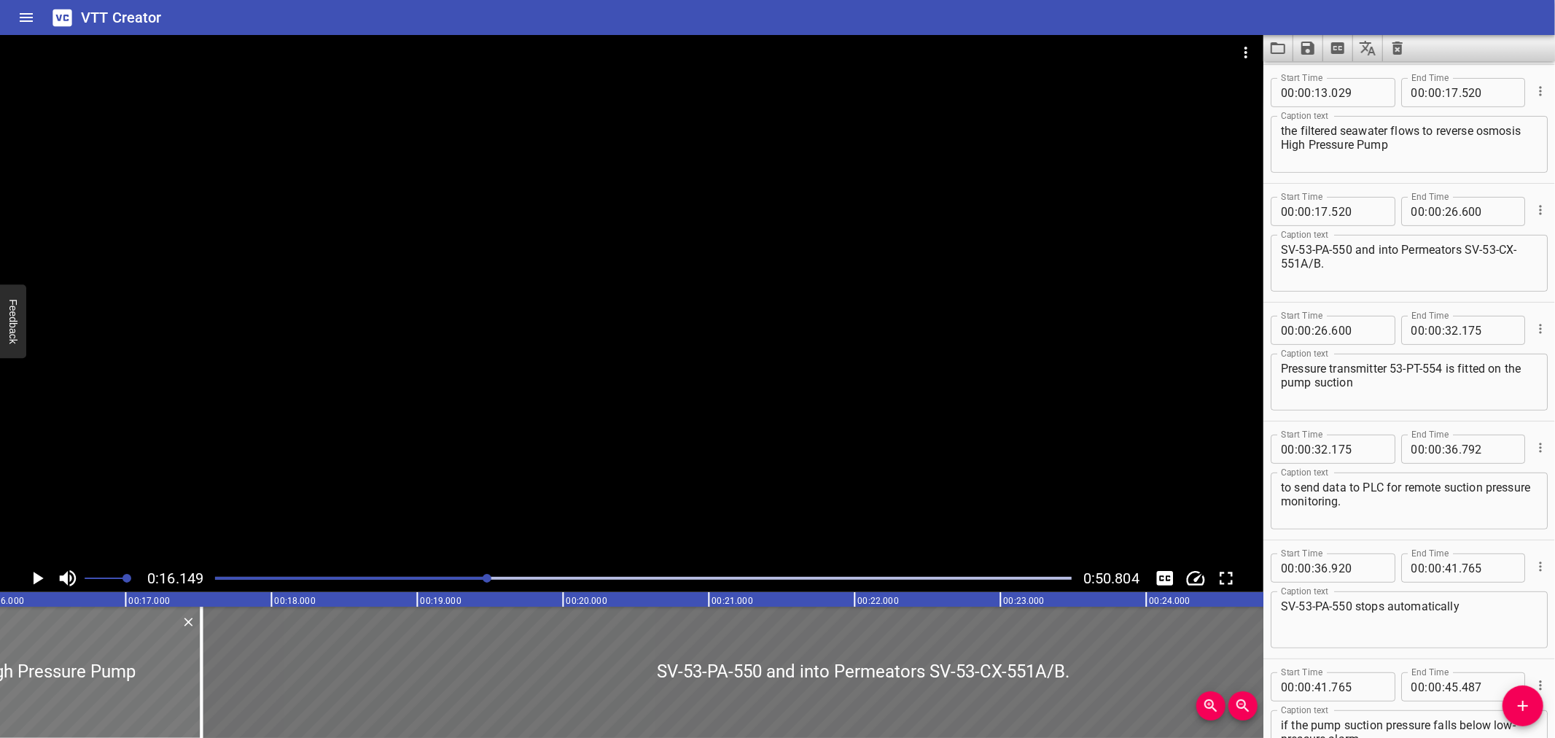
scroll to position [0, 2355]
click at [35, 570] on icon "Play/Pause" at bounding box center [37, 578] width 22 height 22
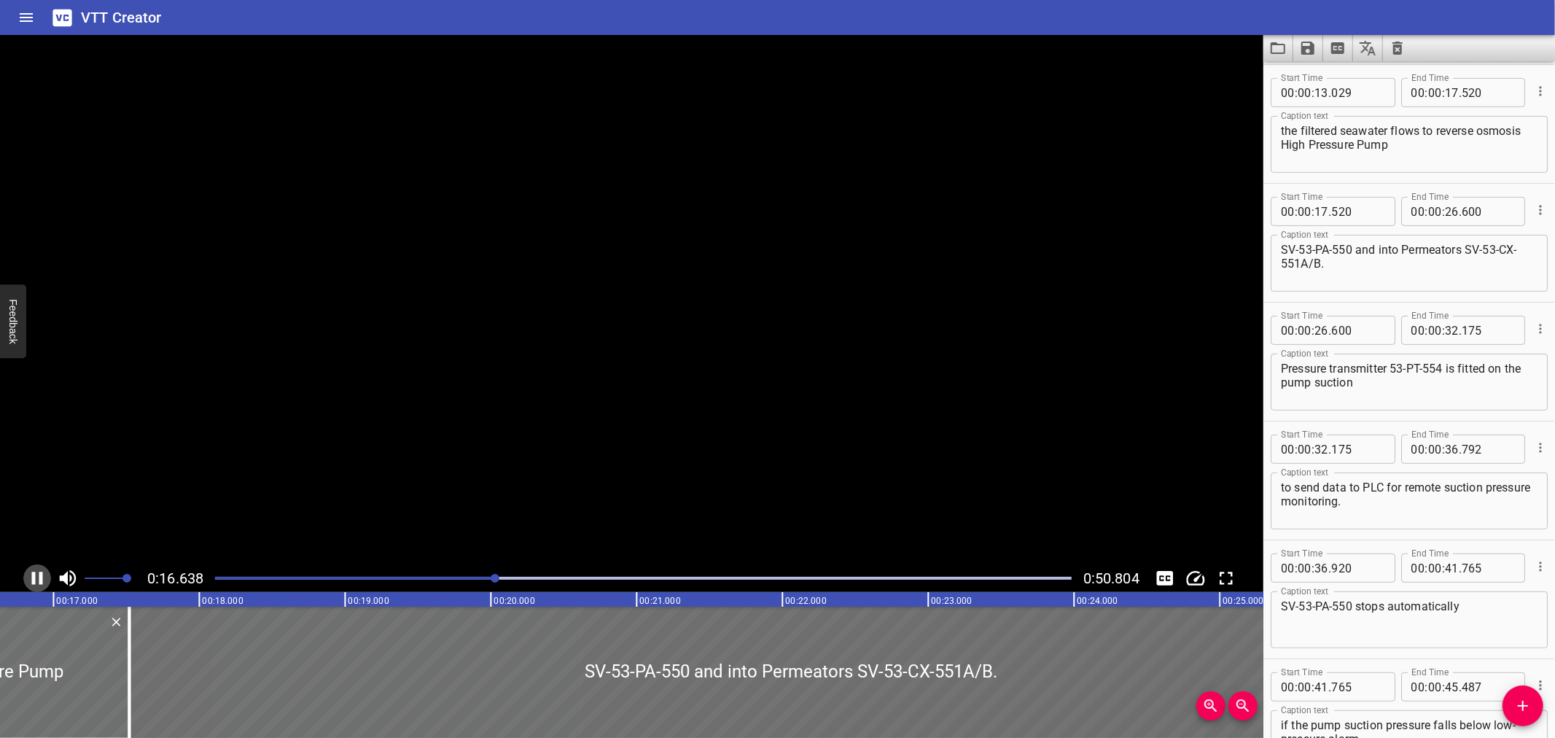
click at [35, 570] on icon "Play/Pause" at bounding box center [37, 578] width 22 height 22
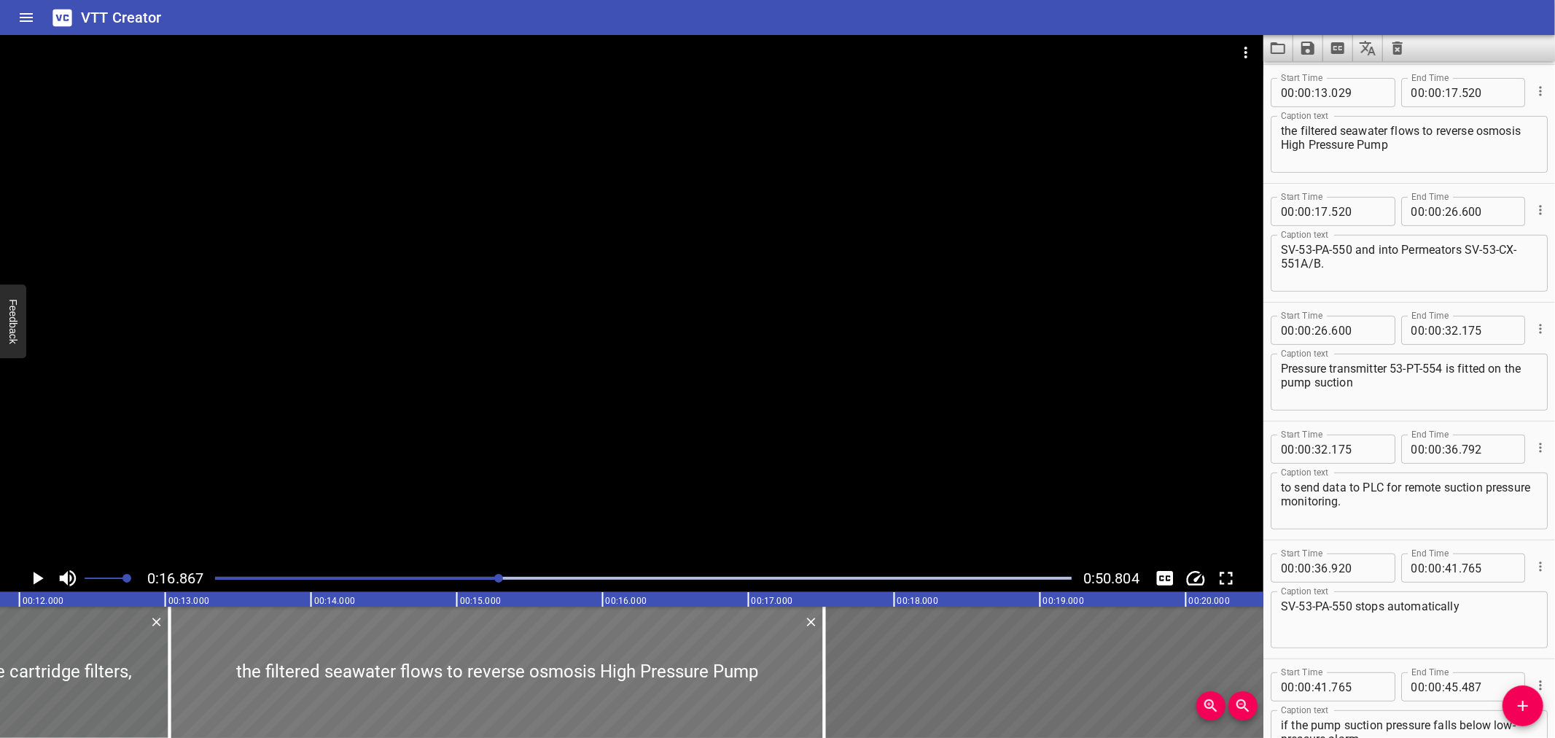
scroll to position [0, 1701]
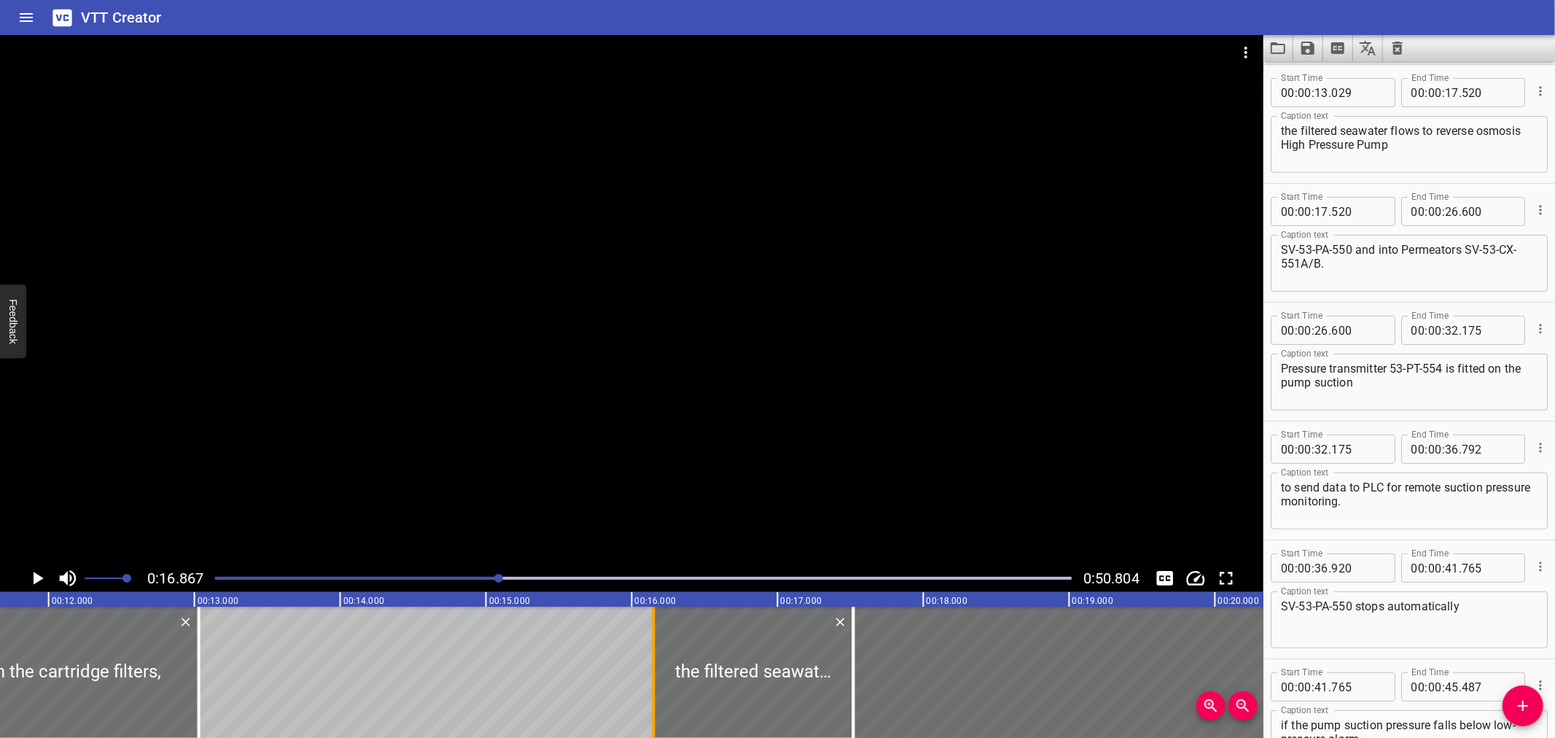
drag, startPoint x: 198, startPoint y: 694, endPoint x: 653, endPoint y: 697, distance: 454.2
click at [653, 697] on div at bounding box center [654, 672] width 3 height 131
type input "16"
click at [651, 696] on div at bounding box center [651, 672] width 3 height 131
type input "134"
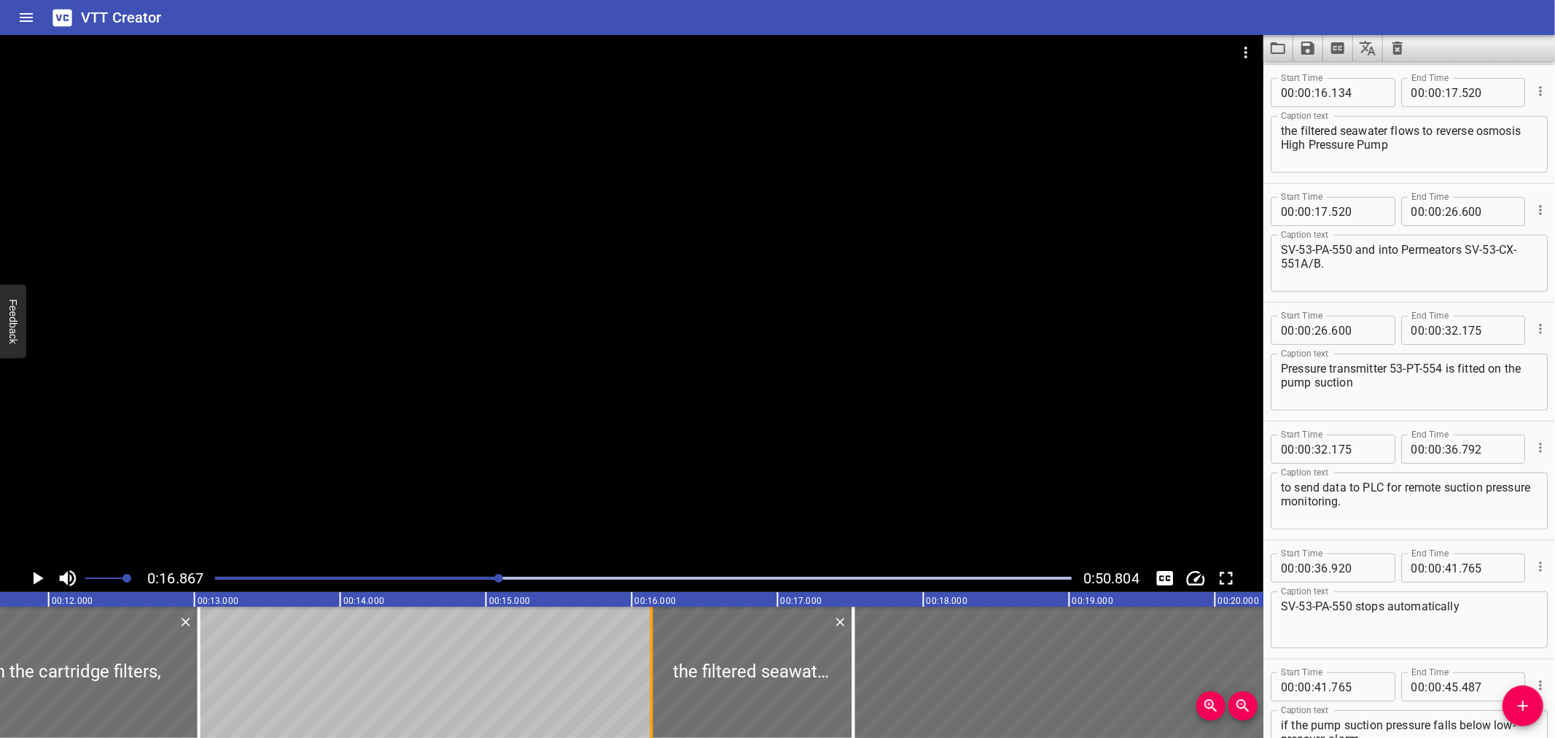
click at [657, 662] on div at bounding box center [651, 672] width 15 height 131
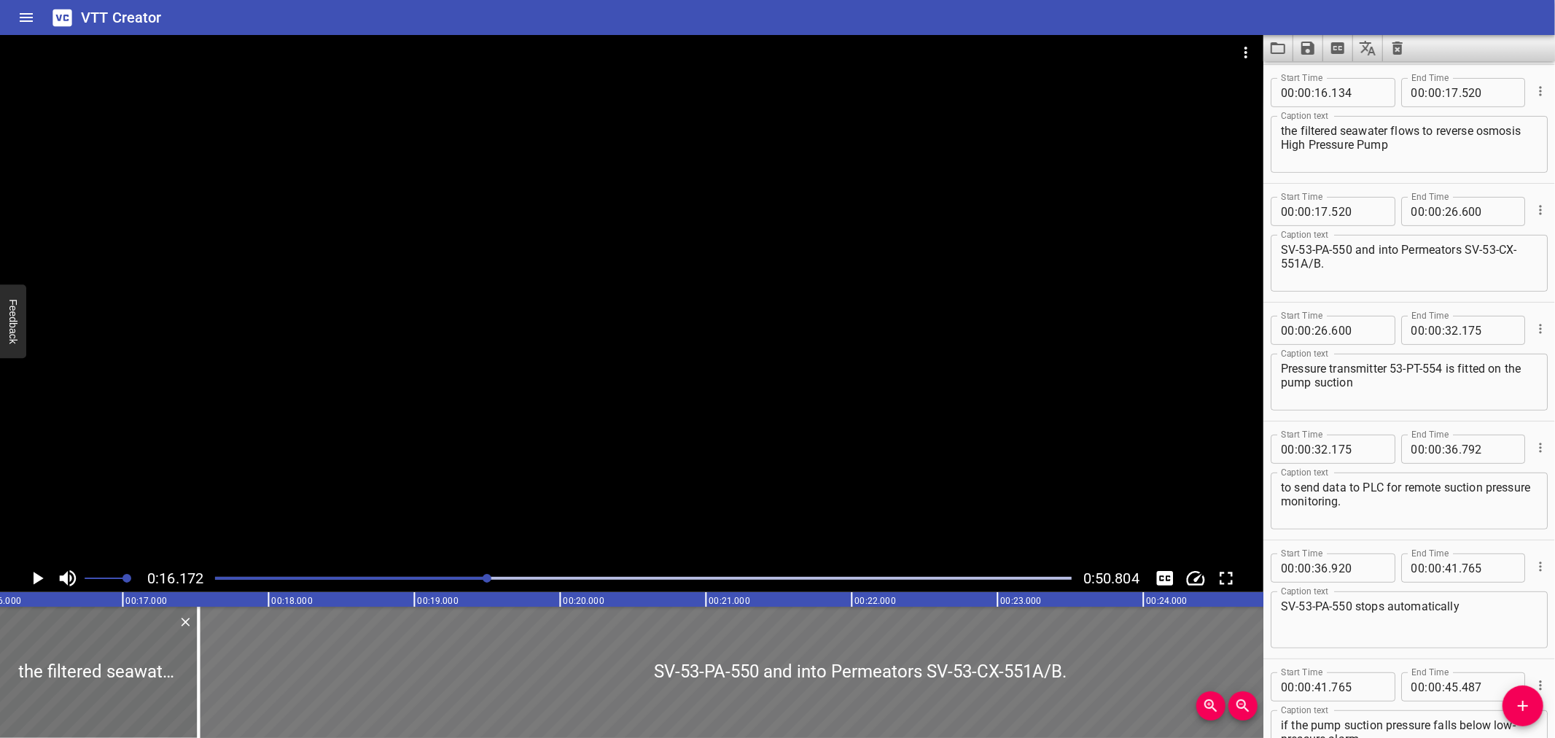
scroll to position [0, 2358]
click at [34, 574] on icon "Play/Pause" at bounding box center [39, 578] width 10 height 13
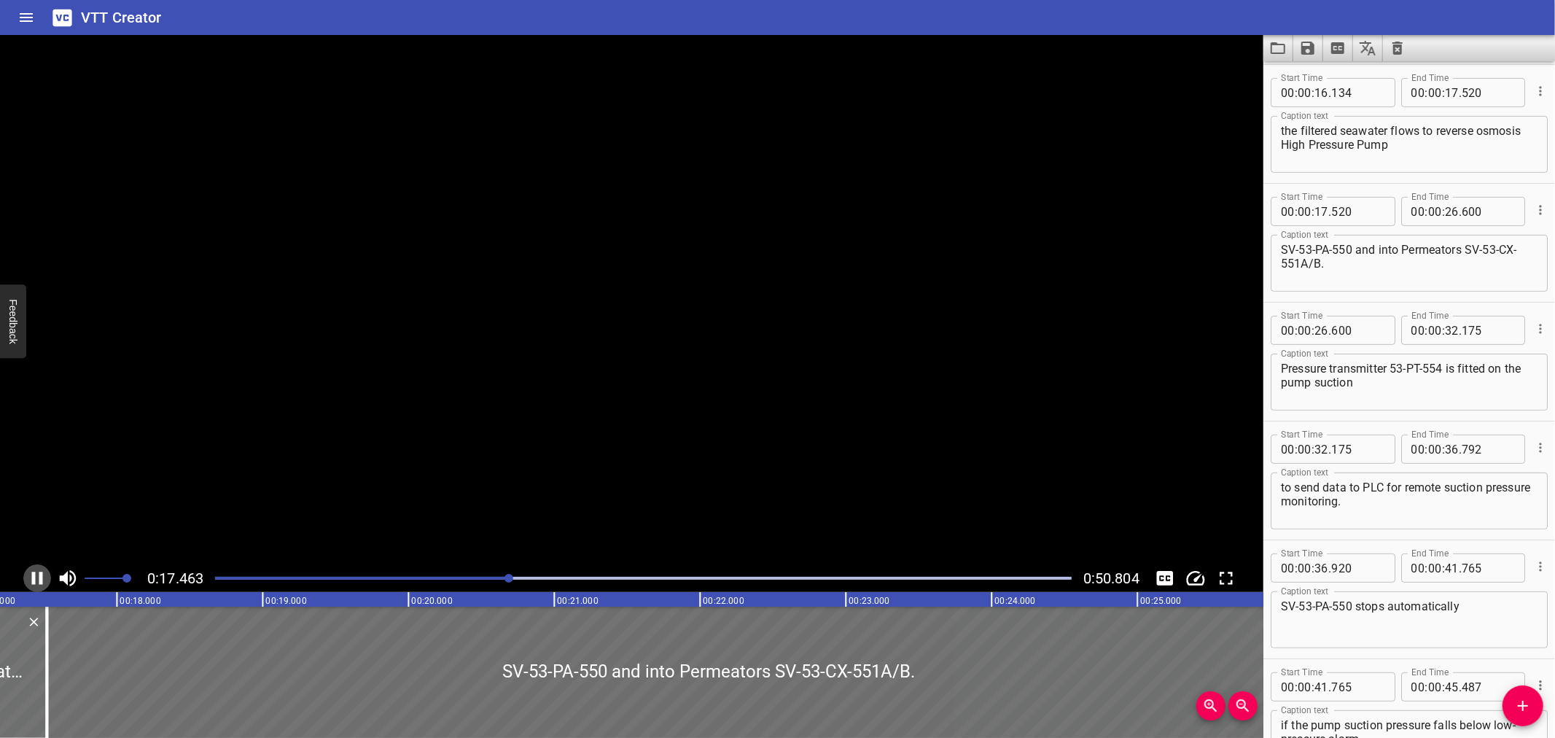
click at [34, 574] on icon "Play/Pause" at bounding box center [37, 578] width 11 height 13
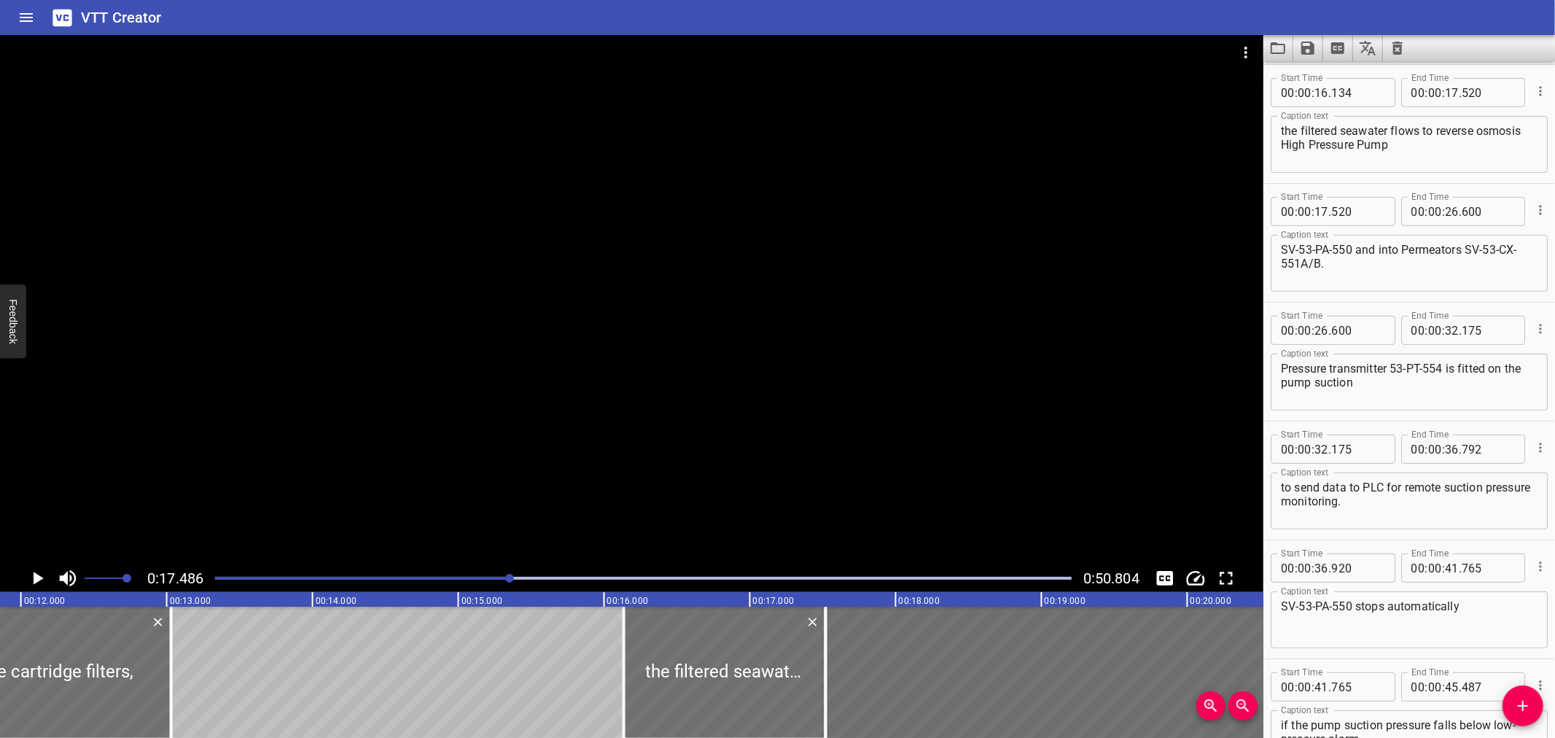
scroll to position [0, 1723]
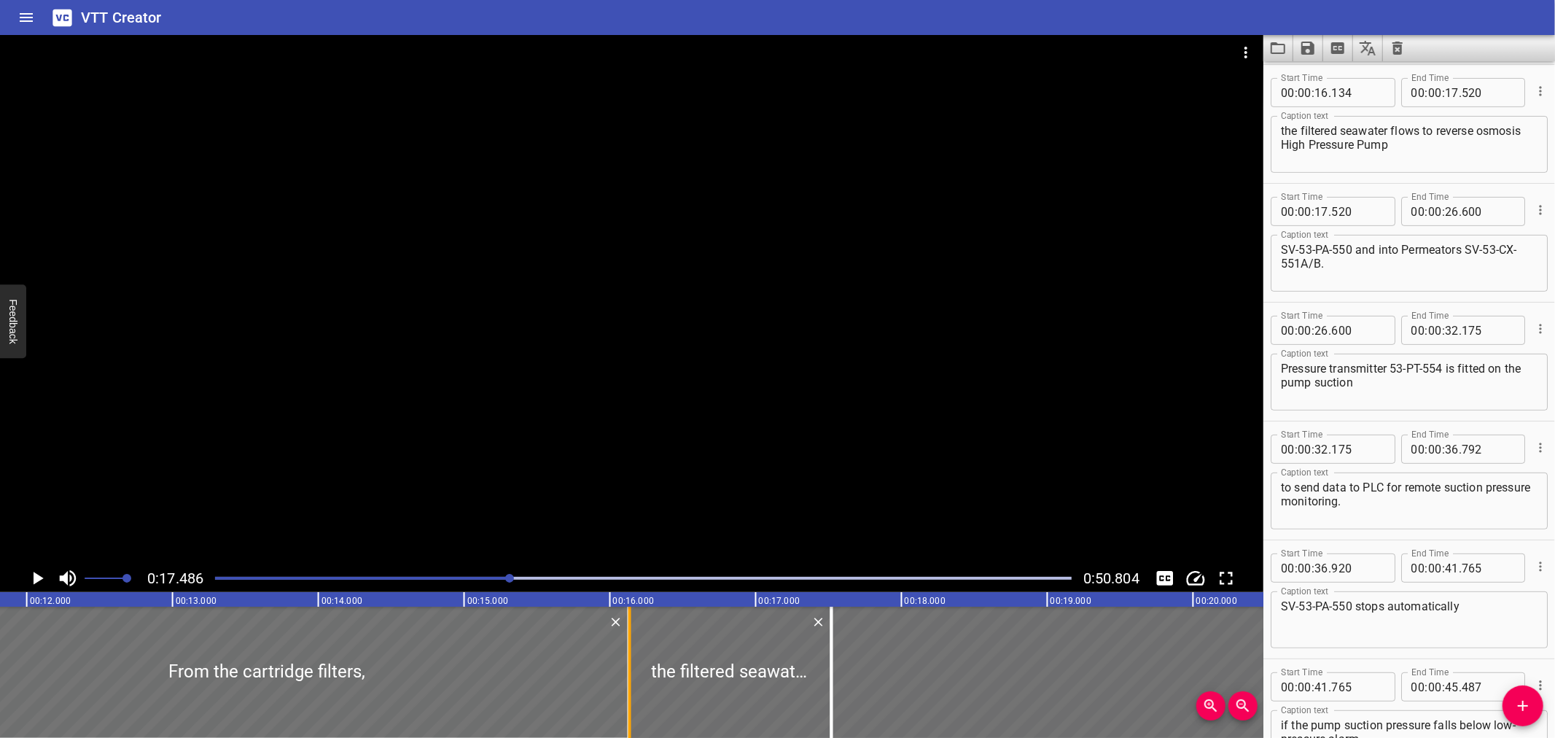
drag, startPoint x: 175, startPoint y: 695, endPoint x: 627, endPoint y: 701, distance: 452.1
type input "16"
type input "129"
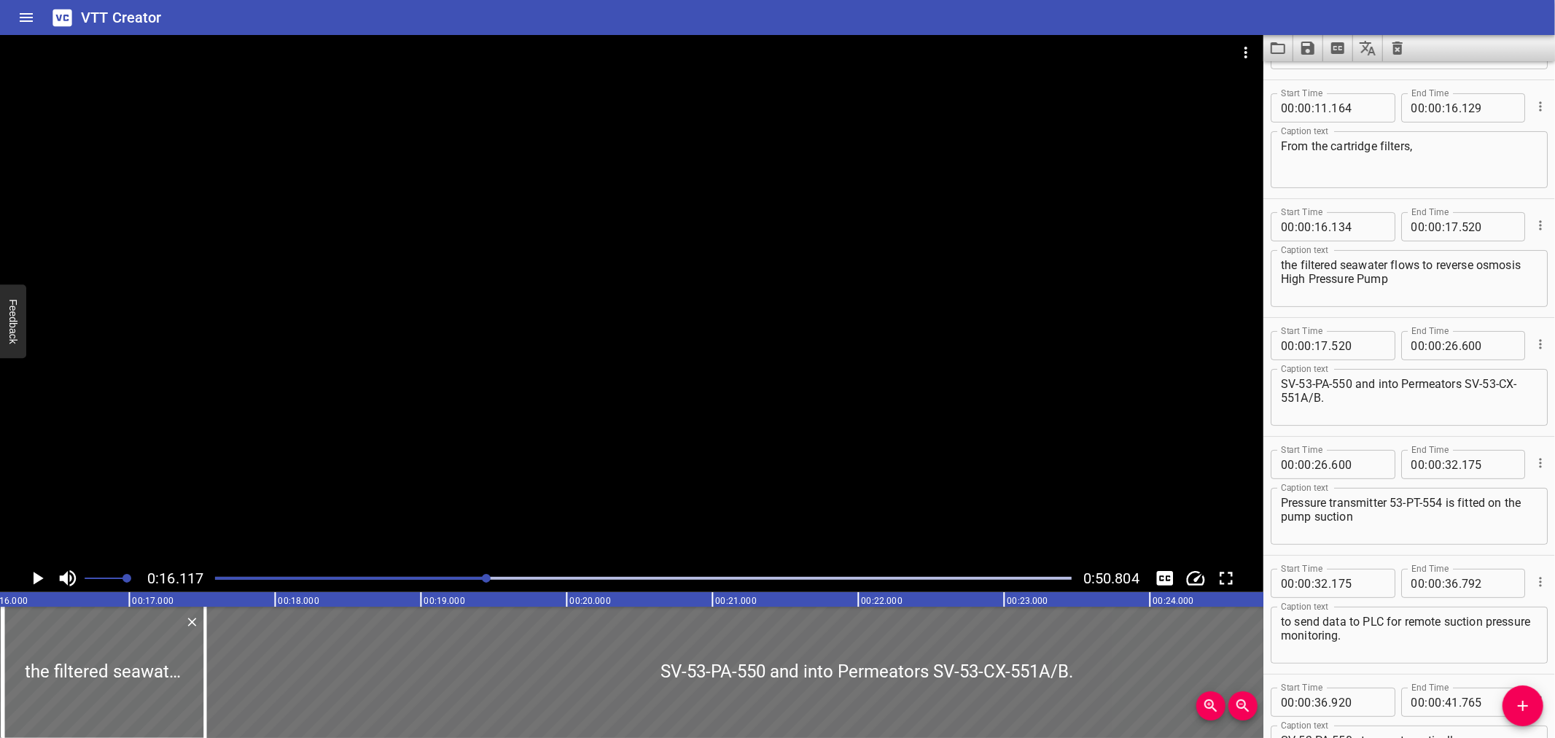
scroll to position [194, 0]
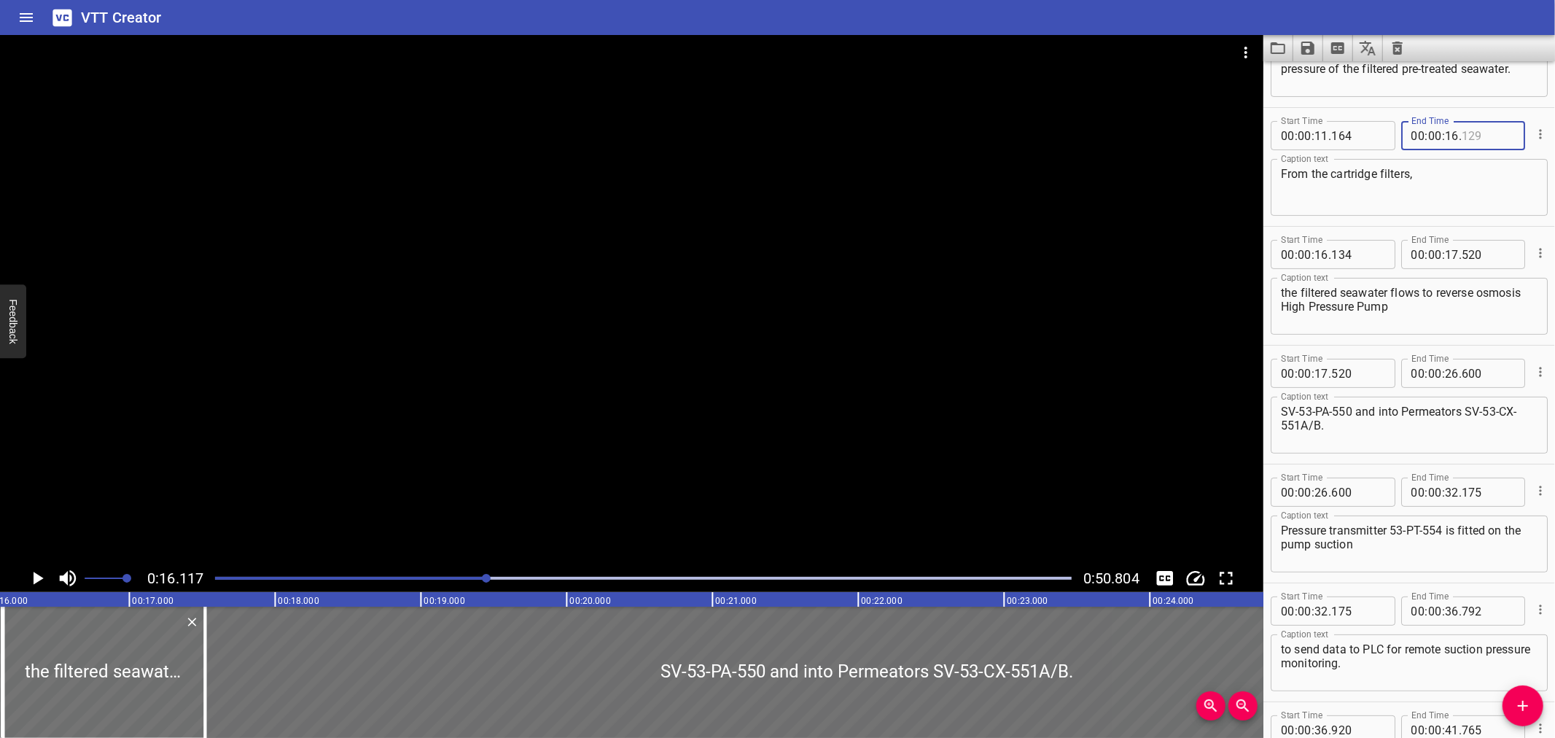
click at [1475, 132] on input "number" at bounding box center [1488, 135] width 53 height 29
type input "134"
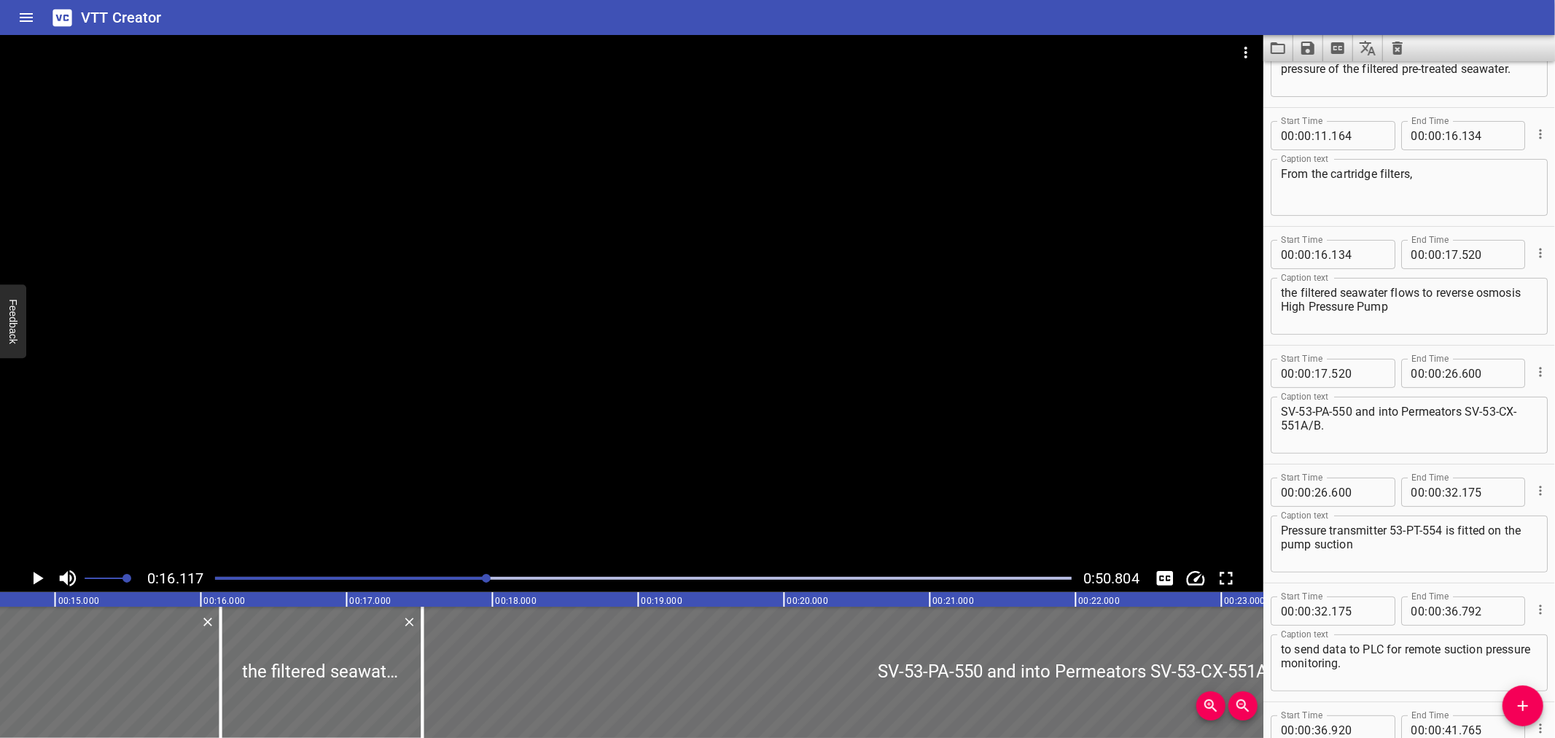
scroll to position [0, 2068]
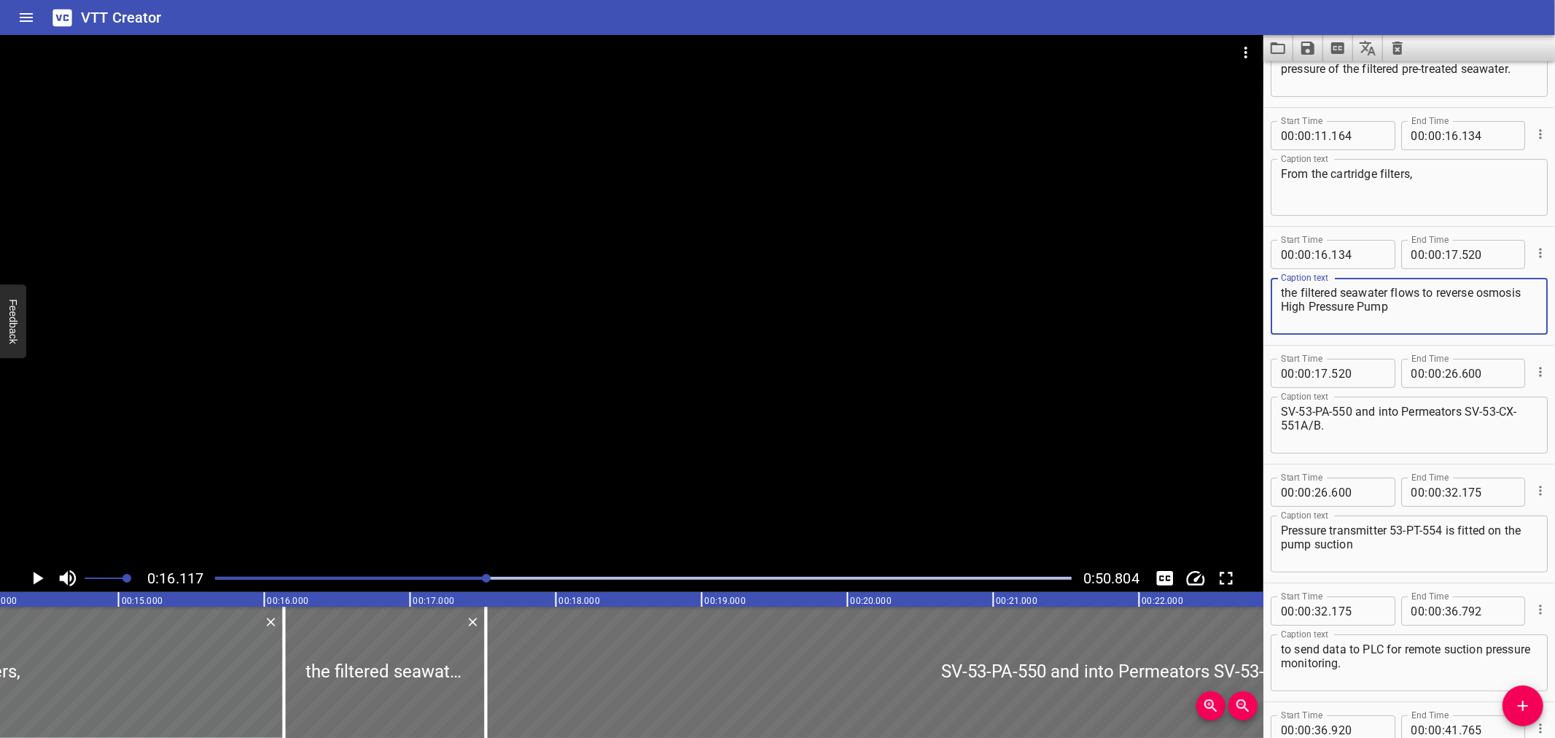
drag, startPoint x: 1527, startPoint y: 288, endPoint x: 1302, endPoint y: 296, distance: 224.7
click at [1302, 296] on div "the filtered seawater flows to reverse osmosis High Pressure Pump Caption text" at bounding box center [1409, 306] width 277 height 57
drag, startPoint x: 1279, startPoint y: 290, endPoint x: 1484, endPoint y: 297, distance: 205.7
click at [1484, 297] on div "the filtered seawater flows to reverse osmosis High Pressure Pump Caption text" at bounding box center [1409, 306] width 277 height 57
click at [1285, 289] on textarea "the filtered seawater flows to reverse osmosis High Pressure Pump" at bounding box center [1409, 307] width 257 height 42
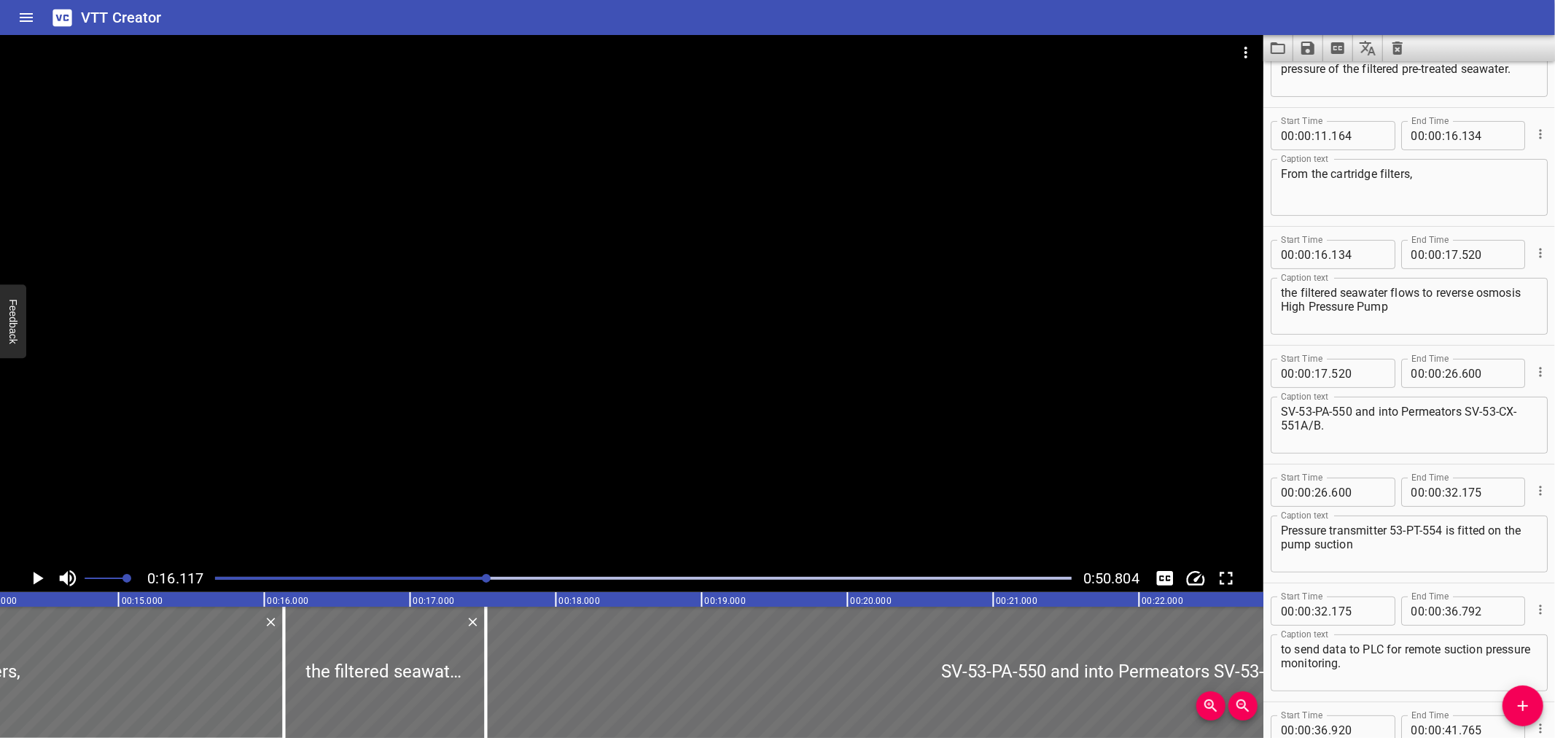
drag, startPoint x: 1279, startPoint y: 290, endPoint x: 1334, endPoint y: 292, distance: 54.7
click at [1334, 292] on div "the filtered seawater flows to reverse osmosis High Pressure Pump Caption text" at bounding box center [1409, 306] width 277 height 57
click at [1279, 289] on div "the filtered seawater flows to reverse osmosis High Pressure Pump Caption text" at bounding box center [1409, 306] width 277 height 57
click at [1281, 290] on textarea "the filtered seawater flows to reverse osmosis High Pressure Pump" at bounding box center [1409, 307] width 257 height 42
drag, startPoint x: 1281, startPoint y: 292, endPoint x: 1511, endPoint y: 295, distance: 230.4
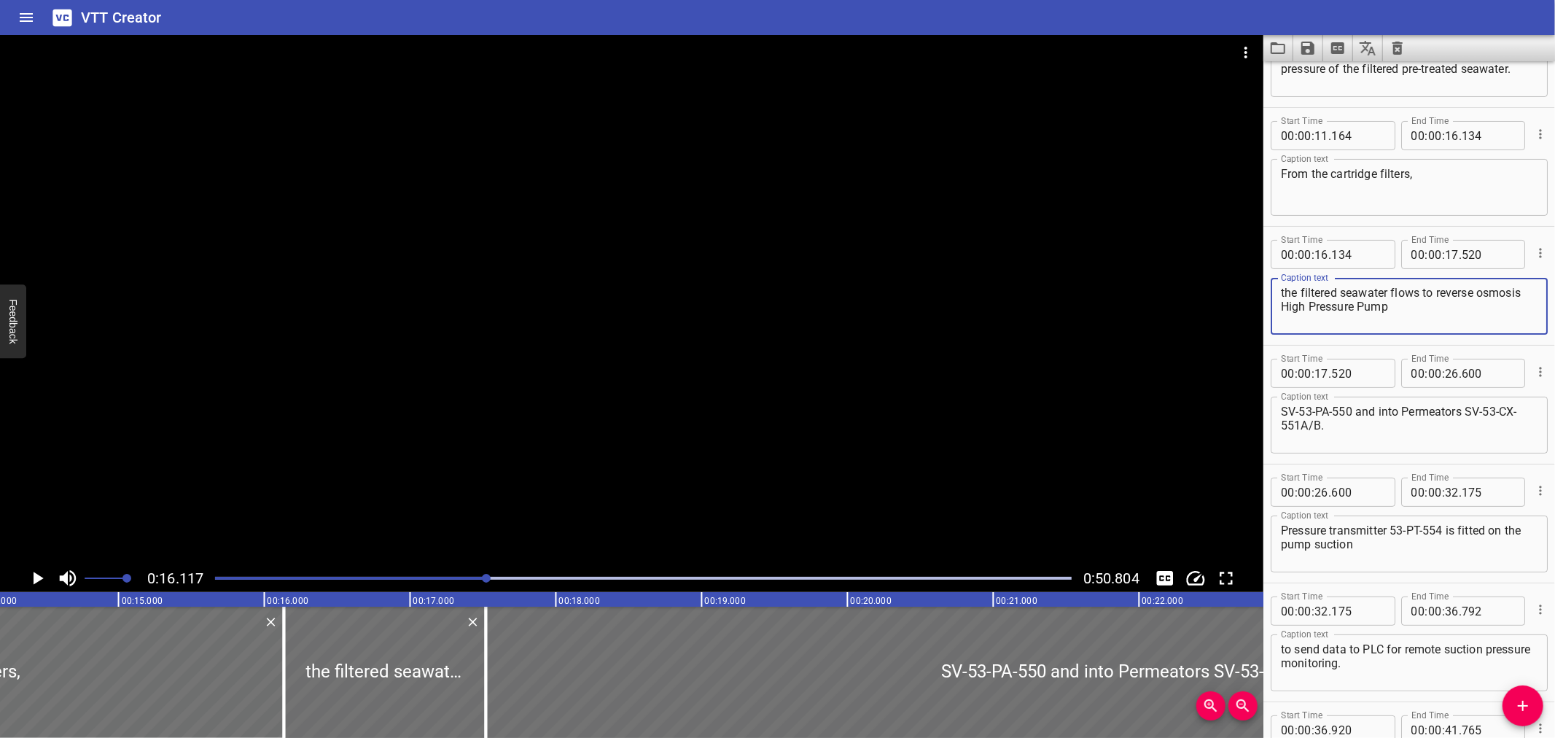
click at [1530, 295] on div "the filtered seawater flows to reverse osmosis High Pressure Pump Caption text" at bounding box center [1409, 306] width 277 height 57
type textarea "High Pressure Pump"
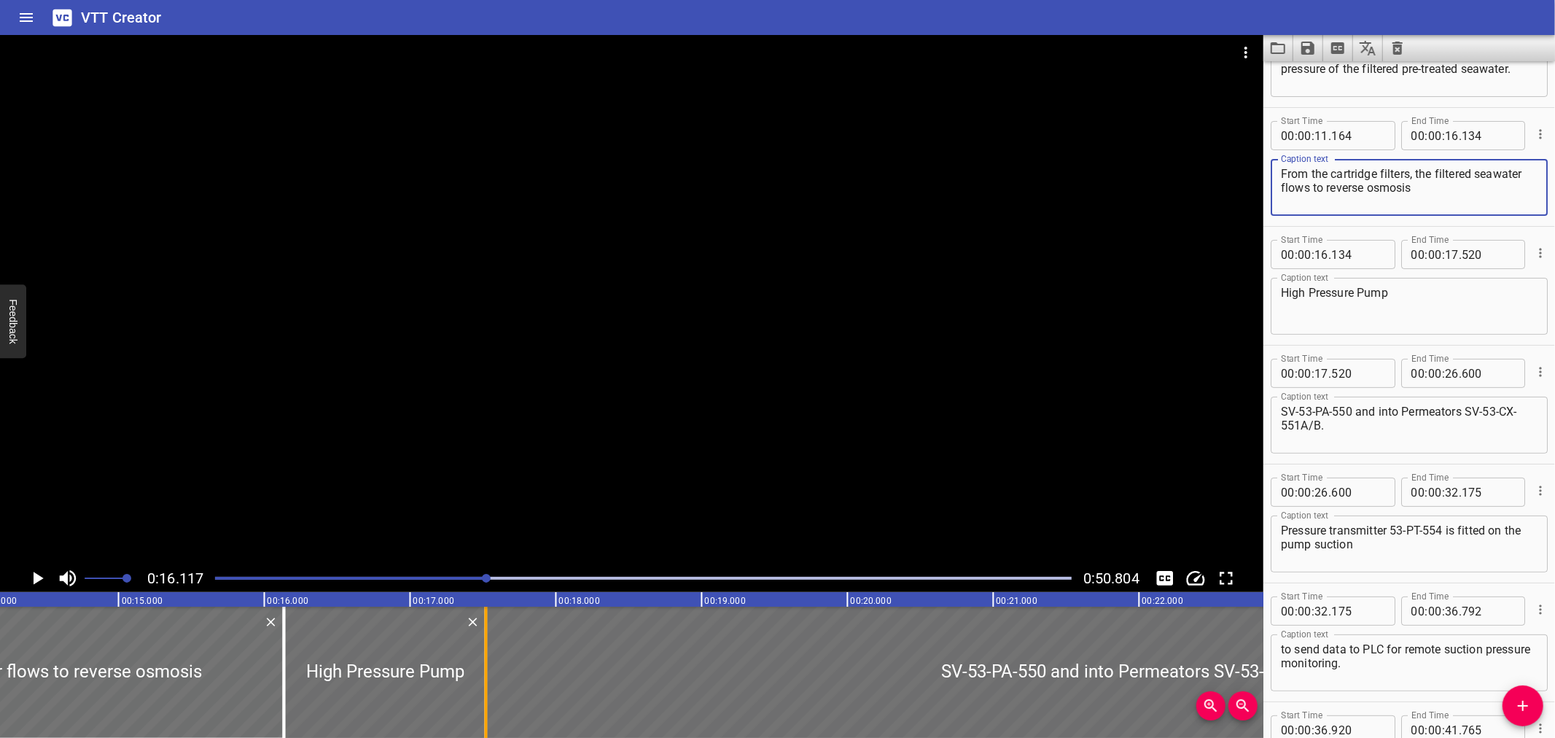
type textarea "From the cartridge filters, the filtered seawater flows to reverse osmosis"
click at [486, 693] on div at bounding box center [486, 672] width 3 height 131
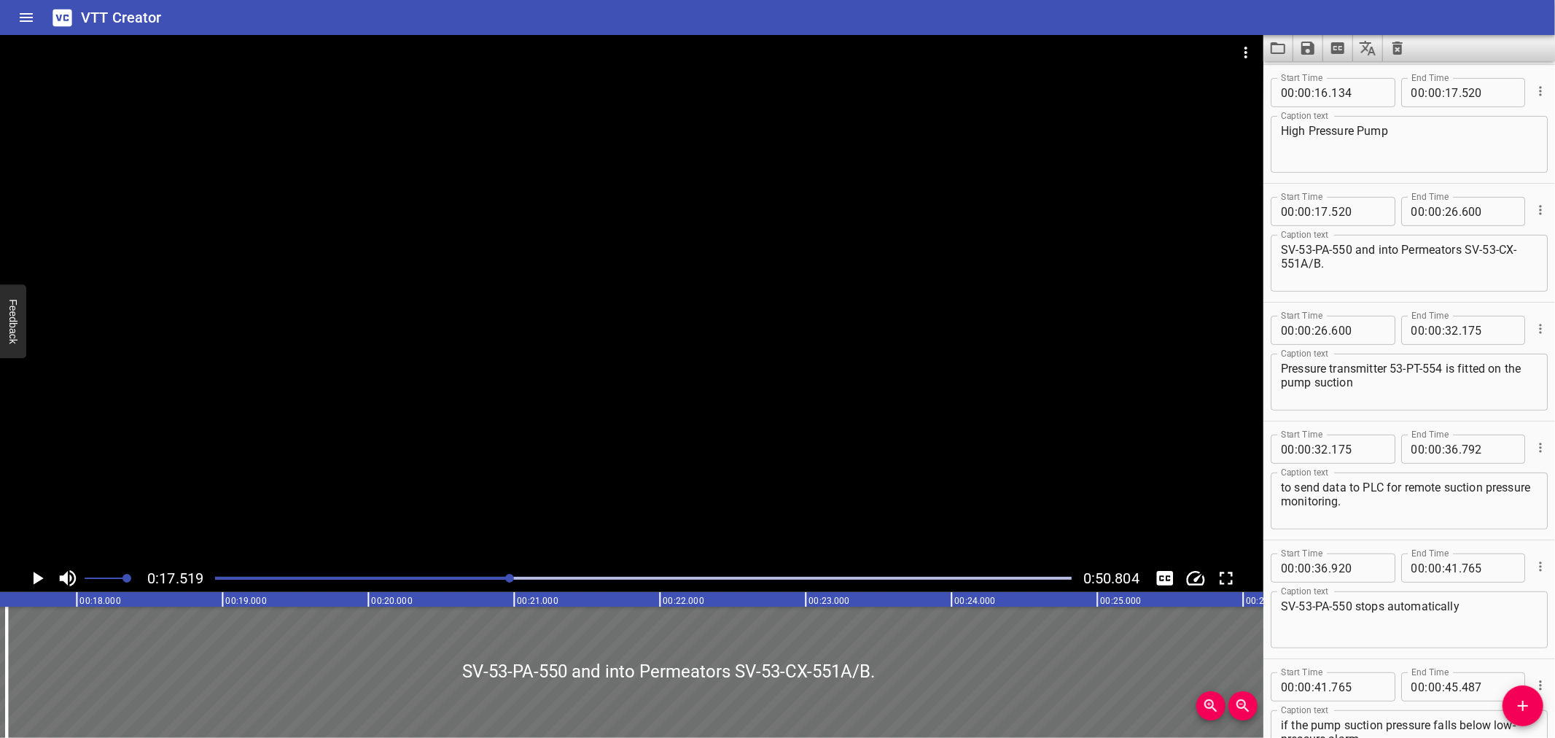
scroll to position [0, 2554]
click at [35, 579] on icon "Play/Pause" at bounding box center [39, 578] width 10 height 13
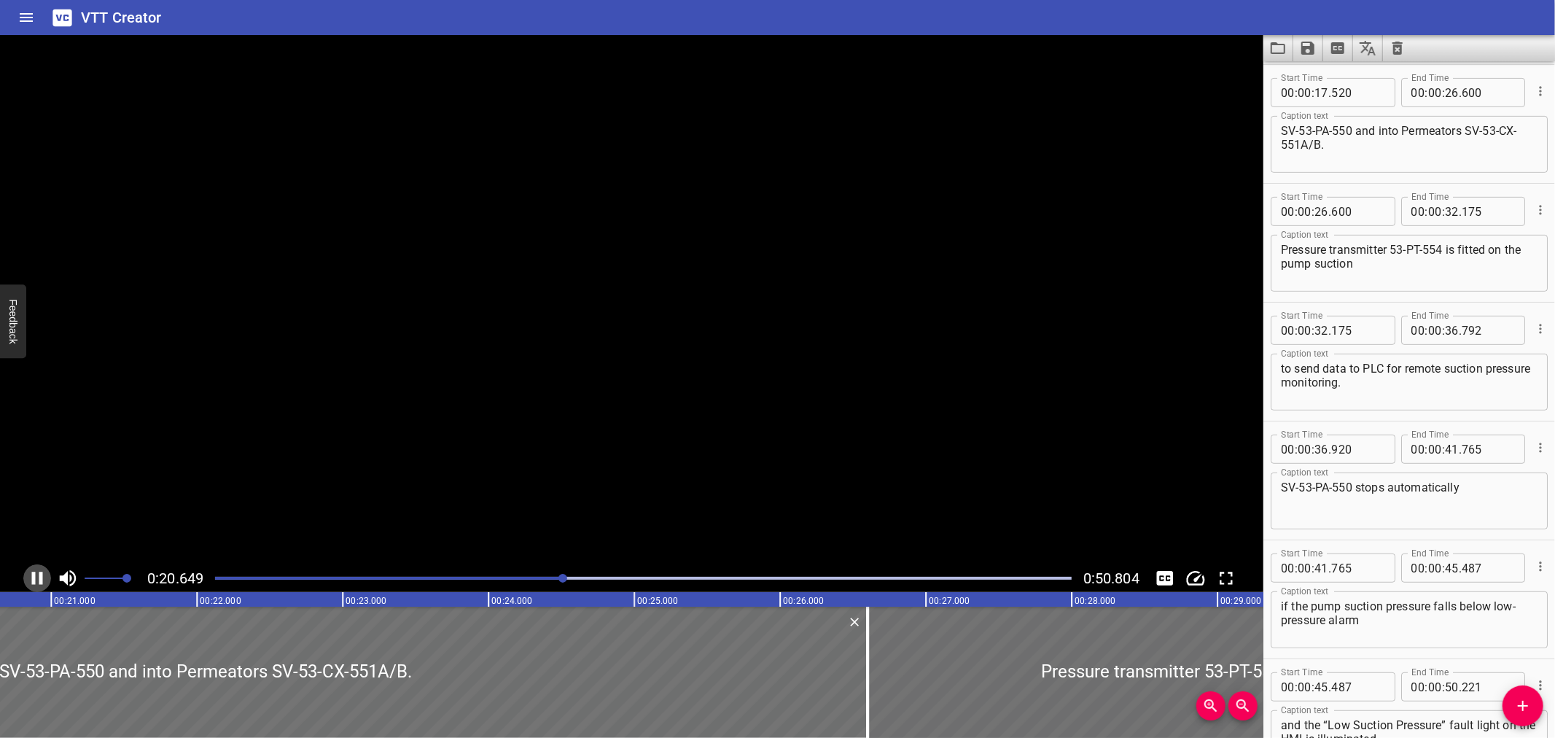
click at [35, 579] on icon "Play/Pause" at bounding box center [37, 578] width 22 height 22
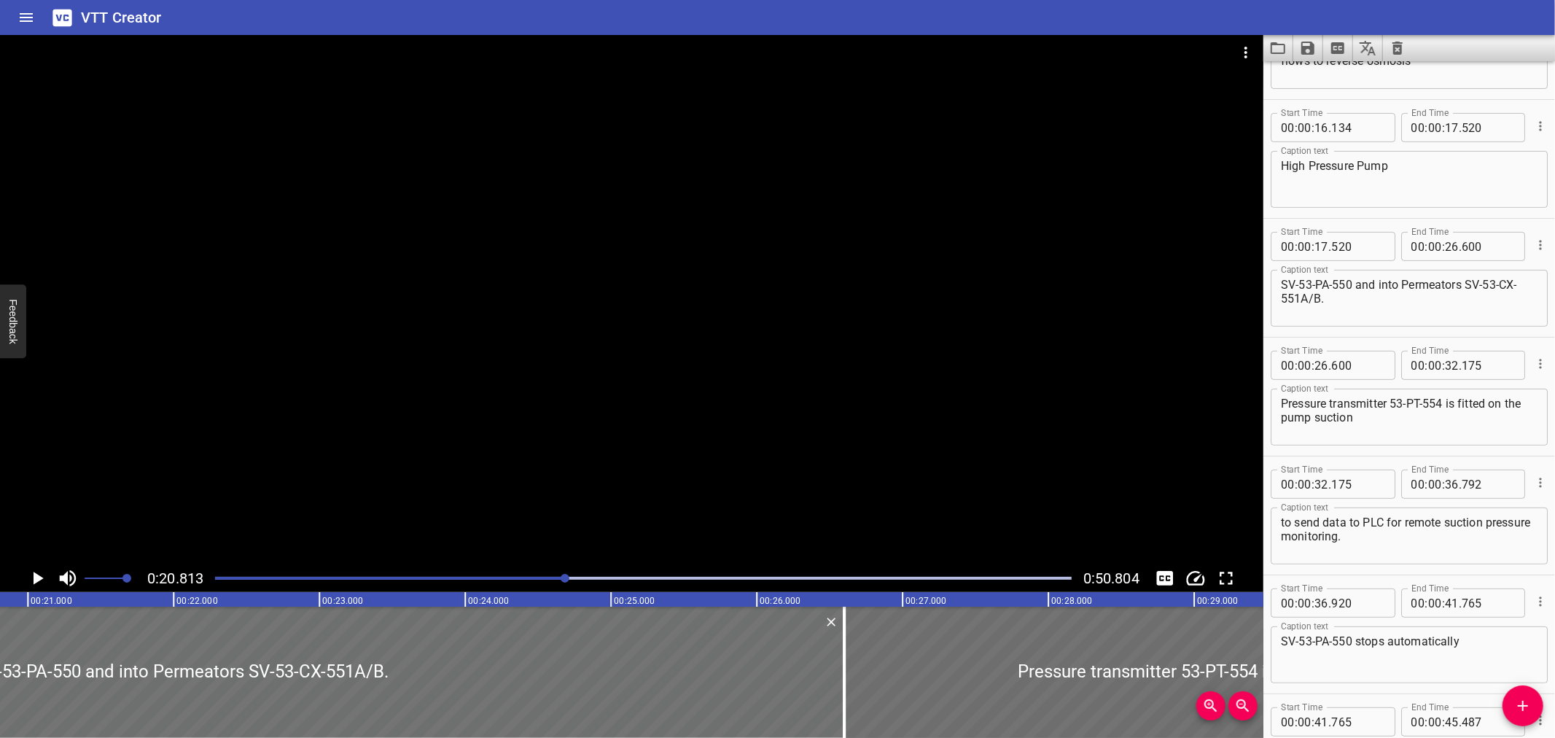
scroll to position [303, 0]
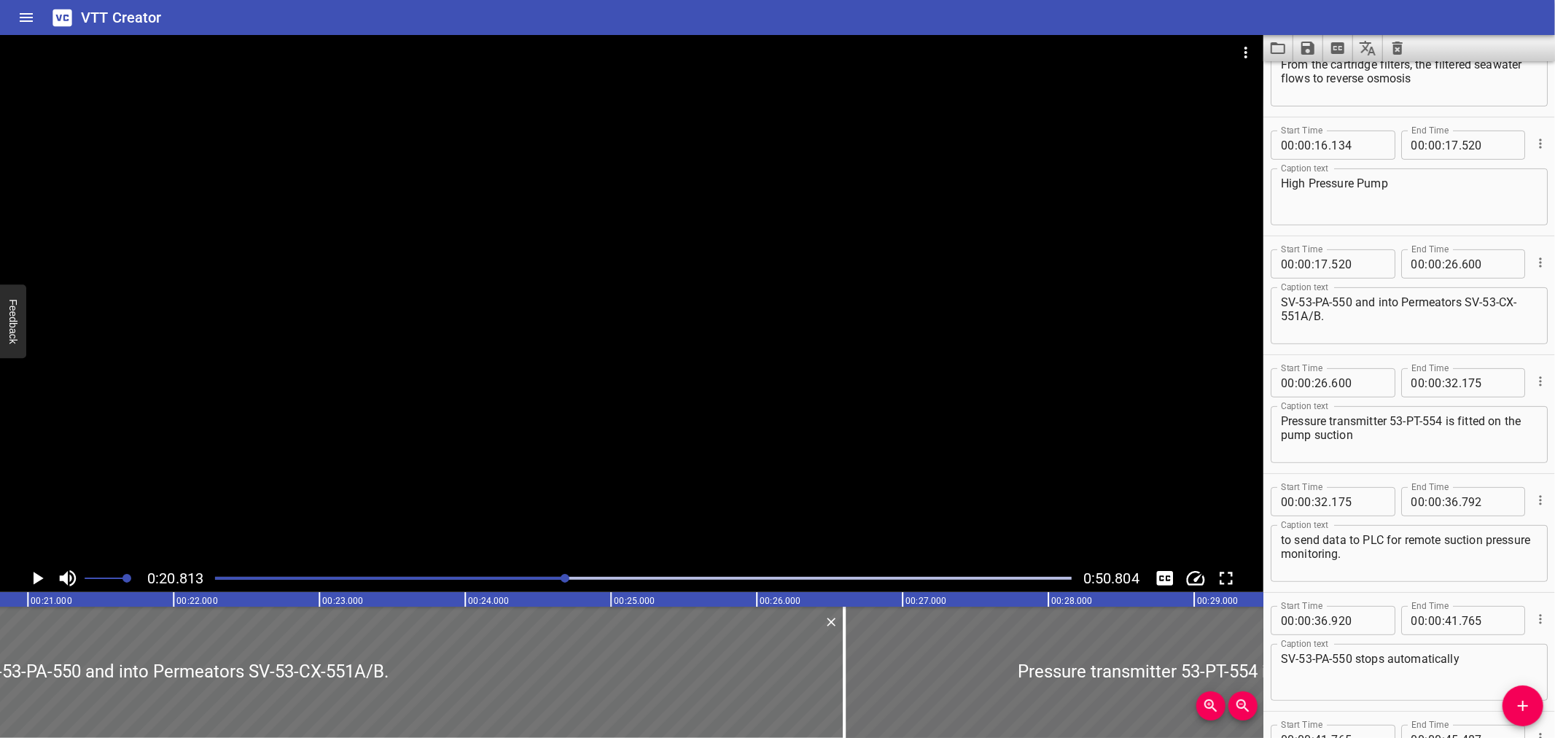
click at [1404, 165] on div "Caption text High Pressure Pump Caption text" at bounding box center [1409, 196] width 277 height 66
click at [1407, 178] on textarea "High Pressure Pump" at bounding box center [1409, 197] width 257 height 42
type textarea "High Pressure Pump"
drag, startPoint x: 1408, startPoint y: 181, endPoint x: 1261, endPoint y: 182, distance: 146.5
click at [1261, 182] on main "0:20.813 0:50.804 00:00.000 00:01.000 00:02.000 00:03.000 00:04.000 00:05.000 0…" at bounding box center [777, 386] width 1555 height 703
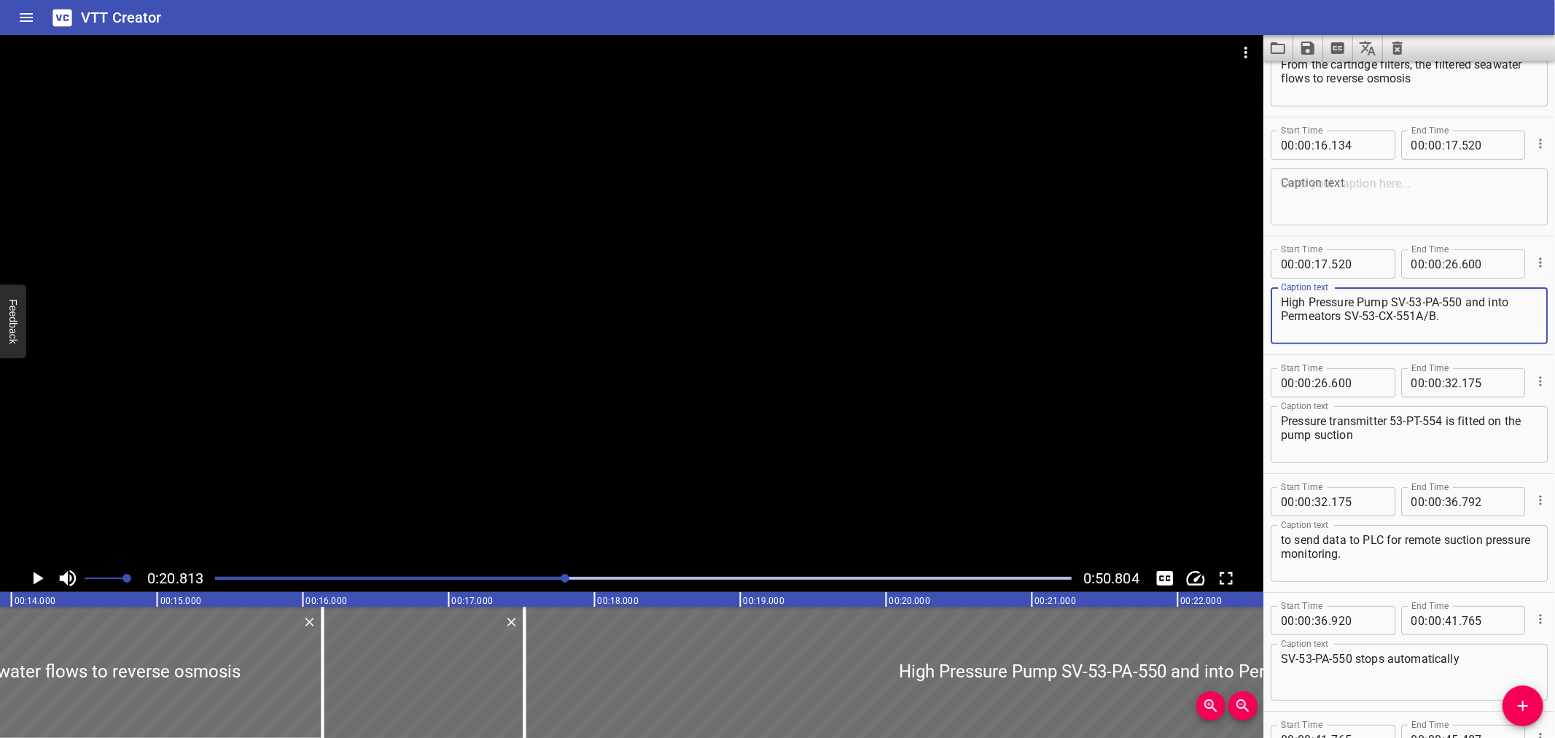
scroll to position [0, 1978]
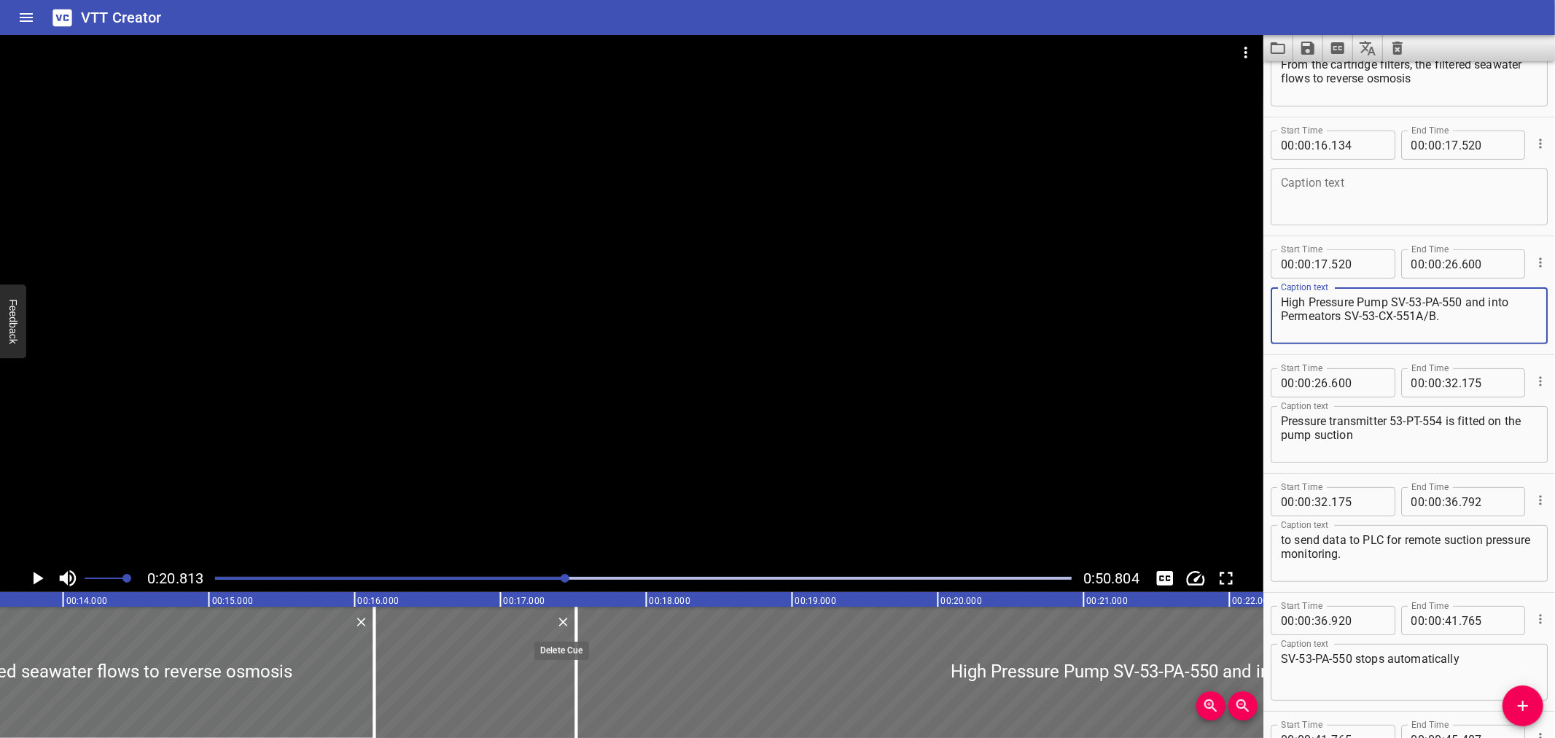
type textarea "High Pressure Pump SV-53-PA-550 and into Permeators SV-53-CX-551A/B."
click at [566, 621] on icon "Delete" at bounding box center [563, 622] width 15 height 15
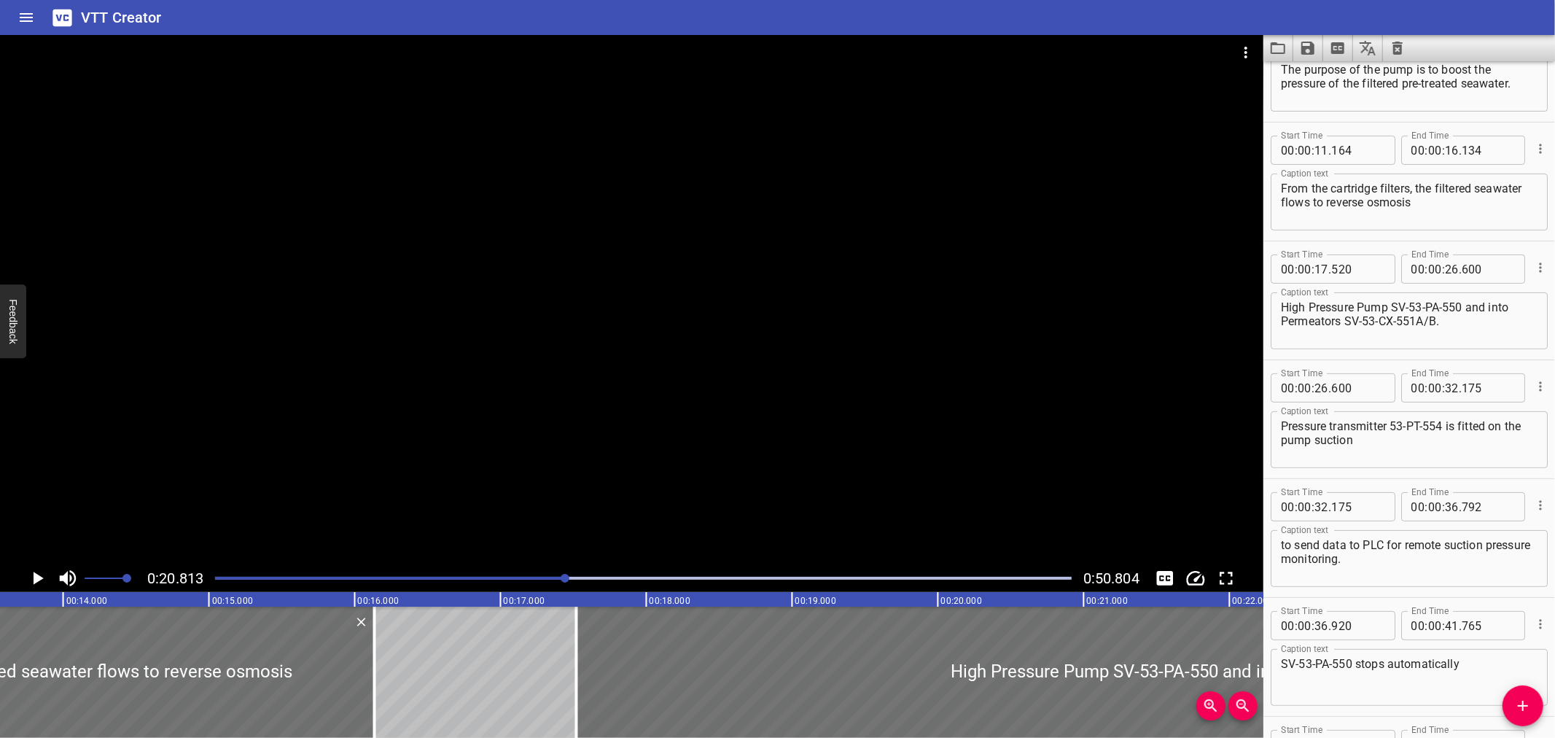
scroll to position [174, 0]
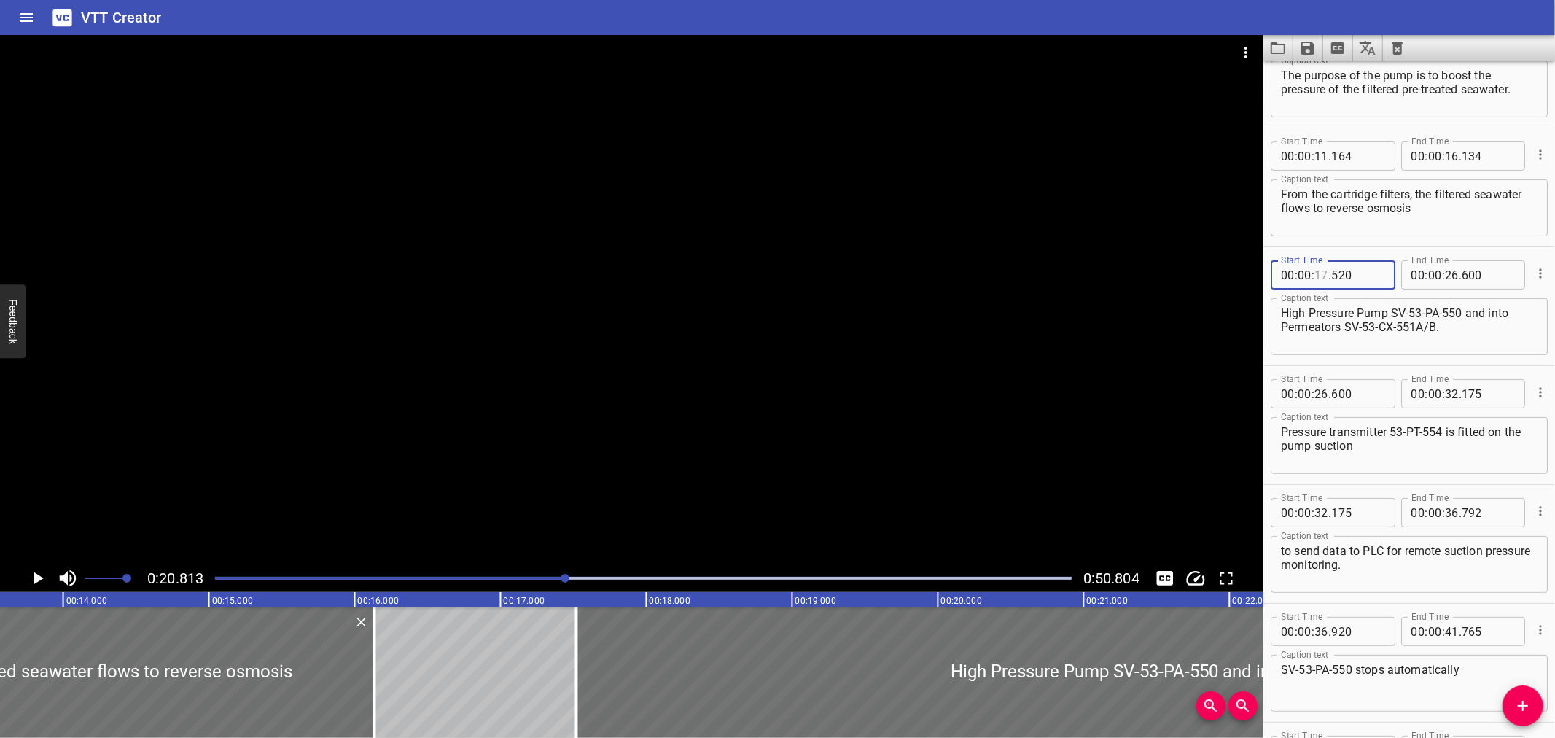
click at [1323, 278] on input "number" at bounding box center [1321, 274] width 14 height 29
type input "16"
type input "134"
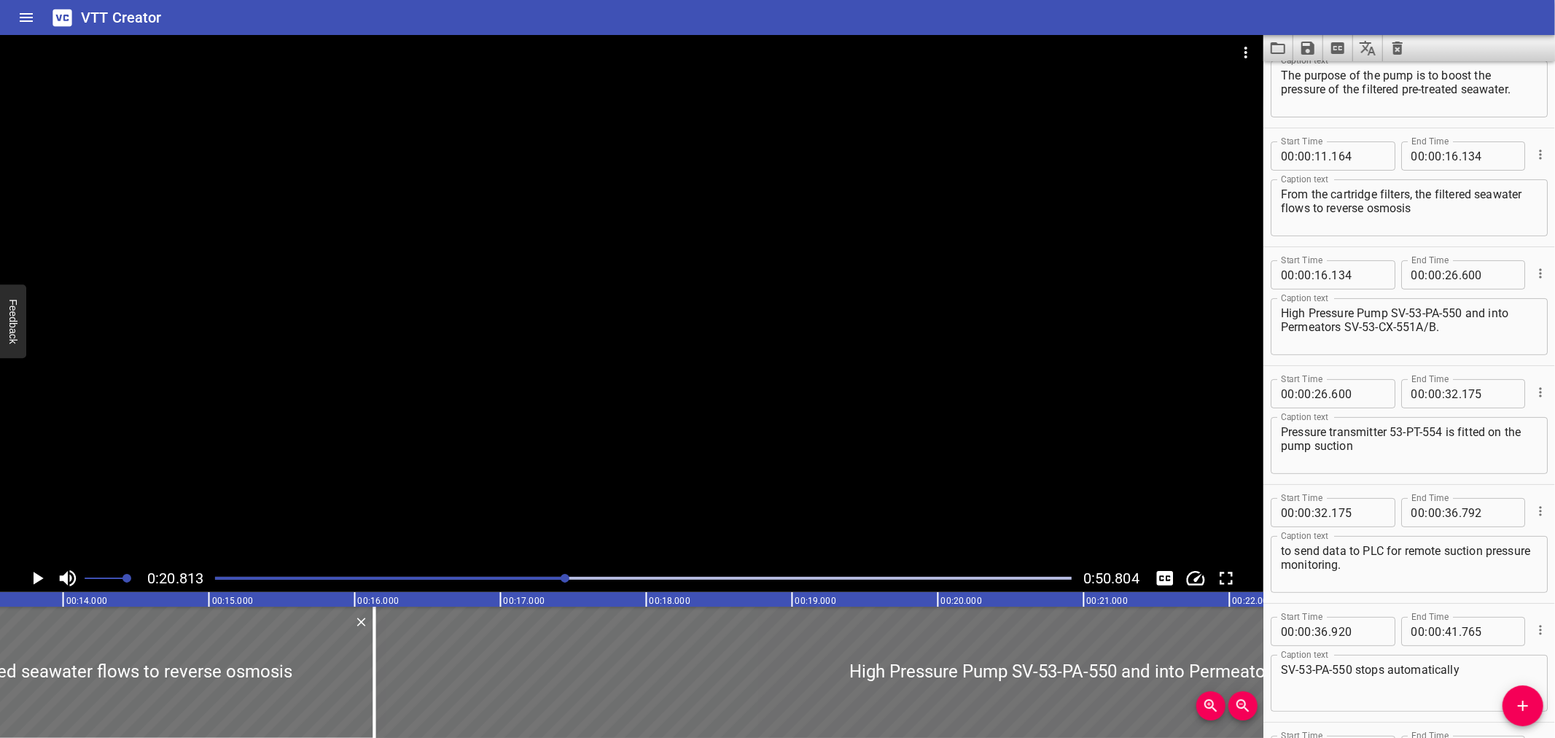
click at [1395, 309] on textarea "High Pressure Pump SV-53-PA-550 and into Permeators SV-53-CX-551A/B." at bounding box center [1409, 327] width 257 height 42
type textarea "High Pressure Pump (SV-53-PA-550) and into Permeators (SV-53-CX-551A/B)."
click at [542, 346] on div at bounding box center [631, 299] width 1263 height 529
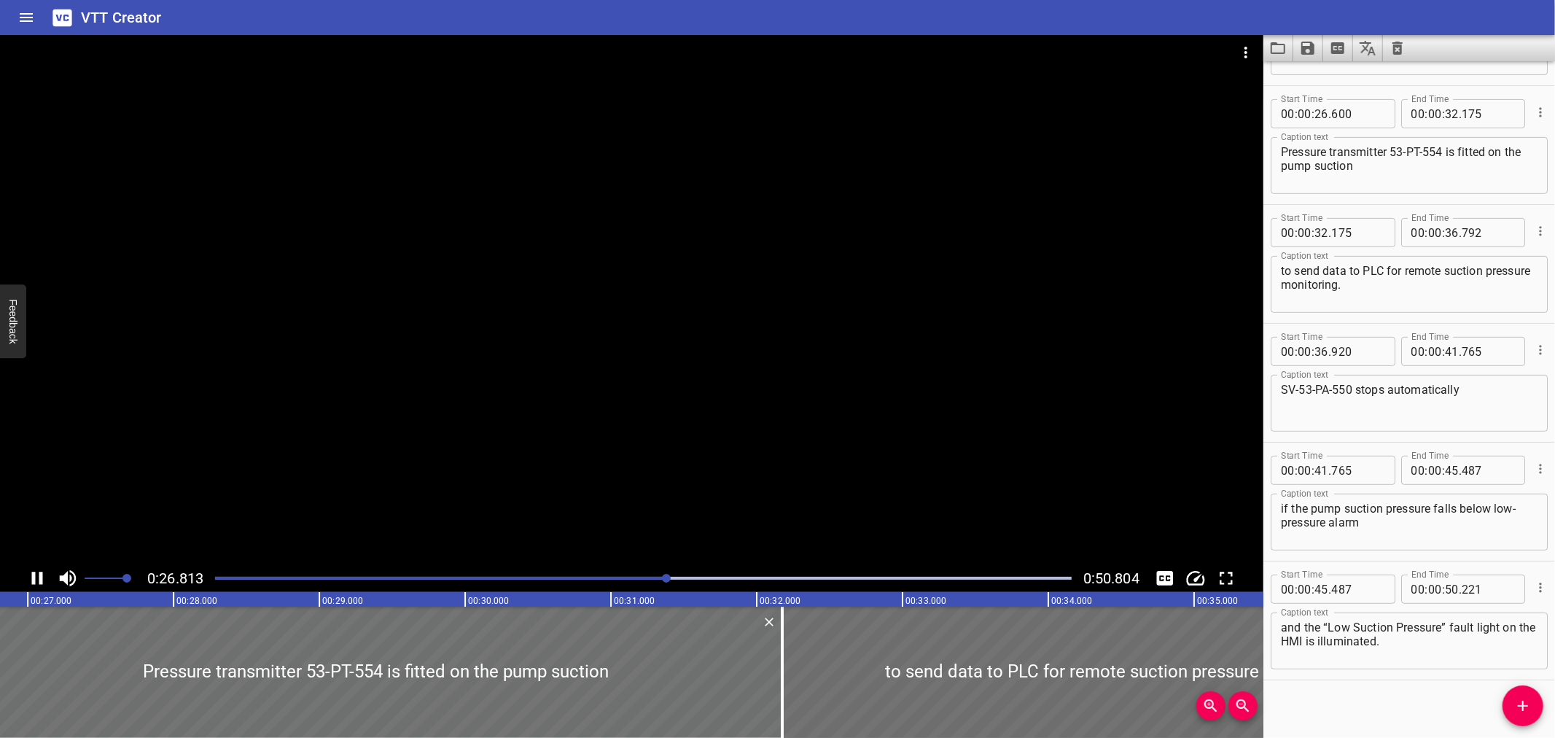
scroll to position [460, 0]
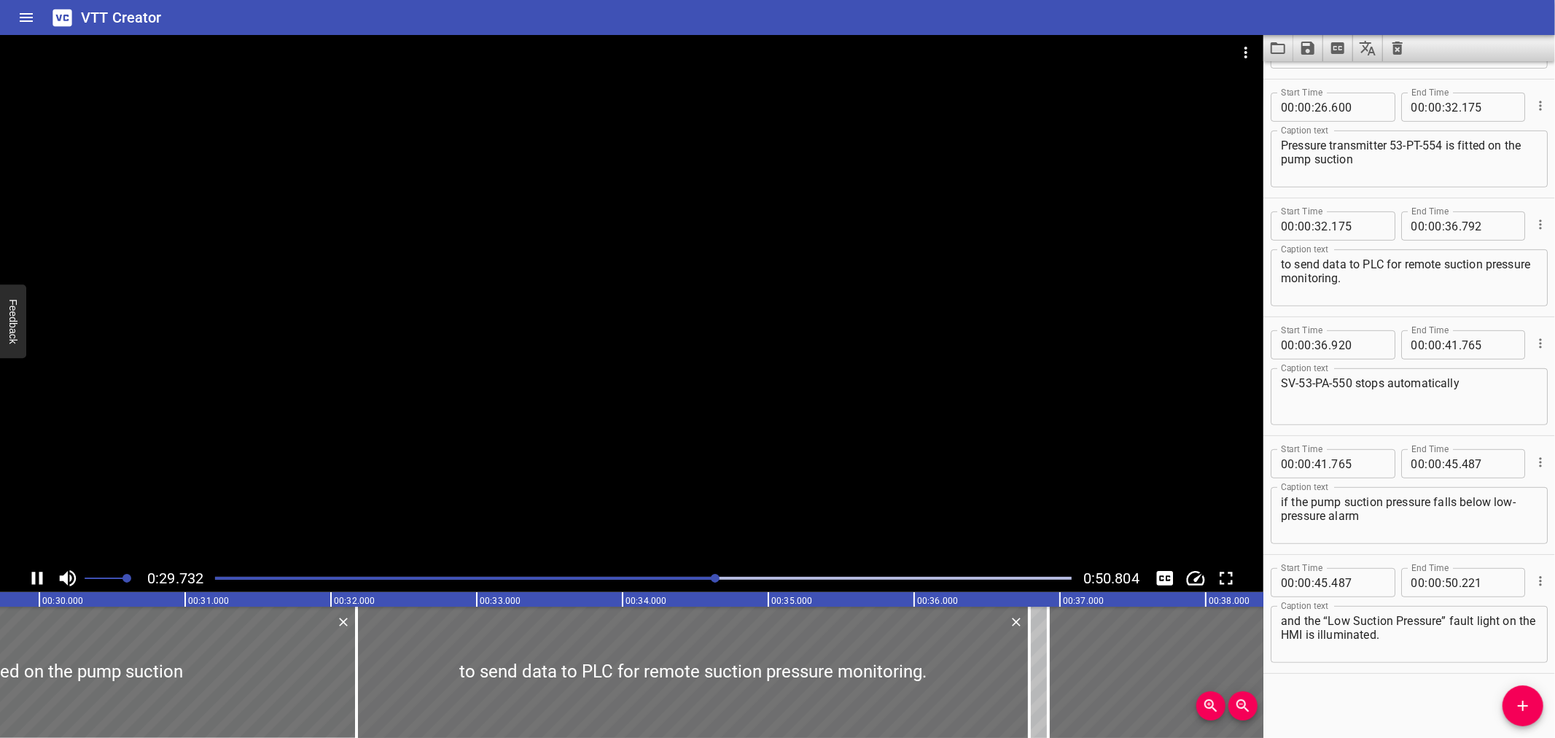
click at [435, 456] on div at bounding box center [631, 299] width 1263 height 529
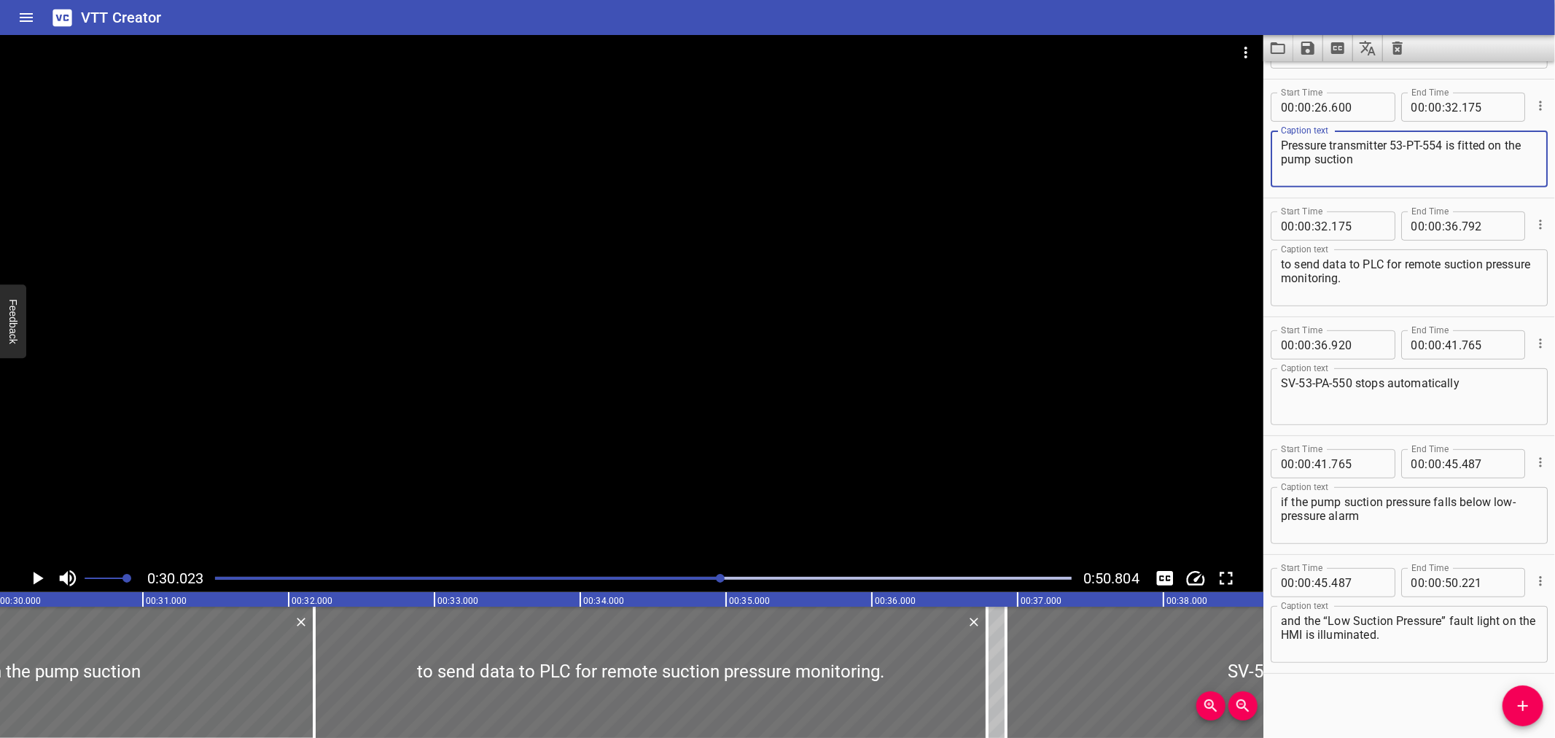
click at [1395, 142] on textarea "Pressure transmitter 53-PT-554 is fitted on the pump suction" at bounding box center [1409, 160] width 257 height 42
click at [1449, 143] on textarea "Pressure transmitter (53-PT-554 is fitted on the pump suction" at bounding box center [1409, 160] width 257 height 42
type textarea "Pressure transmitter (53-PT-554) is fitted on the pump suction"
click at [691, 286] on div at bounding box center [631, 299] width 1263 height 529
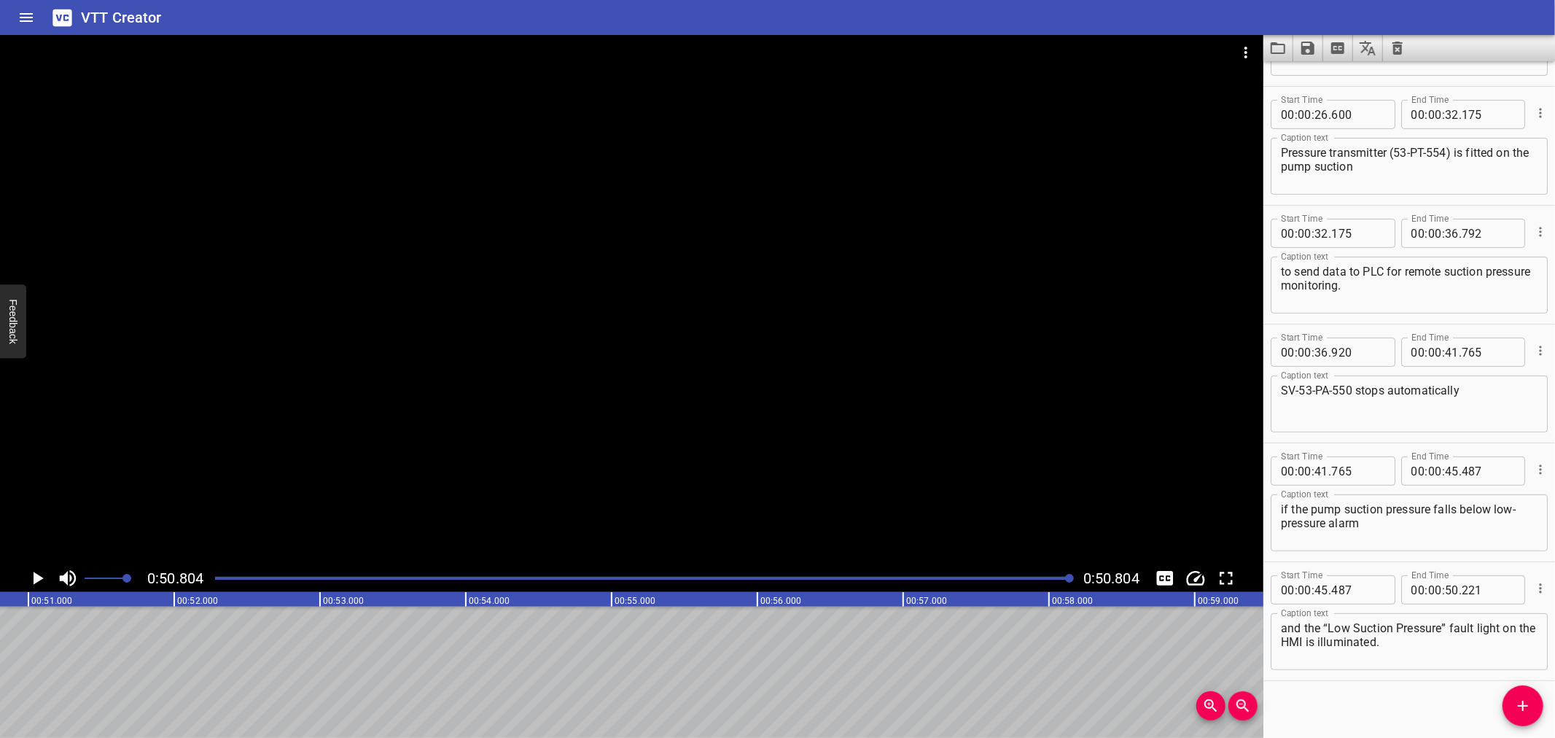
scroll to position [460, 0]
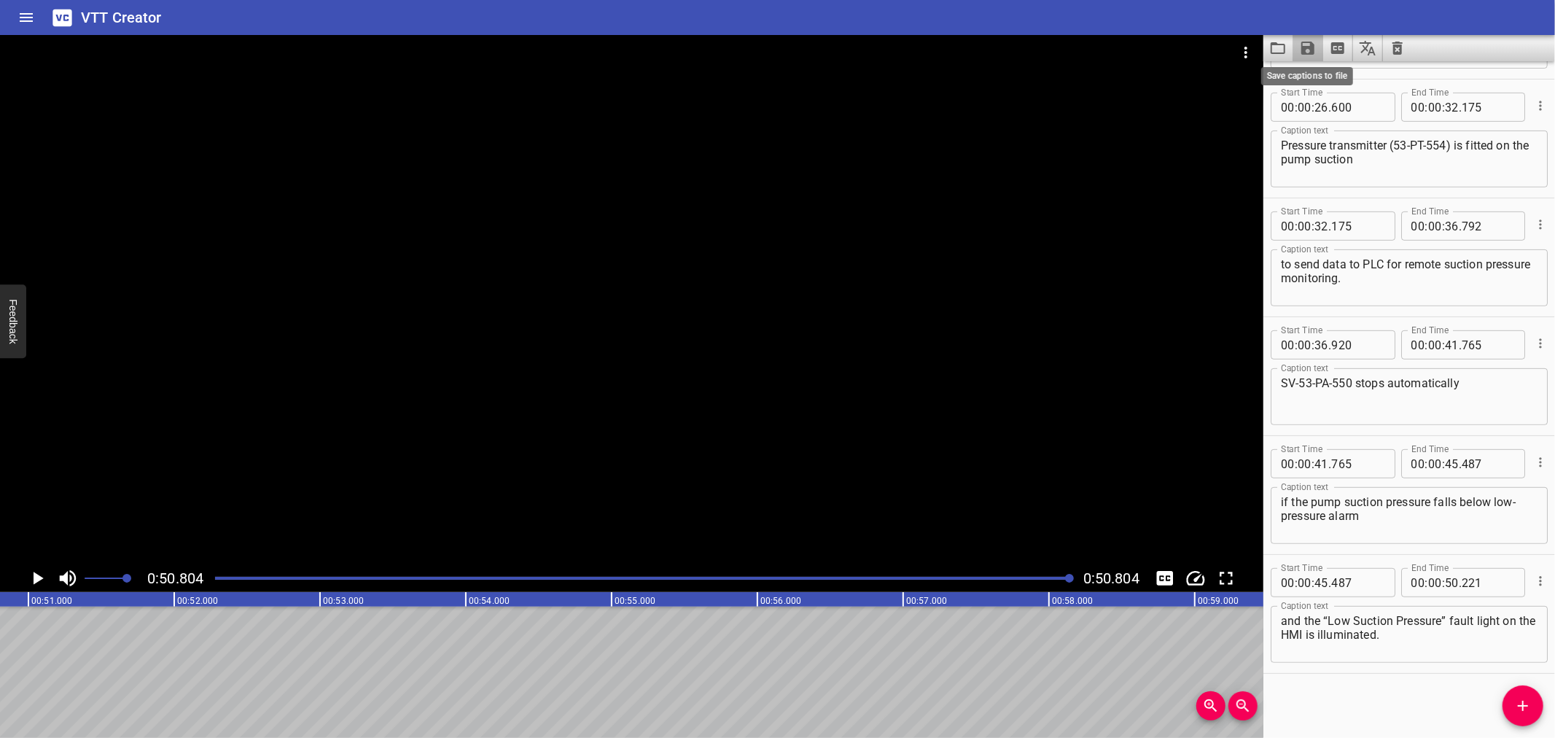
click at [1299, 42] on icon "Save captions to file" at bounding box center [1307, 47] width 17 height 17
click at [1320, 71] on li "Save to VTT file" at bounding box center [1346, 80] width 107 height 26
click at [1282, 9] on div "VTT Creator" at bounding box center [777, 17] width 1555 height 35
click at [1274, 42] on icon "Load captions from file" at bounding box center [1278, 48] width 15 height 12
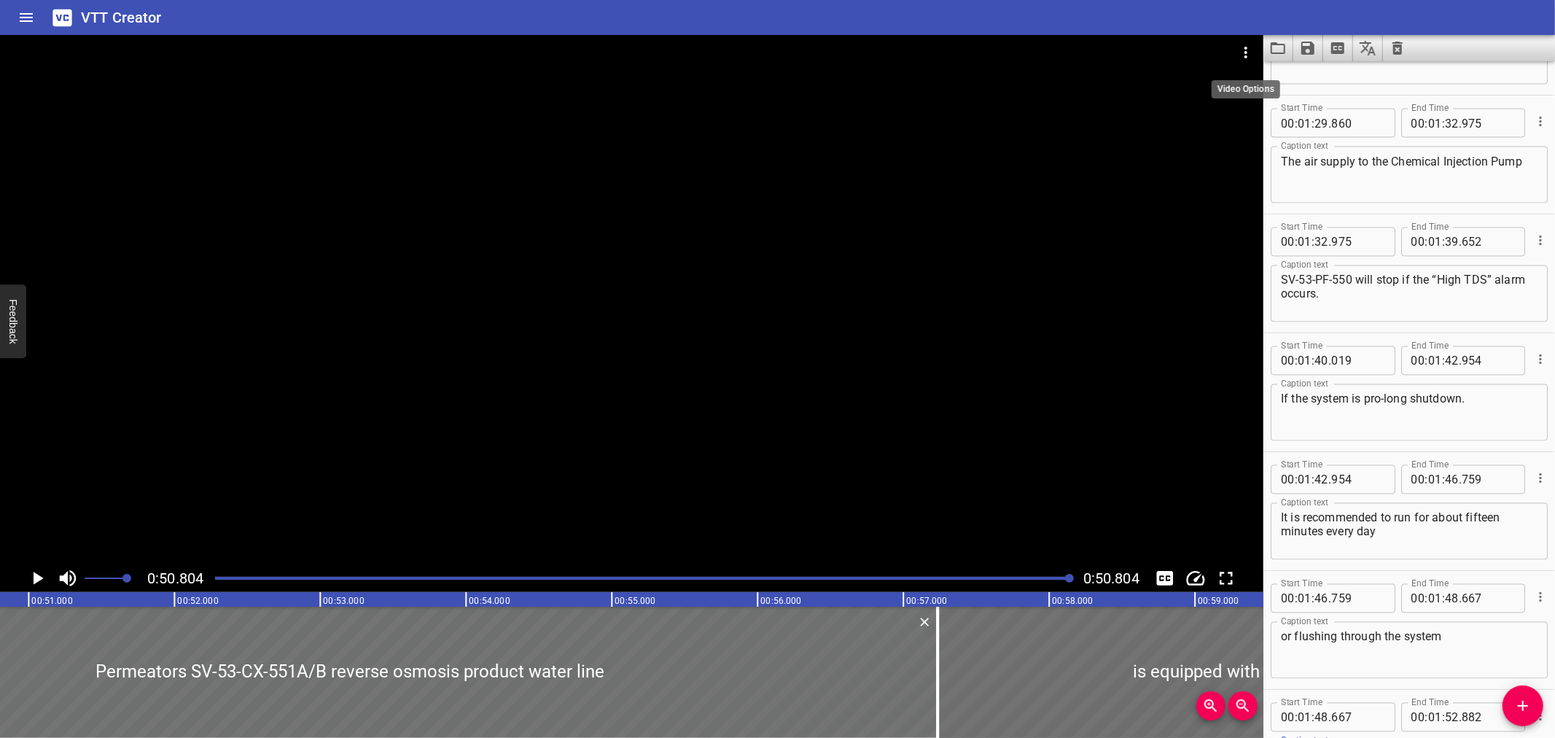
click at [1253, 47] on icon "Video Options" at bounding box center [1245, 52] width 17 height 17
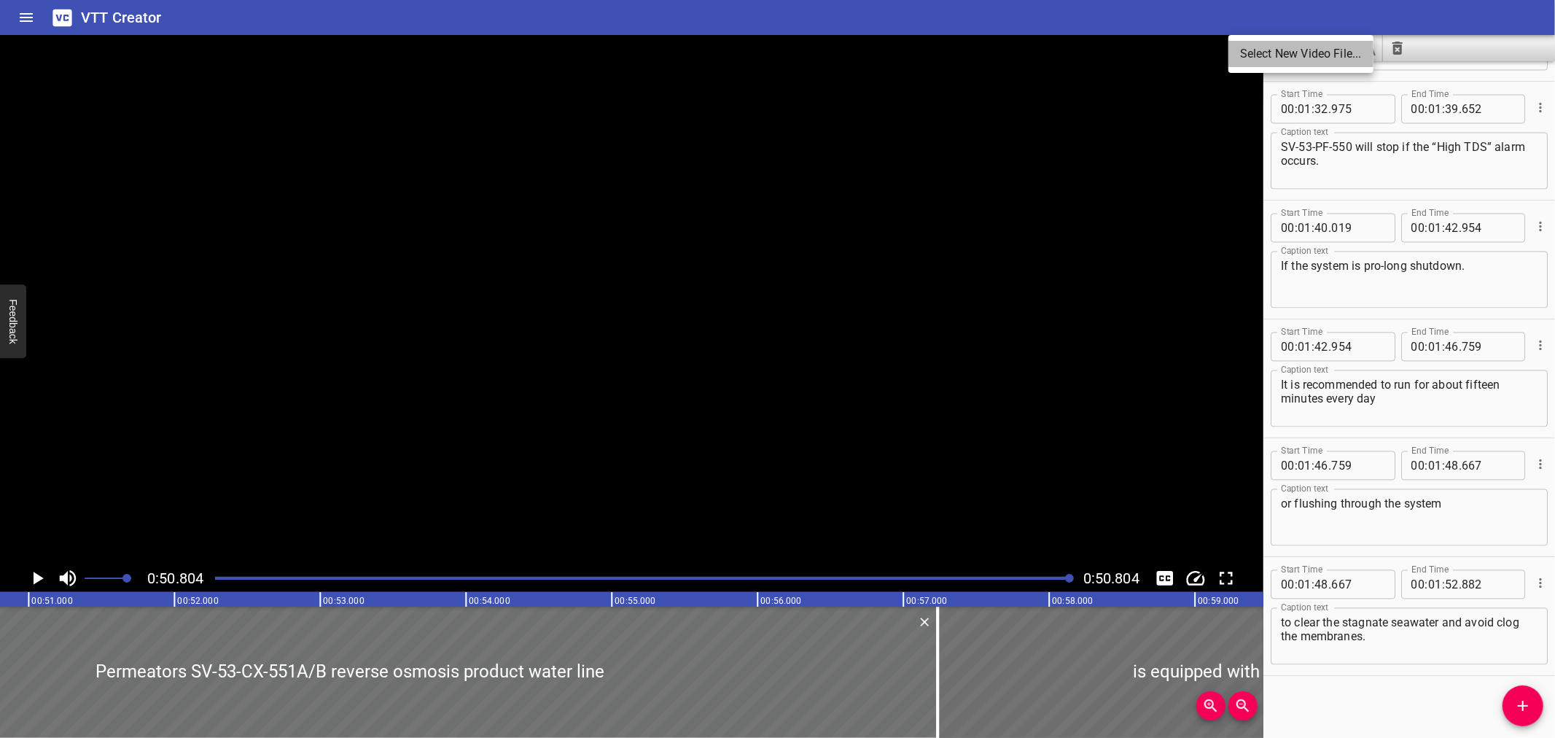
scroll to position [2360, 0]
click at [1253, 47] on li "Select New Video File..." at bounding box center [1300, 54] width 145 height 26
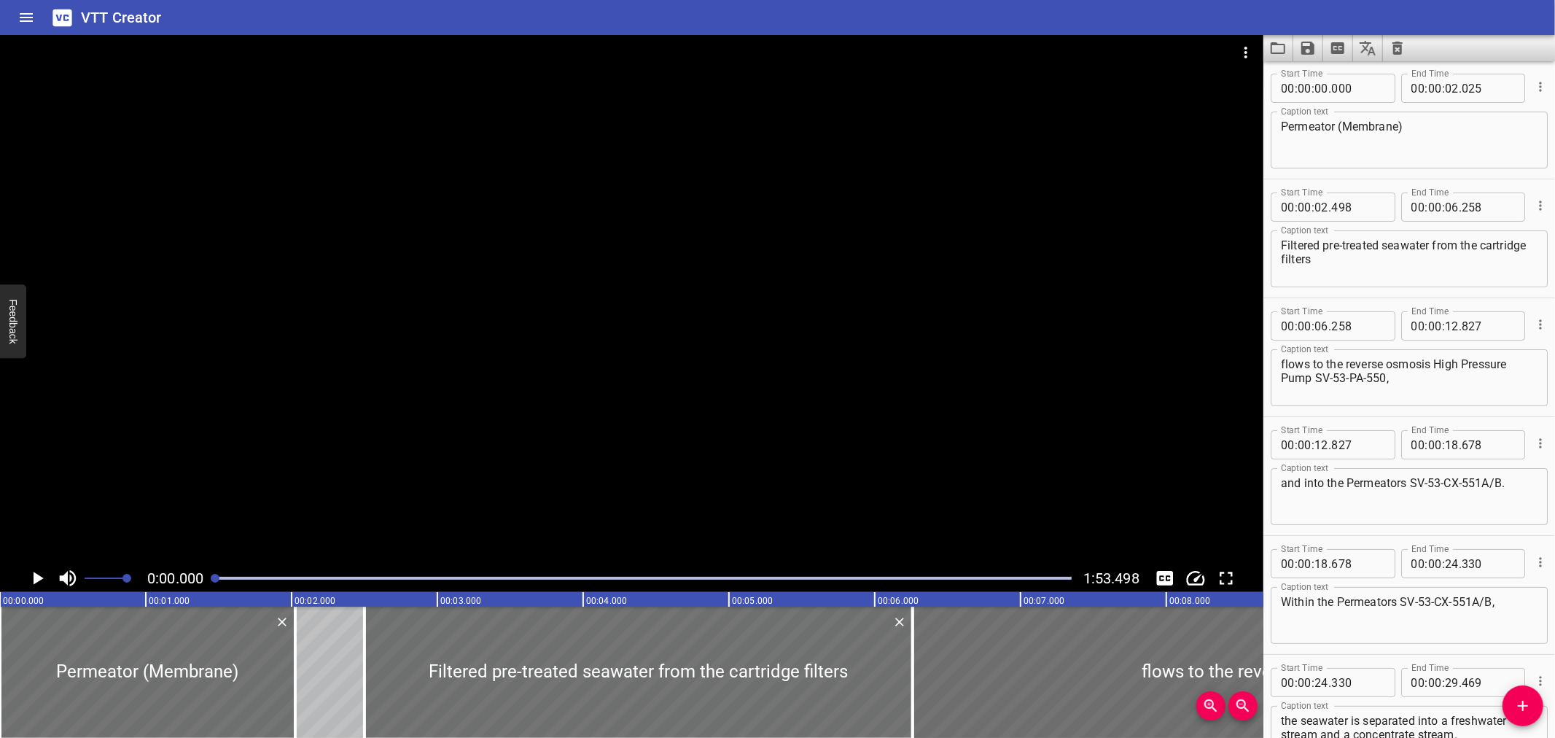
scroll to position [0, 0]
click at [1317, 379] on textarea "flows to the reverse osmosis High Pressure Pump SV-53-PA-550," at bounding box center [1409, 382] width 257 height 42
click at [1390, 381] on textarea "flows to the reverse osmosis High Pressure Pump (SV-53-PA-550," at bounding box center [1409, 382] width 257 height 42
type textarea "flows to the reverse osmosis High Pressure Pump (SV-53-PA-550),"
click at [1411, 487] on textarea "and into the Permeators SV-53-CX-551A/B." at bounding box center [1409, 501] width 257 height 42
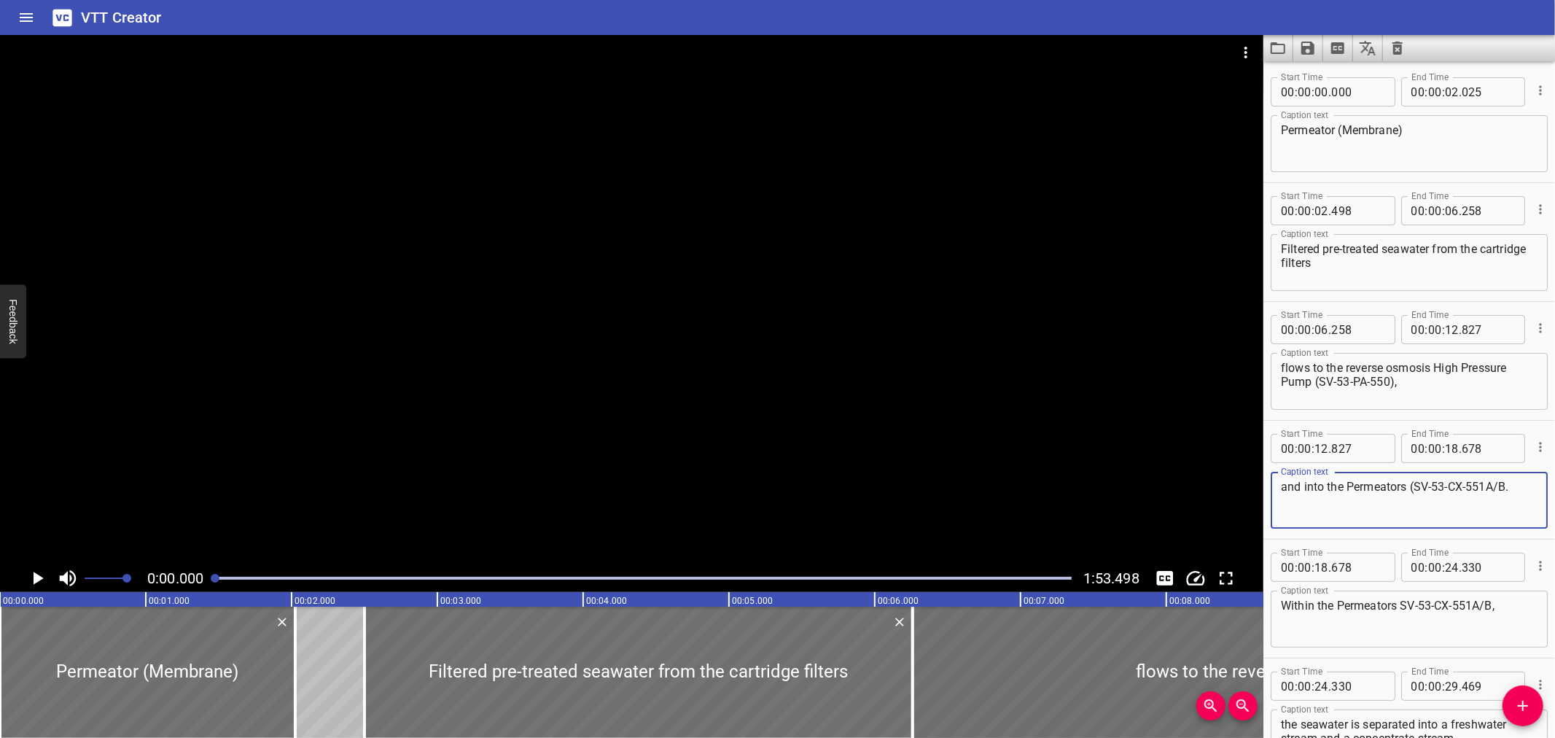
click at [1505, 486] on textarea "and into the Permeators (SV-53-CX-551A/B." at bounding box center [1409, 501] width 257 height 42
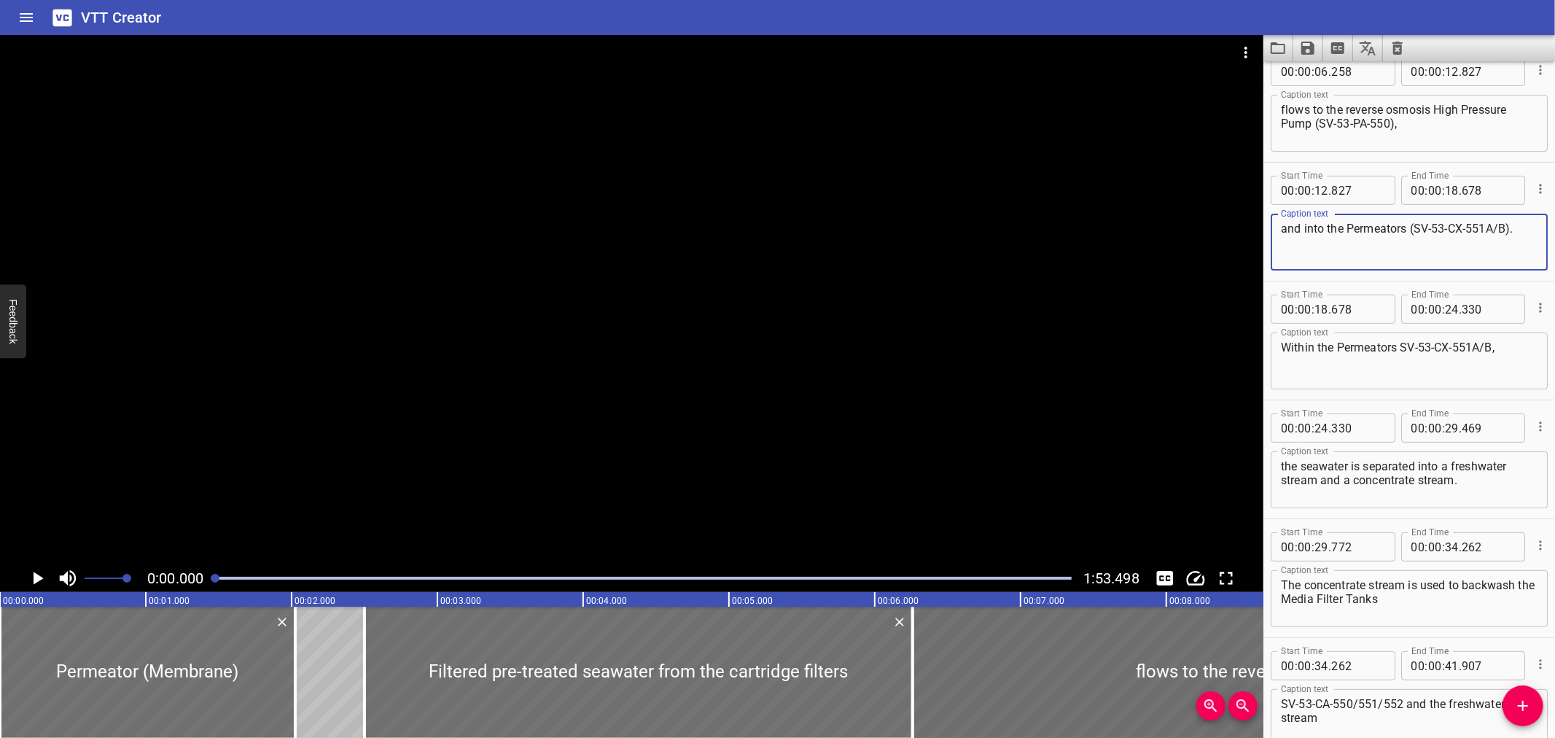
scroll to position [296, 0]
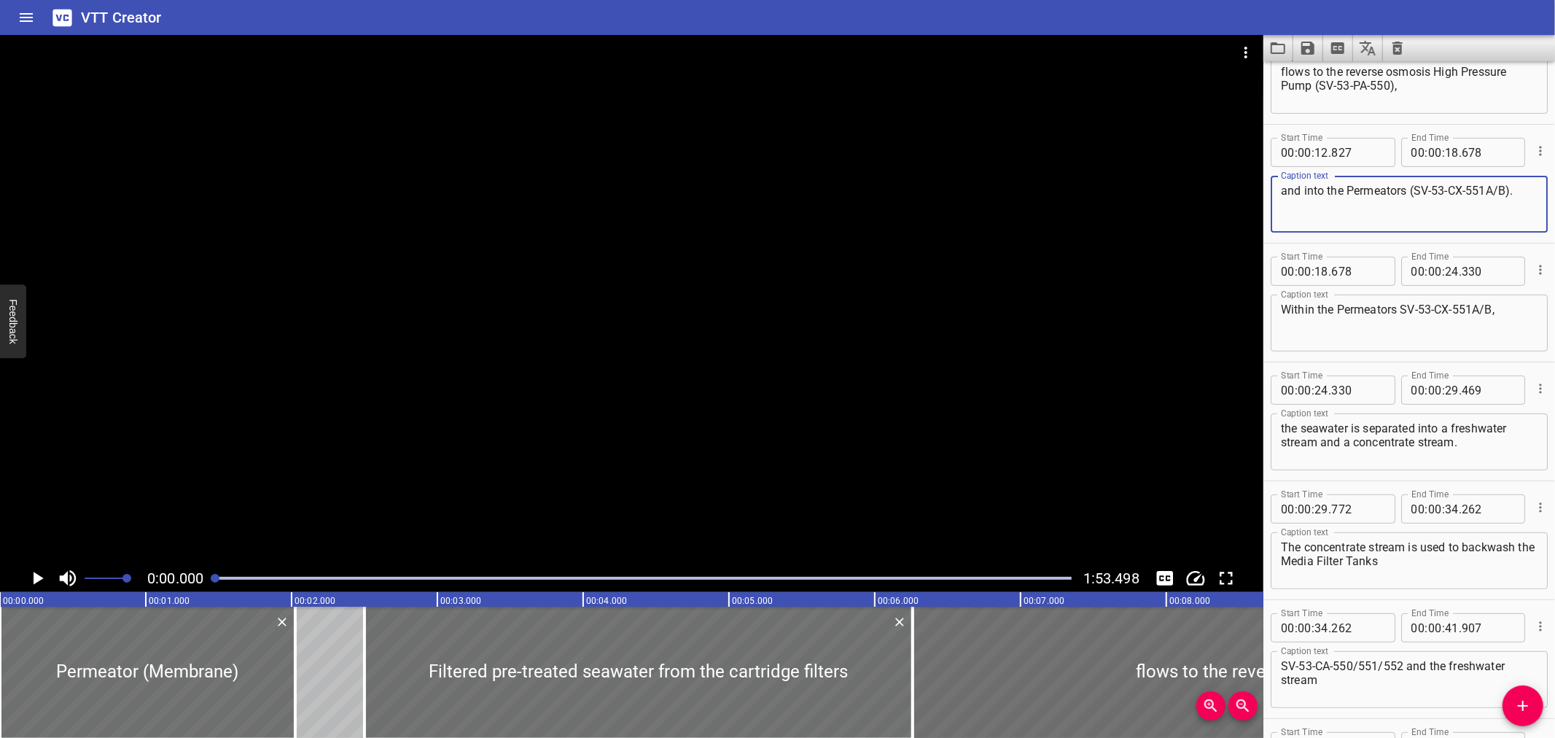
type textarea "and into the Permeators (SV-53-CX-551A/B)."
click at [1404, 309] on textarea "Within the Permeators SV-53-CX-551A/B," at bounding box center [1409, 324] width 257 height 42
click at [1497, 305] on textarea "Within the Permeators (SV-53-CX-551A/B," at bounding box center [1409, 324] width 257 height 42
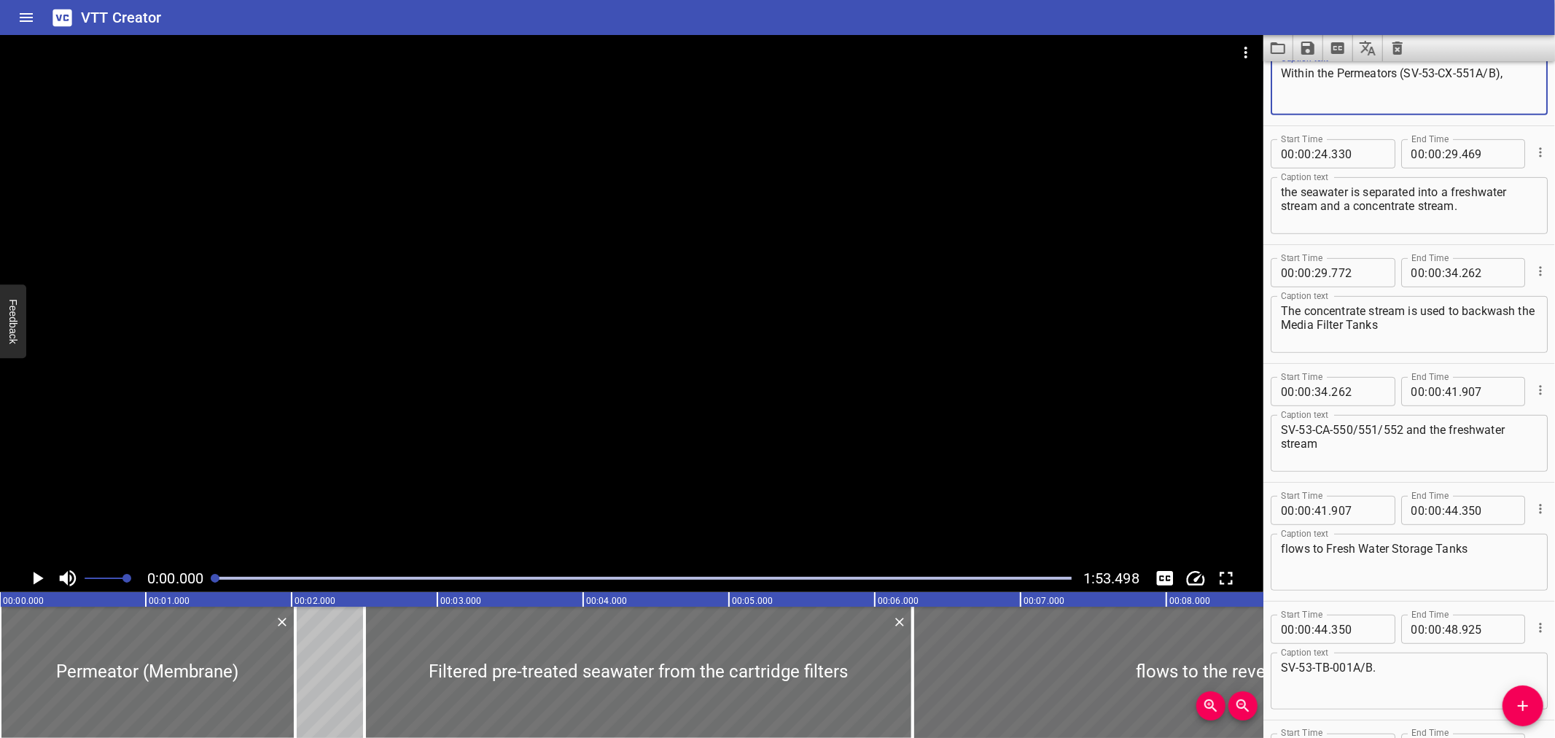
scroll to position [581, 0]
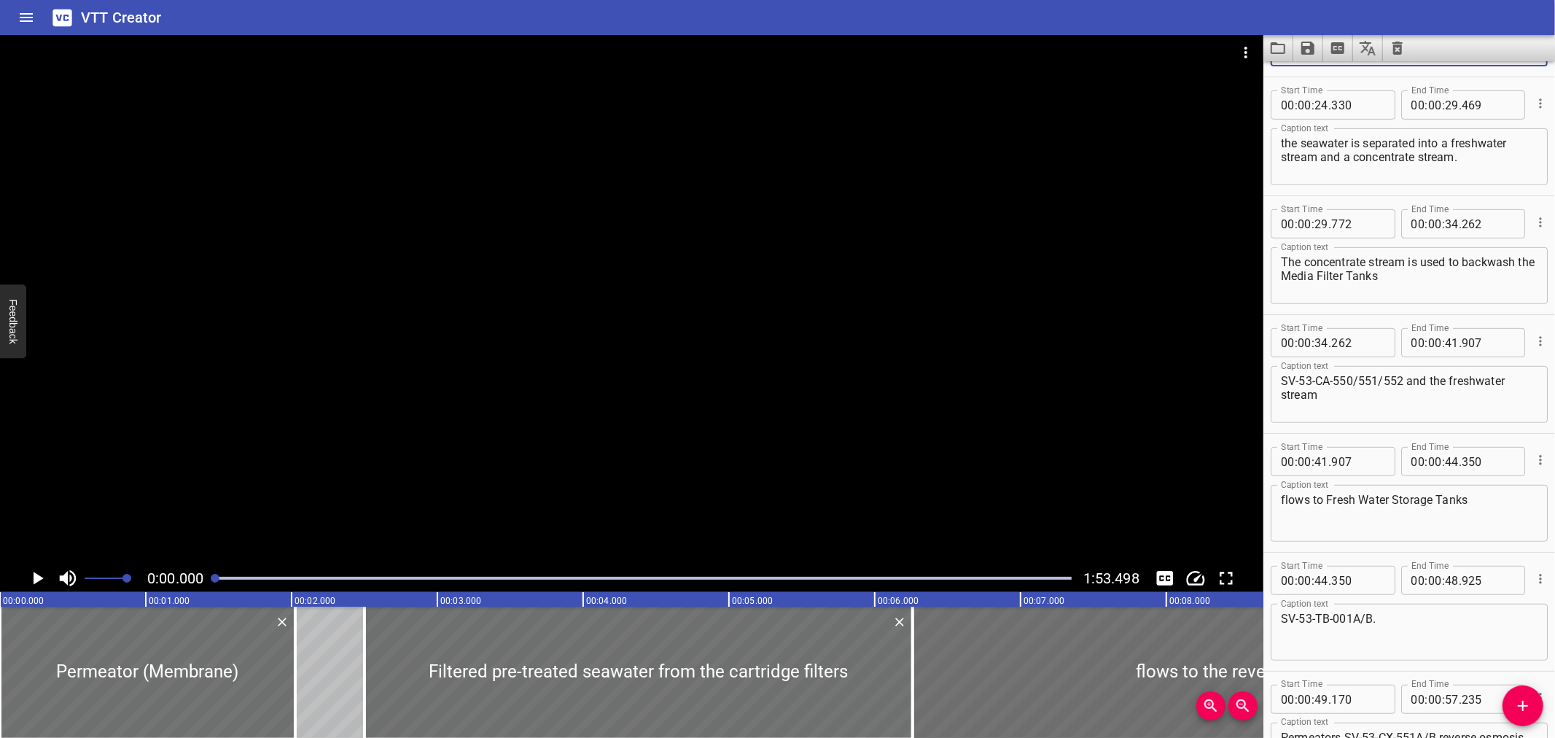
type textarea "Within the Permeators (SV-53-CX-551A/B),"
click at [520, 577] on div "Play progress" at bounding box center [643, 578] width 857 height 3
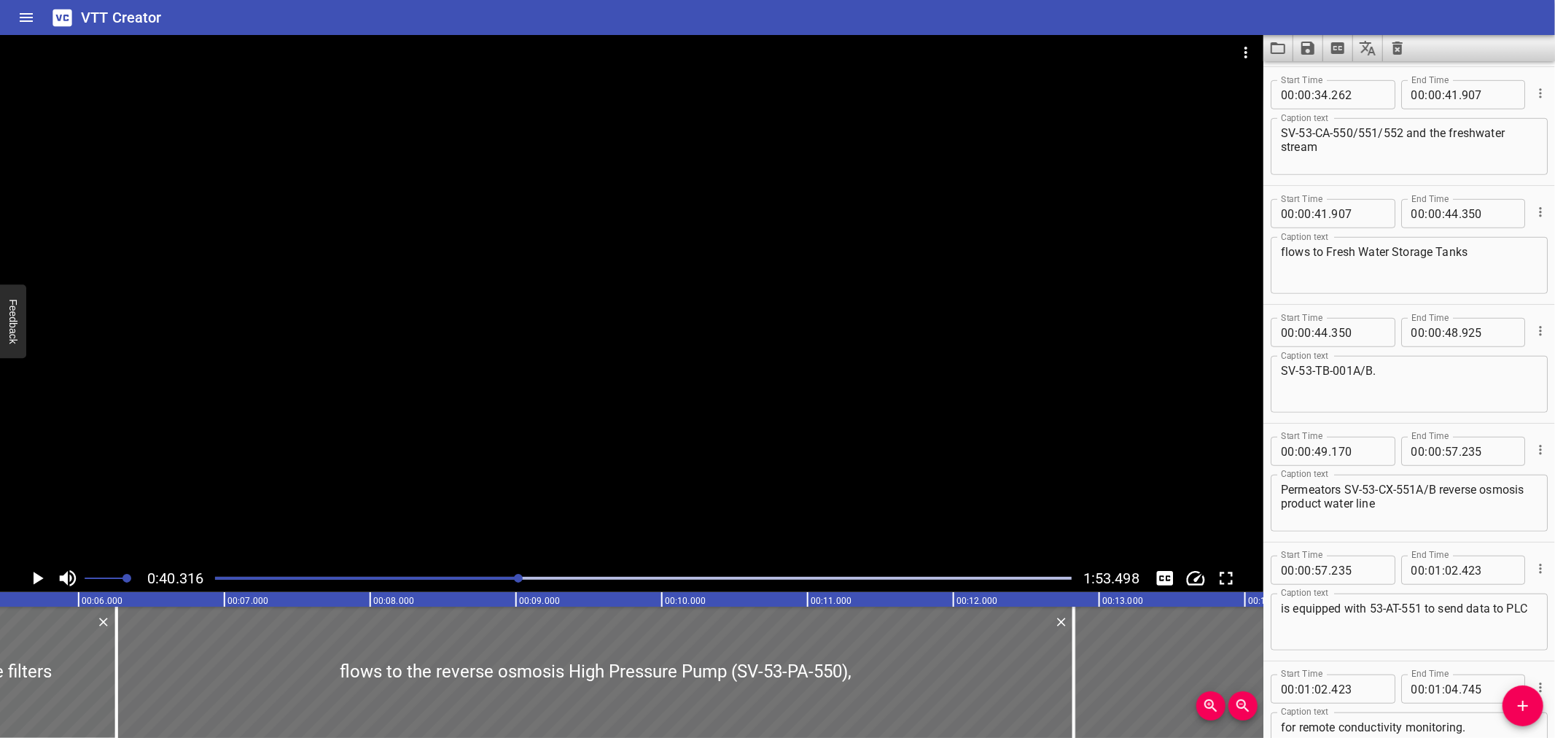
scroll to position [831, 0]
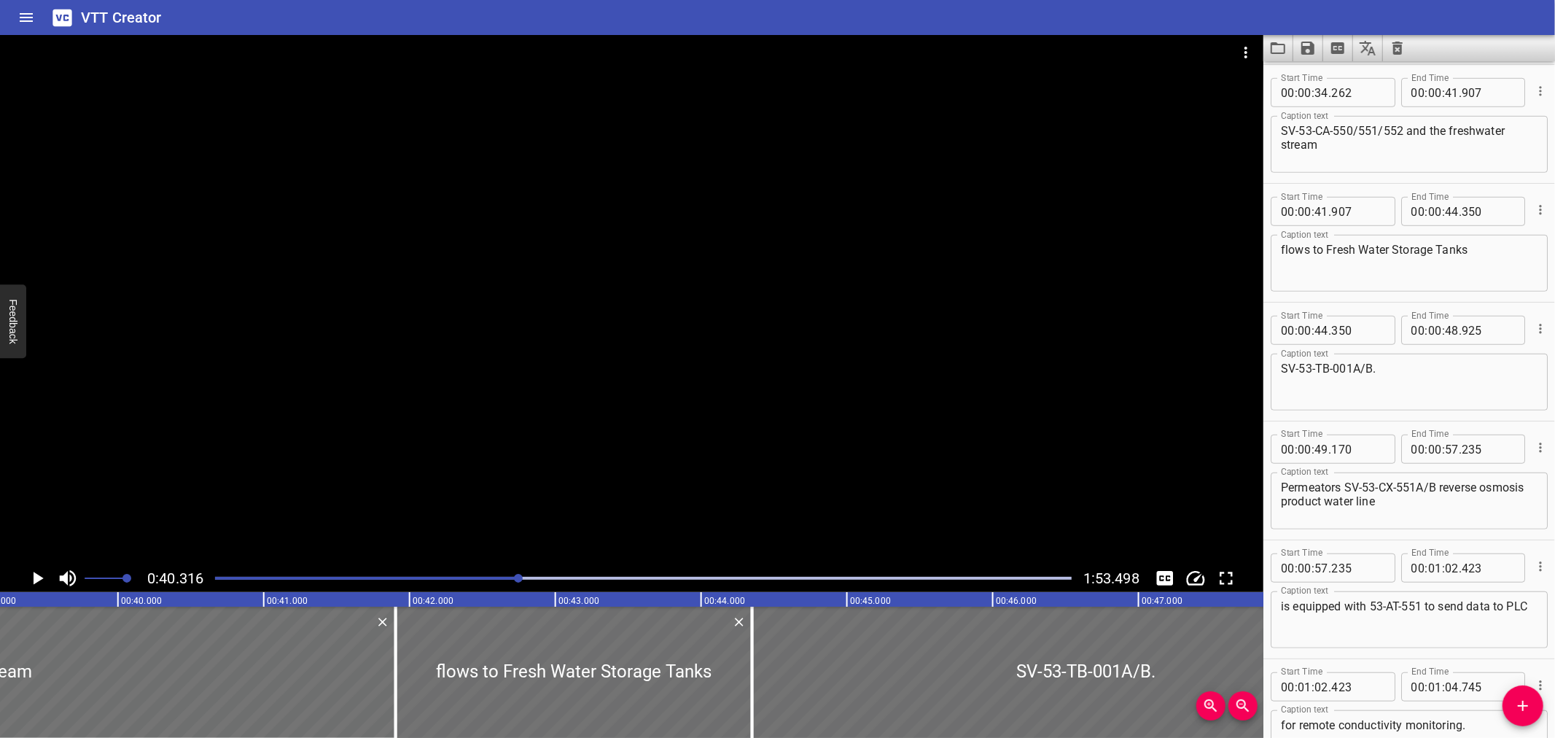
drag, startPoint x: 461, startPoint y: 586, endPoint x: 440, endPoint y: 585, distance: 21.9
click at [460, 585] on div at bounding box center [643, 578] width 874 height 20
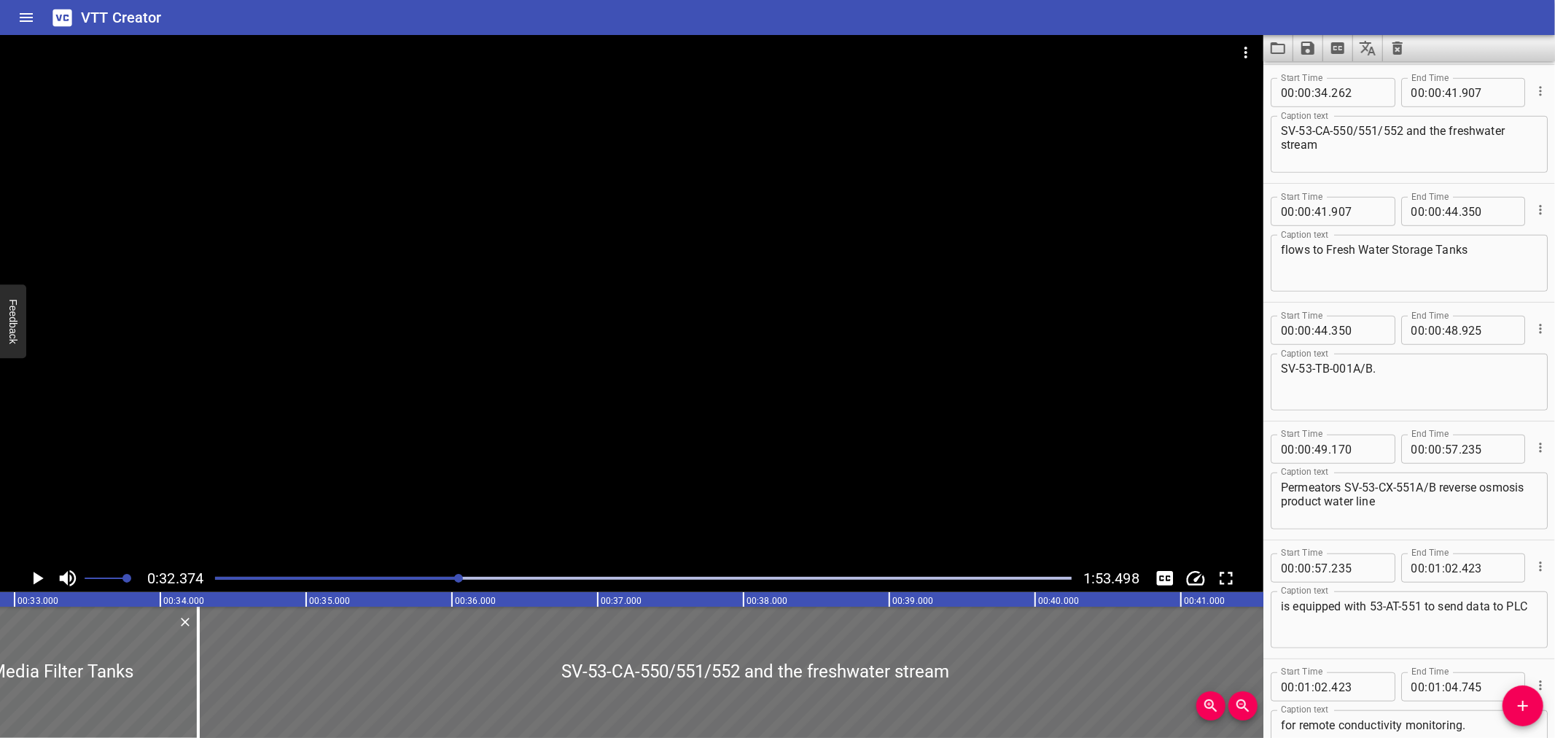
drag, startPoint x: 402, startPoint y: 585, endPoint x: 359, endPoint y: 580, distance: 42.6
click at [397, 585] on div at bounding box center [643, 578] width 874 height 20
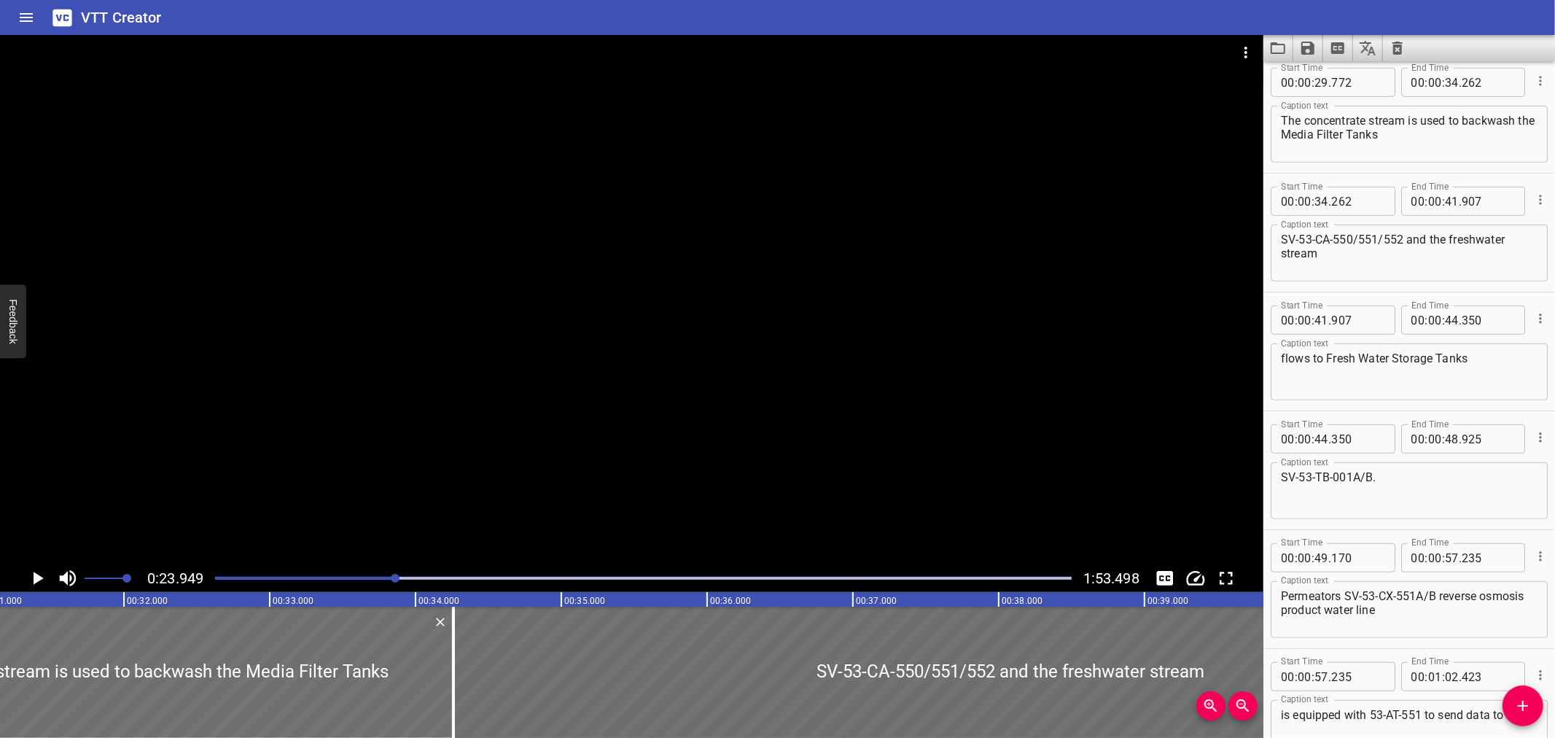
scroll to position [712, 0]
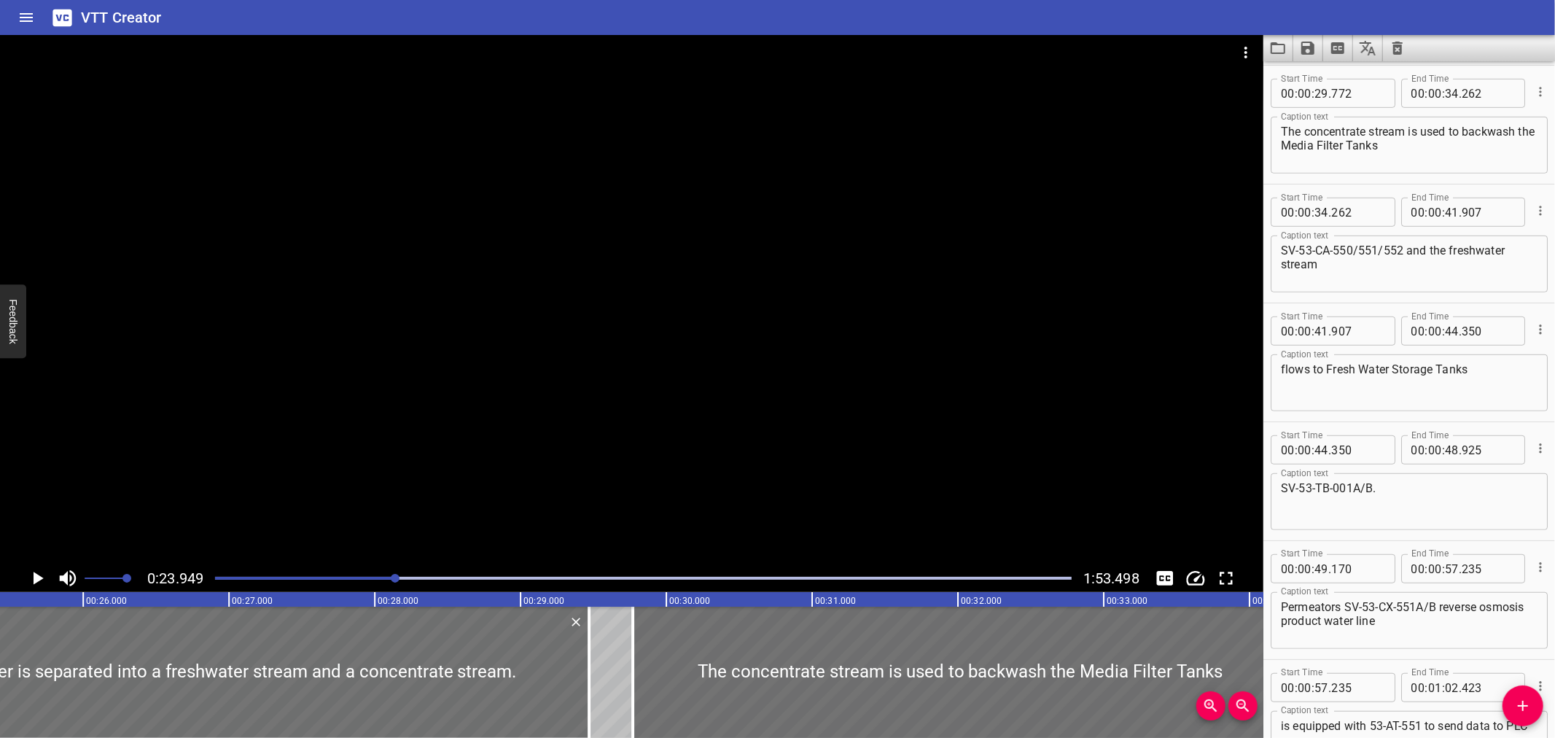
click at [352, 580] on div at bounding box center [643, 578] width 874 height 20
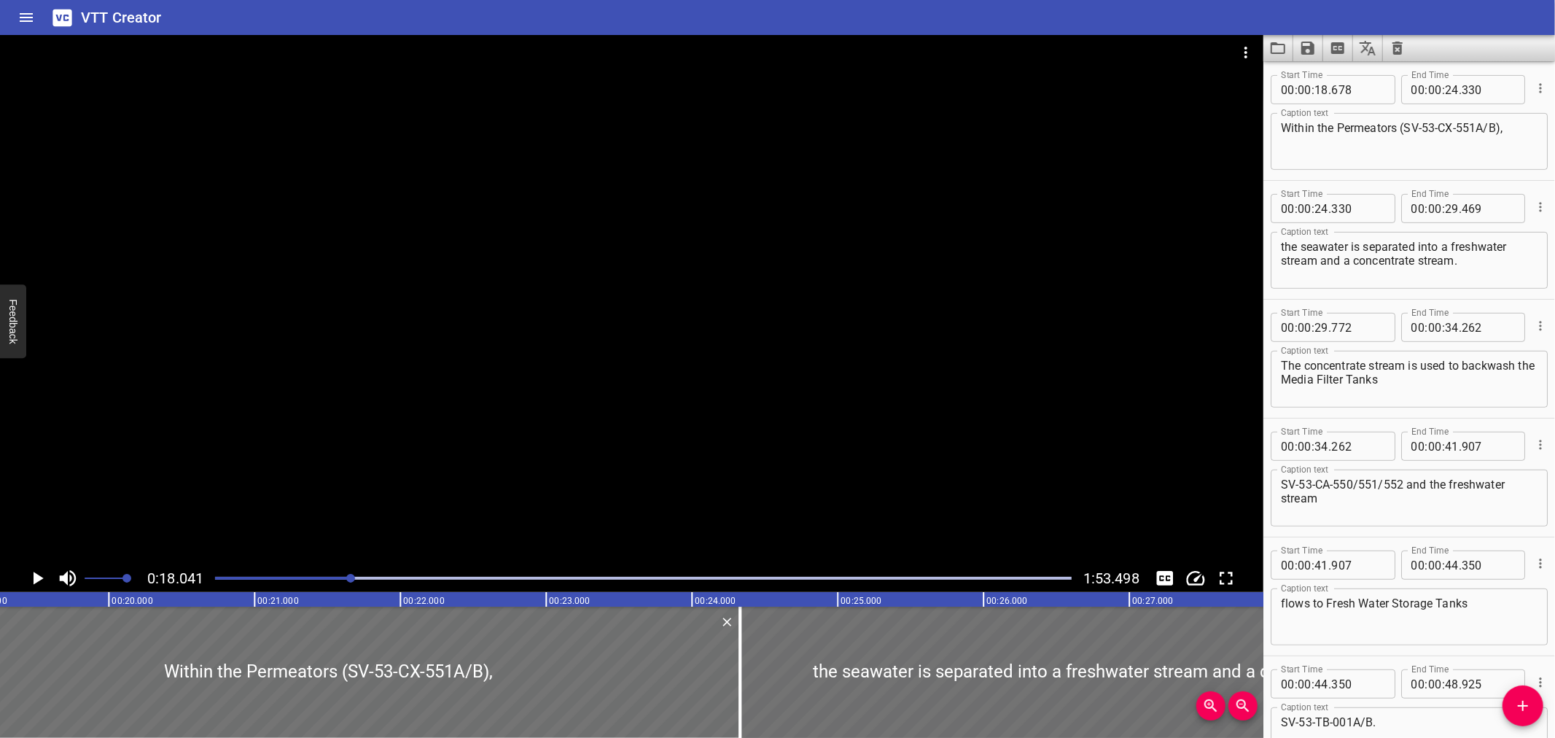
scroll to position [475, 0]
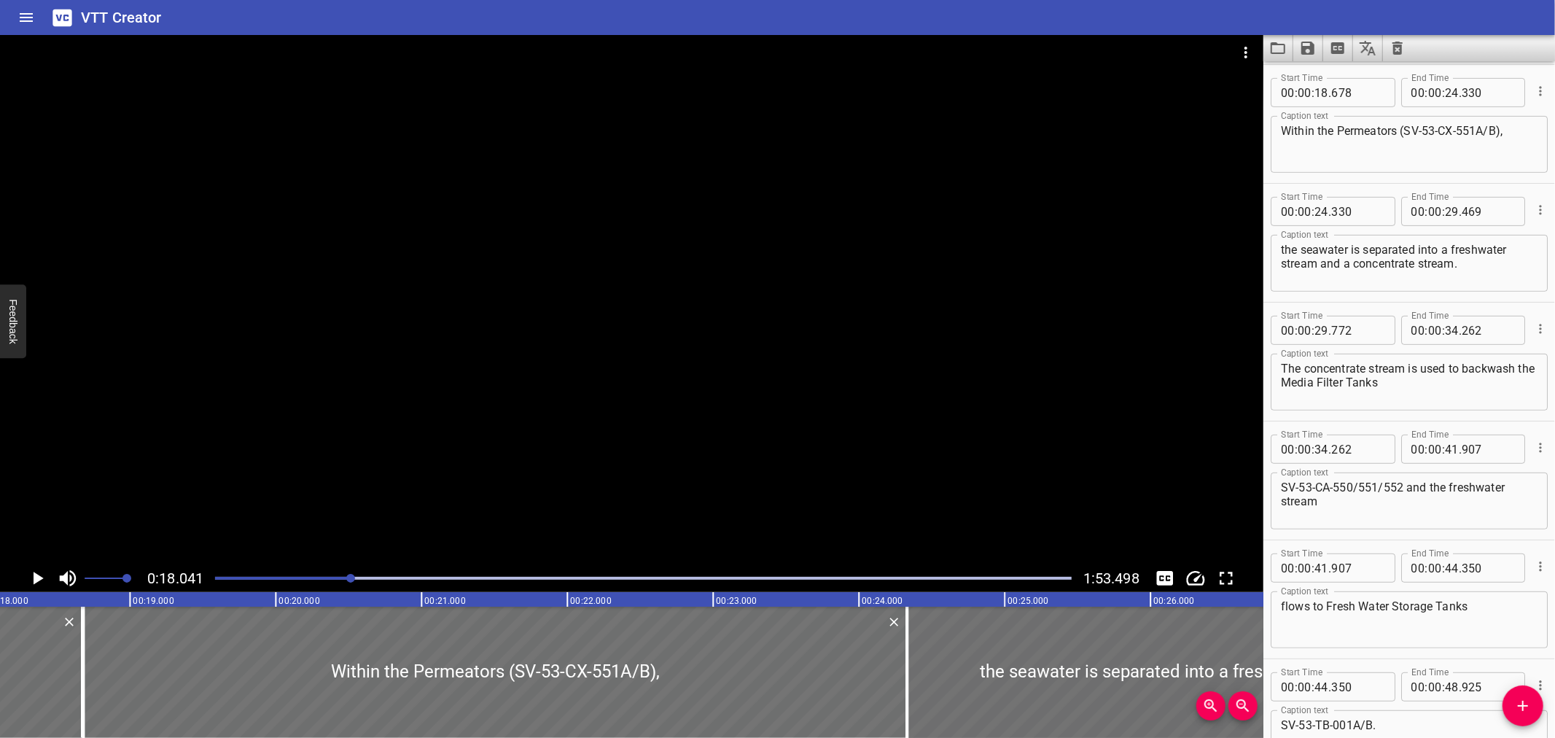
click at [409, 580] on div at bounding box center [643, 578] width 874 height 20
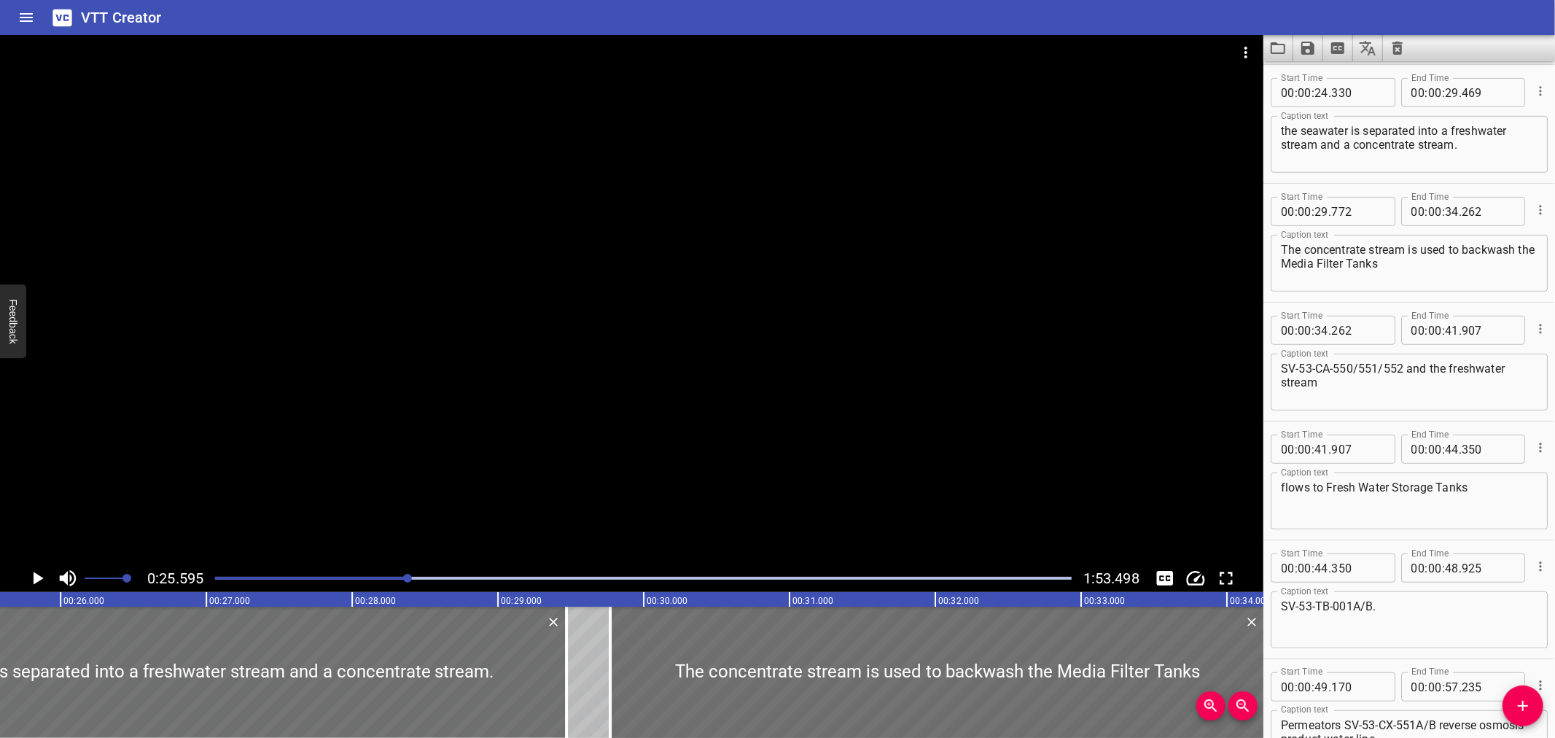
scroll to position [0, 3731]
click at [418, 581] on div at bounding box center [643, 578] width 874 height 20
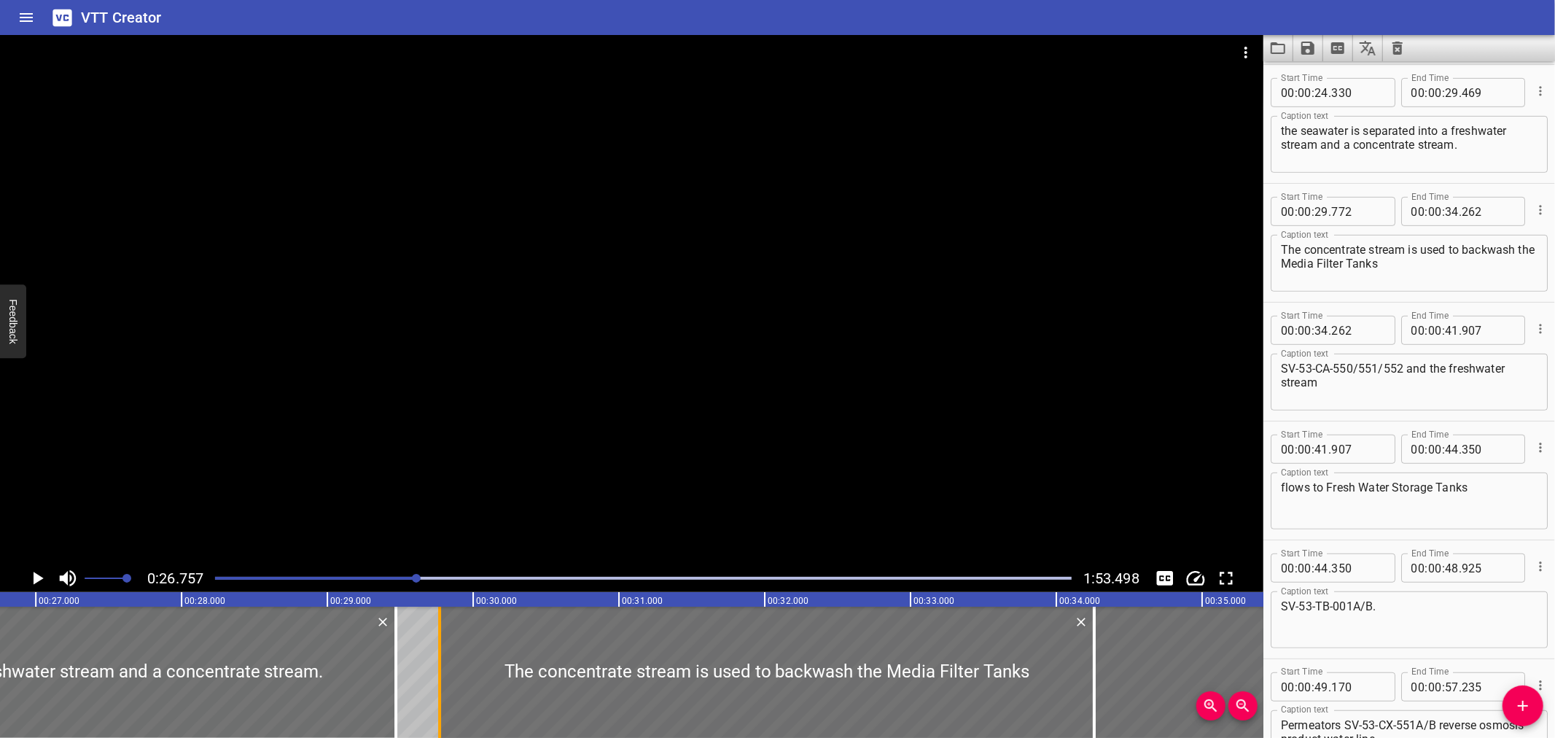
click at [435, 680] on div at bounding box center [439, 672] width 15 height 131
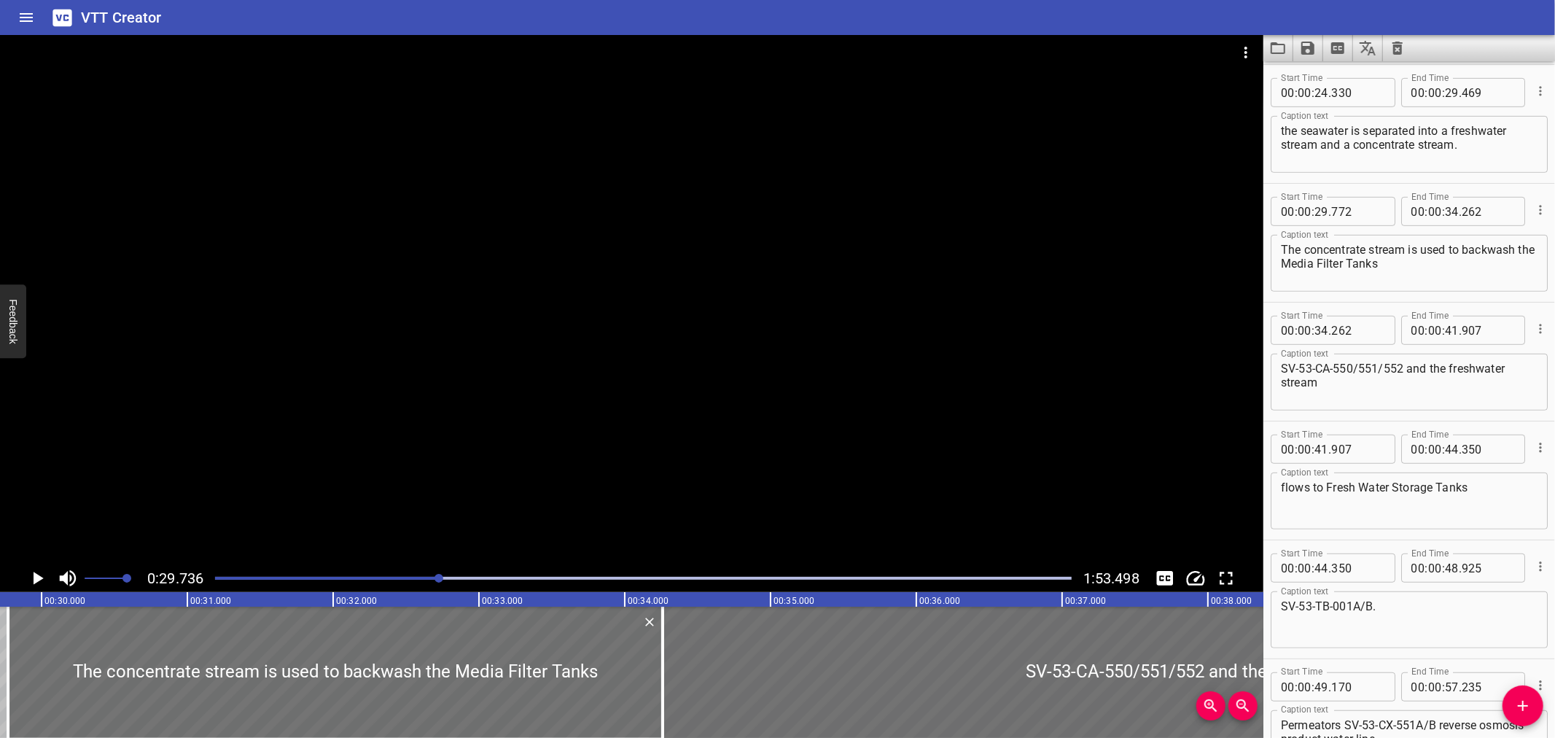
scroll to position [0, 4335]
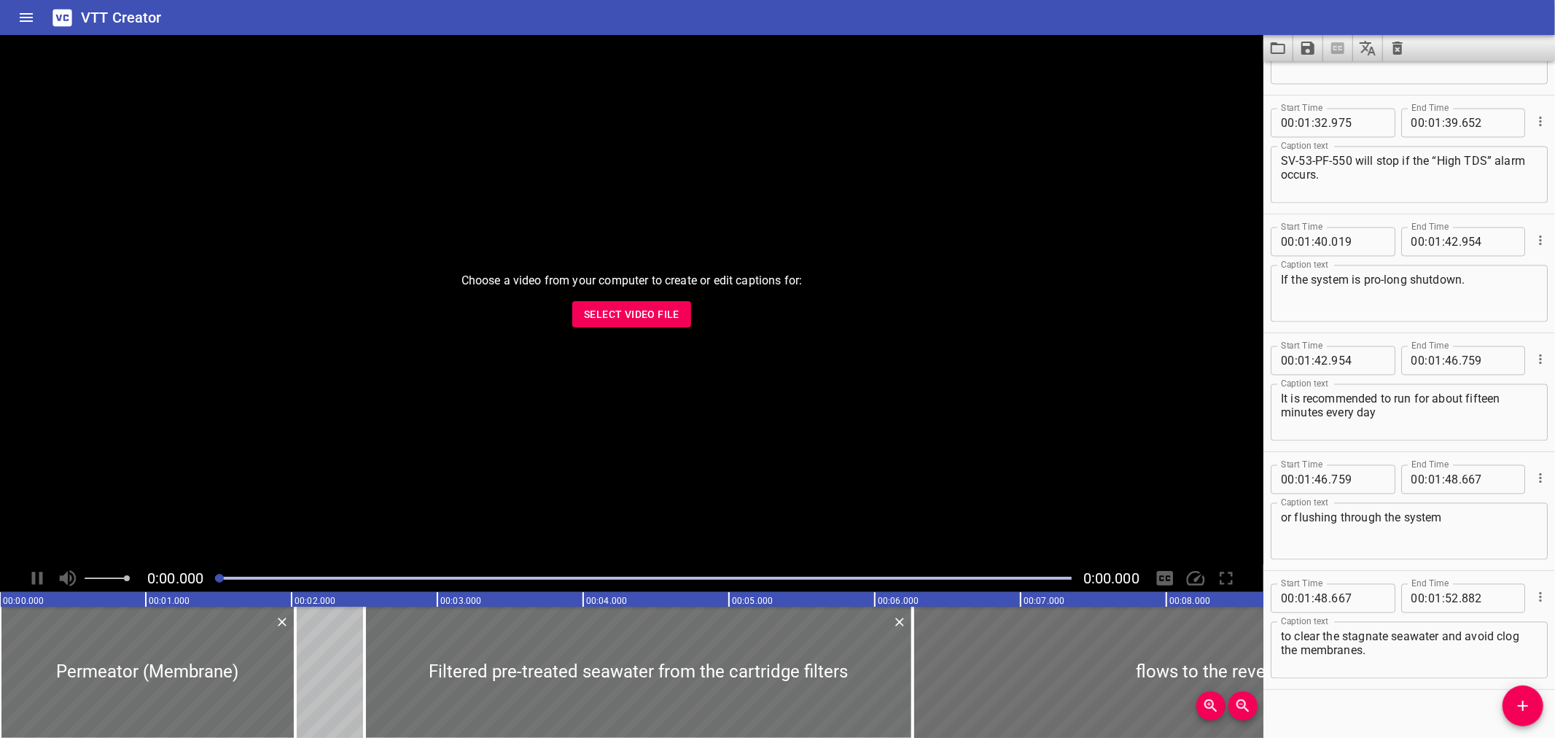
scroll to position [2360, 0]
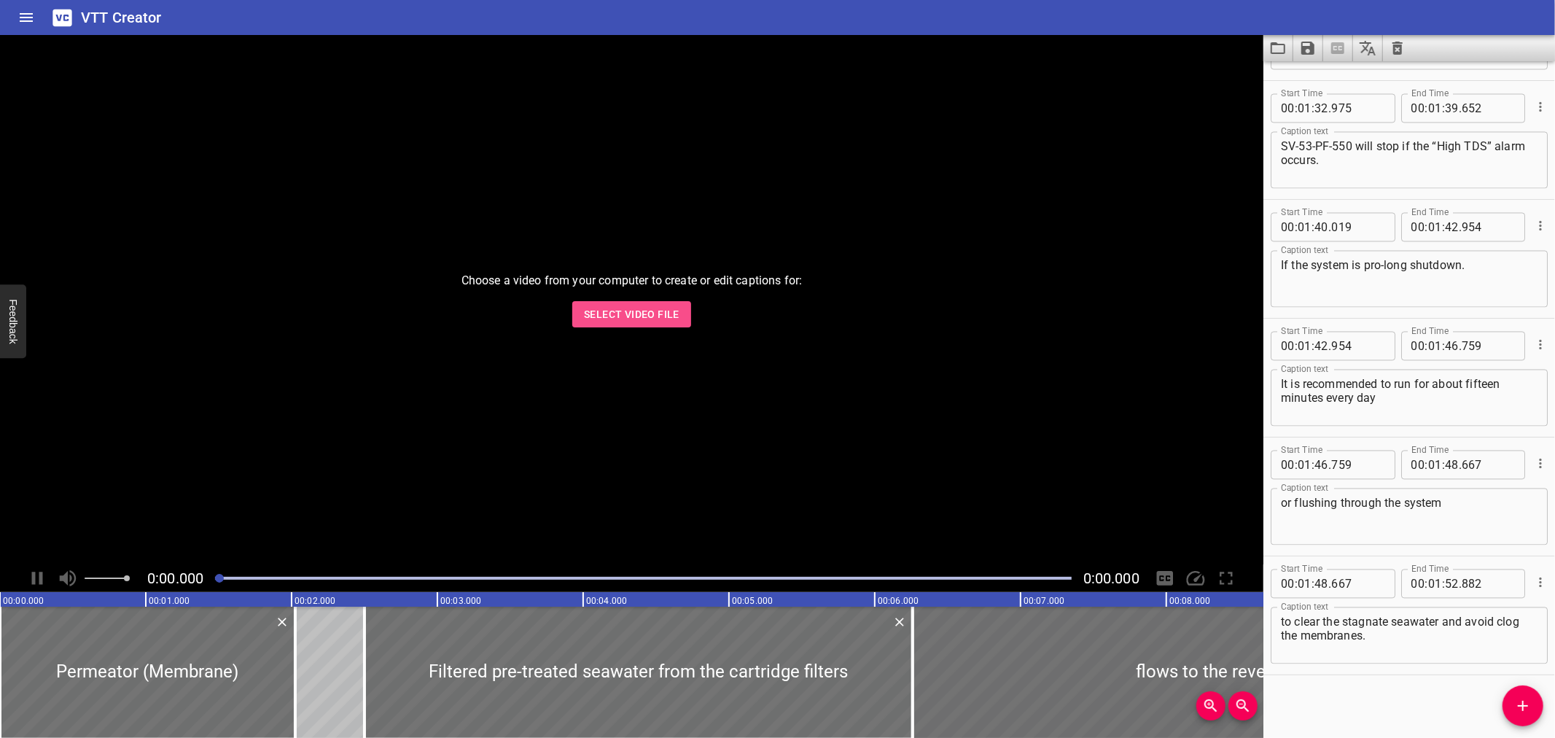
click at [647, 324] on button "Select Video File" at bounding box center [631, 314] width 119 height 27
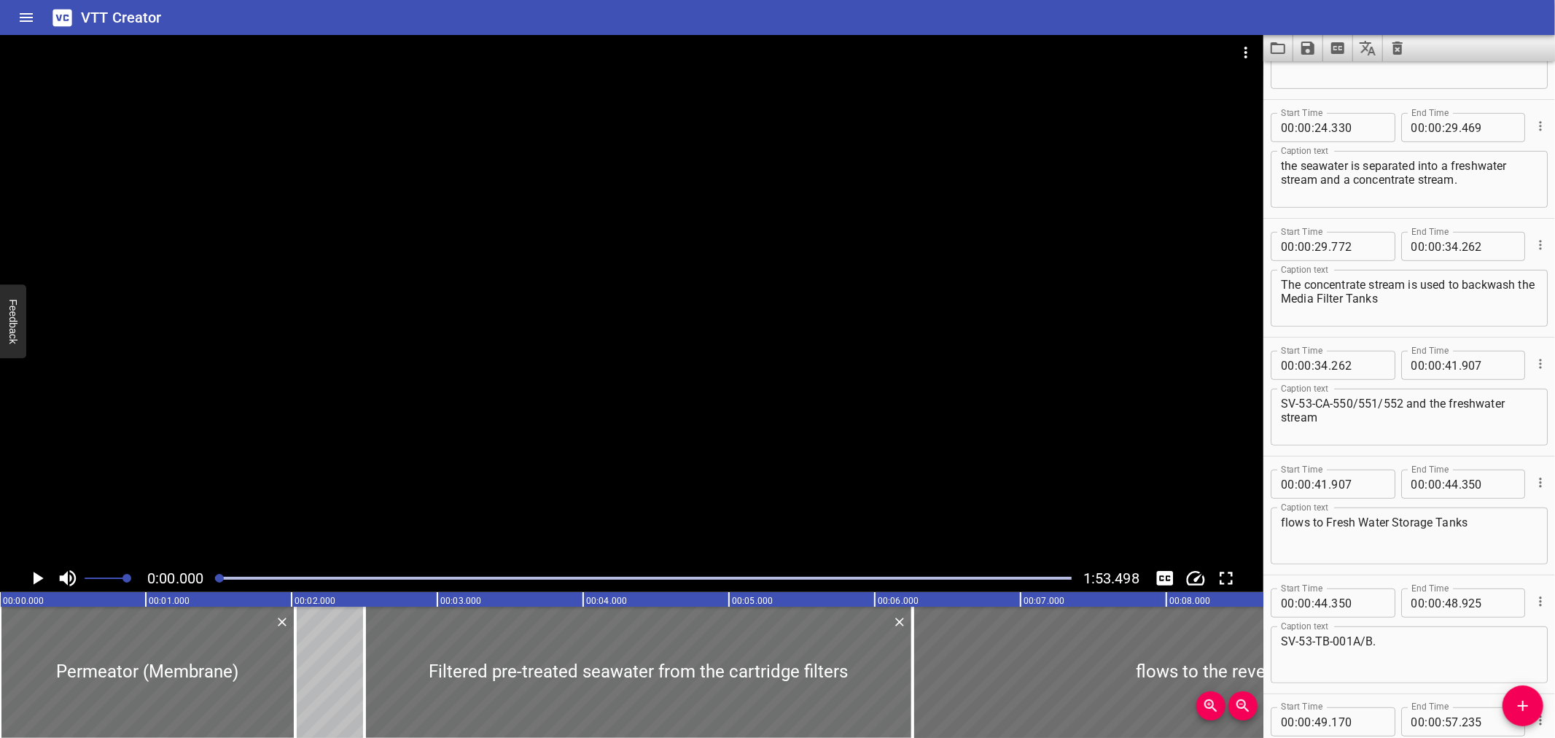
scroll to position [725, 0]
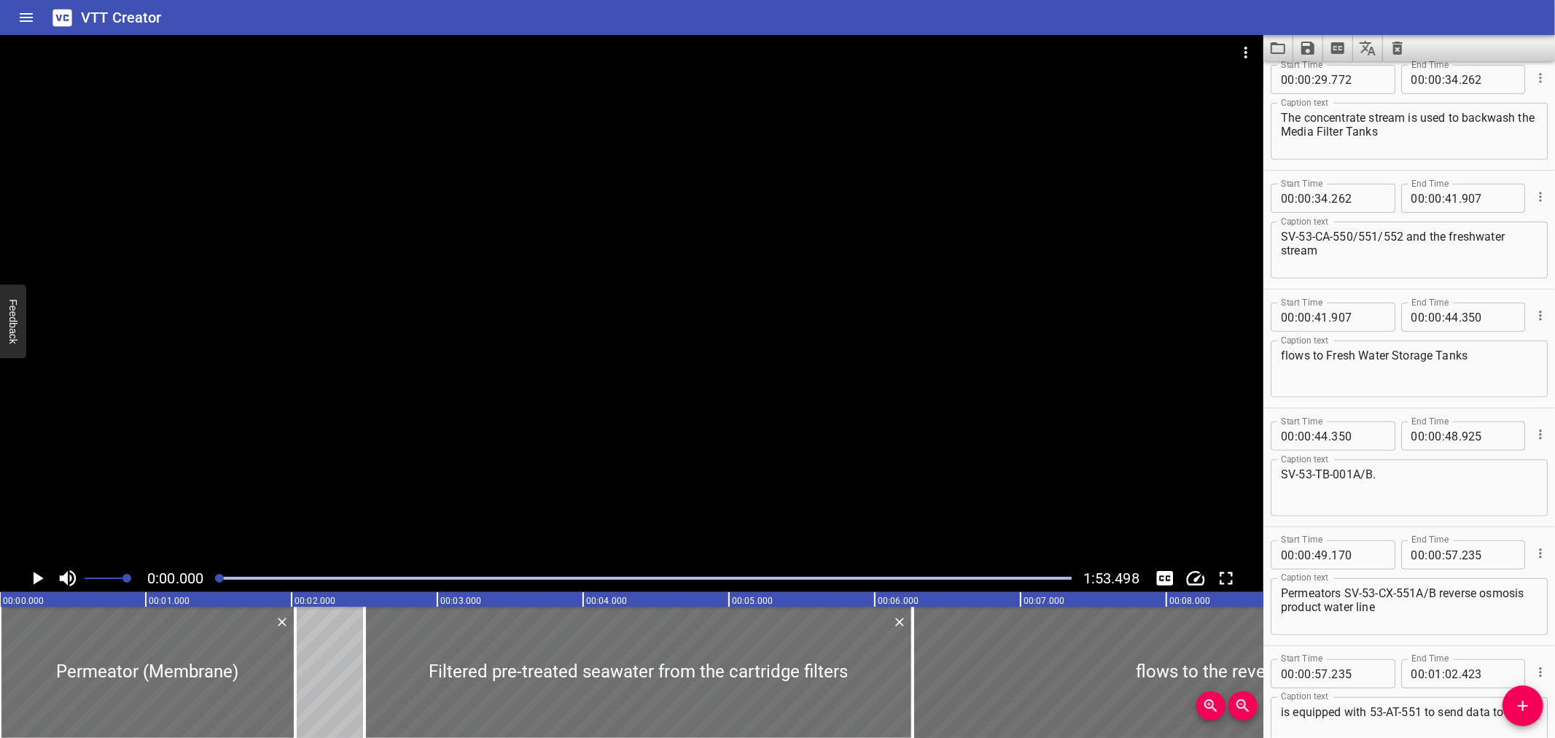
click at [450, 582] on div at bounding box center [643, 578] width 874 height 20
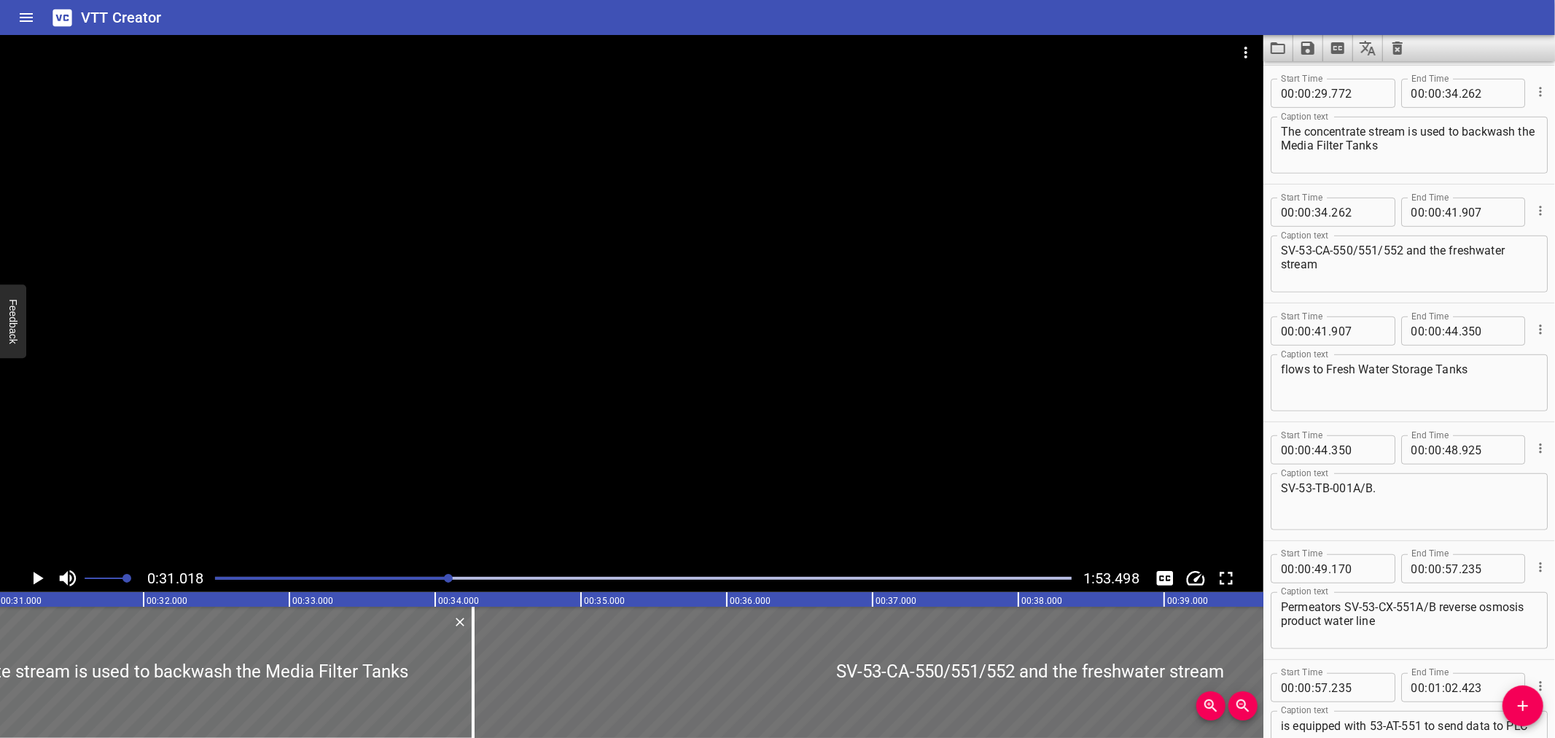
click at [428, 576] on div at bounding box center [643, 578] width 874 height 20
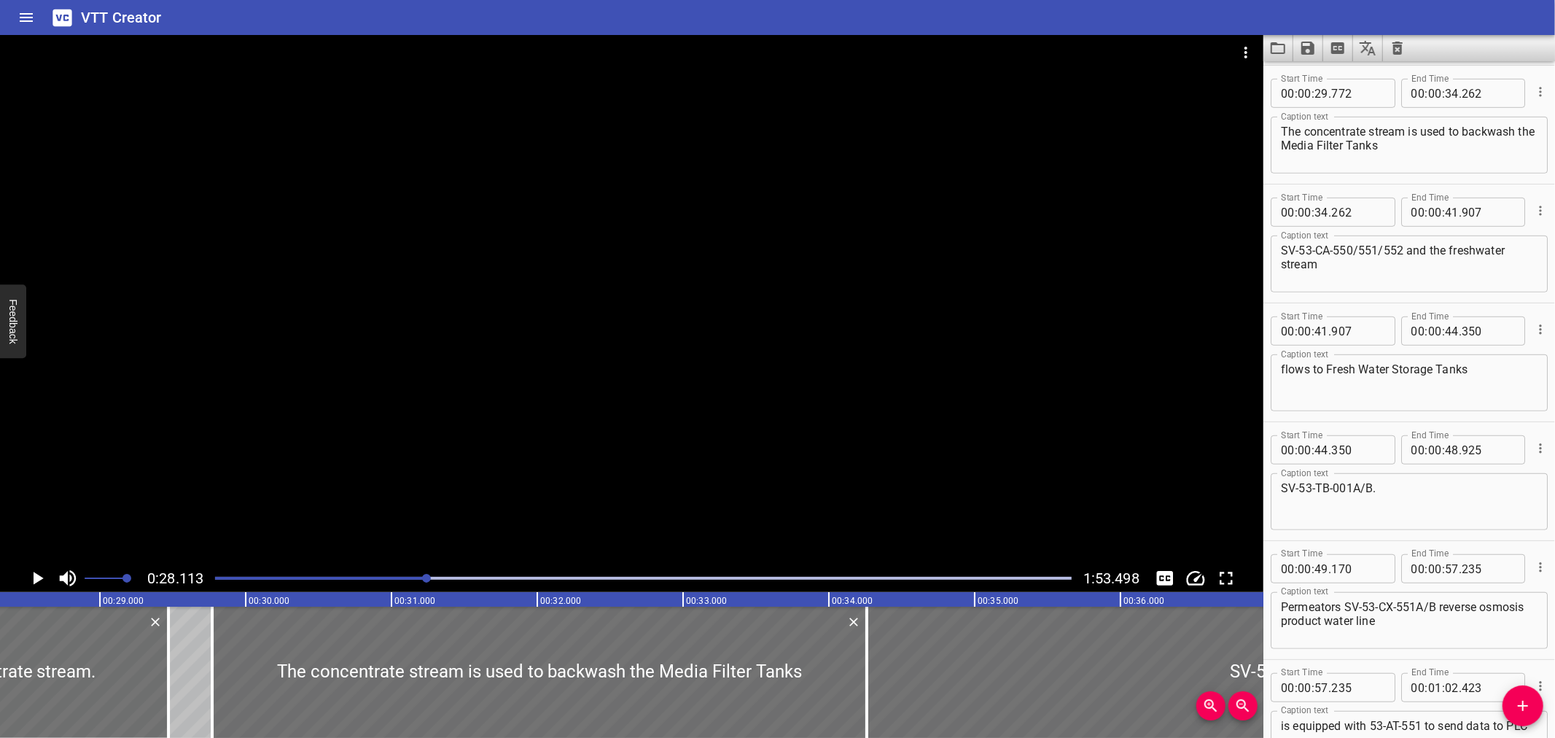
click at [418, 576] on div at bounding box center [643, 578] width 874 height 20
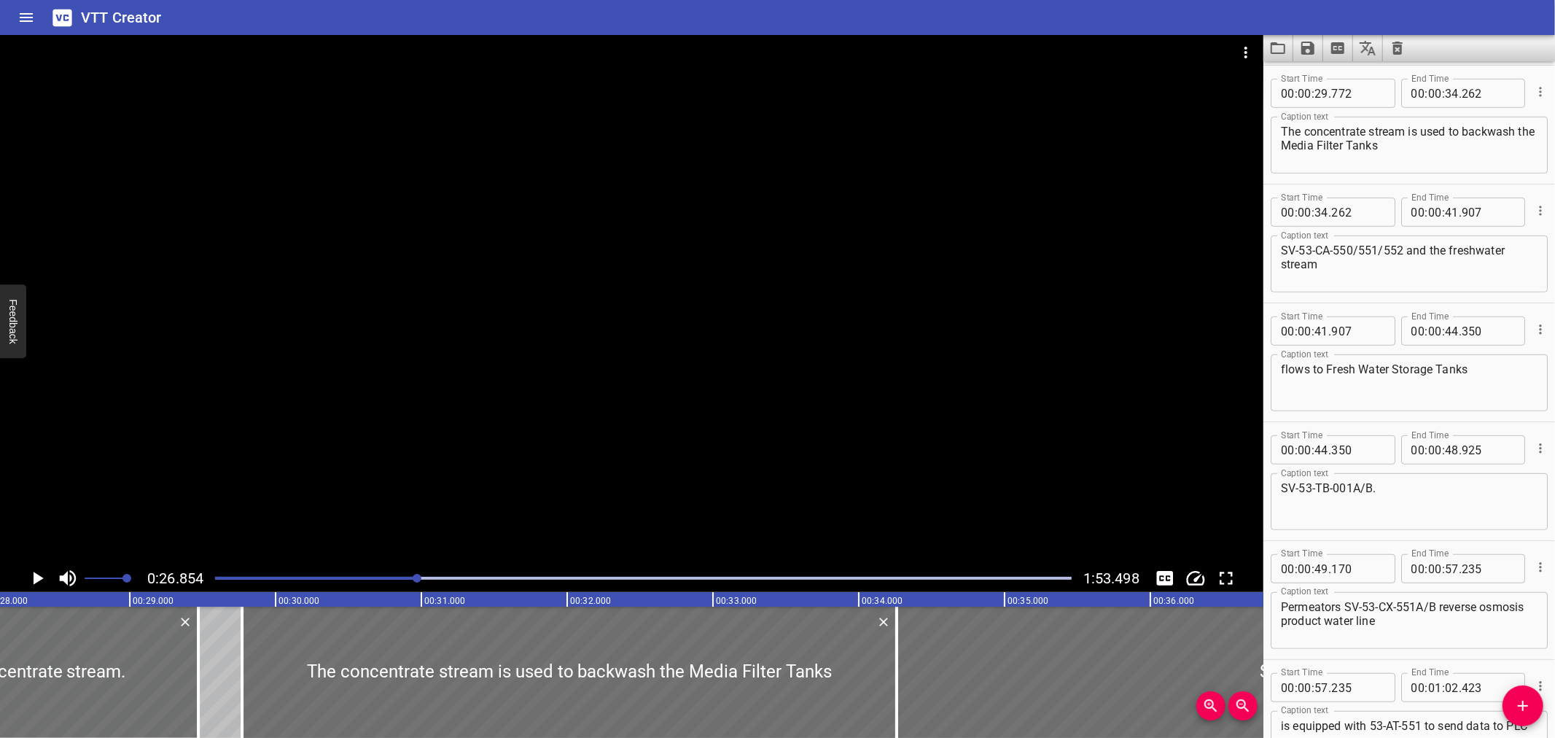
scroll to position [0, 3916]
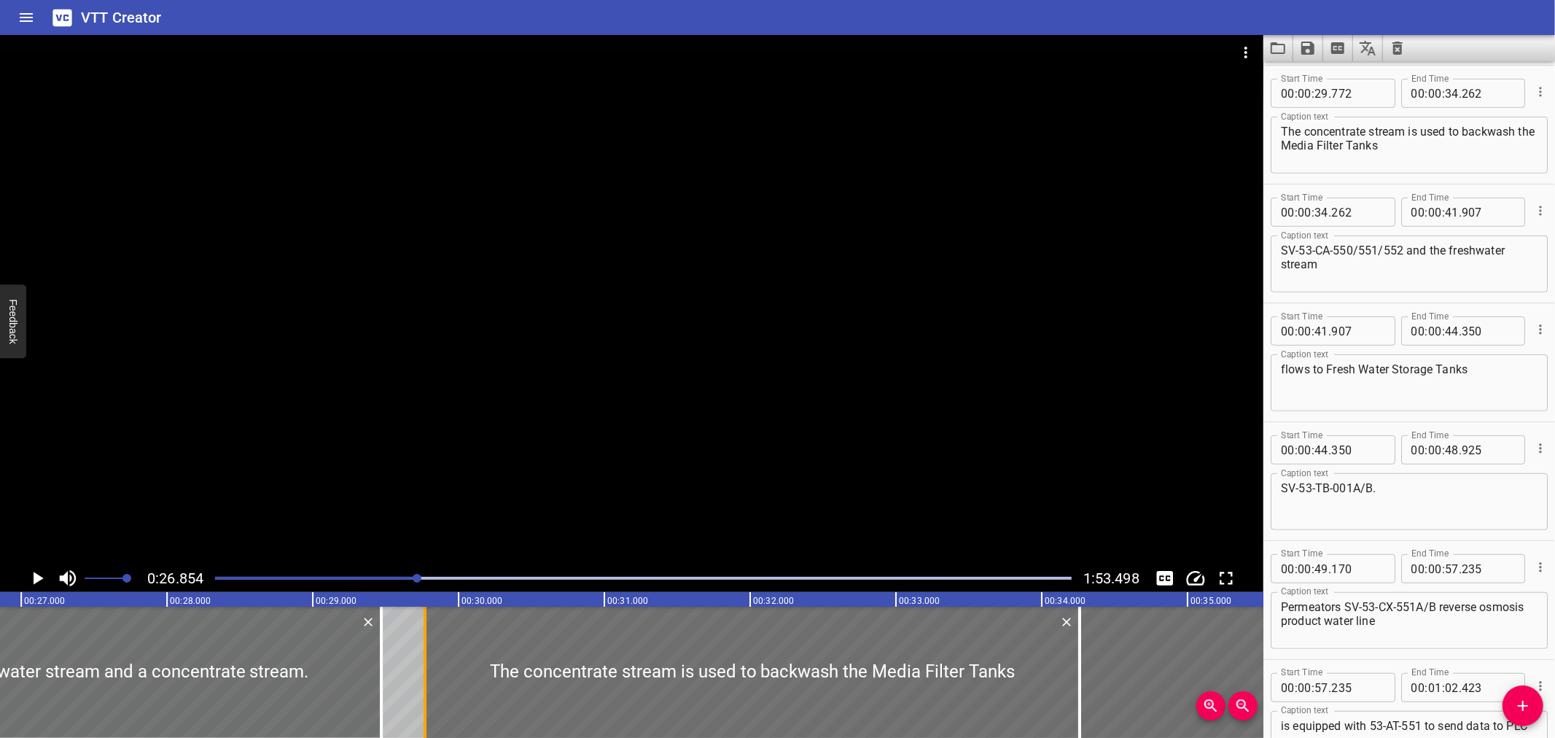
click at [429, 651] on div at bounding box center [425, 672] width 15 height 131
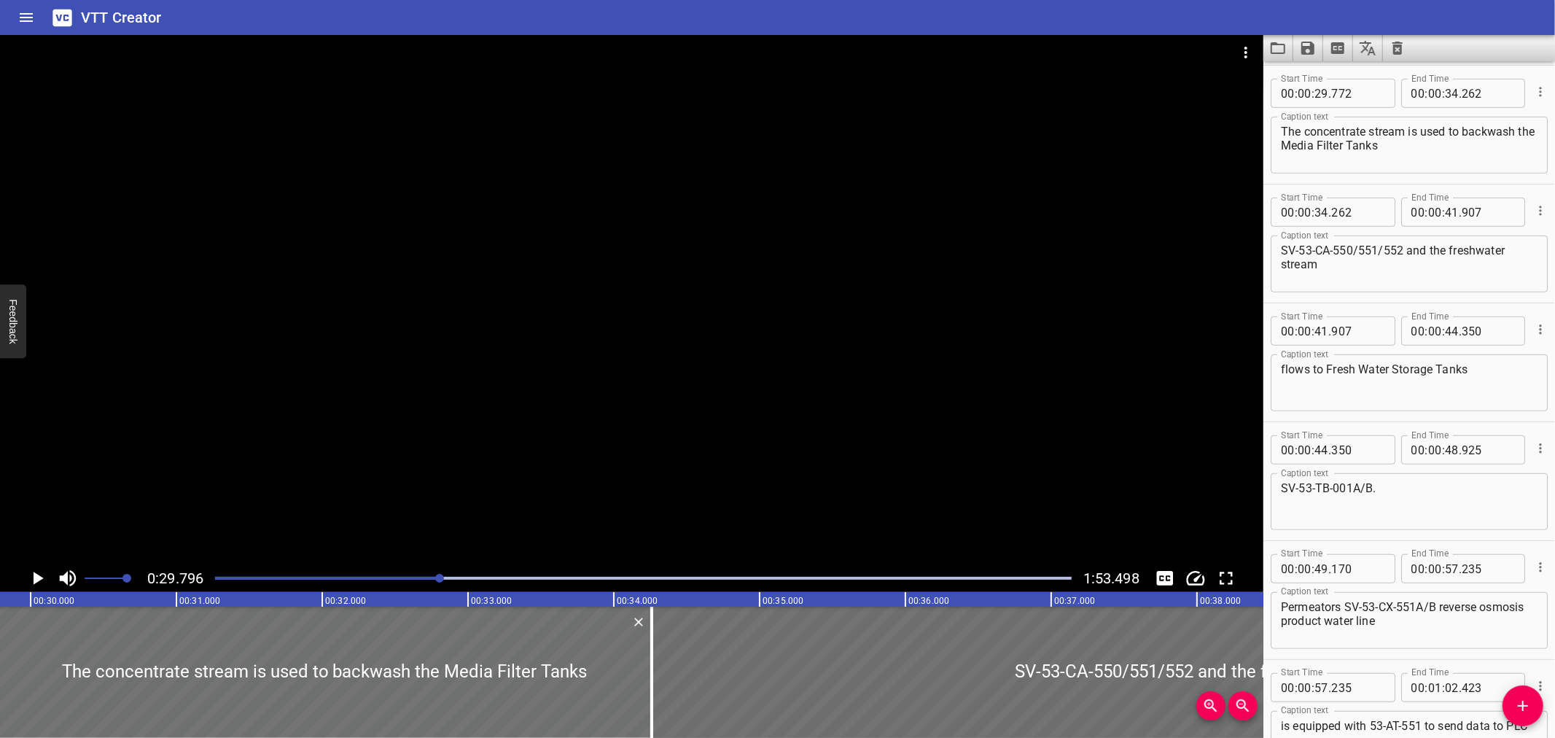
click at [446, 424] on div at bounding box center [631, 299] width 1263 height 529
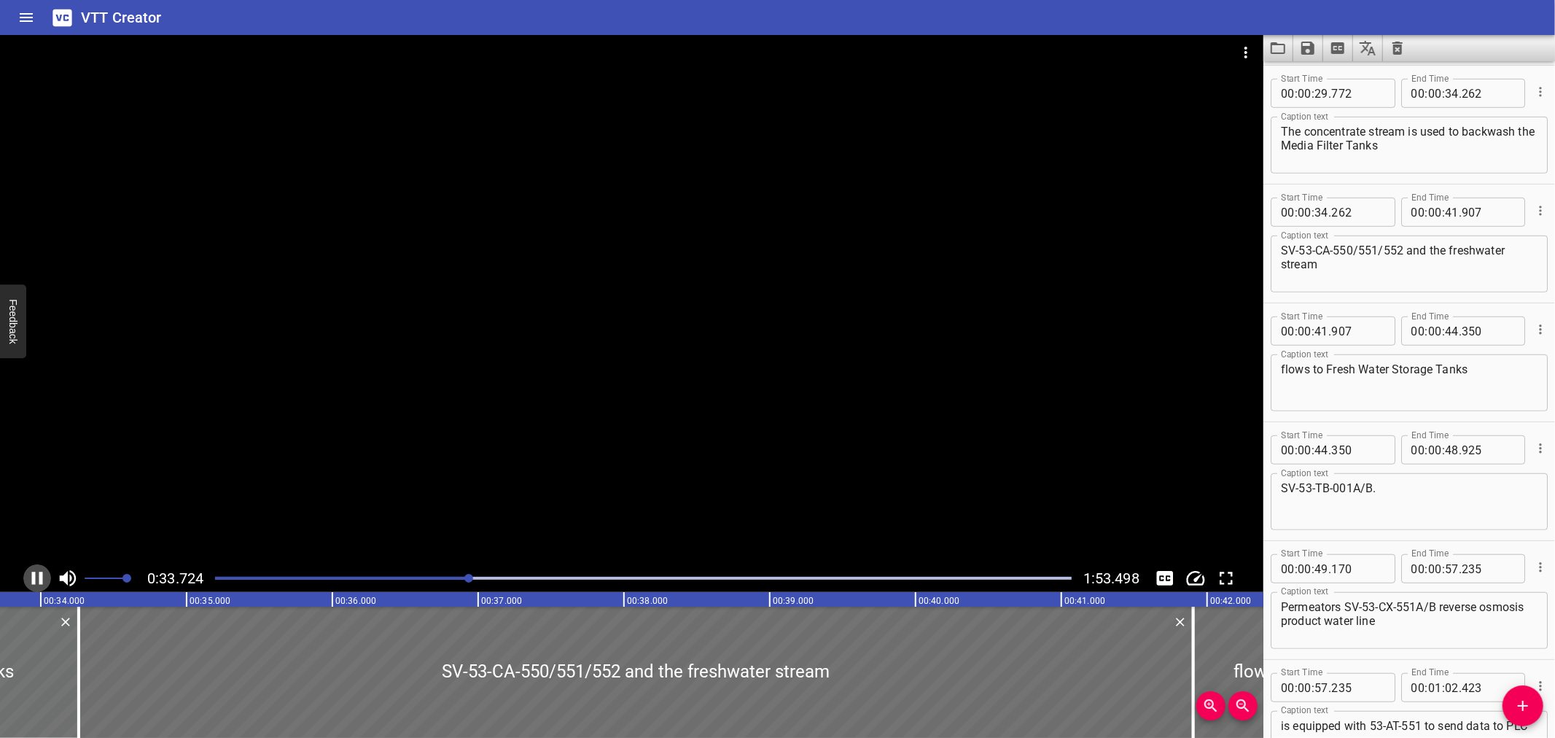
click at [35, 576] on icon "Play/Pause" at bounding box center [37, 578] width 22 height 22
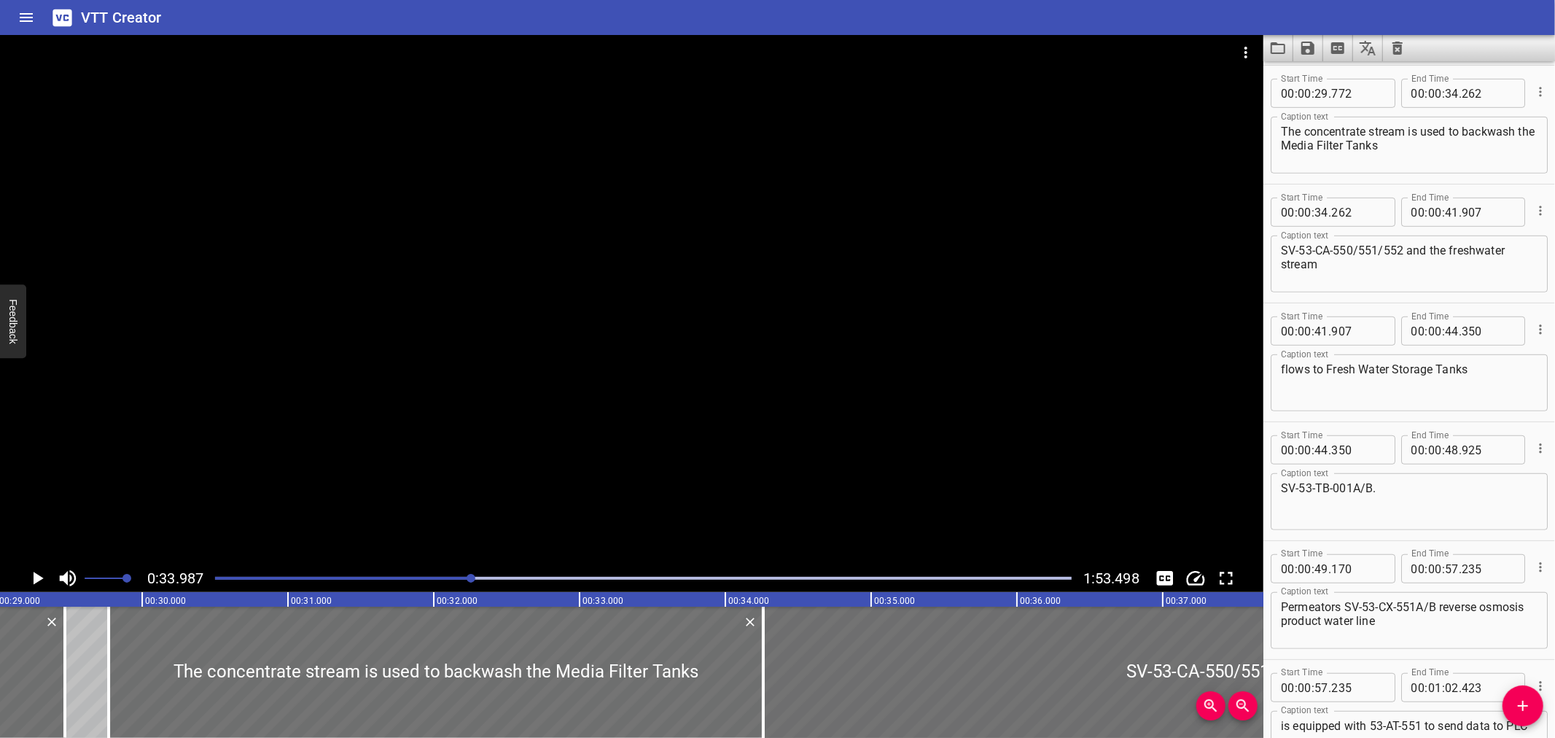
scroll to position [0, 4210]
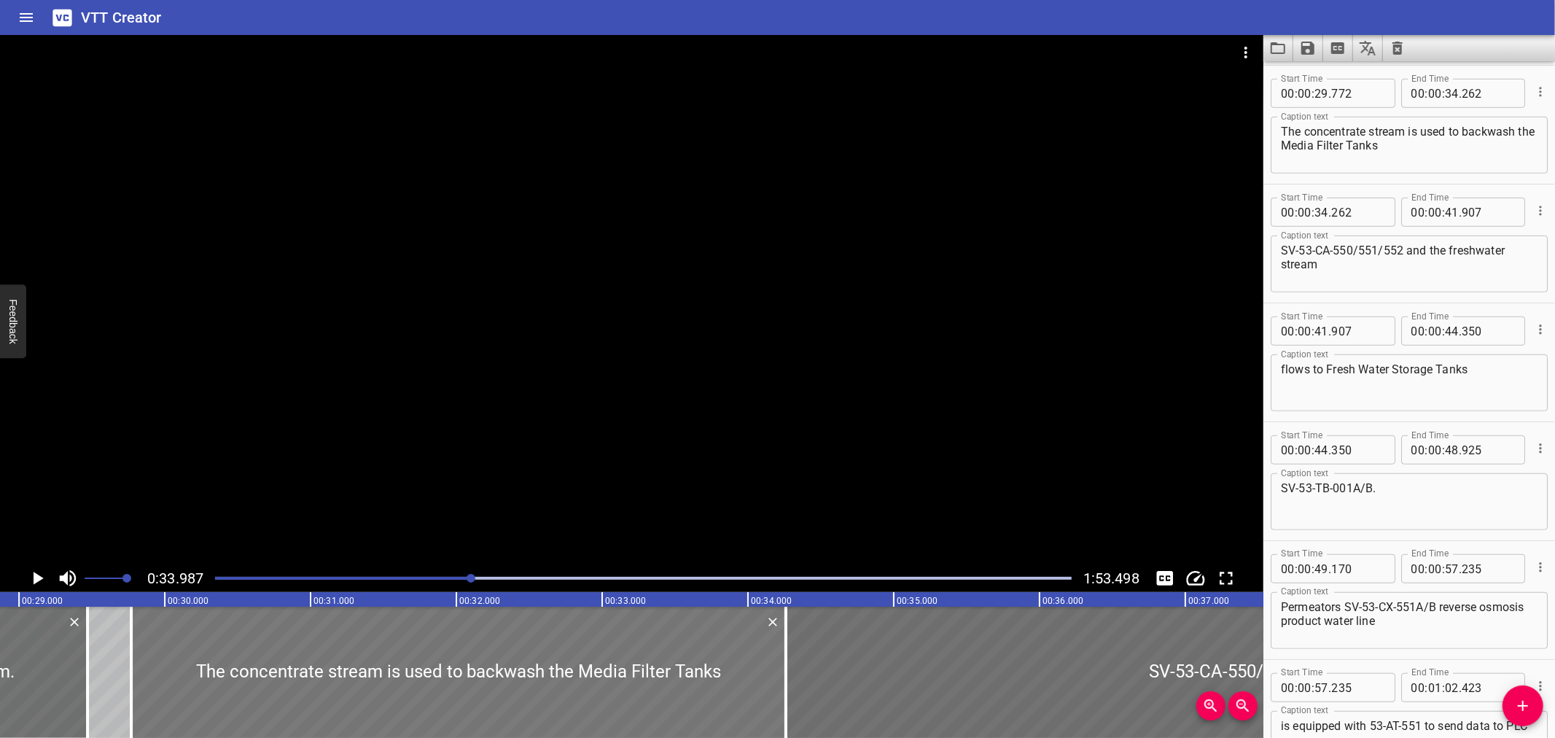
click at [162, 669] on div at bounding box center [458, 672] width 655 height 131
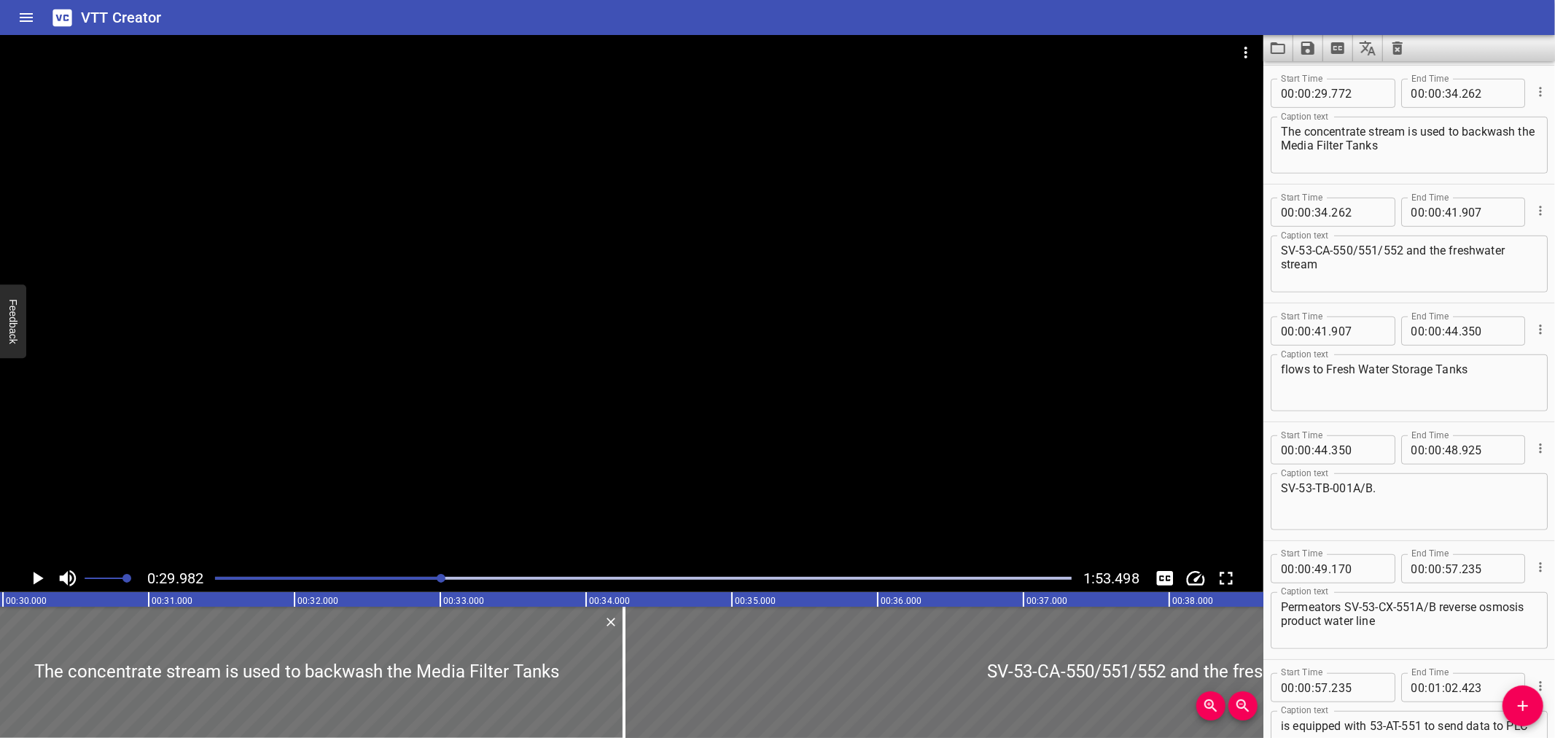
click at [37, 572] on icon "Play/Pause" at bounding box center [37, 578] width 22 height 22
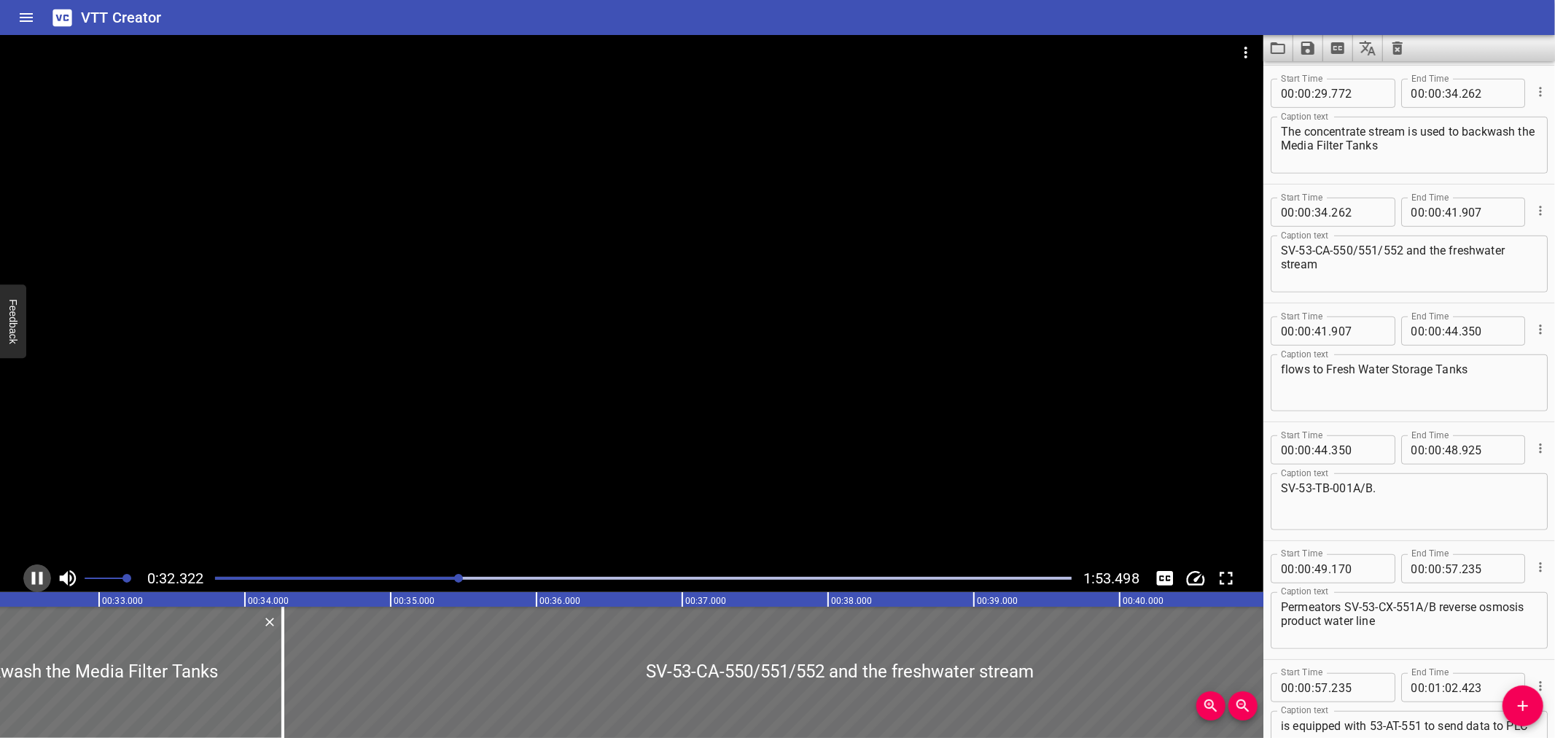
click at [39, 572] on icon "Play/Pause" at bounding box center [37, 578] width 22 height 22
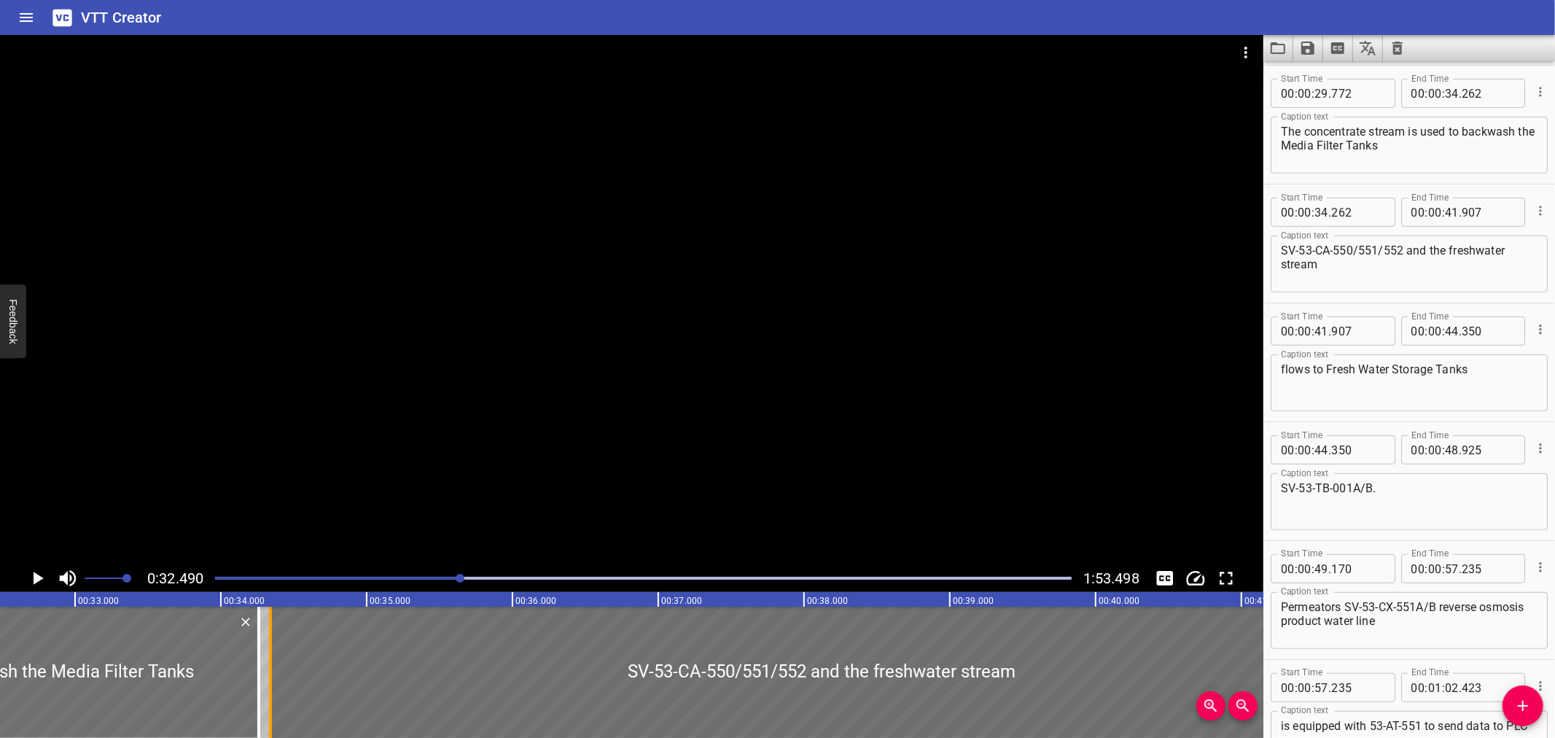
drag, startPoint x: 251, startPoint y: 651, endPoint x: 262, endPoint y: 650, distance: 11.8
click at [263, 650] on div at bounding box center [270, 672] width 15 height 131
type input "342"
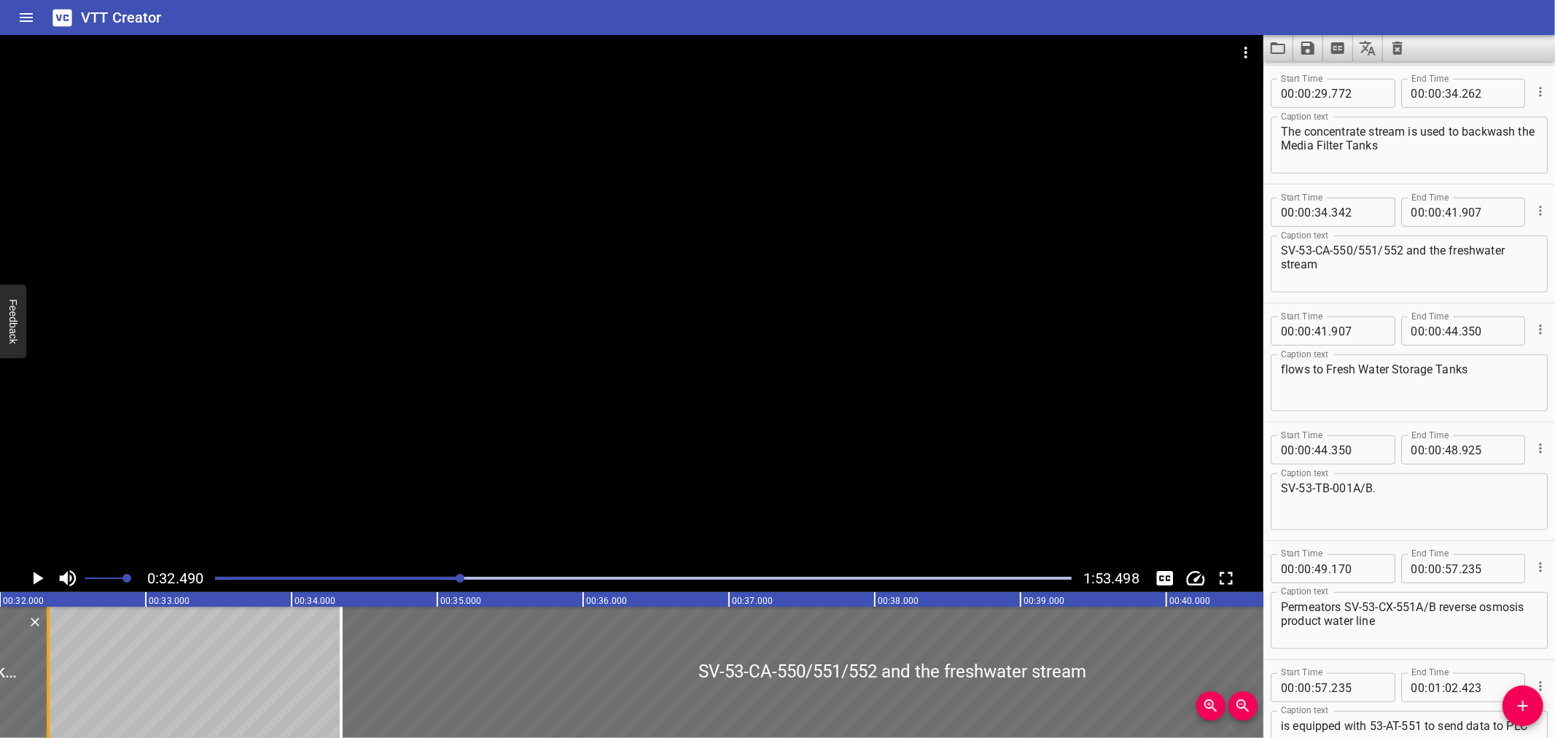
scroll to position [0, 4631]
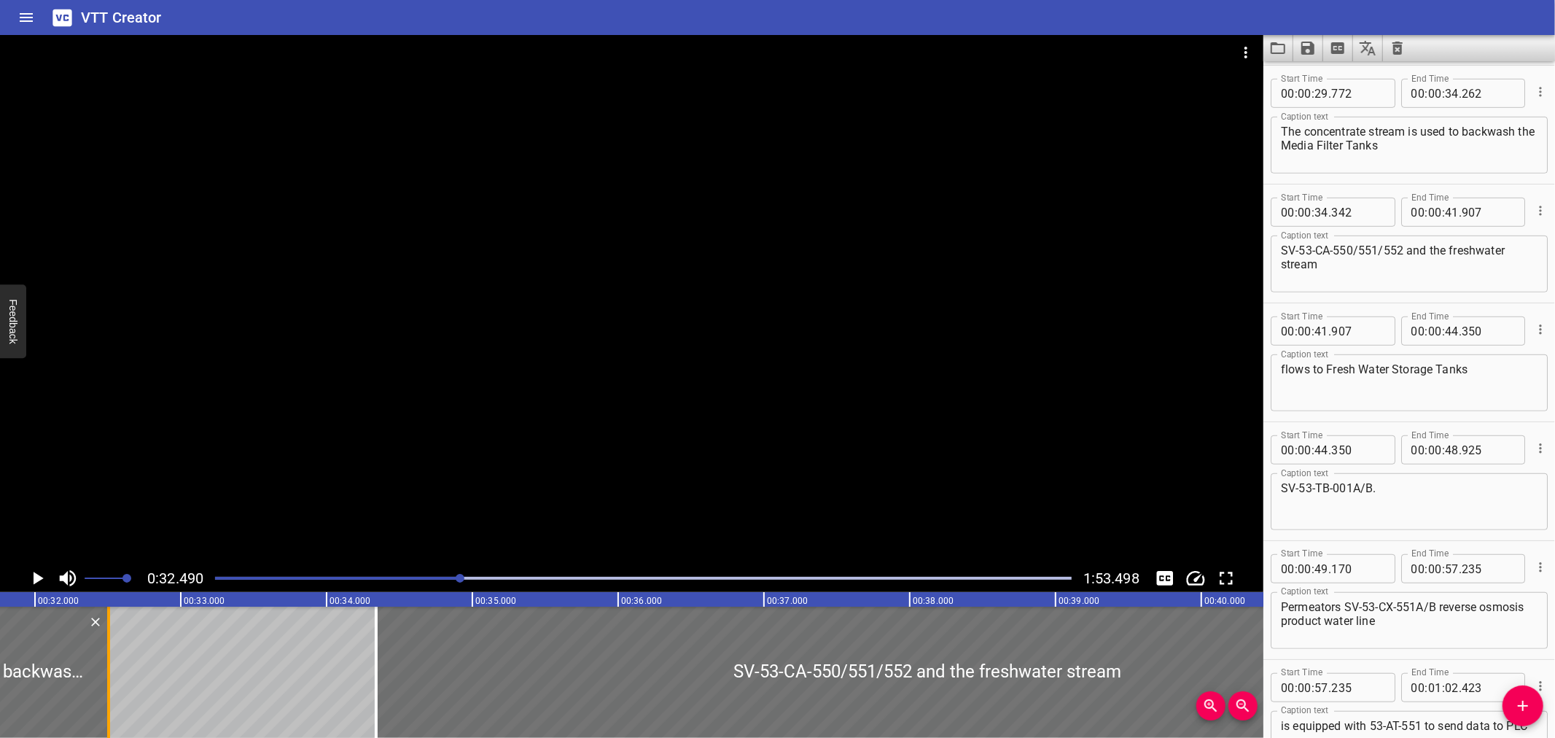
drag, startPoint x: 255, startPoint y: 653, endPoint x: 106, endPoint y: 679, distance: 151.9
click at [106, 679] on div at bounding box center [108, 672] width 15 height 131
type input "32"
type input "509"
click at [106, 679] on div at bounding box center [108, 672] width 15 height 131
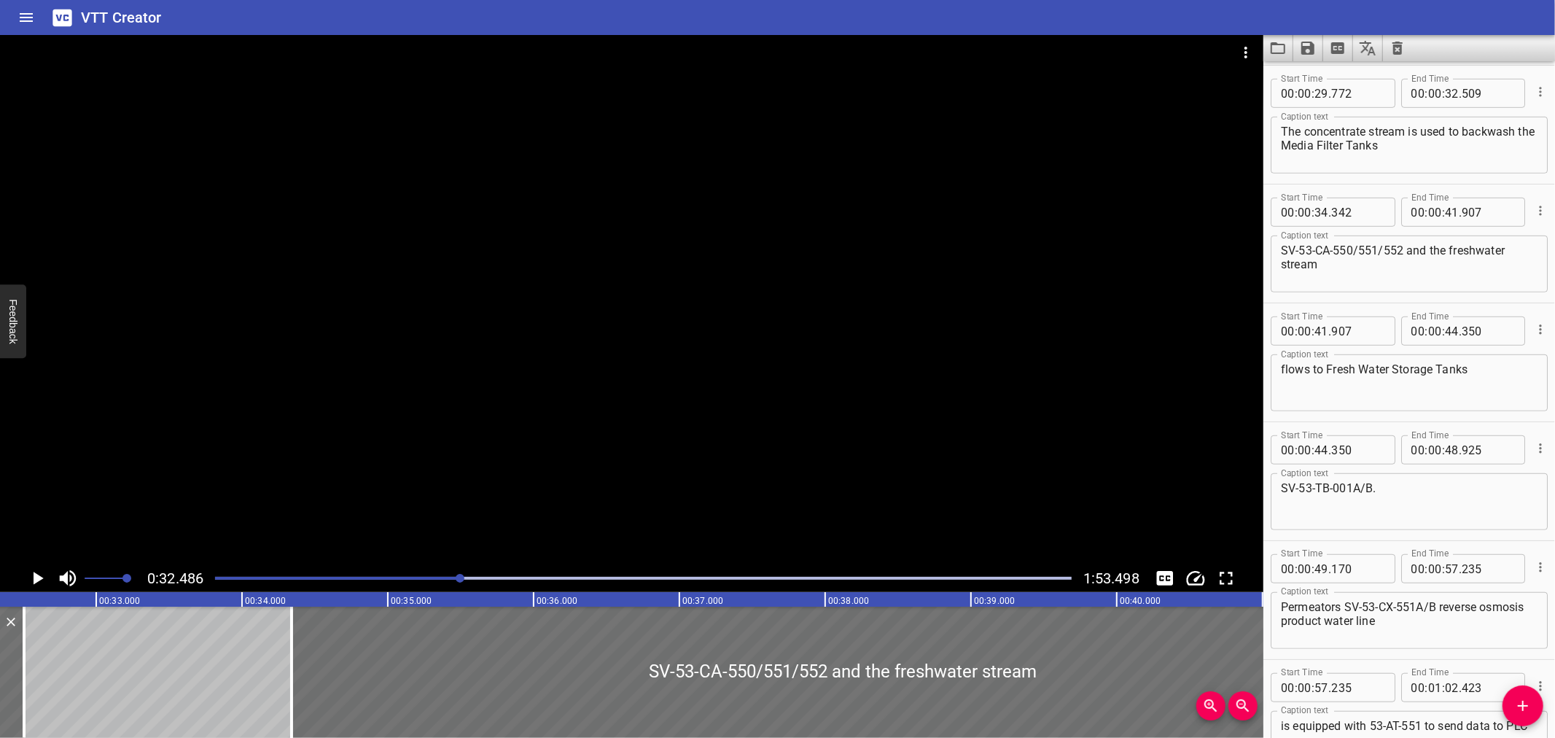
scroll to position [0, 4737]
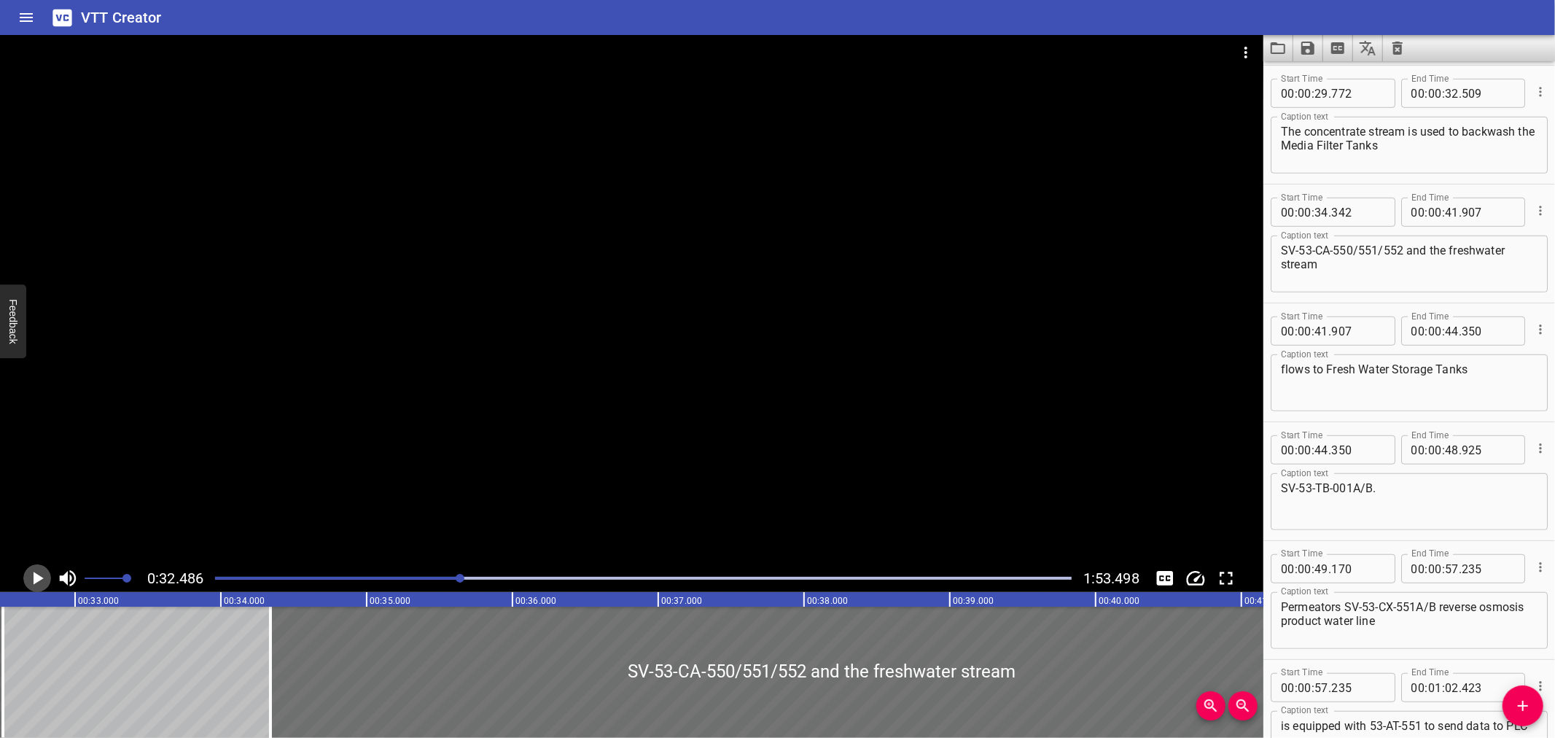
click at [37, 574] on icon "Play/Pause" at bounding box center [37, 578] width 22 height 22
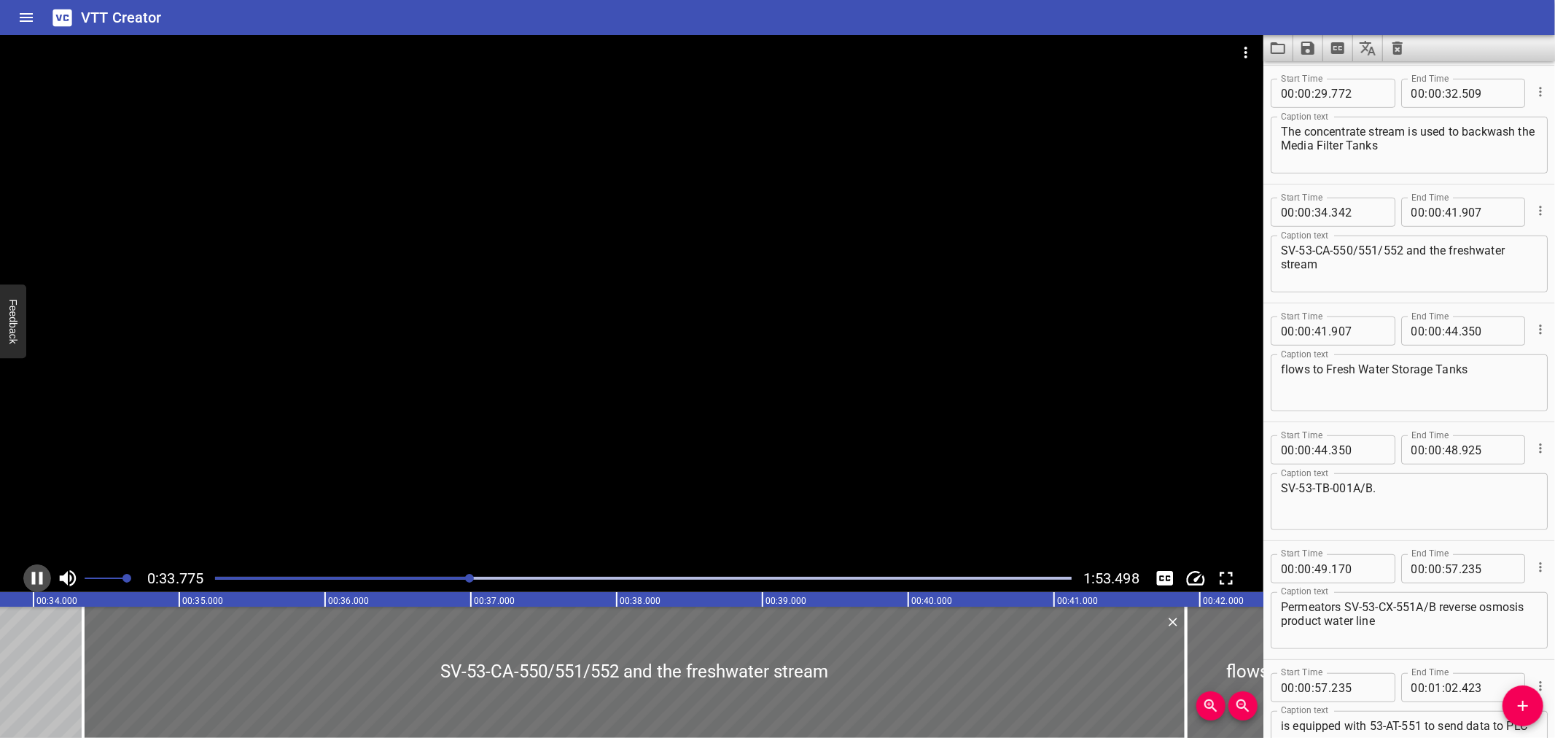
click at [39, 574] on icon "Play/Pause" at bounding box center [37, 578] width 11 height 13
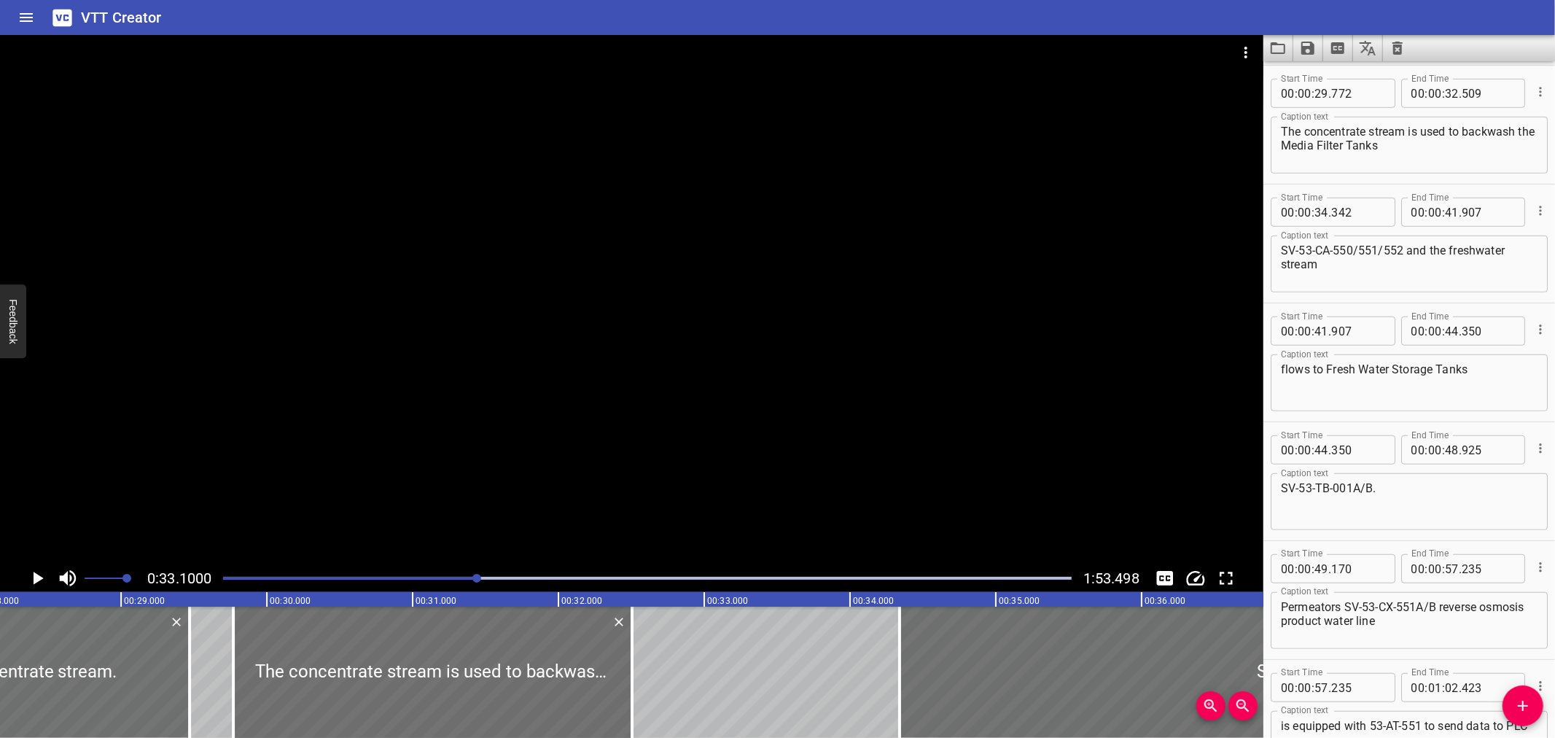
scroll to position [0, 4085]
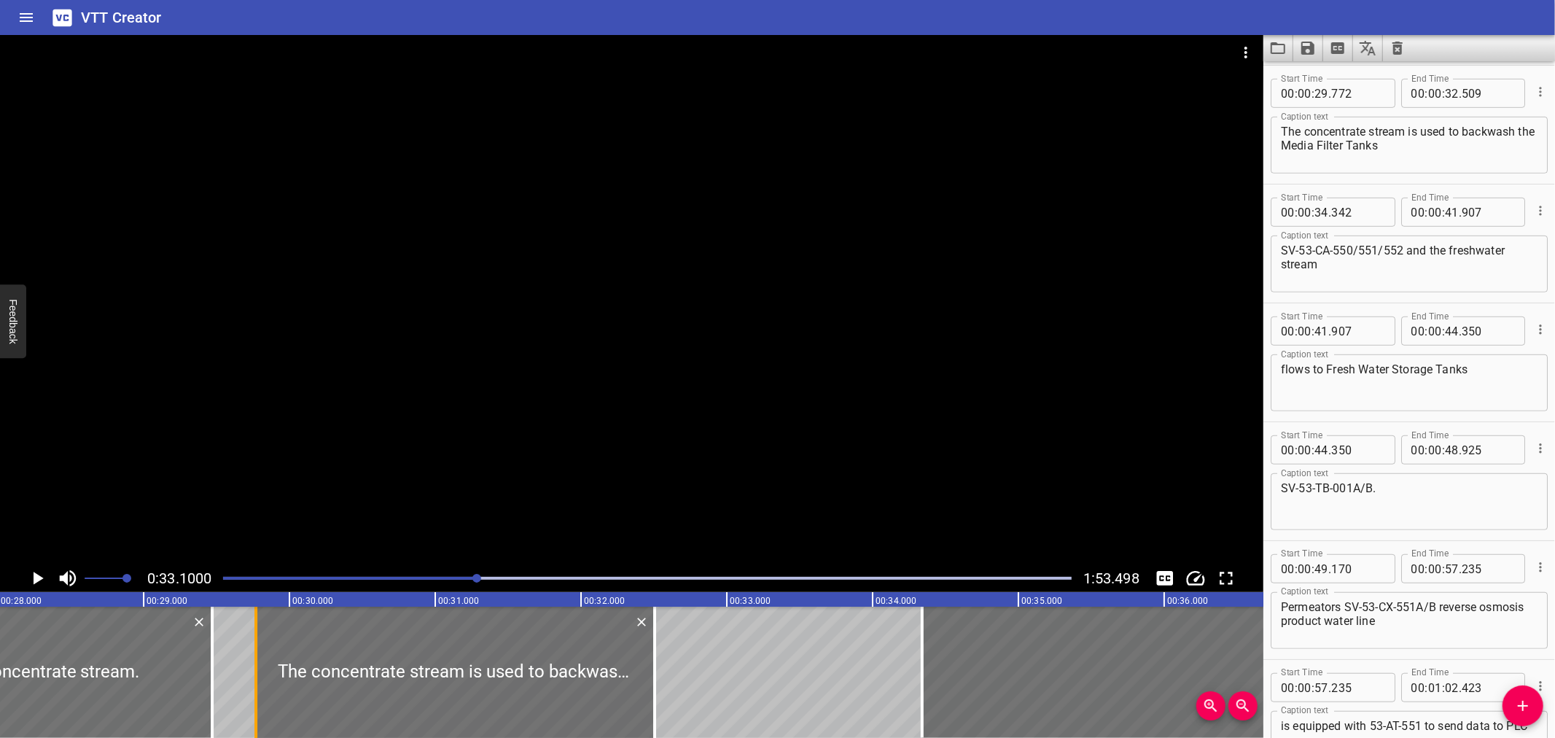
click at [256, 675] on div at bounding box center [255, 672] width 3 height 131
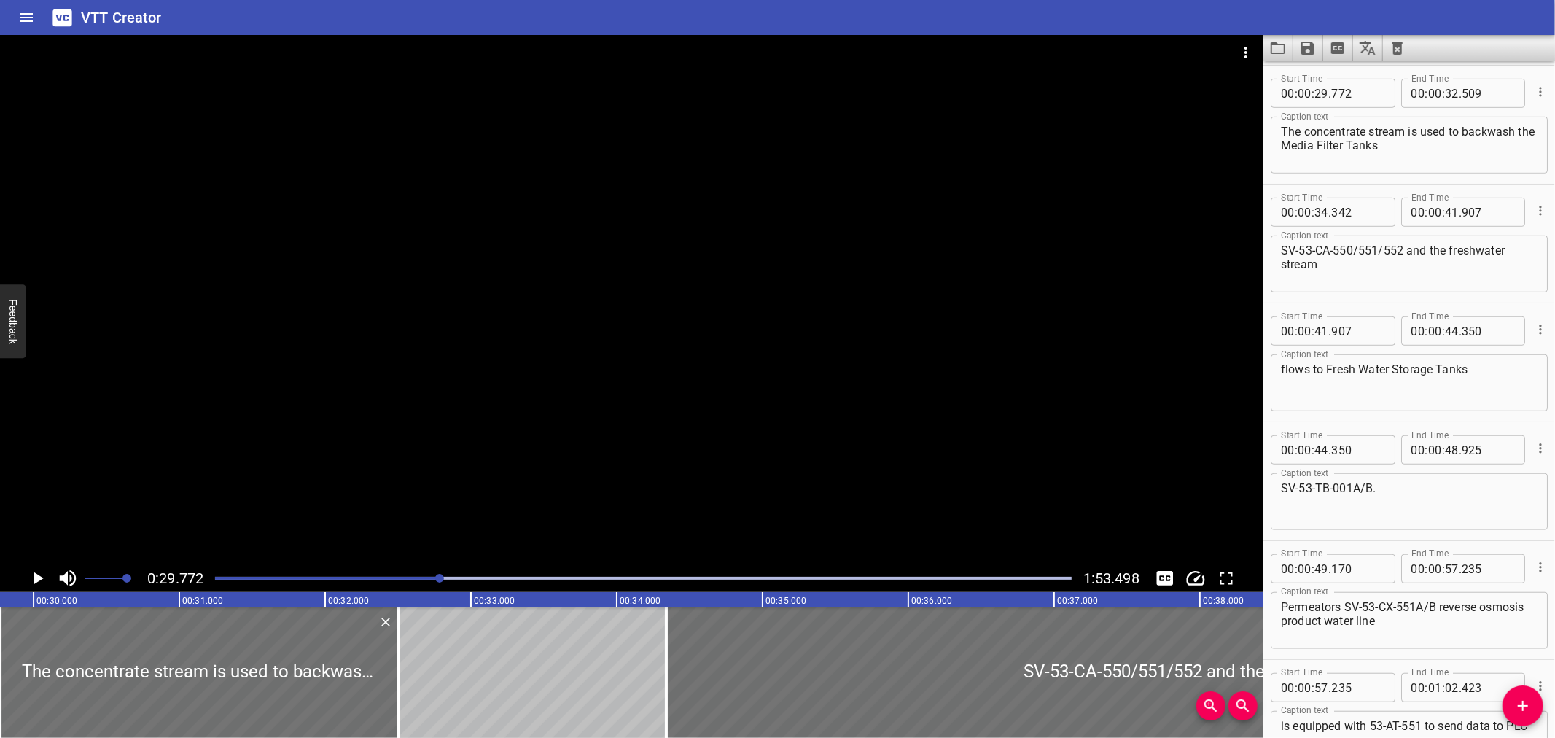
click at [26, 579] on icon "Play/Pause" at bounding box center [37, 578] width 22 height 22
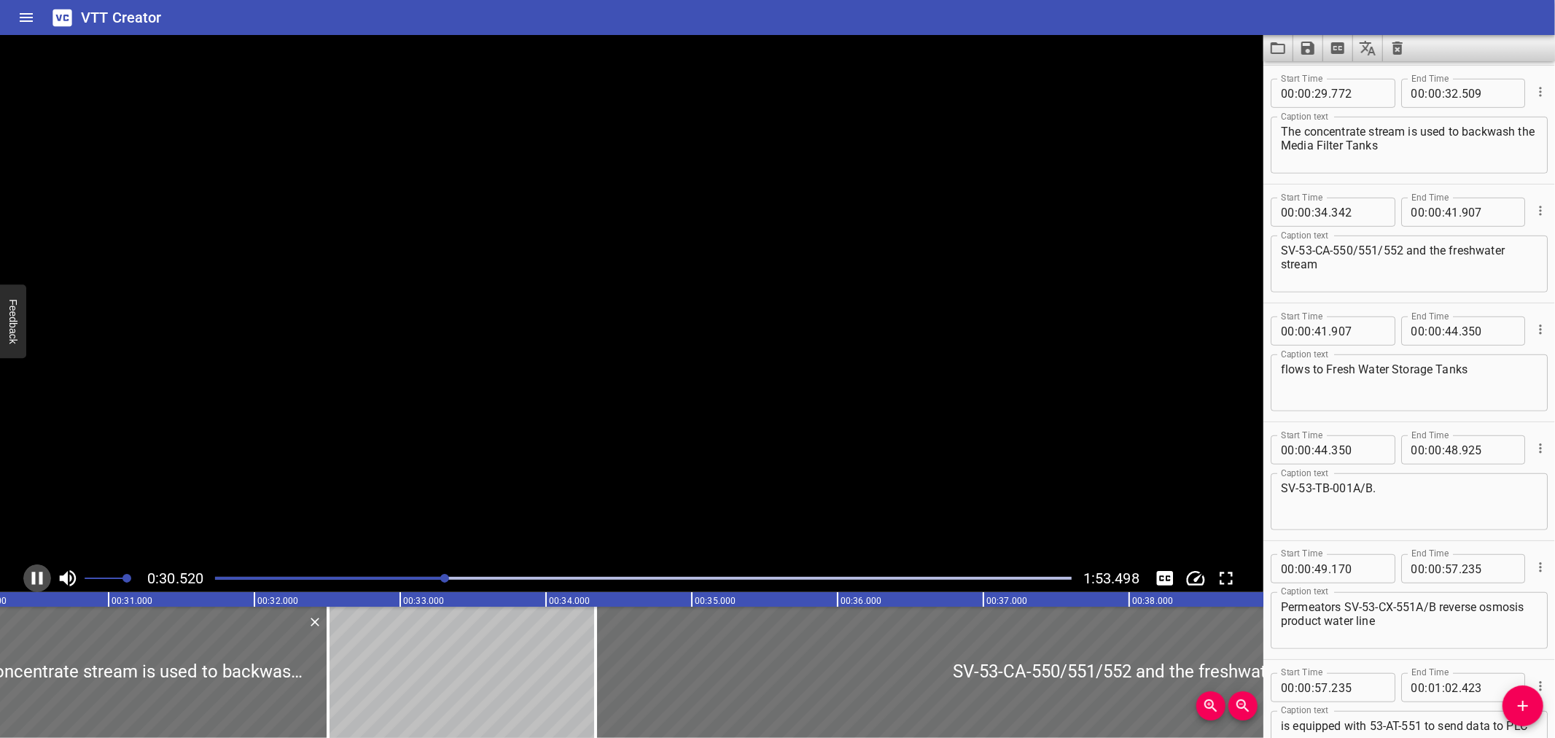
click at [26, 579] on icon "Play/Pause" at bounding box center [37, 578] width 22 height 22
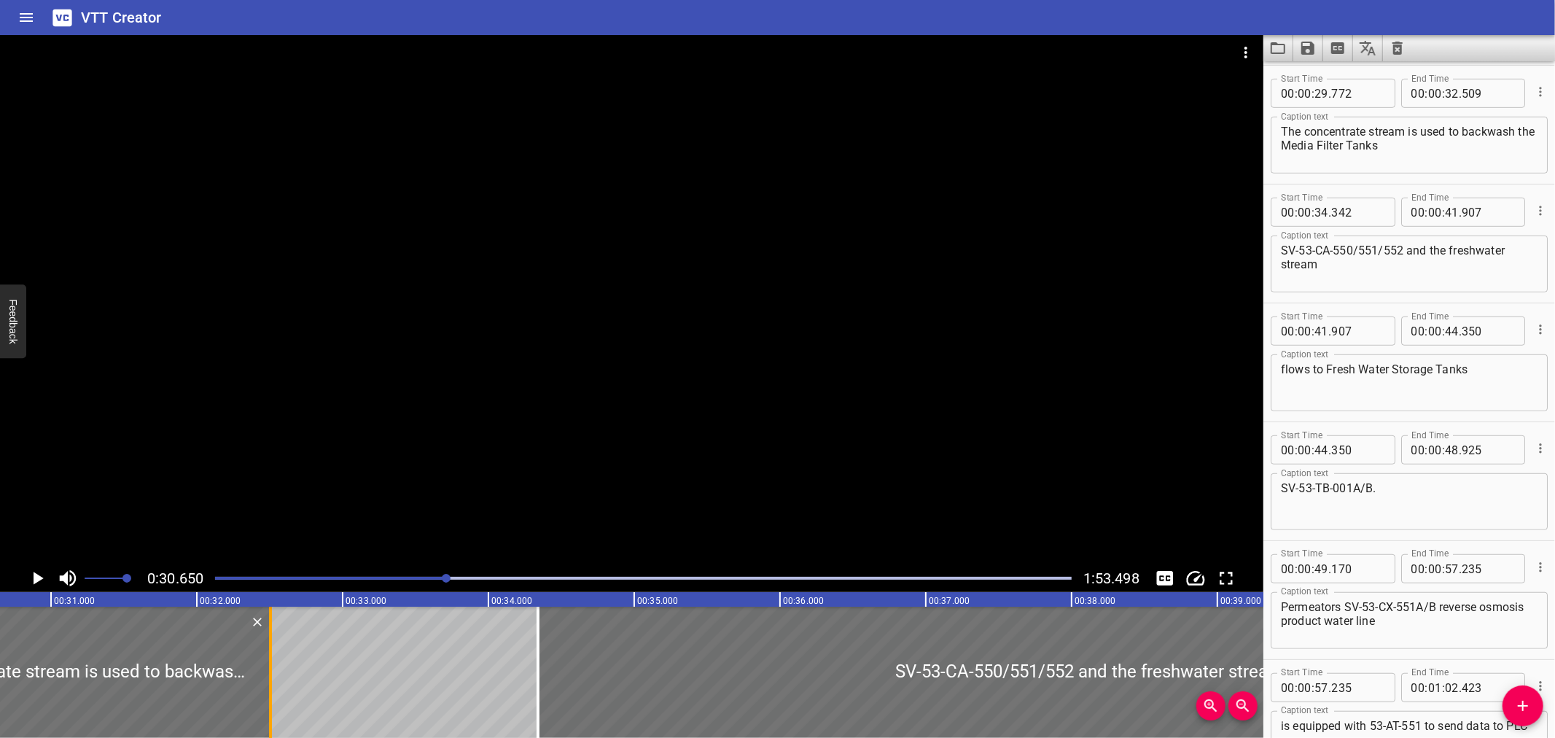
click at [268, 656] on div at bounding box center [270, 672] width 15 height 131
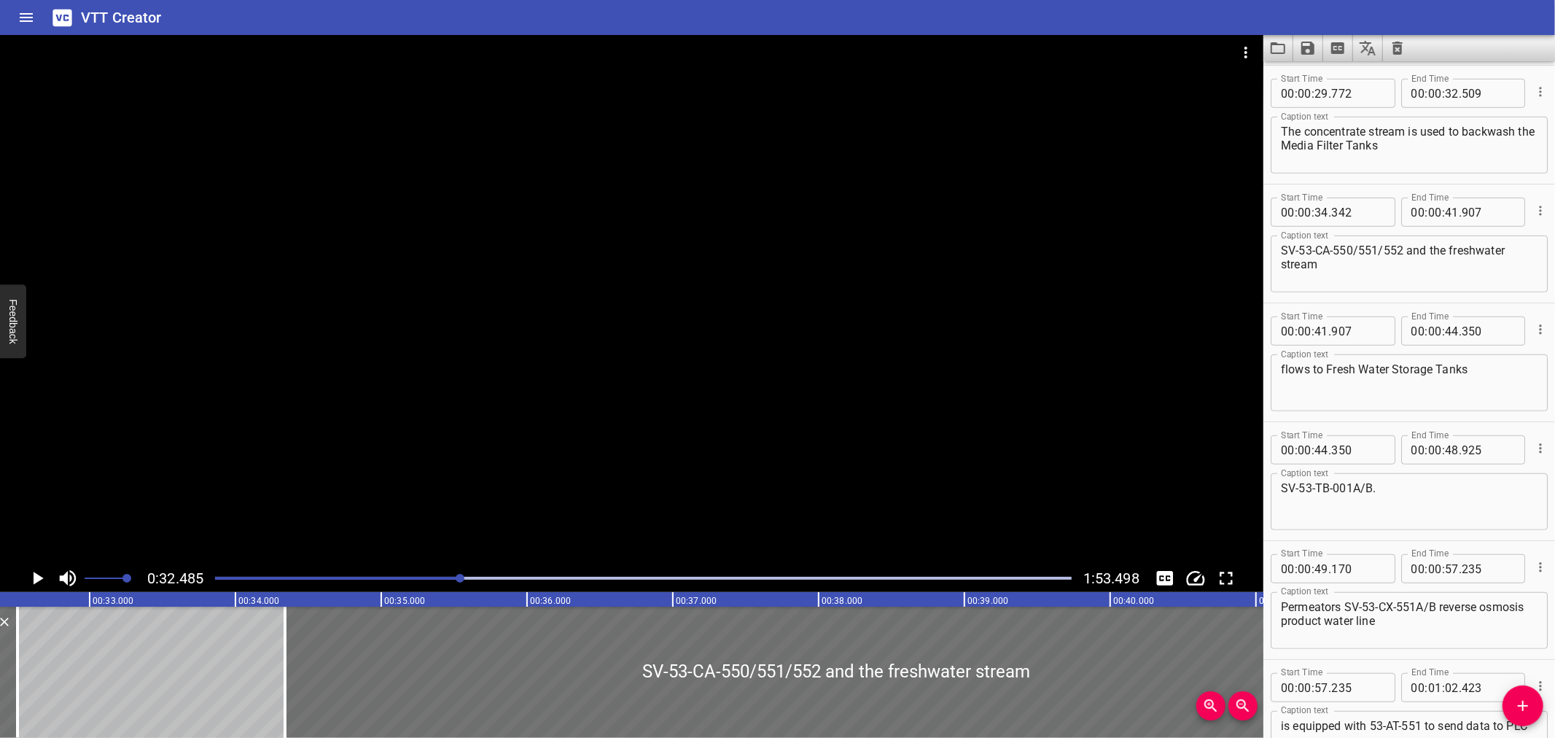
scroll to position [0, 4736]
click at [37, 578] on icon "Play/Pause" at bounding box center [39, 578] width 10 height 13
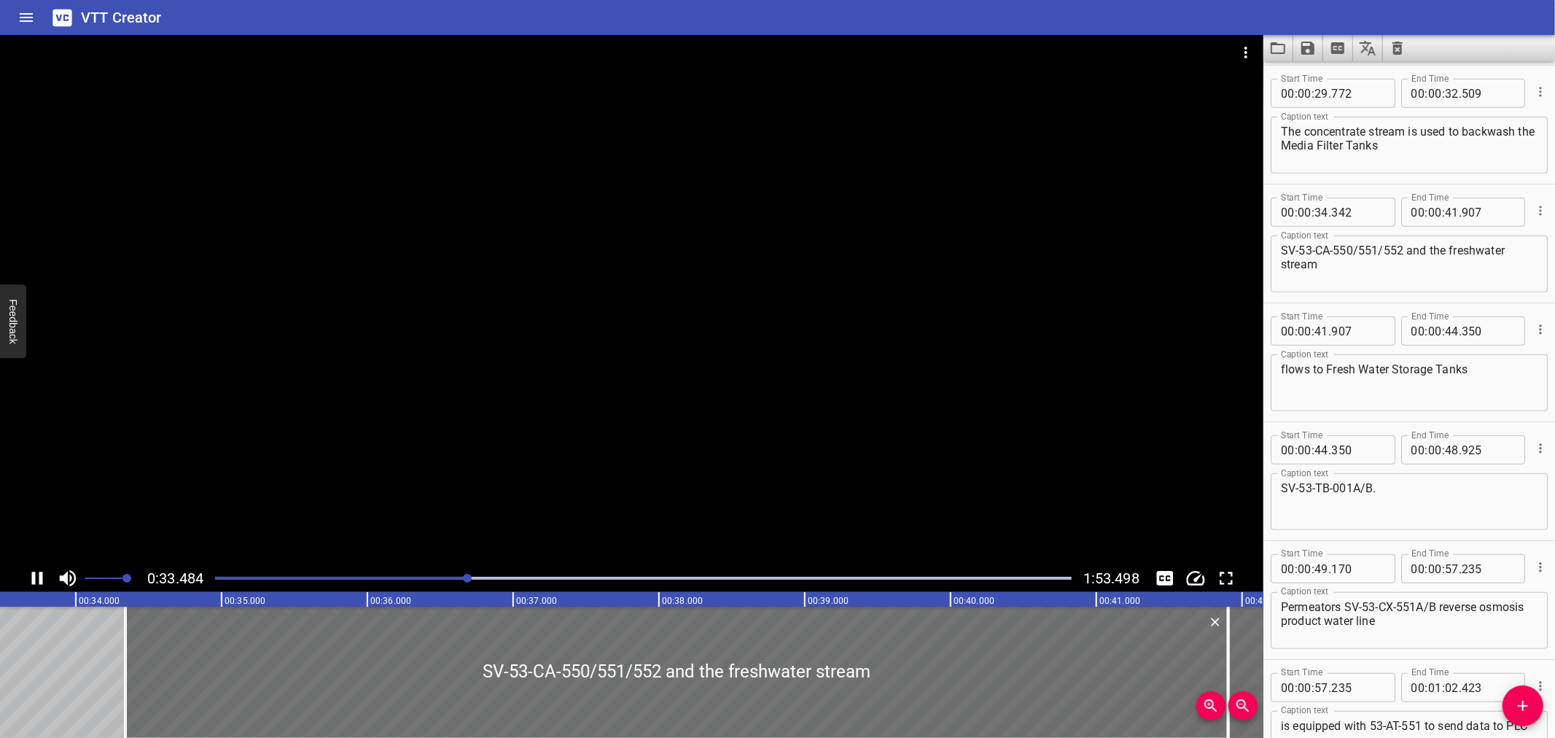
click at [36, 577] on icon "Play/Pause" at bounding box center [37, 578] width 22 height 22
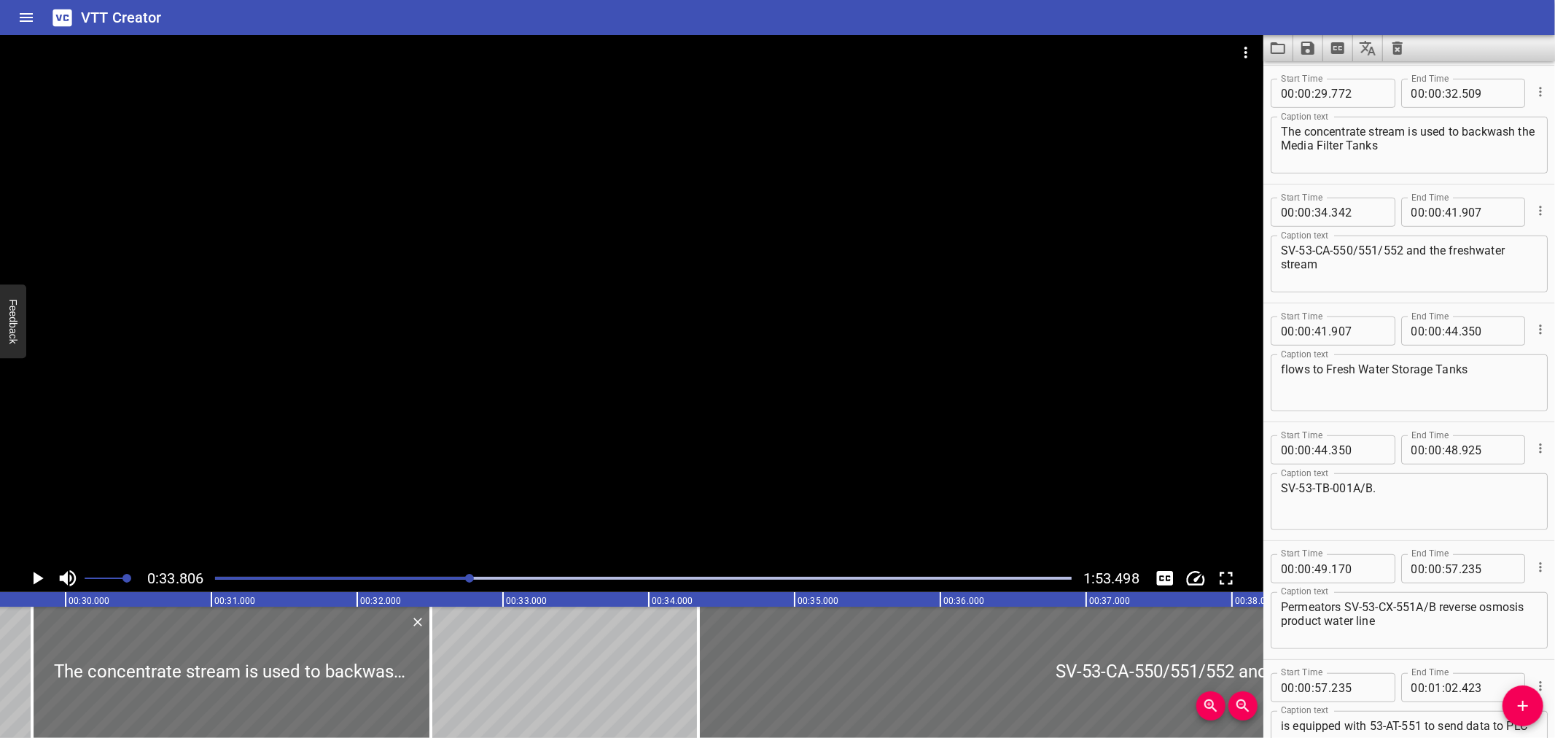
scroll to position [0, 4285]
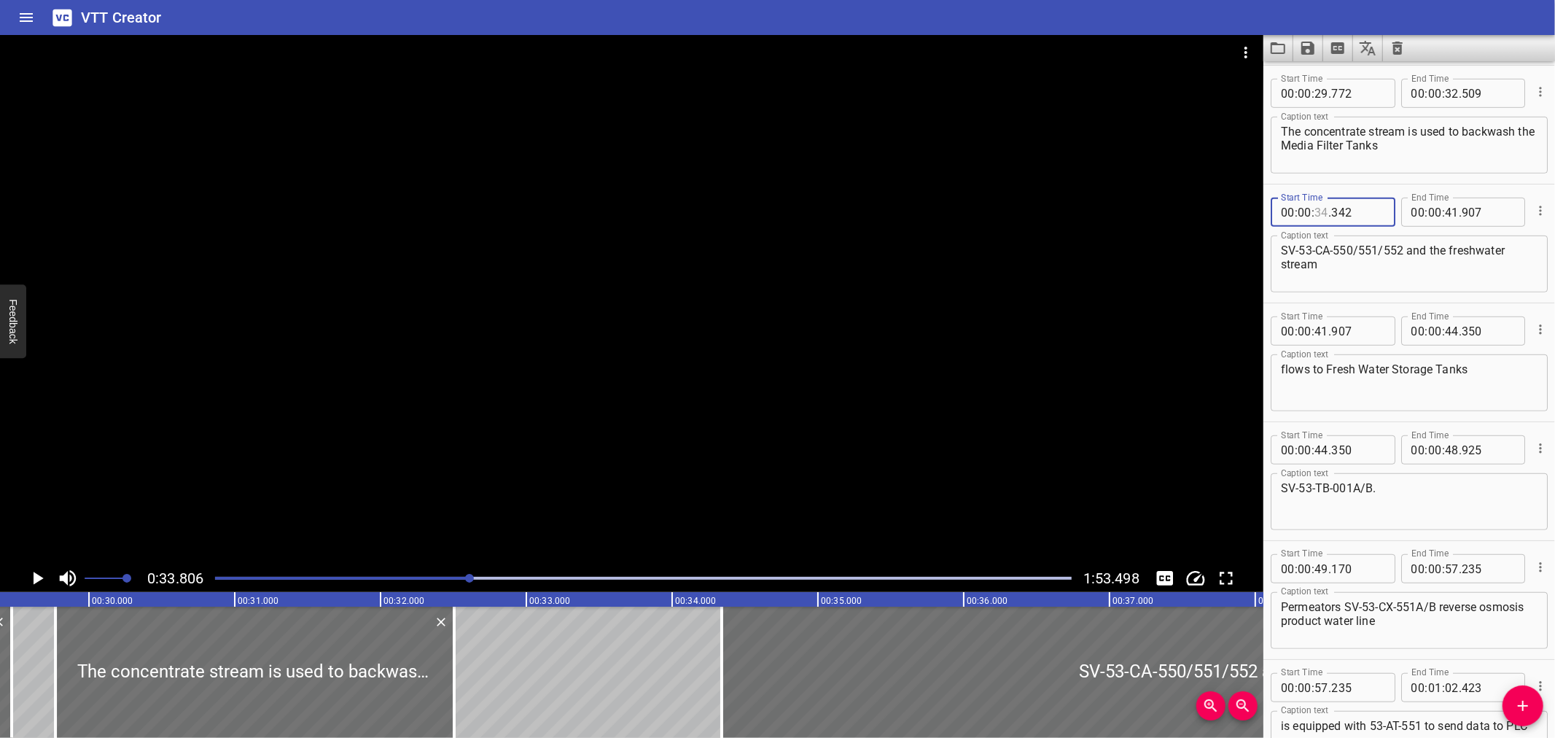
click at [1317, 210] on input "number" at bounding box center [1321, 212] width 14 height 29
type input "32"
type input "509"
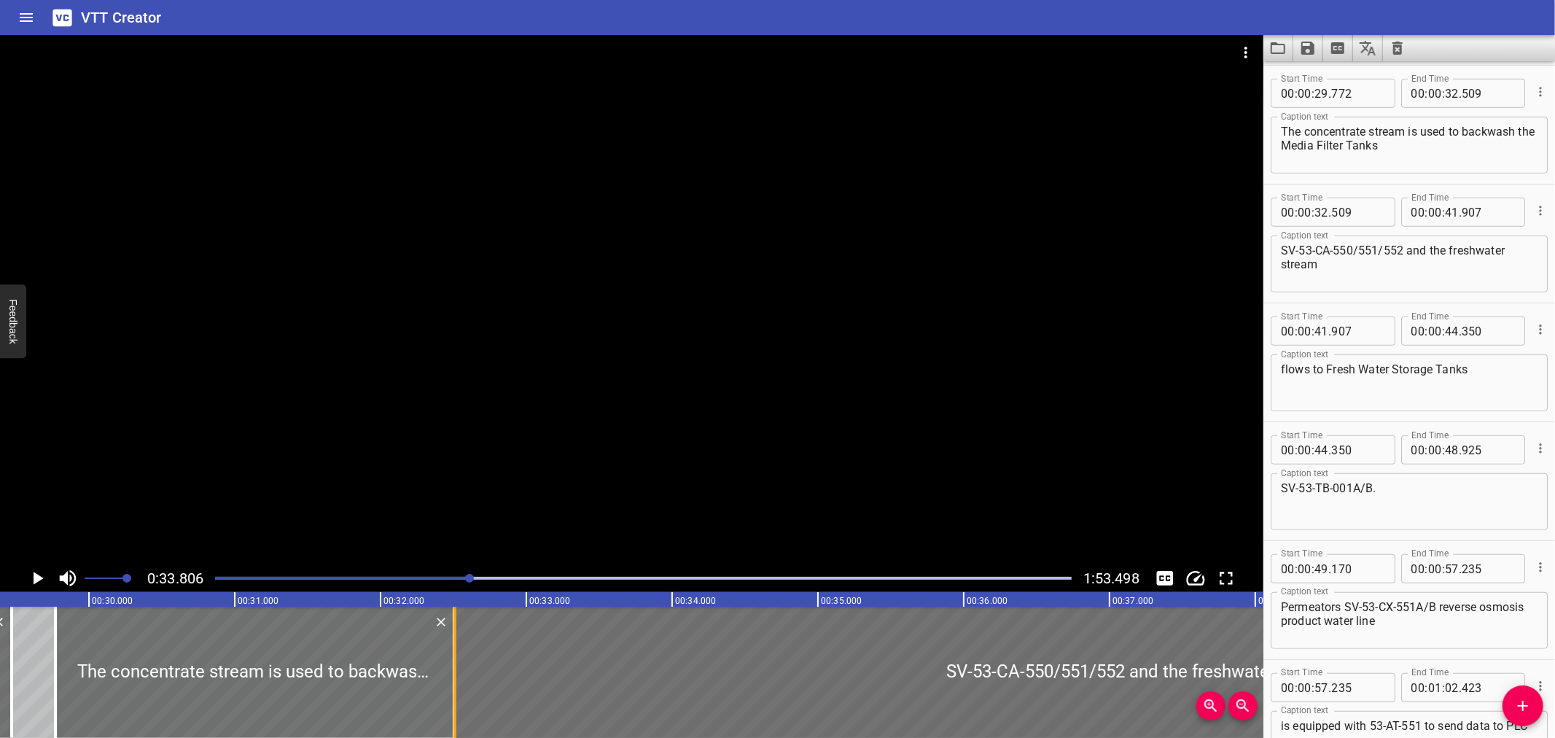
click at [455, 674] on div at bounding box center [454, 672] width 3 height 131
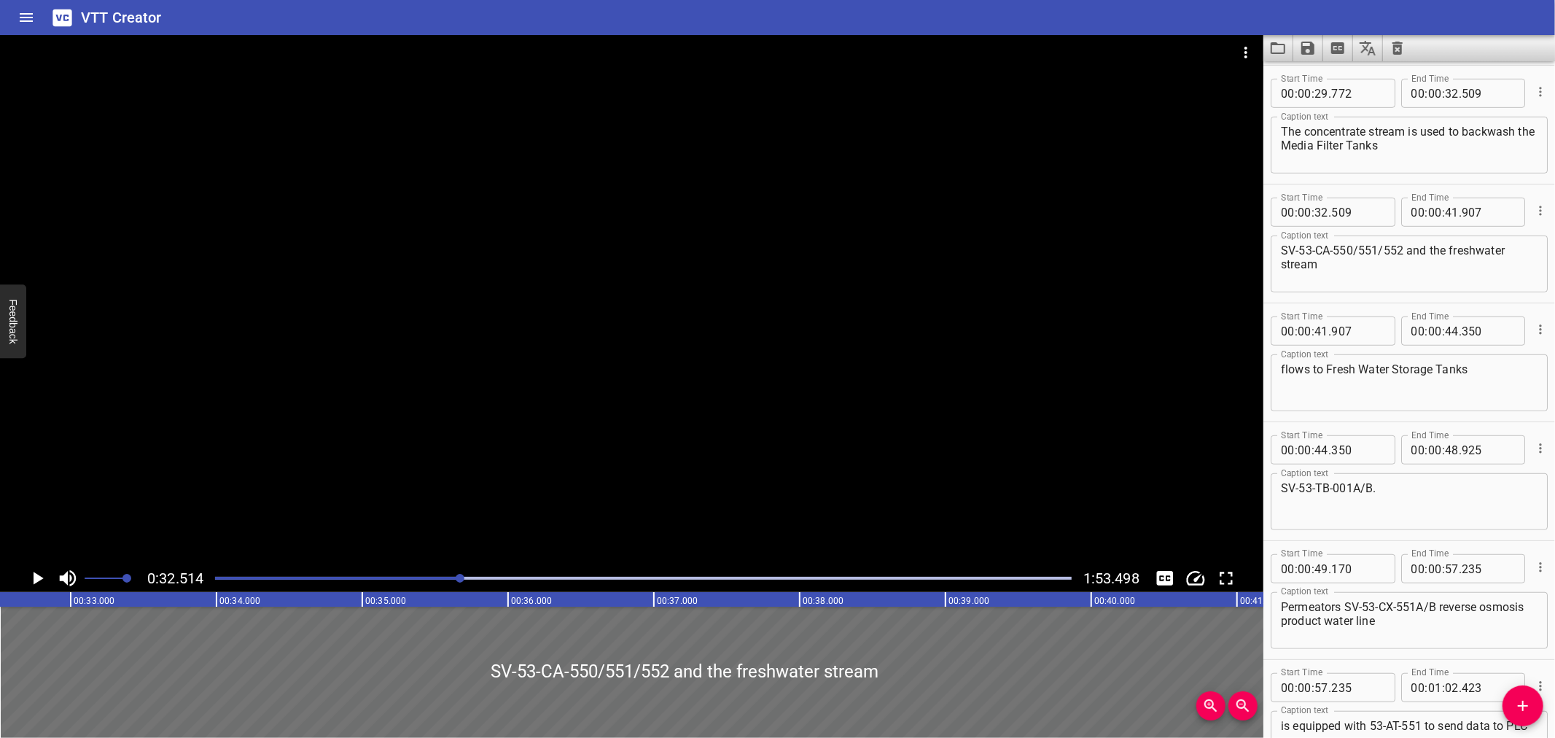
click at [455, 439] on div at bounding box center [631, 299] width 1263 height 529
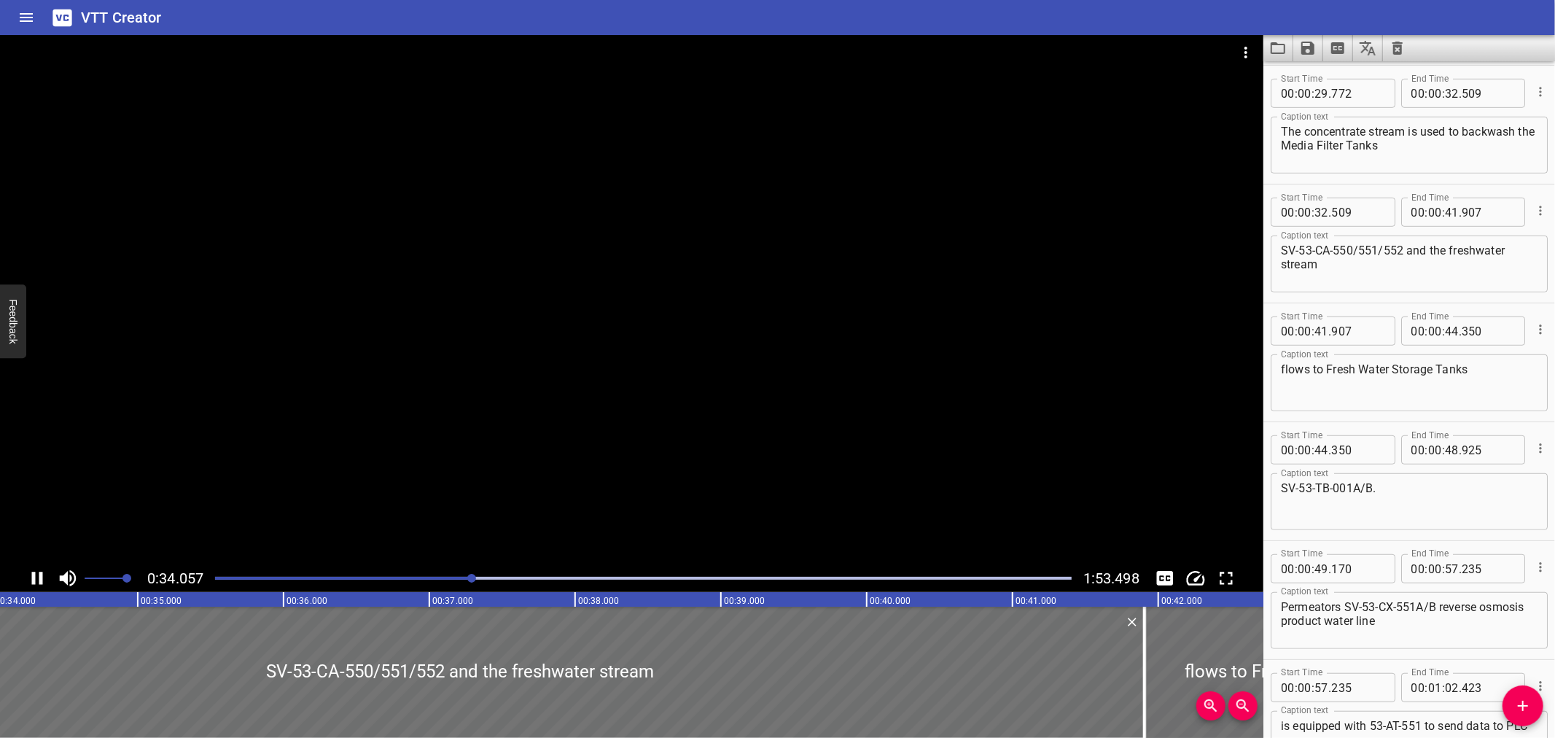
click at [445, 412] on div at bounding box center [631, 299] width 1263 height 529
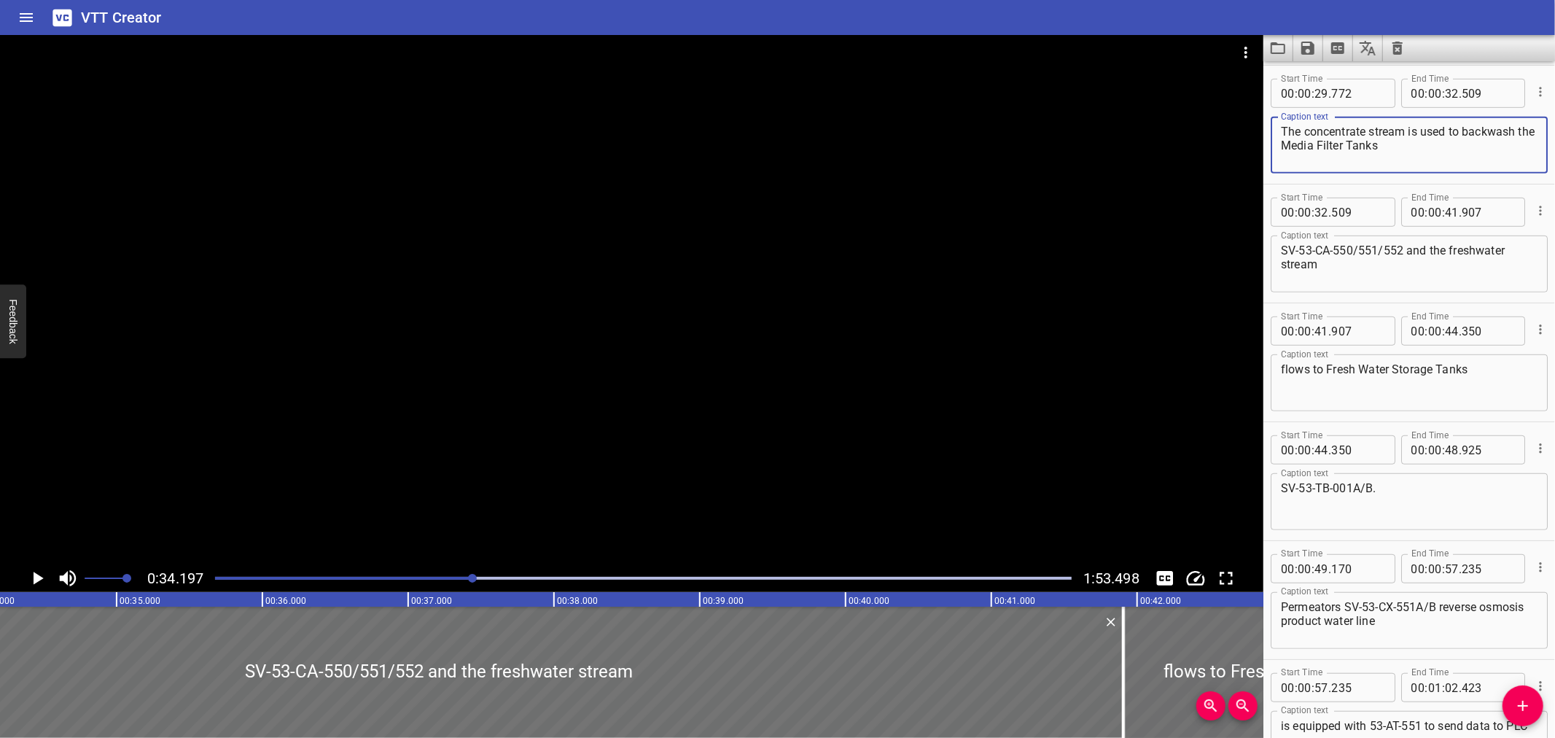
click at [1463, 151] on textarea "The concentrate stream is used to backwash the Media Filter Tanks" at bounding box center [1409, 146] width 257 height 42
drag, startPoint x: 1441, startPoint y: 144, endPoint x: 1299, endPoint y: 140, distance: 142.2
click at [1282, 140] on textarea "The concentrate stream is used to backwash the Media Filter Tanks" at bounding box center [1409, 146] width 257 height 42
type textarea "The concentrate stream is used to backwash"
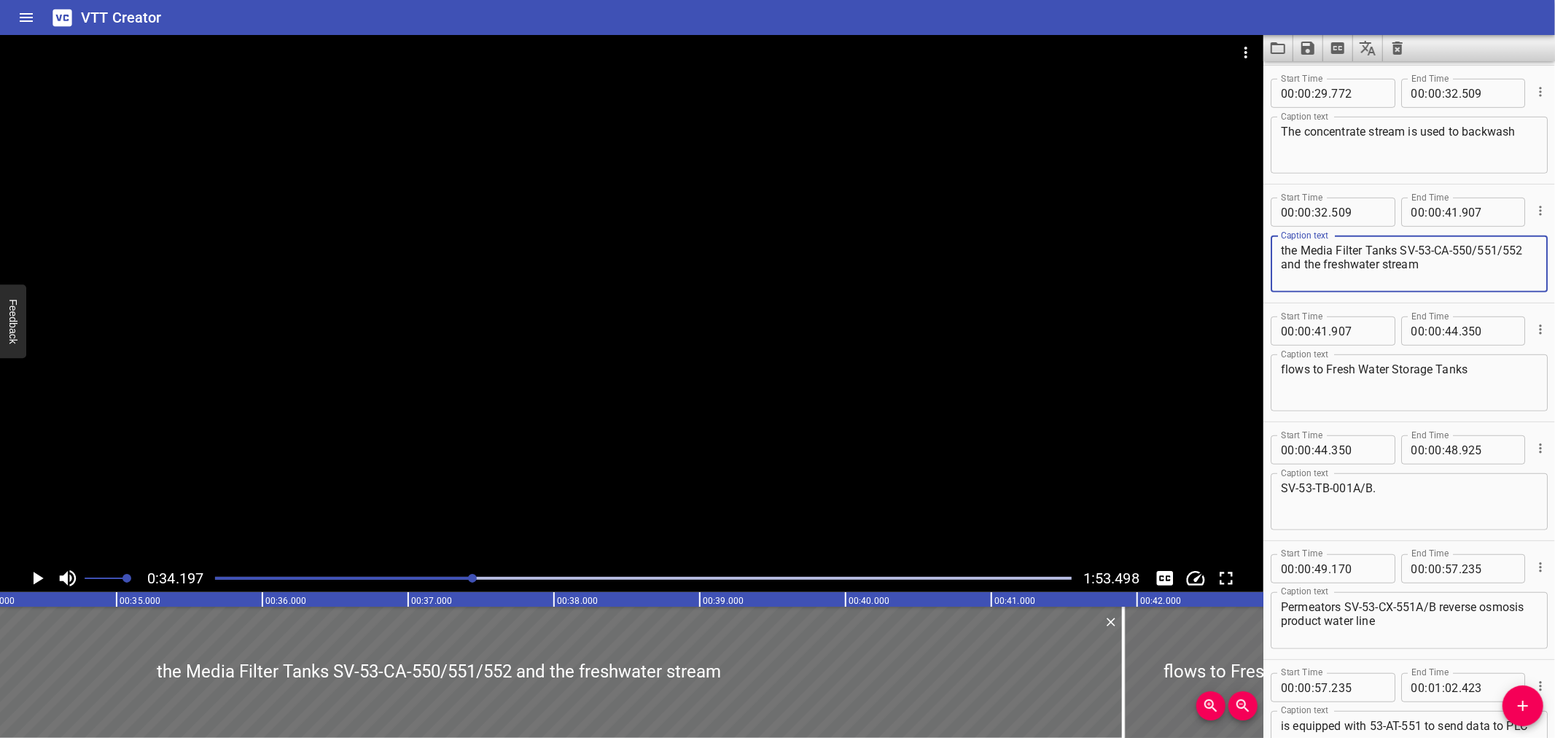
type textarea "the Media Filter Tanks SV-53-CA-550/551/552 and the freshwater stream"
drag, startPoint x: 1486, startPoint y: 135, endPoint x: 1522, endPoint y: 133, distance: 36.5
click at [1489, 135] on textarea "The concentrate stream is used to backwash" at bounding box center [1409, 146] width 257 height 42
click at [1528, 130] on div "The concentrate stream is used to backwash Caption text" at bounding box center [1409, 145] width 277 height 57
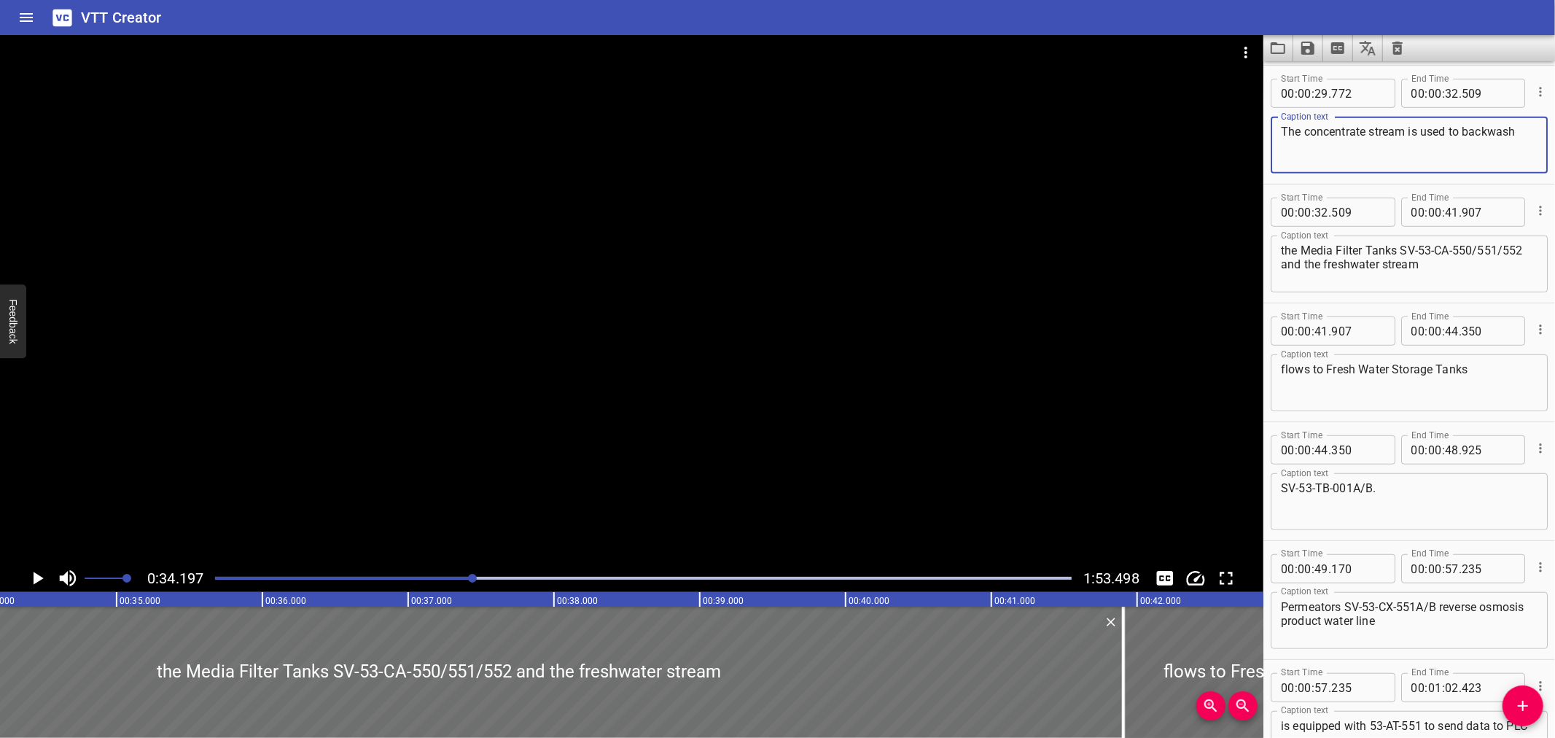
click at [1524, 128] on textarea "The concentrate stream is used to backwash" at bounding box center [1409, 146] width 257 height 42
type textarea "The concentrate stream is used to backwash"
click at [771, 373] on div at bounding box center [631, 299] width 1263 height 529
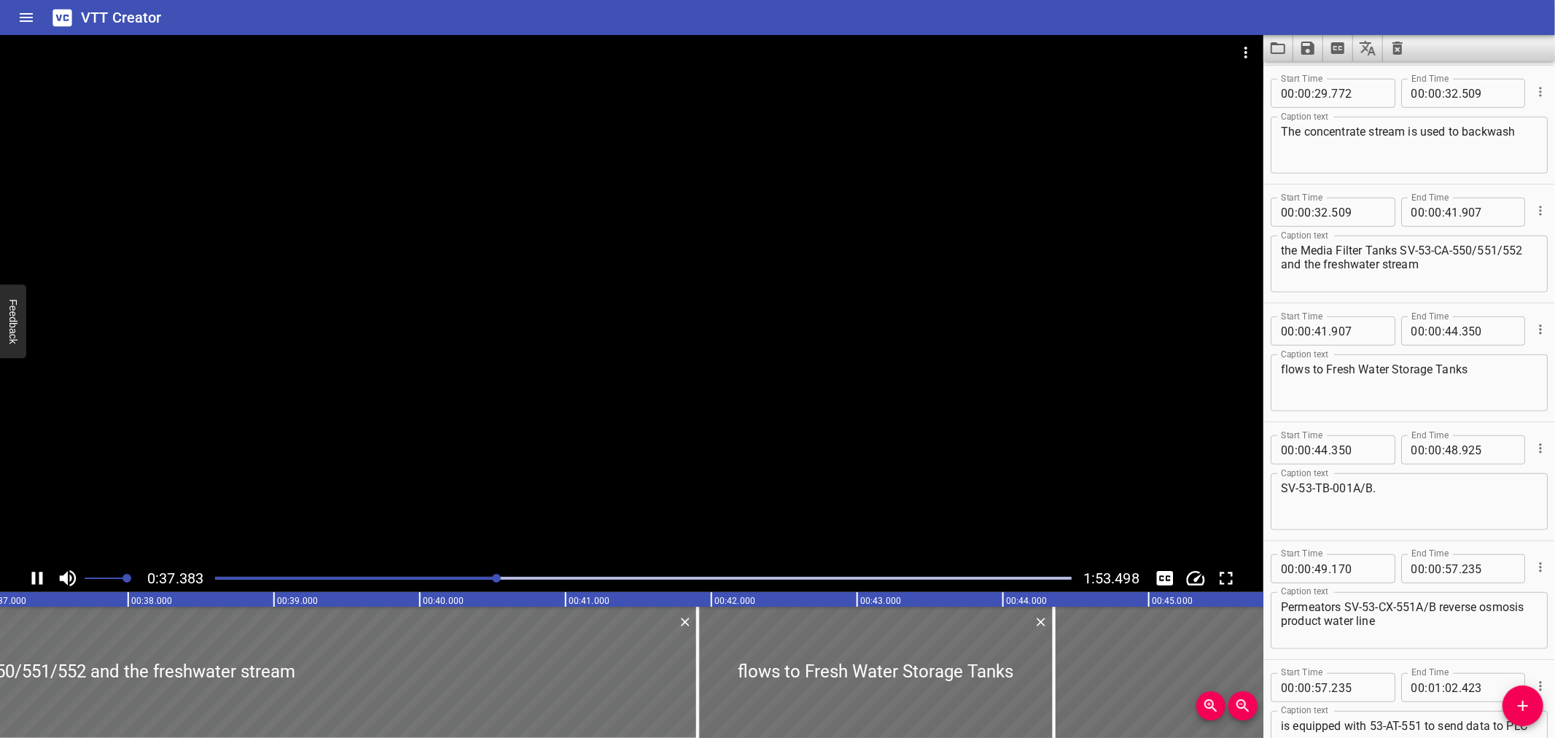
click at [578, 361] on div at bounding box center [631, 299] width 1263 height 529
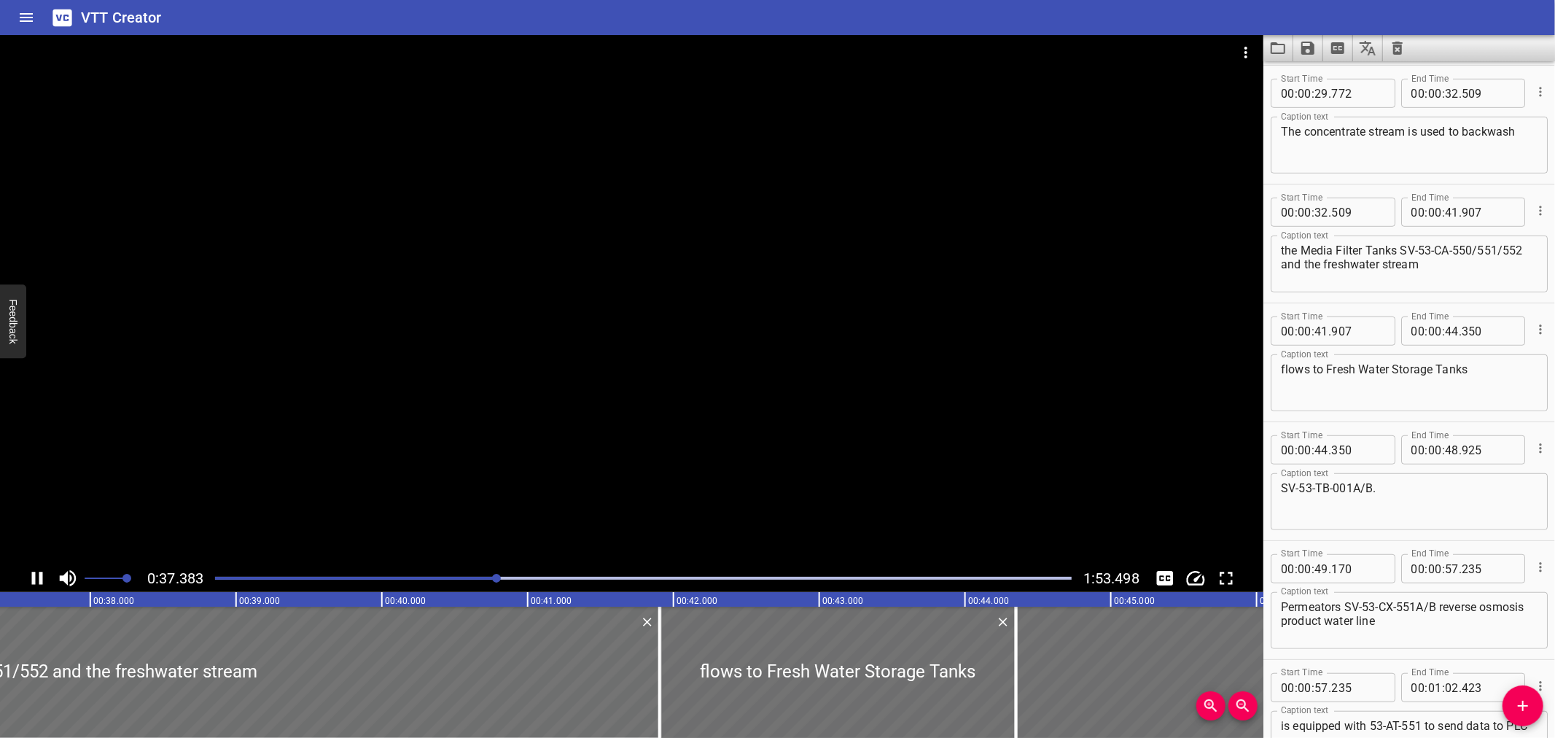
scroll to position [0, 5470]
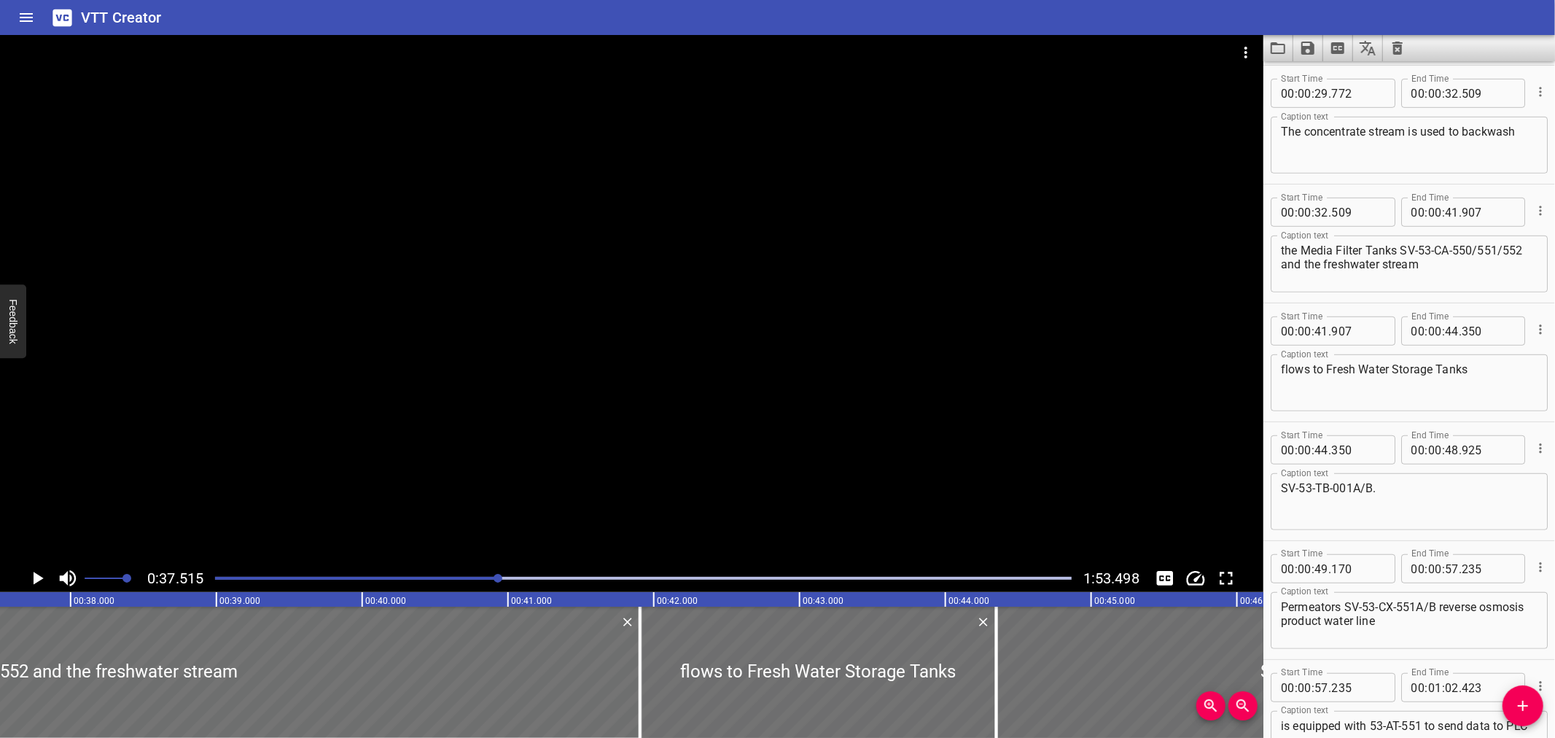
click at [1400, 249] on textarea "the Media Filter Tanks SV-53-CA-550/551/552 and the freshwater stream" at bounding box center [1409, 265] width 257 height 42
type textarea "the Media Filter Tanks (SV-53-CA-550/551/552) and the freshwater stream"
click at [841, 390] on div at bounding box center [631, 299] width 1263 height 529
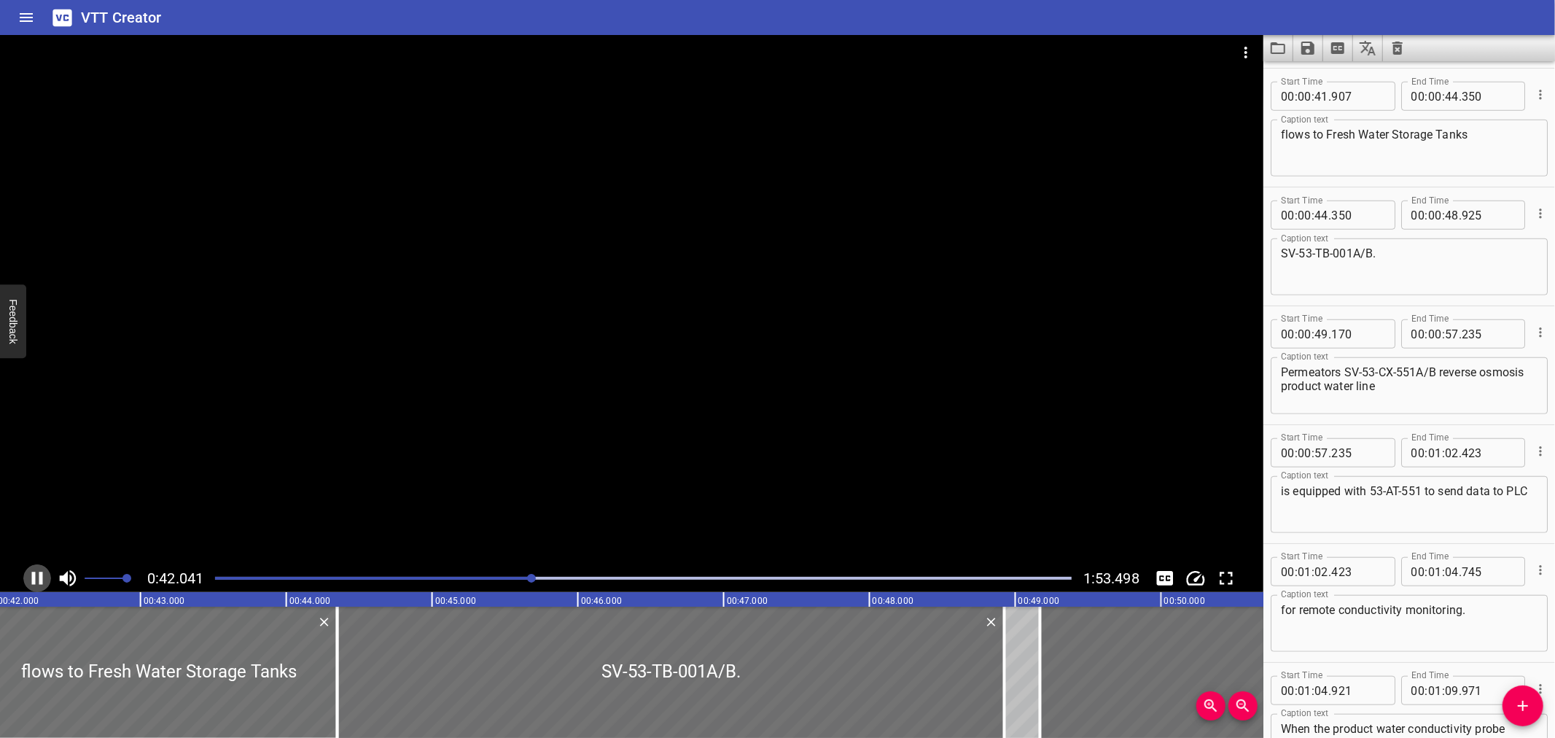
scroll to position [950, 0]
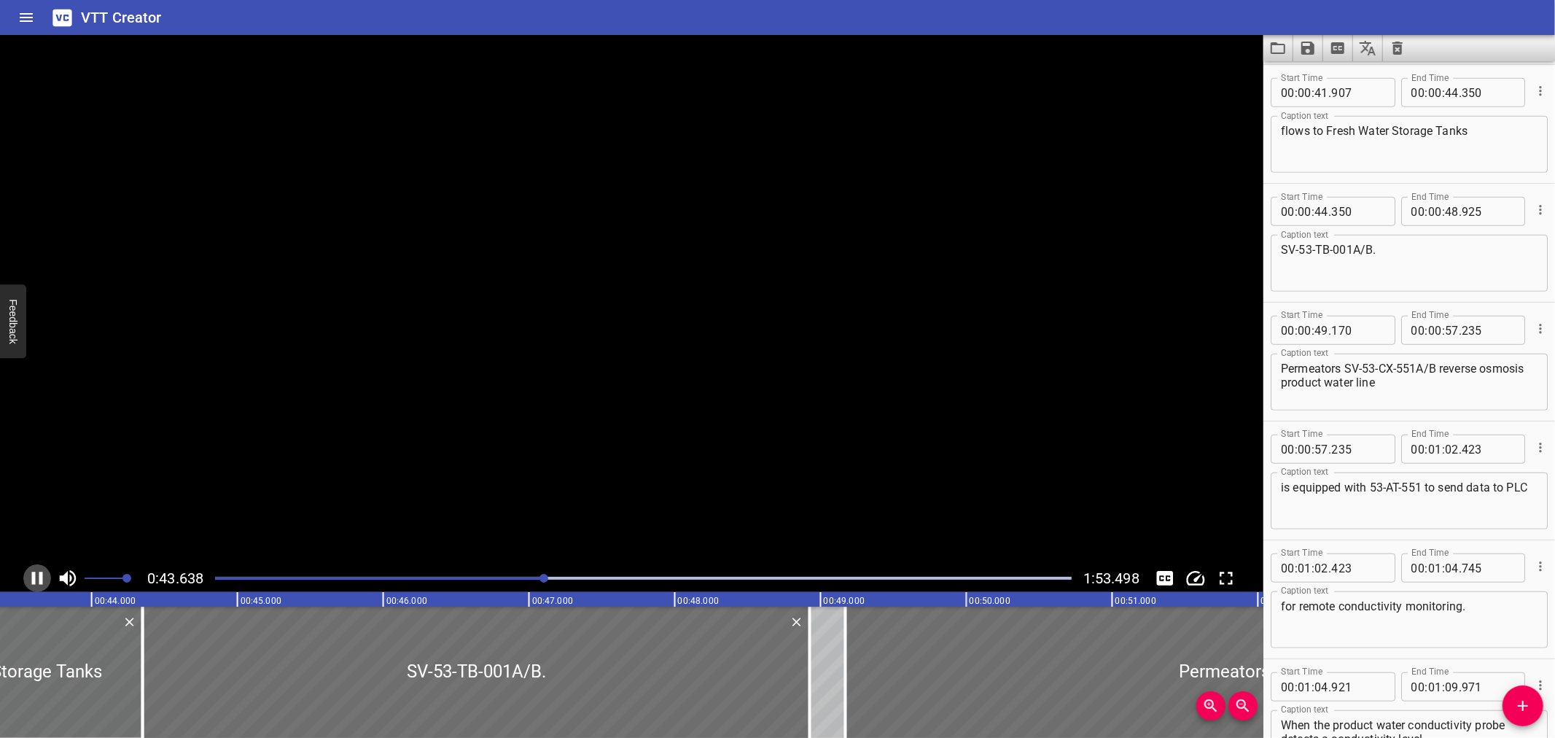
click at [26, 582] on icon "Play/Pause" at bounding box center [37, 578] width 22 height 22
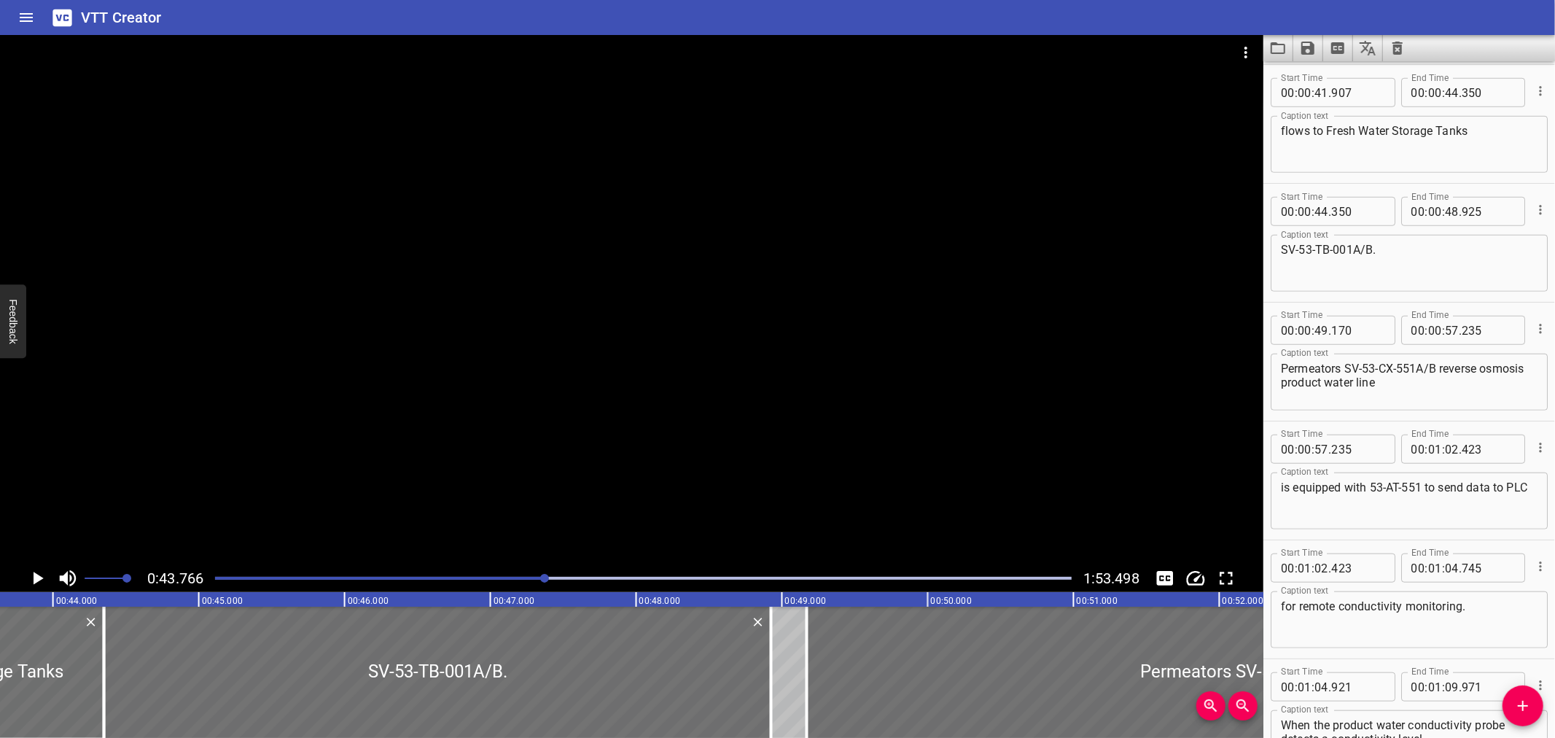
scroll to position [0, 6381]
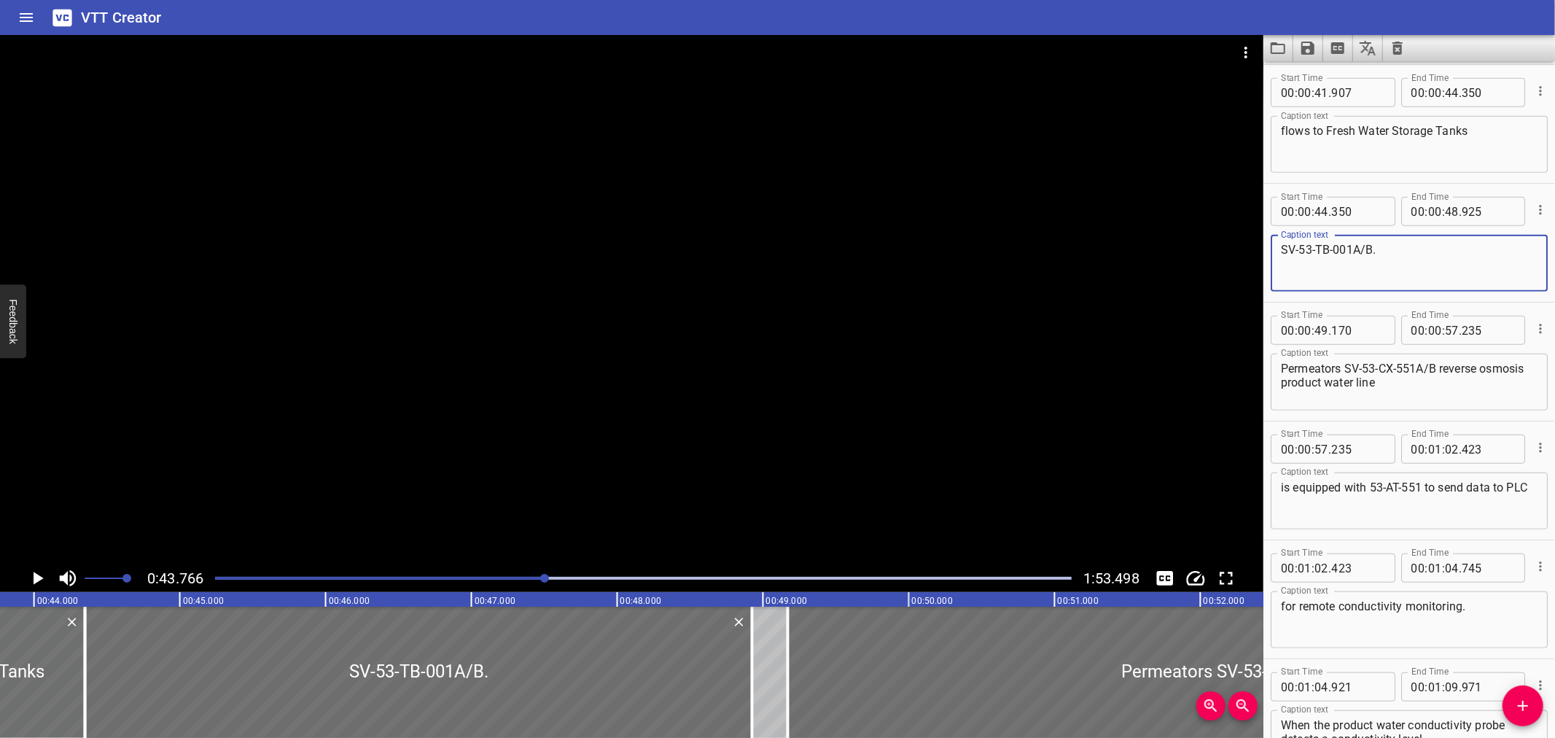
drag, startPoint x: 1396, startPoint y: 246, endPoint x: 1262, endPoint y: 265, distance: 135.5
click at [1262, 265] on main "0:43.766 1:53.498 00:00.000 00:01.000 00:02.000 00:03.000 00:04.000 00:05.000 0…" at bounding box center [777, 386] width 1555 height 703
click at [1500, 127] on textarea "flows to Fresh Water Storage Tanks" at bounding box center [1409, 145] width 257 height 42
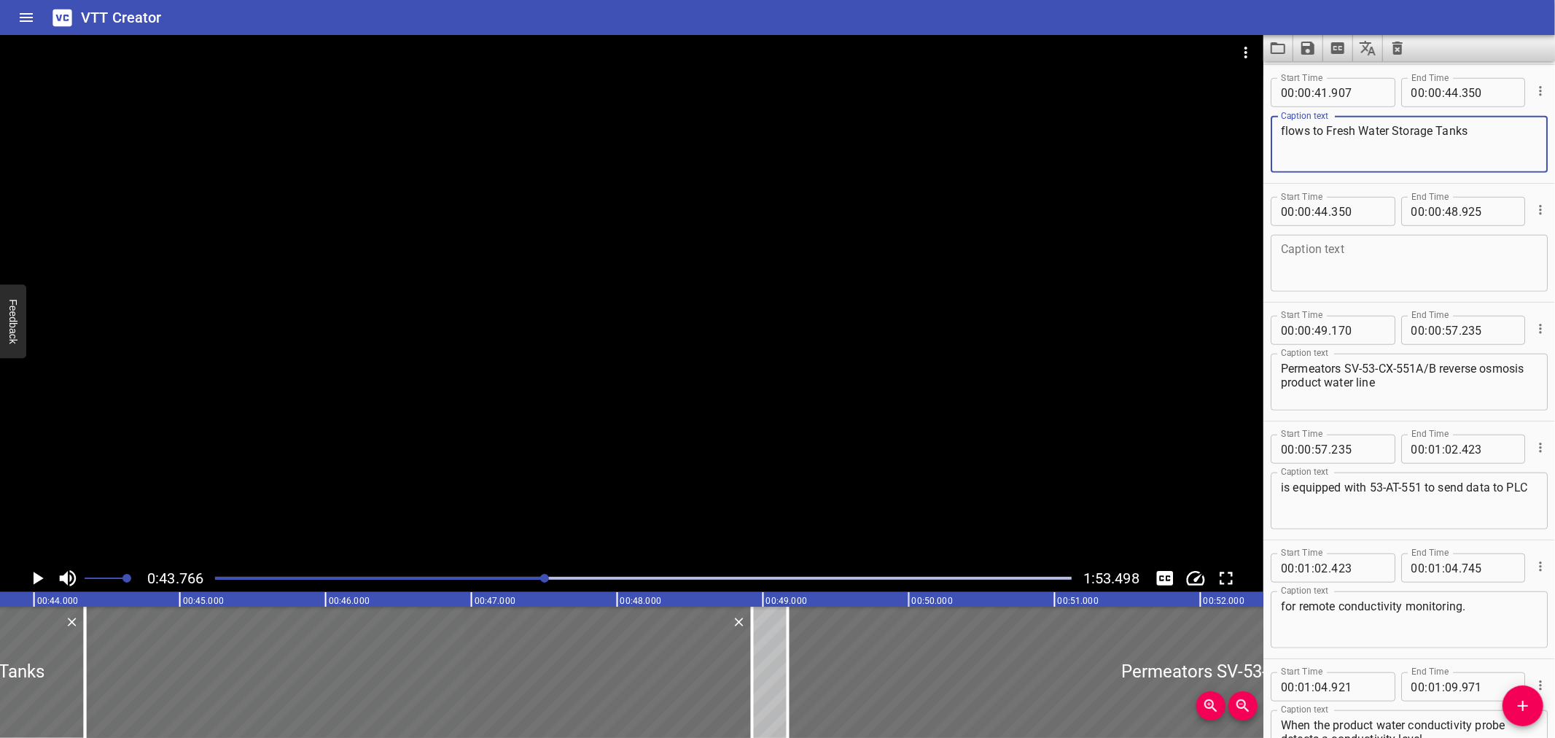
paste textarea "SV-53-TB-001A/B."
type textarea "flows to Fresh Water Storage Tanks SV-53-TB-001A/B."
click at [737, 624] on icon "Delete" at bounding box center [739, 622] width 9 height 9
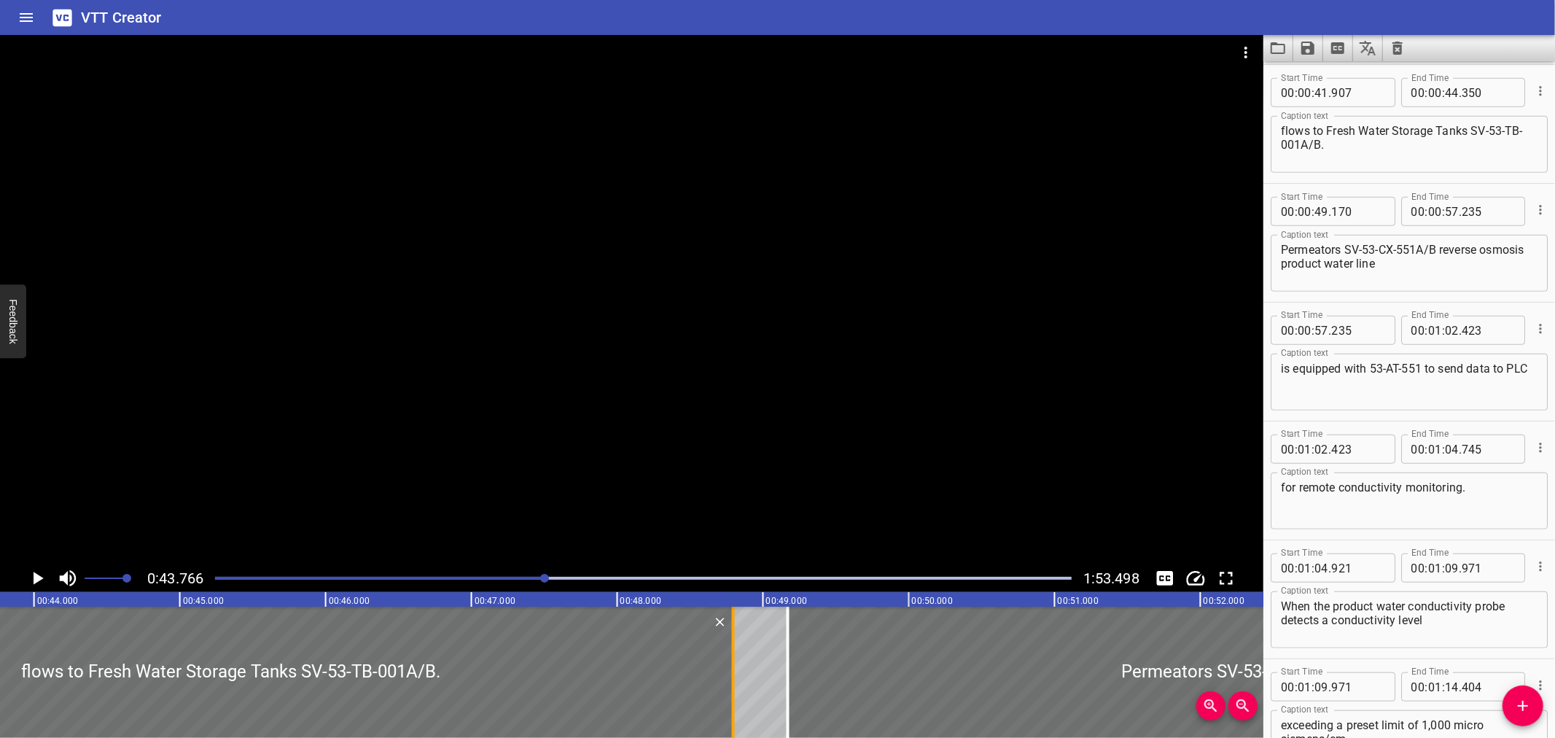
drag, startPoint x: 85, startPoint y: 675, endPoint x: 733, endPoint y: 658, distance: 649.1
click at [733, 658] on div at bounding box center [733, 672] width 3 height 131
type input "48"
type input "800"
drag, startPoint x: 672, startPoint y: 462, endPoint x: 698, endPoint y: 445, distance: 30.9
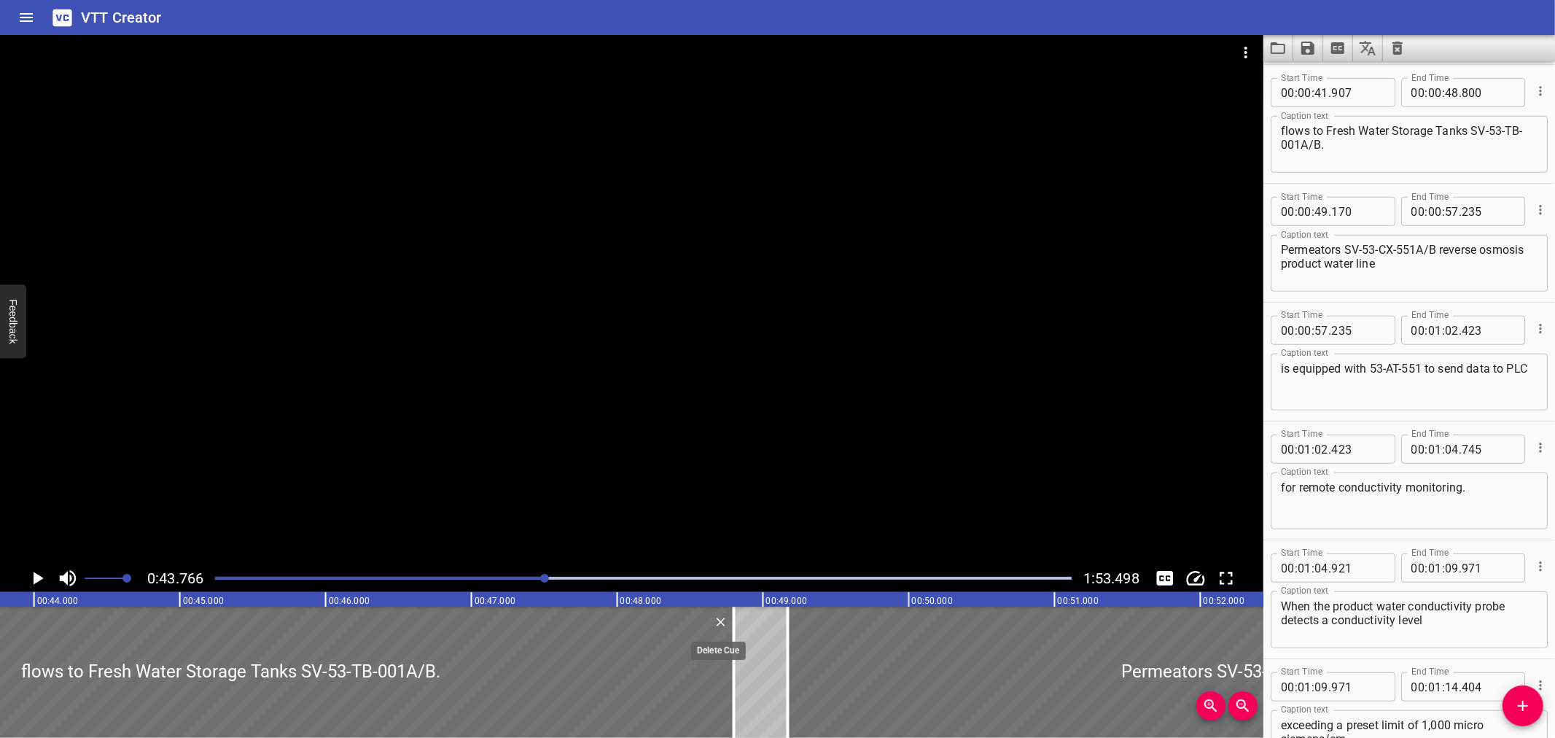
click at [675, 456] on div at bounding box center [631, 299] width 1263 height 529
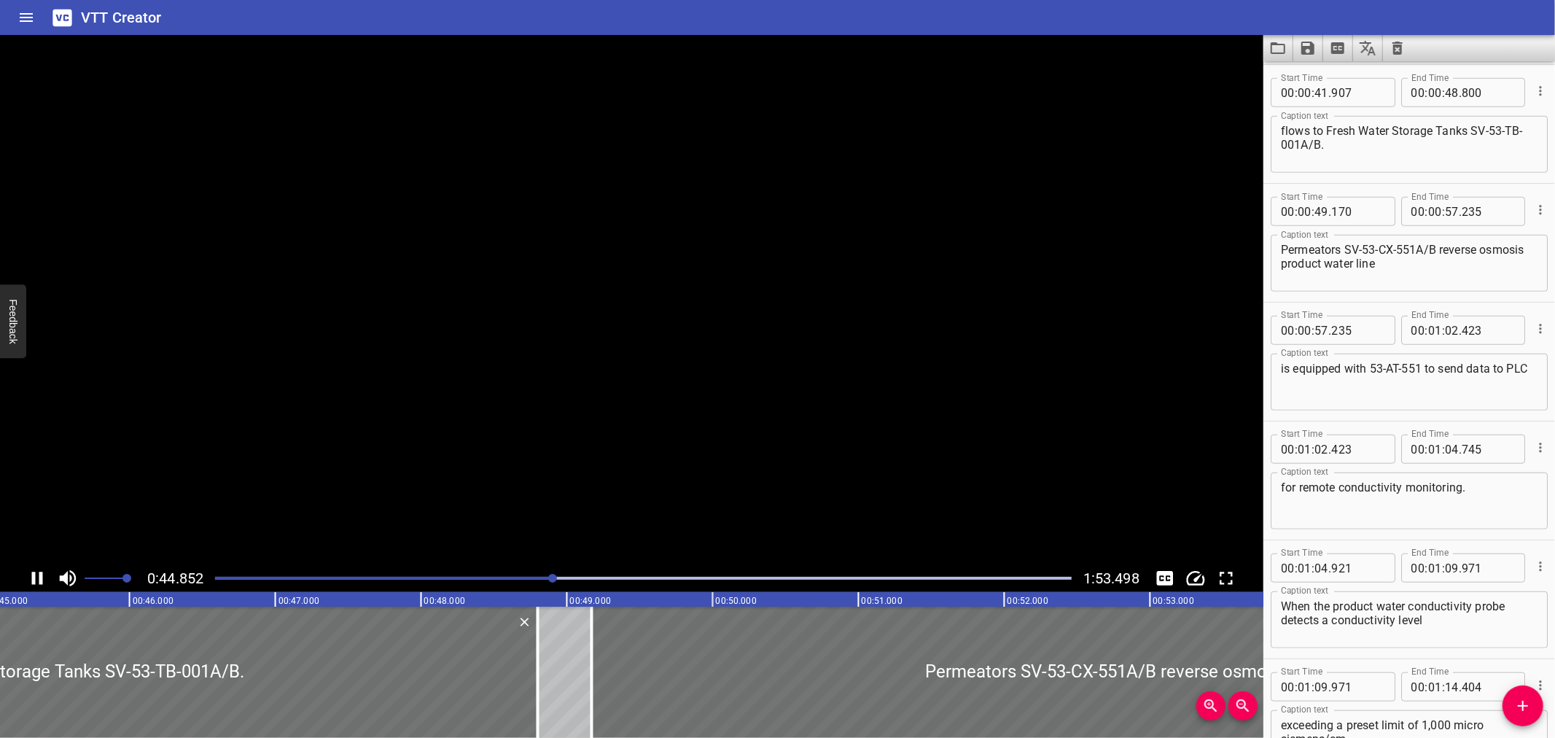
click at [1471, 131] on textarea "flows to Fresh Water Storage Tanks SV-53-TB-001A/B." at bounding box center [1409, 145] width 257 height 42
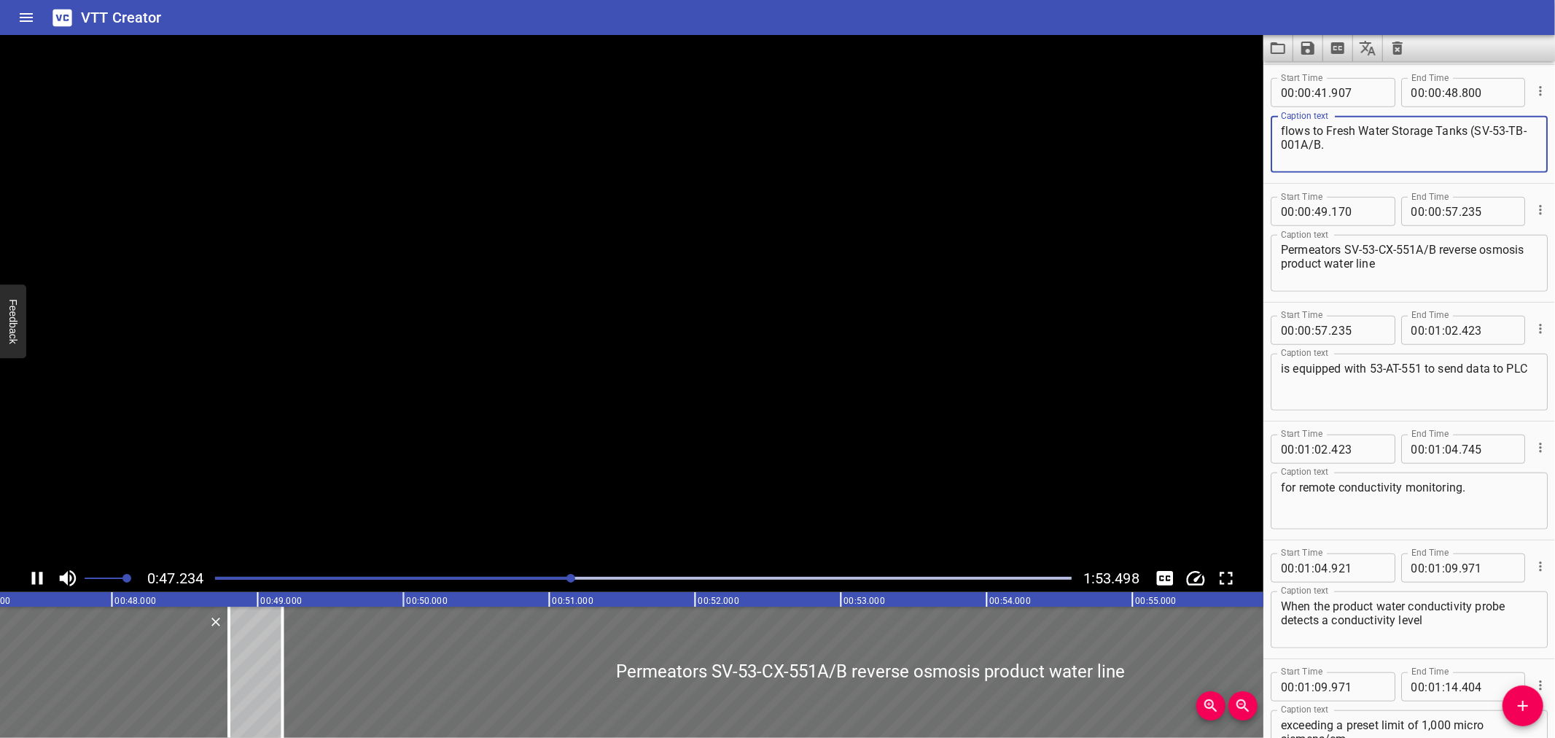
click at [1354, 149] on textarea "flows to Fresh Water Storage Tanks (SV-53-TB-001A/B." at bounding box center [1409, 145] width 257 height 42
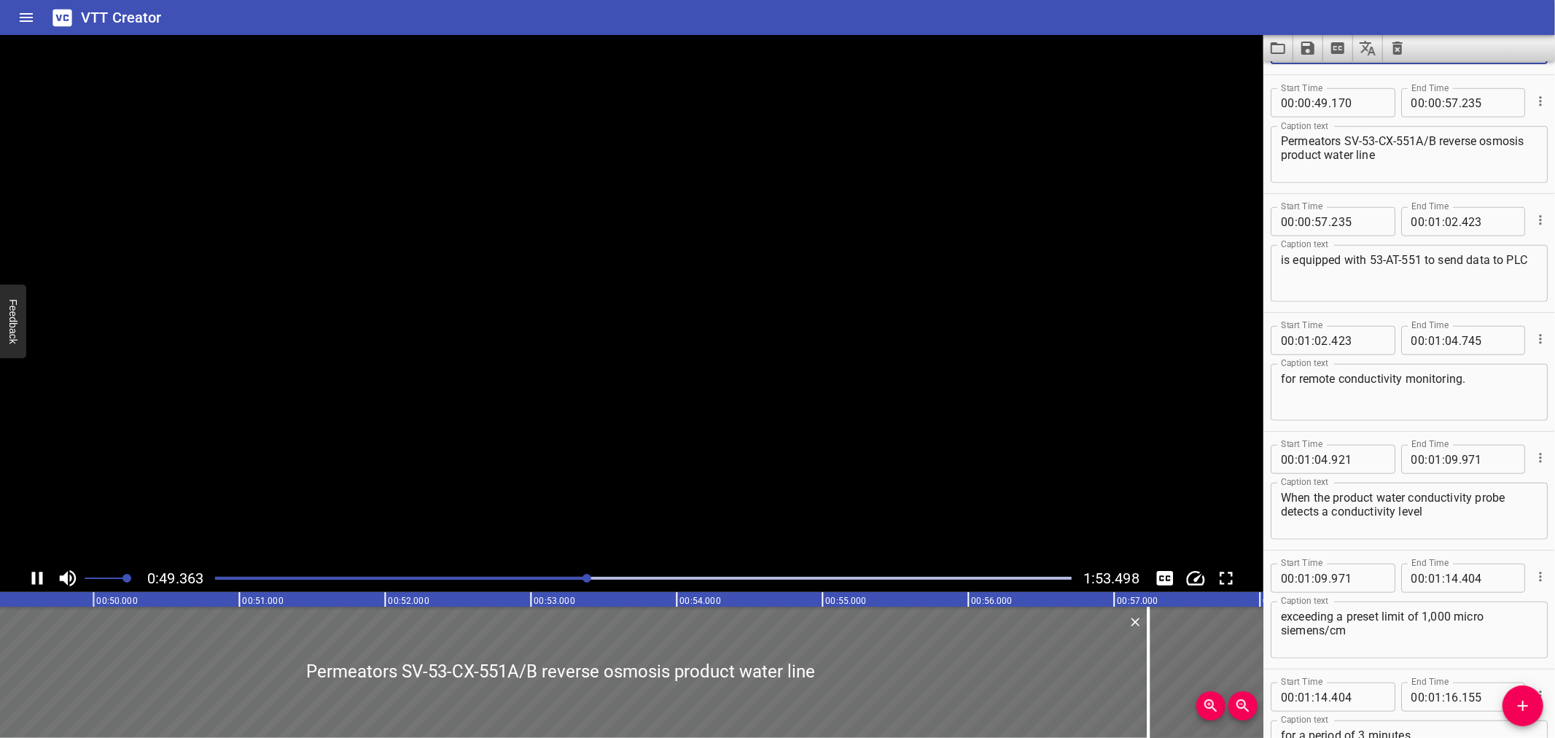
scroll to position [1068, 0]
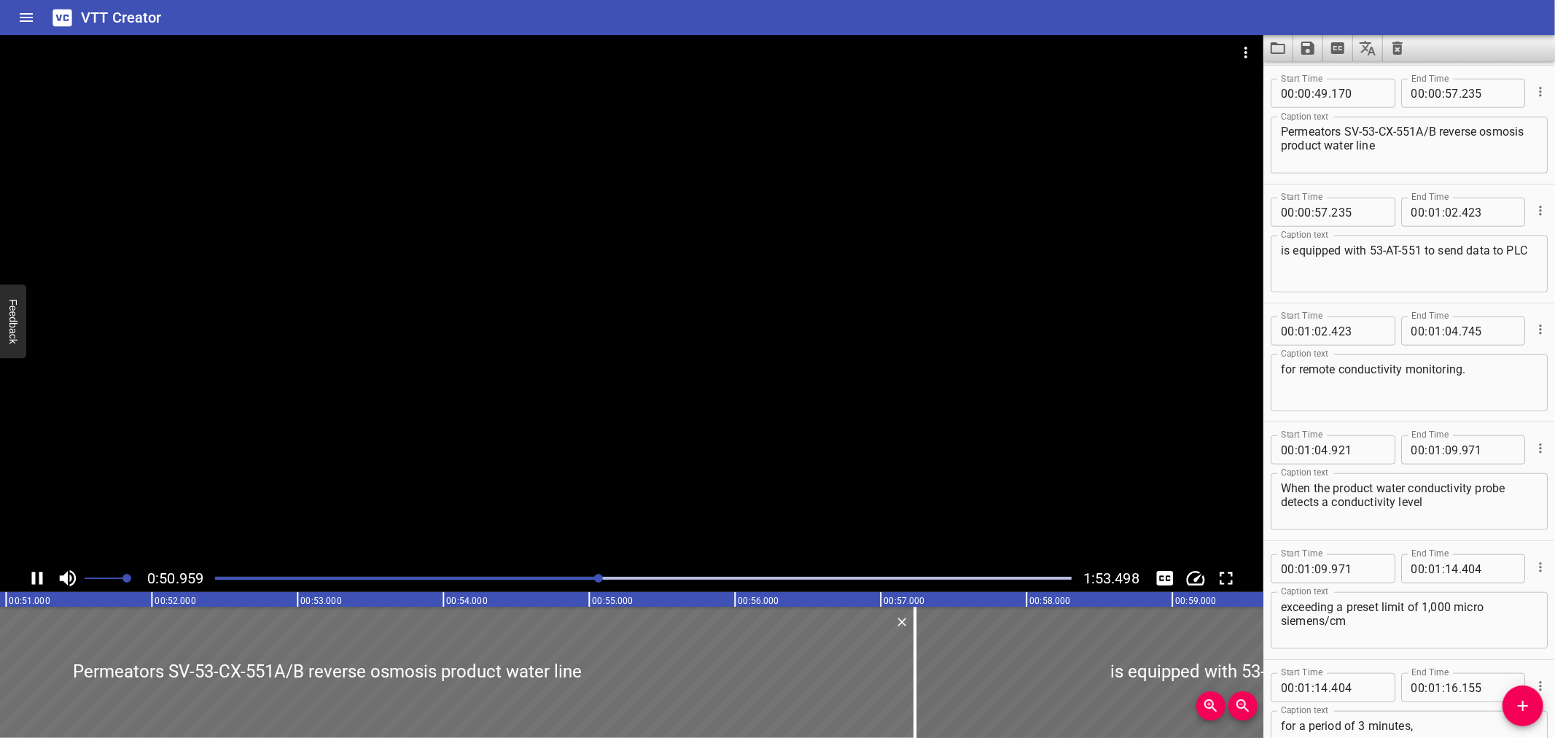
type textarea "flows to Fresh Water Storage Tanks (SV-53-TB-001A/B)."
click at [821, 447] on div at bounding box center [631, 299] width 1263 height 529
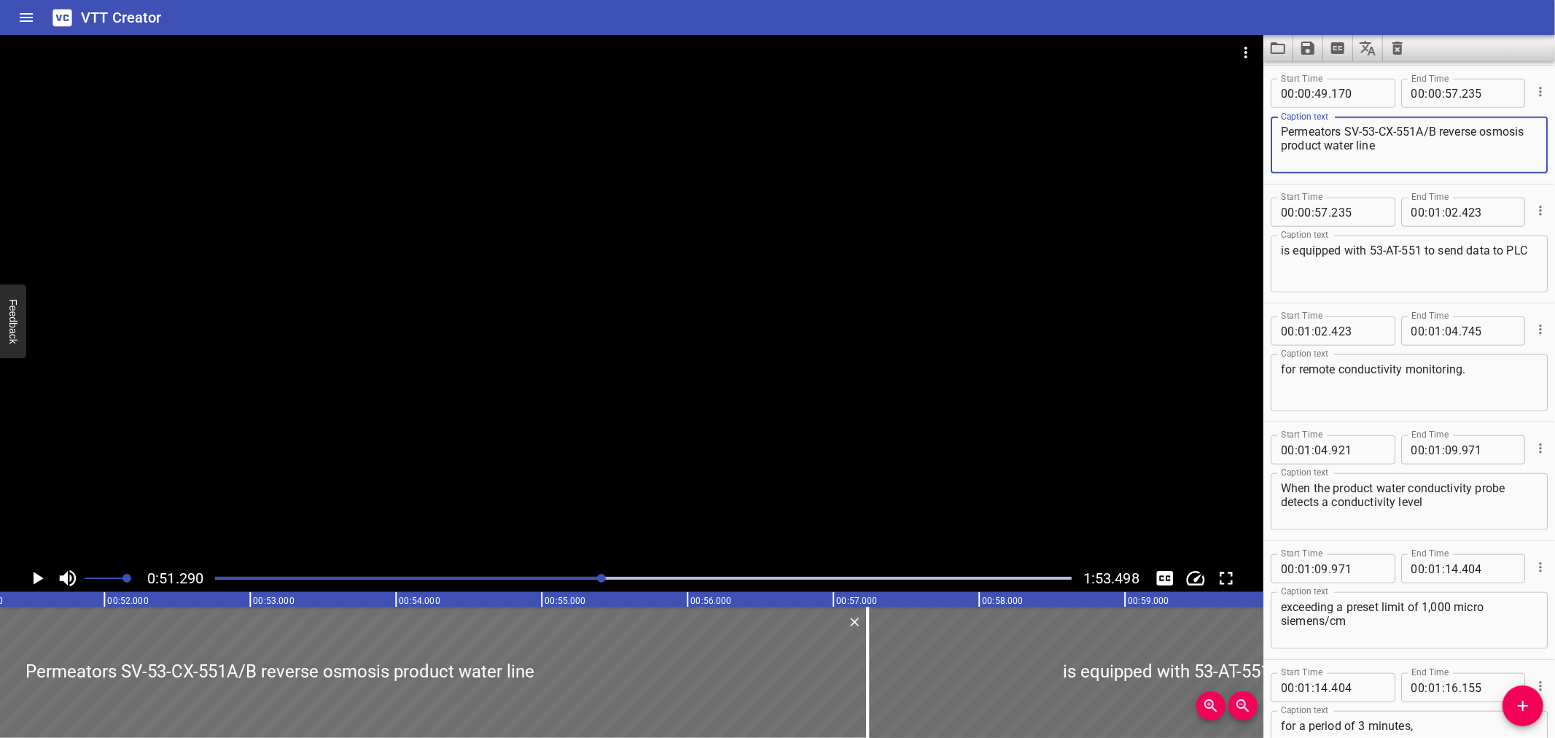
click at [1347, 126] on textarea "Permeators SV-53-CX-551A/B reverse osmosis product water line" at bounding box center [1409, 146] width 257 height 42
type textarea "Permeators (SV-53-CX-551A/B) reverse osmosis product water line"
click at [811, 282] on div at bounding box center [631, 299] width 1263 height 529
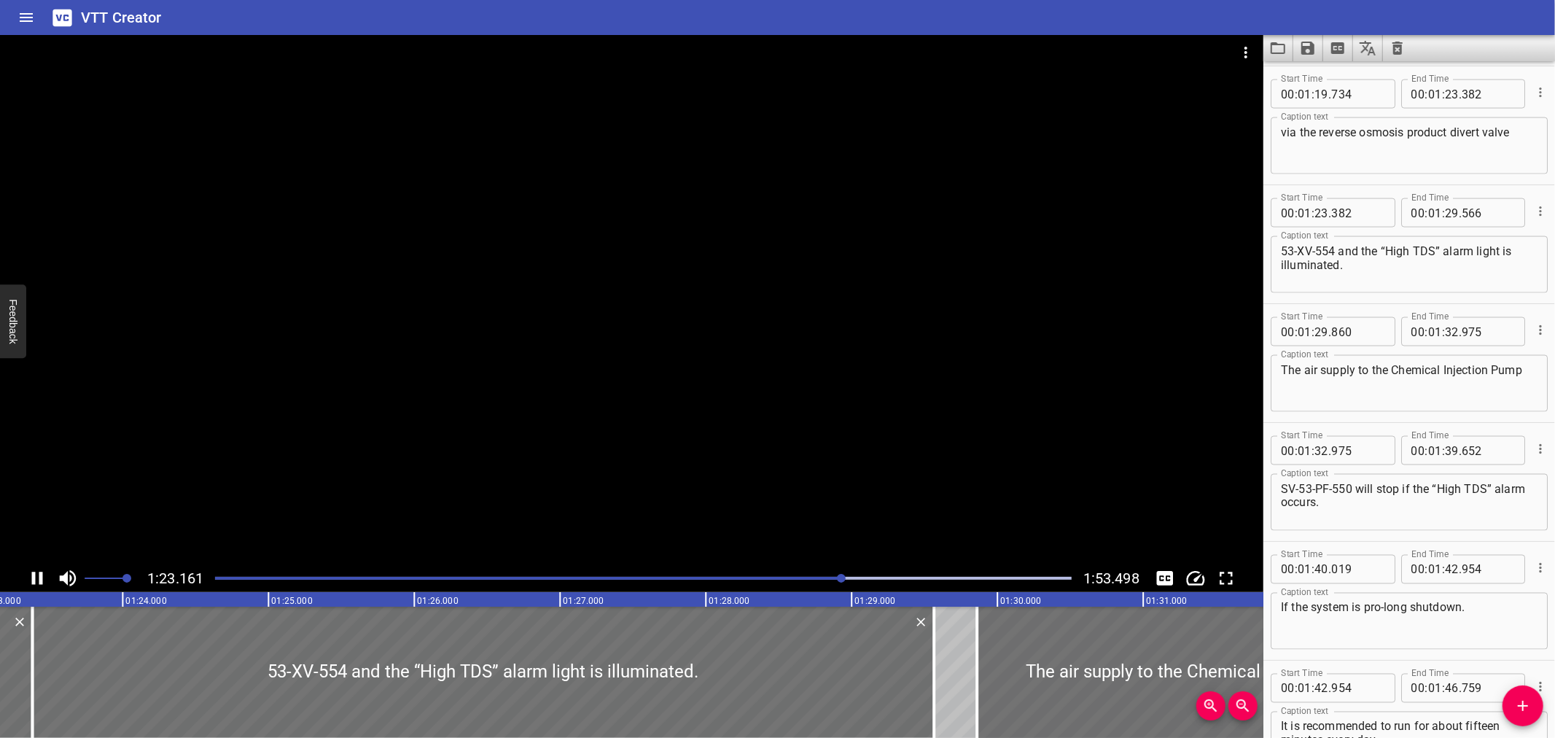
scroll to position [0, 12162]
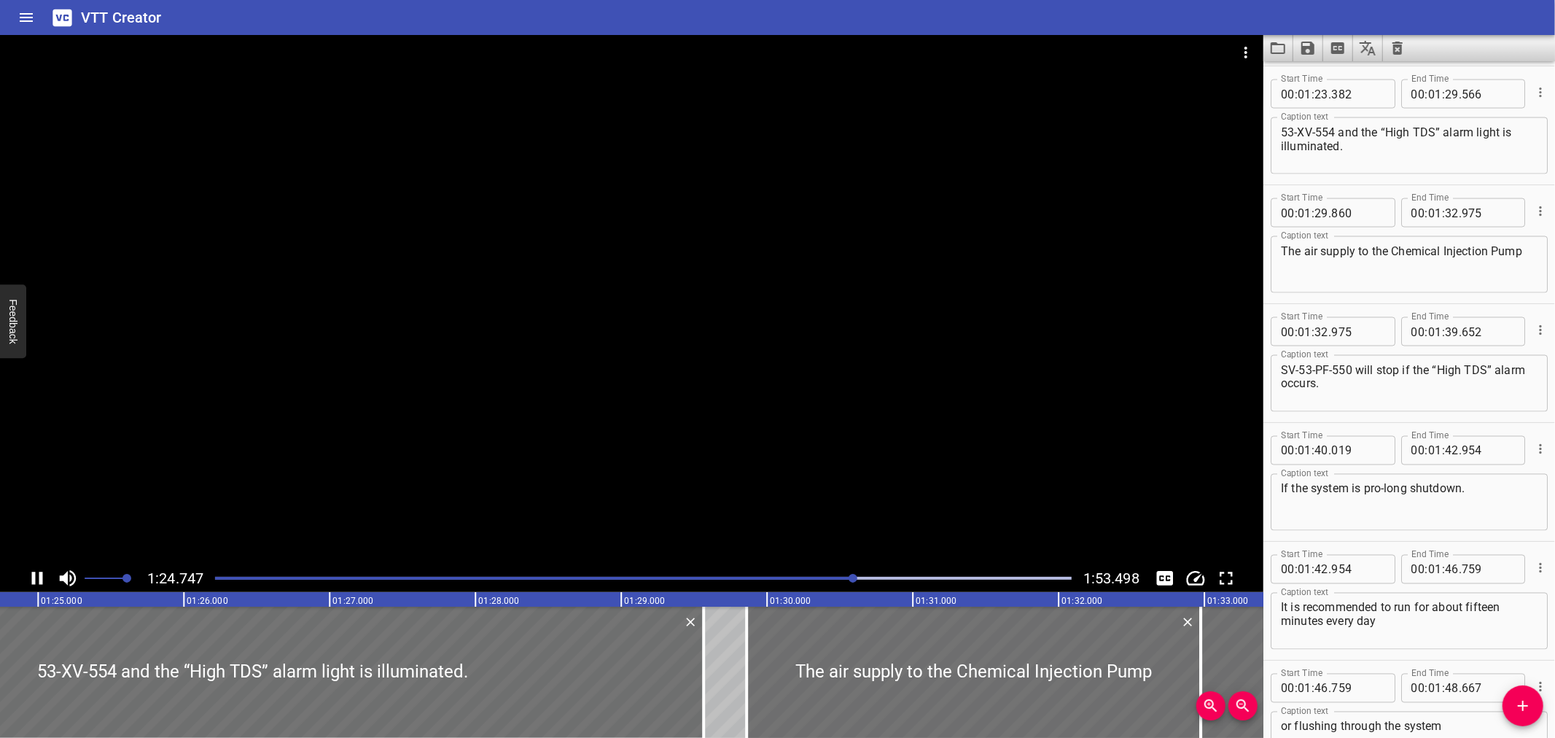
click at [644, 430] on div at bounding box center [631, 299] width 1263 height 529
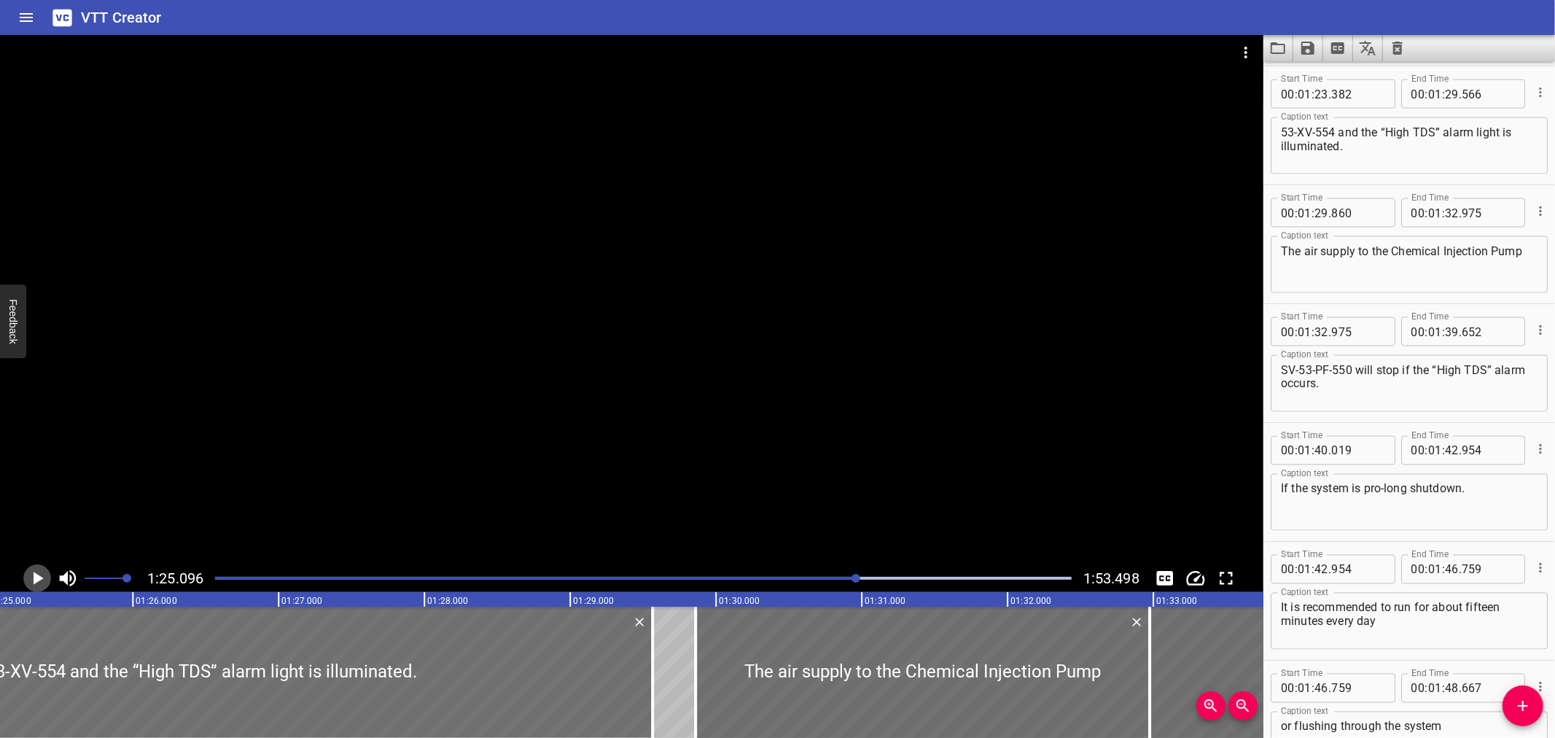
click at [42, 576] on icon "Play/Pause" at bounding box center [37, 578] width 22 height 22
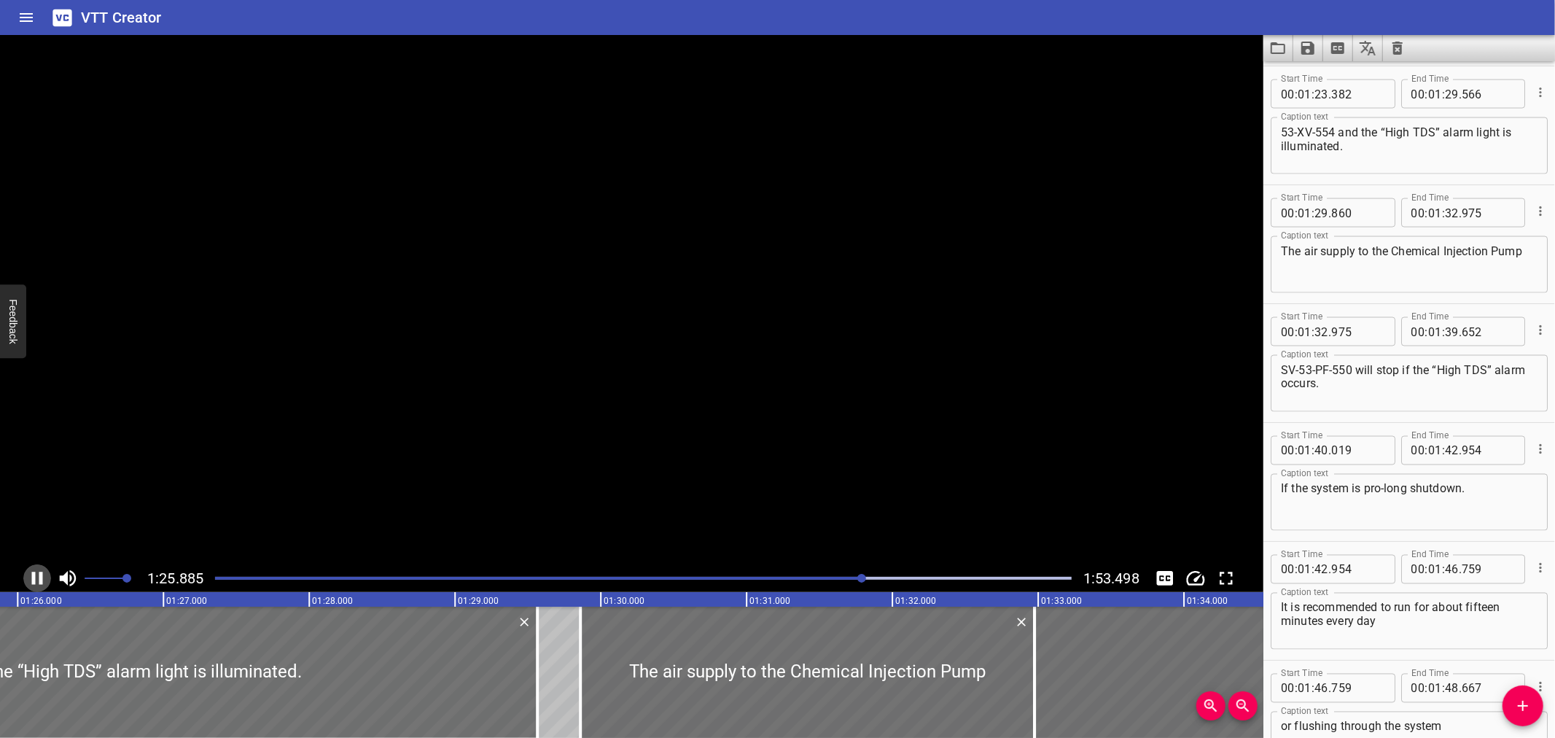
click at [42, 574] on icon "Play/Pause" at bounding box center [37, 578] width 11 height 13
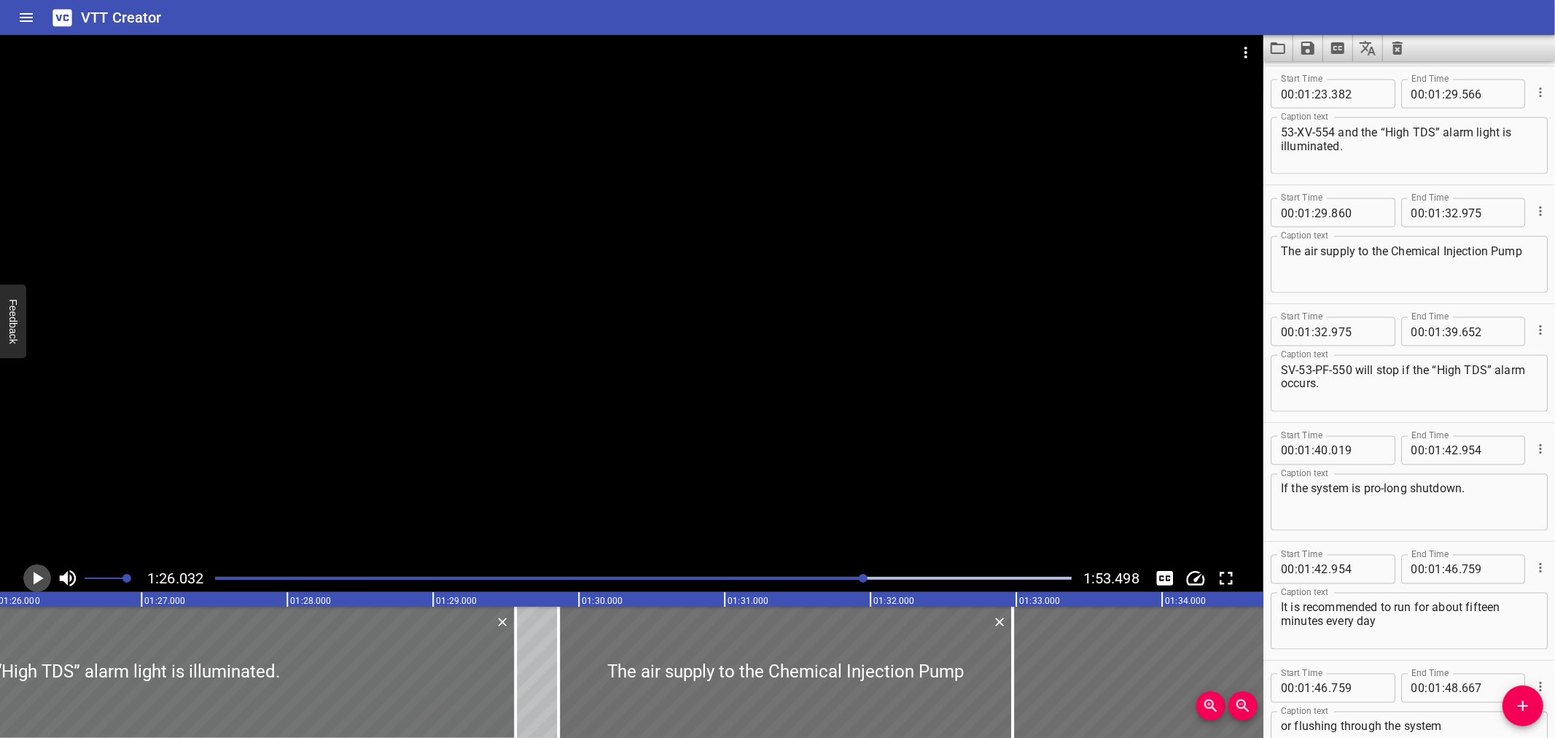
click at [42, 574] on icon "Play/Pause" at bounding box center [37, 578] width 22 height 22
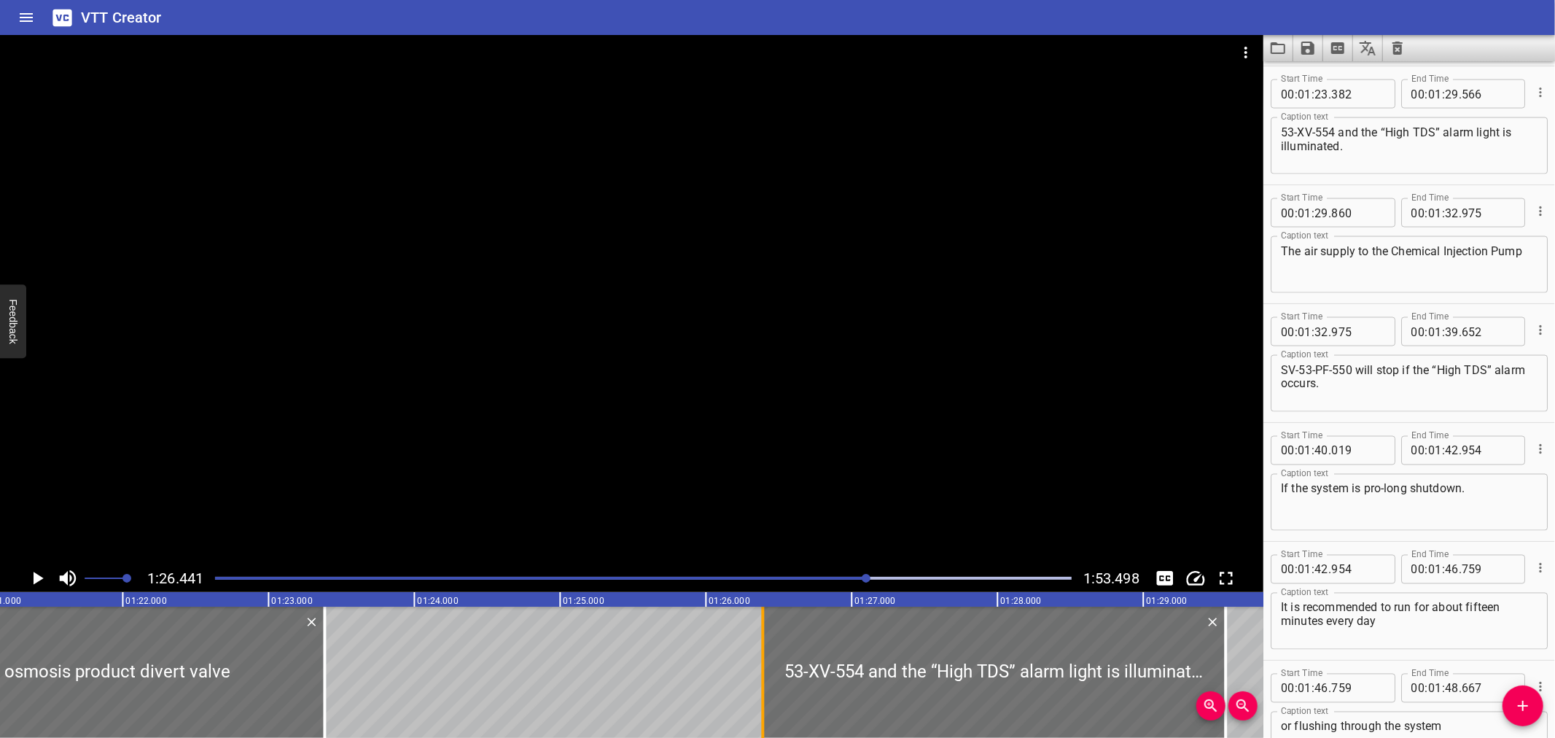
drag, startPoint x: 324, startPoint y: 690, endPoint x: 763, endPoint y: 720, distance: 439.9
click at [763, 720] on div at bounding box center [762, 672] width 15 height 131
type input "26"
type input "392"
click at [763, 720] on div at bounding box center [762, 672] width 15 height 131
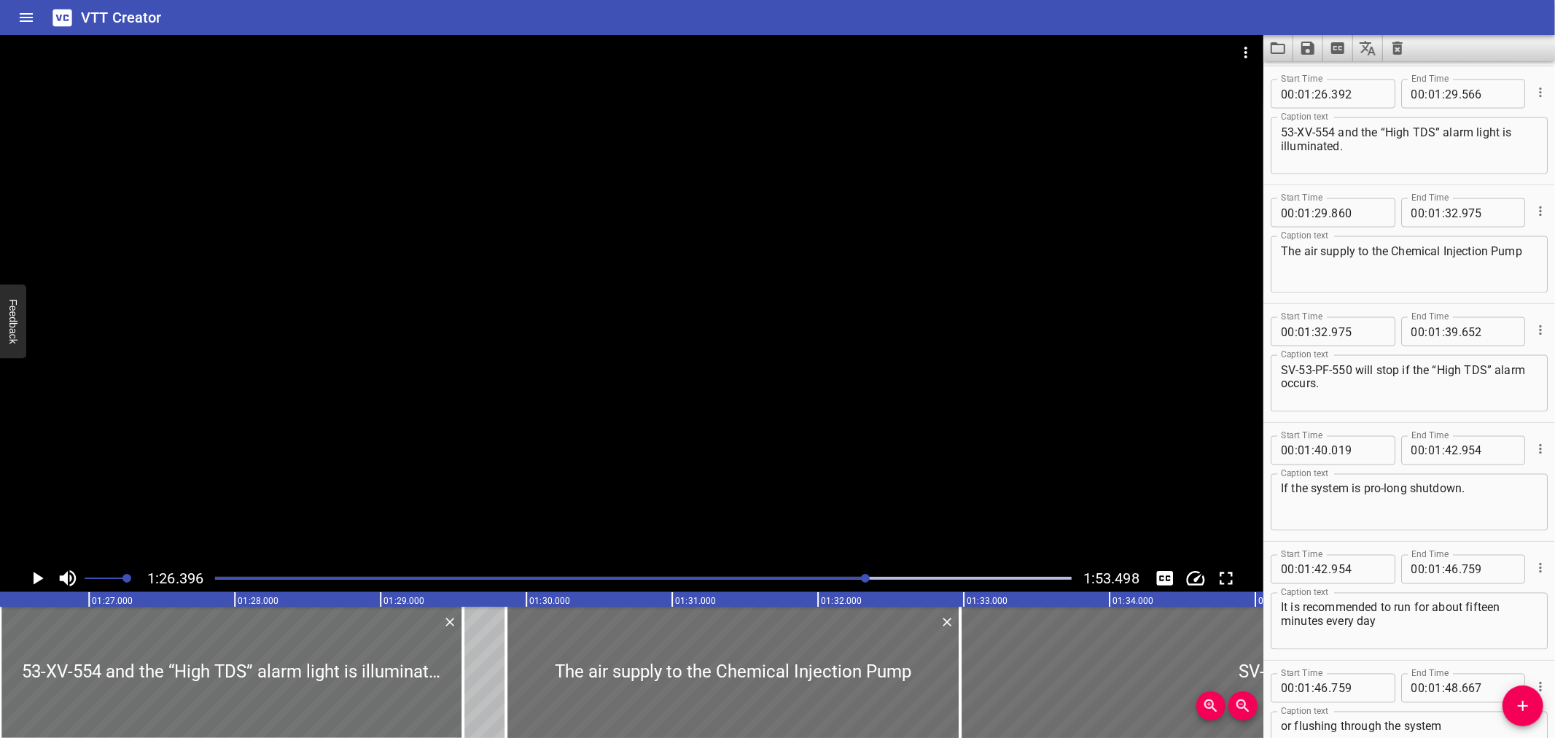
click at [450, 435] on div at bounding box center [631, 299] width 1263 height 529
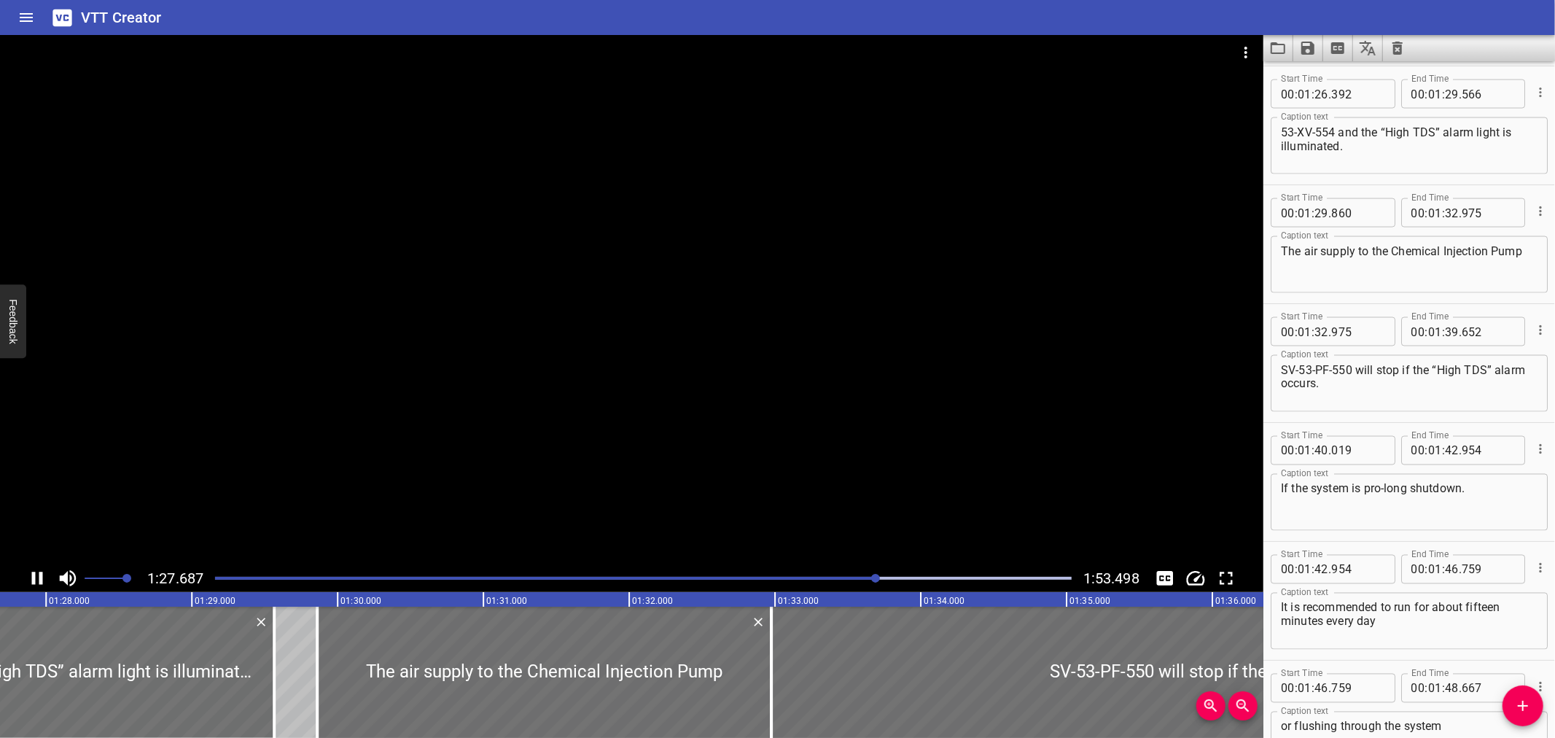
click at [366, 493] on div at bounding box center [631, 299] width 1263 height 529
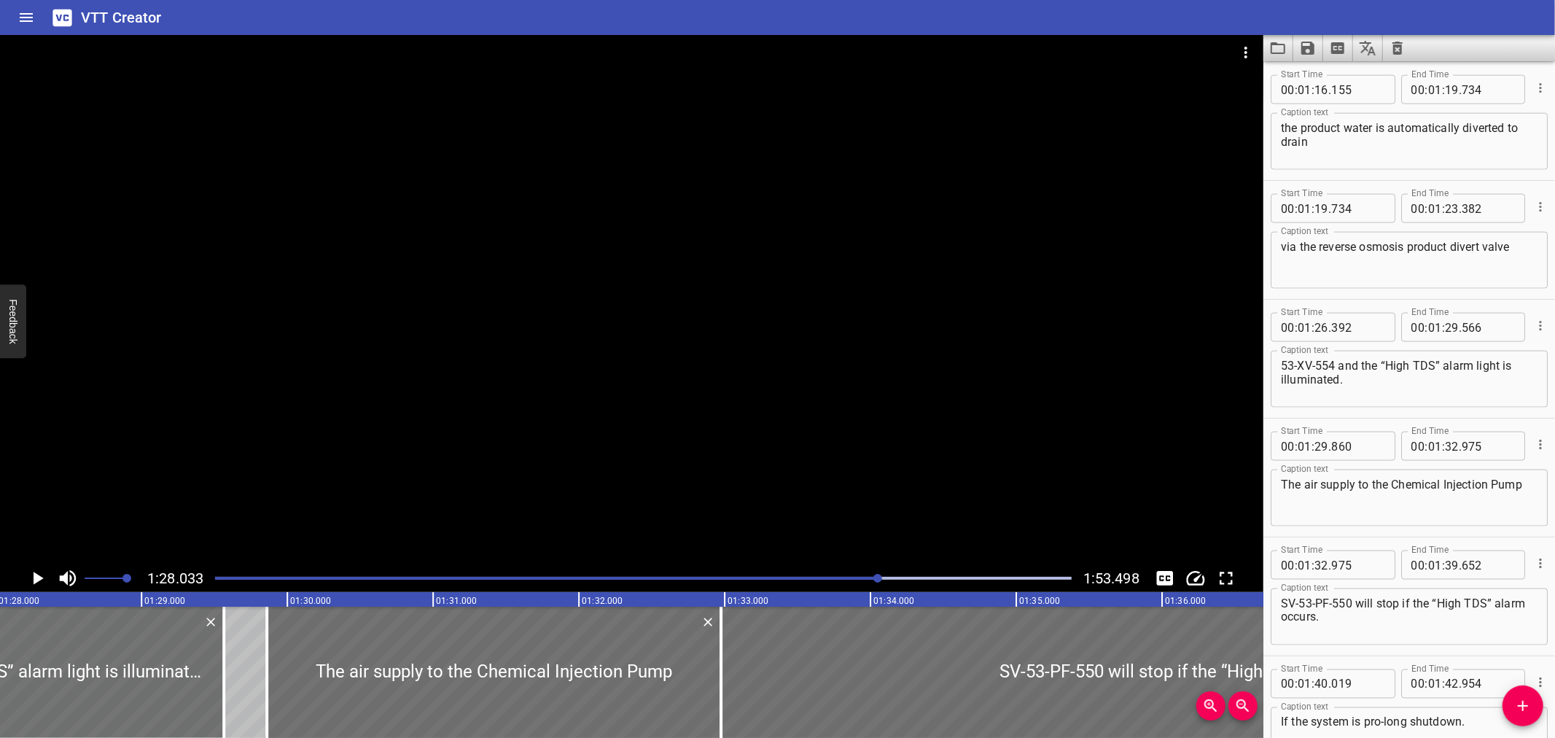
scroll to position [1774, 0]
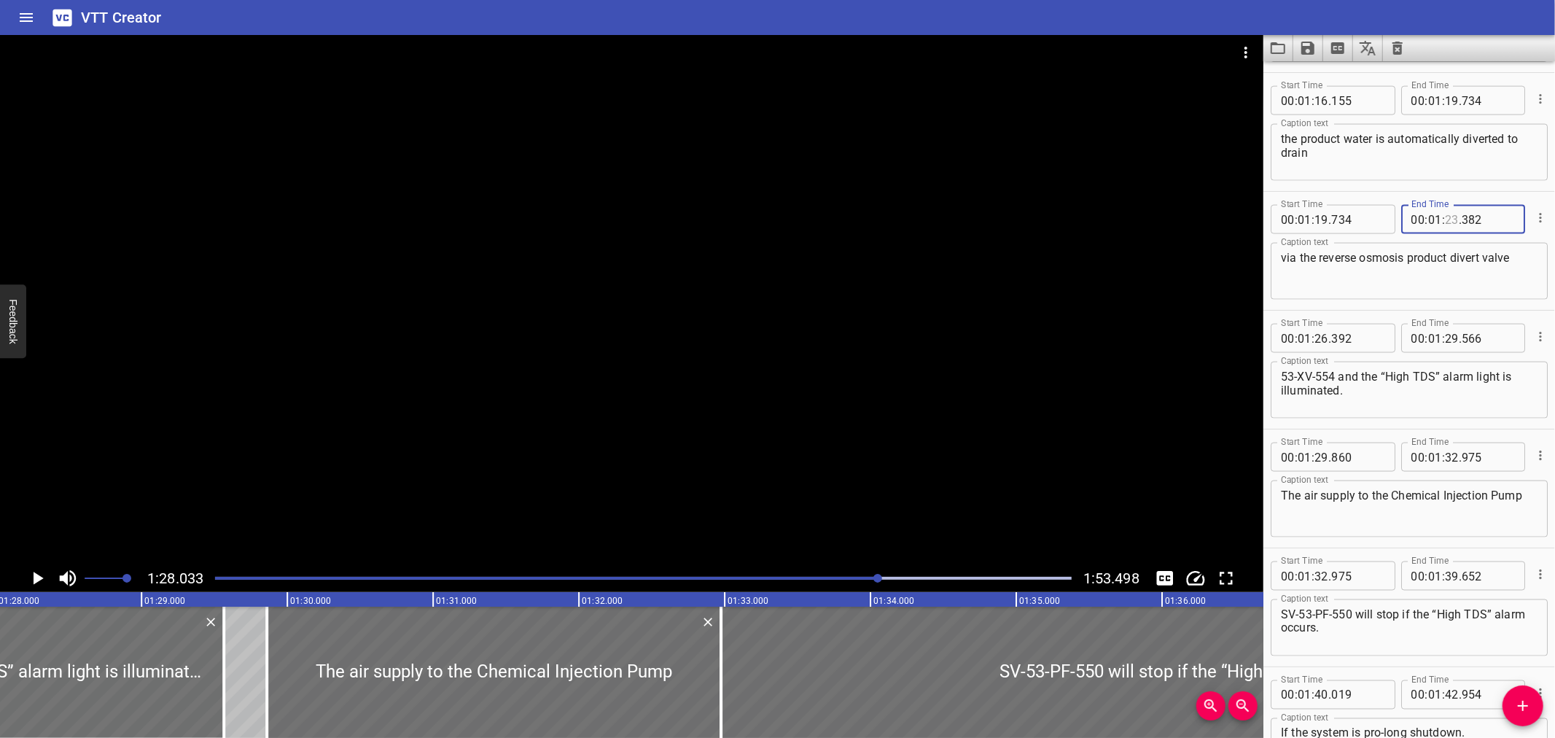
click at [1445, 219] on input "number" at bounding box center [1452, 219] width 14 height 29
type input "26"
type input ".9"
type input "382"
type input "26"
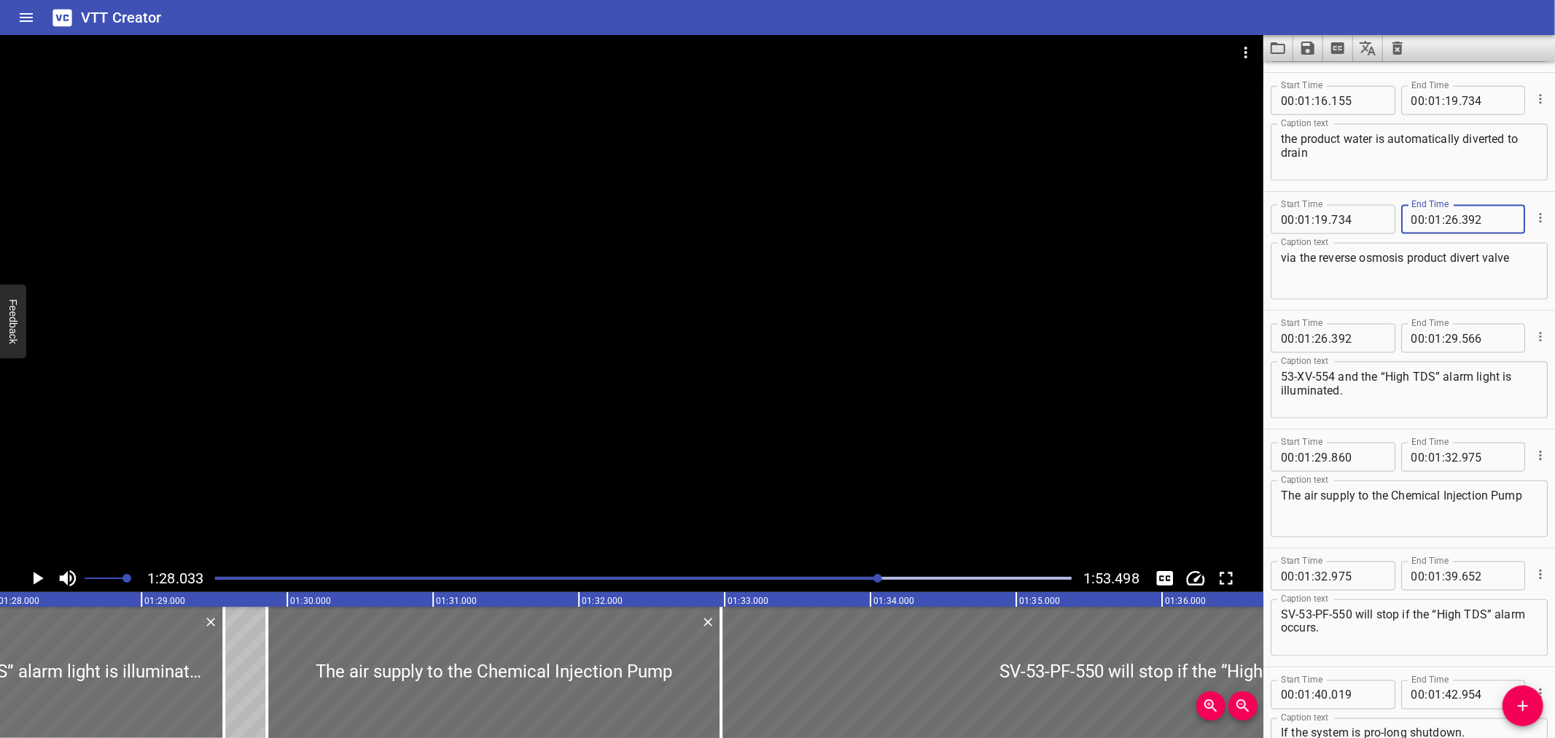
type input "392"
drag, startPoint x: 1339, startPoint y: 375, endPoint x: 1281, endPoint y: 380, distance: 58.5
click at [1281, 380] on textarea "53-XV-554 and the “High TDS” alarm light is illuminated." at bounding box center [1409, 391] width 257 height 42
type textarea "and the “High TDS” alarm light is illuminated."
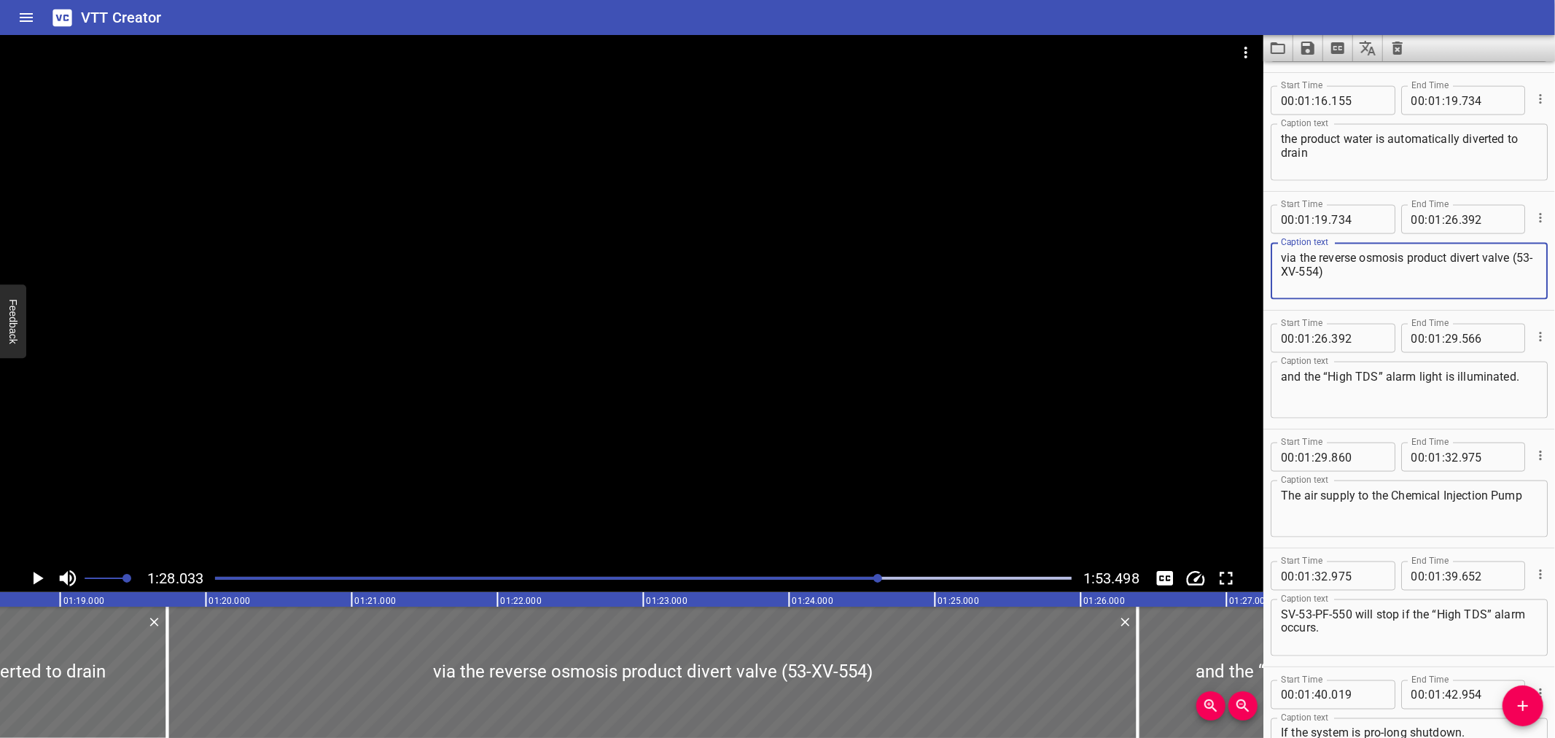
scroll to position [0, 11401]
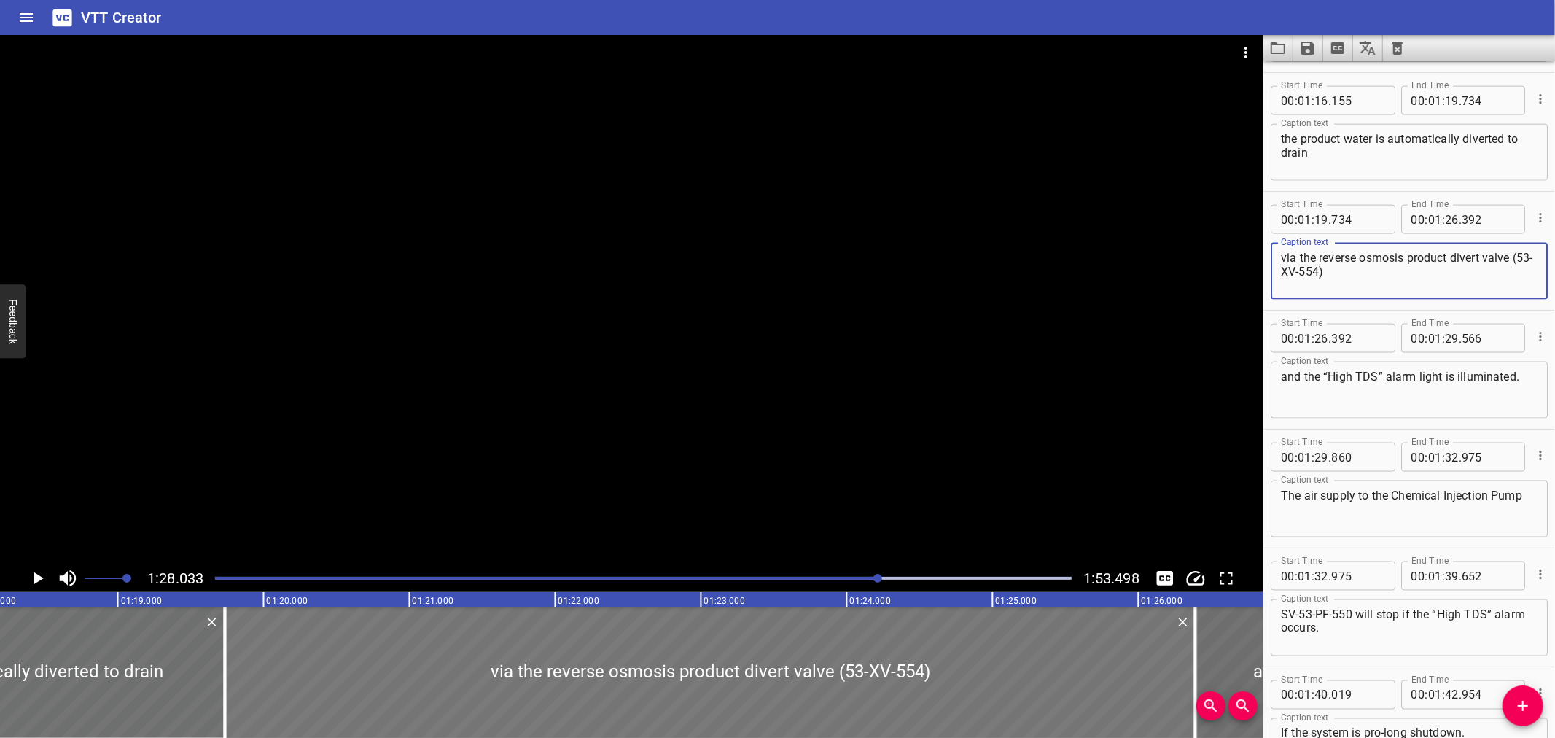
type textarea "via the reverse osmosis product divert valve (53-XV-554)"
click at [328, 698] on div at bounding box center [710, 672] width 971 height 131
click at [248, 682] on div at bounding box center [710, 672] width 971 height 131
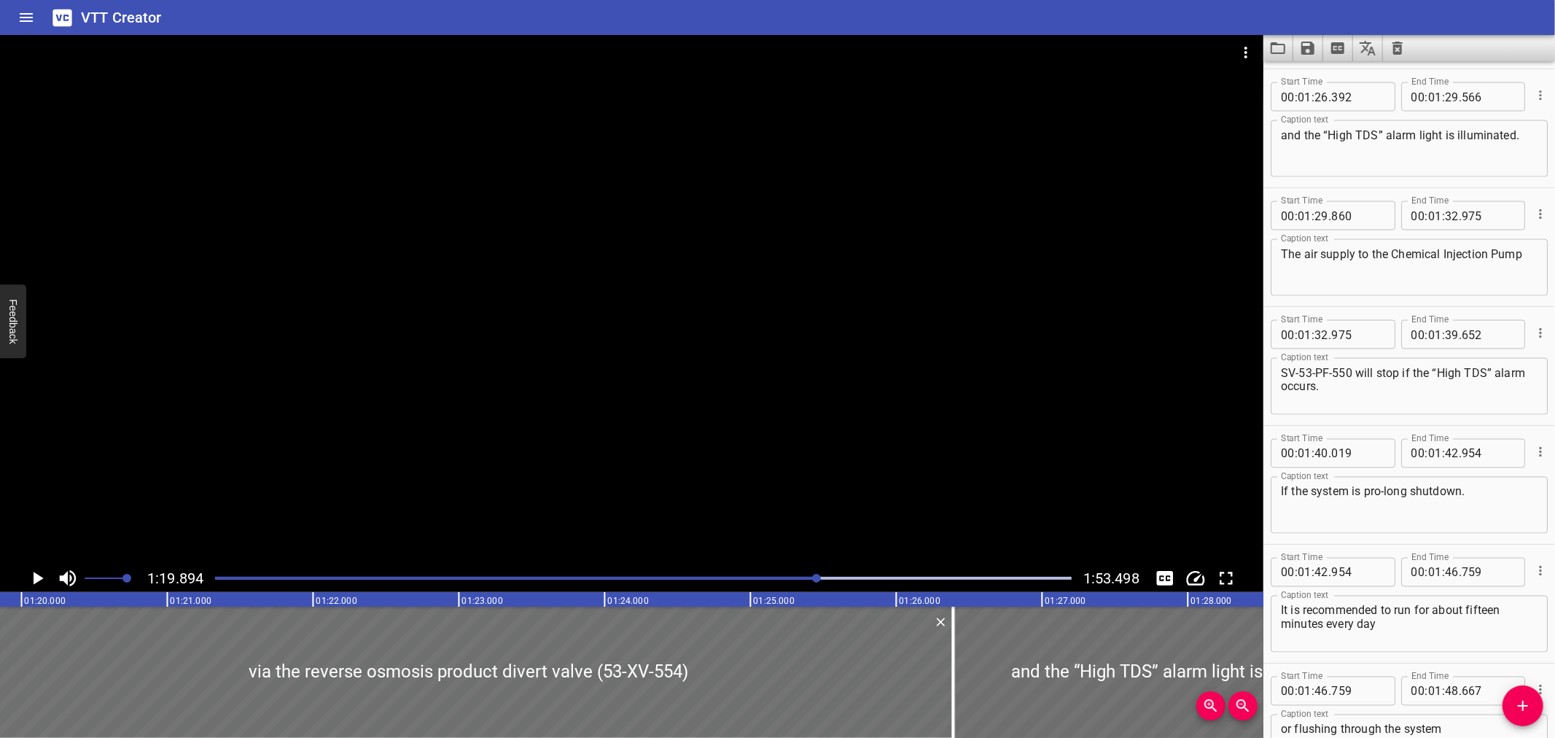
scroll to position [2018, 0]
click at [319, 492] on div at bounding box center [631, 299] width 1263 height 529
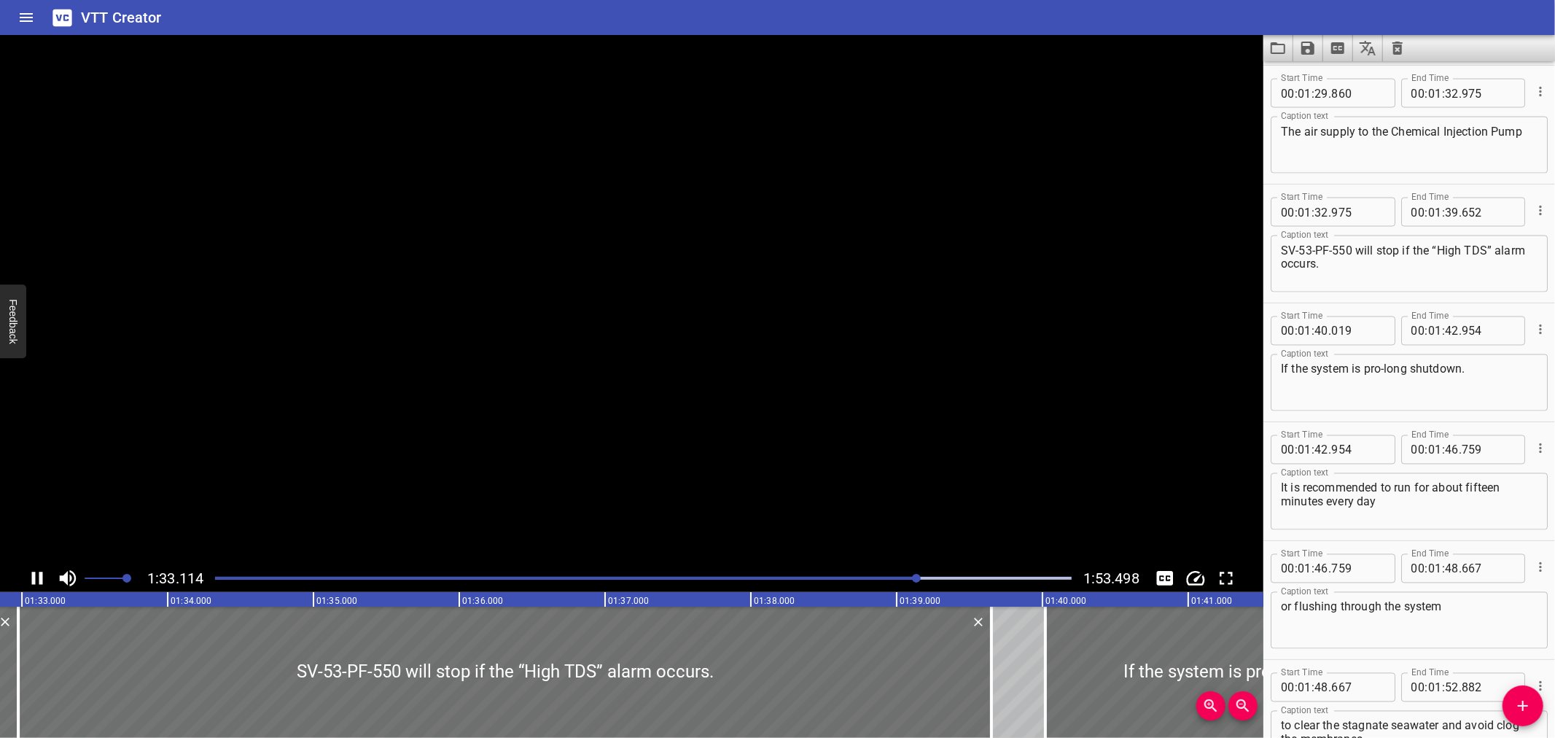
scroll to position [2241, 0]
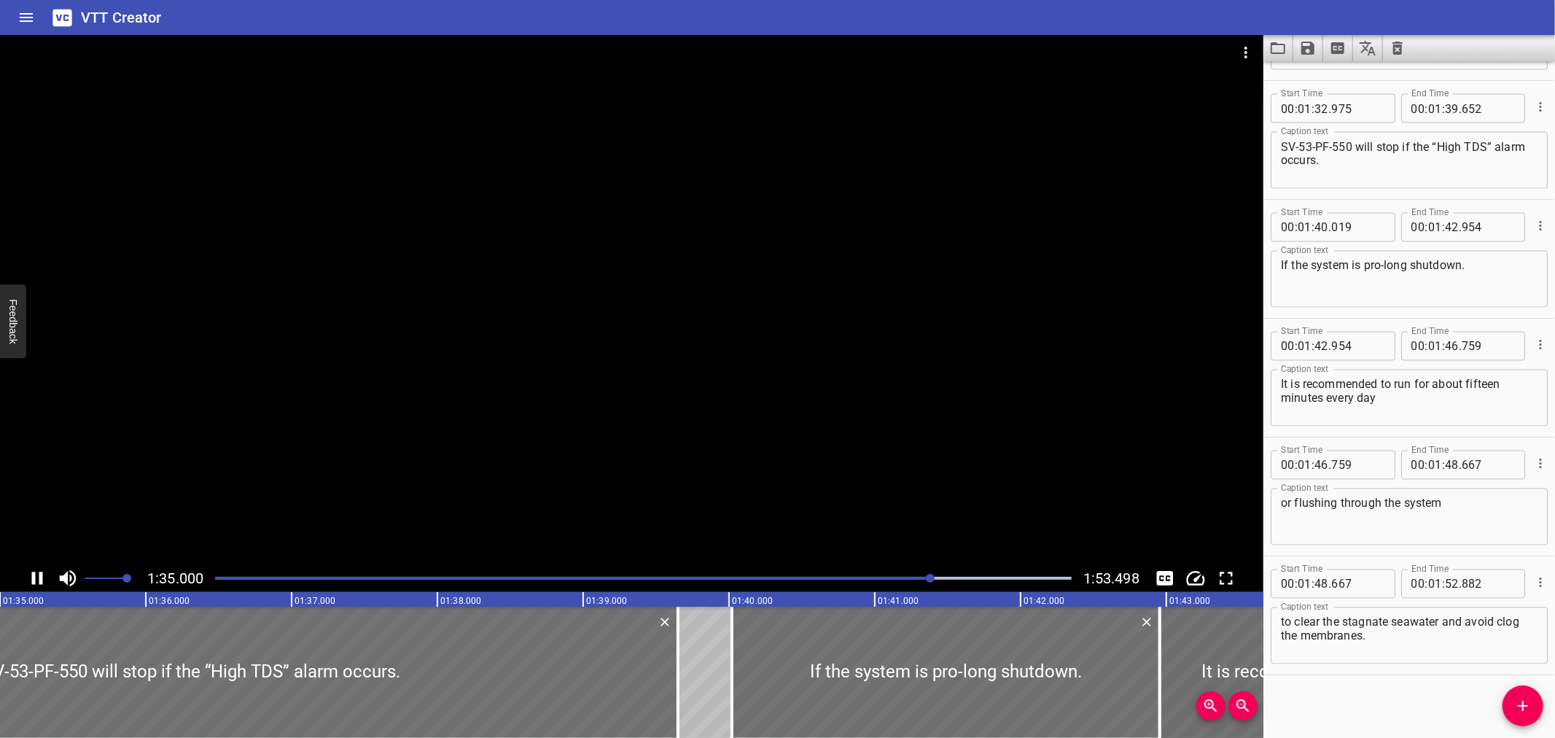
click at [51, 580] on div "1:35.000 1:53.498" at bounding box center [631, 578] width 1263 height 28
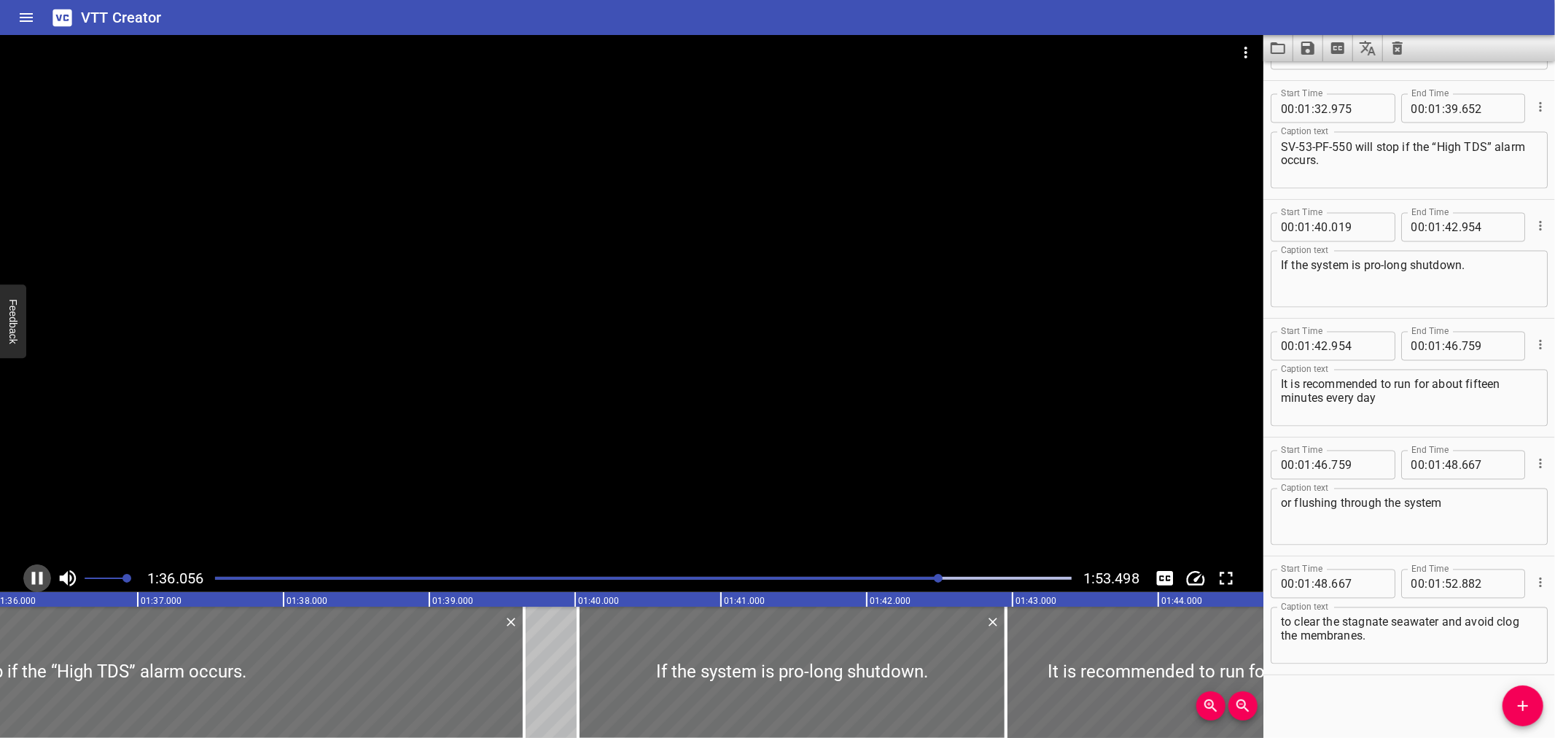
click at [42, 576] on icon "Play/Pause" at bounding box center [37, 578] width 22 height 22
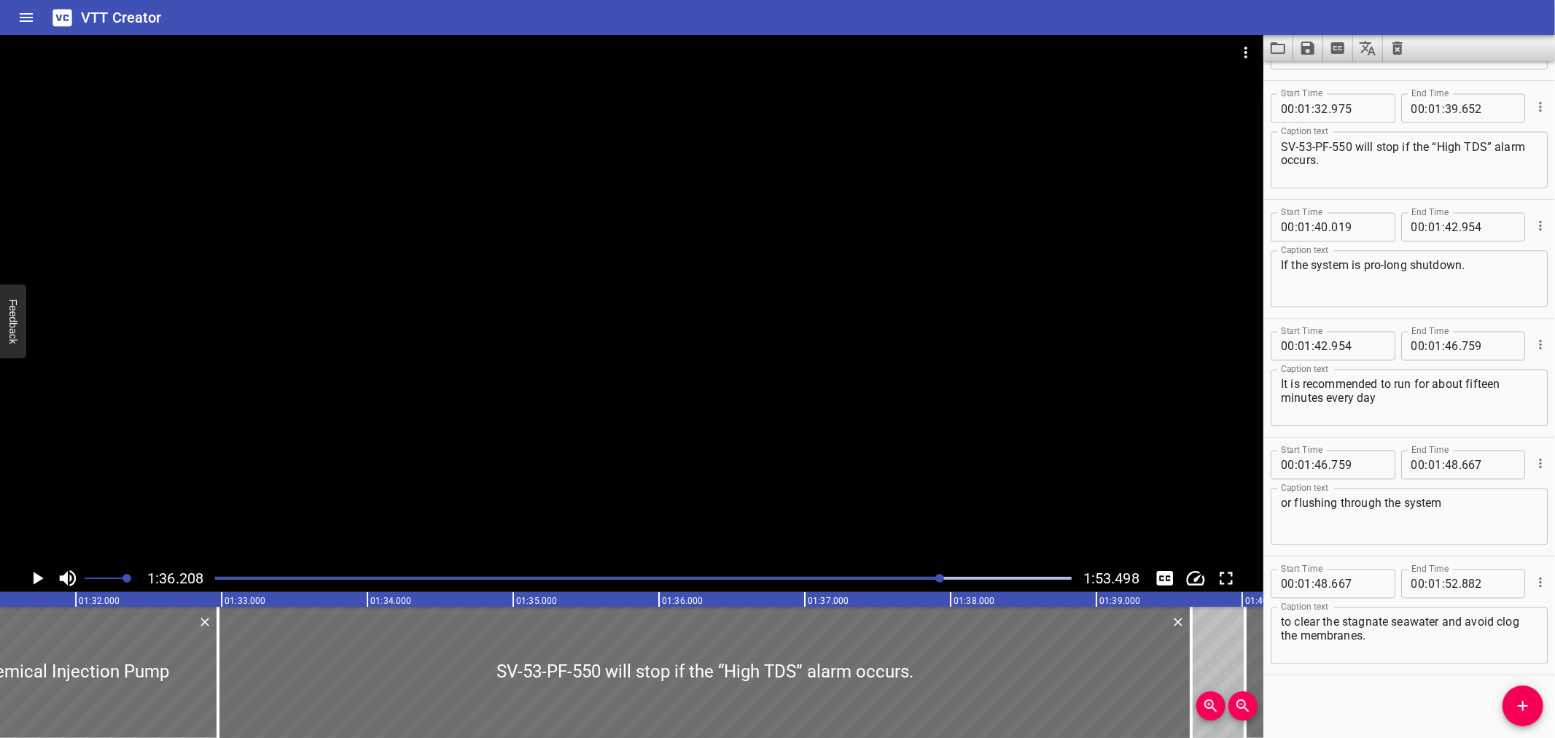
scroll to position [0, 13327]
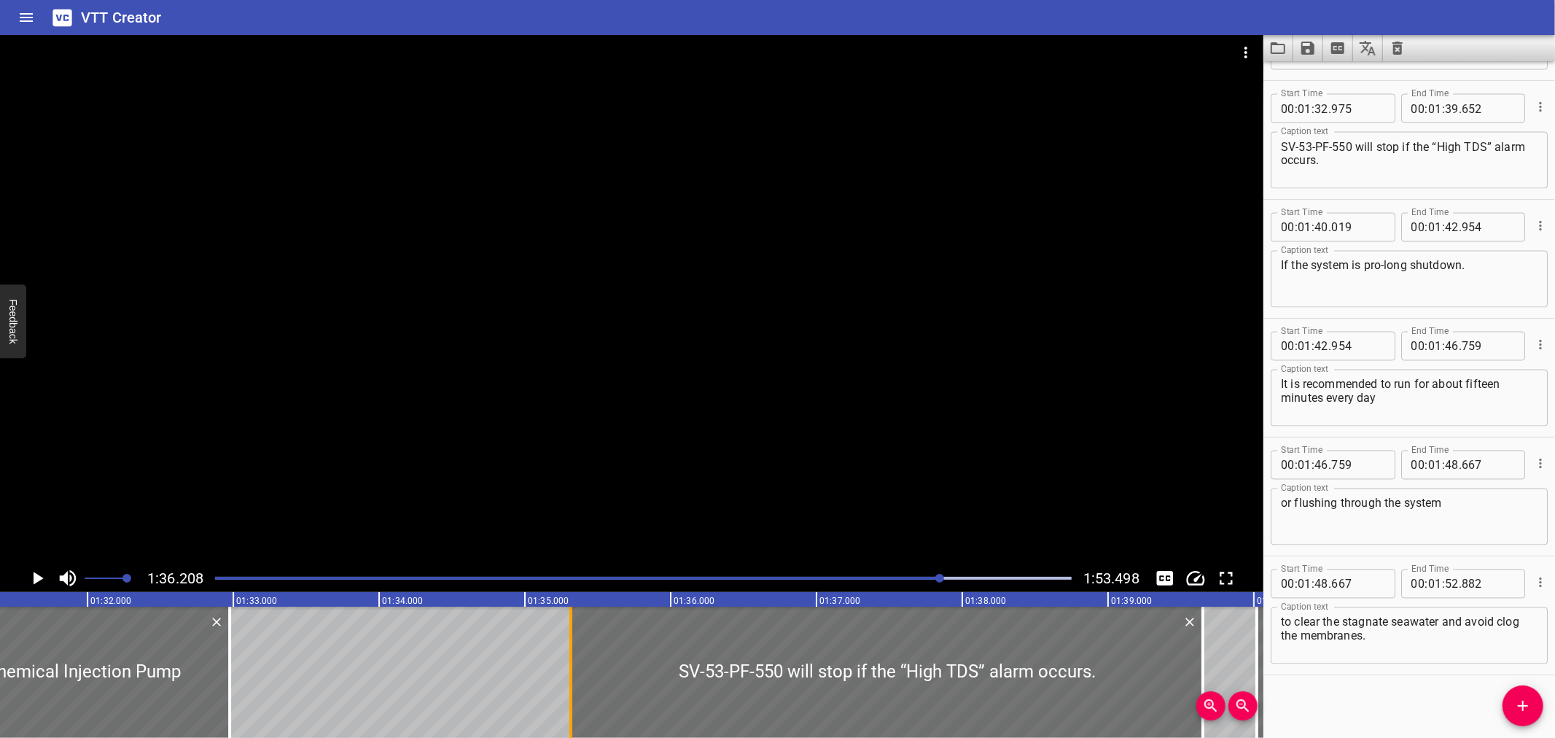
drag, startPoint x: 222, startPoint y: 671, endPoint x: 564, endPoint y: 677, distance: 341.2
click at [564, 677] on div at bounding box center [571, 672] width 15 height 131
type input "35"
type input "315"
click at [564, 677] on div at bounding box center [571, 672] width 15 height 131
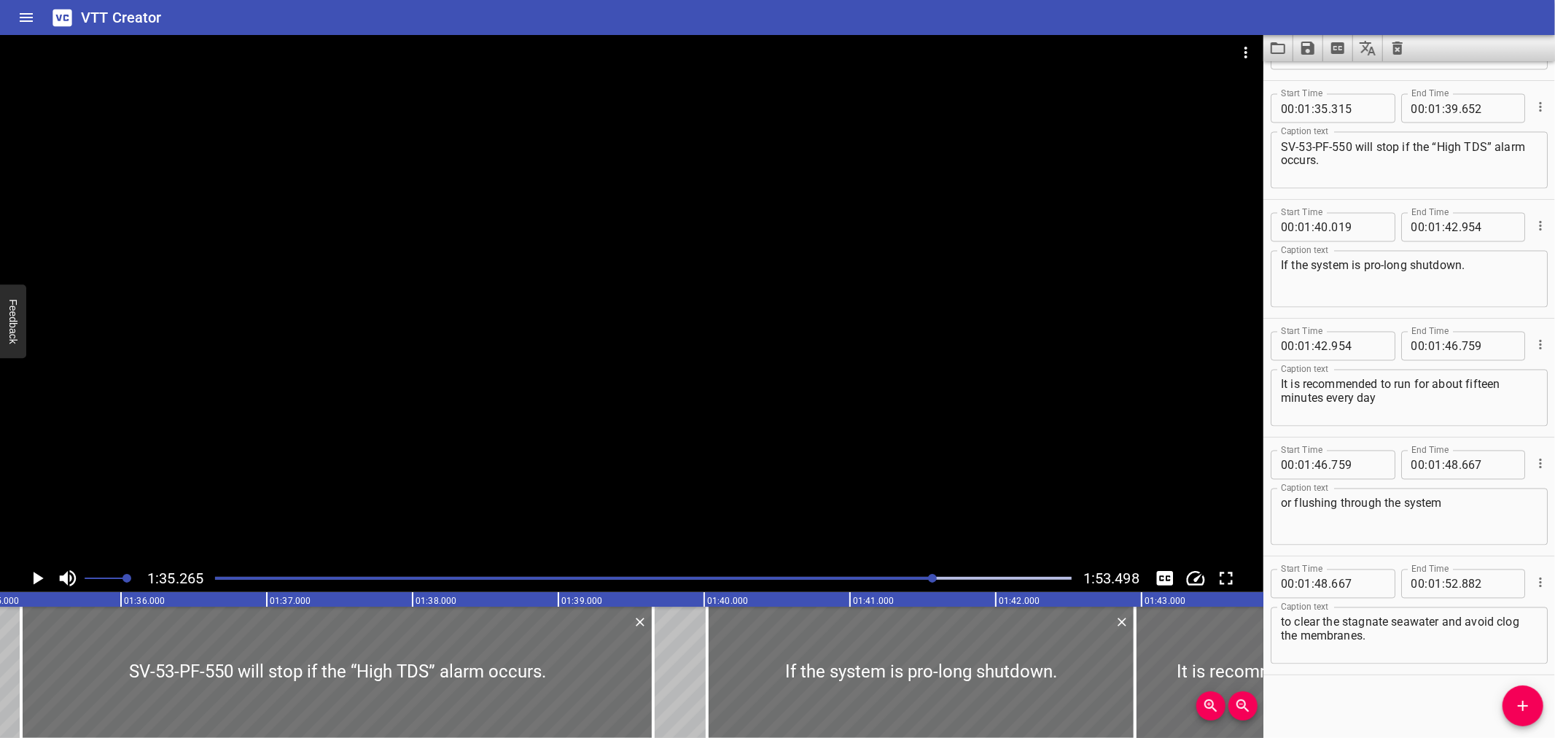
scroll to position [0, 13891]
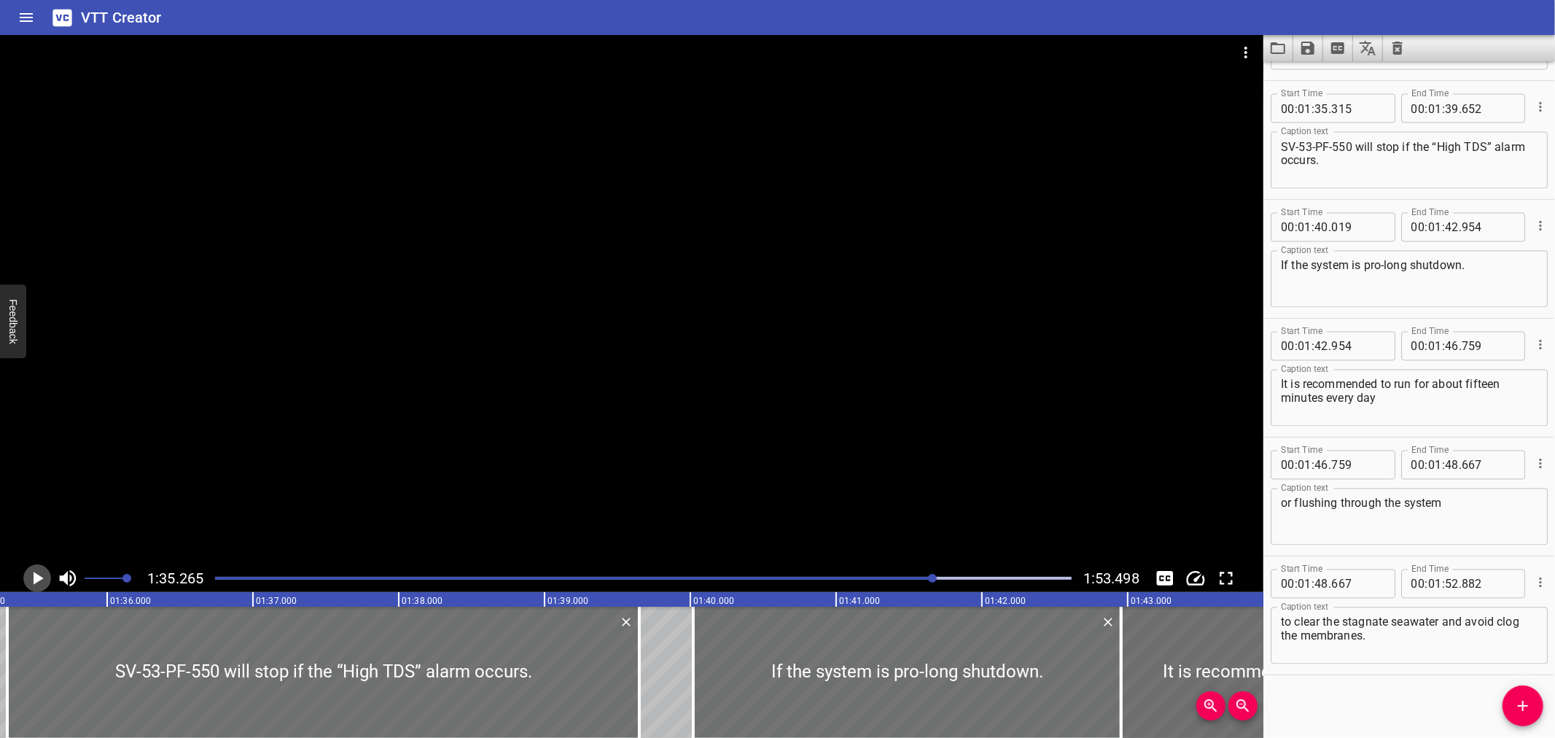
click at [32, 578] on icon "Play/Pause" at bounding box center [37, 578] width 22 height 22
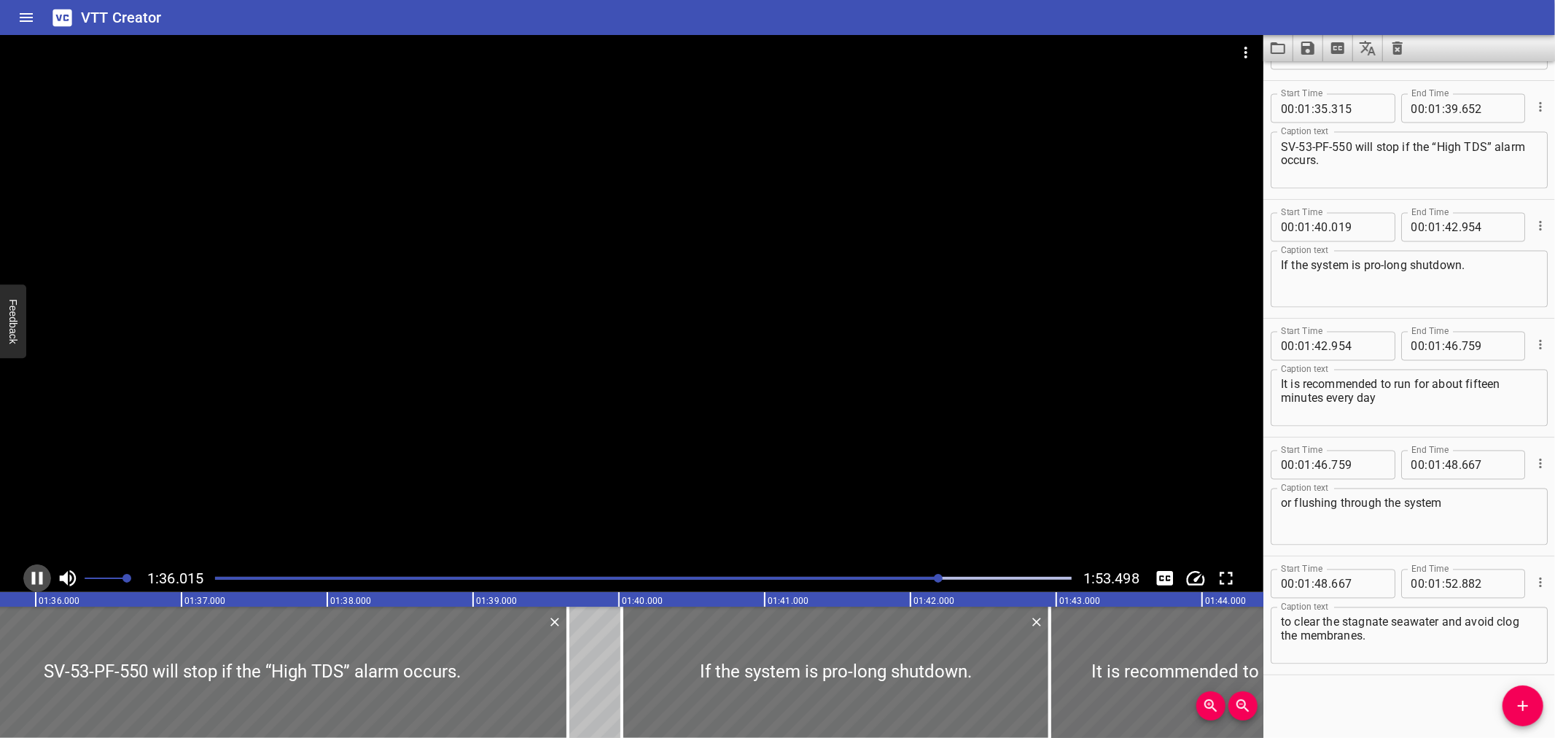
click at [33, 578] on icon "Play/Pause" at bounding box center [37, 578] width 11 height 13
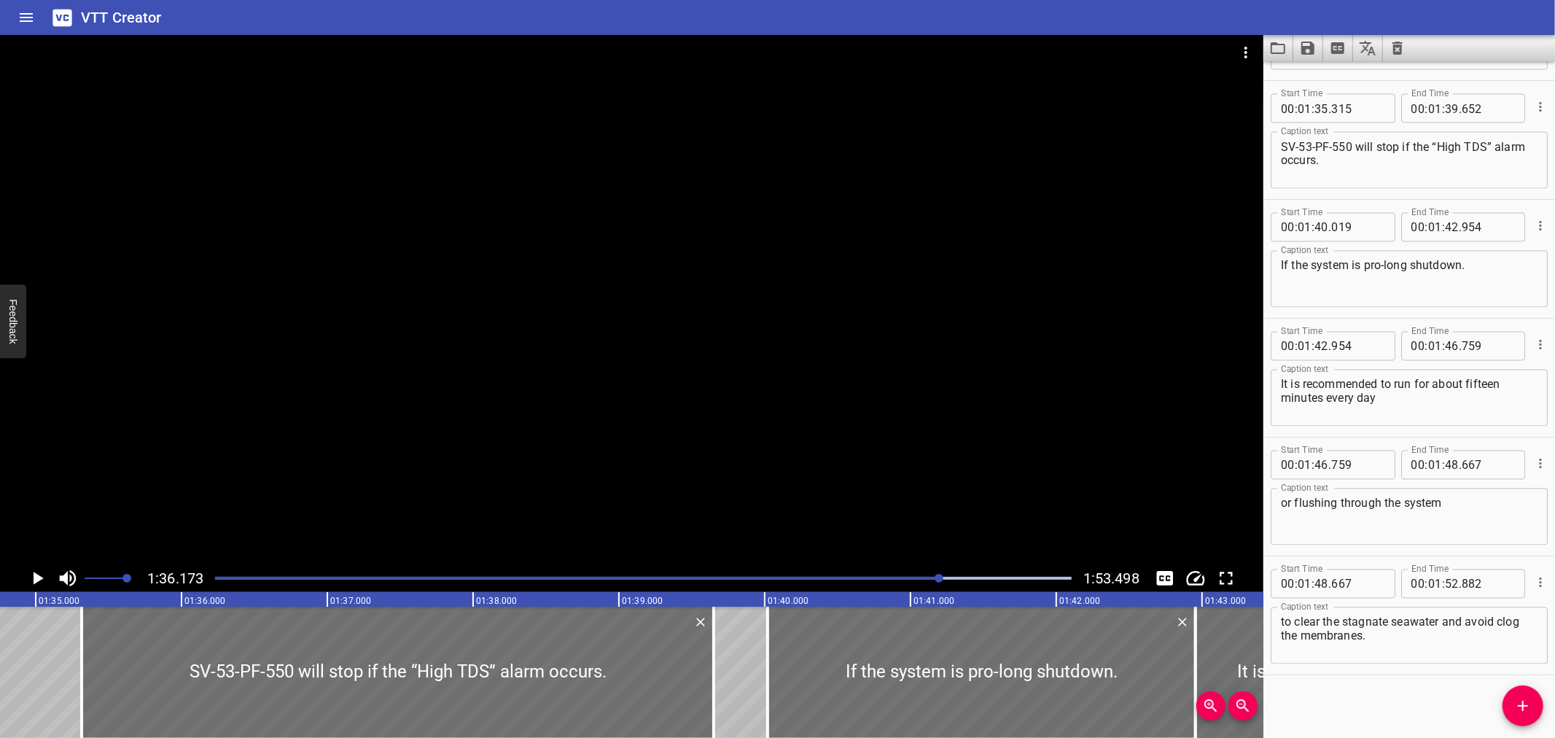
scroll to position [0, 13724]
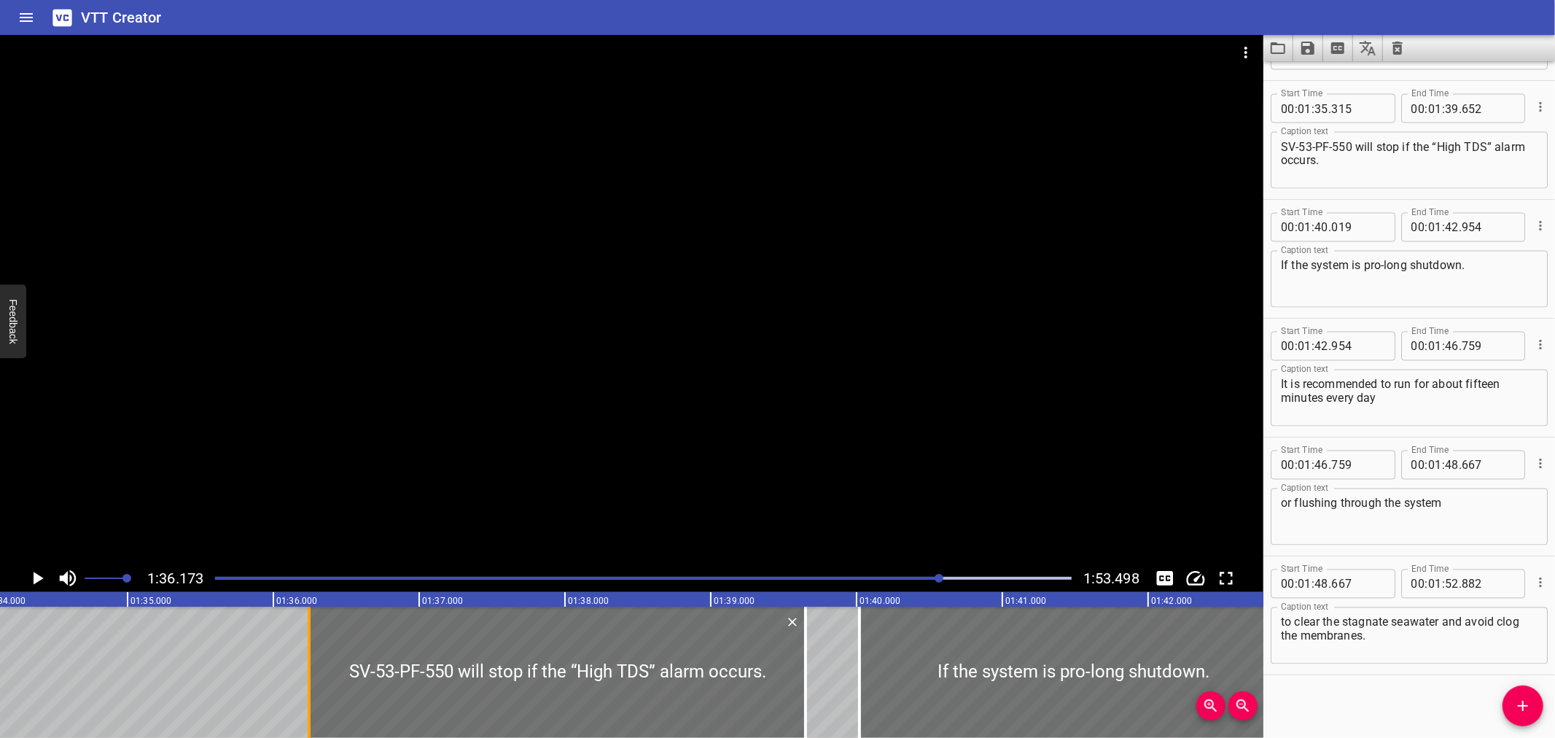
drag, startPoint x: 176, startPoint y: 663, endPoint x: 312, endPoint y: 674, distance: 136.0
click at [312, 674] on div at bounding box center [309, 672] width 15 height 131
type input "36"
click at [312, 674] on div at bounding box center [309, 672] width 15 height 131
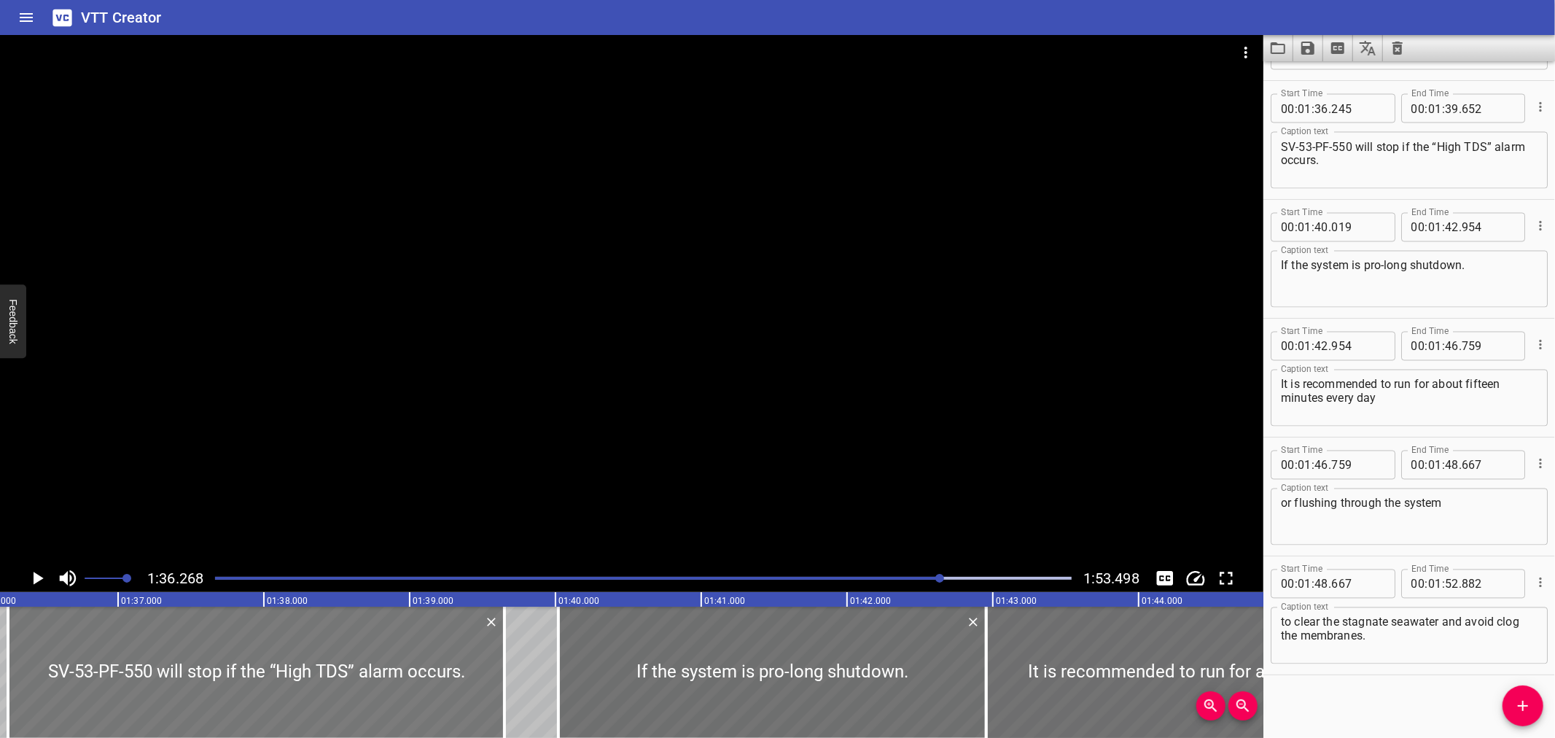
scroll to position [0, 14036]
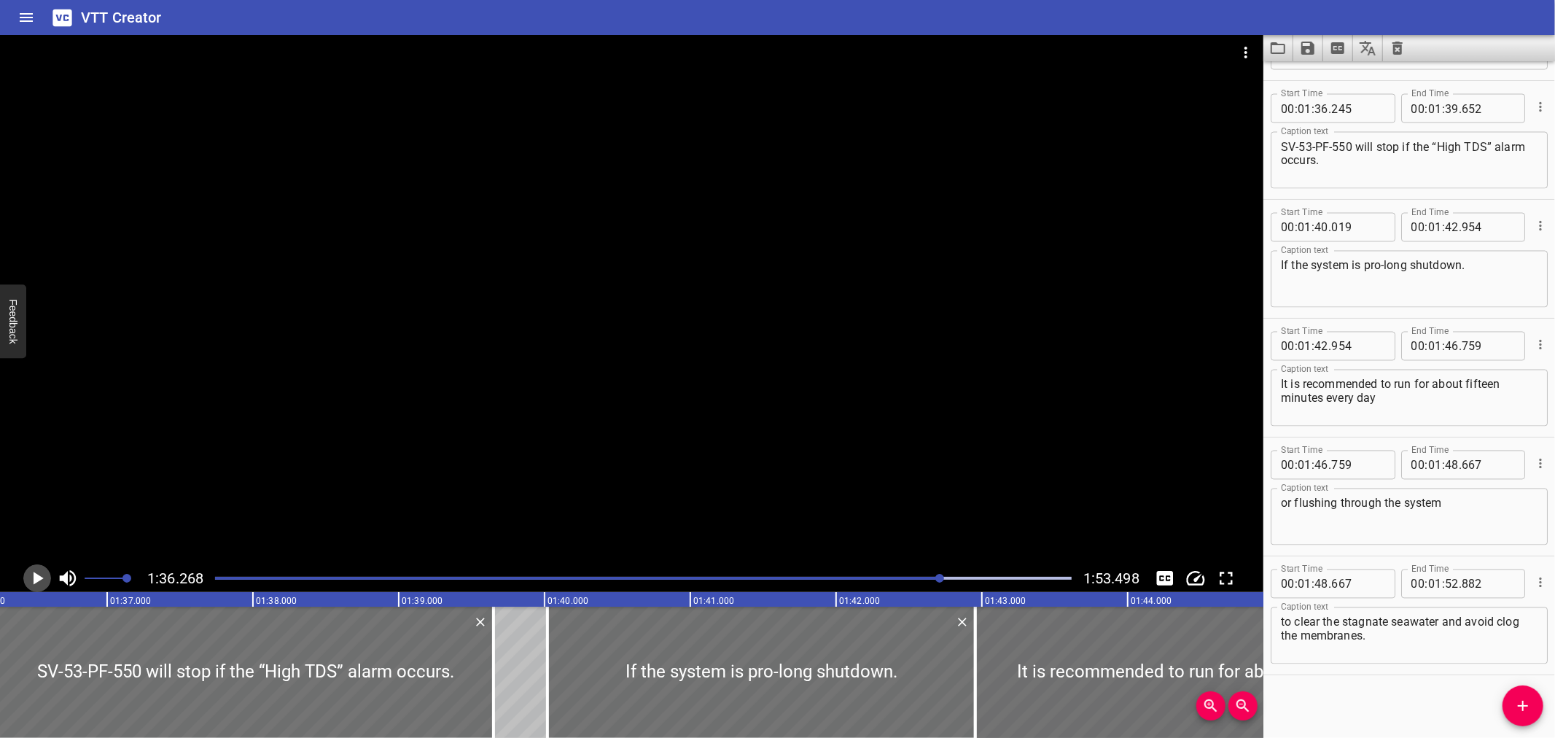
click at [31, 569] on icon "Play/Pause" at bounding box center [37, 578] width 22 height 22
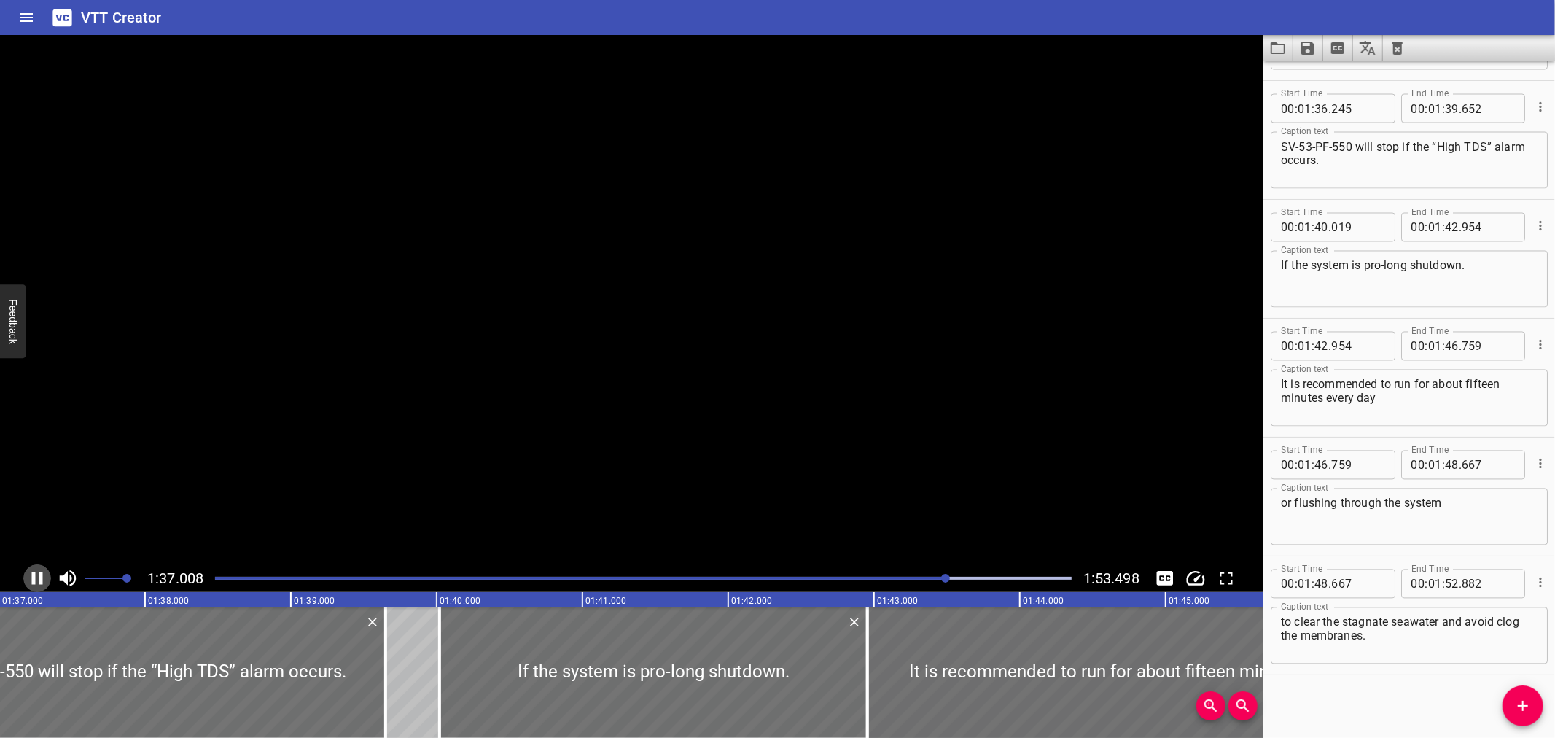
click at [31, 569] on icon "Play/Pause" at bounding box center [37, 578] width 22 height 22
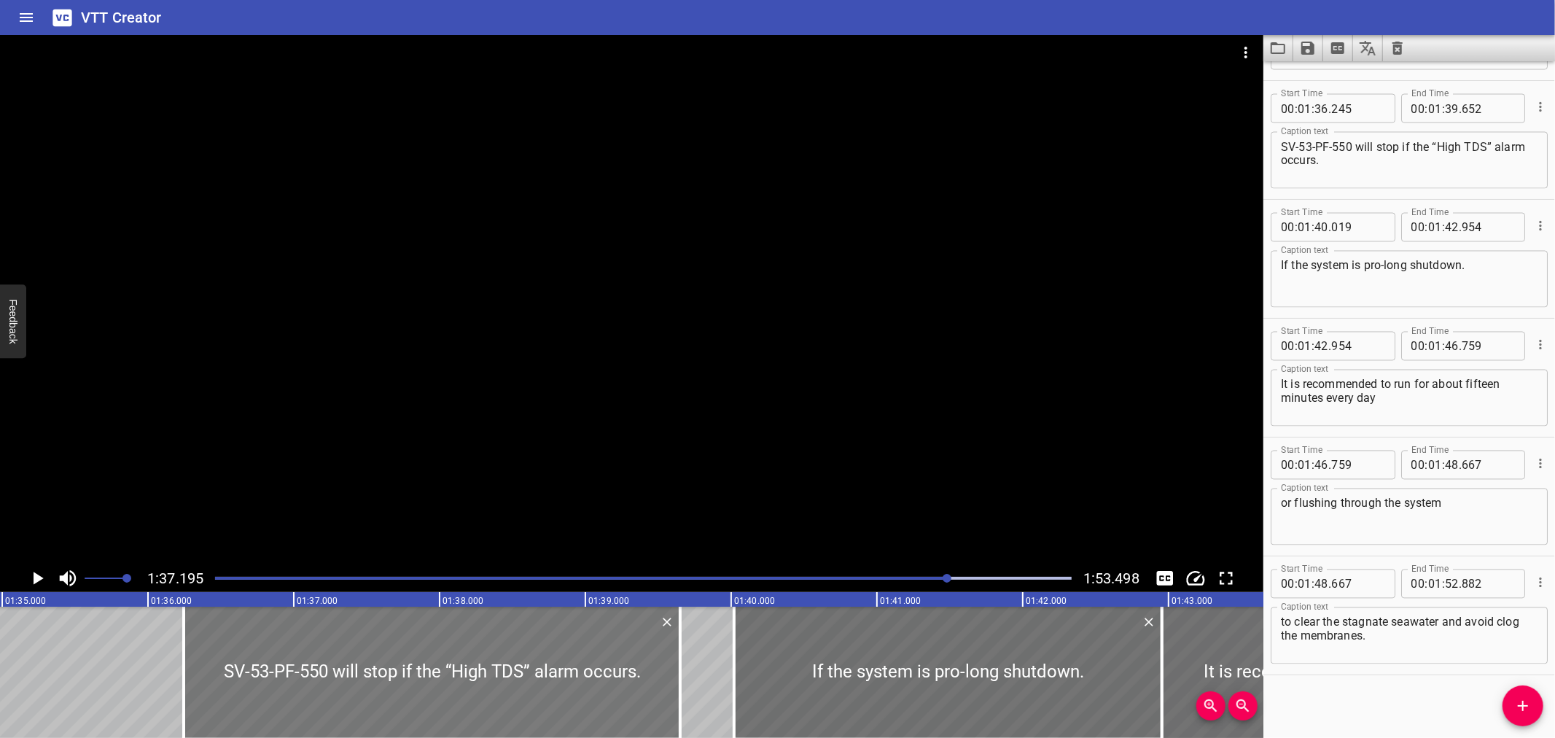
scroll to position [0, 13839]
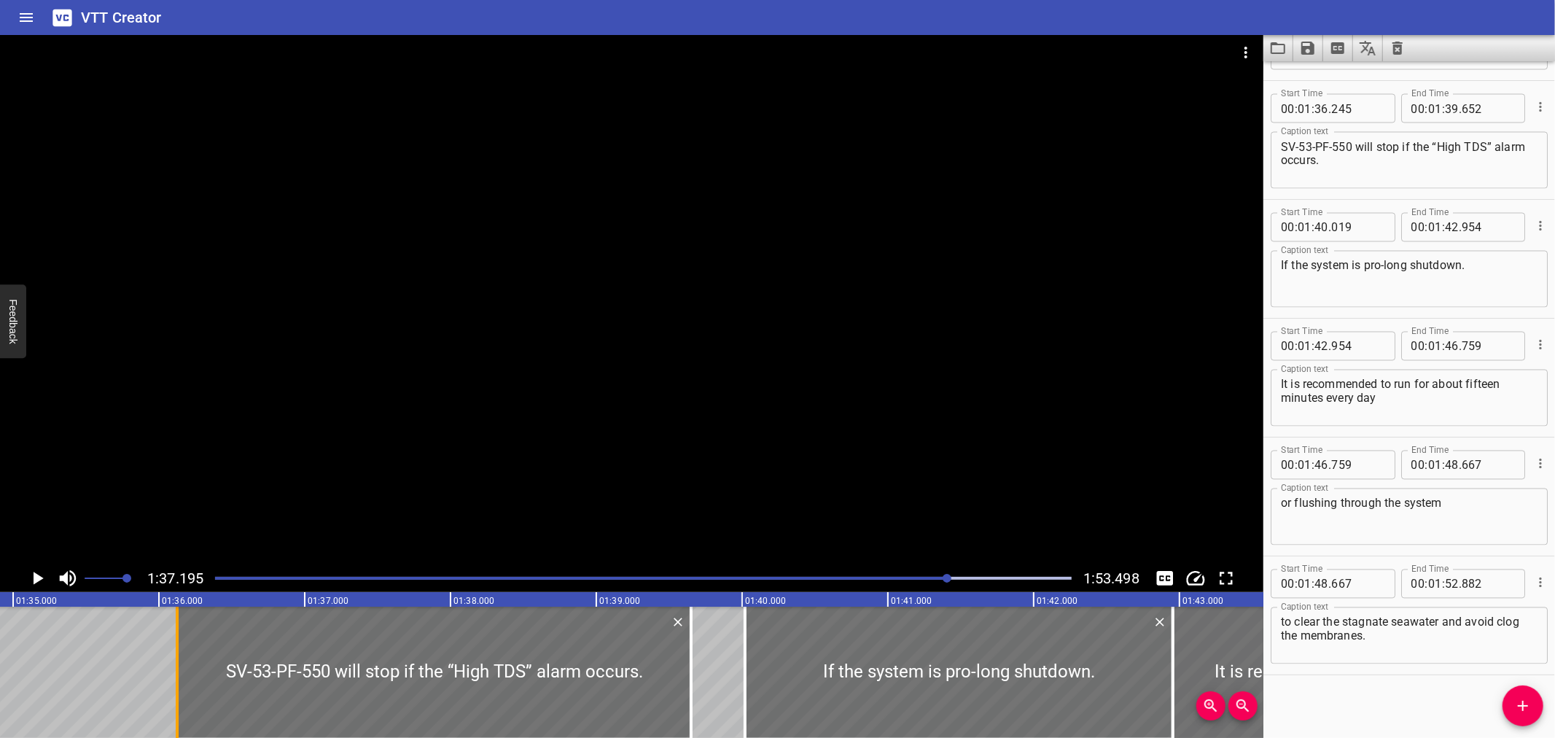
drag, startPoint x: 191, startPoint y: 653, endPoint x: 174, endPoint y: 661, distance: 19.6
click at [174, 661] on div at bounding box center [177, 672] width 15 height 131
type input "125"
click at [173, 661] on div at bounding box center [177, 672] width 15 height 131
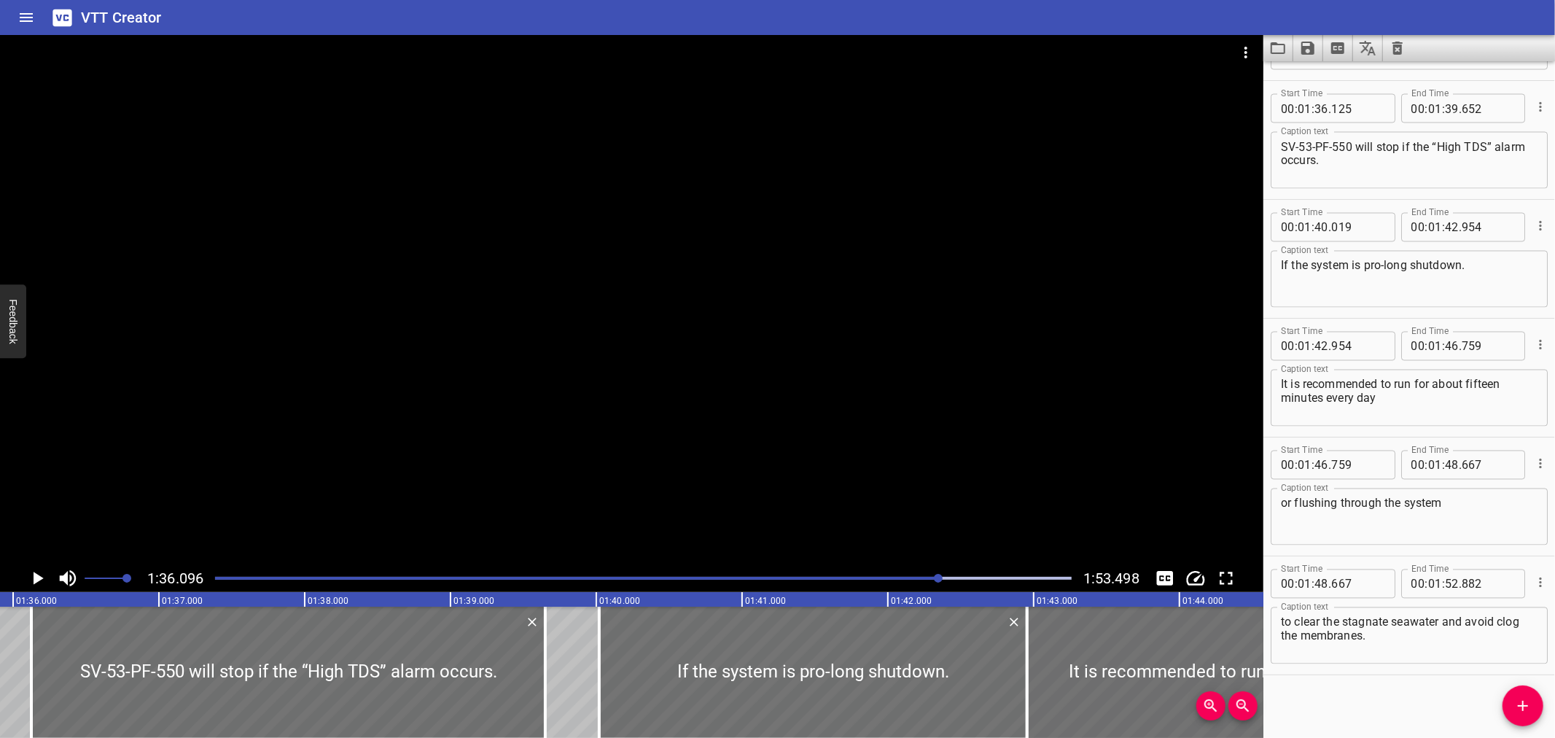
scroll to position [0, 14011]
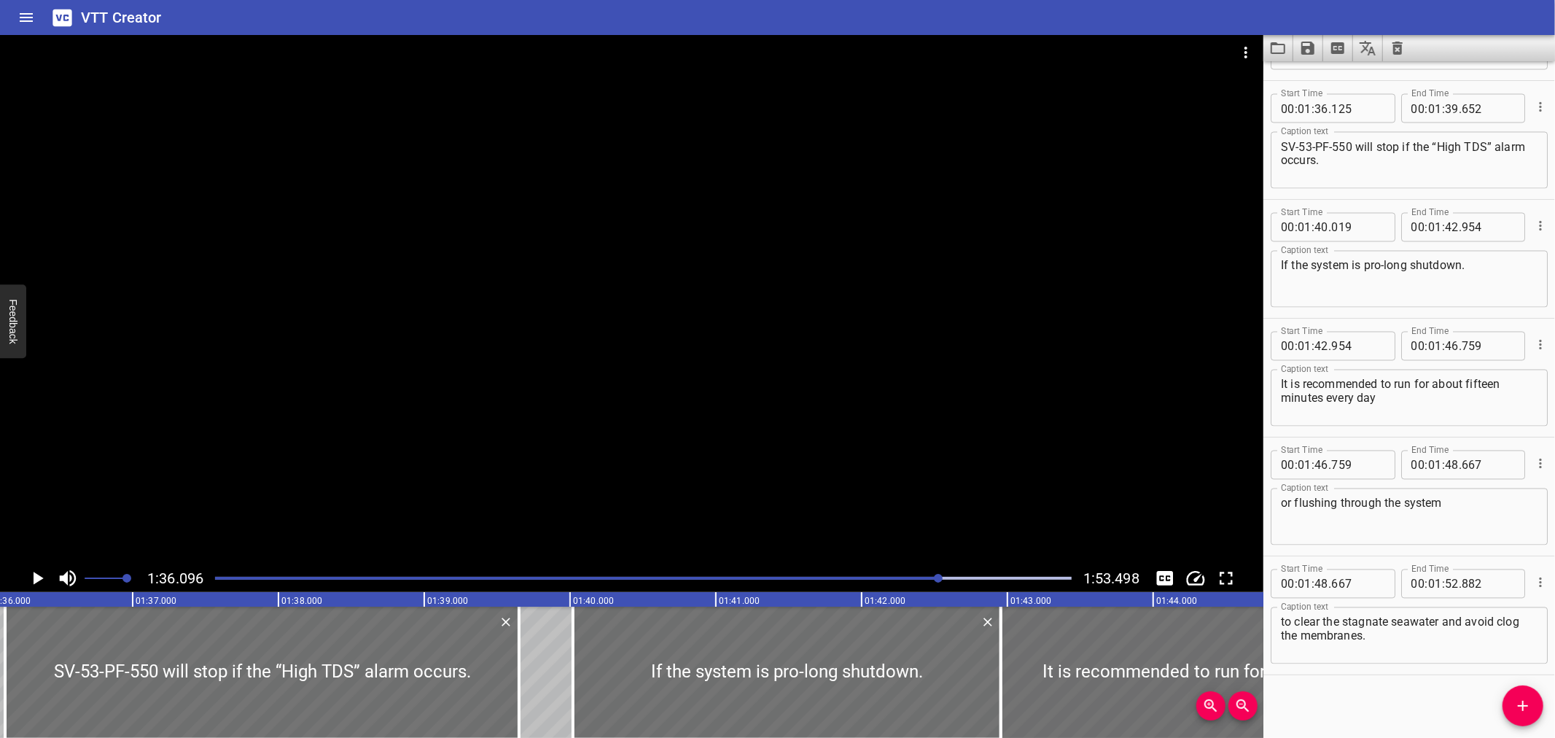
click at [42, 573] on icon "Play/Pause" at bounding box center [37, 578] width 22 height 22
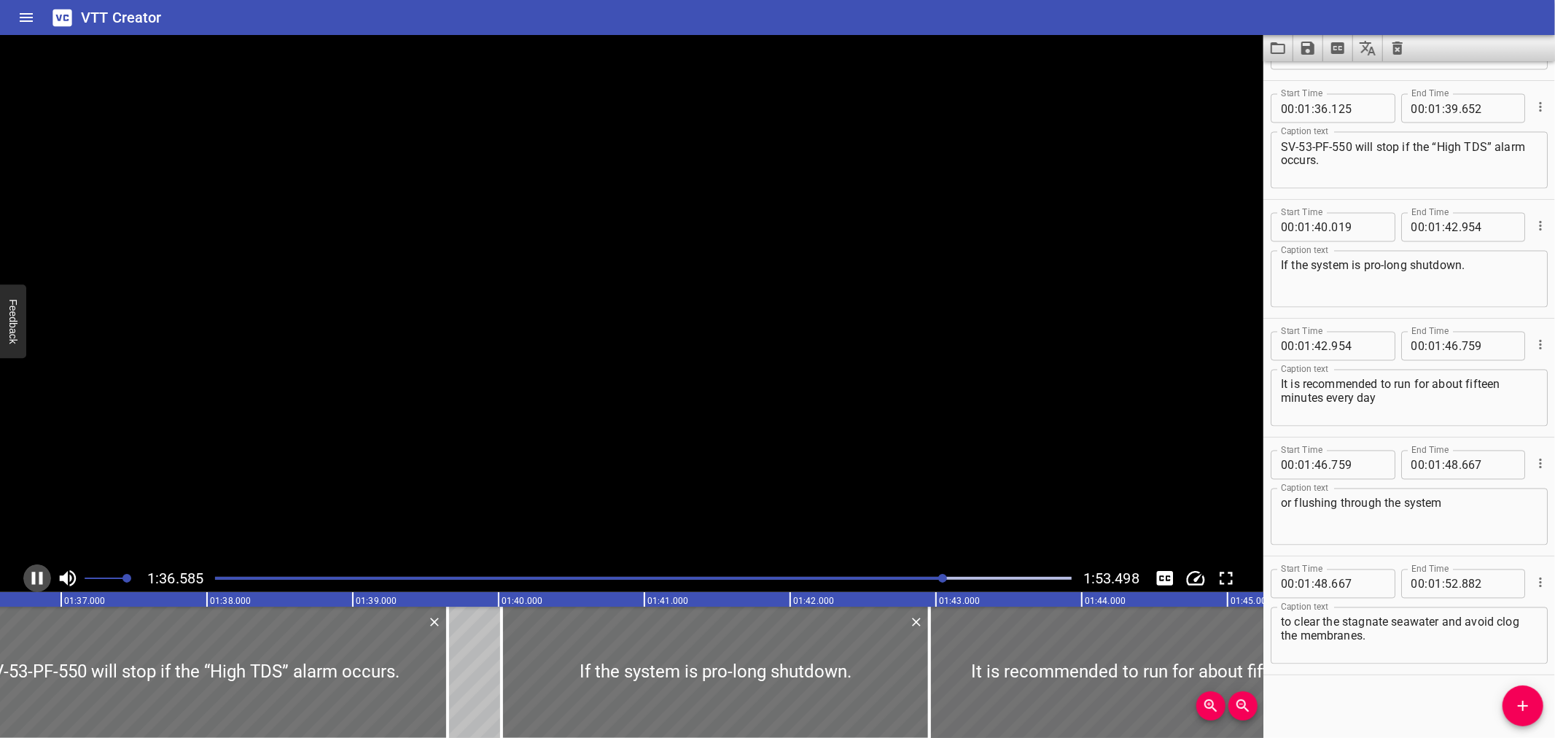
click at [42, 573] on icon "Play/Pause" at bounding box center [37, 578] width 22 height 22
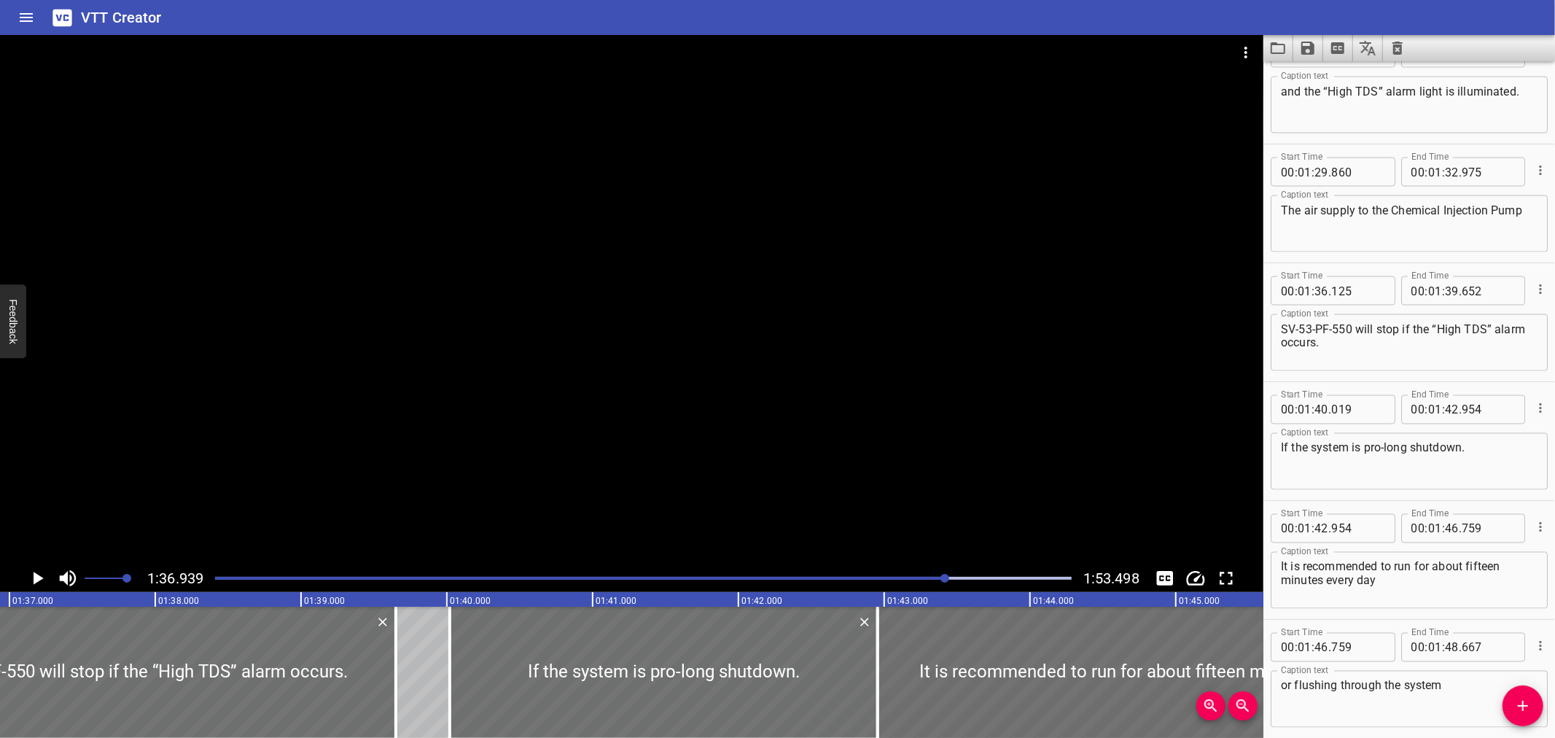
scroll to position [2052, 0]
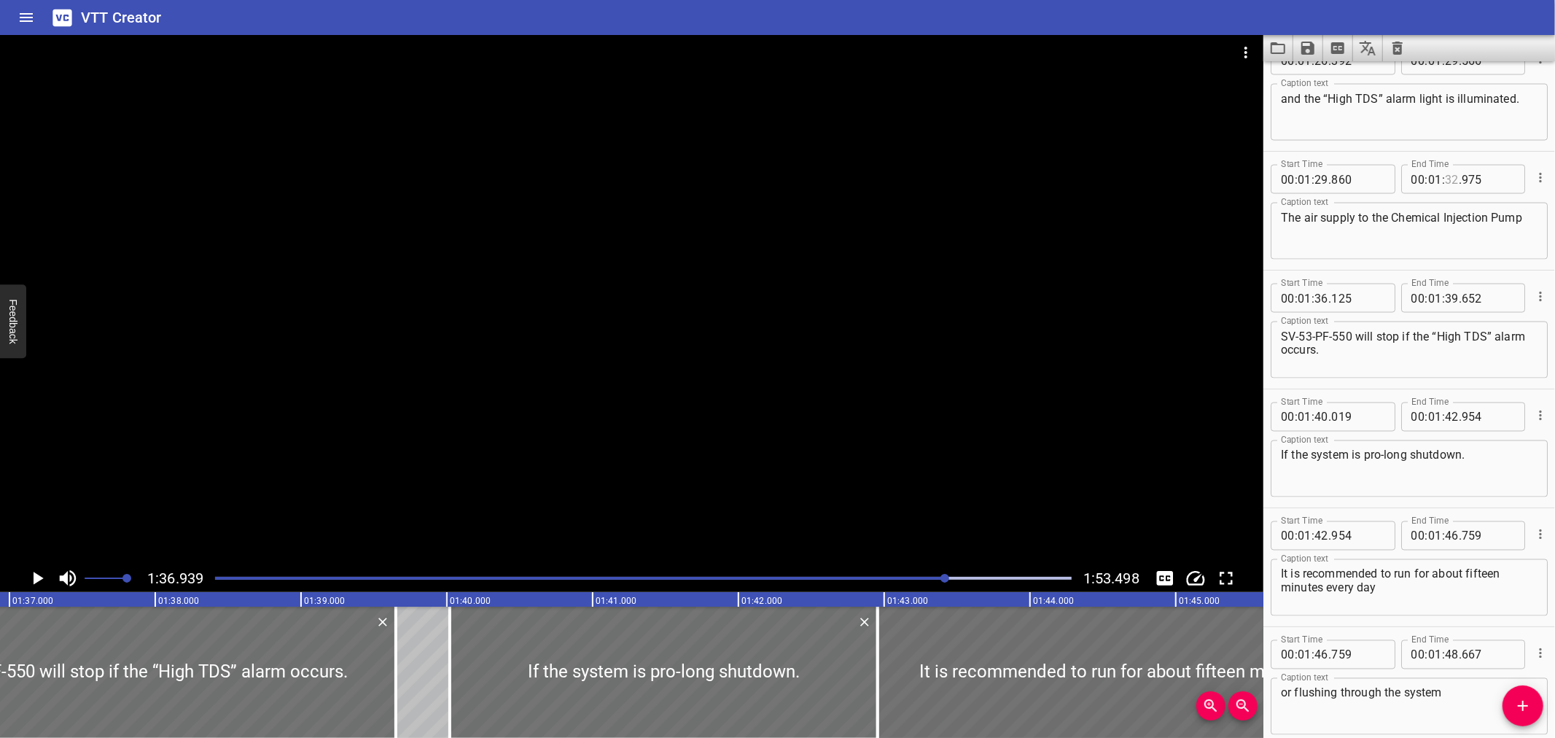
click at [1445, 174] on input "number" at bounding box center [1452, 179] width 14 height 29
type input "36"
type input "125"
drag, startPoint x: 1357, startPoint y: 335, endPoint x: 1270, endPoint y: 335, distance: 86.8
click at [1270, 335] on div "Start Time 00 : 01 : 36 . 125 Start Time End Time 00 : 01 : 39 . 652 End Time C…" at bounding box center [1409, 329] width 292 height 118
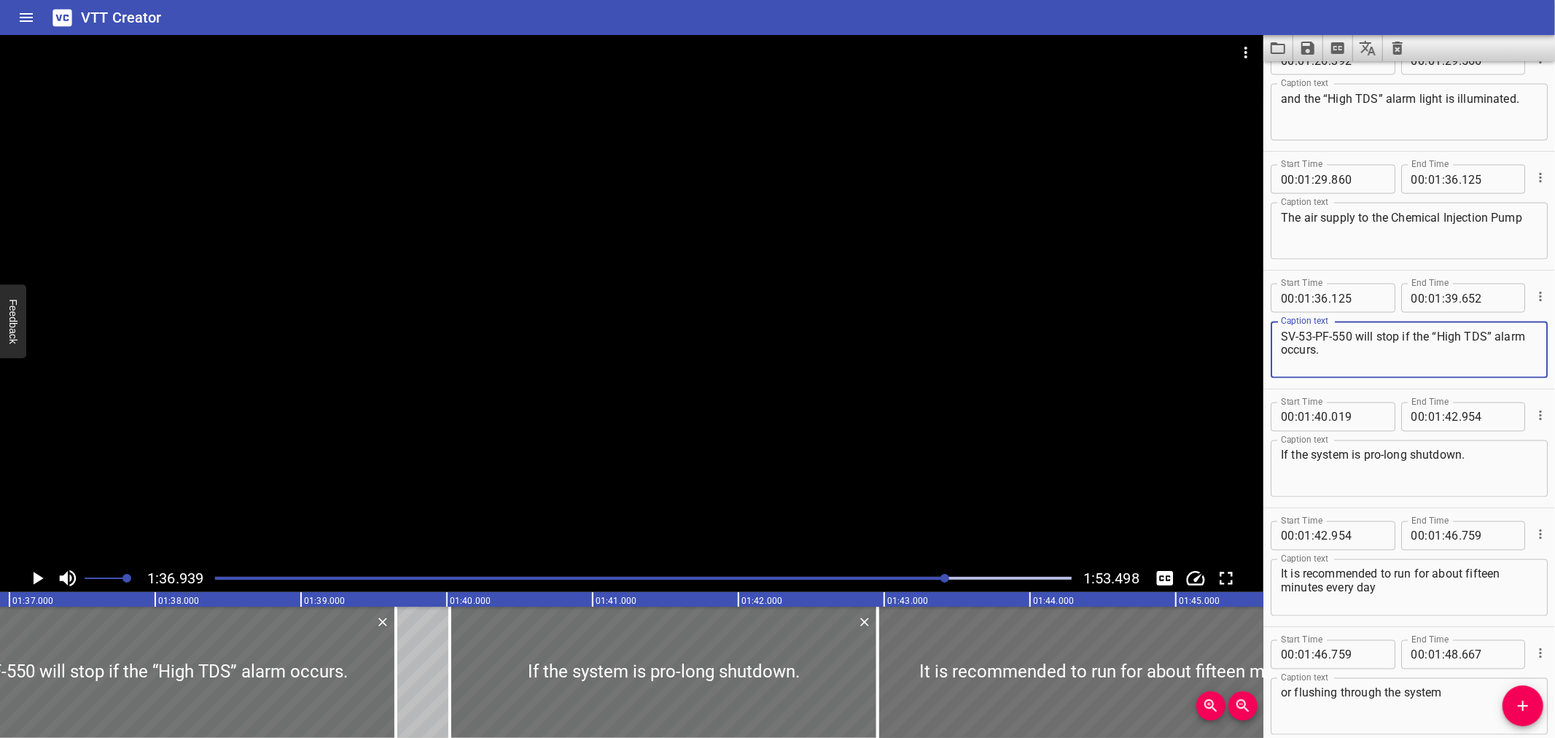
type textarea "will stop if the “High TDS” alarm occurs."
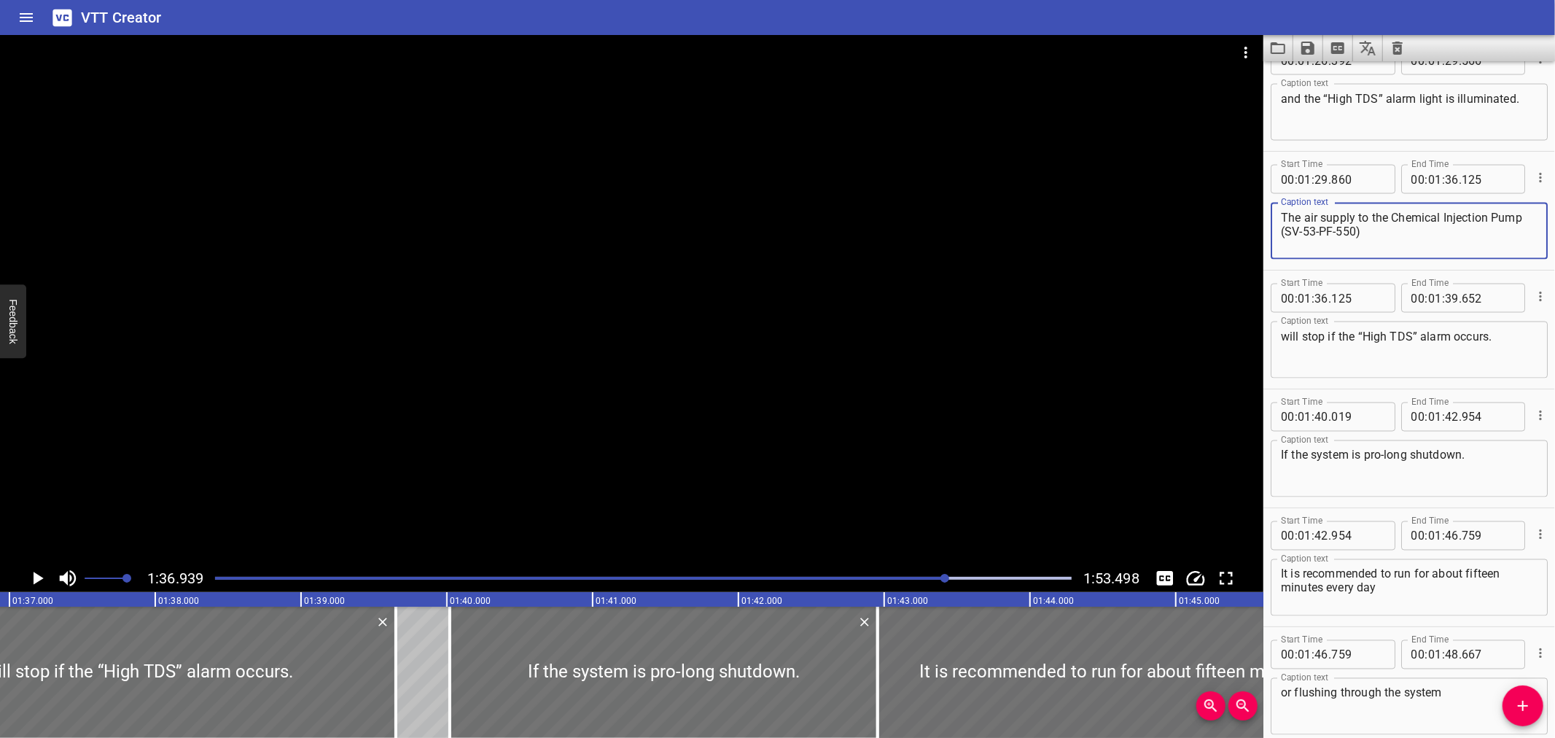
type textarea "The air supply to the Chemical Injection Pump (SV-53-PF-550)"
click at [588, 431] on div at bounding box center [631, 299] width 1263 height 529
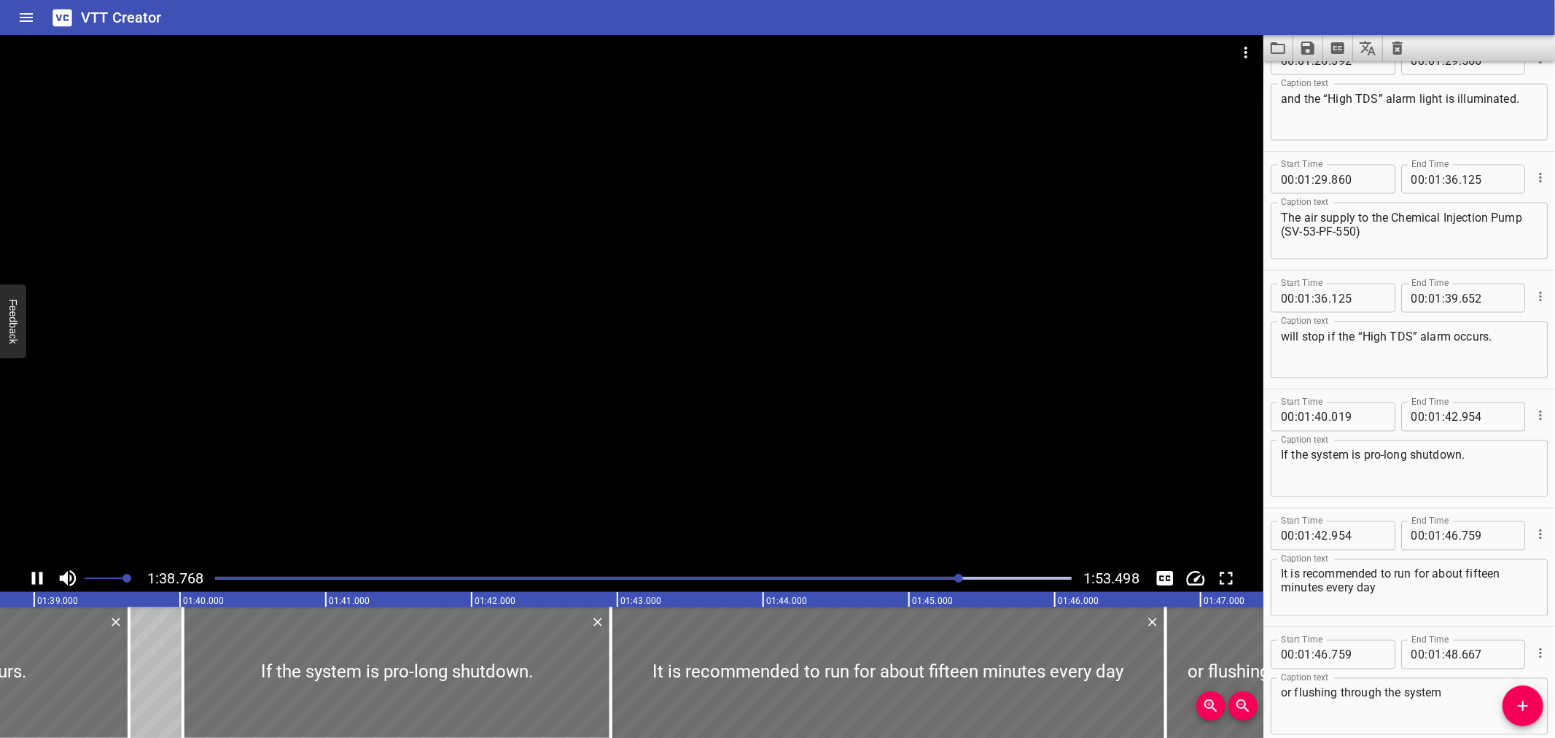
click at [593, 435] on div at bounding box center [631, 299] width 1263 height 529
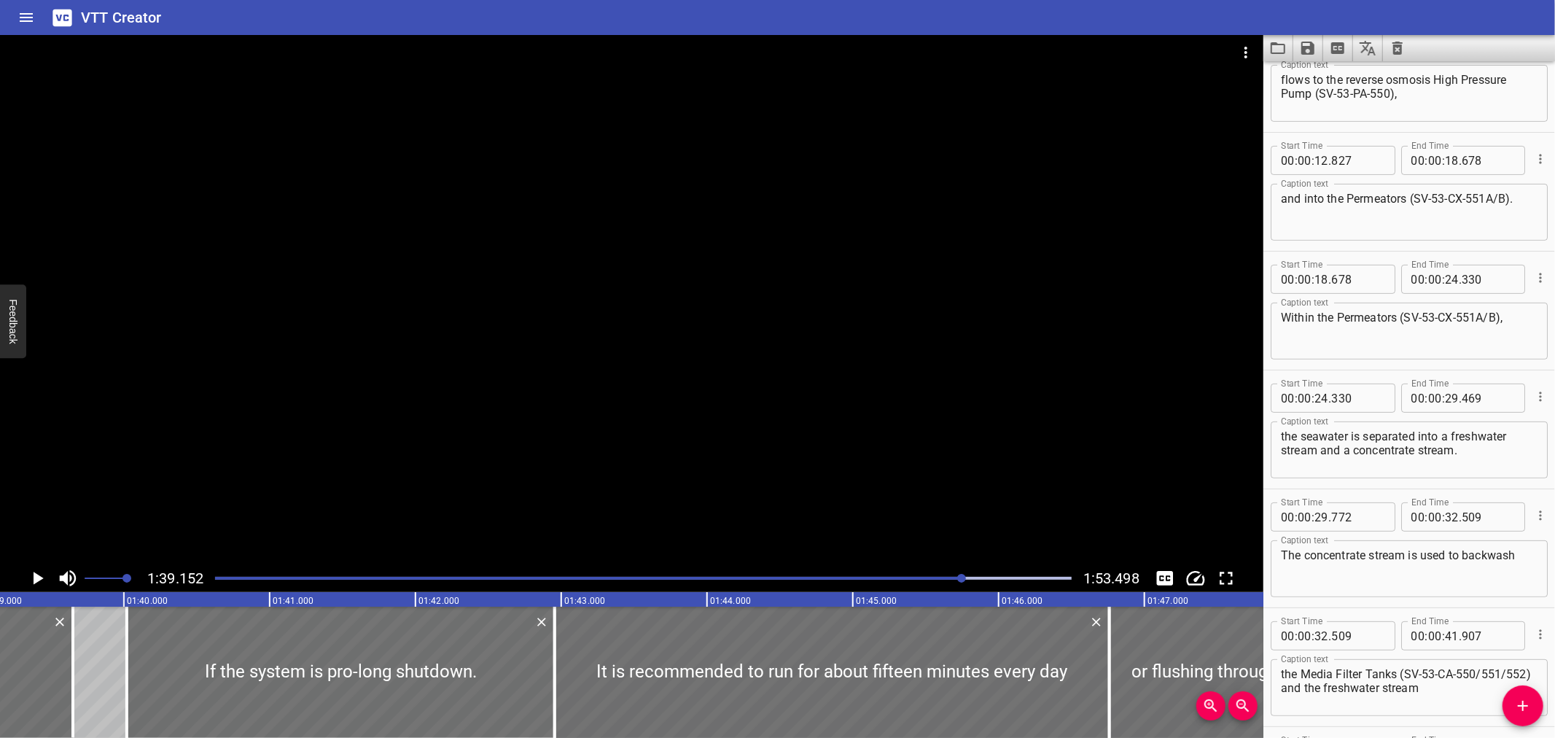
scroll to position [0, 0]
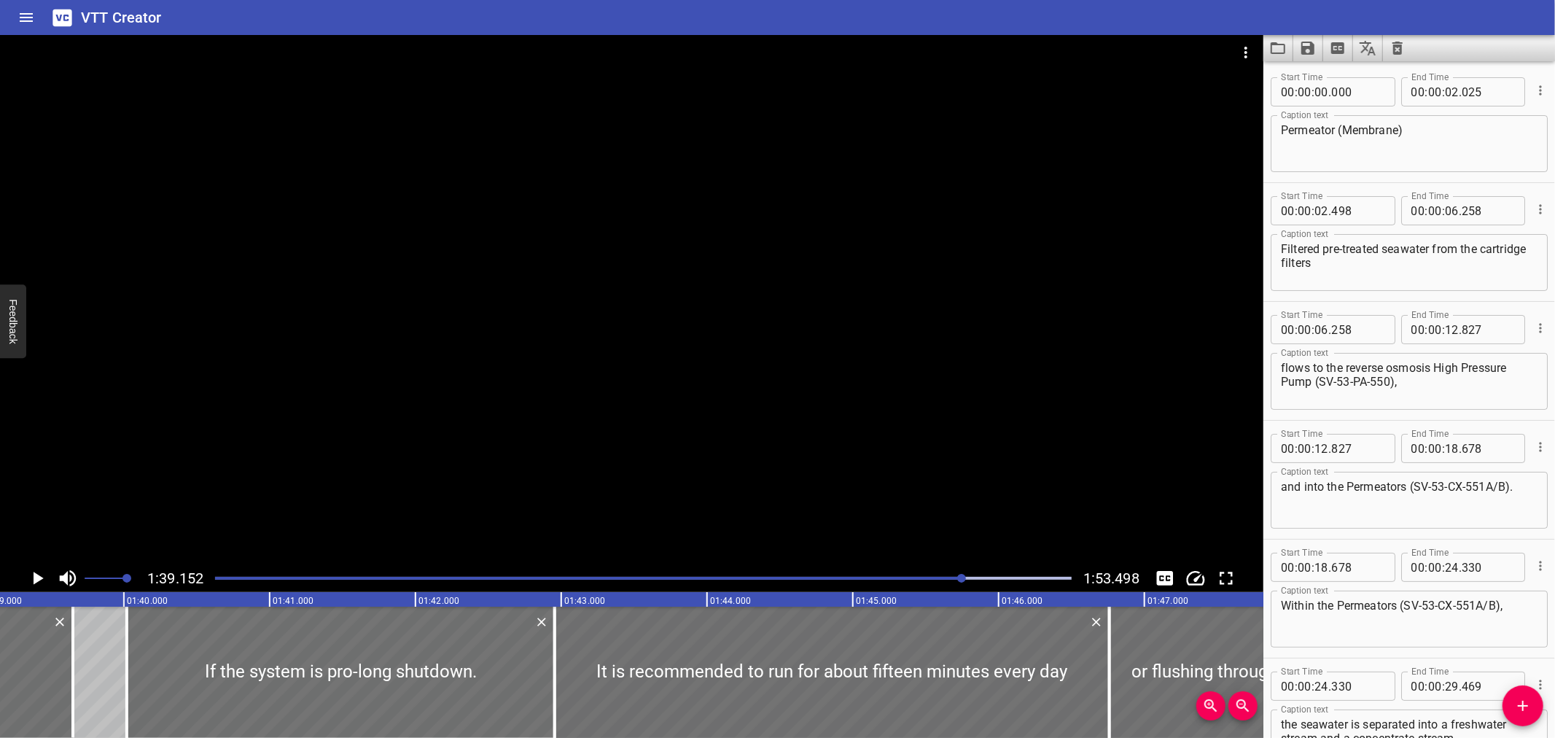
click at [219, 578] on div "Play progress" at bounding box center [535, 578] width 857 height 3
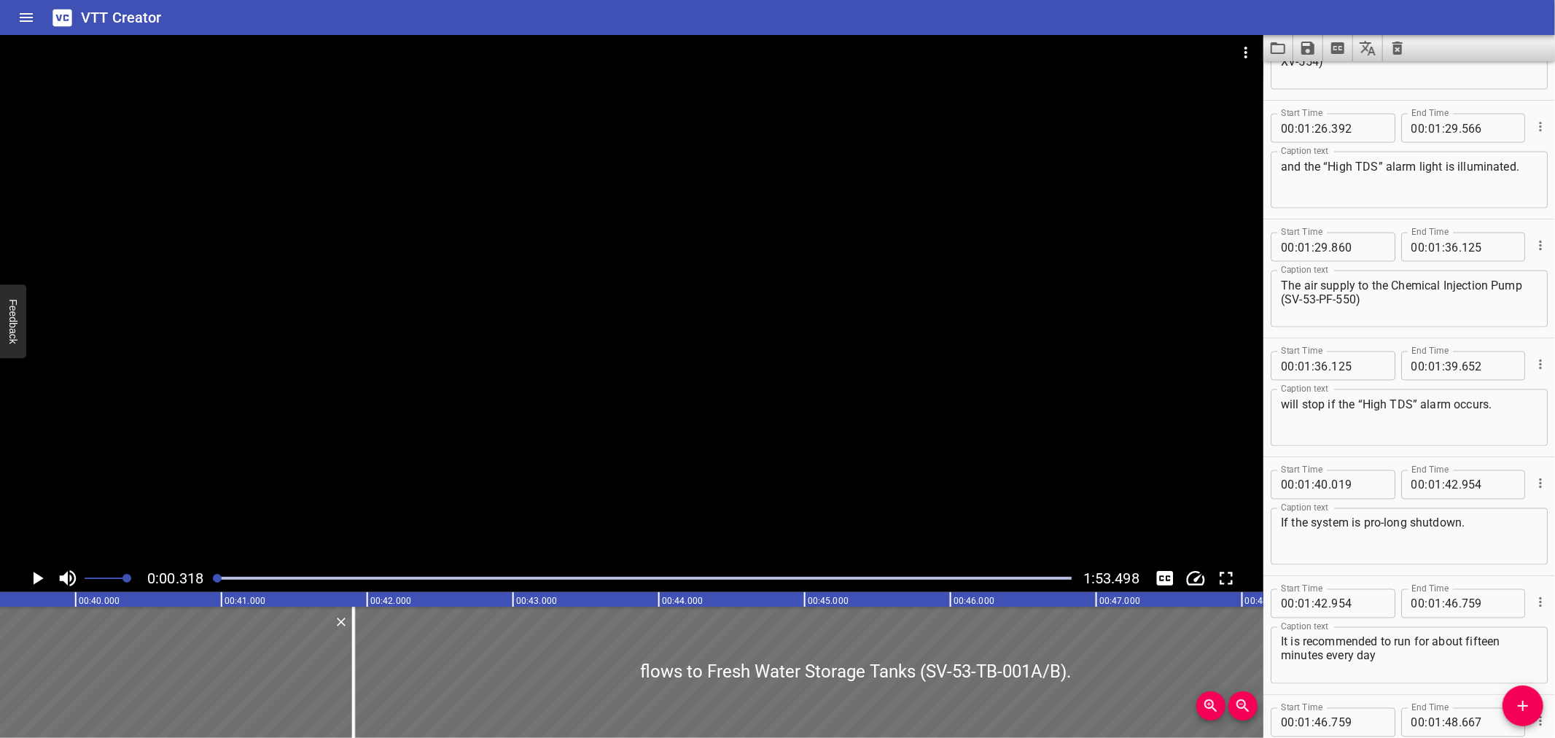
scroll to position [0, 3698]
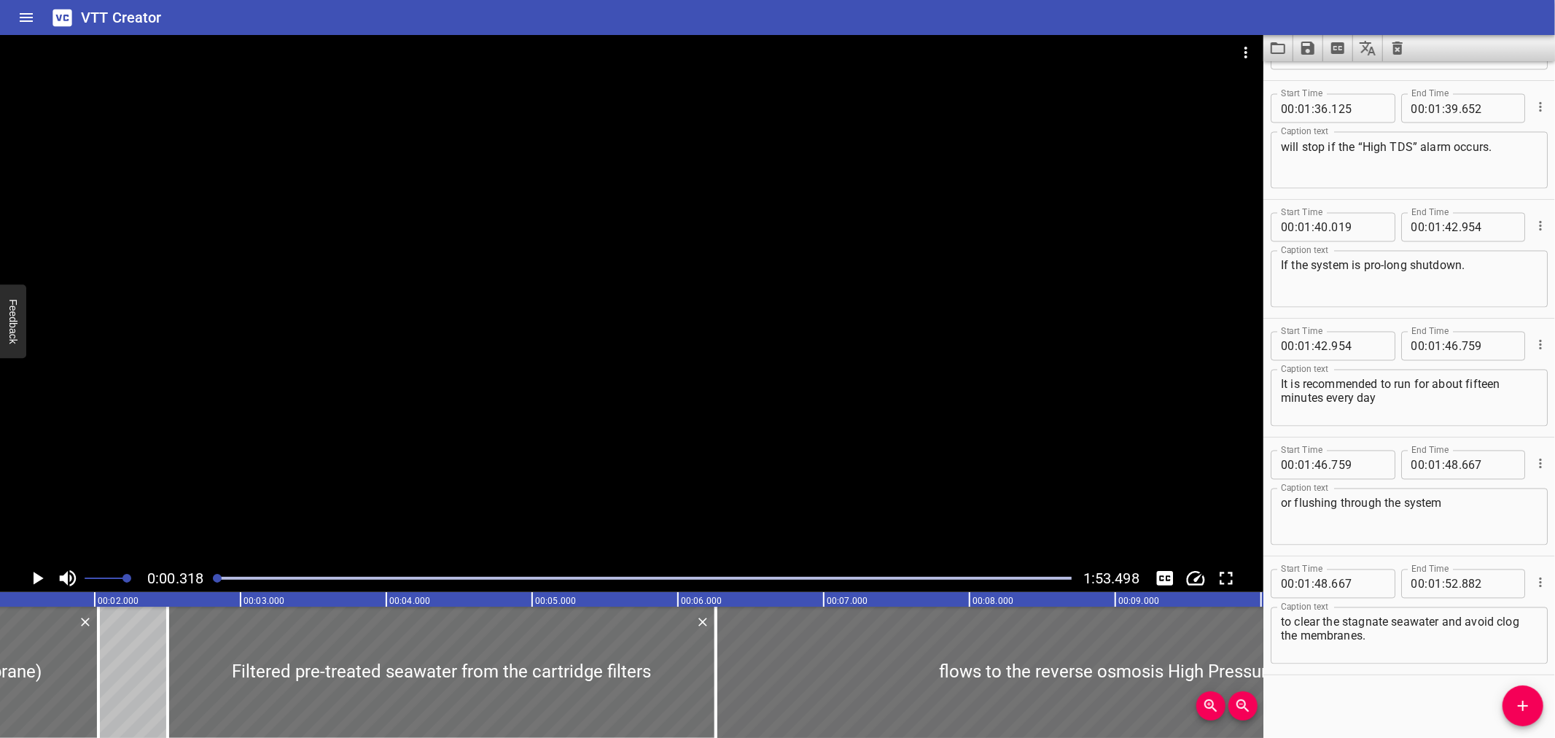
click at [245, 460] on div at bounding box center [631, 299] width 1263 height 529
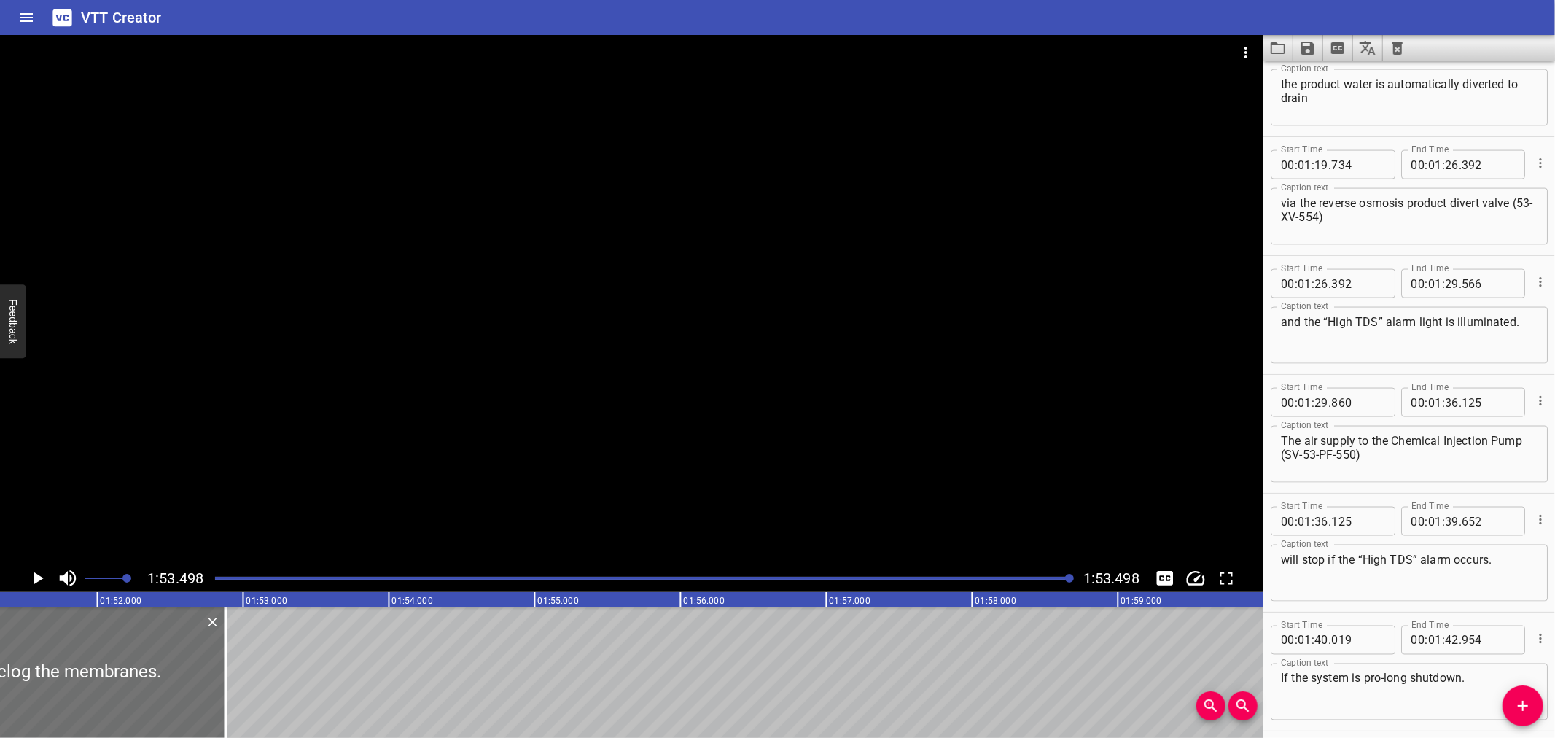
scroll to position [1832, 0]
drag, startPoint x: 1536, startPoint y: 534, endPoint x: 1306, endPoint y: 48, distance: 537.1
click at [1306, 48] on icon "Save captions to file" at bounding box center [1307, 48] width 13 height 13
click at [1306, 48] on div at bounding box center [777, 369] width 1555 height 738
drag, startPoint x: 1314, startPoint y: 54, endPoint x: 1328, endPoint y: 90, distance: 38.7
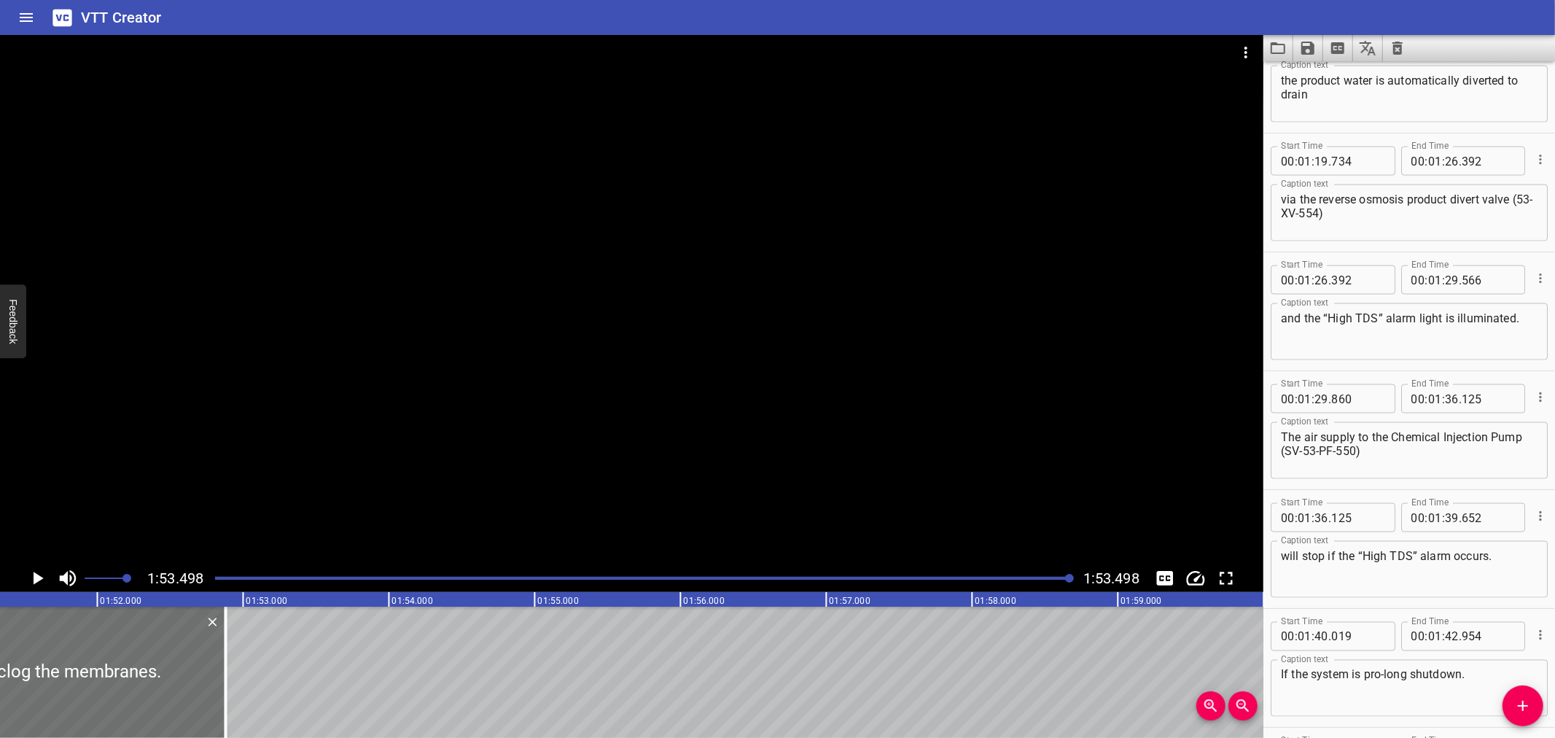
click at [1328, 90] on div "Start Time 00 : 00 : 00 . 000 Start Time End Time 00 : 00 : 02 . 025 End Time C…" at bounding box center [1409, 386] width 292 height 703
click at [1317, 53] on button "Save captions to file" at bounding box center [1308, 48] width 30 height 26
click at [1324, 78] on li "Save to VTT file" at bounding box center [1346, 80] width 107 height 26
click at [1192, 33] on div "VTT Creator" at bounding box center [777, 17] width 1555 height 35
click at [1281, 42] on icon "Load captions from file" at bounding box center [1277, 47] width 17 height 17
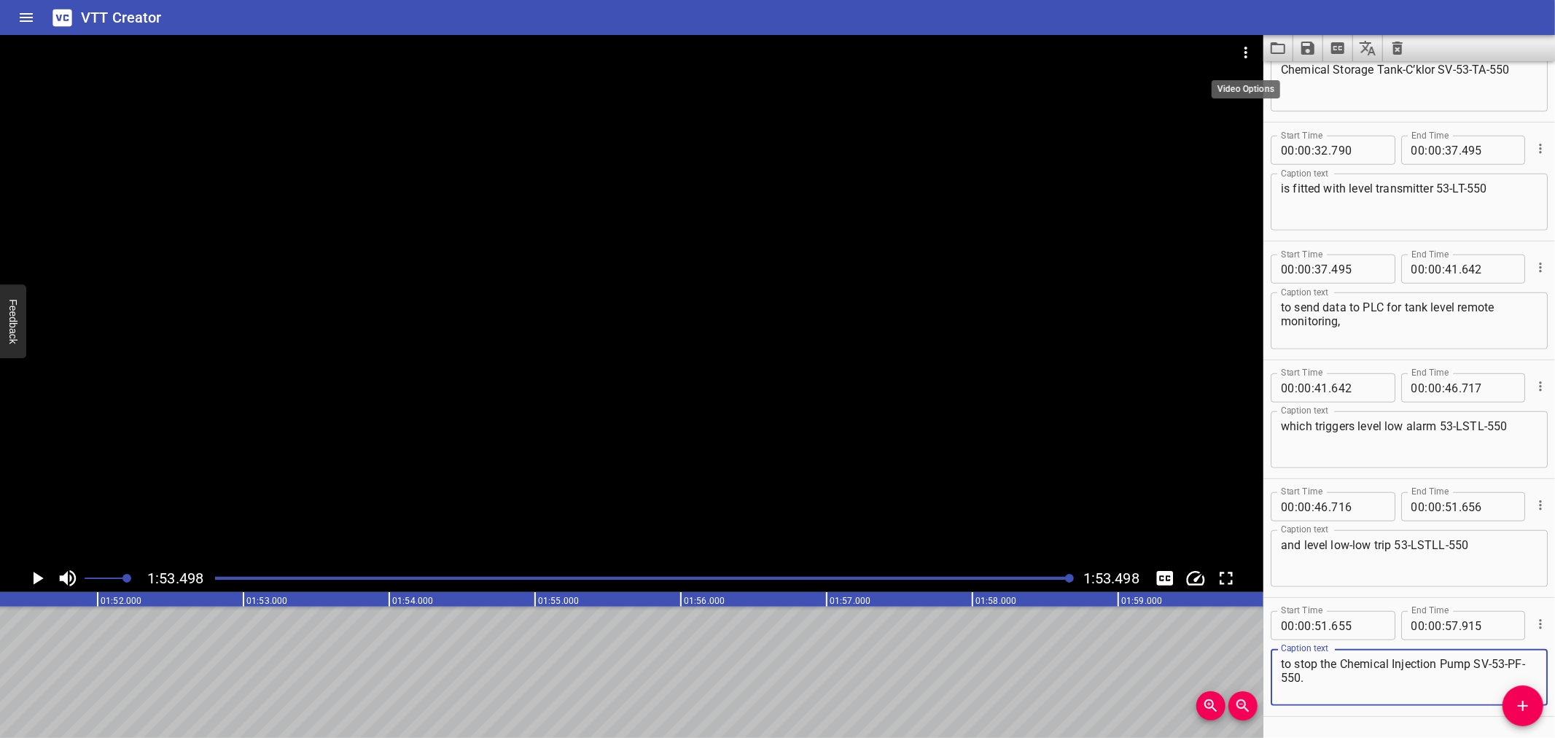
scroll to position [935, 0]
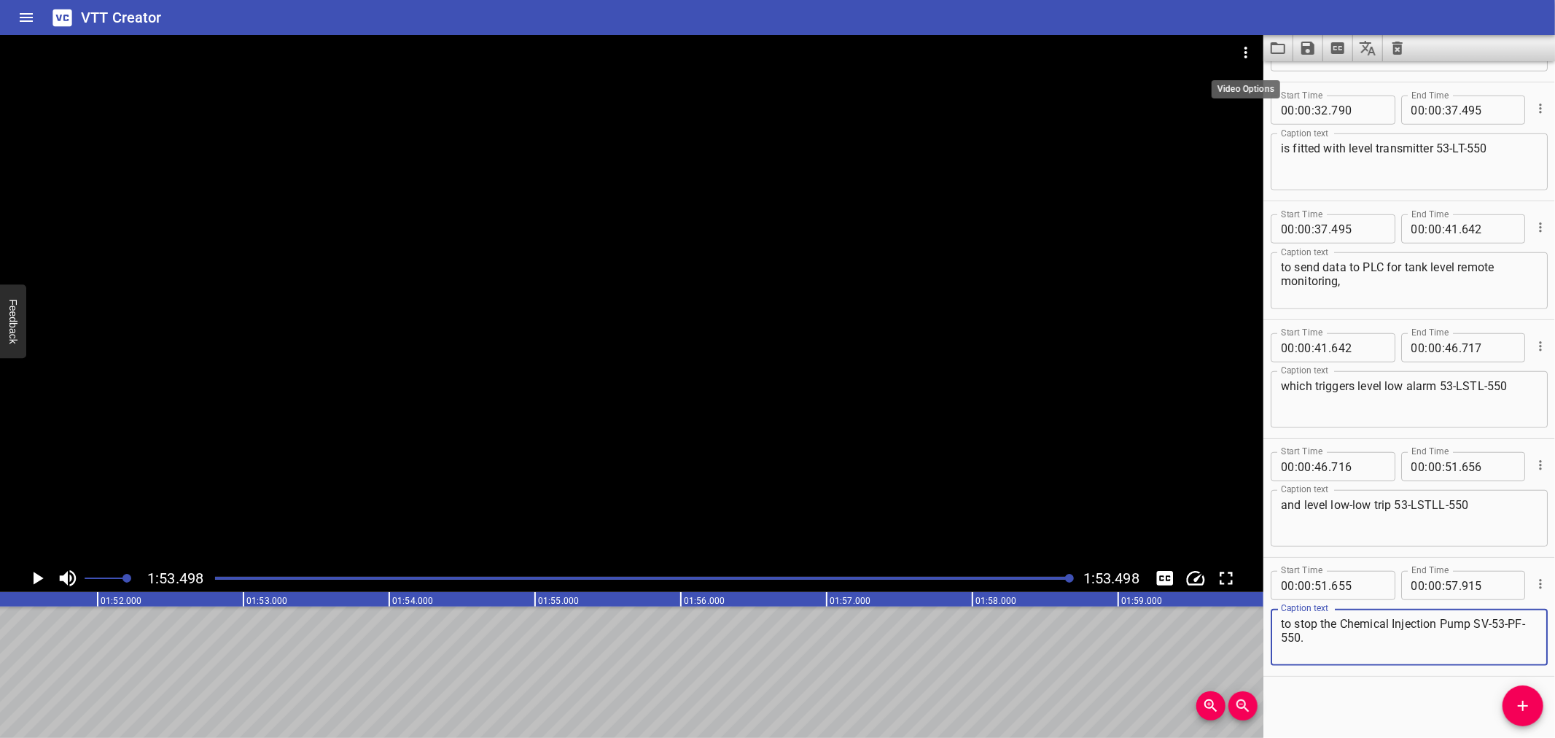
click at [1247, 44] on icon "Video Options" at bounding box center [1245, 52] width 17 height 17
click at [1250, 42] on li "Select New Video File..." at bounding box center [1300, 54] width 145 height 26
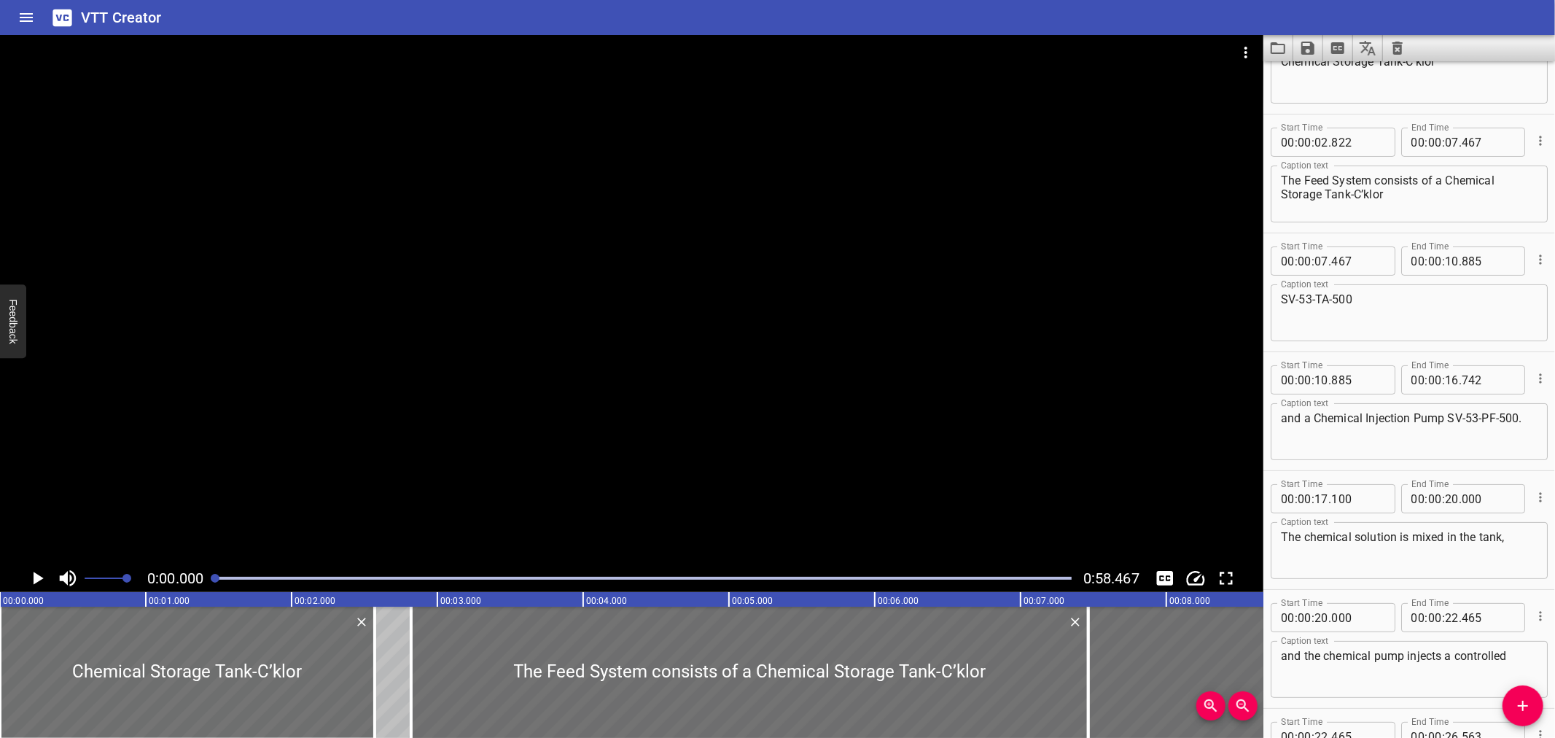
scroll to position [0, 0]
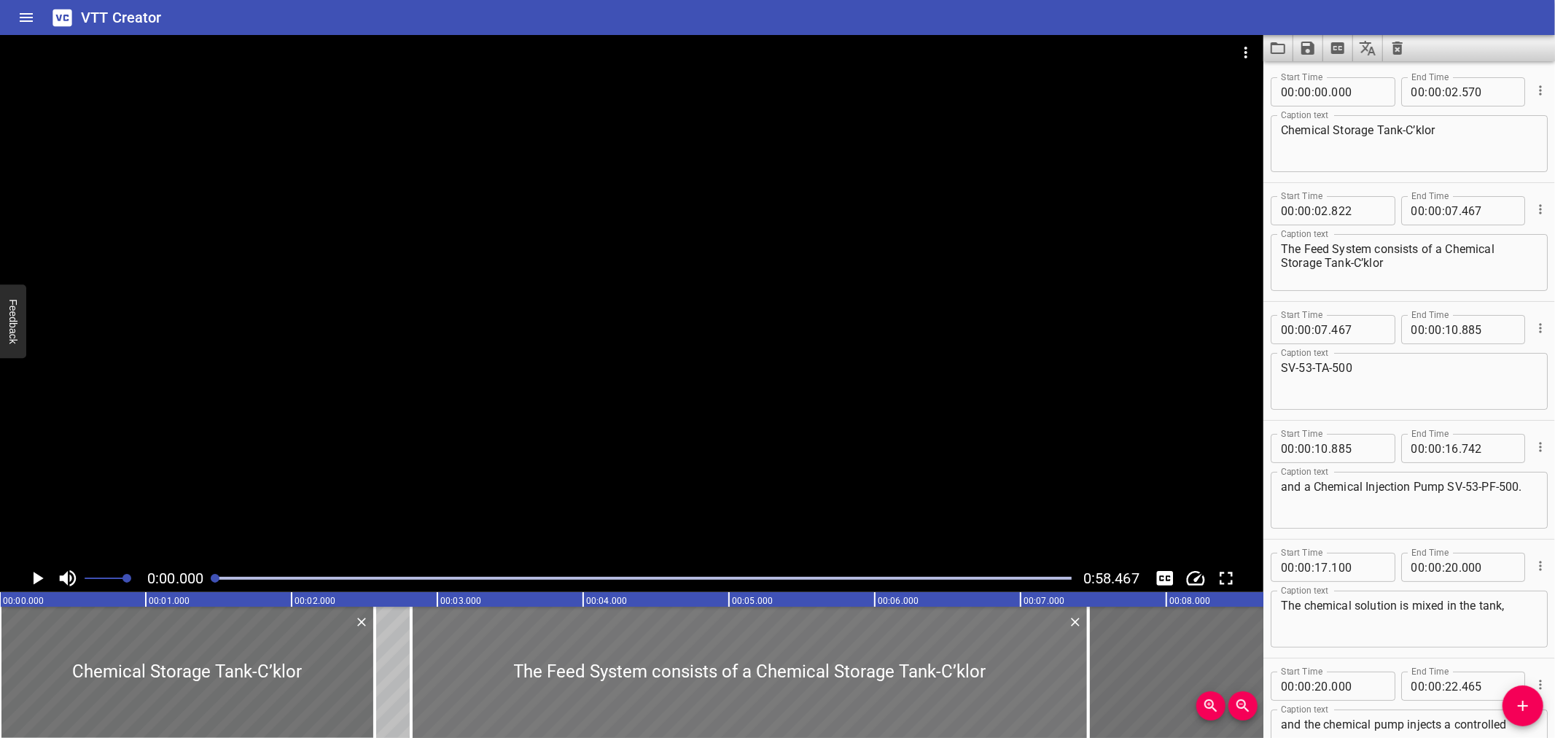
click at [771, 653] on div at bounding box center [749, 672] width 677 height 131
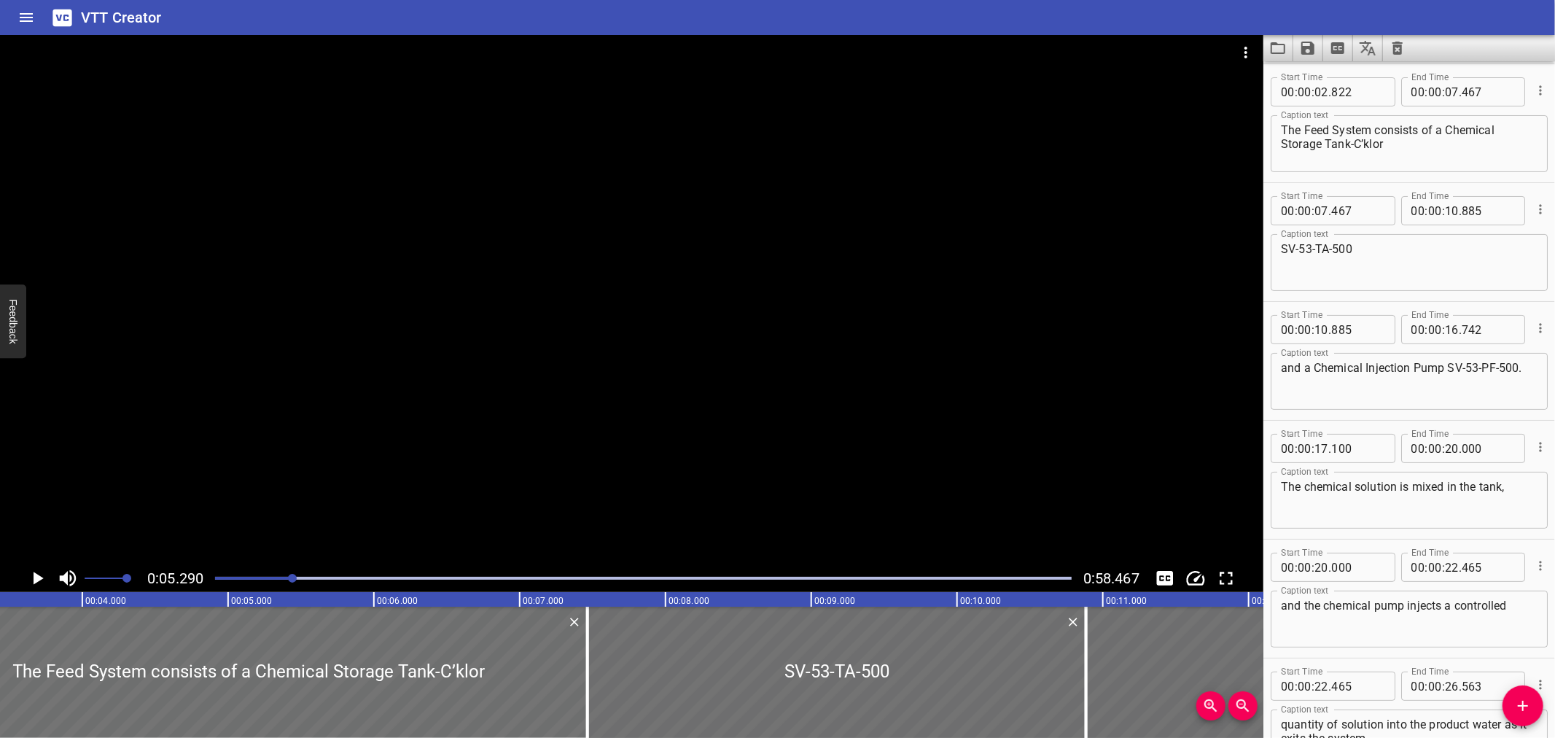
scroll to position [0, 483]
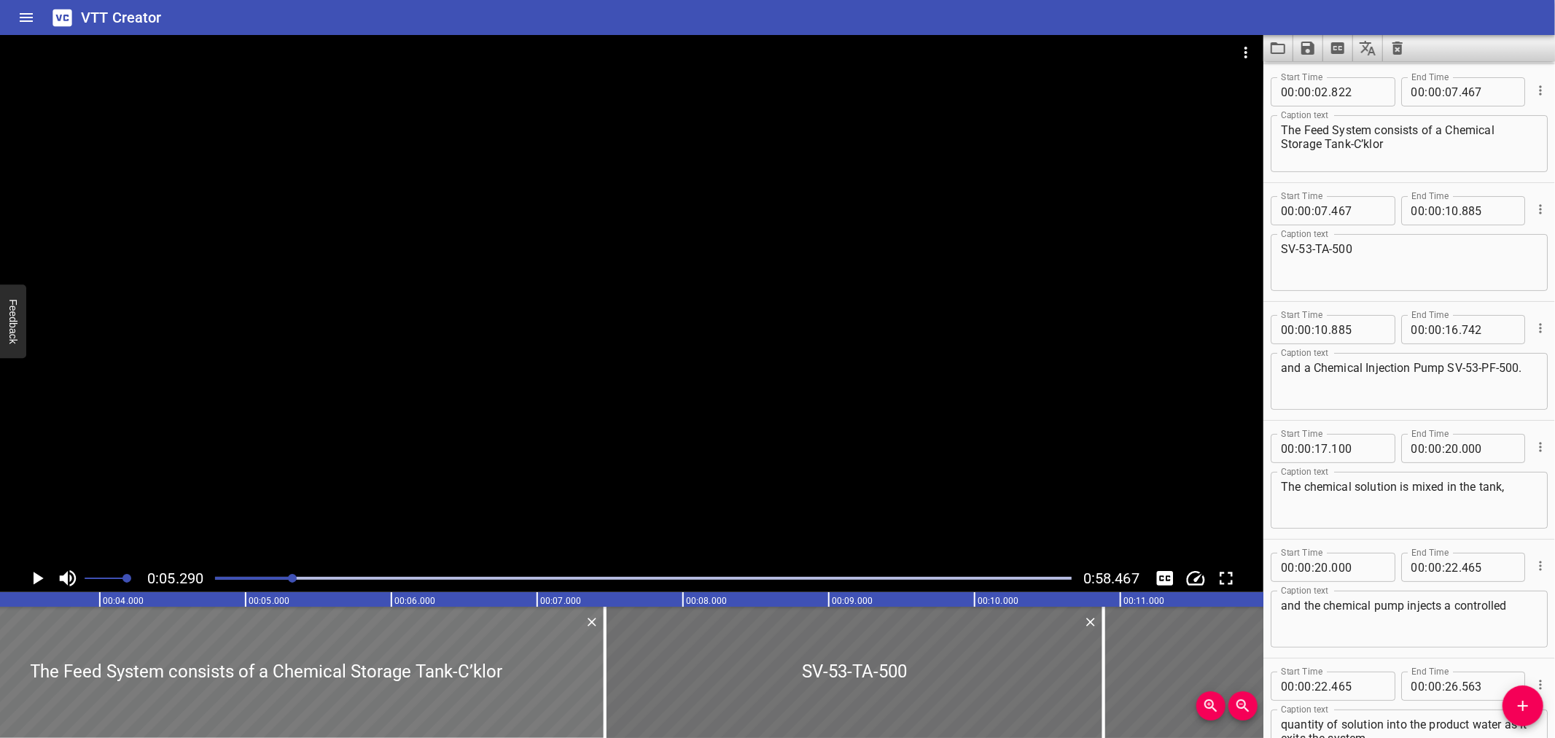
click at [0, 656] on div at bounding box center [266, 672] width 677 height 131
click at [32, 574] on icon "Play/Pause" at bounding box center [37, 578] width 22 height 22
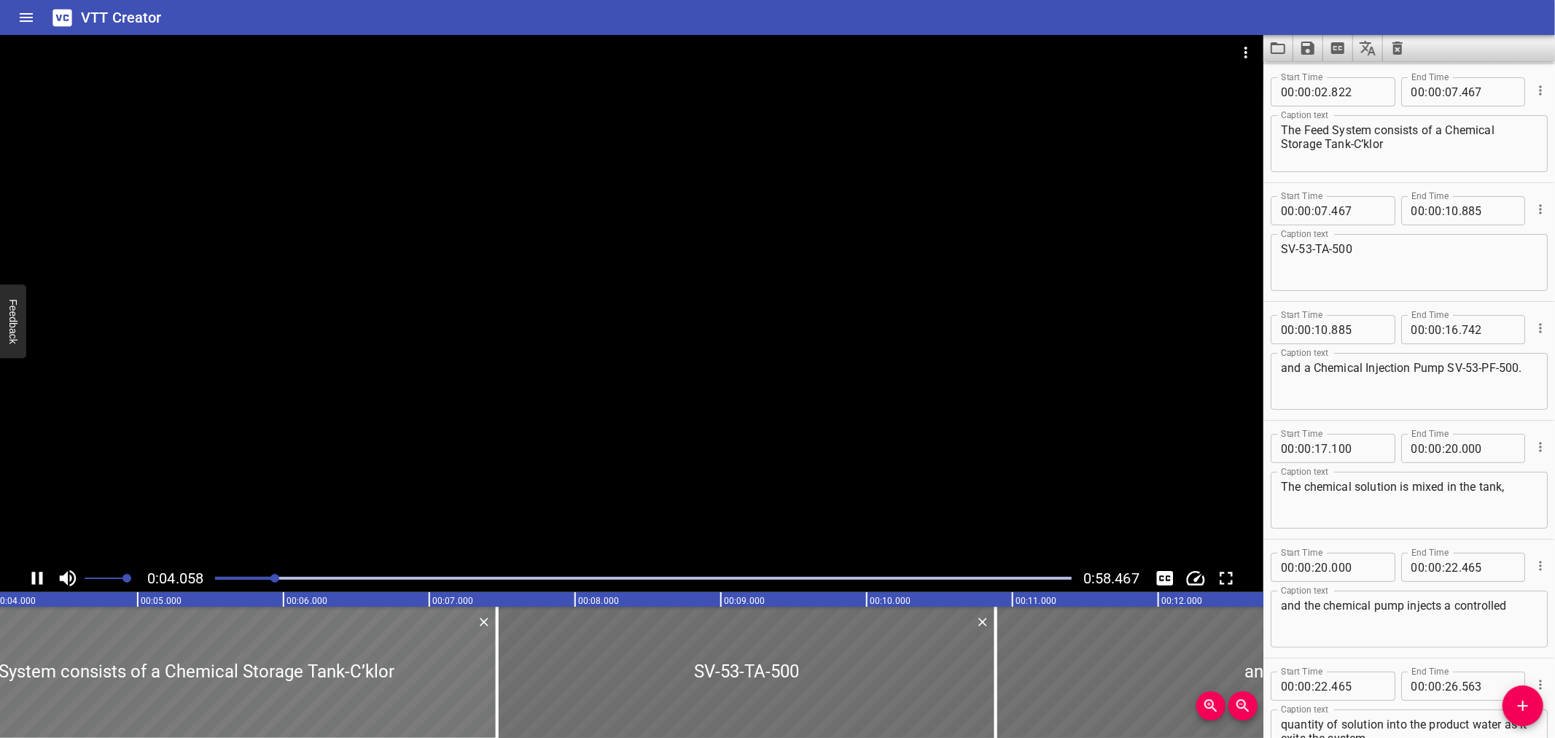
drag, startPoint x: 38, startPoint y: 574, endPoint x: 74, endPoint y: 672, distance: 104.0
click at [74, 672] on div "0:04.058 0:58.467 00:00.000 00:01.000 00:02.000 00:03.000 00:04.000 00:05.000 0…" at bounding box center [631, 386] width 1263 height 703
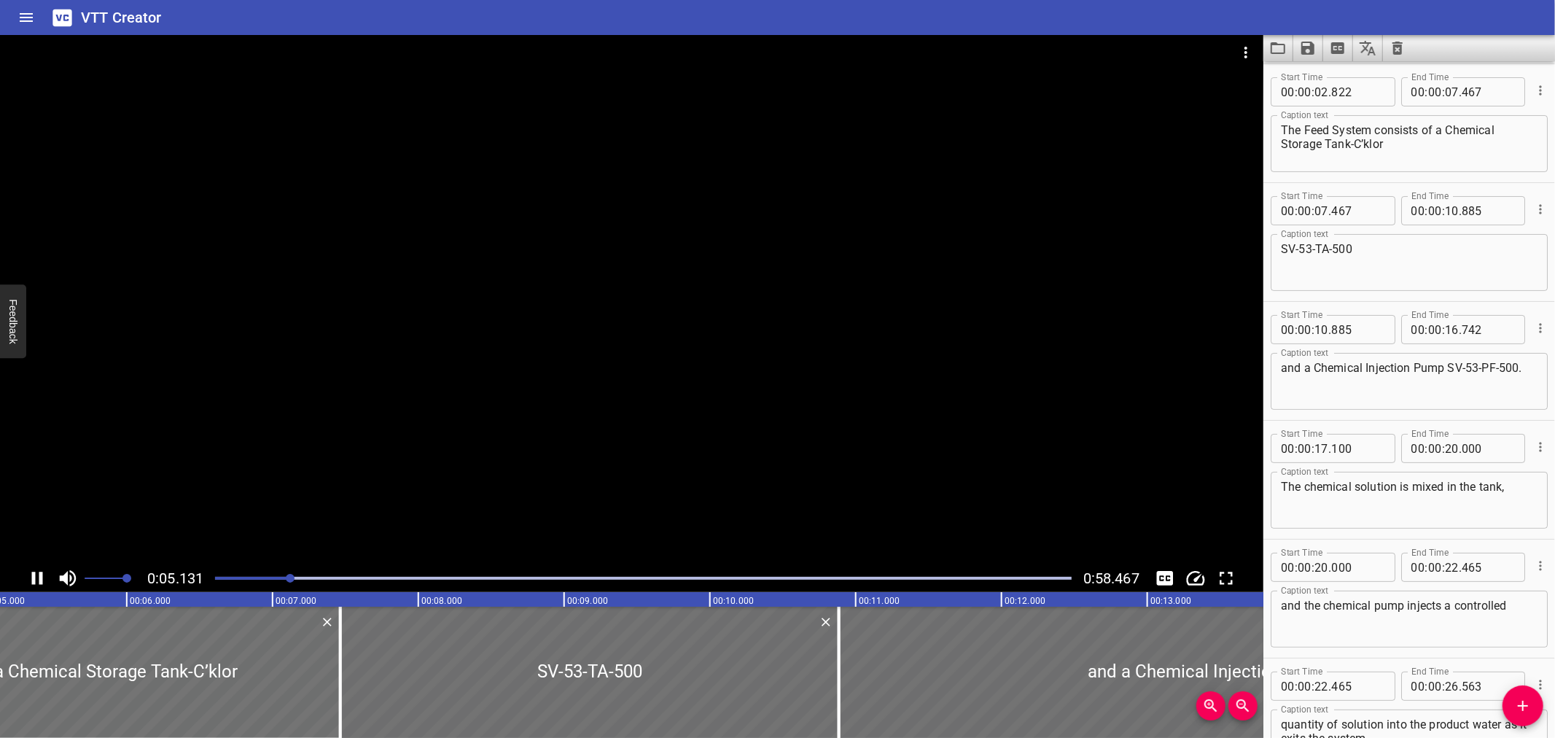
click at [34, 580] on icon "Play/Pause" at bounding box center [37, 578] width 22 height 22
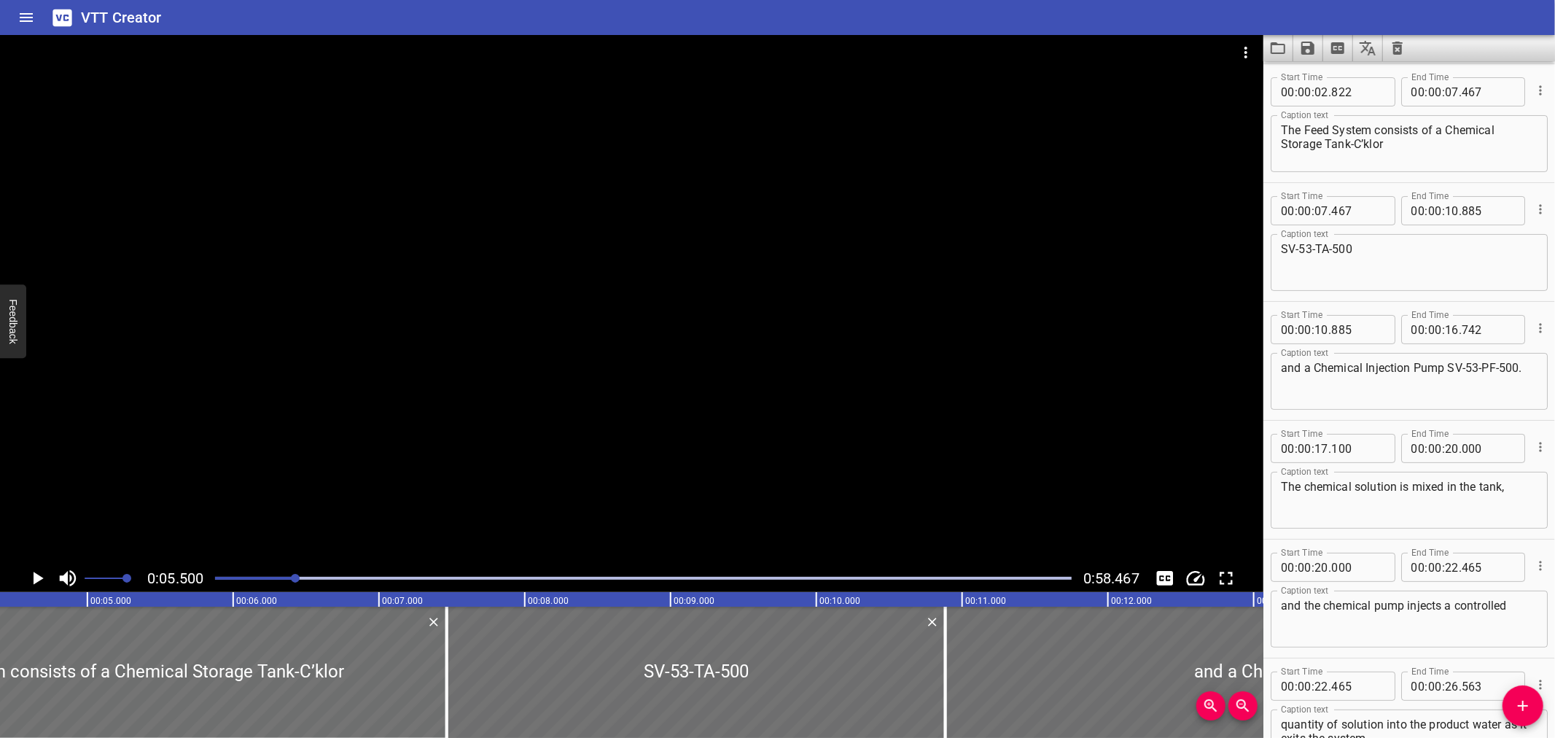
scroll to position [0, 624]
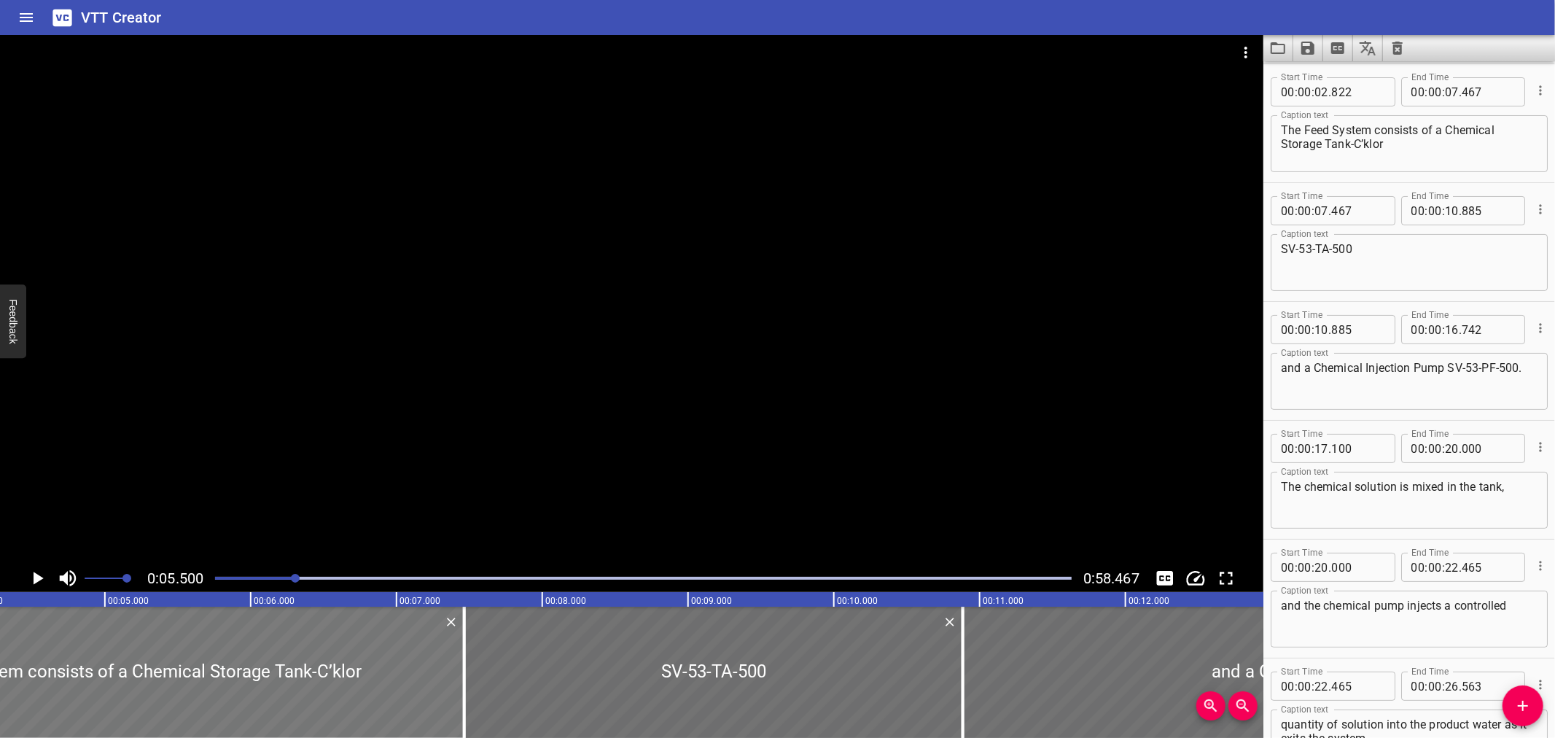
click at [117, 669] on div at bounding box center [125, 672] width 677 height 131
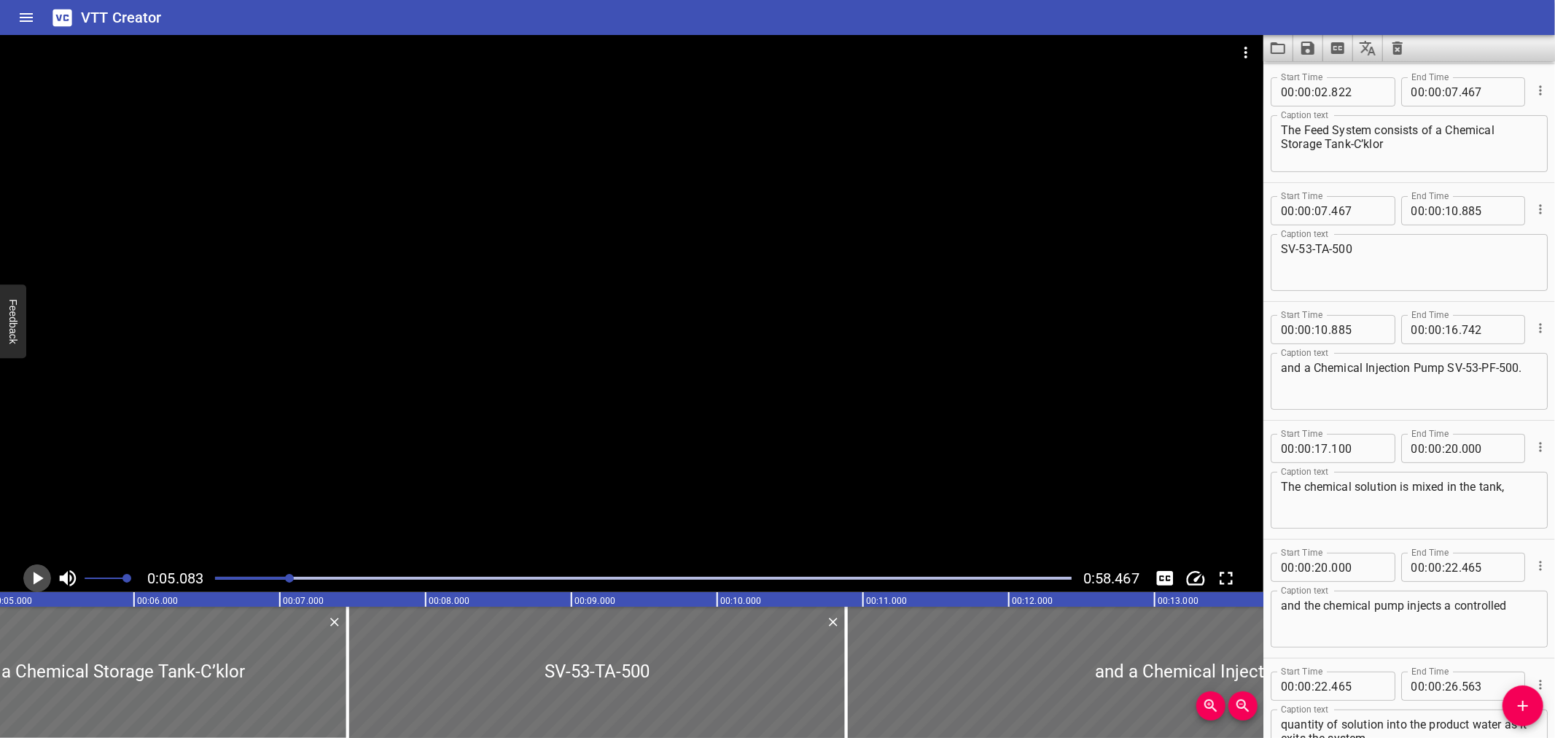
click at [34, 571] on icon "Play/Pause" at bounding box center [37, 578] width 22 height 22
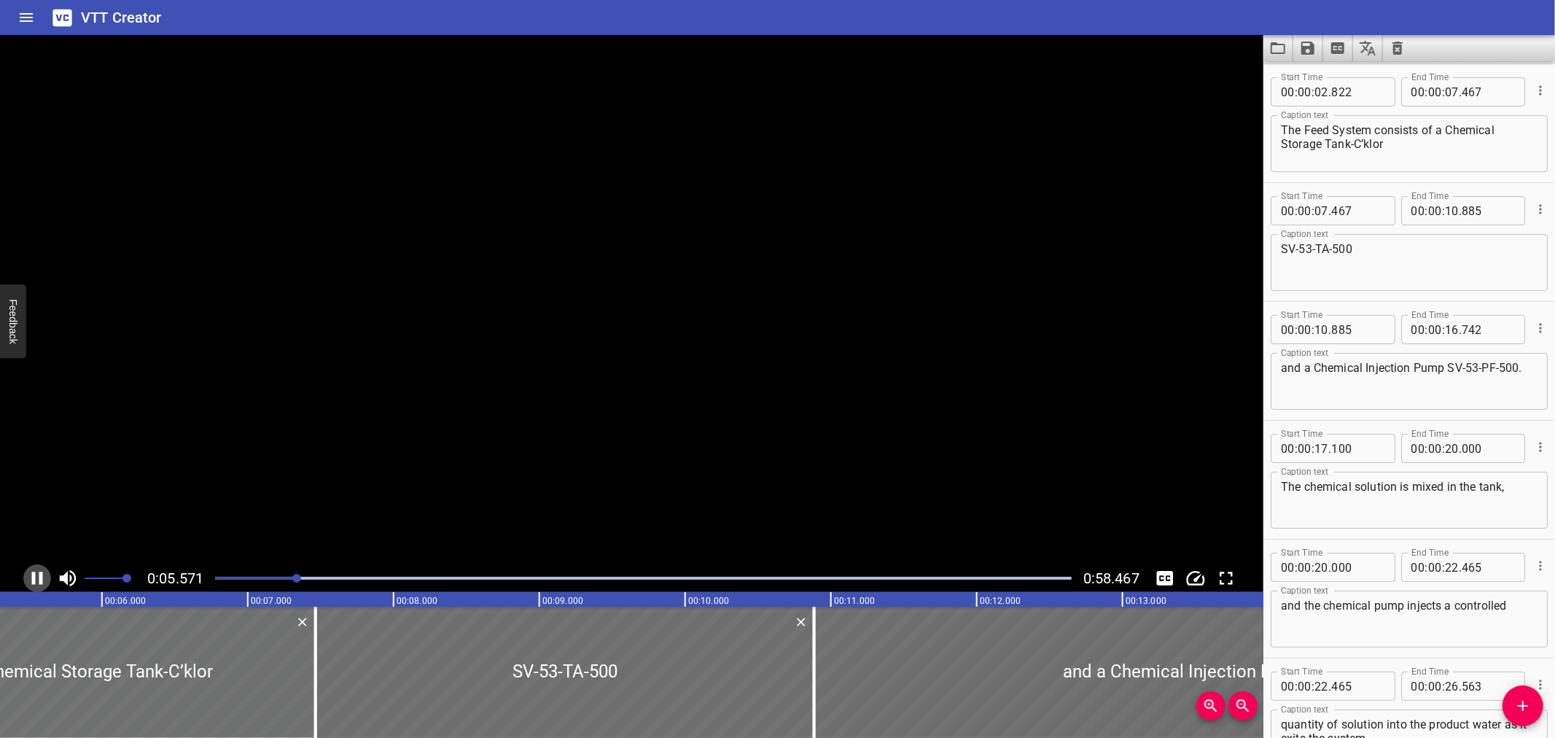
click at [34, 571] on icon "Play/Pause" at bounding box center [37, 578] width 22 height 22
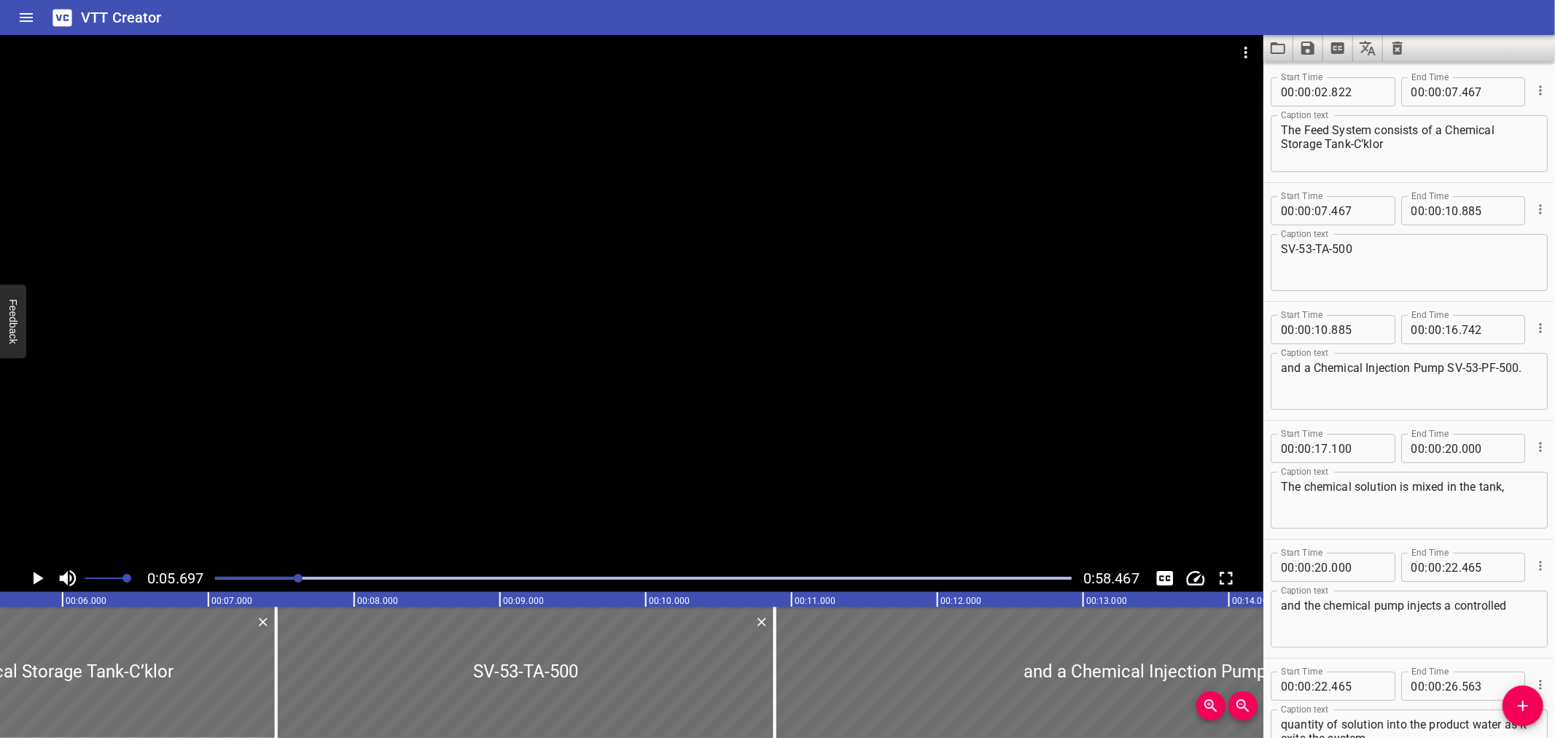
scroll to position [0, 831]
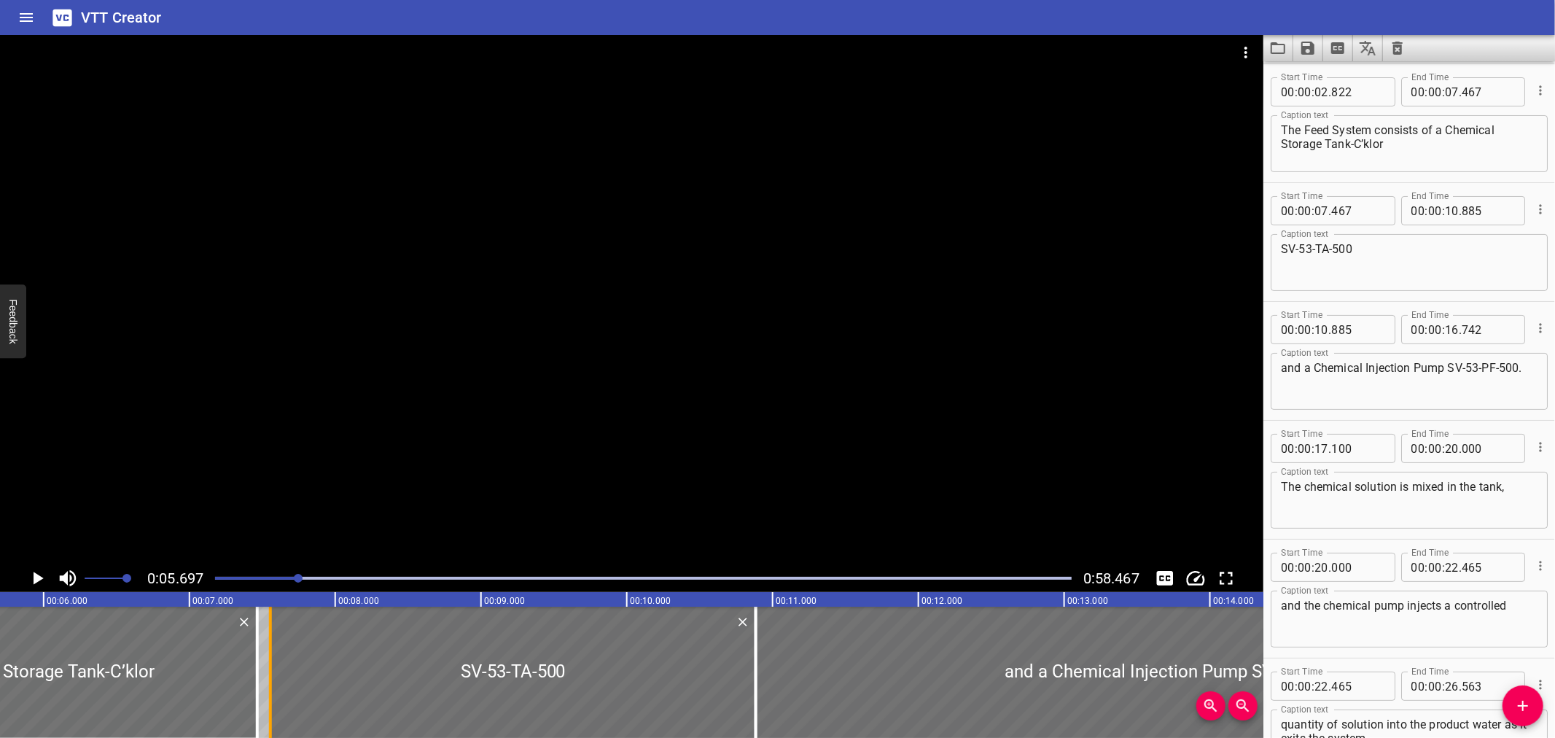
drag, startPoint x: 252, startPoint y: 665, endPoint x: 265, endPoint y: 664, distance: 13.1
click at [265, 664] on div at bounding box center [270, 672] width 15 height 131
type input "557"
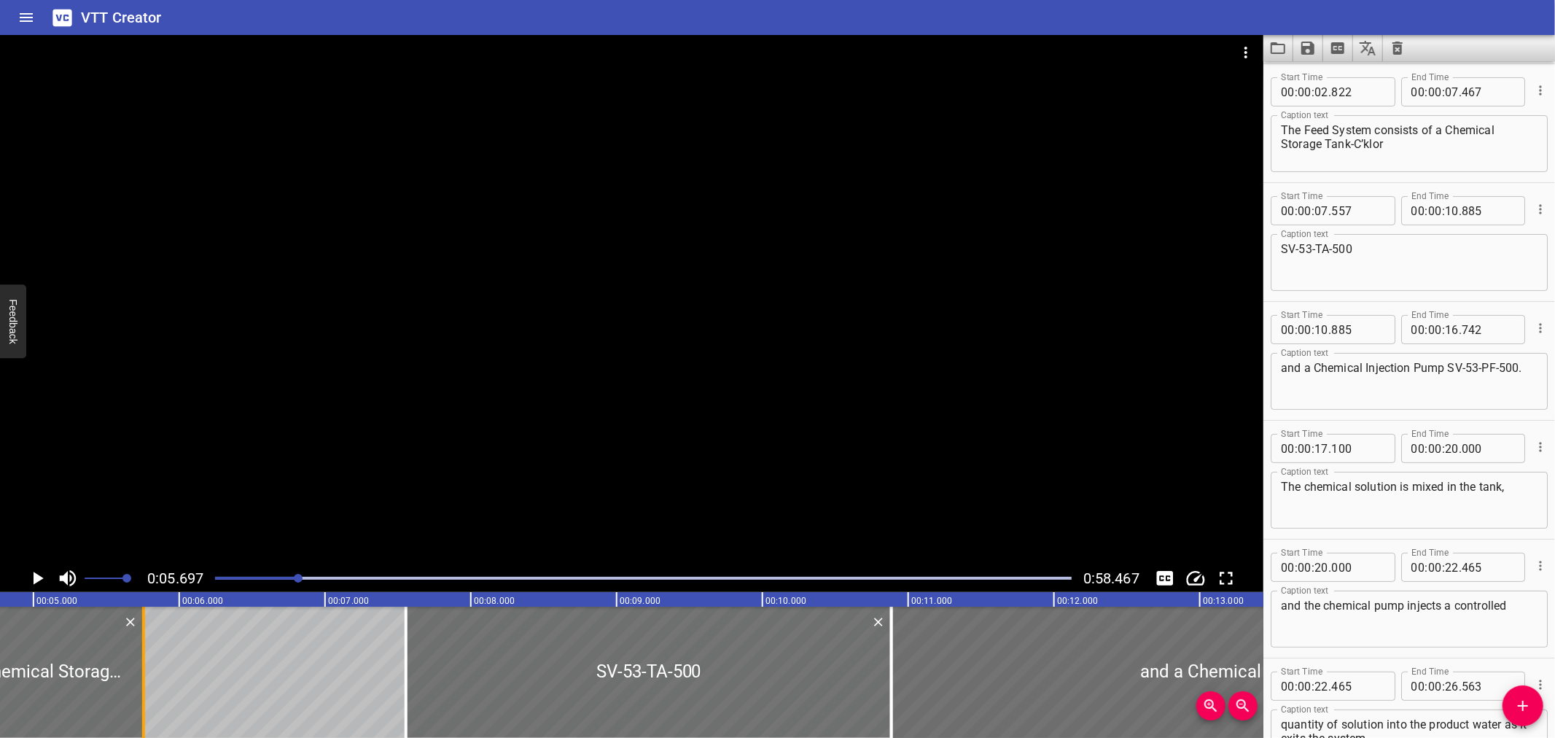
scroll to position [0, 623]
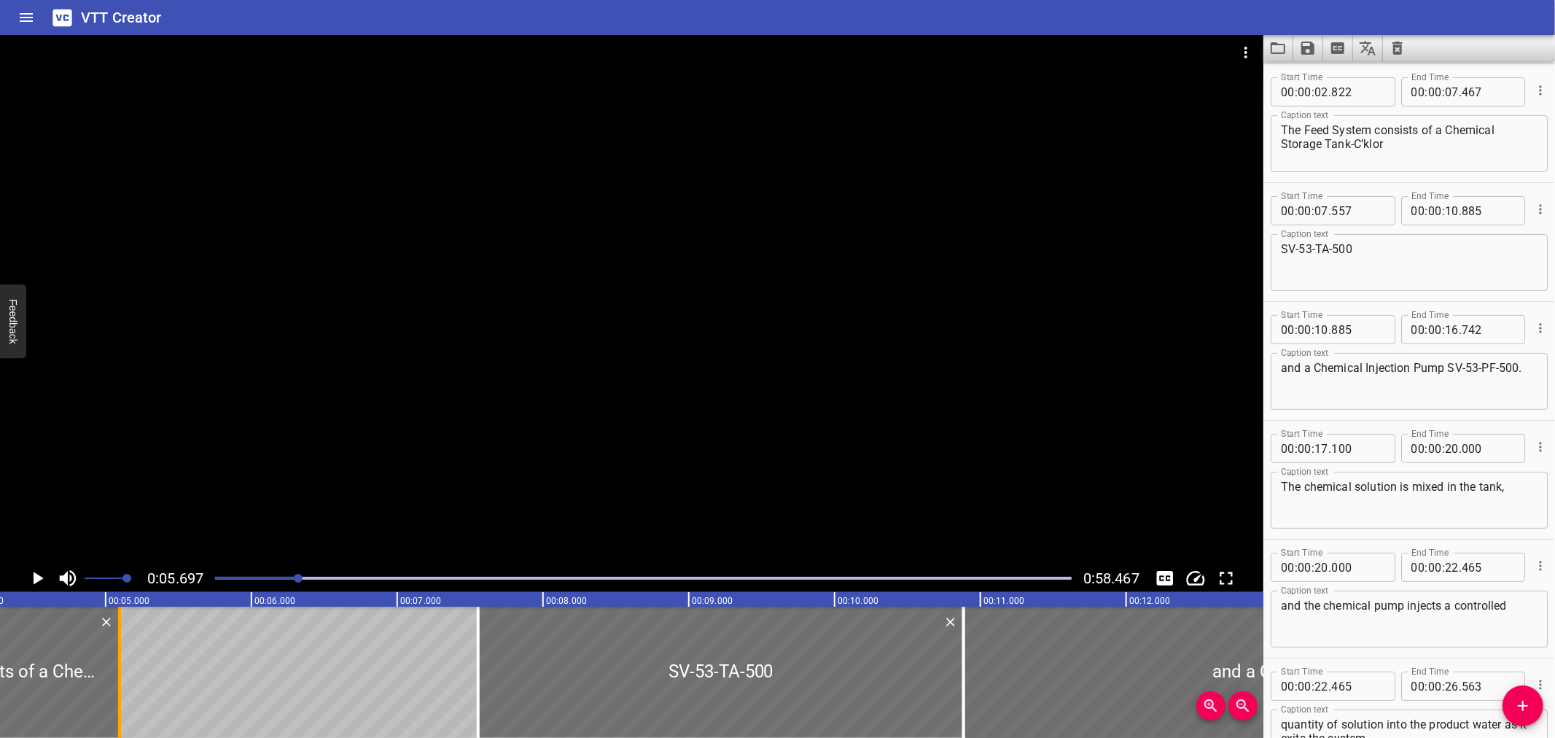
drag, startPoint x: 254, startPoint y: 664, endPoint x: 115, endPoint y: 682, distance: 139.6
click at [115, 682] on div at bounding box center [119, 672] width 15 height 131
type input "05"
type input "095"
click at [1323, 206] on input "number" at bounding box center [1321, 210] width 14 height 29
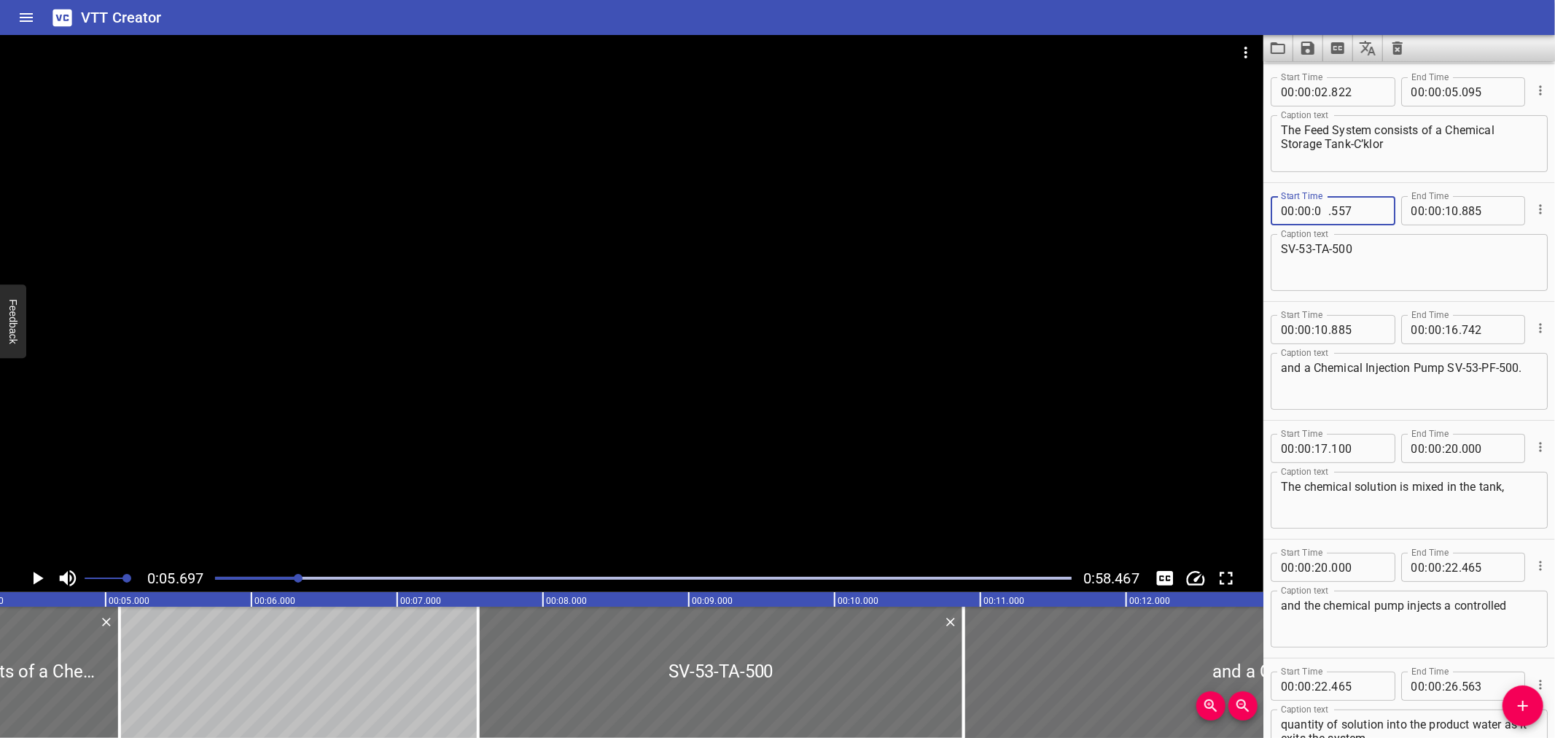
type input "05"
type input "095"
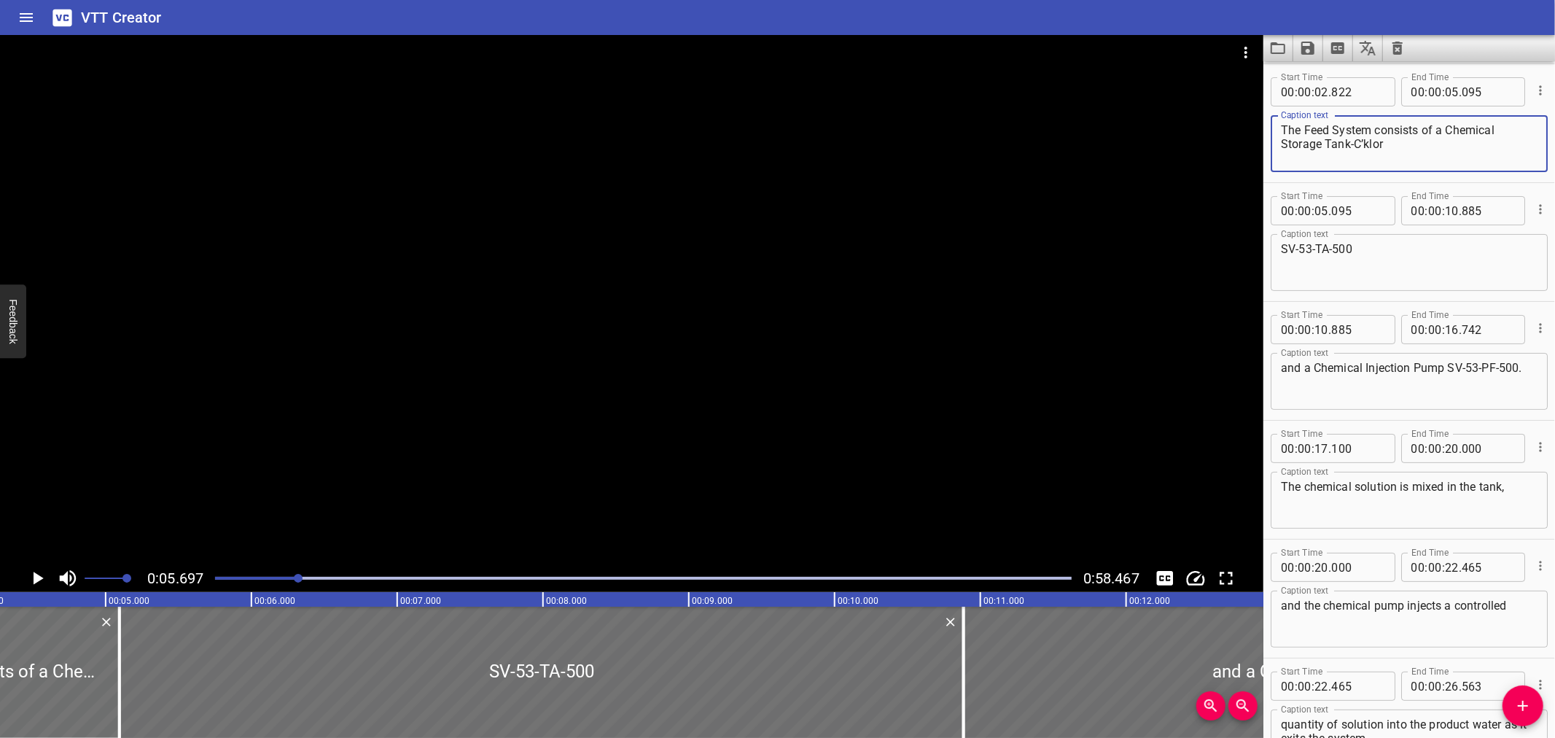
click at [1427, 147] on textarea "The Feed System consists of a Chemical Storage Tank-C’klor" at bounding box center [1409, 144] width 257 height 42
drag, startPoint x: 1419, startPoint y: 140, endPoint x: 1445, endPoint y: 122, distance: 31.5
click at [1445, 123] on textarea "The Feed System consists of a Chemical Storage Tank-C’klor" at bounding box center [1409, 144] width 257 height 42
type textarea "The Feed System consists of a"
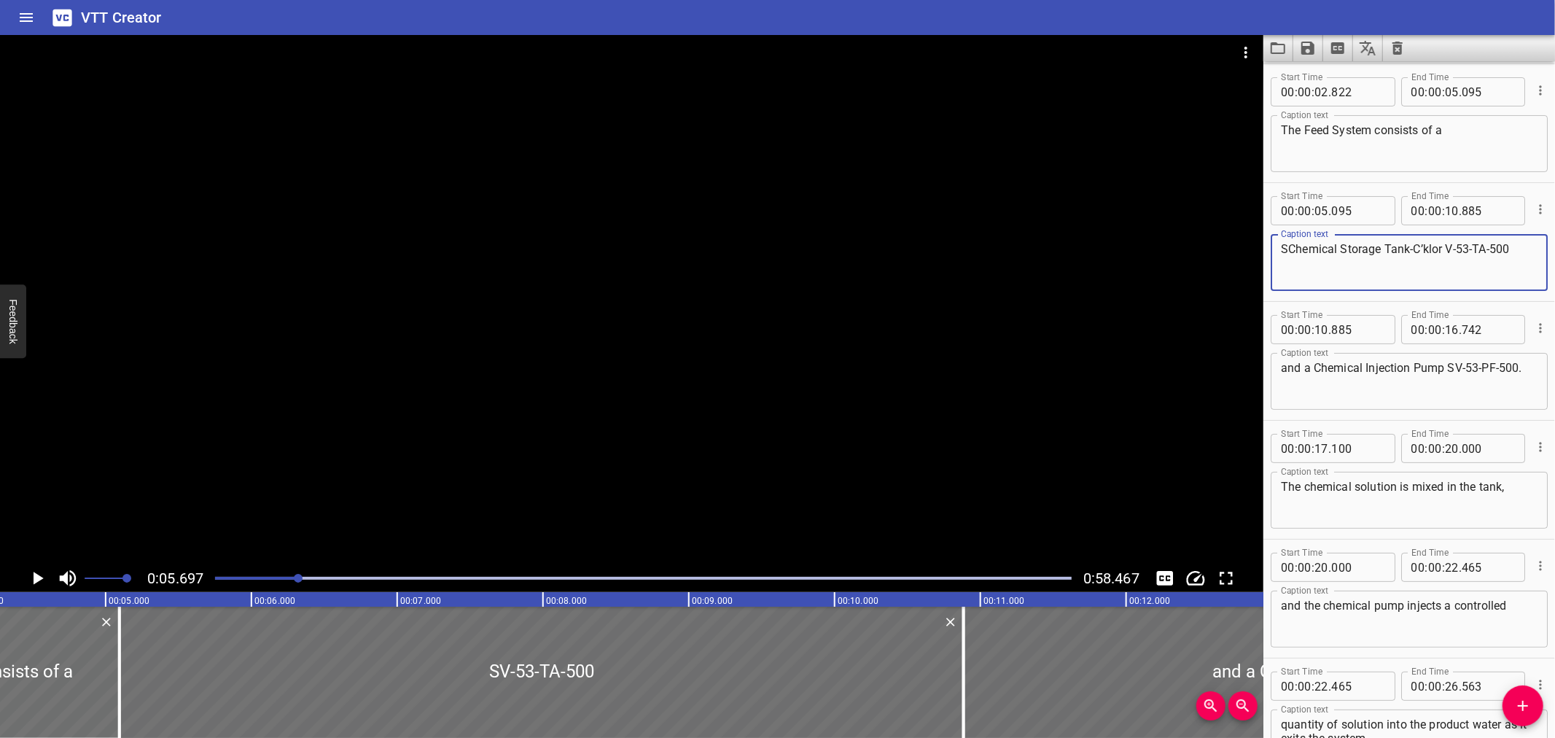
click at [1285, 249] on textarea "SChemical Storage Tank-C’klor V-53-TA-500" at bounding box center [1409, 263] width 257 height 42
click at [227, 572] on div at bounding box center [643, 578] width 874 height 20
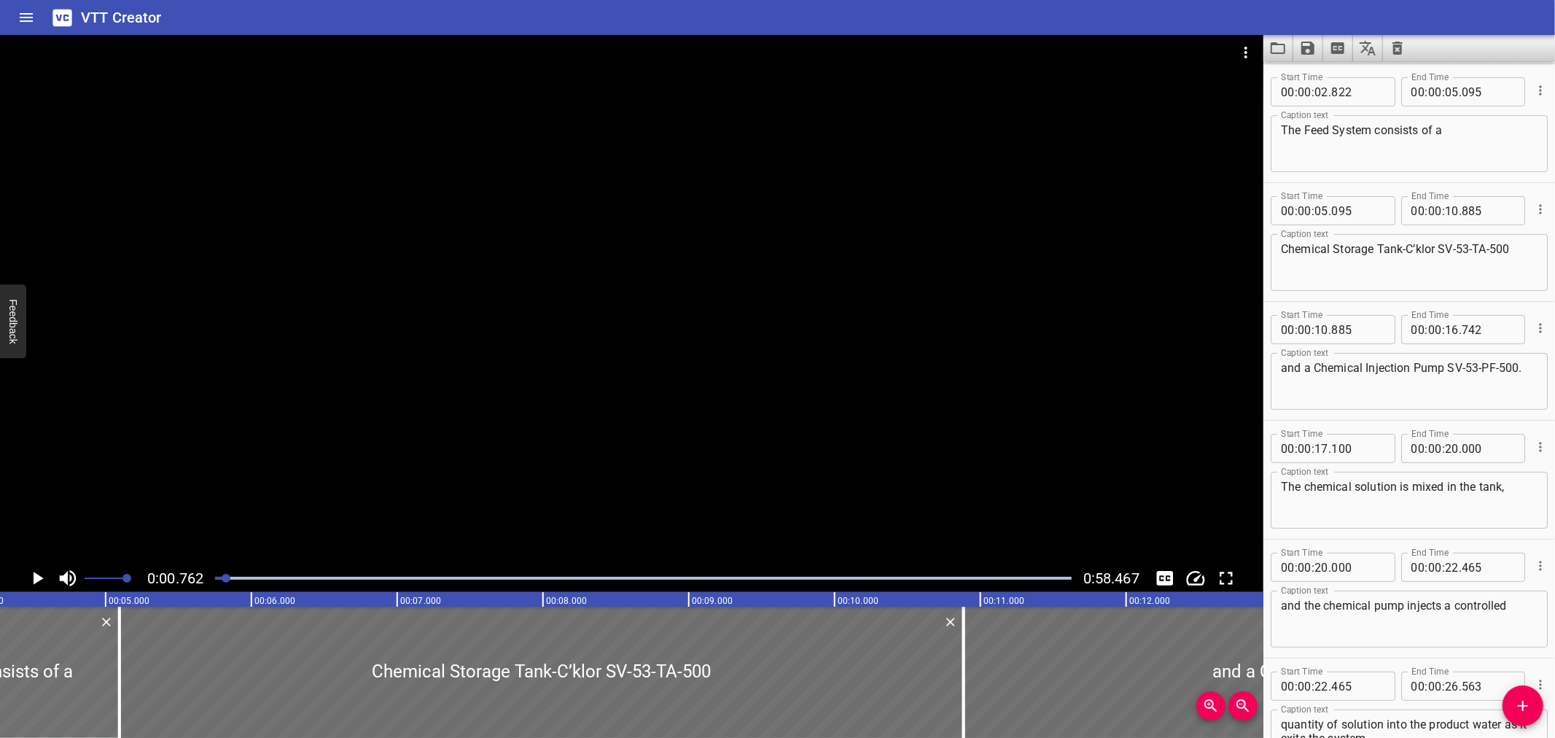
scroll to position [237, 0]
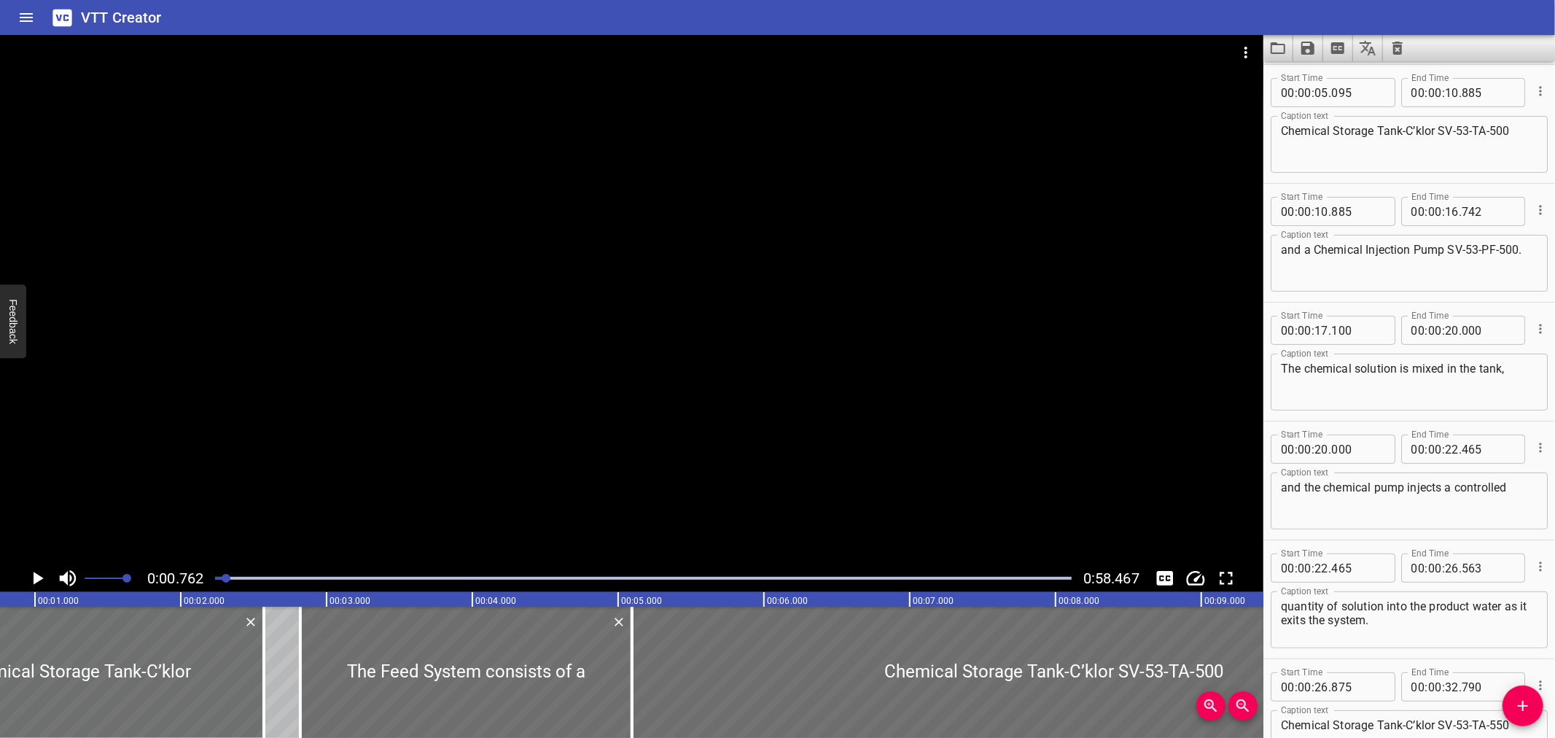
click at [202, 443] on div at bounding box center [631, 299] width 1263 height 529
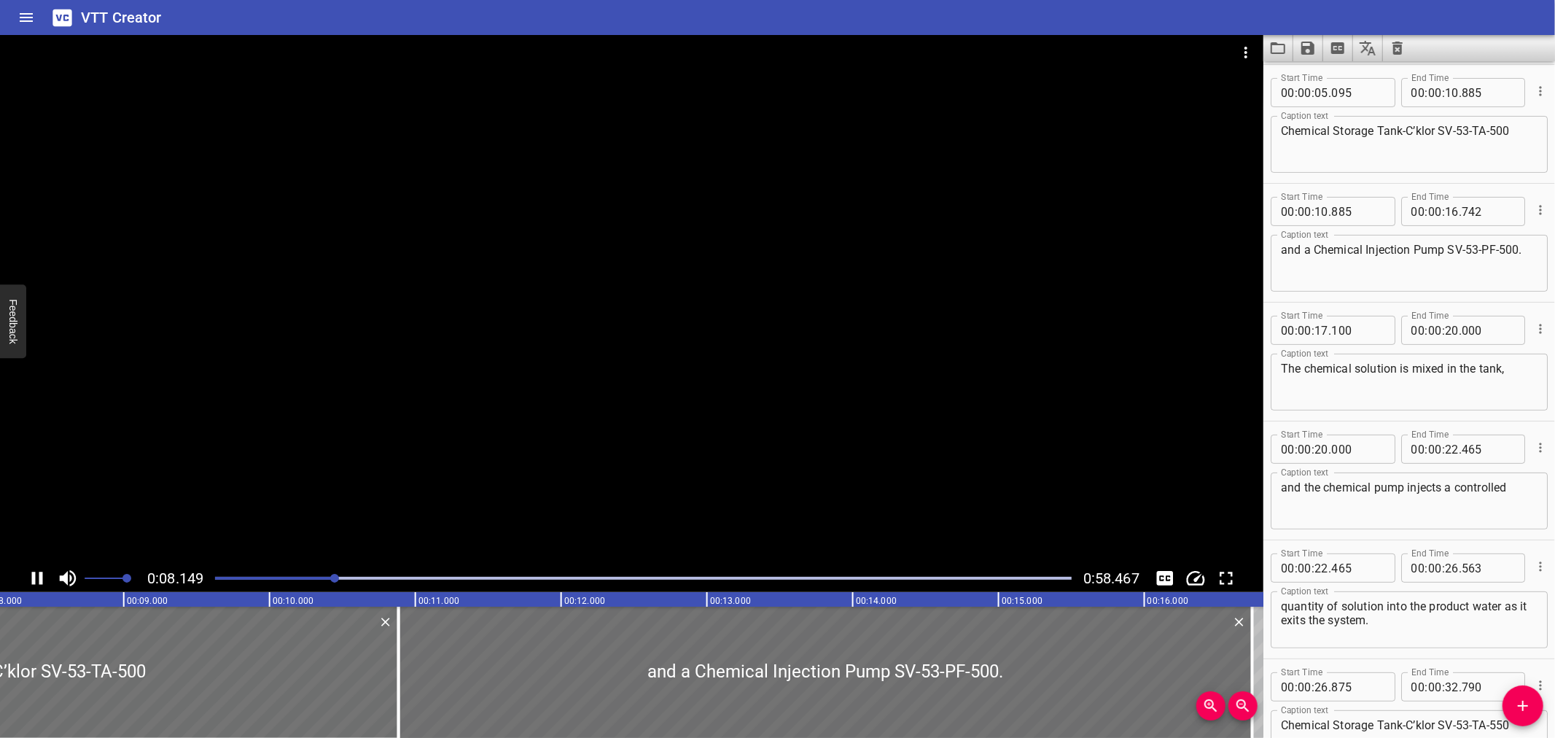
click at [666, 377] on div at bounding box center [631, 299] width 1263 height 529
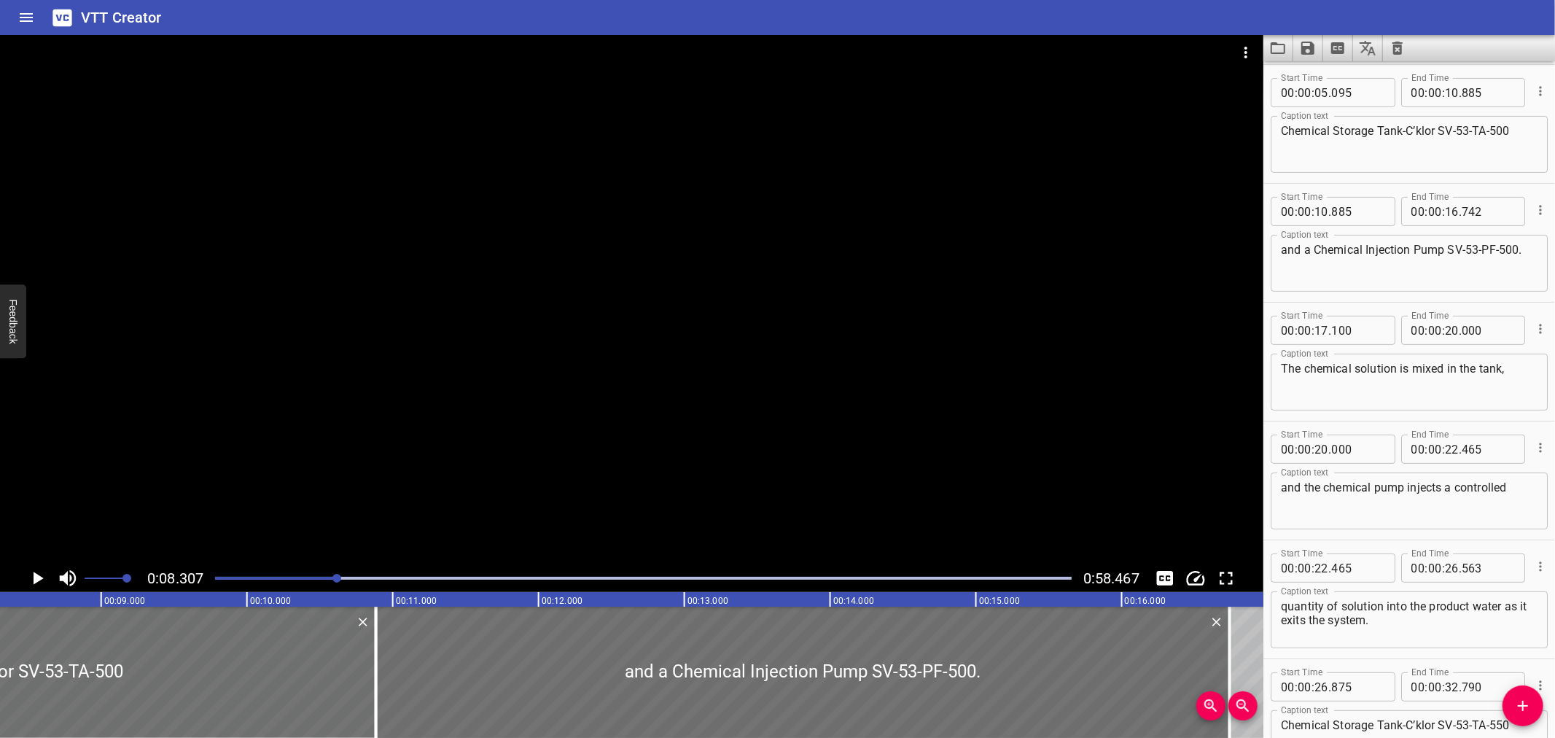
click at [1444, 133] on textarea "Chemical Storage Tank-C’klor SV-53-TA-500" at bounding box center [1409, 145] width 257 height 42
type textarea "Chemical Storage Tank-C’klor (SV-53-TA-500)"
click at [1449, 245] on textarea "and a Chemical Injection Pump SV-53-PF-500." at bounding box center [1409, 264] width 257 height 42
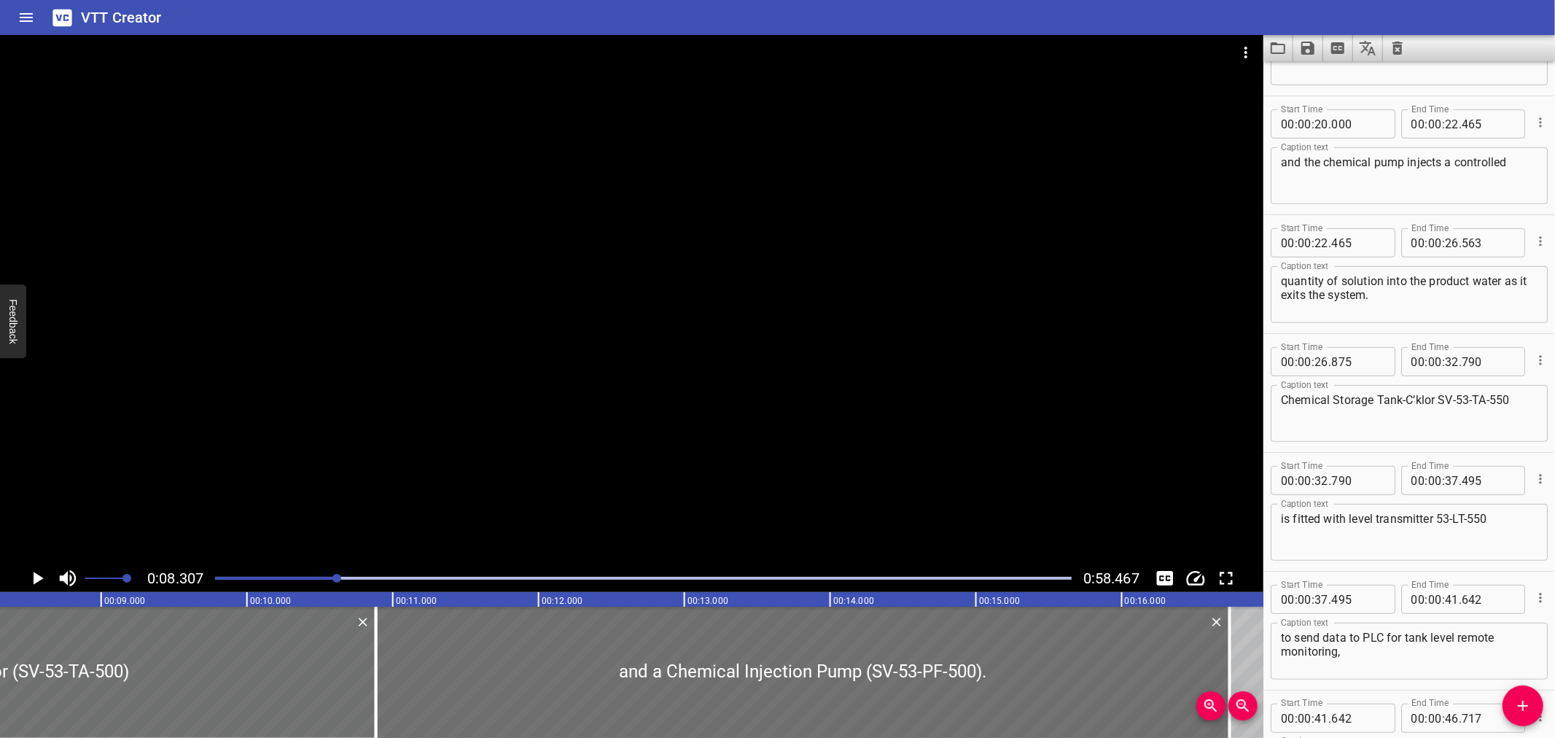
scroll to position [566, 0]
type textarea "and a Chemical Injection Pump (SV-53-PF-500)."
click at [1439, 394] on textarea "Chemical Storage Tank-C’klor SV-53-TA-550" at bounding box center [1409, 410] width 257 height 42
type textarea "Chemical Storage Tank-C’klor (SV-53-TA-550)"
click at [1441, 512] on textarea "is fitted with level transmitter 53-LT-550" at bounding box center [1409, 529] width 257 height 42
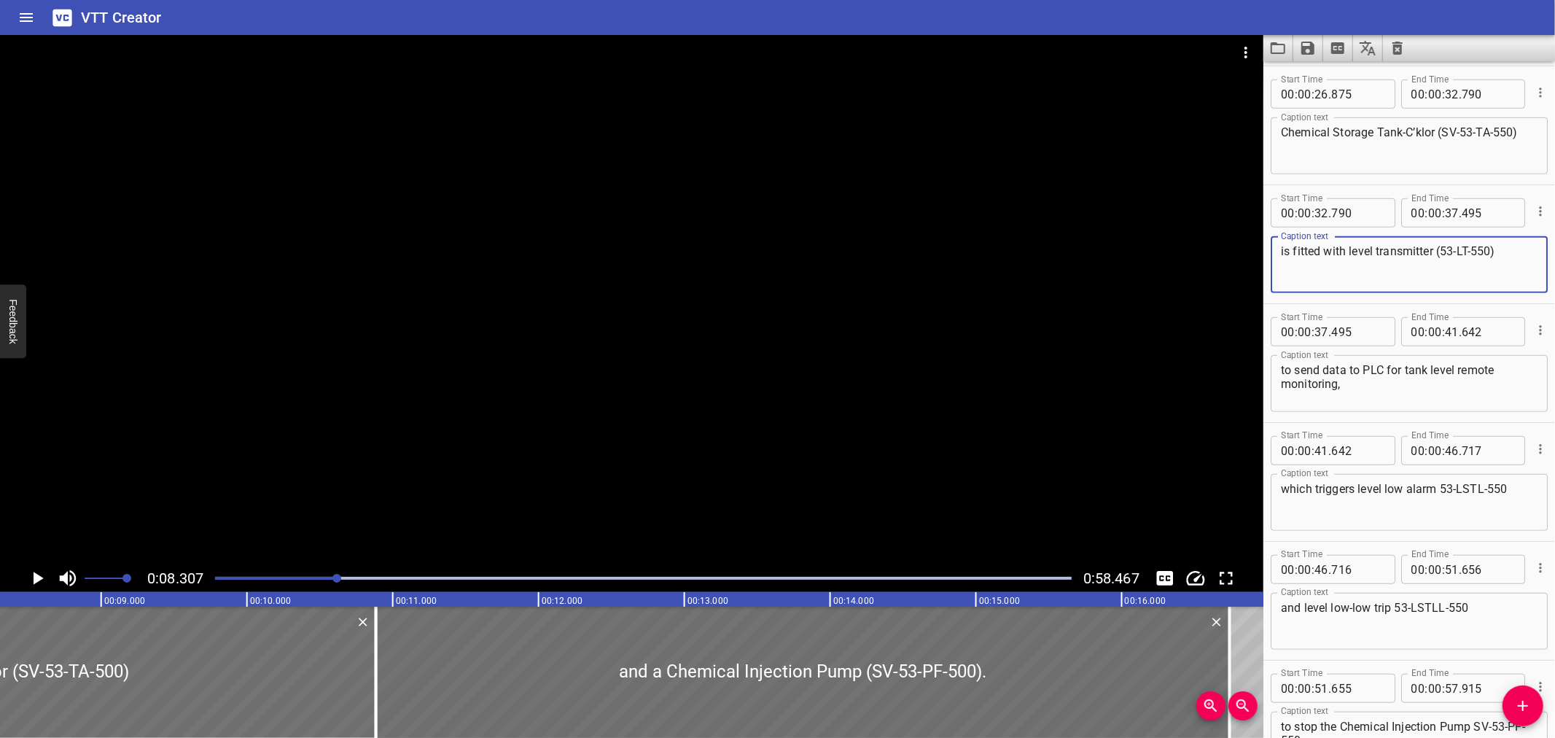
scroll to position [842, 0]
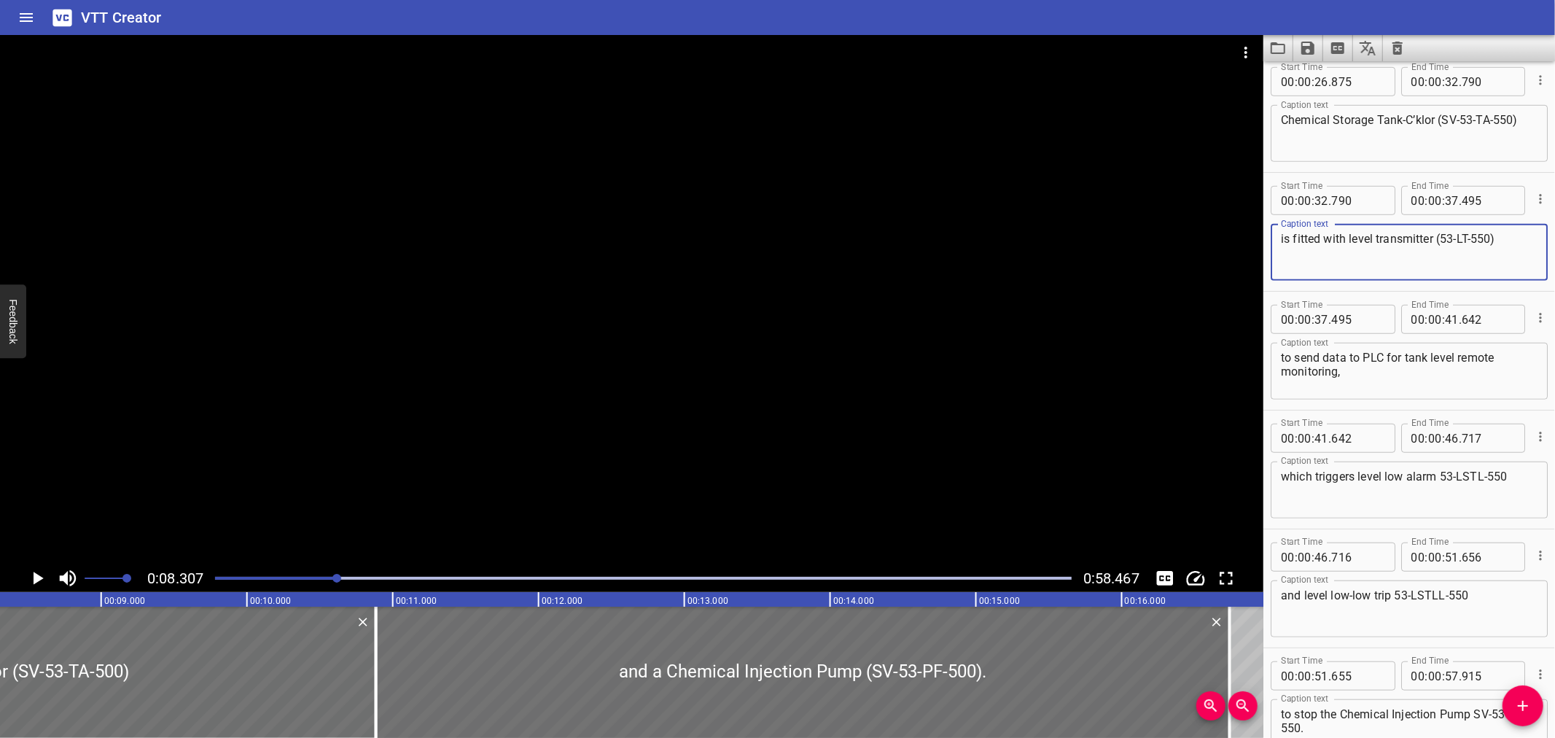
type textarea "is fitted with level transmitter (53-LT-550)"
click at [1445, 470] on textarea "which triggers level low alarm 53-LSTL-550" at bounding box center [1409, 491] width 257 height 42
type textarea "which triggers level low alarm (53-LSTL-550)"
click at [1397, 593] on textarea "and level low-low trip 53-LSTLL-550" at bounding box center [1409, 609] width 257 height 42
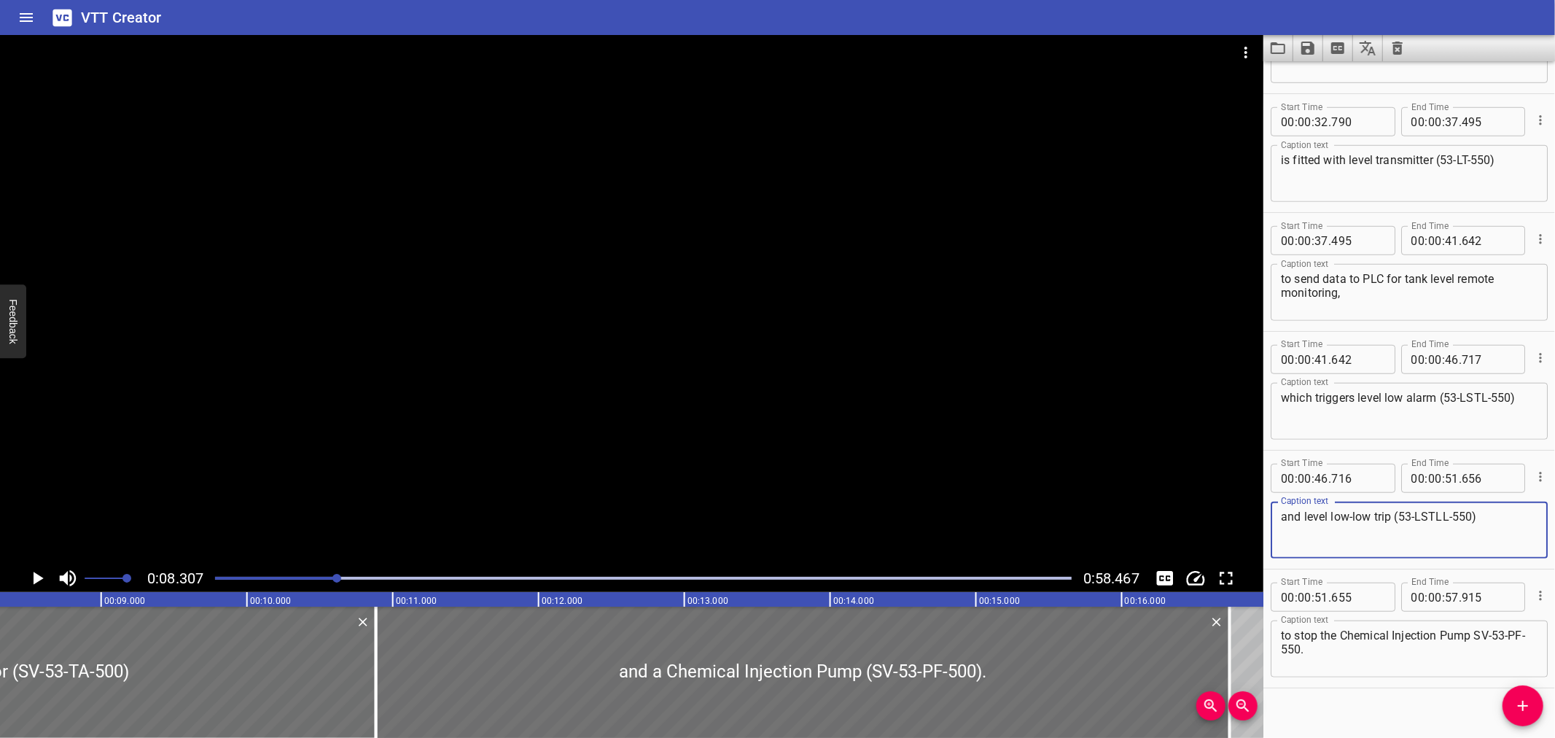
scroll to position [935, 0]
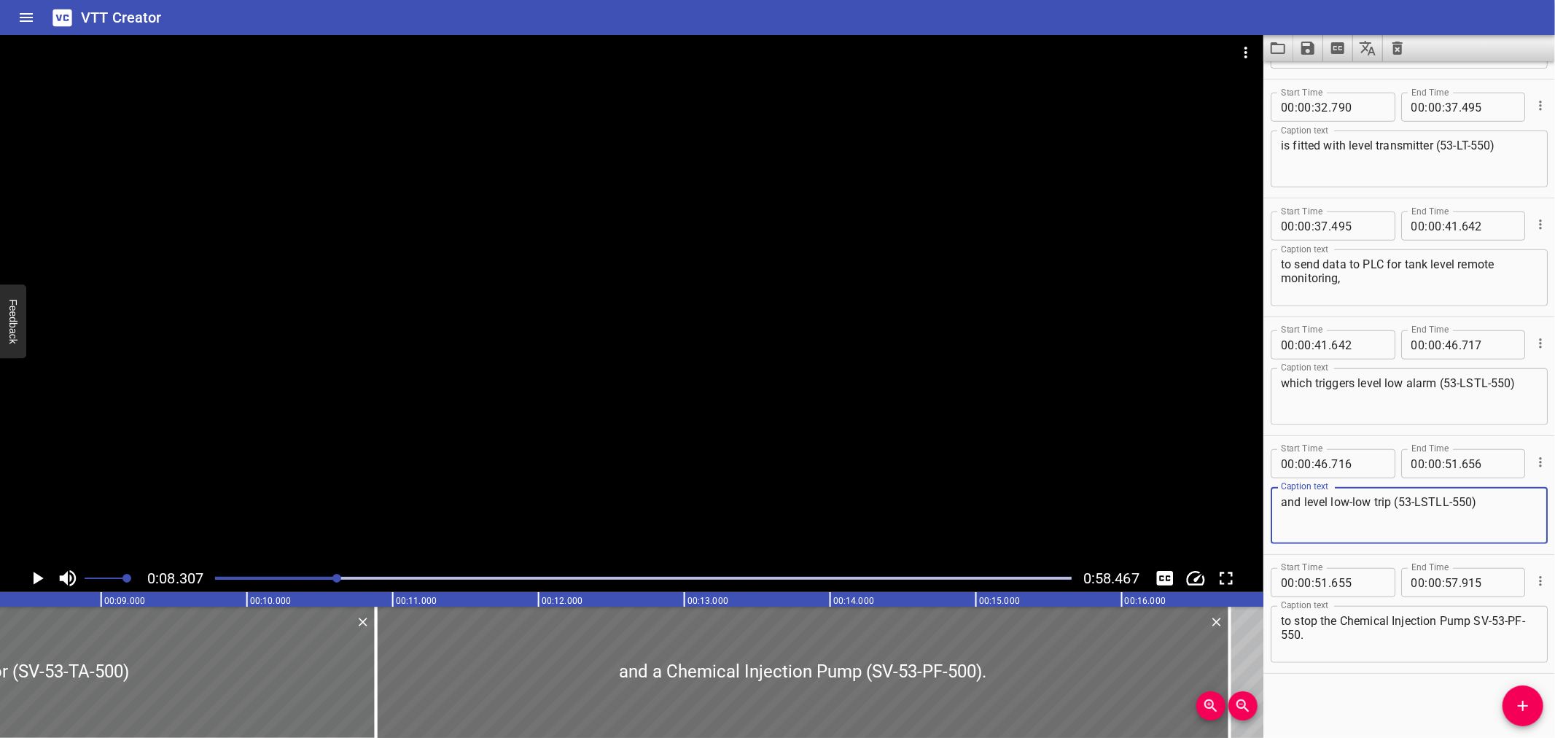
type textarea "and level low-low trip (53-LSTLL-550)"
click at [1318, 633] on textarea "to stop the Chemical Injection Pump SV-53-PF-550." at bounding box center [1409, 635] width 257 height 42
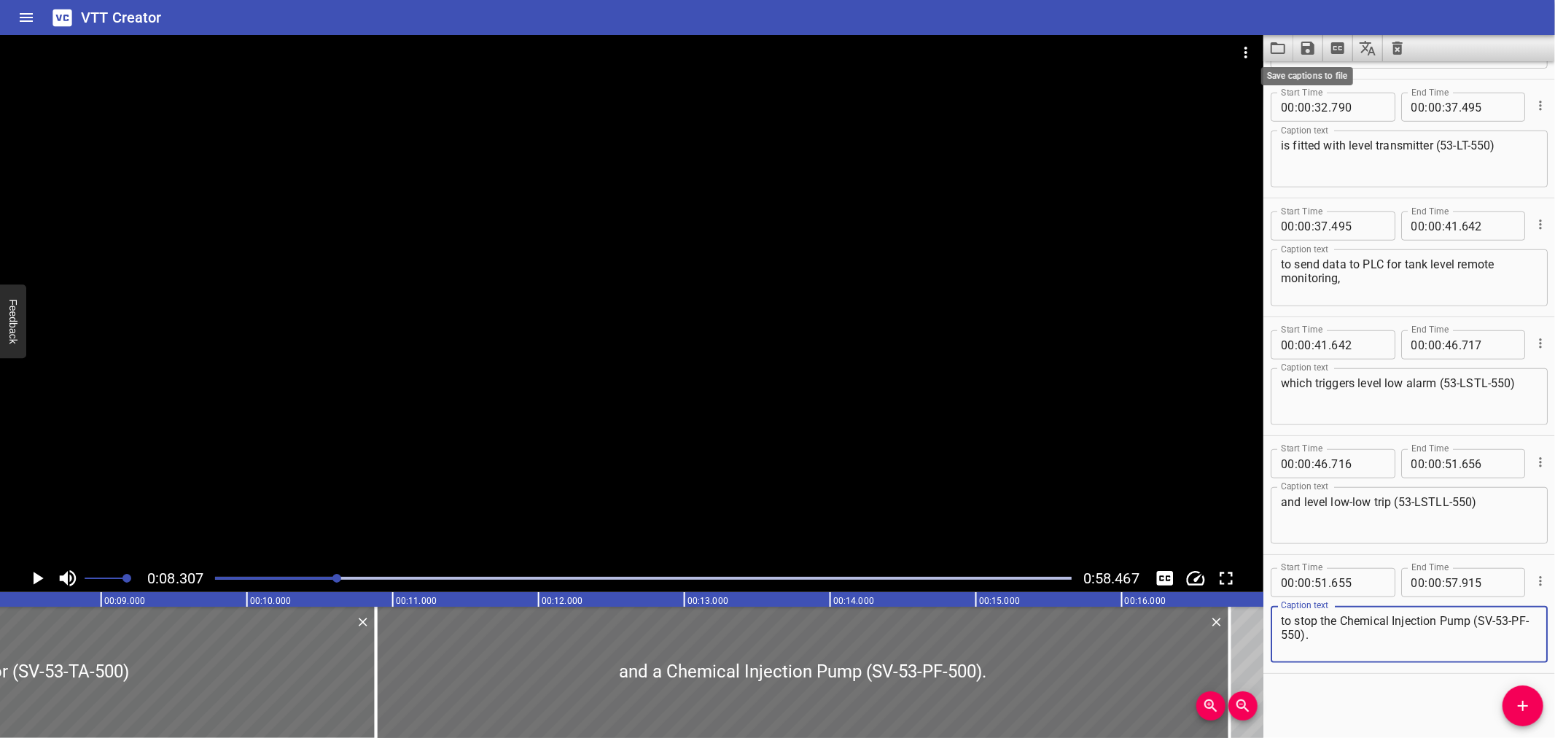
type textarea "to stop the Chemical Injection Pump (SV-53-PF-550)."
click at [1304, 50] on icon "Save captions to file" at bounding box center [1307, 48] width 13 height 13
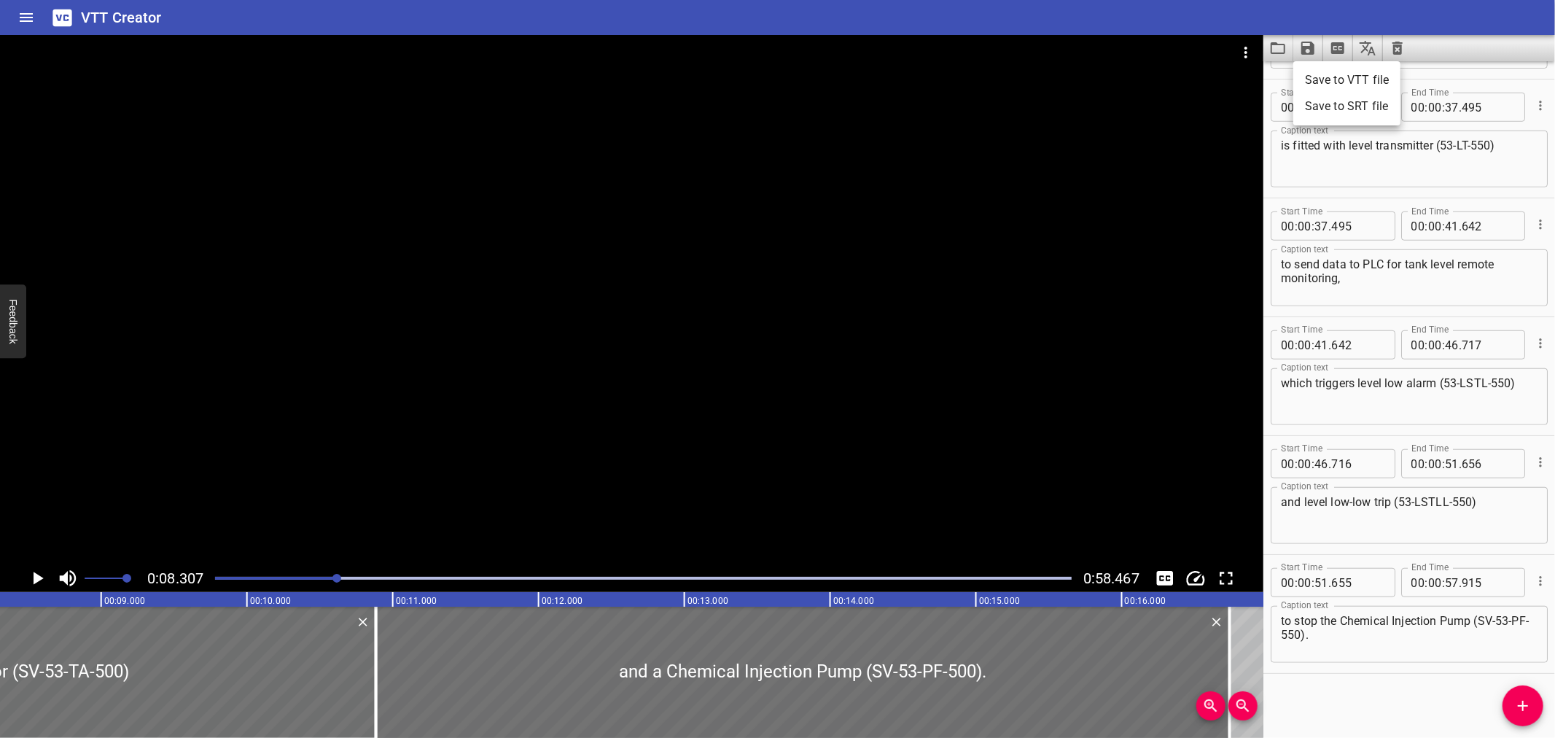
click at [1310, 69] on li "Save to VTT file" at bounding box center [1346, 80] width 107 height 26
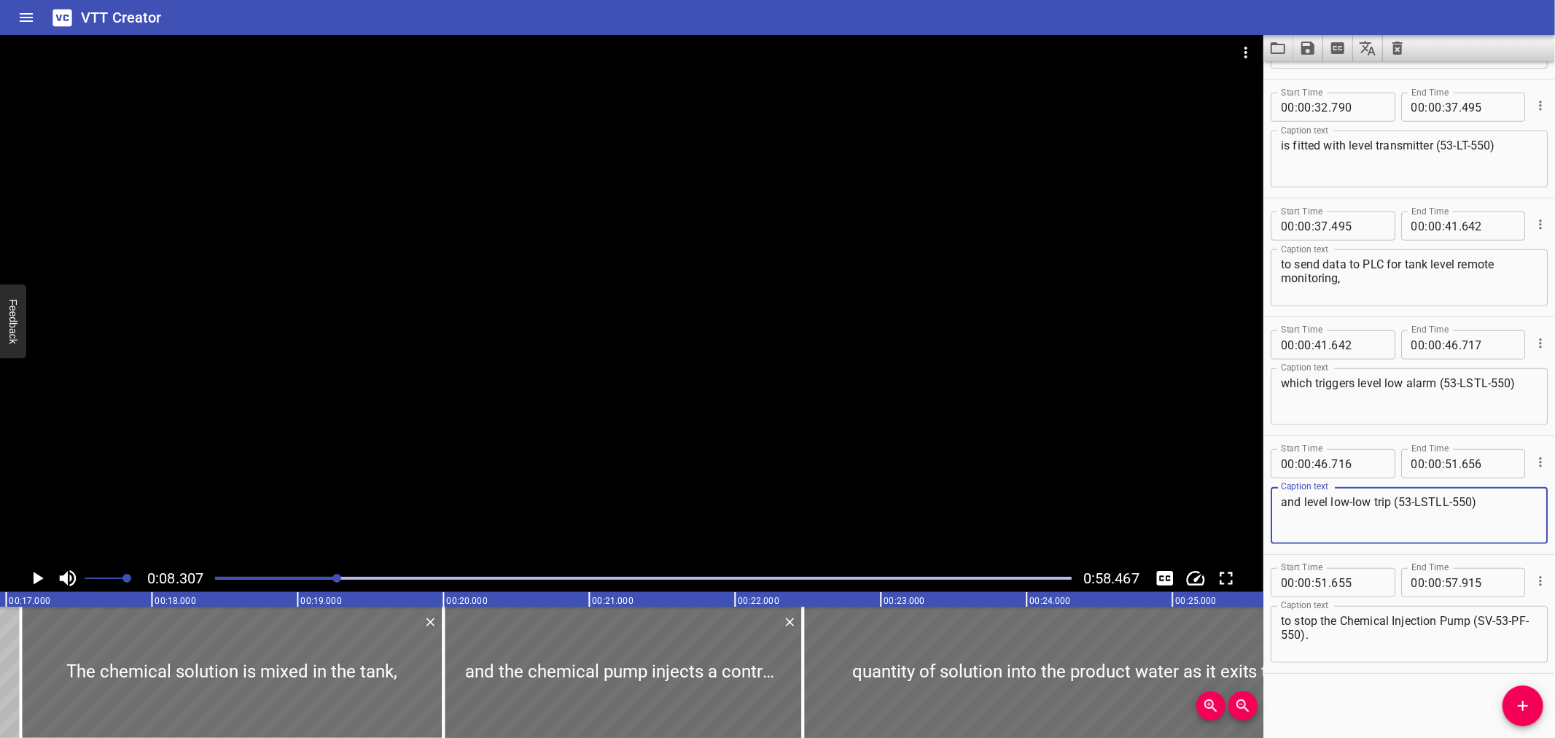
drag, startPoint x: 1546, startPoint y: 501, endPoint x: 1457, endPoint y: 533, distance: 95.2
click at [1457, 533] on textarea "and level low-low trip (53-LSTLL-550)" at bounding box center [1409, 516] width 257 height 42
click at [1500, 521] on textarea "and level low-low trip (53-LSTLL-550)" at bounding box center [1409, 516] width 257 height 42
click at [1284, 52] on icon "Load captions from file" at bounding box center [1277, 47] width 17 height 17
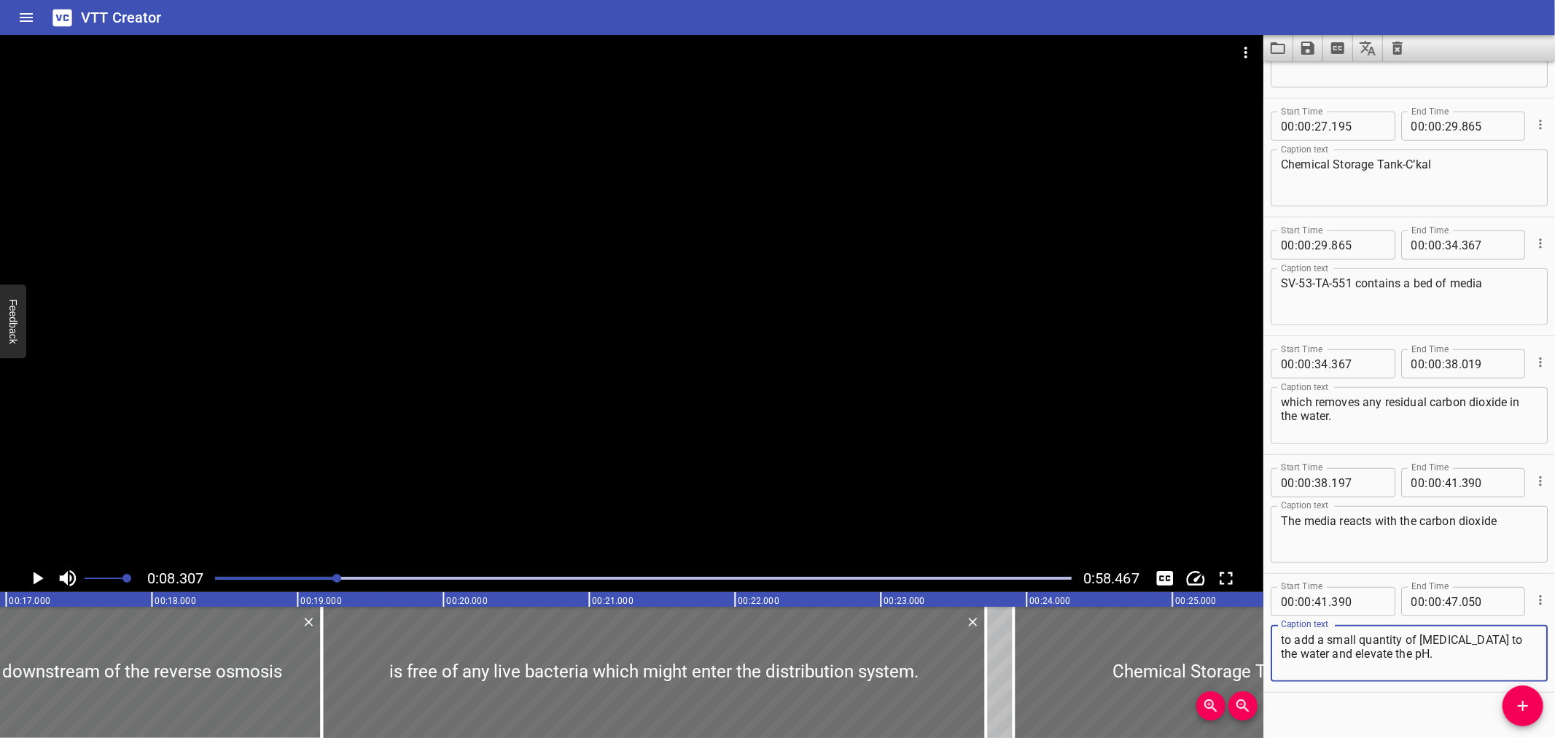
scroll to position [817, 0]
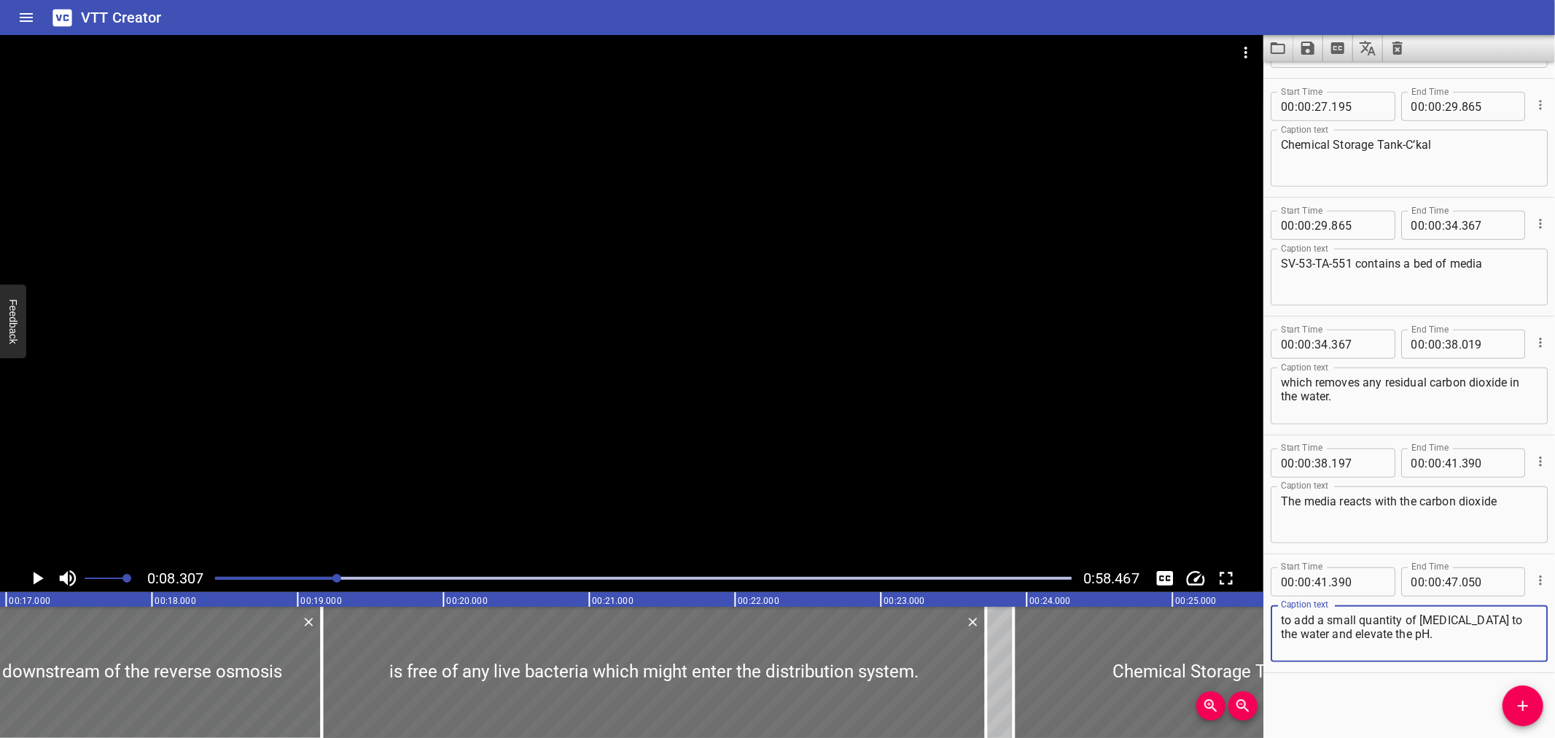
click at [1255, 44] on icon "Video Options" at bounding box center [1245, 52] width 17 height 17
click at [1254, 55] on li "Select New Video File..." at bounding box center [1300, 54] width 145 height 26
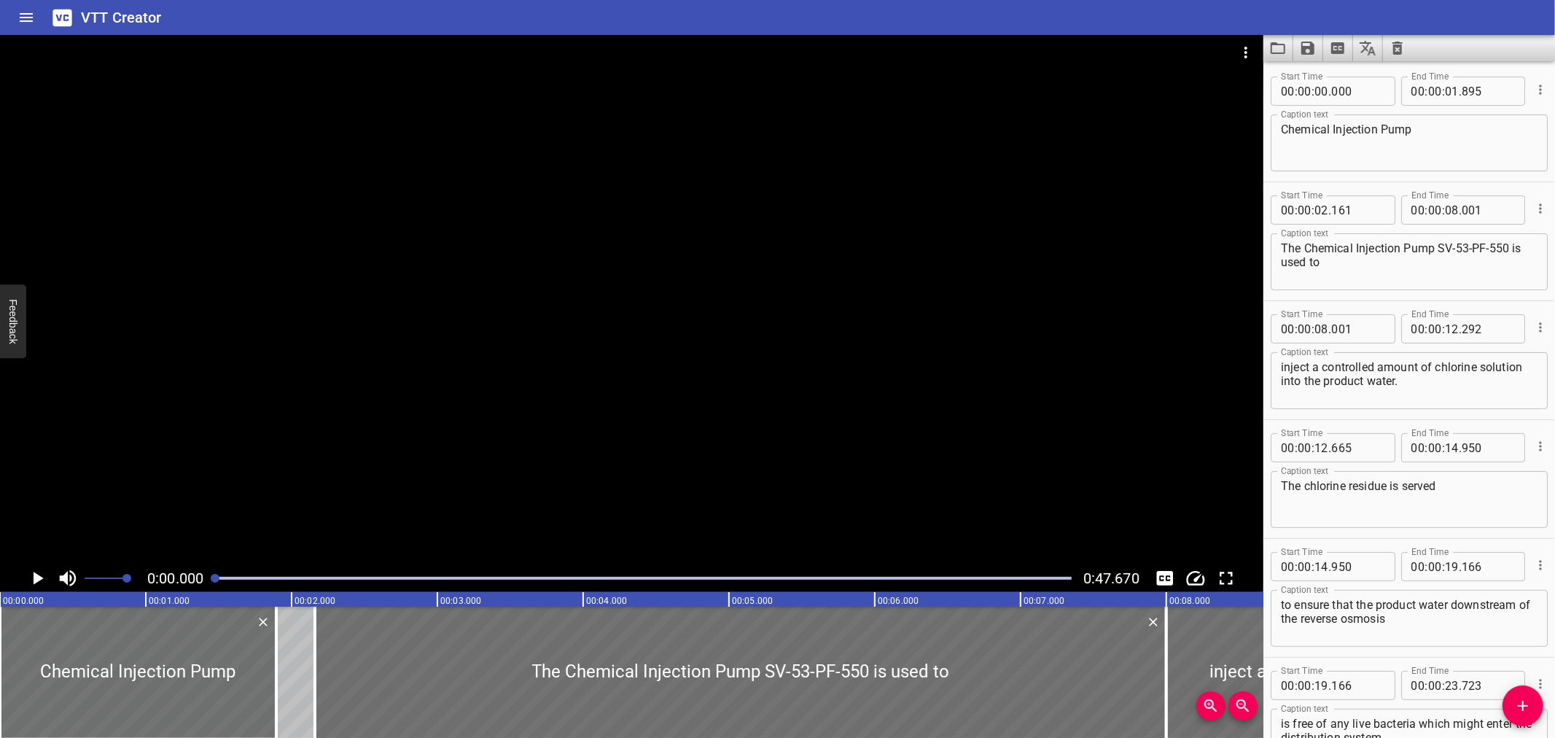
scroll to position [0, 0]
click at [1439, 246] on textarea "The Chemical Injection Pump SV-53-PF-550 is used to" at bounding box center [1409, 263] width 257 height 42
type textarea "The Chemical Injection Pump (SV-53-PF-550) is used to"
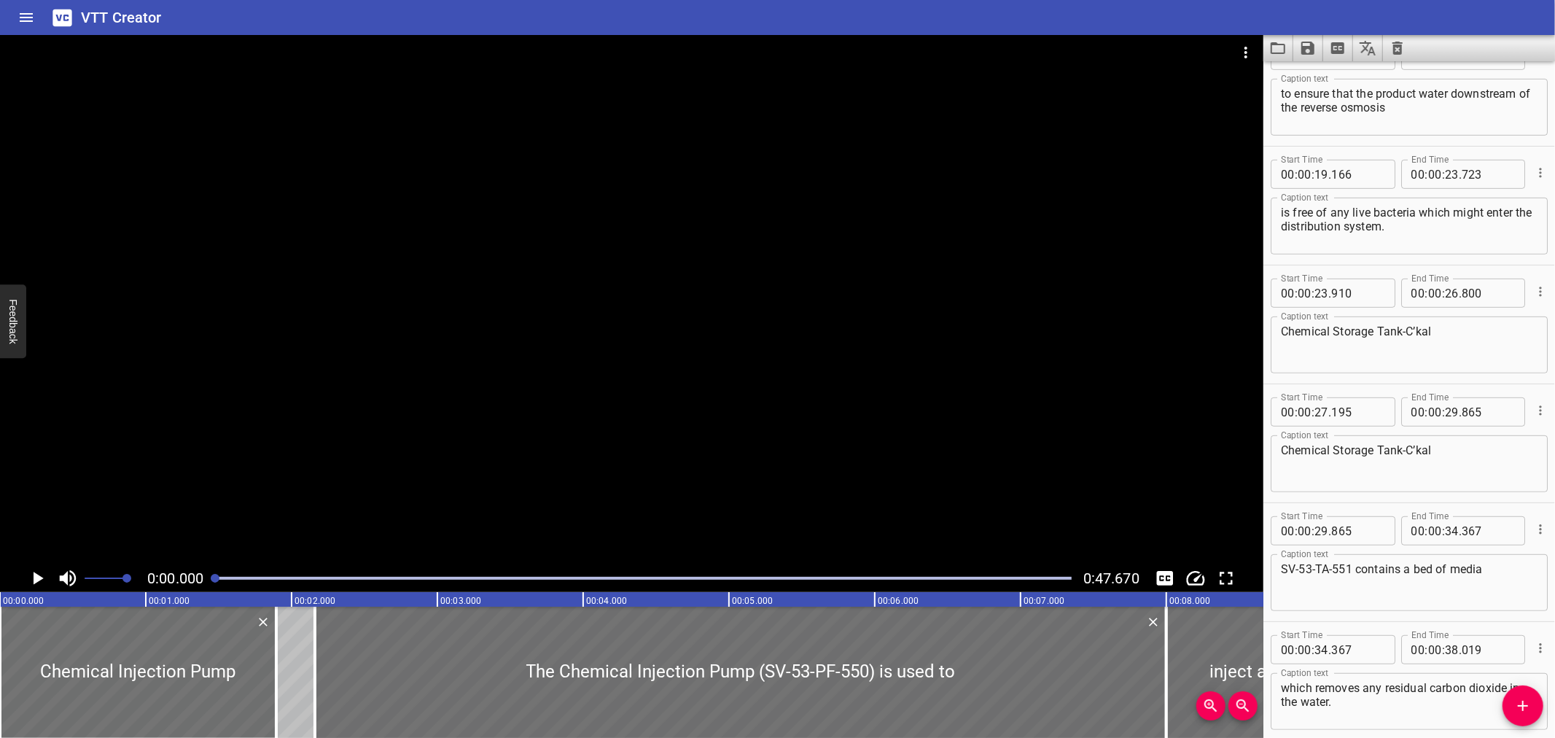
scroll to position [515, 0]
click at [480, 583] on div at bounding box center [643, 578] width 874 height 20
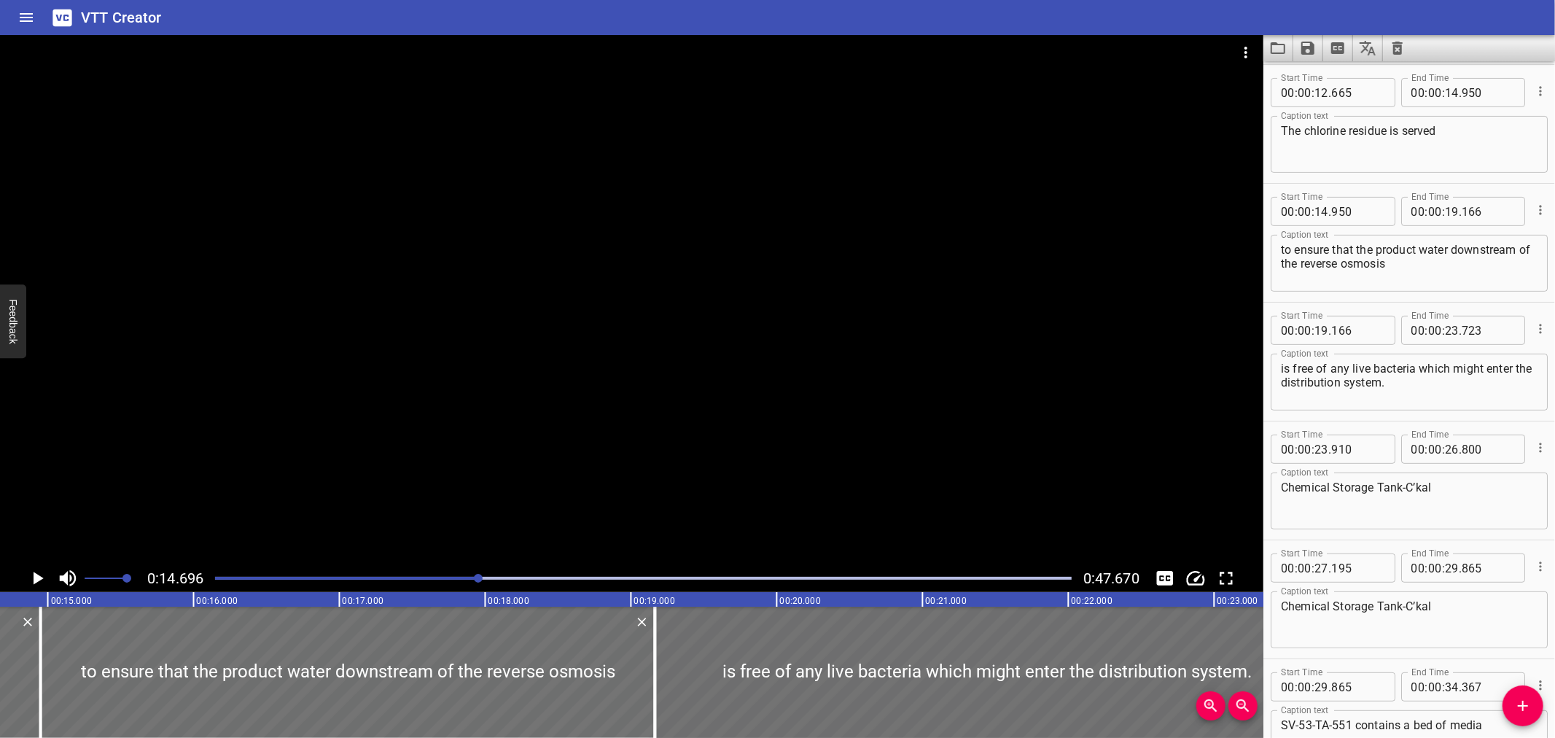
scroll to position [0, 2142]
click at [555, 580] on div at bounding box center [643, 578] width 874 height 20
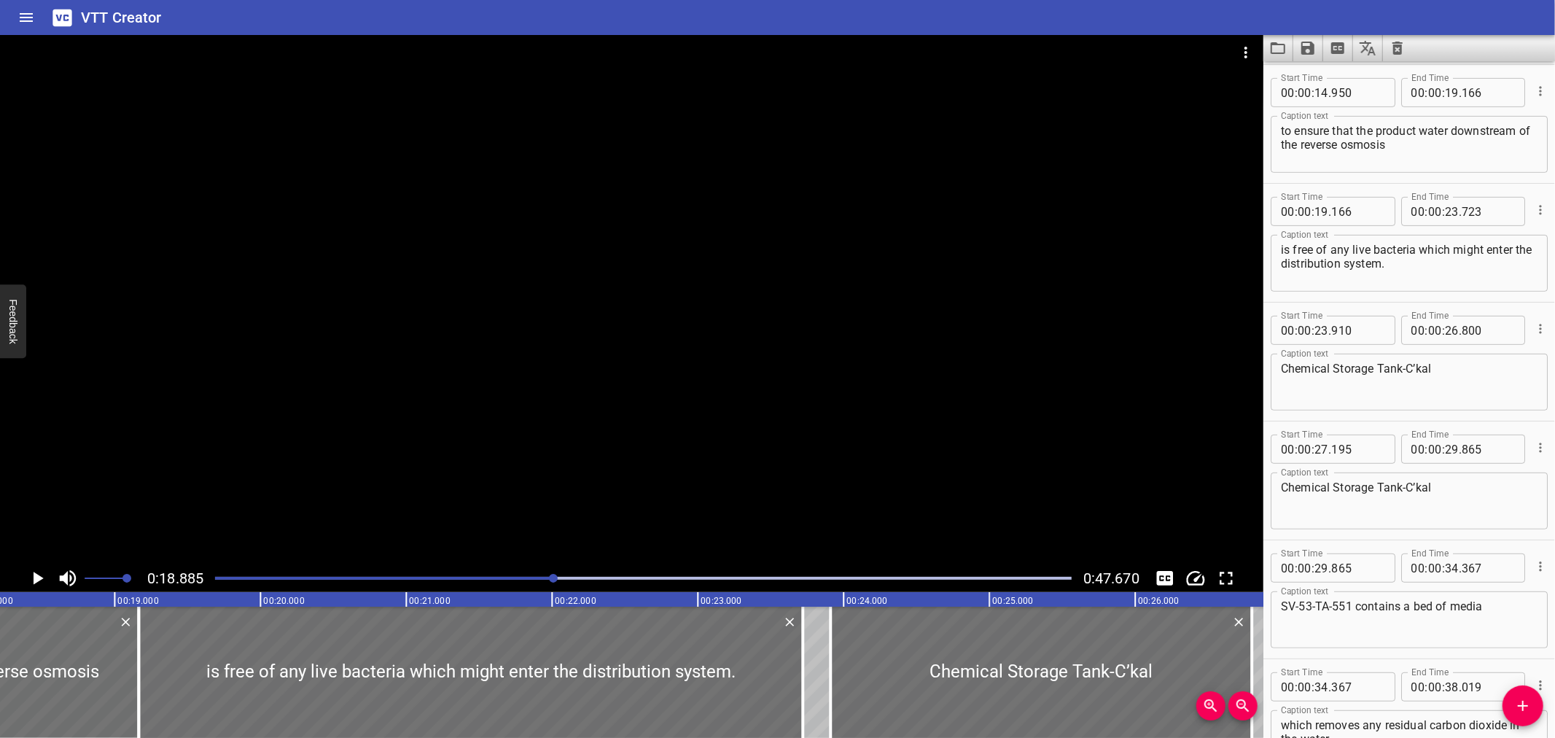
scroll to position [0, 2753]
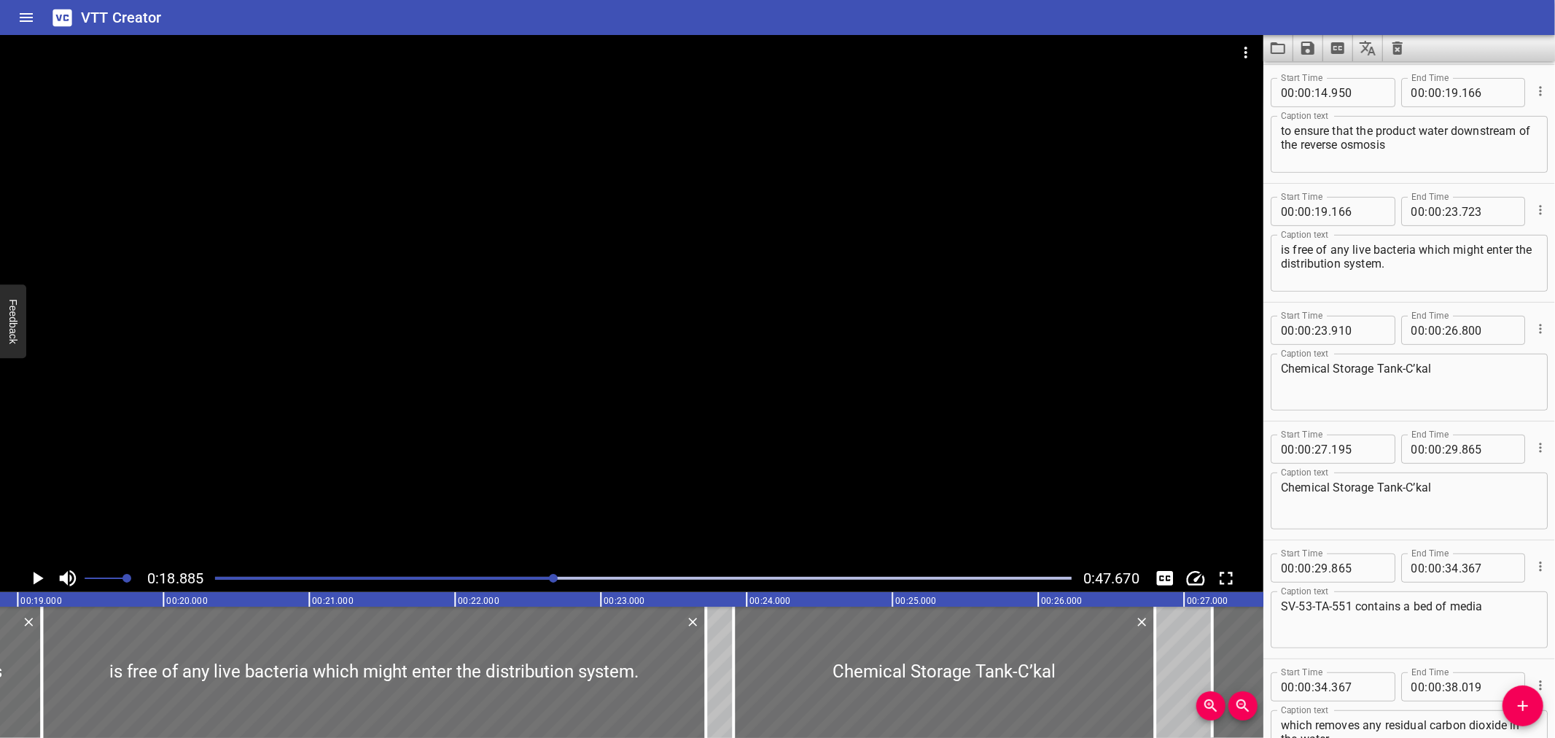
click at [614, 579] on div "Play progress" at bounding box center [643, 578] width 857 height 3
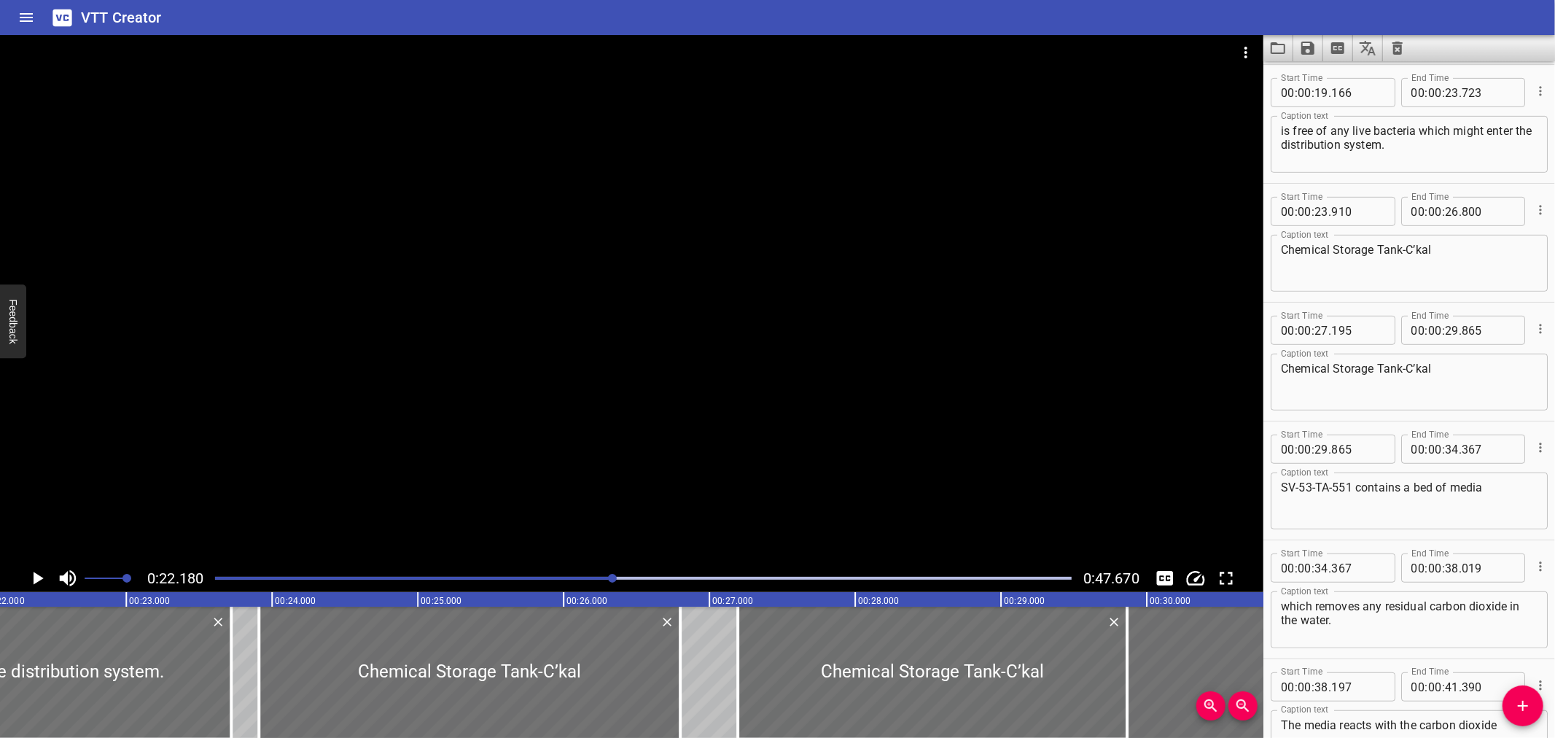
scroll to position [0, 3233]
click at [679, 578] on div "Play progress" at bounding box center [643, 578] width 857 height 3
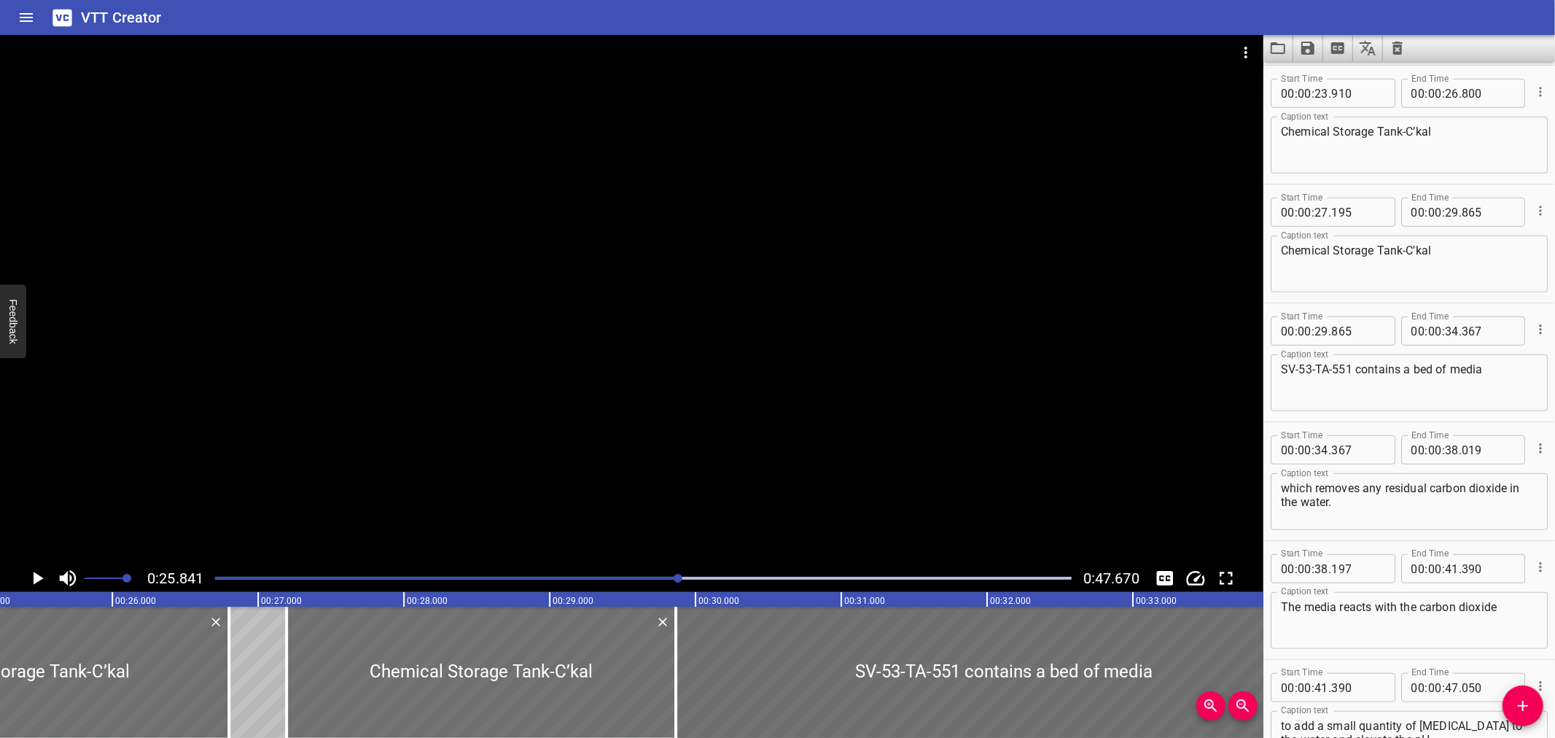
scroll to position [0, 3767]
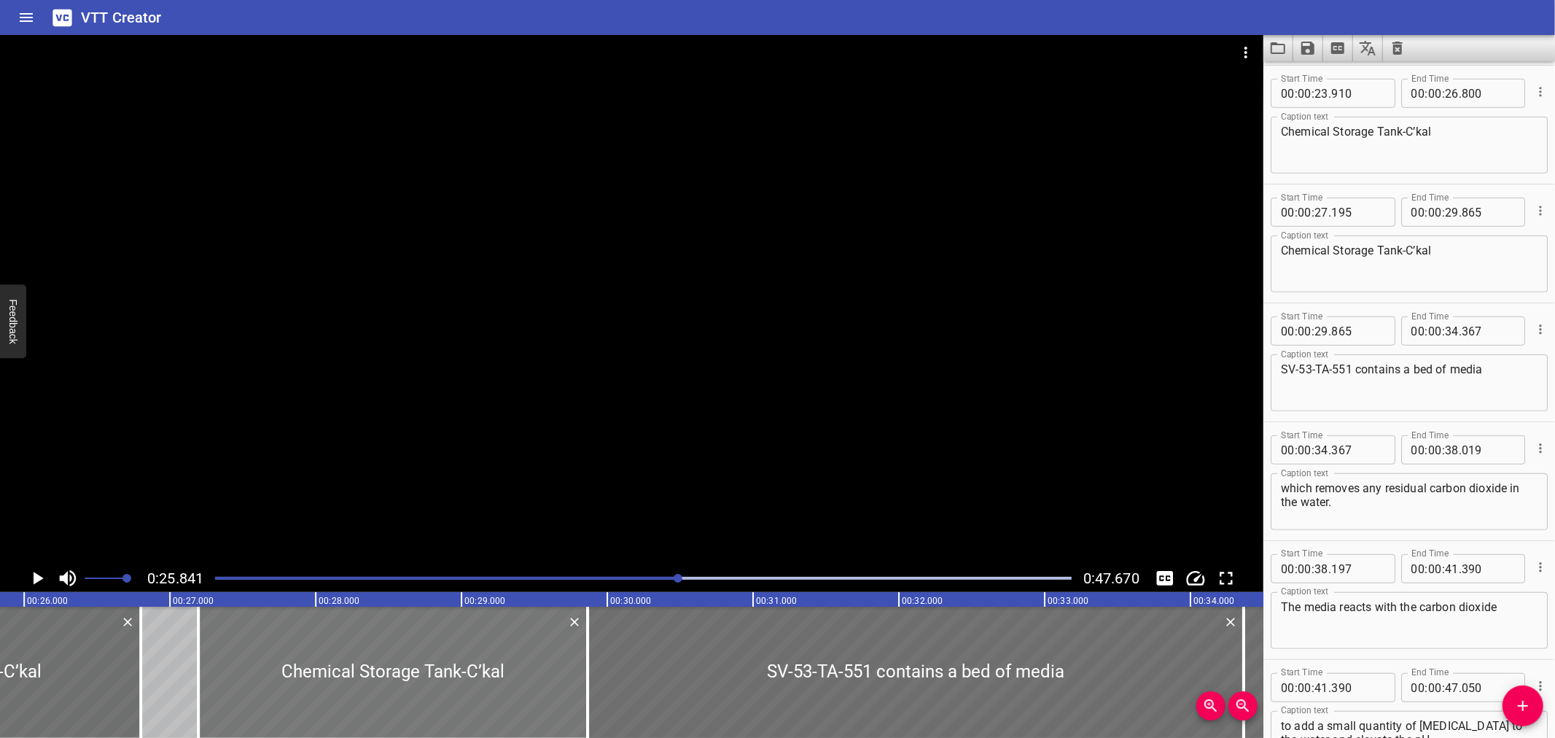
click at [206, 680] on div "Chemical Storage Tank-C’kal" at bounding box center [392, 672] width 389 height 131
type input "200"
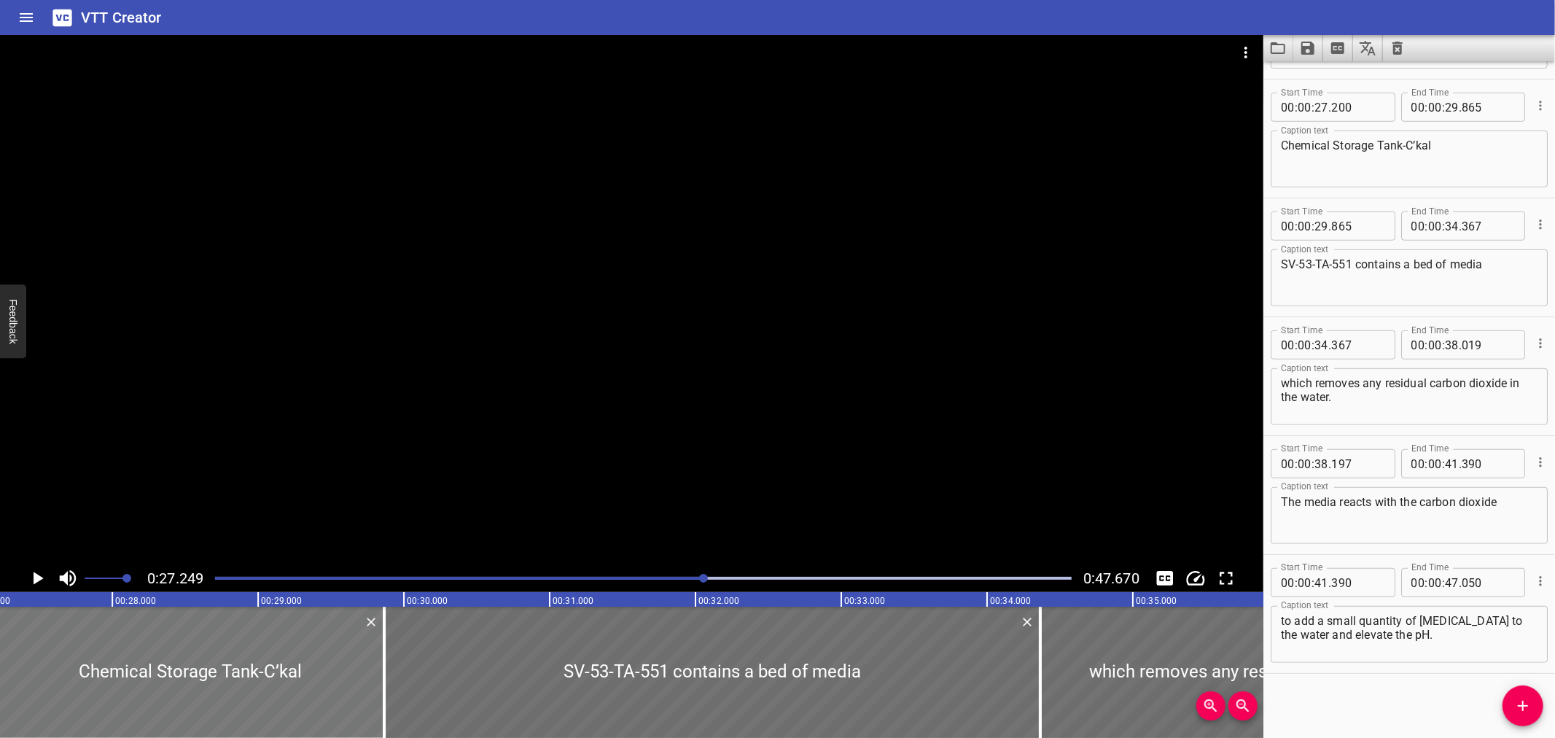
scroll to position [0, 3973]
click at [505, 650] on div at bounding box center [711, 672] width 656 height 131
type input "875"
type input "377"
click at [496, 684] on div at bounding box center [711, 672] width 656 height 131
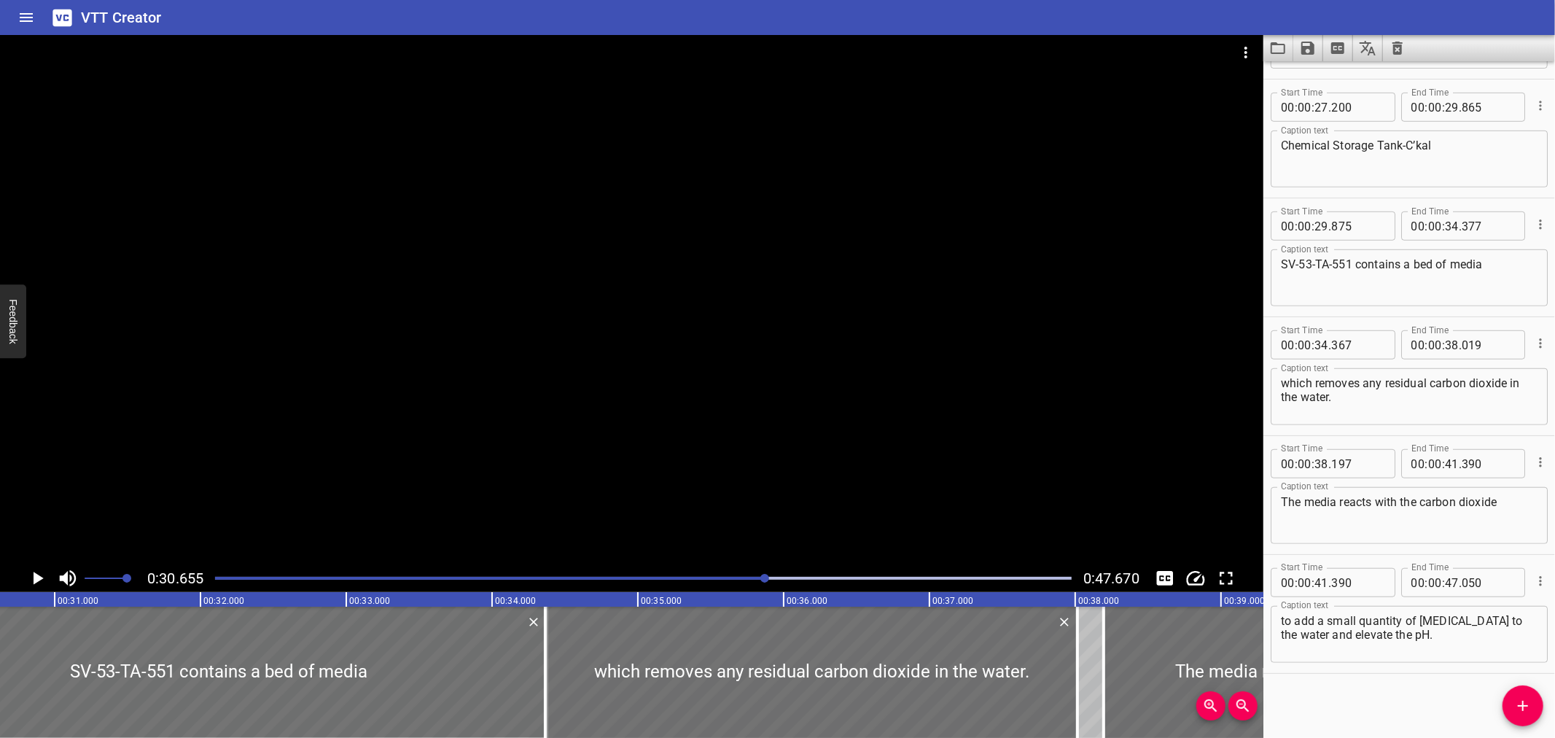
scroll to position [0, 4470]
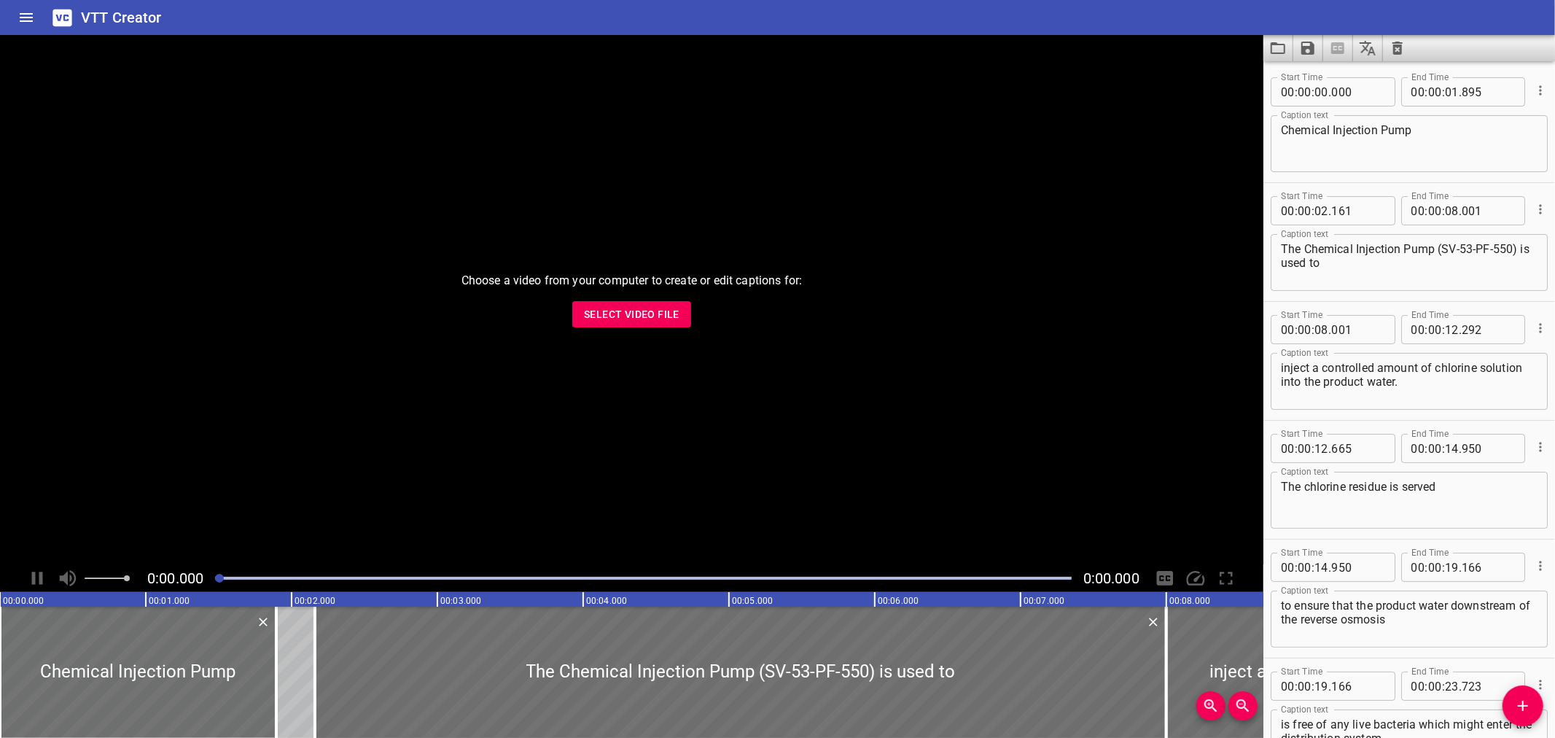
click at [556, 315] on div "Choose a video from your computer to create or edit captions for: Select Video …" at bounding box center [631, 299] width 1263 height 529
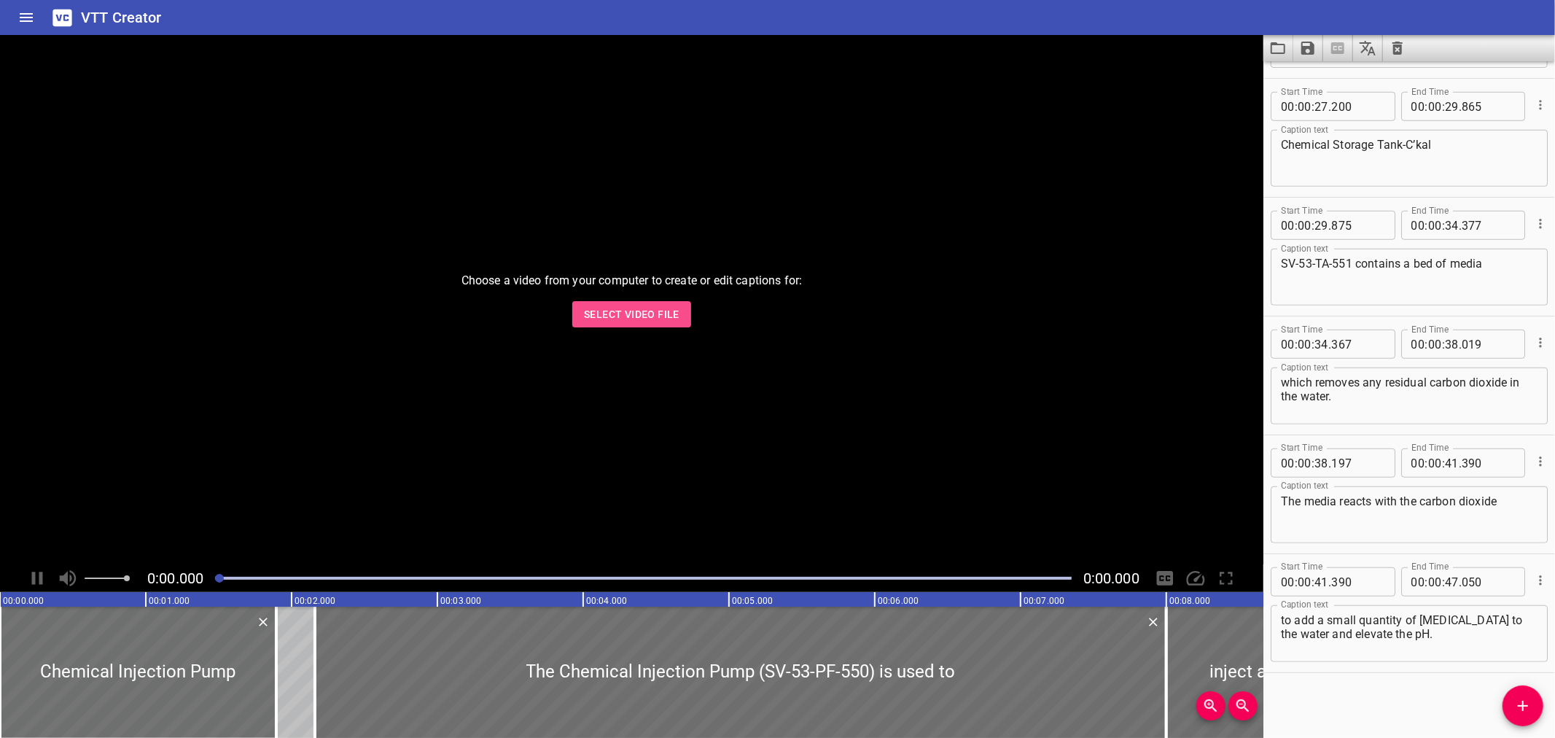
click at [577, 315] on button "Select Video File" at bounding box center [631, 314] width 119 height 27
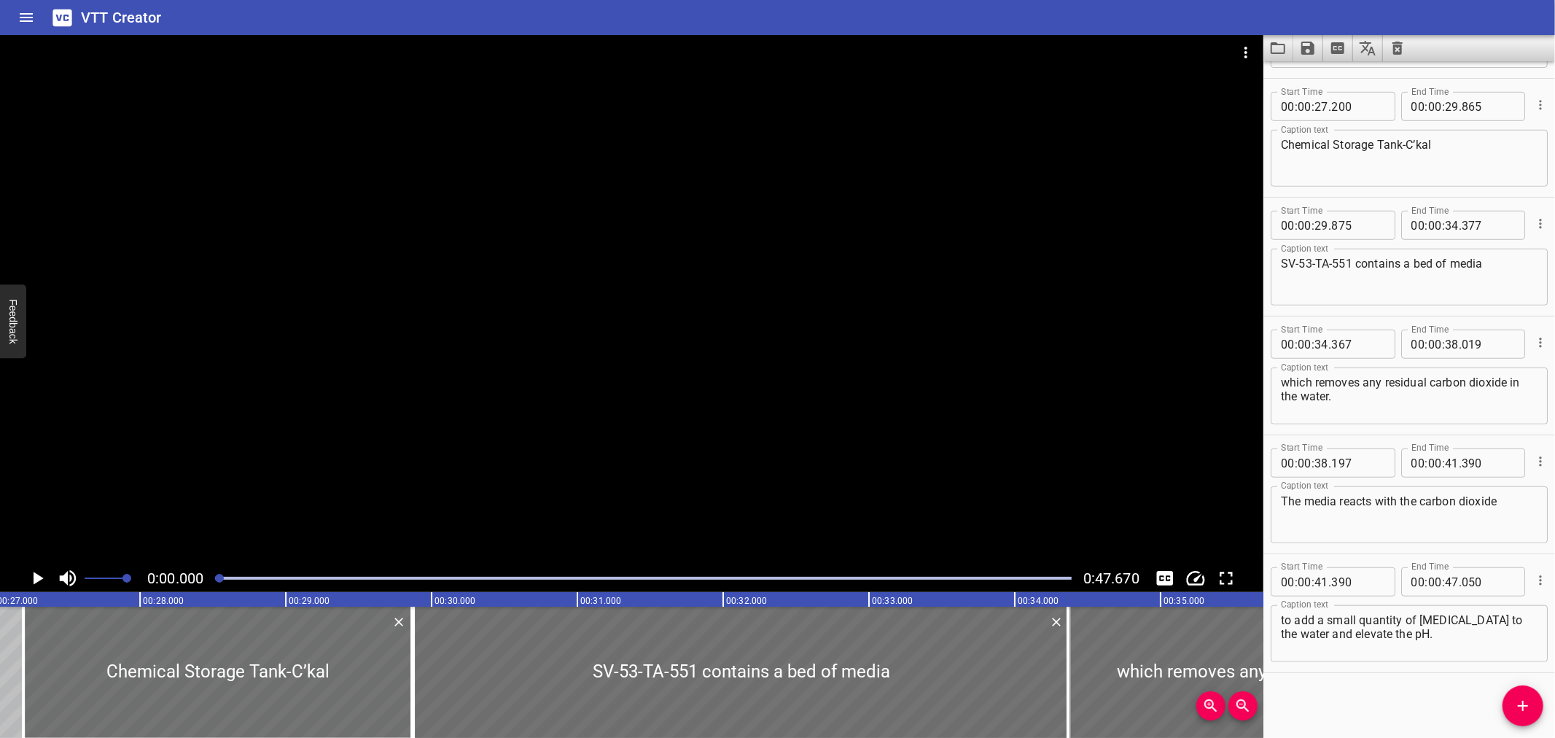
scroll to position [0, 3960]
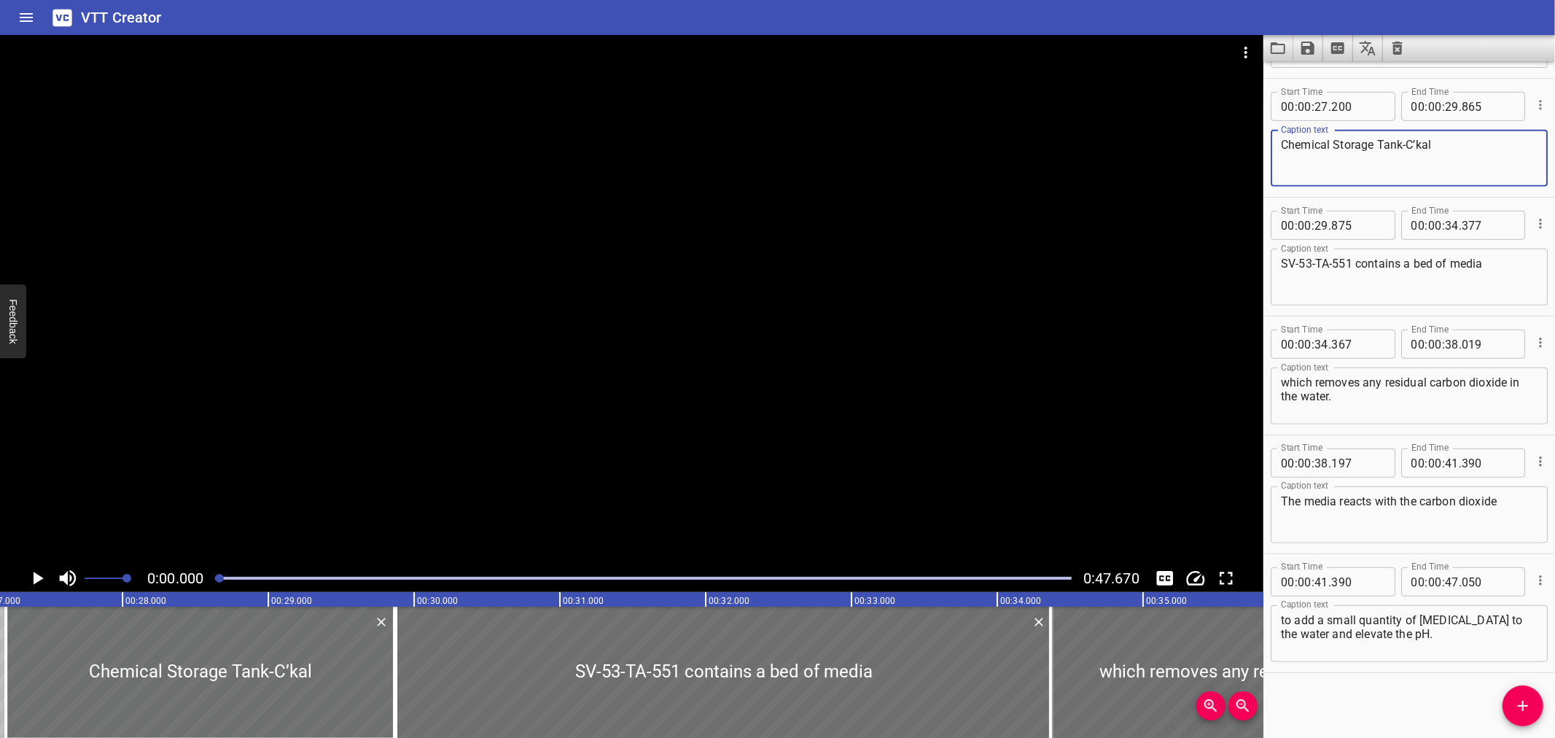
drag, startPoint x: 1458, startPoint y: 147, endPoint x: 1172, endPoint y: 142, distance: 285.8
click at [1172, 142] on main "0:00.000 0:47.670 00:00.000 00:01.000 00:02.000 00:03.000 00:04.000 00:05.000 0…" at bounding box center [777, 386] width 1555 height 703
click at [1281, 267] on textarea "SV-53-TA-551 contains a bed of media" at bounding box center [1409, 278] width 257 height 42
paste textarea "Chemical Storage Tank-C’kal"
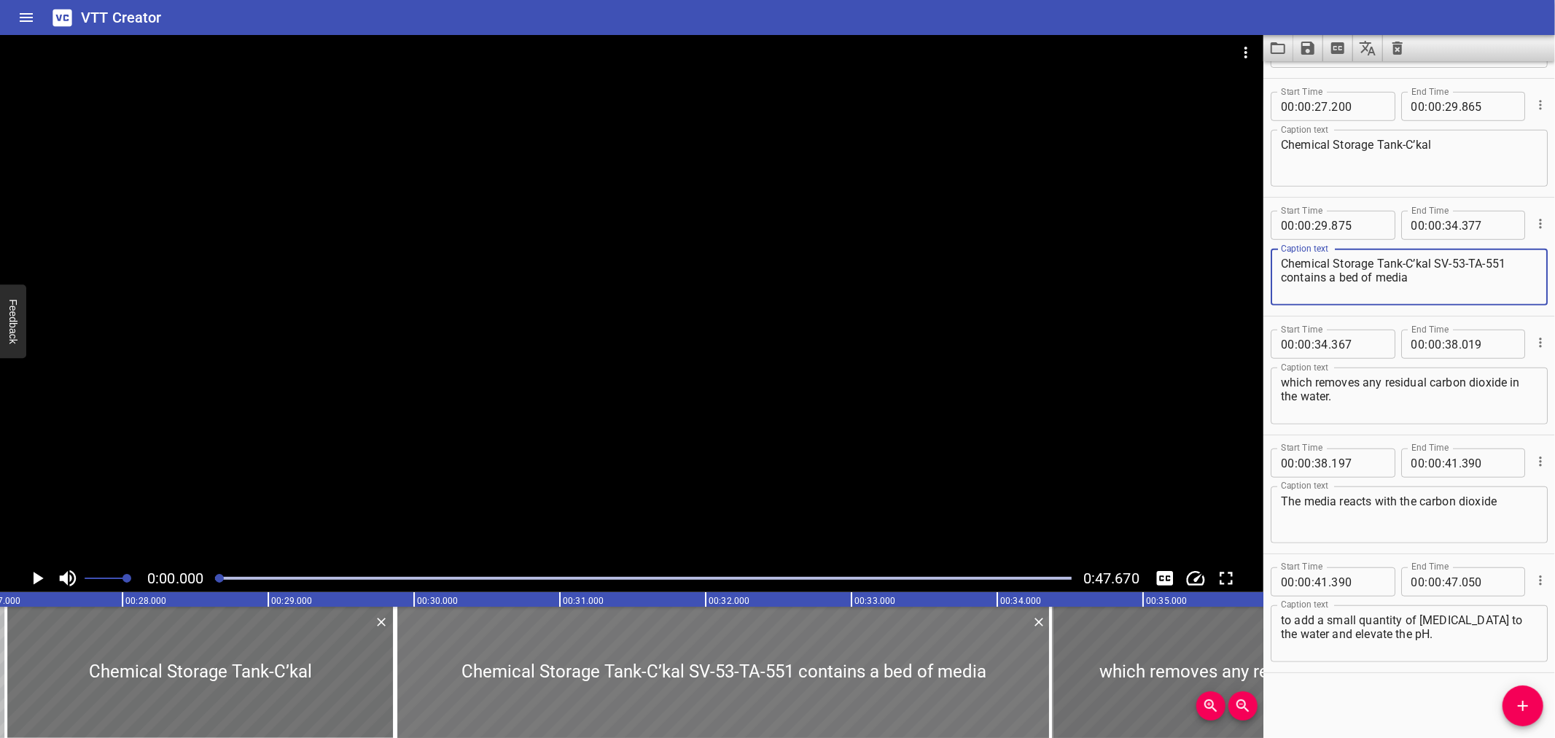
type textarea "Chemical Storage Tank-C’kal SV-53-TA-551 contains a bed of media"
click at [456, 669] on div at bounding box center [724, 672] width 656 height 131
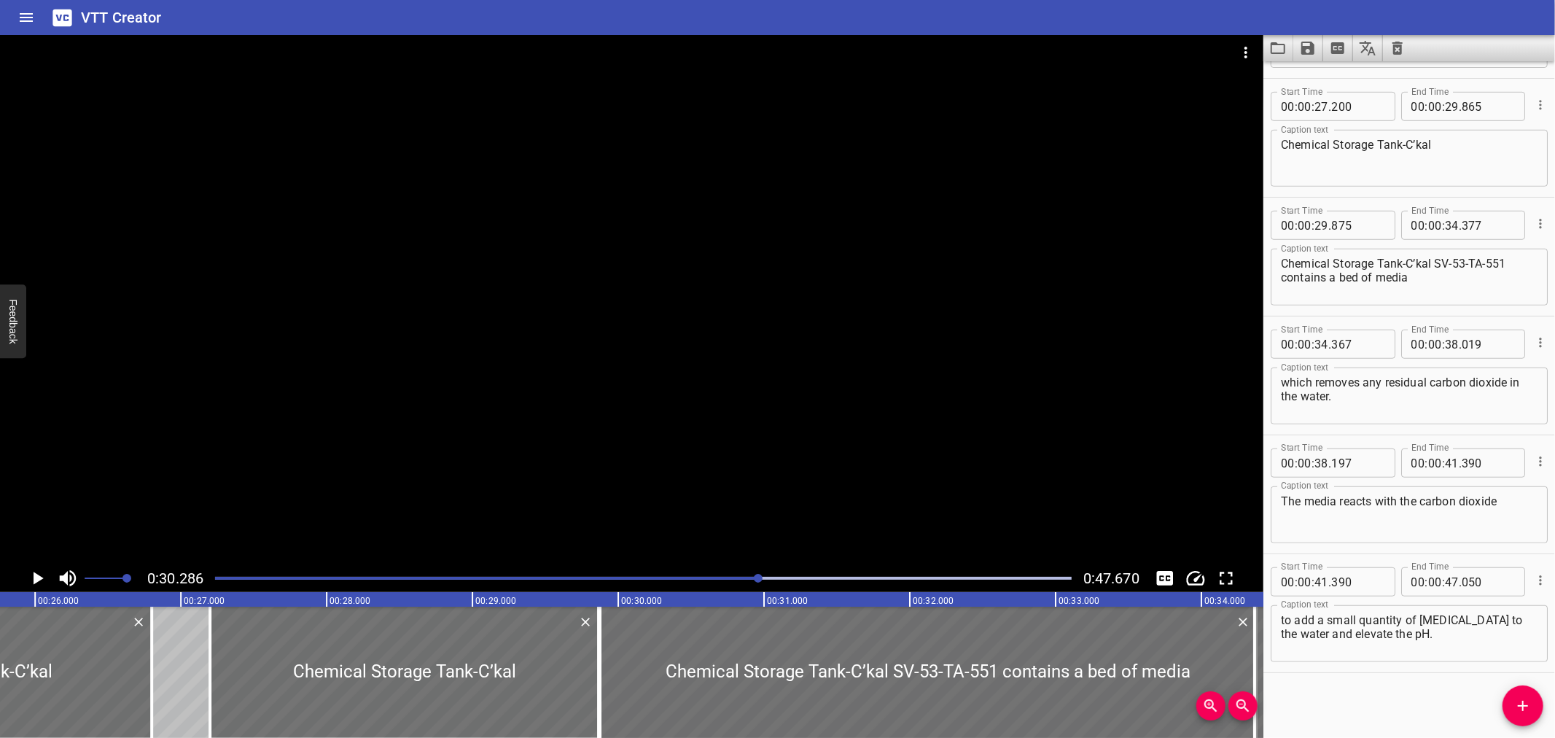
scroll to position [0, 3739]
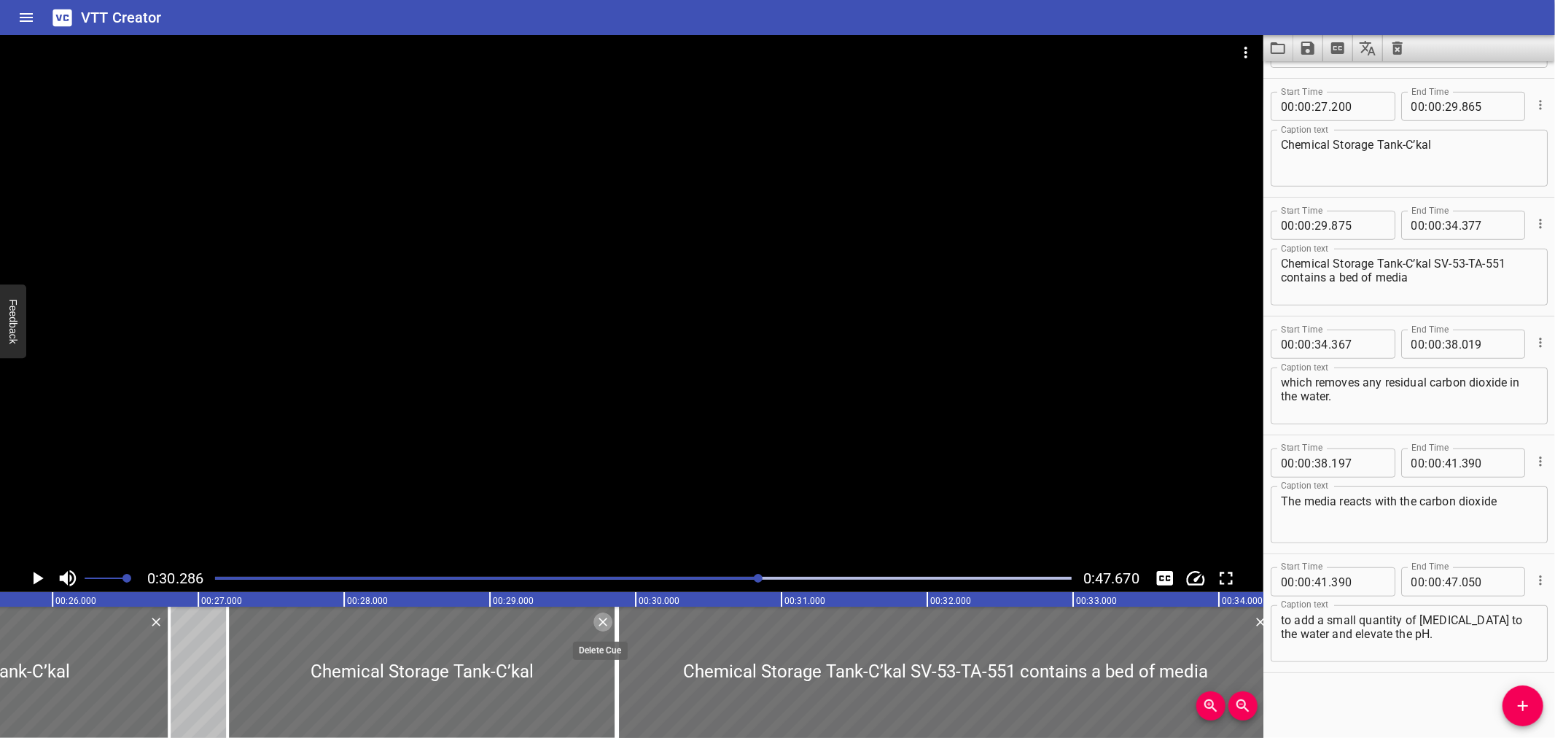
click at [601, 616] on icon "Delete" at bounding box center [603, 622] width 15 height 15
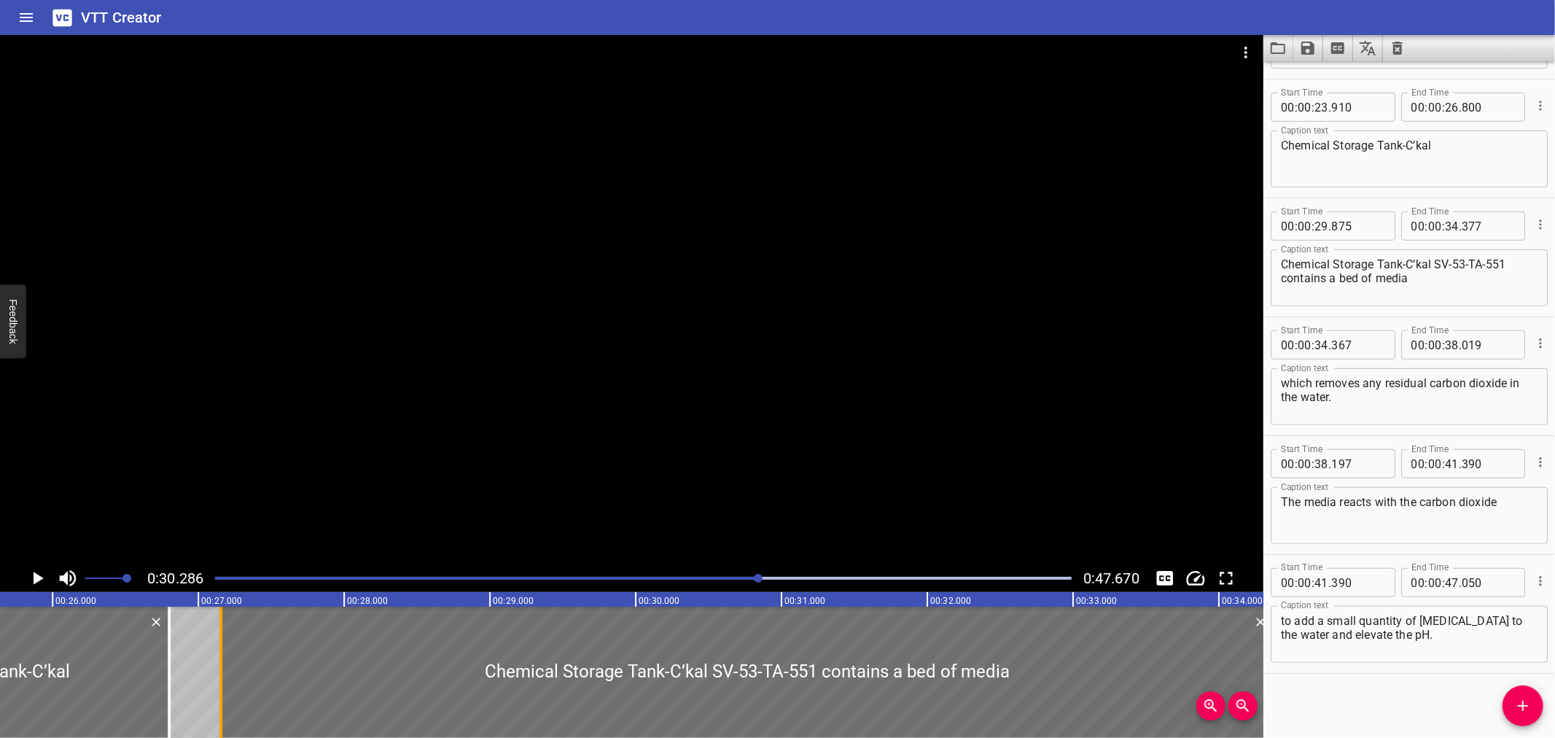
drag, startPoint x: 616, startPoint y: 646, endPoint x: 219, endPoint y: 653, distance: 396.7
click at [219, 653] on div at bounding box center [220, 672] width 3 height 131
type input "27"
type input "155"
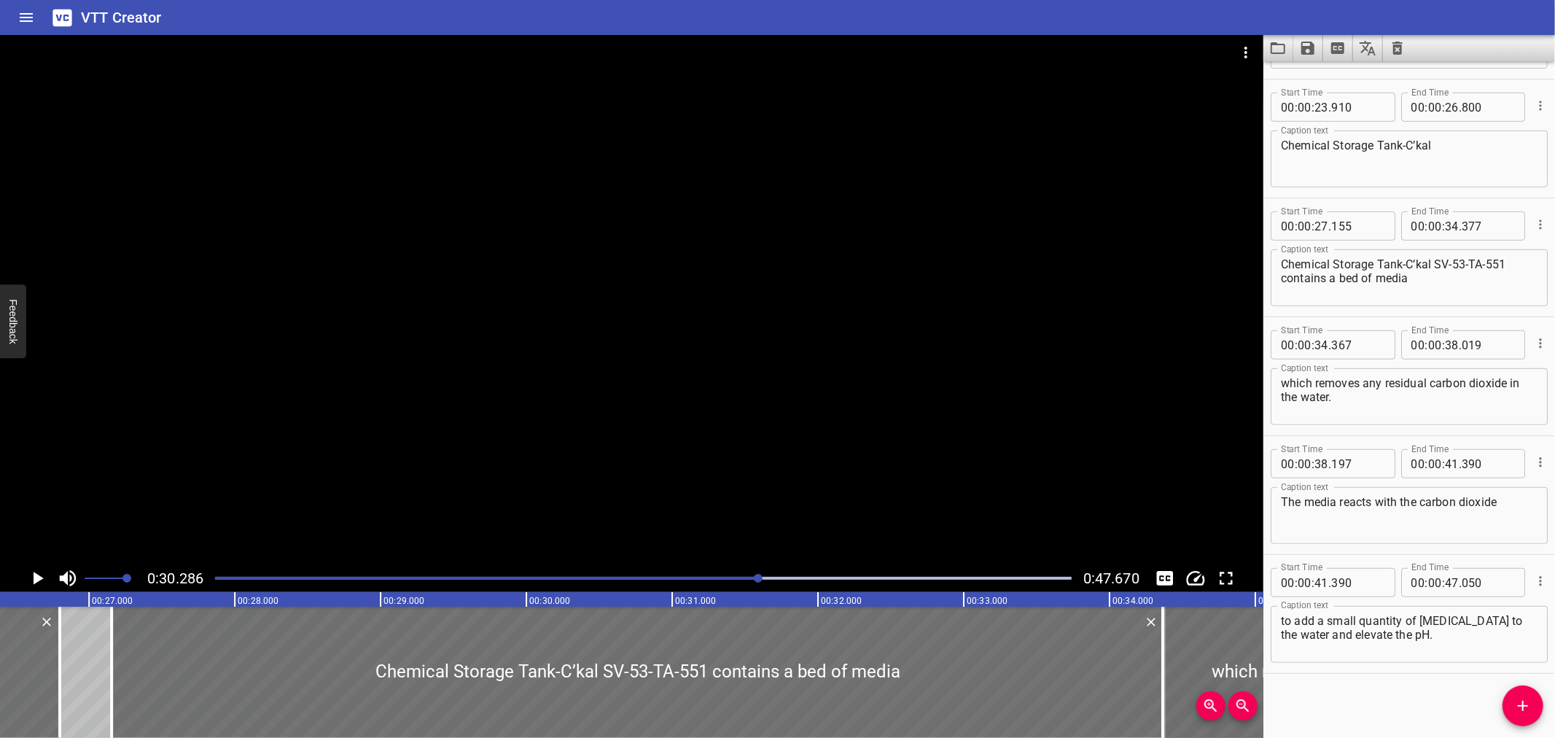
scroll to position [0, 3871]
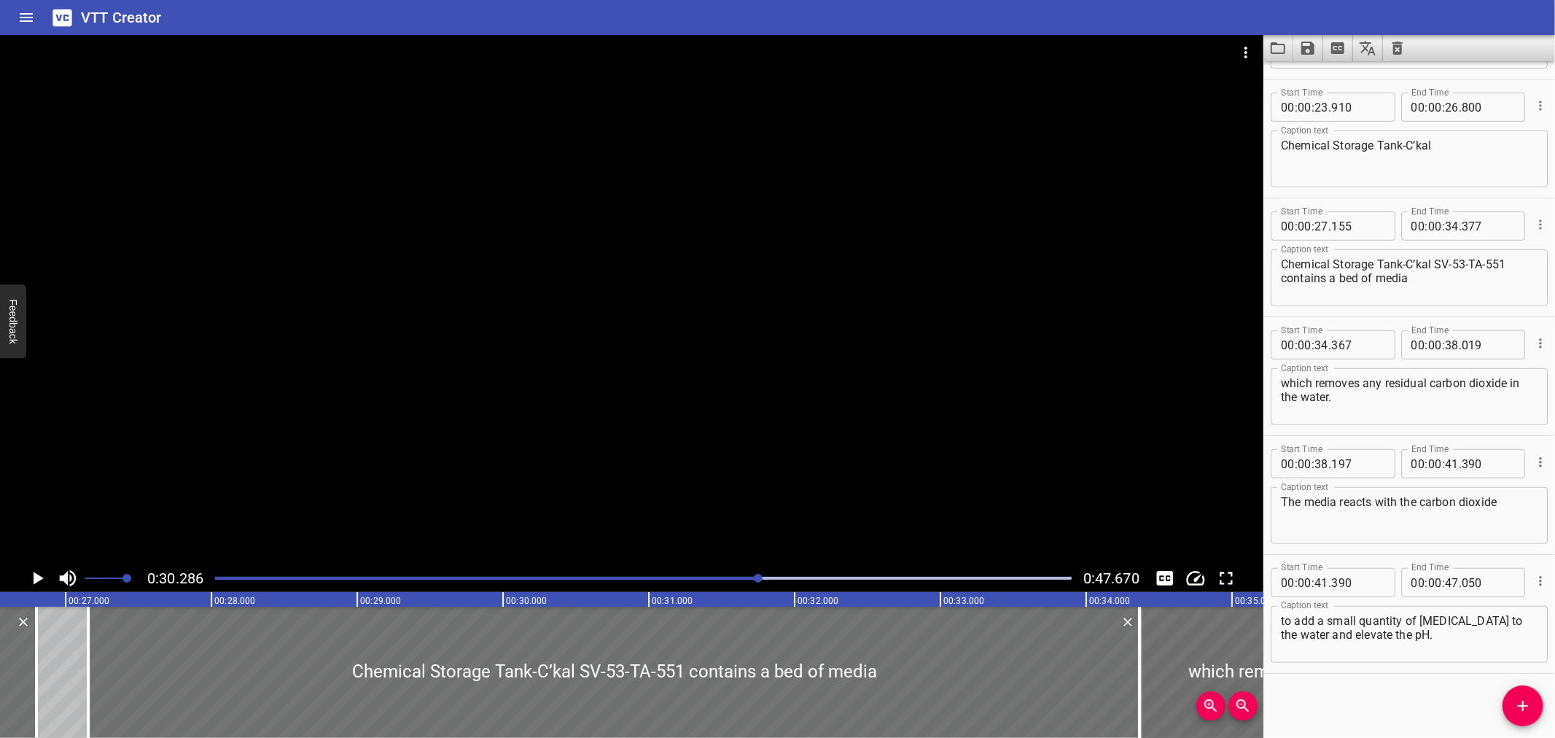
click at [1382, 344] on div "00 : 00 : 34 . 367" at bounding box center [1333, 344] width 125 height 29
drag, startPoint x: 1328, startPoint y: 354, endPoint x: 1380, endPoint y: 351, distance: 52.6
click at [1338, 356] on div "00 : 00 : . 367" at bounding box center [1333, 344] width 125 height 29
type input "34"
click at [1380, 351] on div "00 : 00 : 34 . 367" at bounding box center [1333, 344] width 125 height 29
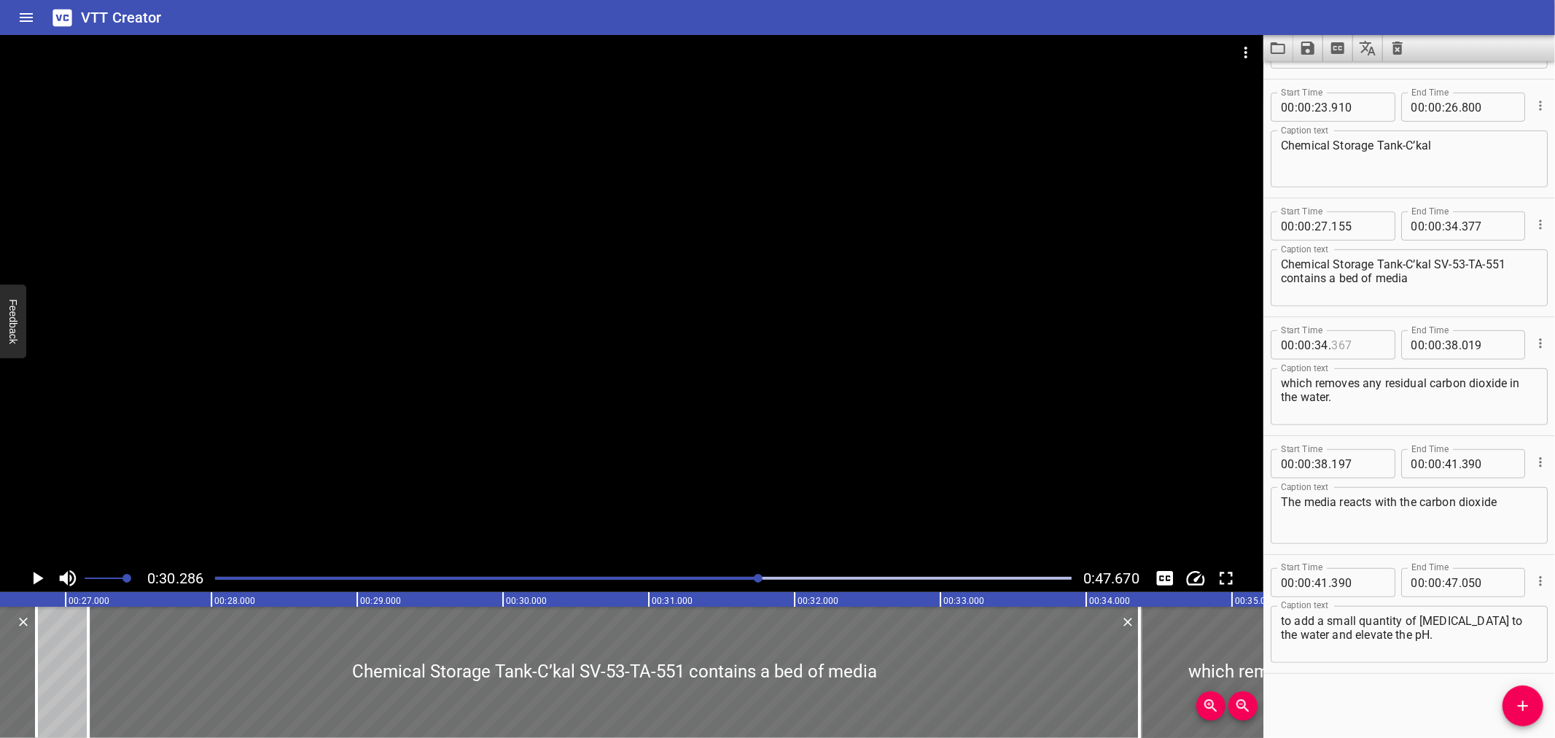
click at [1366, 338] on input "number" at bounding box center [1357, 344] width 53 height 29
type input "377"
click at [90, 647] on div at bounding box center [88, 672] width 15 height 131
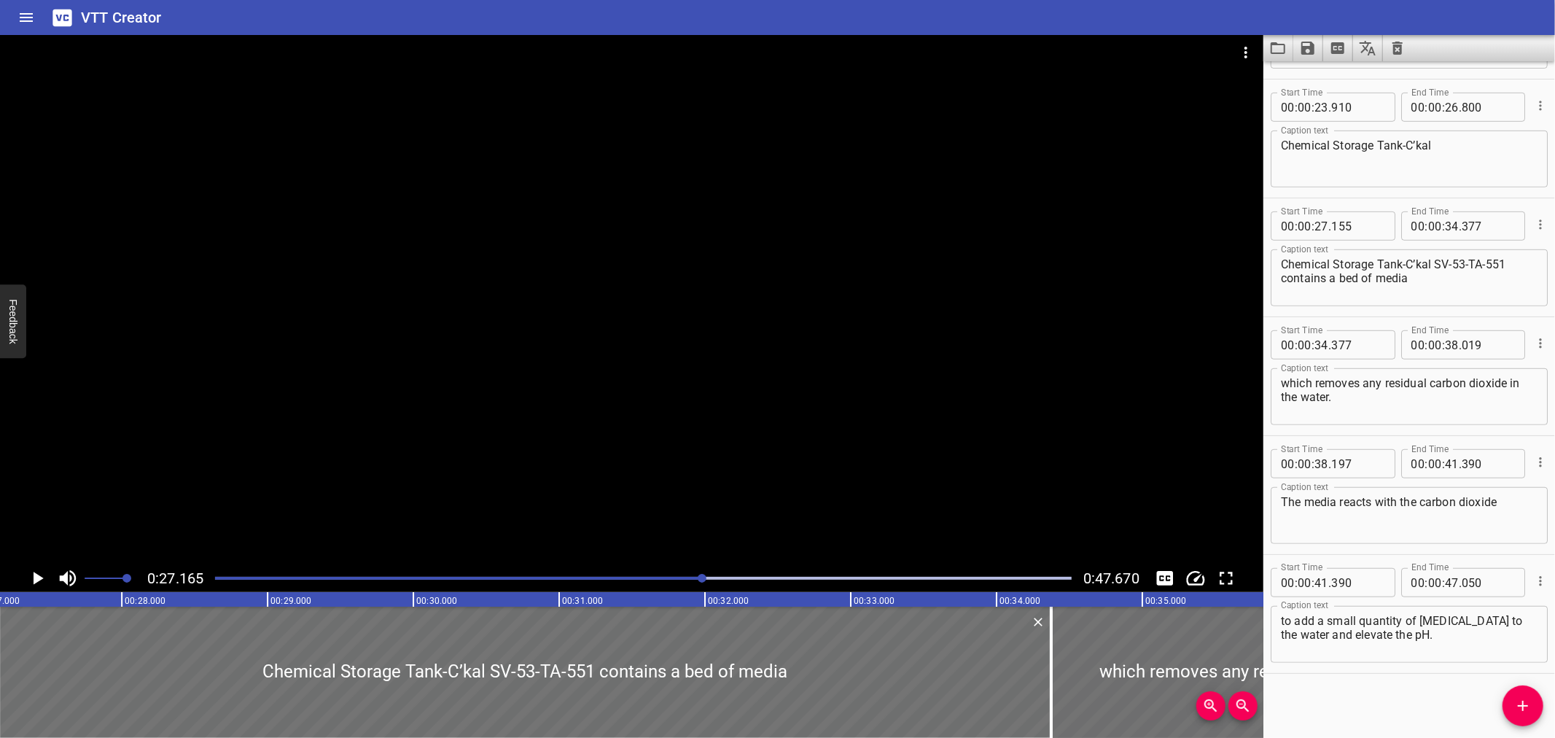
click at [311, 313] on div at bounding box center [631, 299] width 1263 height 529
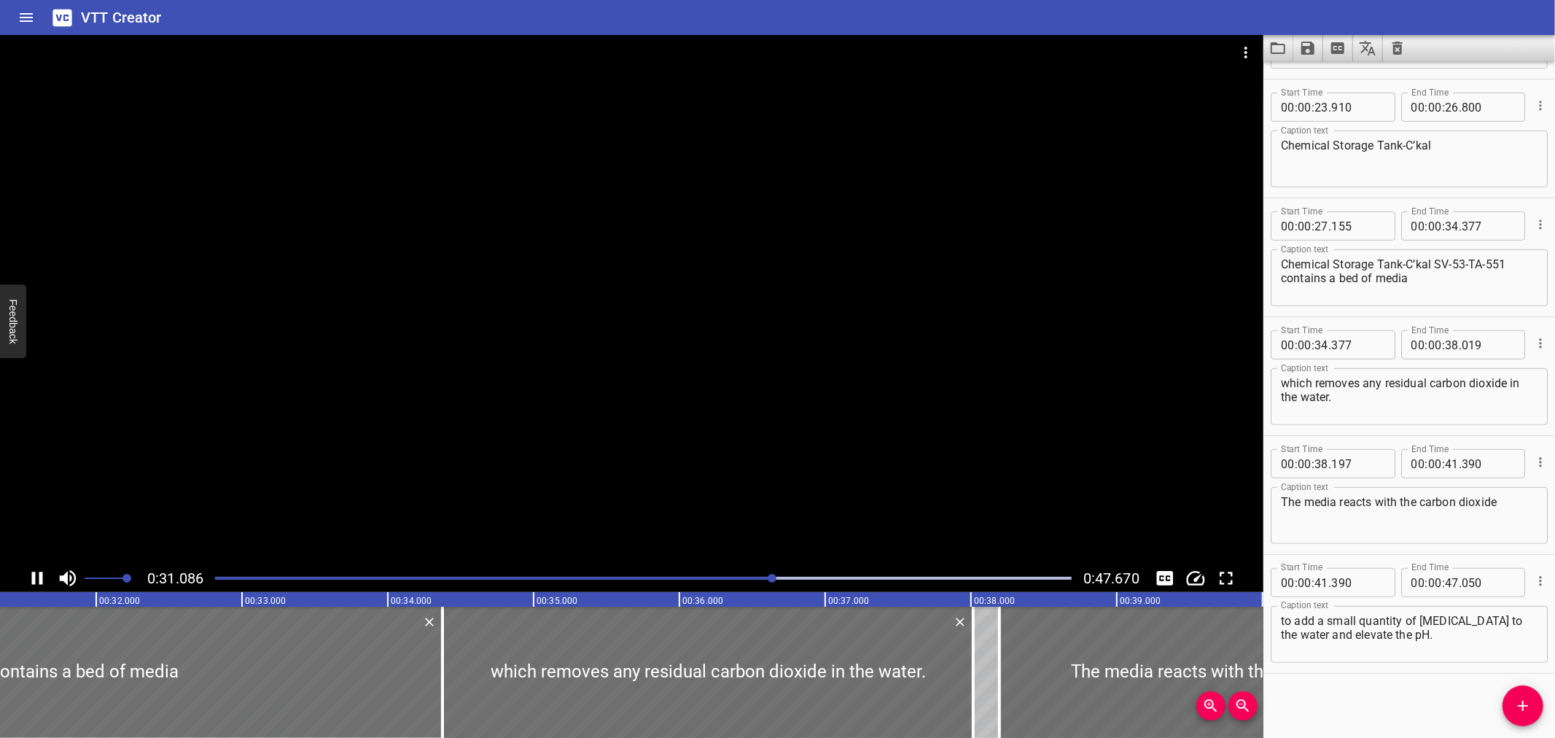
click at [1432, 264] on textarea "Chemical Storage Tank-C’kal SV-53-TA-551 contains a bed of media" at bounding box center [1409, 278] width 257 height 42
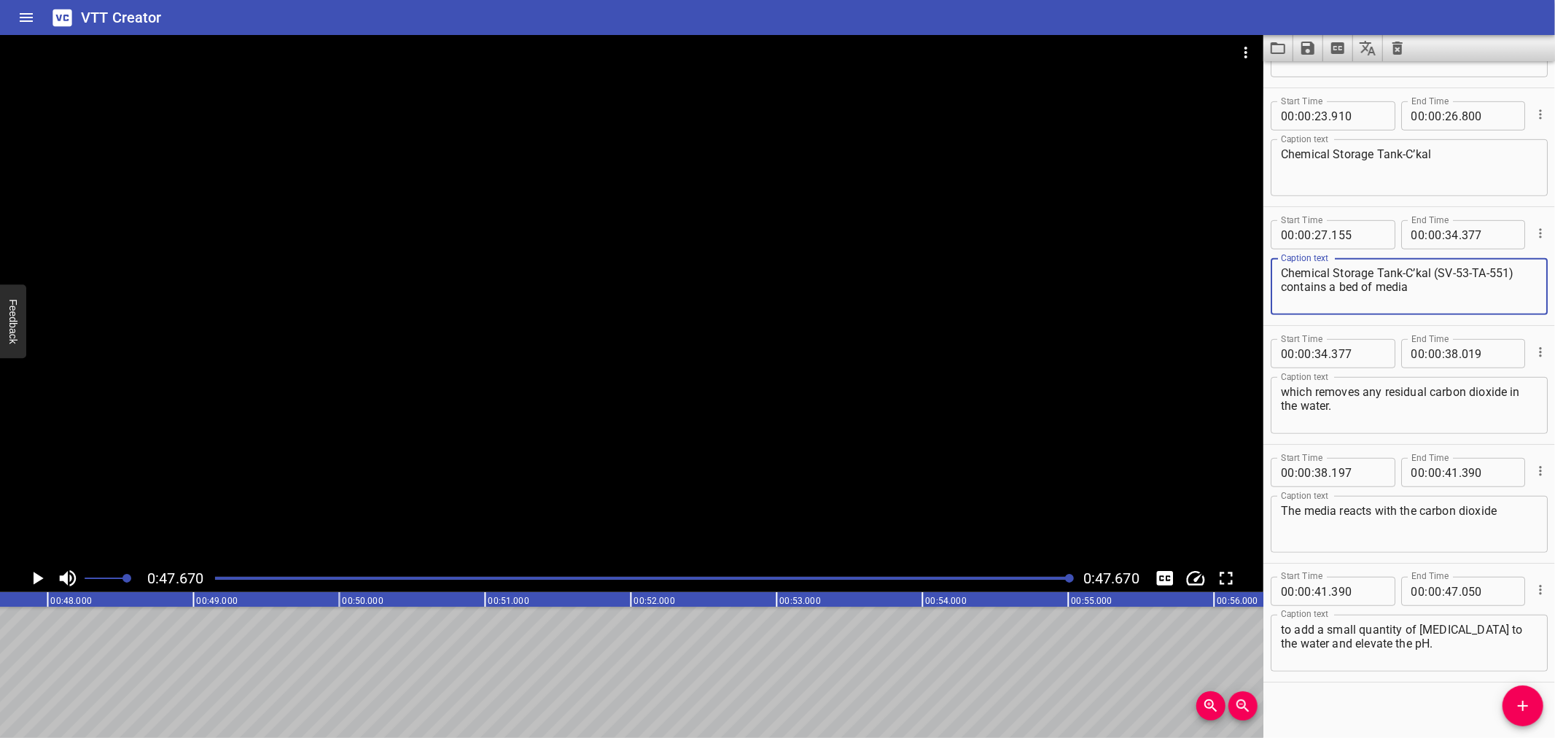
scroll to position [698, 0]
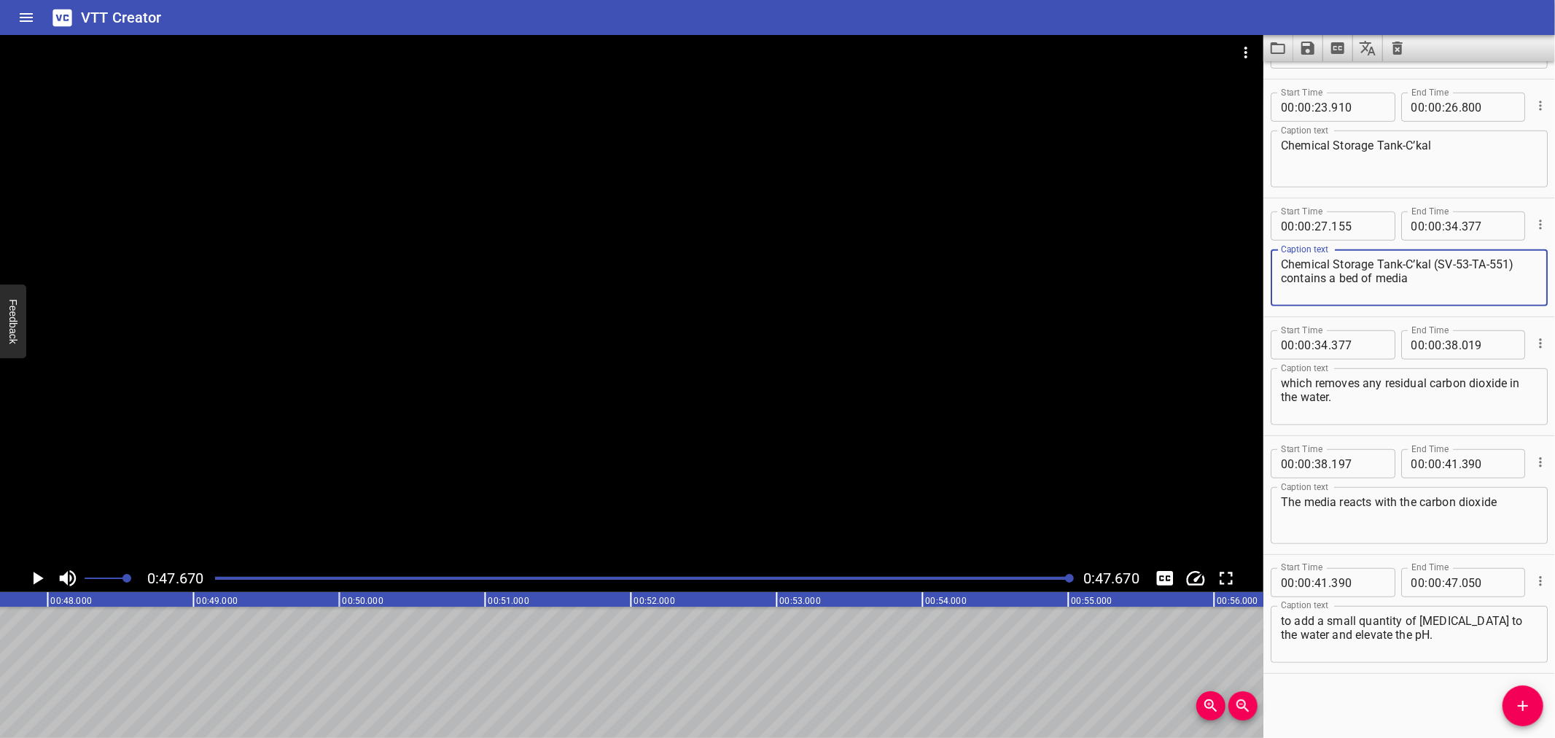
type textarea "Chemical Storage Tank-C’kal (SV-53-TA-551) contains a bed of media"
click at [1298, 36] on button "Save captions to file" at bounding box center [1308, 48] width 30 height 26
click at [1307, 76] on li "Save to VTT file" at bounding box center [1346, 80] width 107 height 26
click at [737, 24] on div "VTT Creator" at bounding box center [777, 17] width 1555 height 35
drag, startPoint x: 1000, startPoint y: 67, endPoint x: 965, endPoint y: 22, distance: 57.6
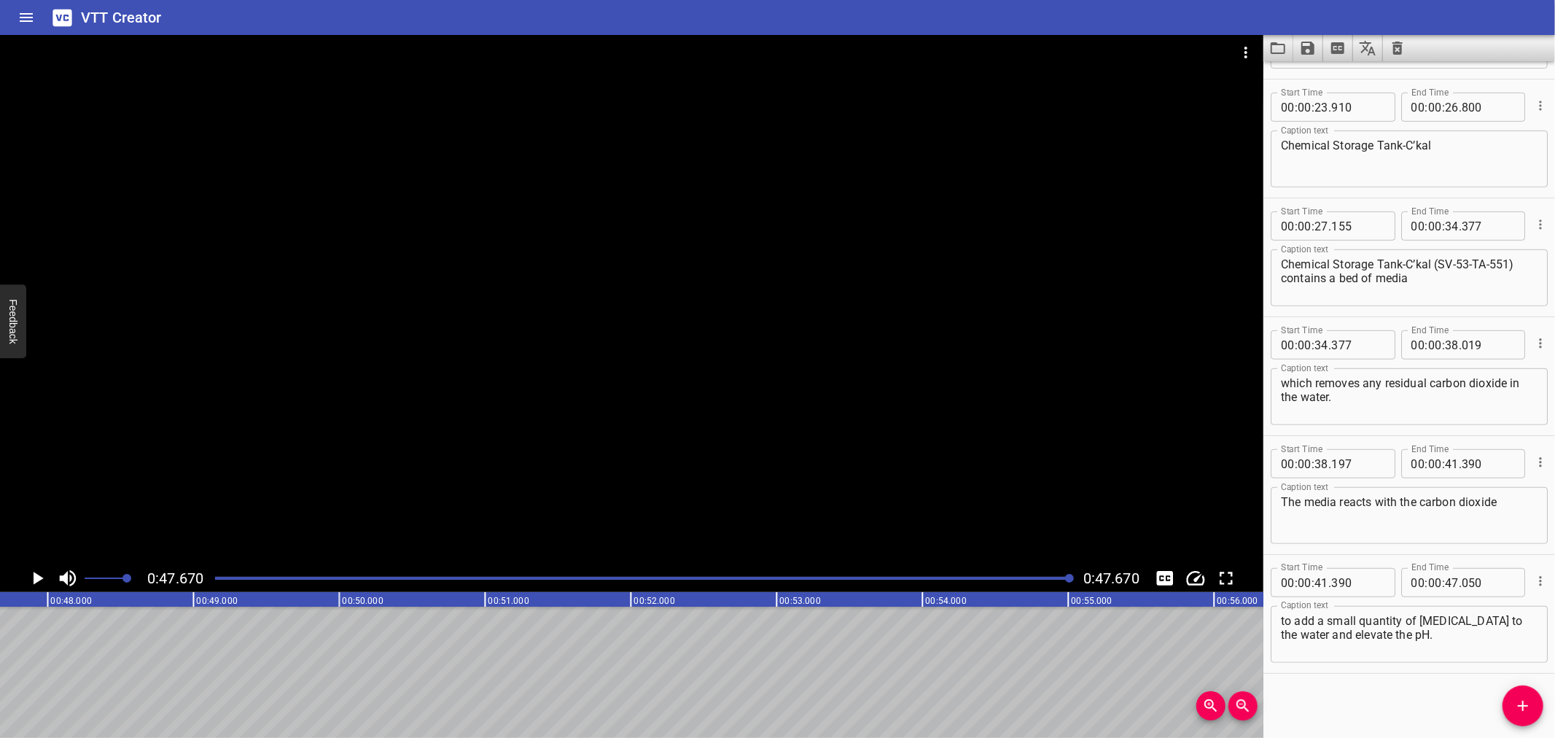
click at [965, 22] on div "VTT Creator" at bounding box center [777, 17] width 1555 height 35
drag, startPoint x: 973, startPoint y: 20, endPoint x: 873, endPoint y: 15, distance: 99.3
click at [873, 15] on div "VTT Creator" at bounding box center [777, 17] width 1555 height 35
click at [1274, 52] on icon "Load captions from file" at bounding box center [1277, 47] width 17 height 17
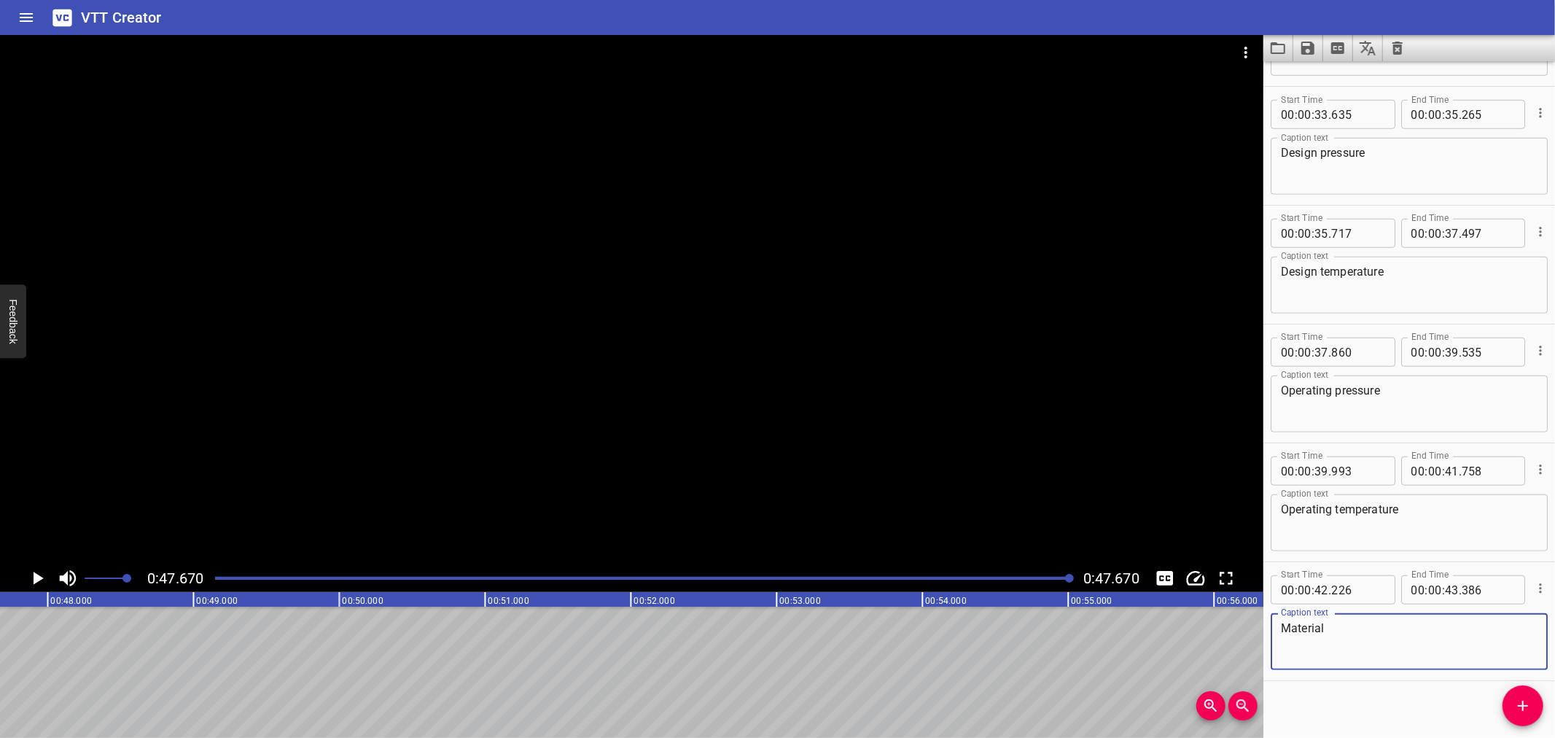
scroll to position [1054, 0]
click at [1245, 50] on icon "Video Options" at bounding box center [1245, 52] width 17 height 17
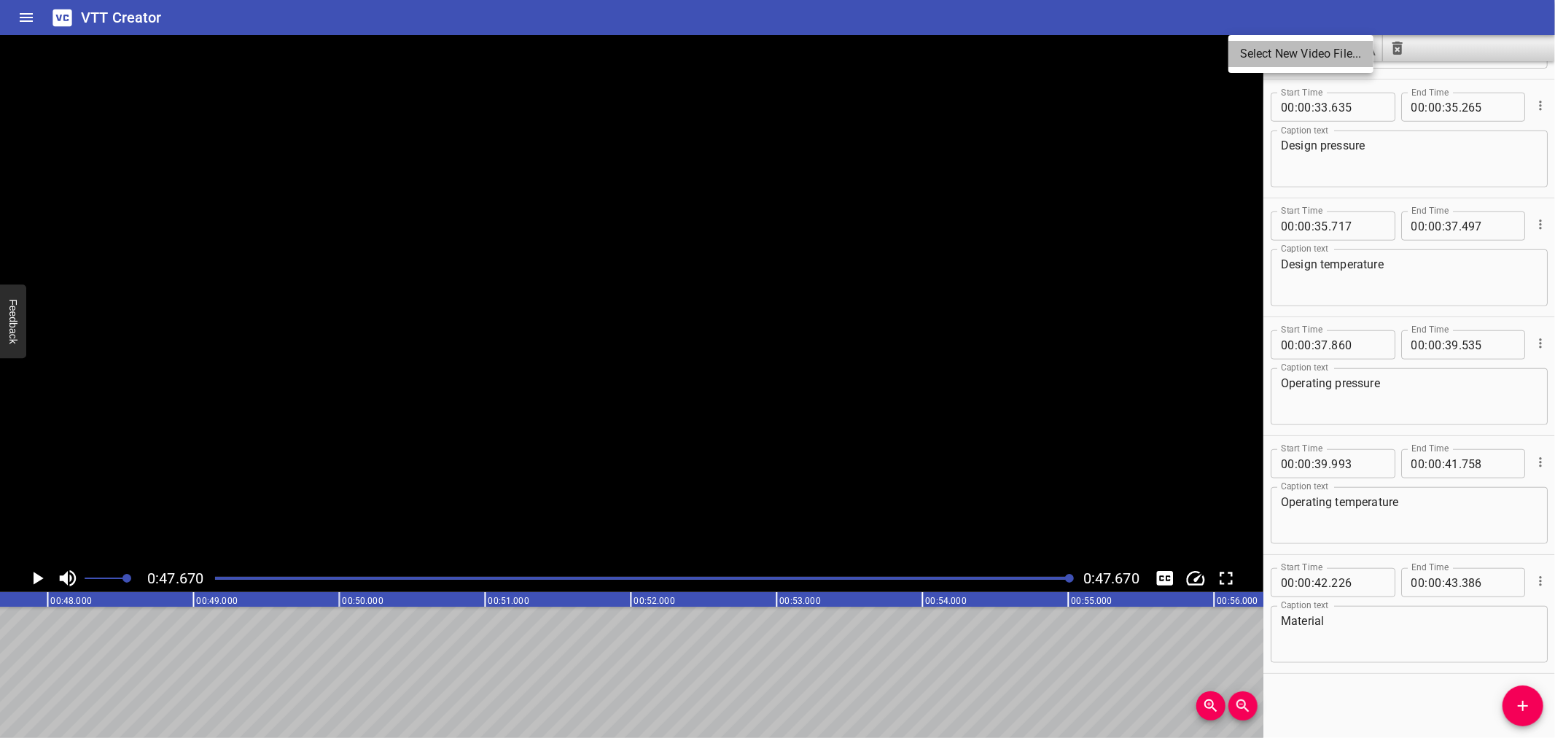
click at [1247, 50] on li "Select New Video File..." at bounding box center [1300, 54] width 145 height 26
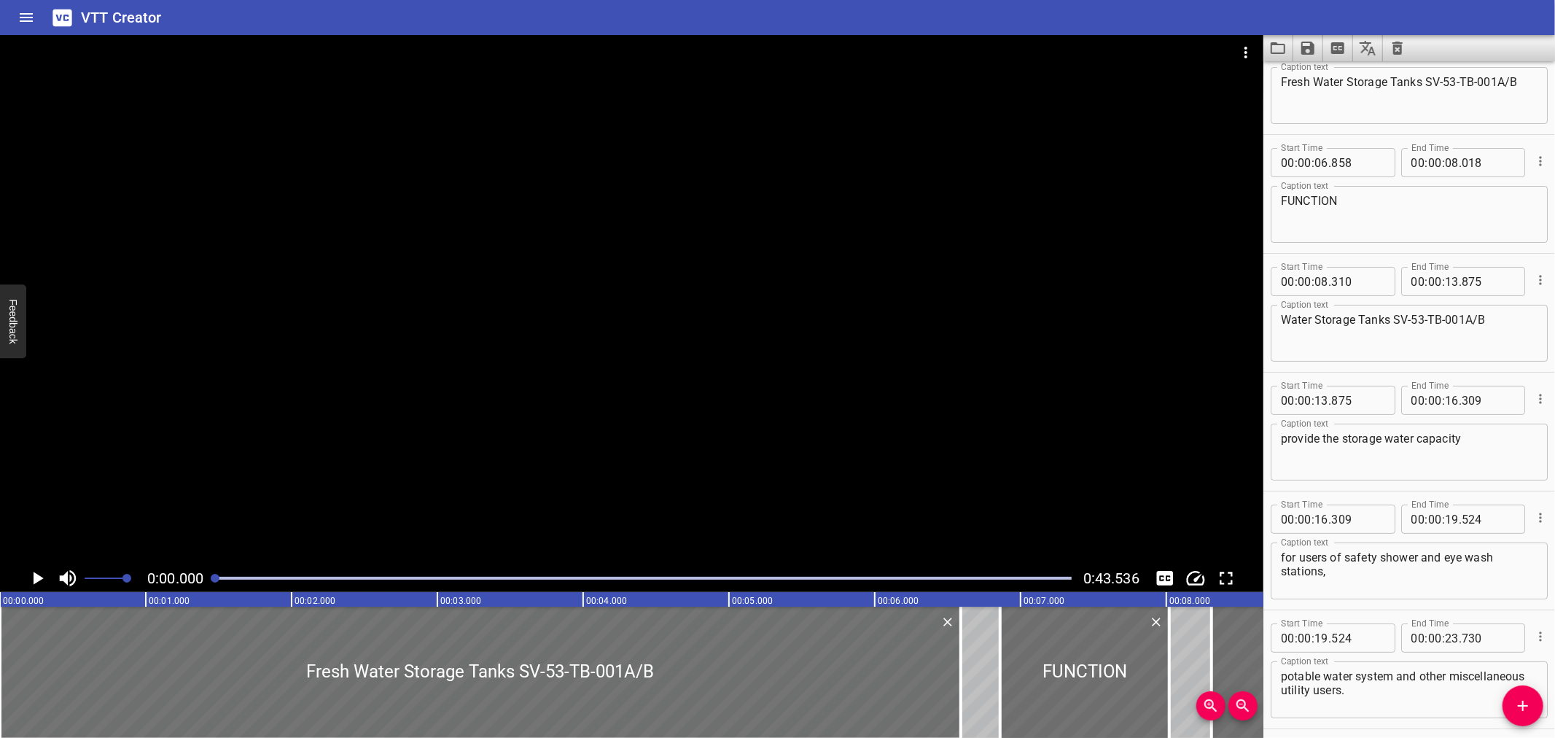
scroll to position [0, 0]
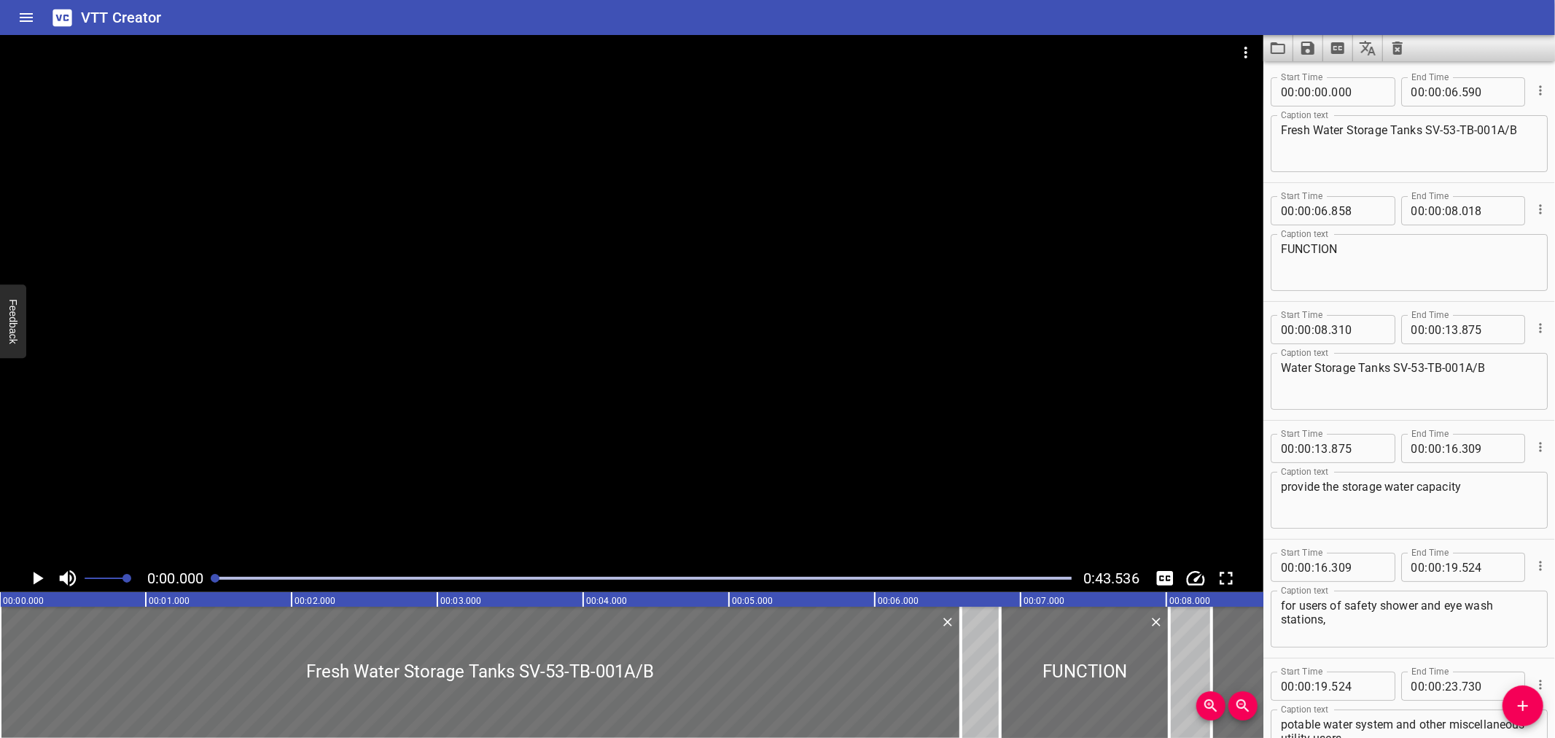
click at [1427, 130] on textarea "Fresh Water Storage Tanks SV-53-TB-001A/B" at bounding box center [1409, 144] width 257 height 42
click at [1525, 127] on textarea "Fresh Water Storage Tanks (SV-53-TB-001A/B" at bounding box center [1409, 144] width 257 height 42
type textarea "Fresh Water Storage Tanks (SV-53-TB-001A/B)"
click at [1397, 366] on textarea "Water Storage Tanks SV-53-TB-001A/B" at bounding box center [1409, 382] width 257 height 42
click at [1497, 370] on textarea "Water Storage Tanks (SV-53-TB-001A/B" at bounding box center [1409, 382] width 257 height 42
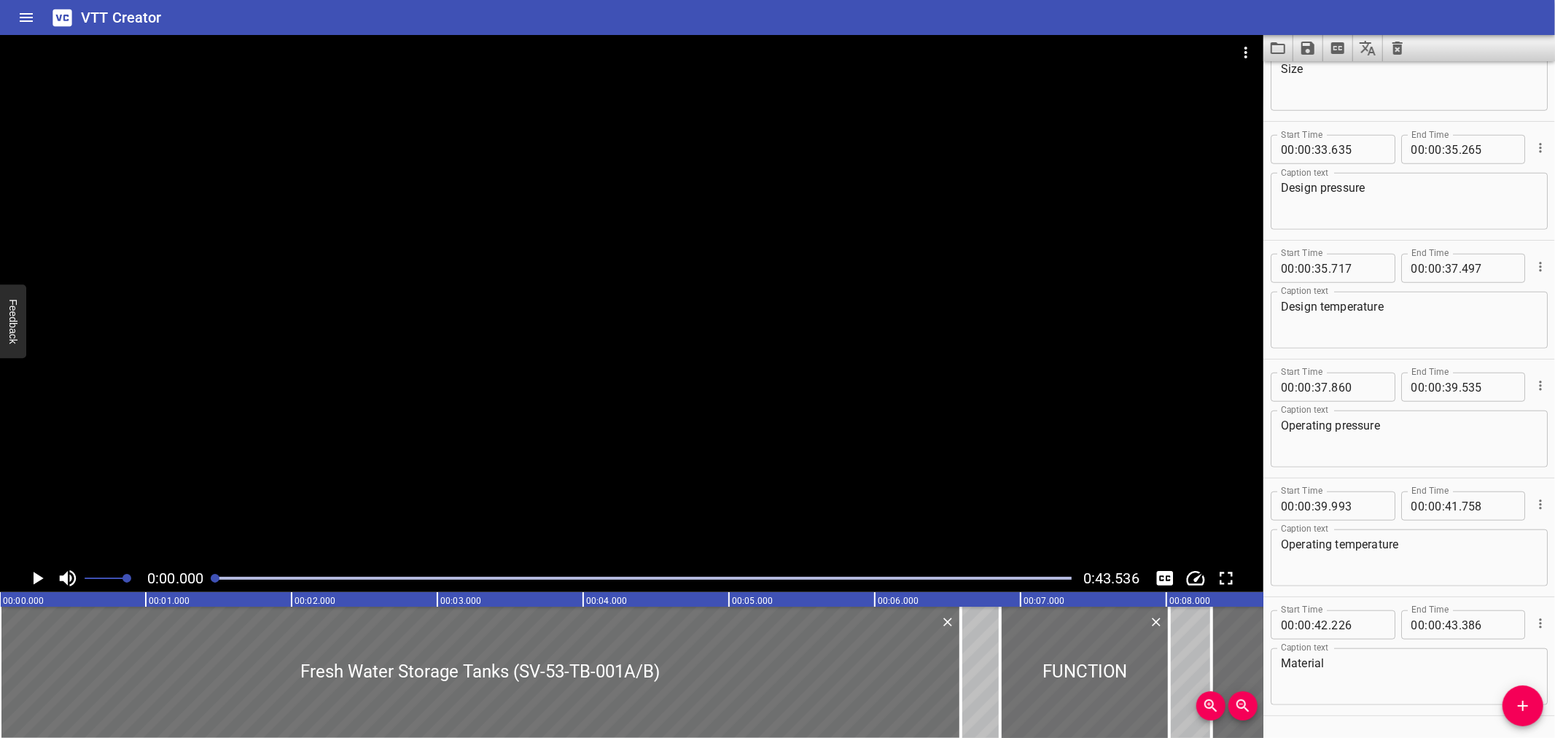
scroll to position [1053, 0]
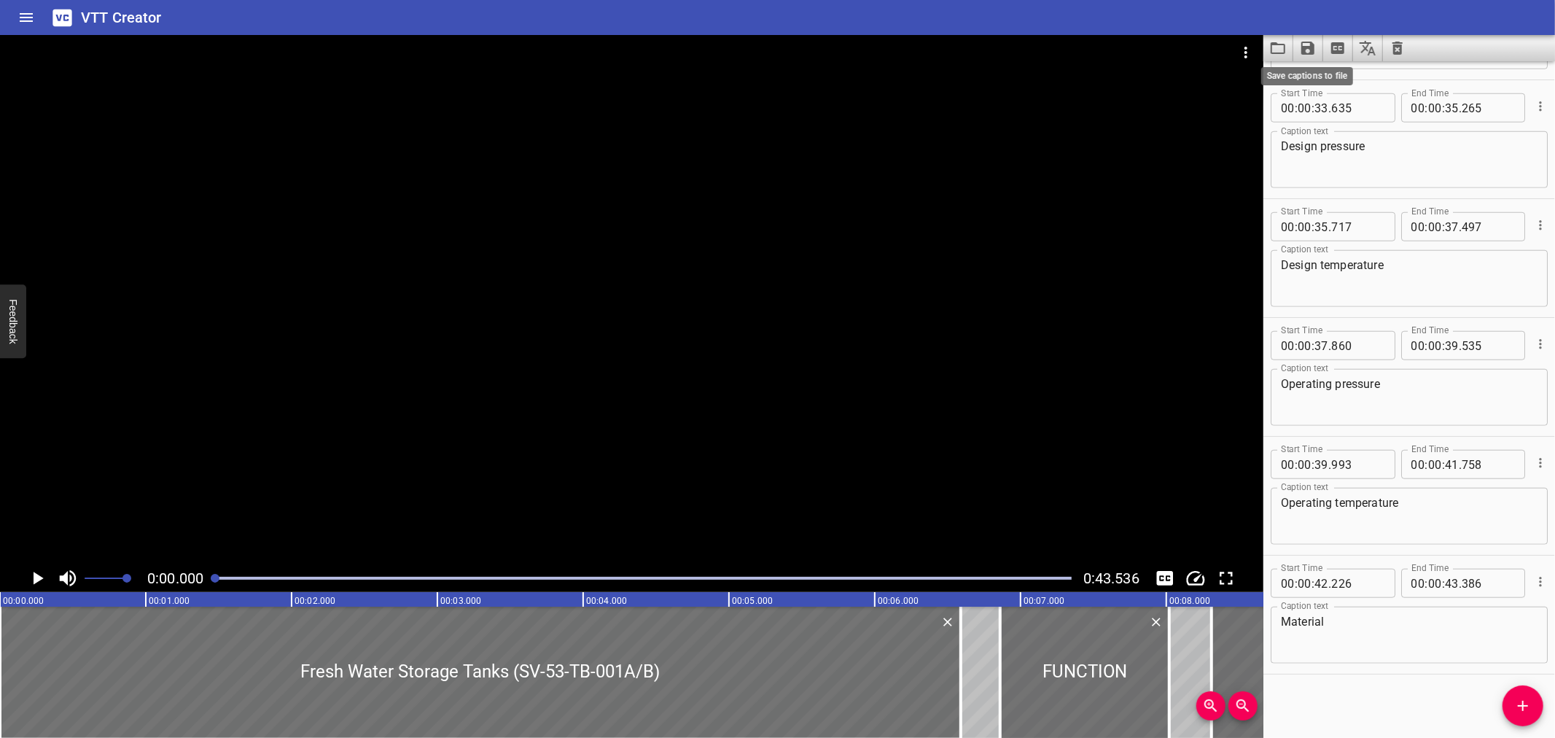
type textarea "Water Storage Tanks (SV-53-TB-001A/B)"
click at [1306, 38] on button "Save captions to file" at bounding box center [1308, 48] width 30 height 26
click at [1314, 80] on li "Save to VTT file" at bounding box center [1346, 80] width 107 height 26
click at [1267, 47] on button "Load captions from file" at bounding box center [1278, 48] width 30 height 26
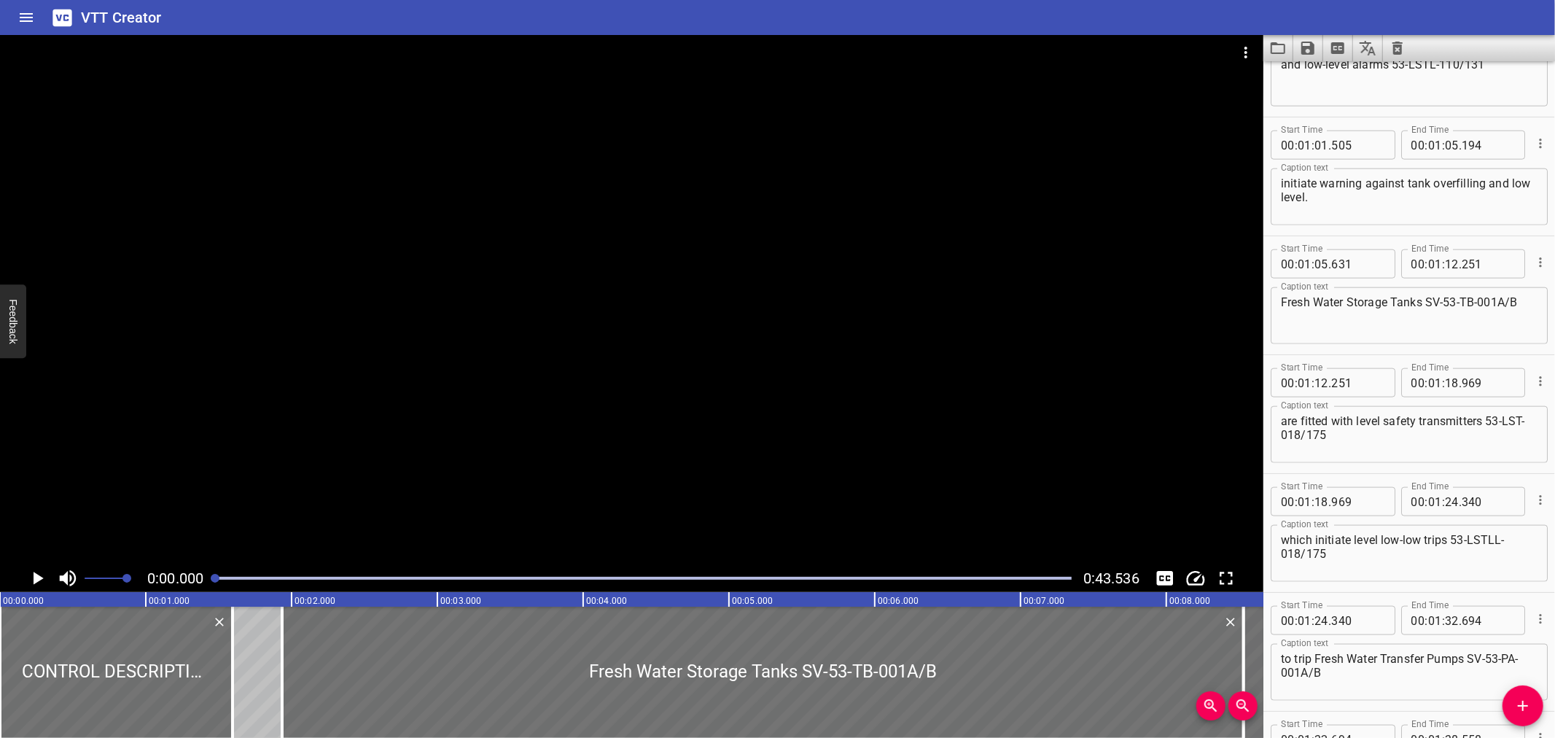
click at [1249, 54] on icon "Video Options" at bounding box center [1245, 52] width 17 height 17
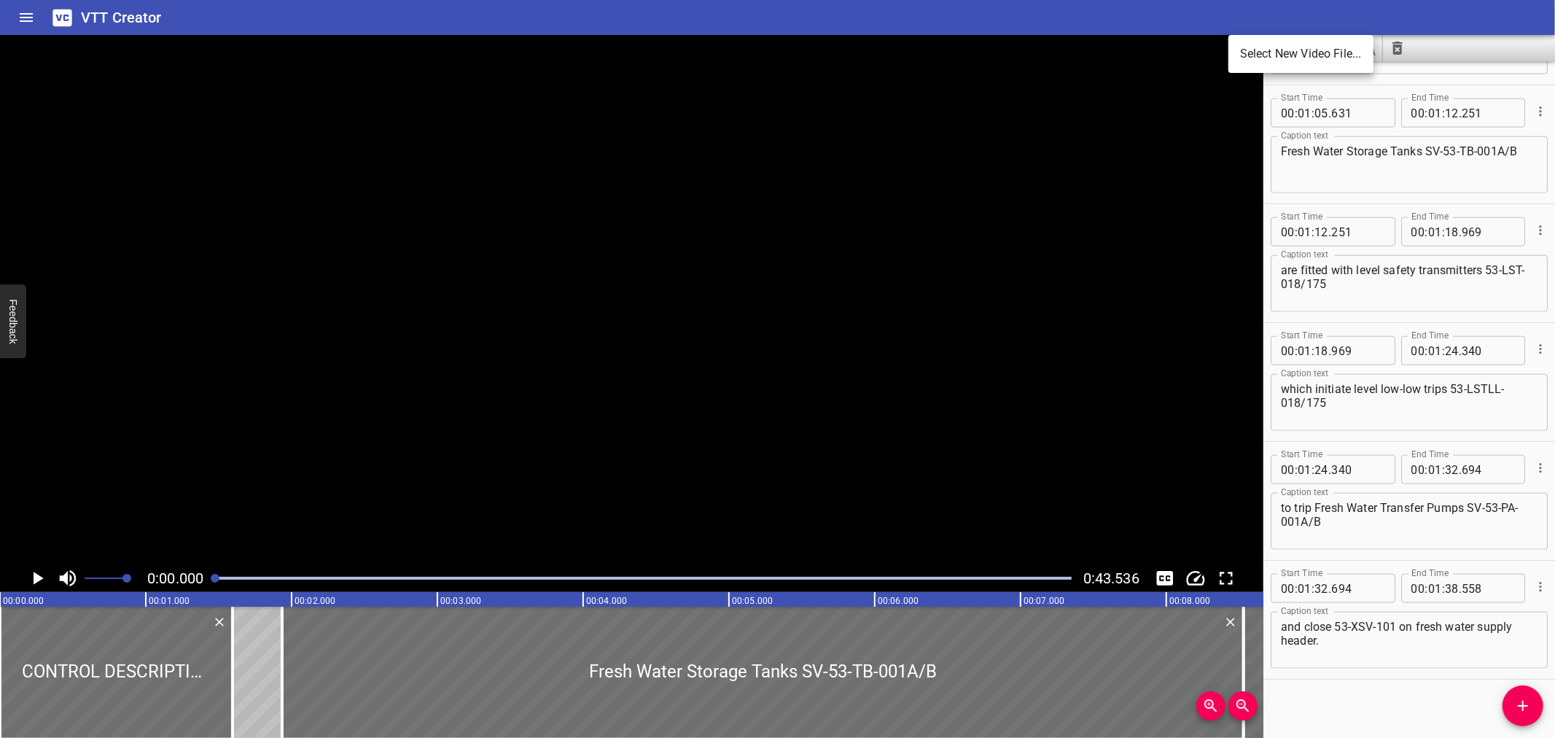
scroll to position [1529, 0]
click at [1248, 70] on ul "Select New Video File..." at bounding box center [1300, 54] width 145 height 38
click at [1339, 39] on ul "Select New Video File..." at bounding box center [1300, 54] width 145 height 38
click at [1309, 53] on li "Select New Video File..." at bounding box center [1300, 54] width 145 height 26
drag, startPoint x: 1309, startPoint y: 53, endPoint x: 352, endPoint y: 227, distance: 972.8
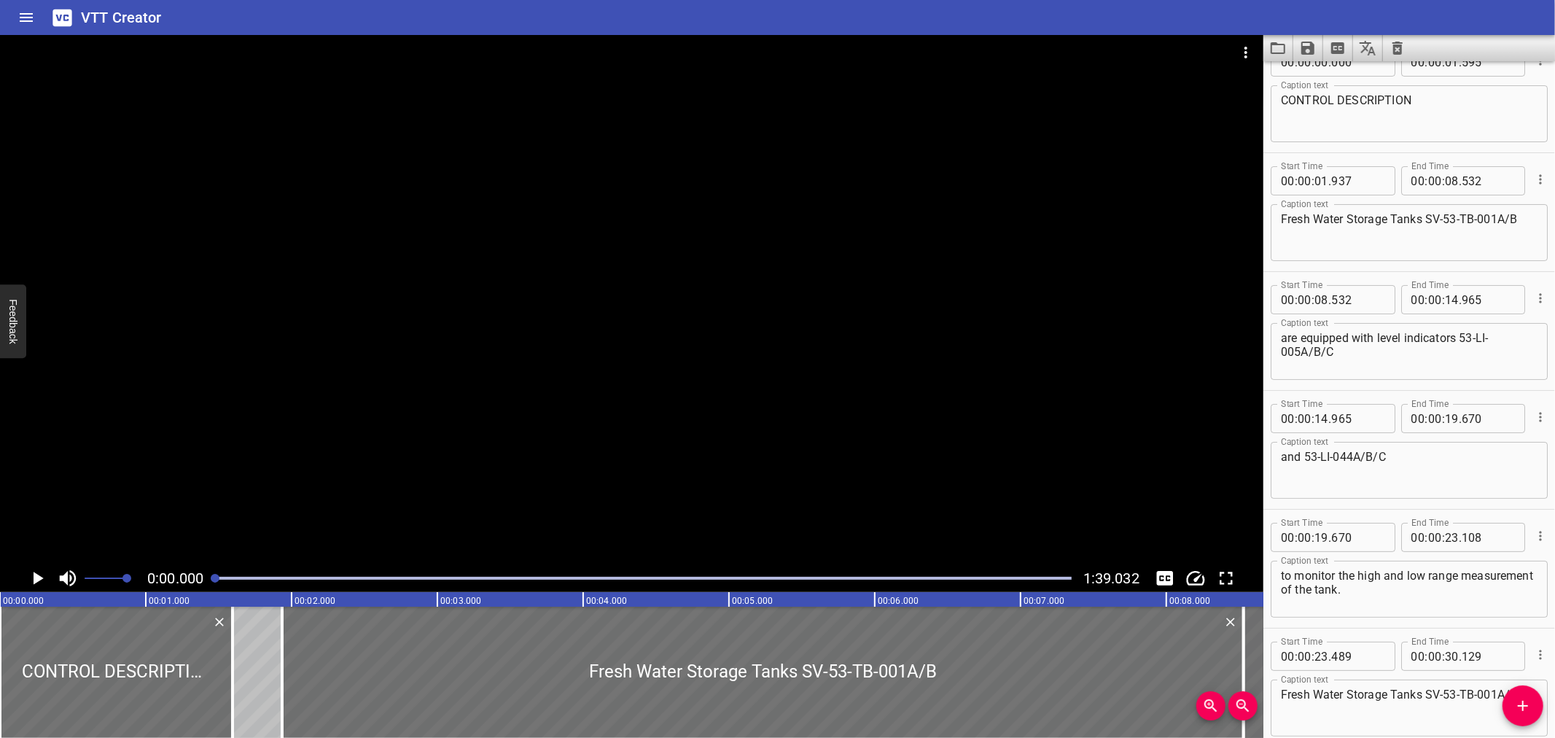
scroll to position [0, 0]
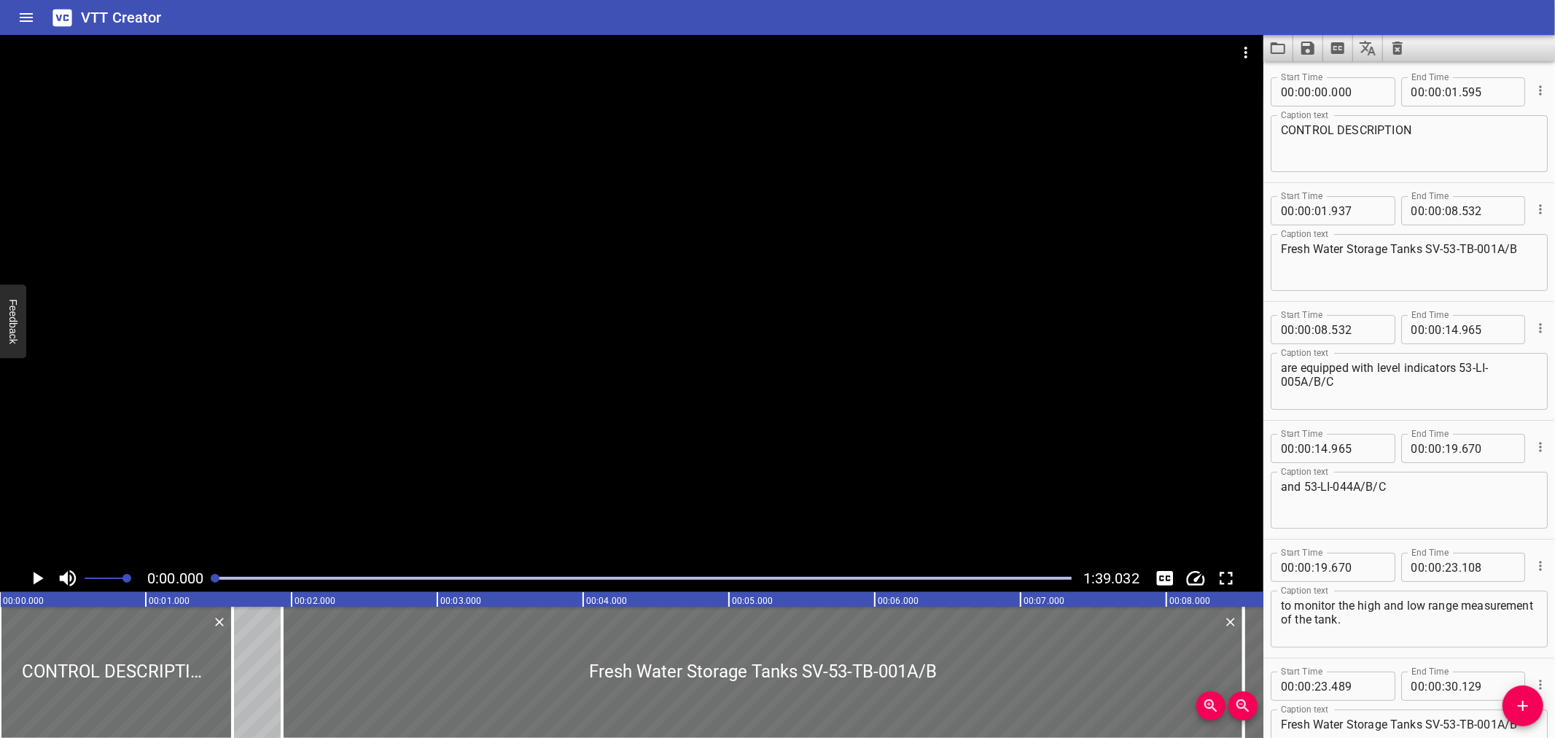
click at [1427, 250] on textarea "Fresh Water Storage Tanks SV-53-TB-001A/B" at bounding box center [1409, 263] width 257 height 42
click at [1521, 252] on textarea "Fresh Water Storage Tanks (SV-53-TB-001A/B" at bounding box center [1409, 263] width 257 height 42
type textarea "Fresh Water Storage Tanks (SV-53-TB-001A/B)"
click at [1464, 367] on textarea "are equipped with level indicators 53-LI-005A/B/C" at bounding box center [1409, 382] width 257 height 42
click at [1375, 385] on textarea "are equipped with level indicators (53-LI-005A/B/C" at bounding box center [1409, 382] width 257 height 42
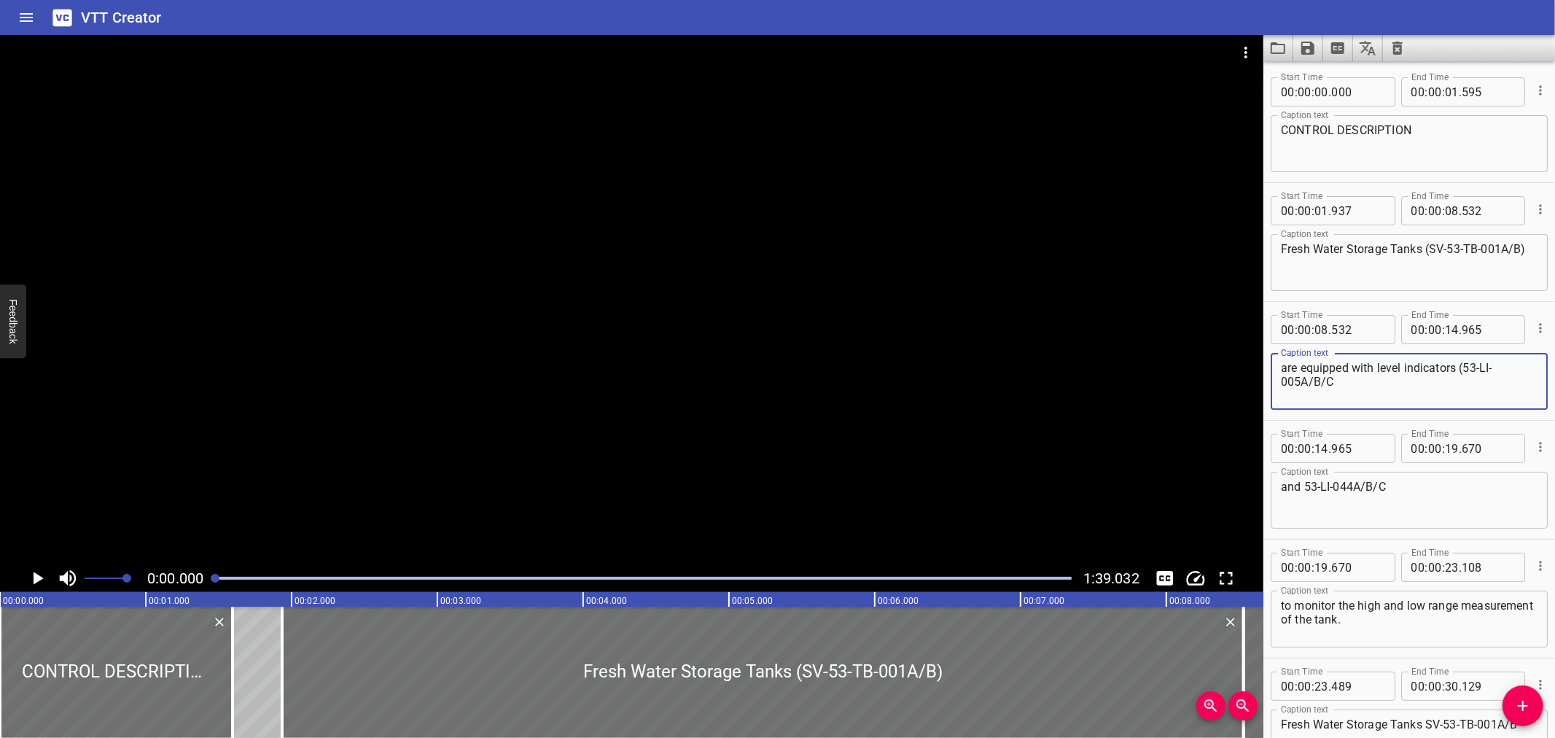
type textarea "are equipped with level indicators (53-LI-005A/B/C"
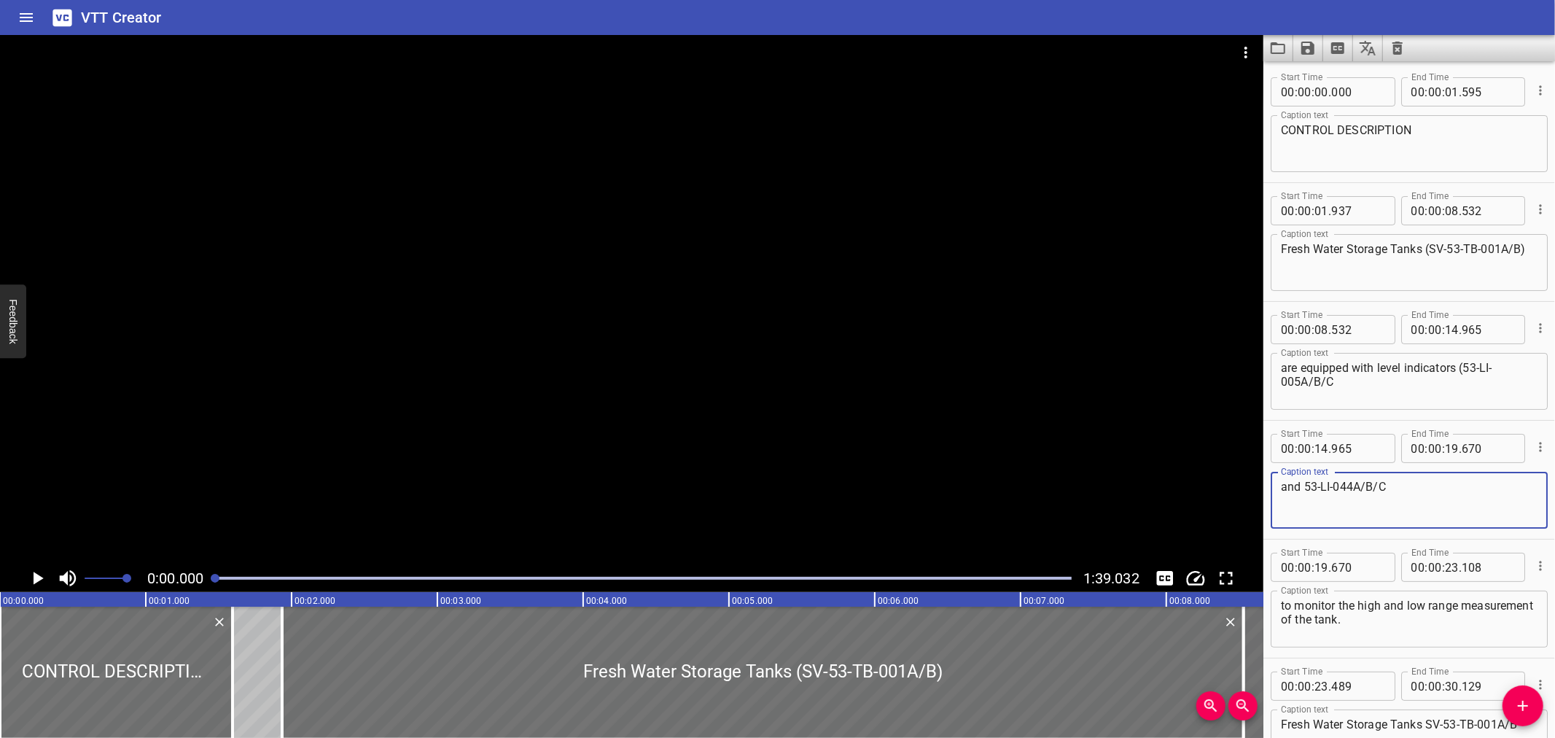
click at [1400, 484] on textarea "and 53-LI-044A/B/C" at bounding box center [1409, 501] width 257 height 42
type textarea "and 53-LI-044A/B/C)"
click at [394, 569] on div at bounding box center [643, 578] width 874 height 20
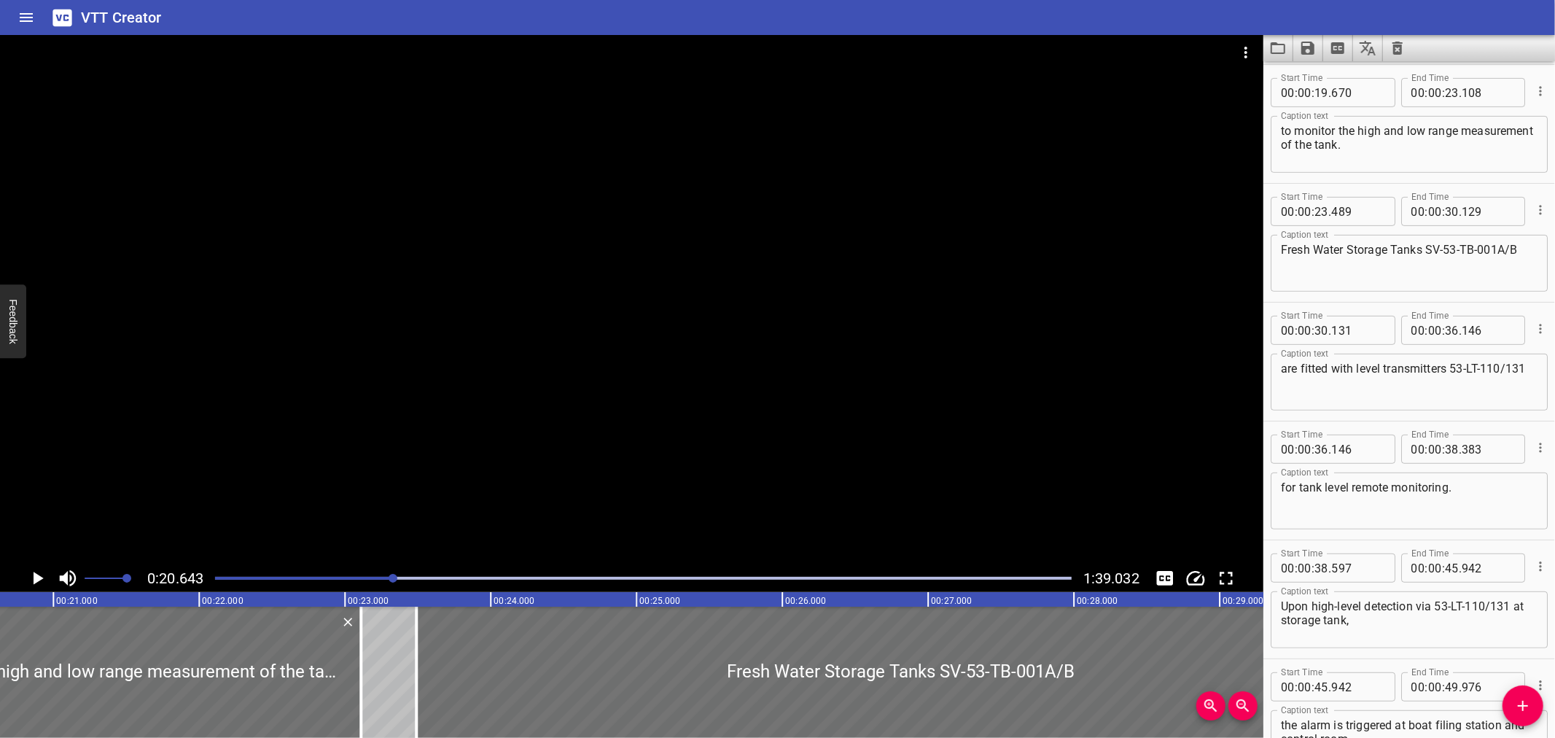
scroll to position [0, 3010]
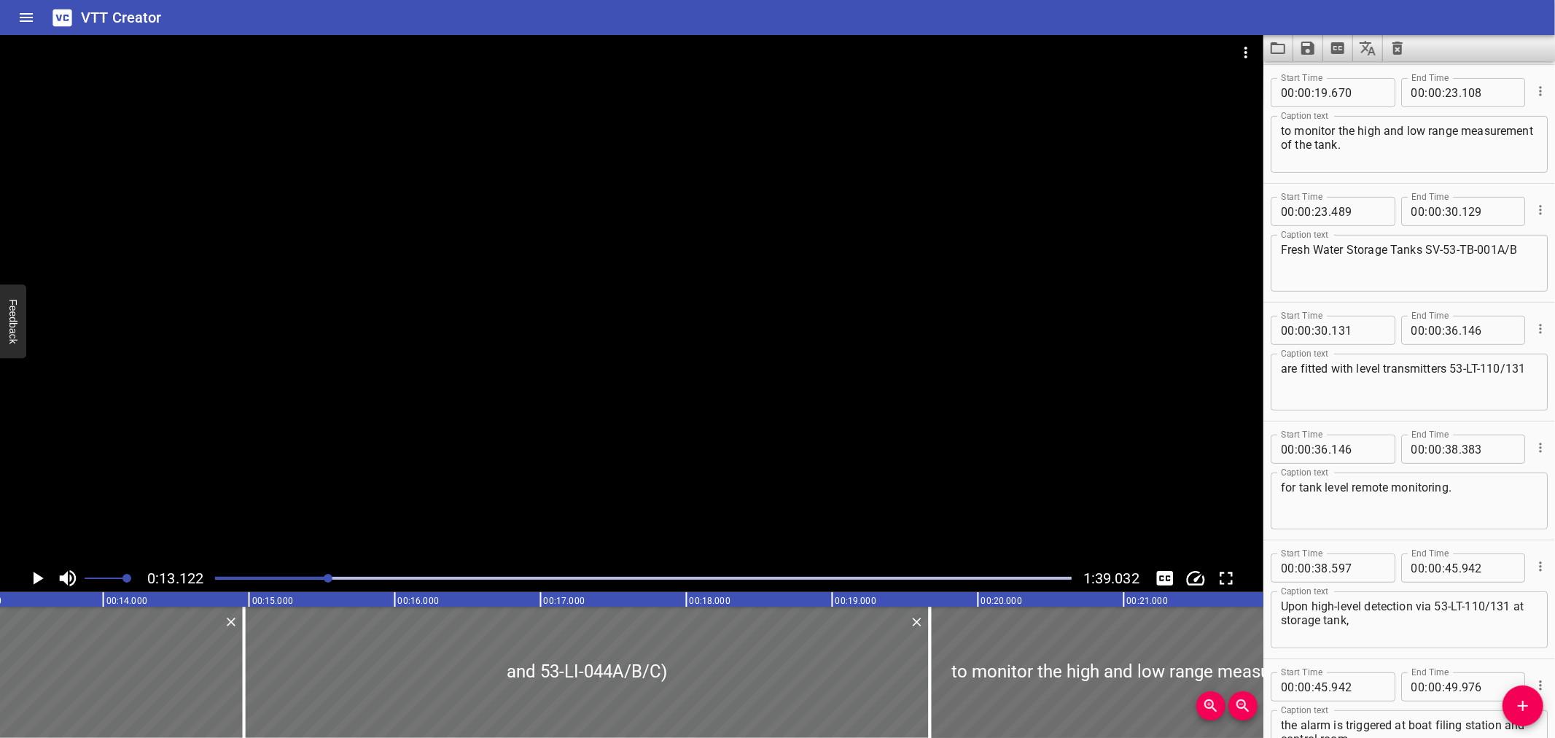
scroll to position [0, 1913]
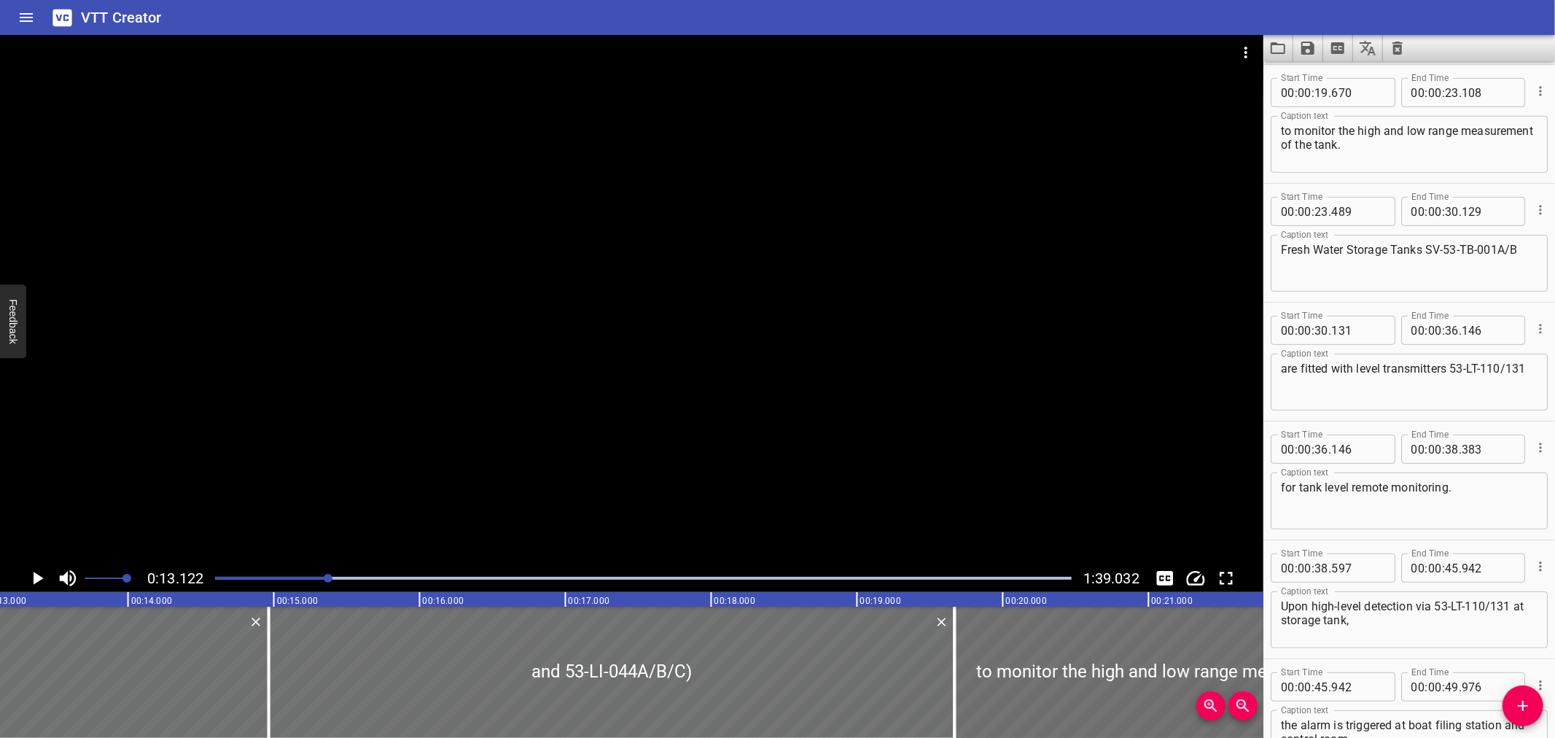
click at [392, 493] on div at bounding box center [631, 299] width 1263 height 529
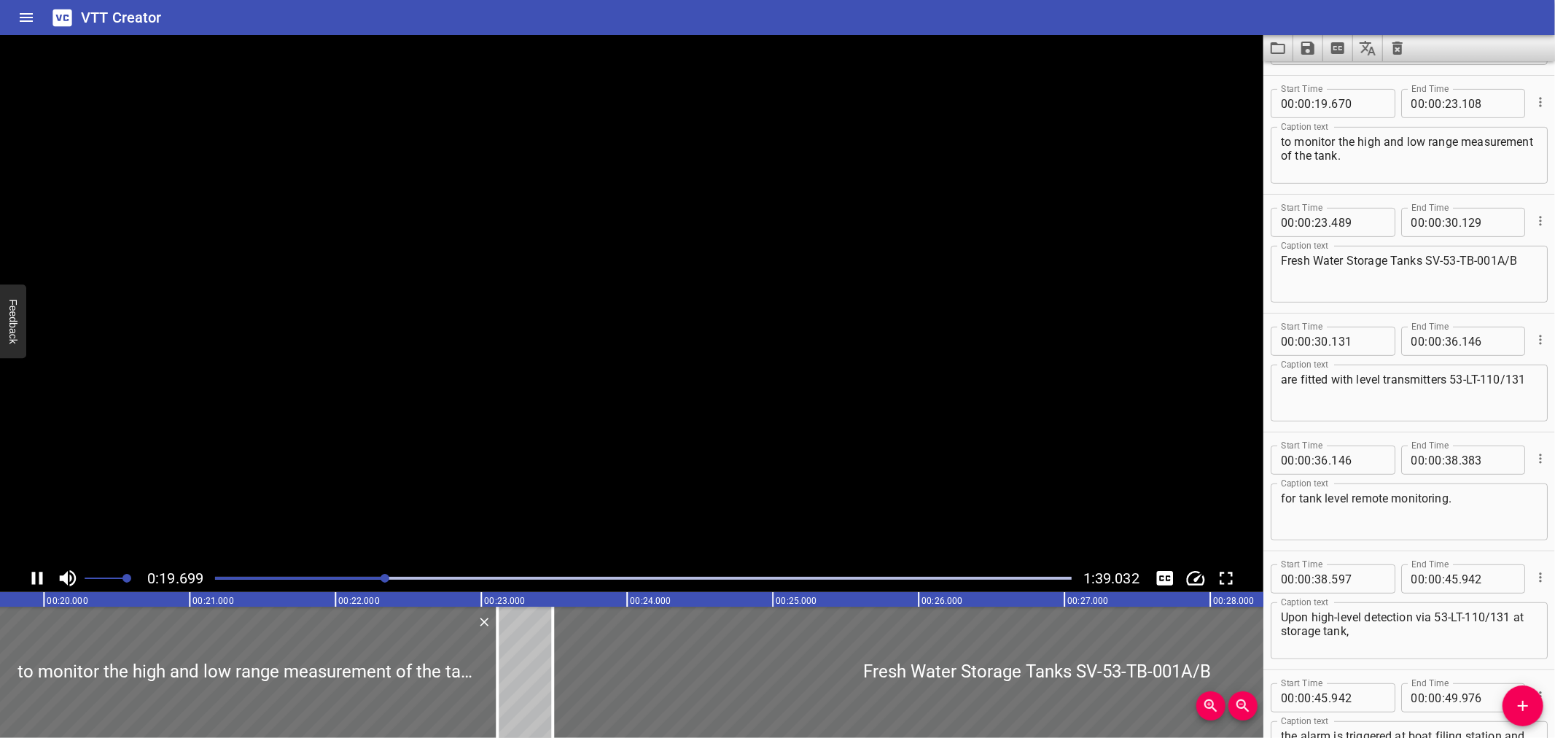
scroll to position [475, 0]
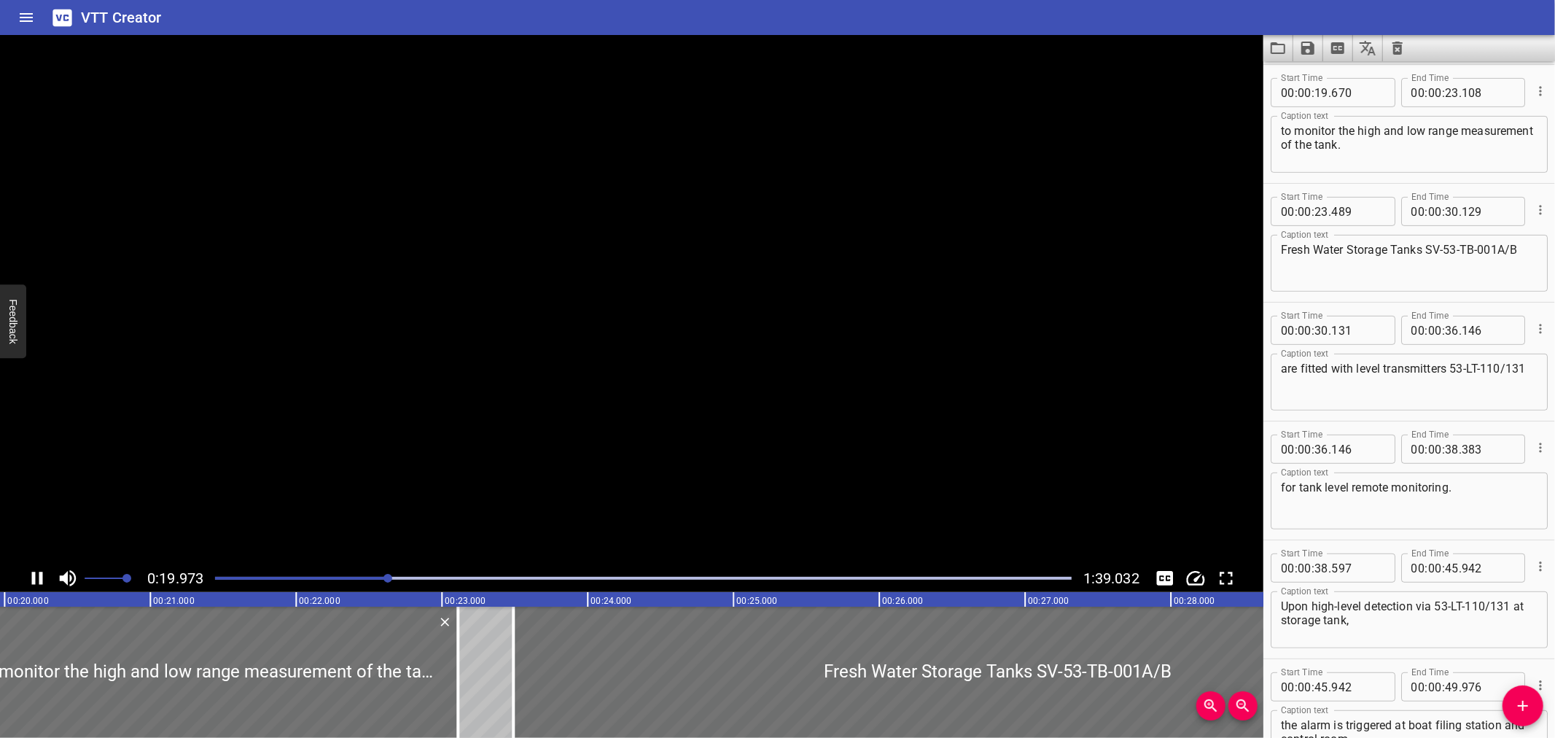
click at [392, 493] on video at bounding box center [631, 299] width 1263 height 529
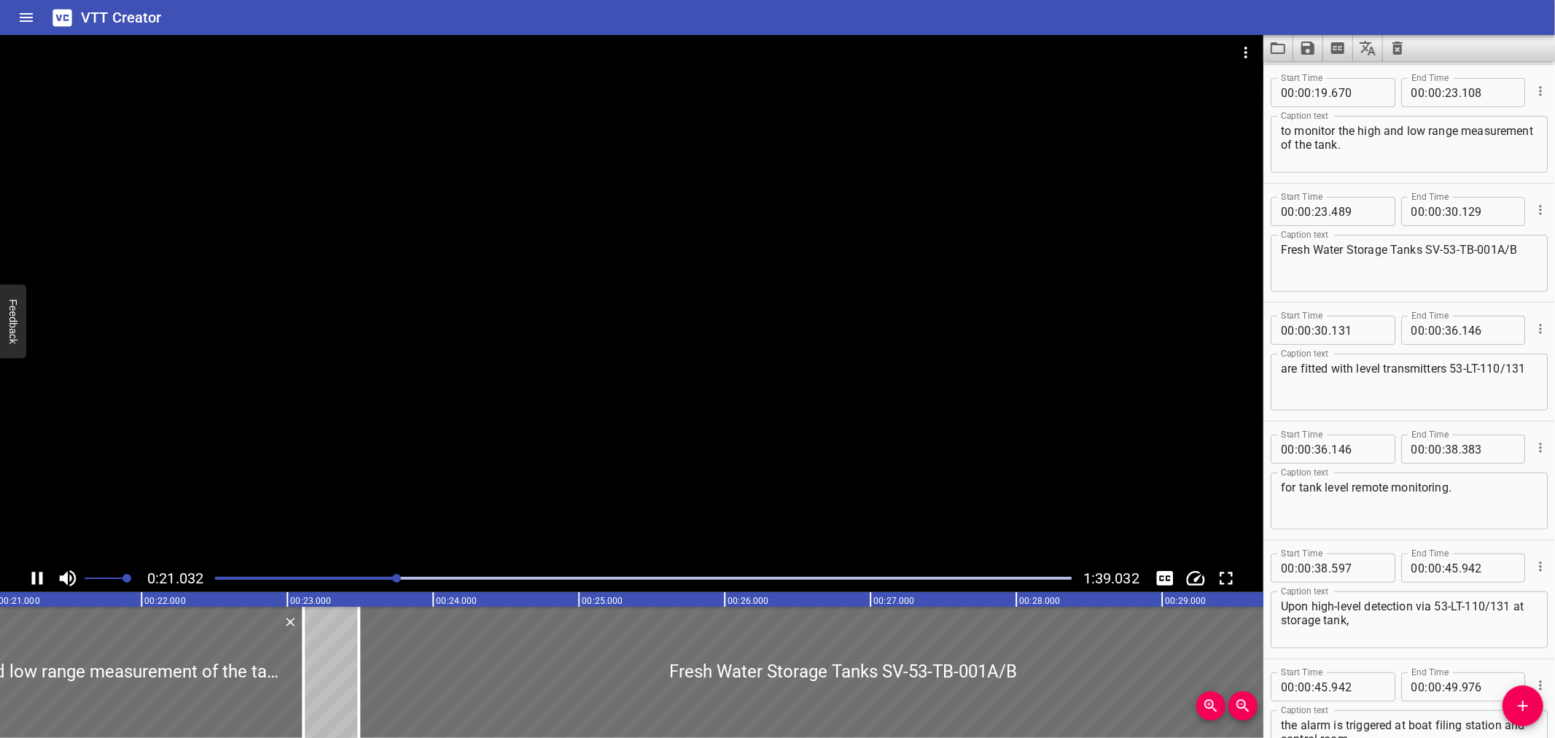
click at [431, 485] on div at bounding box center [631, 299] width 1263 height 529
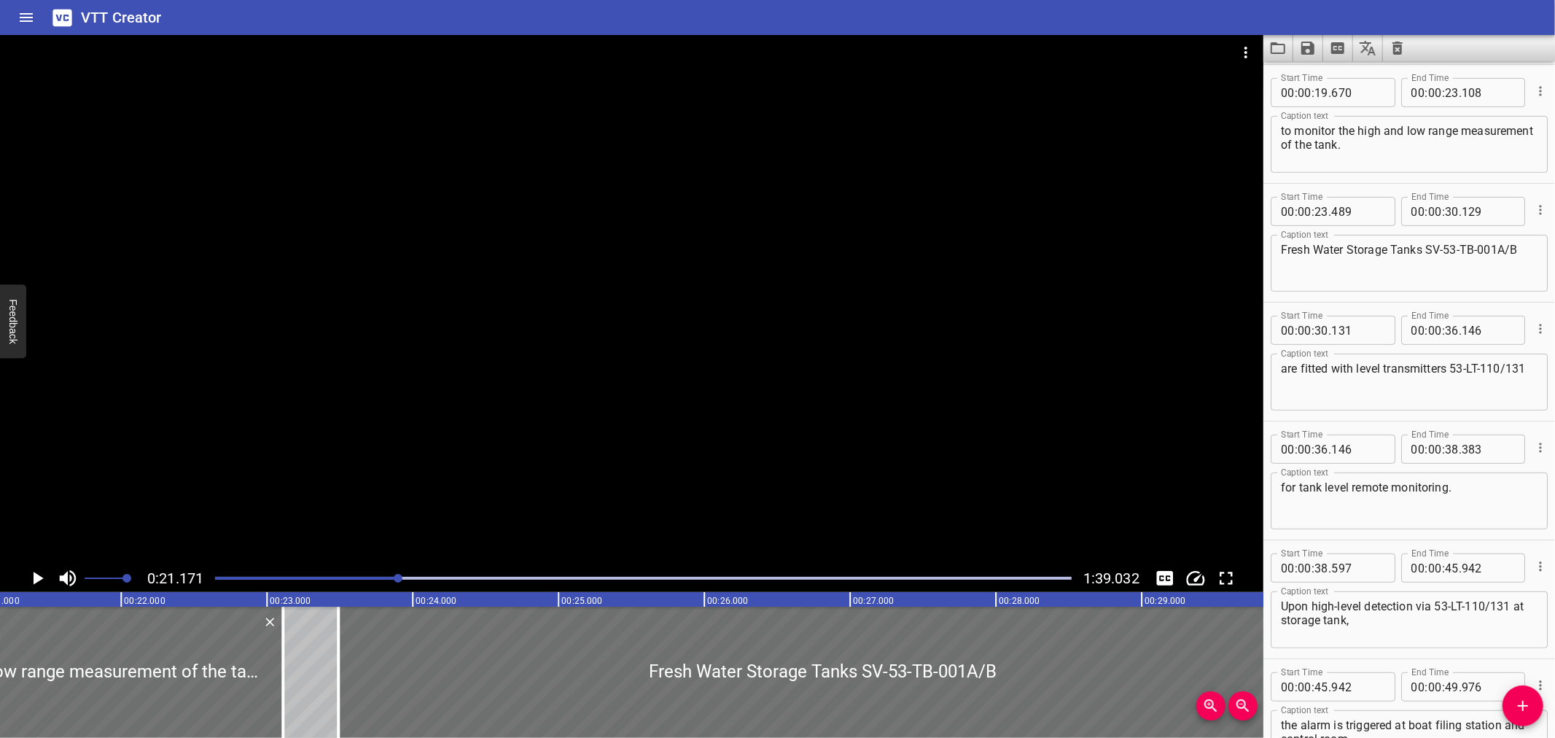
click at [1430, 249] on textarea "Fresh Water Storage Tanks SV-53-TB-001A/B" at bounding box center [1409, 264] width 257 height 42
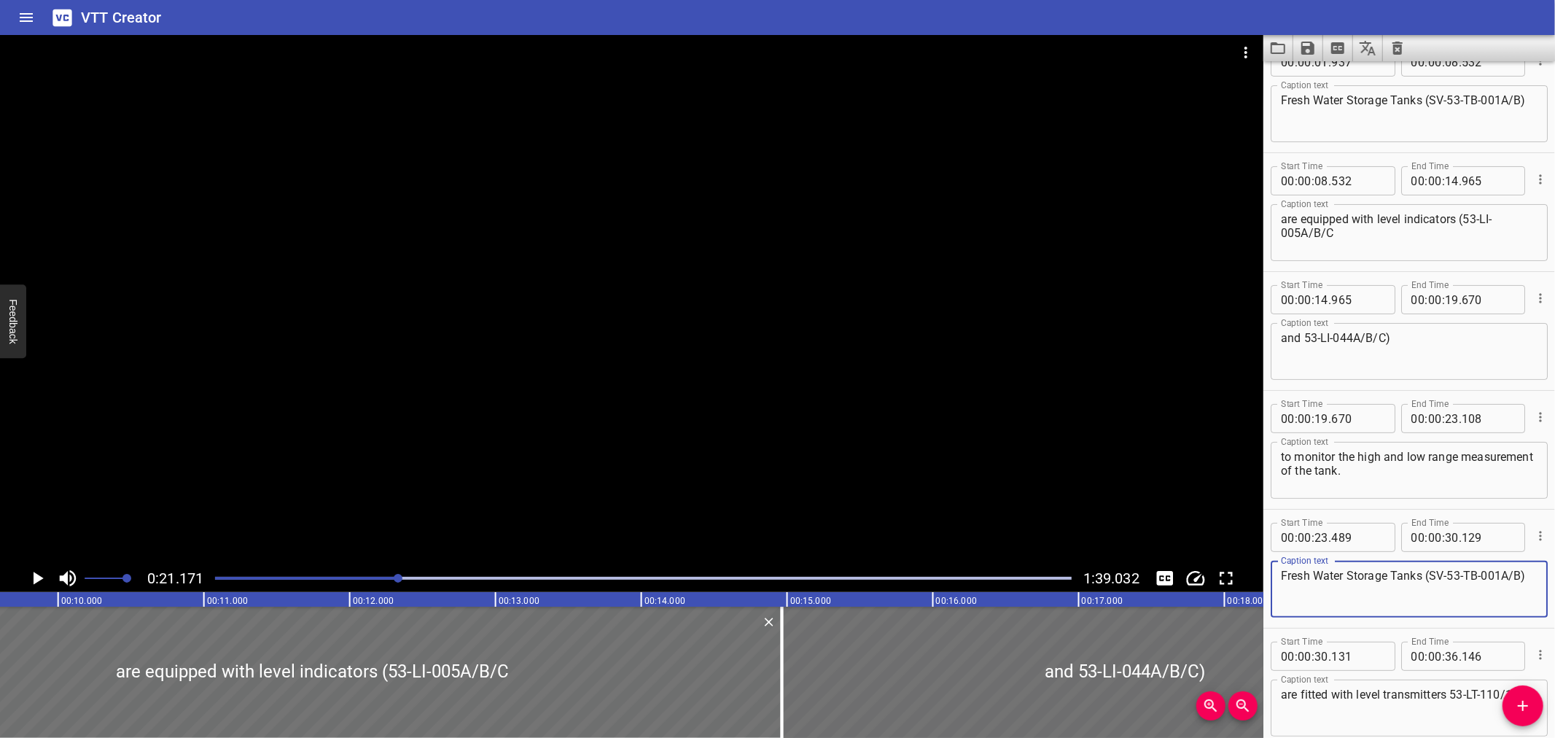
scroll to position [0, 1331]
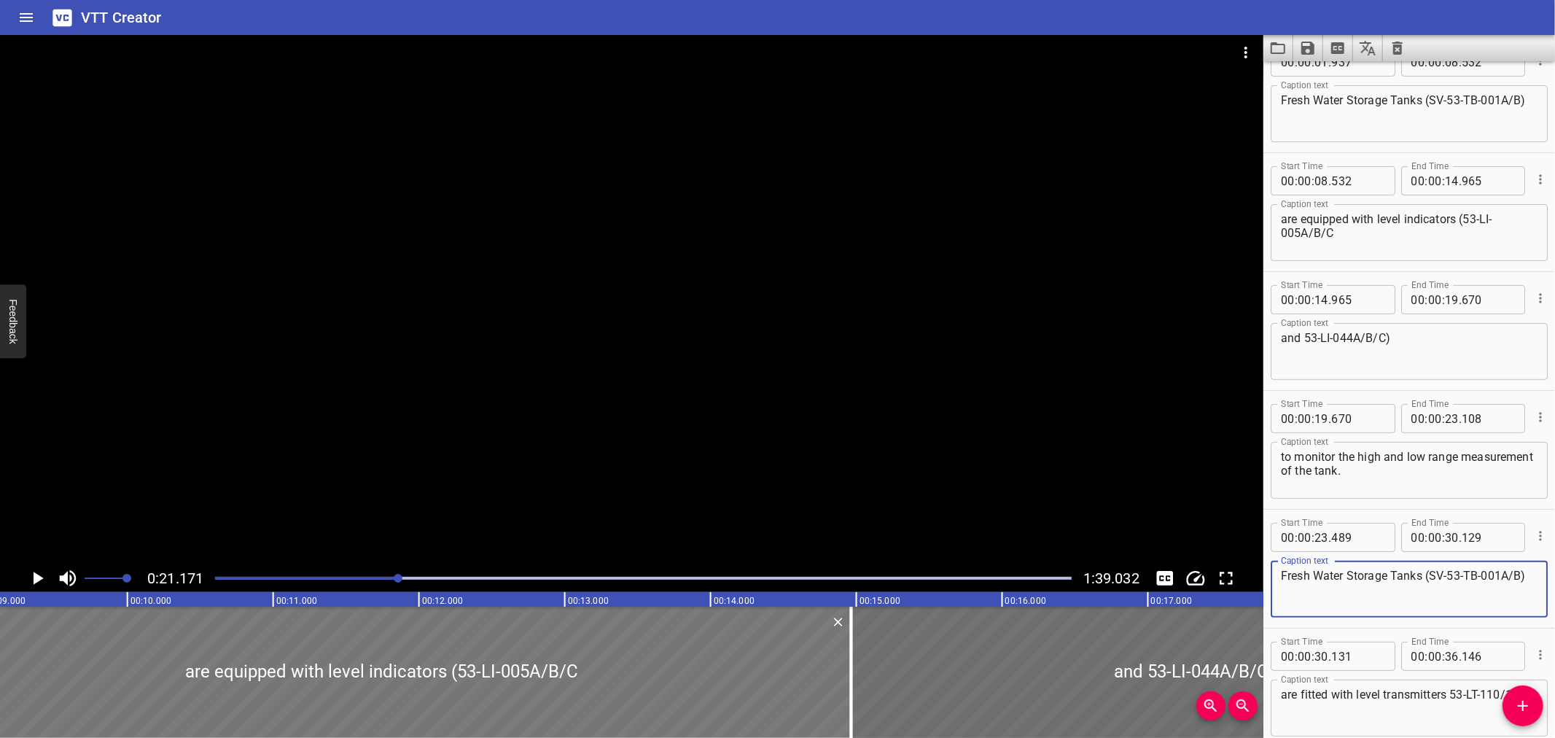
type textarea "Fresh Water Storage Tanks (SV-53-TB-001A/B)"
click at [572, 676] on div at bounding box center [382, 672] width 938 height 131
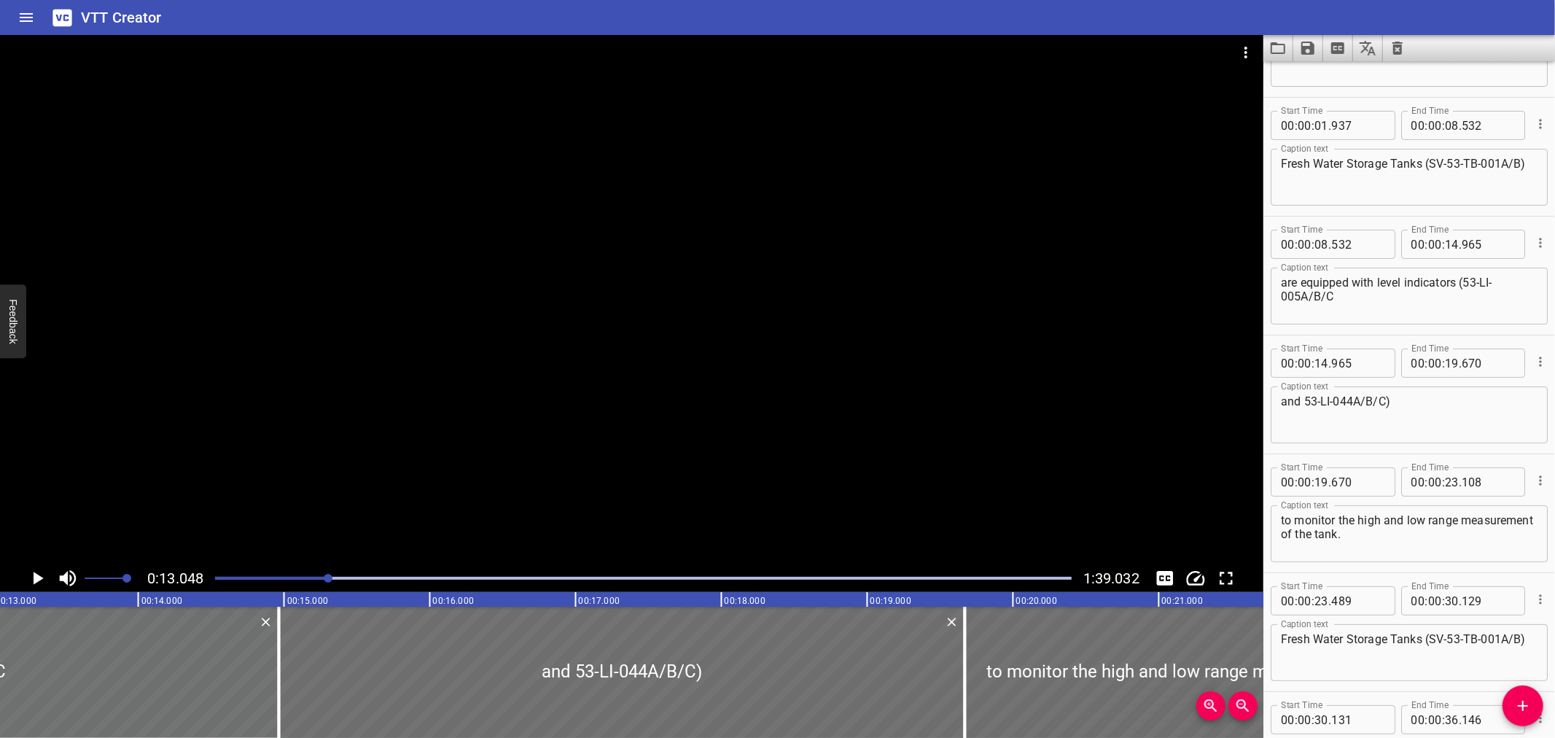
scroll to position [83, 0]
click at [1437, 313] on textarea "are equipped with level indicators (53-LI-005A/B/C" at bounding box center [1409, 299] width 257 height 42
type textarea "are equipped with level indicators (53-LI-005A/B/C"
drag, startPoint x: 1396, startPoint y: 400, endPoint x: 1053, endPoint y: 413, distance: 342.9
click at [1053, 413] on main "0:13.048 1:39.032 00:00.000 00:01.000 00:02.000 00:03.000 00:04.000 00:05.000 0…" at bounding box center [777, 386] width 1555 height 703
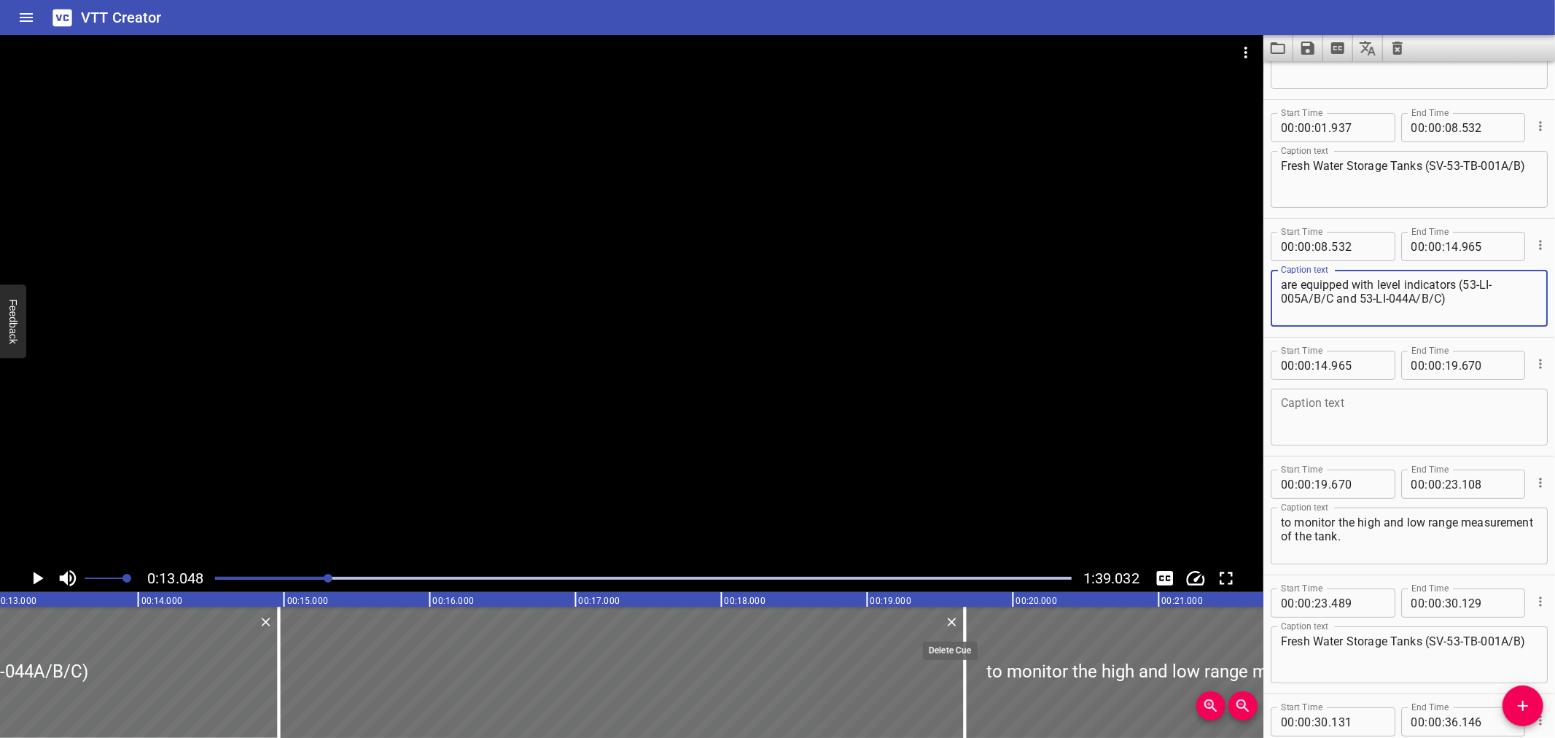
type textarea "are equipped with level indicators (53-LI-005A/B/C and 53-LI-044A/B/C)"
click at [951, 616] on icon "Delete" at bounding box center [952, 622] width 15 height 15
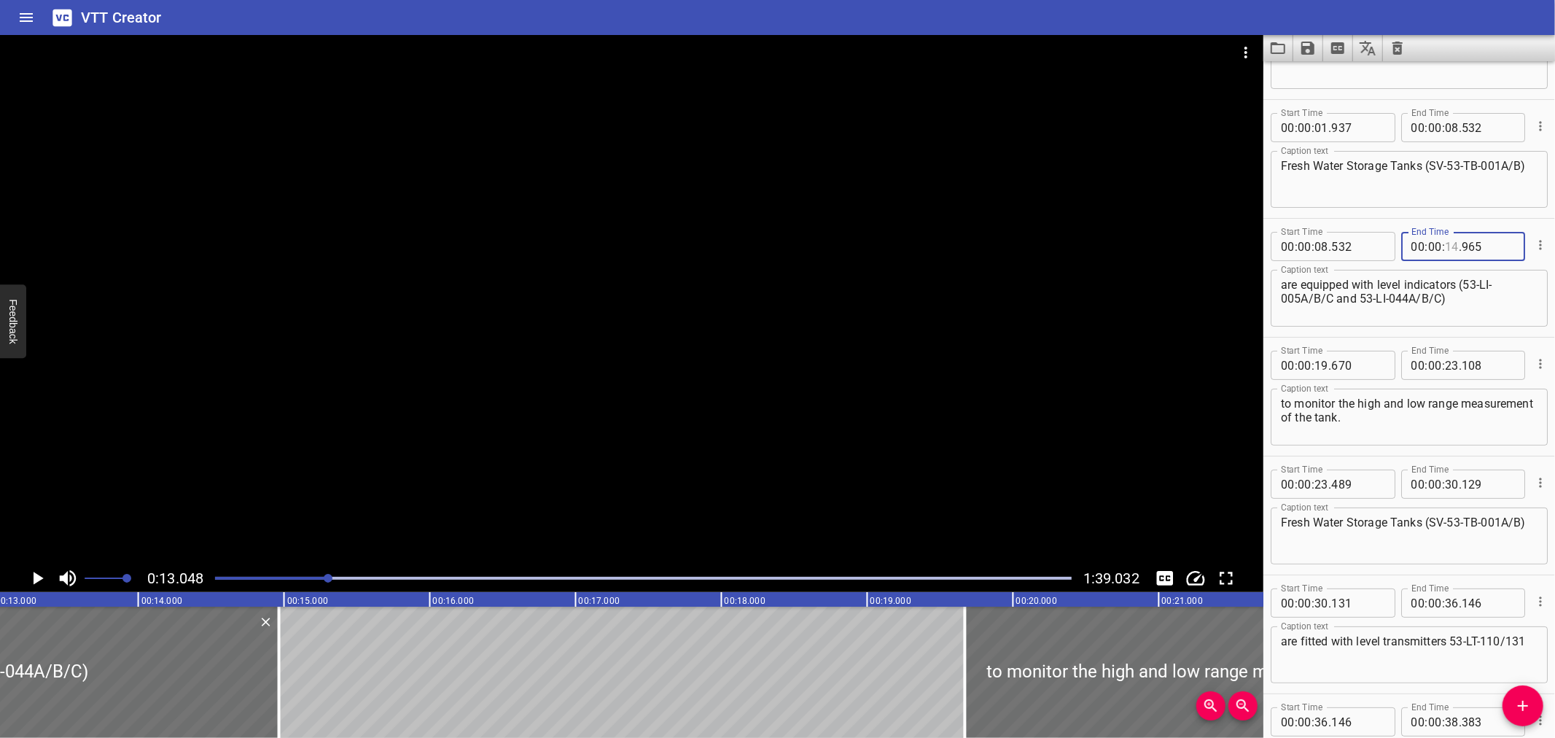
click at [1445, 249] on input "number" at bounding box center [1452, 246] width 14 height 29
type input "19"
type input "6670"
type input "25"
type input "670"
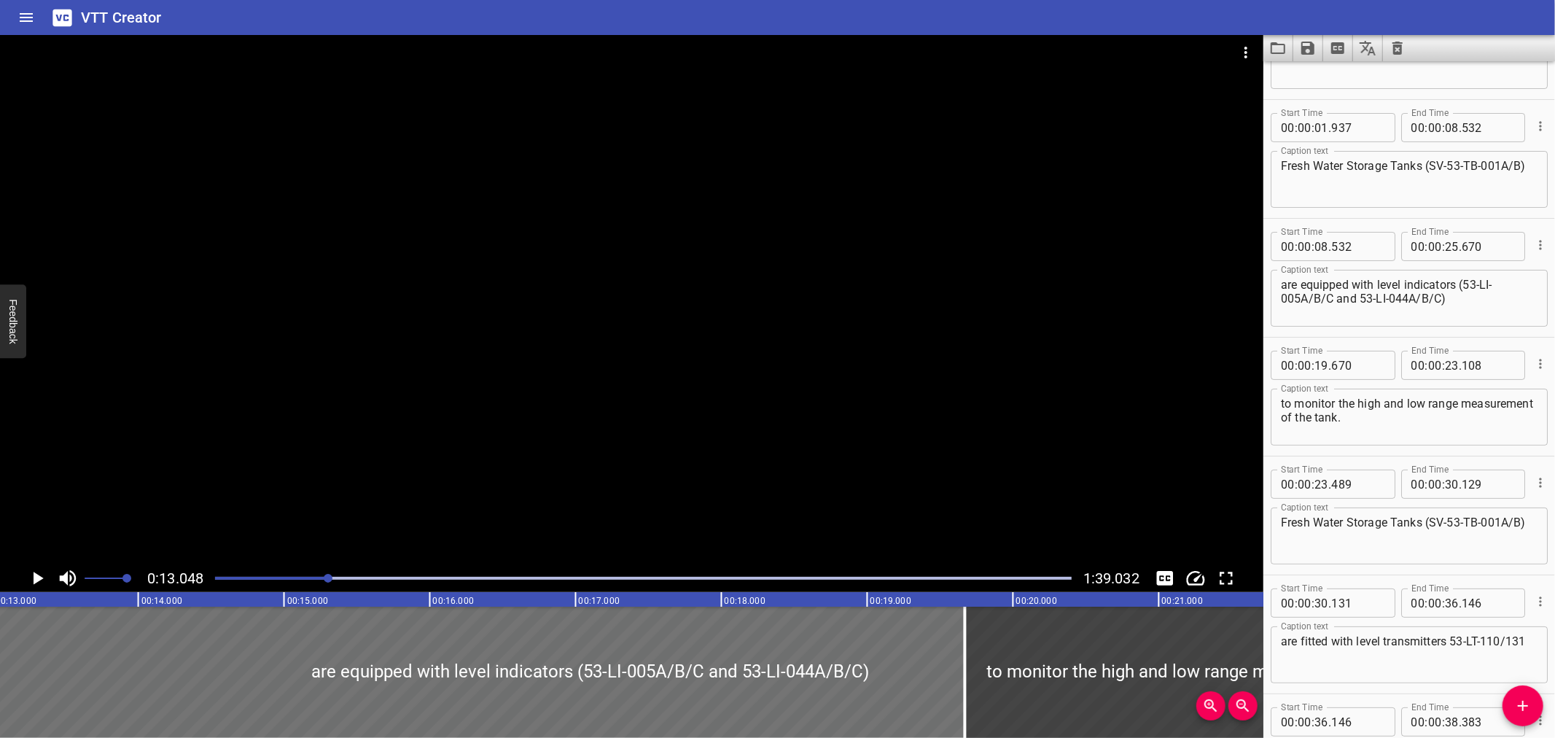
click at [355, 427] on div at bounding box center [631, 299] width 1263 height 529
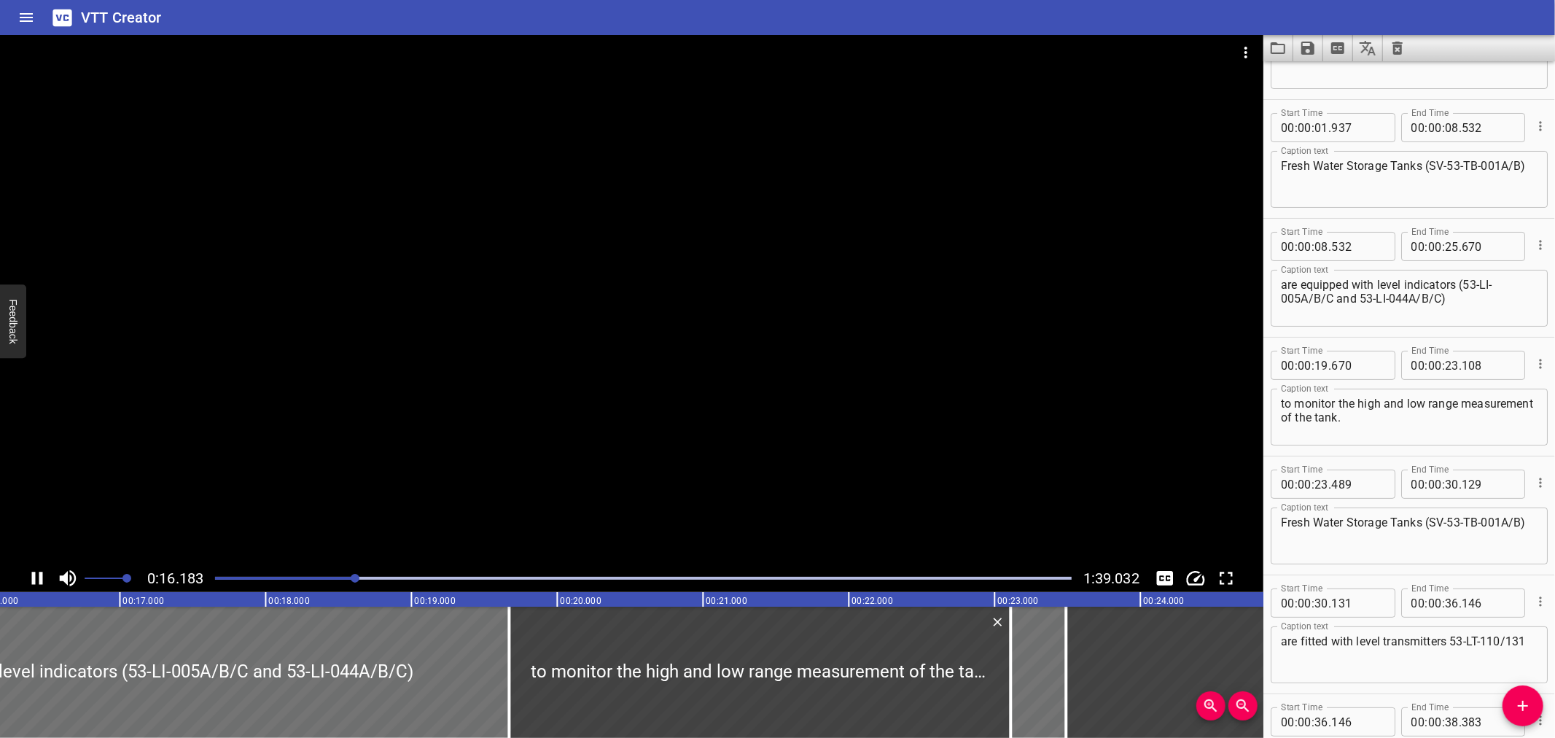
click at [254, 408] on div at bounding box center [631, 299] width 1263 height 529
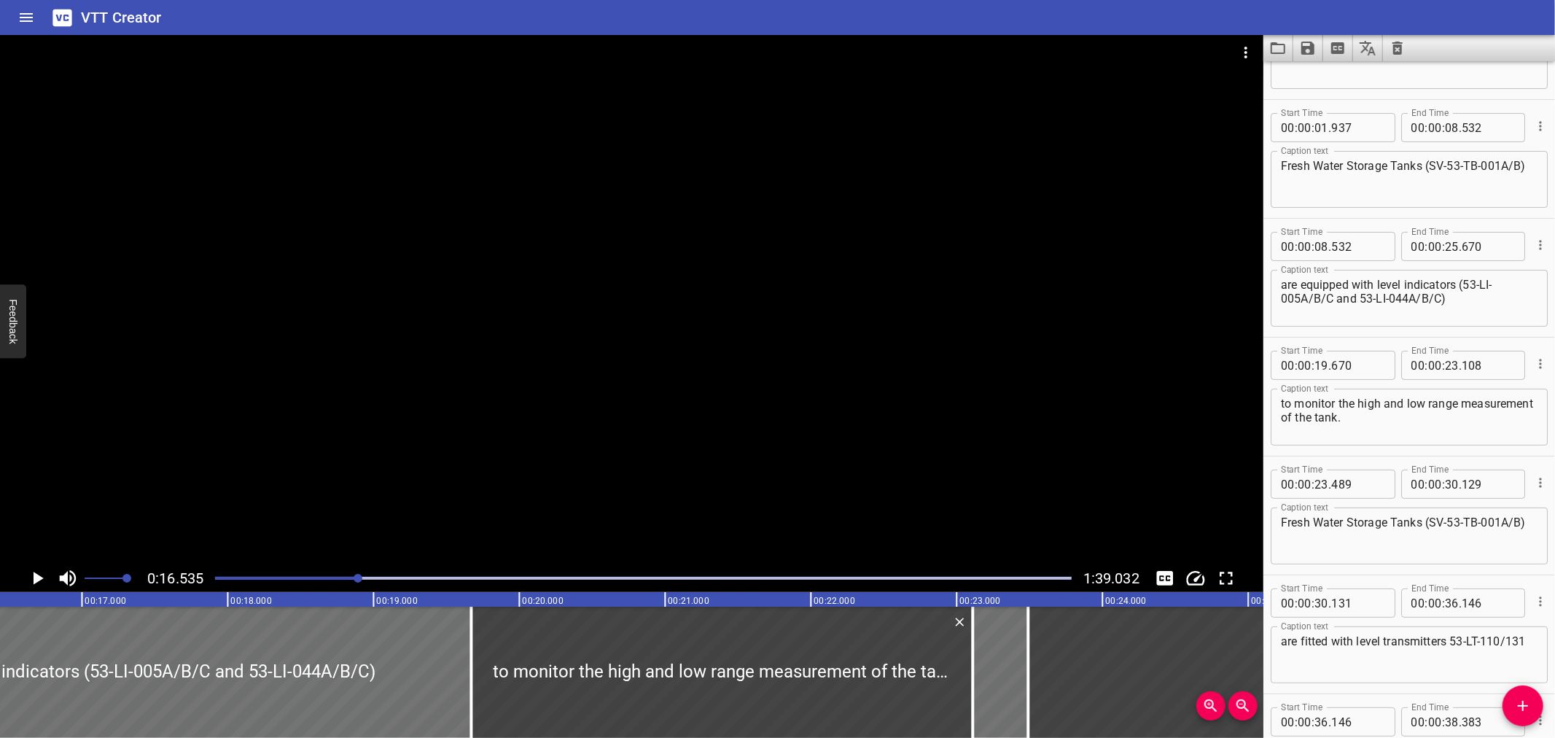
scroll to position [0, 2410]
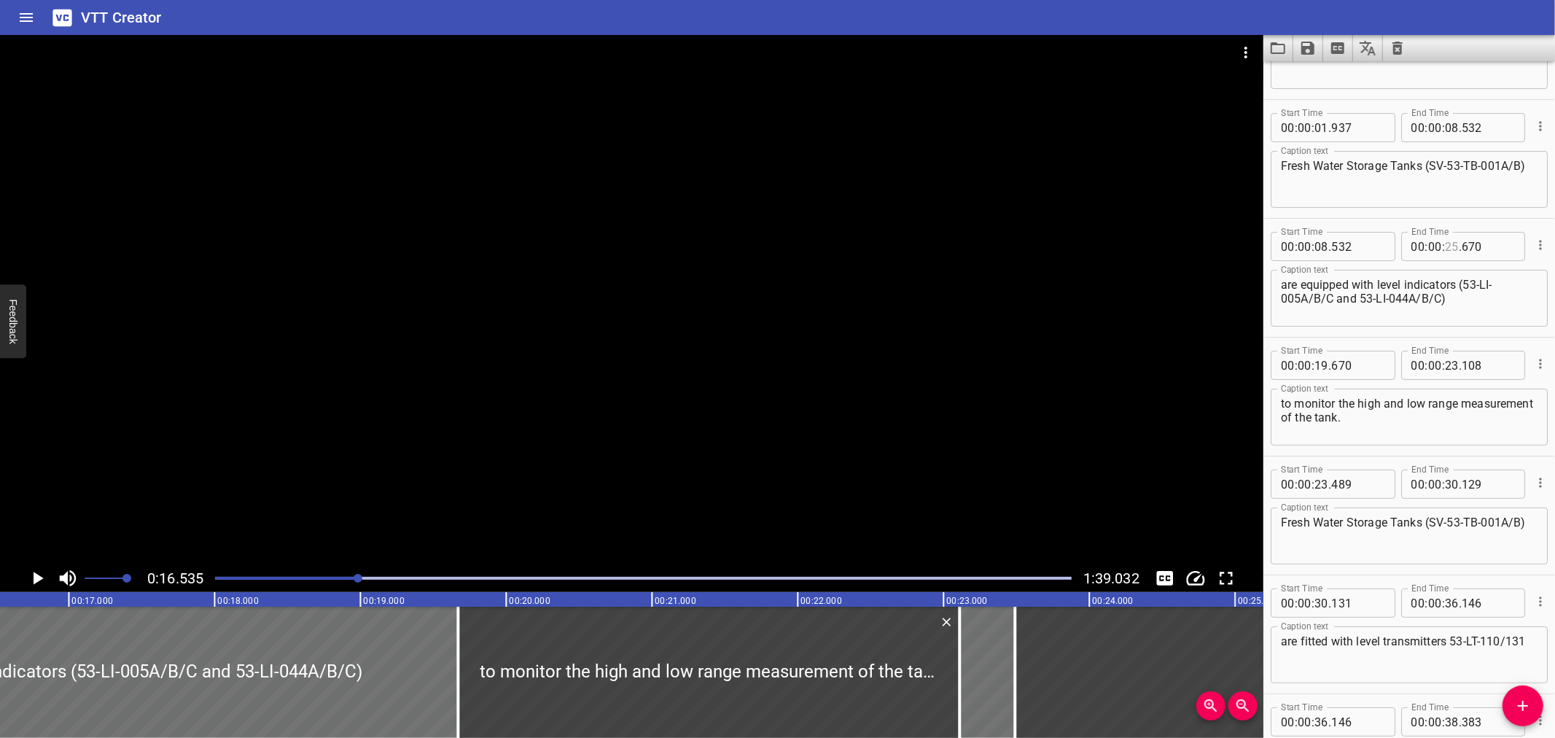
click at [1445, 248] on input "number" at bounding box center [1452, 246] width 14 height 29
type input "19"
type input "670"
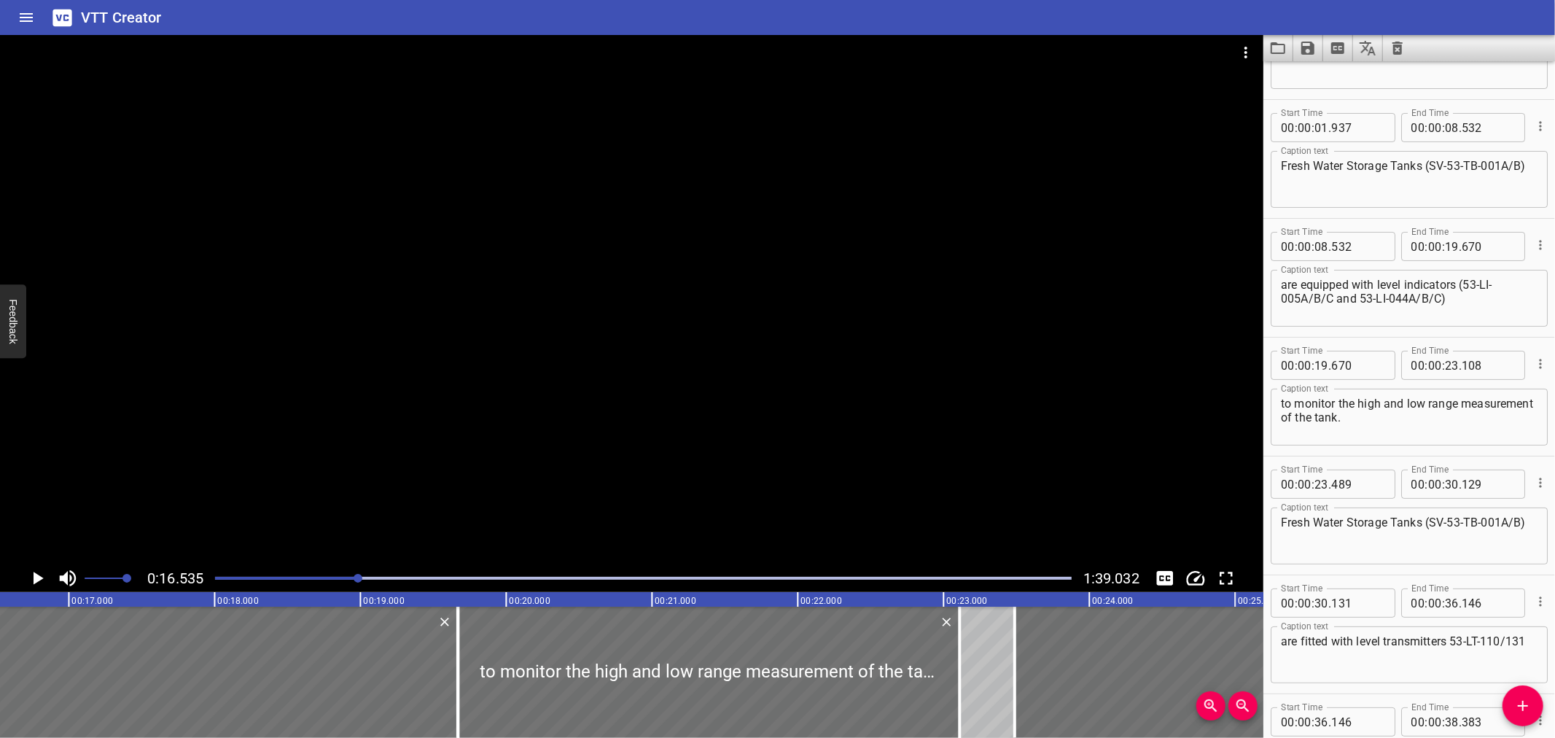
click at [514, 441] on div at bounding box center [631, 299] width 1263 height 529
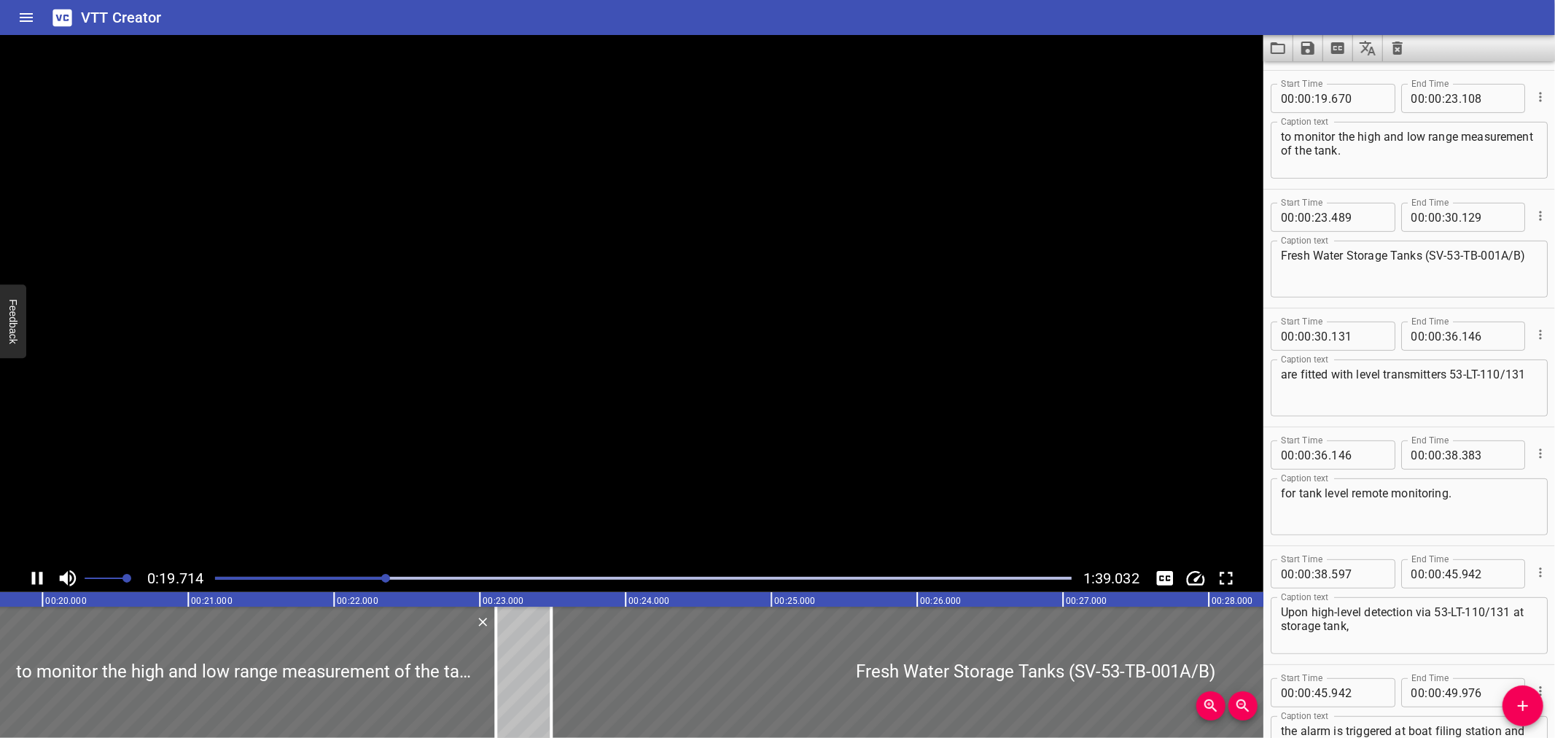
scroll to position [356, 0]
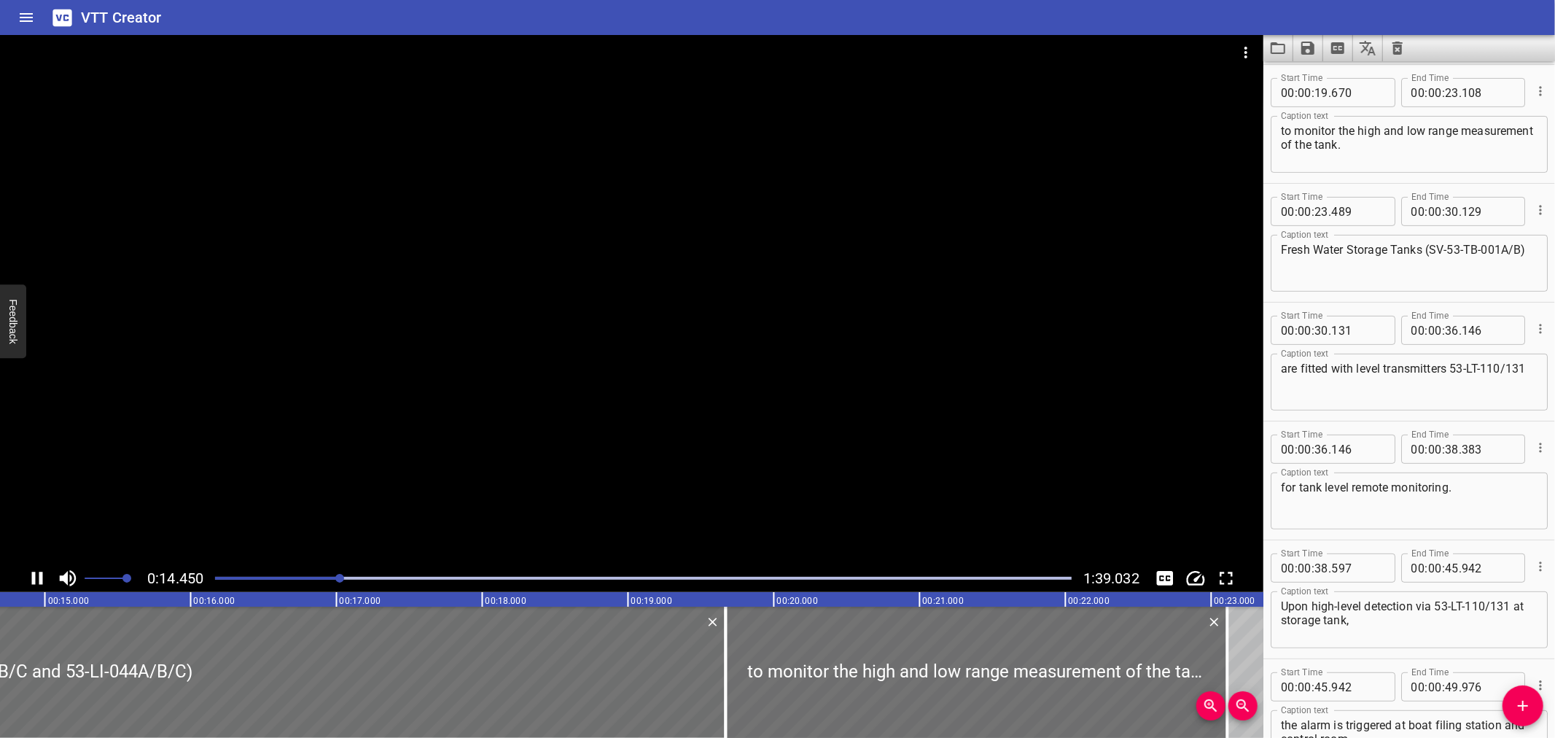
drag, startPoint x: 315, startPoint y: 573, endPoint x: 304, endPoint y: 573, distance: 10.9
click at [314, 573] on div at bounding box center [643, 578] width 874 height 20
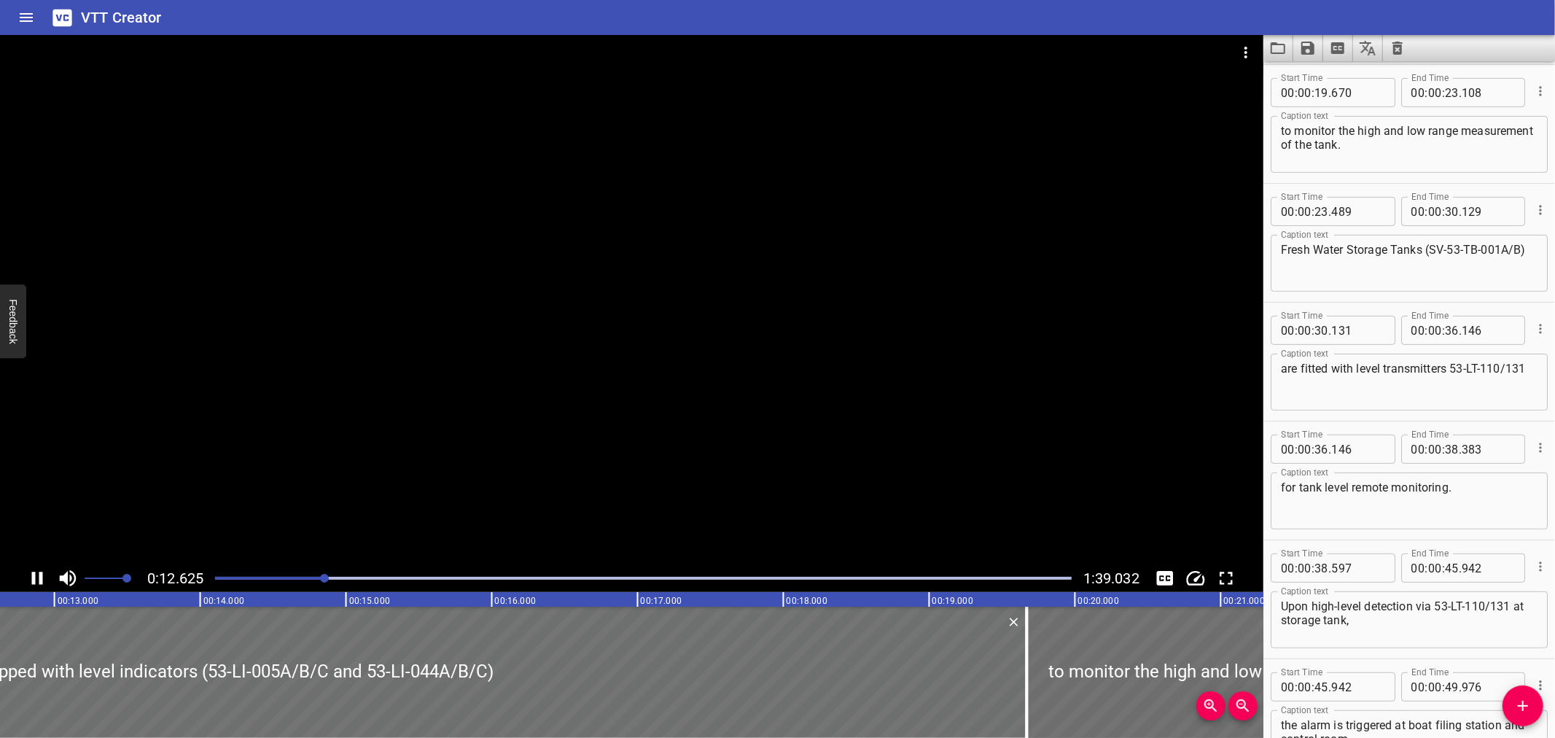
click at [304, 573] on div at bounding box center [643, 578] width 874 height 20
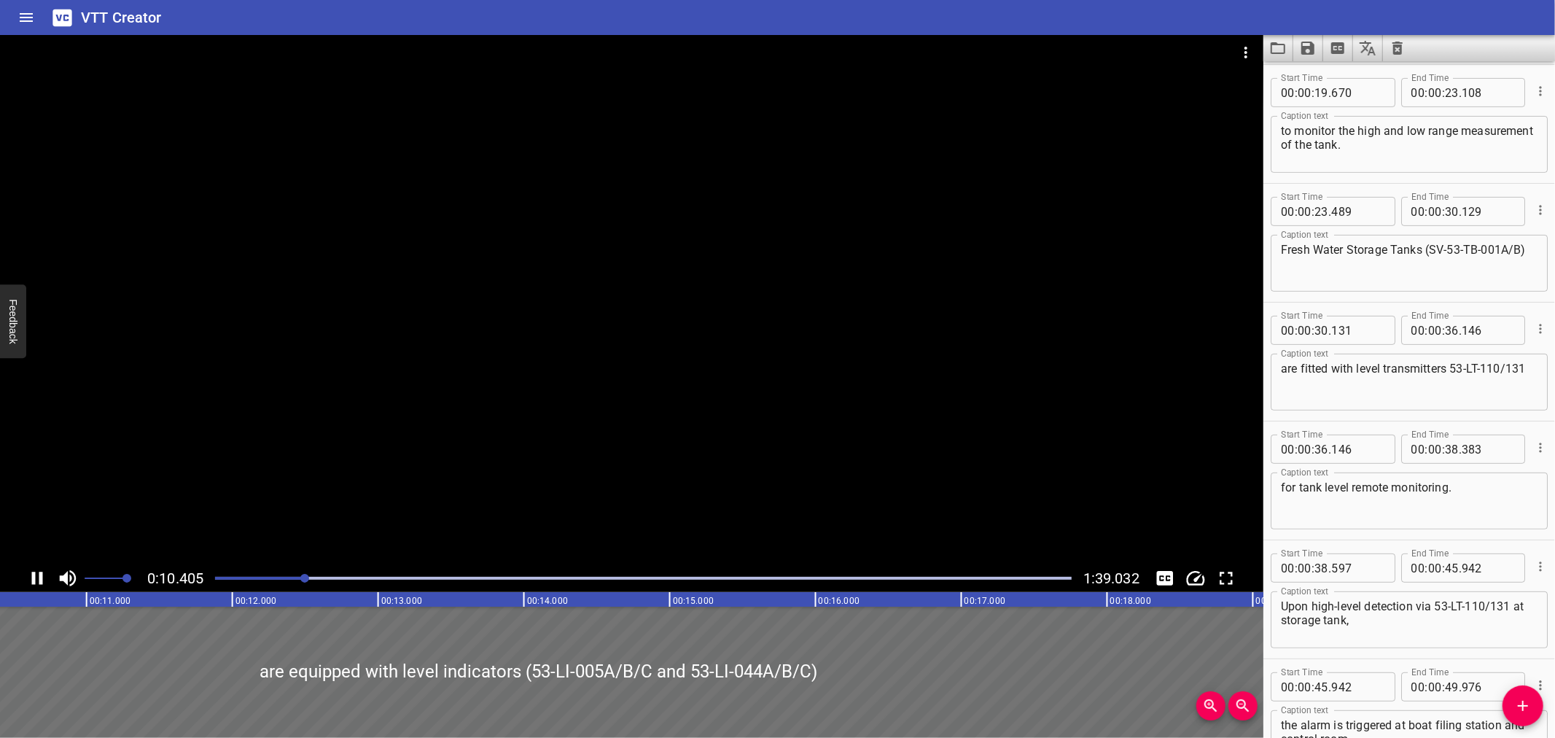
click at [292, 576] on div at bounding box center [643, 578] width 874 height 20
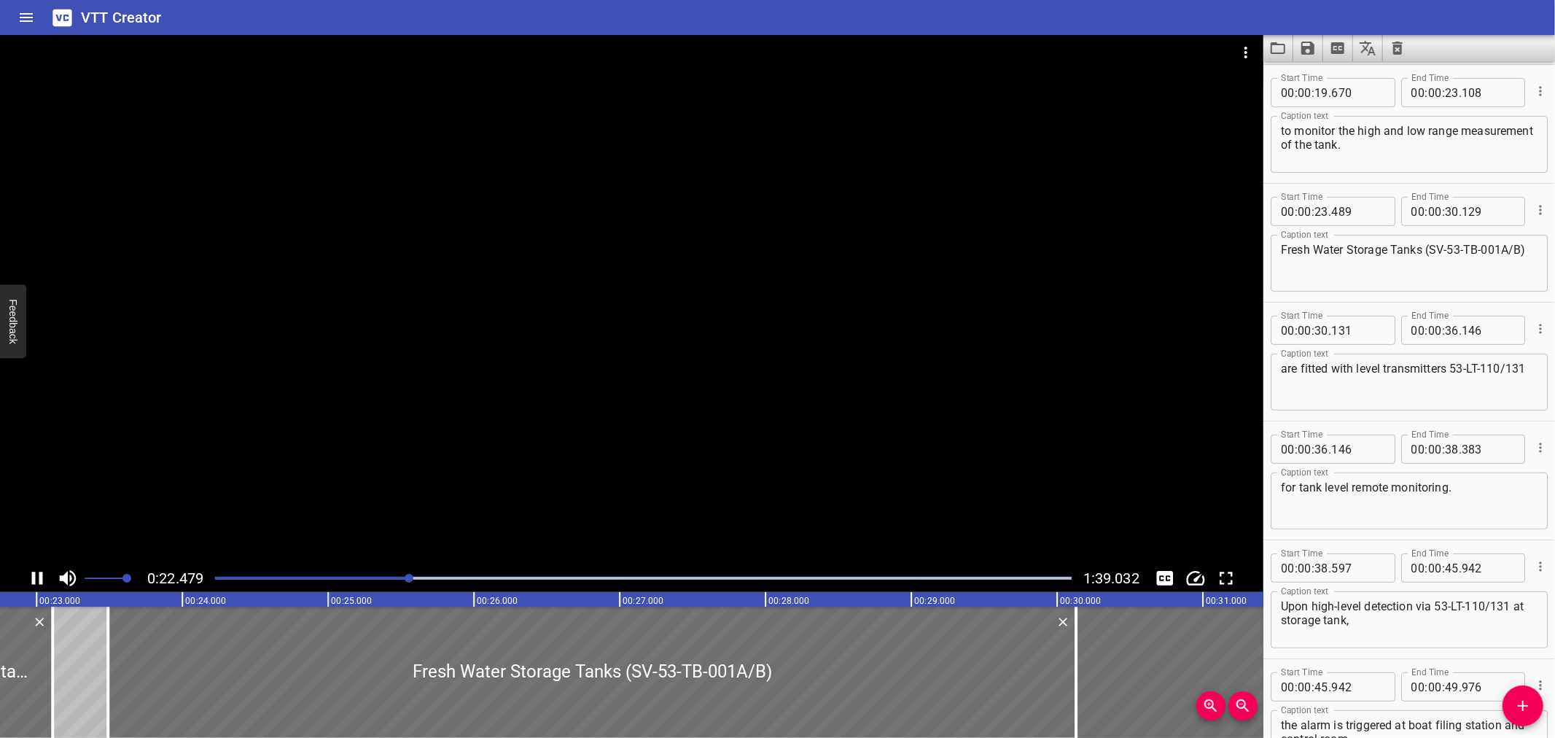
click at [515, 432] on div at bounding box center [631, 299] width 1263 height 529
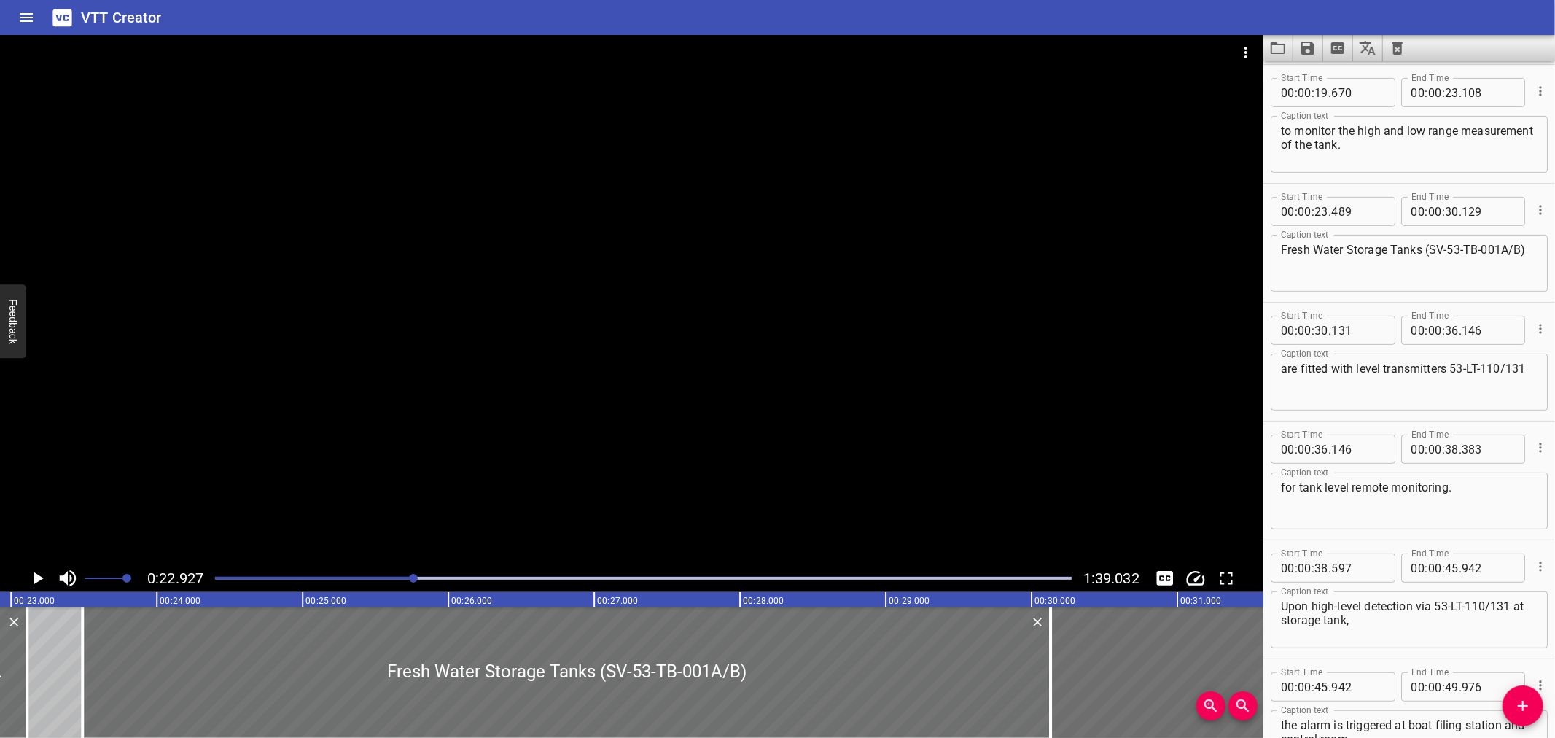
click at [515, 432] on div at bounding box center [631, 299] width 1263 height 529
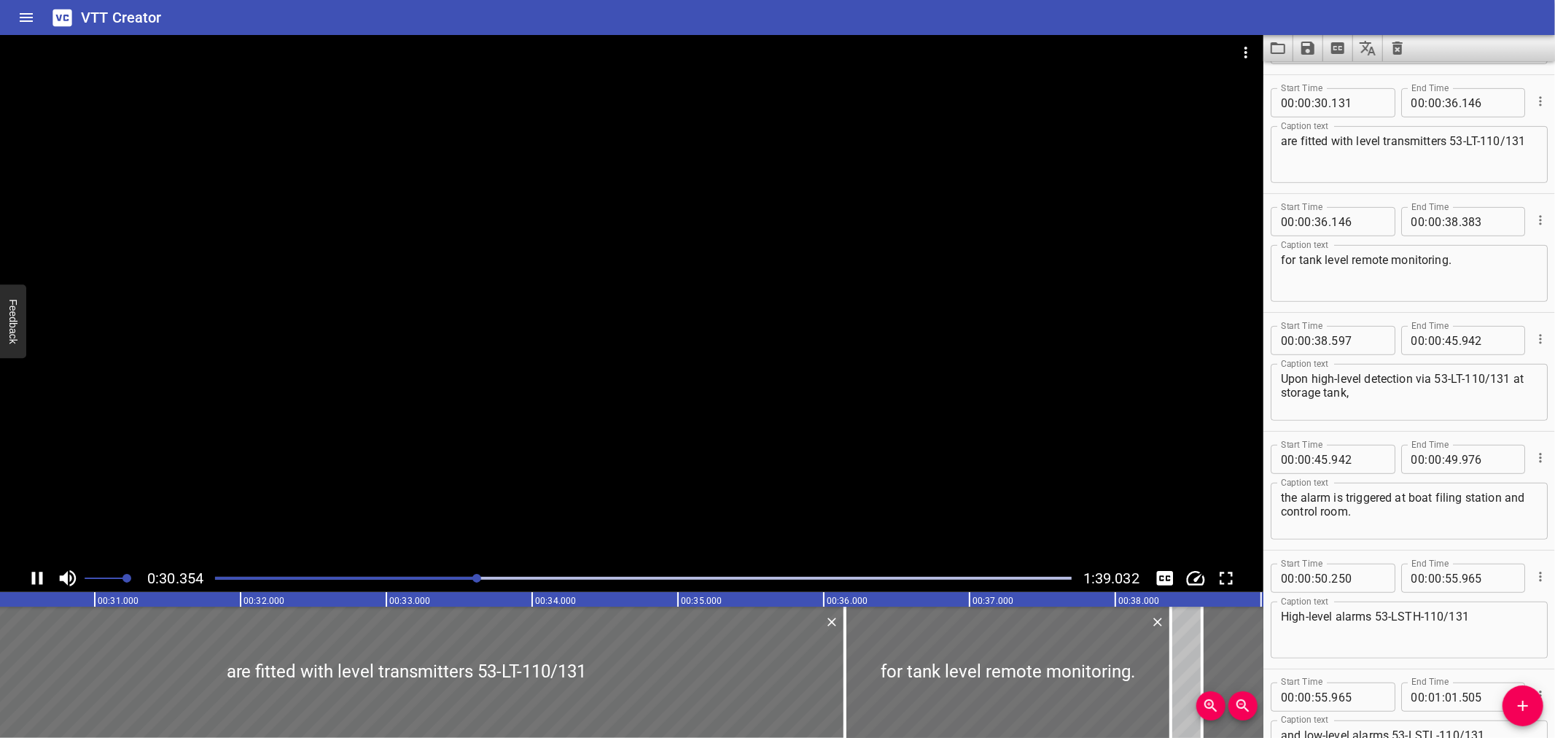
scroll to position [593, 0]
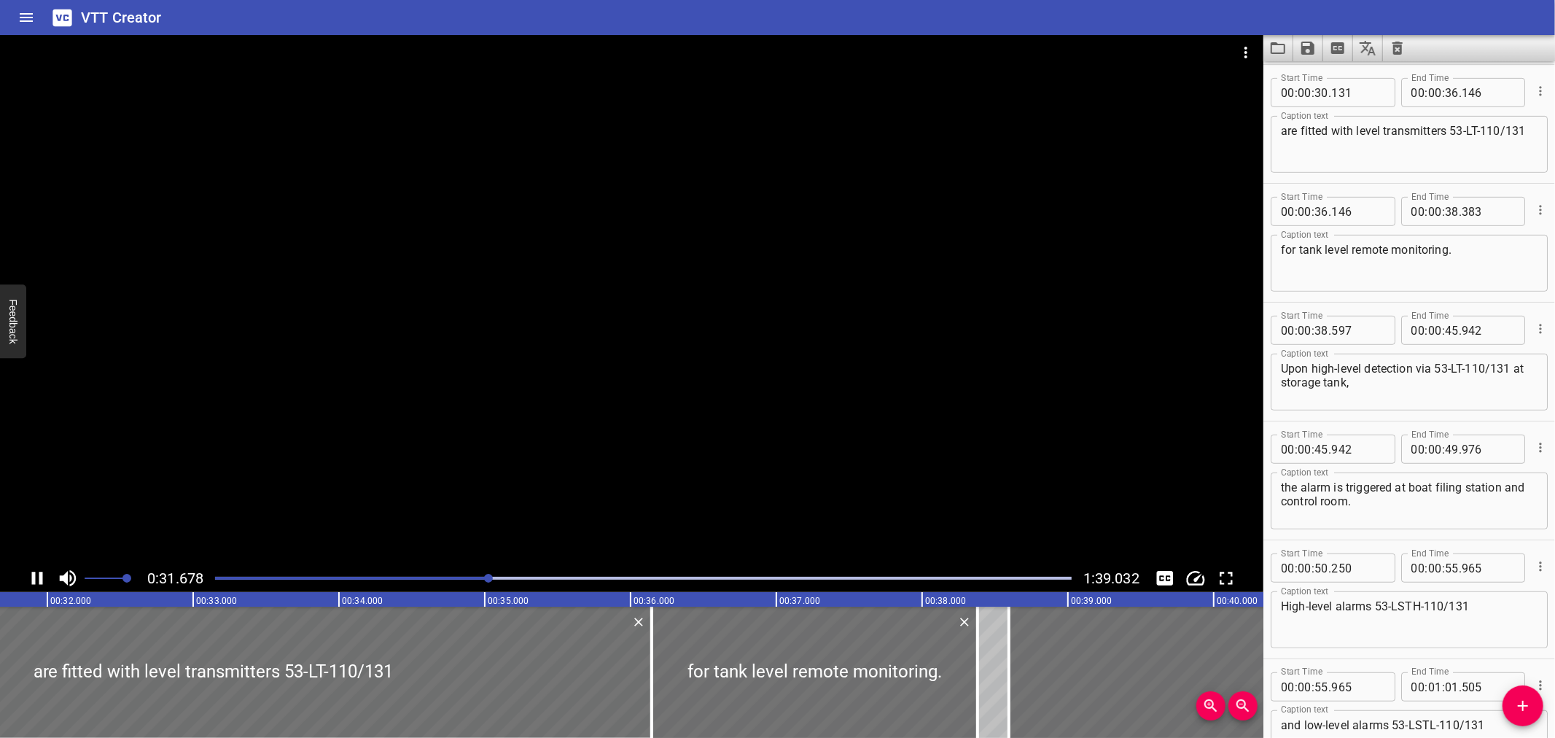
click at [434, 374] on div at bounding box center [631, 299] width 1263 height 529
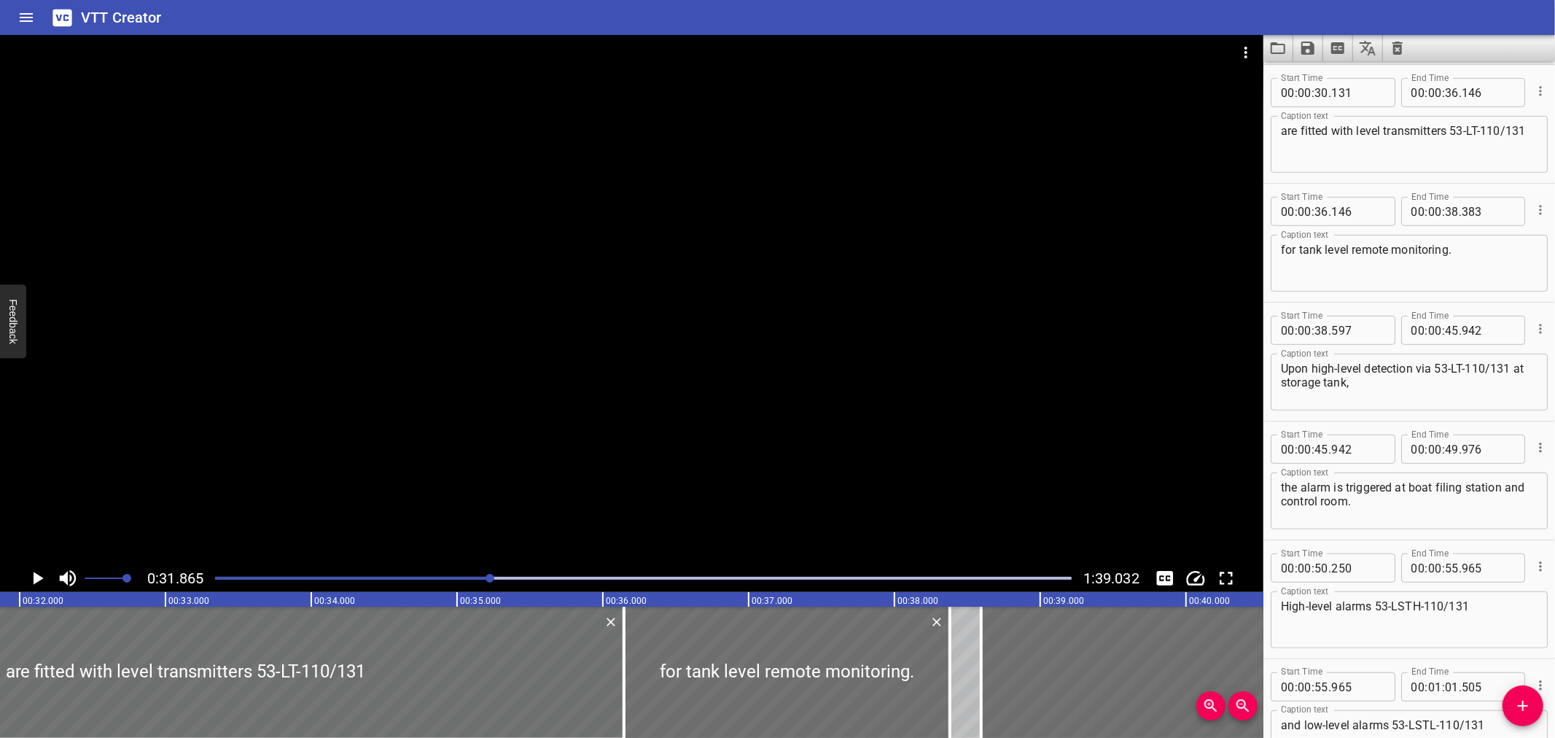
click at [1395, 149] on textarea "are fitted with level transmitters 53-LT-110/131" at bounding box center [1409, 145] width 257 height 42
click at [1452, 128] on textarea "are fitted with level transmitters 53-LT-110/131)" at bounding box center [1409, 145] width 257 height 42
type textarea "are fitted with level transmitters (53-LT-110/131)"
click at [581, 264] on div at bounding box center [631, 299] width 1263 height 529
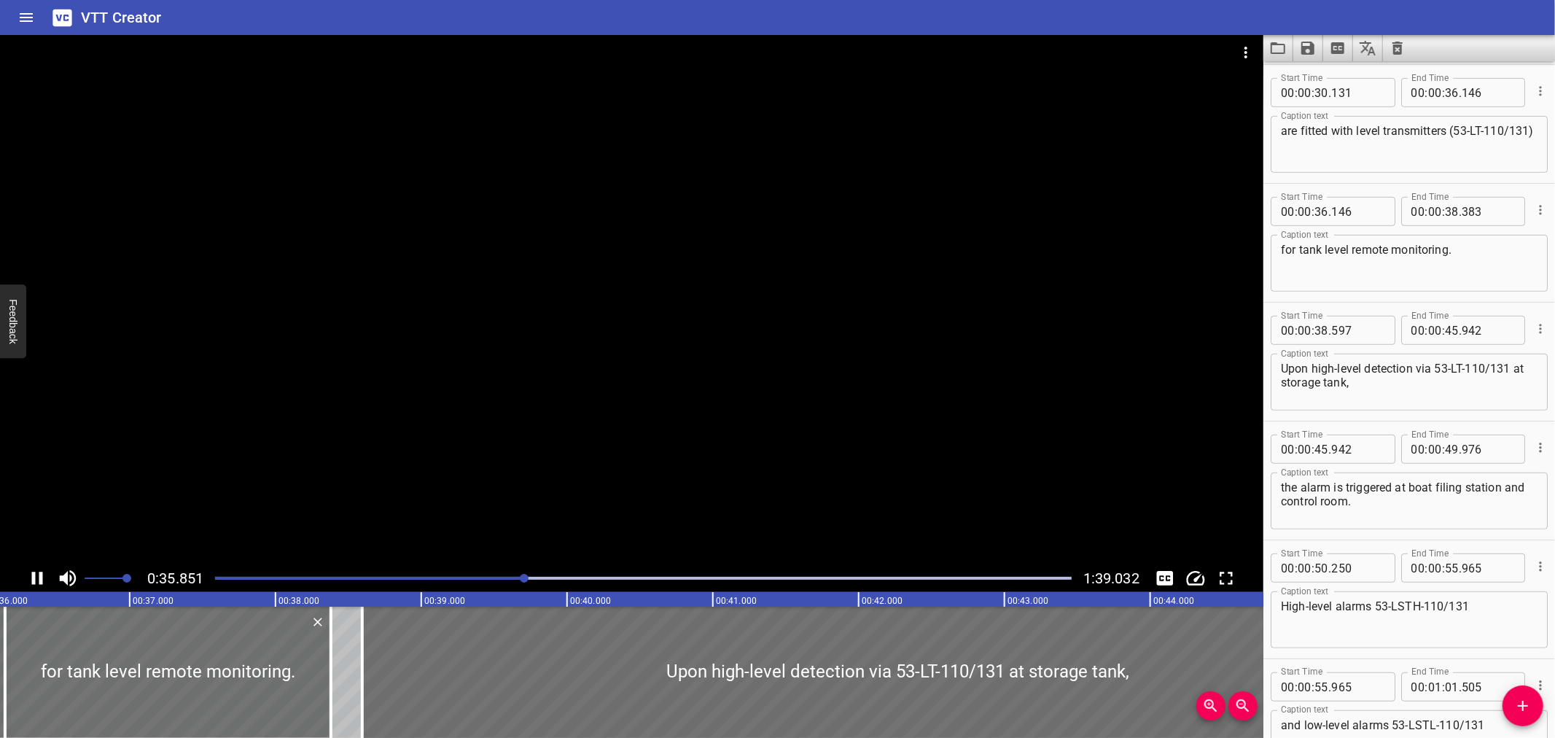
click at [1438, 368] on textarea "Upon high-level detection via 53-LT-110/131 at storage tank," at bounding box center [1409, 383] width 257 height 42
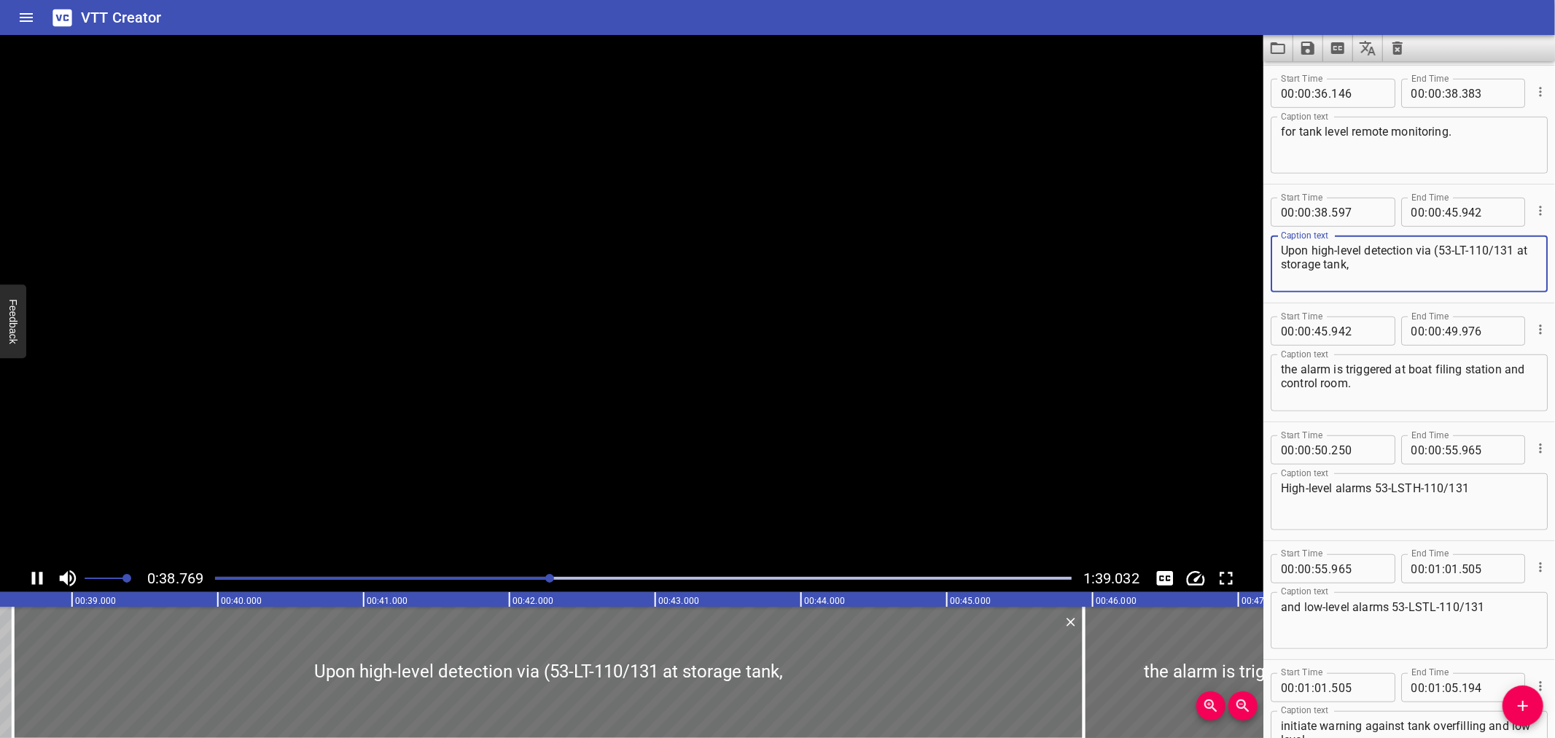
scroll to position [831, 0]
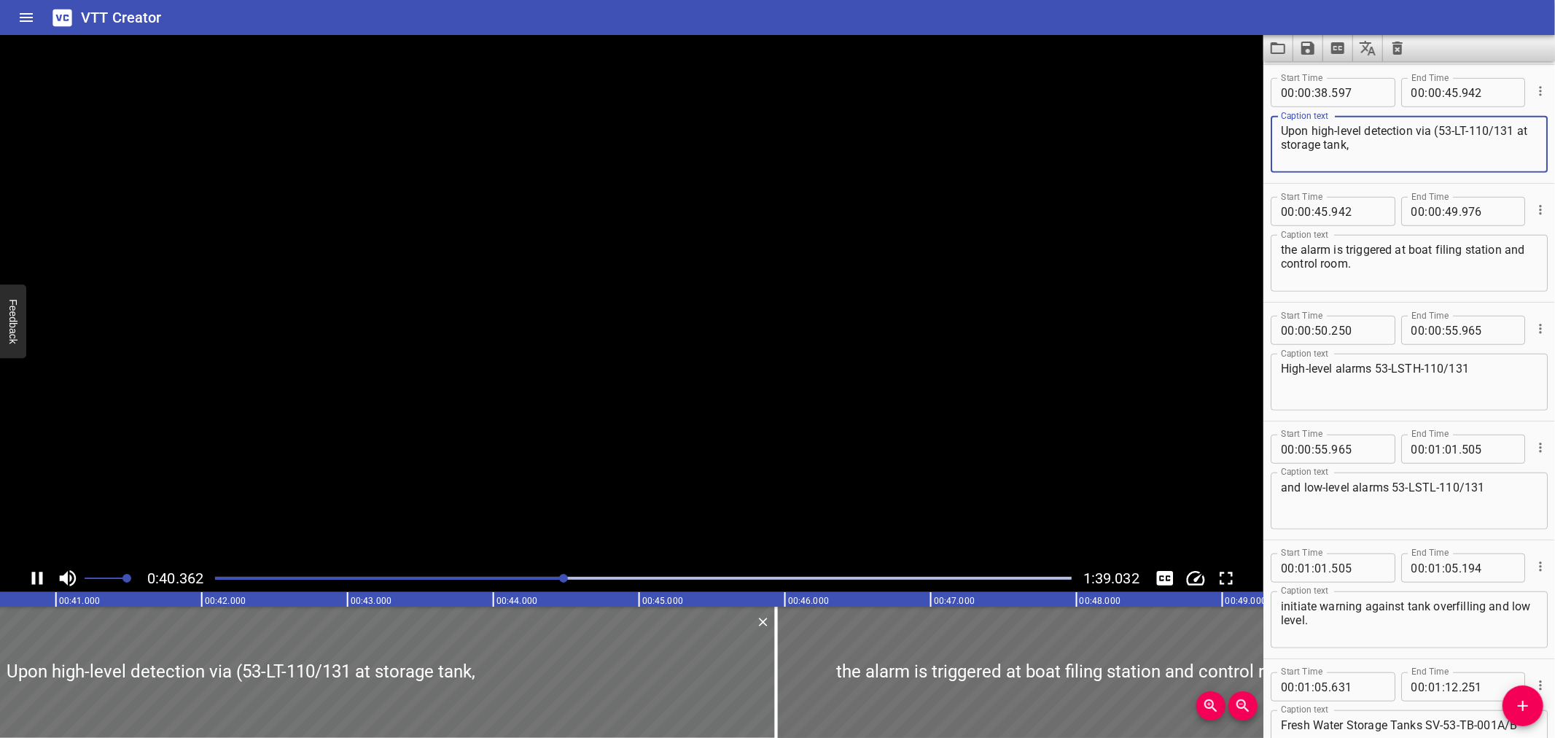
click at [1513, 130] on textarea "Upon high-level detection via (53-LT-110/131 at storage tank," at bounding box center [1409, 145] width 257 height 42
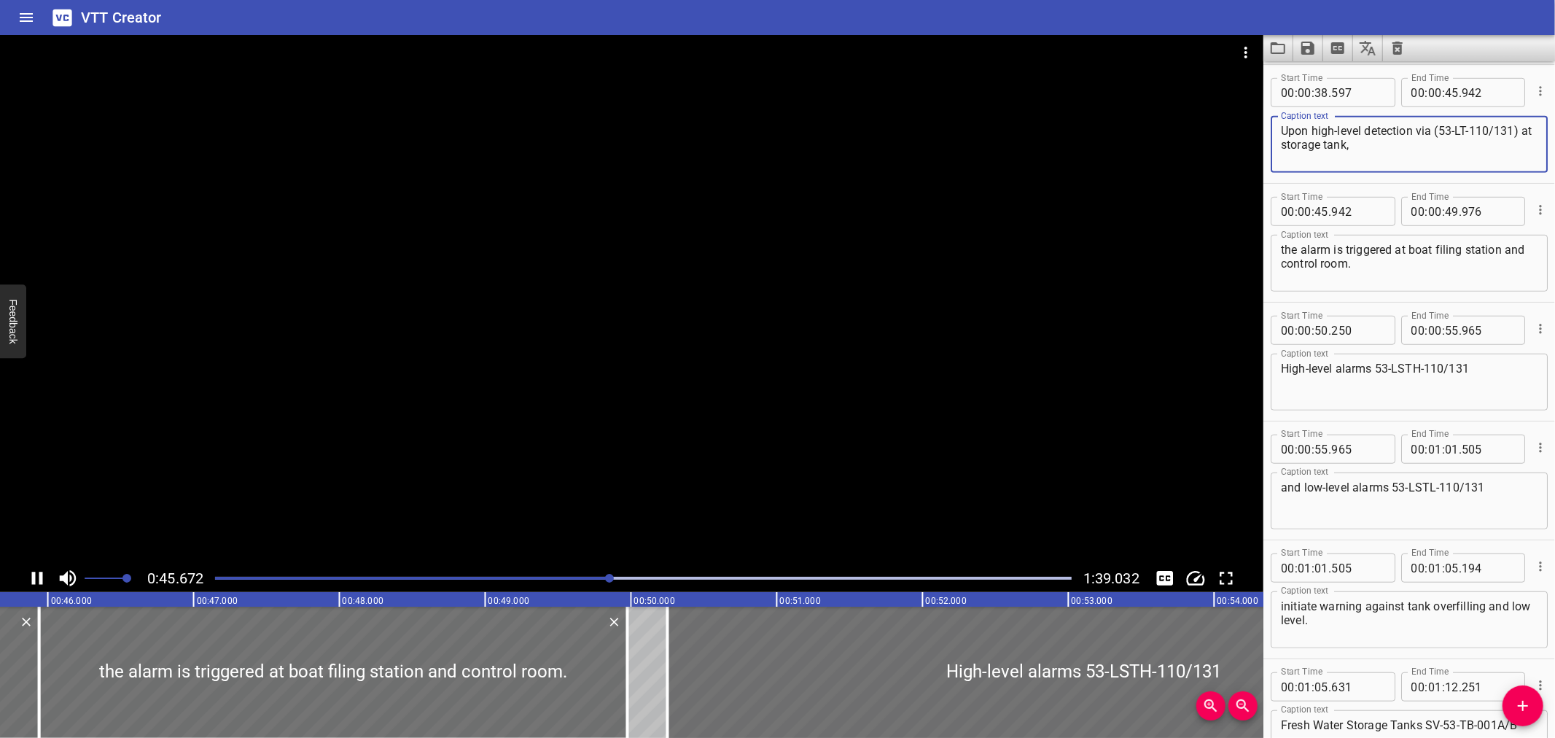
type textarea "Upon high-level detection via (53-LT-110/131) at storage tank,"
click at [1378, 368] on div "Start Time 00 : 00 : 00 . 000 Start Time End Time 00 : 00 : 01 . 595 End Time C…" at bounding box center [1409, 243] width 292 height 2020
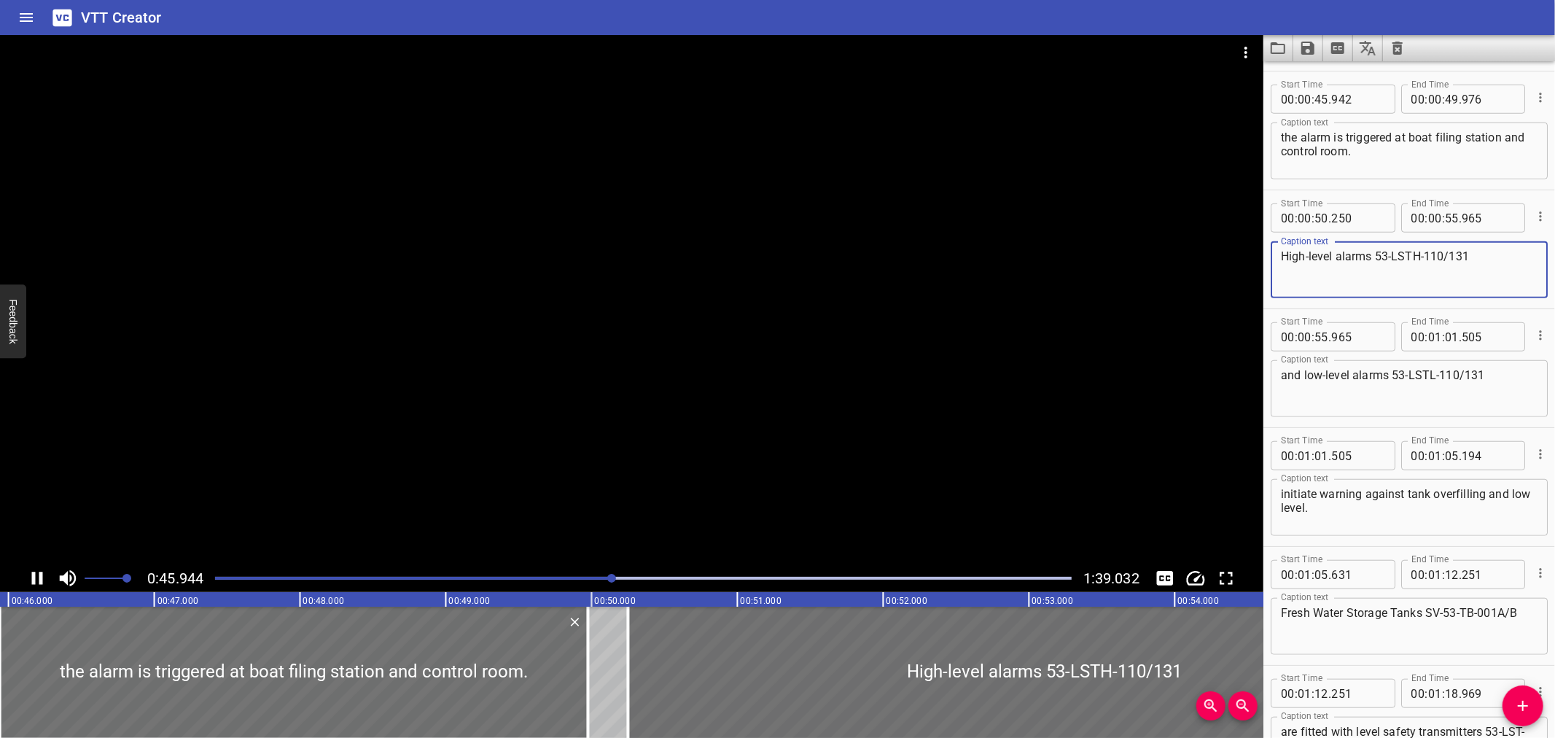
scroll to position [950, 0]
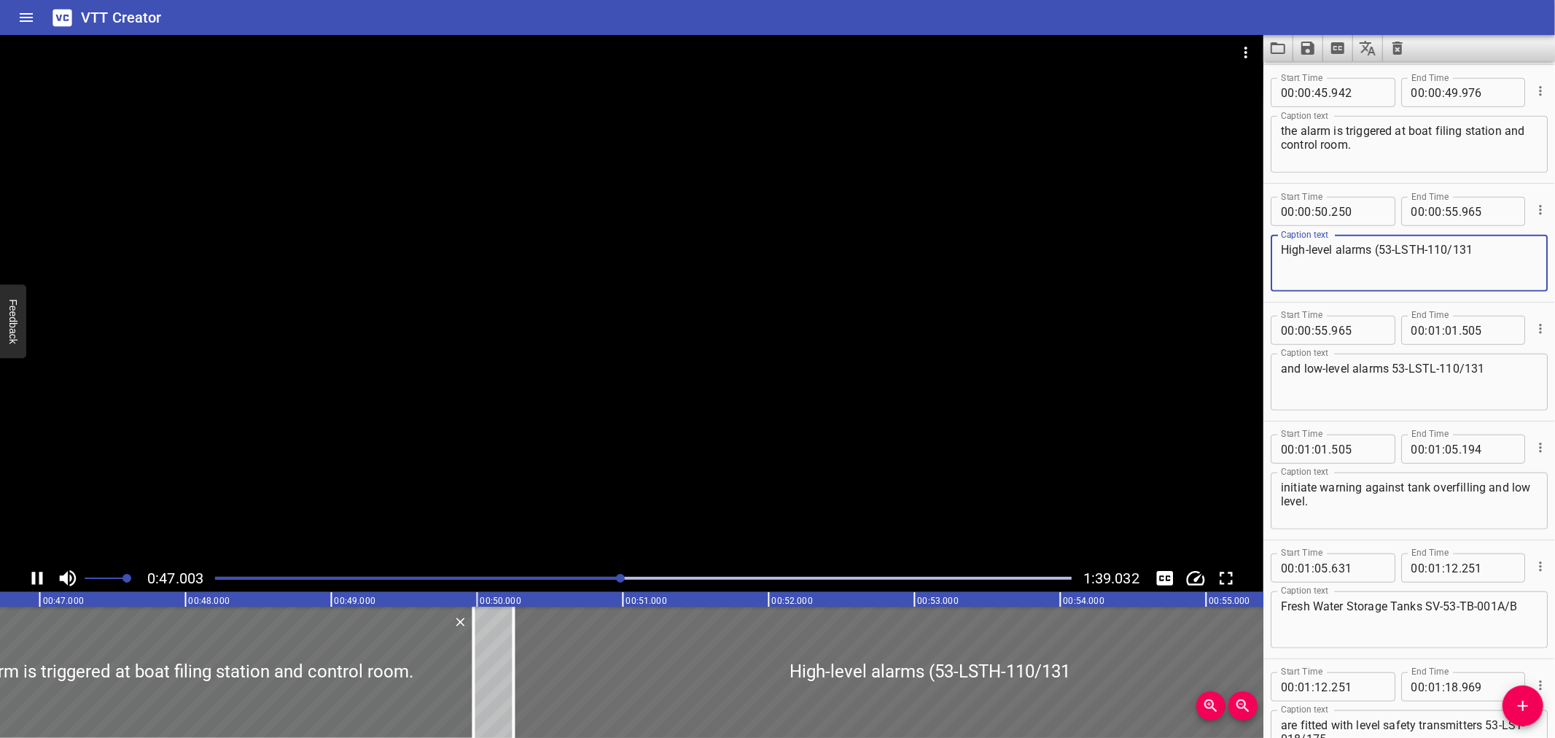
click at [1504, 250] on textarea "High-level alarms (53-LSTH-110/131" at bounding box center [1409, 264] width 257 height 42
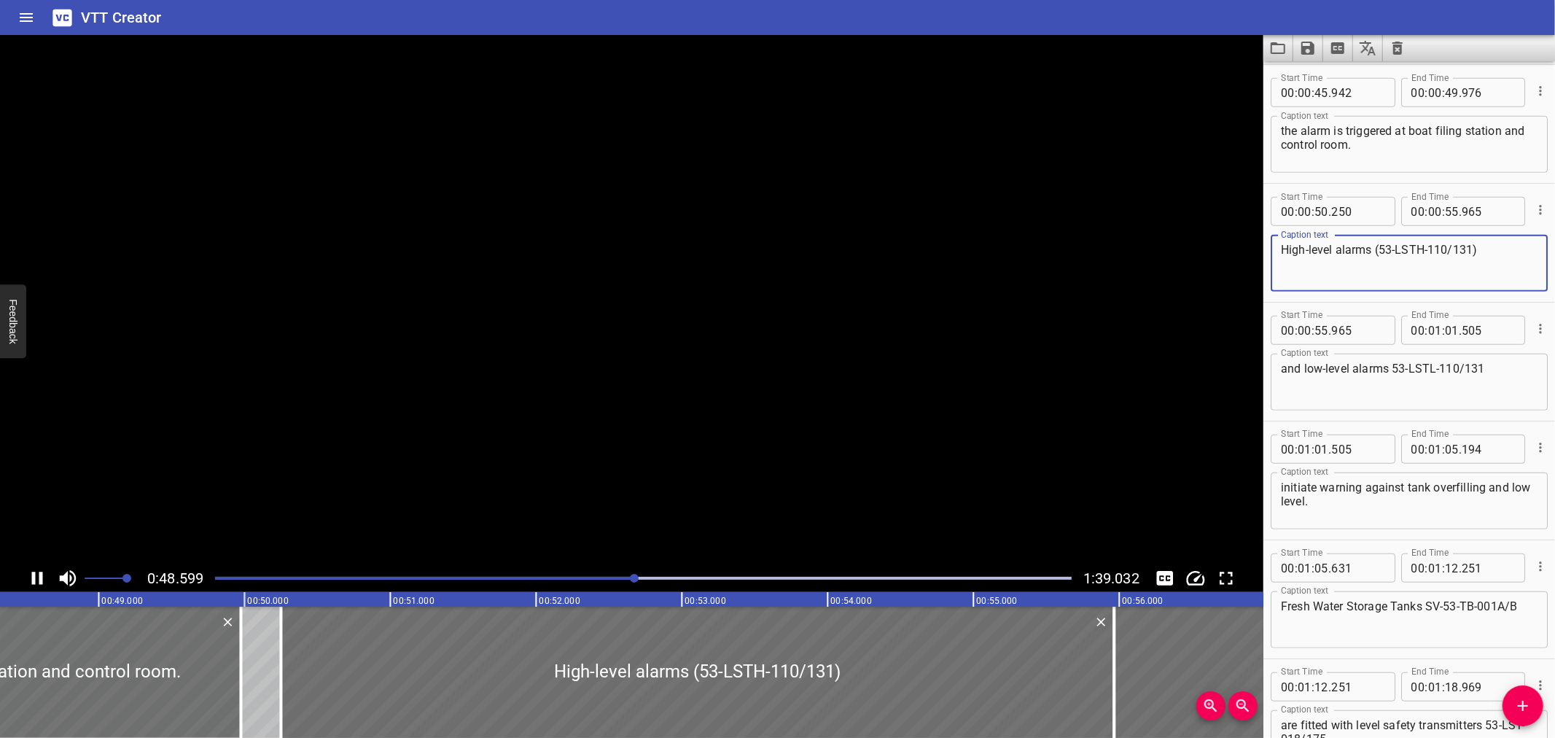
type textarea "High-level alarms (53-LSTH-110/131)"
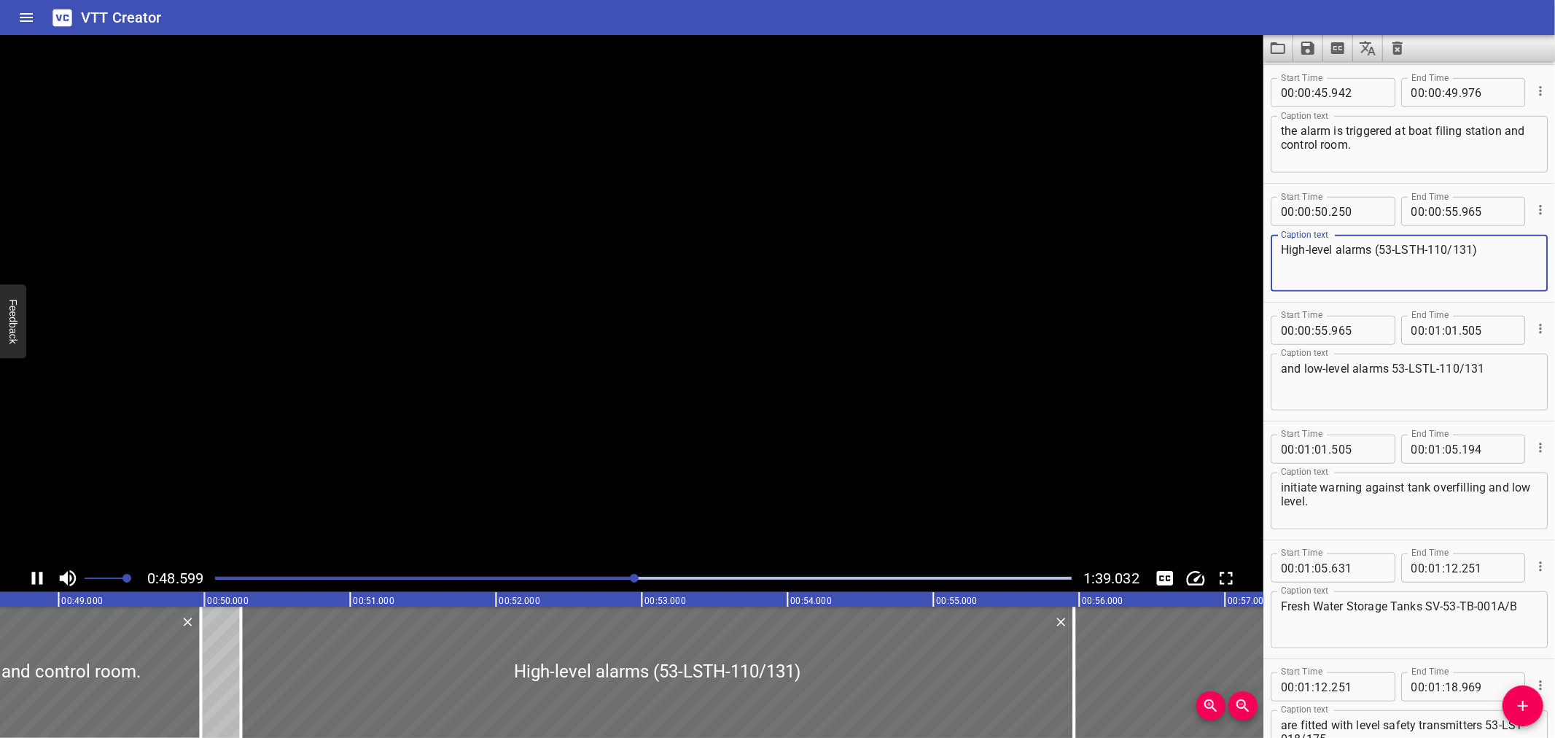
click at [1394, 369] on textarea "and low-level alarms 53-LSTL-110/131" at bounding box center [1409, 383] width 257 height 42
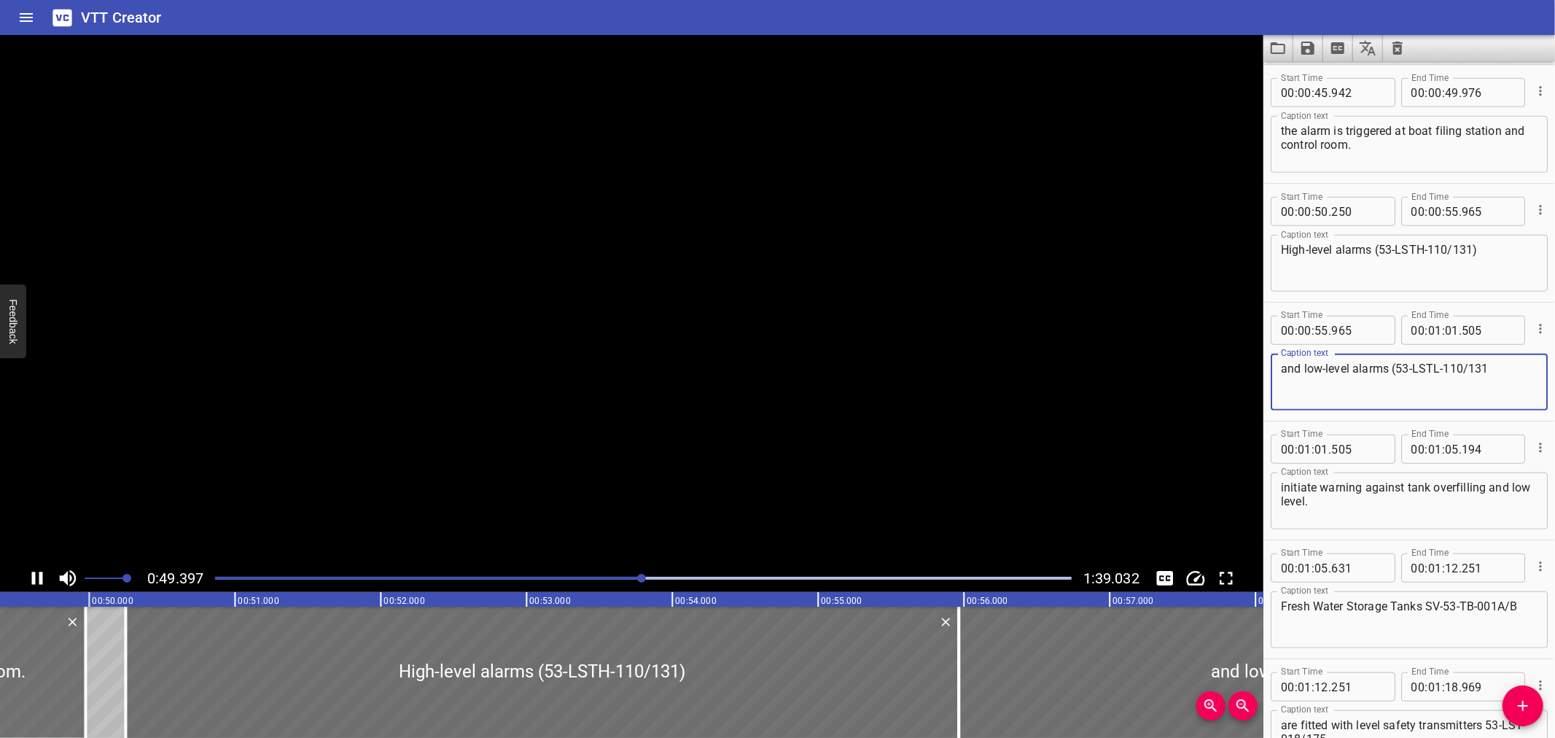
click at [1499, 362] on textarea "and low-level alarms (53-LSTL-110/131" at bounding box center [1409, 383] width 257 height 42
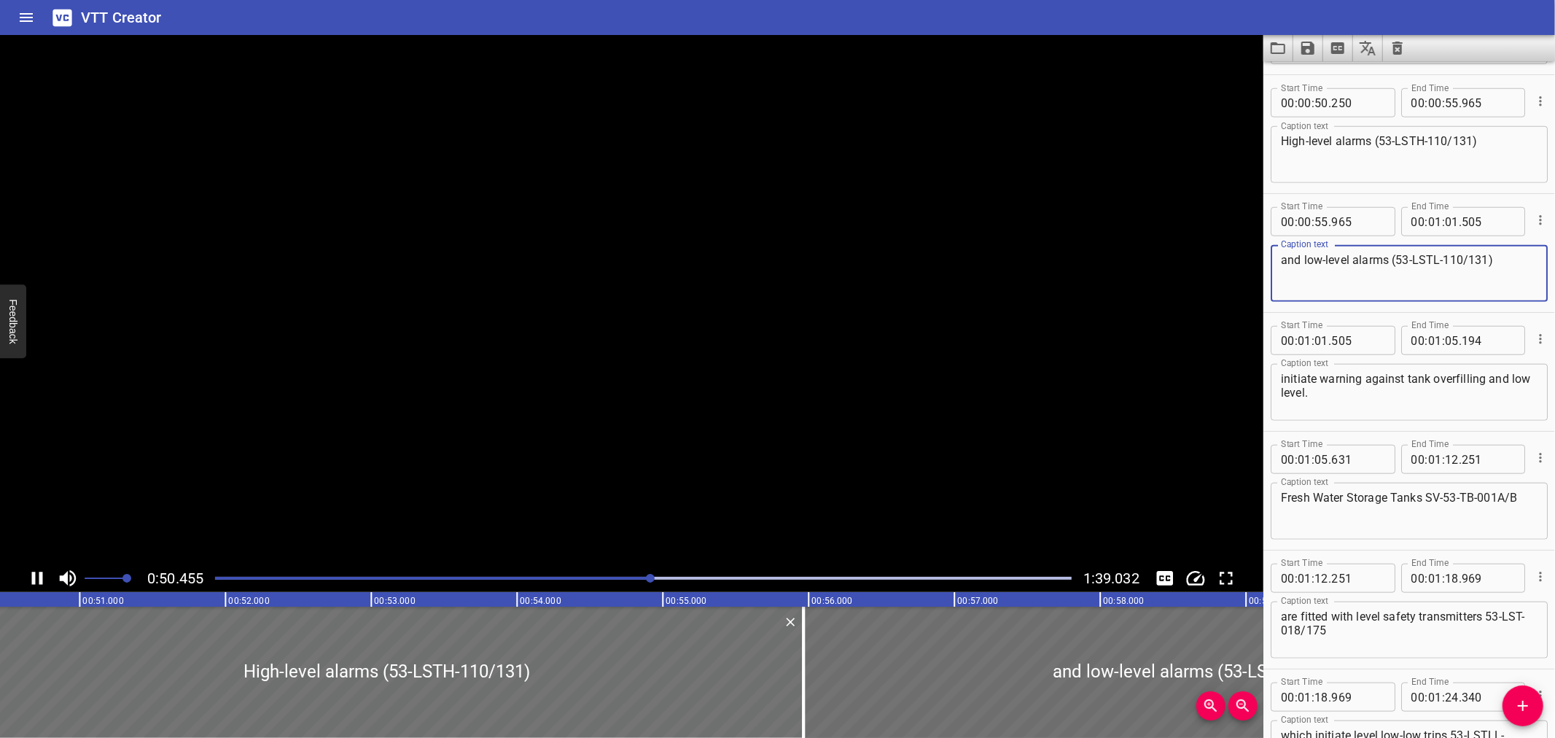
scroll to position [1068, 0]
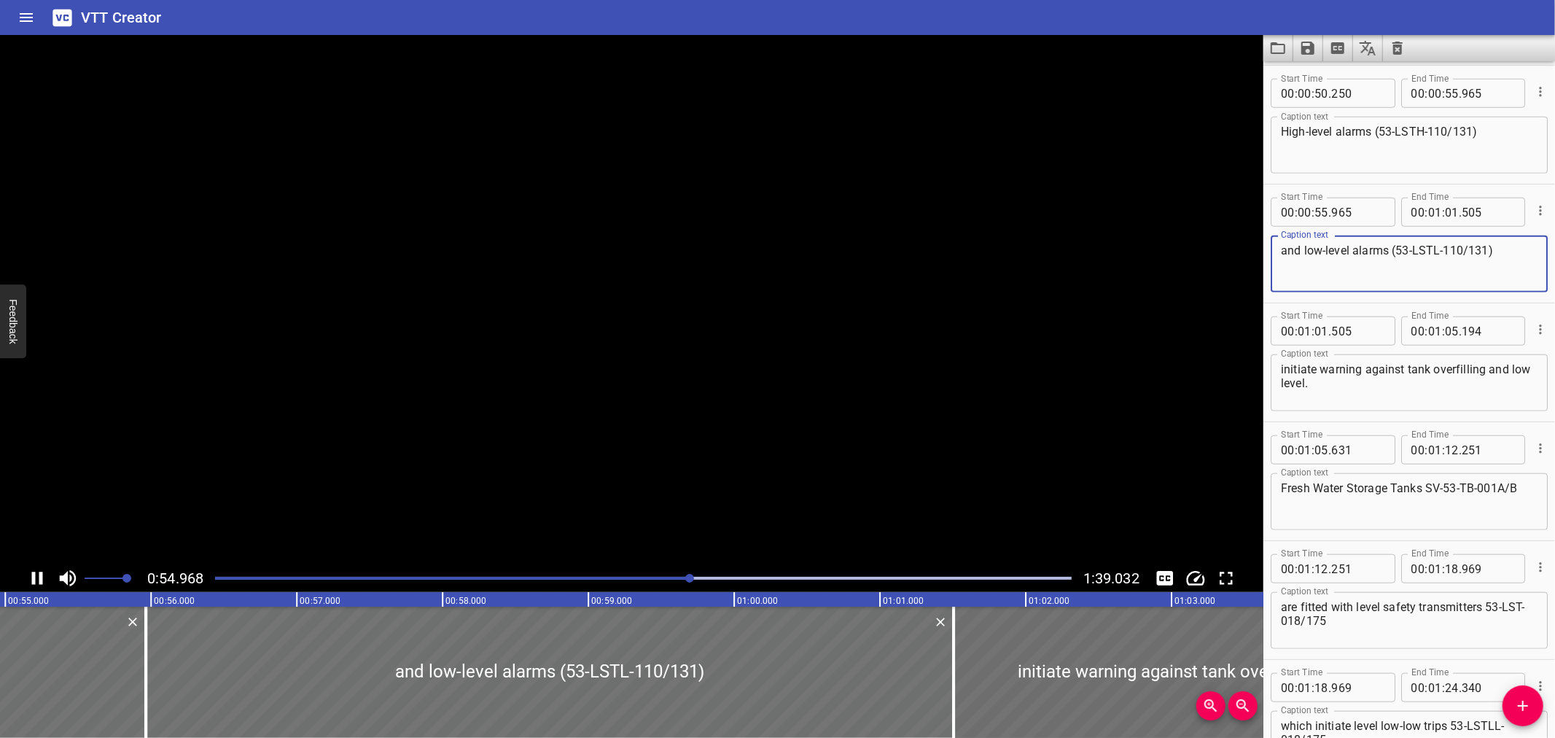
type textarea "and low-level alarms (53-LSTL-110/131)"
click at [1427, 487] on textarea "Fresh Water Storage Tanks SV-53-TB-001A/B" at bounding box center [1409, 502] width 257 height 42
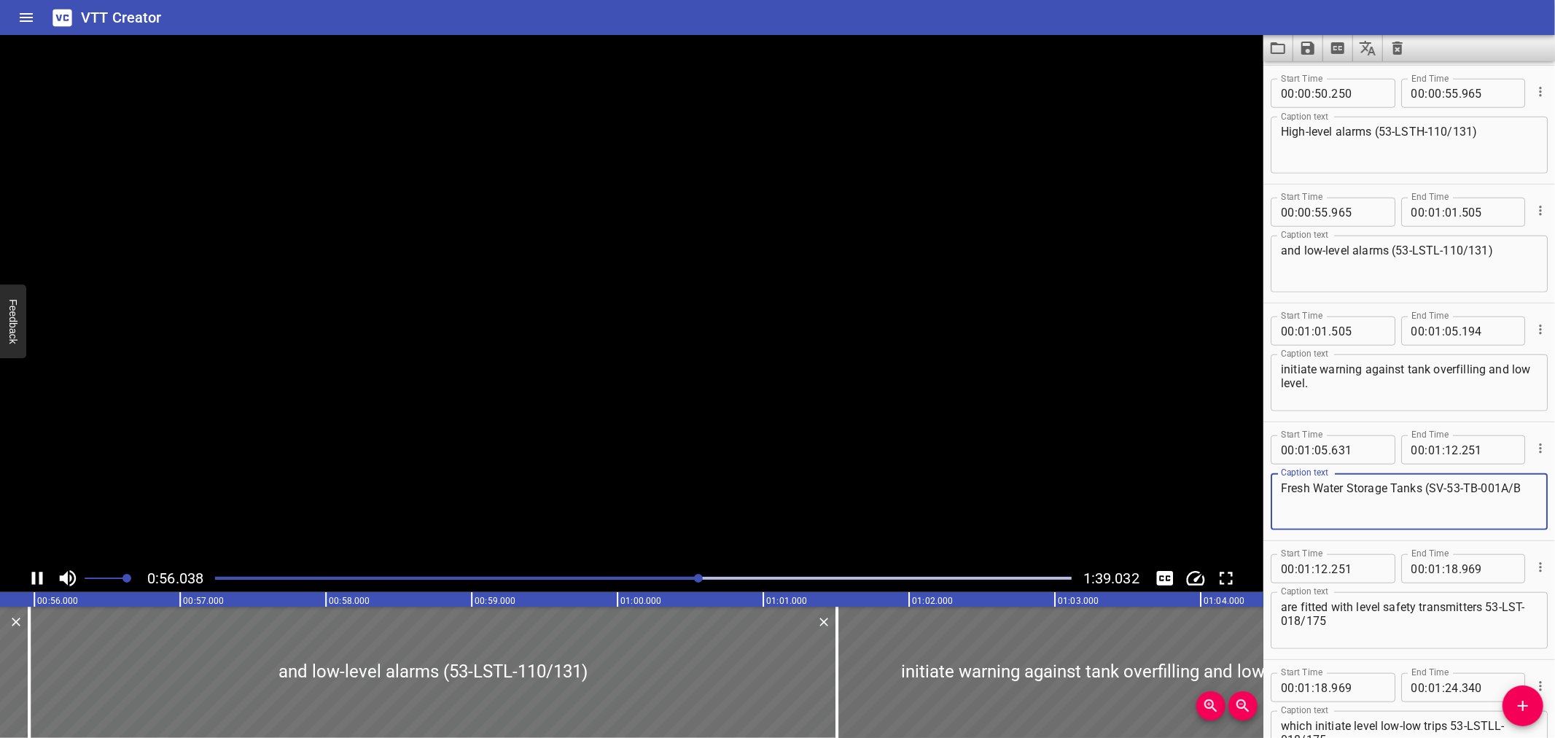
scroll to position [1187, 0]
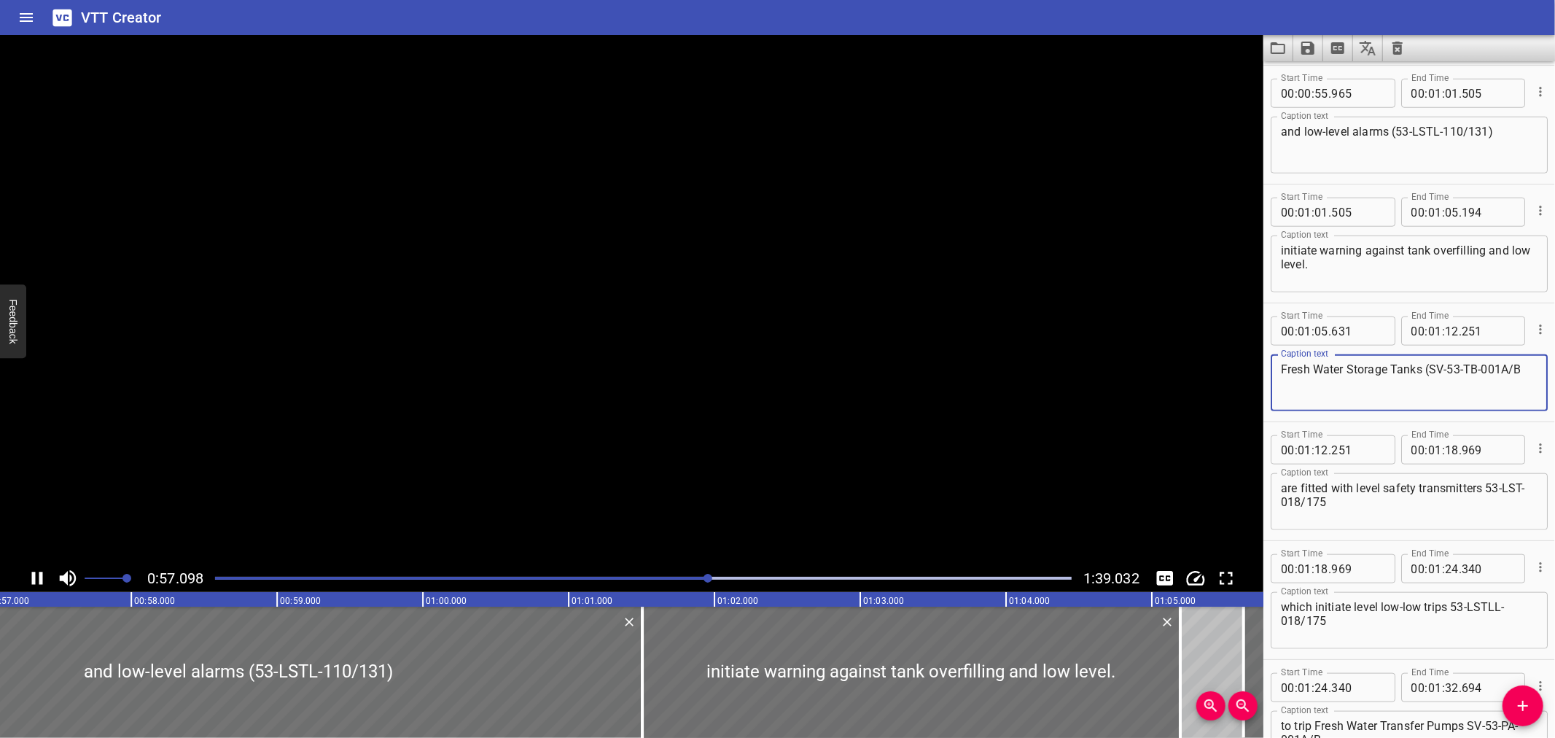
click at [1526, 365] on div "Fresh Water Storage Tanks (SV-53-TB-001A/B Caption text" at bounding box center [1409, 382] width 277 height 57
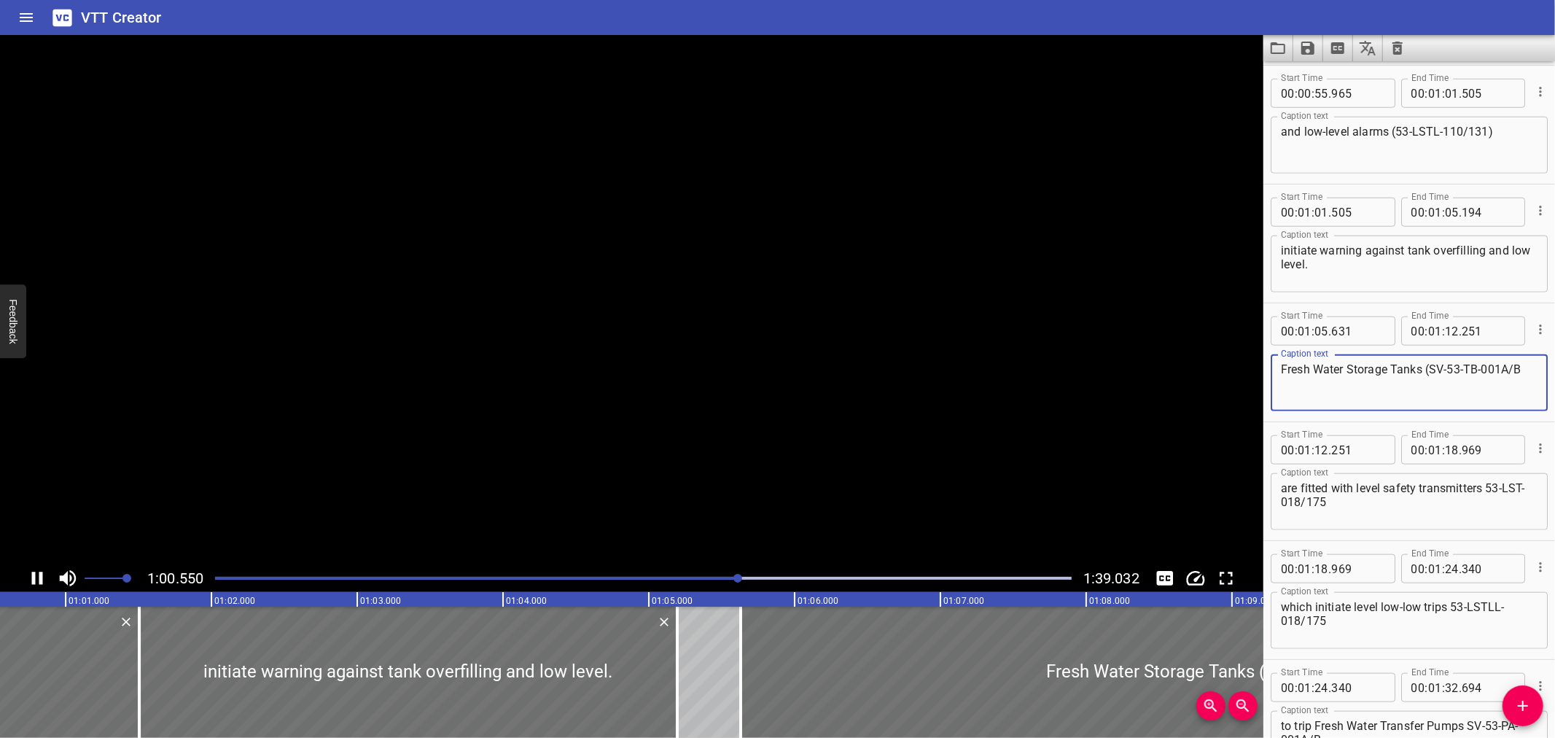
click at [1520, 365] on textarea "Fresh Water Storage Tanks (SV-53-TB-001A/B" at bounding box center [1409, 383] width 257 height 42
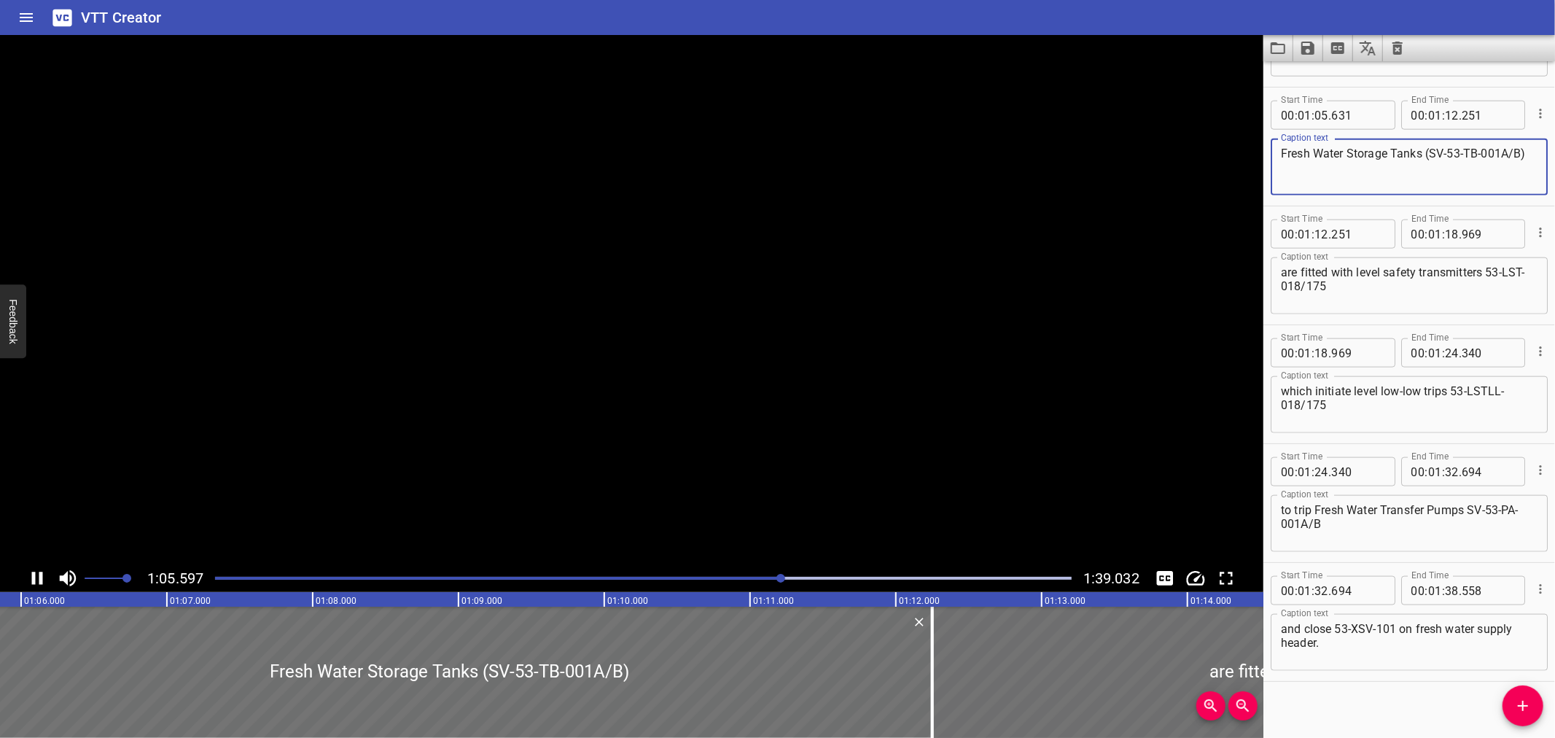
scroll to position [1410, 0]
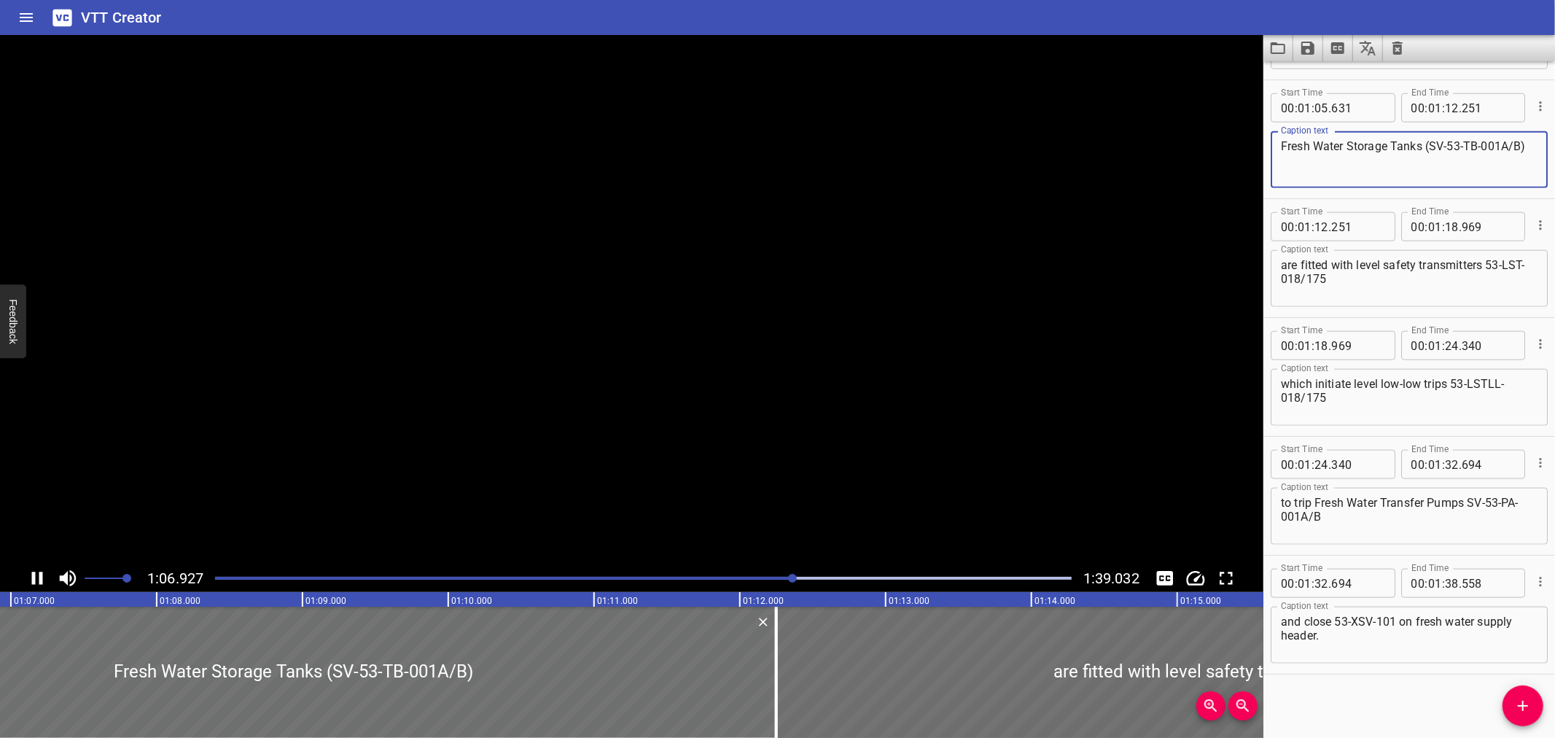
type textarea "Fresh Water Storage Tanks (SV-53-TB-001A/B)"
click at [1481, 260] on textarea "are fitted with level safety transmitters 53-LST-018/175" at bounding box center [1409, 279] width 257 height 42
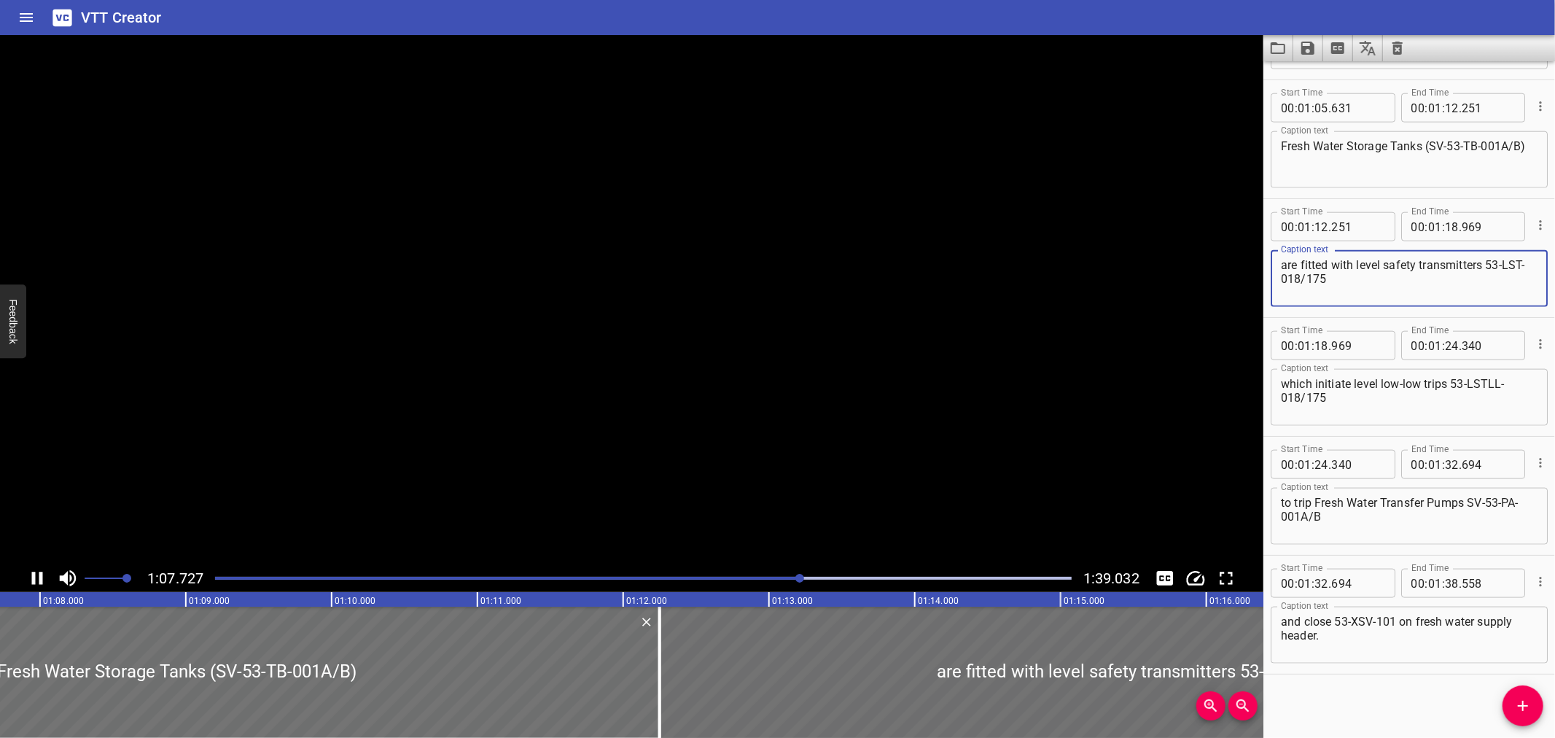
click at [1487, 260] on textarea "are fitted with level safety transmitters 53-LST-018/175" at bounding box center [1409, 279] width 257 height 42
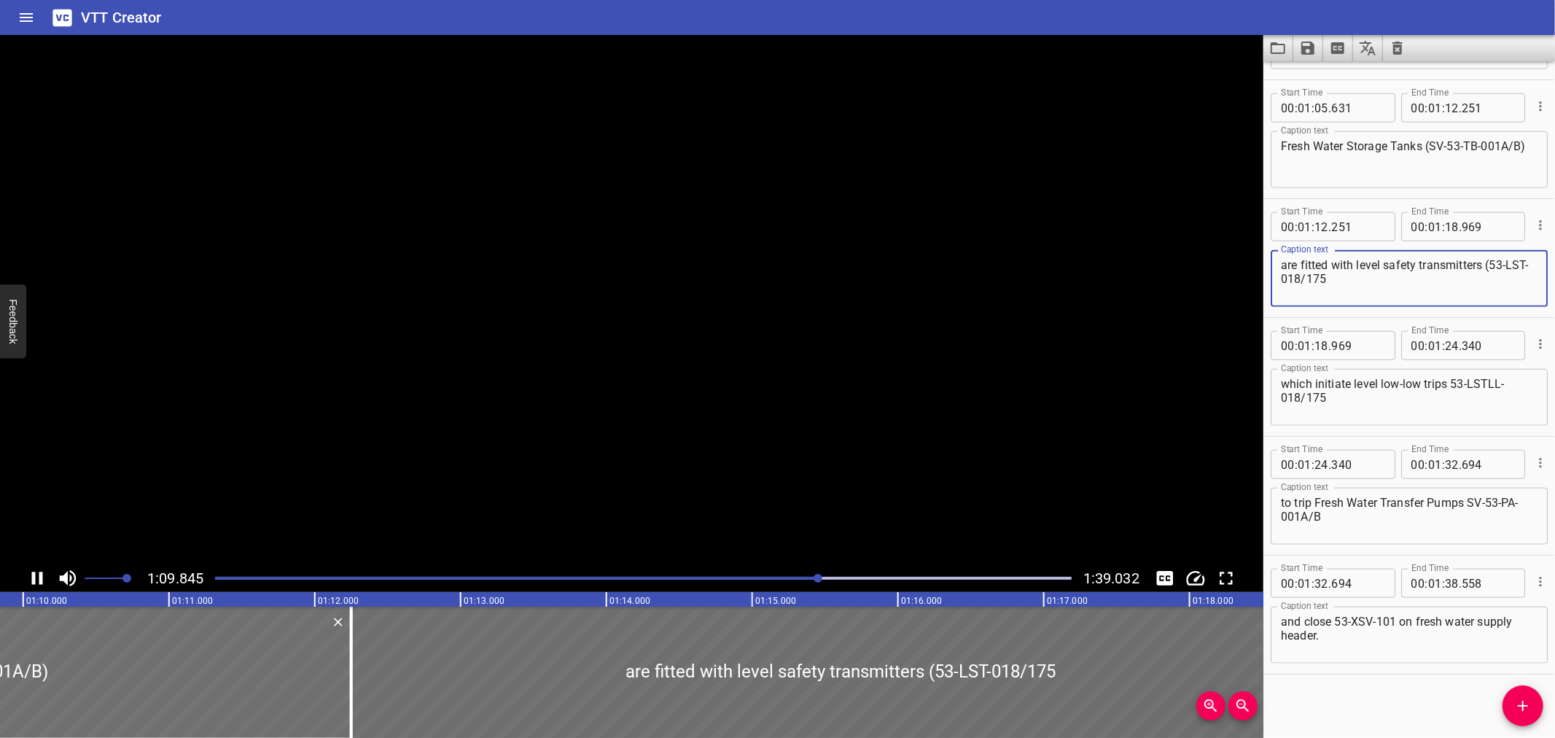
click at [1408, 276] on textarea "are fitted with level safety transmitters (53-LST-018/175" at bounding box center [1409, 279] width 257 height 42
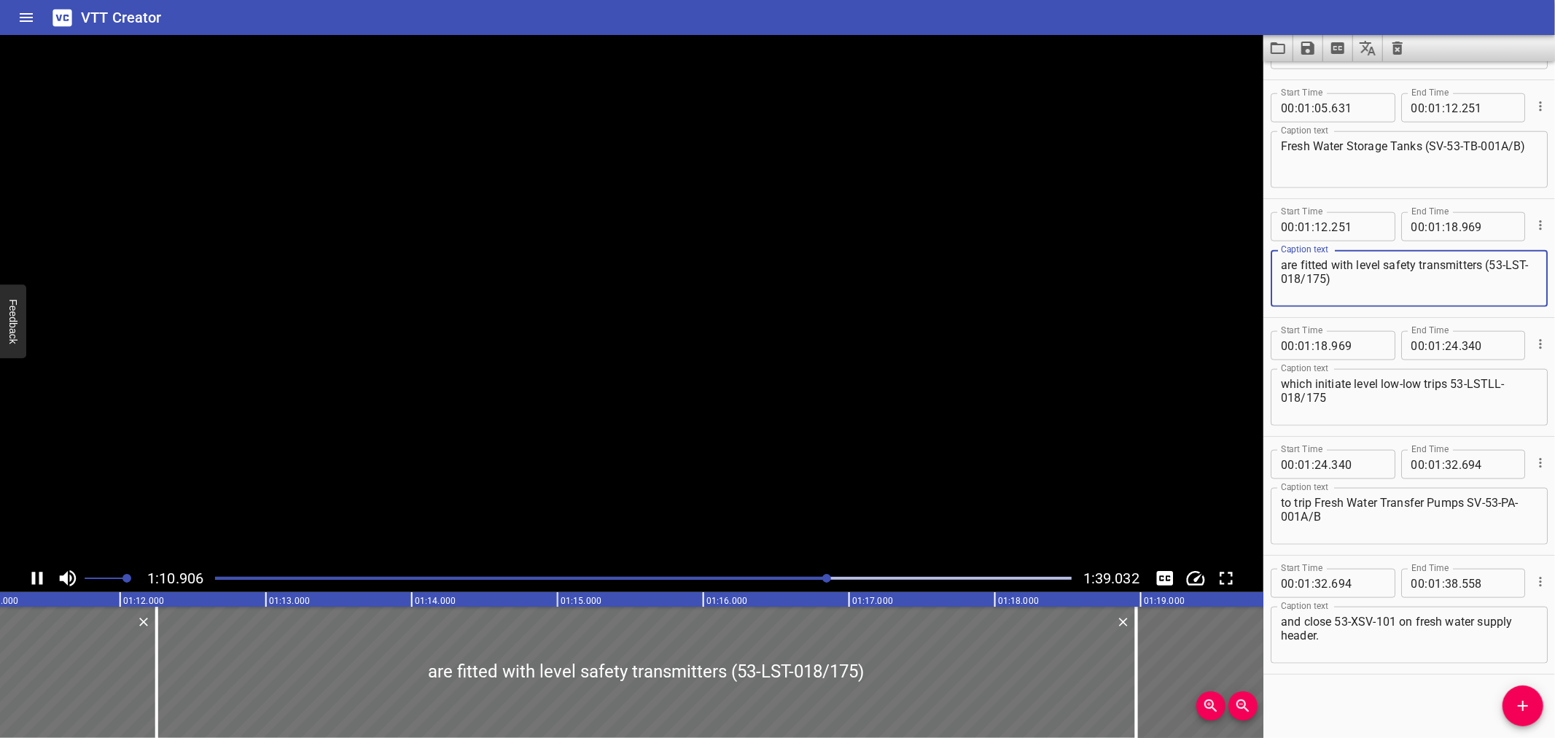
type textarea "are fitted with level safety transmitters (53-LST-018/175)"
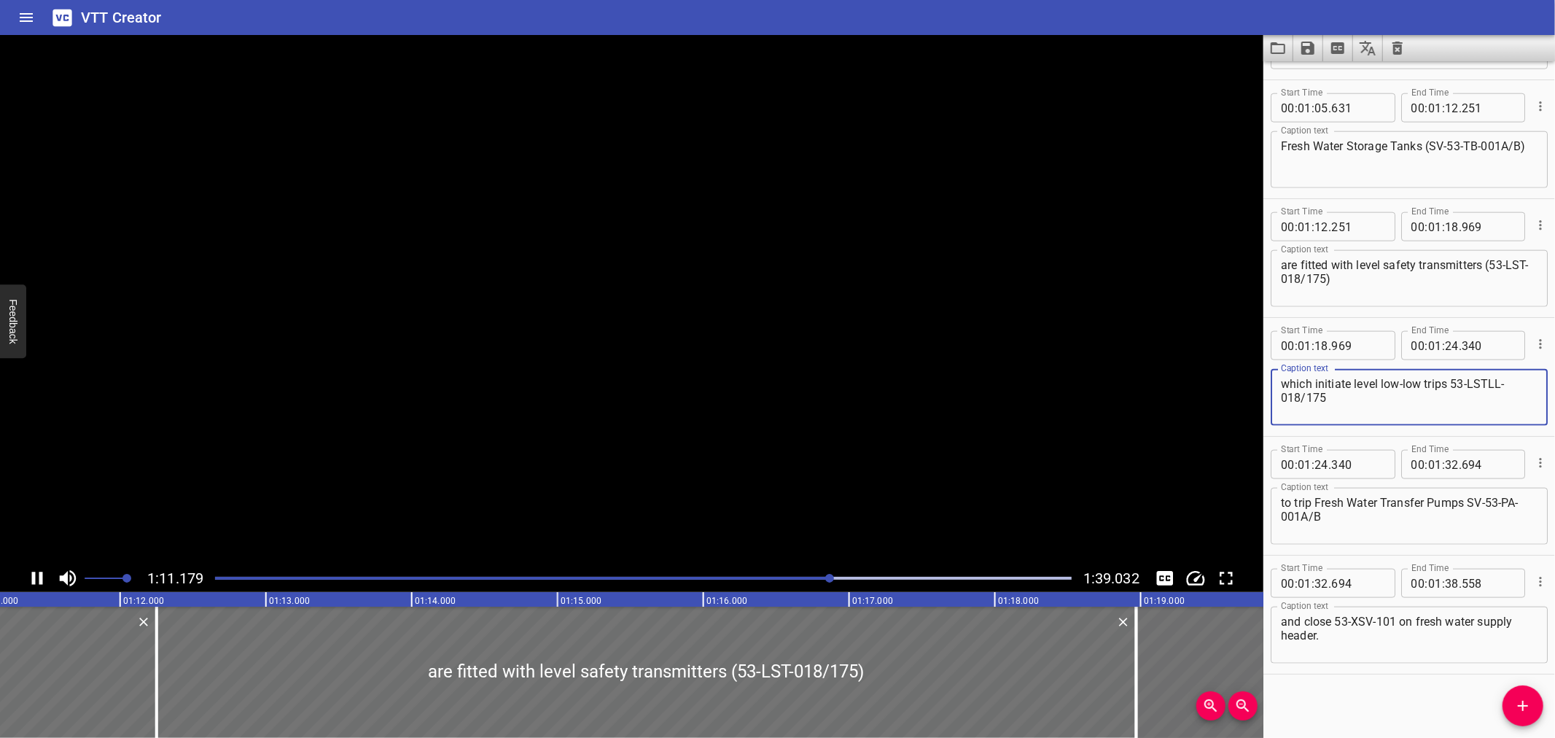
click at [1453, 380] on textarea "which initiate level low-low trips 53-LSTLL-018/175" at bounding box center [1409, 398] width 257 height 42
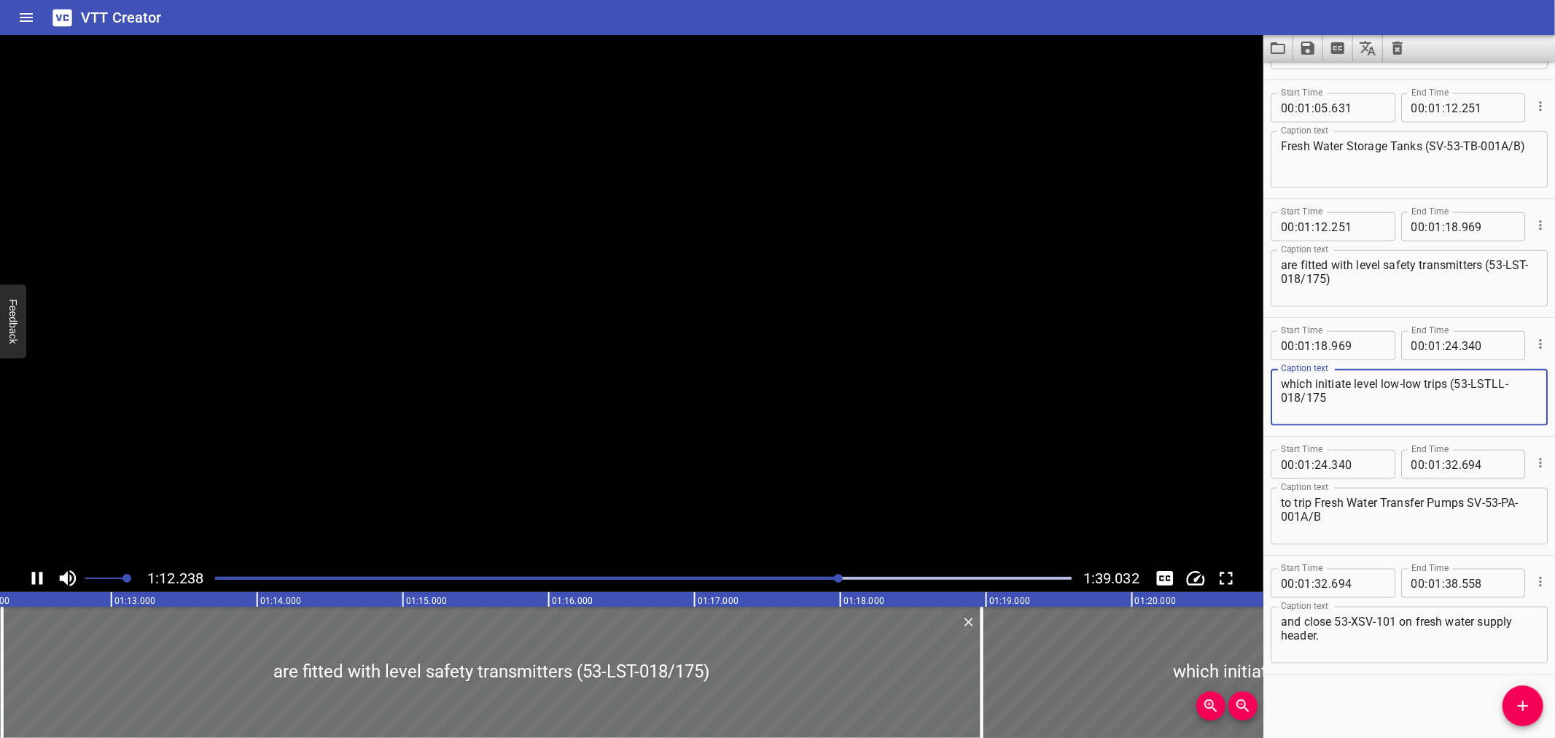
click at [1419, 400] on textarea "which initiate level low-low trips (53-LSTLL-018/175" at bounding box center [1409, 398] width 257 height 42
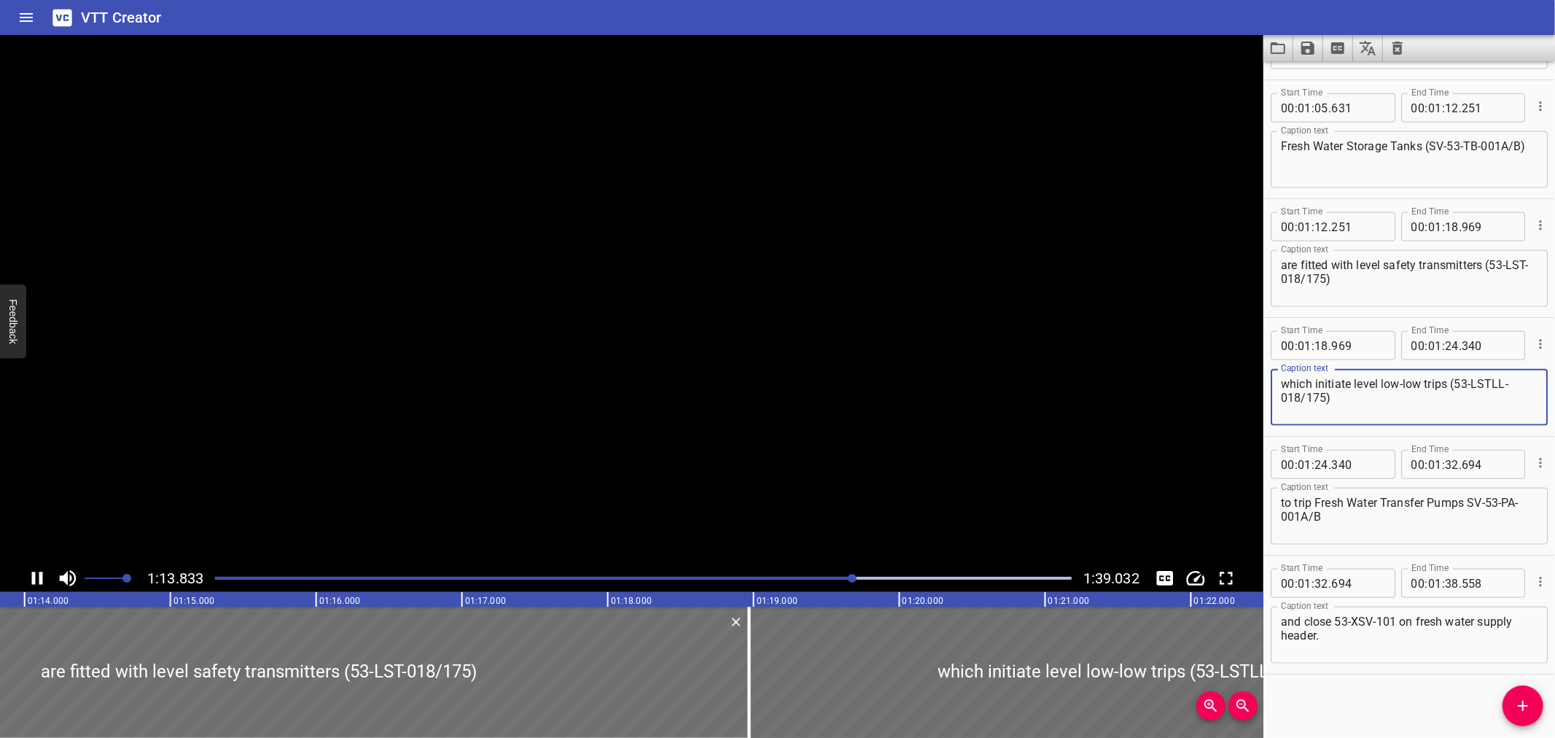
type textarea "which initiate level low-low trips (53-LSTLL-018/175)"
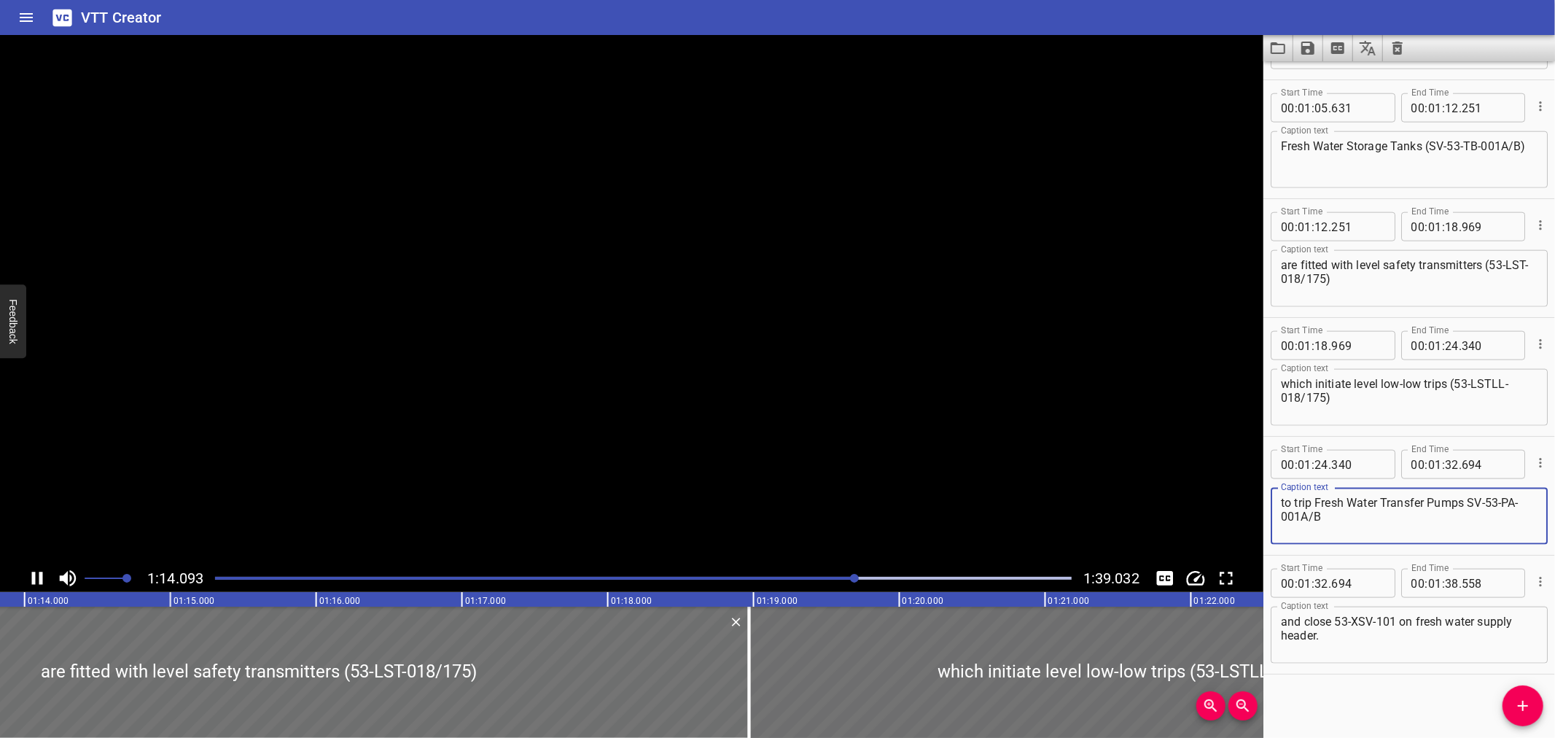
click at [1466, 496] on textarea "to trip Fresh Water Transfer Pumps SV-53-PA-001A/B" at bounding box center [1409, 517] width 257 height 42
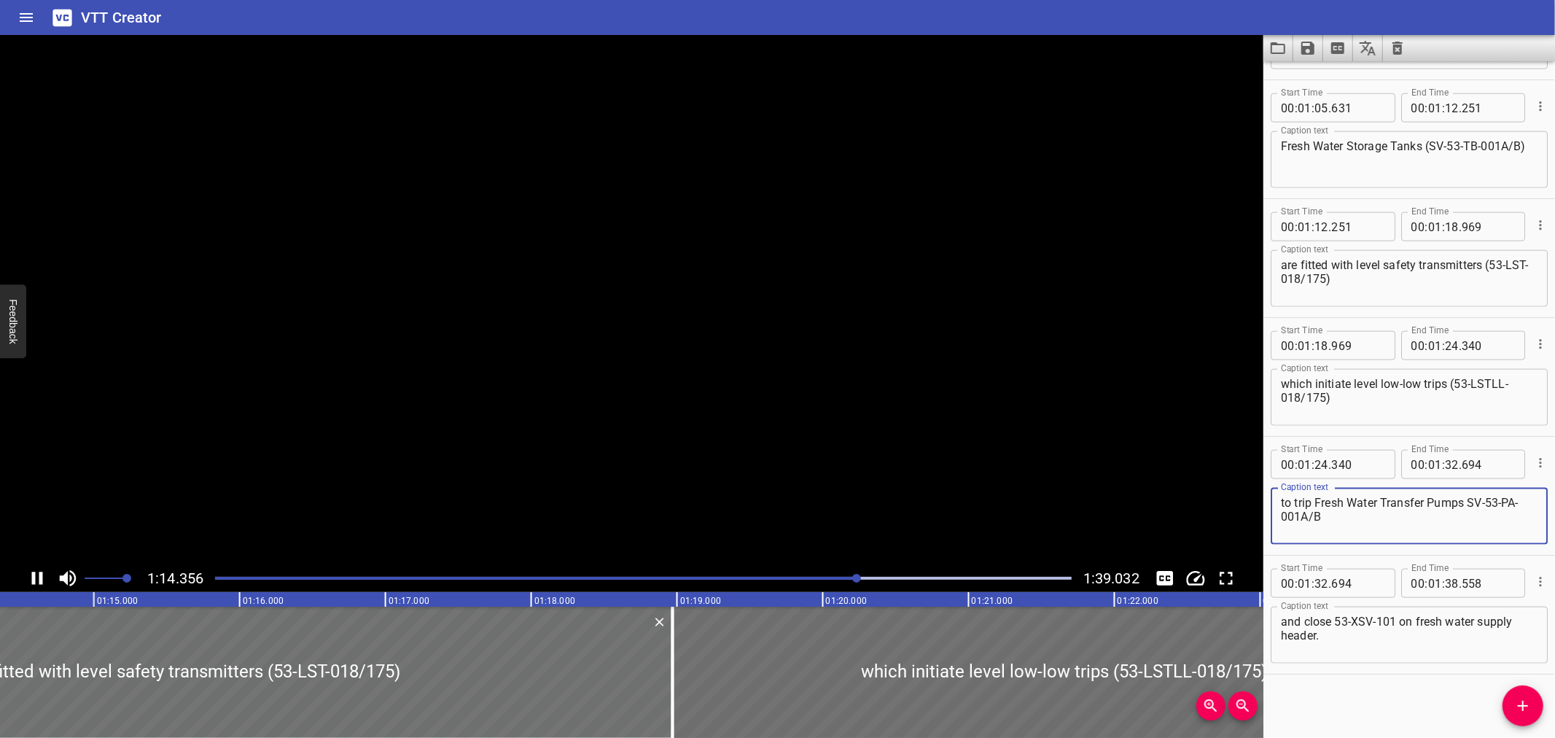
click at [1468, 497] on textarea "to trip Fresh Water Transfer Pumps SV-53-PA-001A/B" at bounding box center [1409, 517] width 257 height 42
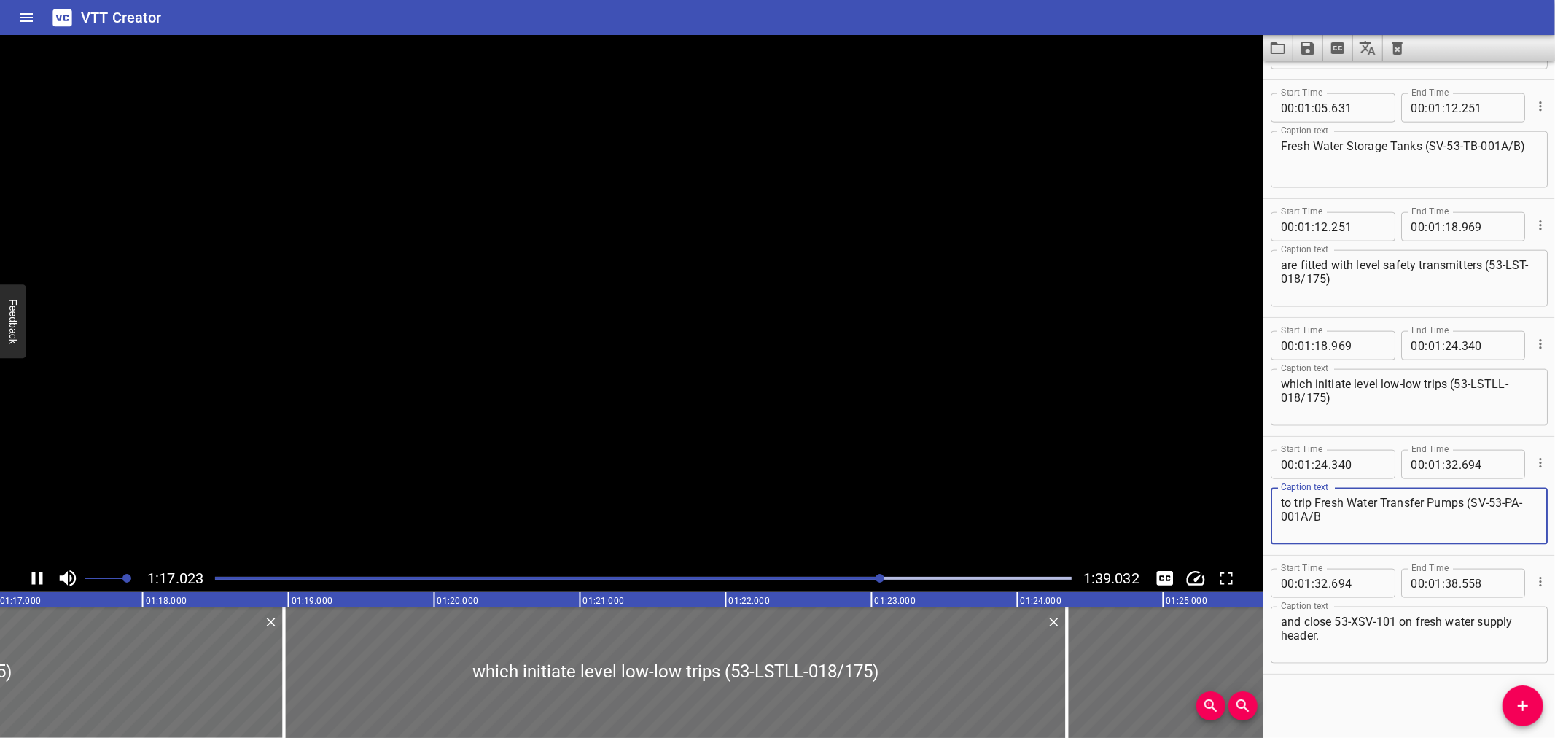
click at [1427, 507] on textarea "to trip Fresh Water Transfer Pumps (SV-53-PA-001A/B" at bounding box center [1409, 517] width 257 height 42
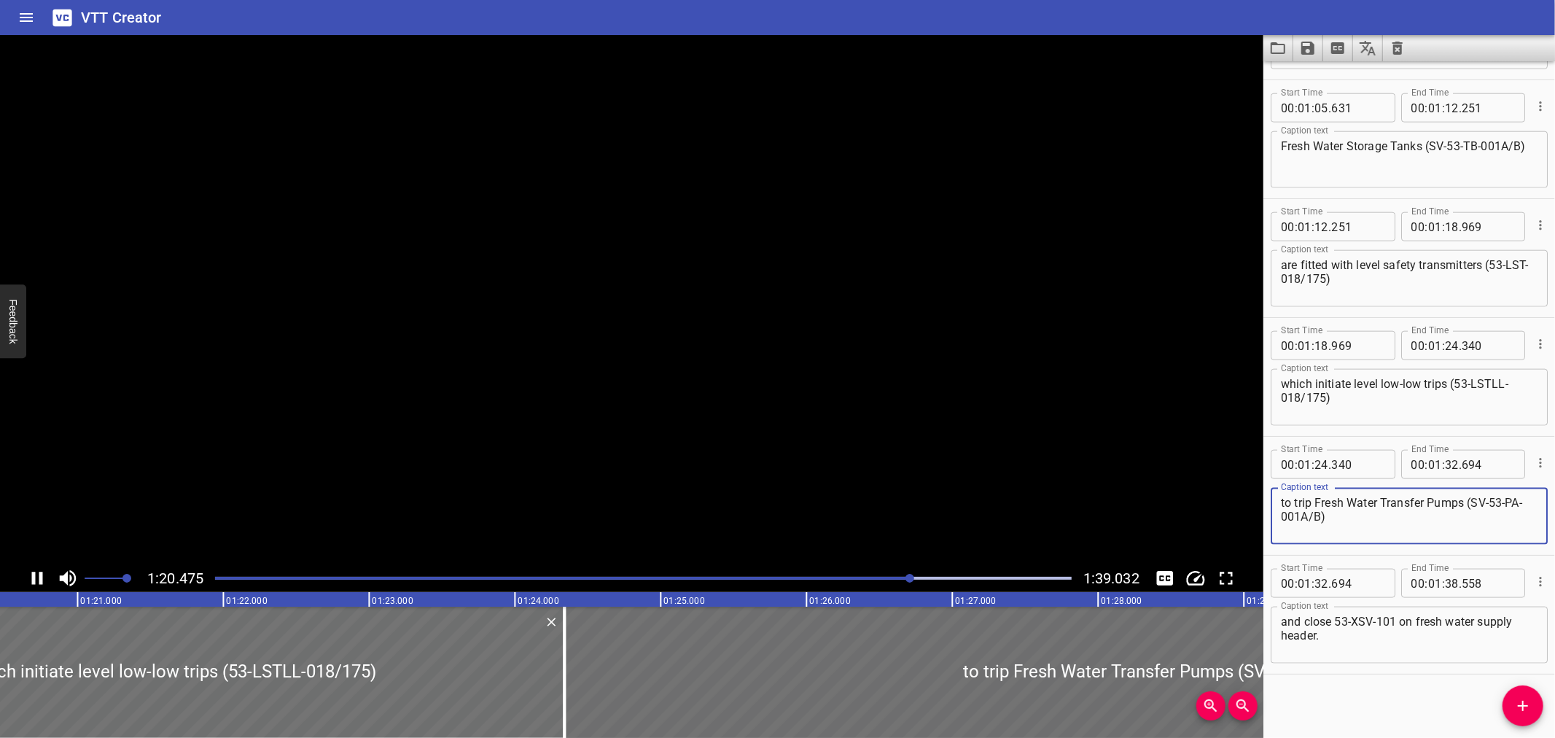
type textarea "to trip Fresh Water Transfer Pumps (SV-53-PA-001A/B)"
click at [1336, 618] on textarea "and close 53-XSV-101 on fresh water supply header." at bounding box center [1409, 636] width 257 height 42
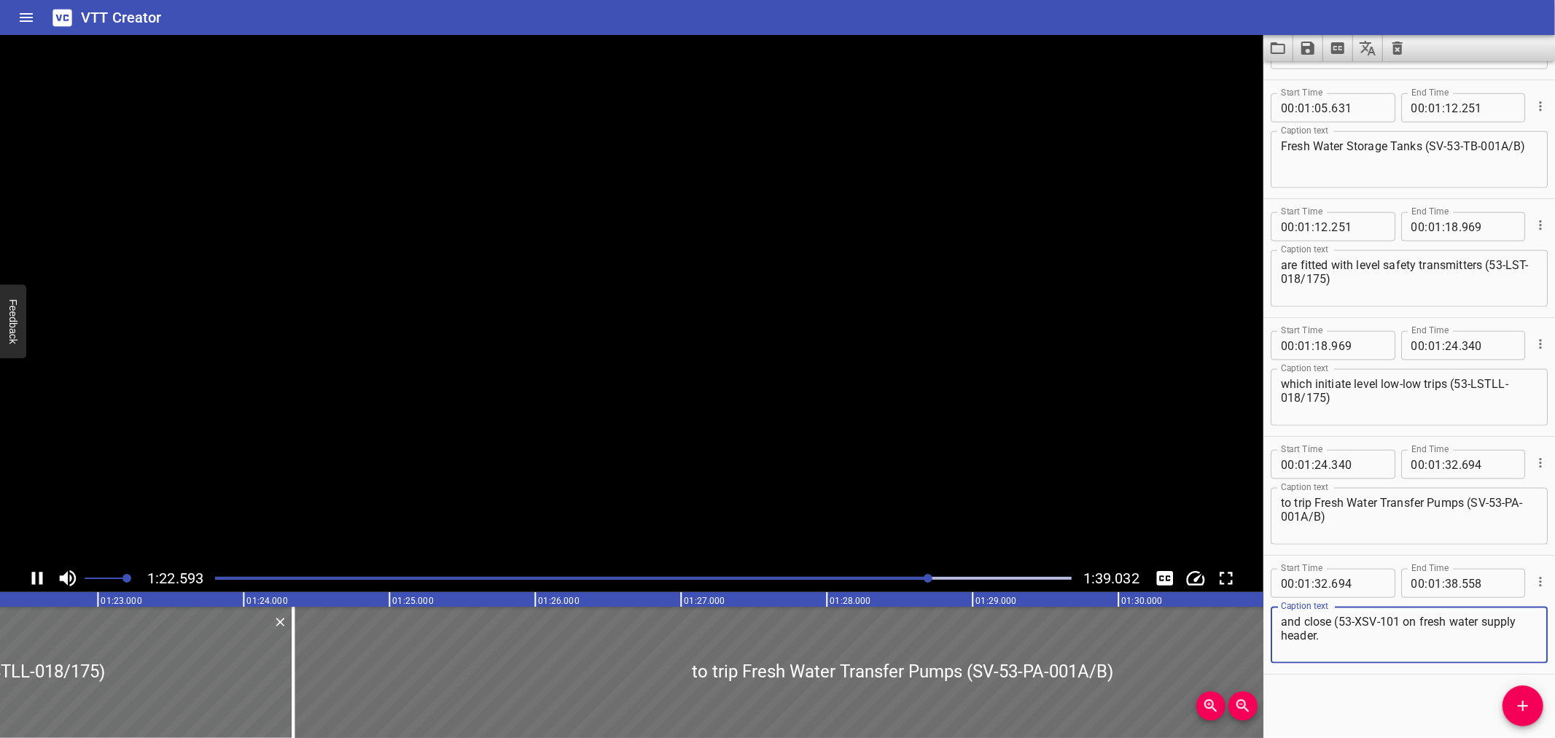
click at [1398, 618] on textarea "and close (53-XSV-101 on fresh water supply header." at bounding box center [1409, 636] width 257 height 42
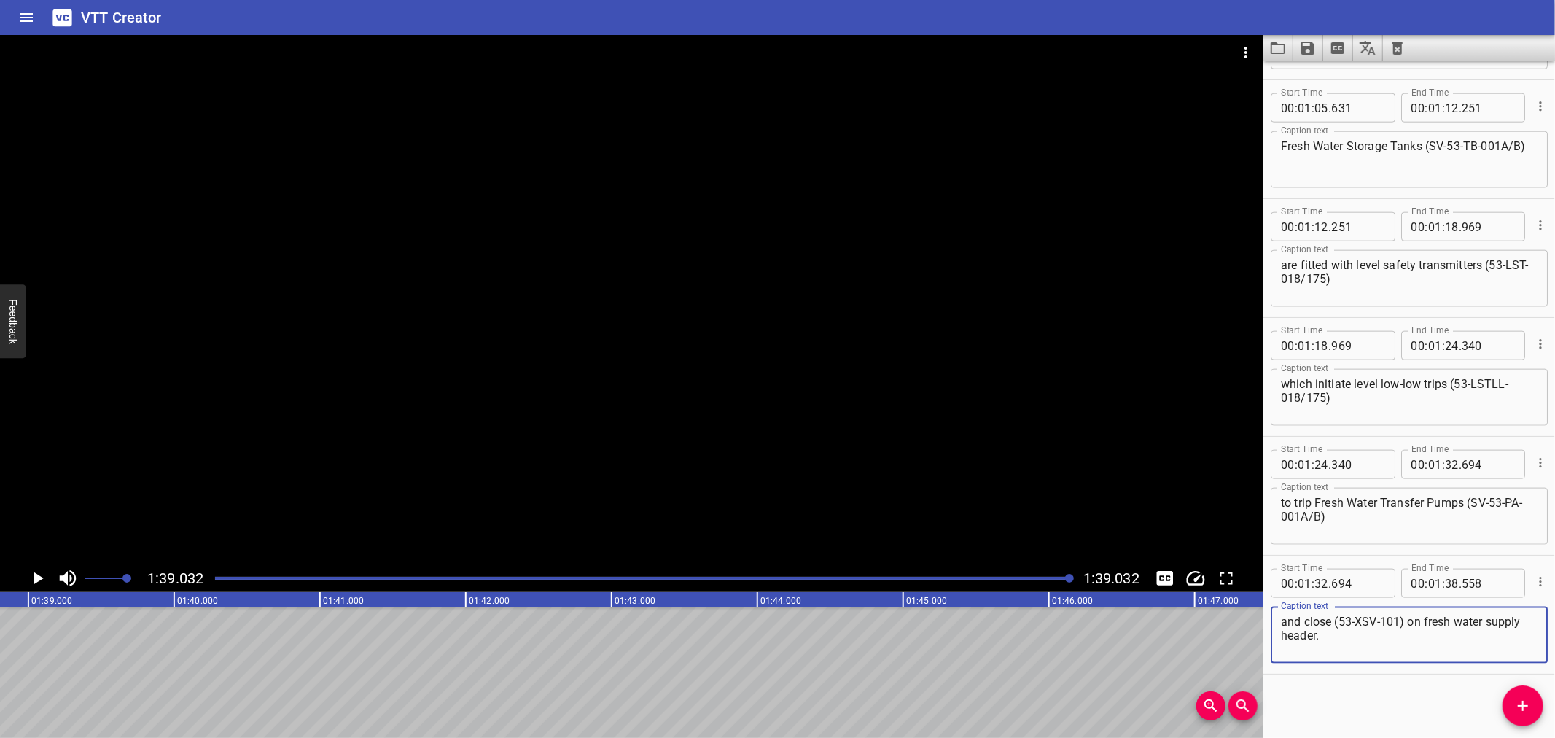
scroll to position [0, 14440]
type textarea "and close (53-XSV-101) on fresh water supply header."
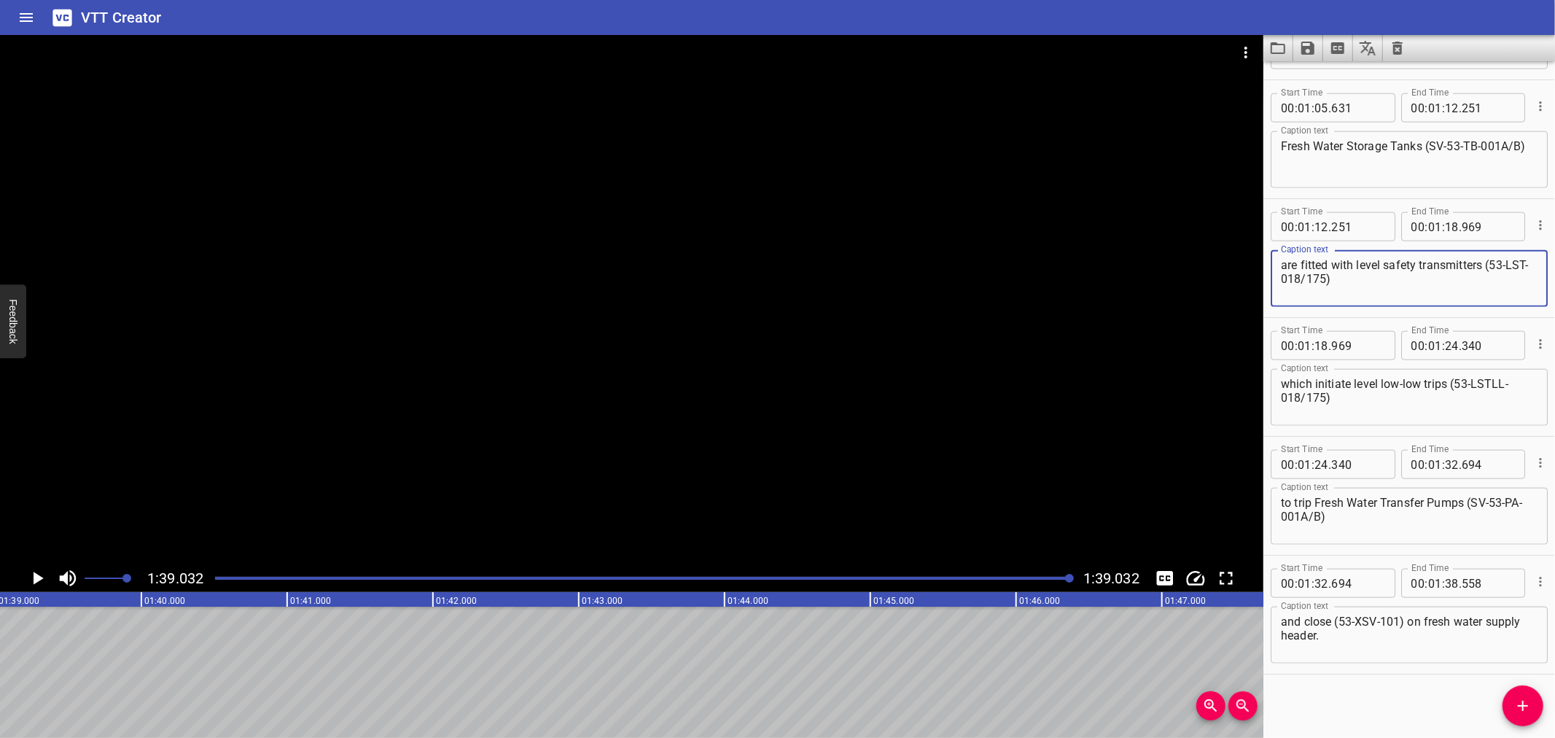
drag, startPoint x: 1509, startPoint y: 289, endPoint x: 1274, endPoint y: 678, distance: 454.4
click at [1307, 674] on div "Start Time 00 : 00 : 00 . 000 Start Time End Time 00 : 00 : 01 . 595 End Time C…" at bounding box center [1409, 399] width 292 height 677
click at [1311, 42] on icon "Save captions to file" at bounding box center [1307, 48] width 13 height 13
click at [1317, 82] on li "Save to VTT file" at bounding box center [1346, 80] width 107 height 26
click at [886, 580] on div at bounding box center [643, 578] width 874 height 20
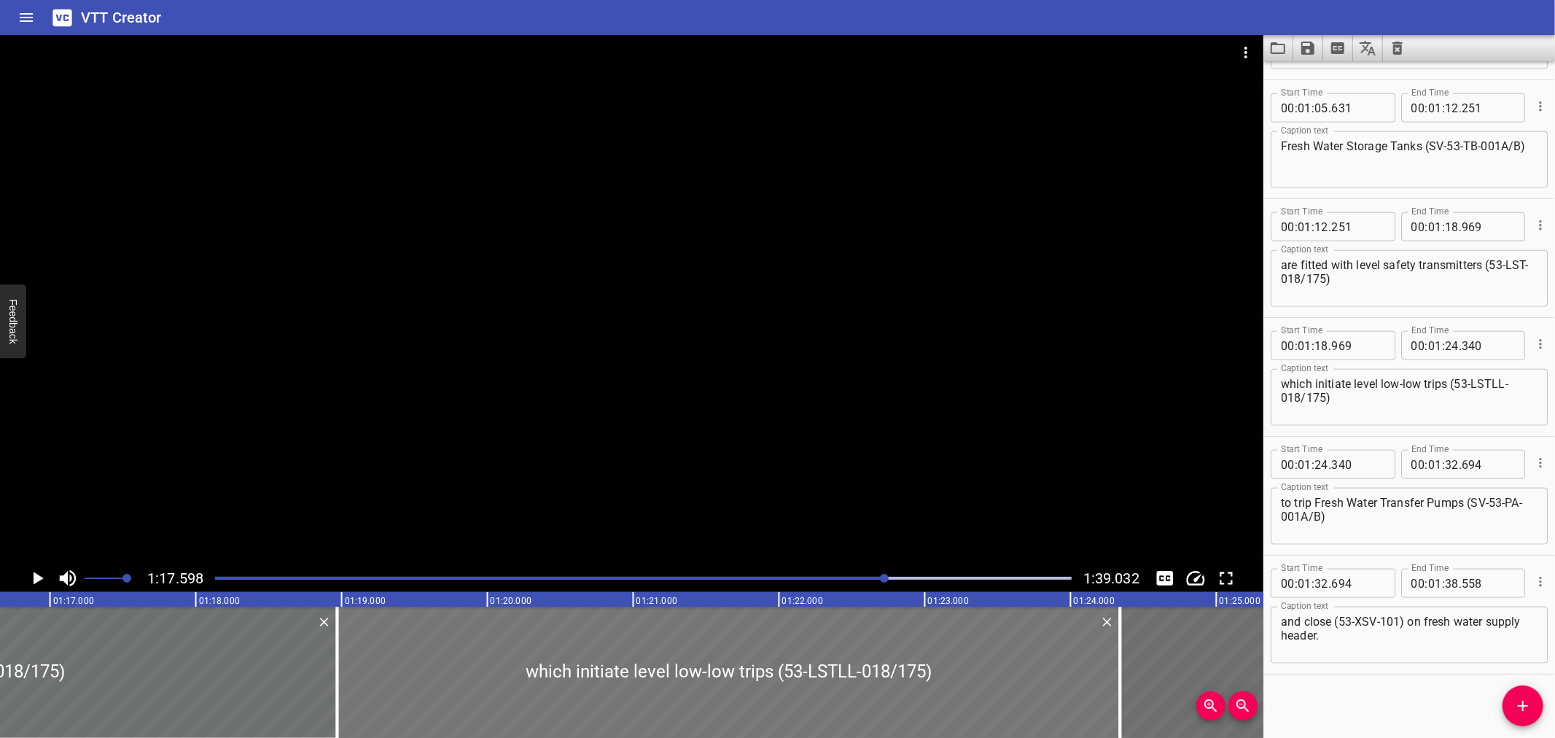
scroll to position [0, 11108]
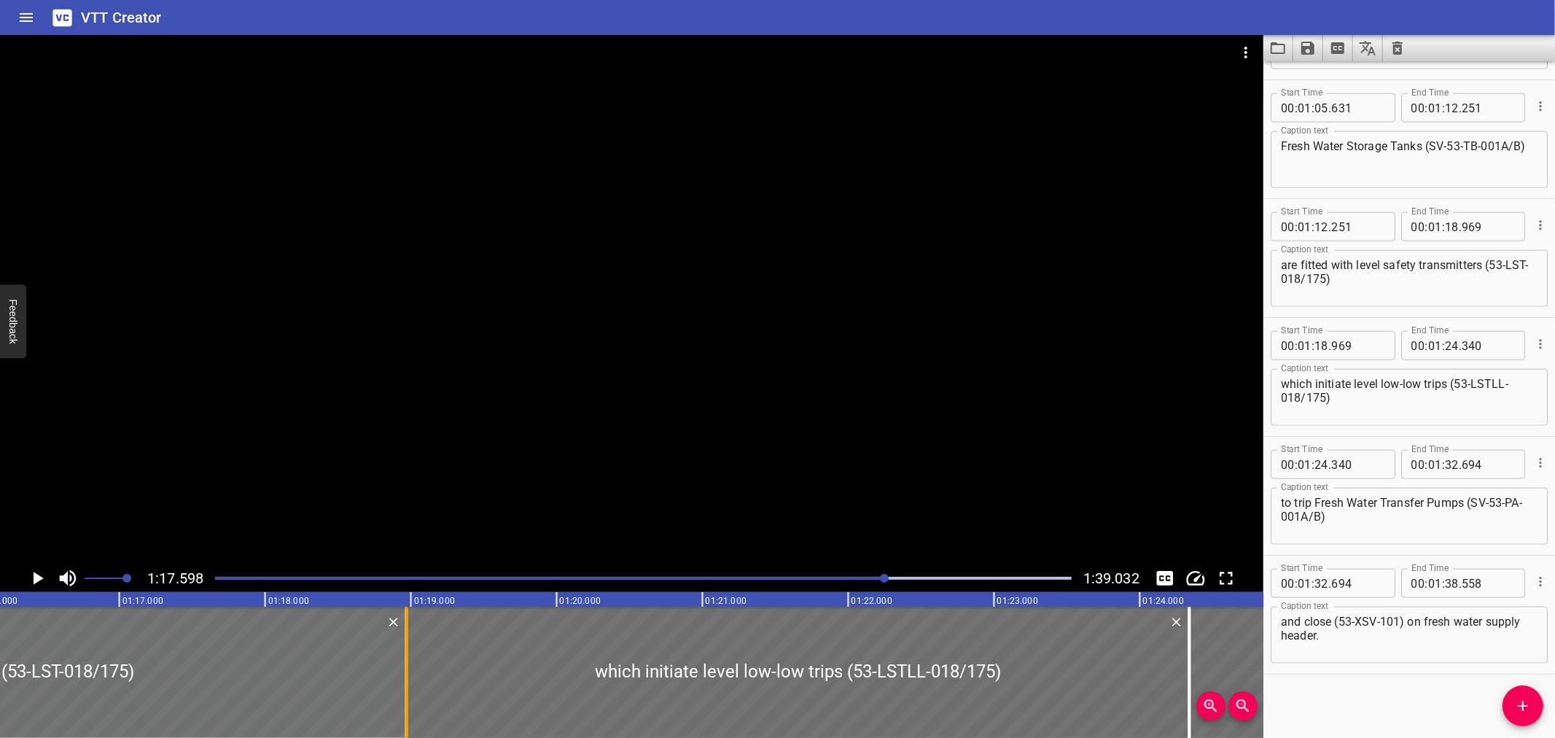
click at [405, 672] on div at bounding box center [406, 672] width 3 height 131
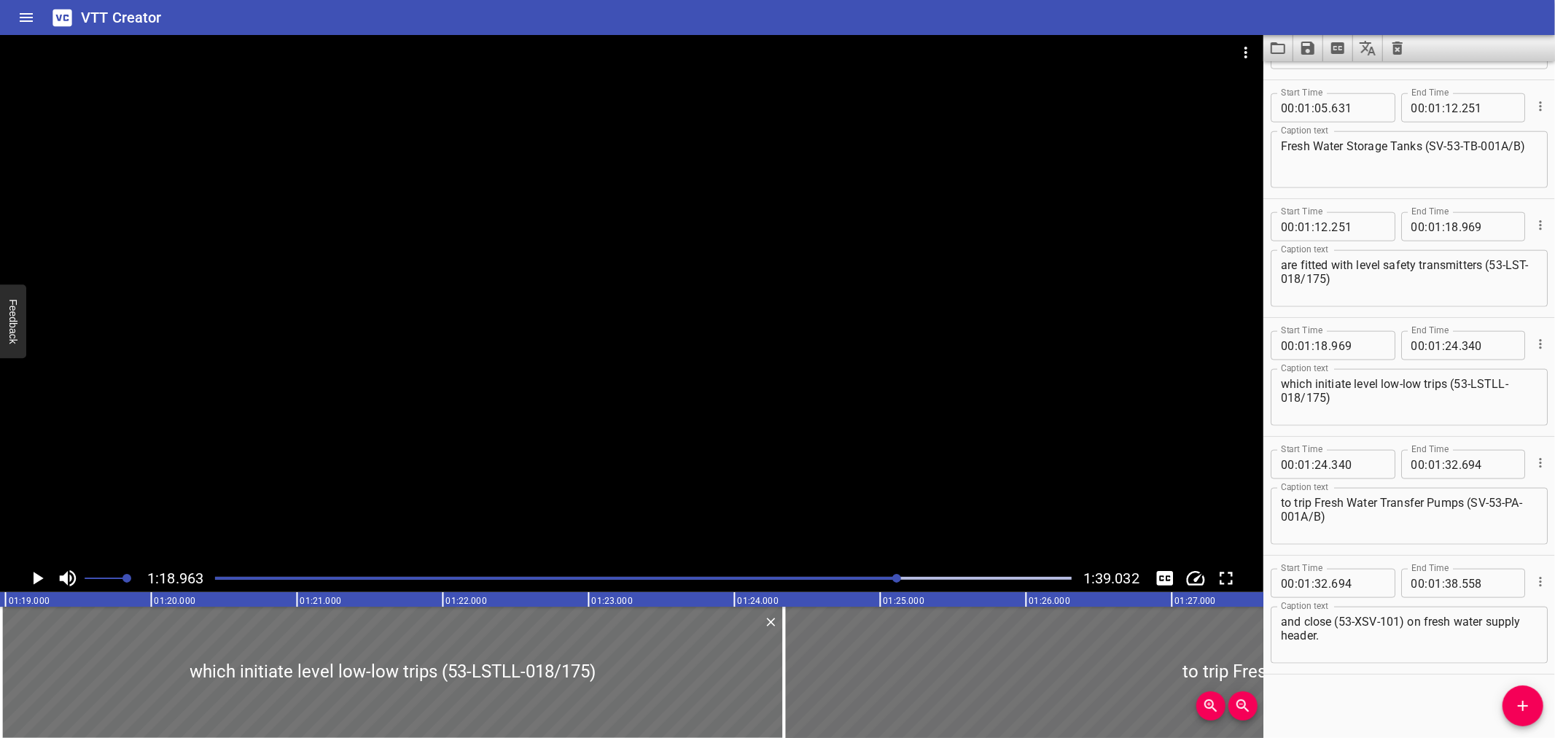
click at [591, 366] on div at bounding box center [631, 299] width 1263 height 529
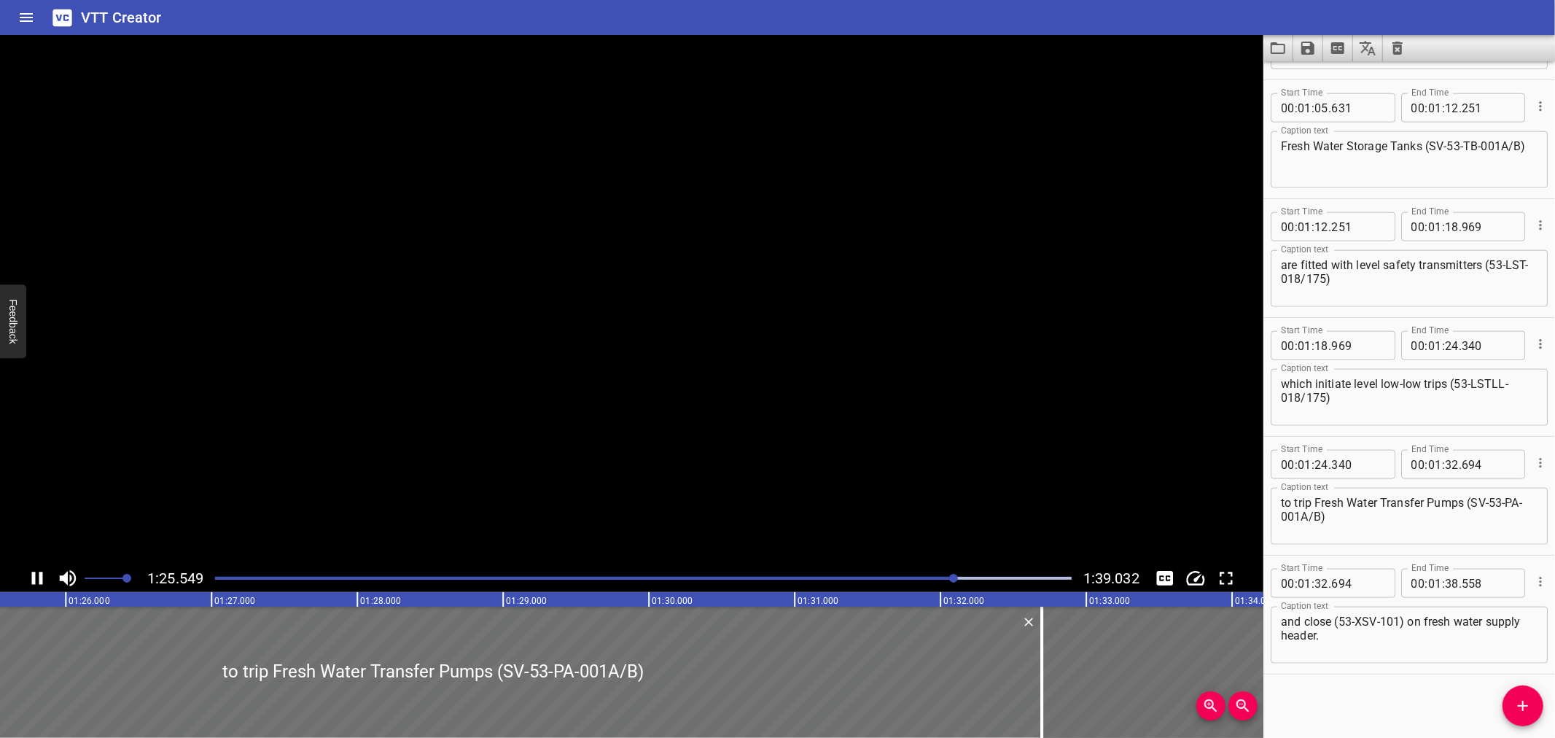
click at [596, 365] on video at bounding box center [631, 299] width 1263 height 529
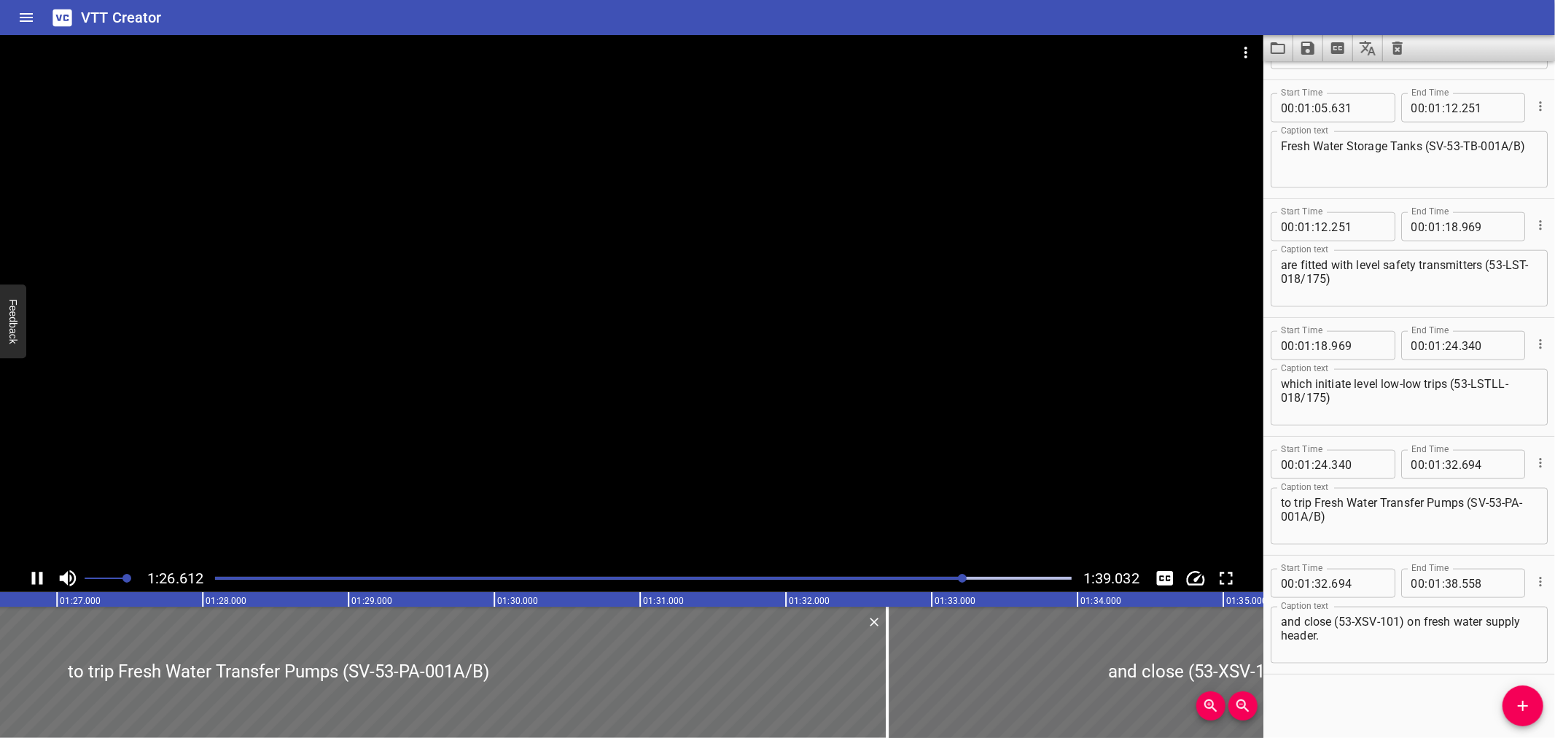
click at [625, 443] on div at bounding box center [631, 299] width 1263 height 529
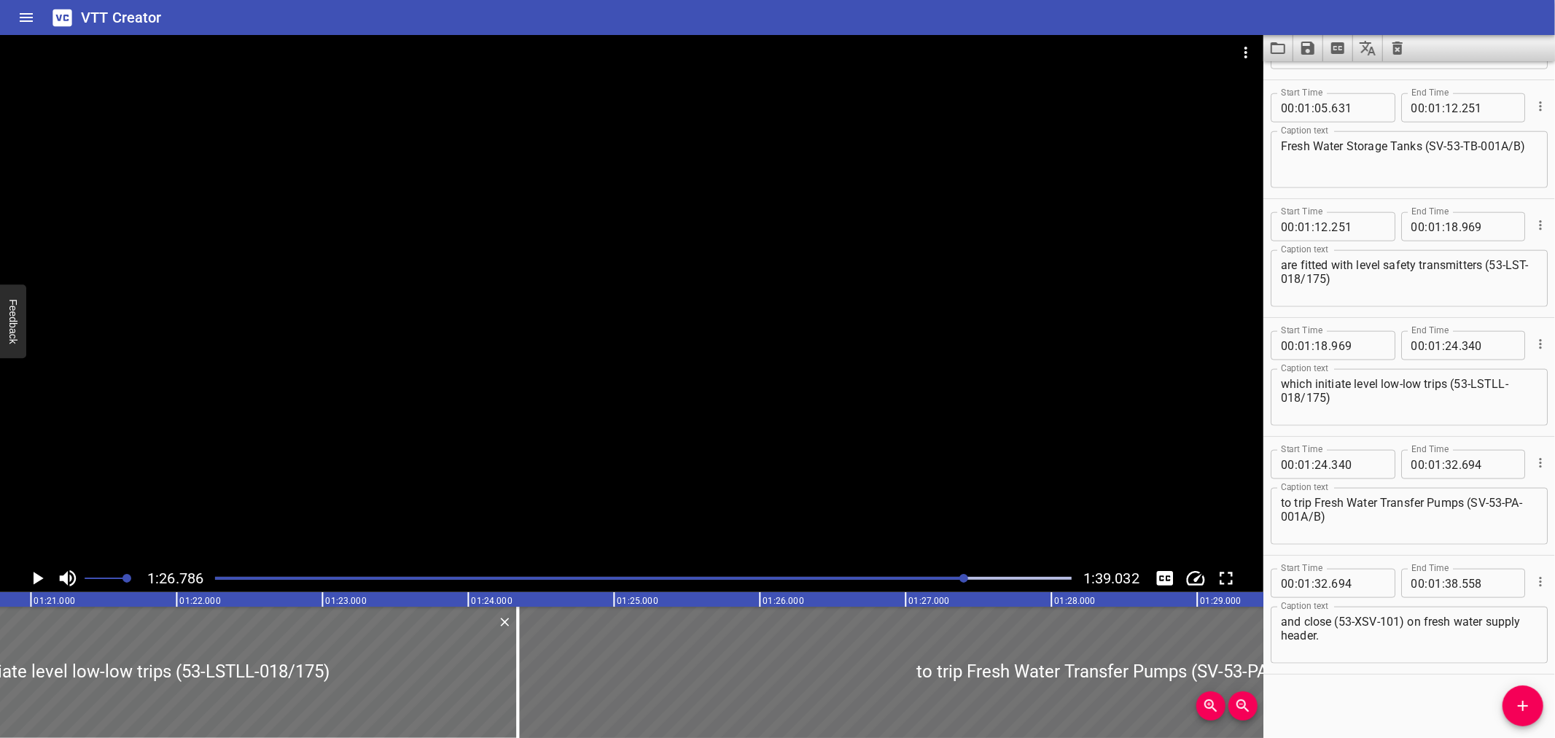
scroll to position [0, 11757]
click at [548, 661] on div at bounding box center [1149, 672] width 1218 height 131
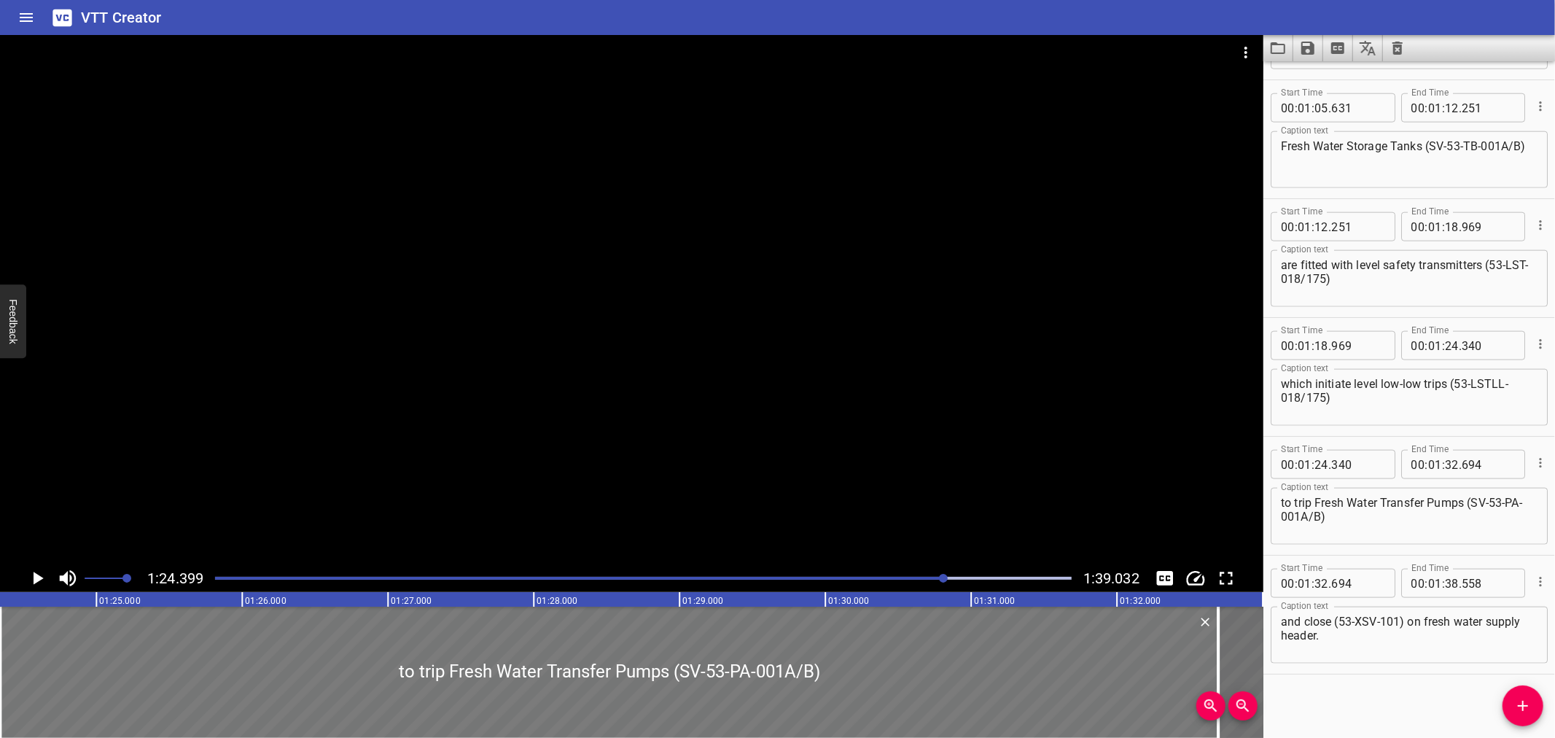
scroll to position [0, 12306]
click at [31, 579] on icon "Play/Pause" at bounding box center [37, 578] width 22 height 22
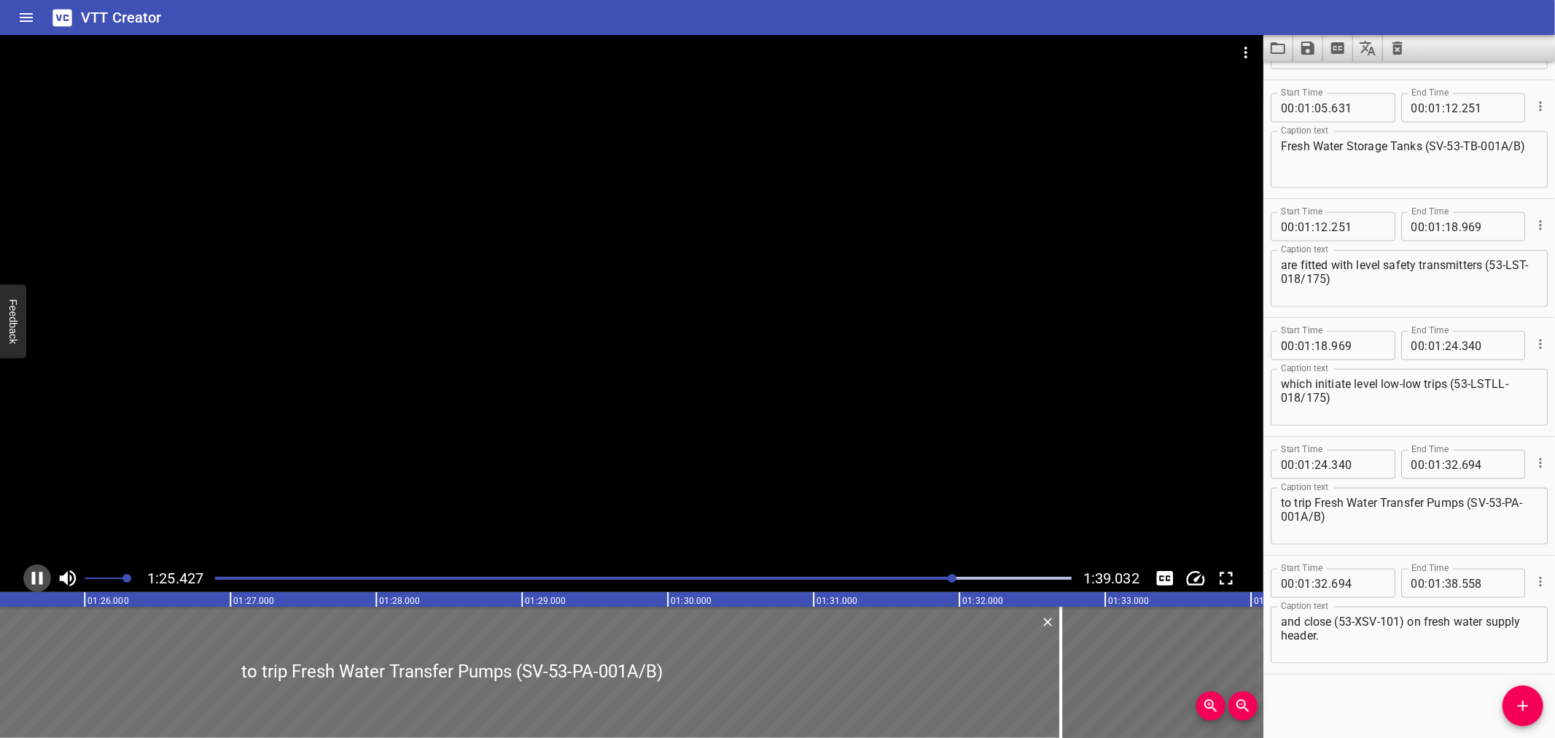
click at [32, 579] on icon "Play/Pause" at bounding box center [37, 578] width 22 height 22
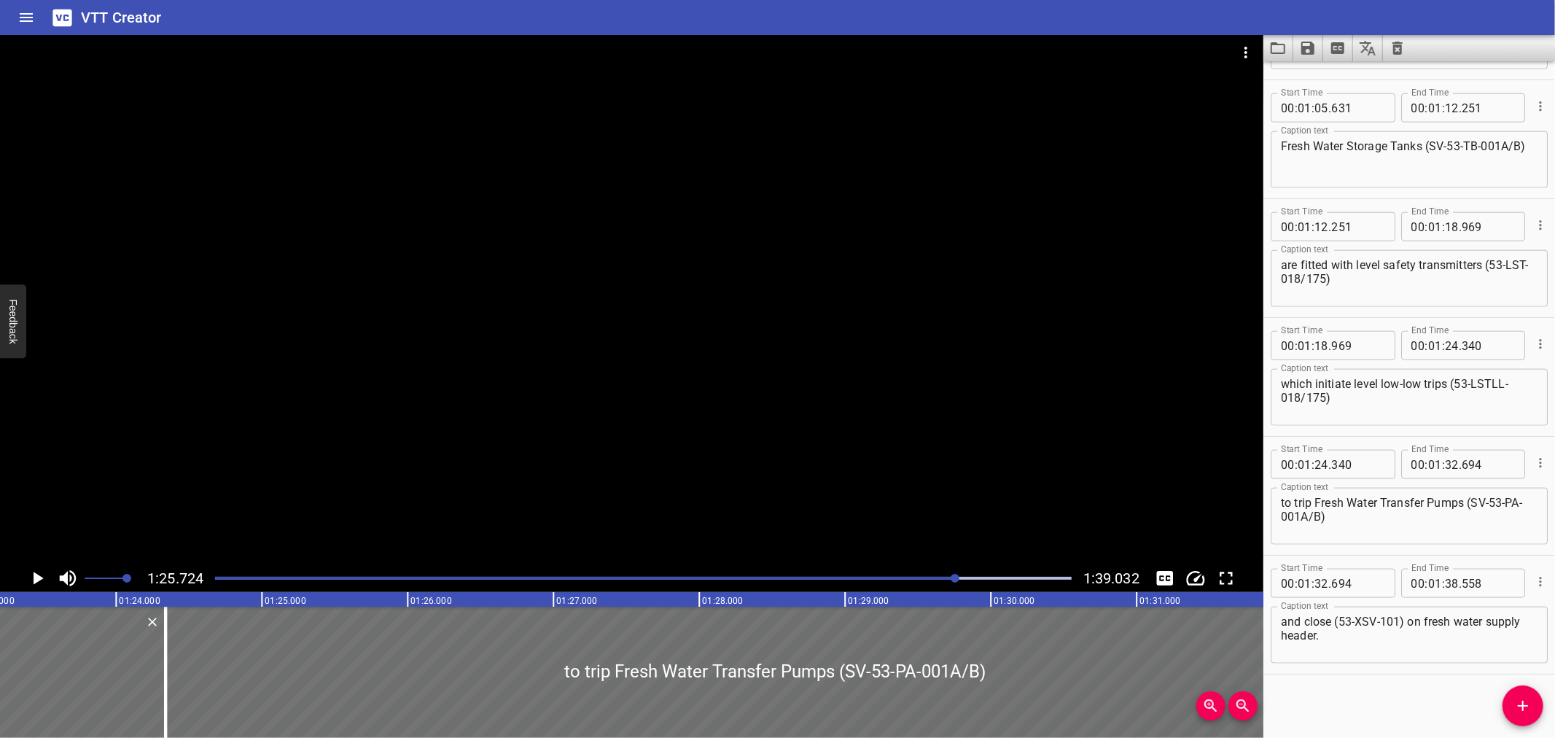
scroll to position [0, 11959]
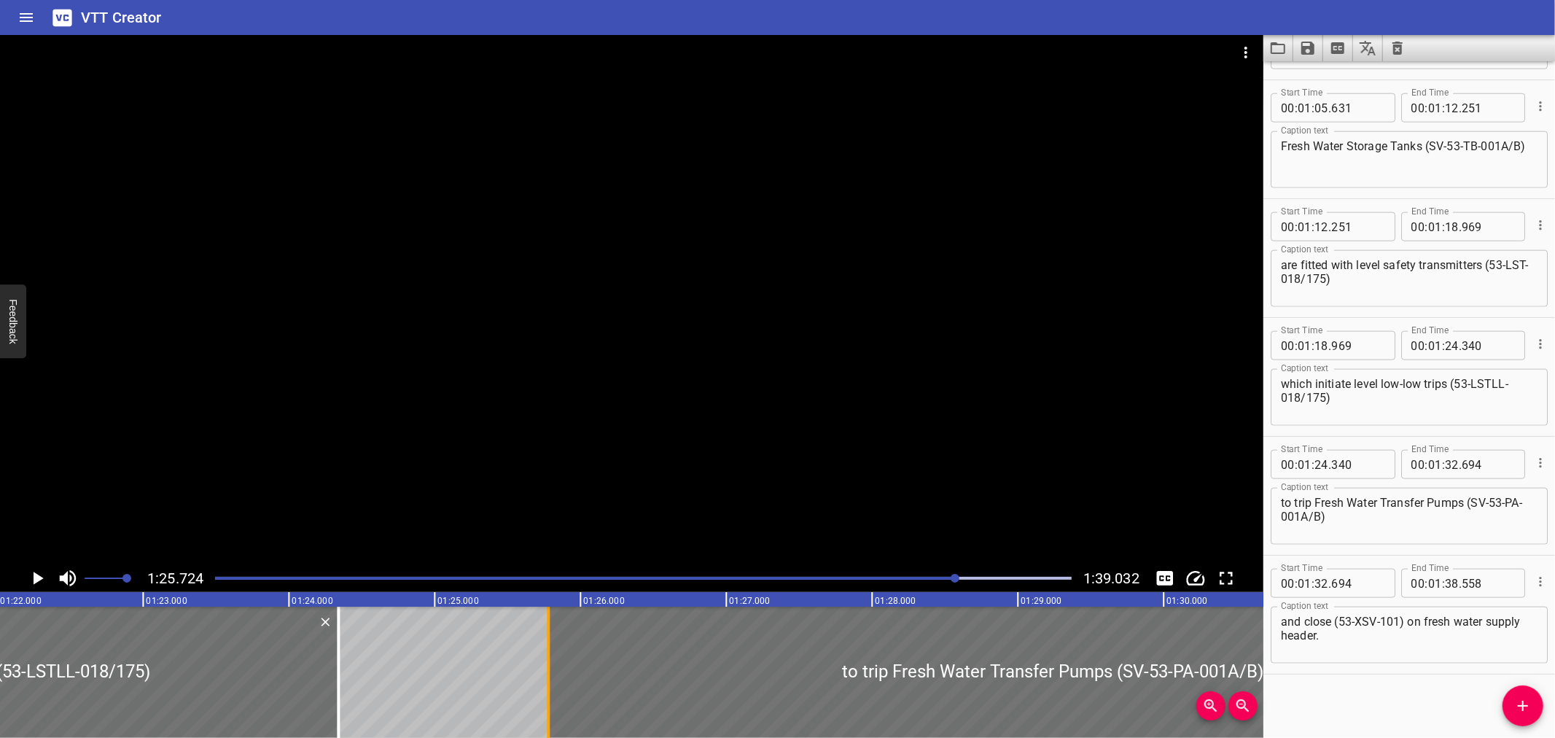
drag, startPoint x: 339, startPoint y: 658, endPoint x: 549, endPoint y: 669, distance: 210.3
click at [549, 669] on div at bounding box center [548, 672] width 15 height 131
type input "25"
type input "780"
click at [1446, 343] on input "number" at bounding box center [1452, 345] width 14 height 29
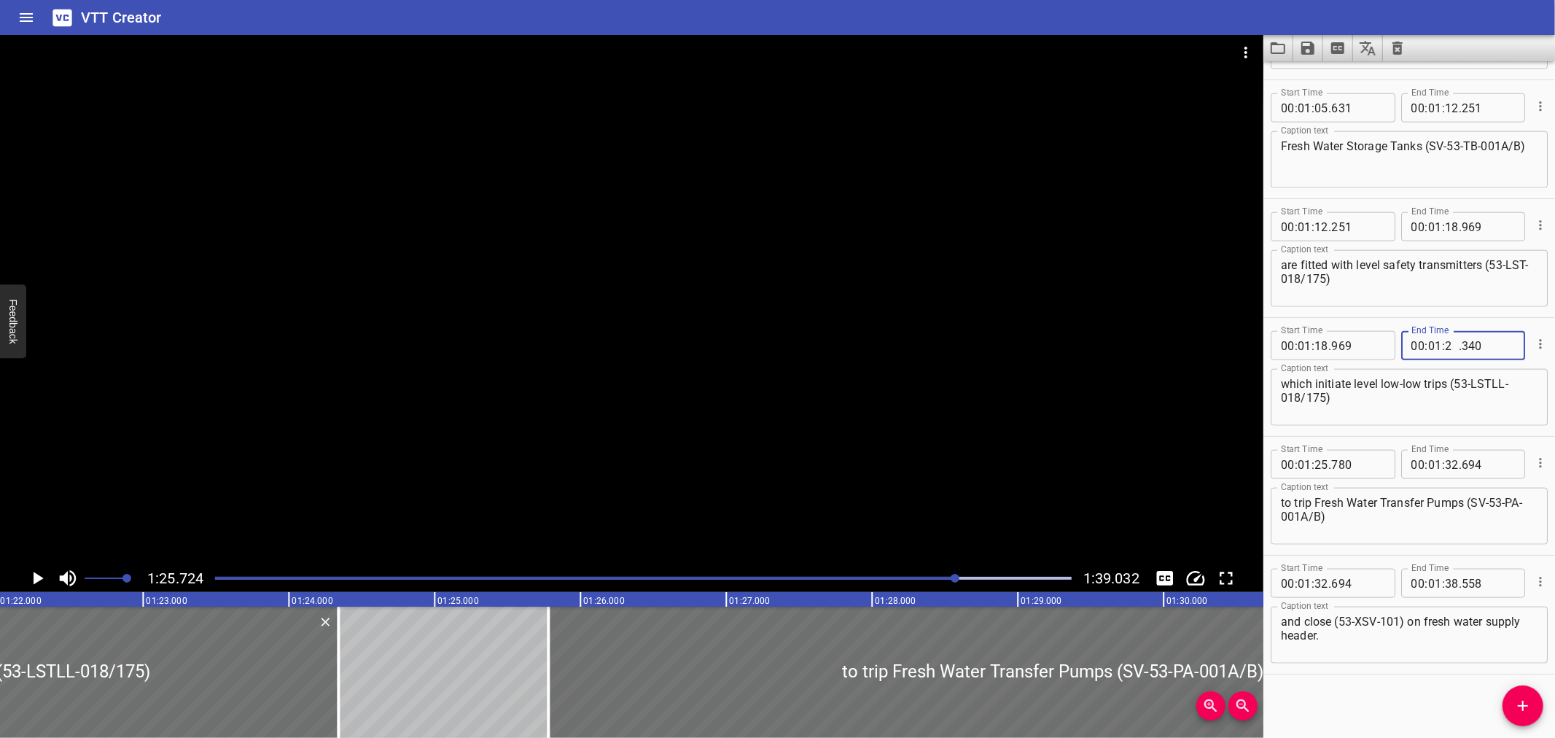
type input "25"
type input "780"
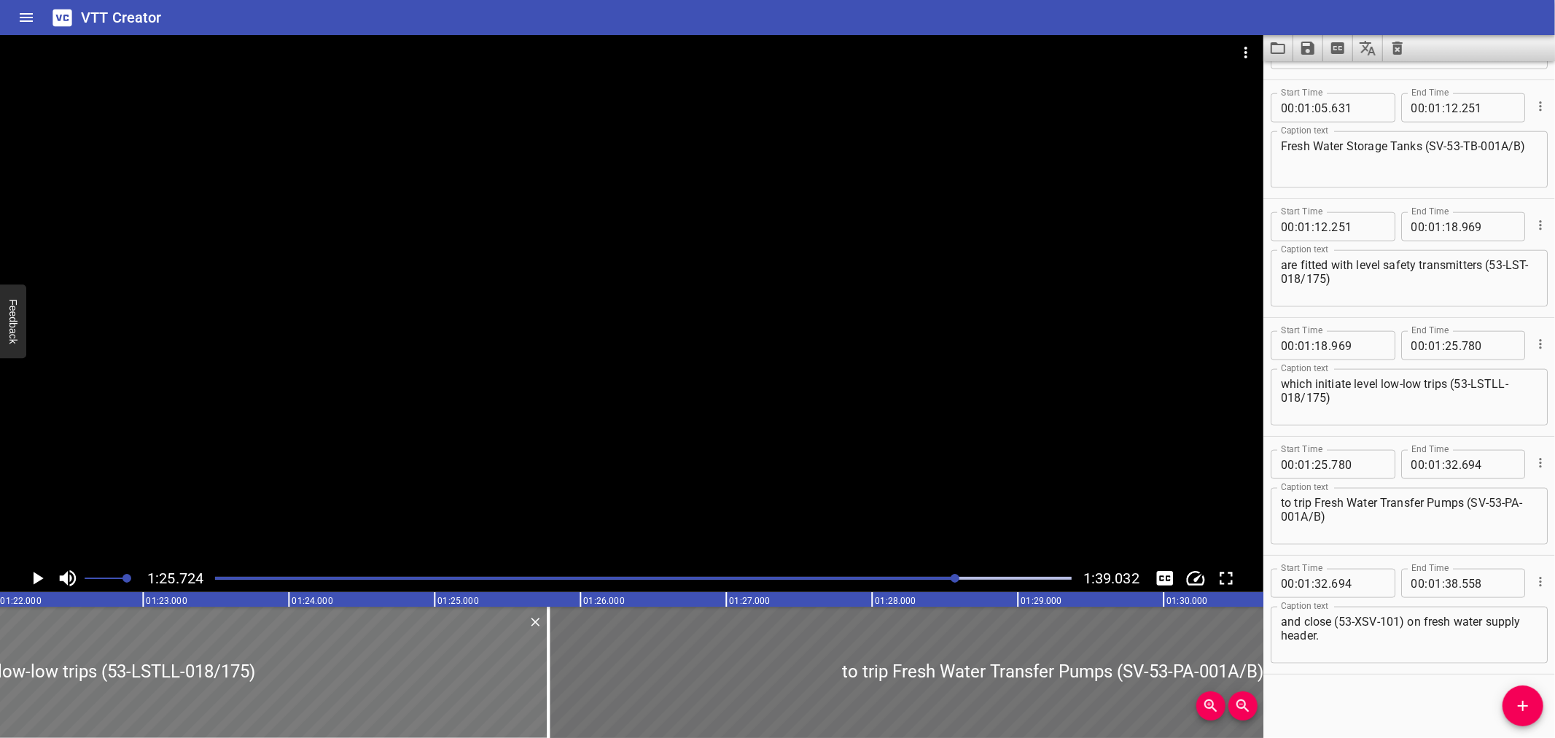
click at [293, 687] on div at bounding box center [51, 672] width 993 height 131
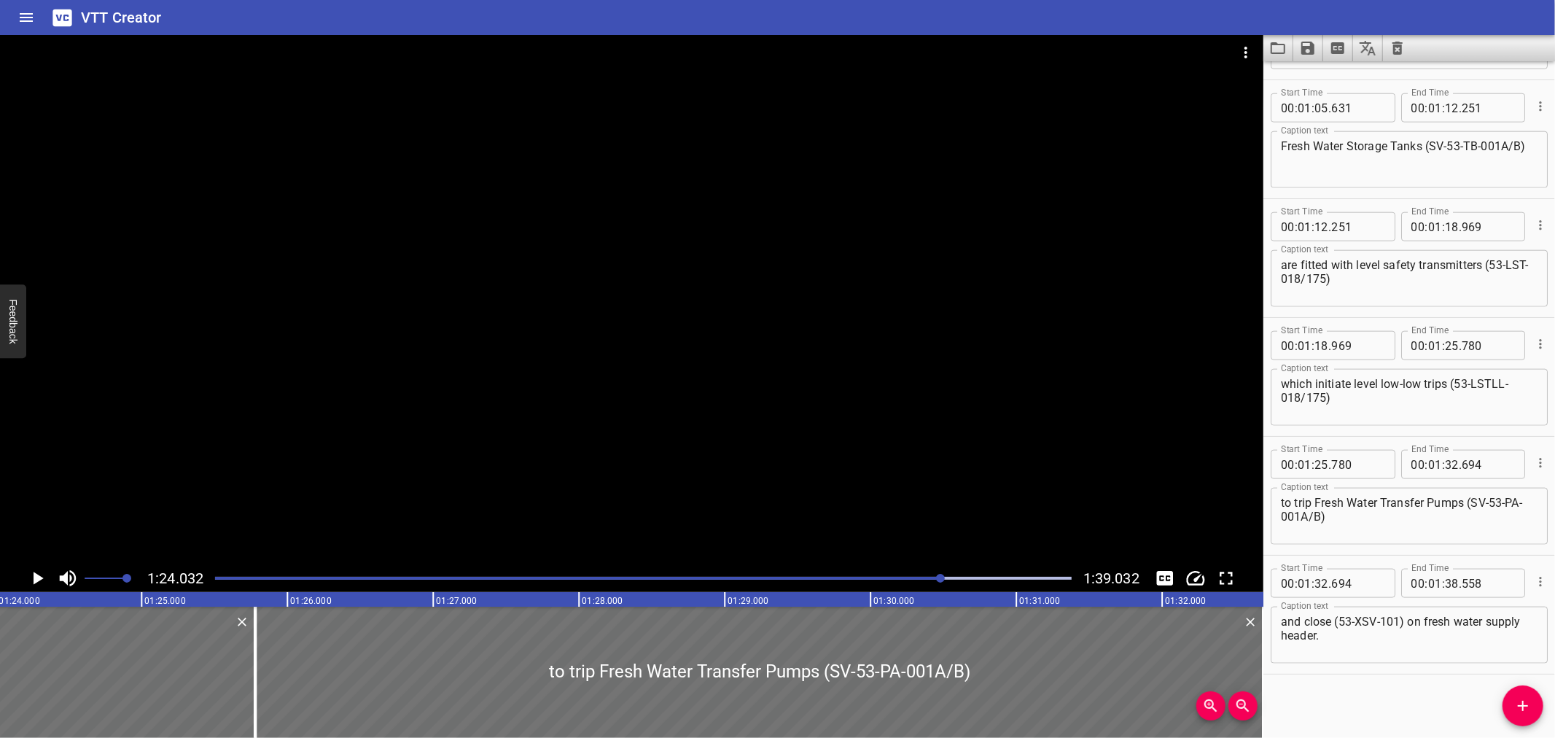
click at [303, 464] on div at bounding box center [631, 299] width 1263 height 529
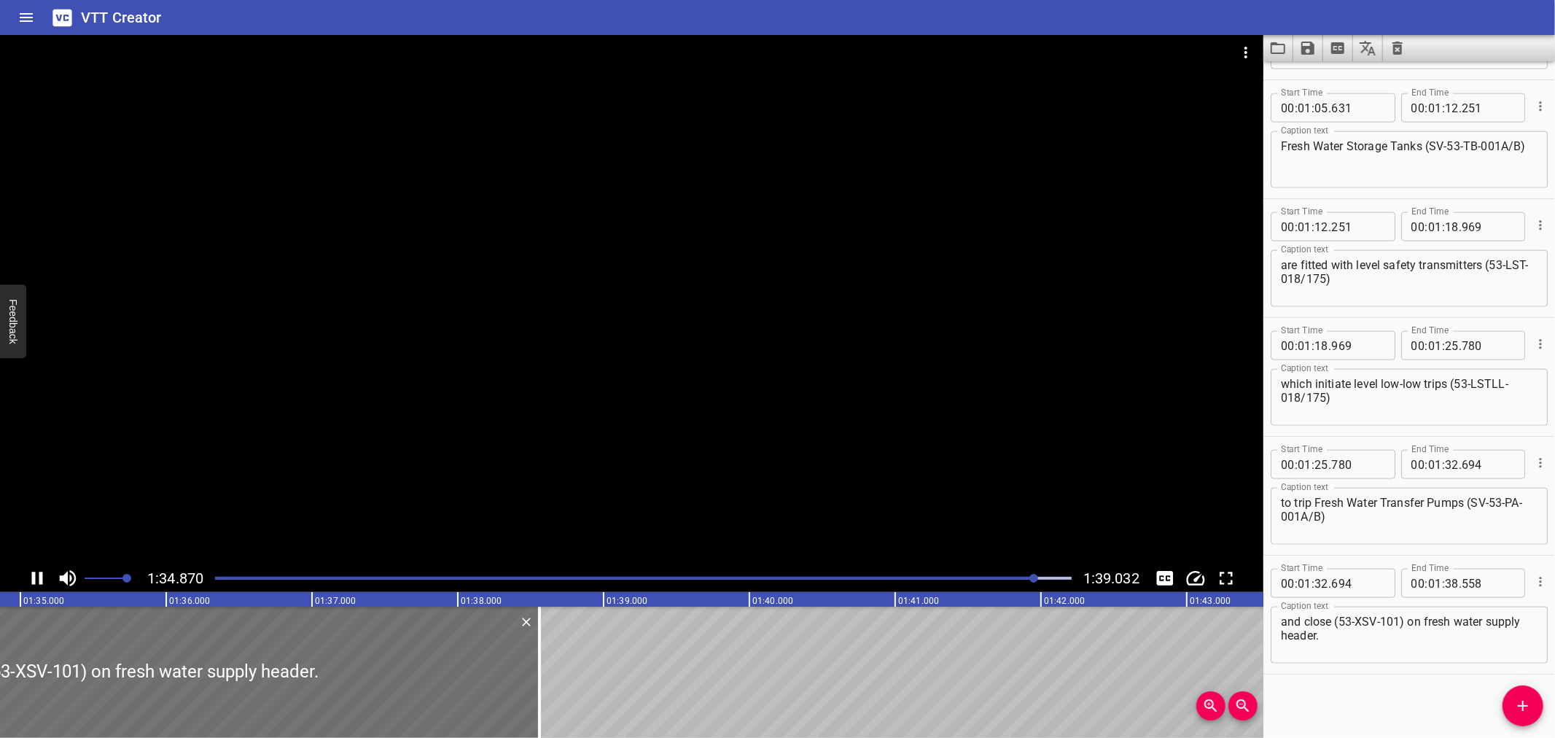
click at [234, 576] on div at bounding box center [643, 578] width 874 height 20
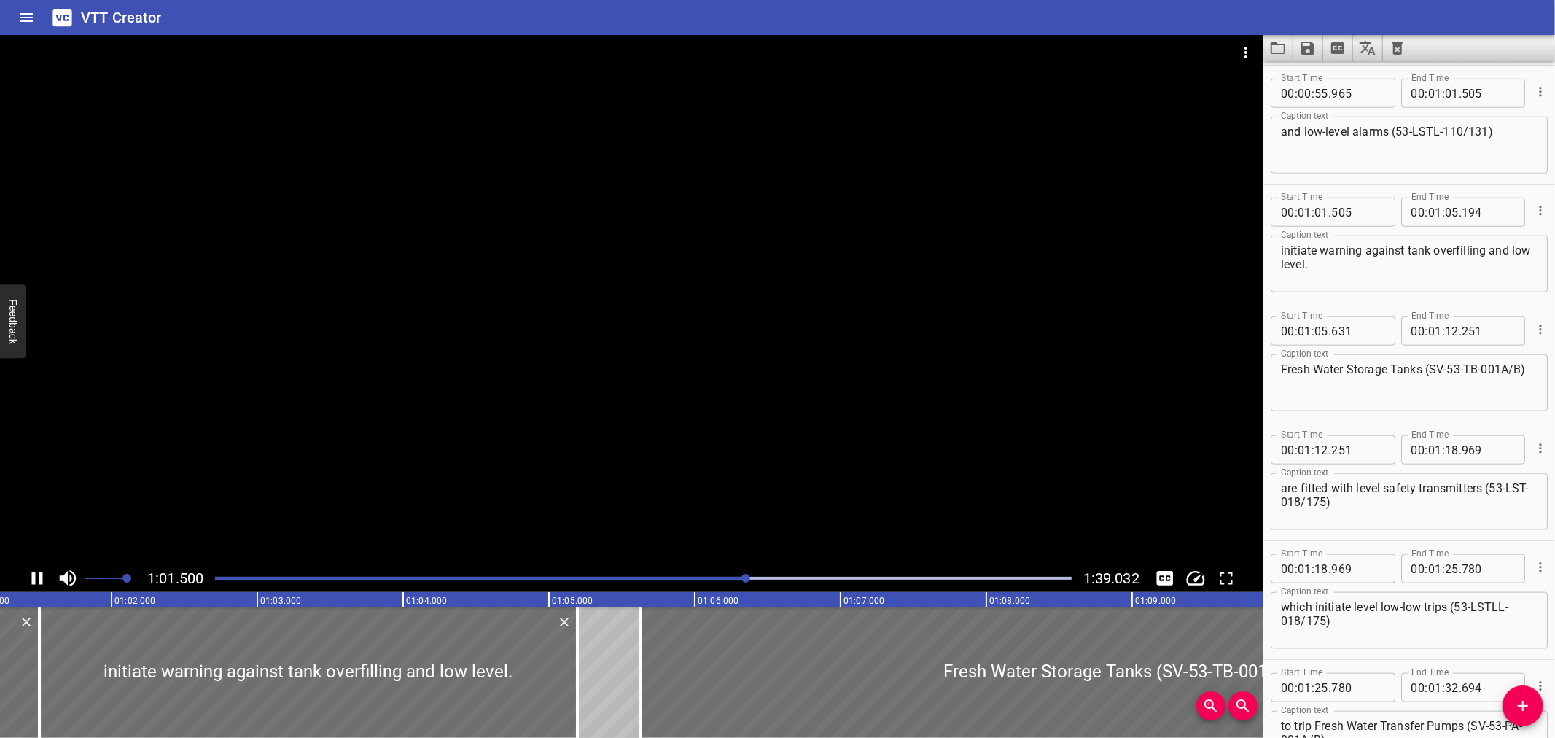
scroll to position [0, 0]
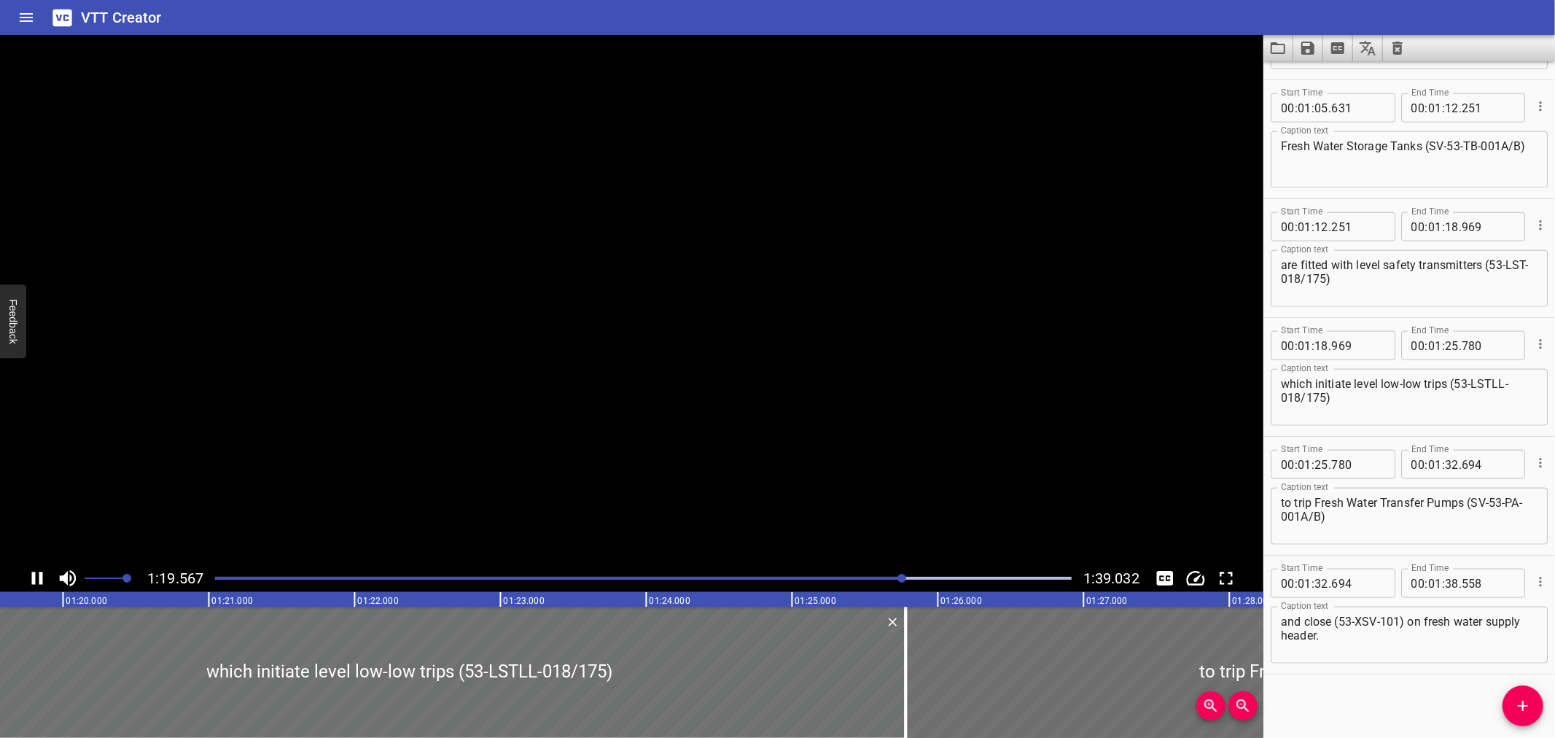
drag, startPoint x: 228, startPoint y: 558, endPoint x: 222, endPoint y: 548, distance: 11.5
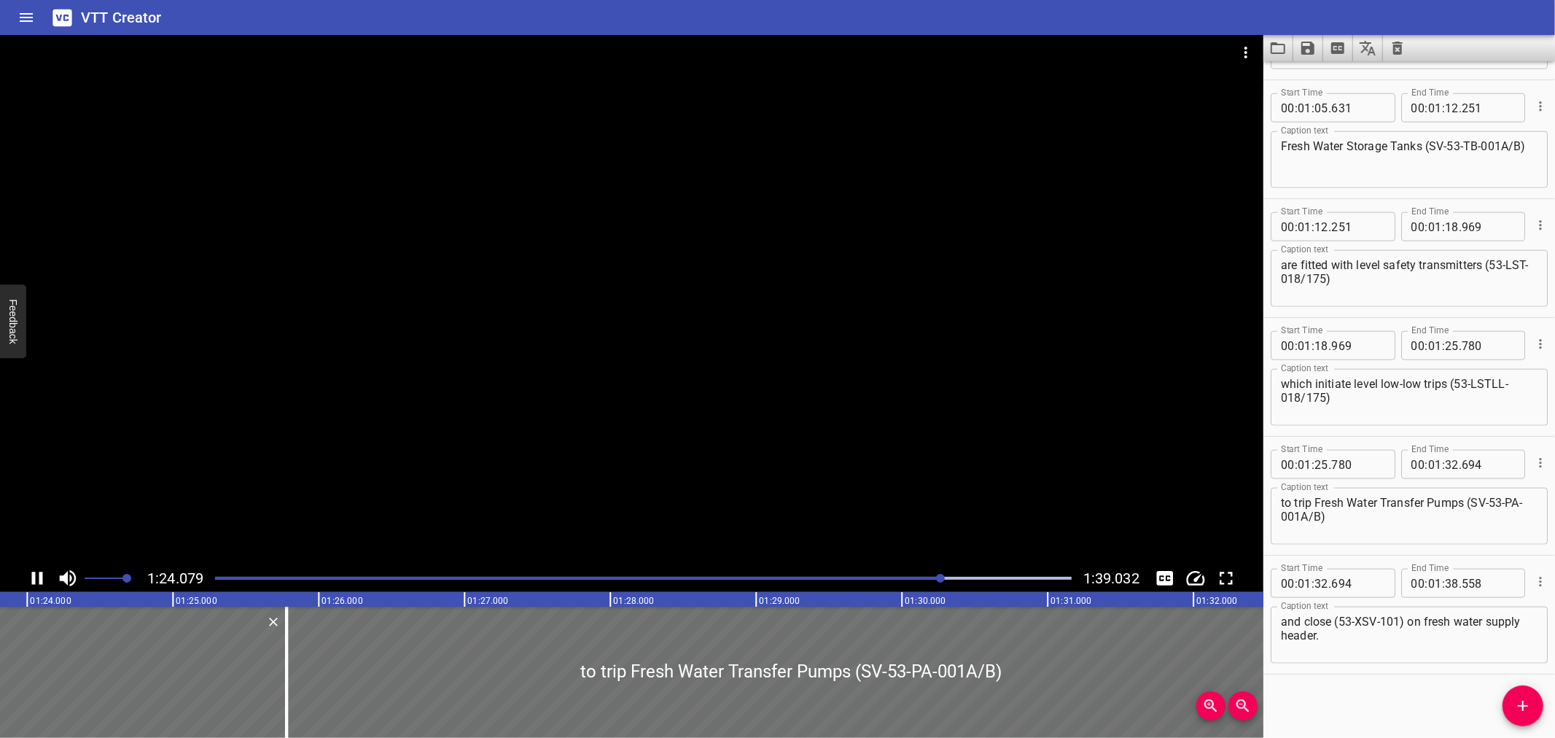
drag, startPoint x: 222, startPoint y: 548, endPoint x: 195, endPoint y: 297, distance: 252.2
click at [195, 297] on div at bounding box center [631, 299] width 1263 height 529
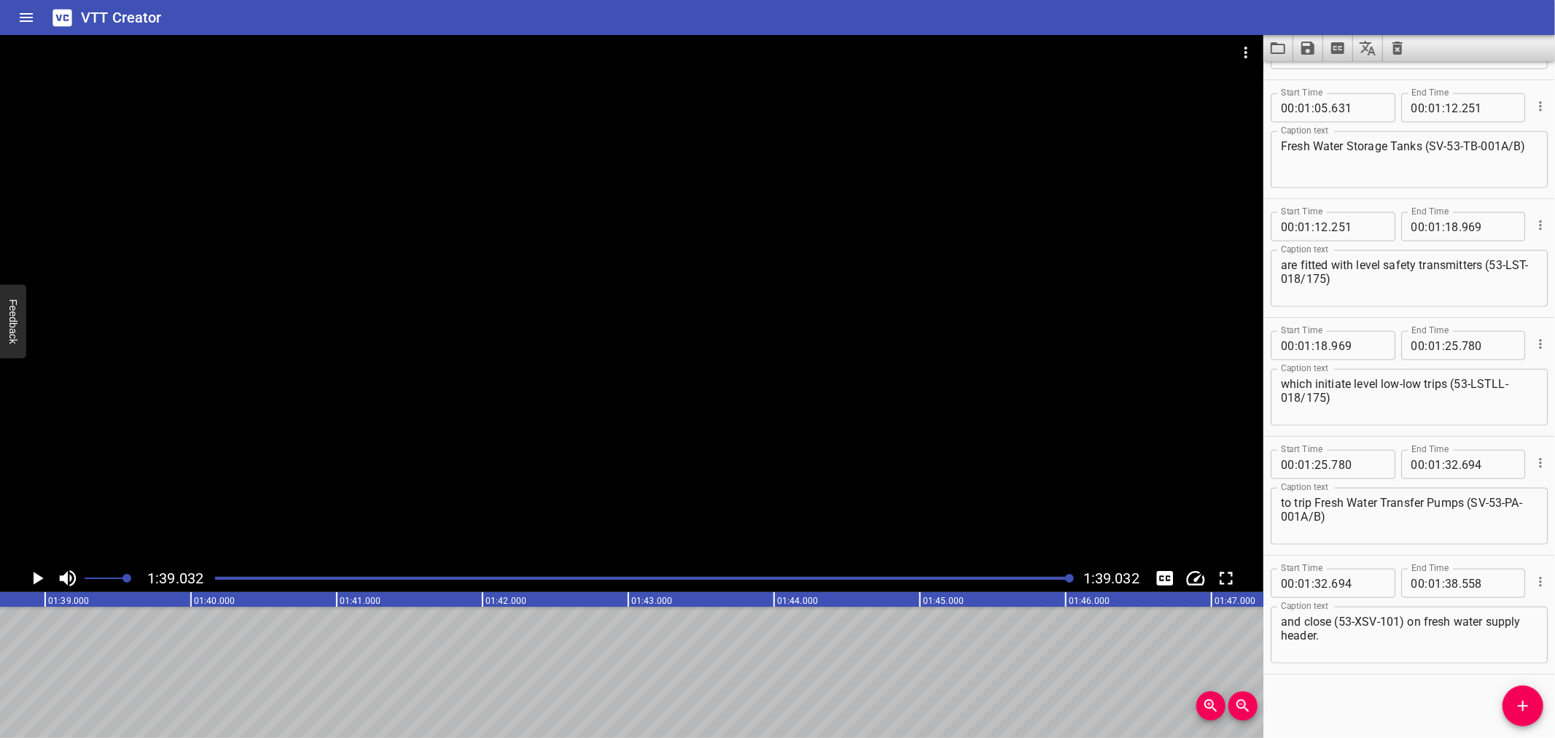
scroll to position [0, 14440]
drag, startPoint x: 831, startPoint y: 281, endPoint x: 1210, endPoint y: 26, distance: 457.4
click at [1138, 15] on div "VTT Creator" at bounding box center [777, 17] width 1555 height 35
click at [1289, 42] on button "Load captions from file" at bounding box center [1278, 48] width 30 height 26
click at [1303, 42] on icon "Save captions to file" at bounding box center [1307, 48] width 13 height 13
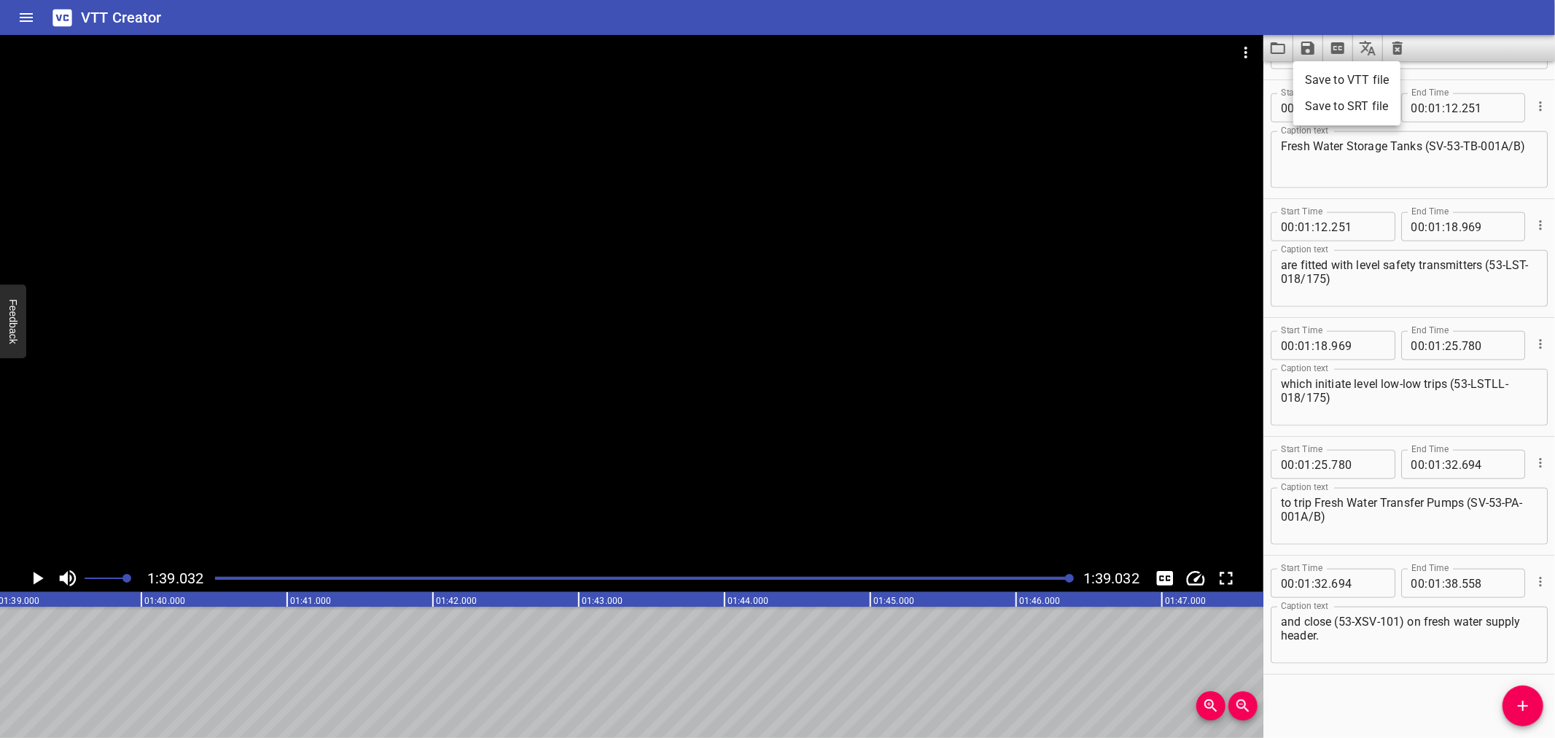
click at [1315, 77] on li "Save to VTT file" at bounding box center [1346, 80] width 107 height 26
click at [1280, 36] on button "Load captions from file" at bounding box center [1278, 48] width 30 height 26
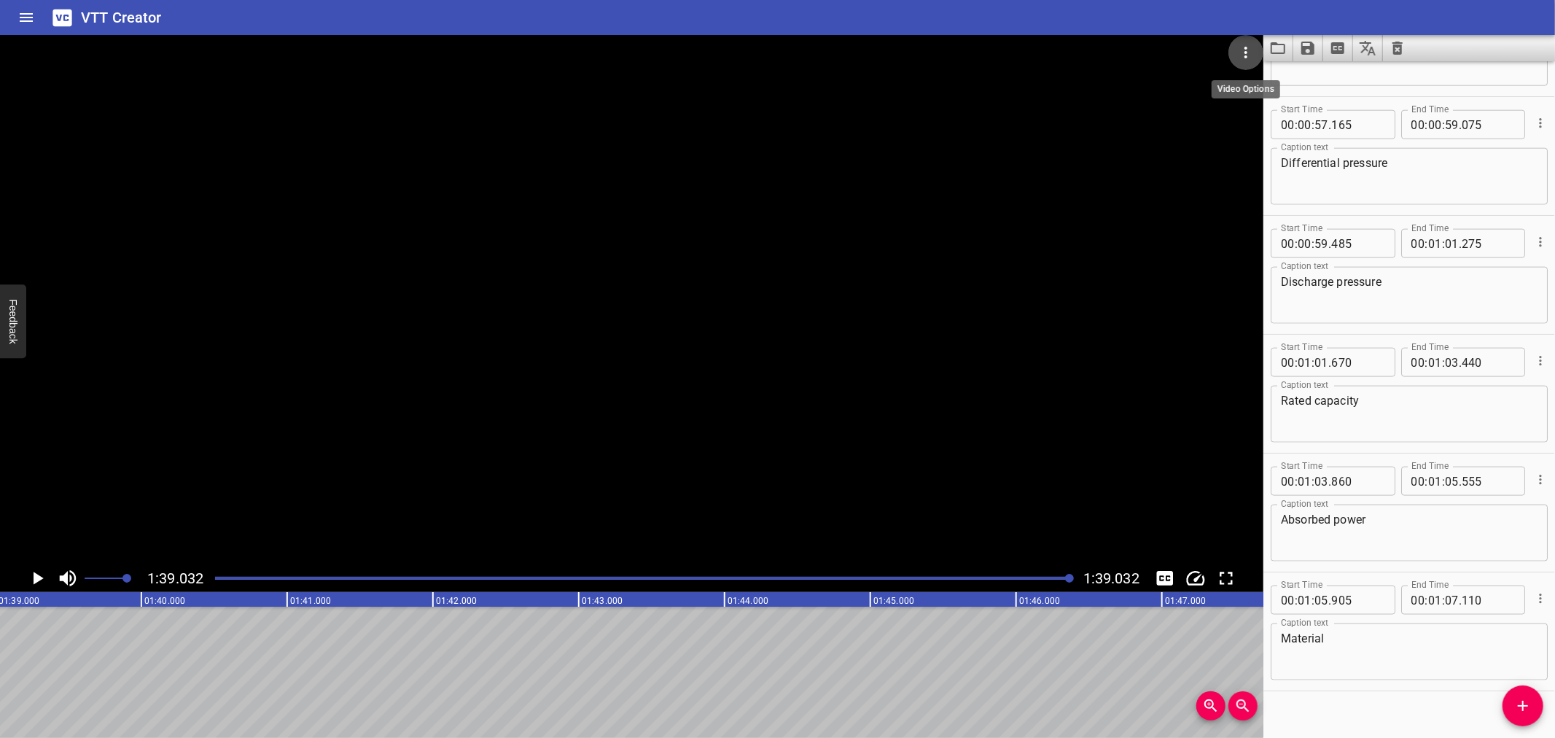
click at [1242, 36] on button "Video Options" at bounding box center [1245, 52] width 35 height 35
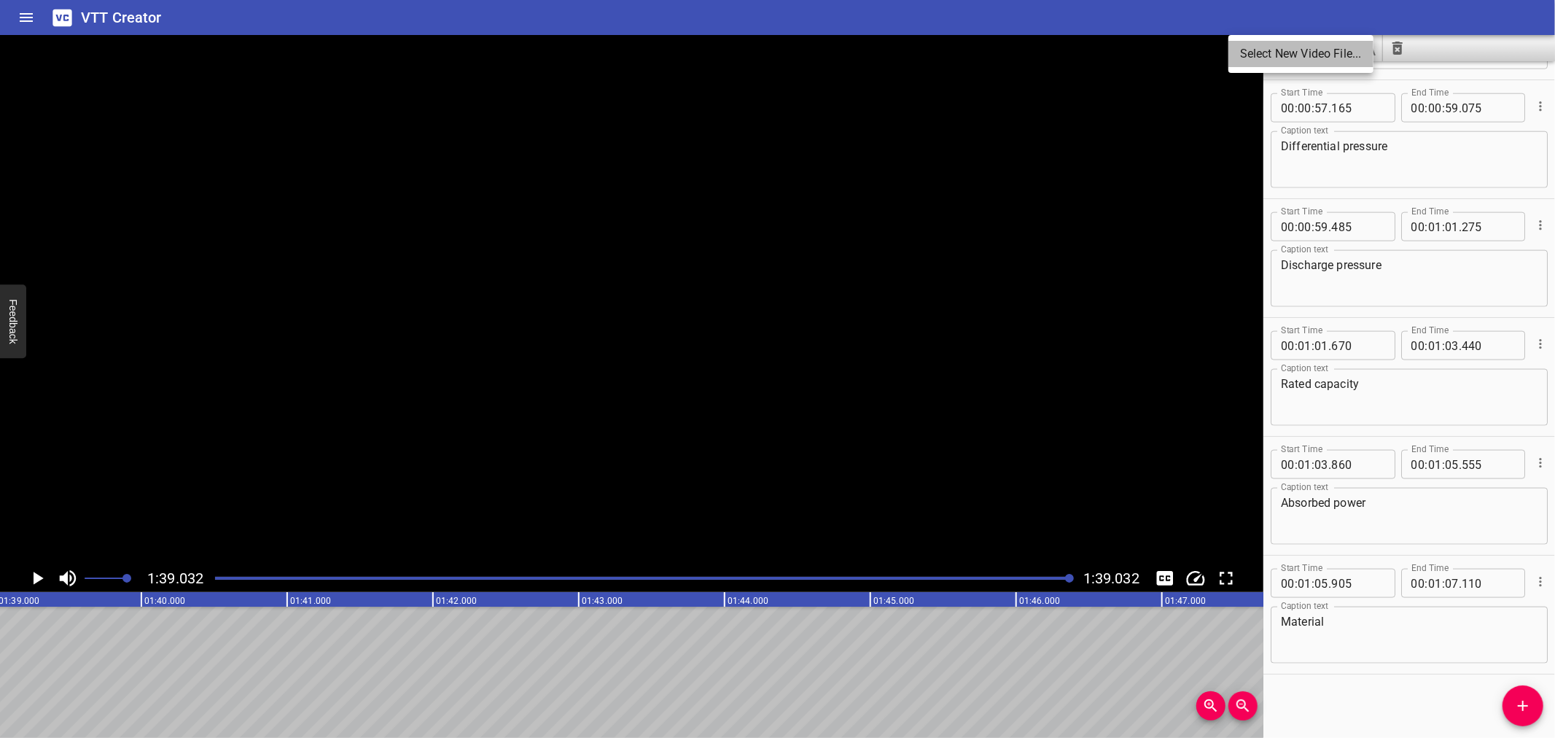
click at [1242, 47] on li "Select New Video File..." at bounding box center [1300, 54] width 145 height 26
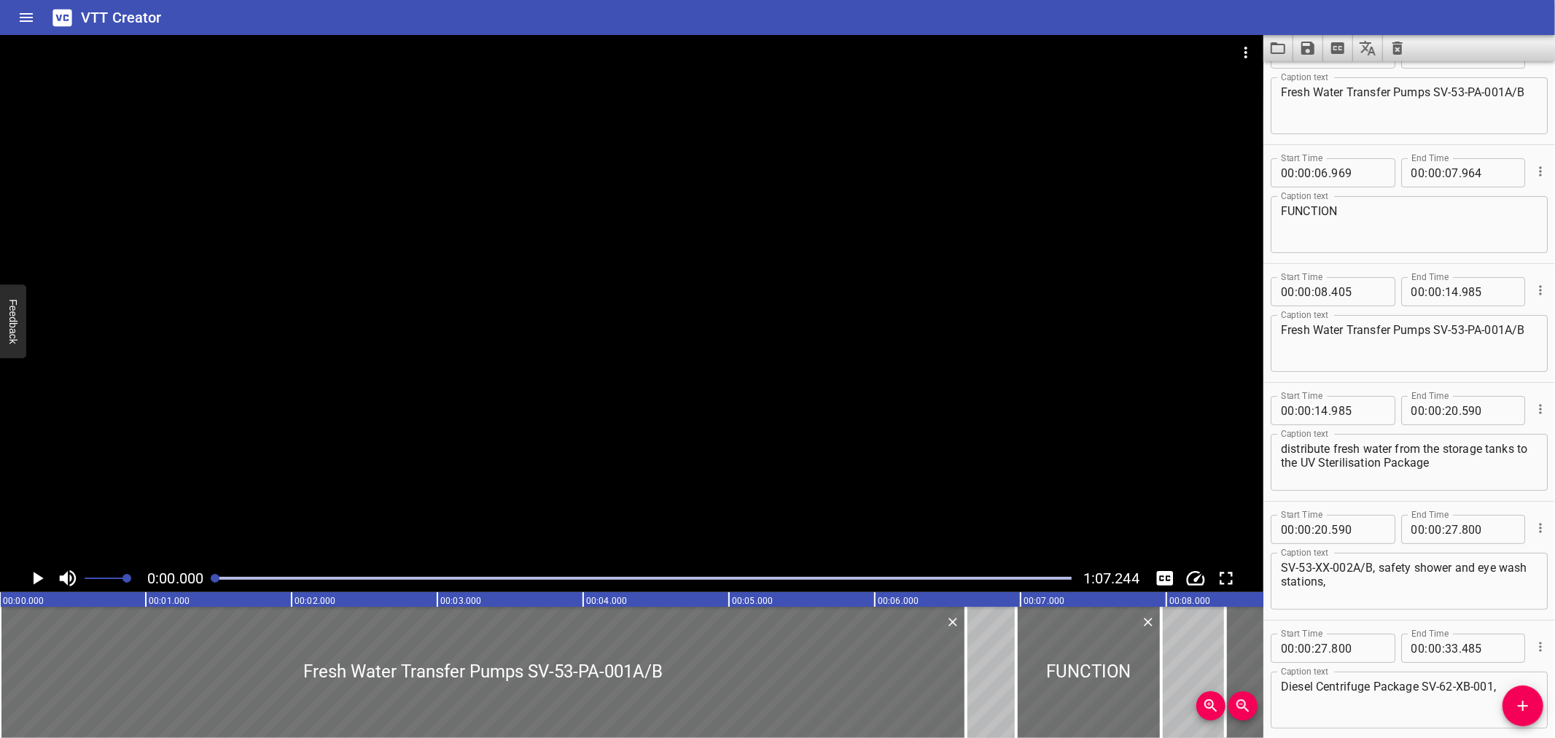
scroll to position [0, 0]
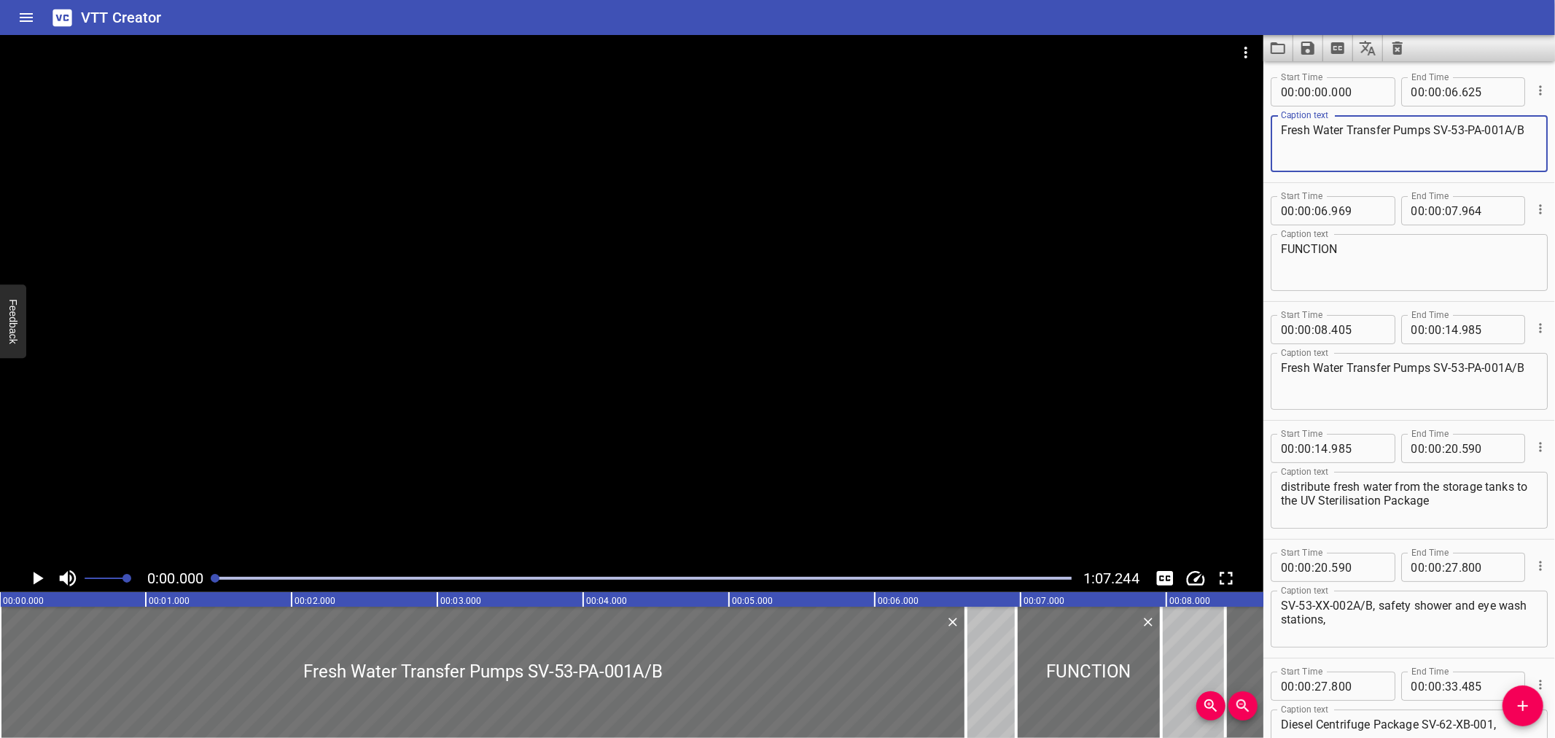
click at [1433, 132] on textarea "Fresh Water Transfer Pumps SV-53-PA-001A/B" at bounding box center [1409, 144] width 257 height 42
click at [1419, 149] on textarea "Fresh Water Transfer Pumps (SV-53-PA-001A/B" at bounding box center [1409, 144] width 257 height 42
type textarea "Fresh Water Transfer Pumps (SV-53-PA-001A/B)"
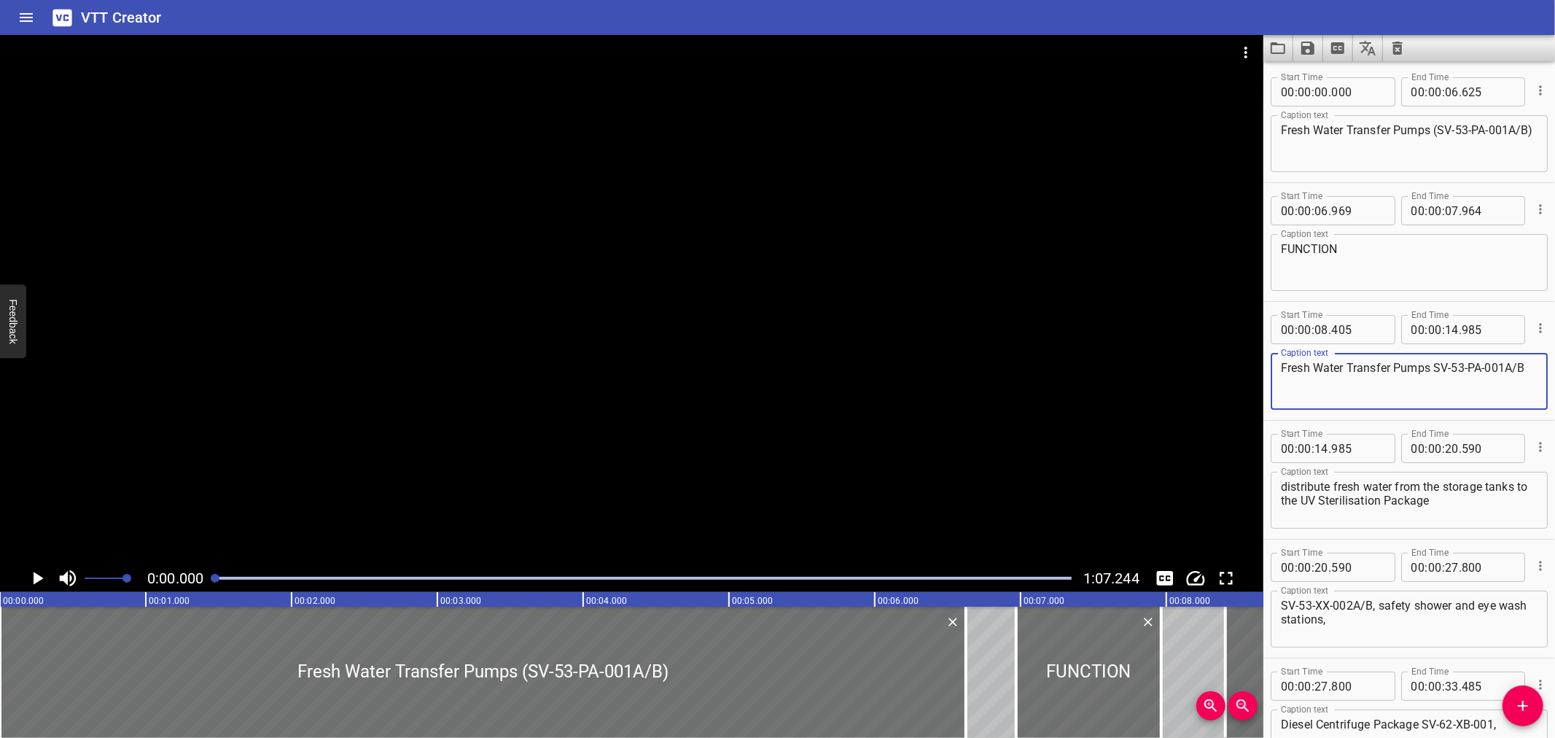
click at [1433, 363] on textarea "Fresh Water Transfer Pumps SV-53-PA-001A/B" at bounding box center [1409, 382] width 257 height 42
click at [1356, 376] on textarea "Fresh Water Transfer Pumps (SV-53-PA-001A/B" at bounding box center [1409, 382] width 257 height 42
type textarea "Fresh Water Transfer Pumps (SV-53-PA-001A/B)"
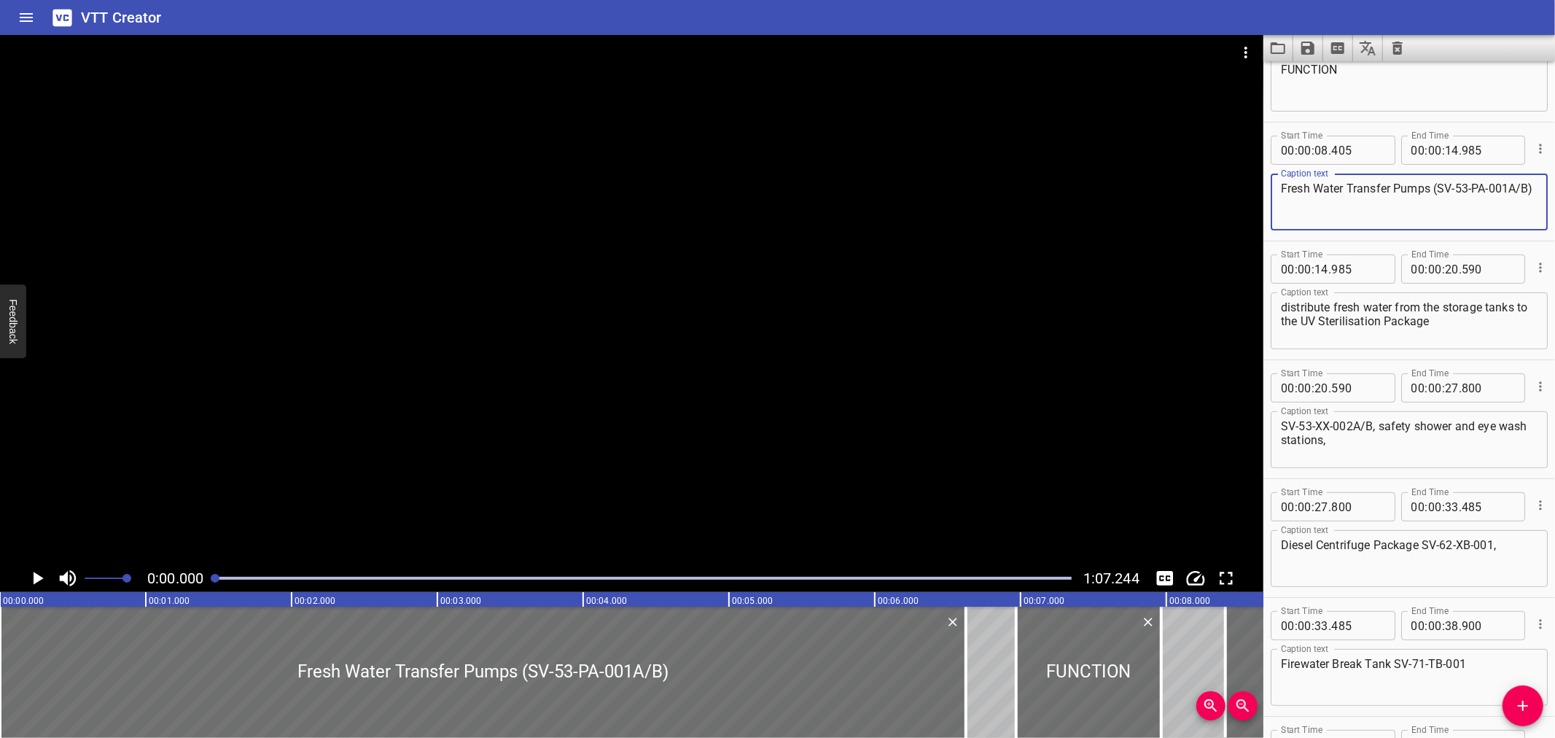
scroll to position [207, 0]
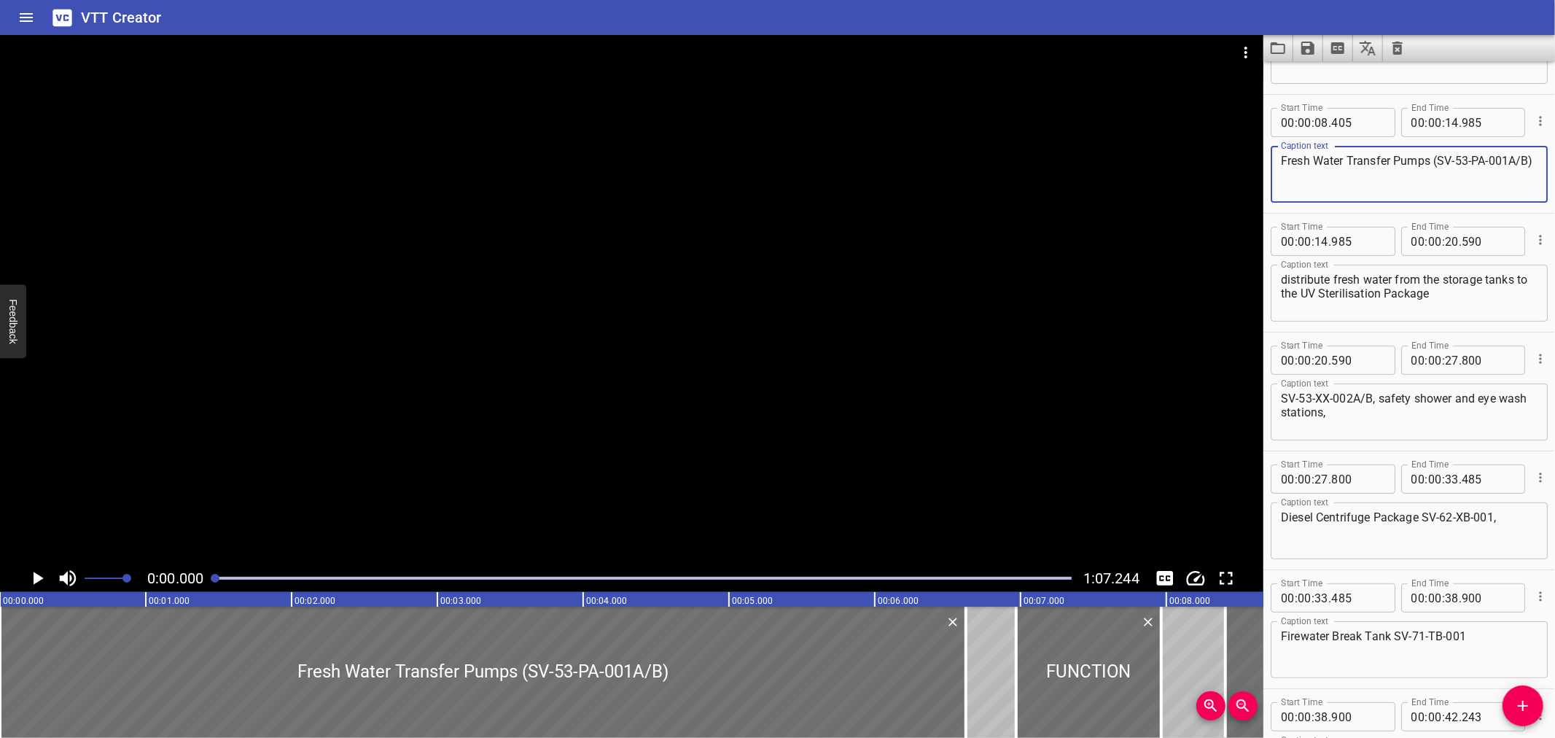
click at [383, 581] on div at bounding box center [643, 578] width 874 height 20
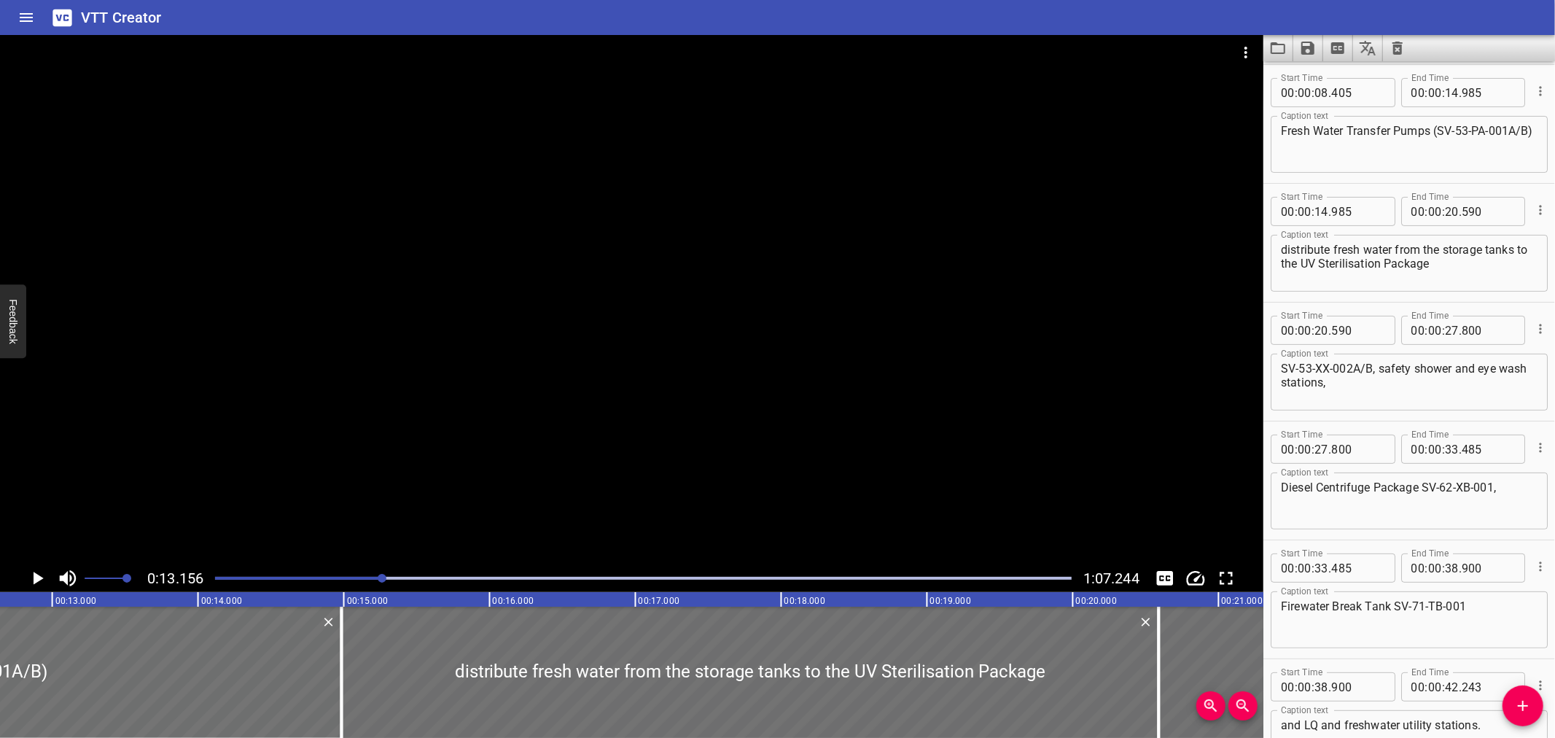
click at [413, 574] on div at bounding box center [643, 578] width 874 height 20
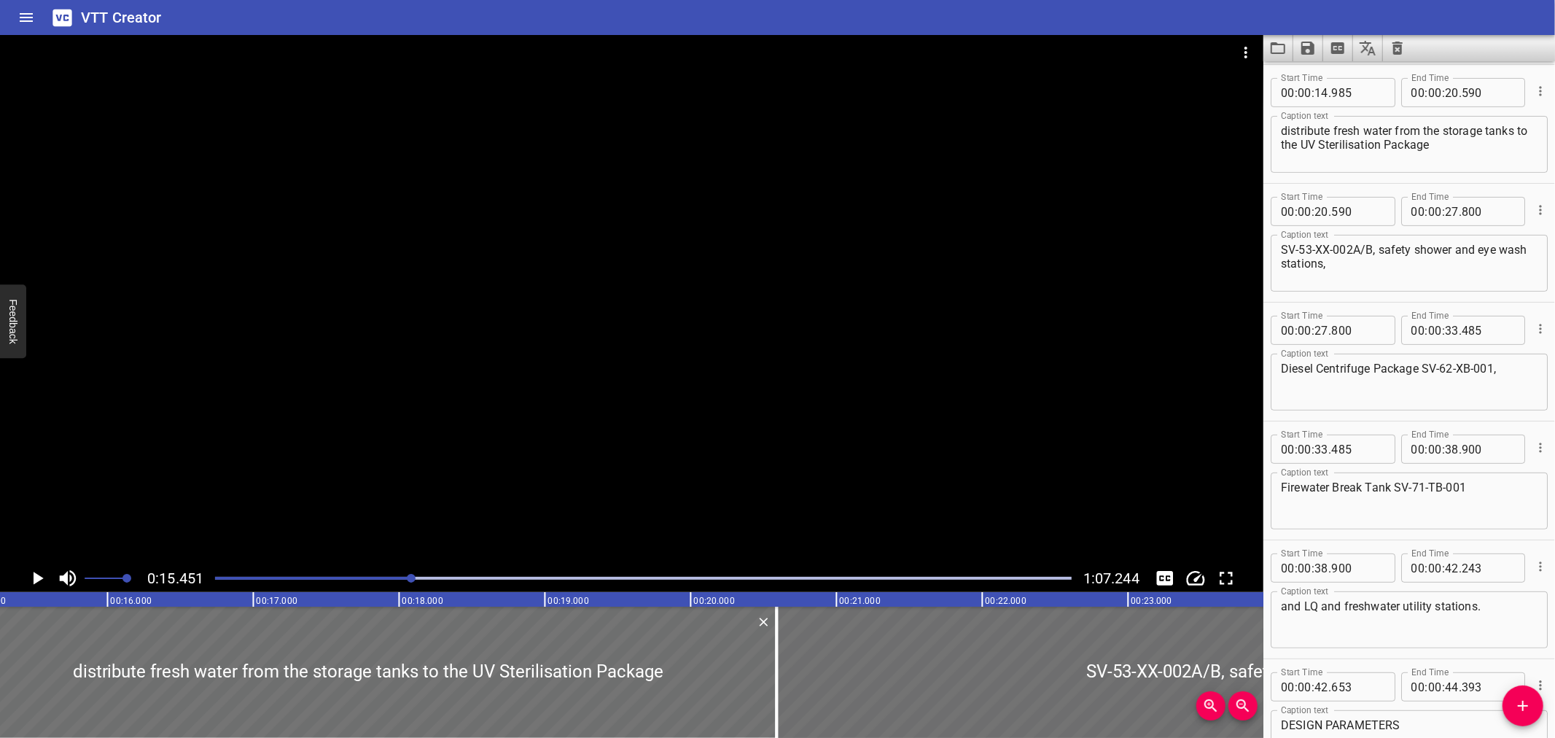
scroll to position [0, 2253]
click at [388, 576] on div at bounding box center [643, 578] width 874 height 20
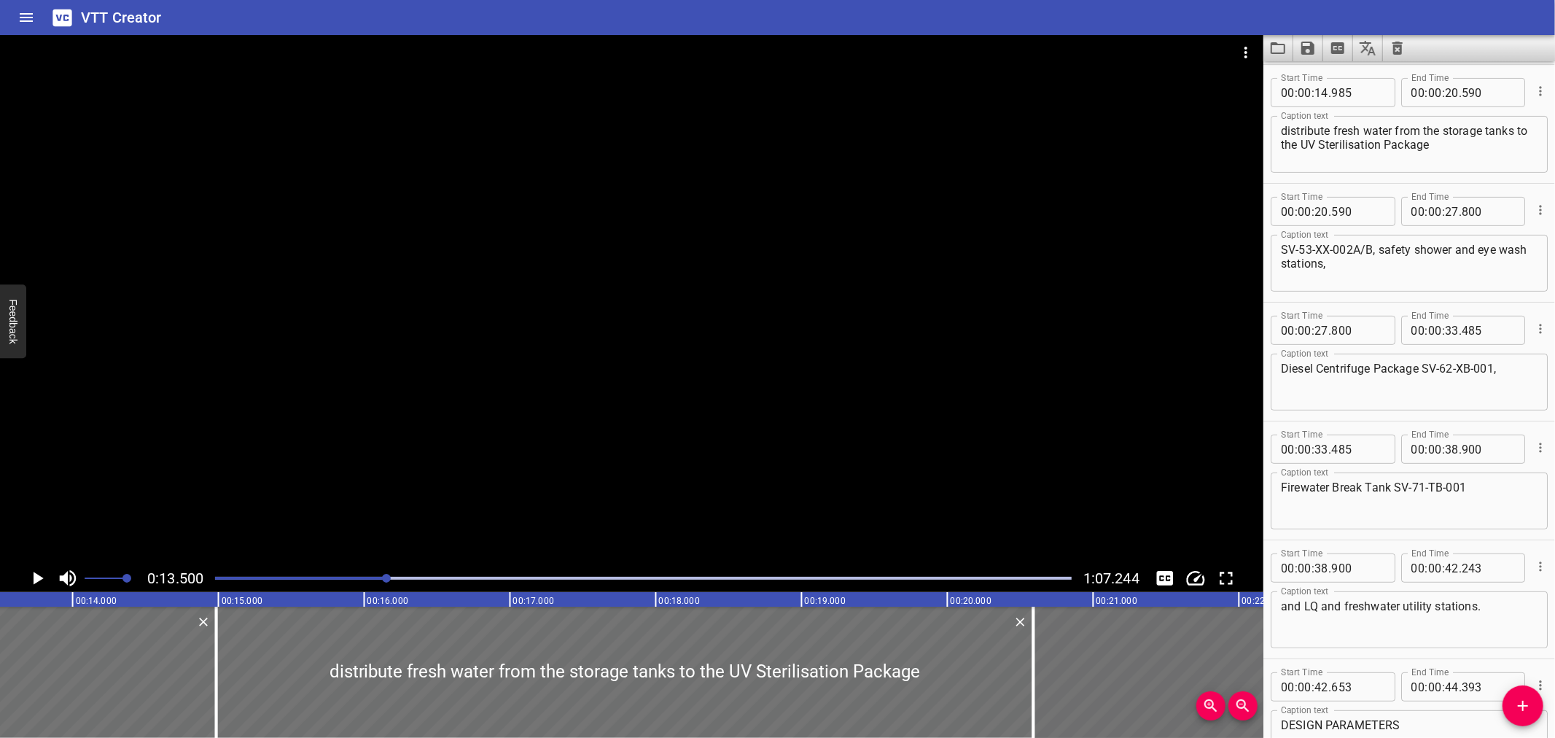
click at [445, 577] on div "Play progress" at bounding box center [643, 578] width 857 height 3
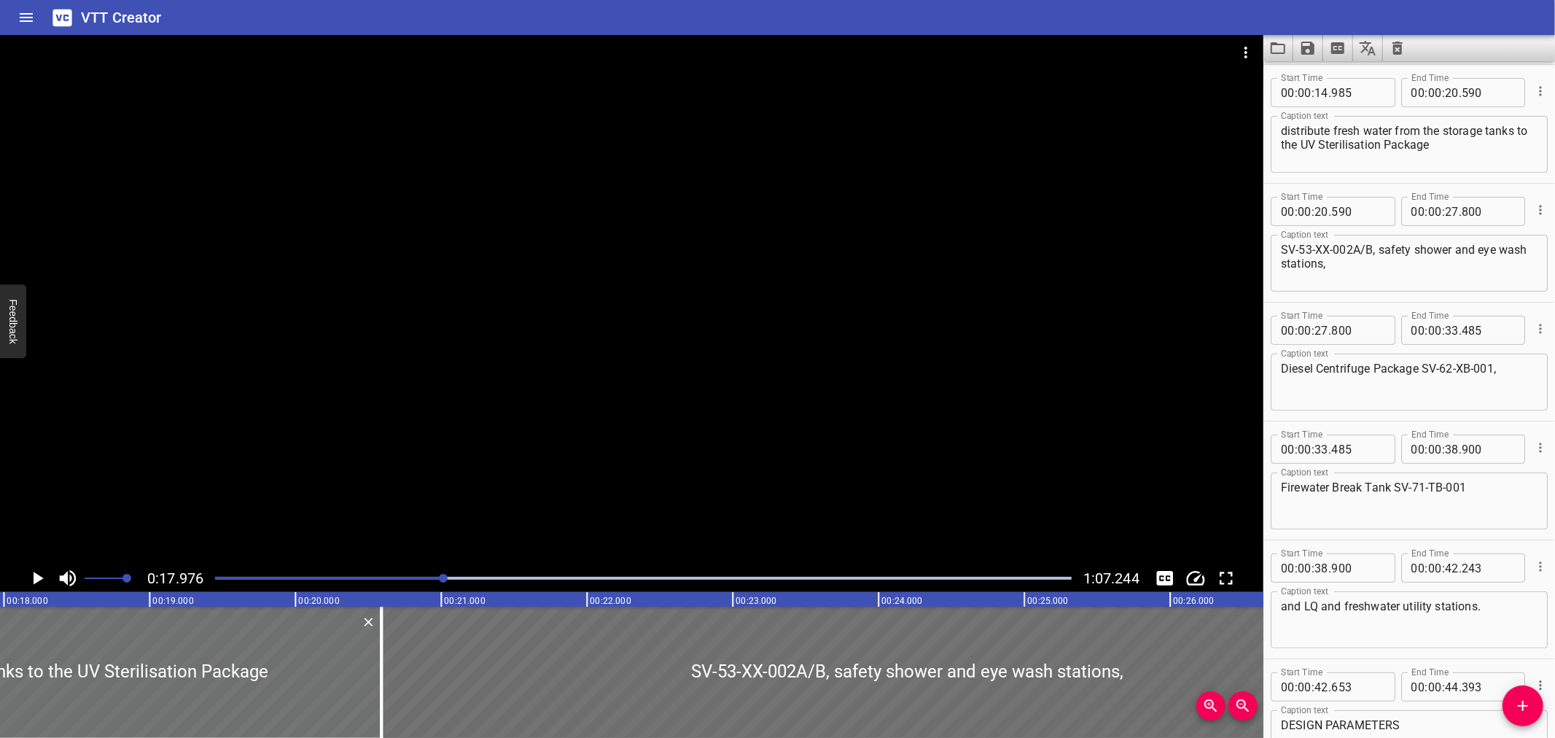
click at [455, 574] on div at bounding box center [643, 578] width 874 height 20
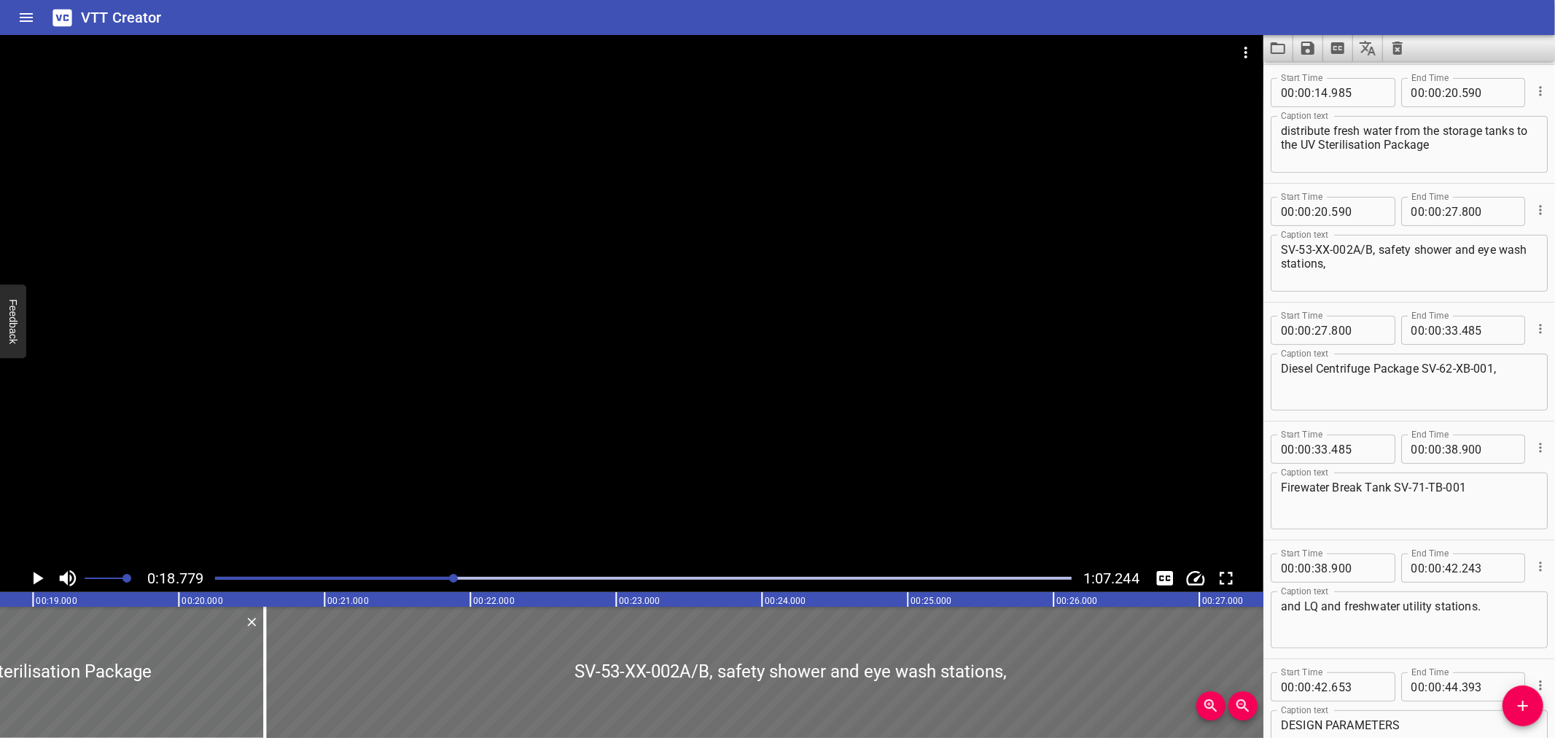
click at [472, 574] on div at bounding box center [643, 578] width 874 height 20
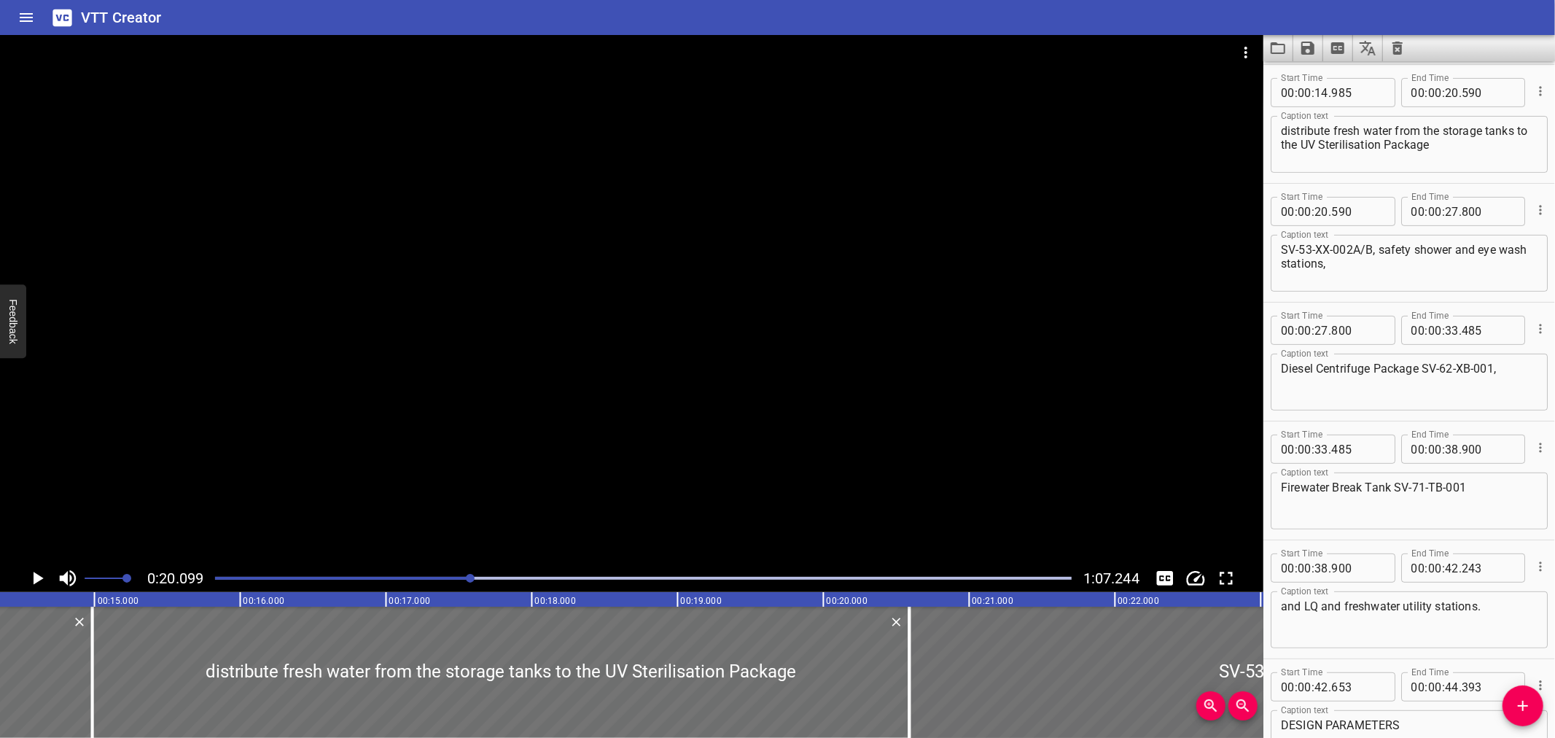
scroll to position [0, 2058]
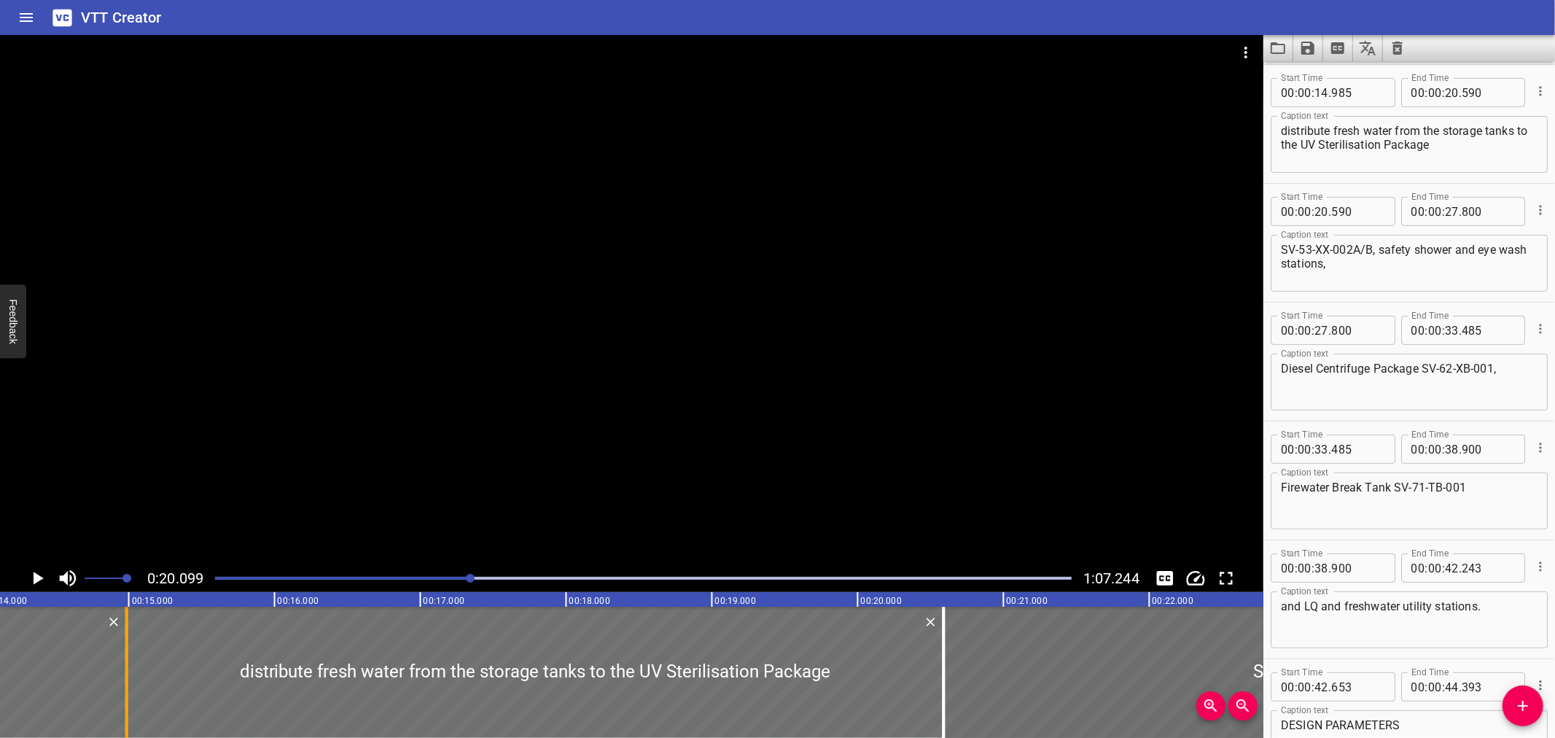
click at [120, 681] on div at bounding box center [127, 672] width 15 height 131
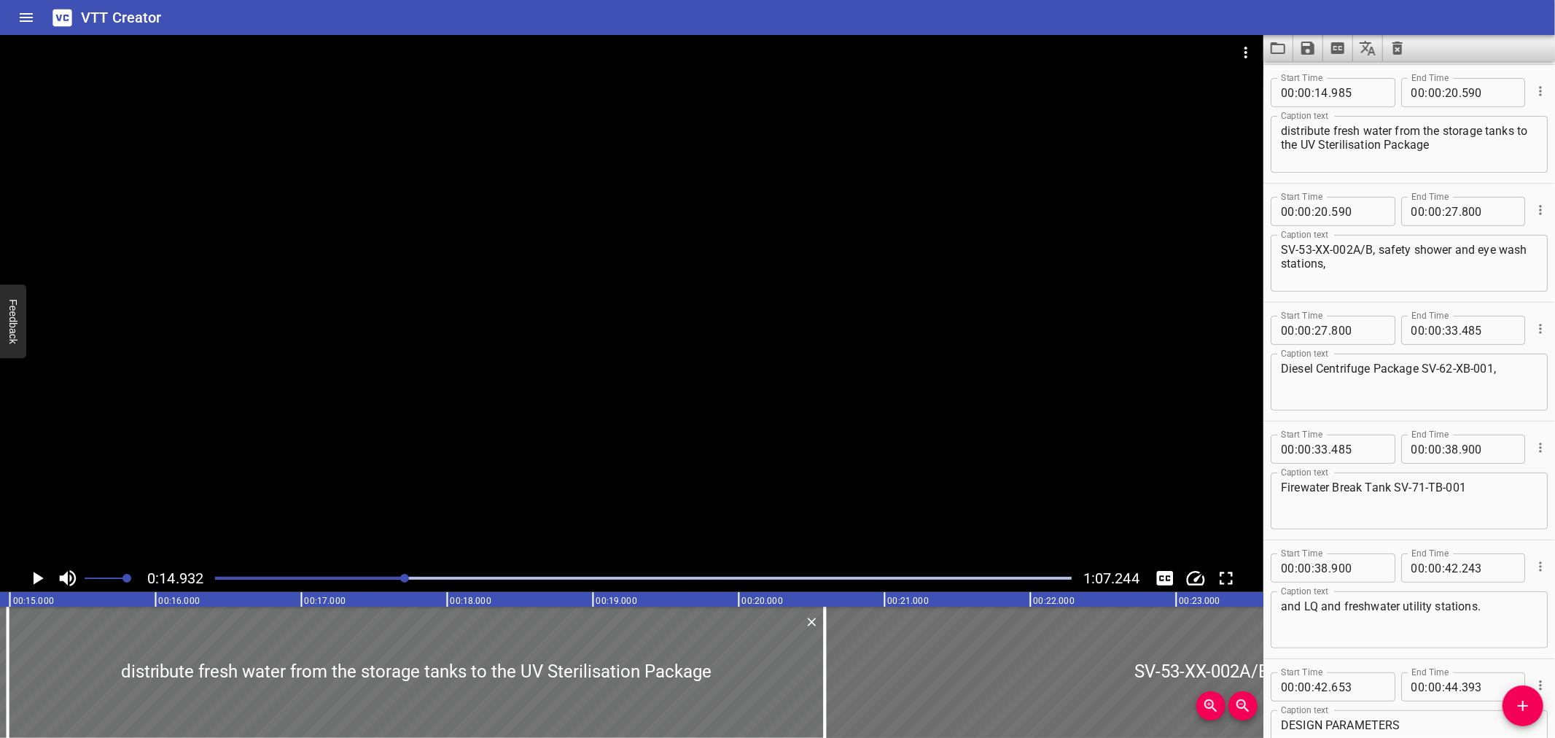
click at [226, 475] on div at bounding box center [631, 299] width 1263 height 529
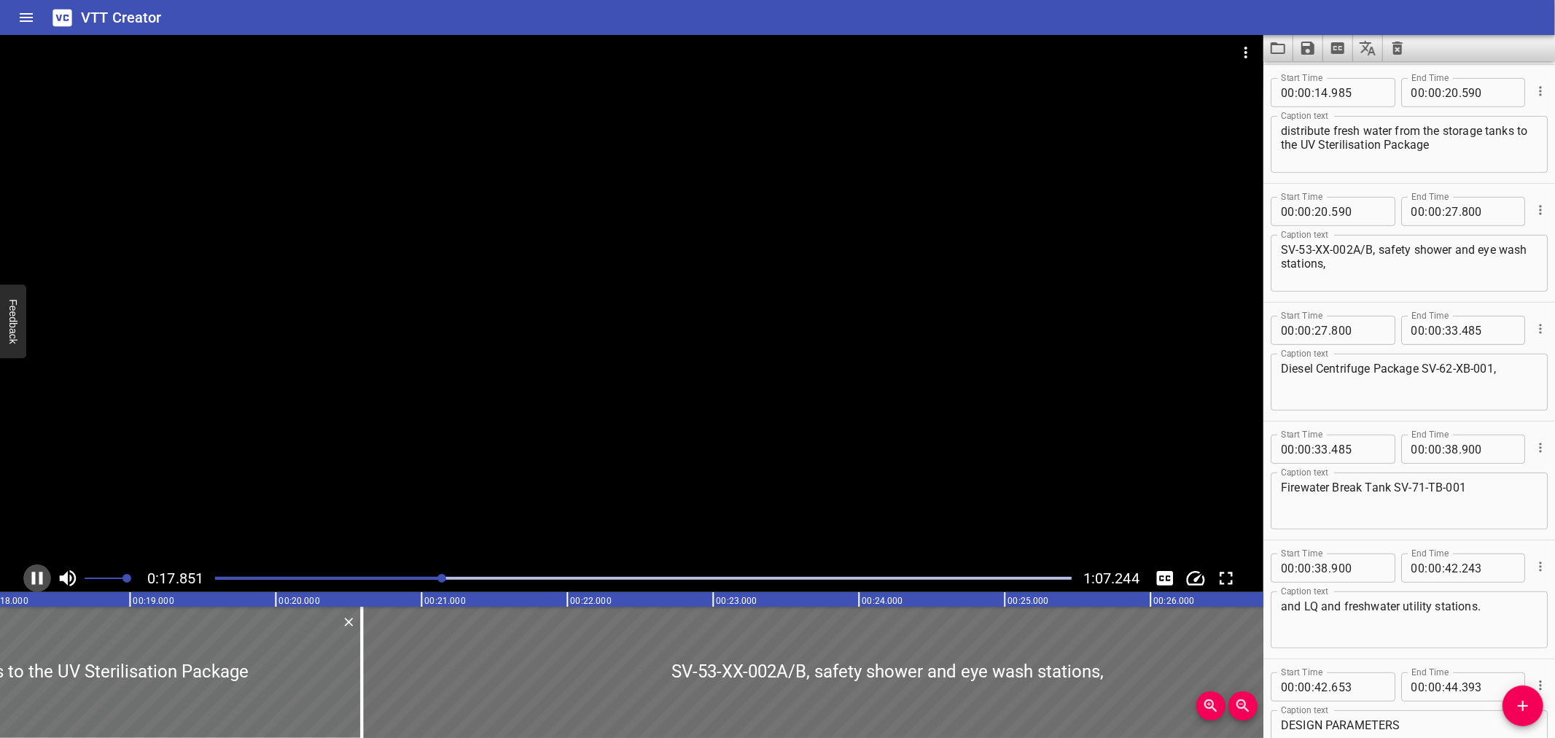
click at [40, 573] on icon "Play/Pause" at bounding box center [37, 578] width 11 height 13
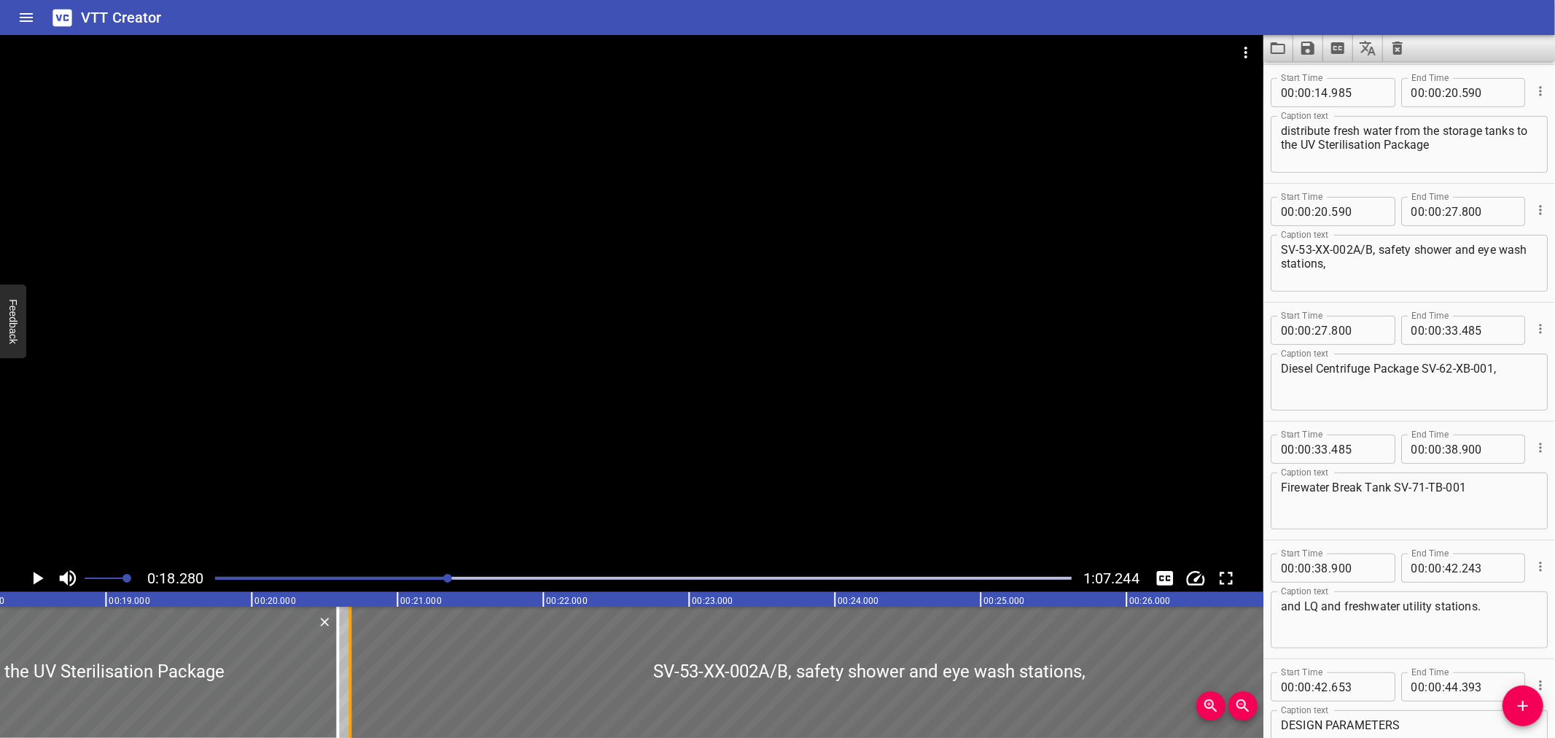
drag, startPoint x: 338, startPoint y: 674, endPoint x: 350, endPoint y: 673, distance: 12.5
click at [350, 673] on div at bounding box center [349, 672] width 3 height 131
type input "675"
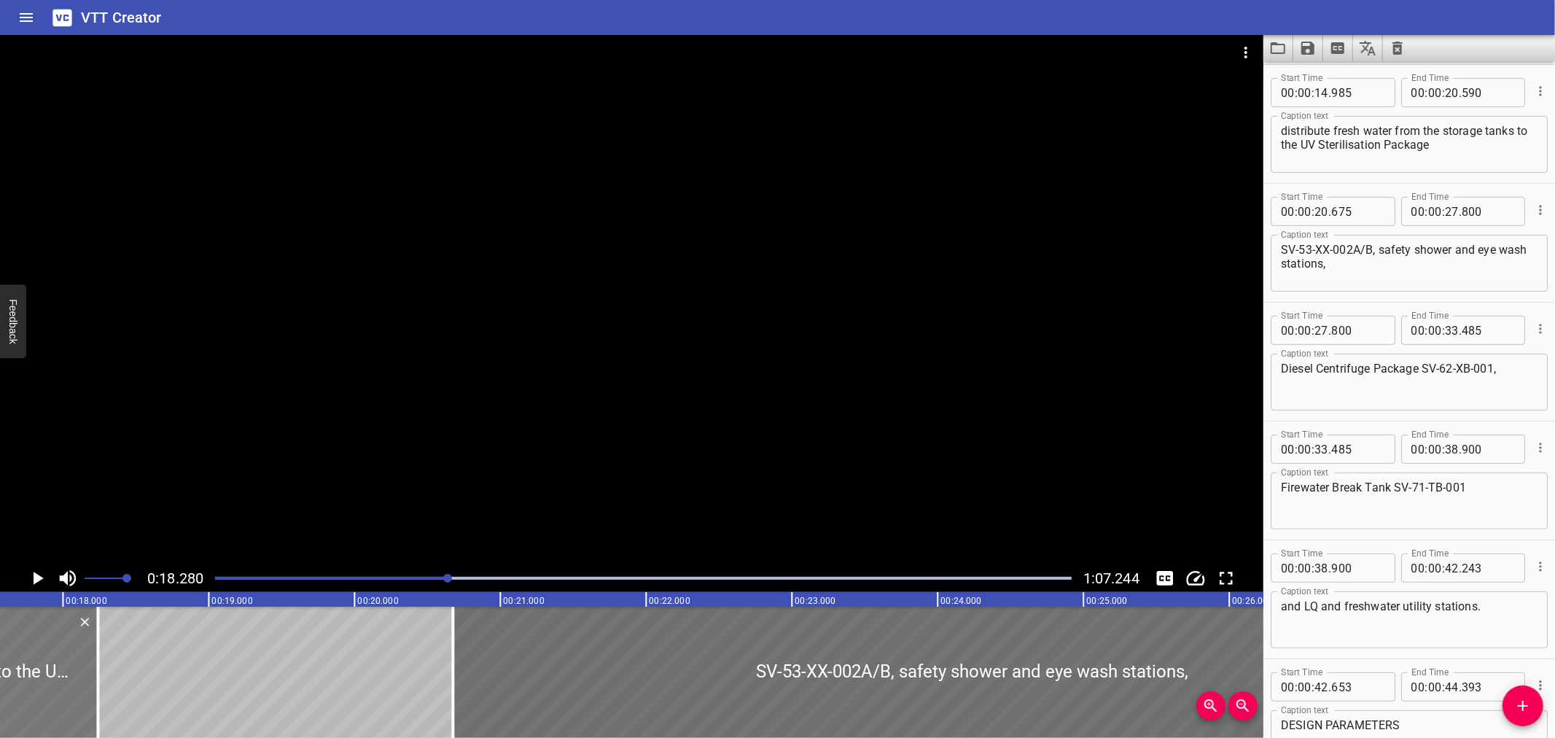
scroll to position [0, 2371]
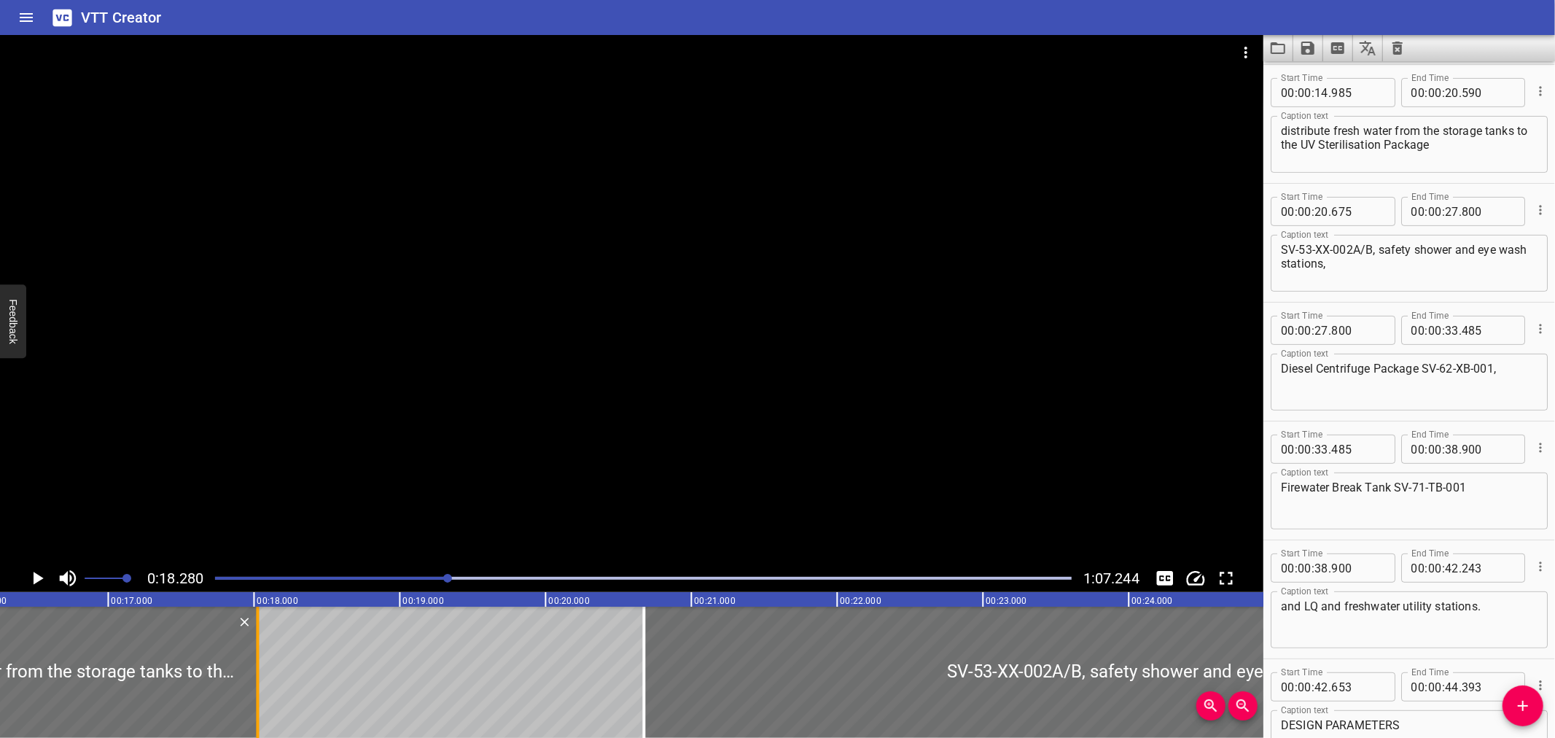
drag, startPoint x: 337, startPoint y: 676, endPoint x: 257, endPoint y: 701, distance: 84.2
click at [257, 701] on div at bounding box center [257, 672] width 3 height 131
type input "18"
type input "023"
click at [257, 701] on div at bounding box center [257, 672] width 3 height 131
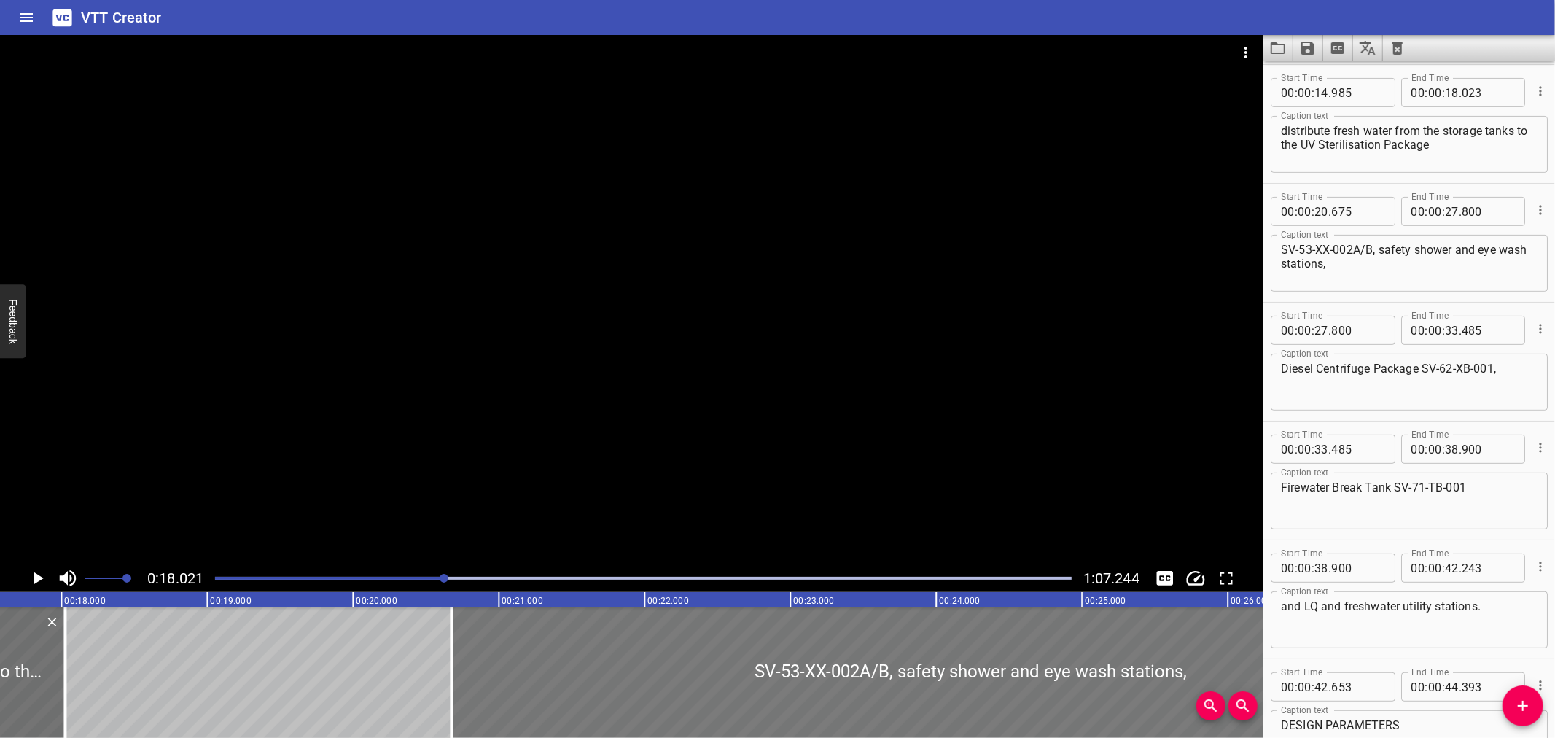
scroll to position [0, 2628]
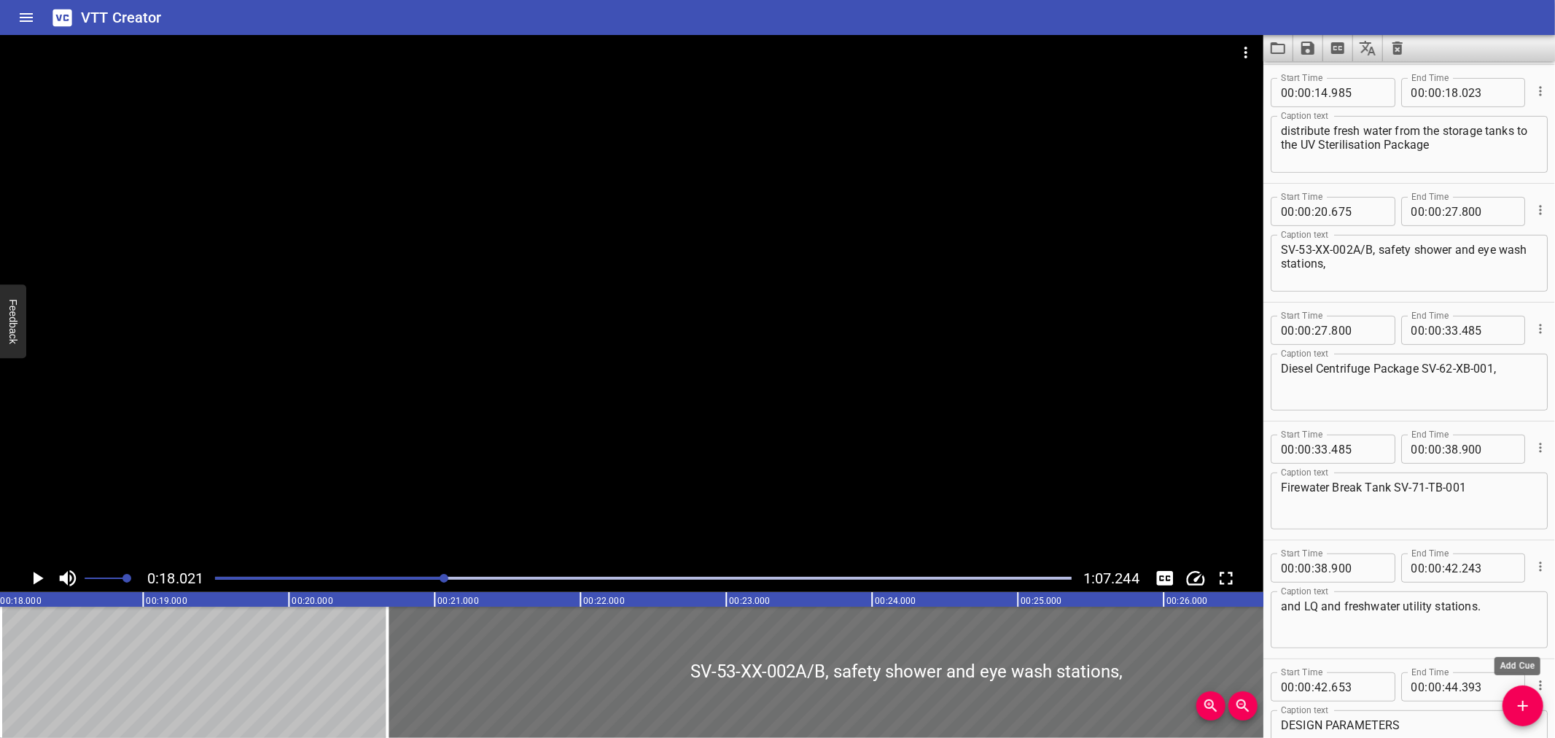
click at [1532, 697] on span "Add Cue" at bounding box center [1523, 705] width 41 height 17
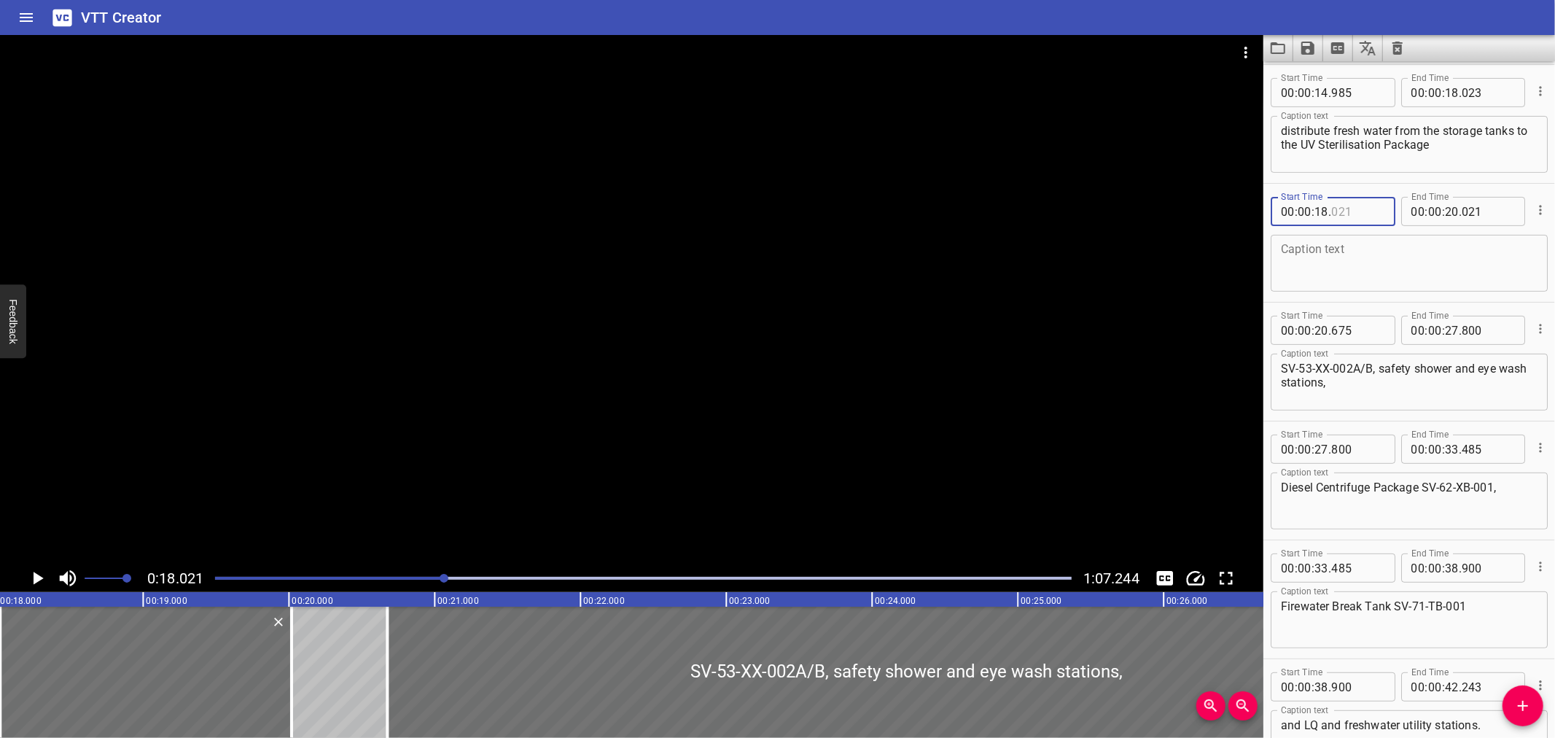
click at [1364, 208] on input "number" at bounding box center [1357, 211] width 53 height 29
type input "023"
drag, startPoint x: 1455, startPoint y: 141, endPoint x: 1287, endPoint y: 152, distance: 168.8
click at [1226, 151] on main "0:18.021 1:07.244 00:00.000 00:01.000 00:02.000 00:03.000 00:04.000 00:05.000 0…" at bounding box center [777, 386] width 1555 height 703
type textarea "distribute fresh water from the storage tanks"
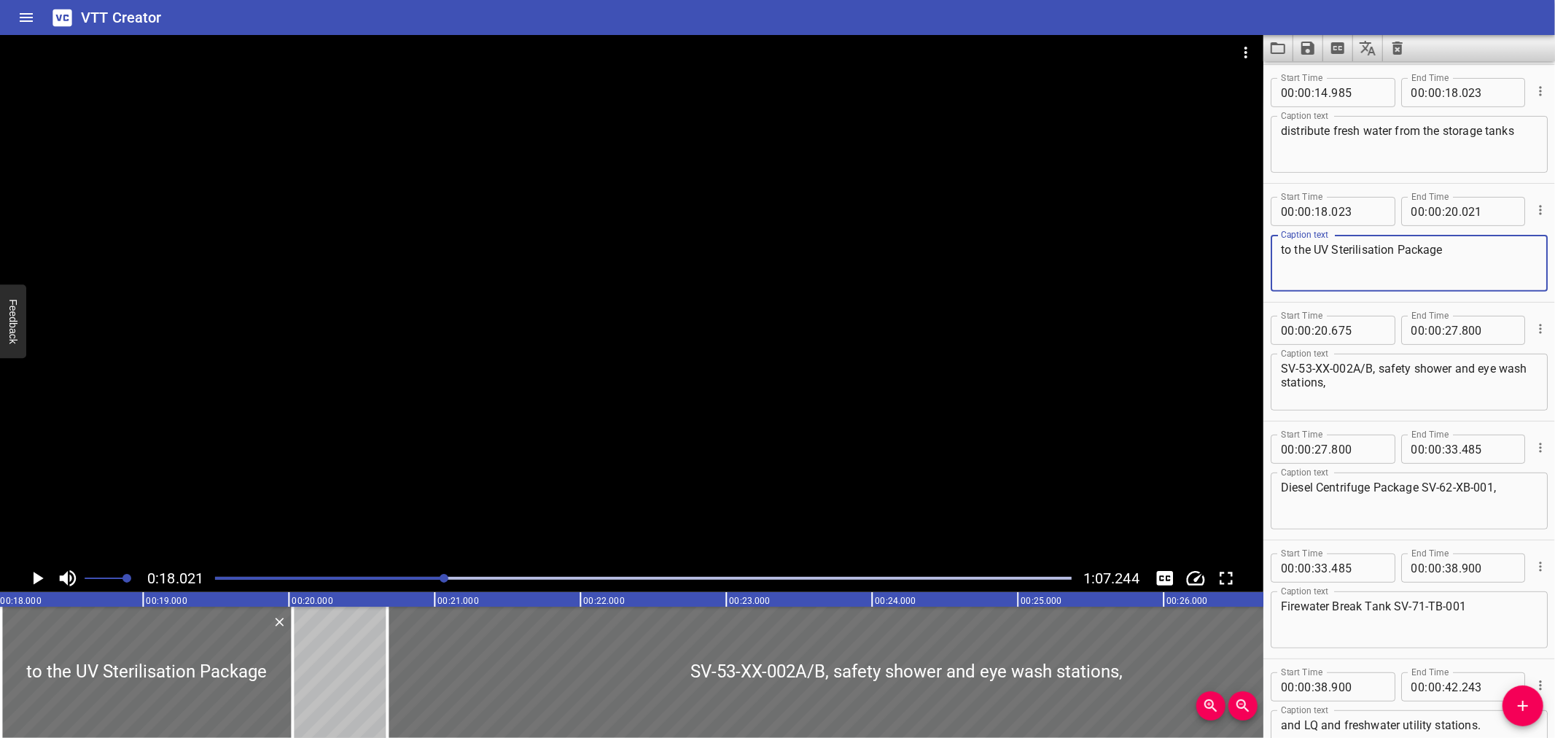
type textarea "to the UV Sterilisation Package"
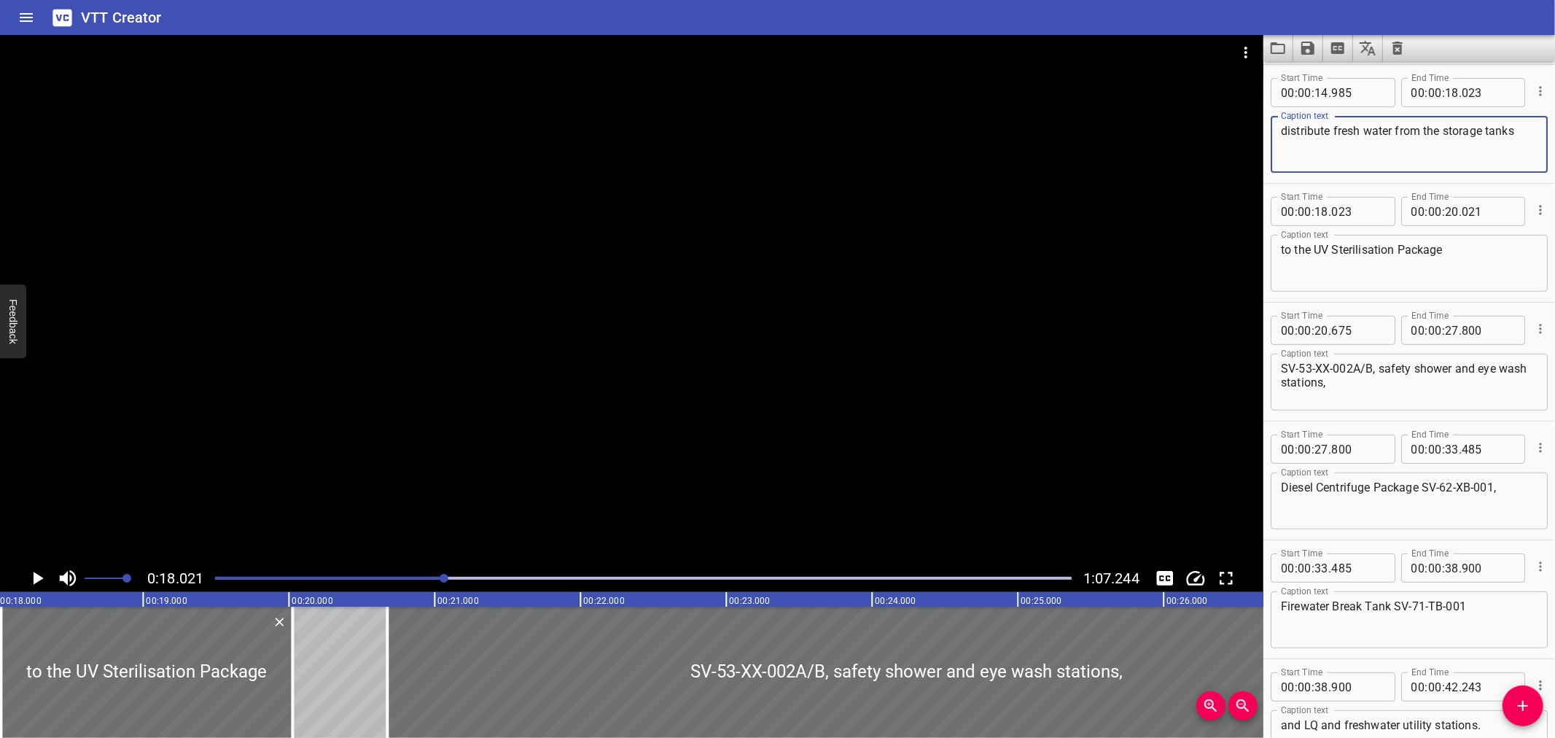
click at [1522, 124] on textarea "distribute fresh water from the storage tanks" at bounding box center [1409, 145] width 257 height 42
type textarea "distribute fresh water from the storage tanks"
click at [375, 582] on div at bounding box center [643, 578] width 874 height 20
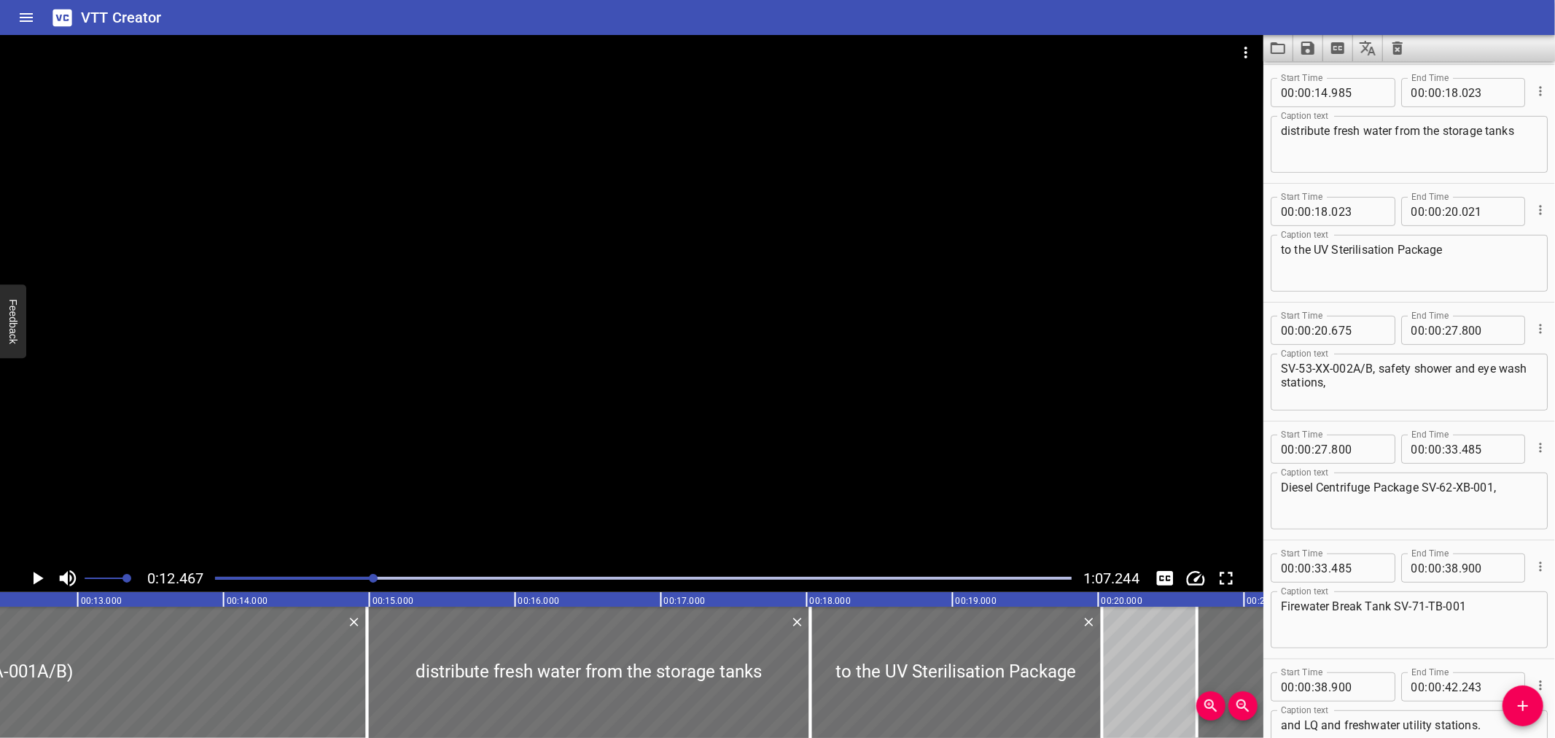
click at [386, 526] on div at bounding box center [631, 299] width 1263 height 529
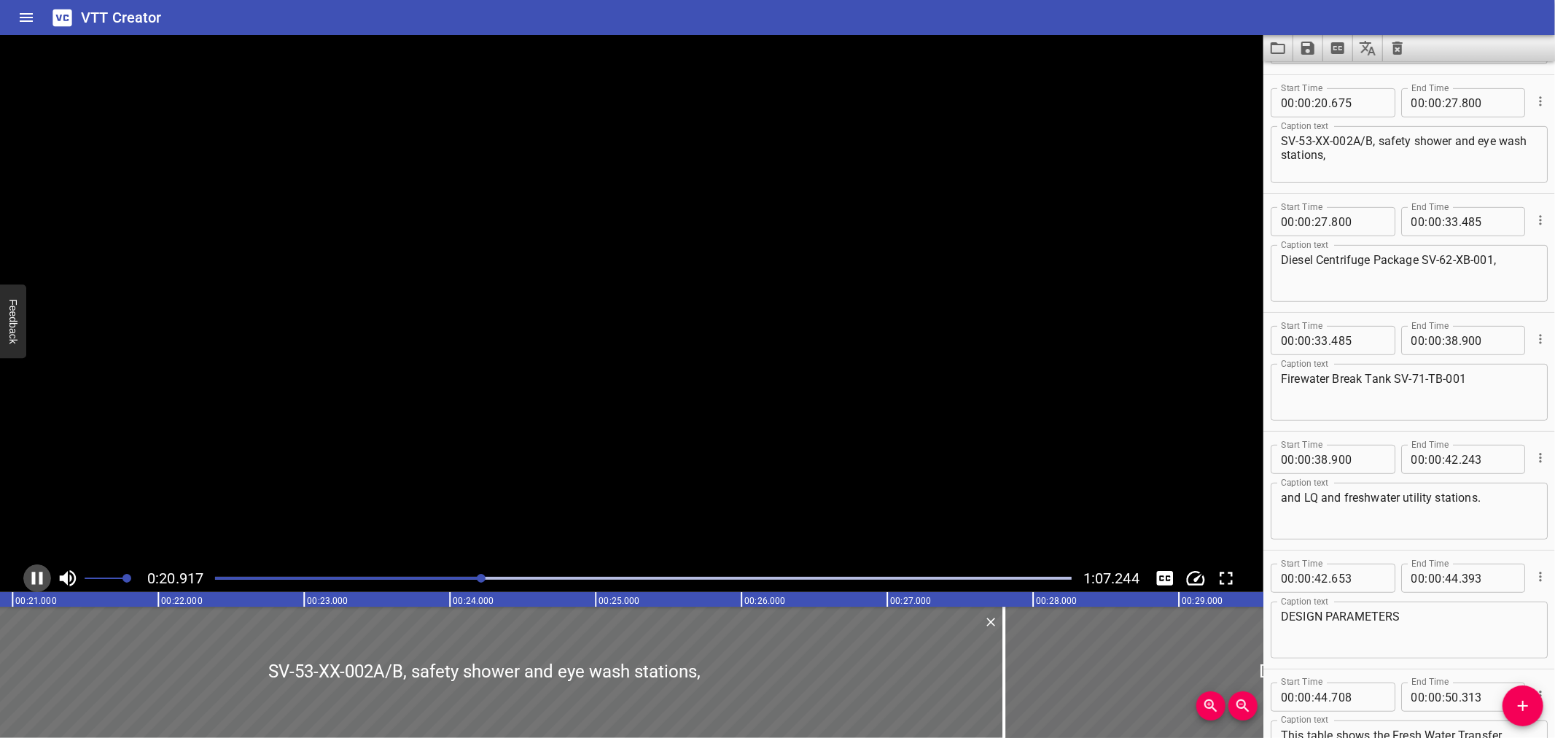
scroll to position [593, 0]
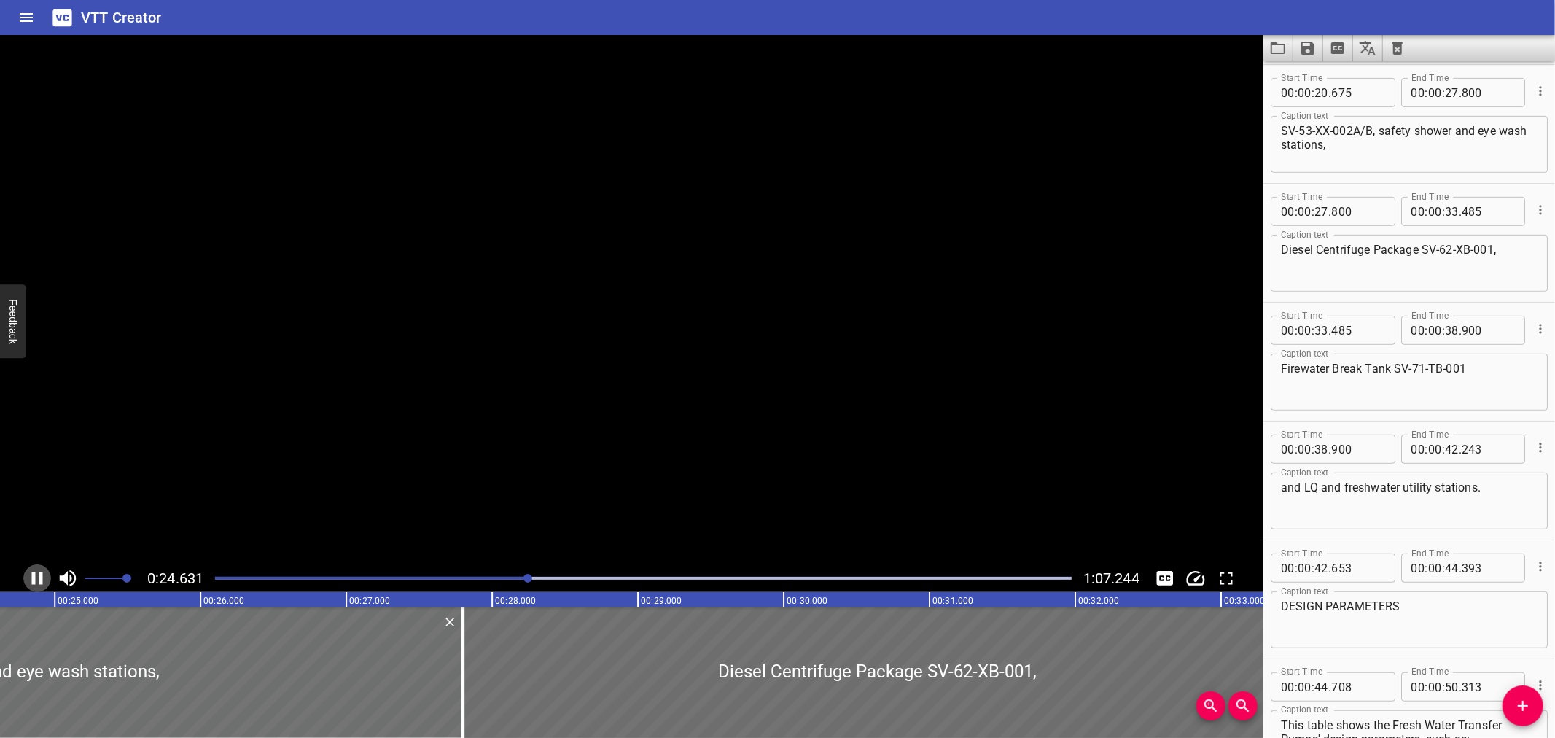
click at [32, 570] on icon "Play/Pause" at bounding box center [37, 578] width 22 height 22
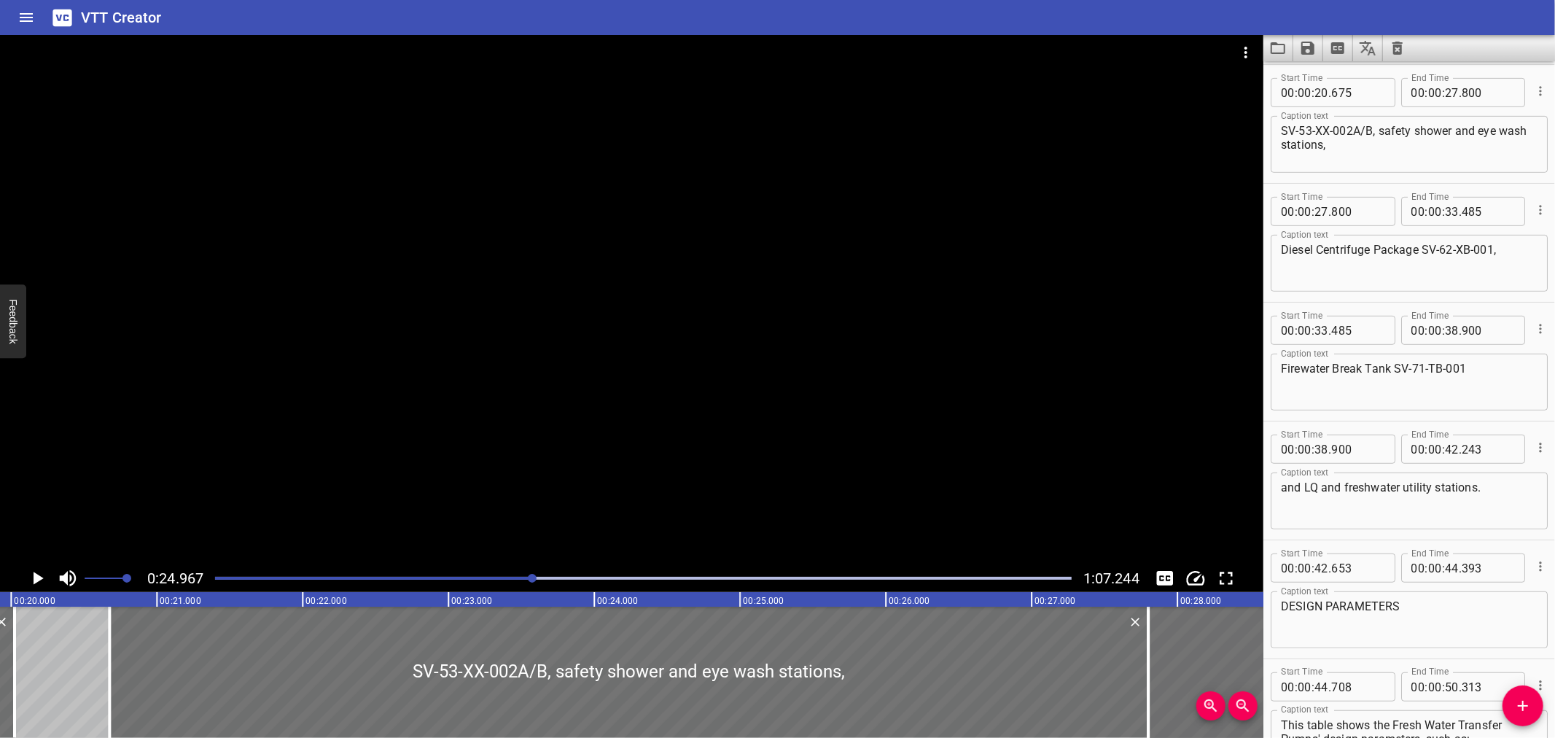
scroll to position [0, 2825]
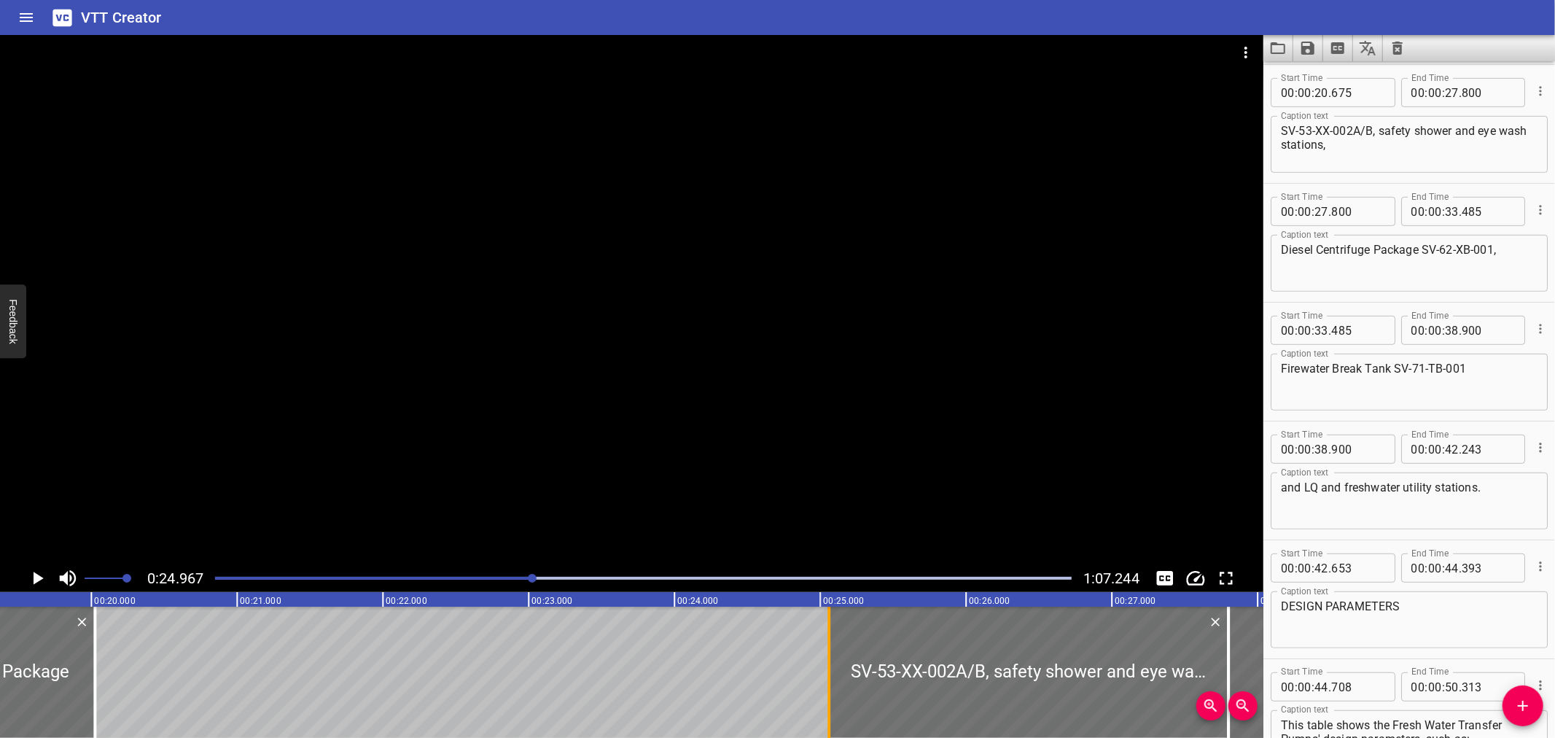
drag, startPoint x: 187, startPoint y: 693, endPoint x: 827, endPoint y: 684, distance: 639.4
click at [827, 684] on div at bounding box center [828, 672] width 3 height 131
type input "25"
type input "060"
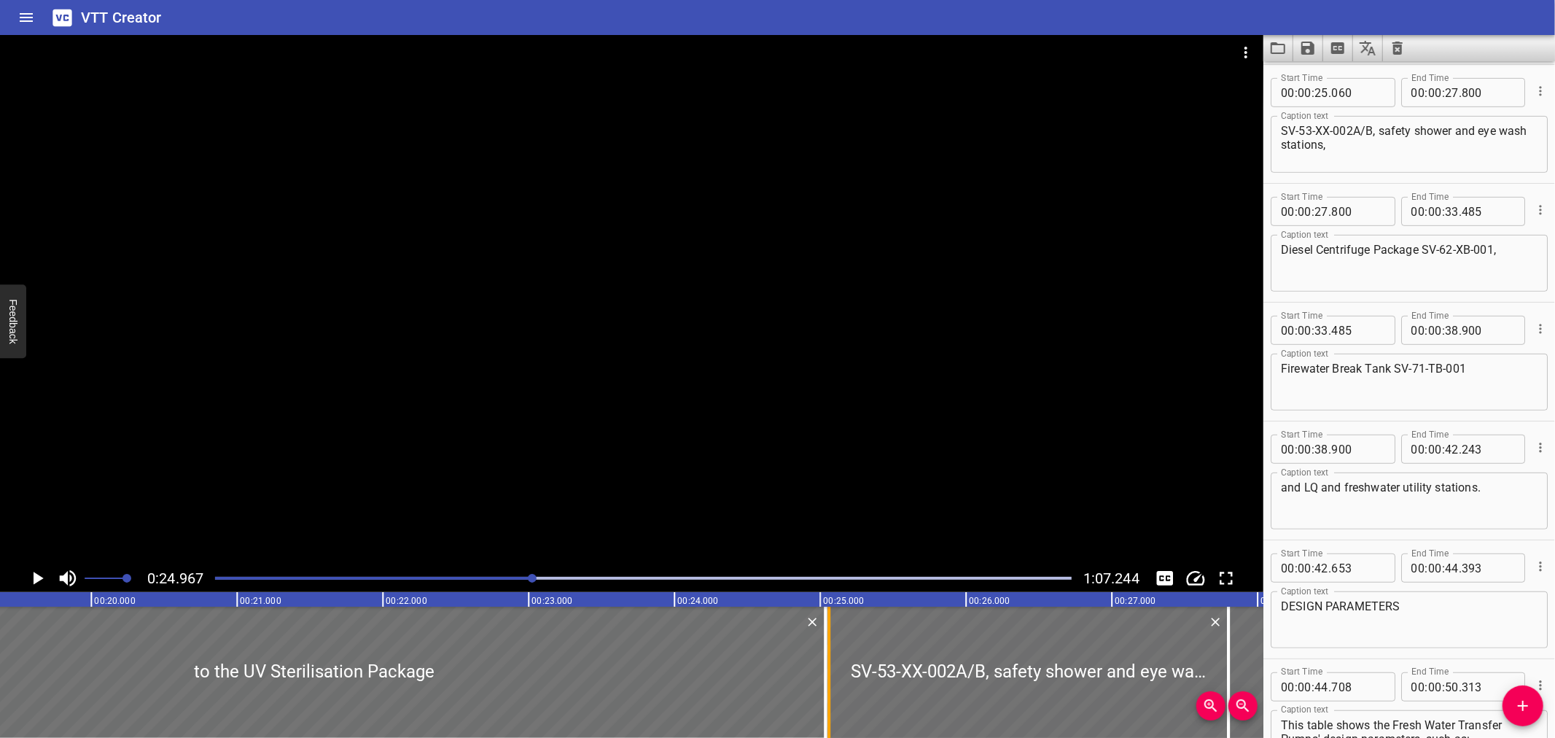
drag, startPoint x: 93, startPoint y: 678, endPoint x: 824, endPoint y: 682, distance: 730.5
type input "25"
type input "031"
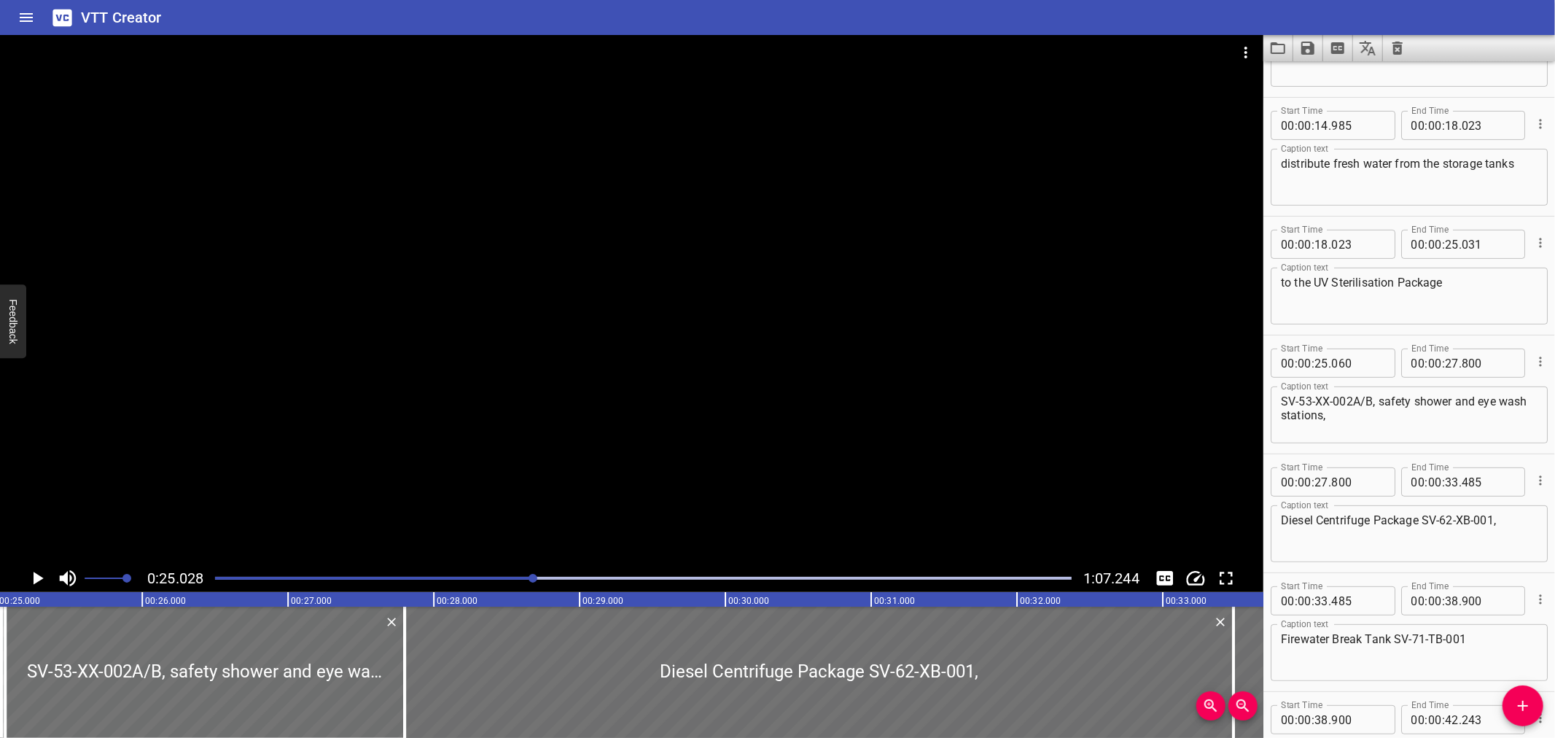
scroll to position [319, 0]
click at [1483, 245] on input "number" at bounding box center [1488, 247] width 53 height 29
type input "060"
click at [1455, 289] on textarea "to the UV Sterilisation Package" at bounding box center [1409, 300] width 257 height 42
click at [1453, 289] on textarea "to the UV Sterilisation Package" at bounding box center [1409, 300] width 257 height 42
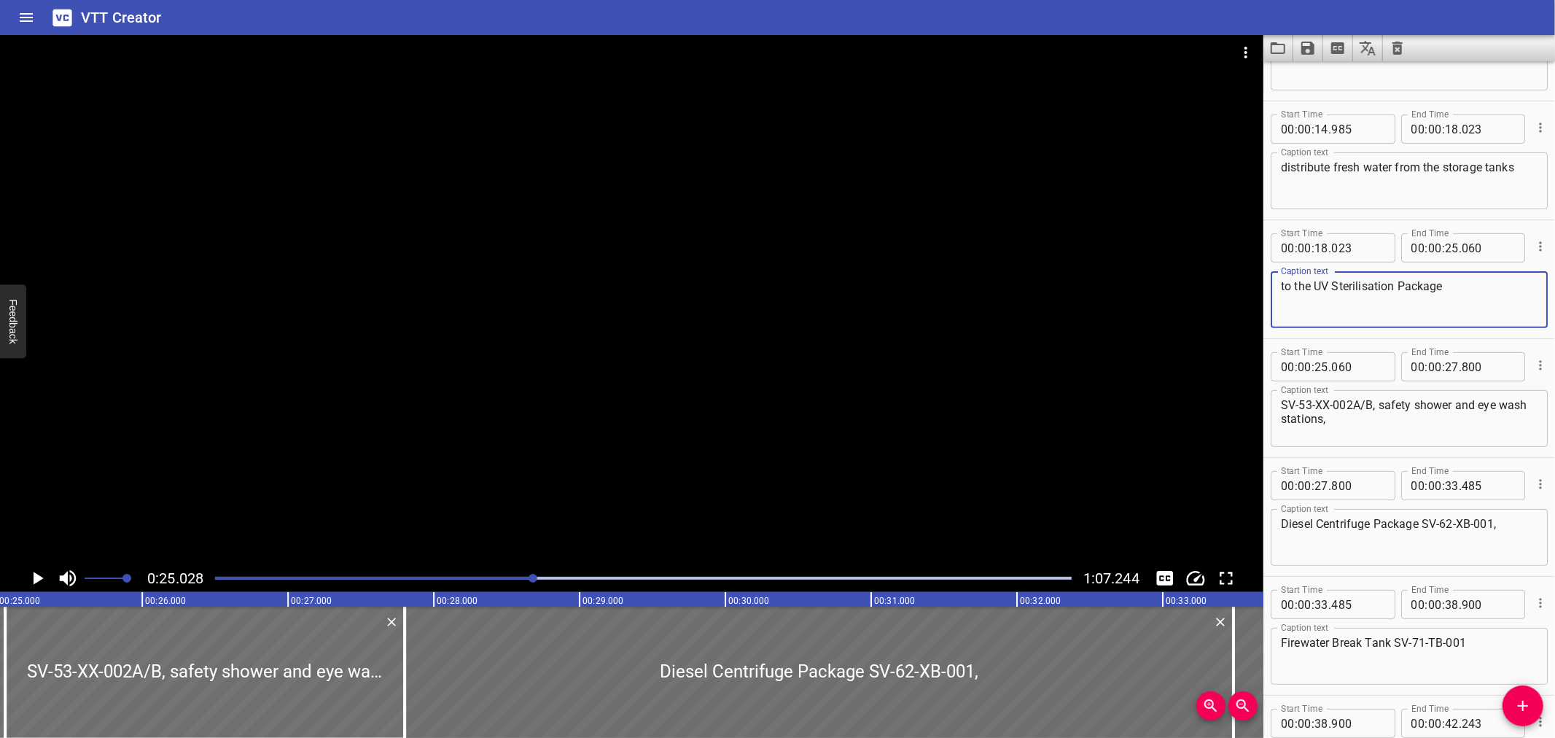
type textarea "to the UV Sterilisation Package"
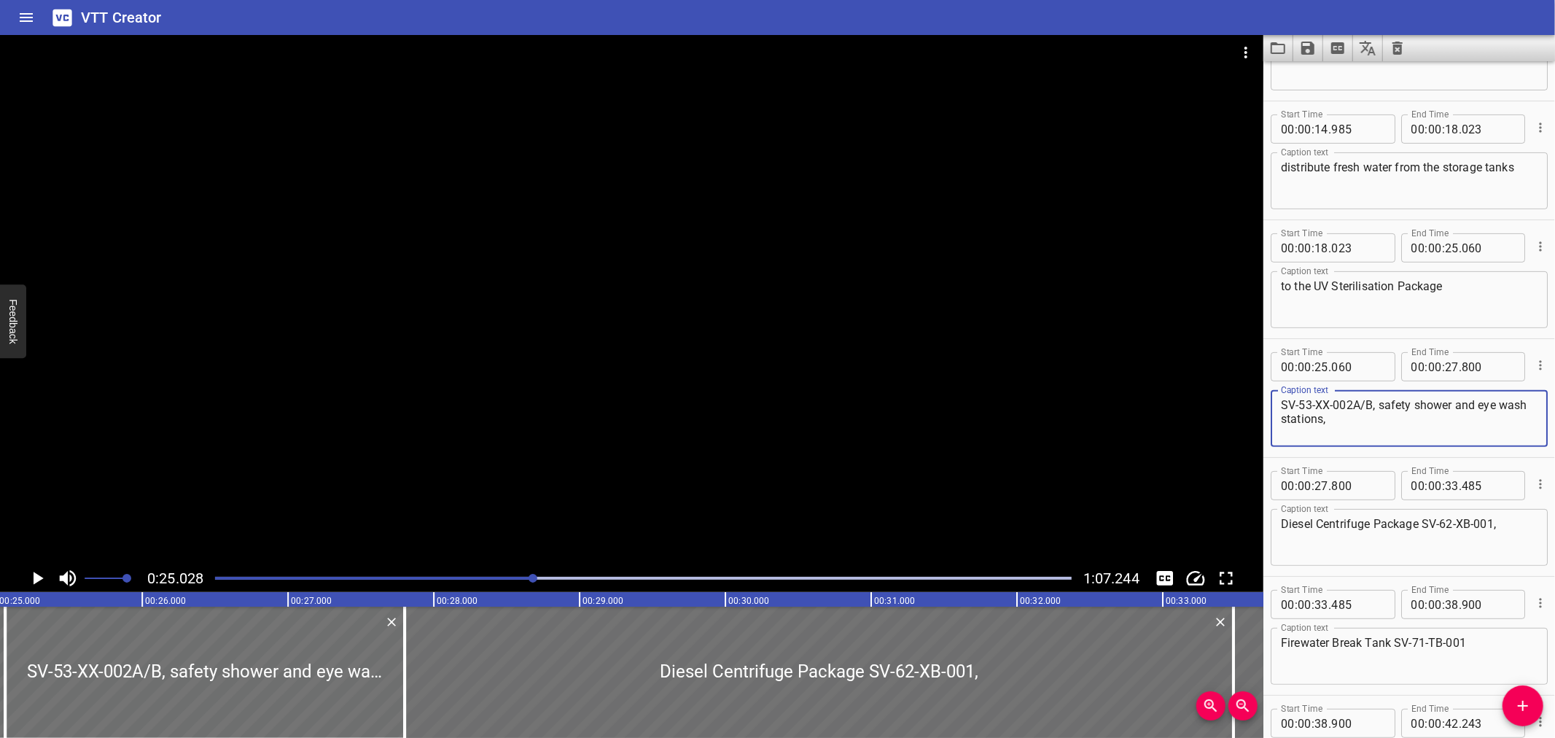
drag, startPoint x: 1376, startPoint y: 405, endPoint x: 1279, endPoint y: 405, distance: 97.0
click at [1279, 405] on div "SV-53-XX-002A/B, safety shower and eye wash stations, Caption text" at bounding box center [1409, 418] width 277 height 57
type textarea "safety shower and eye wash stations,"
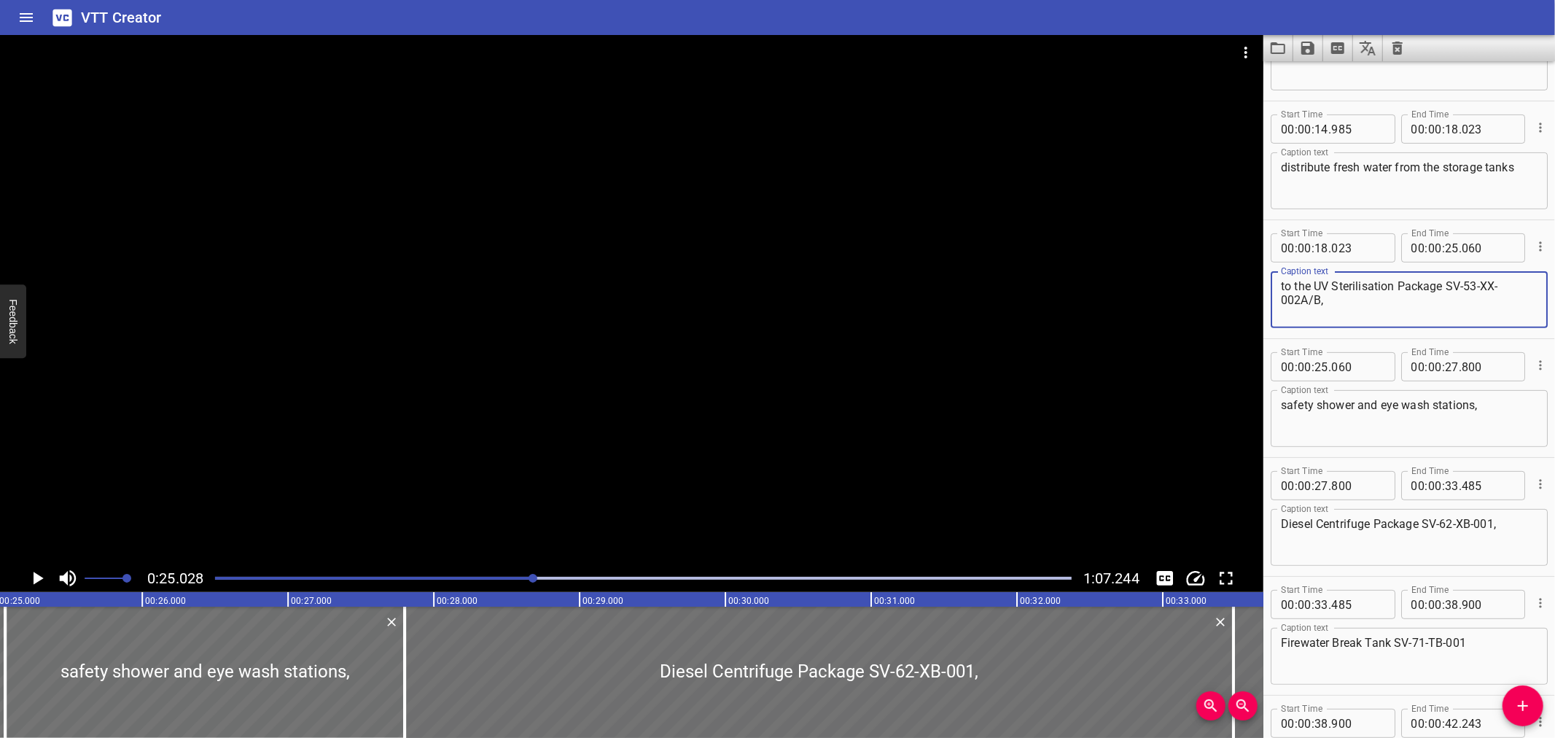
type textarea "to the UV Sterilisation Package SV-53-XX-002A/B,"
click at [644, 405] on div at bounding box center [631, 299] width 1263 height 529
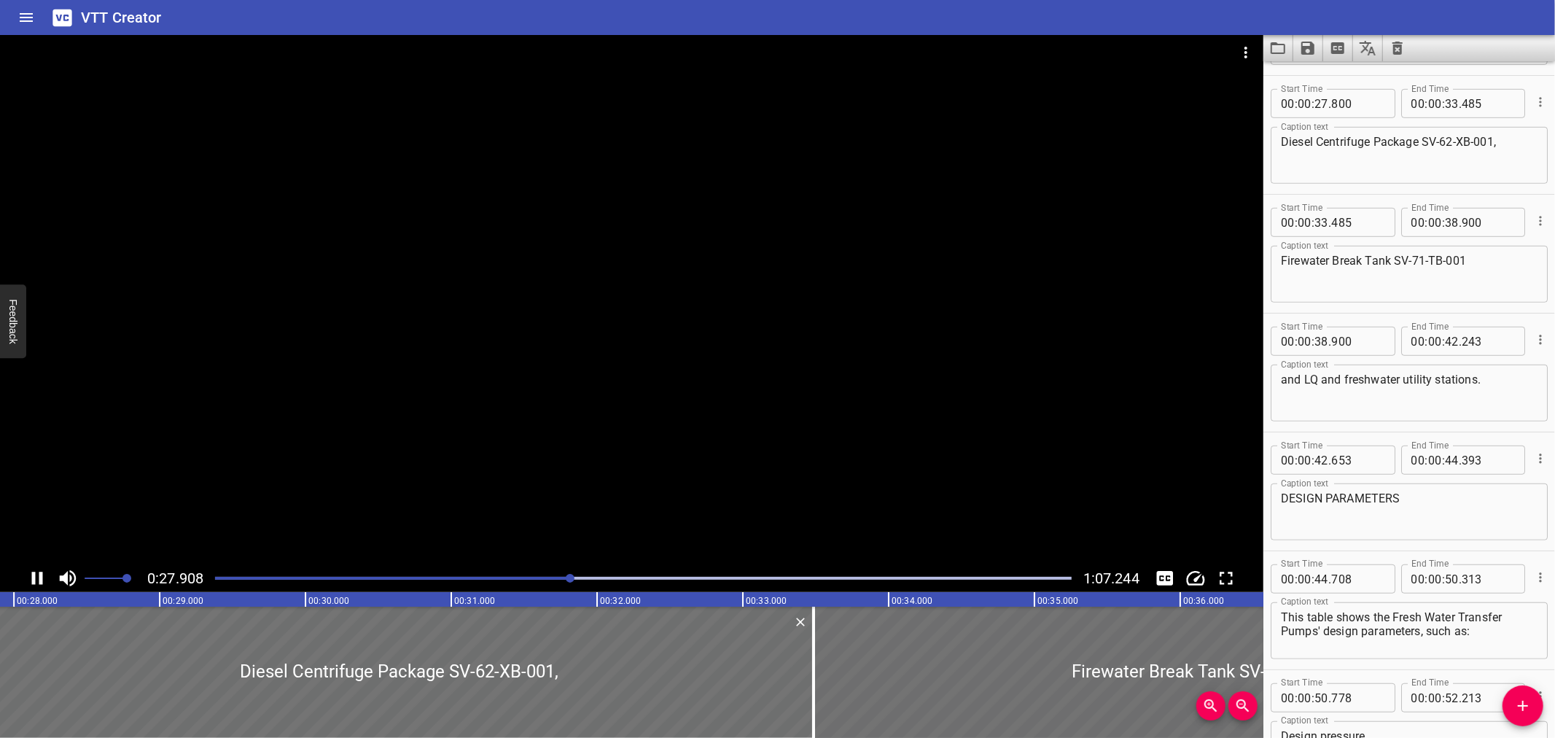
scroll to position [712, 0]
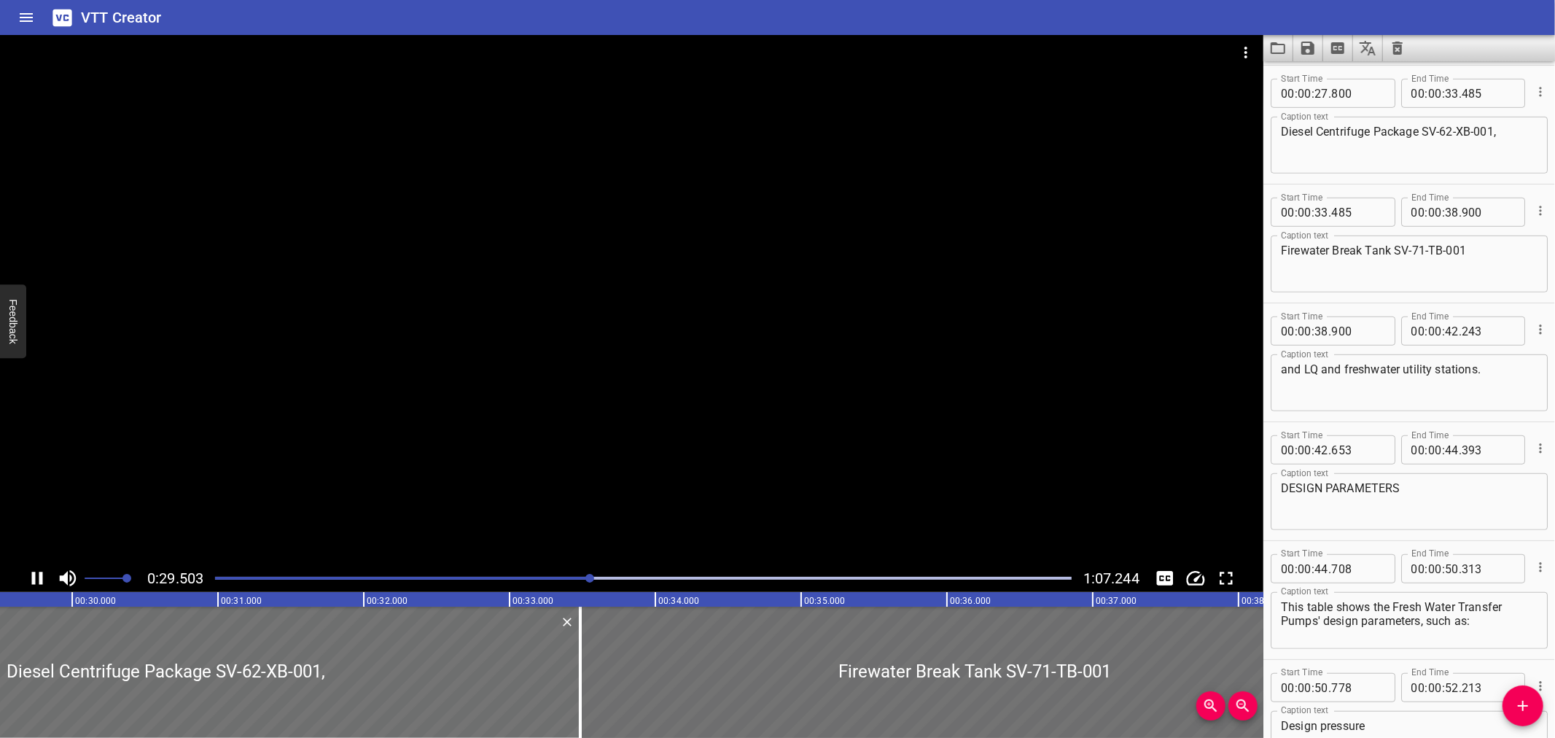
click at [623, 383] on div at bounding box center [631, 299] width 1263 height 529
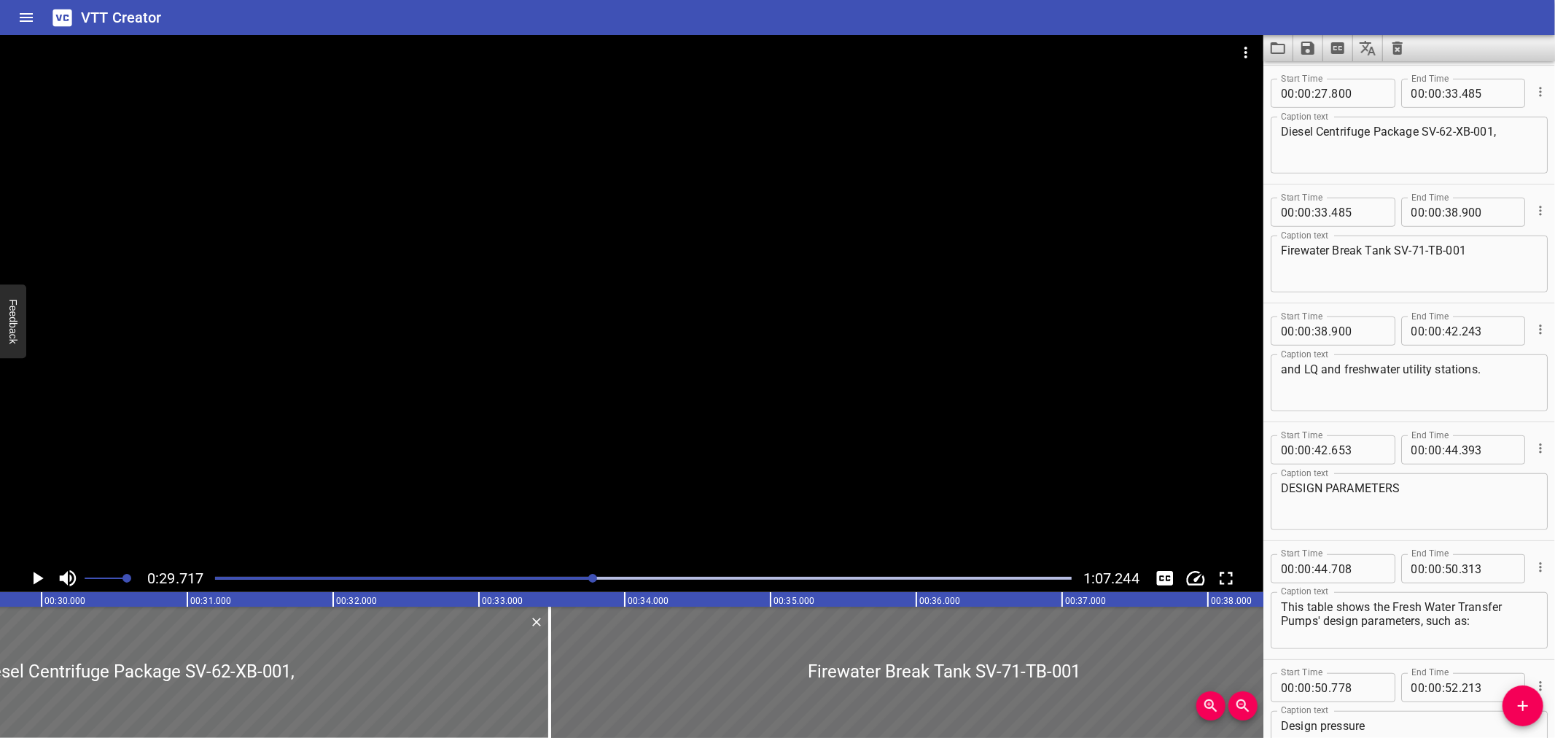
click at [1425, 130] on textarea "Diesel Centrifuge Package SV-62-XB-001," at bounding box center [1409, 146] width 257 height 42
click at [1499, 128] on textarea "Diesel Centrifuge Package (SV-62-XB-001," at bounding box center [1409, 146] width 257 height 42
type textarea "Diesel Centrifuge Package (SV-62-XB-001),"
click at [1401, 249] on textarea "Firewater Break Tank SV-71-TB-001" at bounding box center [1409, 265] width 257 height 42
click at [1470, 244] on textarea "Firewater Break Tank (SV-71-TB-001" at bounding box center [1409, 265] width 257 height 42
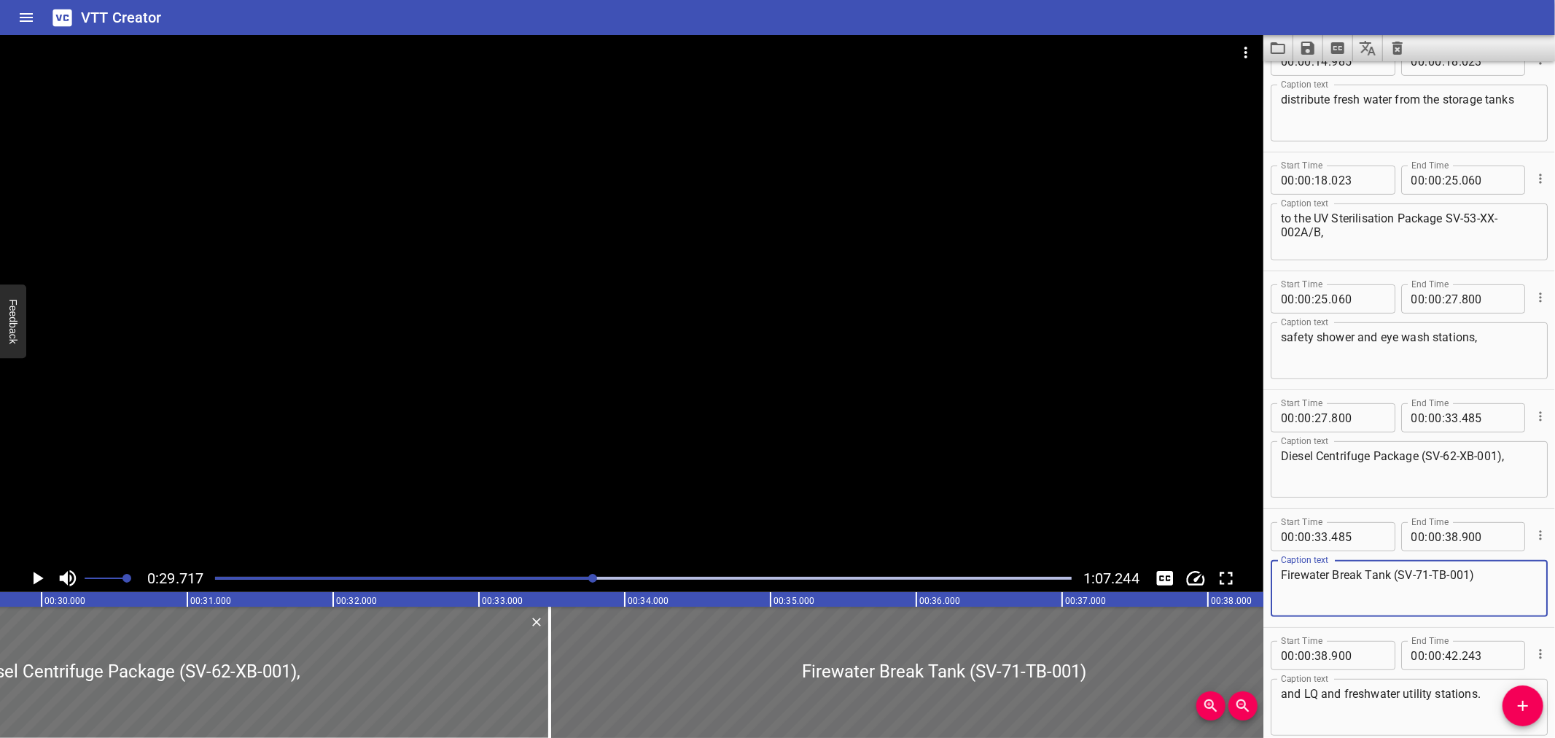
scroll to position [383, 0]
type textarea "Firewater Break Tank (SV-71-TB-001)"
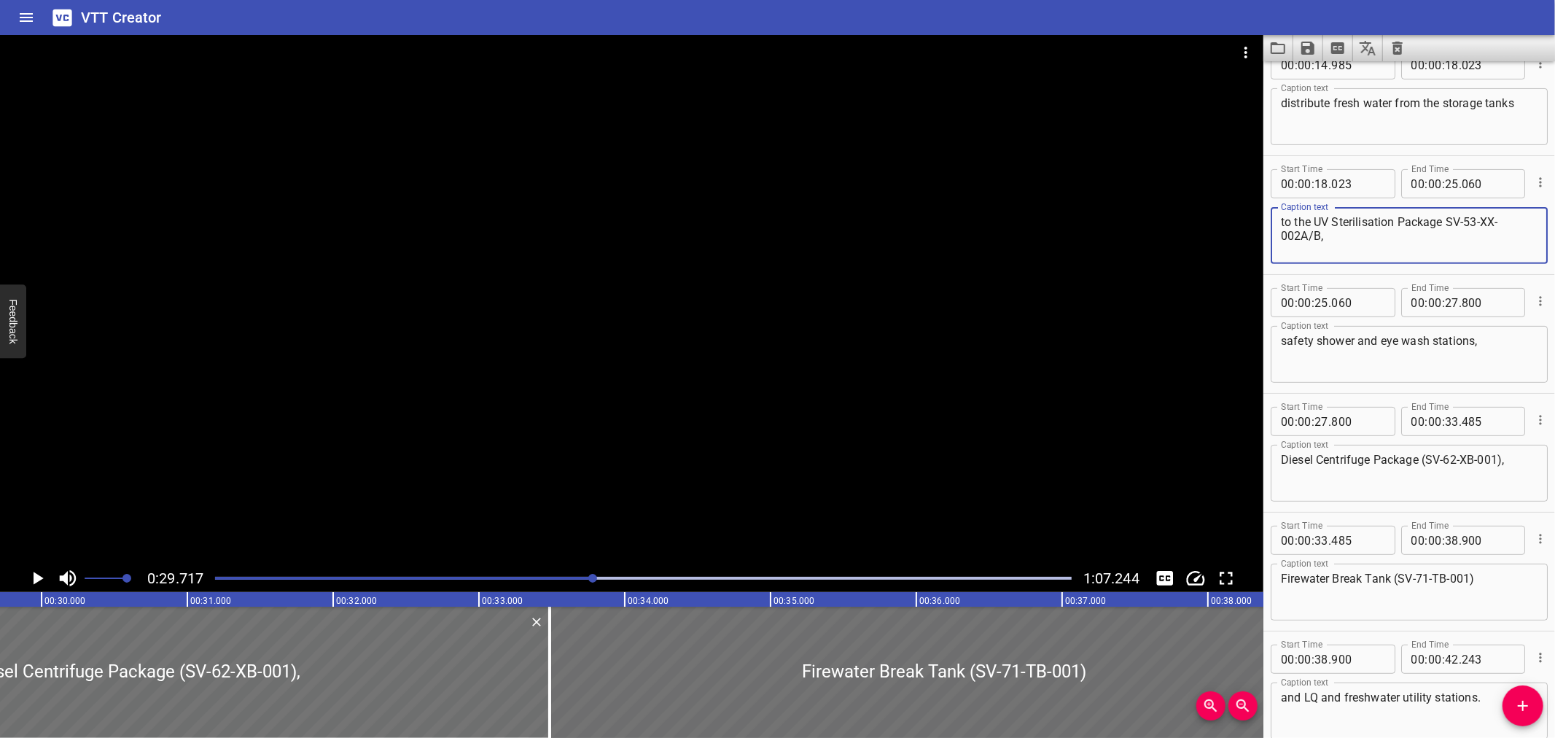
click at [1447, 222] on textarea "to the UV Sterilisation Package SV-53-XX-002A/B," at bounding box center [1409, 236] width 257 height 42
click at [1320, 234] on textarea "to the UV Sterilisation Package (SV-53-XX-002A/B," at bounding box center [1409, 236] width 257 height 42
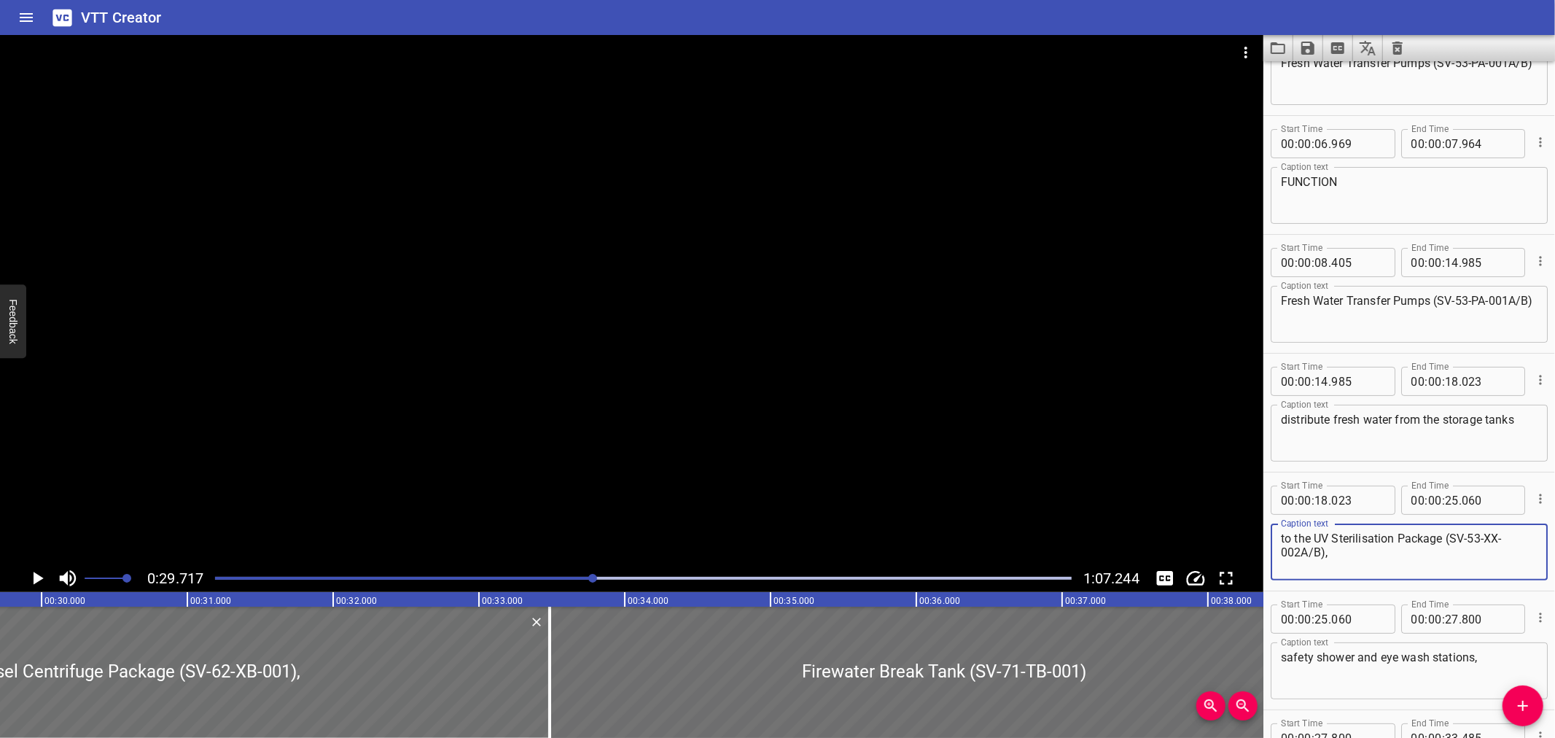
scroll to position [0, 0]
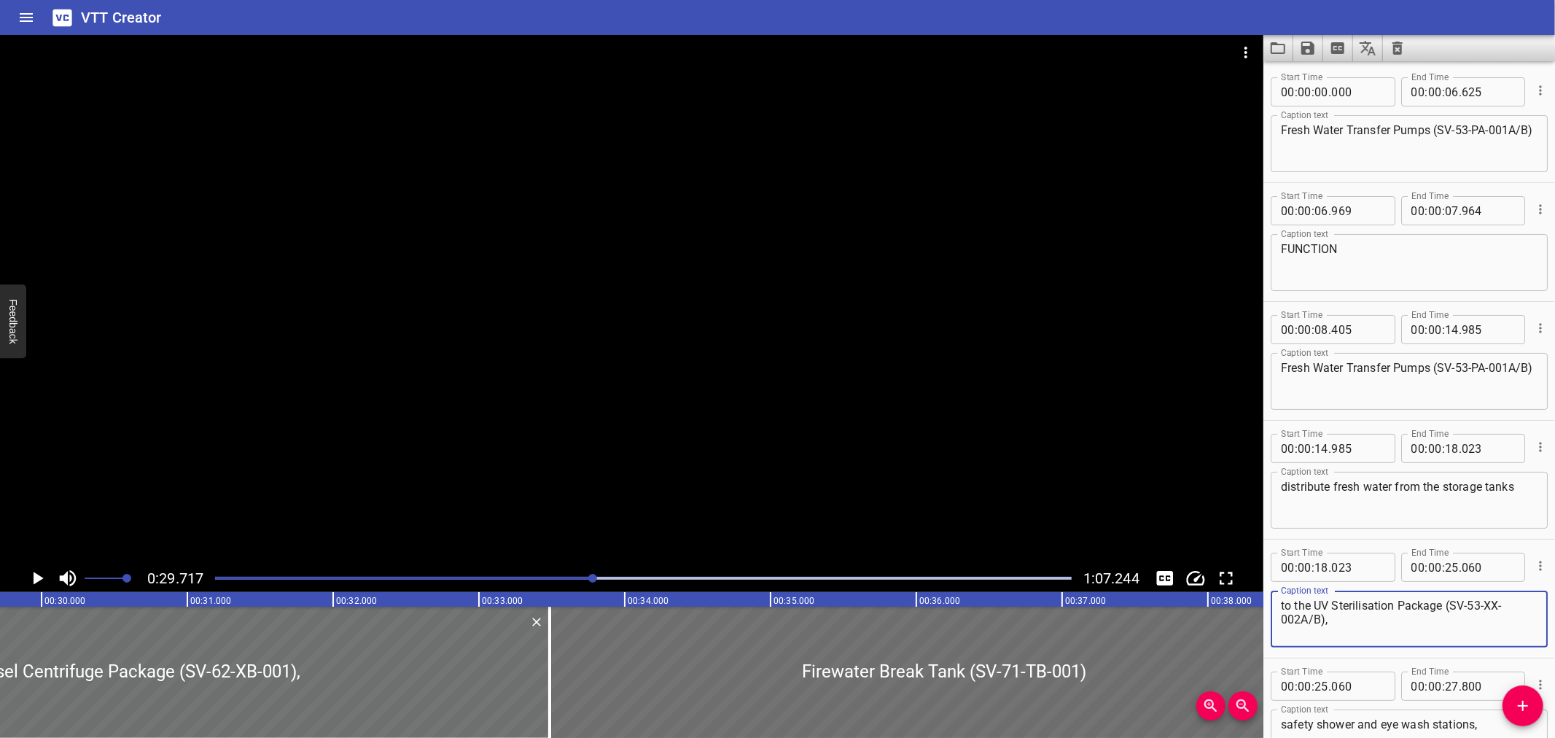
type textarea "to the UV Sterilisation Package (SV-53-XX-002A/B),"
click at [1314, 52] on icon "Save captions to file" at bounding box center [1307, 48] width 13 height 13
click at [1320, 74] on li "Save to VTT file" at bounding box center [1346, 80] width 107 height 26
click at [1279, 143] on div "Fresh Water Transfer Pumps (SV-53-PA-001A/B) Caption text" at bounding box center [1409, 143] width 277 height 57
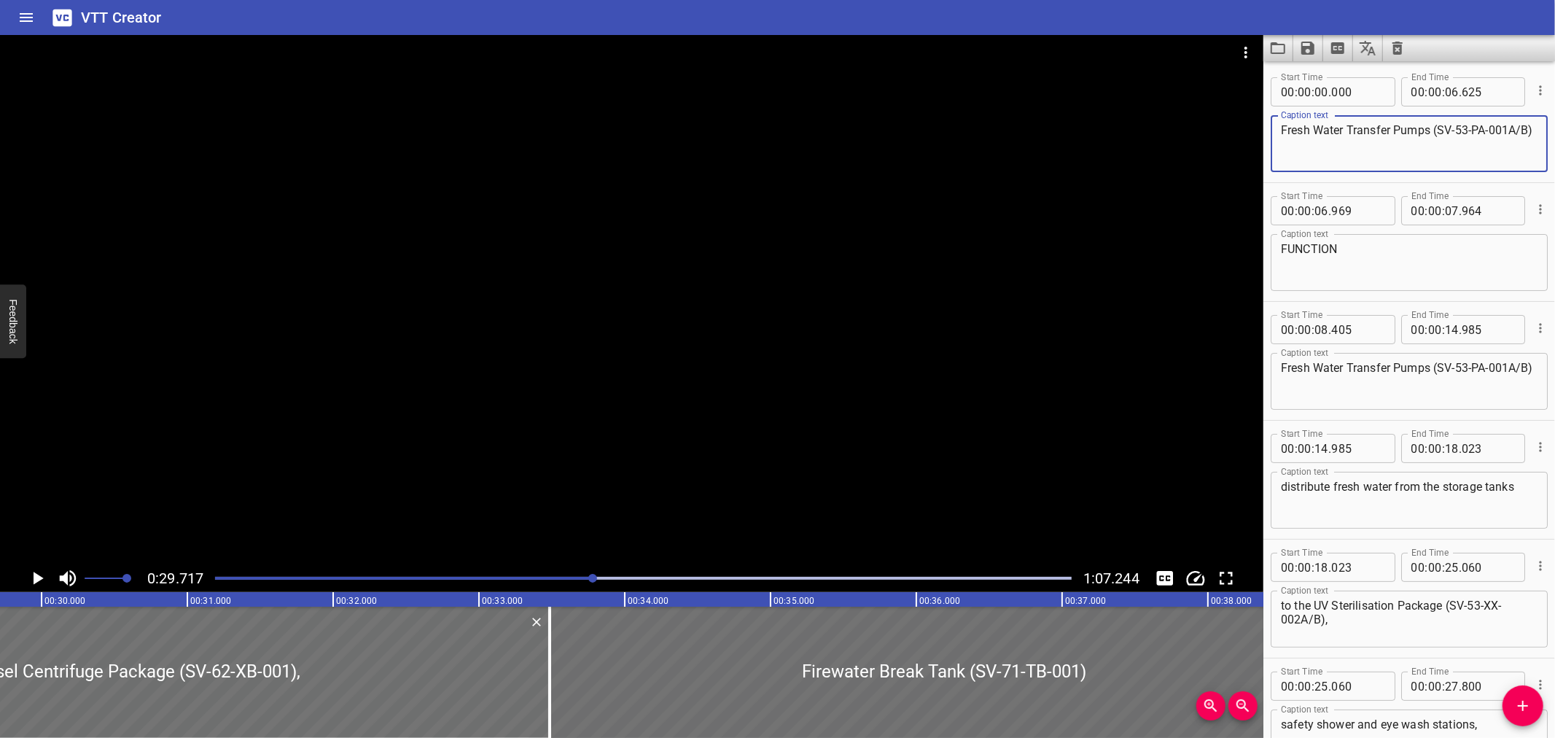
click at [1279, 47] on icon "Load captions from file" at bounding box center [1277, 47] width 17 height 17
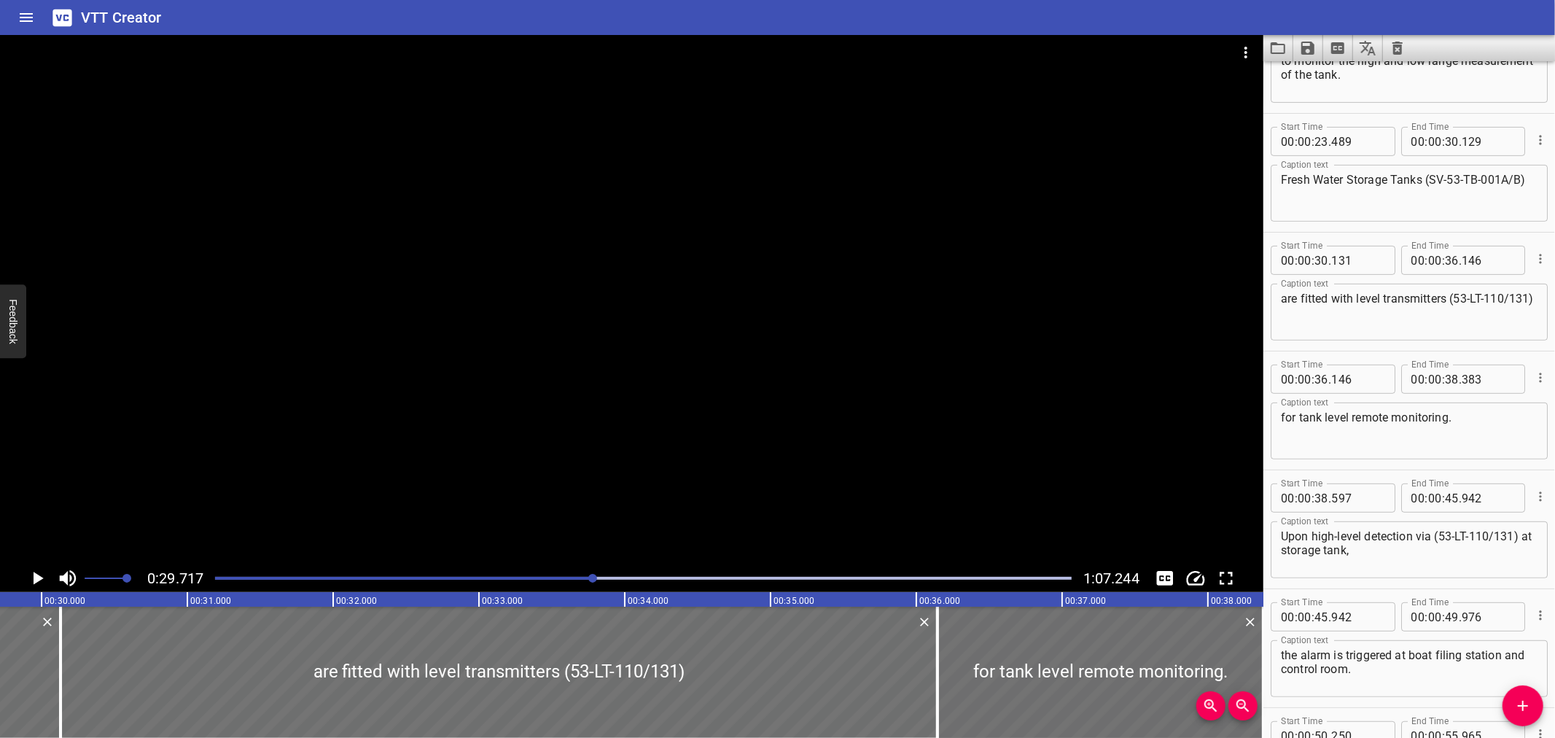
scroll to position [428, 0]
click at [1441, 533] on textarea "Upon high-level detection via (53-LT-110/131) at storage tank," at bounding box center [1409, 548] width 257 height 42
click at [1524, 533] on textarea "Upon high-level detection via 53-LT-110/131) at storage tank," at bounding box center [1409, 548] width 257 height 42
type textarea "Upon high-level detection via 53-LT-110/131 at storage tank,"
click at [1312, 51] on icon "Save captions to file" at bounding box center [1307, 48] width 13 height 13
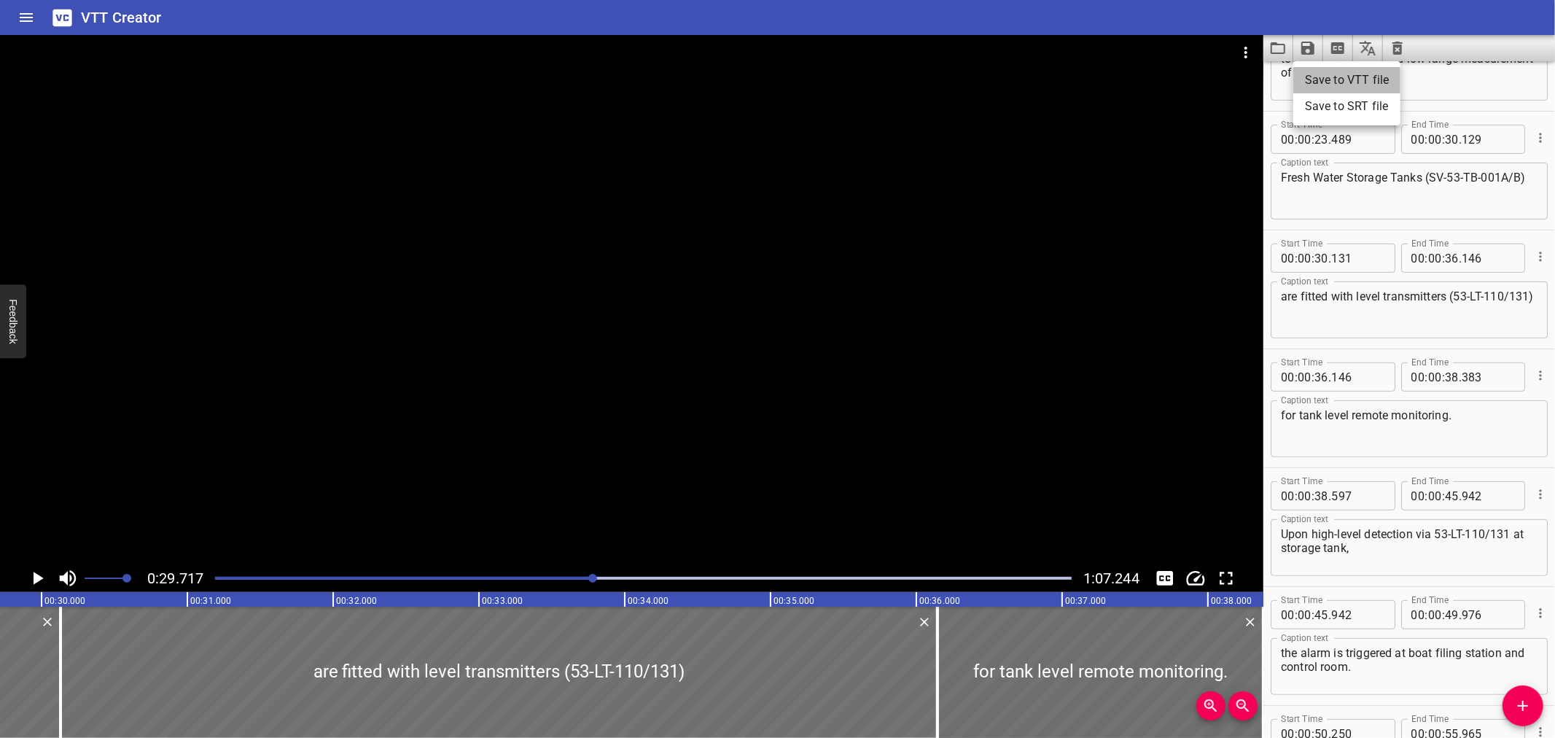
click at [1344, 86] on li "Save to VTT file" at bounding box center [1346, 80] width 107 height 26
click at [1272, 50] on icon "Load captions from file" at bounding box center [1277, 47] width 17 height 17
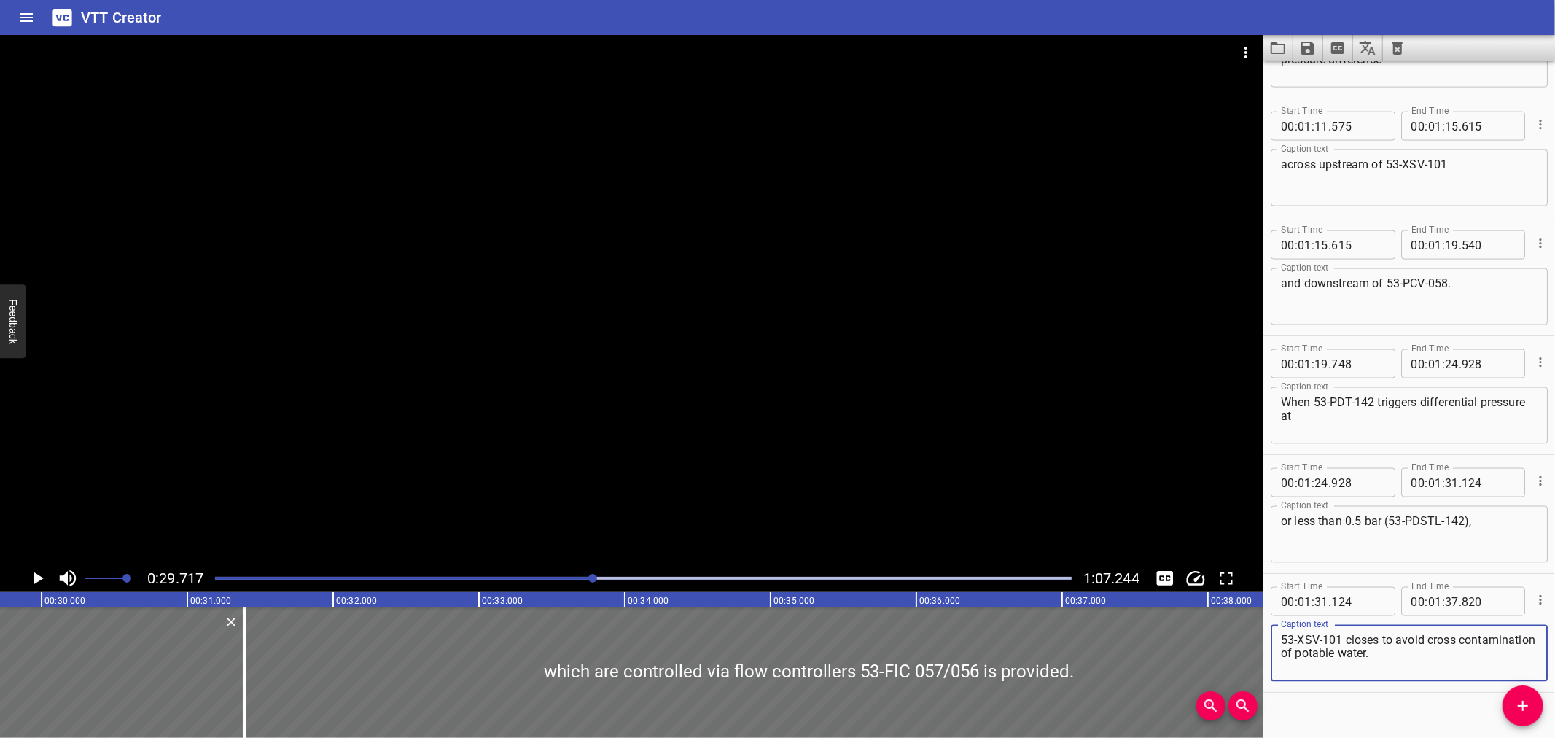
scroll to position [1766, 0]
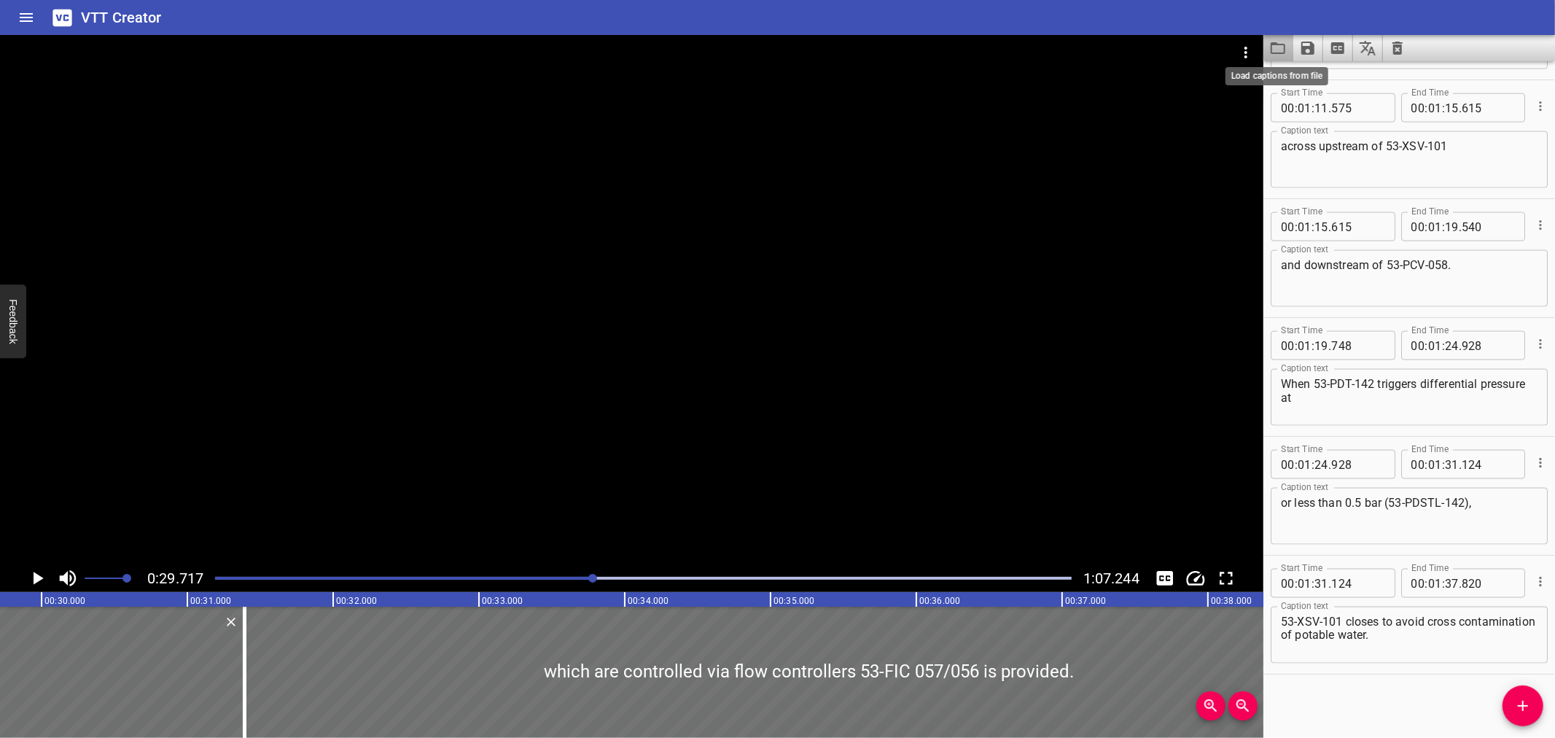
click at [1276, 42] on icon "Load captions from file" at bounding box center [1277, 47] width 17 height 17
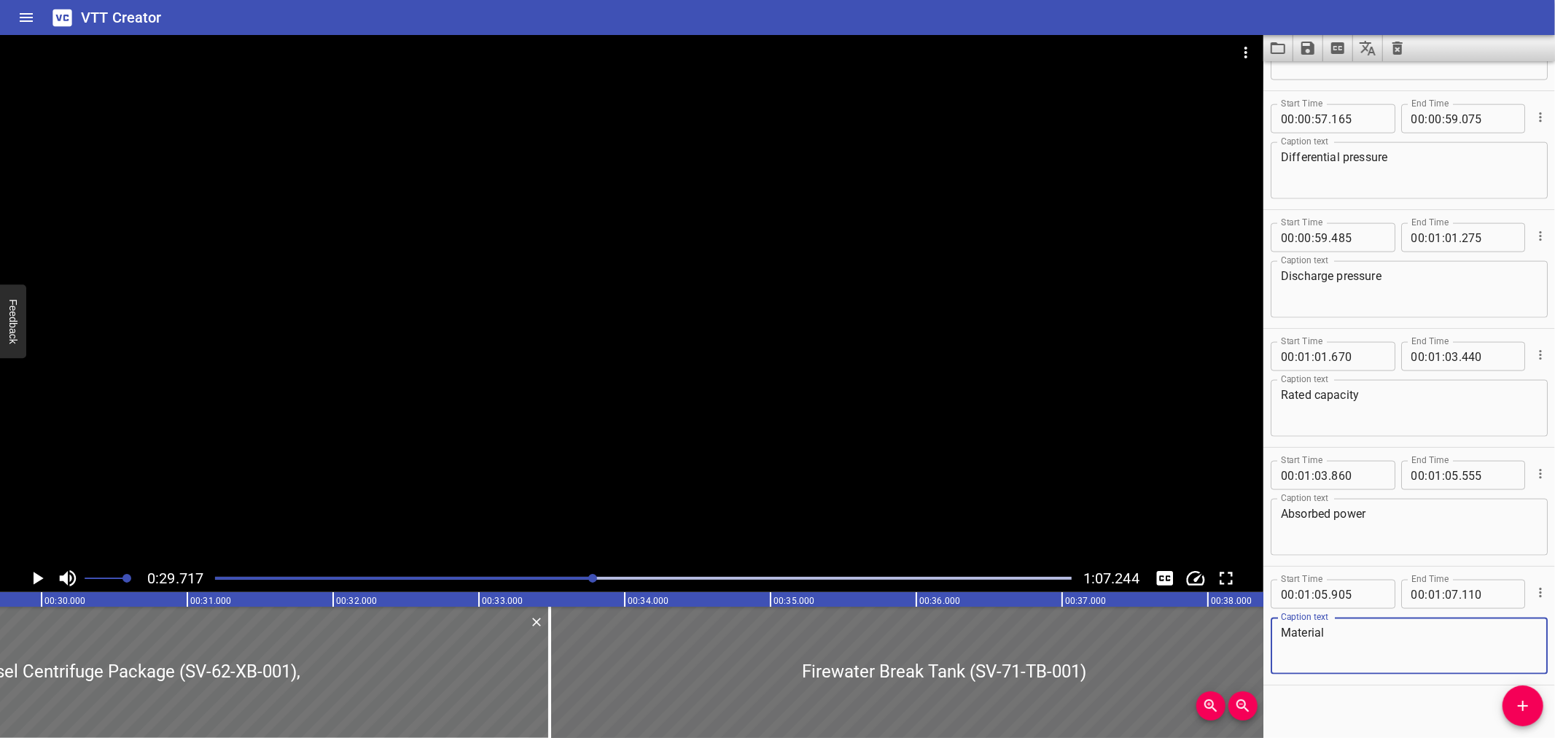
scroll to position [1648, 0]
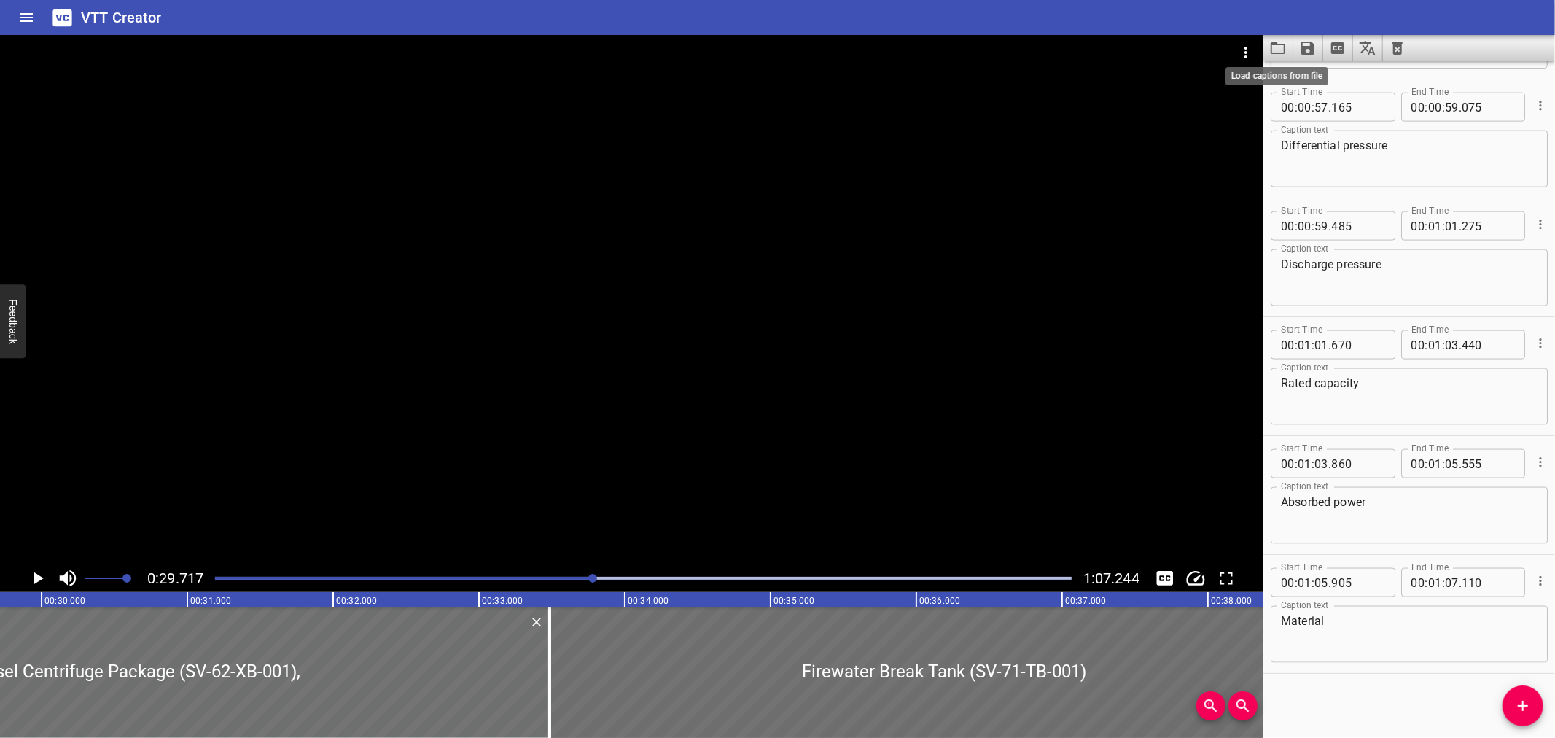
click at [1271, 46] on icon "Load captions from file" at bounding box center [1278, 48] width 15 height 12
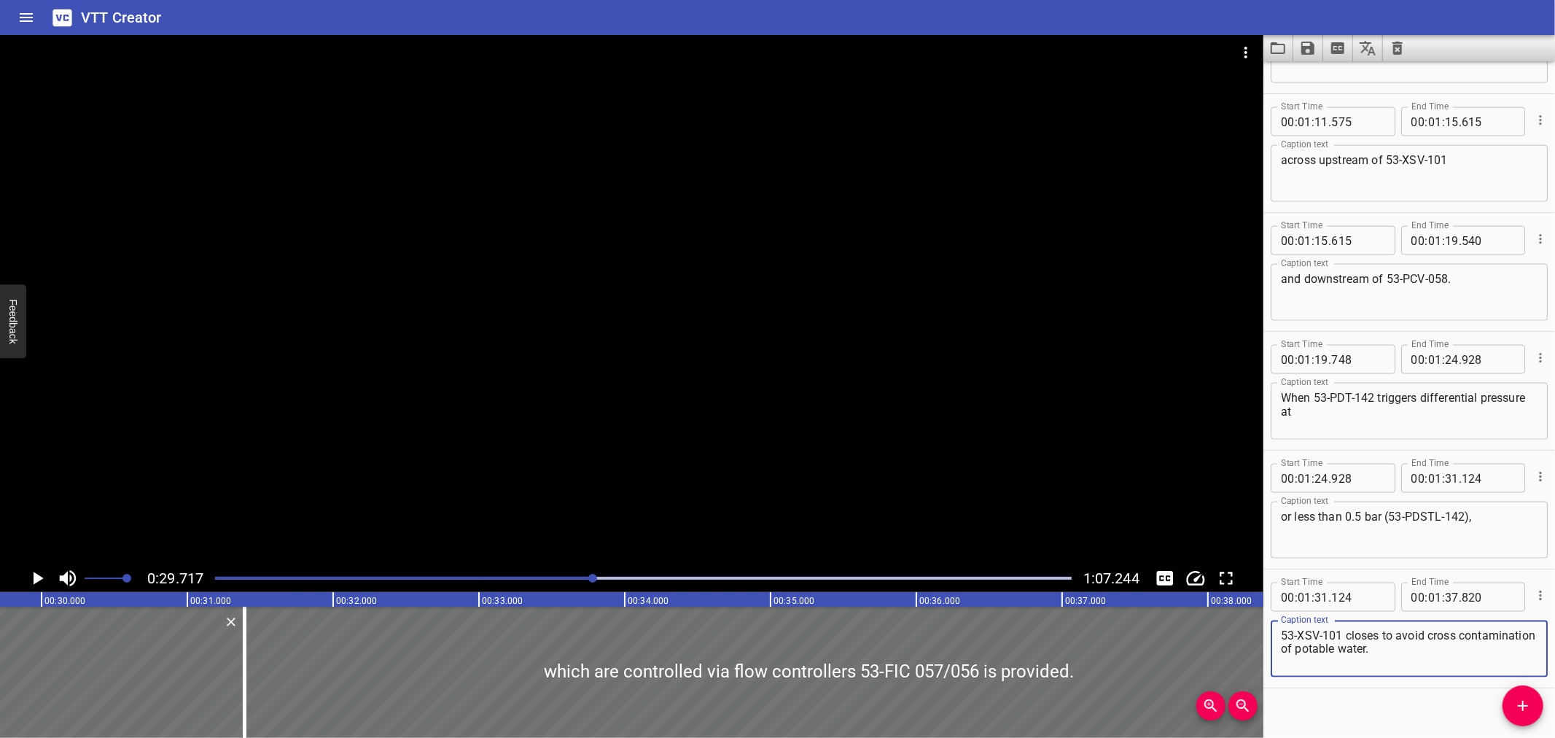
scroll to position [1766, 0]
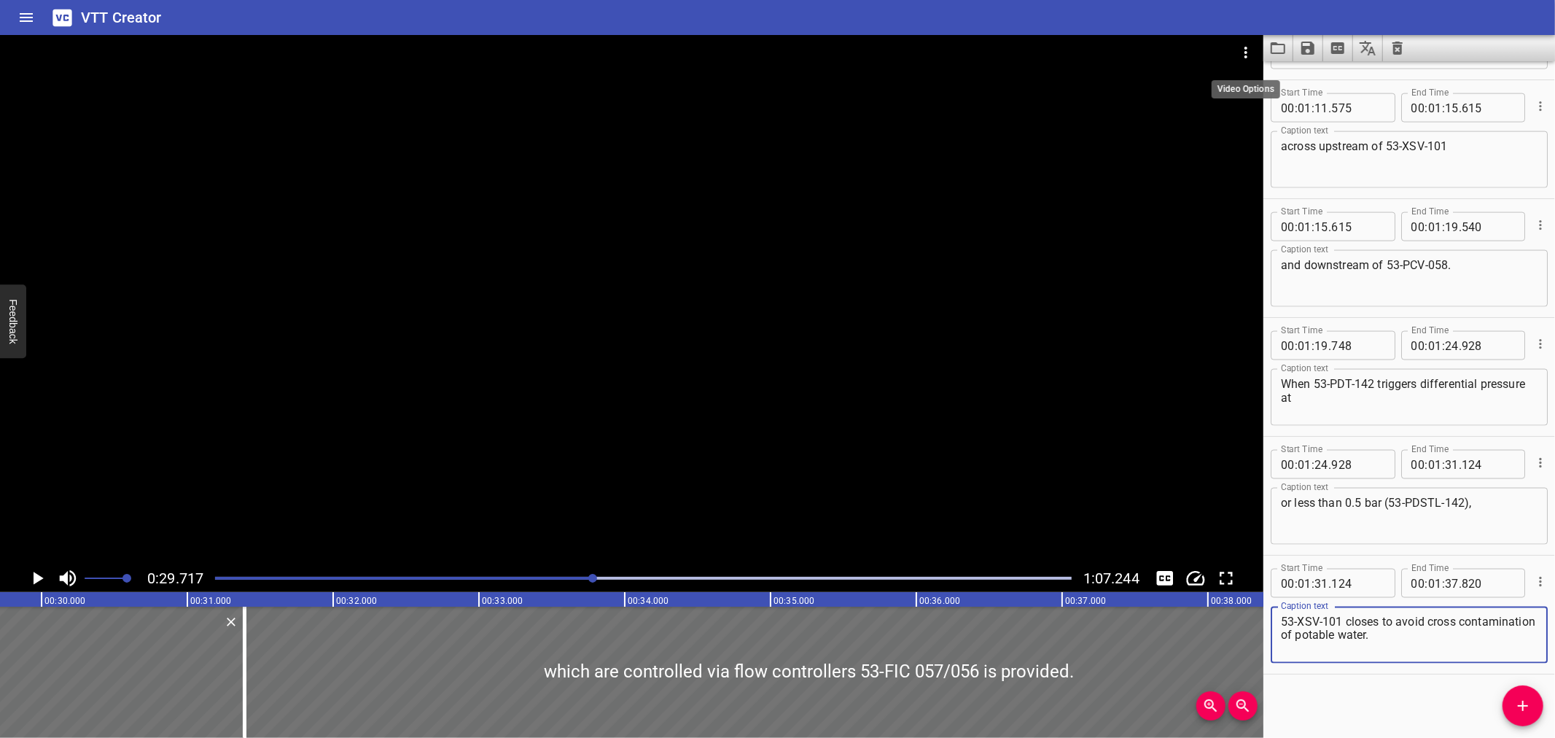
click at [1247, 44] on icon "Video Options" at bounding box center [1245, 52] width 17 height 17
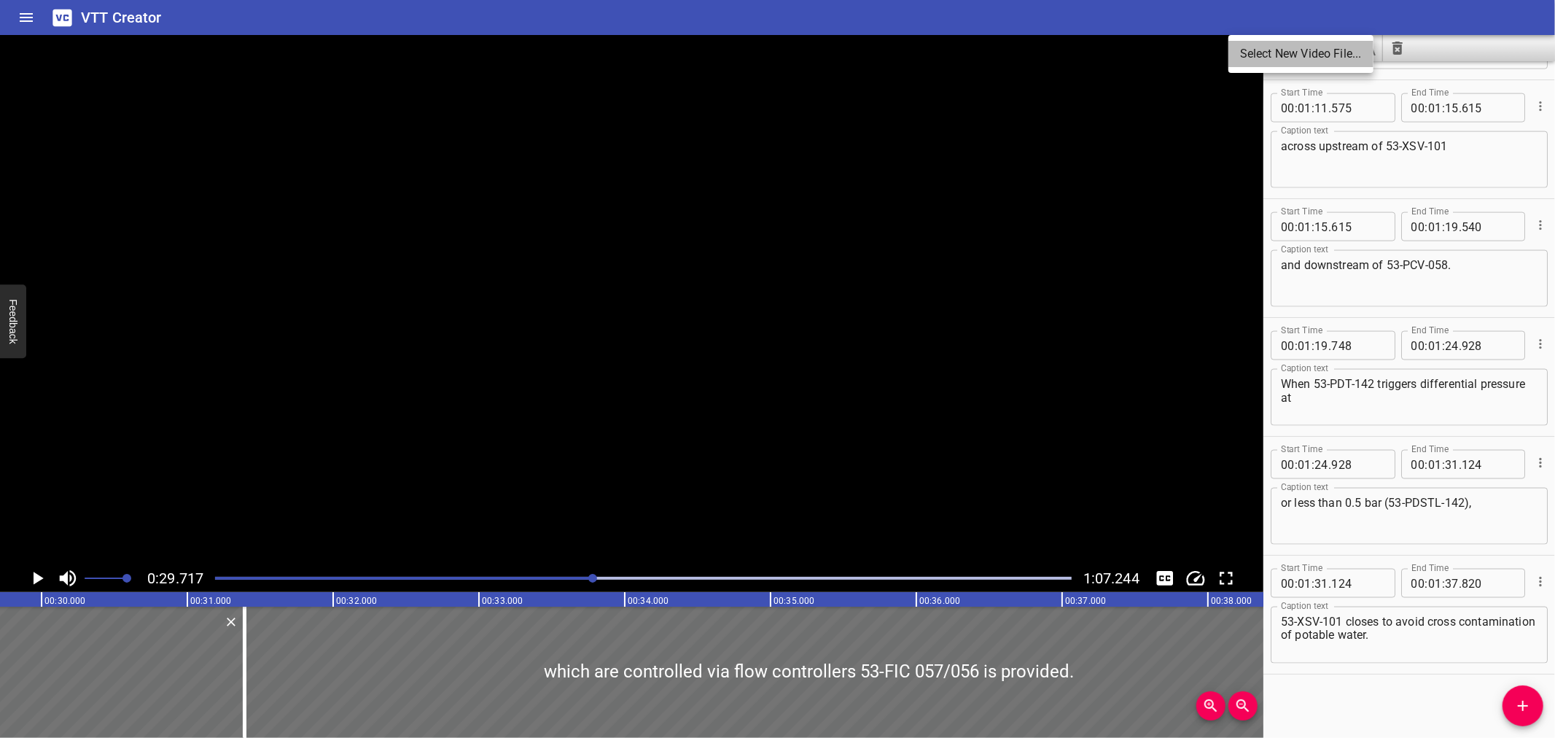
click at [1247, 42] on li "Select New Video File..." at bounding box center [1300, 54] width 145 height 26
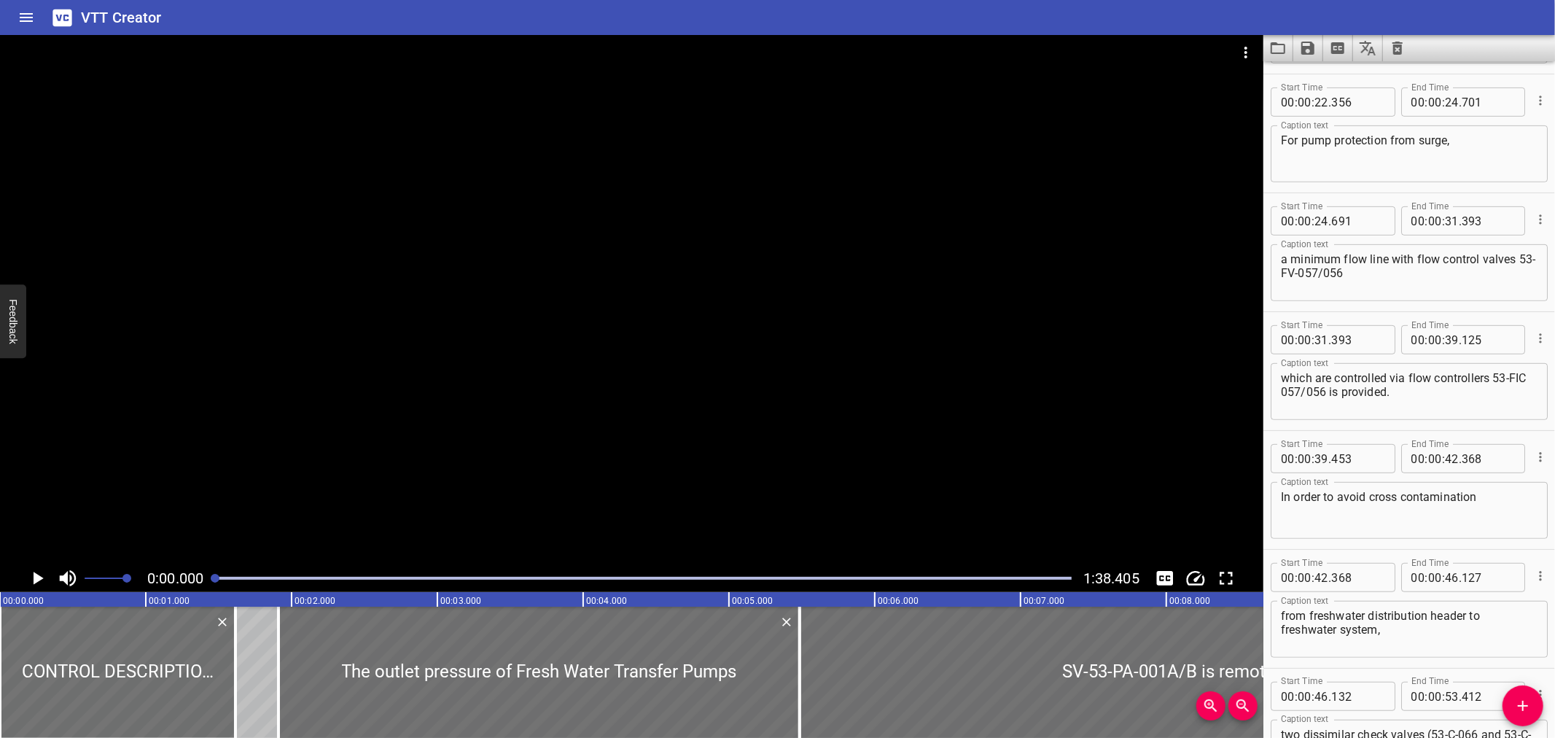
scroll to position [0, 0]
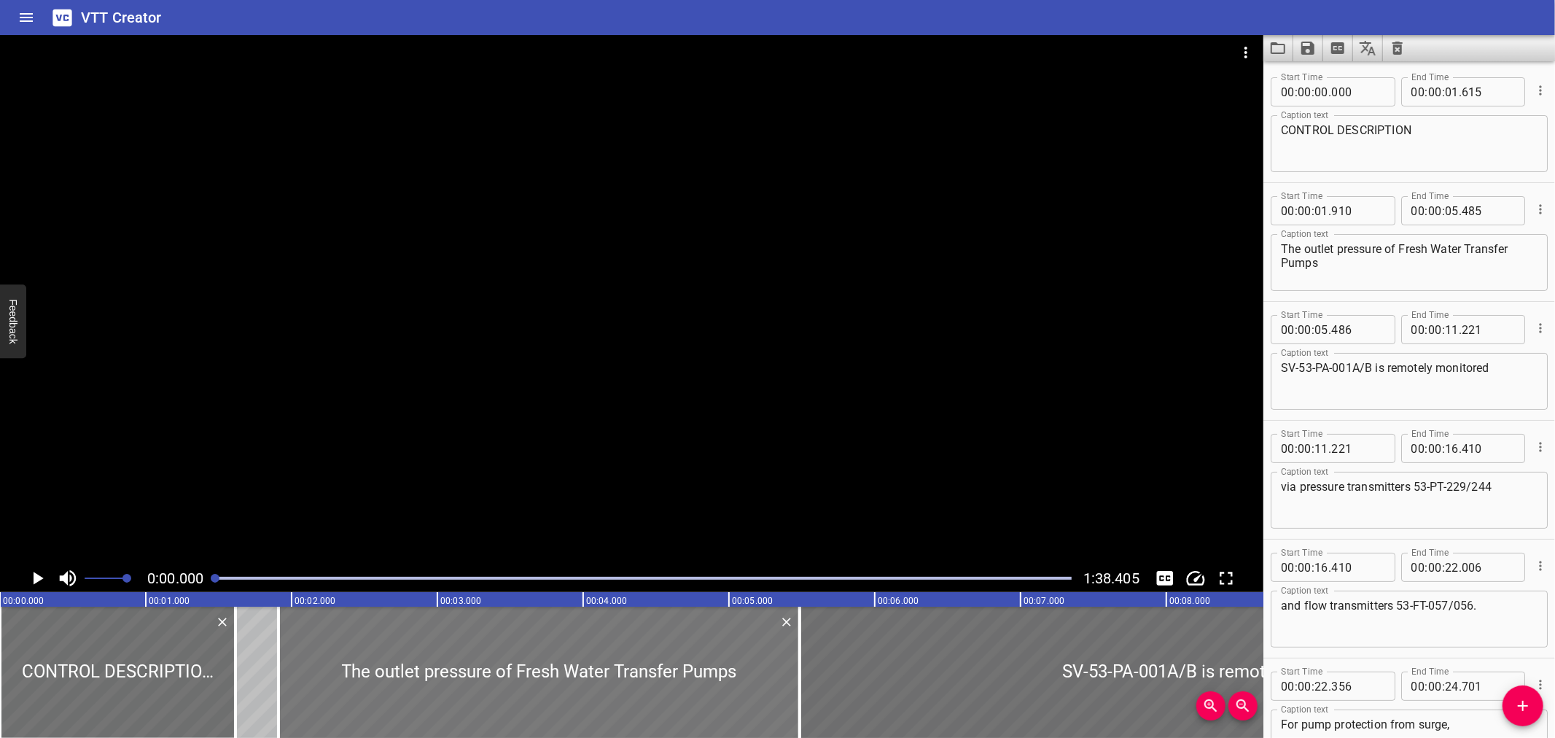
click at [650, 679] on div at bounding box center [538, 672] width 521 height 131
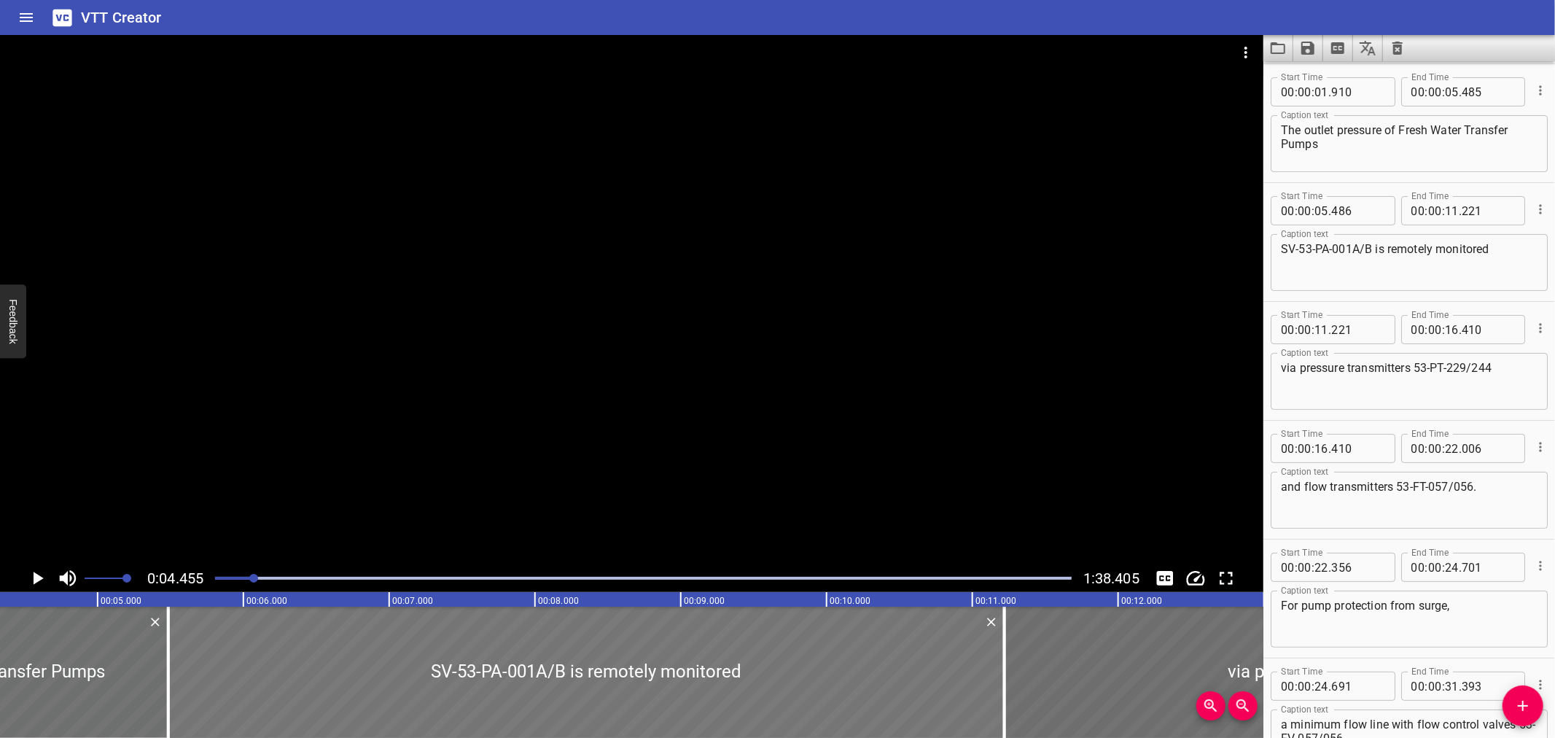
scroll to position [0, 650]
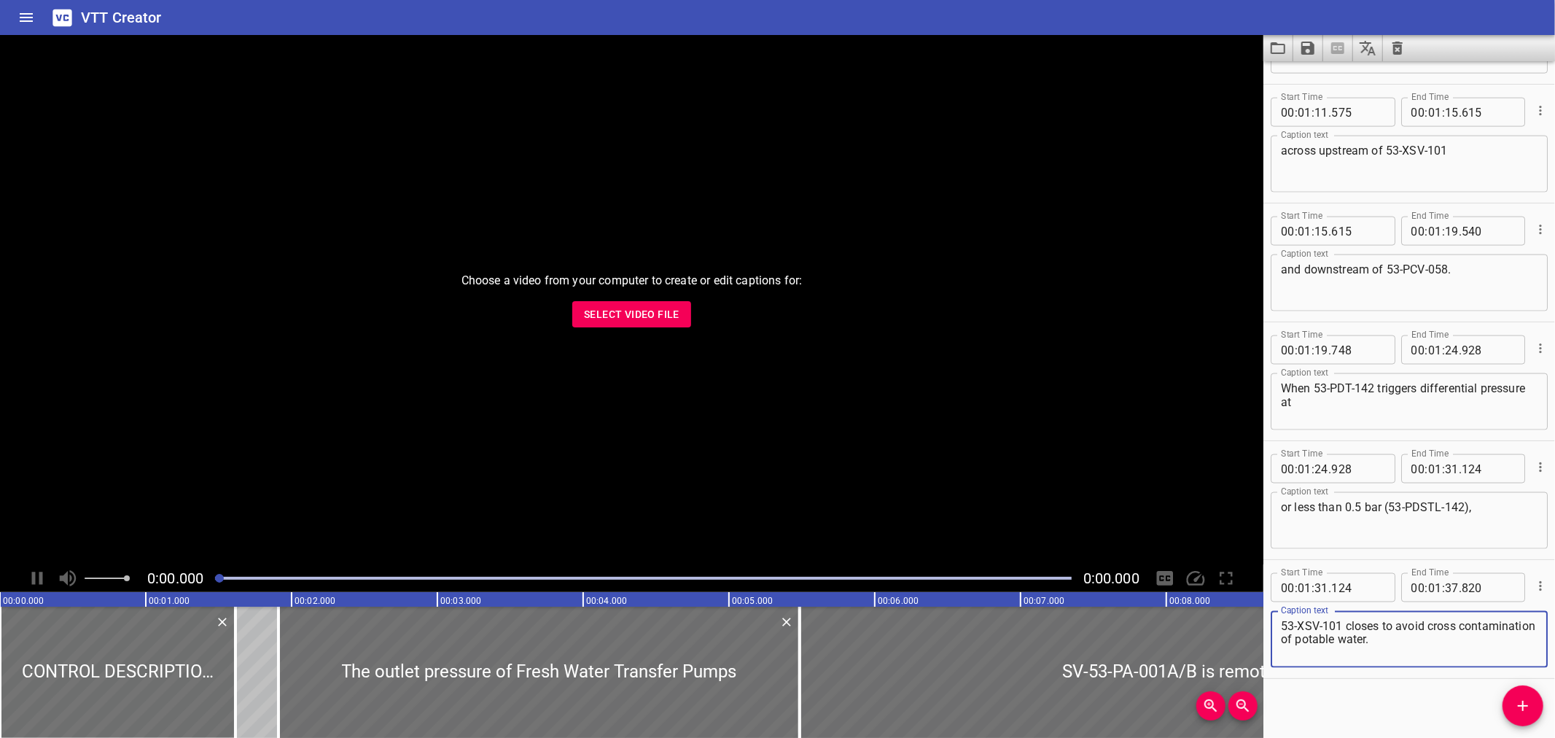
scroll to position [1766, 0]
click at [614, 308] on span "Select Video File" at bounding box center [632, 314] width 96 height 18
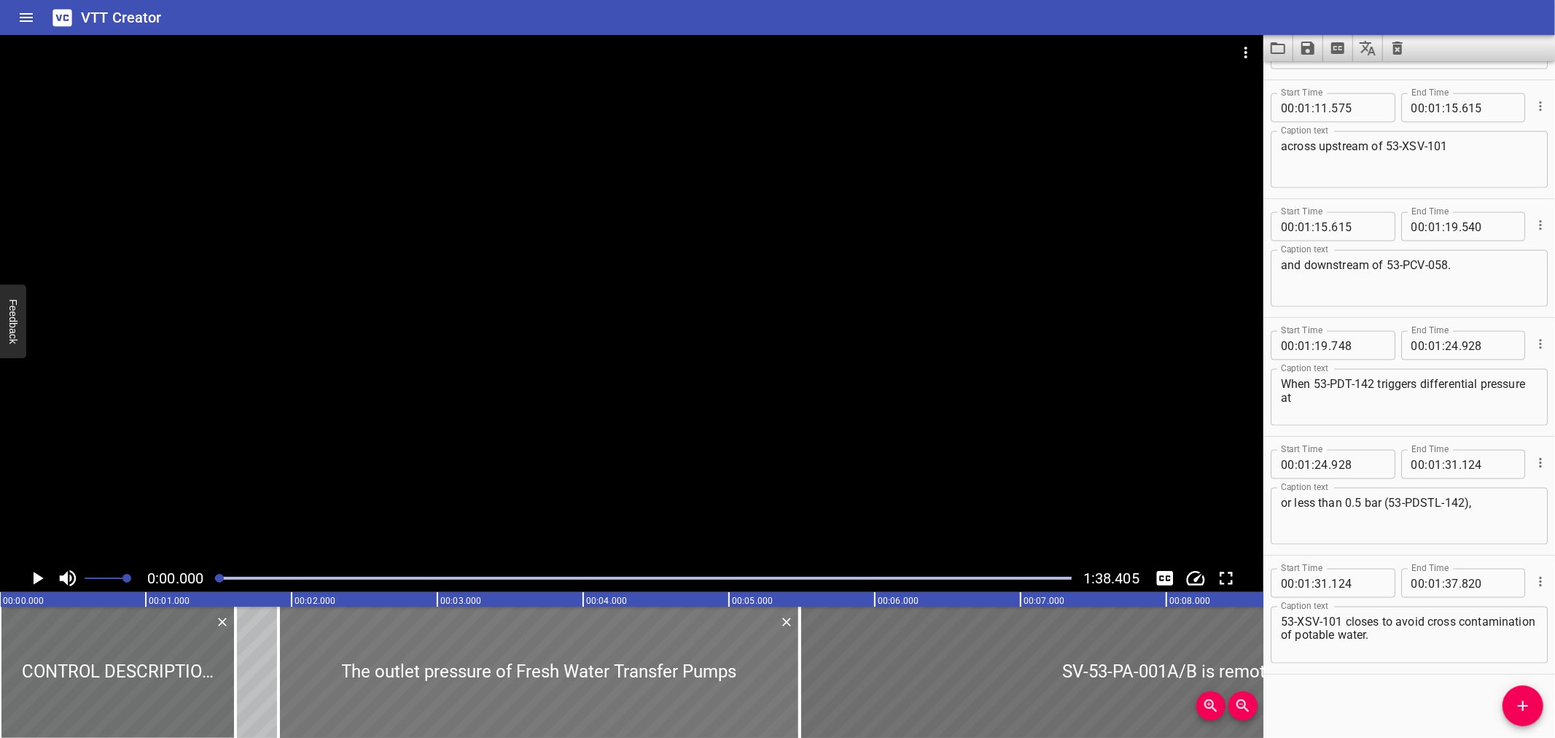
click at [440, 638] on div at bounding box center [538, 672] width 521 height 131
click at [430, 636] on div at bounding box center [538, 672] width 521 height 131
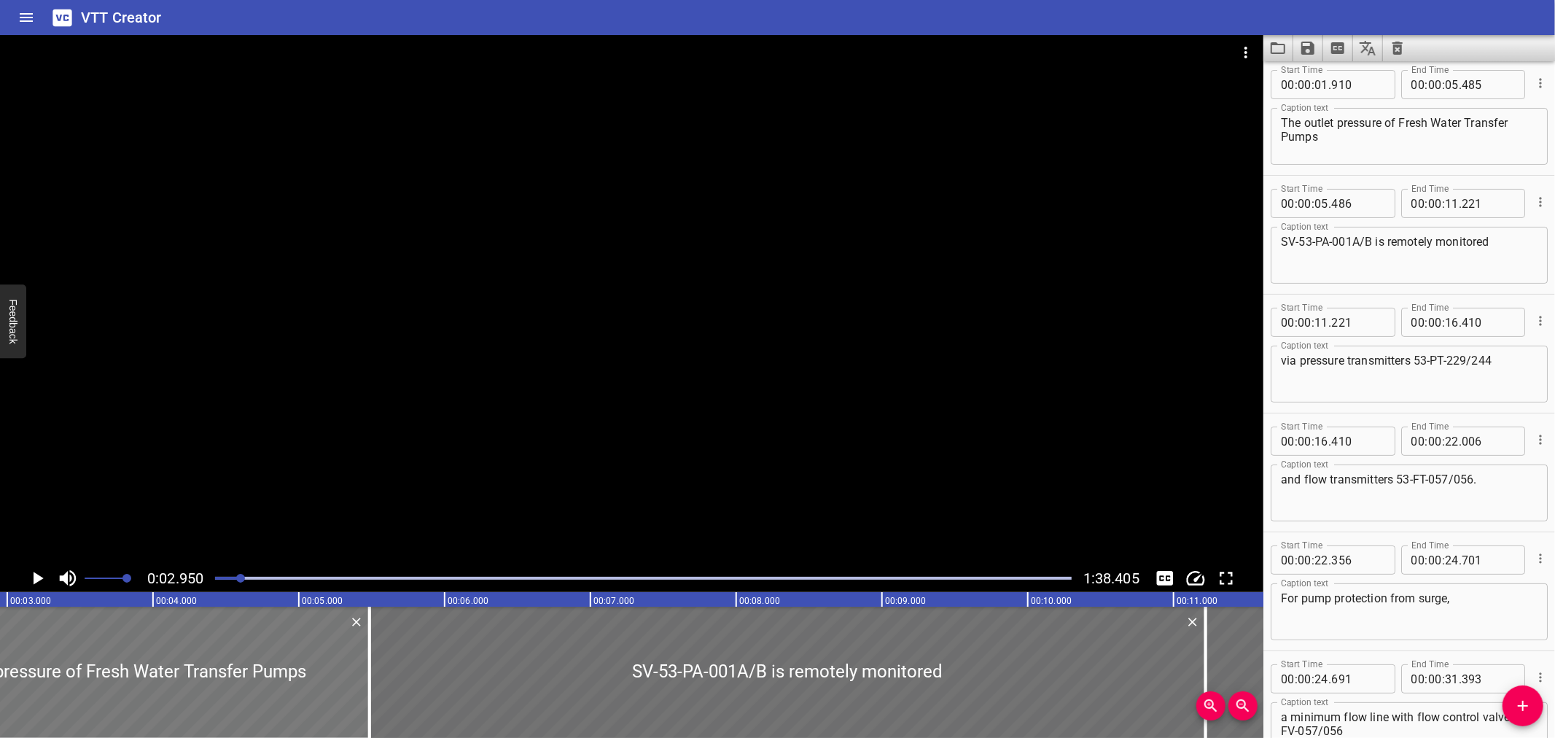
scroll to position [119, 0]
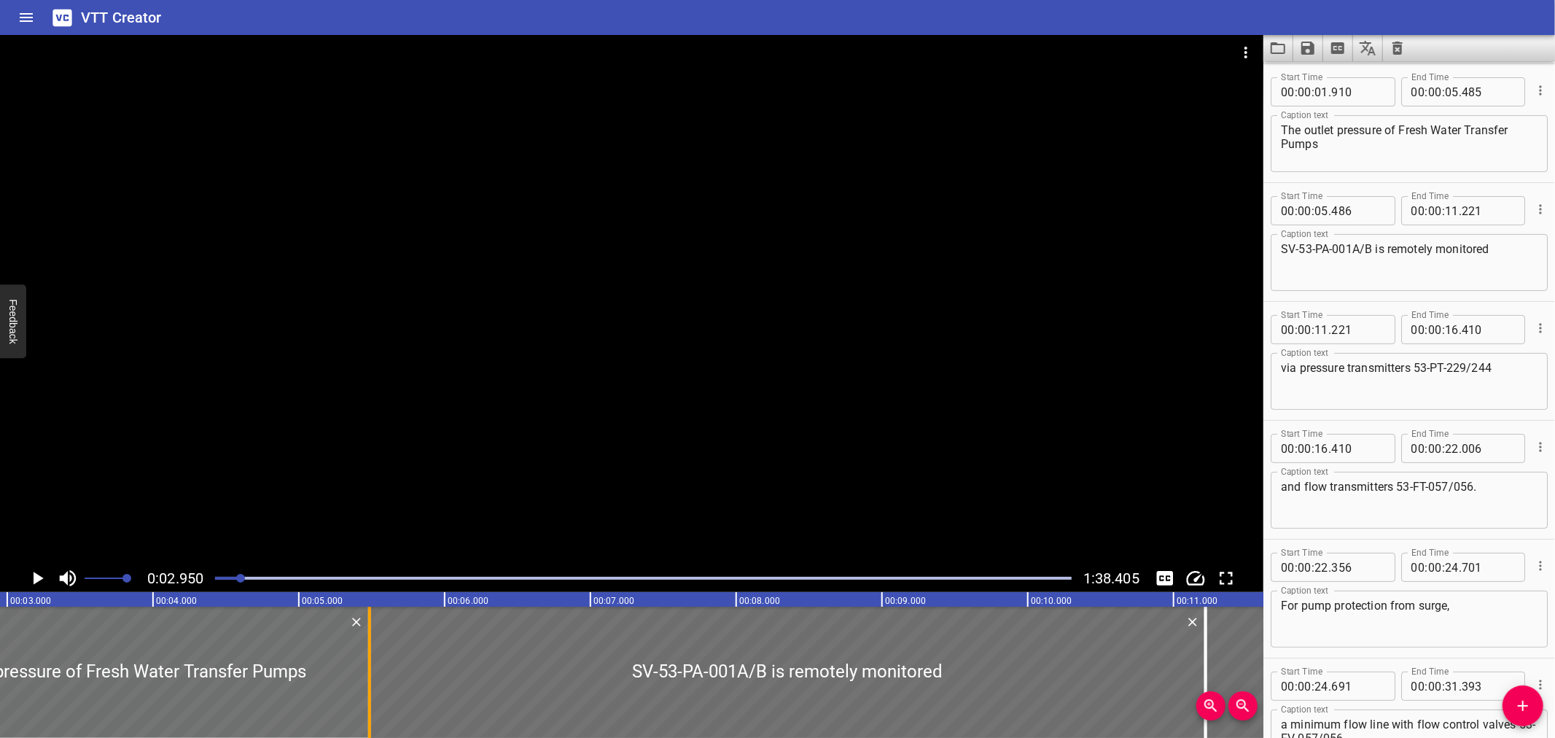
click at [369, 656] on div at bounding box center [369, 672] width 3 height 131
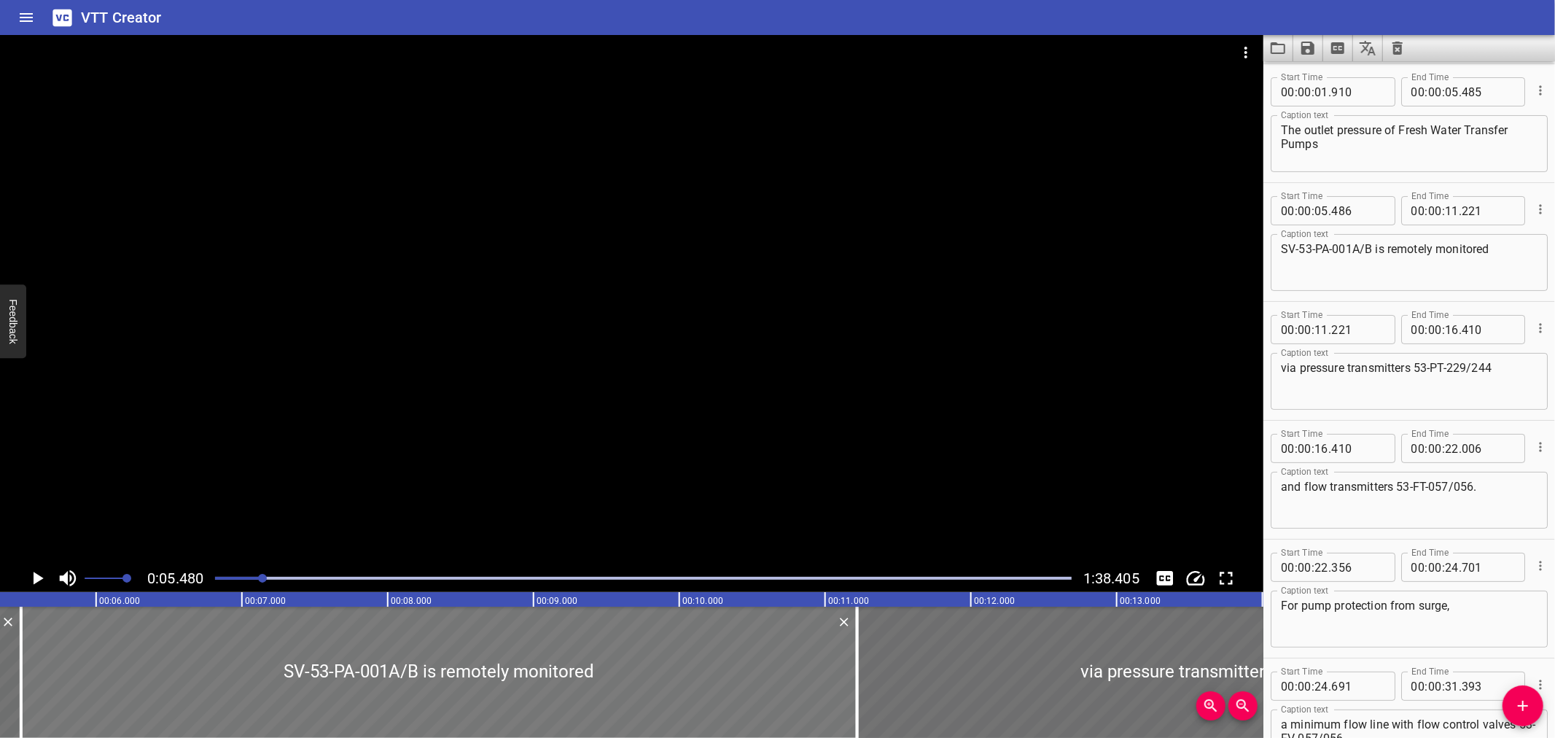
scroll to position [0, 798]
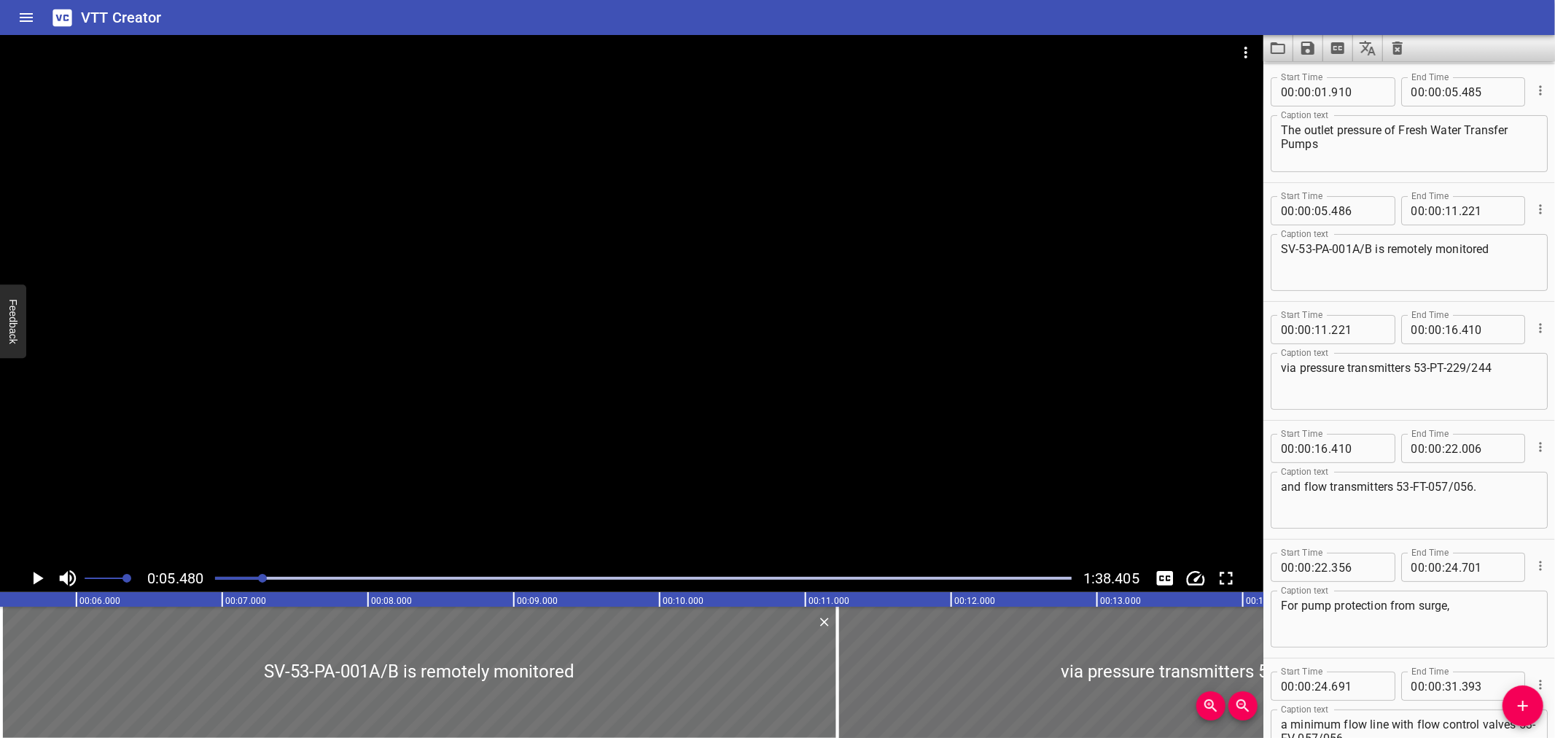
click at [239, 509] on div at bounding box center [631, 299] width 1263 height 529
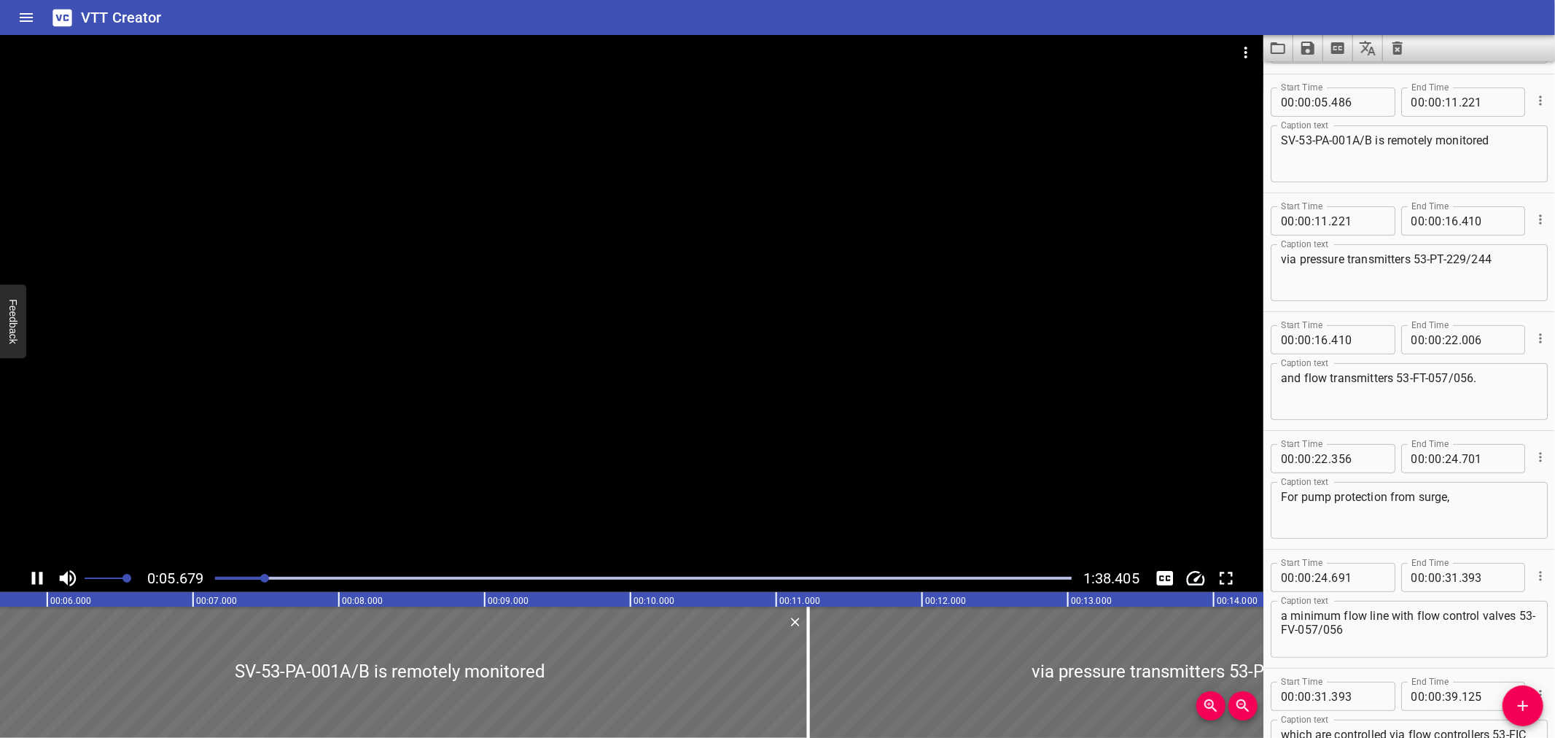
scroll to position [237, 0]
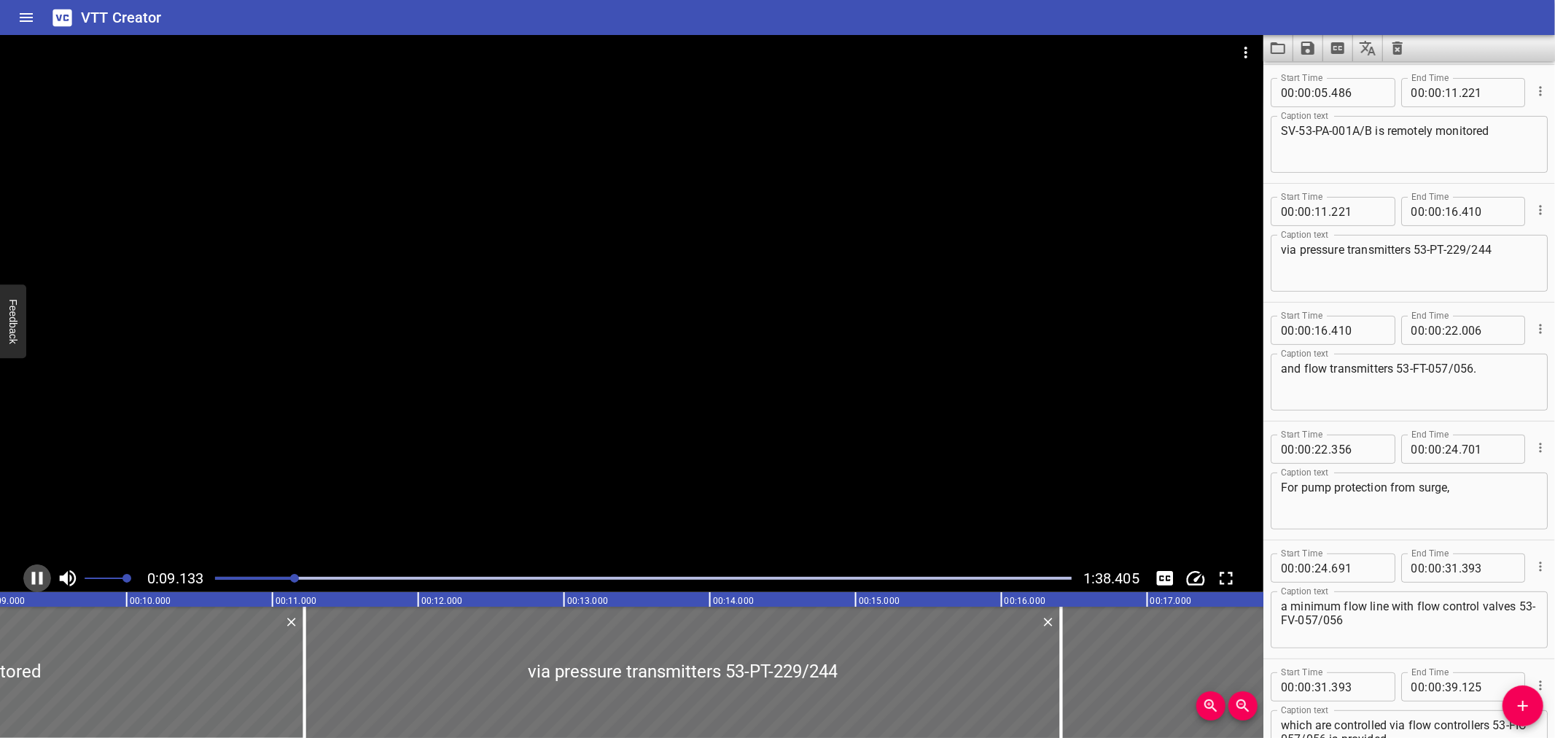
click at [35, 574] on icon "Play/Pause" at bounding box center [37, 578] width 22 height 22
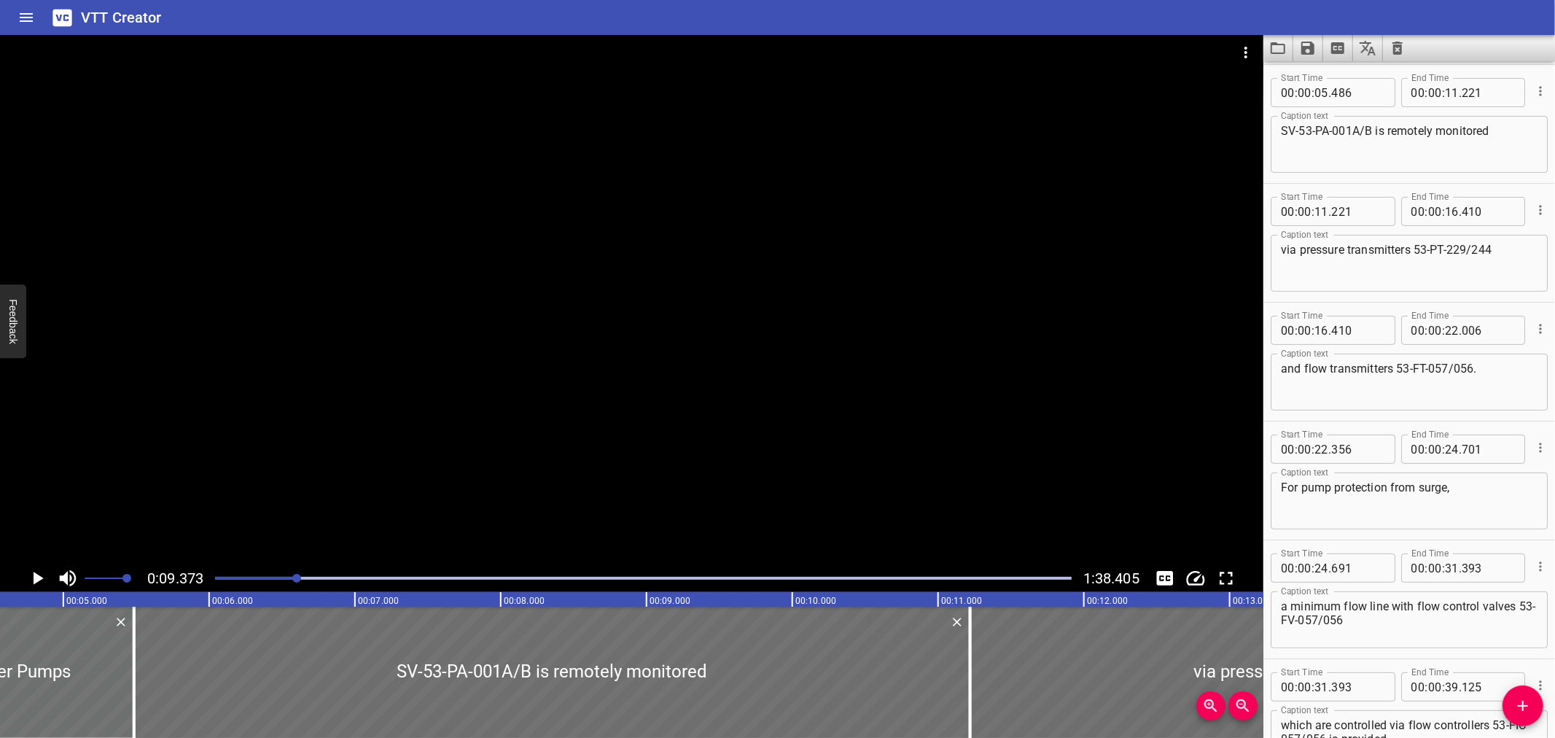
scroll to position [0, 609]
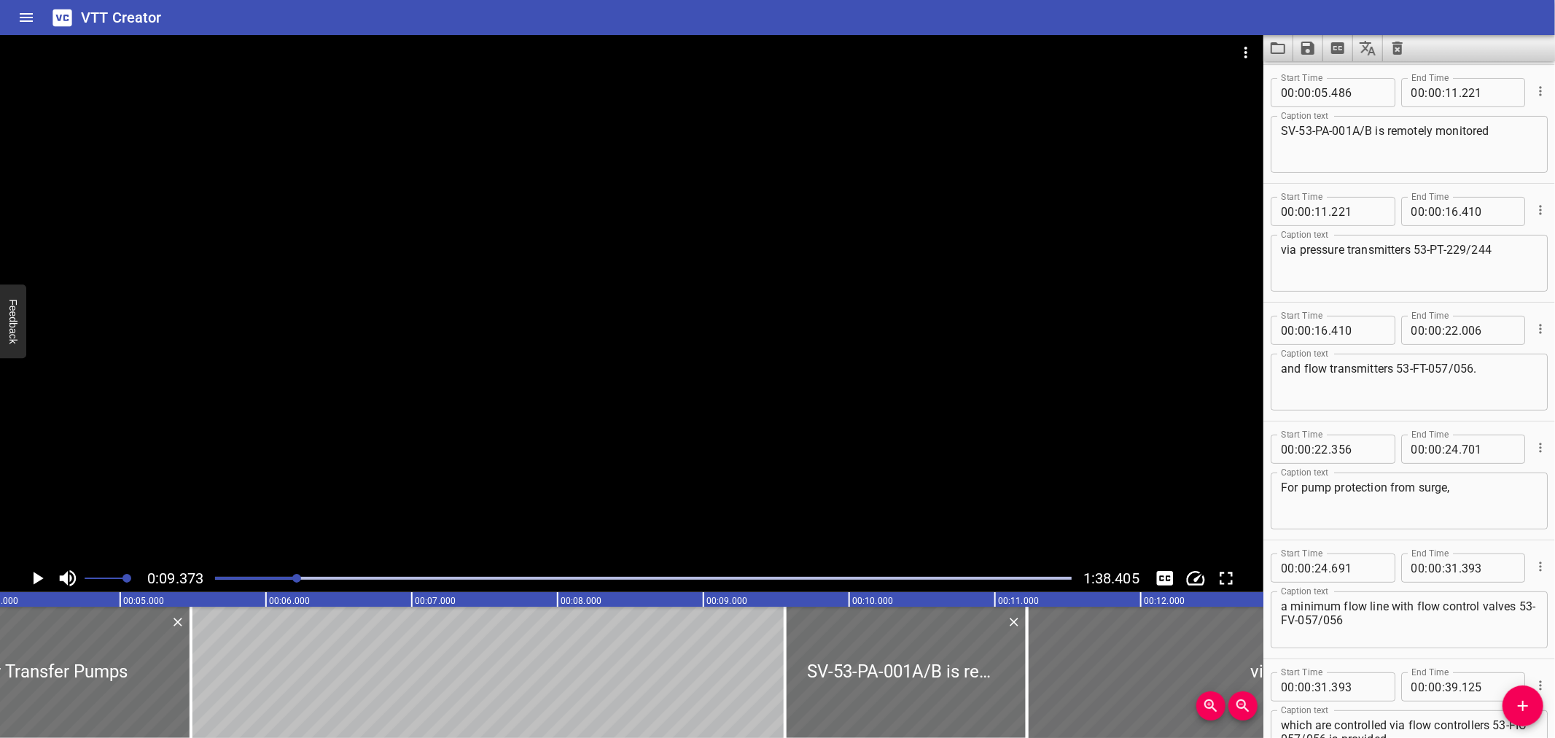
drag, startPoint x: 187, startPoint y: 664, endPoint x: 606, endPoint y: 647, distance: 418.8
click at [782, 647] on div at bounding box center [785, 672] width 15 height 131
type input "09"
type input "561"
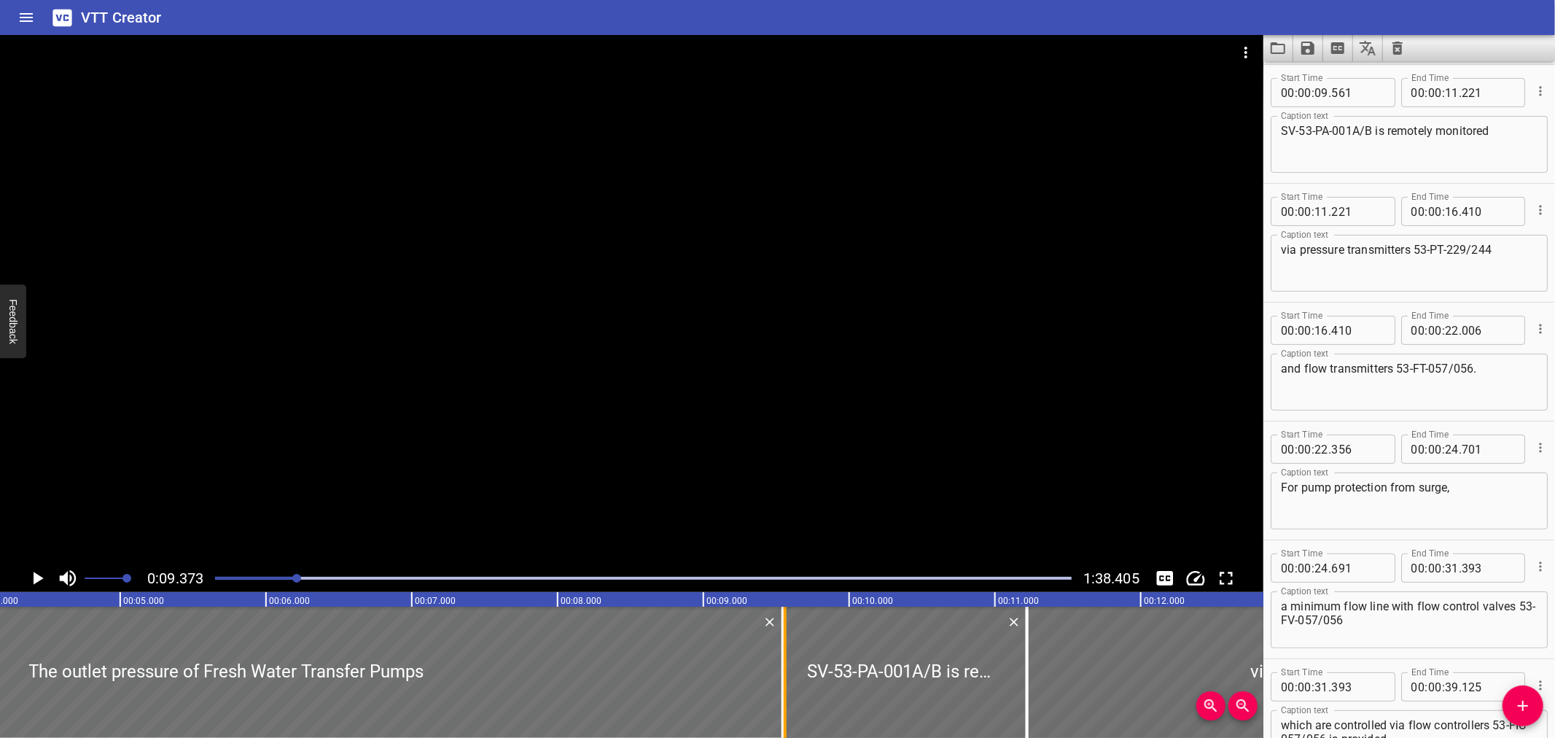
drag, startPoint x: 193, startPoint y: 680, endPoint x: 785, endPoint y: 693, distance: 592.1
type input "09"
type input "545"
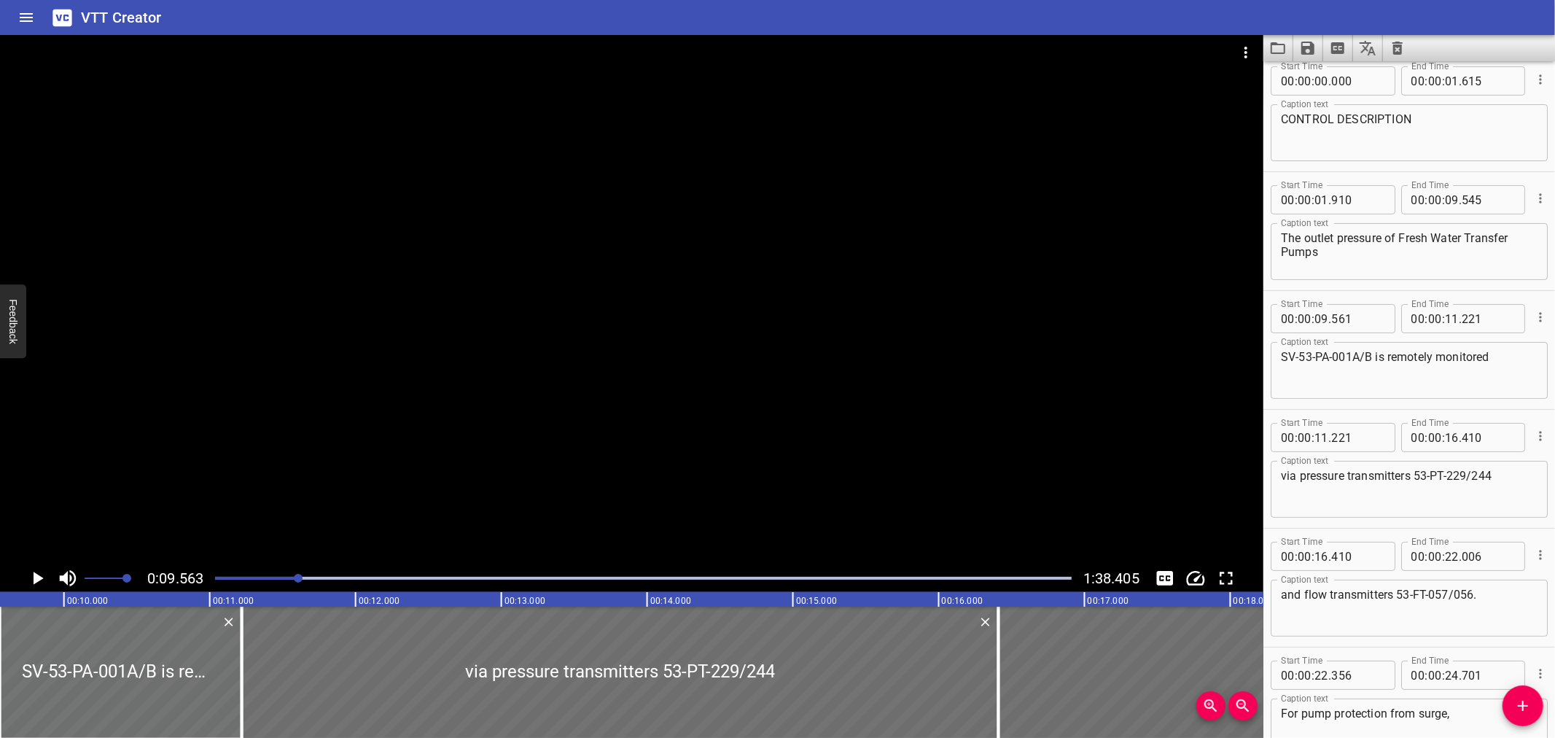
scroll to position [0, 0]
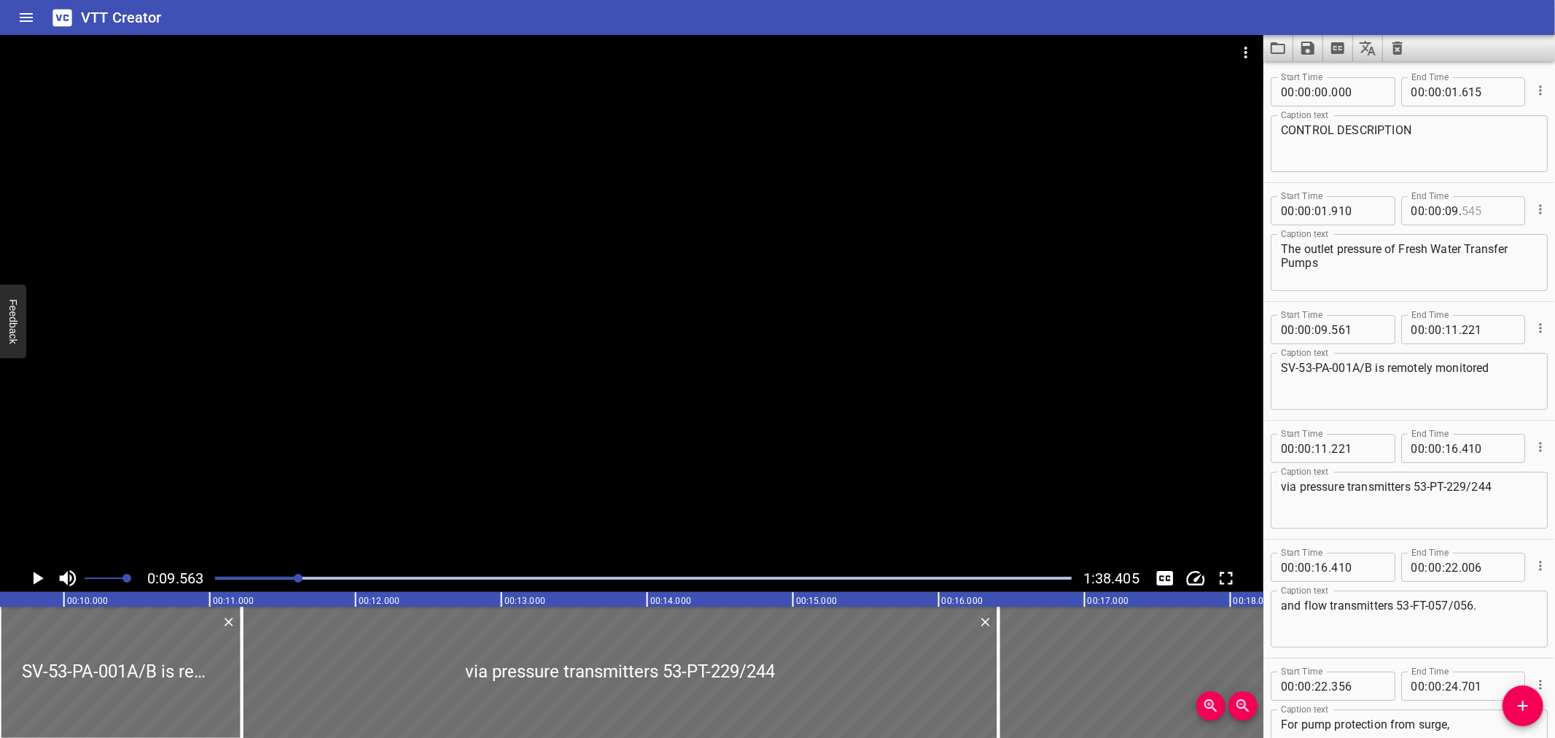
click at [1484, 213] on input "number" at bounding box center [1488, 210] width 53 height 29
type input "561"
drag, startPoint x: 1375, startPoint y: 369, endPoint x: 1279, endPoint y: 362, distance: 95.7
click at [1279, 362] on div "SV-53-PA-001A/B is remotely monitored Caption text" at bounding box center [1409, 381] width 277 height 57
type textarea "is remotely monitored"
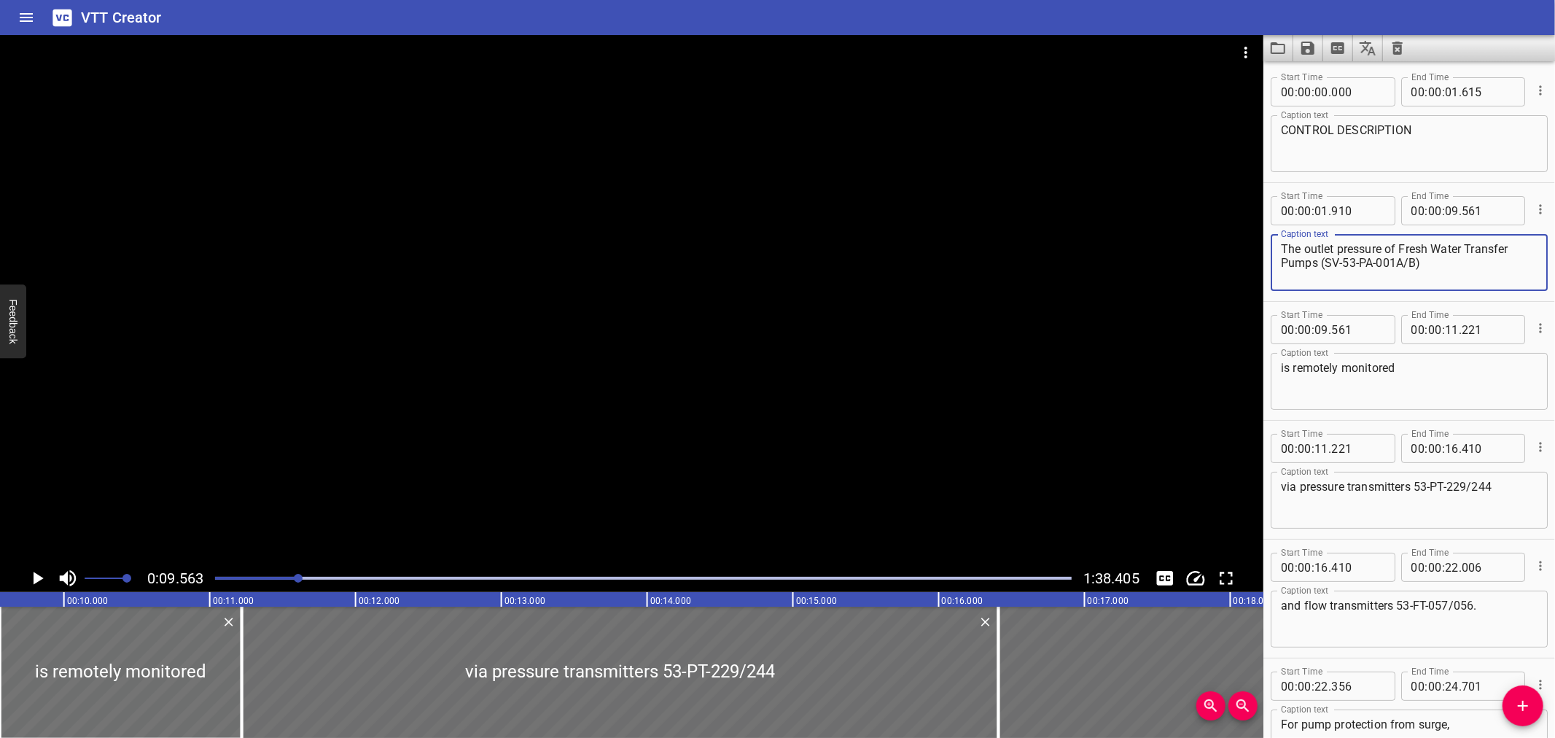
type textarea "The outlet pressure of Fresh Water Transfer Pumps (SV-53-PA-001A/B)"
click at [448, 436] on div at bounding box center [631, 299] width 1263 height 529
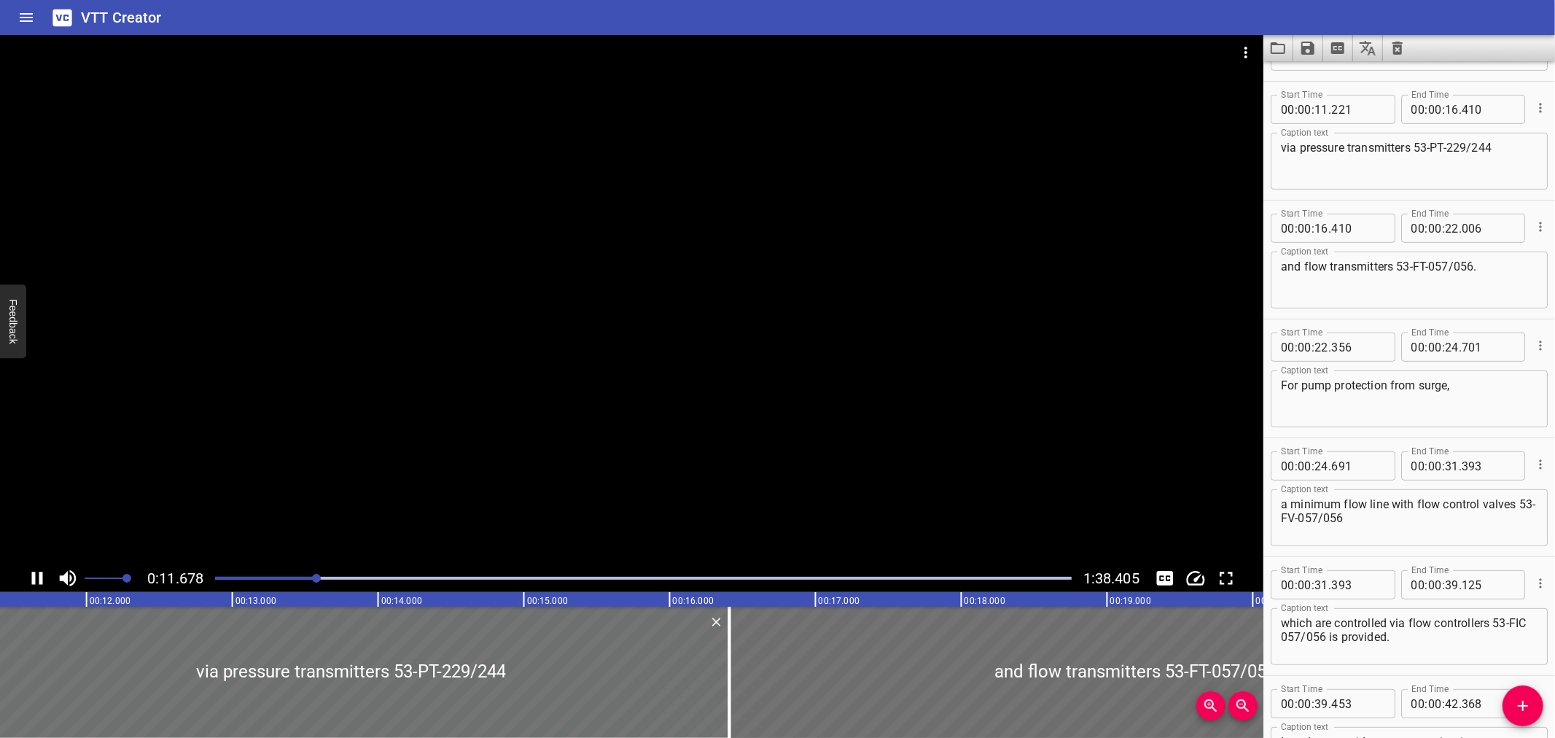
scroll to position [356, 0]
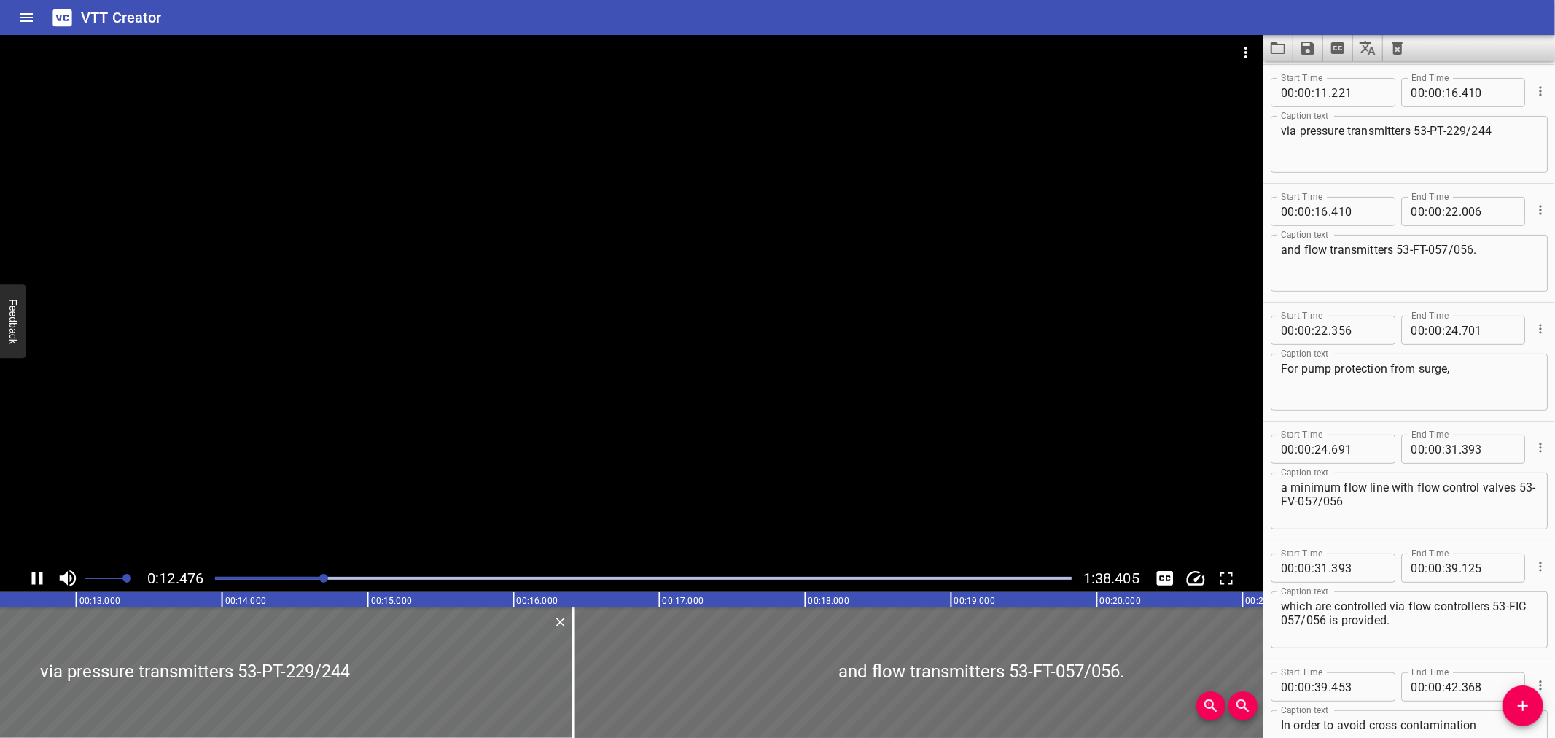
click at [402, 457] on div at bounding box center [631, 299] width 1263 height 529
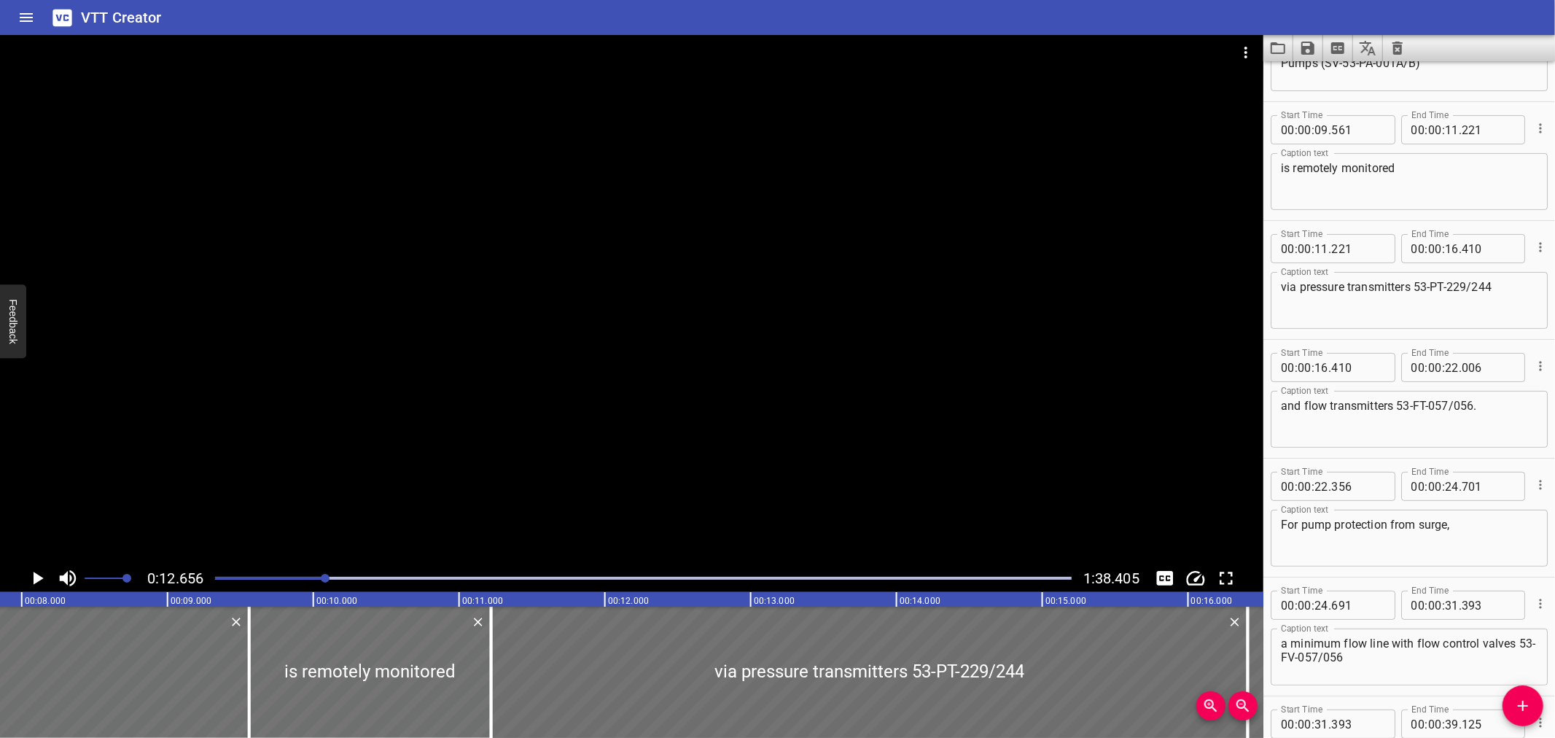
scroll to position [194, 0]
click at [1425, 174] on textarea "is remotely monitored" at bounding box center [1409, 188] width 257 height 42
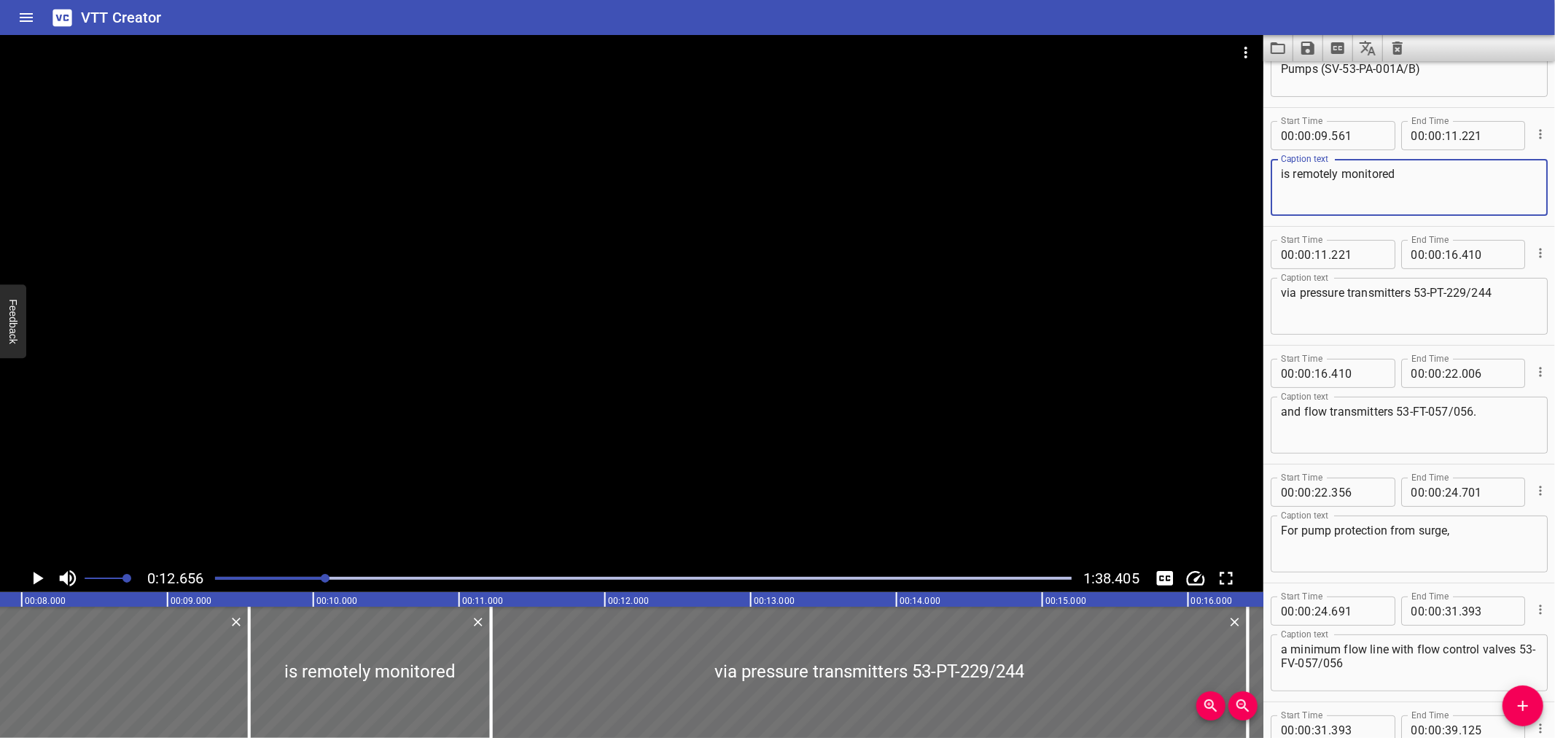
type textarea "is remotely monitored"
drag, startPoint x: 1423, startPoint y: 172, endPoint x: 1262, endPoint y: 176, distance: 161.2
click at [1262, 176] on main "0:12.656 1:38.405 00:00.000 00:01.000 00:02.000 00:03.000 00:04.000 00:05.000 0…" at bounding box center [777, 386] width 1555 height 703
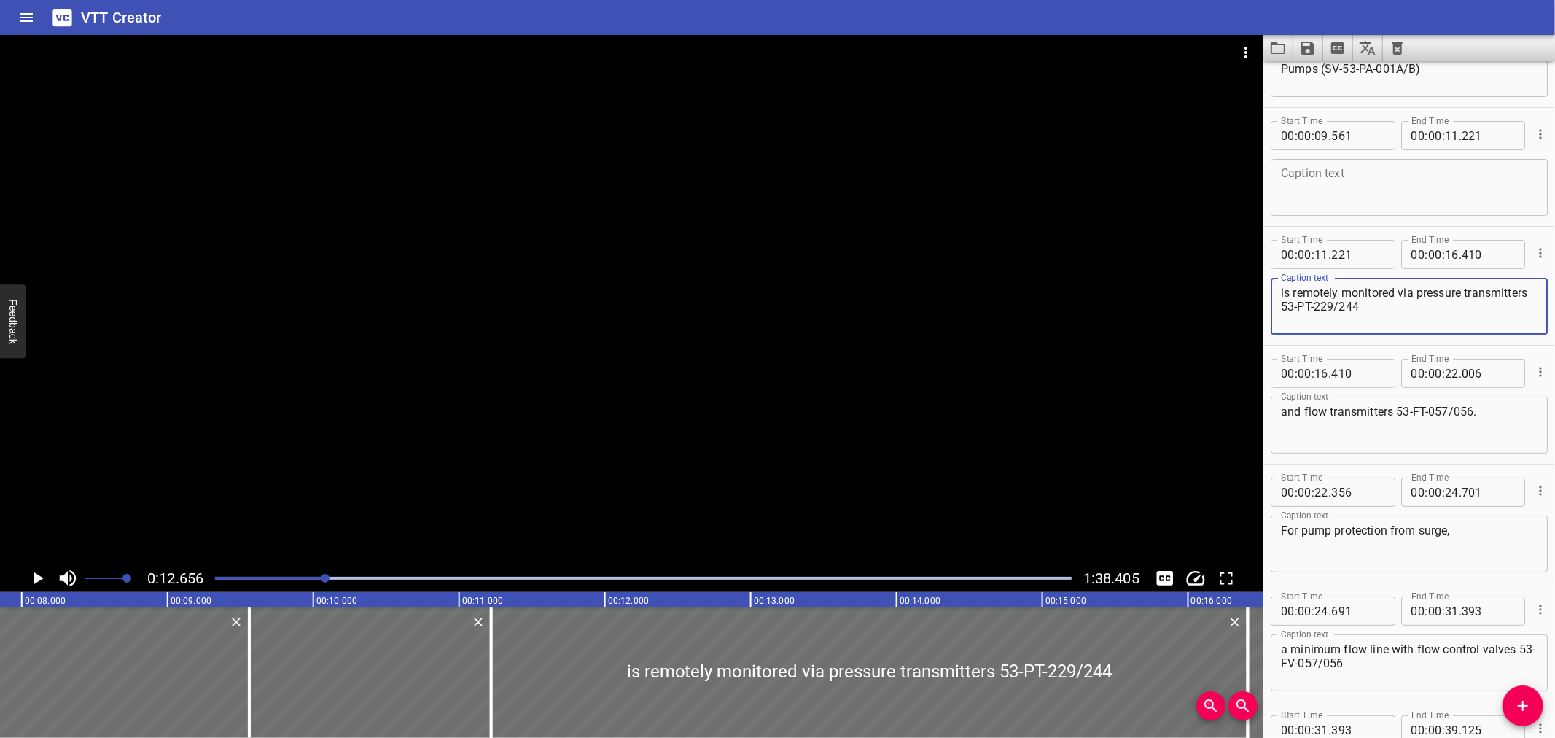
type textarea "is remotely monitored via pressure transmitters 53-PT-229/244"
click at [1456, 176] on textarea at bounding box center [1409, 188] width 257 height 42
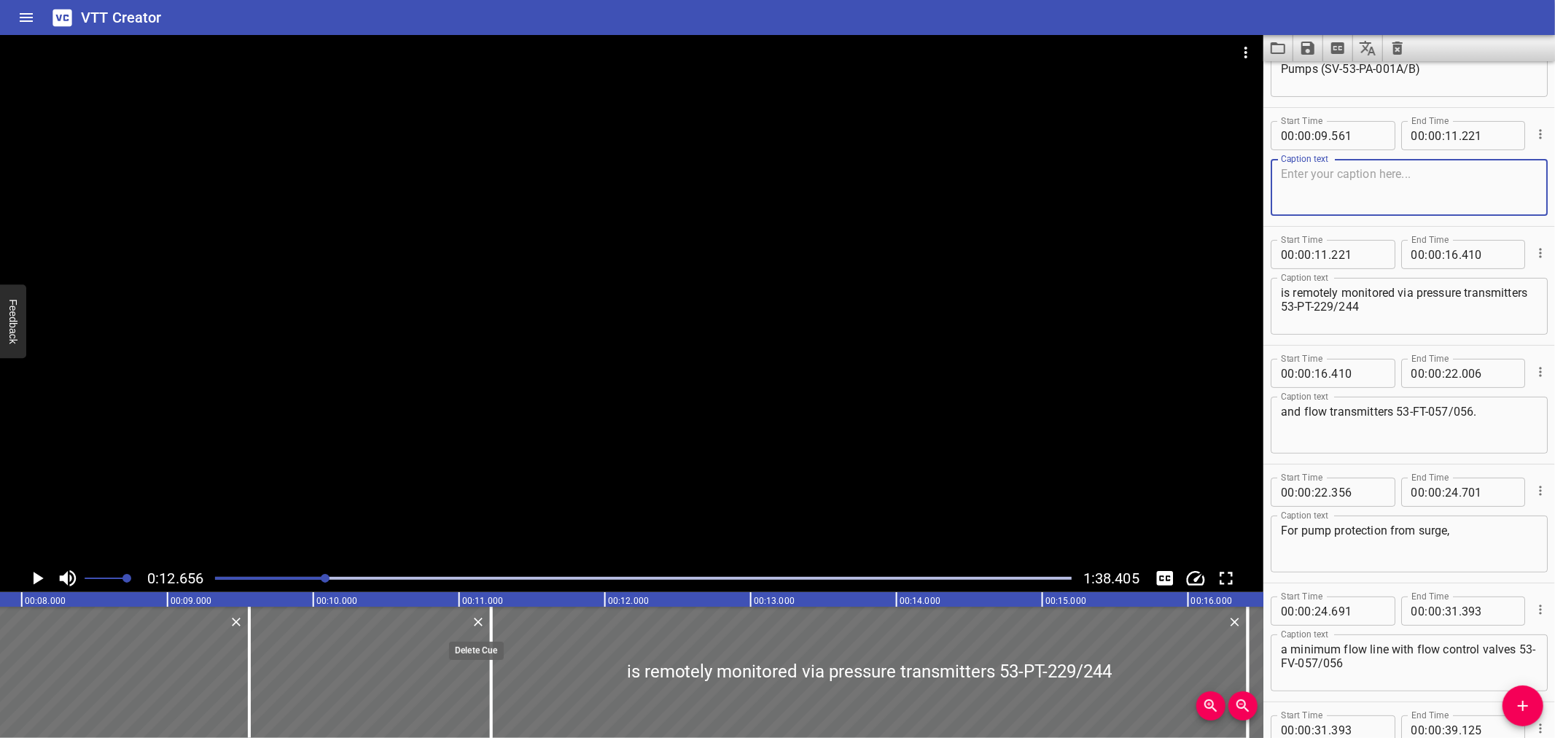
click at [478, 622] on icon "Delete" at bounding box center [478, 622] width 9 height 9
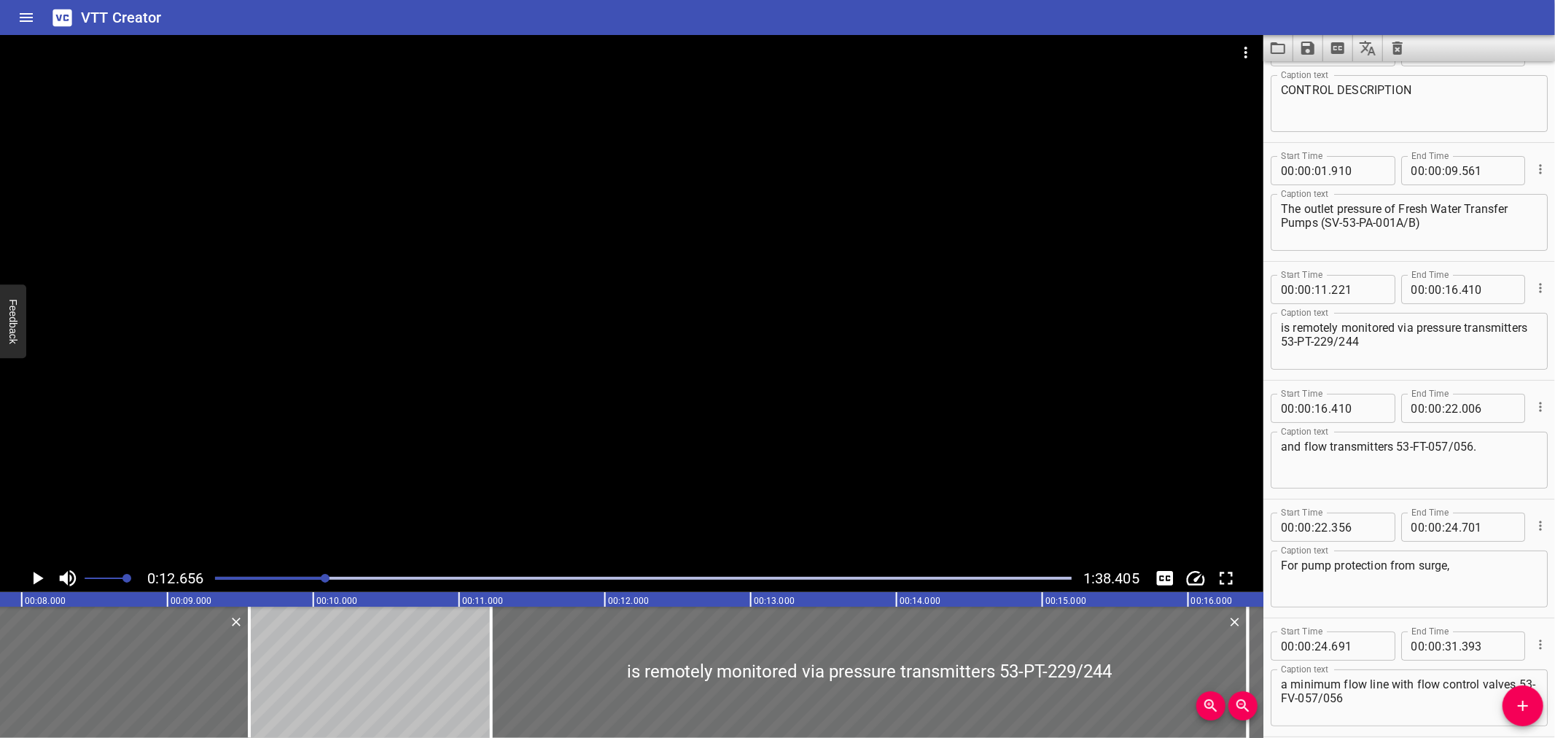
scroll to position [5, 0]
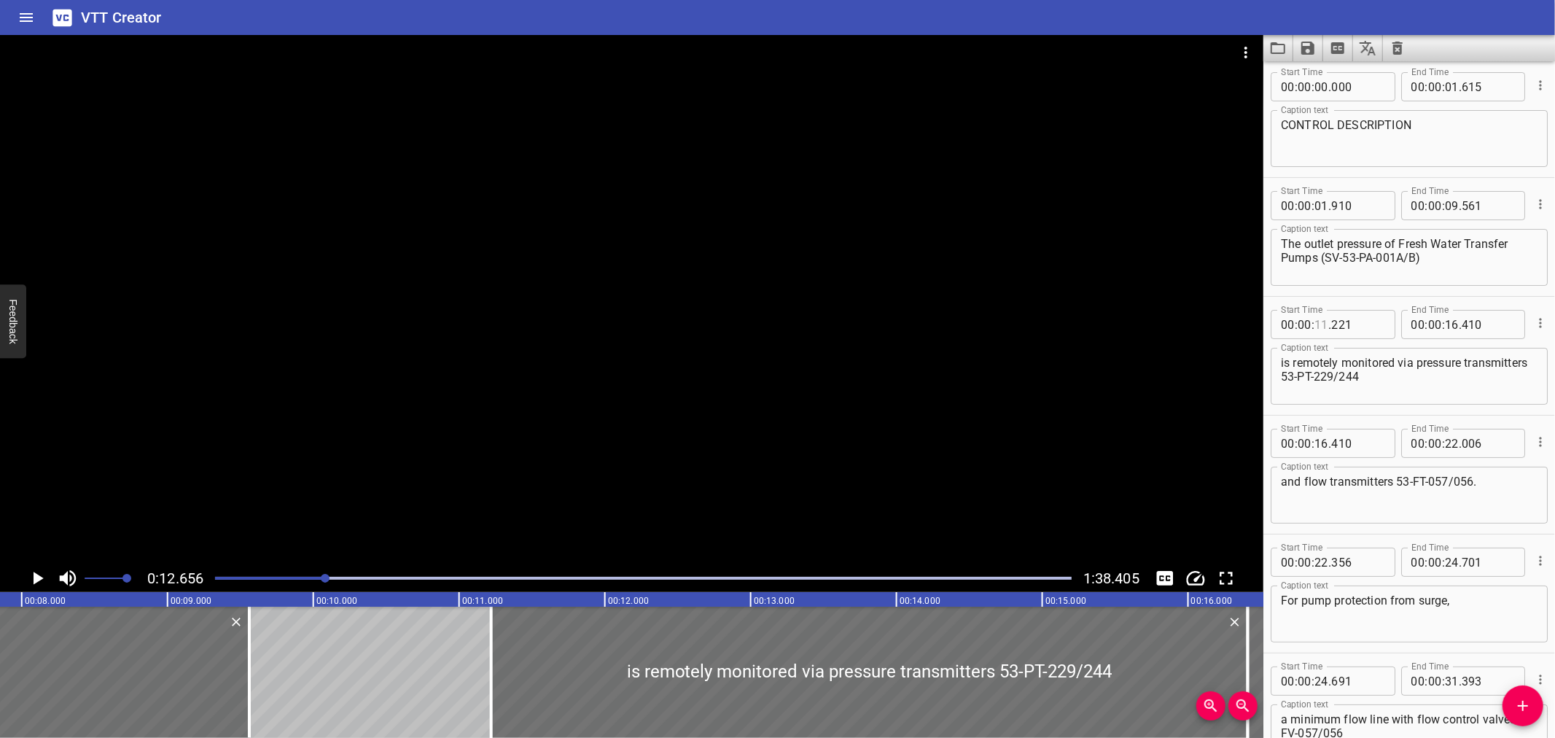
click at [1323, 321] on input "number" at bounding box center [1321, 324] width 14 height 29
type input "09"
type input "561"
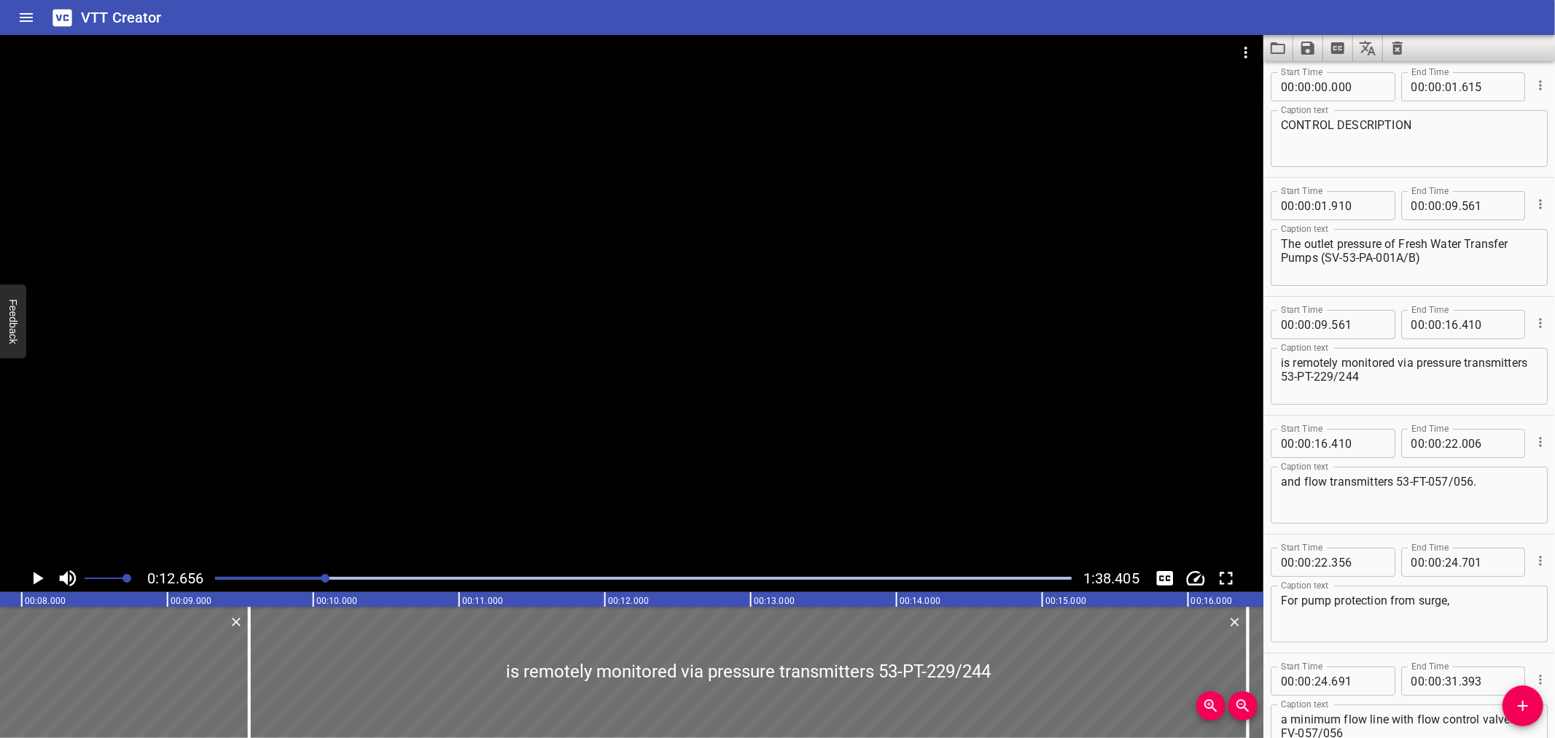
click at [543, 435] on div at bounding box center [631, 299] width 1263 height 529
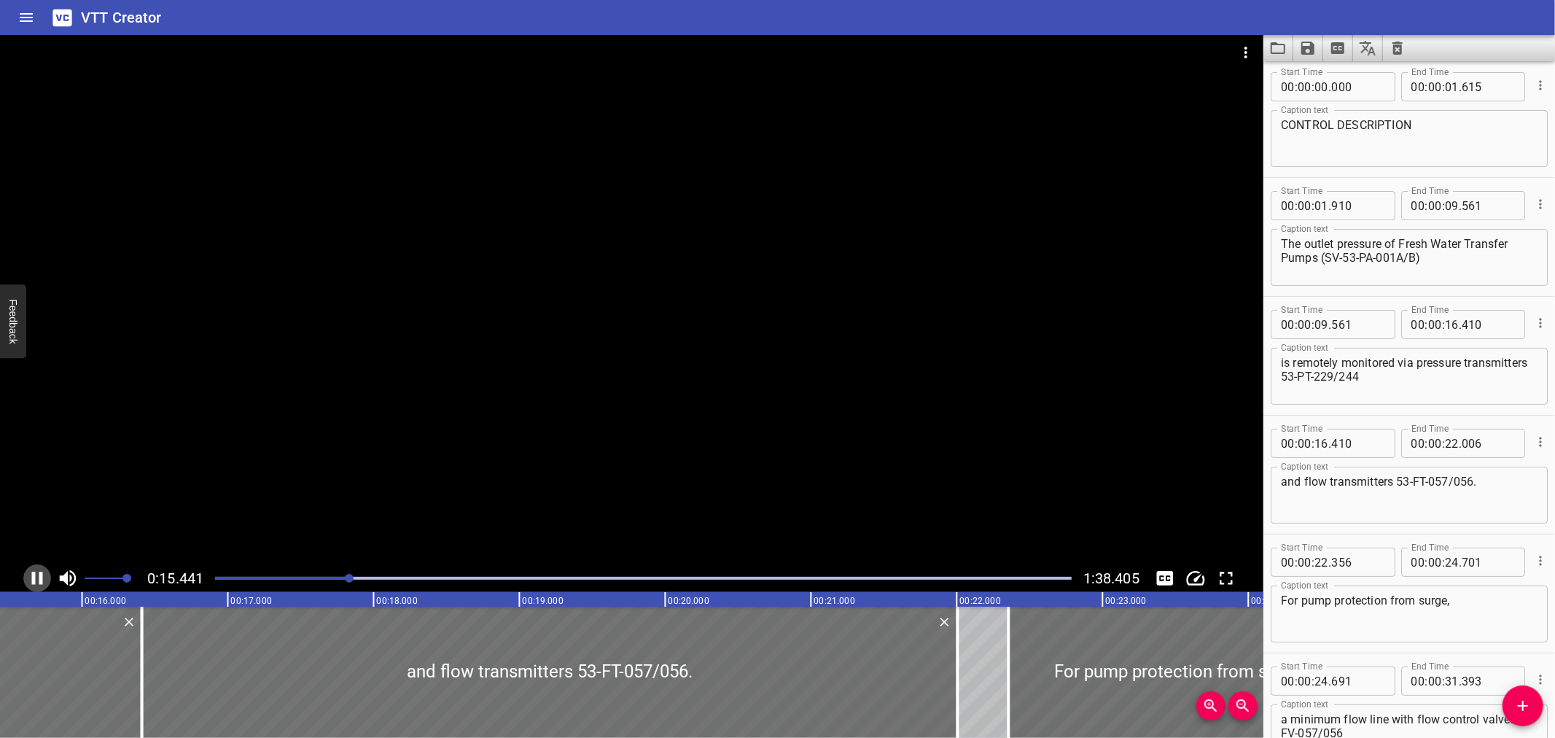
click at [37, 574] on icon "Play/Pause" at bounding box center [37, 578] width 22 height 22
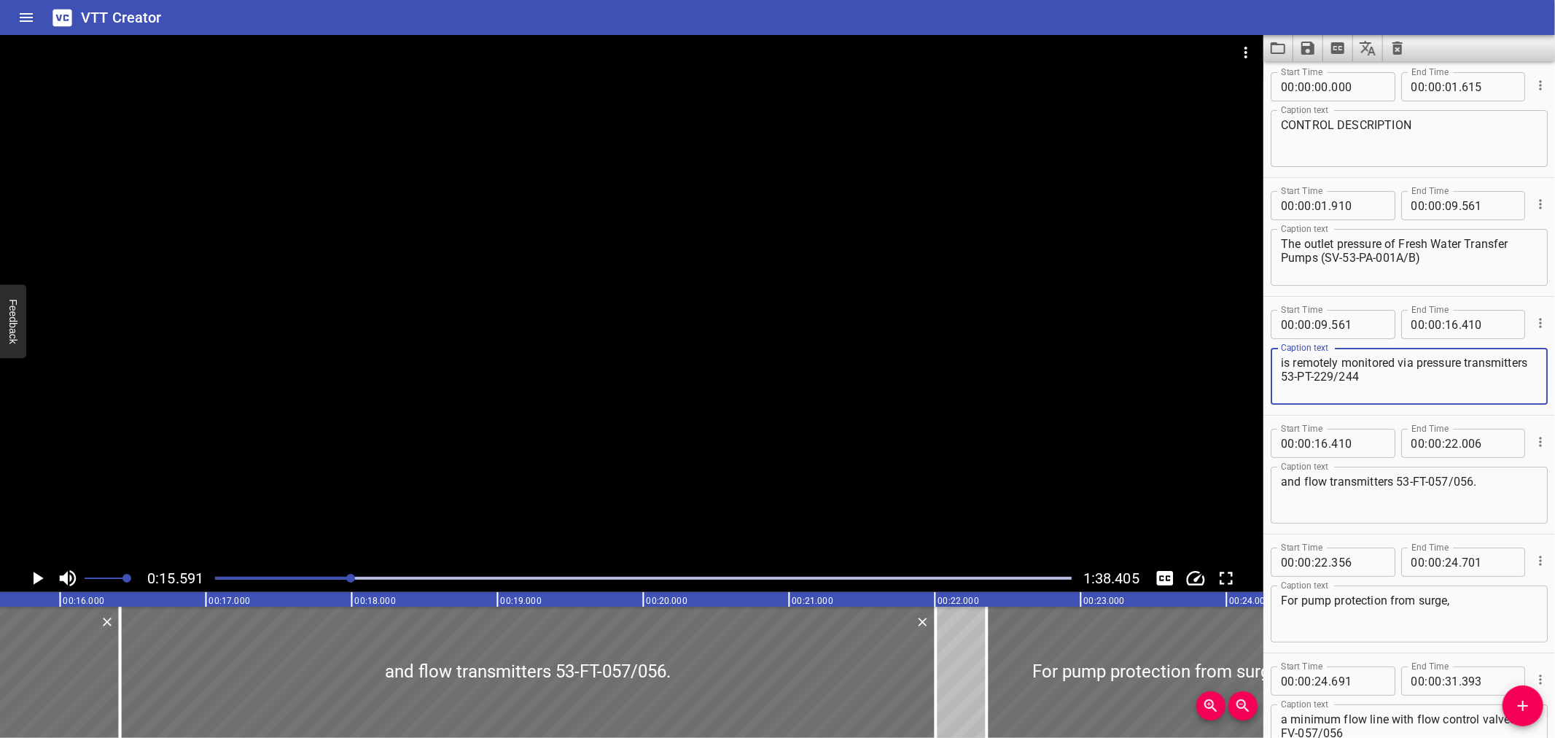
click at [1349, 374] on textarea "is remotely monitored via pressure transmitters 53-PT-229/244" at bounding box center [1409, 377] width 257 height 42
click at [1440, 370] on textarea "is remotely monitored via pressure transmitters (53-PT-229/244" at bounding box center [1409, 377] width 257 height 42
type textarea "is remotely monitored via pressure transmitters (53-PT-229/244)"
click at [558, 409] on div at bounding box center [631, 299] width 1263 height 529
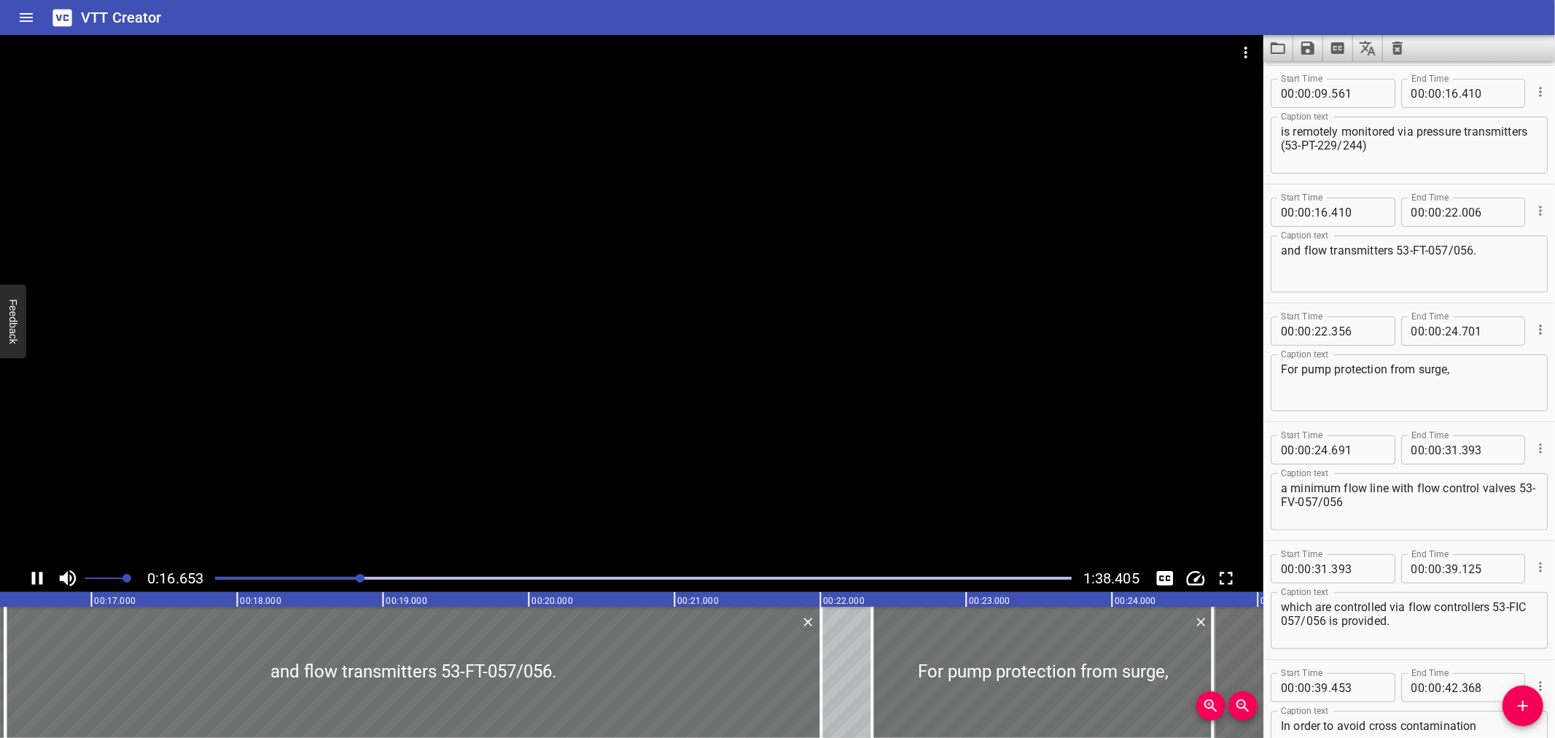
scroll to position [0, 2428]
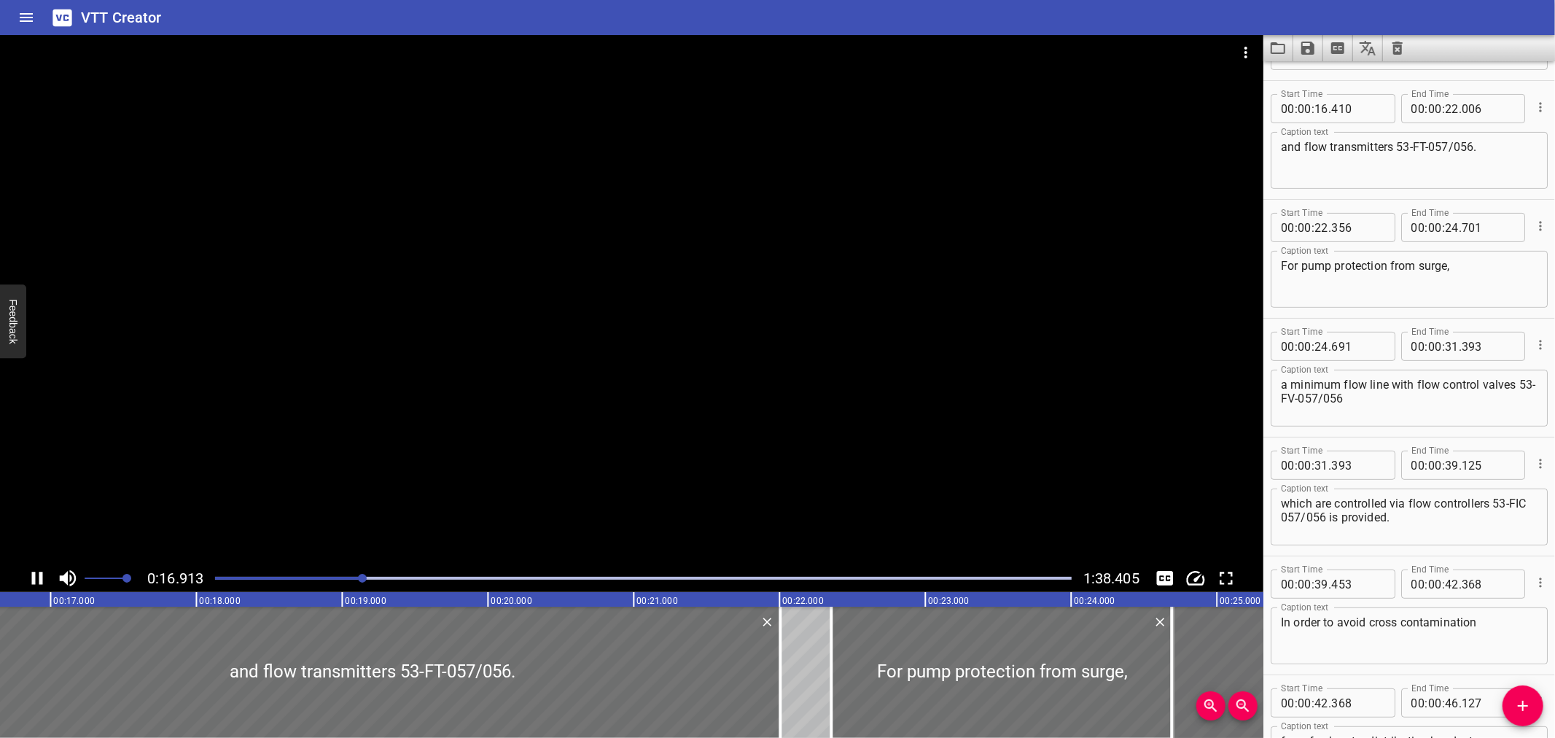
click at [1400, 483] on div "Start Time 00 : 00 : 31 . 393 Start Time End Time 00 : 00 : 39 . 125 End Time C…" at bounding box center [1409, 497] width 277 height 104
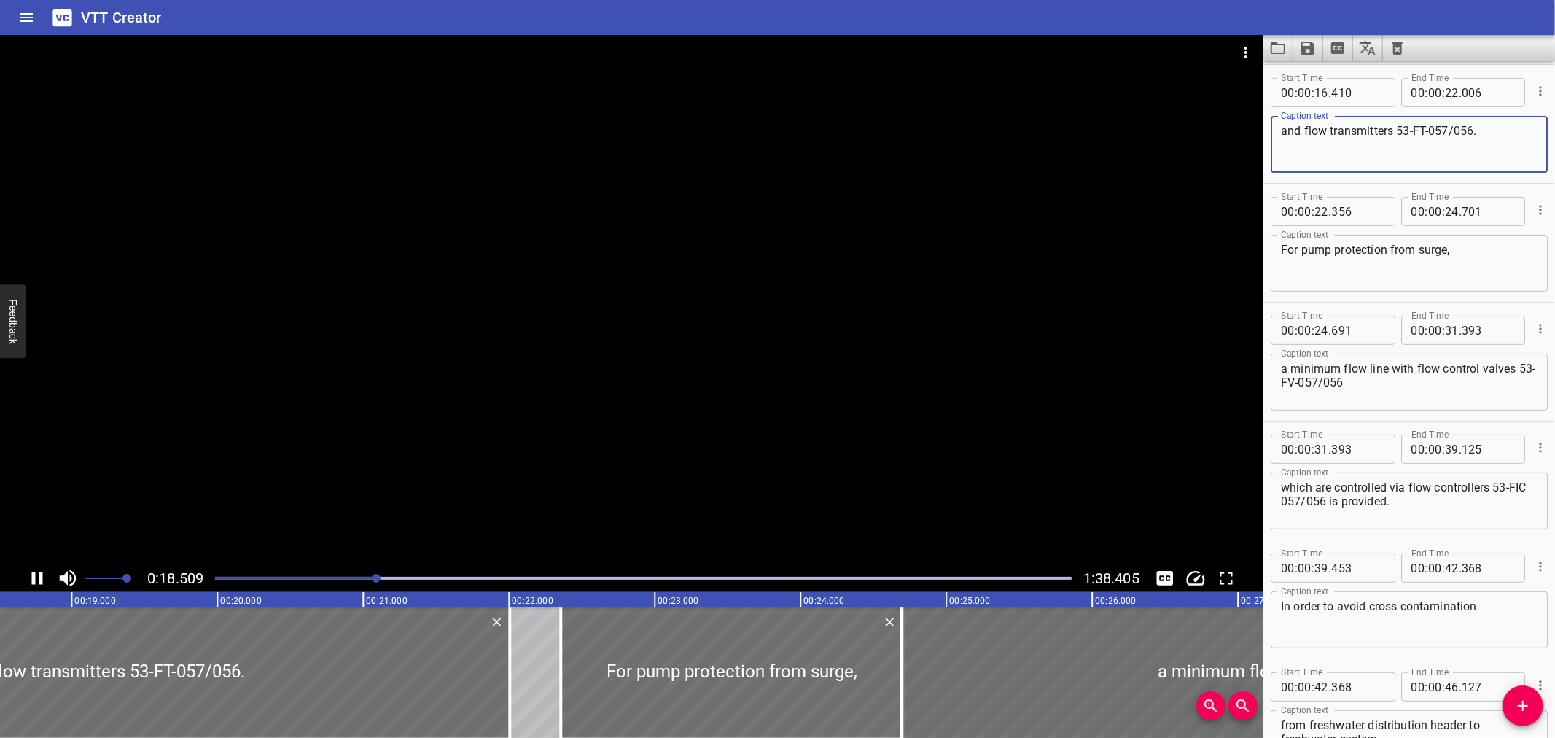
click at [1398, 126] on textarea "and flow transmitters 53-FT-057/056." at bounding box center [1409, 145] width 257 height 42
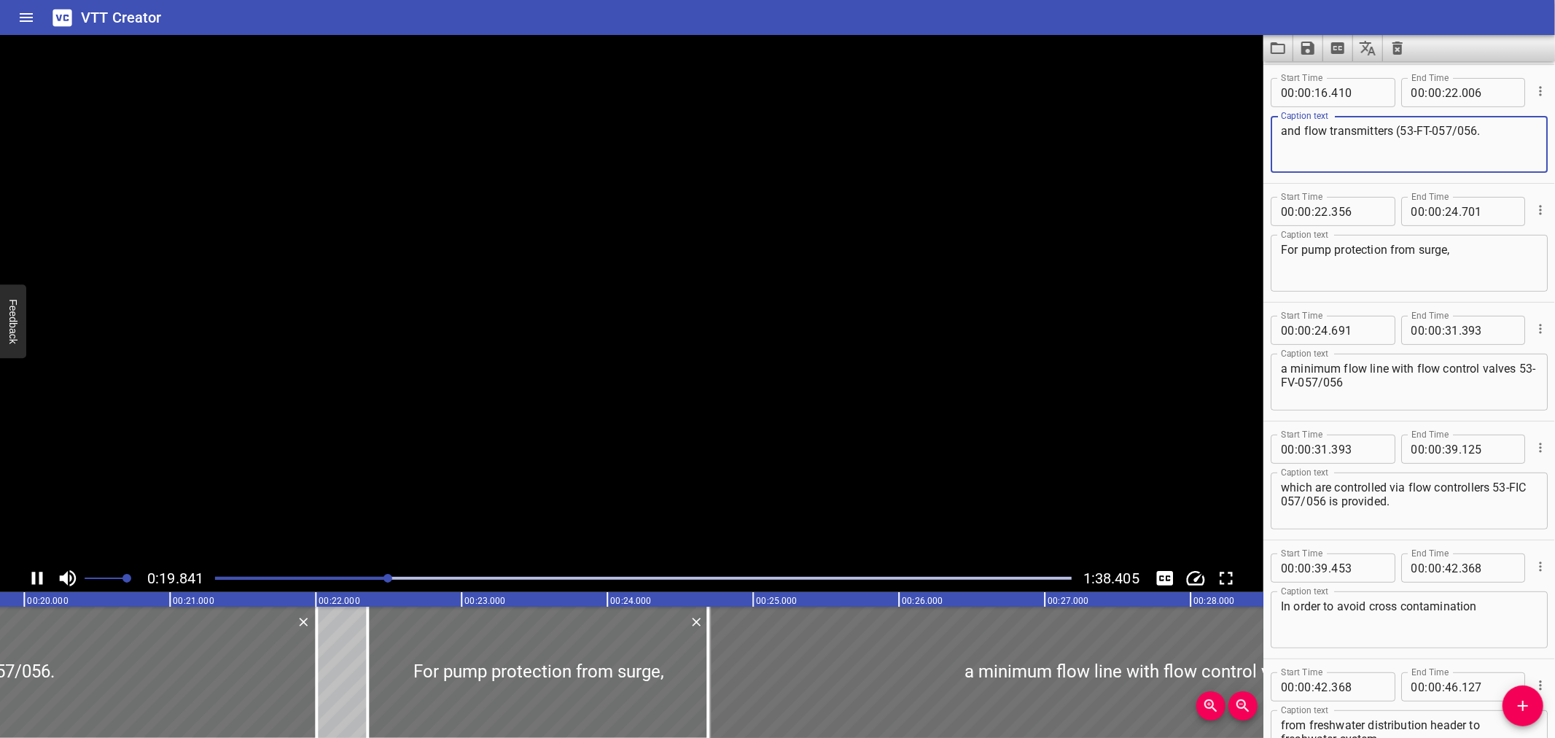
click at [1478, 131] on textarea "and flow transmitters (53-FT-057/056." at bounding box center [1409, 145] width 257 height 42
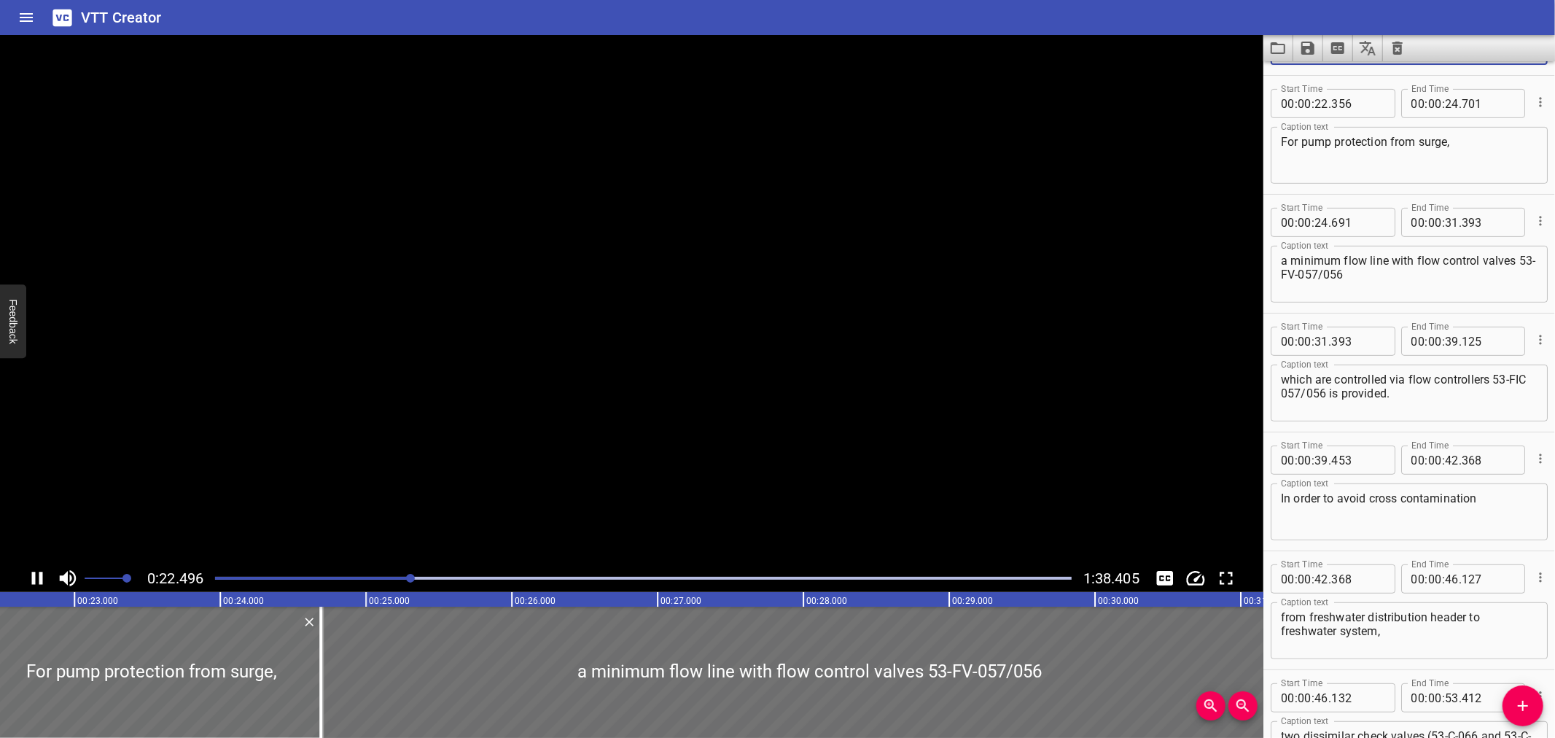
scroll to position [475, 0]
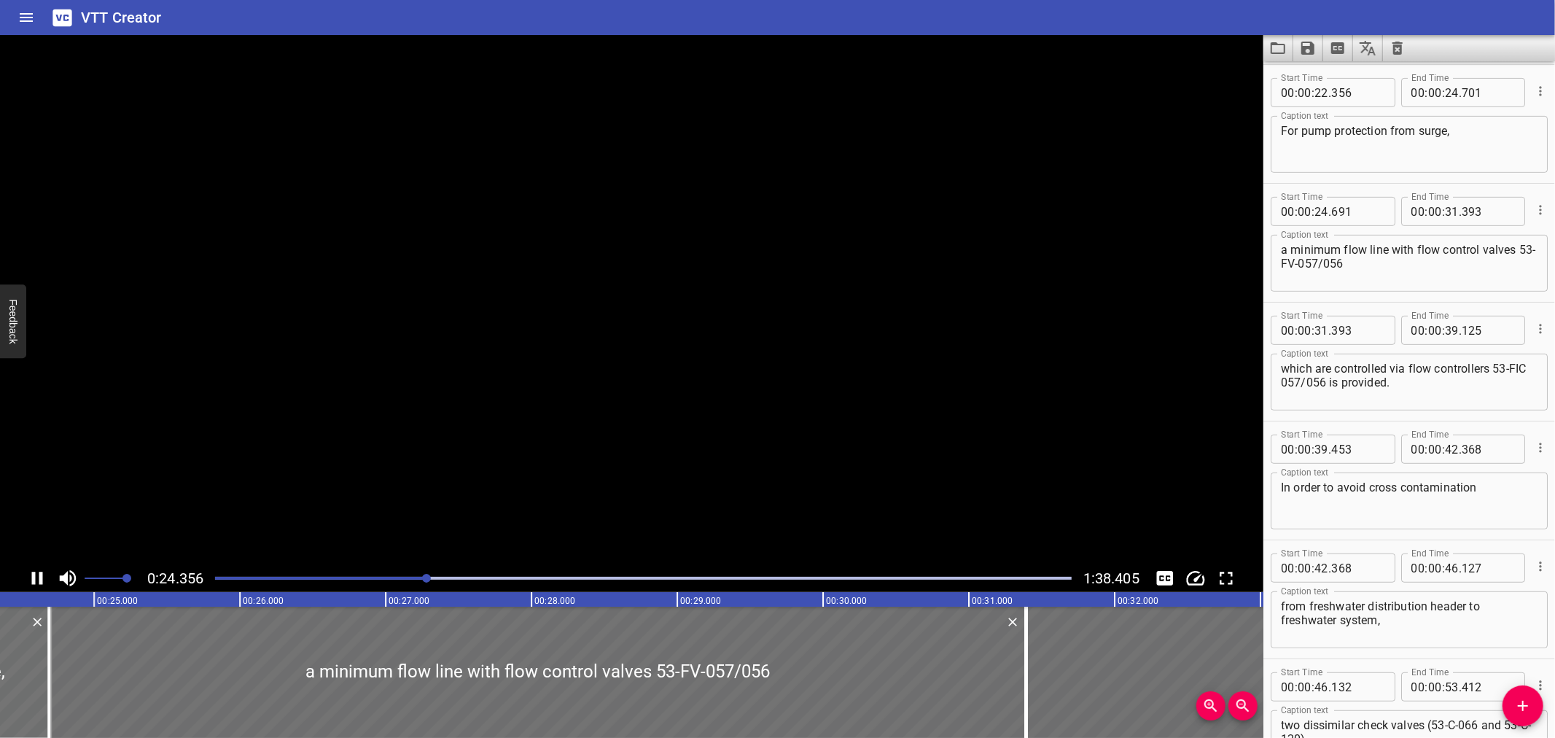
type textarea "and flow transmitters (53-FT-057/056)."
drag, startPoint x: 1349, startPoint y: 255, endPoint x: 1360, endPoint y: 261, distance: 13.0
click at [1352, 256] on textarea "a minimum flow line with flow control valves 53-FV-057/056" at bounding box center [1409, 264] width 257 height 42
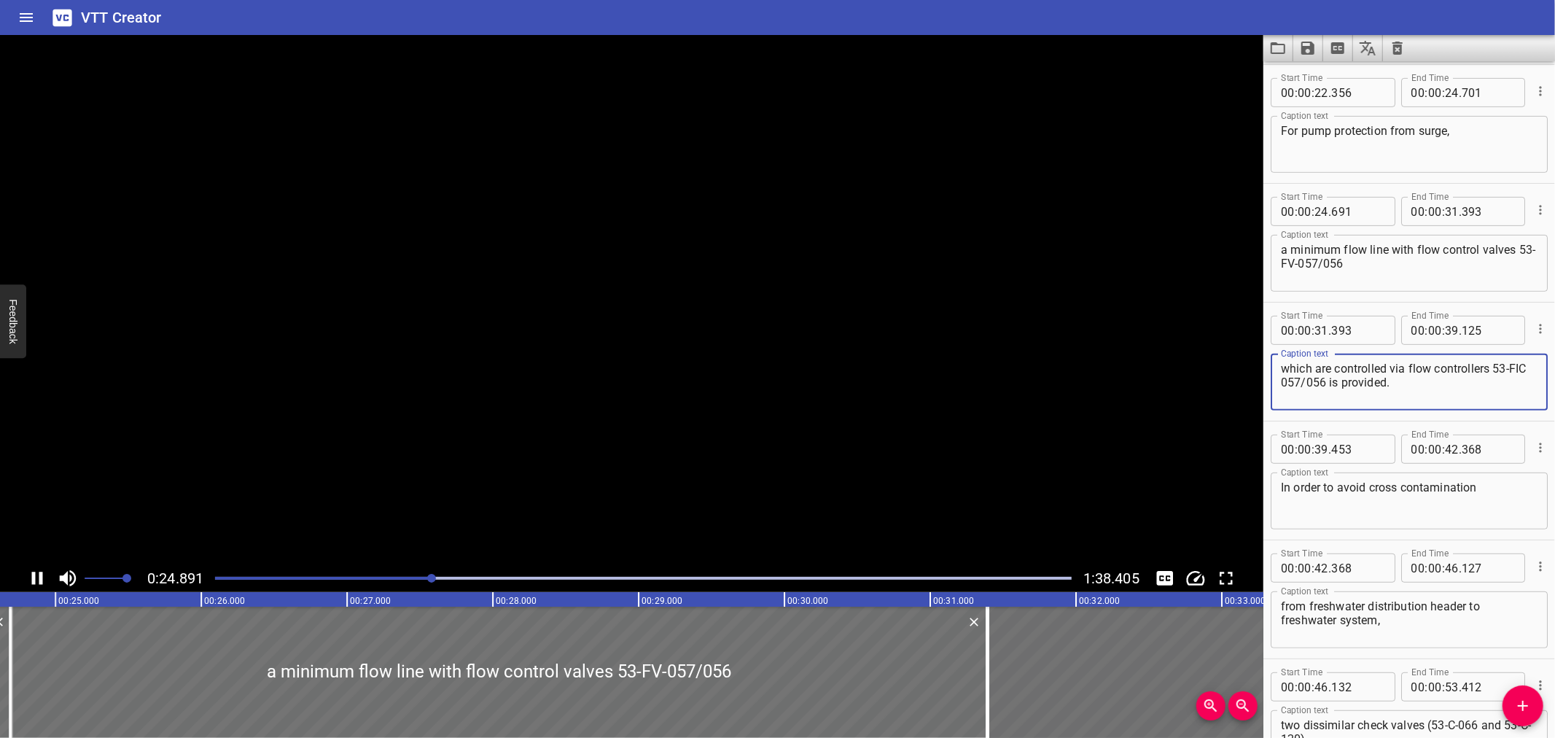
scroll to position [593, 0]
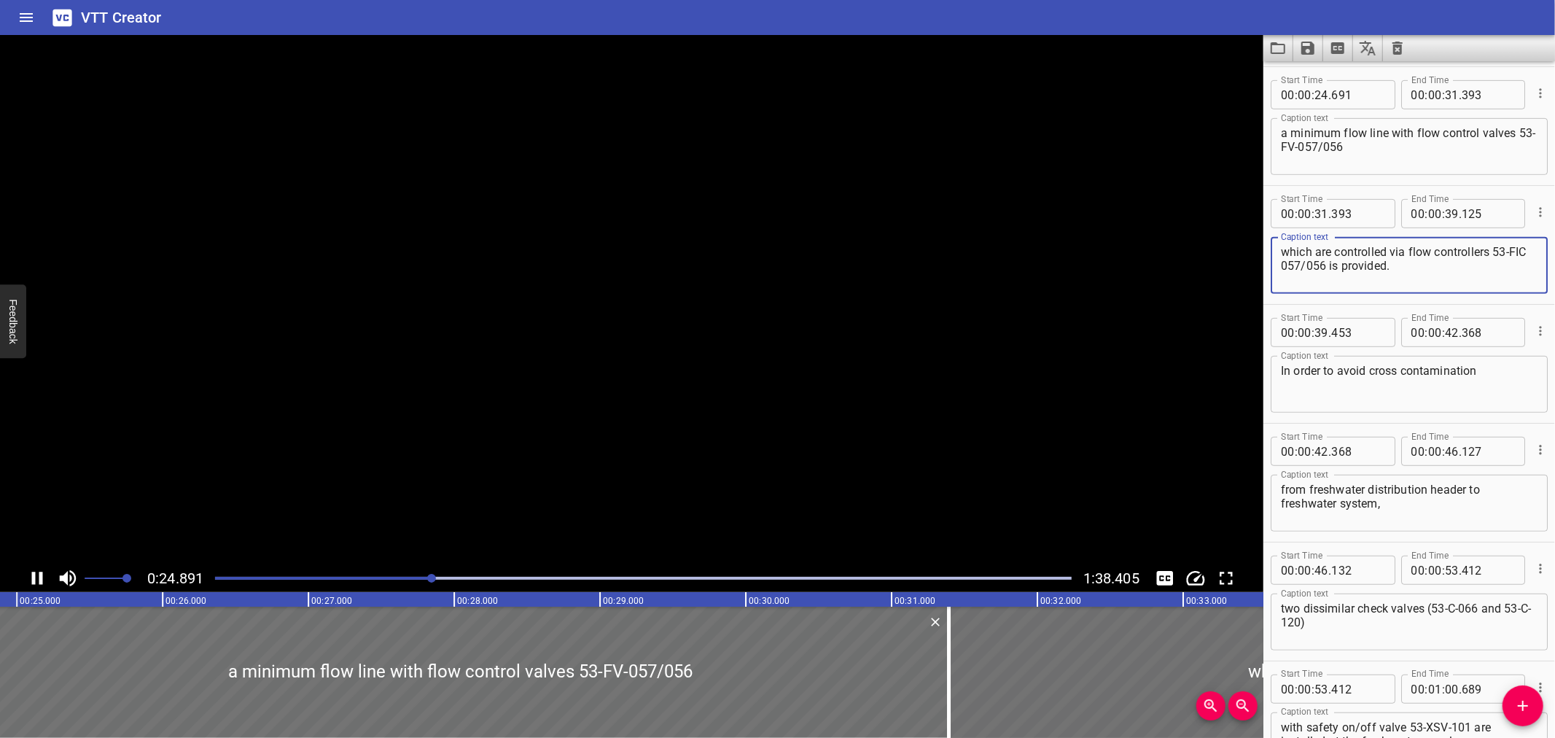
click at [1366, 262] on textarea "which are controlled via flow controllers 53-FIC 057/056 is provided." at bounding box center [1409, 266] width 257 height 42
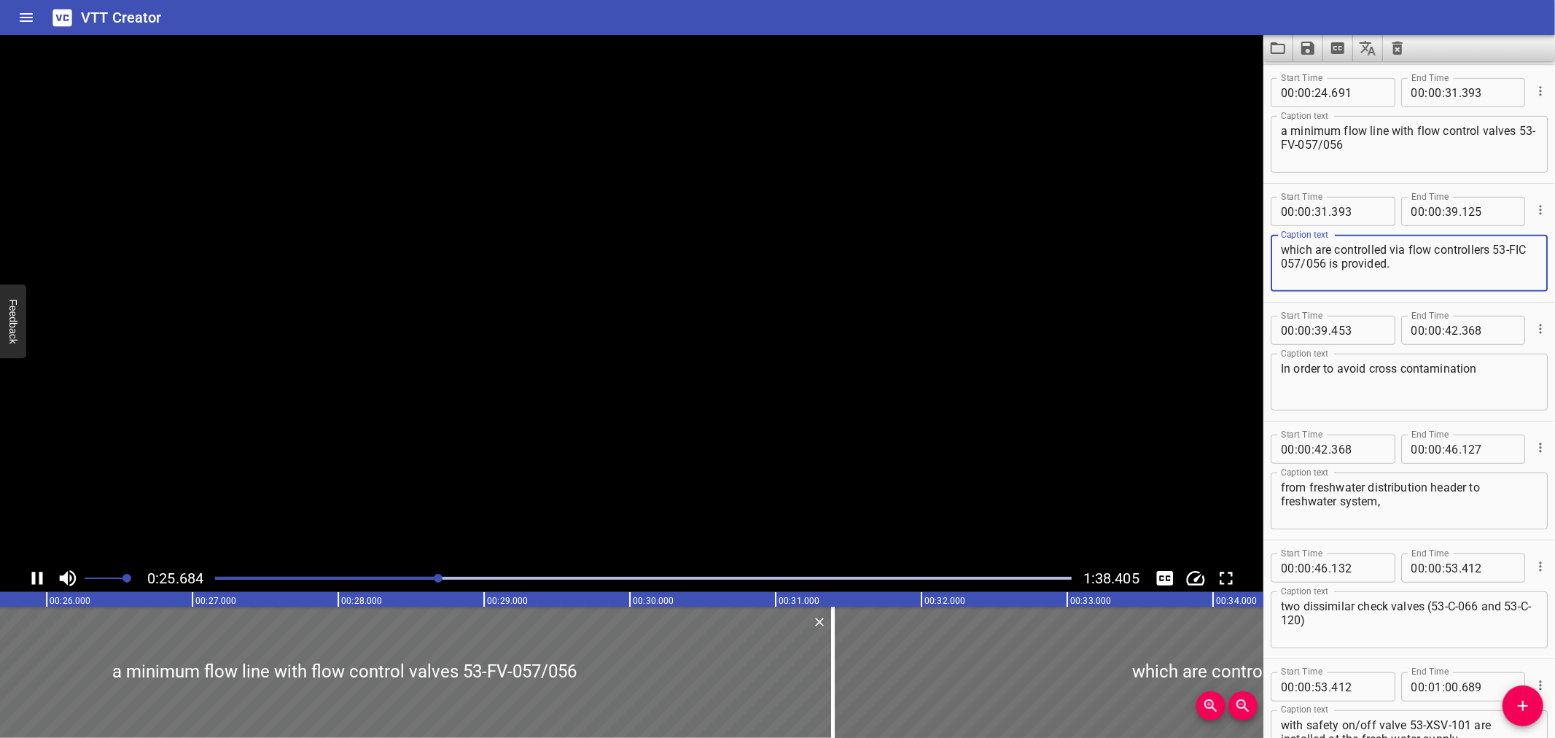
click at [1366, 149] on textarea "a minimum flow line with flow control valves 53-FV-057/056" at bounding box center [1409, 145] width 257 height 42
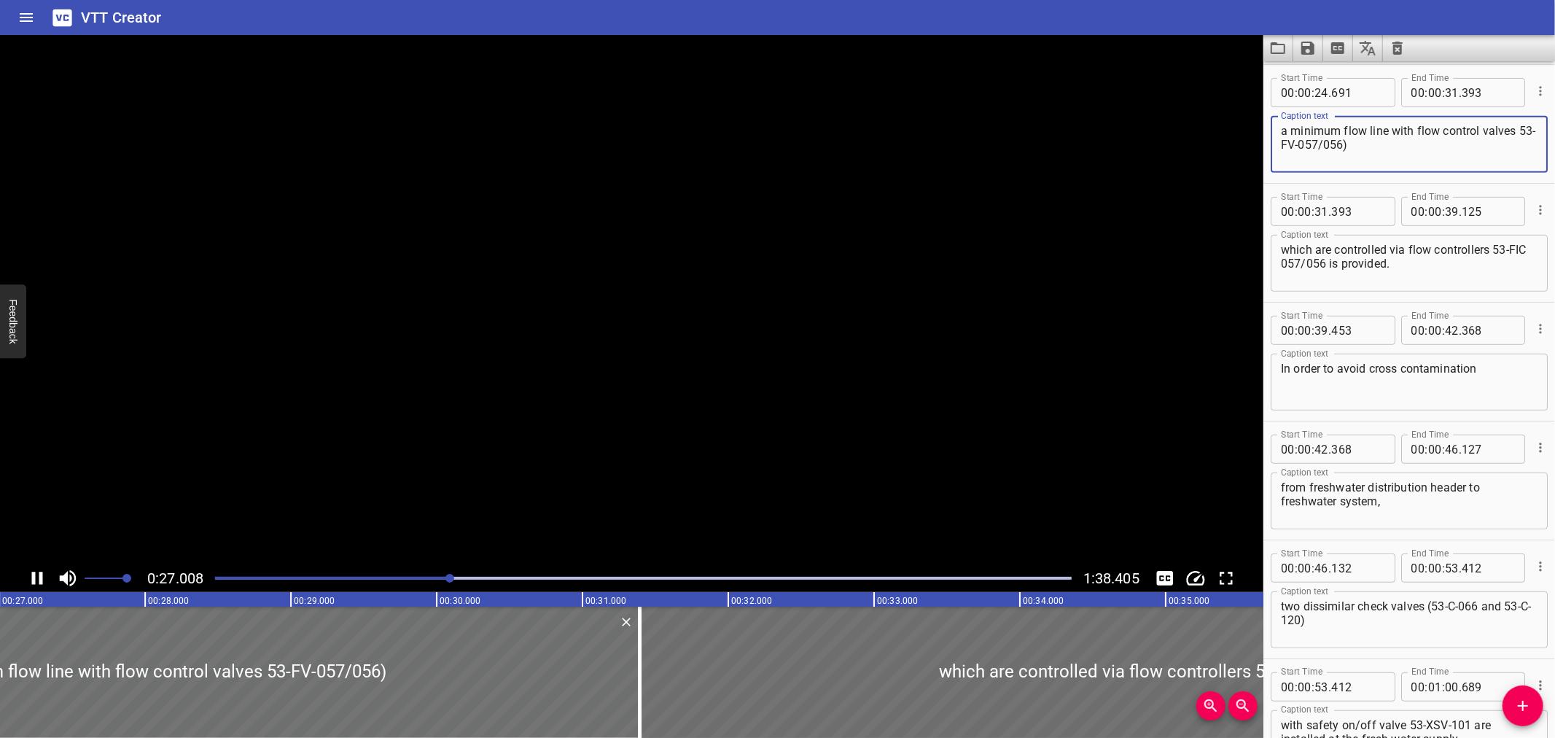
click at [1285, 143] on textarea "a minimum flow line with flow control valves 53-FV-057/056)" at bounding box center [1409, 145] width 257 height 42
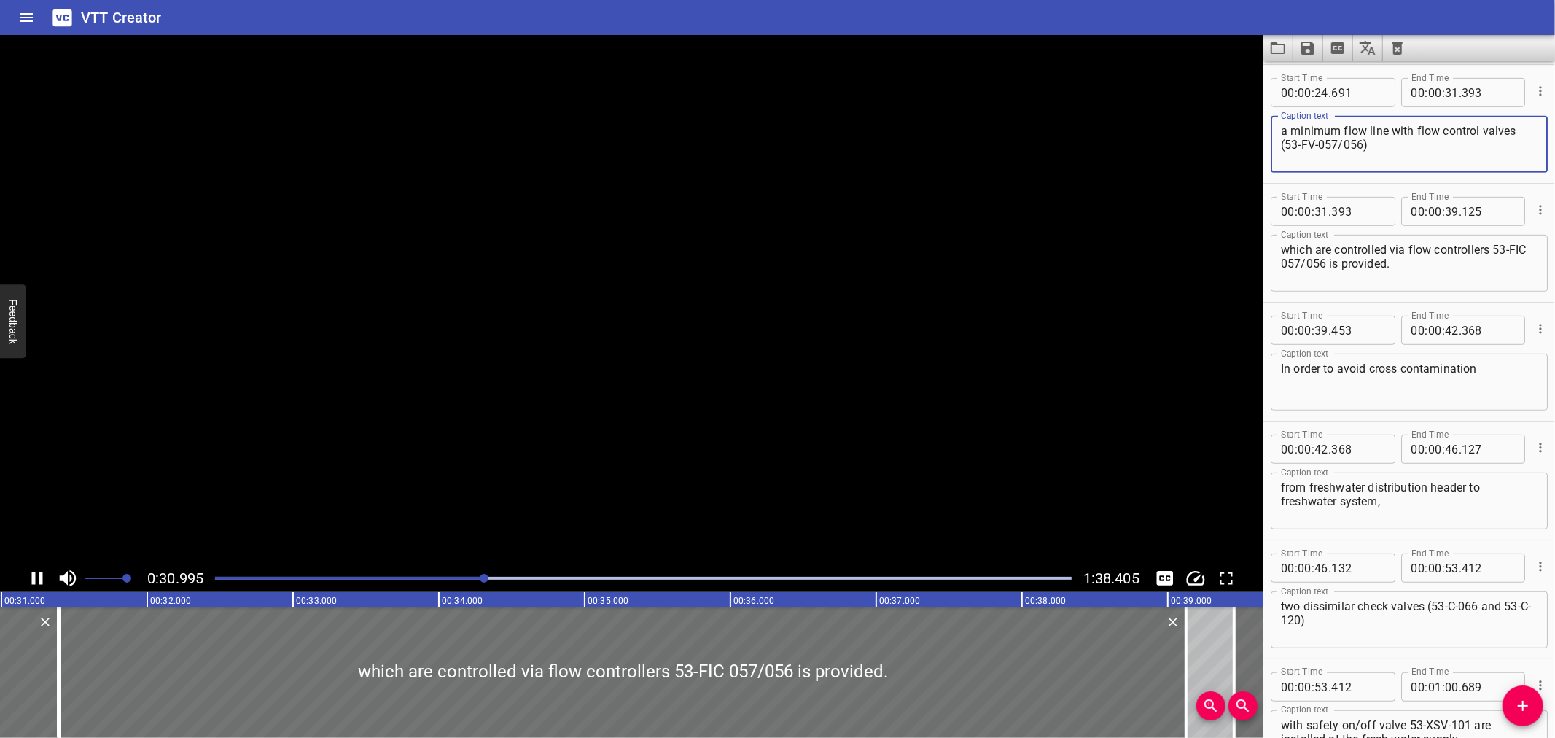
type textarea "a minimum flow line with flow control valves (53-FV-057/056)"
click at [1492, 246] on textarea "which are controlled via flow controllers 53-FIC 057/056 is provided." at bounding box center [1409, 264] width 257 height 42
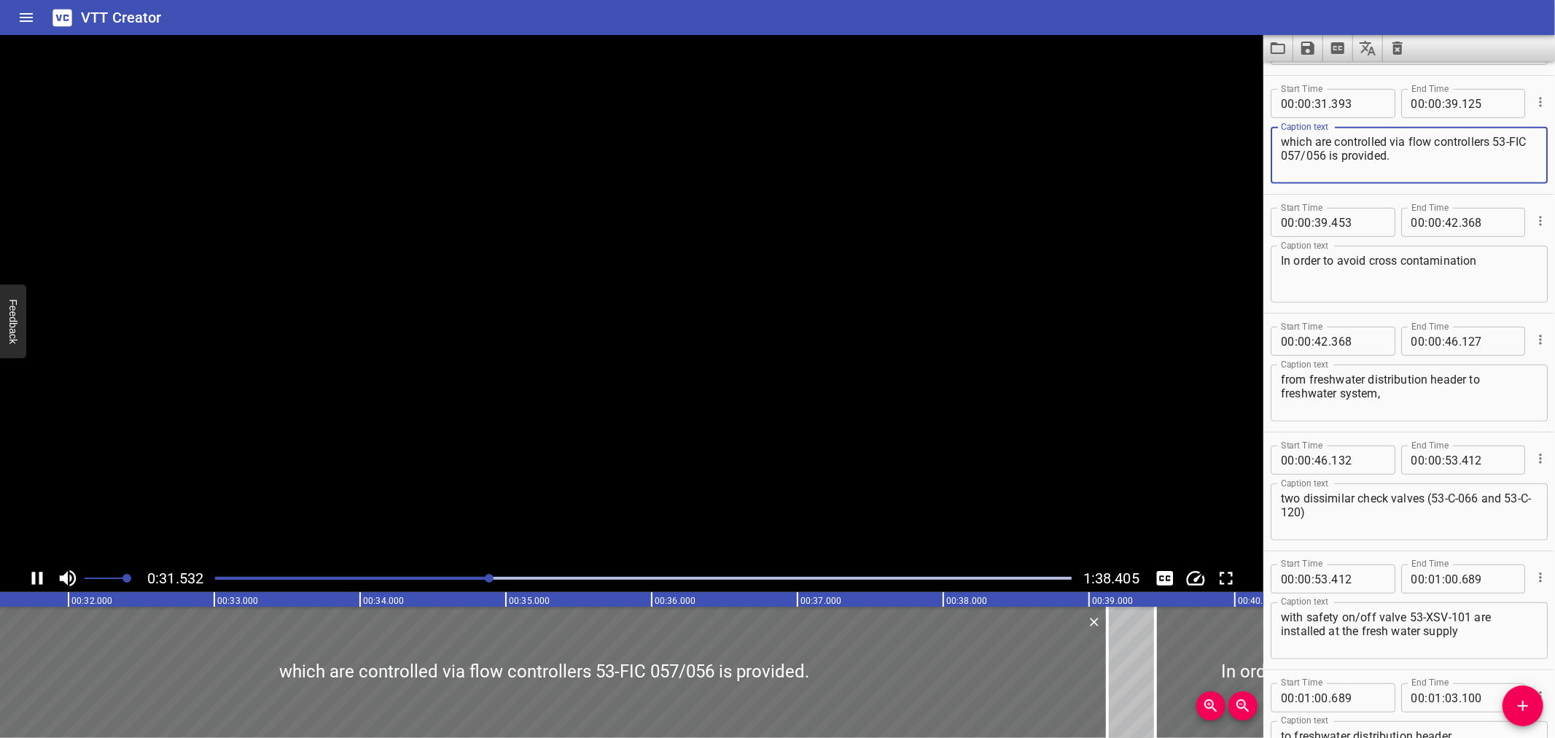
scroll to position [712, 0]
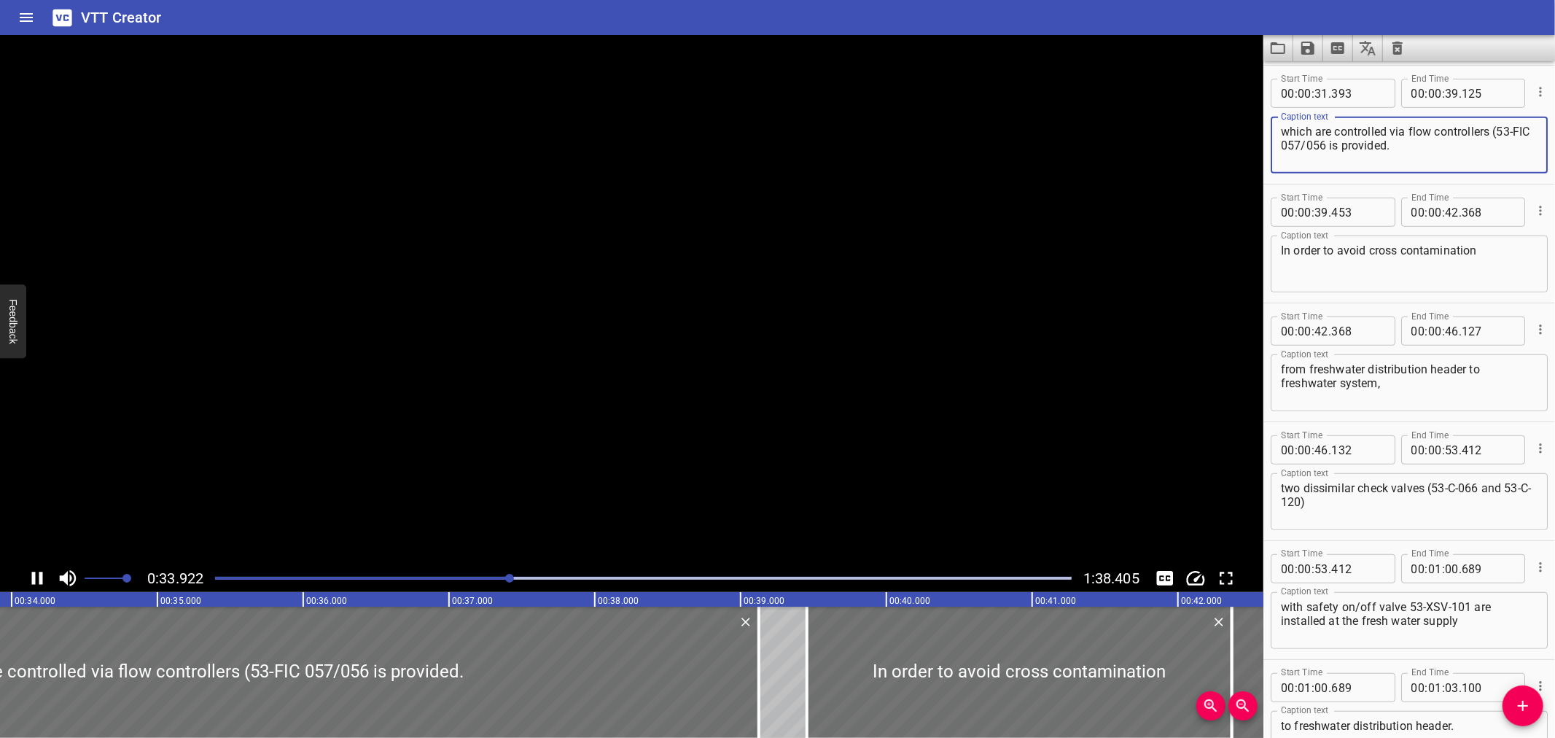
click at [1346, 141] on textarea "which are controlled via flow controllers (53-FIC 057/056 is provided." at bounding box center [1409, 146] width 257 height 42
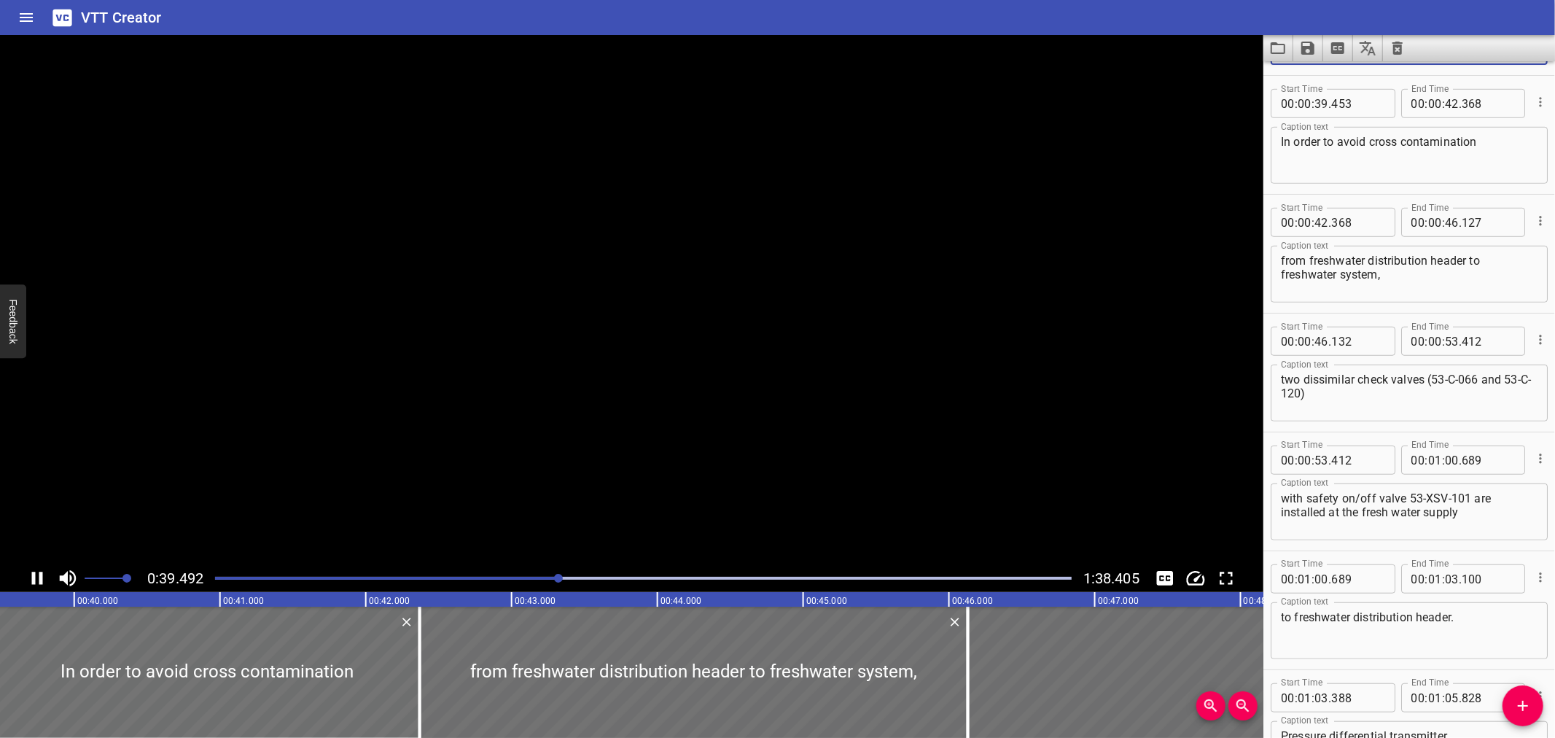
scroll to position [831, 0]
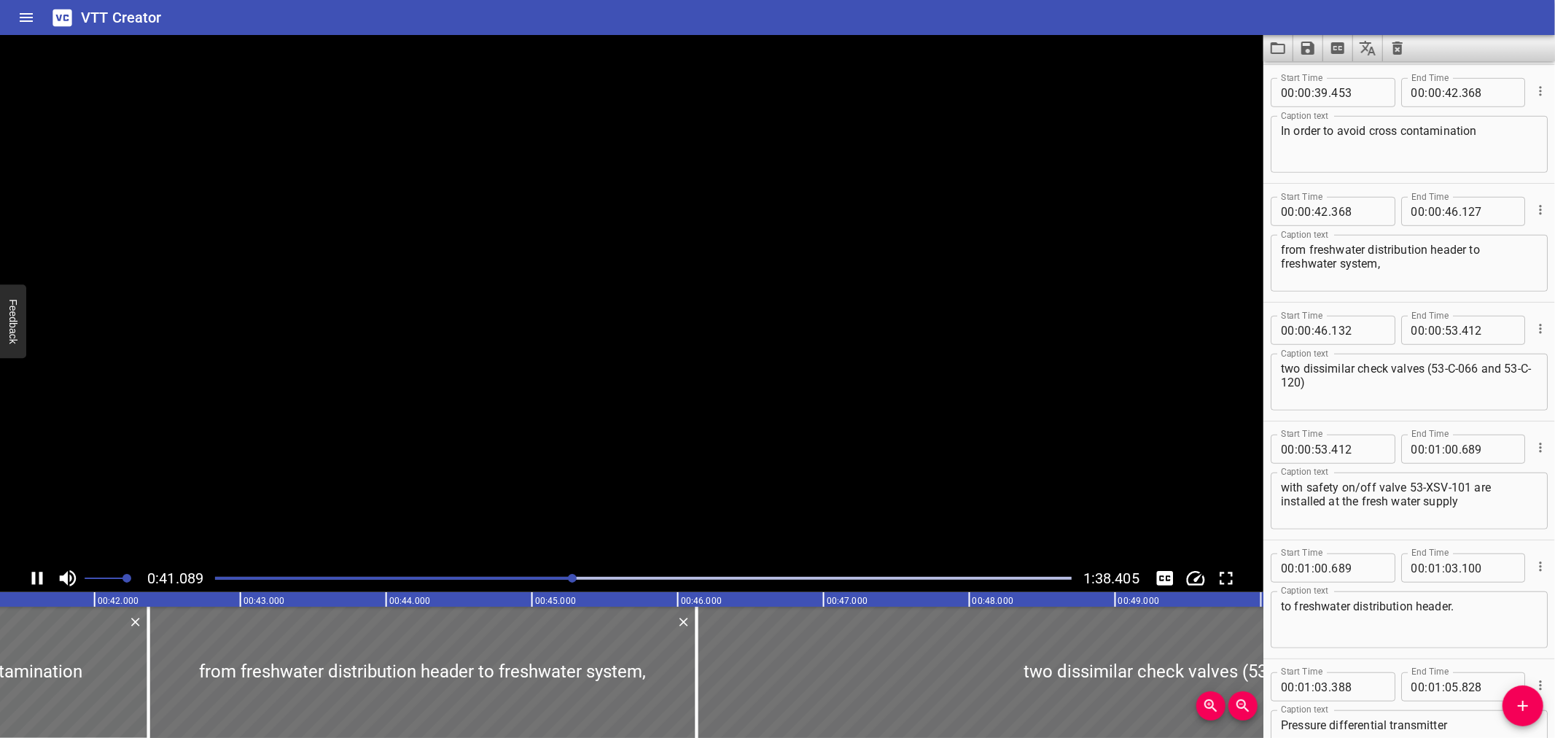
type textarea "which are controlled via flow controllers (53-FIC 057/056) is provided."
click at [1411, 483] on textarea "with safety on/off valve 53-XSV-101 are installed at the fresh water supply" at bounding box center [1409, 501] width 257 height 42
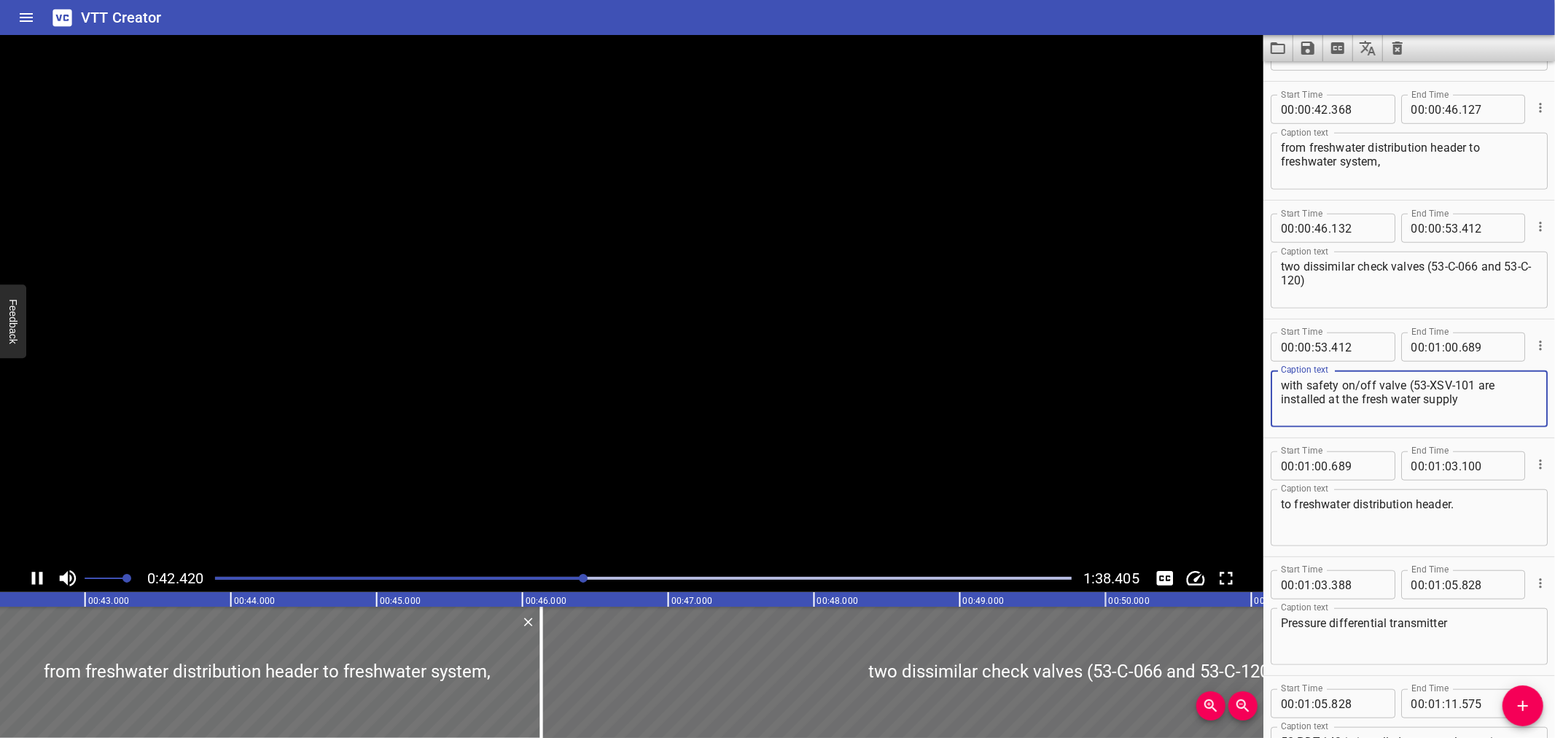
scroll to position [950, 0]
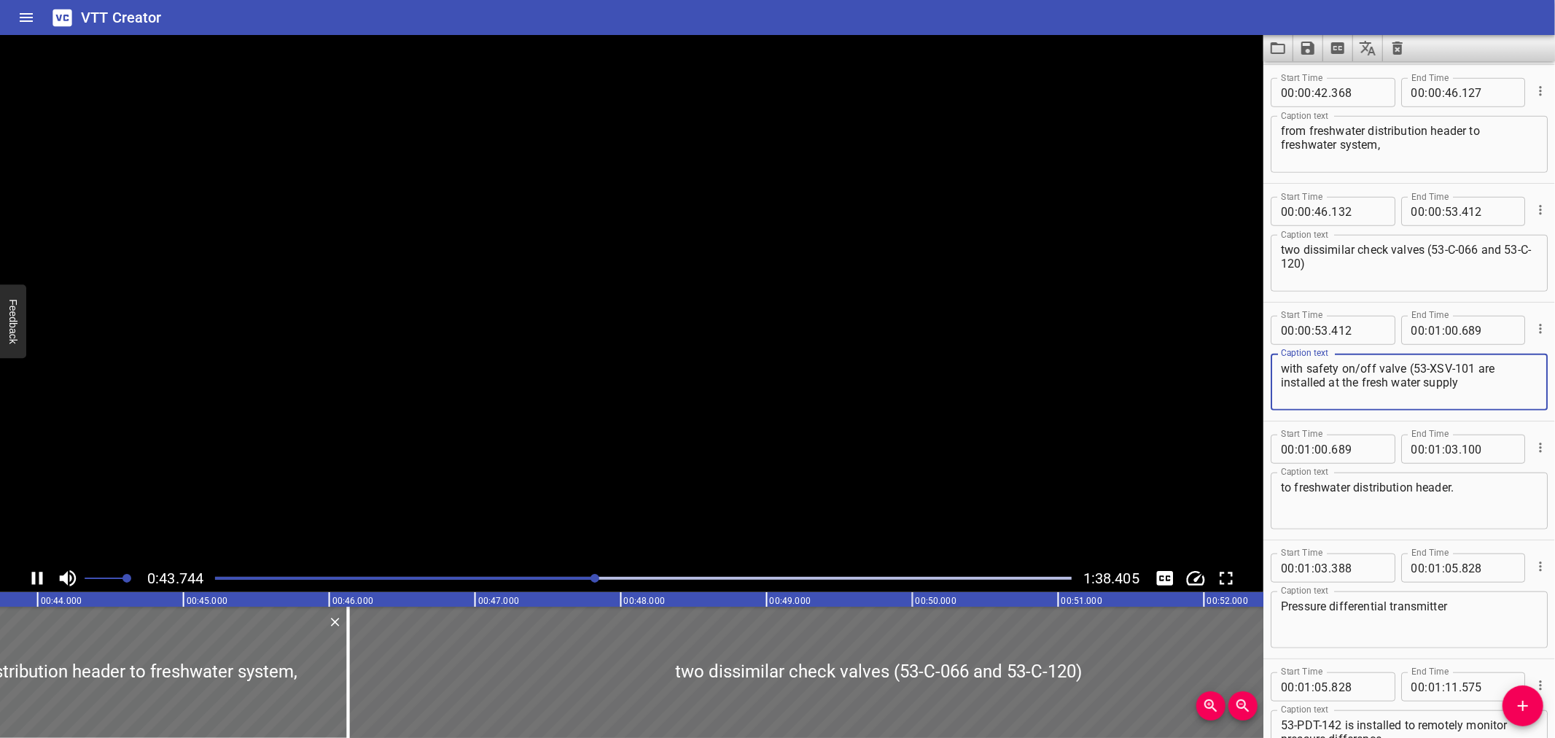
click at [1471, 363] on textarea "with safety on/off valve (53-XSV-101 are installed at the fresh water supply" at bounding box center [1409, 383] width 257 height 42
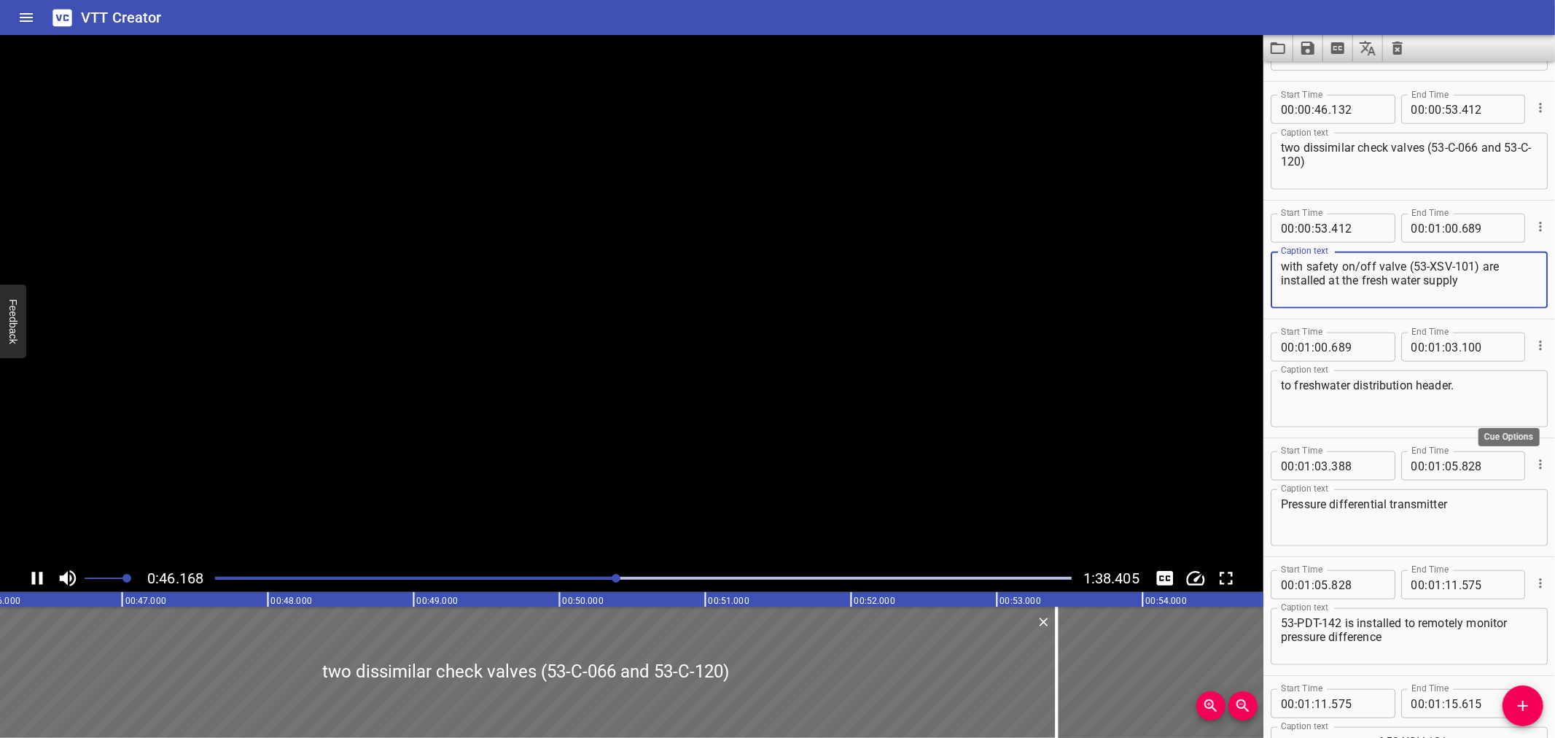
scroll to position [1068, 0]
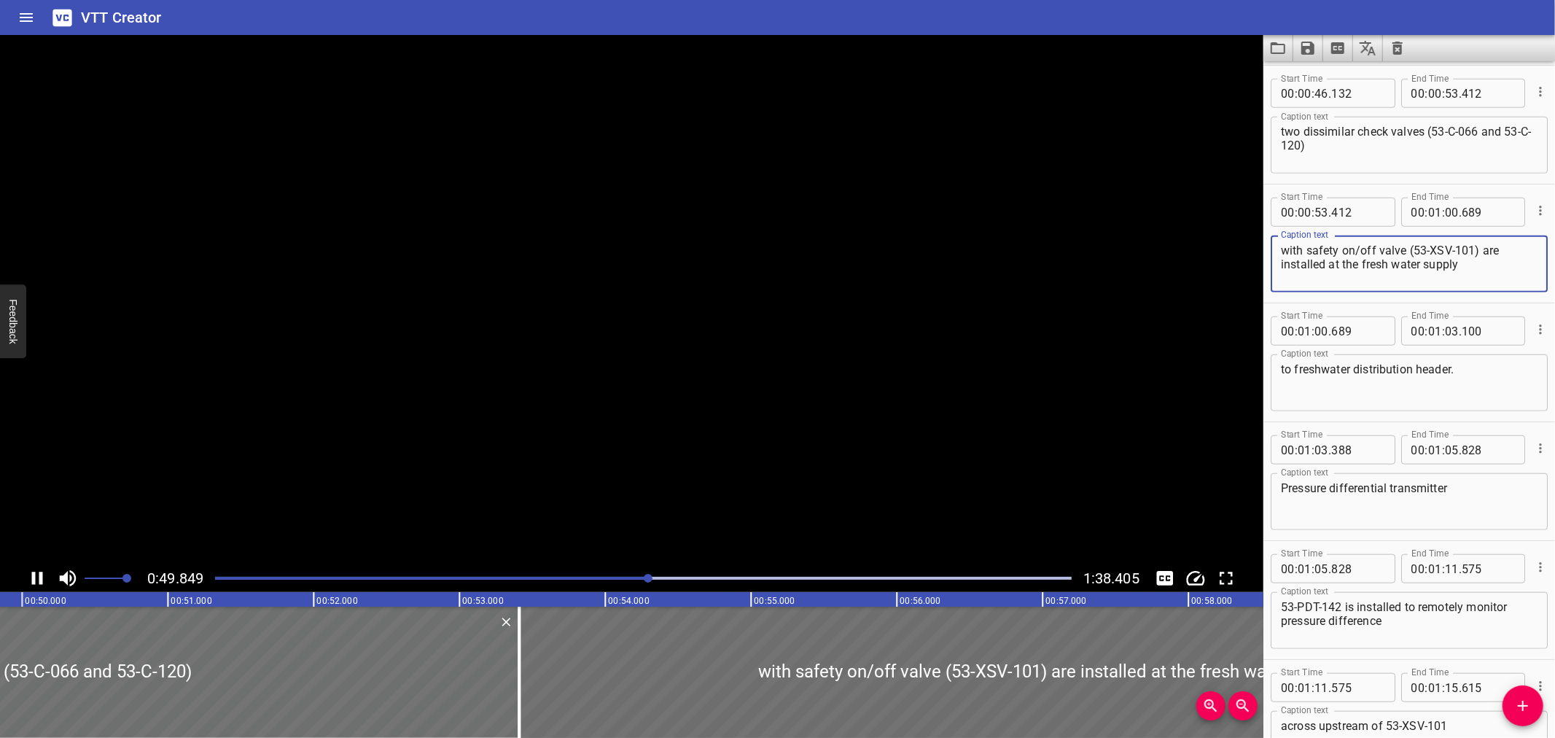
type textarea "with safety on/off valve (53-XSV-101) are installed at the fresh water supply"
click at [1285, 600] on textarea "53-PDT-142 is installed to remotely monitor pressure difference" at bounding box center [1409, 621] width 257 height 42
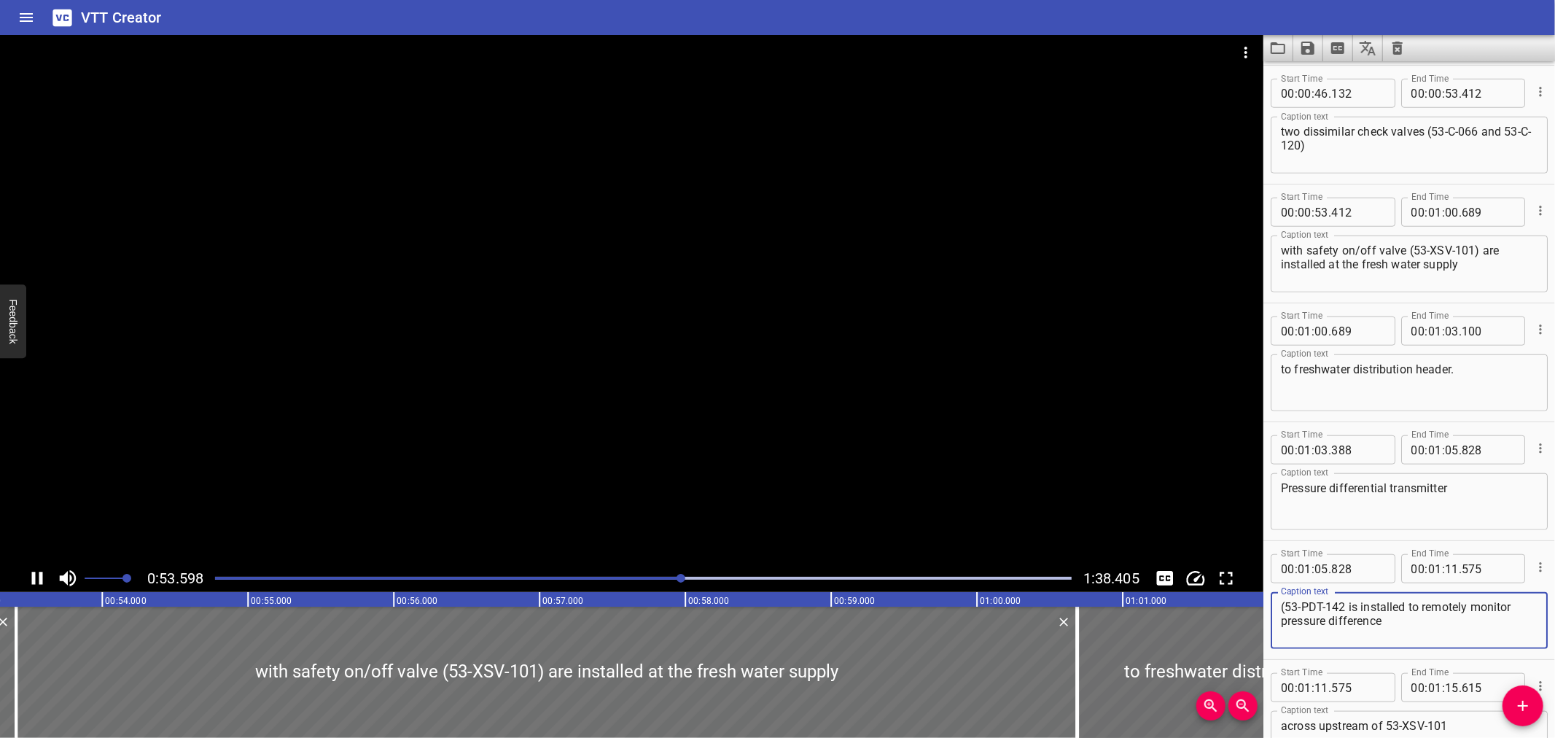
scroll to position [0, 0]
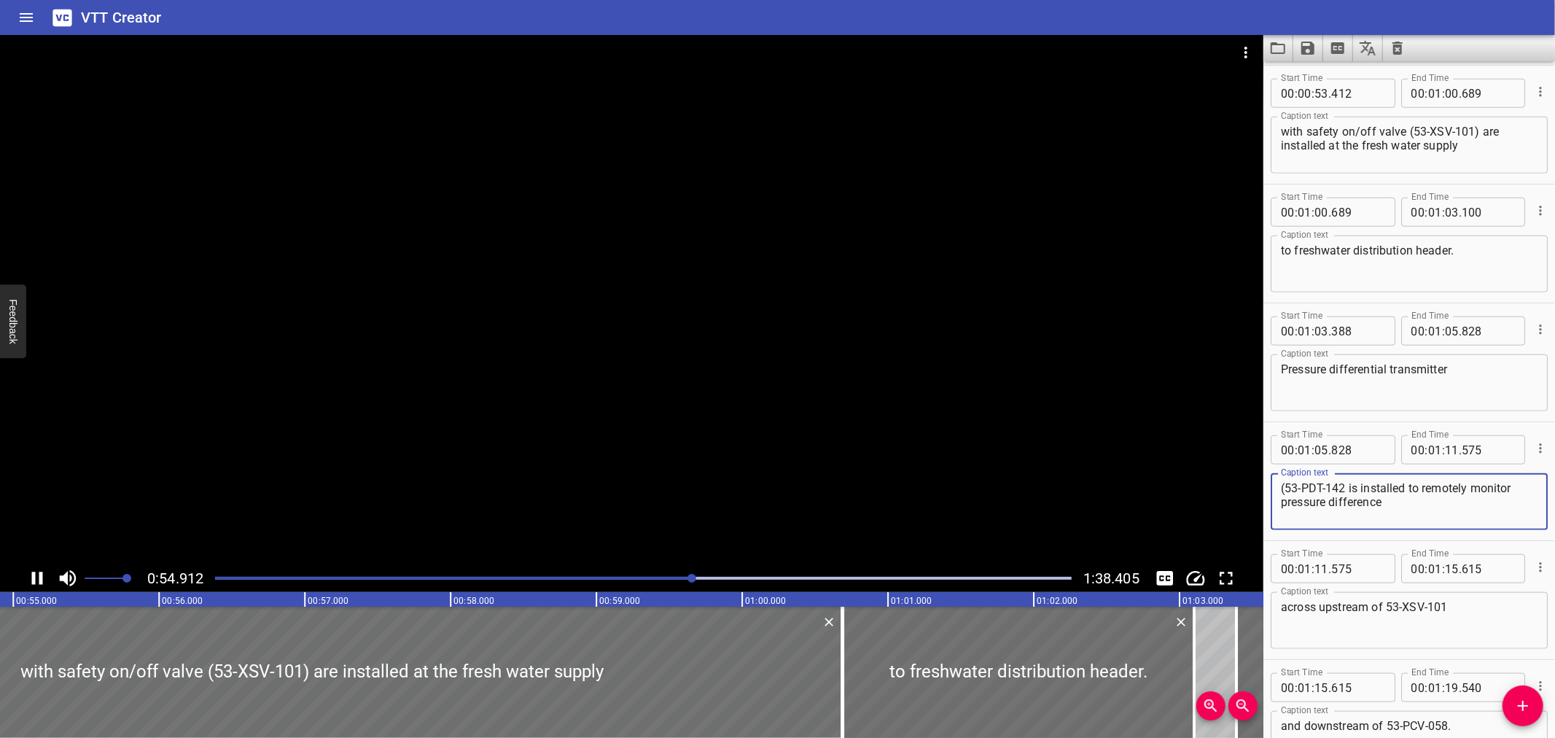
click at [1344, 484] on textarea "(53-PDT-142 is installed to remotely monitor pressure difference" at bounding box center [1409, 502] width 257 height 42
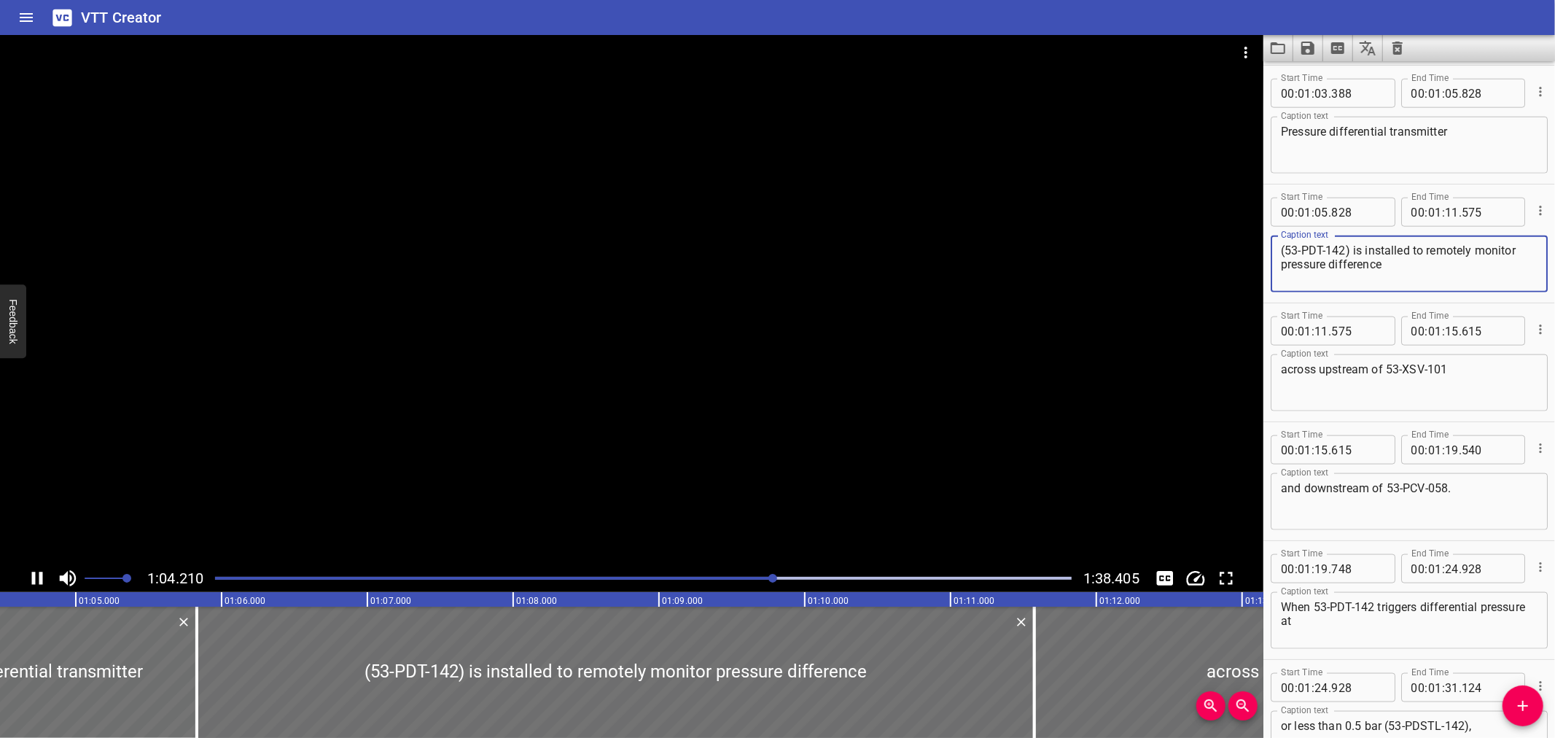
type textarea "(53-PDT-142) is installed to remotely monitor pressure difference"
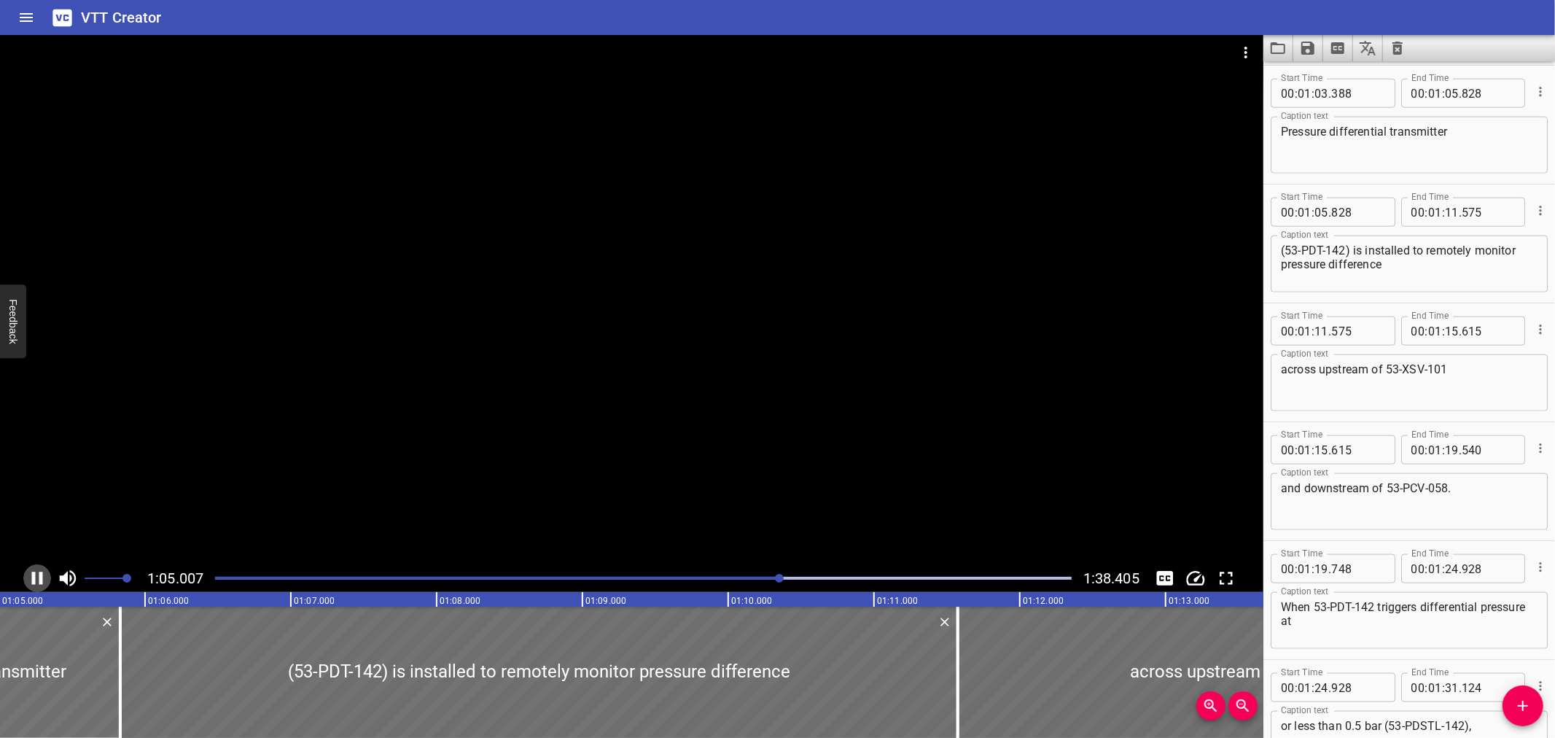
click at [34, 574] on icon "Play/Pause" at bounding box center [37, 578] width 11 height 13
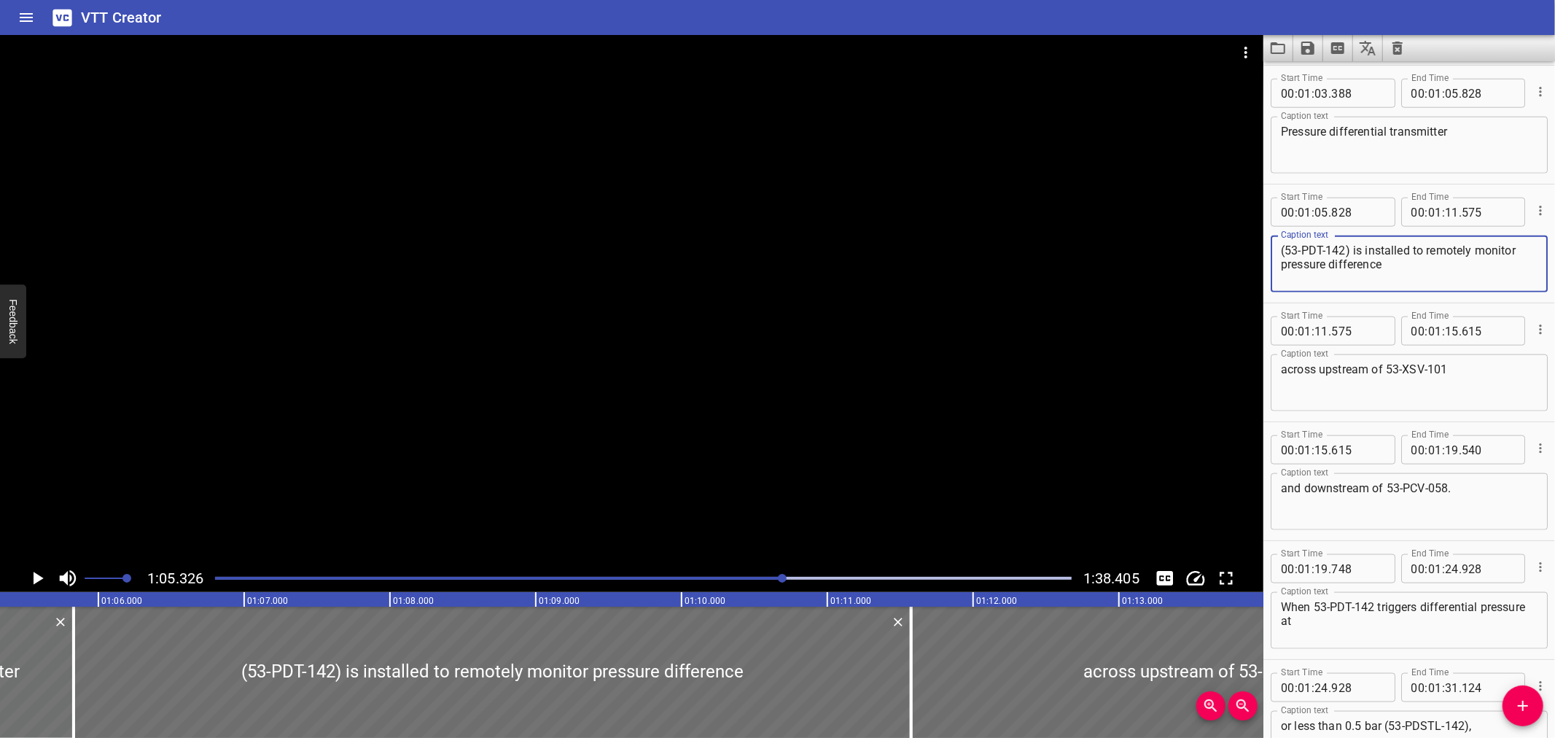
drag, startPoint x: 1397, startPoint y: 260, endPoint x: 1247, endPoint y: 239, distance: 150.8
click at [1247, 239] on main "1:05.326 1:38.405 00:00.000 00:01.000 00:02.000 00:03.000 00:04.000 00:05.000 0…" at bounding box center [777, 386] width 1555 height 703
click at [1481, 125] on textarea "Pressure differential transmitter" at bounding box center [1409, 146] width 257 height 42
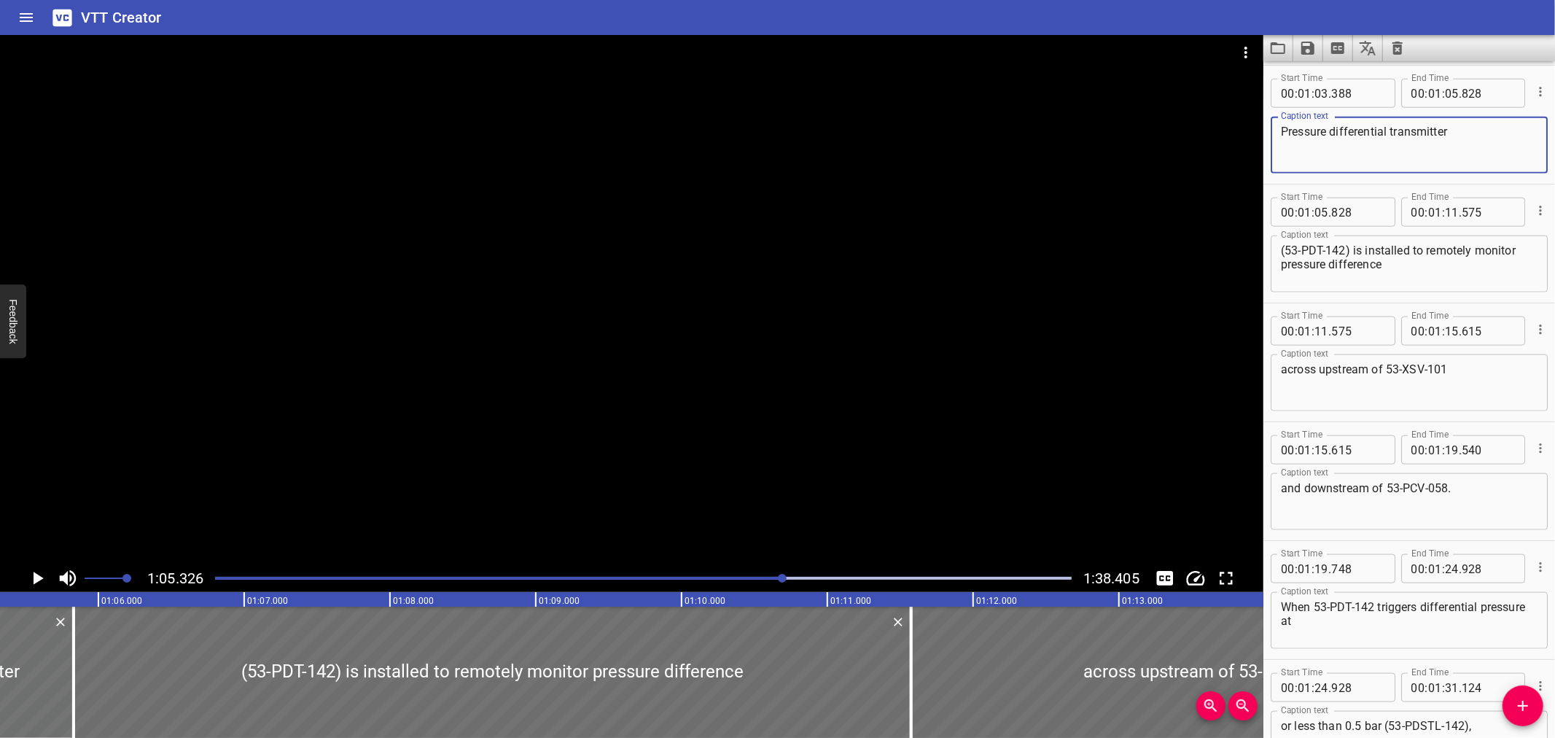
paste textarea "(53-PDT-142) is installed to remotely monitor pressure difference"
type textarea "Pressure differential transmitter"
click at [217, 440] on div at bounding box center [631, 299] width 1263 height 529
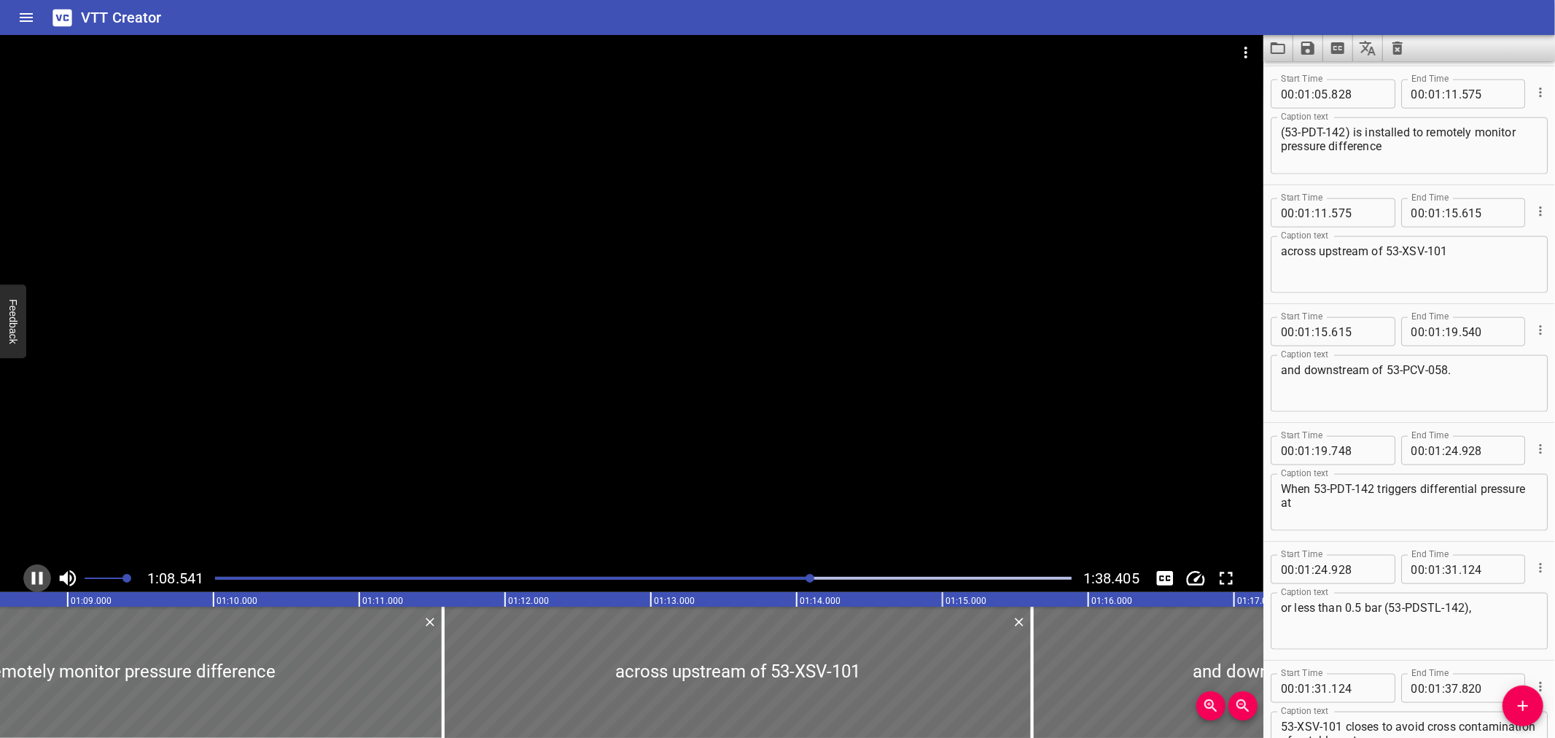
click at [36, 576] on icon "Play/Pause" at bounding box center [37, 578] width 22 height 22
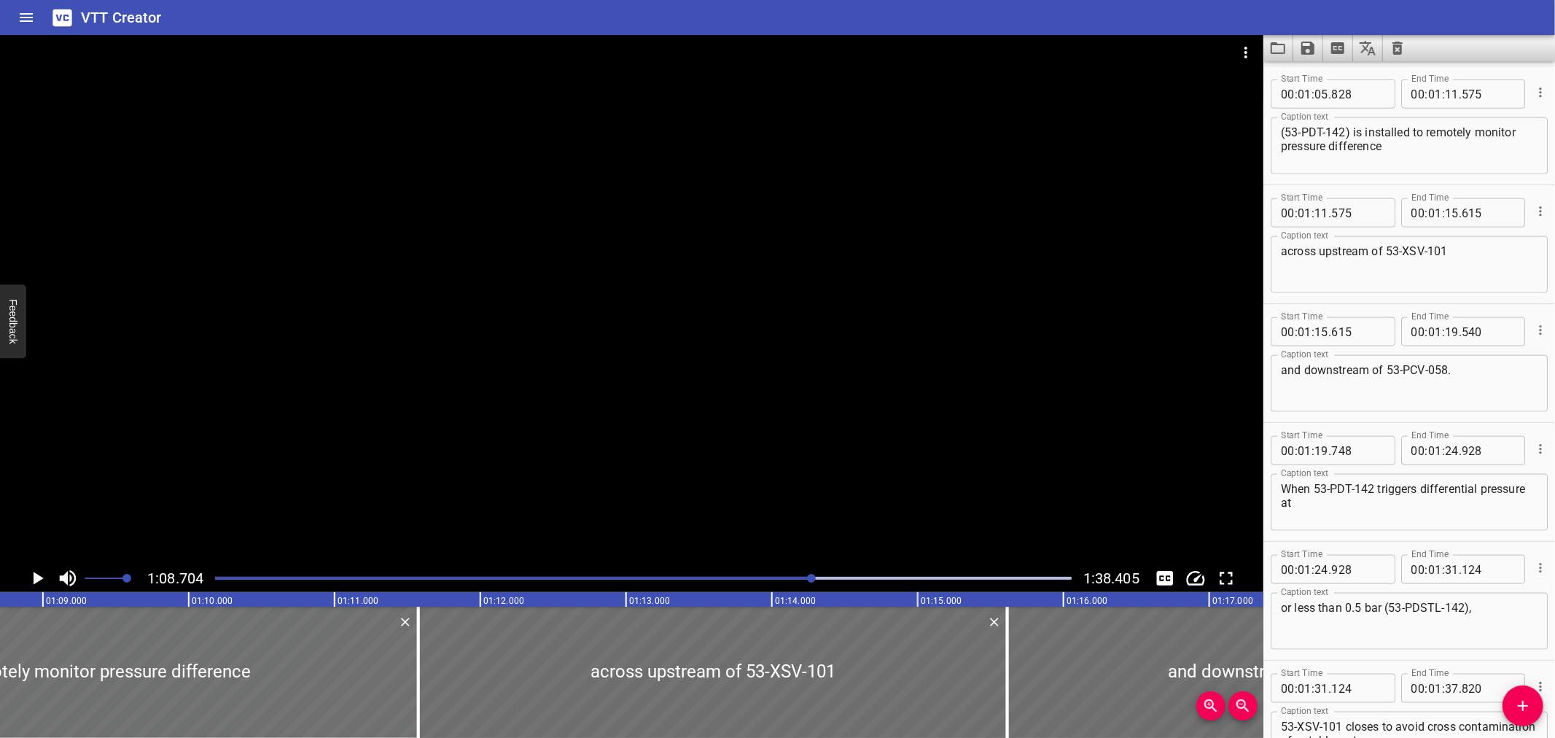
click at [36, 576] on icon "Play/Pause" at bounding box center [39, 578] width 10 height 13
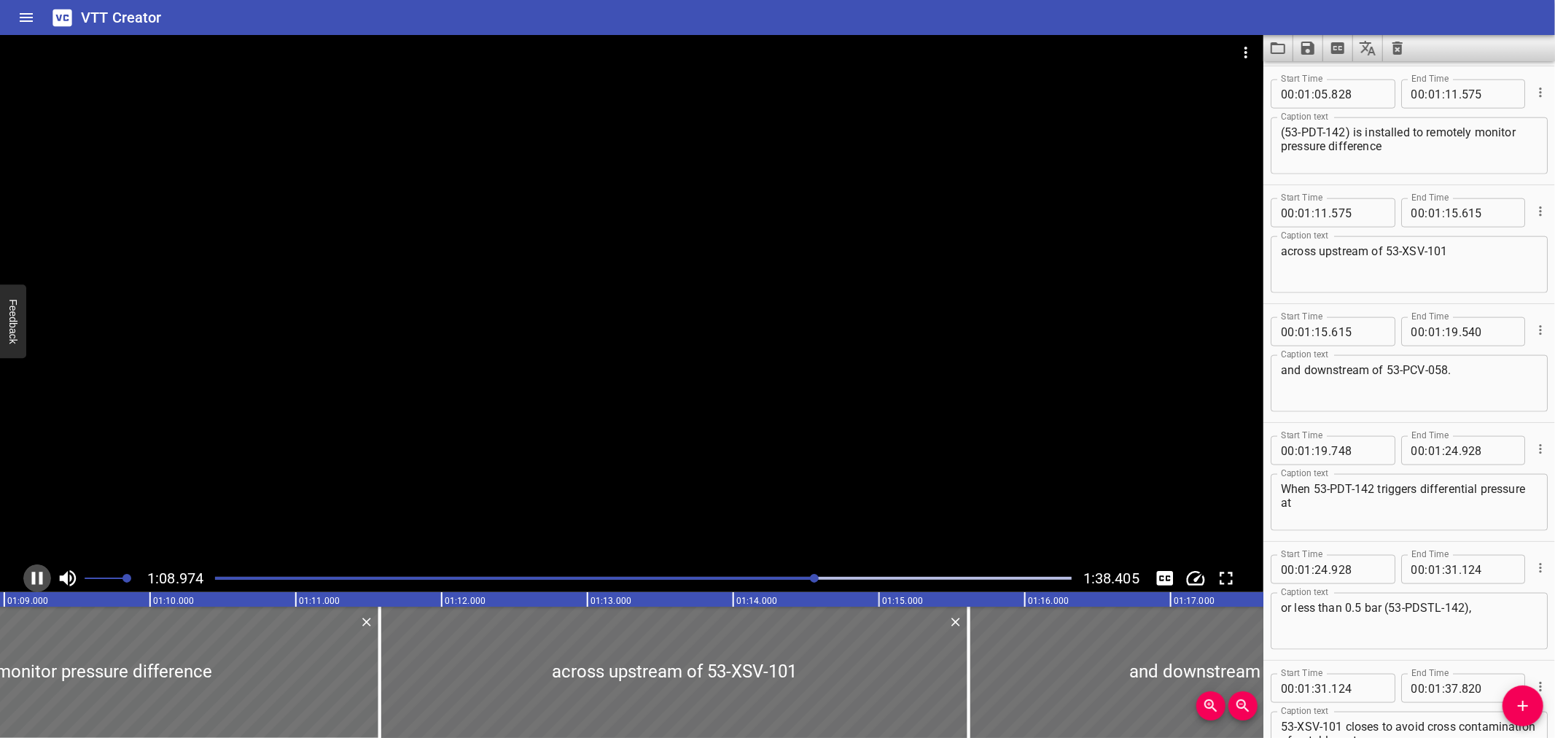
click at [36, 576] on icon "Play/Pause" at bounding box center [37, 578] width 22 height 22
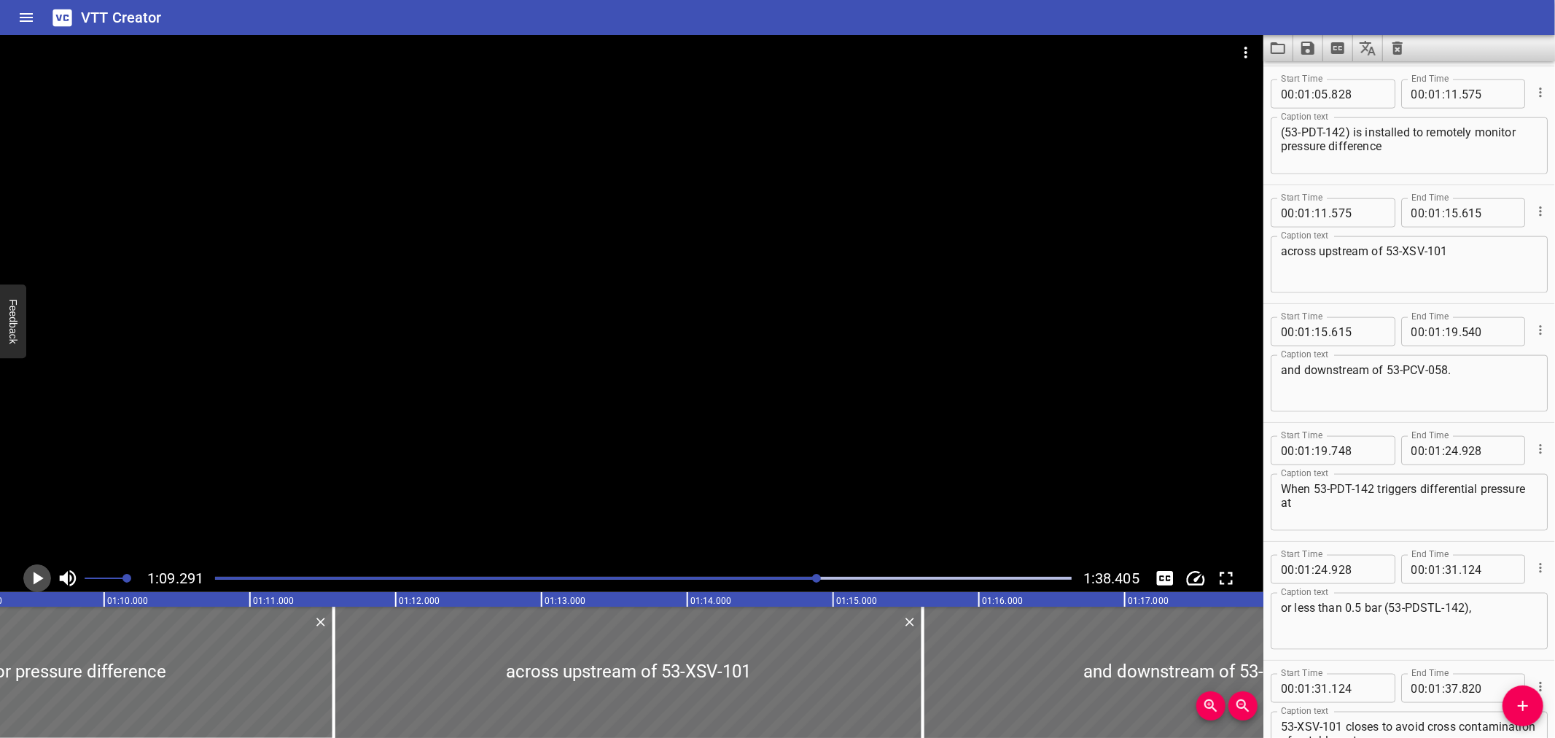
click at [36, 576] on icon "Play/Pause" at bounding box center [39, 578] width 10 height 13
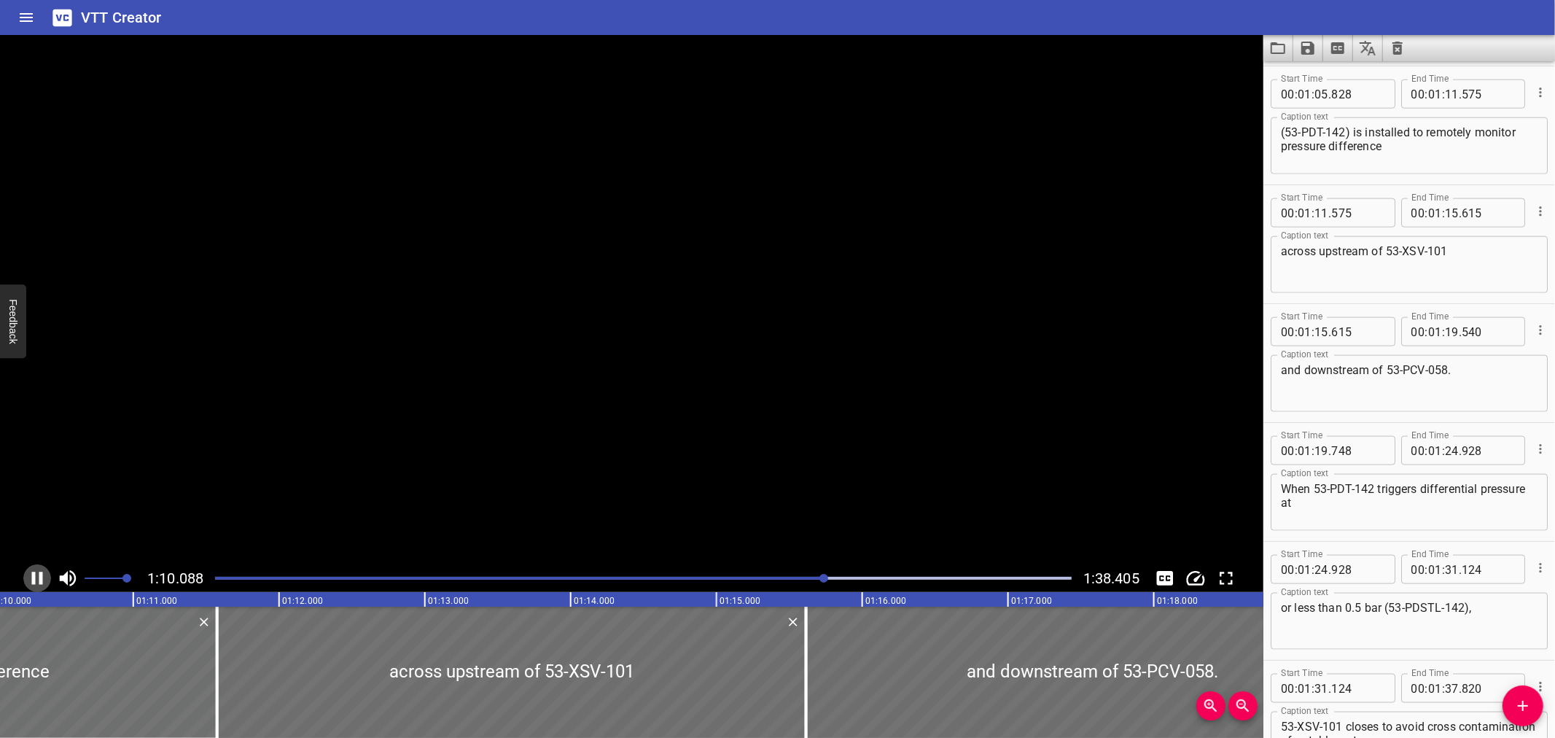
click at [36, 576] on icon "Play/Pause" at bounding box center [37, 578] width 22 height 22
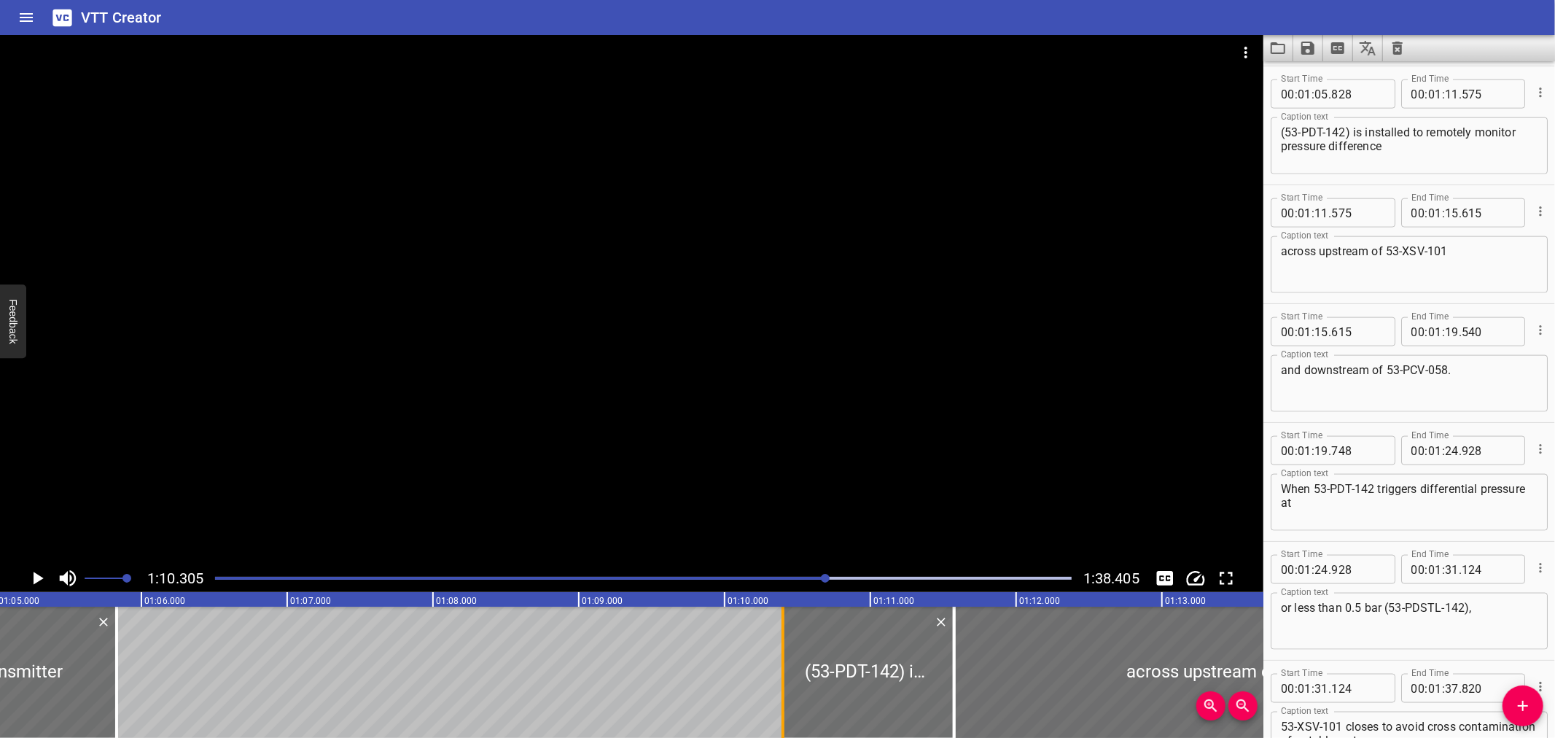
drag, startPoint x: 109, startPoint y: 696, endPoint x: 776, endPoint y: 712, distance: 666.6
click at [776, 712] on div at bounding box center [783, 672] width 15 height 131
type input "10"
type input "398"
click at [777, 712] on div at bounding box center [783, 672] width 15 height 131
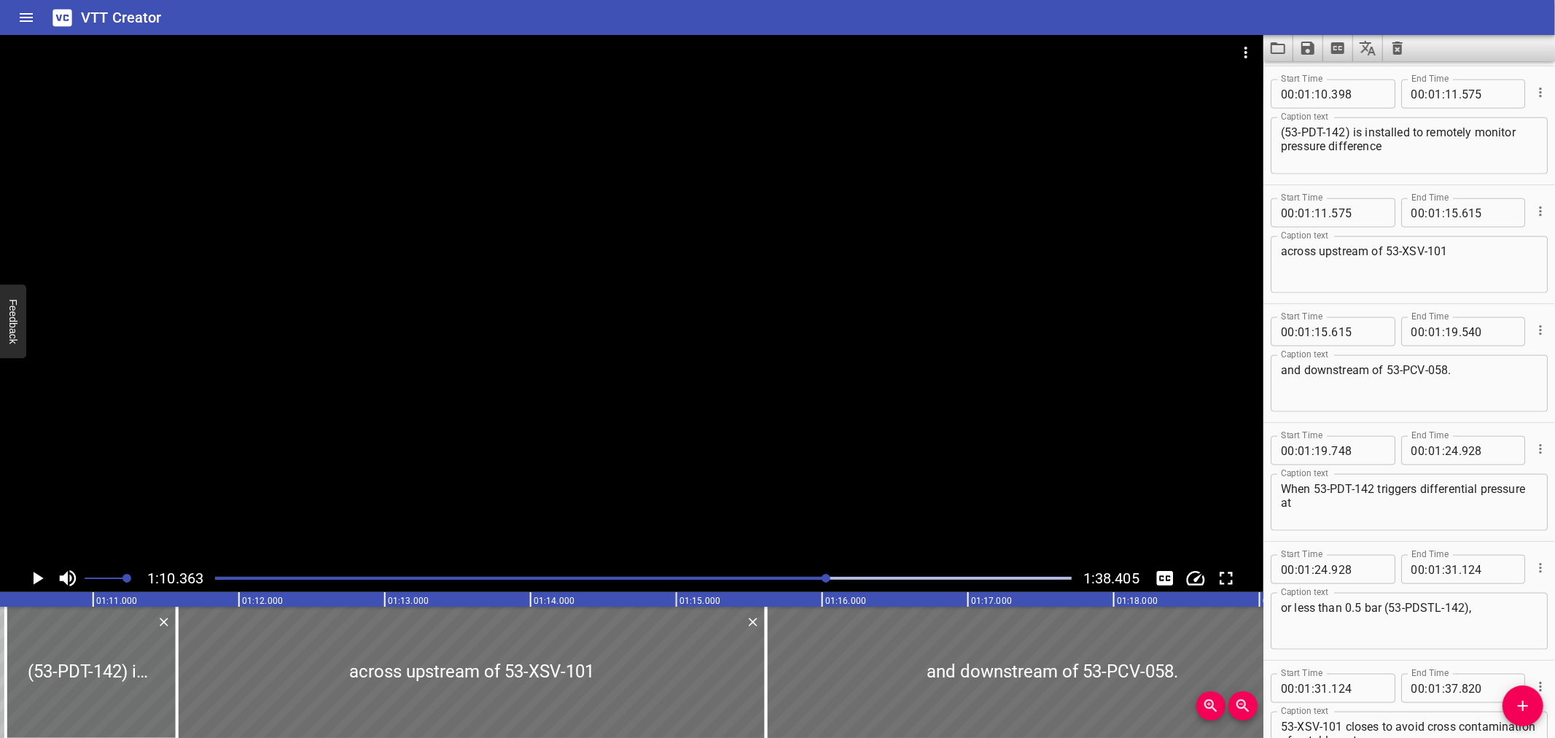
click at [359, 398] on div at bounding box center [631, 299] width 1263 height 529
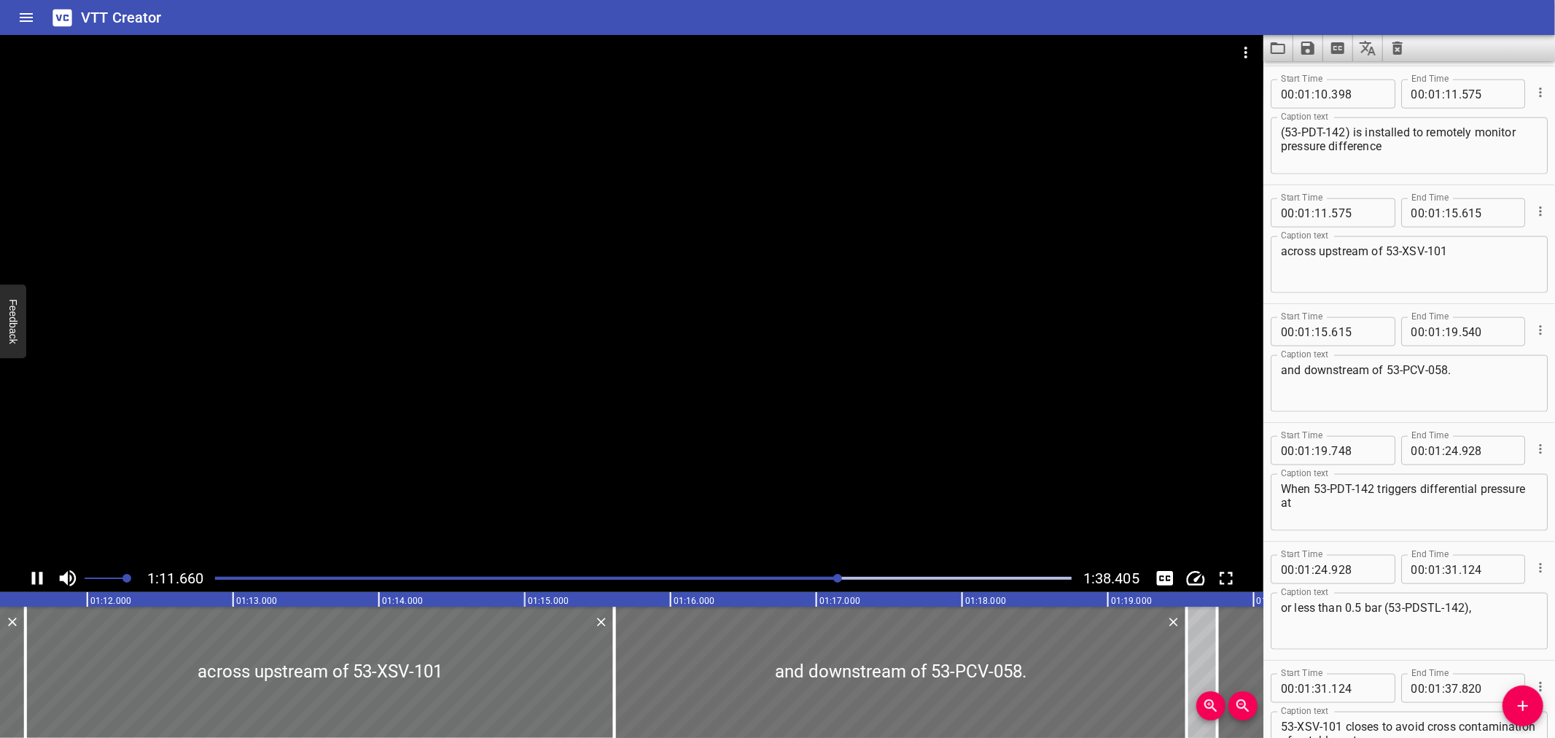
click at [214, 434] on div at bounding box center [631, 299] width 1263 height 529
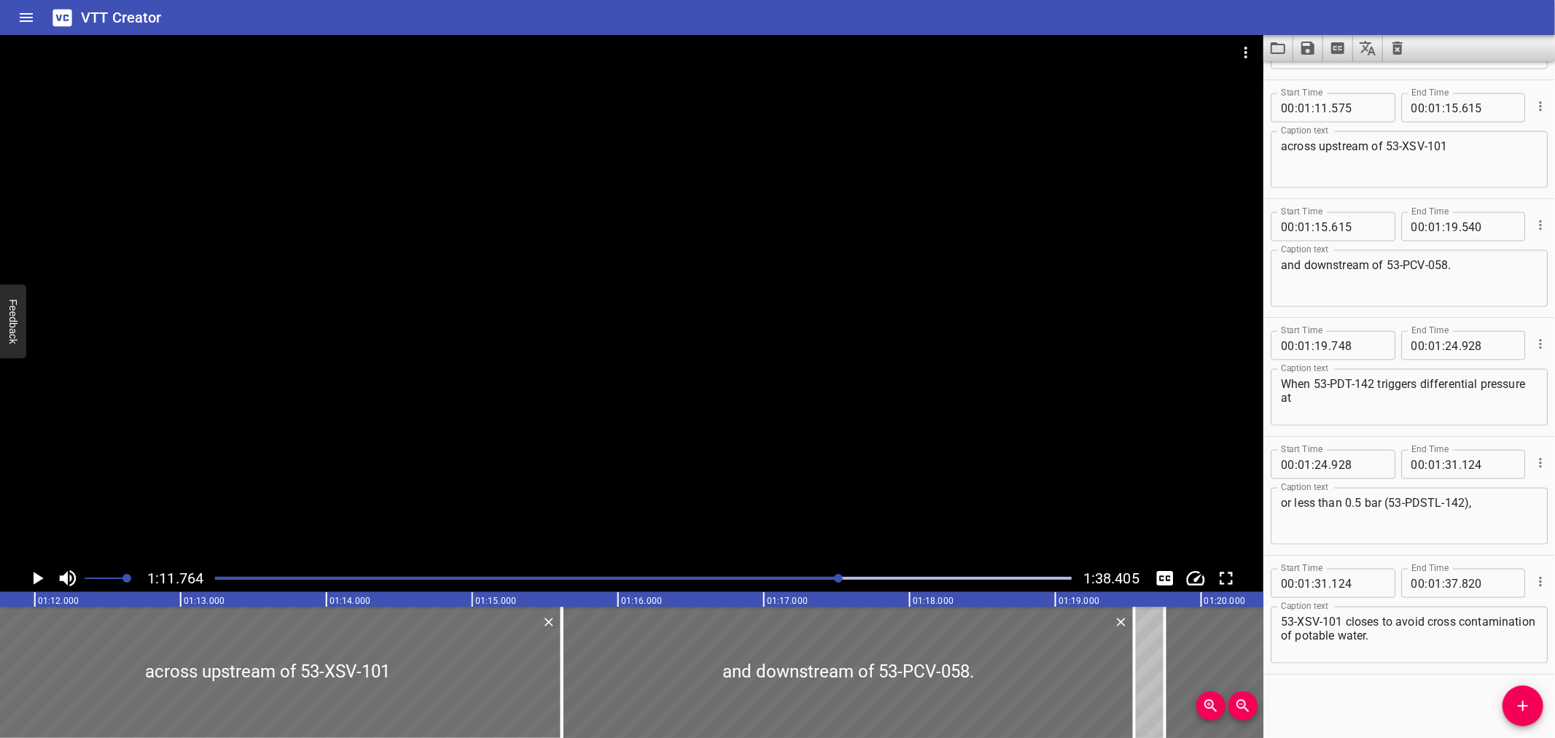
click at [217, 432] on div at bounding box center [631, 299] width 1263 height 529
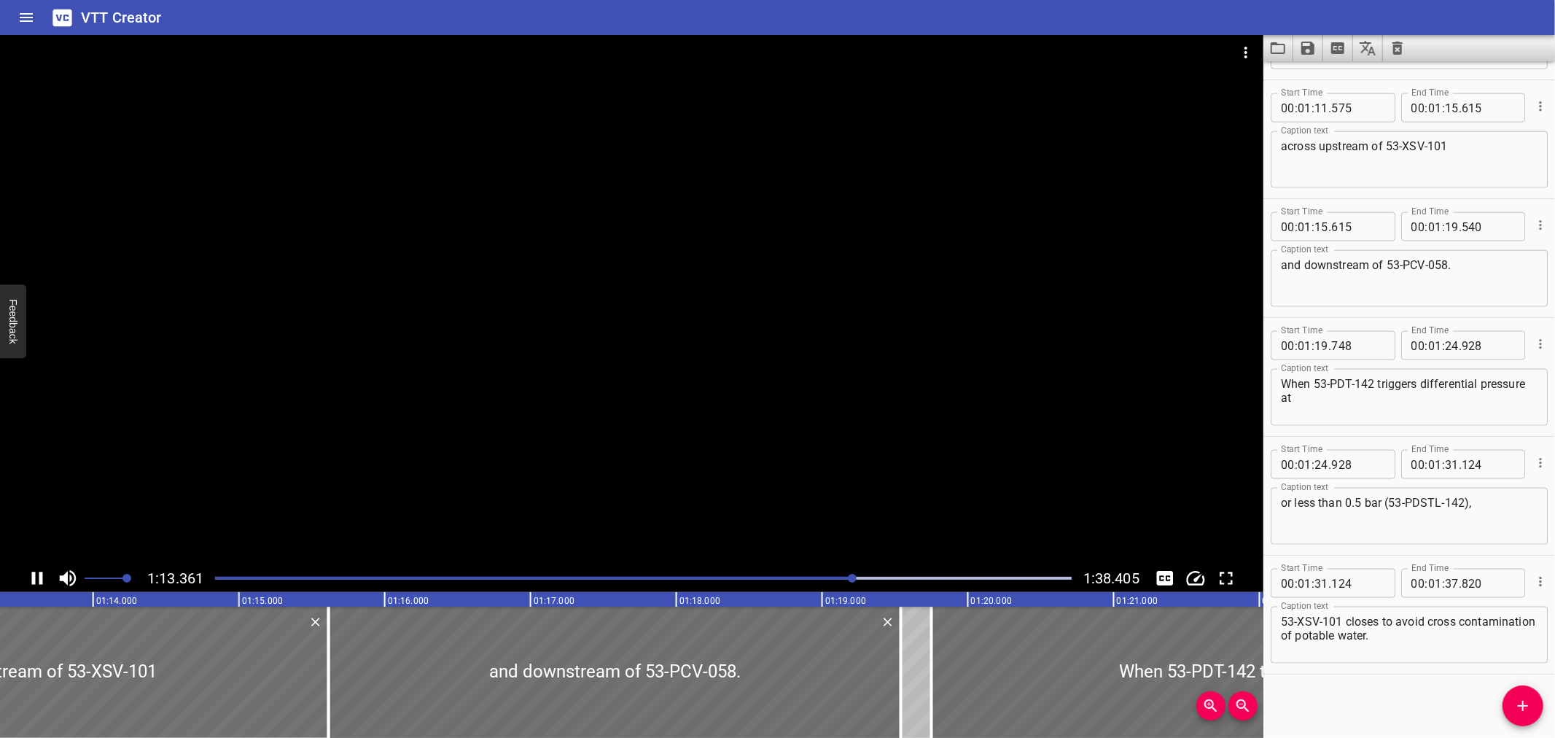
click at [296, 425] on div at bounding box center [631, 299] width 1263 height 529
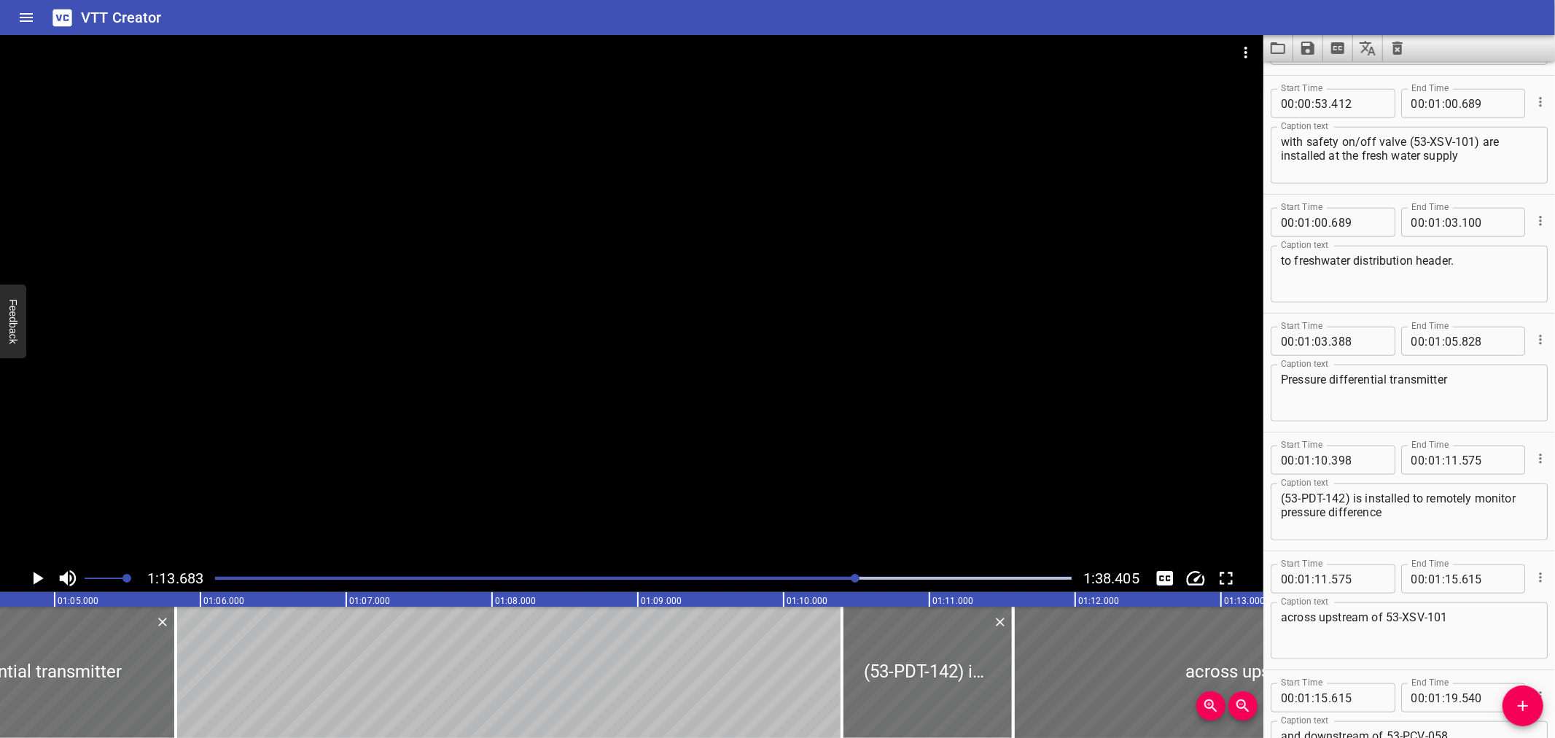
scroll to position [1174, 0]
click at [1430, 343] on input "number" at bounding box center [1435, 344] width 14 height 29
type input "01"
click at [1445, 340] on input "number" at bounding box center [1452, 344] width 14 height 29
type input "10"
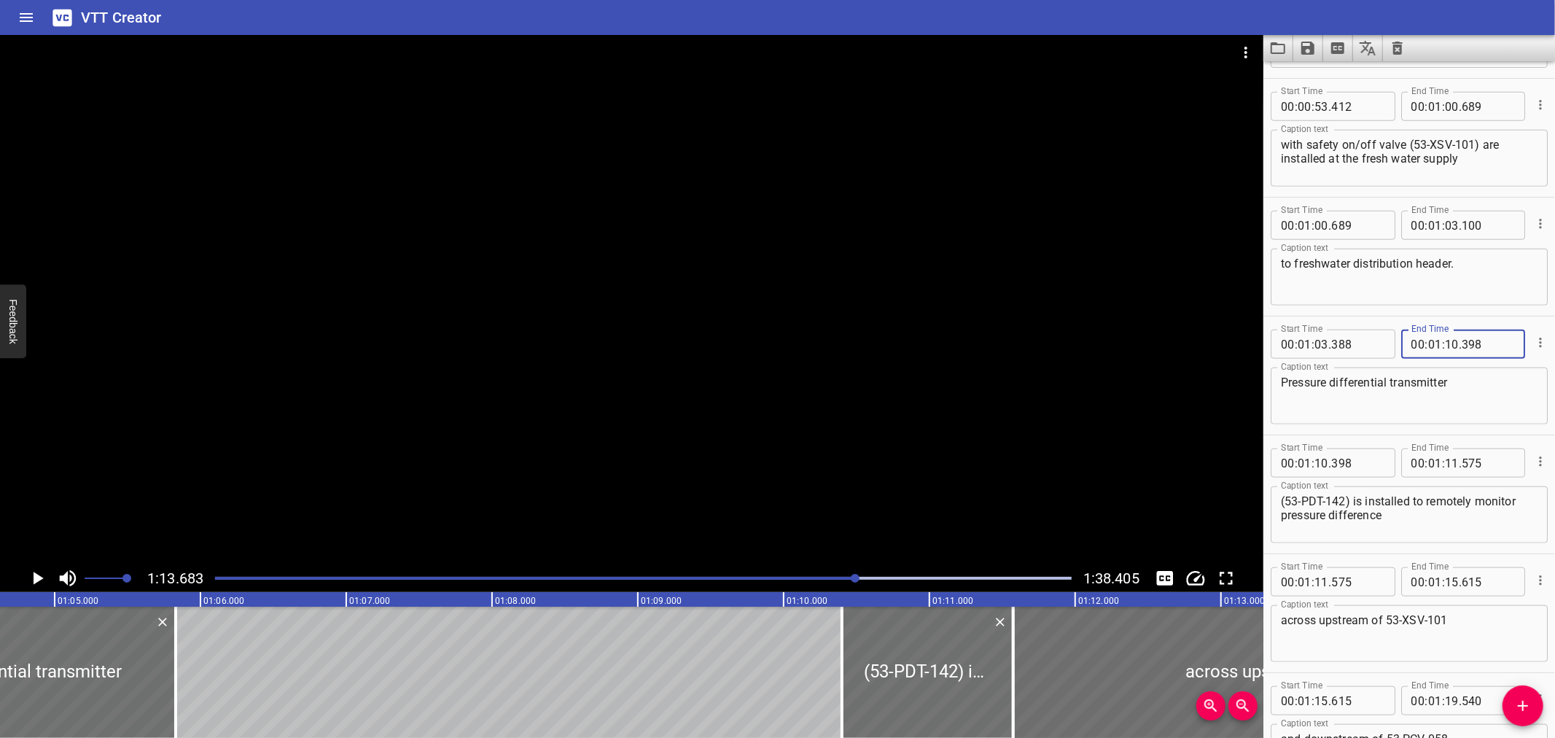
type input "398"
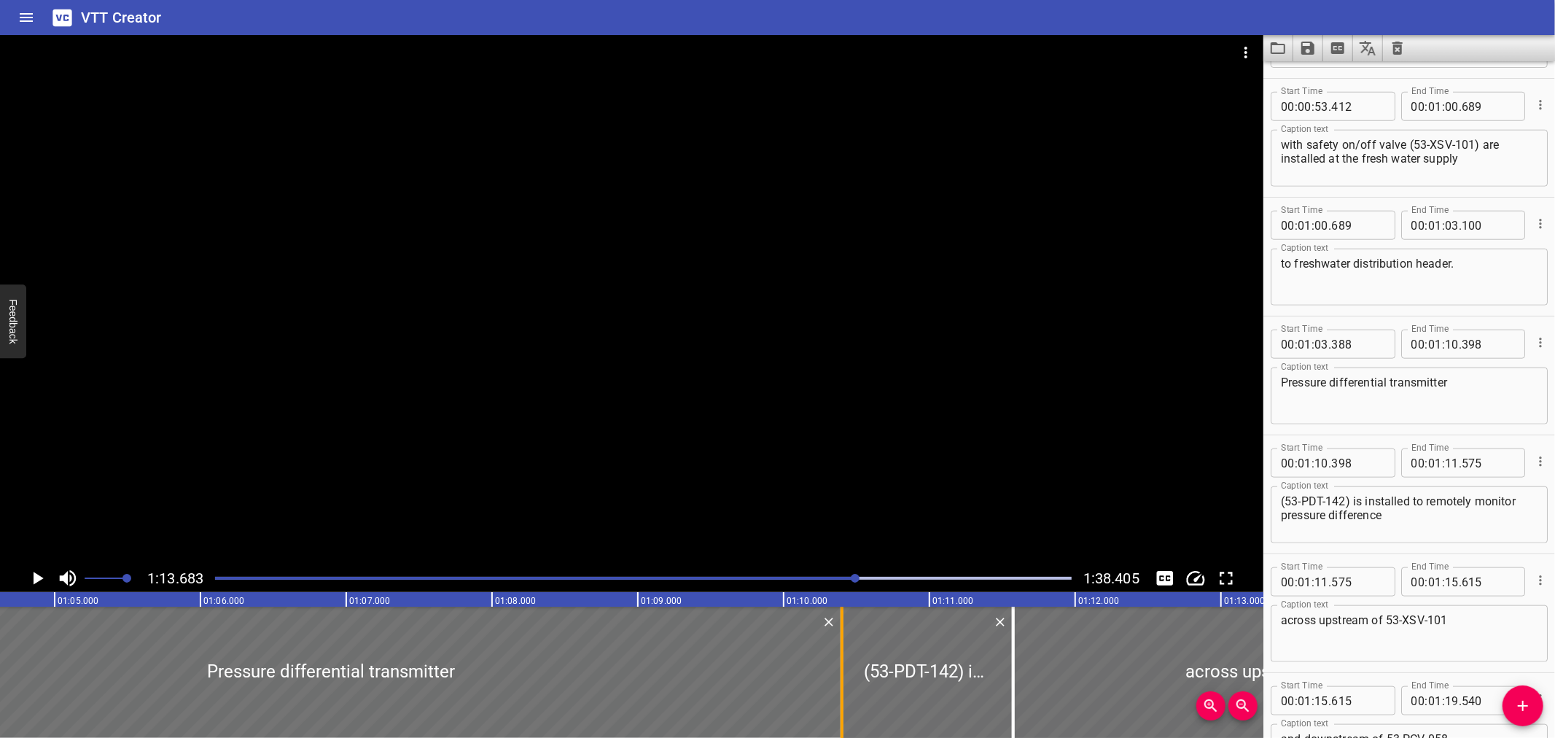
click at [837, 653] on div at bounding box center [842, 672] width 15 height 131
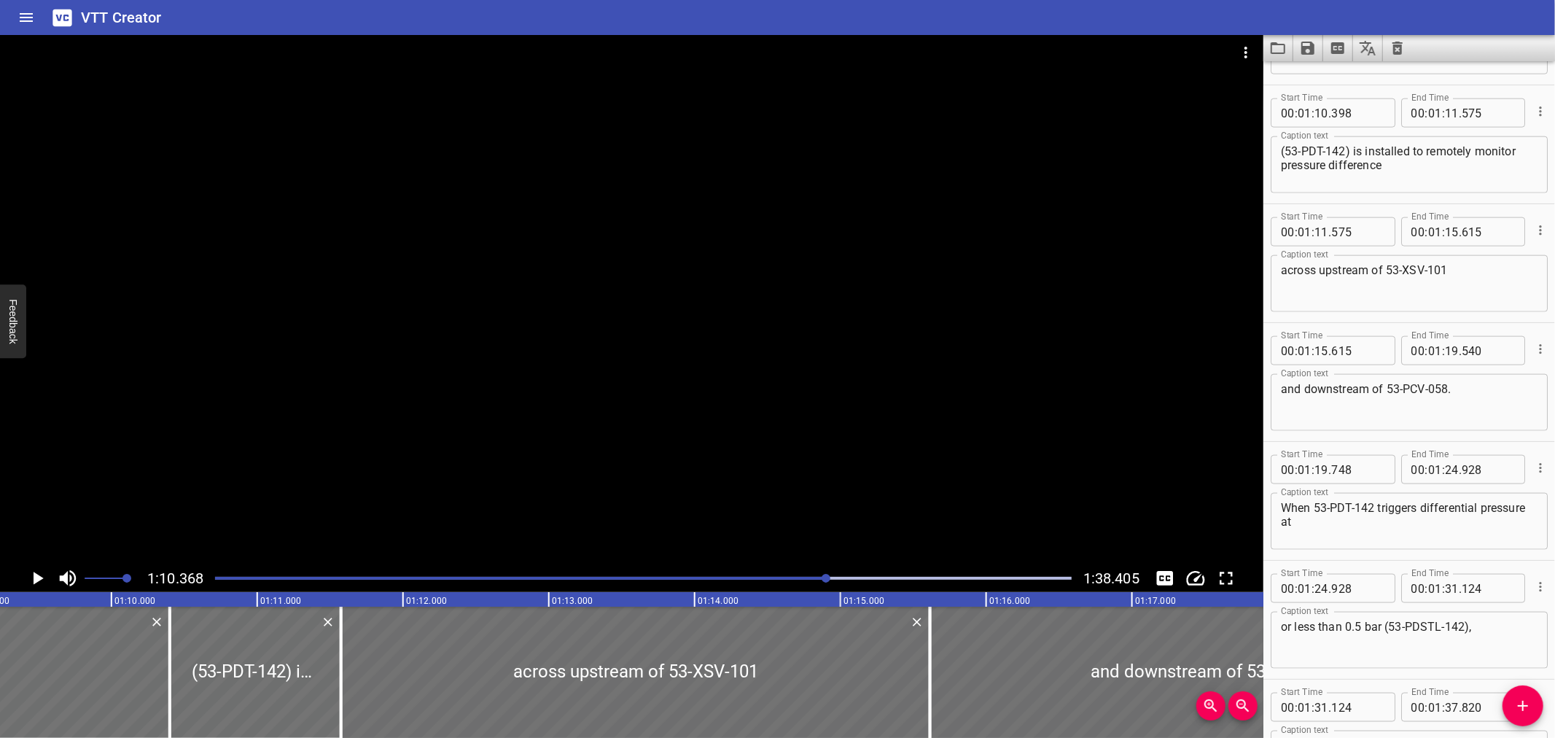
scroll to position [1543, 0]
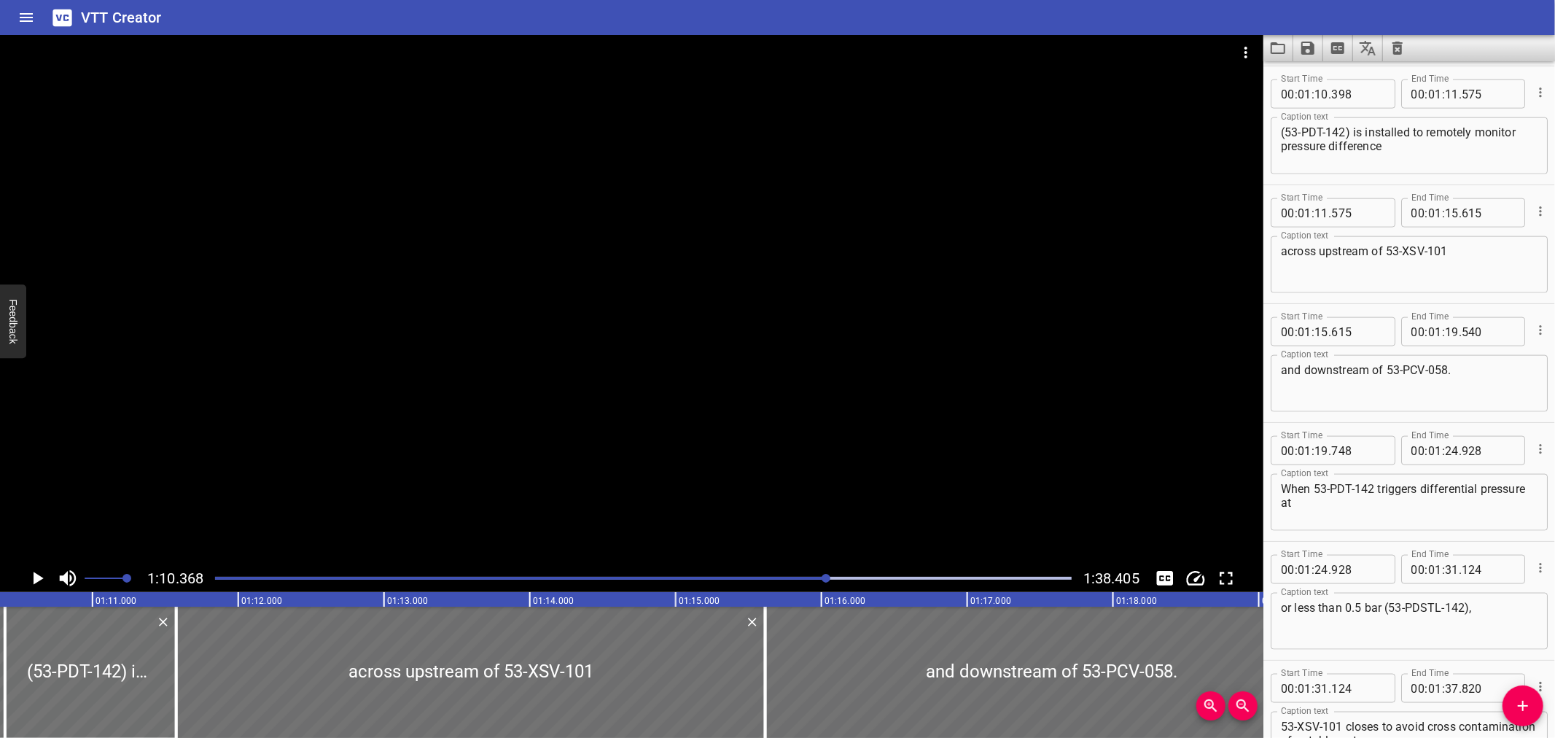
click at [658, 437] on div at bounding box center [631, 299] width 1263 height 529
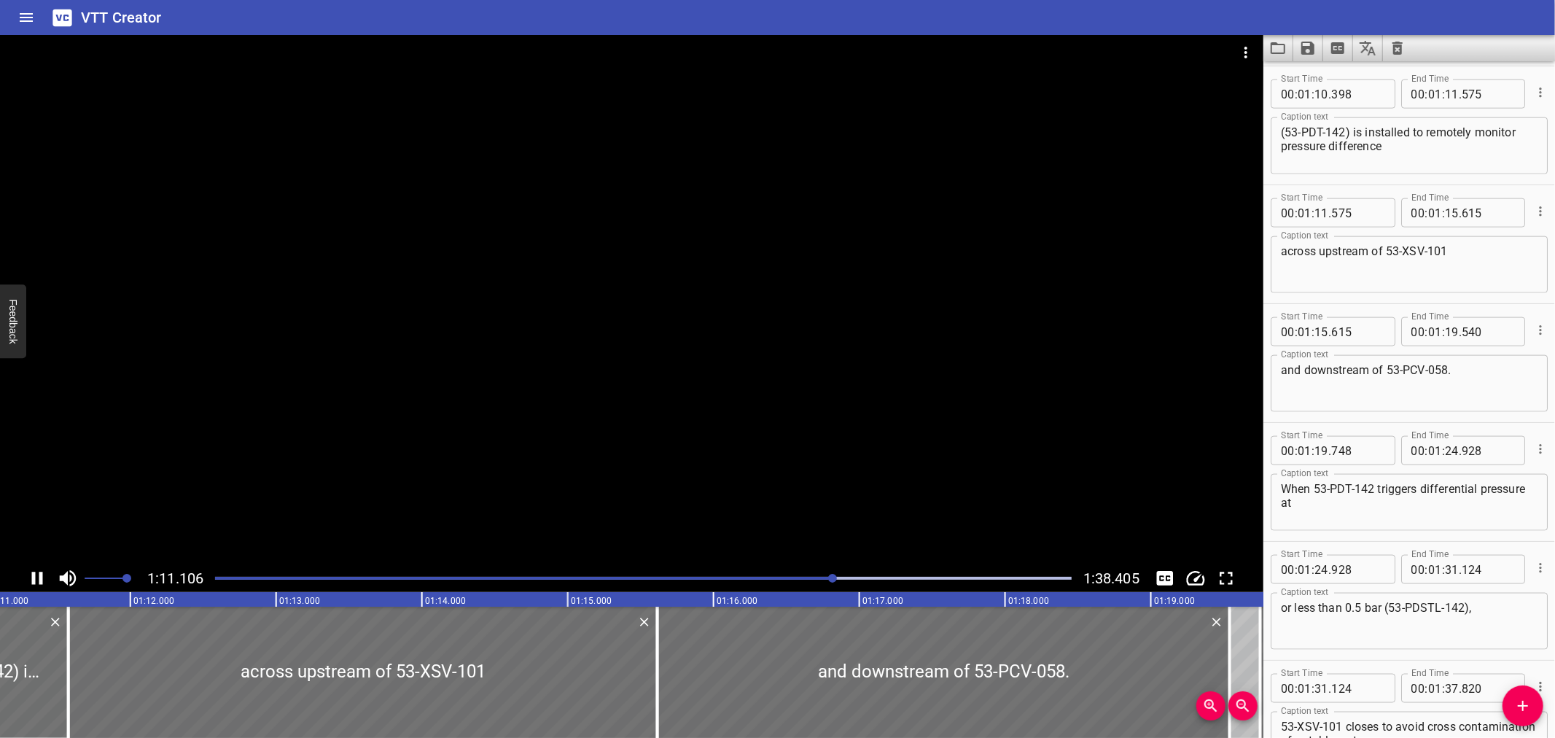
click at [506, 435] on div at bounding box center [631, 299] width 1263 height 529
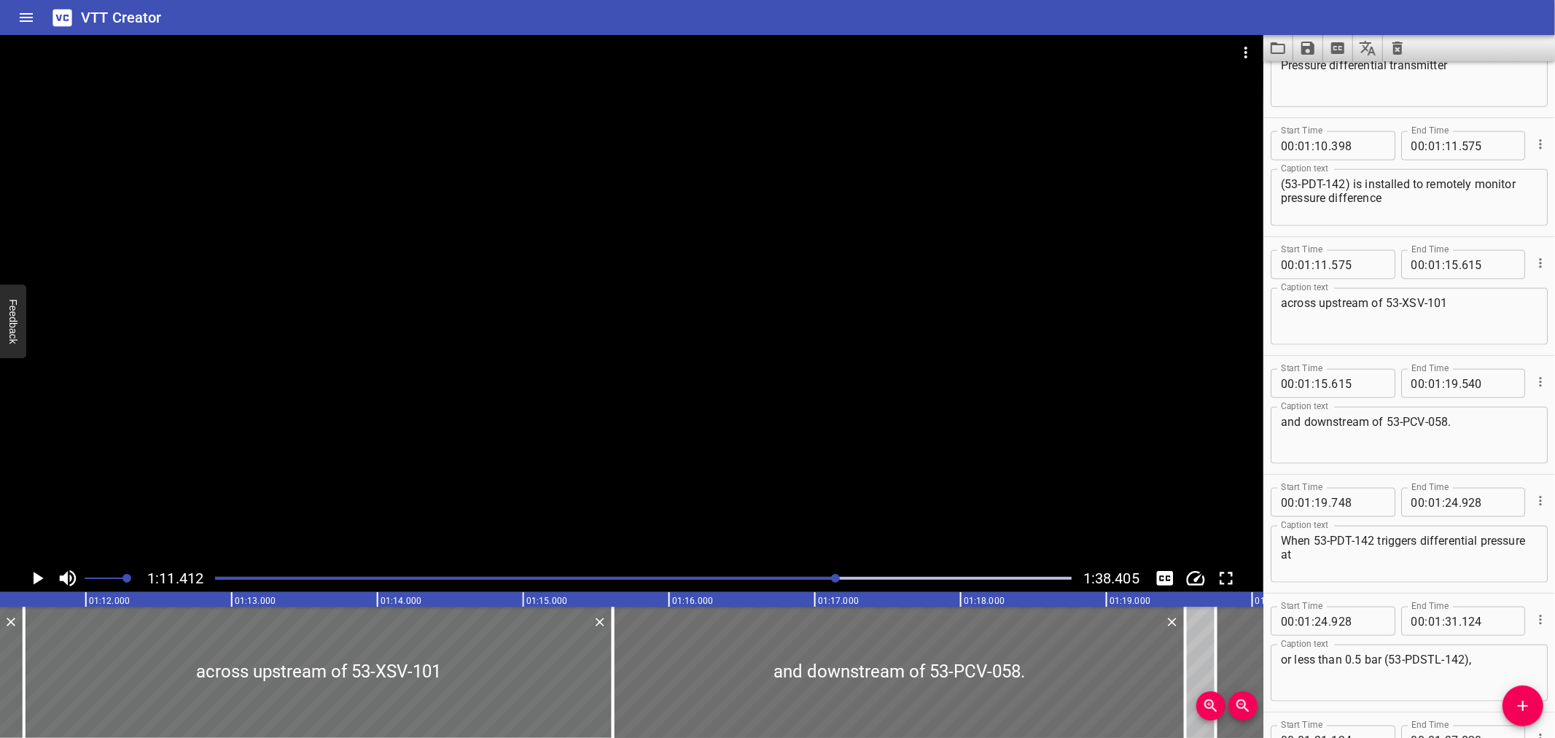
scroll to position [1462, 0]
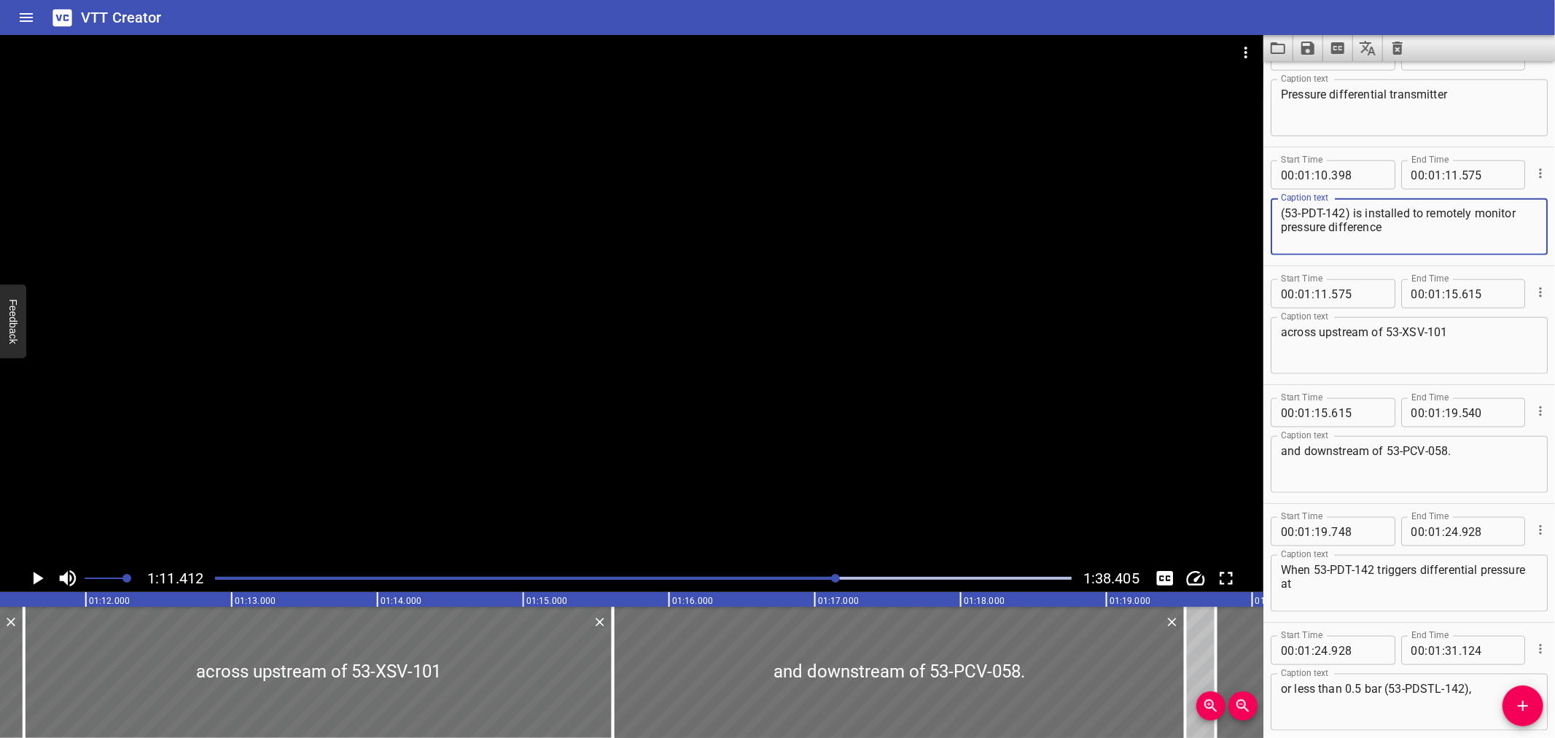
drag, startPoint x: 1524, startPoint y: 209, endPoint x: 1215, endPoint y: 205, distance: 309.9
click at [1215, 205] on main "1:11.412 1:38.405 00:00.000 00:01.000 00:02.000 00:03.000 00:04.000 00:05.000 0…" at bounding box center [777, 386] width 1555 height 703
type textarea "pressure difference"
click at [1480, 99] on textarea "Pressure differential transmitter" at bounding box center [1409, 108] width 257 height 42
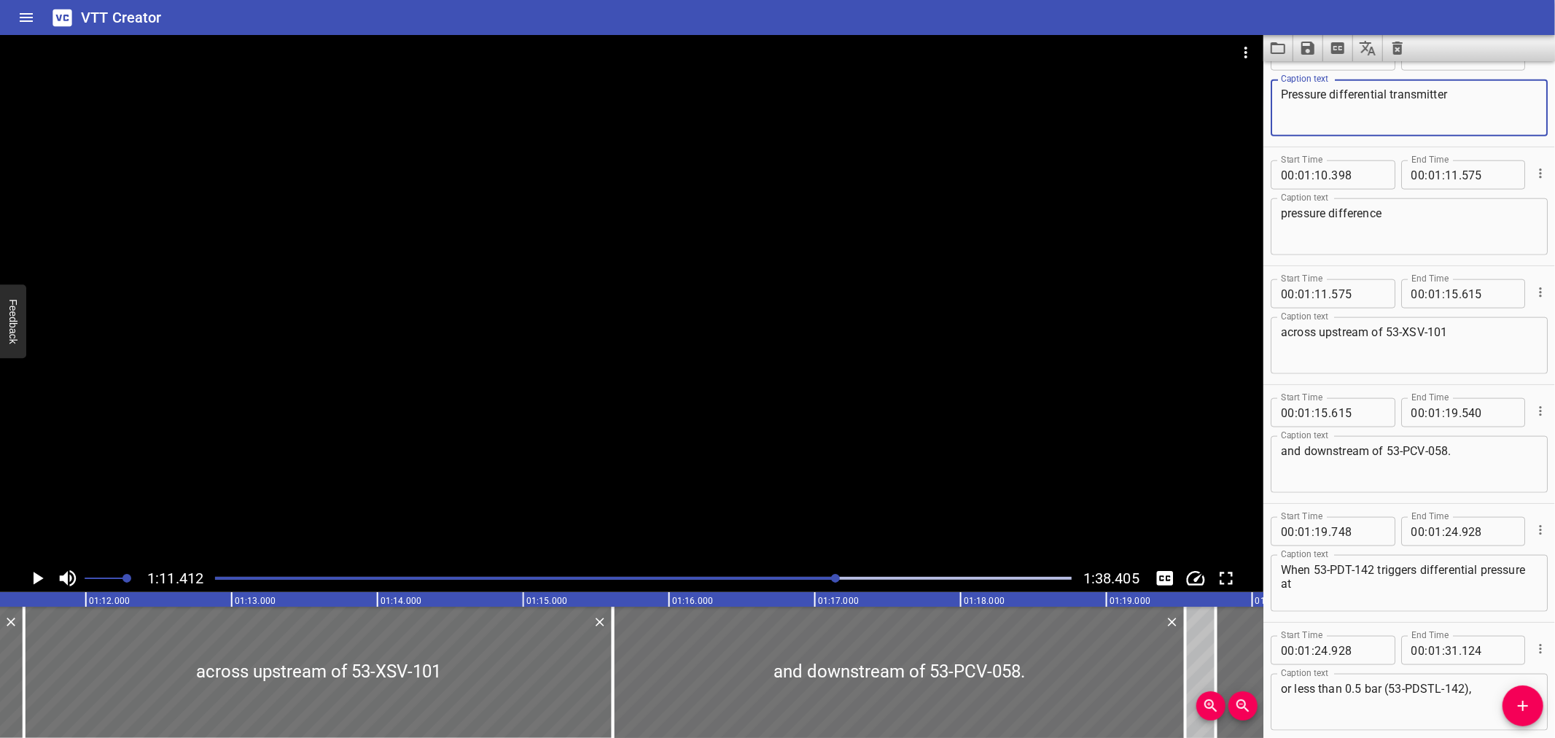
paste textarea "(53-PDT-142) is installed to remotely monitor"
type textarea "Pressure differential transmitter (53-PDT-142) is installed to remotely monitor"
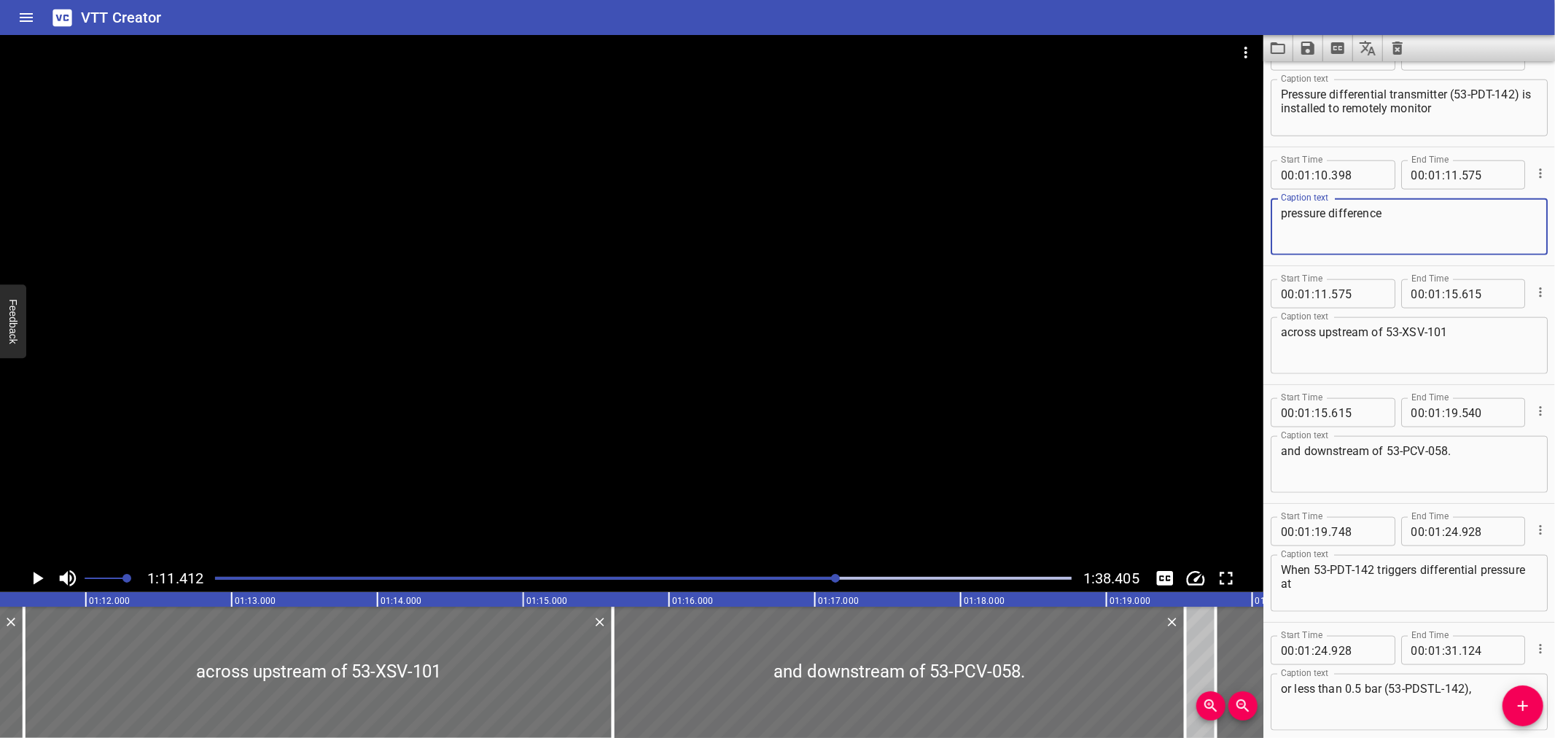
click at [1433, 217] on textarea "pressure difference" at bounding box center [1409, 227] width 257 height 42
type textarea "pressure difference"
drag, startPoint x: 1415, startPoint y: 213, endPoint x: 1257, endPoint y: 211, distance: 158.2
click at [1257, 211] on main "1:11.412 1:38.405 00:00.000 00:01.000 00:02.000 00:03.000 00:04.000 00:05.000 0…" at bounding box center [777, 386] width 1555 height 703
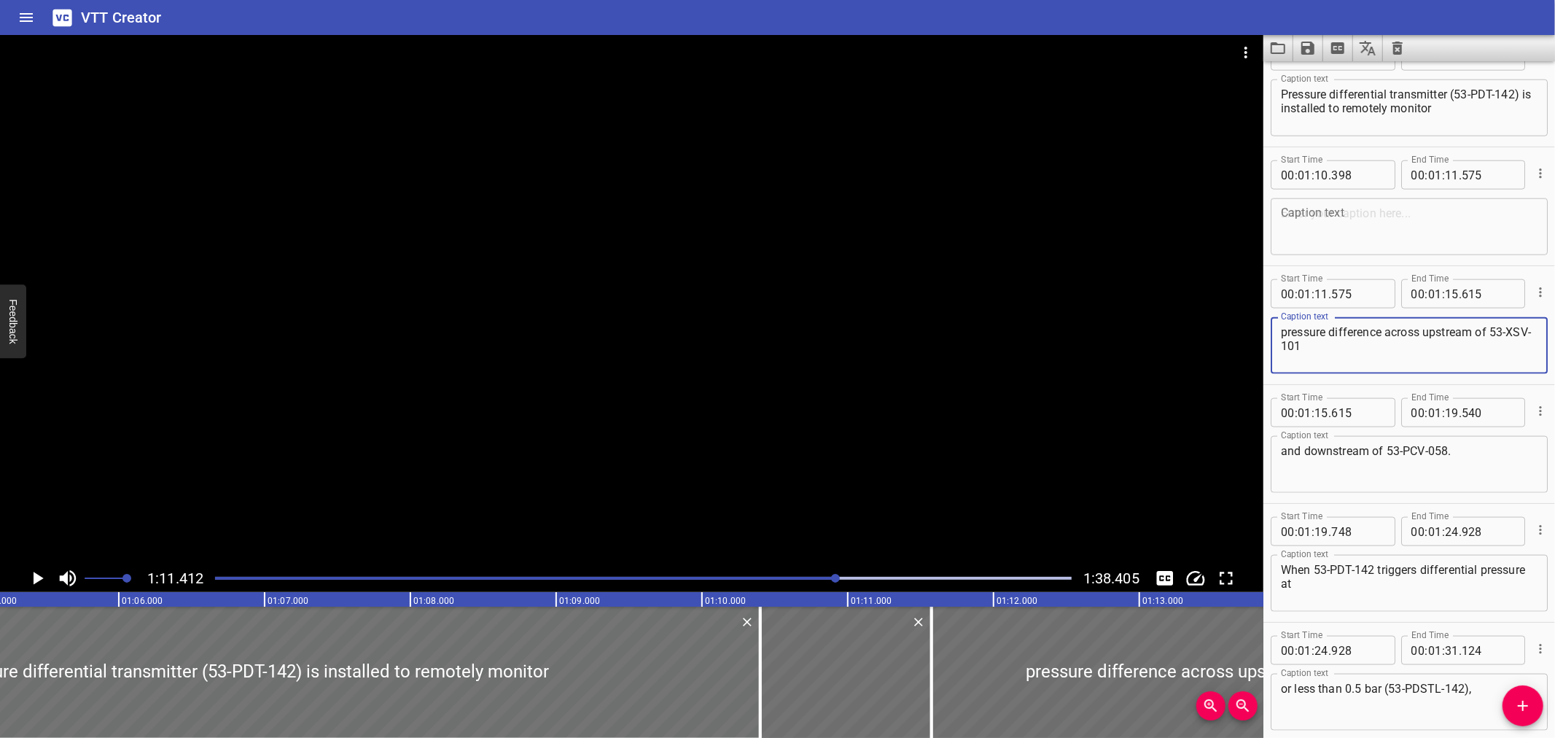
scroll to position [0, 9494]
type textarea "pressure difference across upstream of 53-XSV-101"
click at [931, 622] on icon "Delete" at bounding box center [929, 622] width 15 height 15
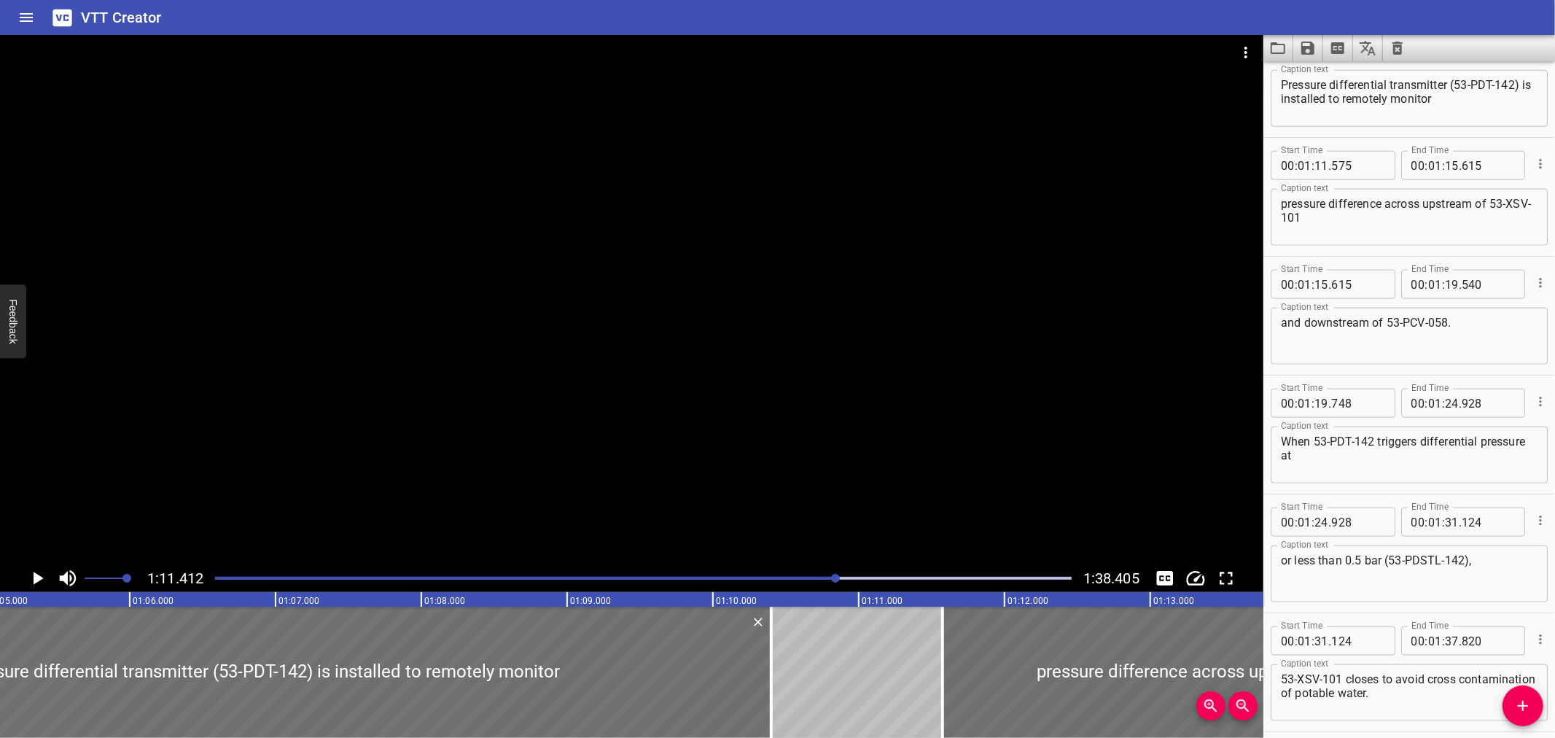
scroll to position [1448, 0]
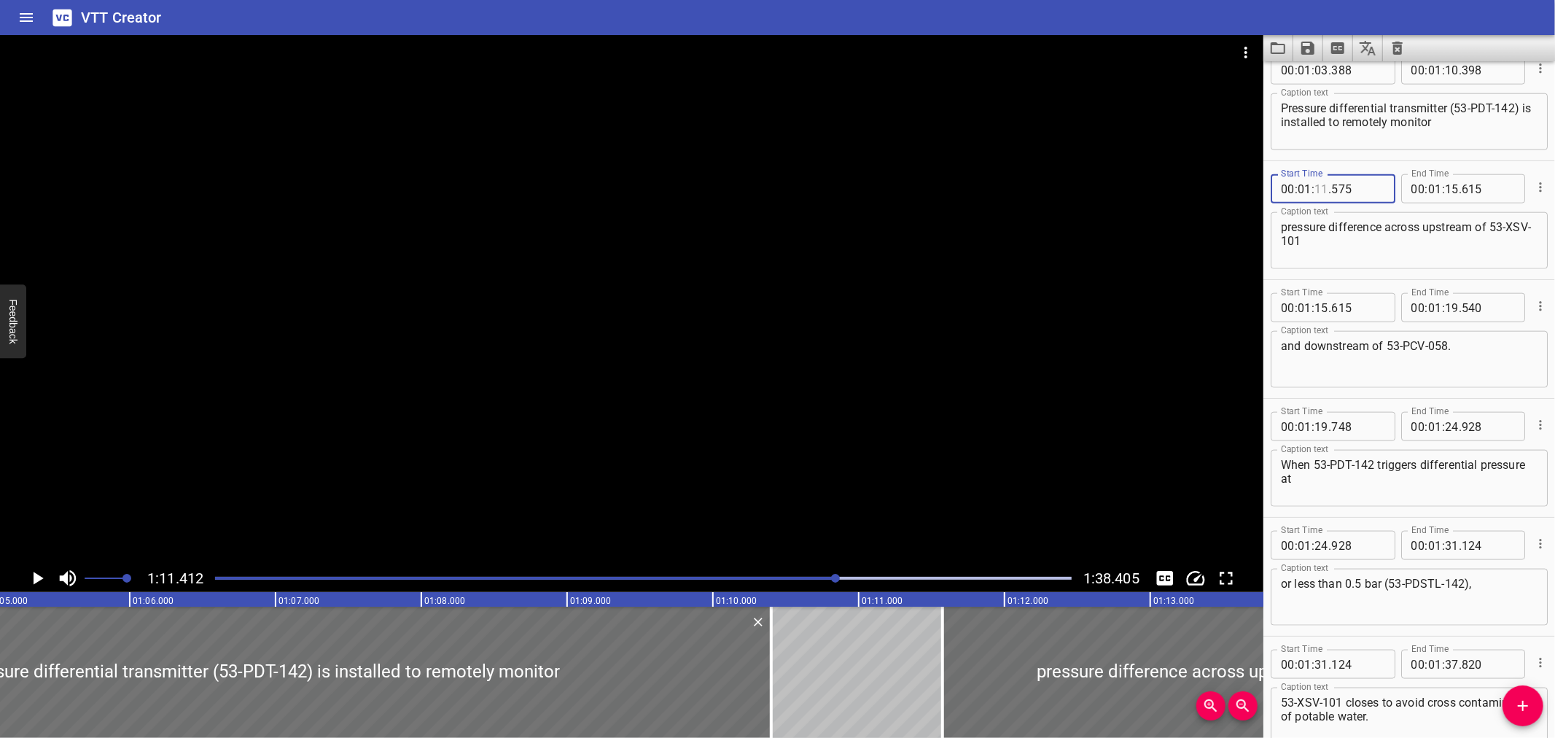
click at [1325, 187] on input "number" at bounding box center [1321, 188] width 14 height 29
type input "10"
type input "398"
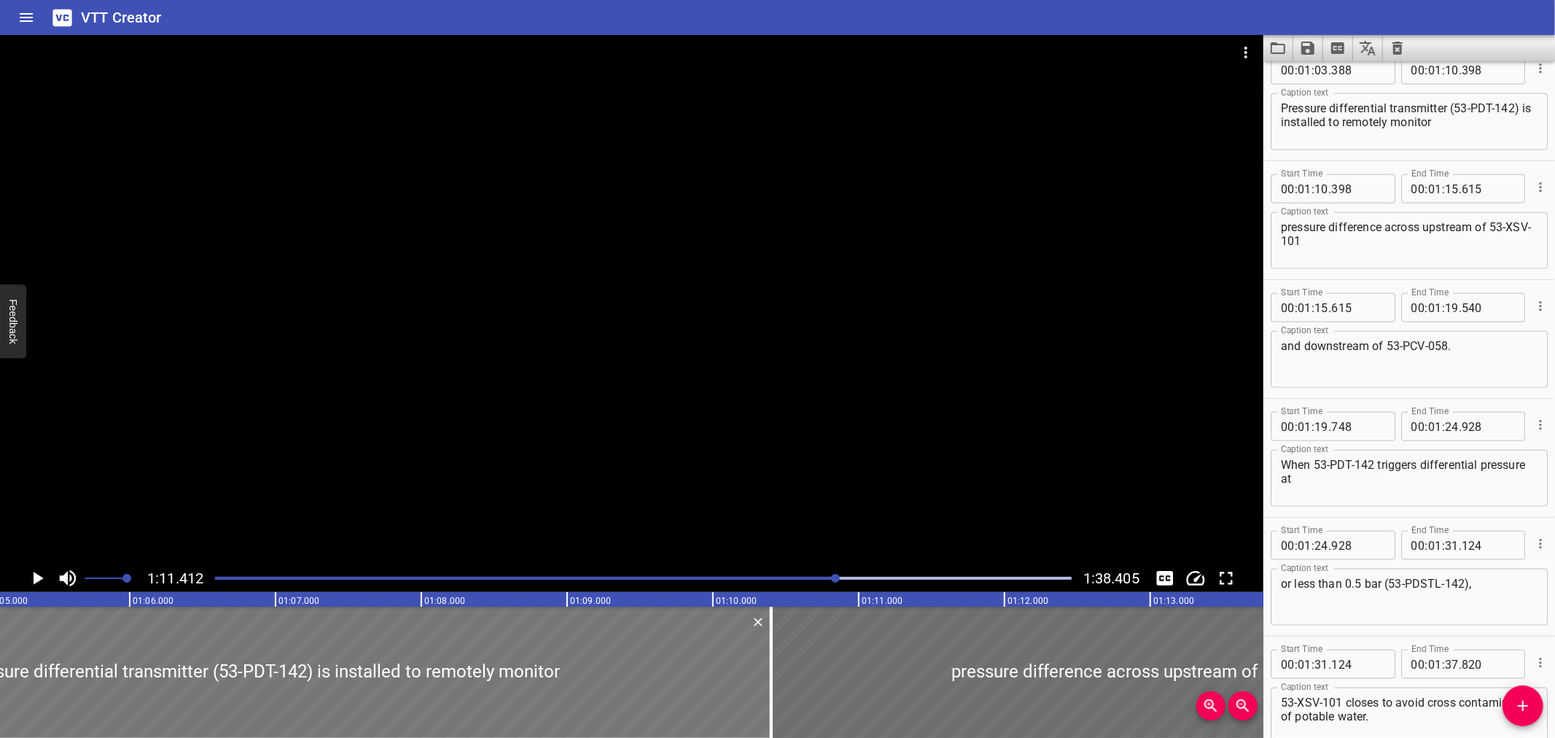
click at [270, 639] on div at bounding box center [260, 672] width 1022 height 131
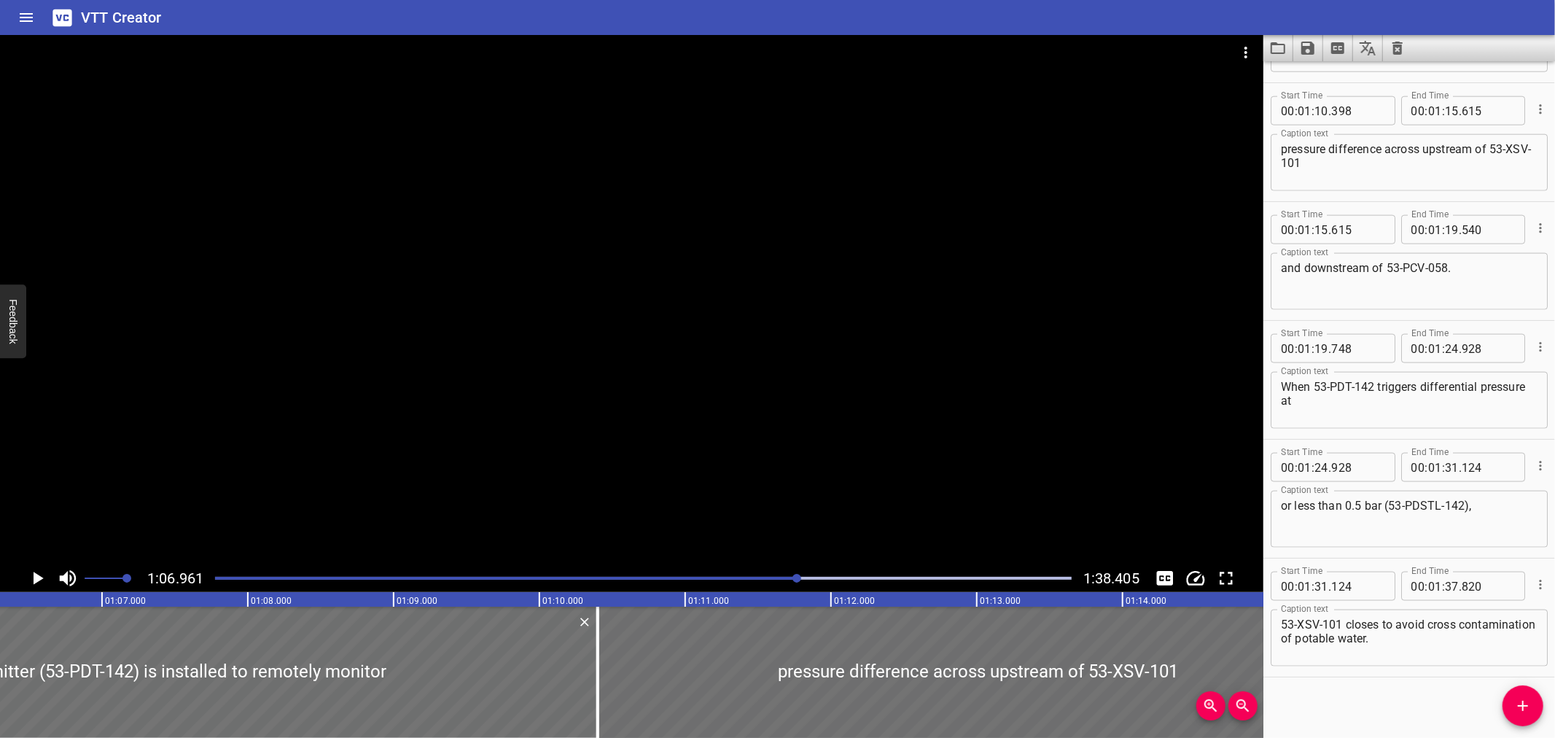
scroll to position [1529, 0]
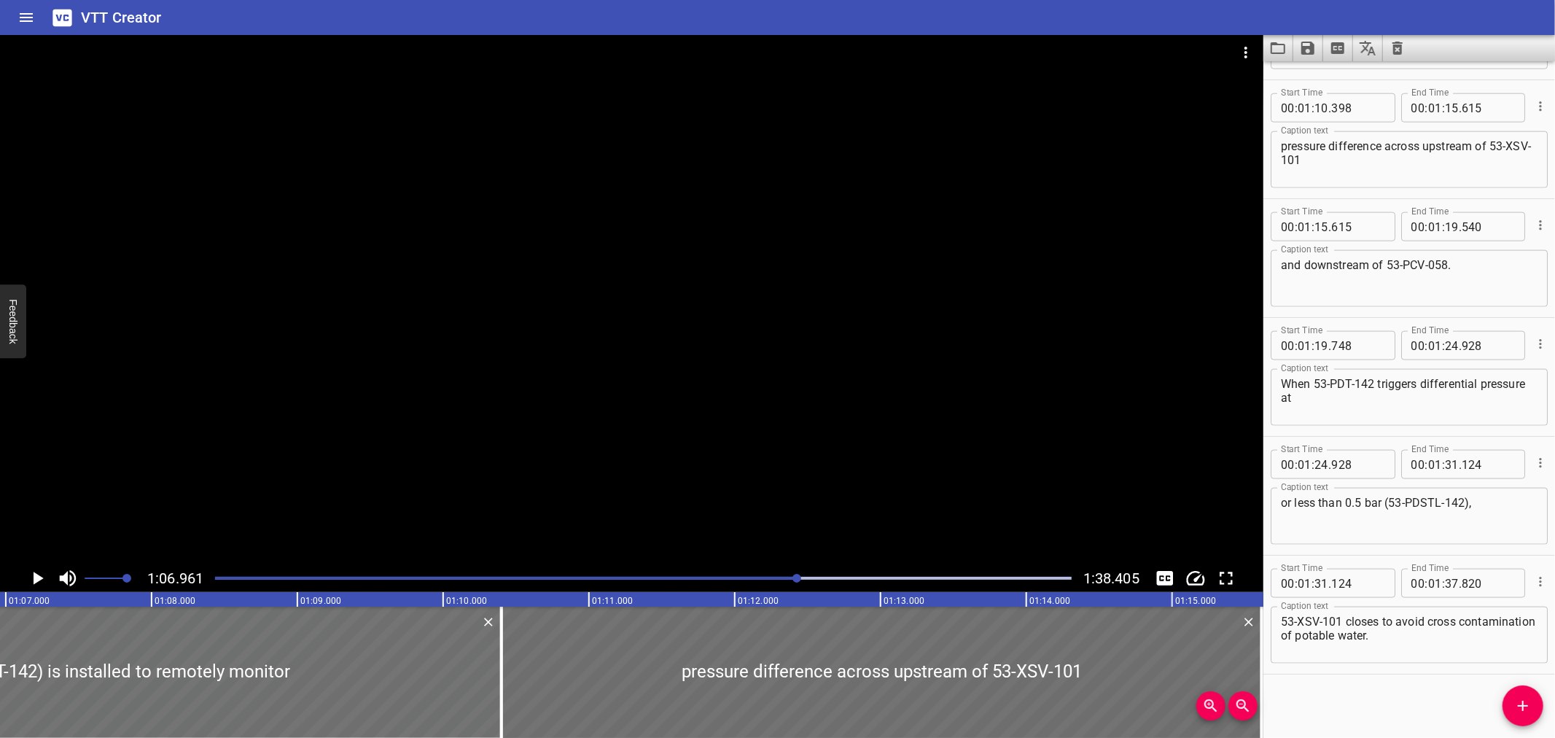
click at [267, 409] on div at bounding box center [631, 299] width 1263 height 529
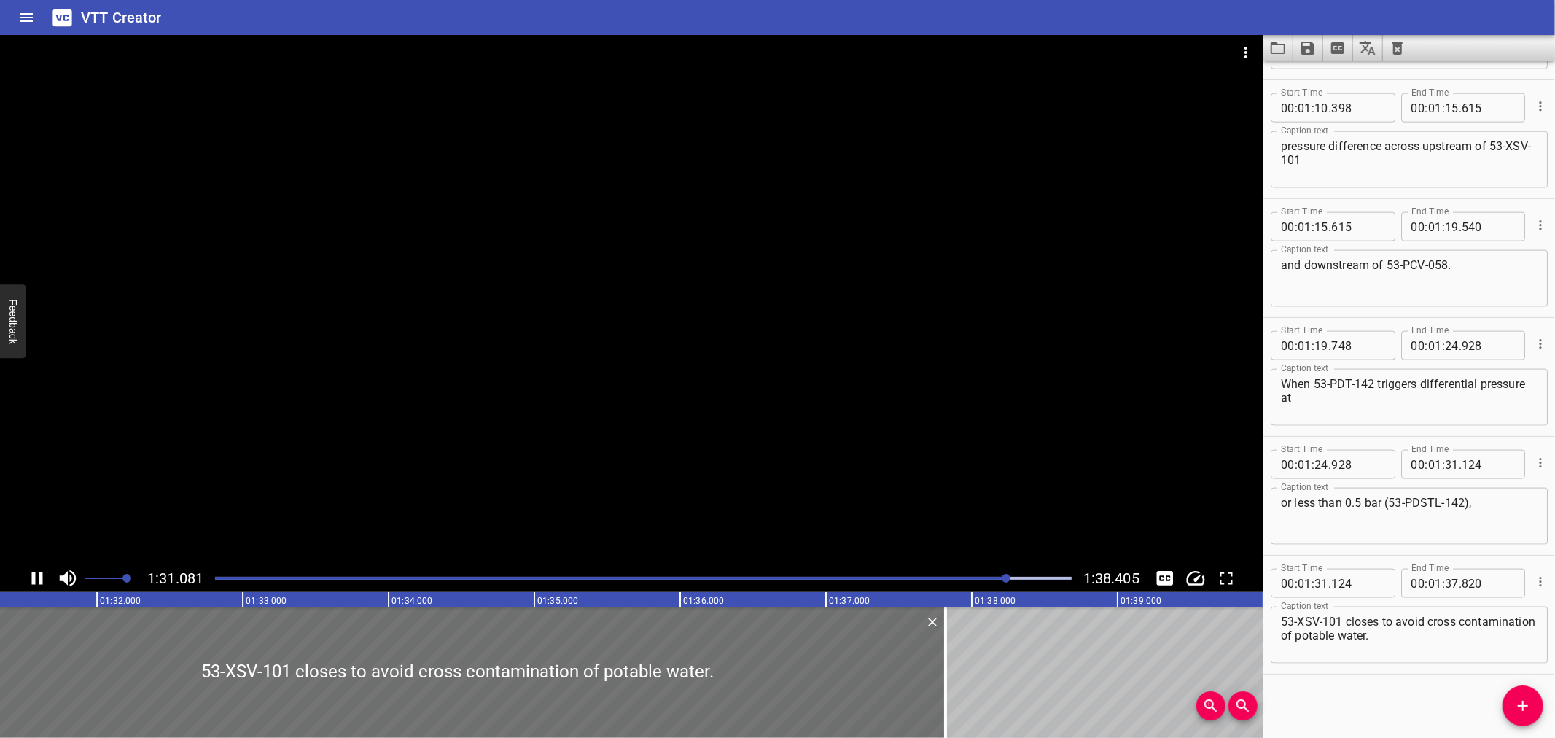
drag, startPoint x: 566, startPoint y: 502, endPoint x: 943, endPoint y: 758, distance: 455.4
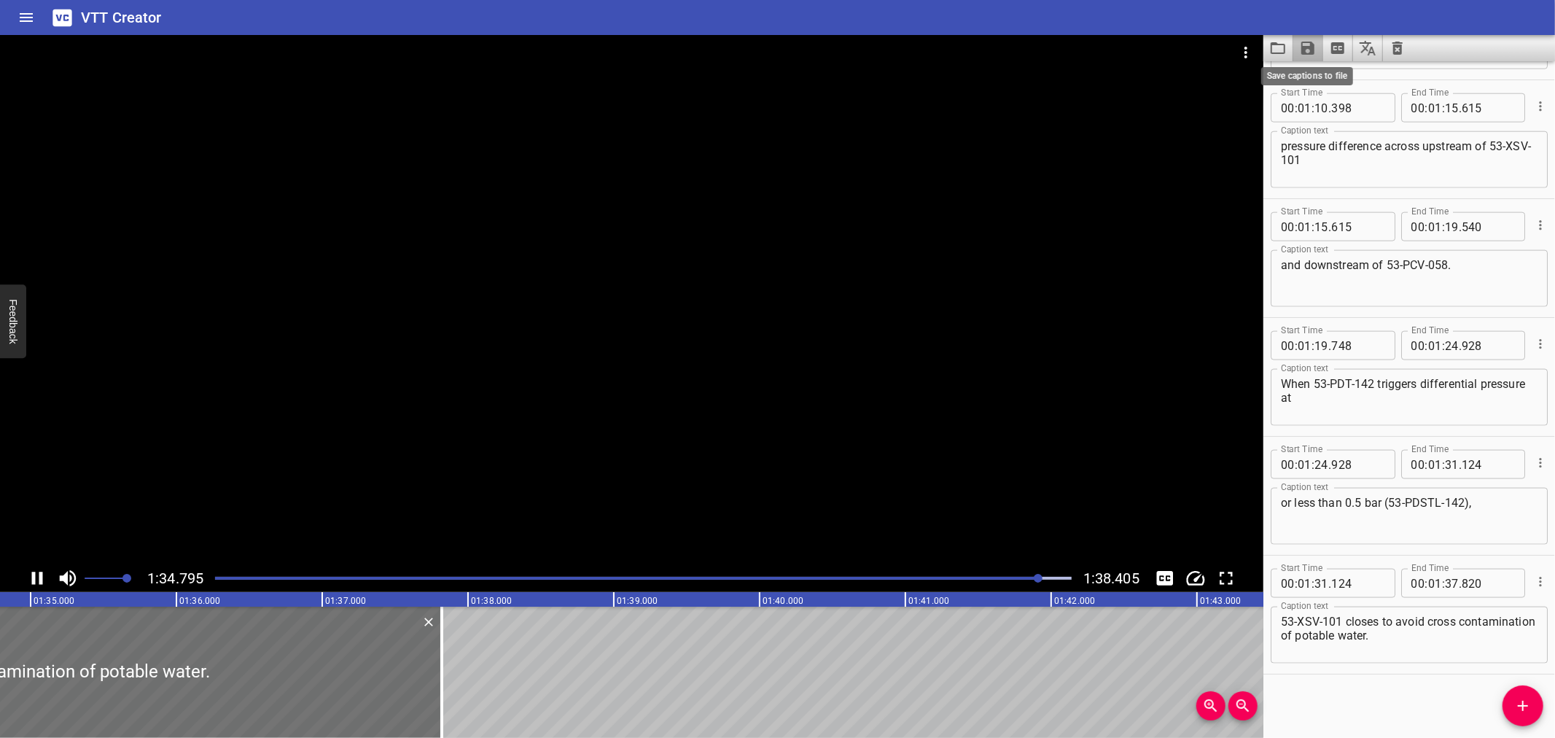
click at [1309, 40] on icon "Save captions to file" at bounding box center [1307, 47] width 17 height 17
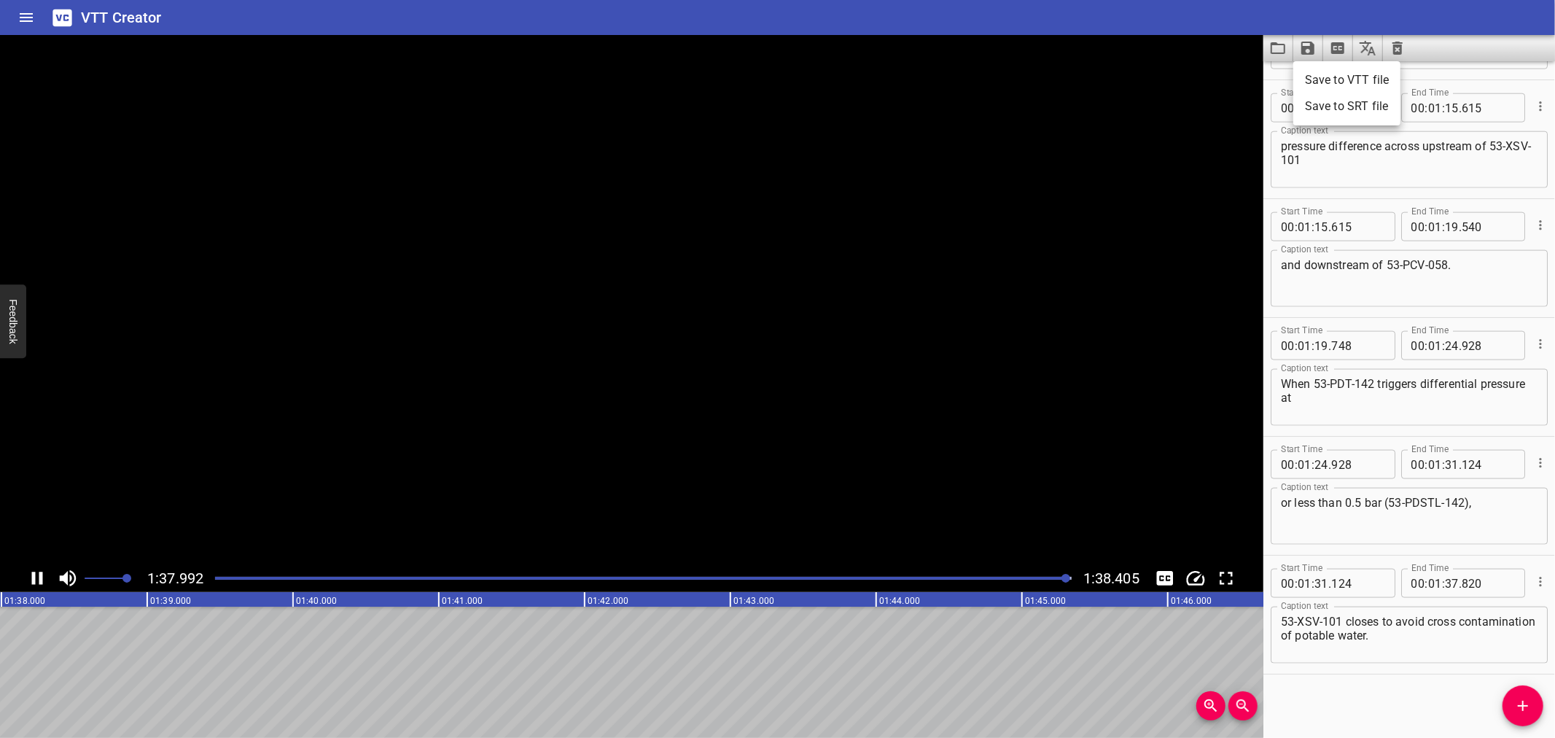
click at [1330, 74] on li "Save to VTT file" at bounding box center [1346, 80] width 107 height 26
click at [1095, 20] on div "VTT Creator" at bounding box center [777, 17] width 1555 height 35
click at [1281, 51] on icon "Load captions from file" at bounding box center [1277, 47] width 17 height 17
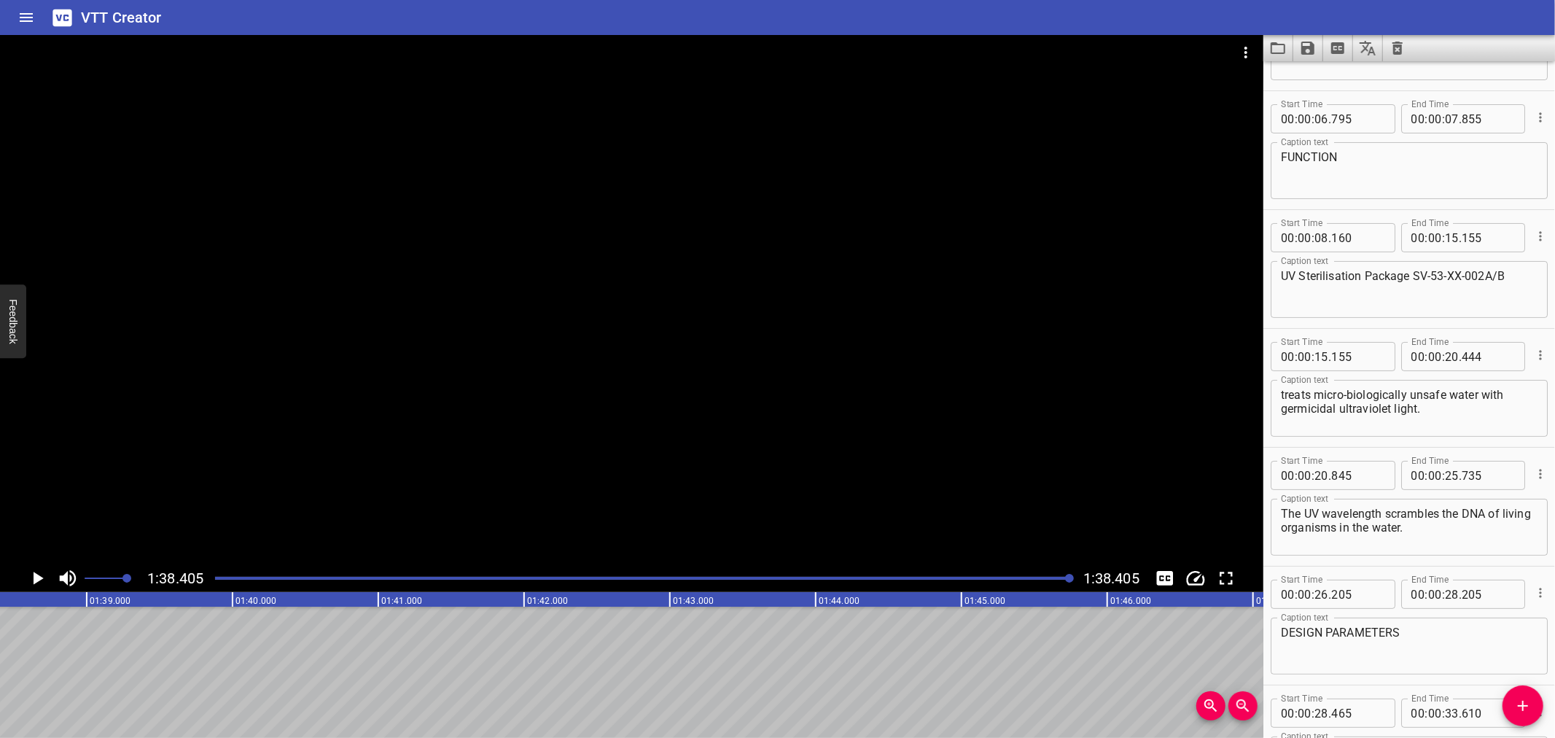
scroll to position [0, 0]
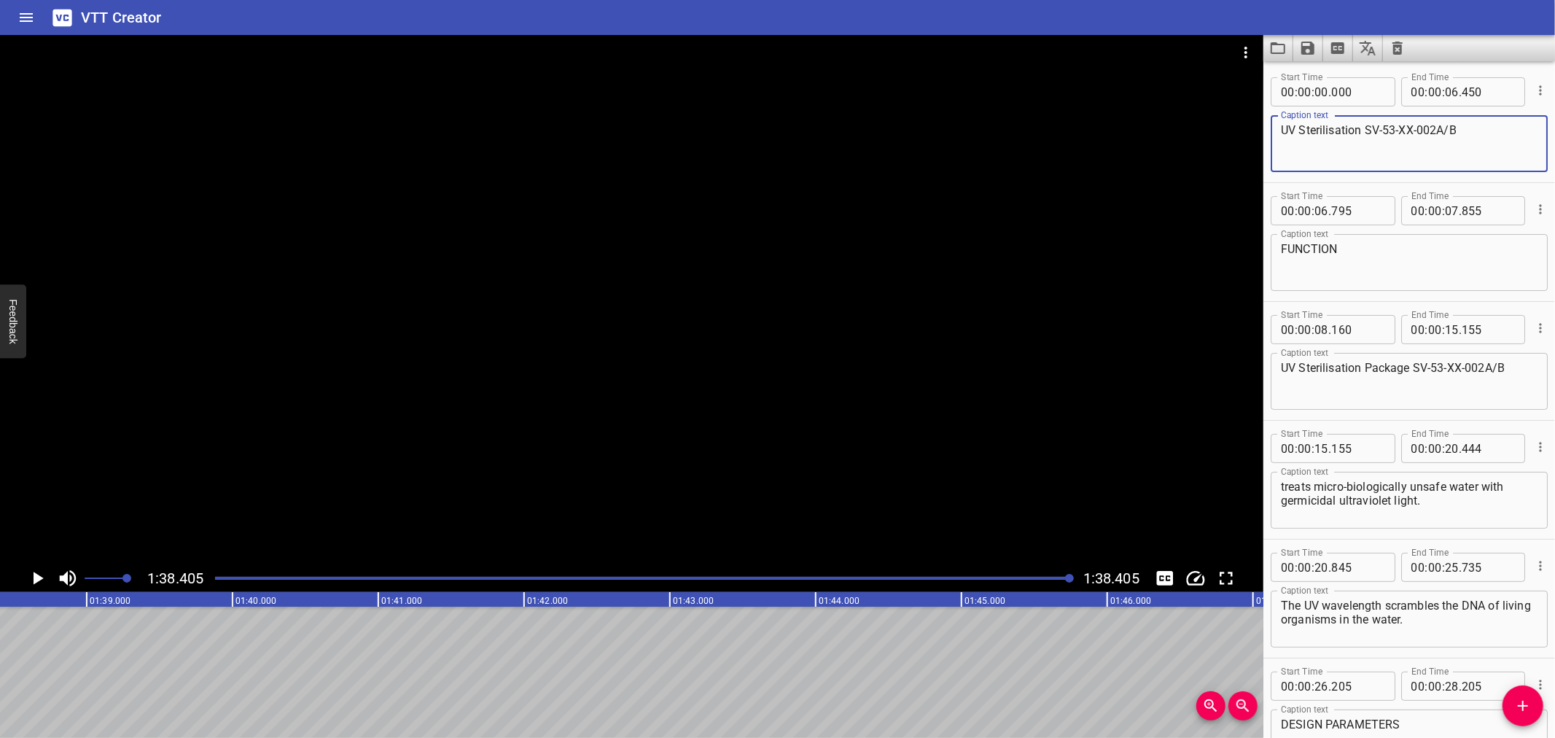
click at [1366, 128] on textarea "UV Sterilisation SV-53-XX-002A/B" at bounding box center [1409, 144] width 257 height 42
click at [1471, 127] on textarea "UV Sterilisation (SV-53-XX-002A/B" at bounding box center [1409, 144] width 257 height 42
type textarea "UV Sterilisation (SV-53-XX-002A/B)"
click at [1414, 367] on textarea "UV Sterilisation Package SV-53-XX-002A/B" at bounding box center [1409, 382] width 257 height 42
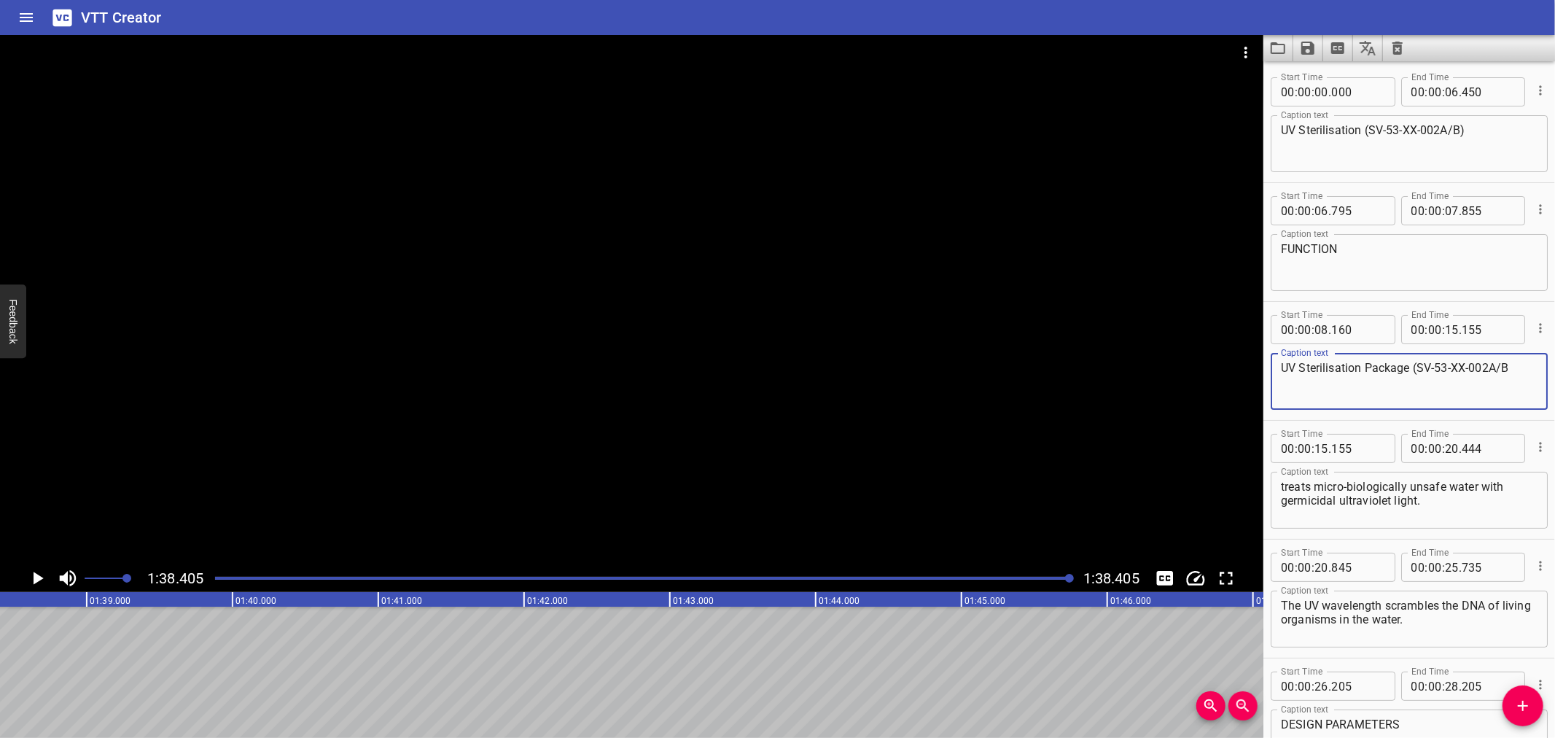
click at [1512, 365] on textarea "UV Sterilisation Package (SV-53-XX-002A/B" at bounding box center [1409, 382] width 257 height 42
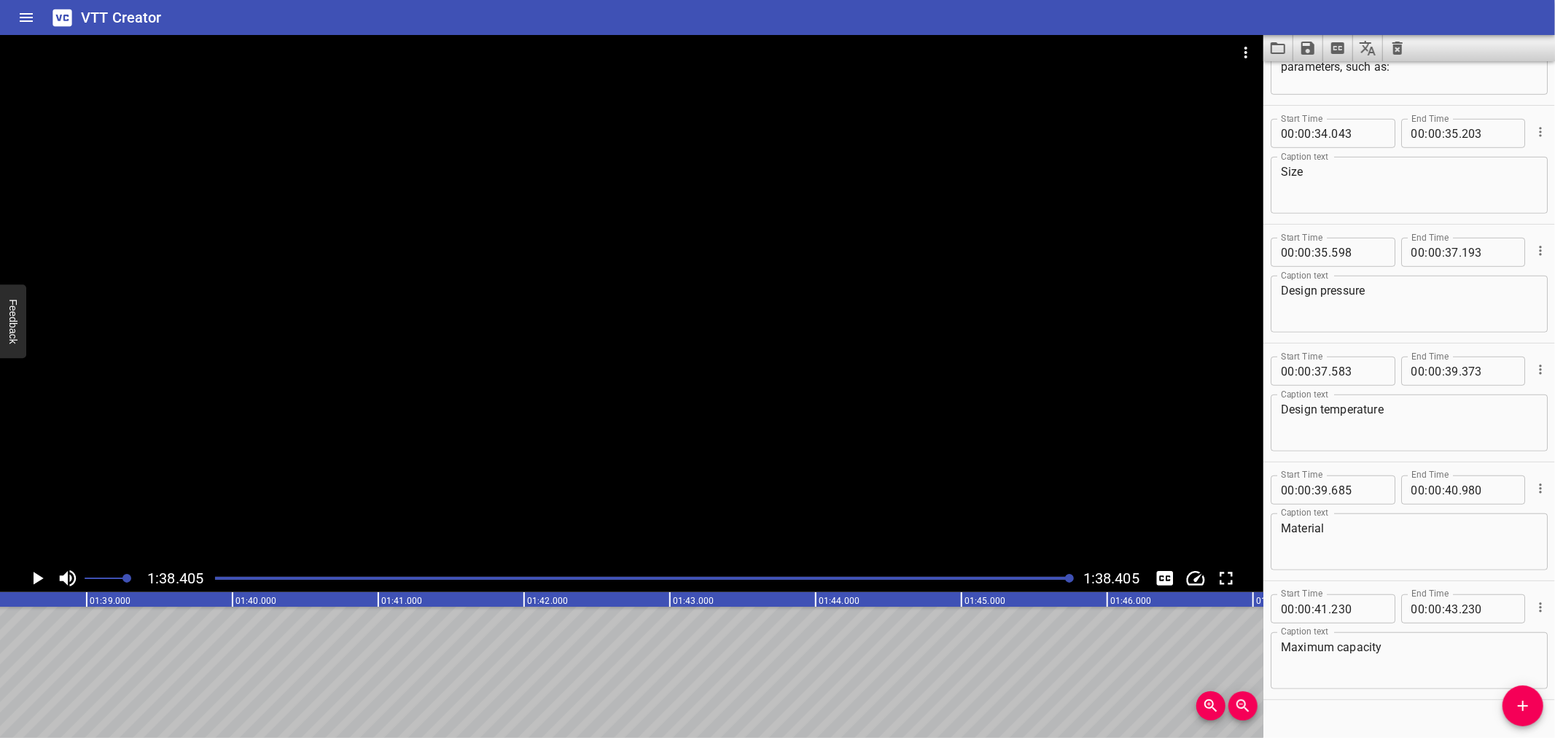
scroll to position [817, 0]
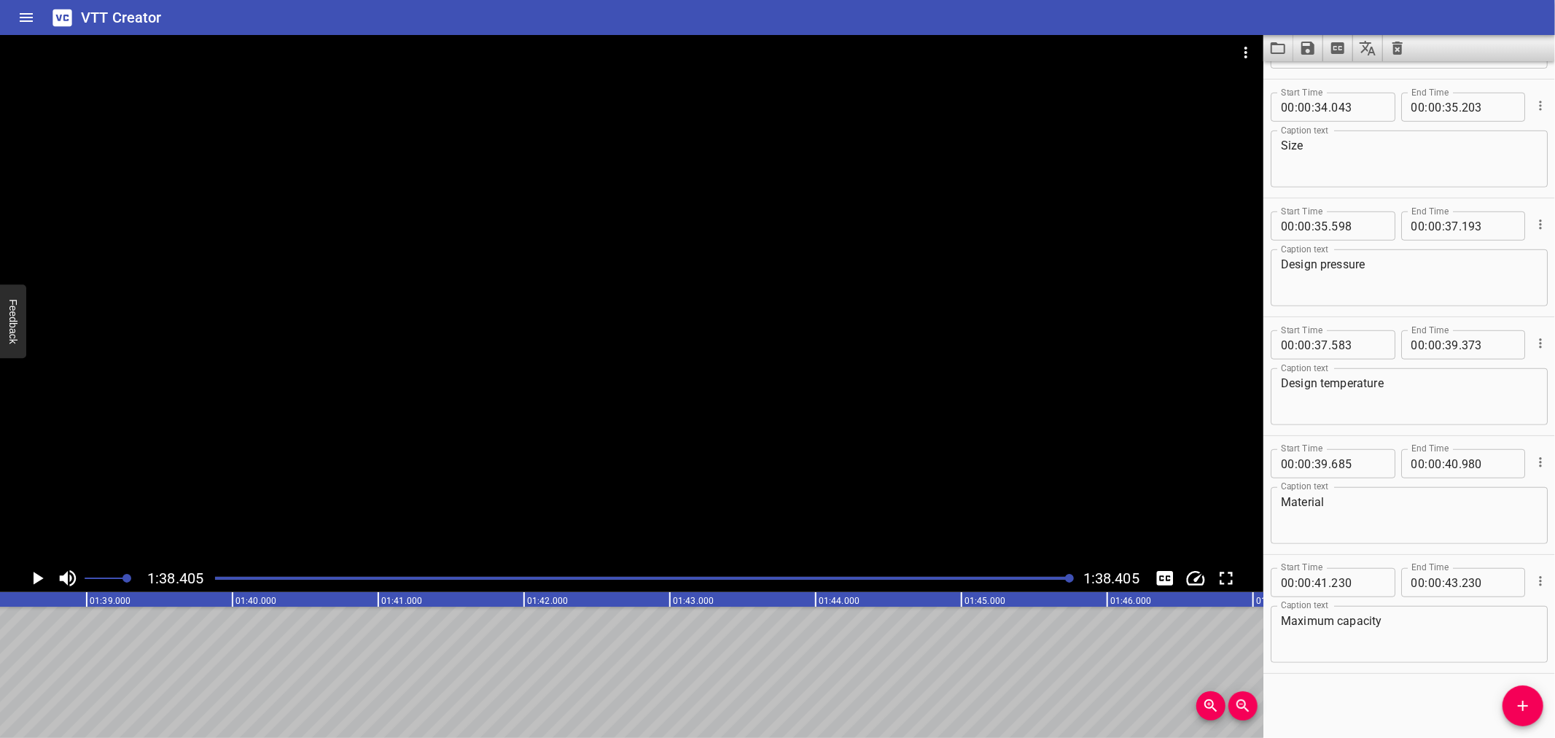
type textarea "UV Sterilisation Package (SV-53-XX-002A/B)"
click at [1305, 42] on icon "Save captions to file" at bounding box center [1307, 48] width 13 height 13
click at [1313, 76] on li "Save to VTT file" at bounding box center [1346, 80] width 107 height 26
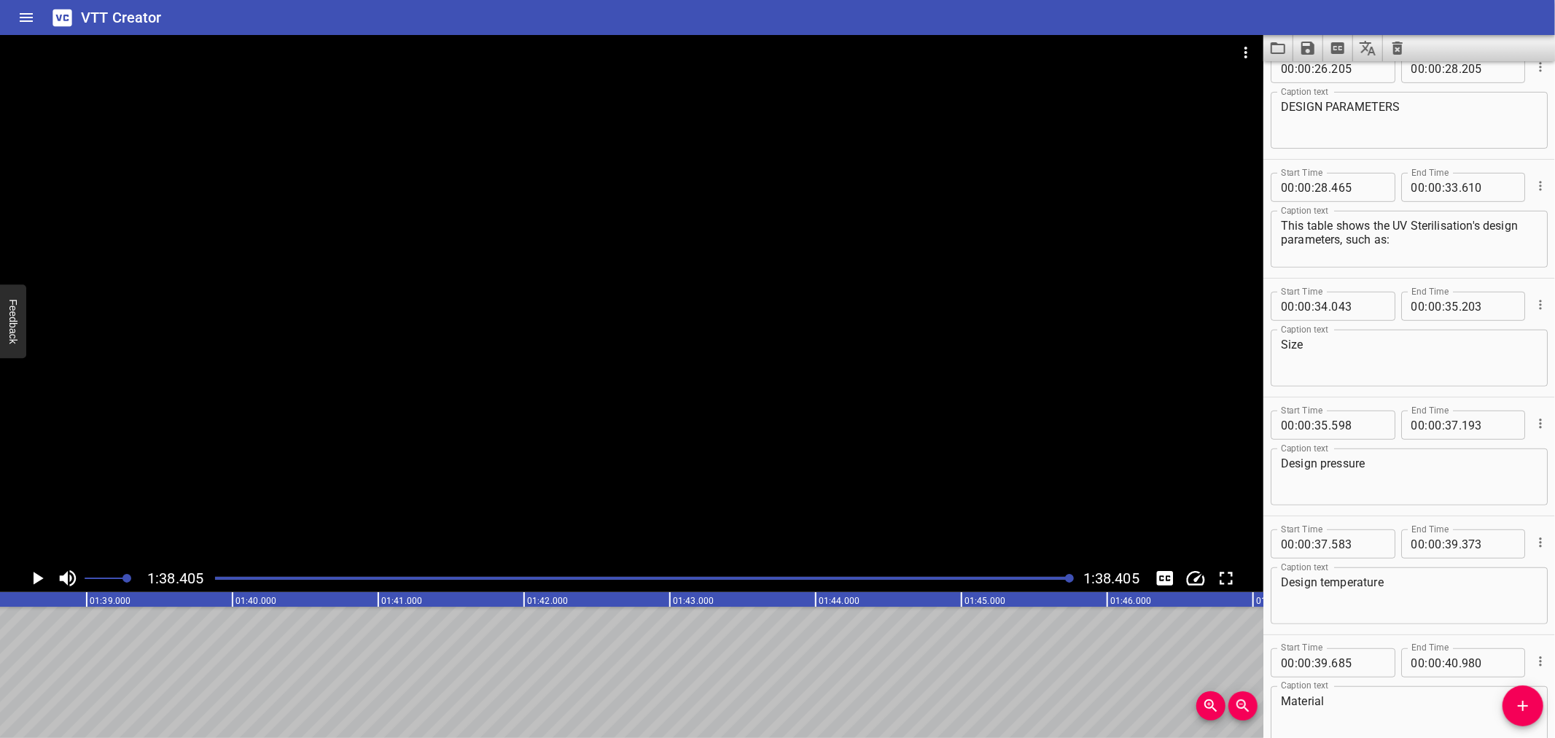
scroll to position [616, 0]
